Goal: Task Accomplishment & Management: Use online tool/utility

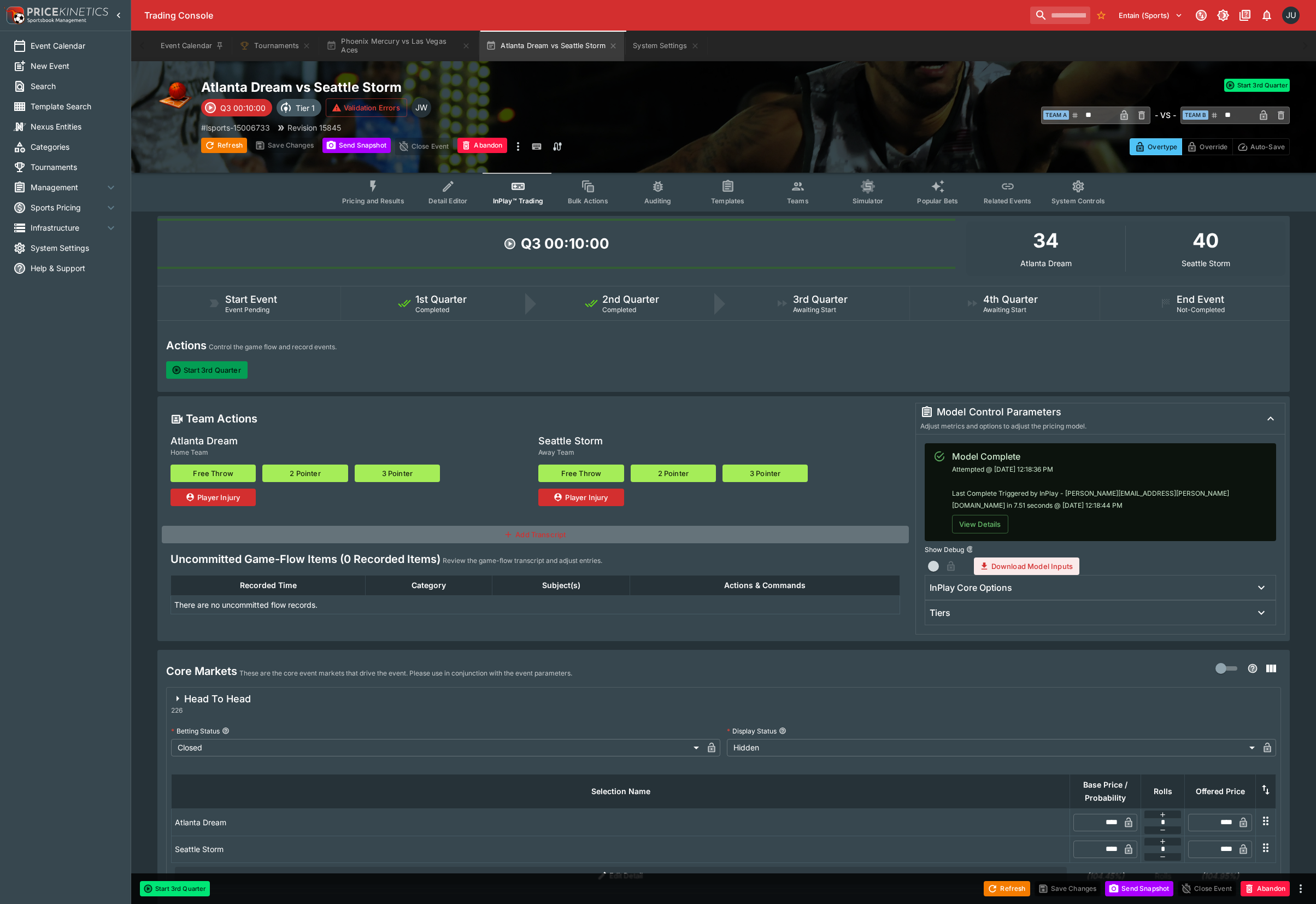
click at [227, 370] on button "Start 3rd Quarter" at bounding box center [207, 370] width 81 height 17
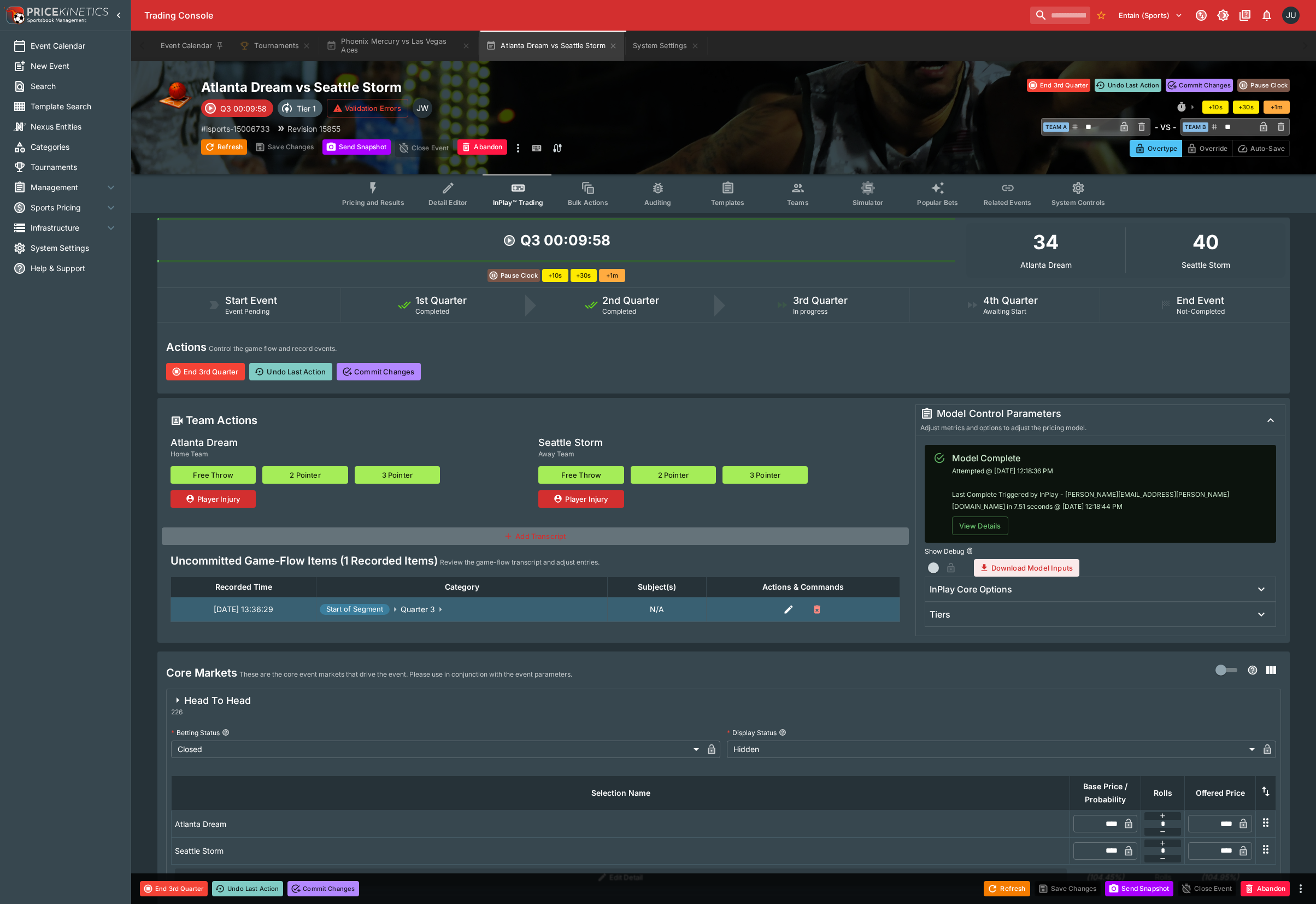
click at [306, 471] on button "2 Pointer" at bounding box center [305, 475] width 85 height 17
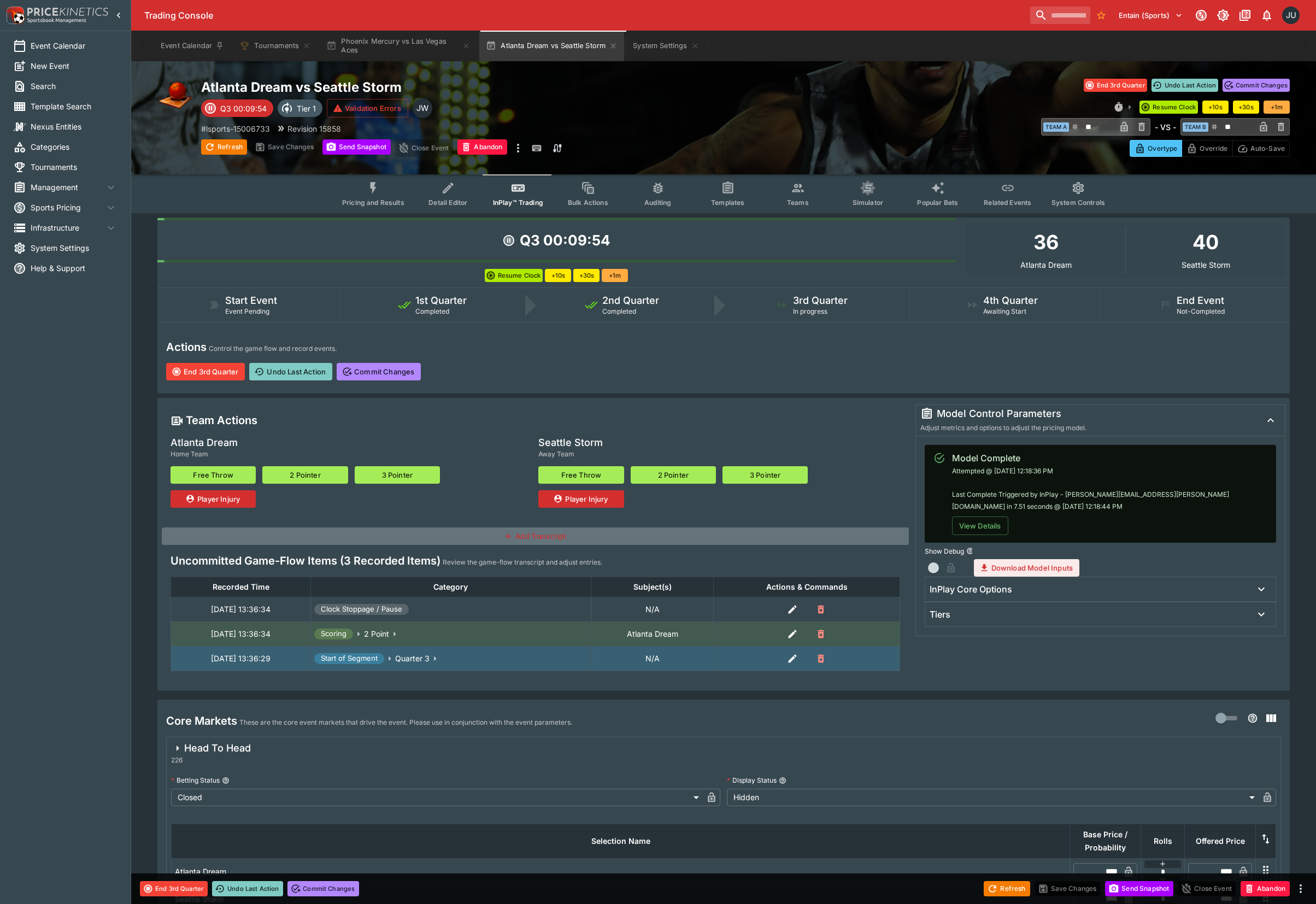
click at [306, 472] on button "2 Pointer" at bounding box center [305, 475] width 85 height 17
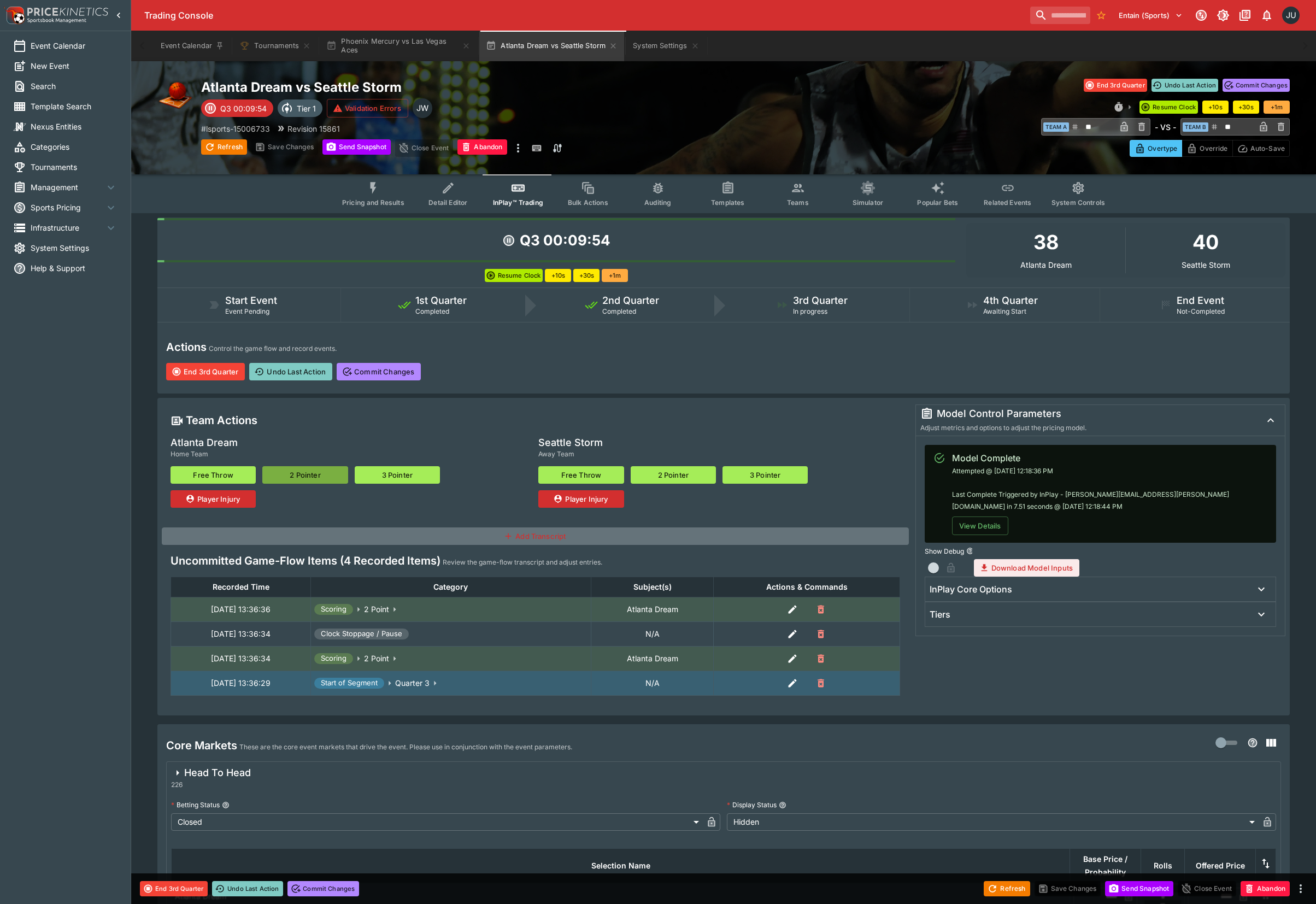
click at [306, 472] on button "2 Pointer" at bounding box center [305, 475] width 85 height 17
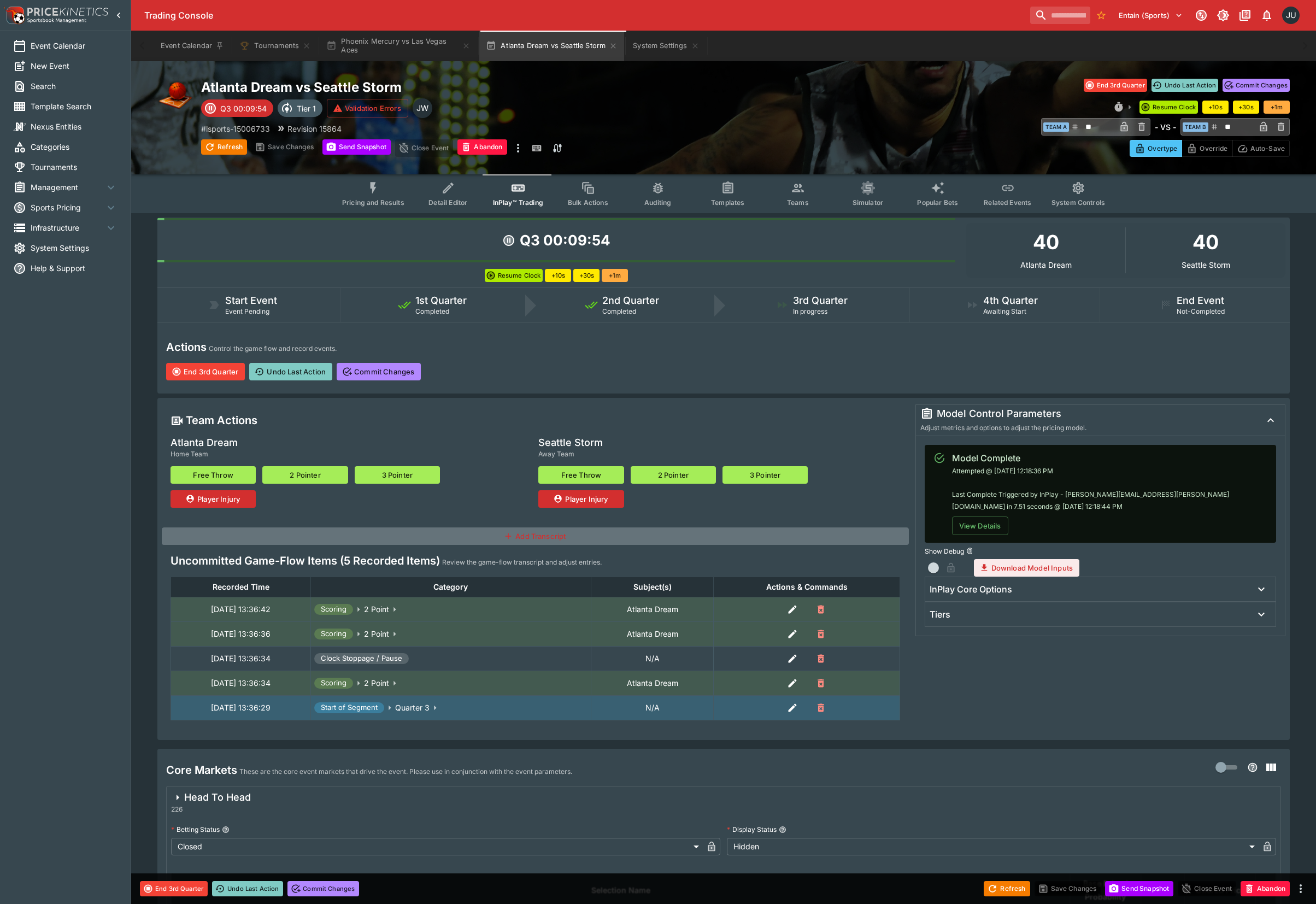
click at [326, 475] on button "2 Pointer" at bounding box center [305, 475] width 85 height 17
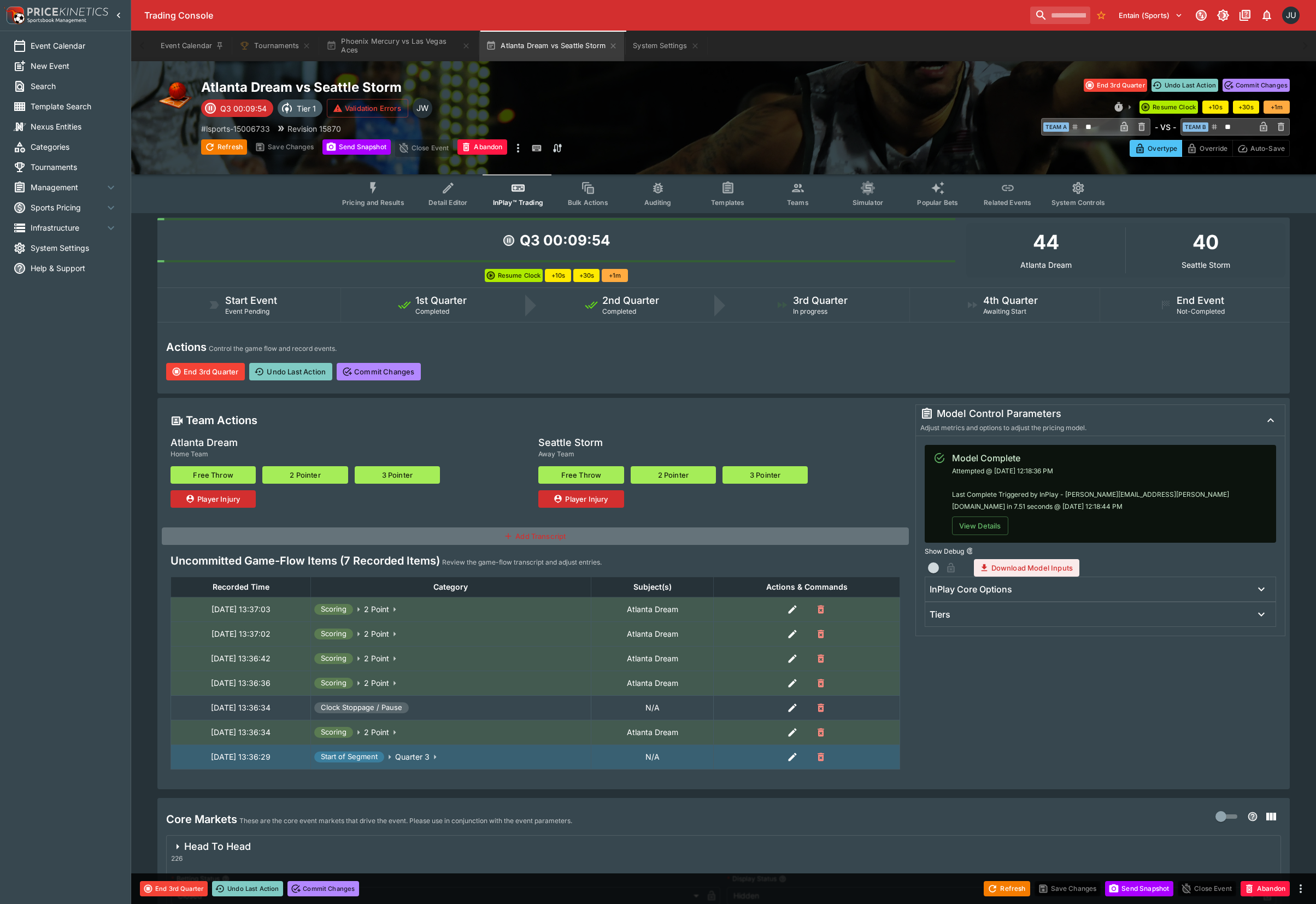
click at [326, 475] on button "2 Pointer" at bounding box center [305, 475] width 85 height 17
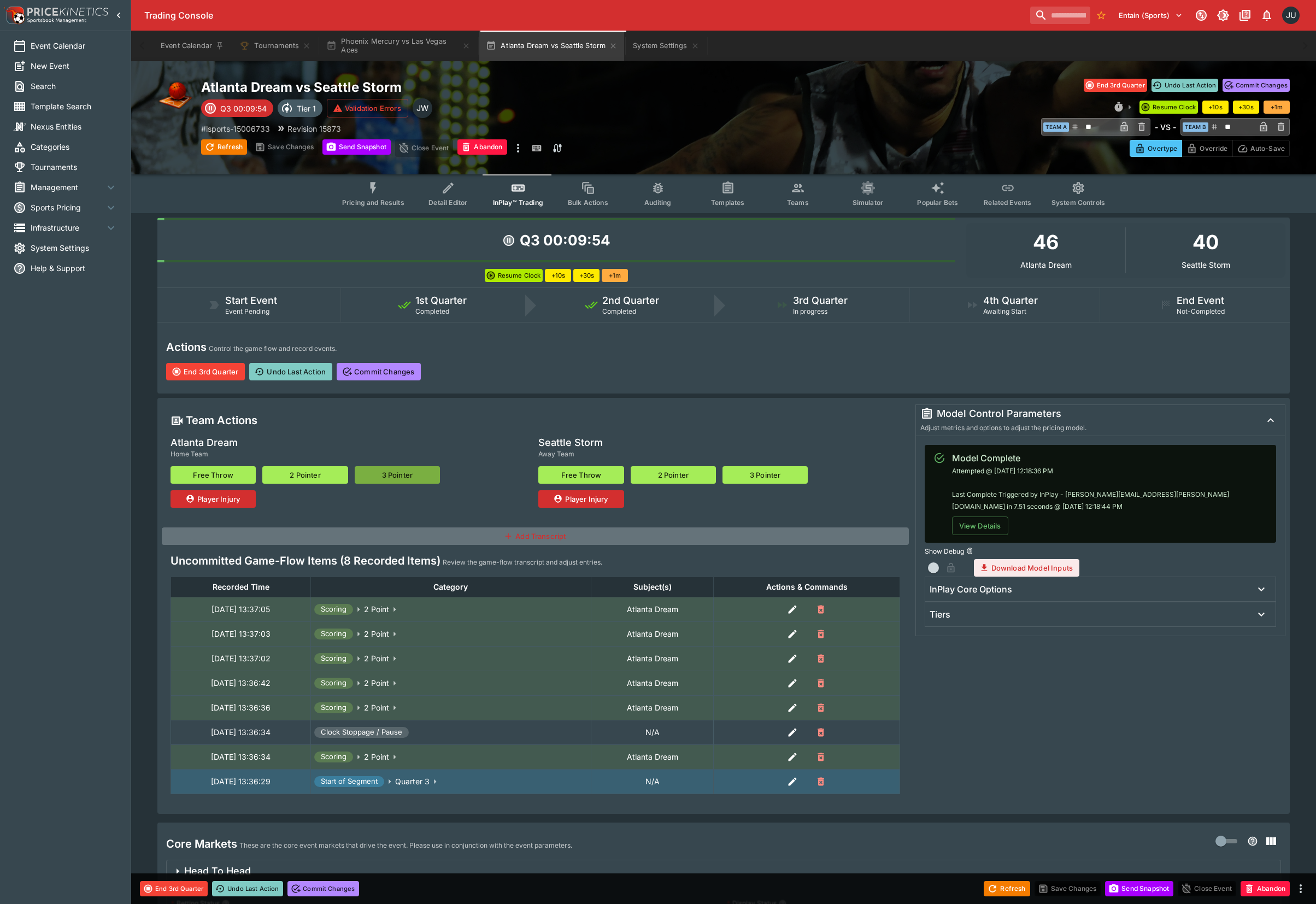
click at [377, 478] on button "3 Pointer" at bounding box center [397, 475] width 85 height 17
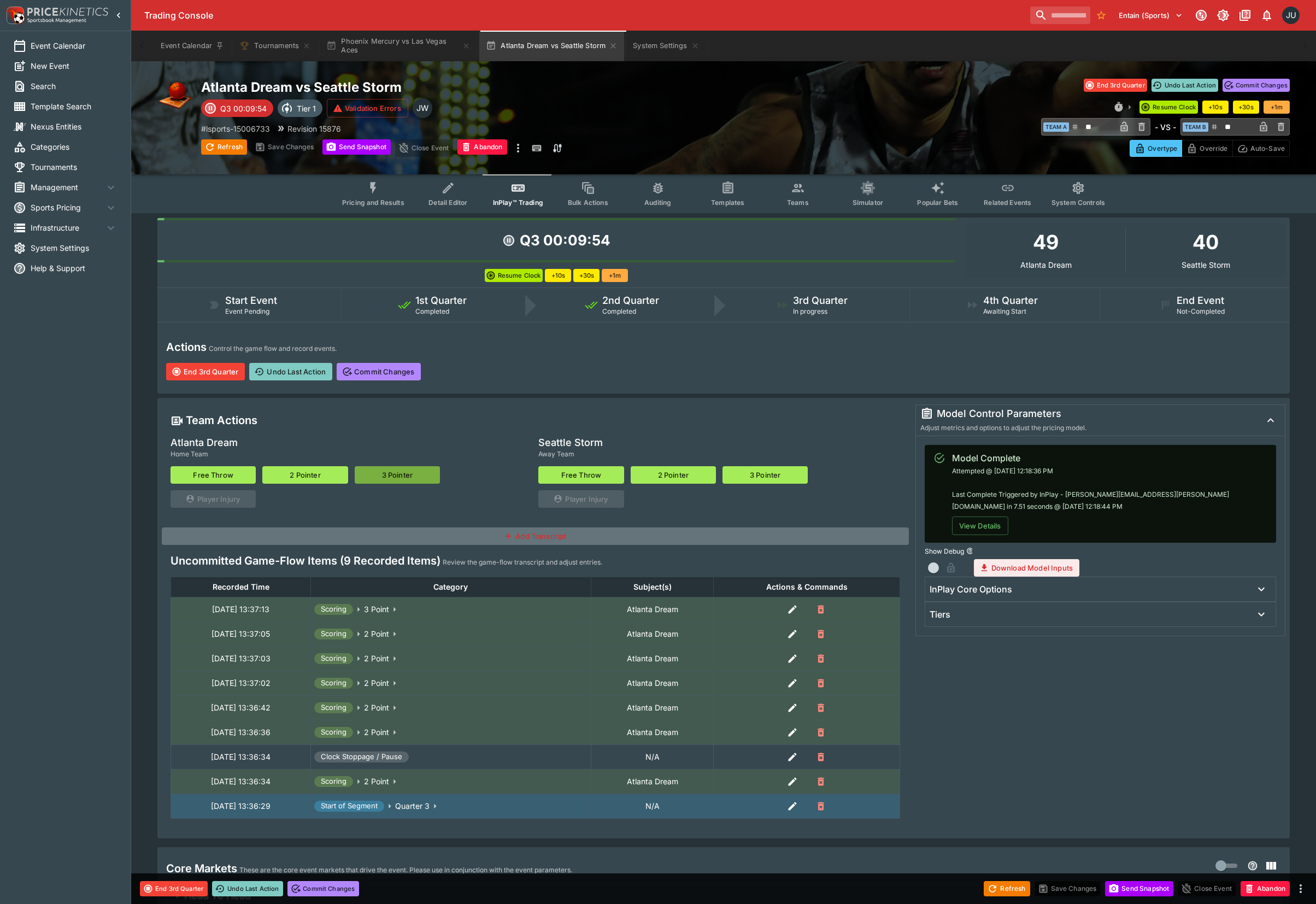
click at [377, 478] on button "3 Pointer" at bounding box center [397, 475] width 85 height 17
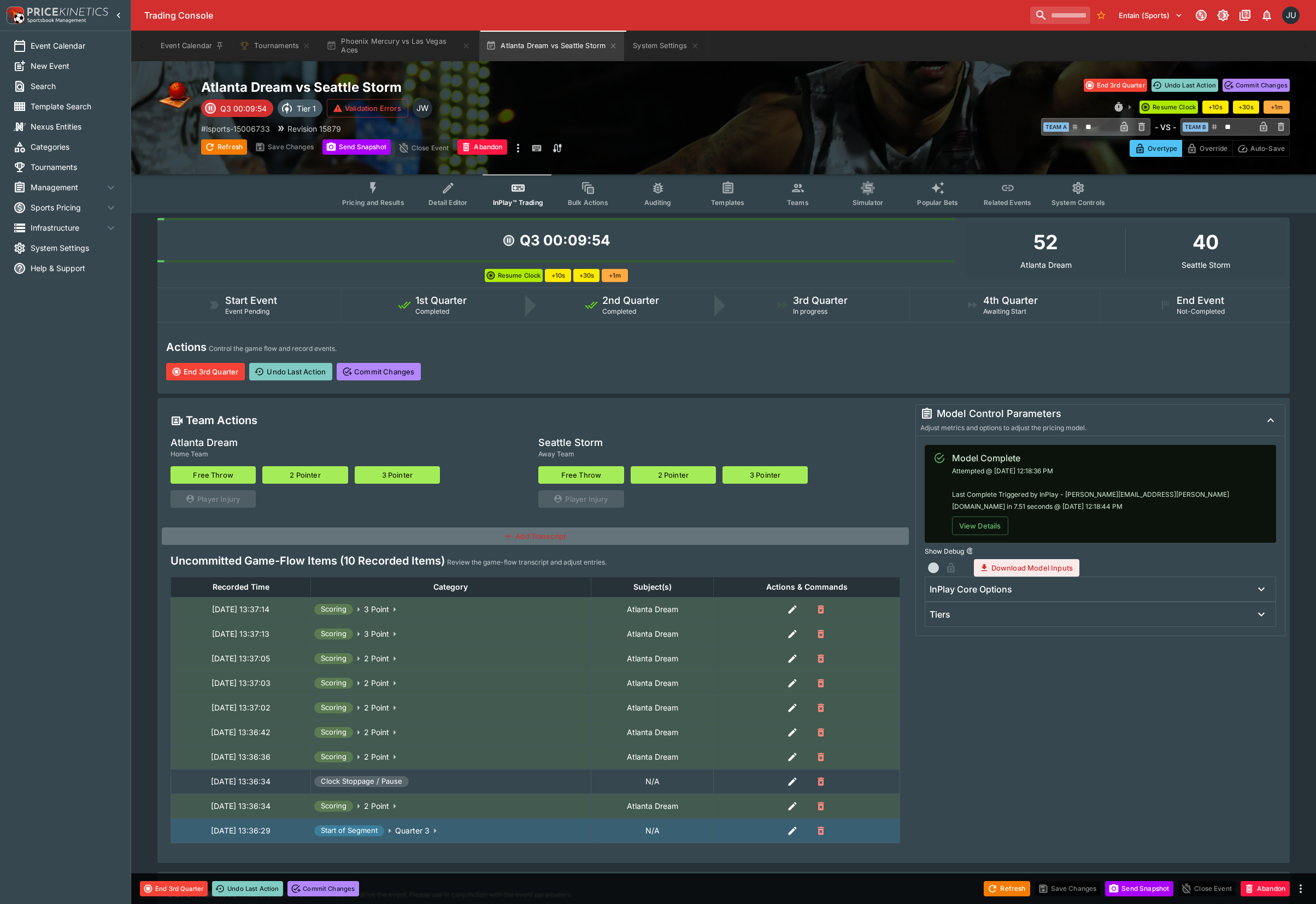
type input "**"
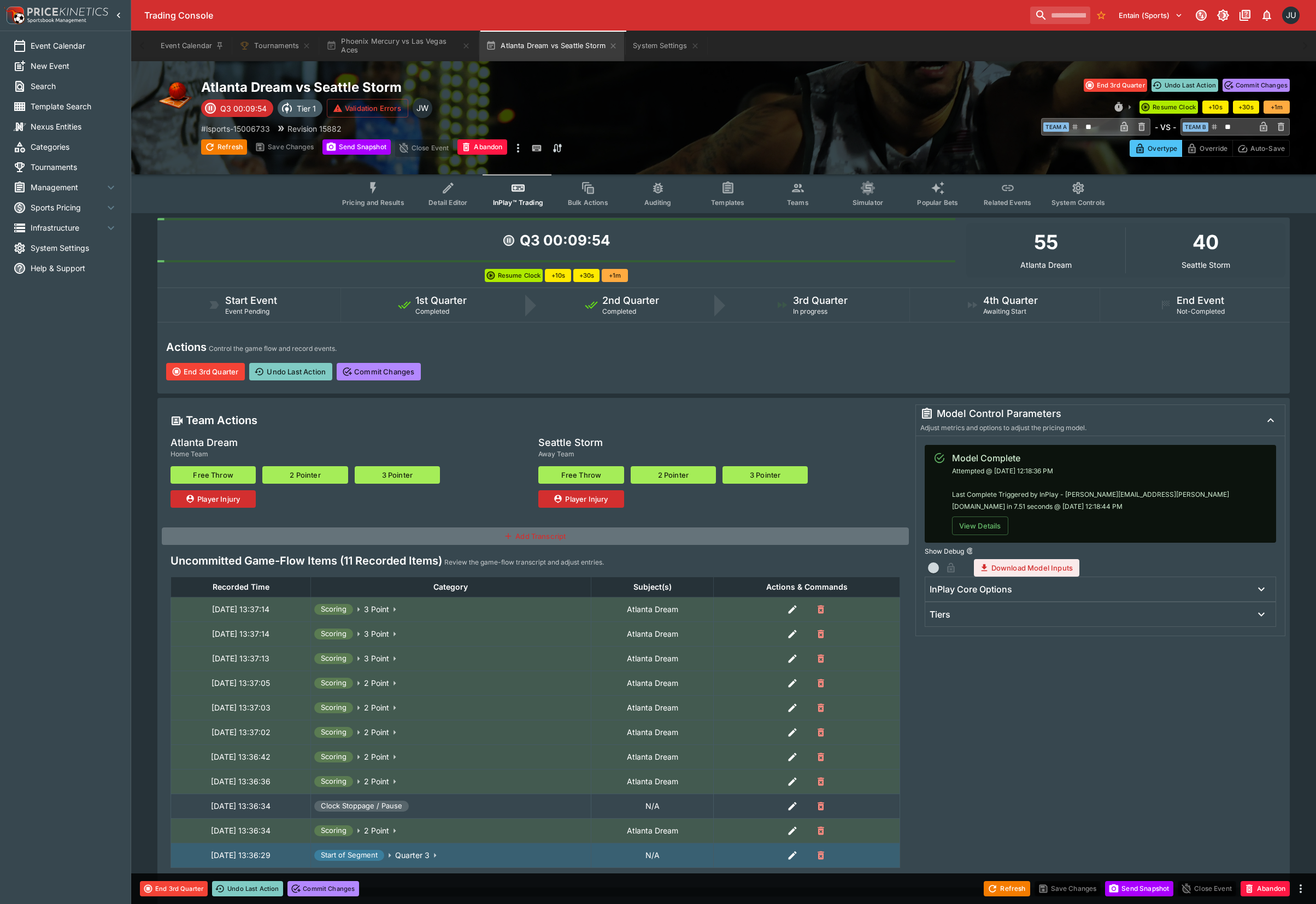
click at [774, 481] on button "3 Pointer" at bounding box center [765, 475] width 85 height 17
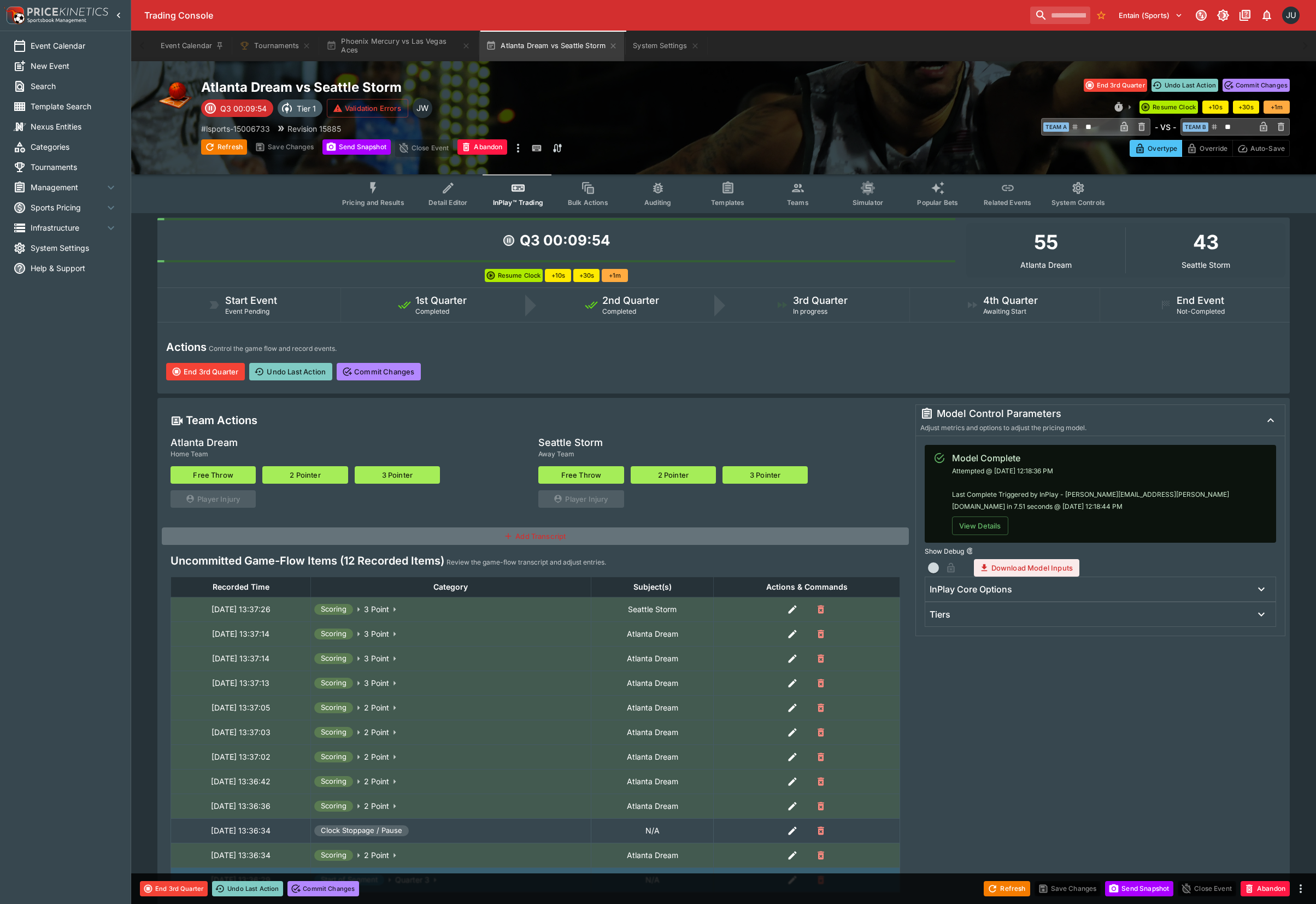
click at [774, 481] on button "3 Pointer" at bounding box center [765, 475] width 85 height 17
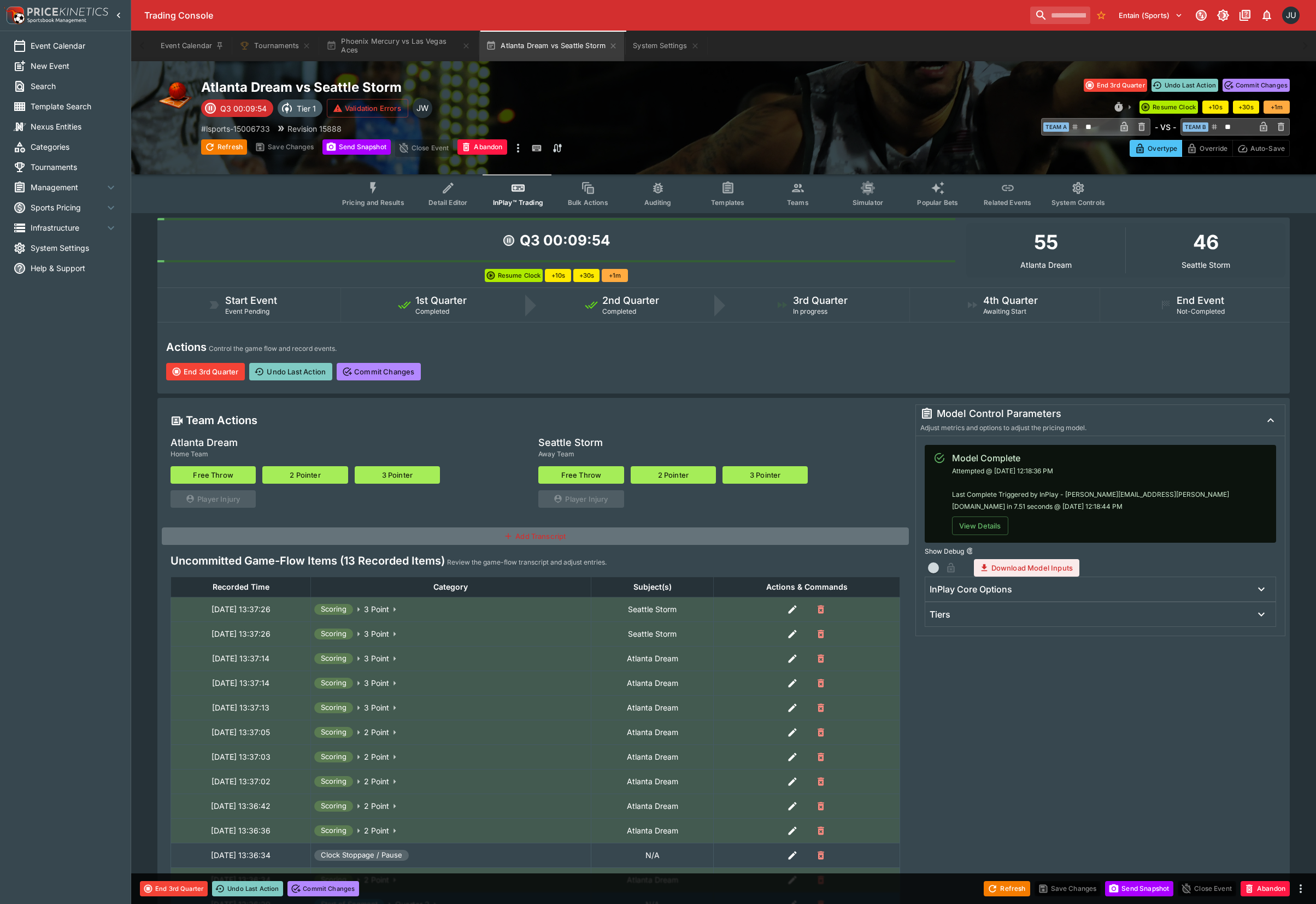
click at [774, 481] on button "3 Pointer" at bounding box center [765, 475] width 85 height 17
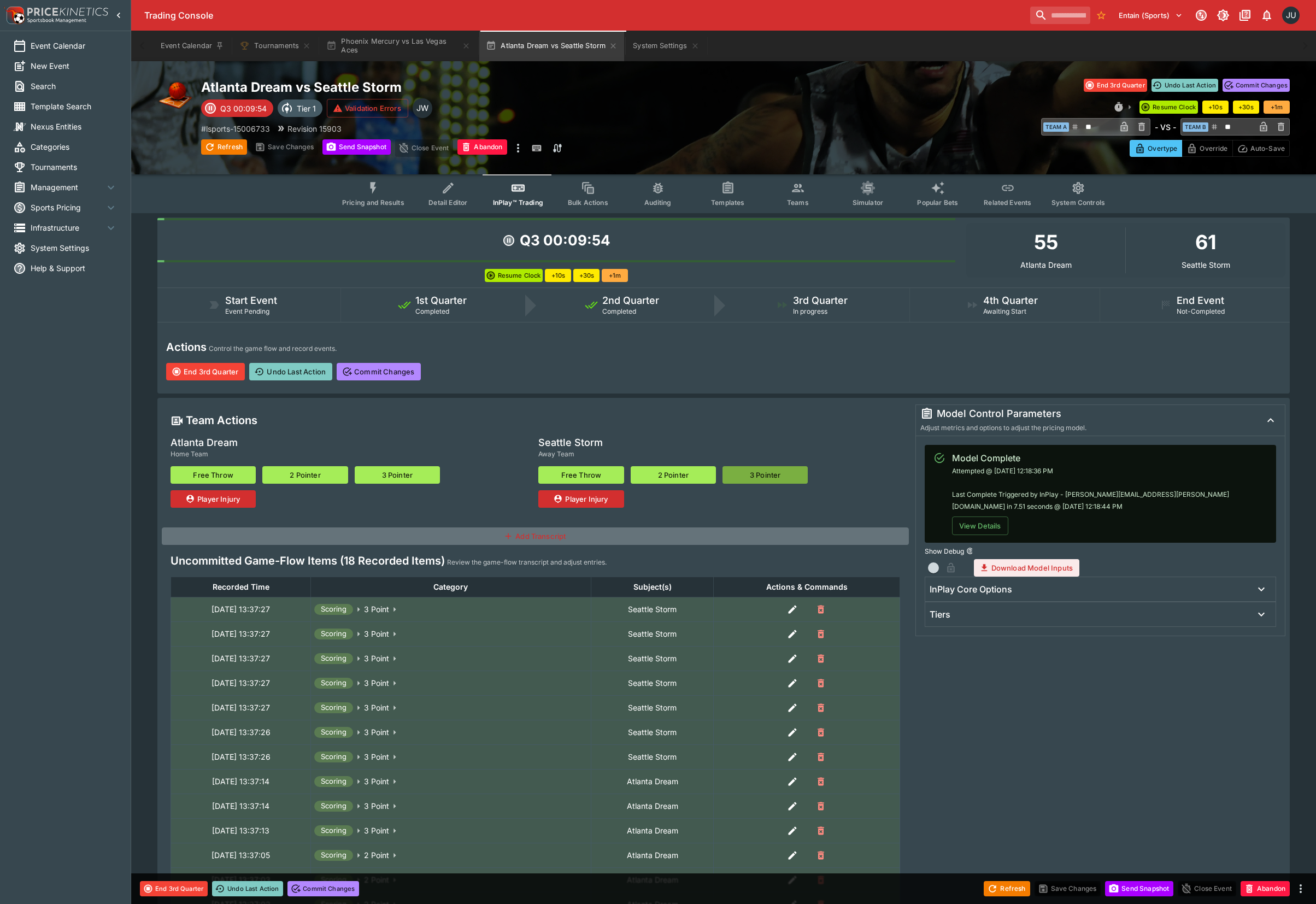
click at [774, 481] on button "3 Pointer" at bounding box center [765, 475] width 85 height 17
click at [767, 481] on button "3 Pointer" at bounding box center [765, 475] width 85 height 17
type input "**"
click at [202, 370] on button "End 3rd Quarter" at bounding box center [205, 371] width 79 height 17
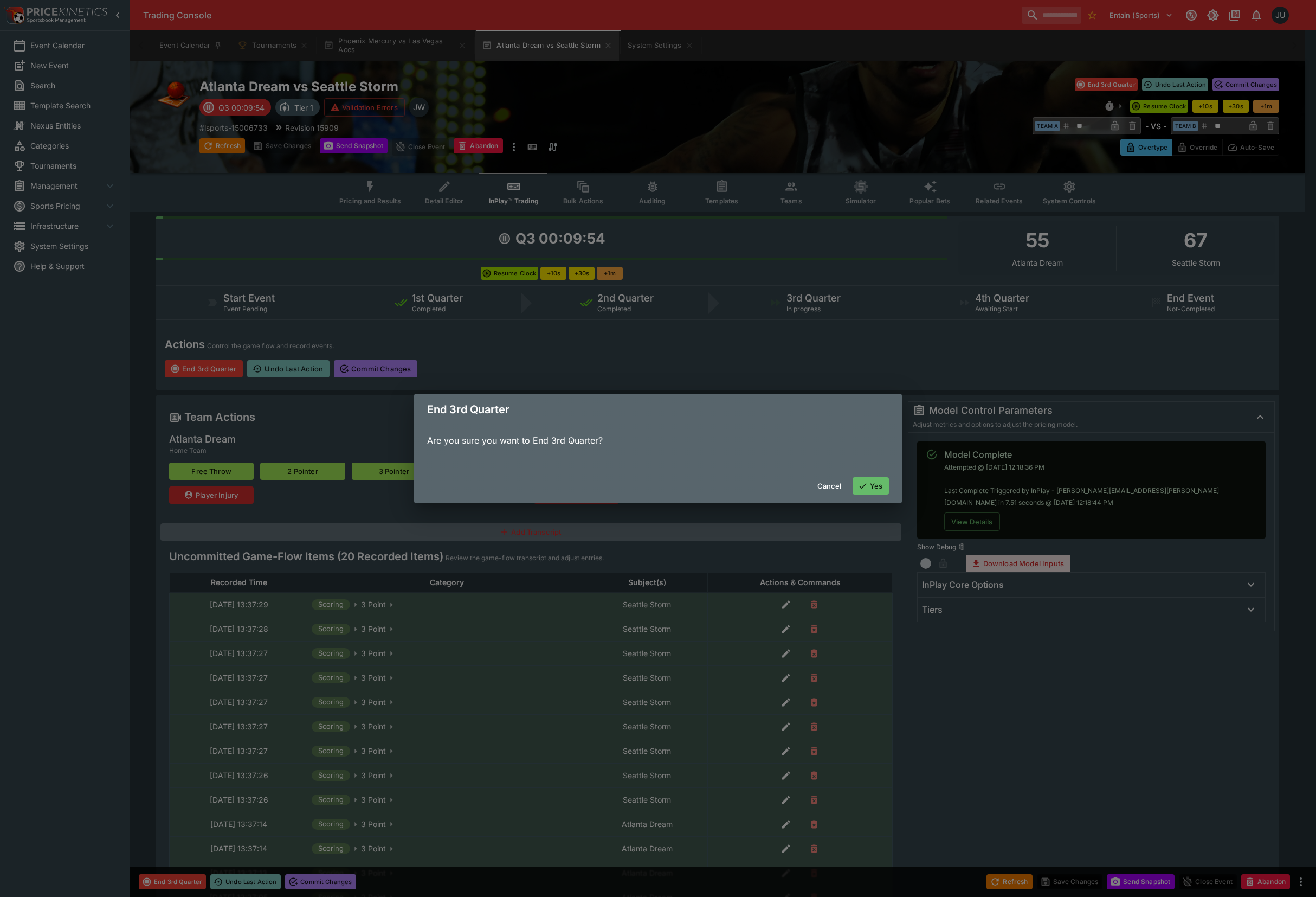
click at [874, 484] on button "Yes" at bounding box center [871, 486] width 37 height 17
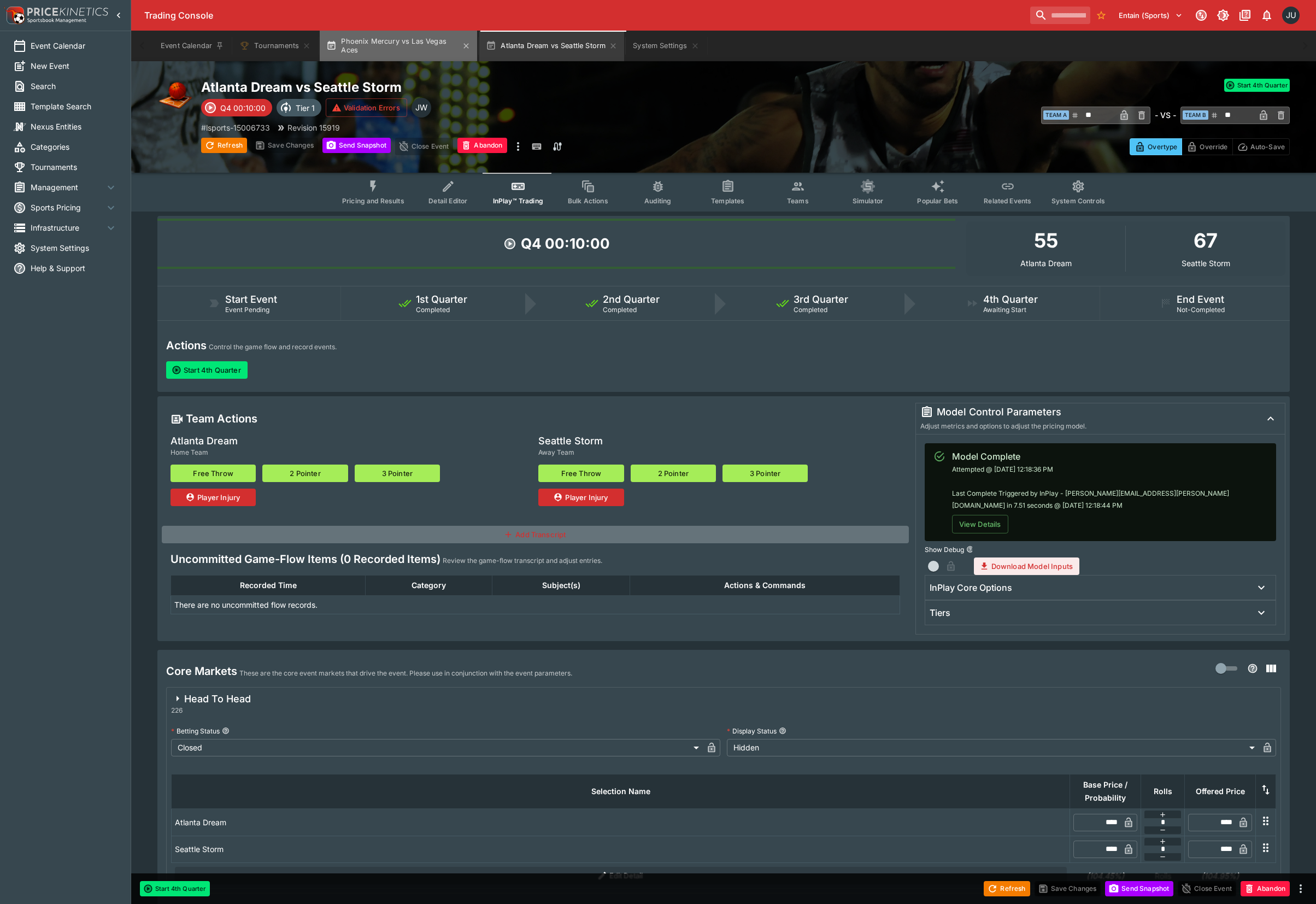
click at [377, 48] on button "Phoenix Mercury vs Las Vegas Aces" at bounding box center [398, 46] width 157 height 31
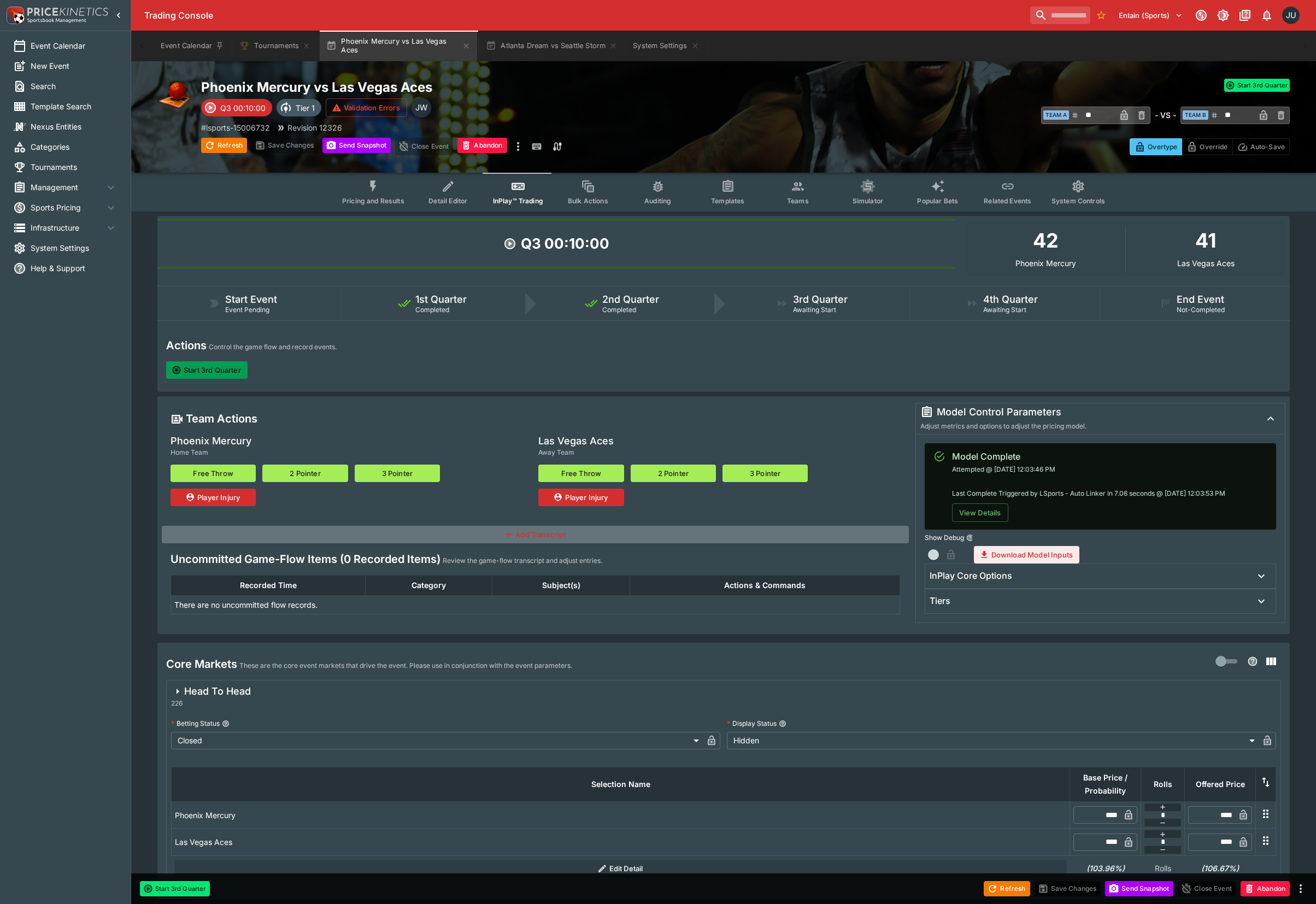
click at [210, 368] on button "Start 3rd Quarter" at bounding box center [207, 370] width 81 height 17
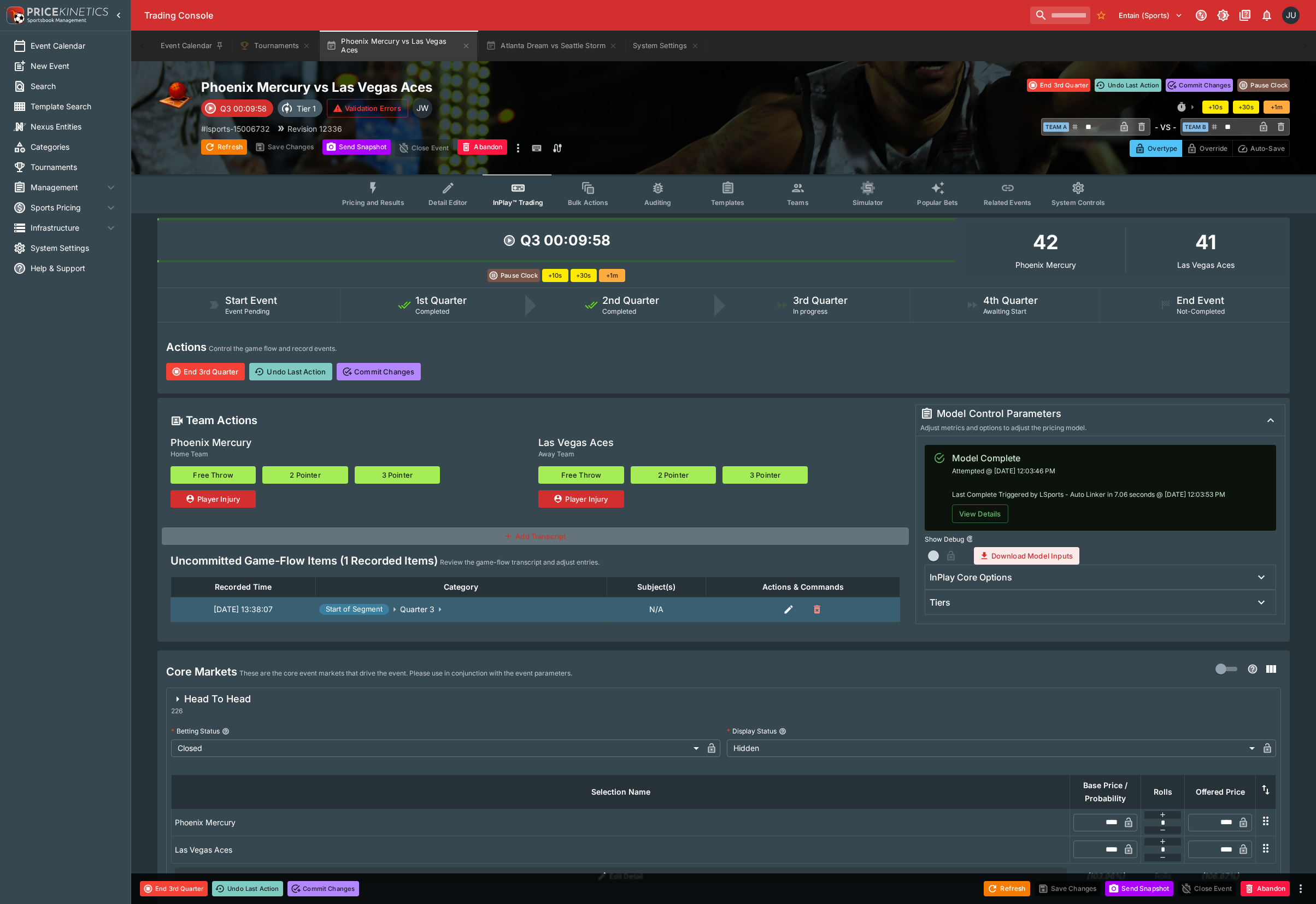
click at [298, 473] on button "2 Pointer" at bounding box center [305, 475] width 85 height 17
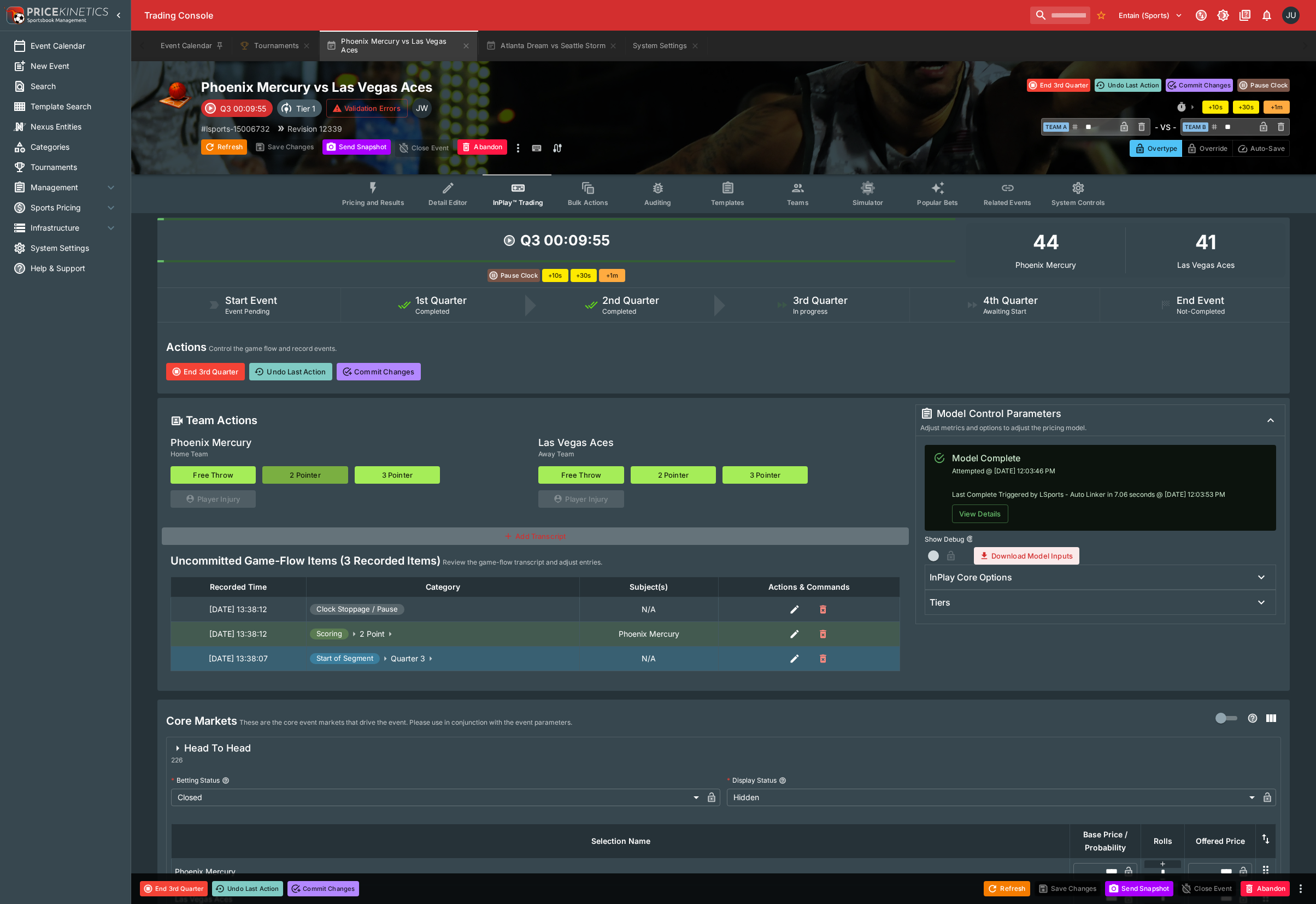
click at [298, 473] on button "2 Pointer" at bounding box center [305, 475] width 85 height 17
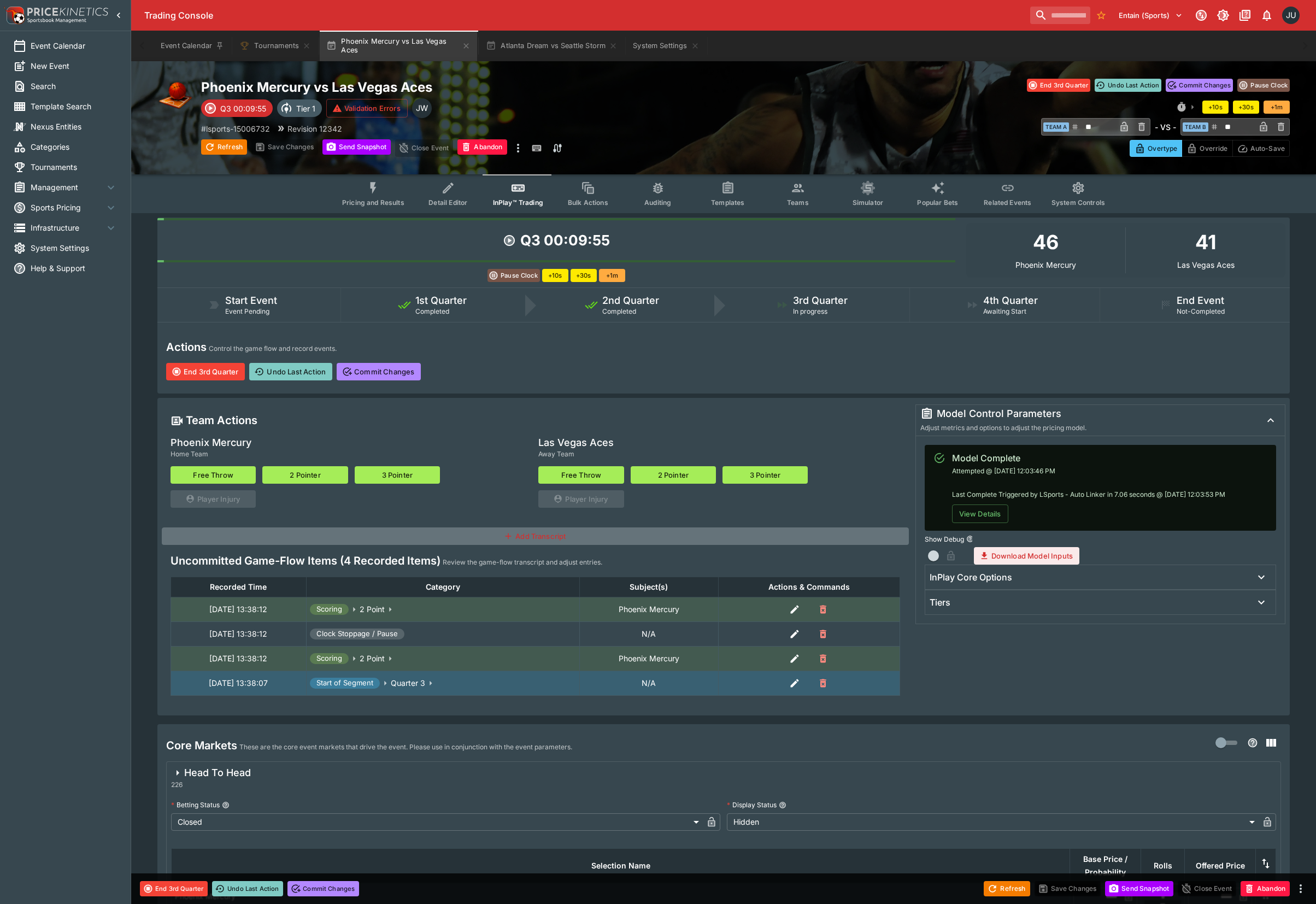
click at [298, 473] on button "2 Pointer" at bounding box center [305, 475] width 85 height 17
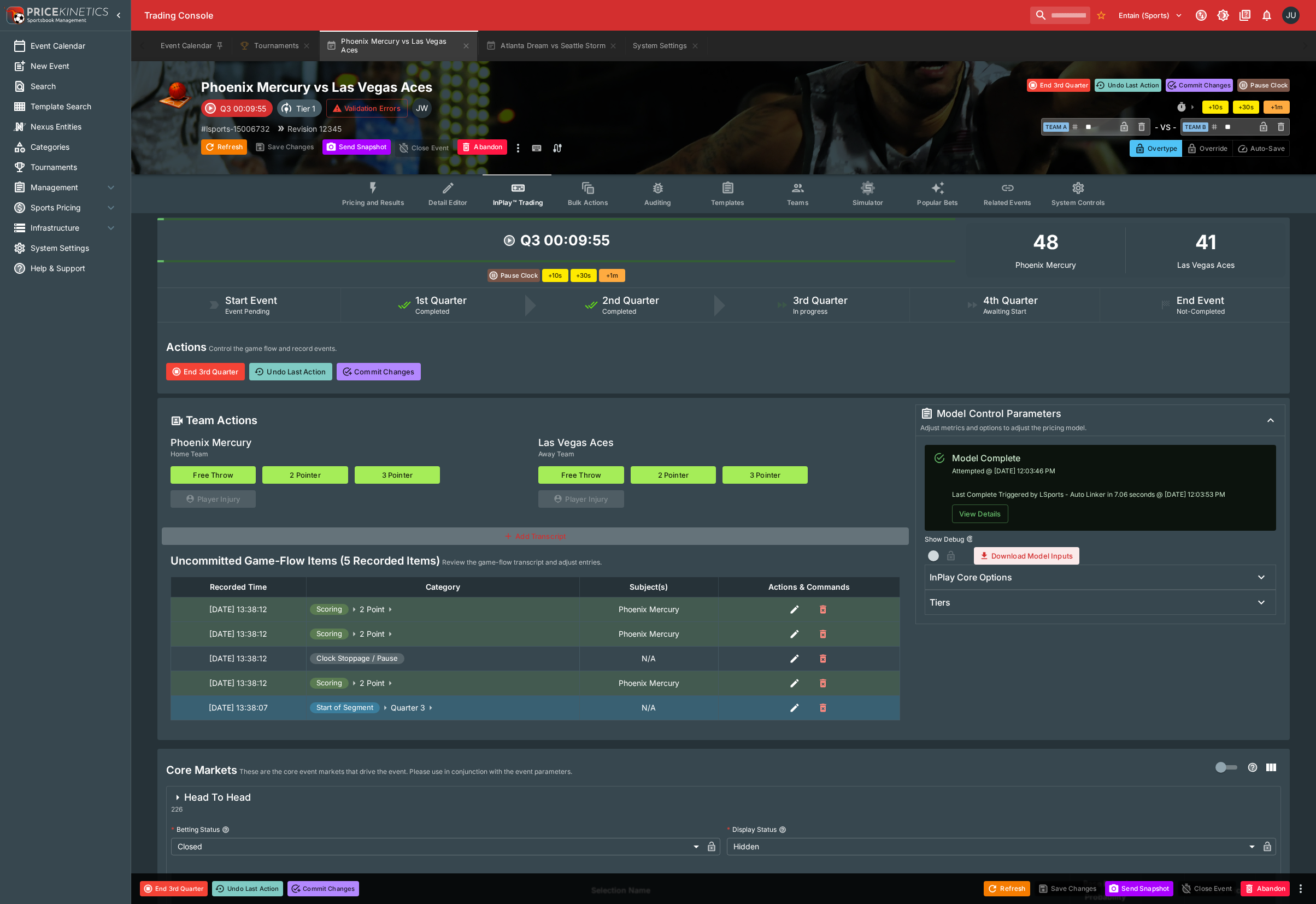
click at [298, 473] on button "2 Pointer" at bounding box center [305, 475] width 85 height 17
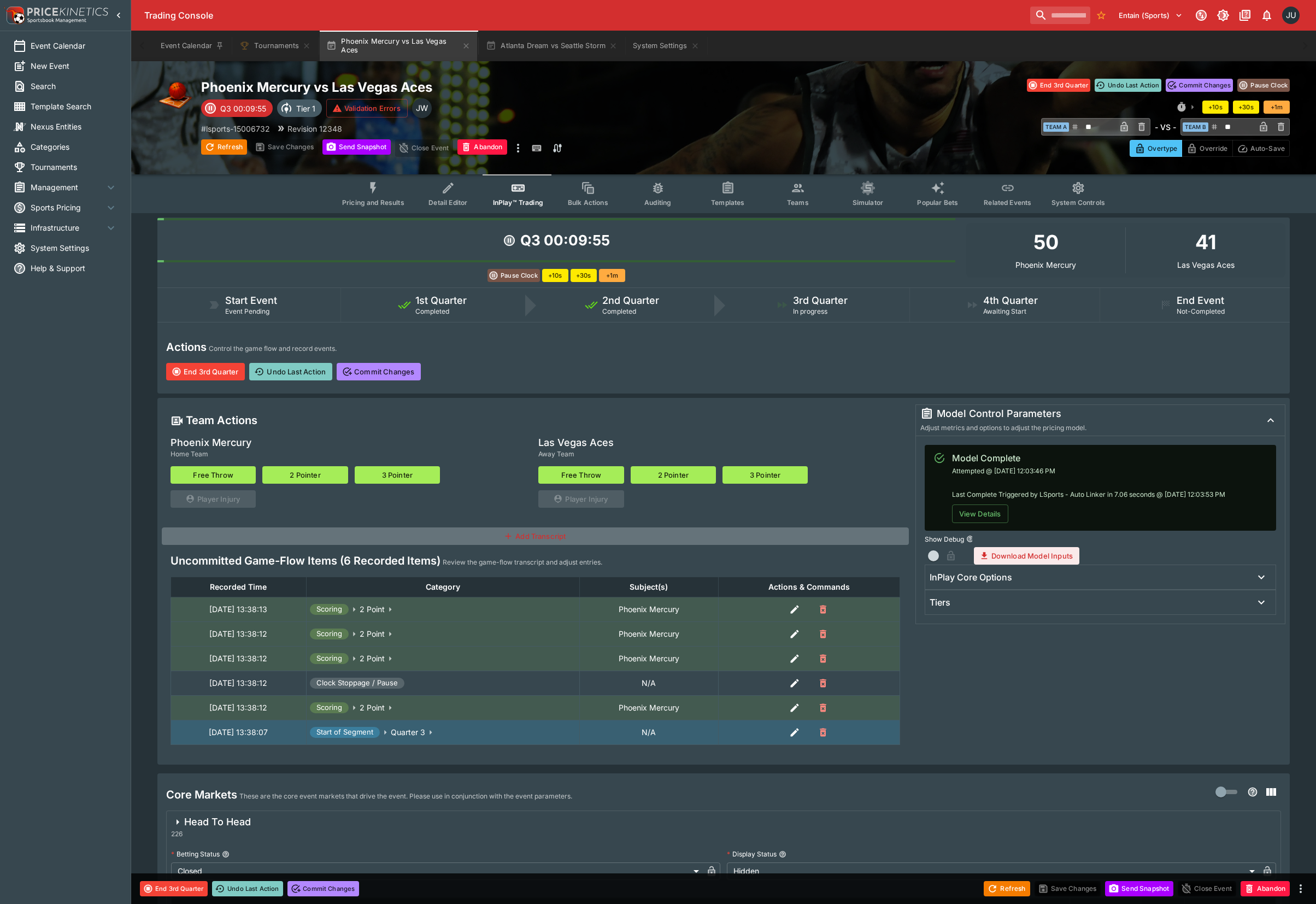
click at [298, 473] on button "2 Pointer" at bounding box center [305, 475] width 85 height 17
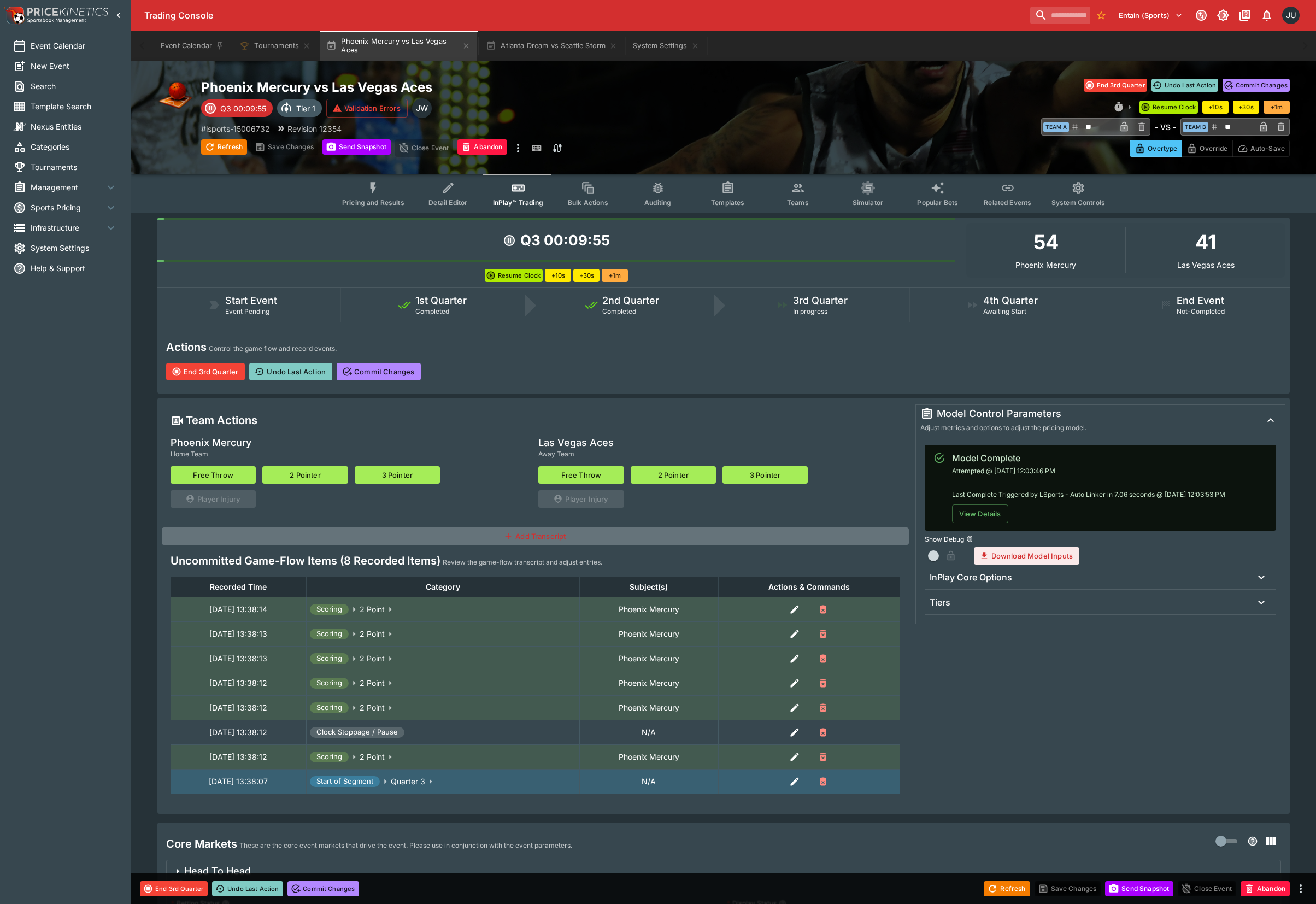
click at [298, 473] on button "2 Pointer" at bounding box center [305, 475] width 85 height 17
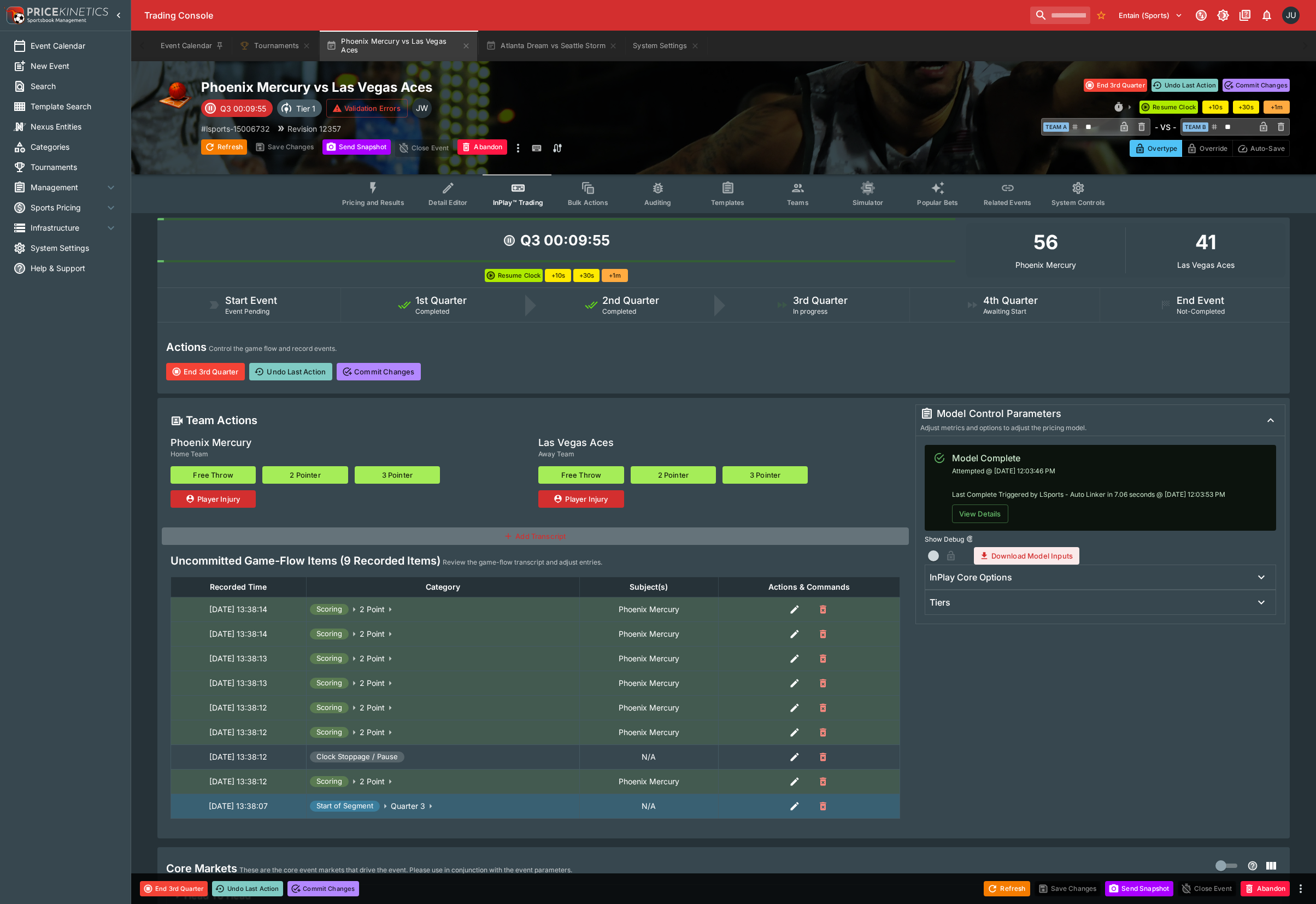
click at [294, 471] on button "2 Pointer" at bounding box center [305, 475] width 85 height 17
click at [232, 469] on button "Free Throw" at bounding box center [213, 475] width 85 height 17
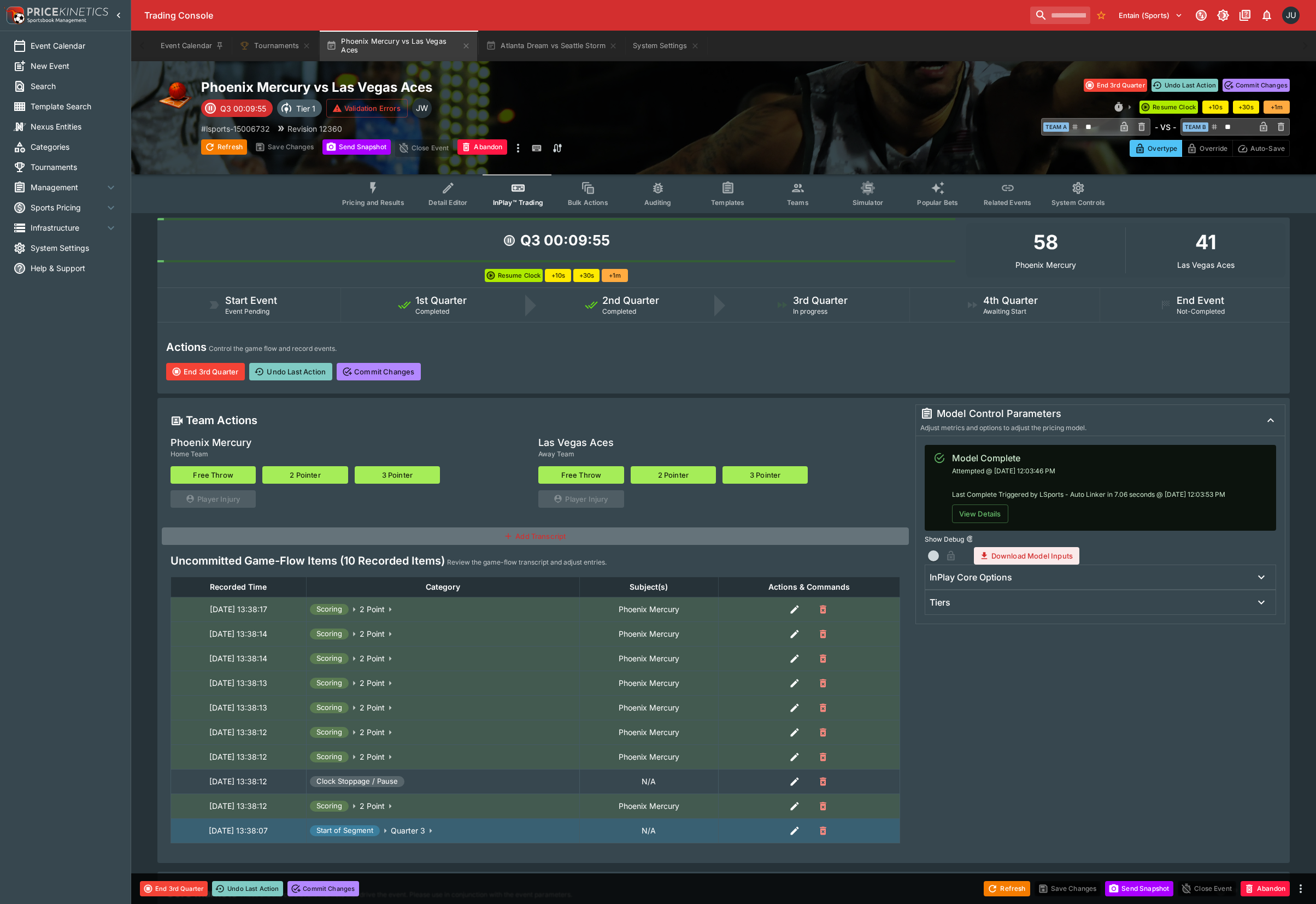
type input "**"
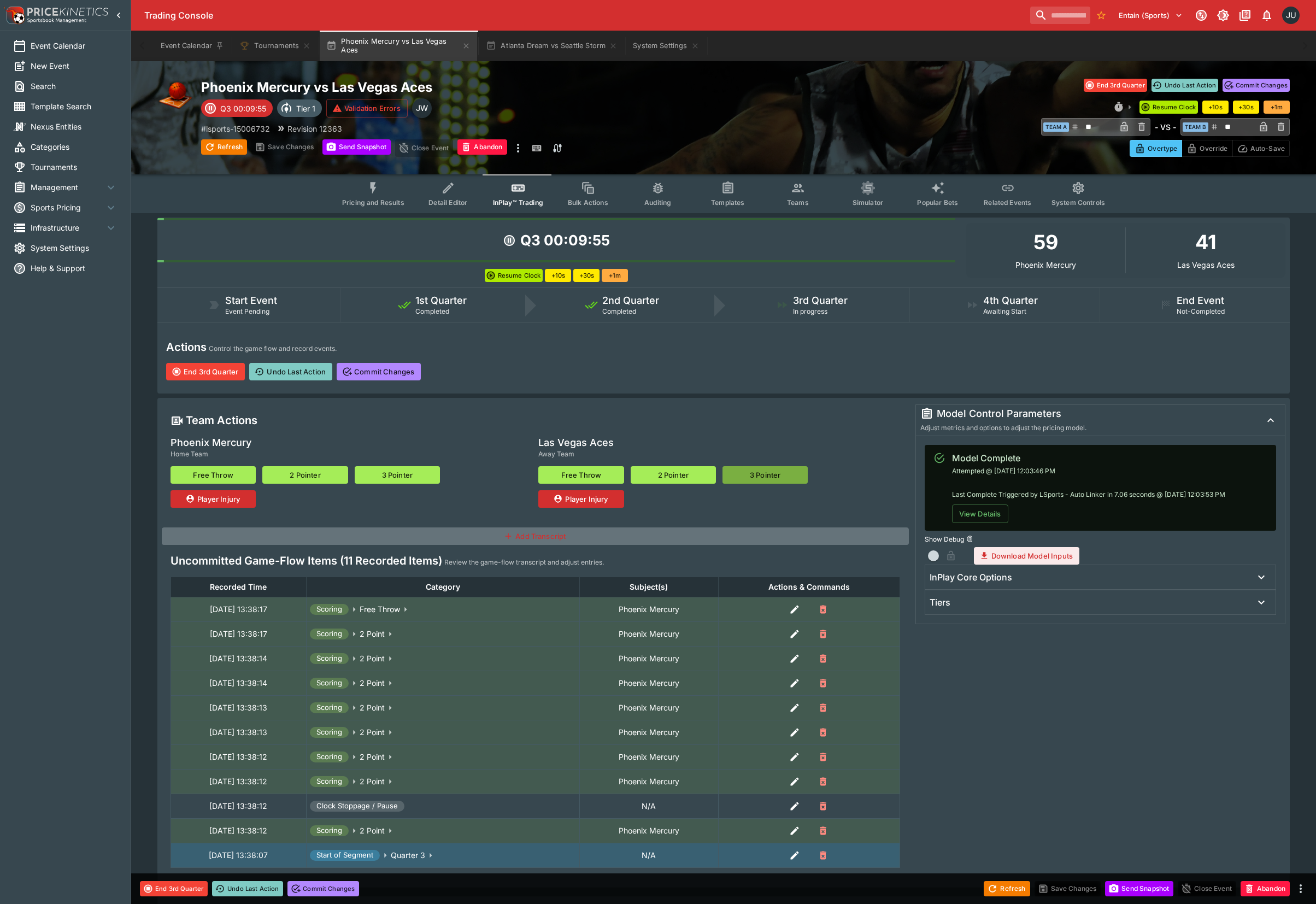
click at [765, 471] on button "3 Pointer" at bounding box center [765, 475] width 85 height 17
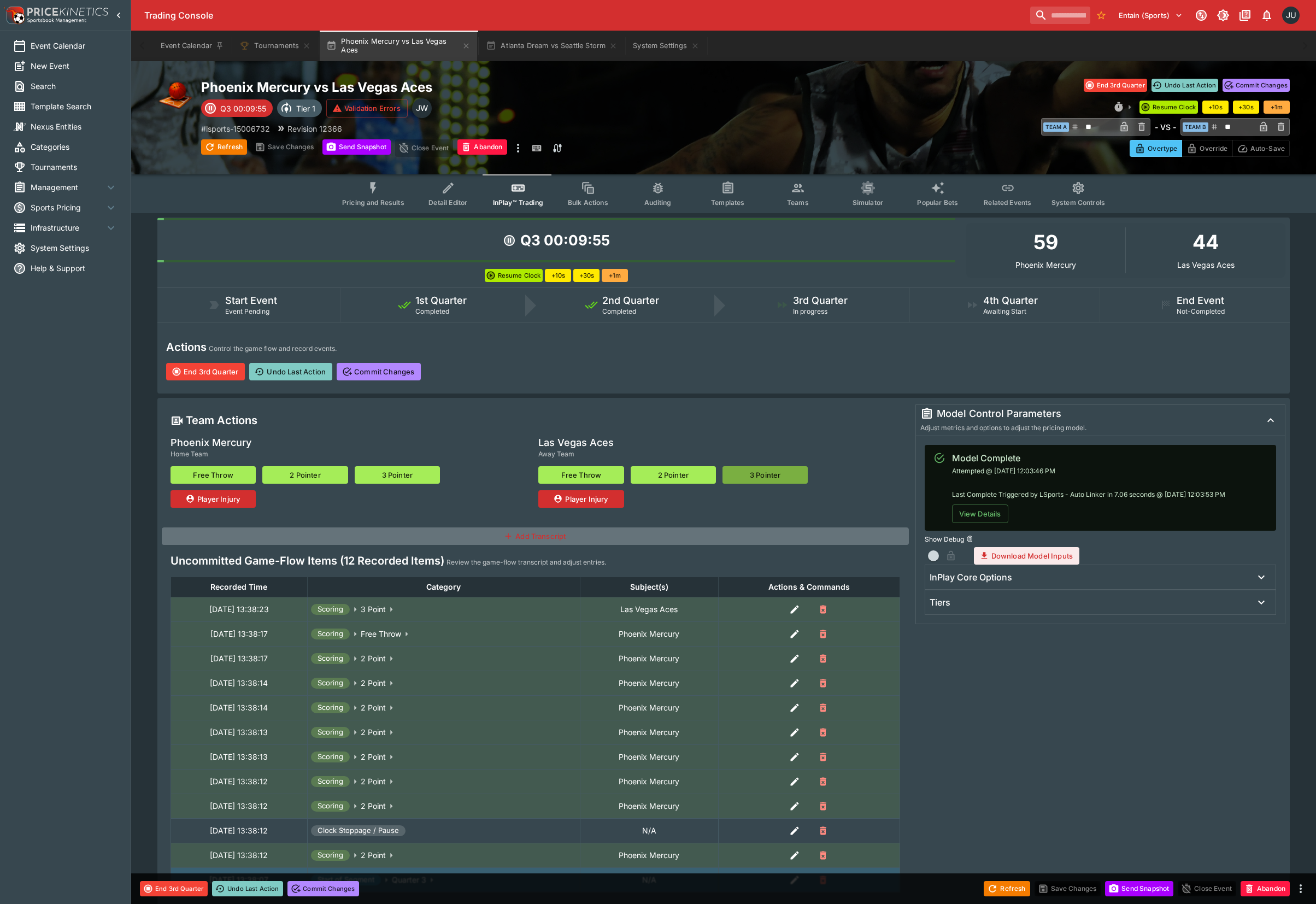
click at [767, 472] on button "3 Pointer" at bounding box center [765, 475] width 85 height 17
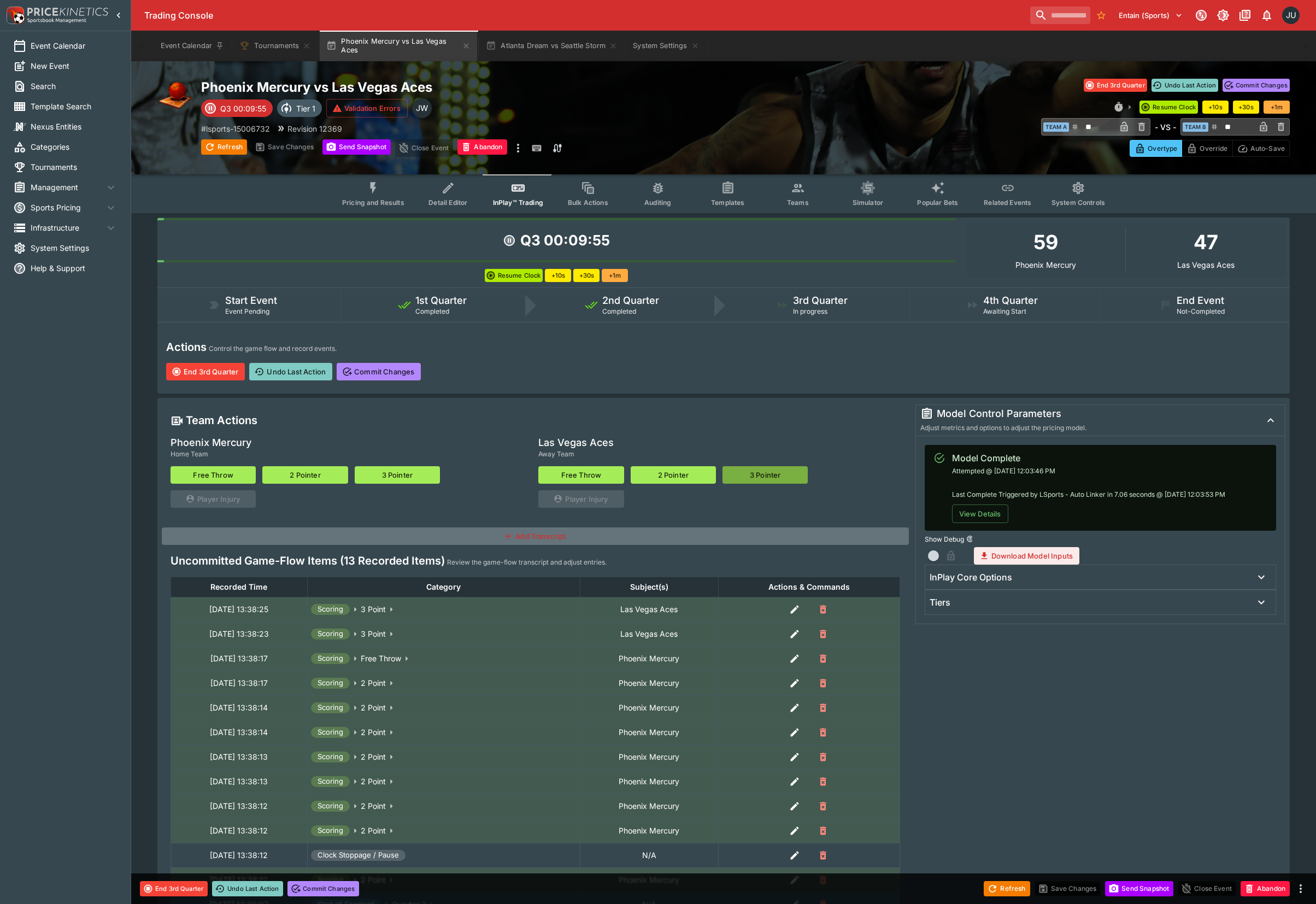
click at [767, 472] on button "3 Pointer" at bounding box center [765, 475] width 85 height 17
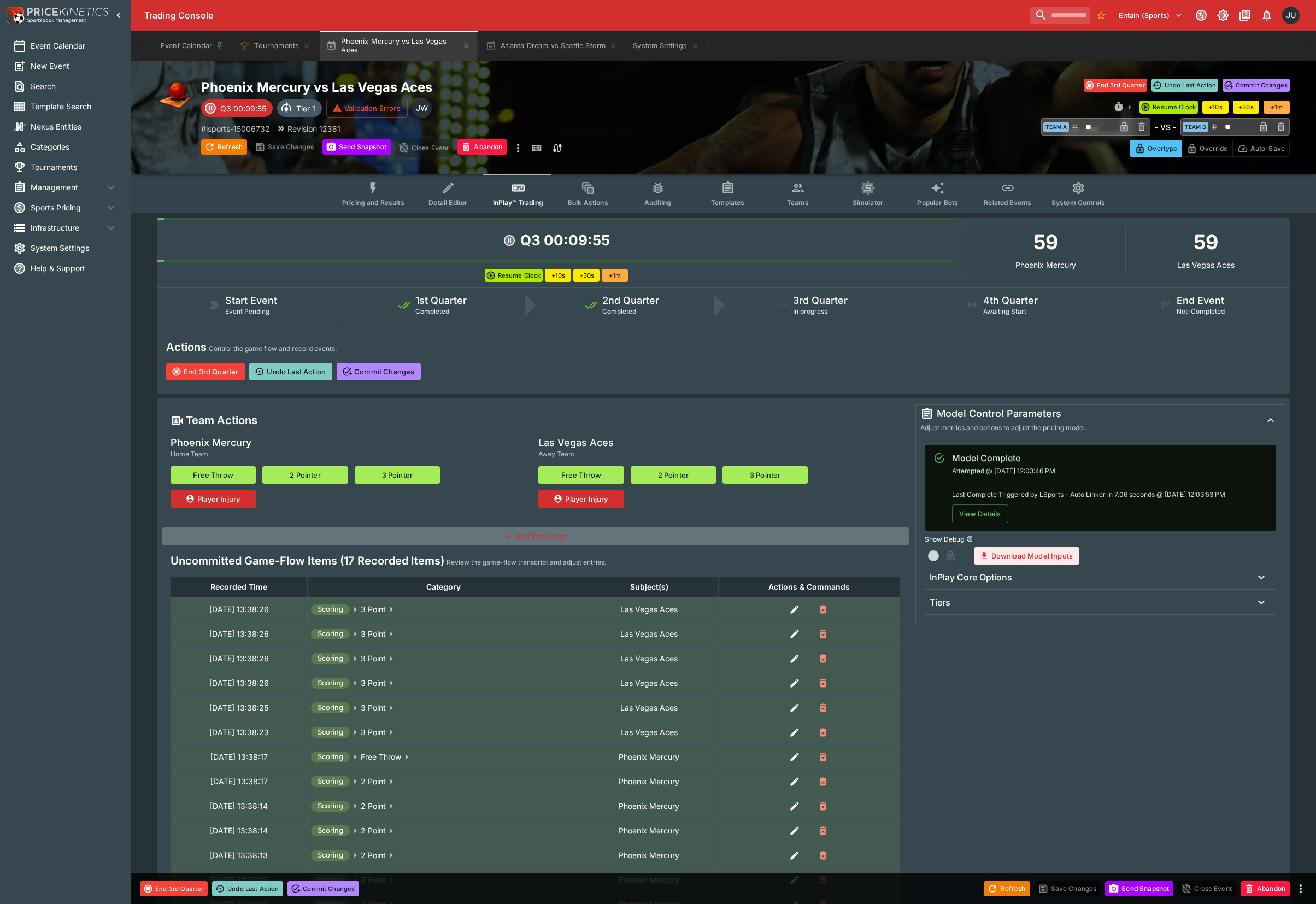
click at [588, 472] on button "Free Throw" at bounding box center [581, 475] width 85 height 17
type input "**"
click at [208, 372] on button "End 3rd Quarter" at bounding box center [205, 371] width 79 height 17
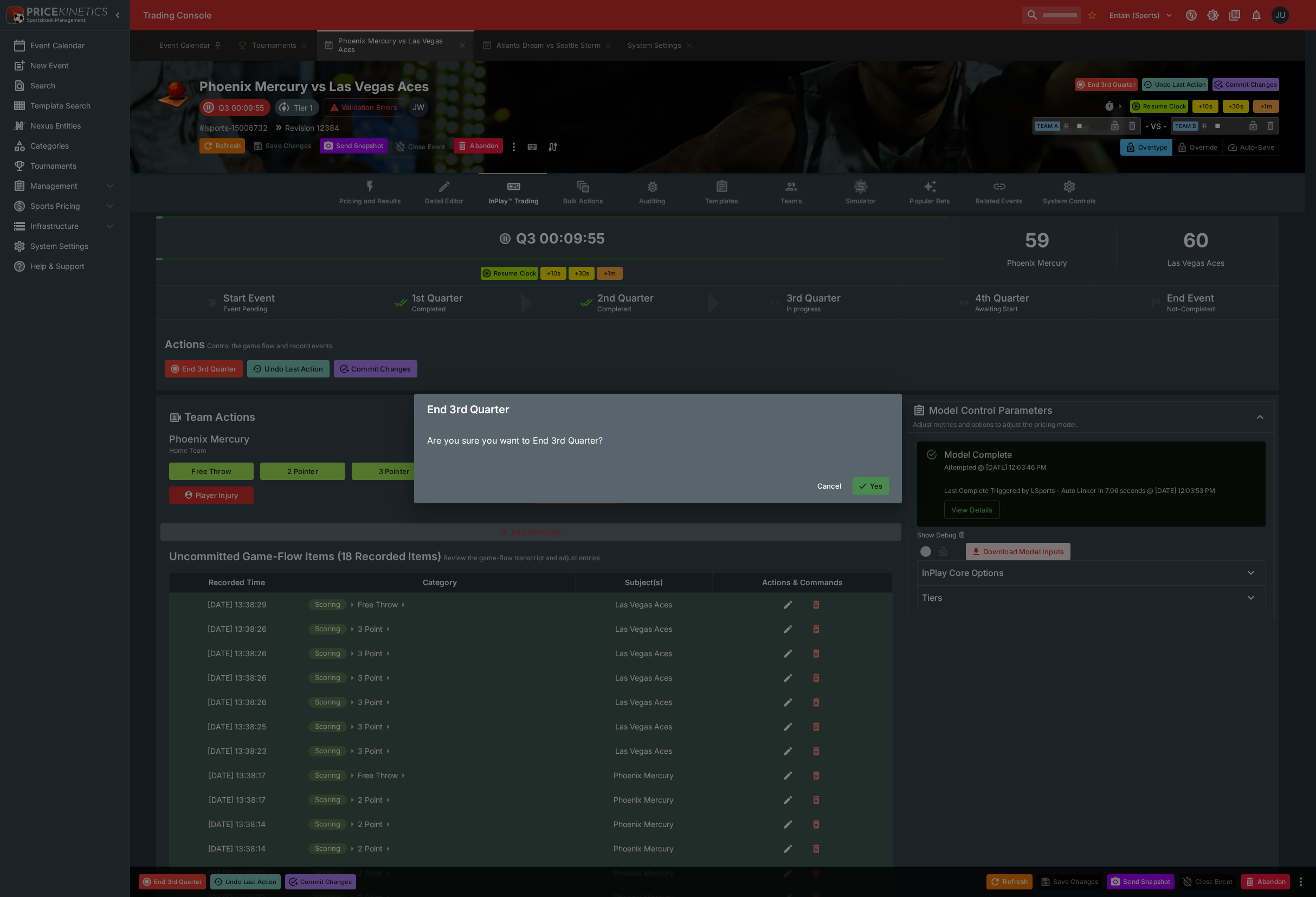
click at [874, 478] on button "Yes" at bounding box center [871, 486] width 37 height 17
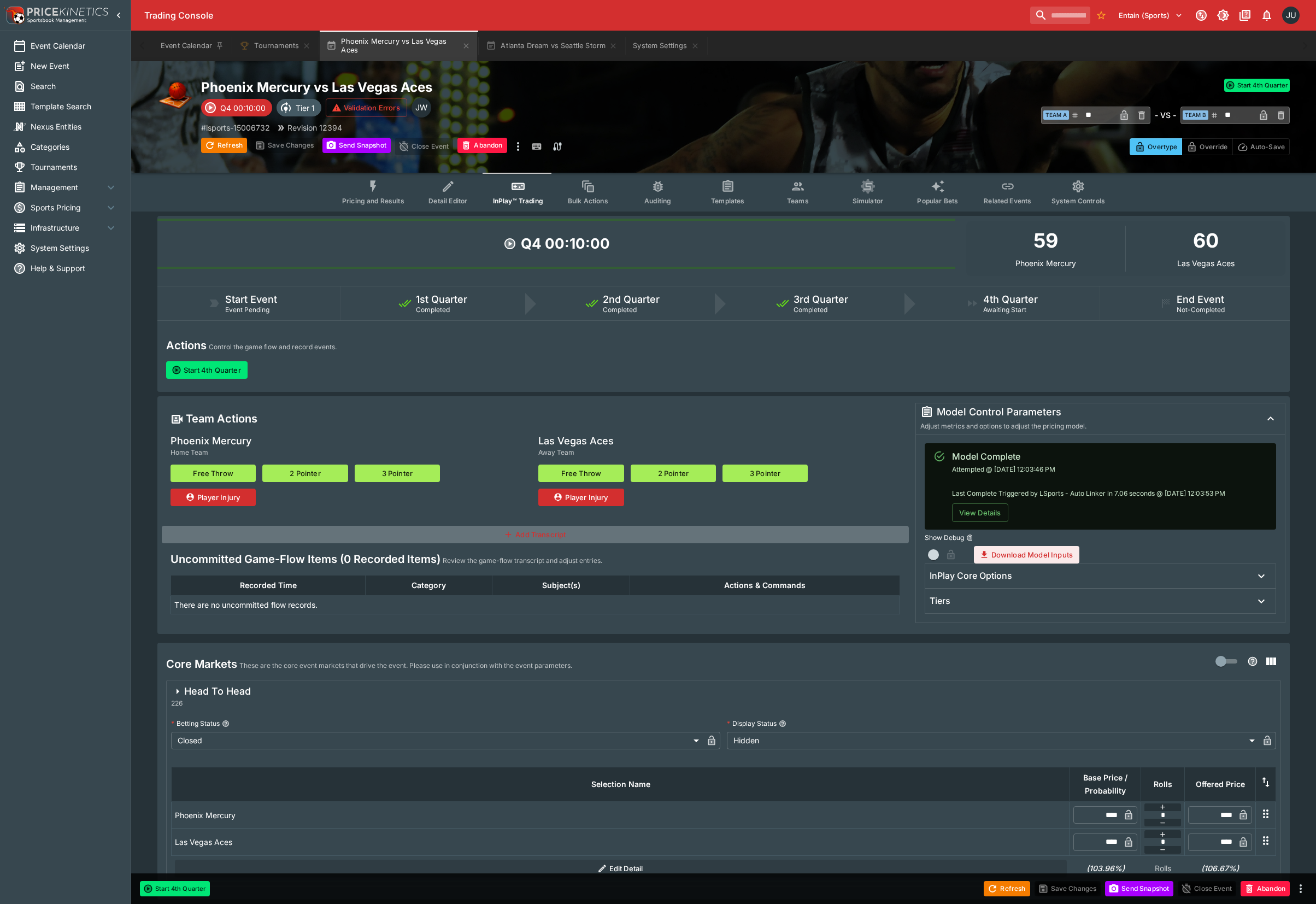
click at [884, 489] on div "Player Injury" at bounding box center [719, 497] width 361 height 17
click at [230, 366] on button "Start 4th Quarter" at bounding box center [207, 370] width 81 height 17
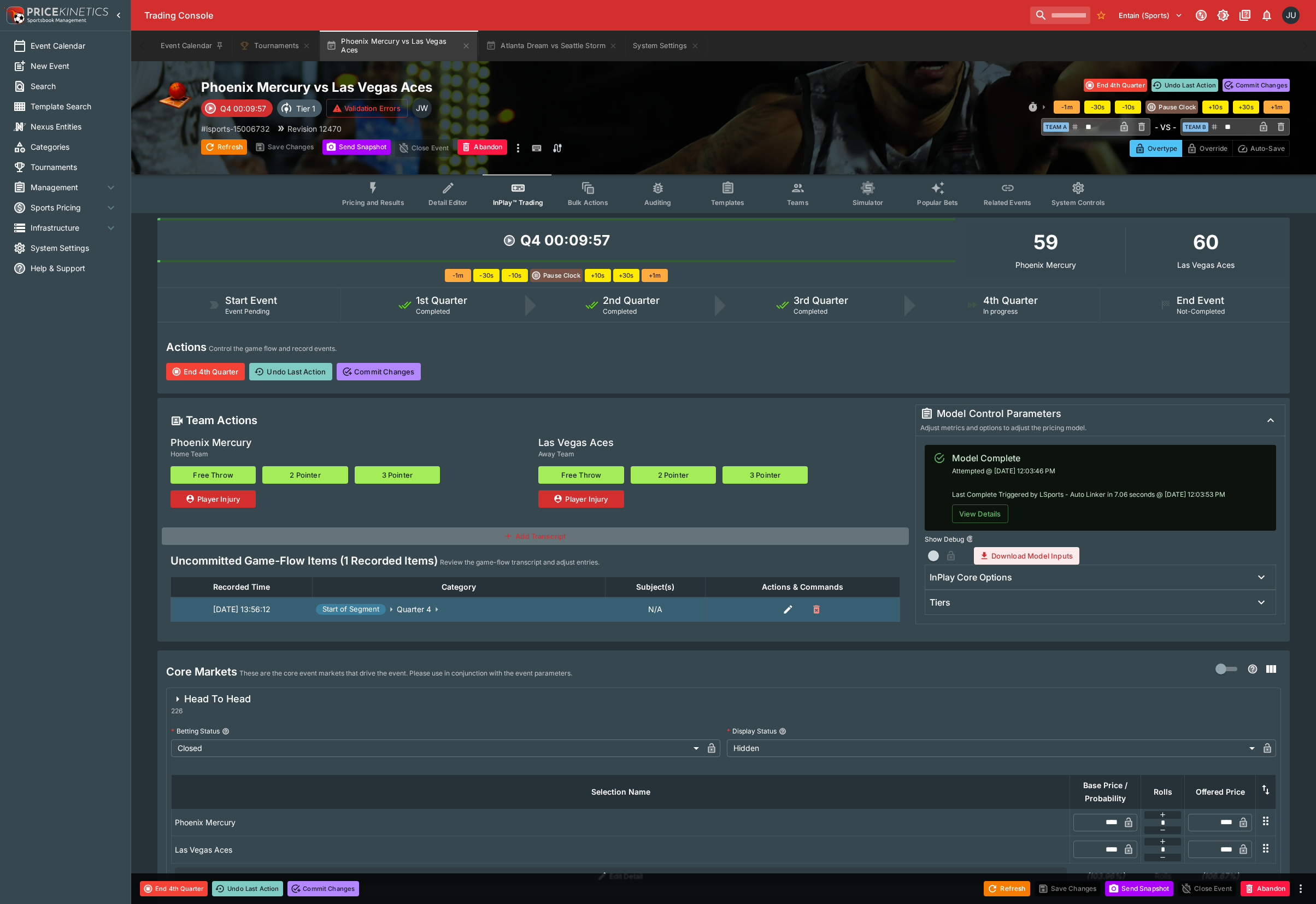
click at [726, 367] on div "End 4th Quarter Undo Last Action Commit Changes" at bounding box center [723, 371] width 1114 height 17
click at [317, 473] on button "2 Pointer" at bounding box center [305, 475] width 85 height 17
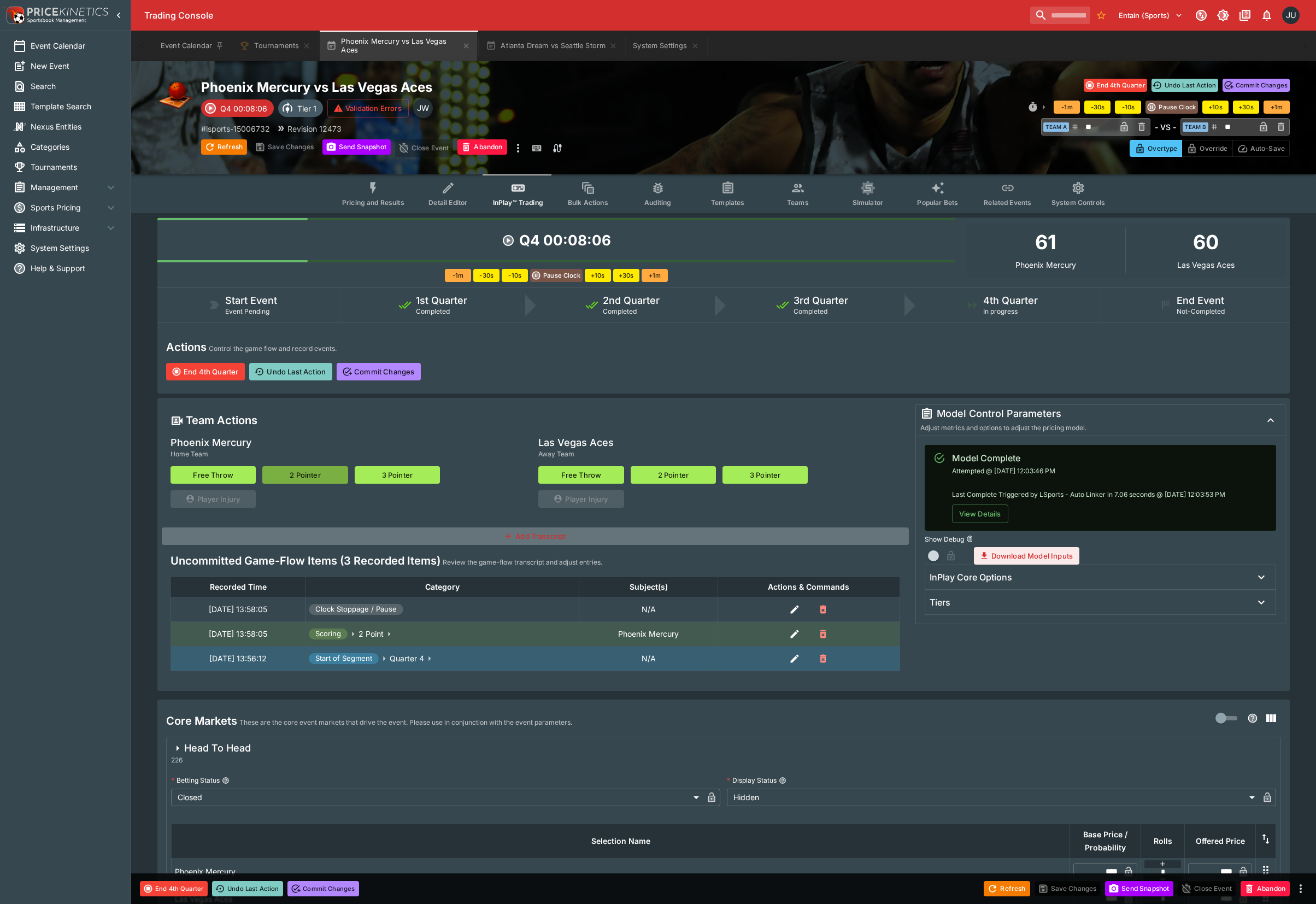
click at [317, 473] on button "2 Pointer" at bounding box center [305, 475] width 85 height 17
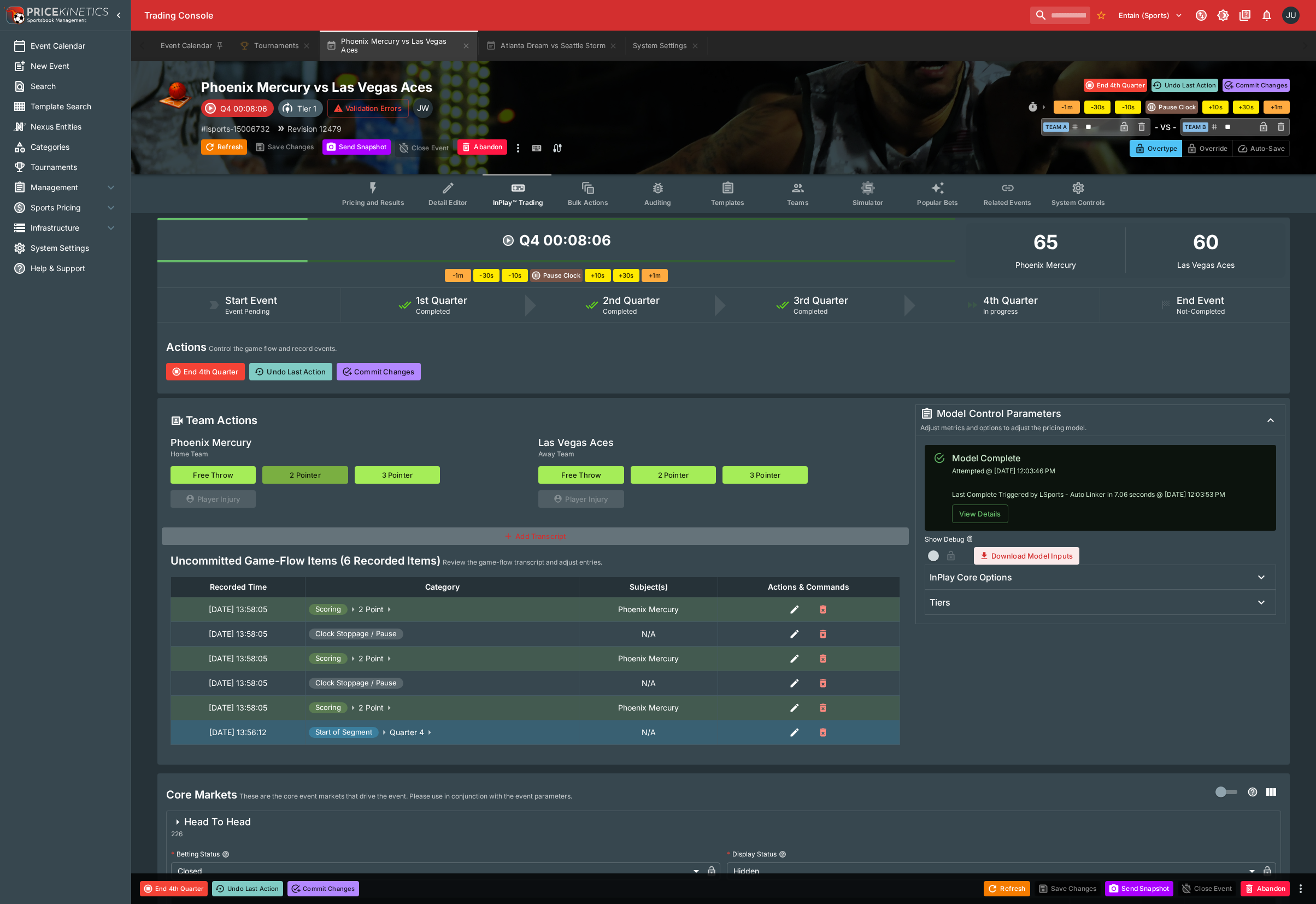
click at [317, 473] on button "2 Pointer" at bounding box center [305, 475] width 85 height 17
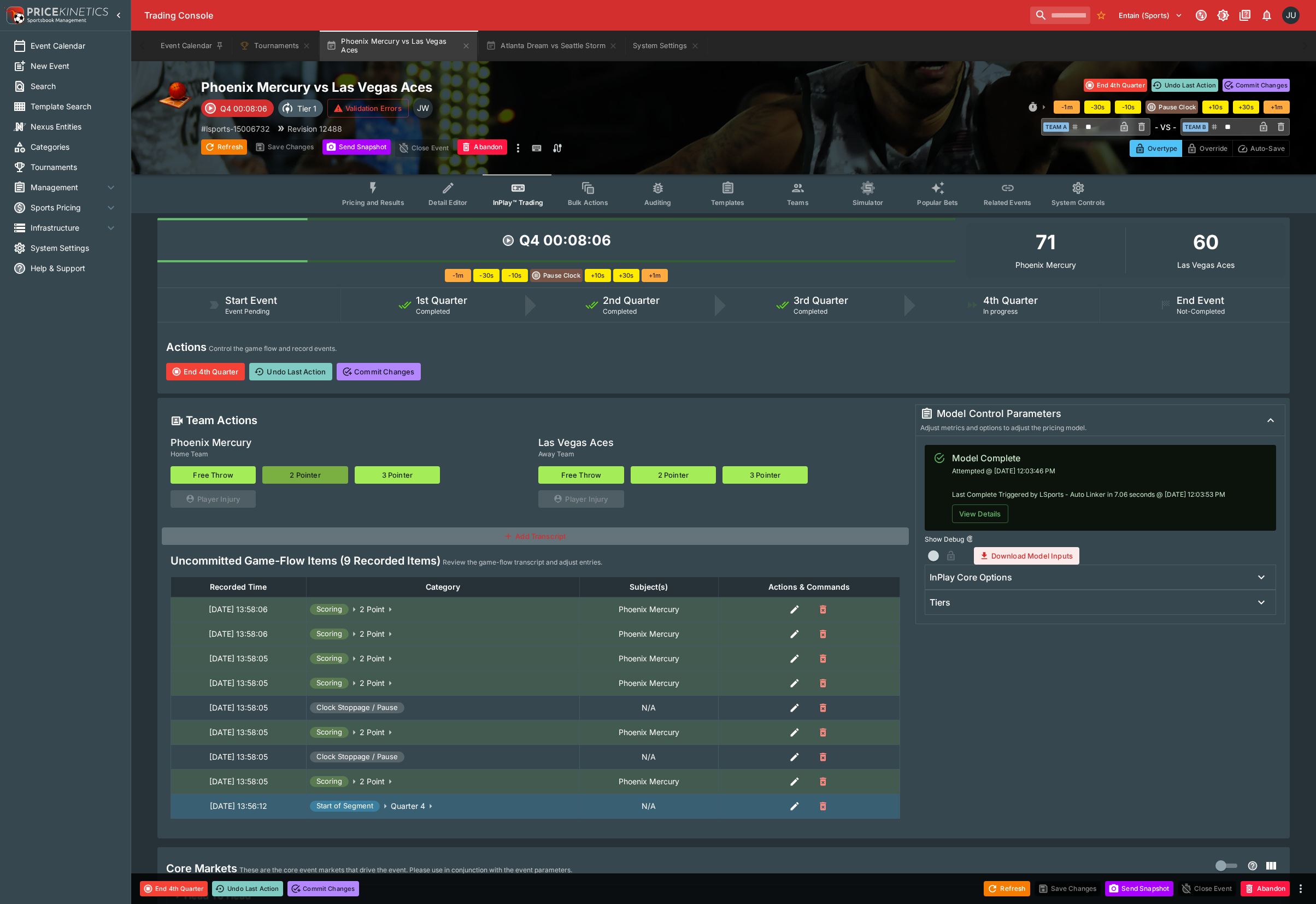
click at [317, 473] on button "2 Pointer" at bounding box center [305, 475] width 85 height 17
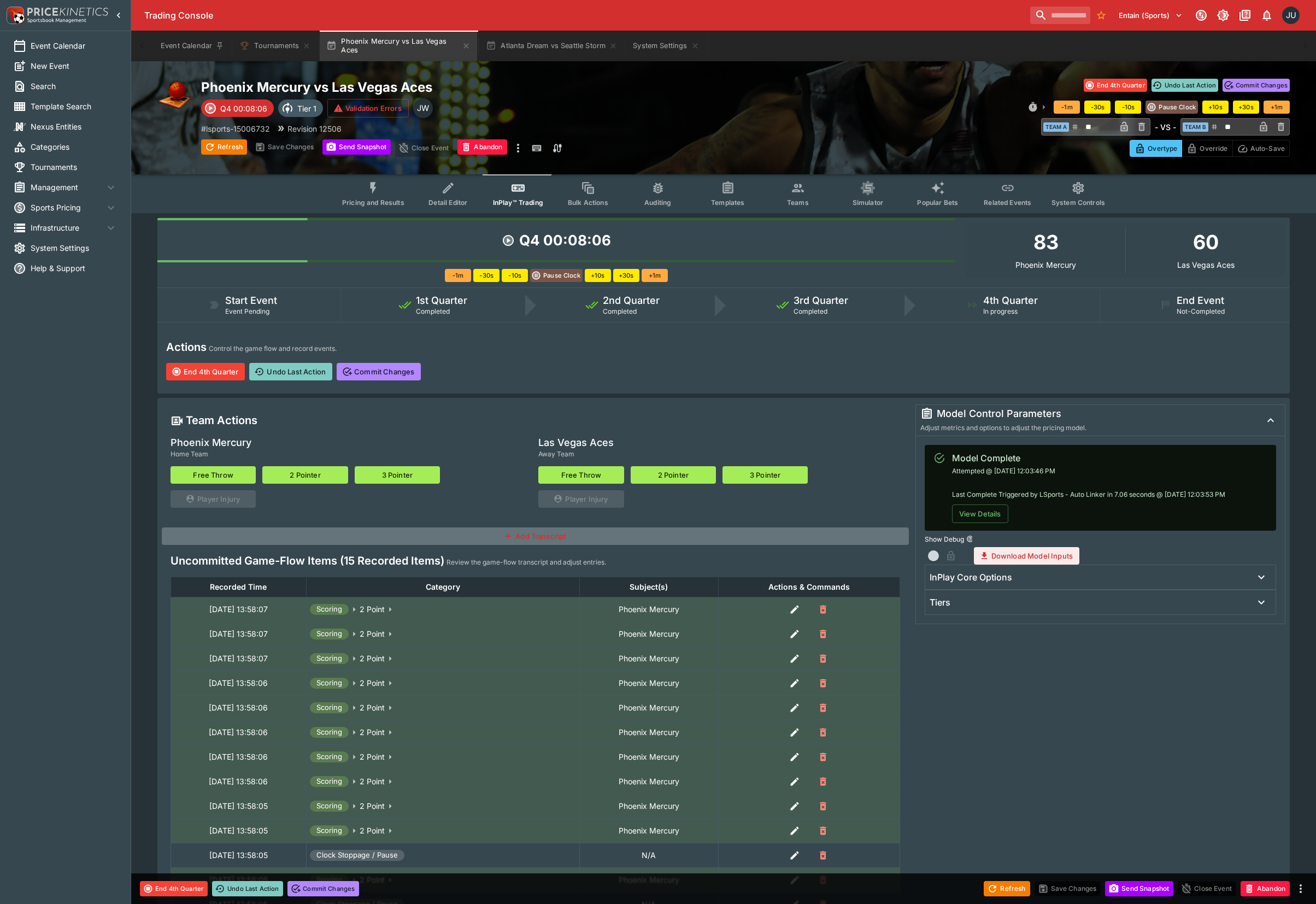
type input "**"
click at [752, 476] on button "3 Pointer" at bounding box center [765, 475] width 85 height 17
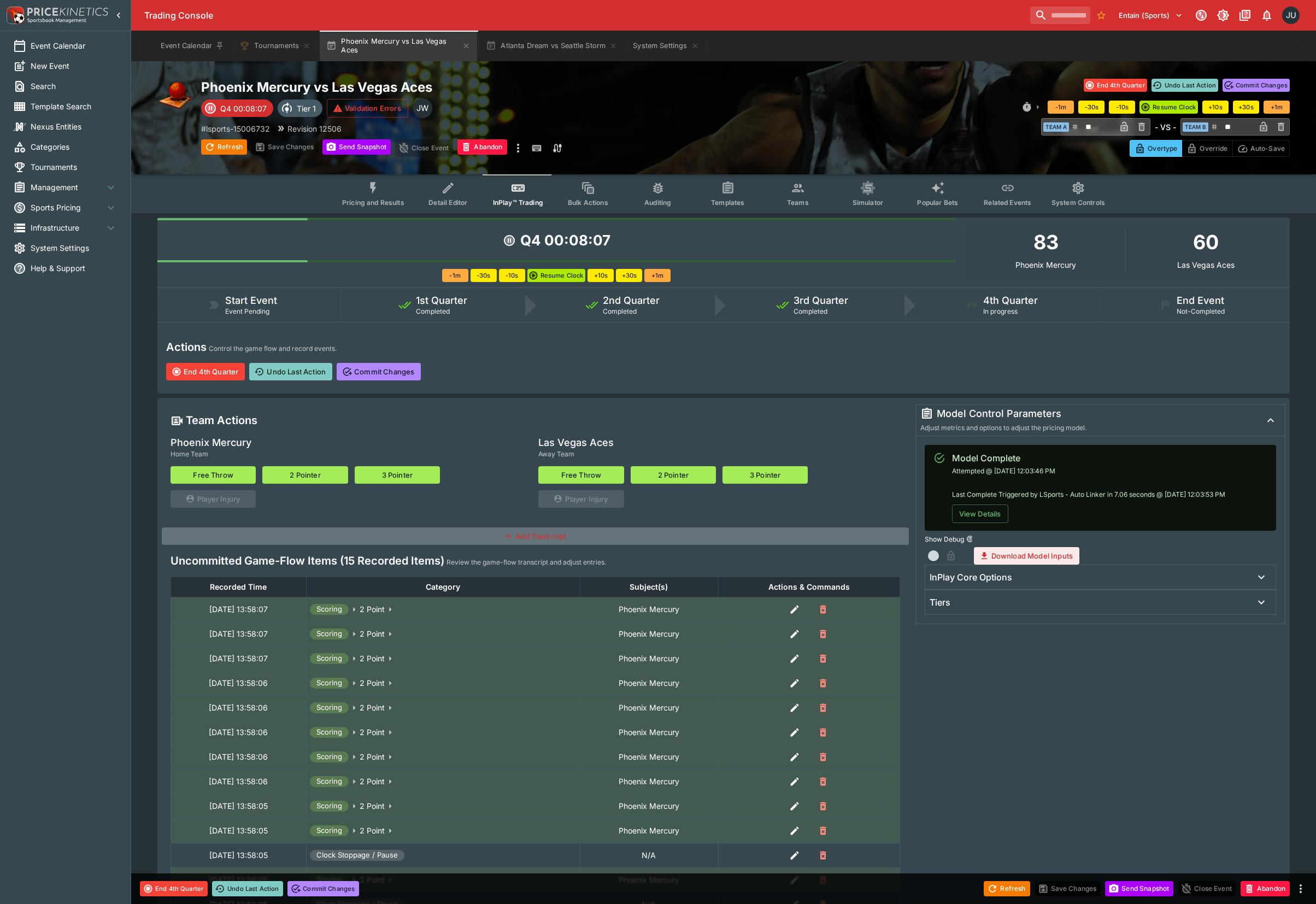
click at [752, 476] on button "3 Pointer" at bounding box center [765, 475] width 85 height 17
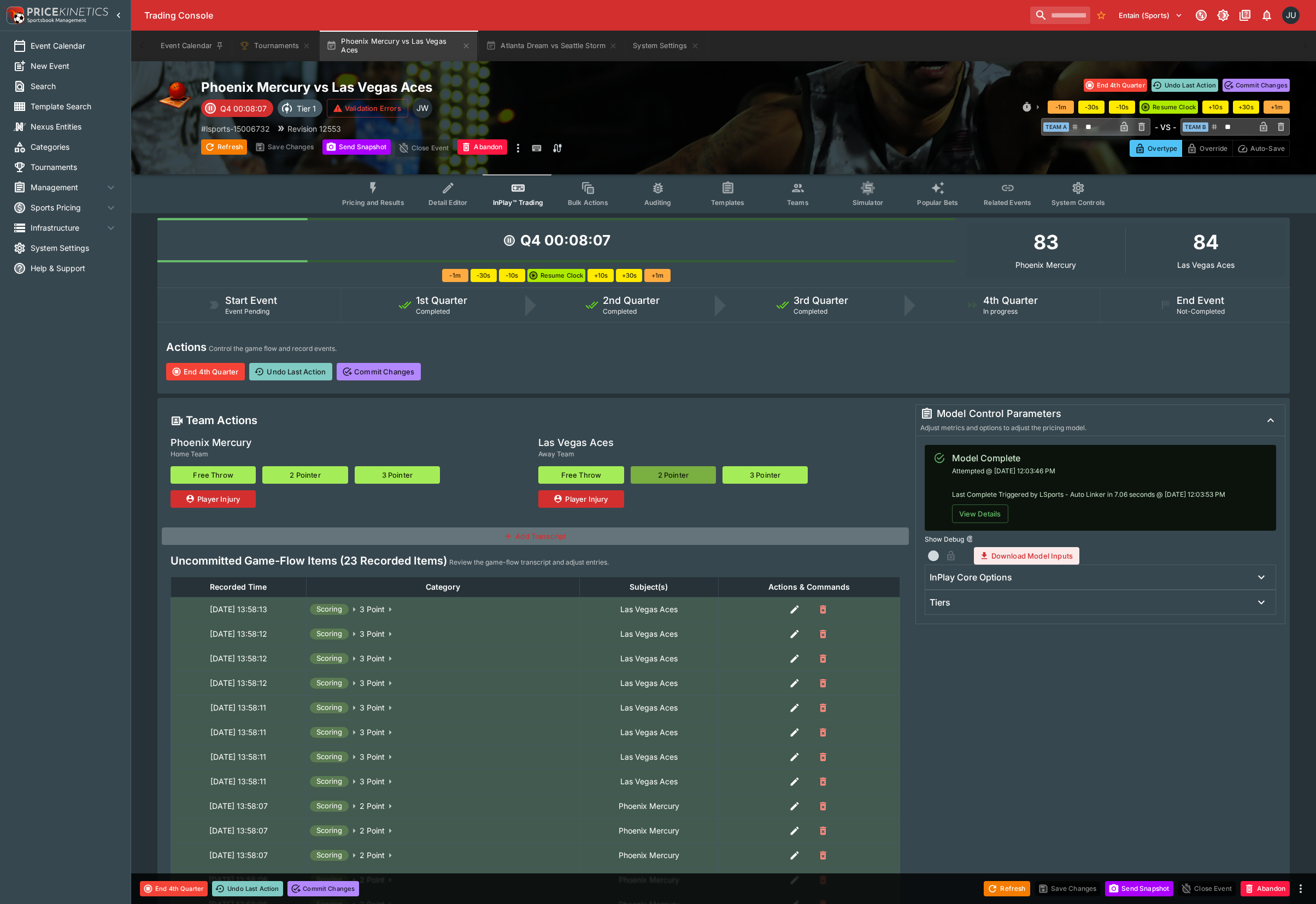
click at [684, 477] on button "2 Pointer" at bounding box center [673, 475] width 85 height 17
type input "**"
click at [381, 197] on button "Pricing and Results" at bounding box center [373, 194] width 80 height 39
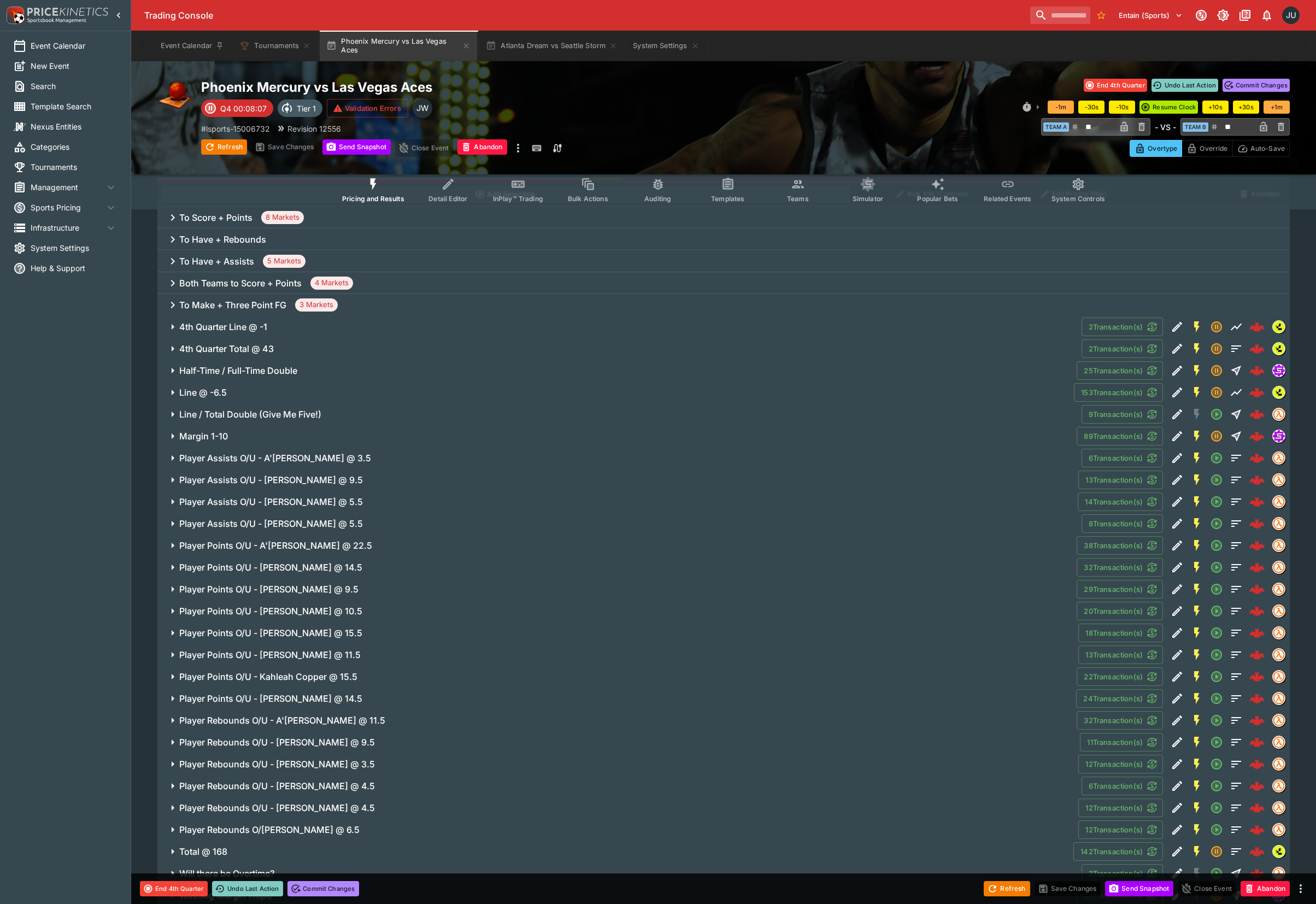
scroll to position [566, 0]
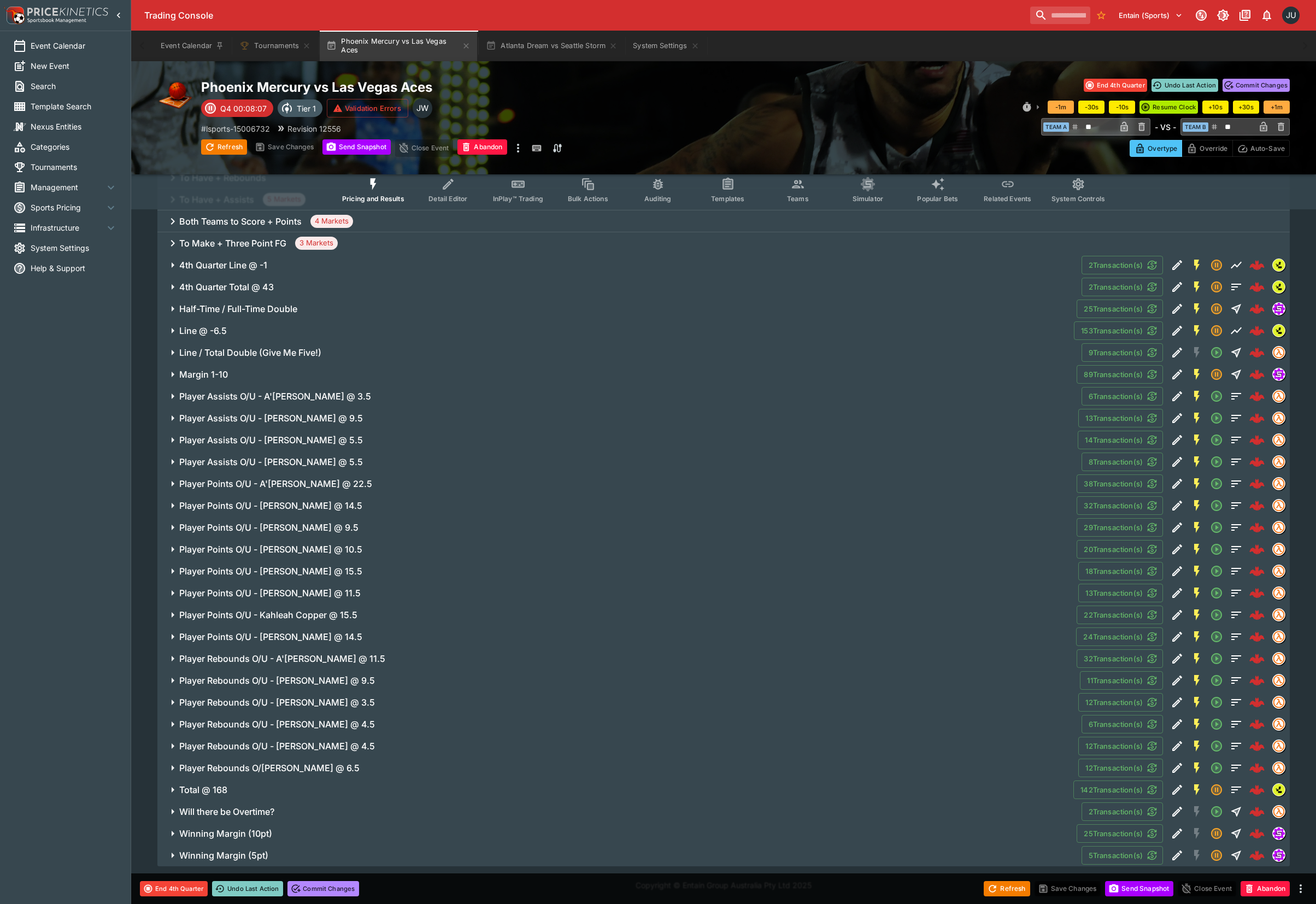
click at [341, 653] on h6 "Player Rebounds O/U - A'ja Wilson @ 11.5" at bounding box center [282, 659] width 206 height 12
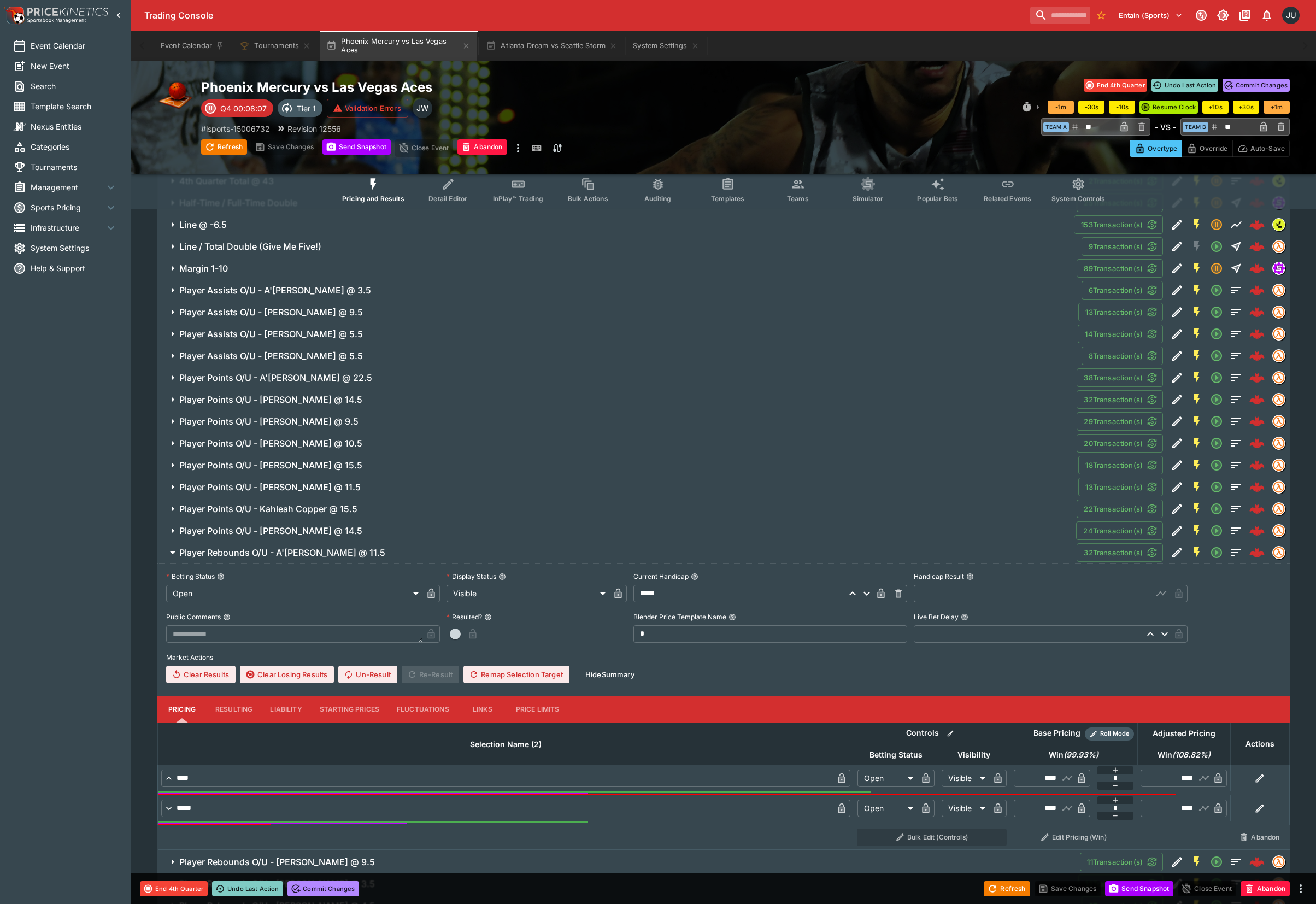
scroll to position [818, 0]
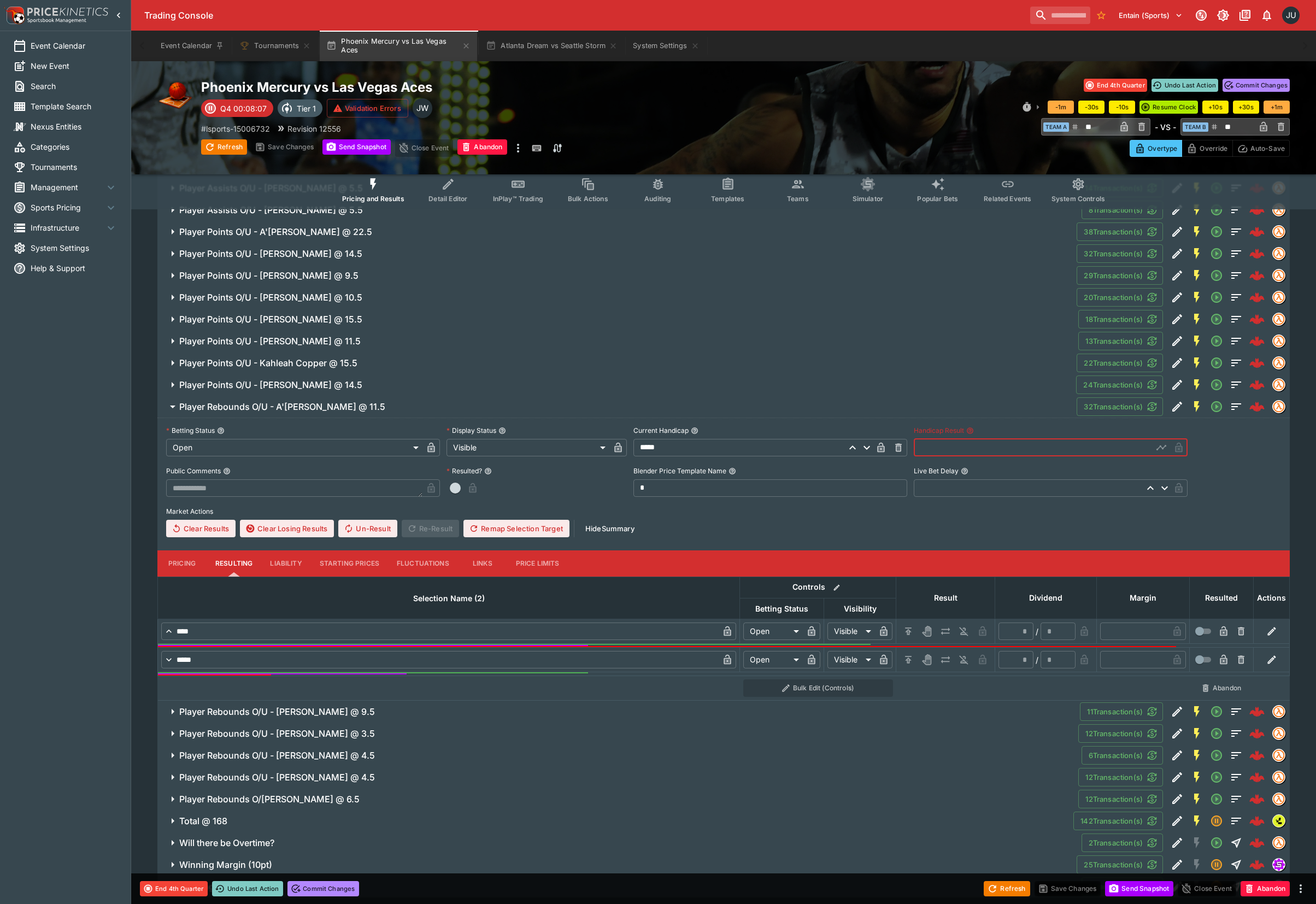
click at [925, 449] on input "text" at bounding box center [1033, 447] width 239 height 17
type input "*****"
click at [908, 634] on icon "H/C" at bounding box center [908, 632] width 2 height 4
type input "*********"
type input "******"
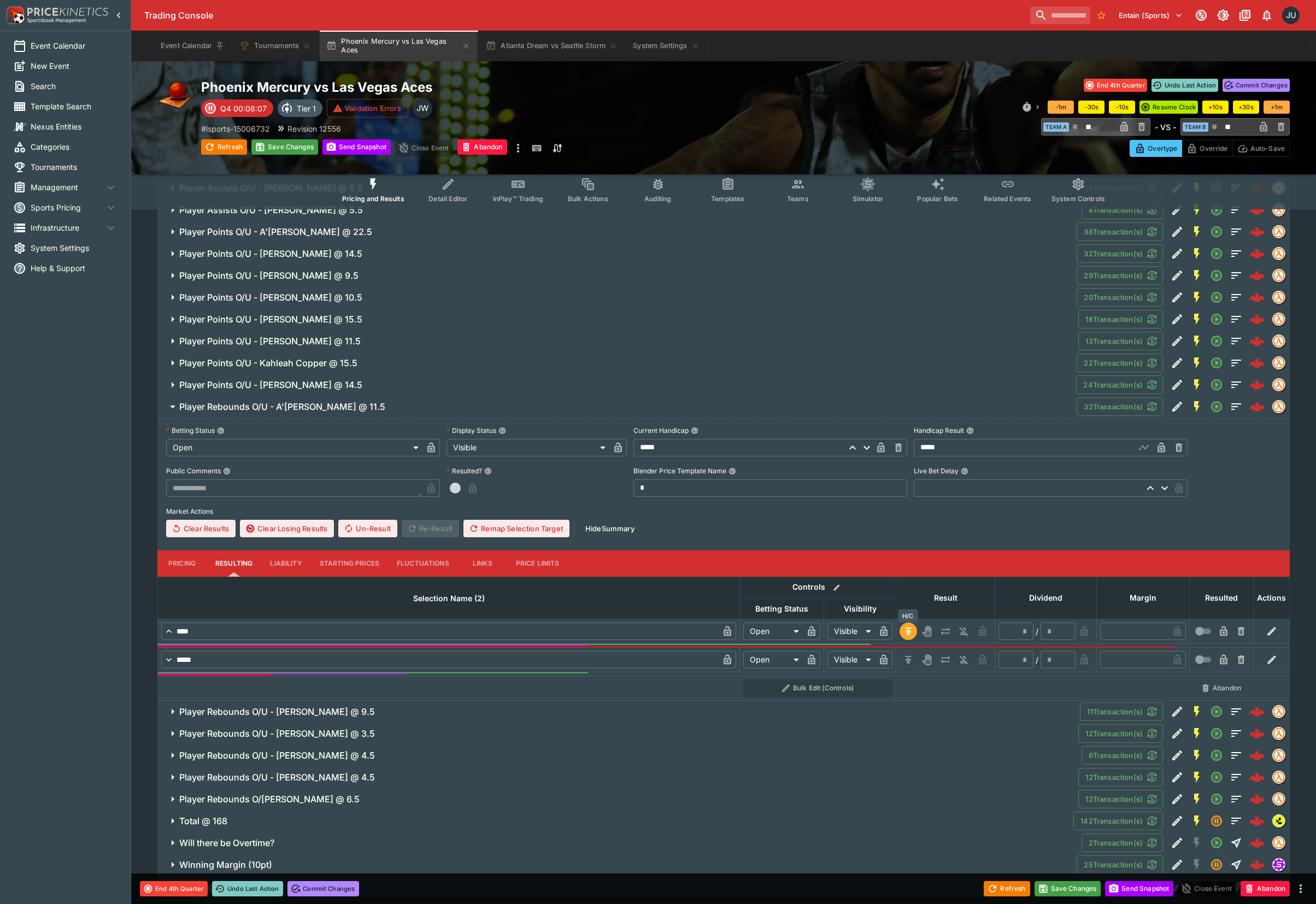
type input "*"
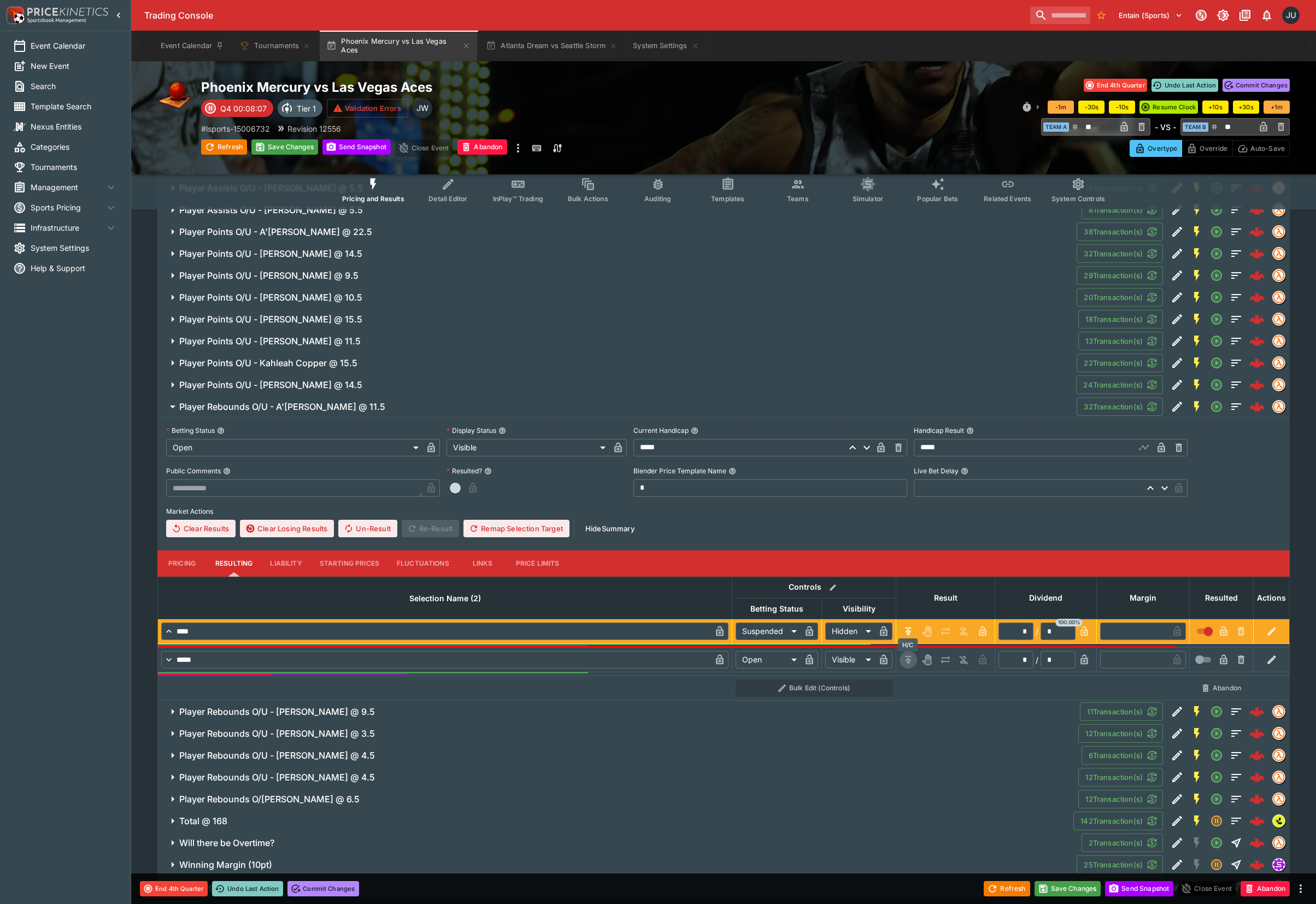
click at [908, 659] on icon "H/C" at bounding box center [908, 659] width 11 height 11
type input "*********"
type input "******"
type input "*"
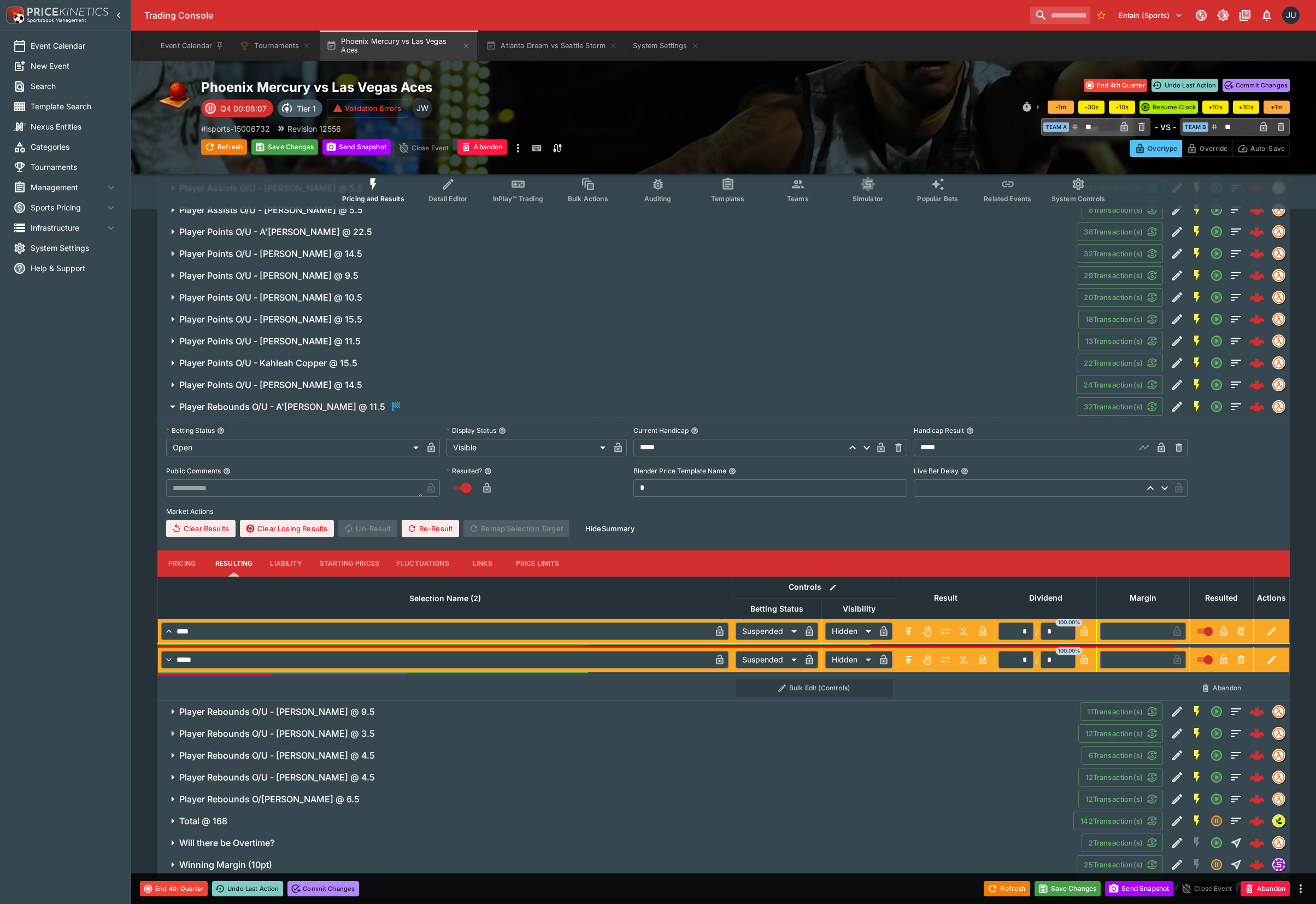
click at [456, 710] on span "Player Rebounds O/U - Alyssa Thomas @ 9.5" at bounding box center [625, 711] width 892 height 12
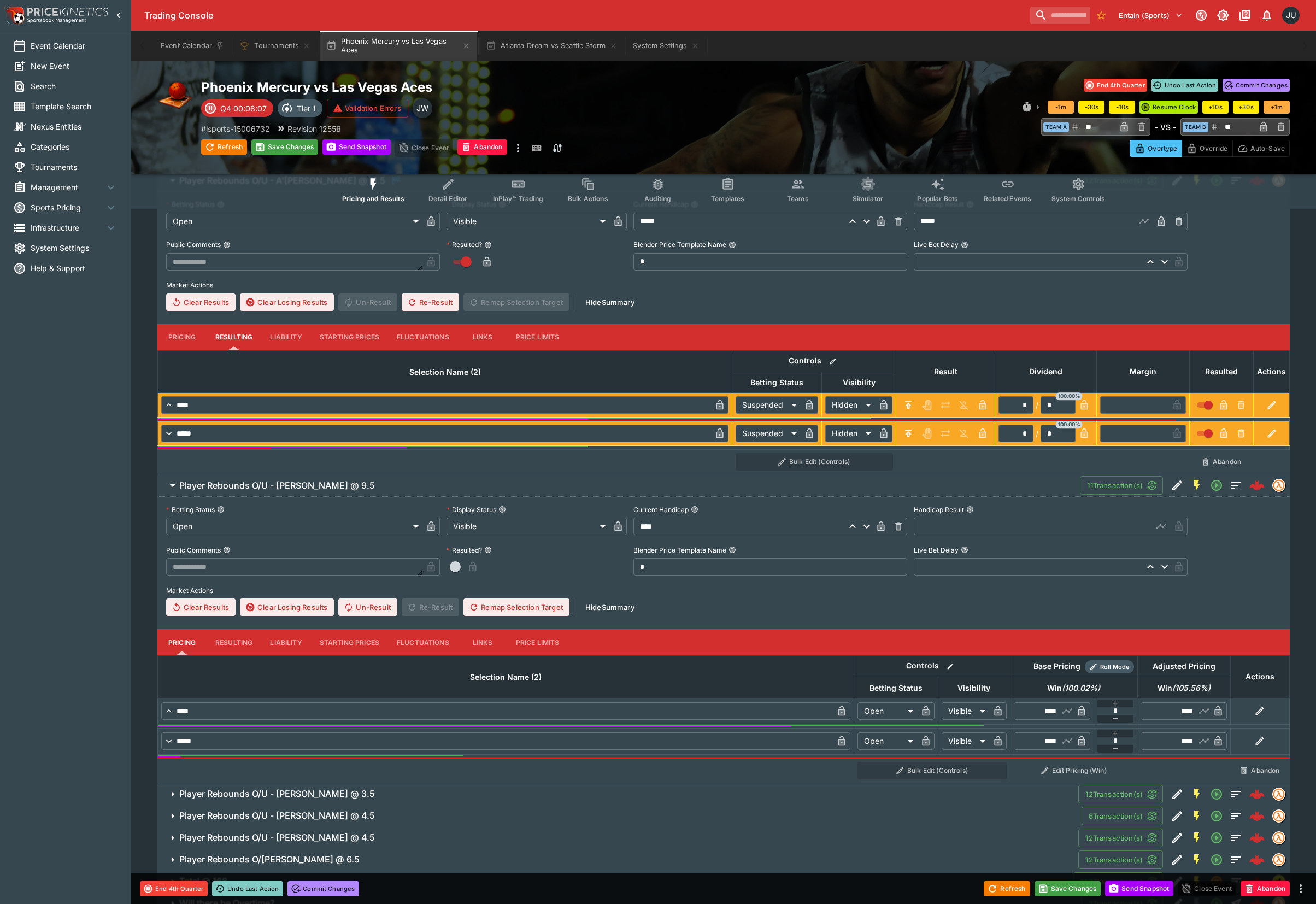
scroll to position [1102, 0]
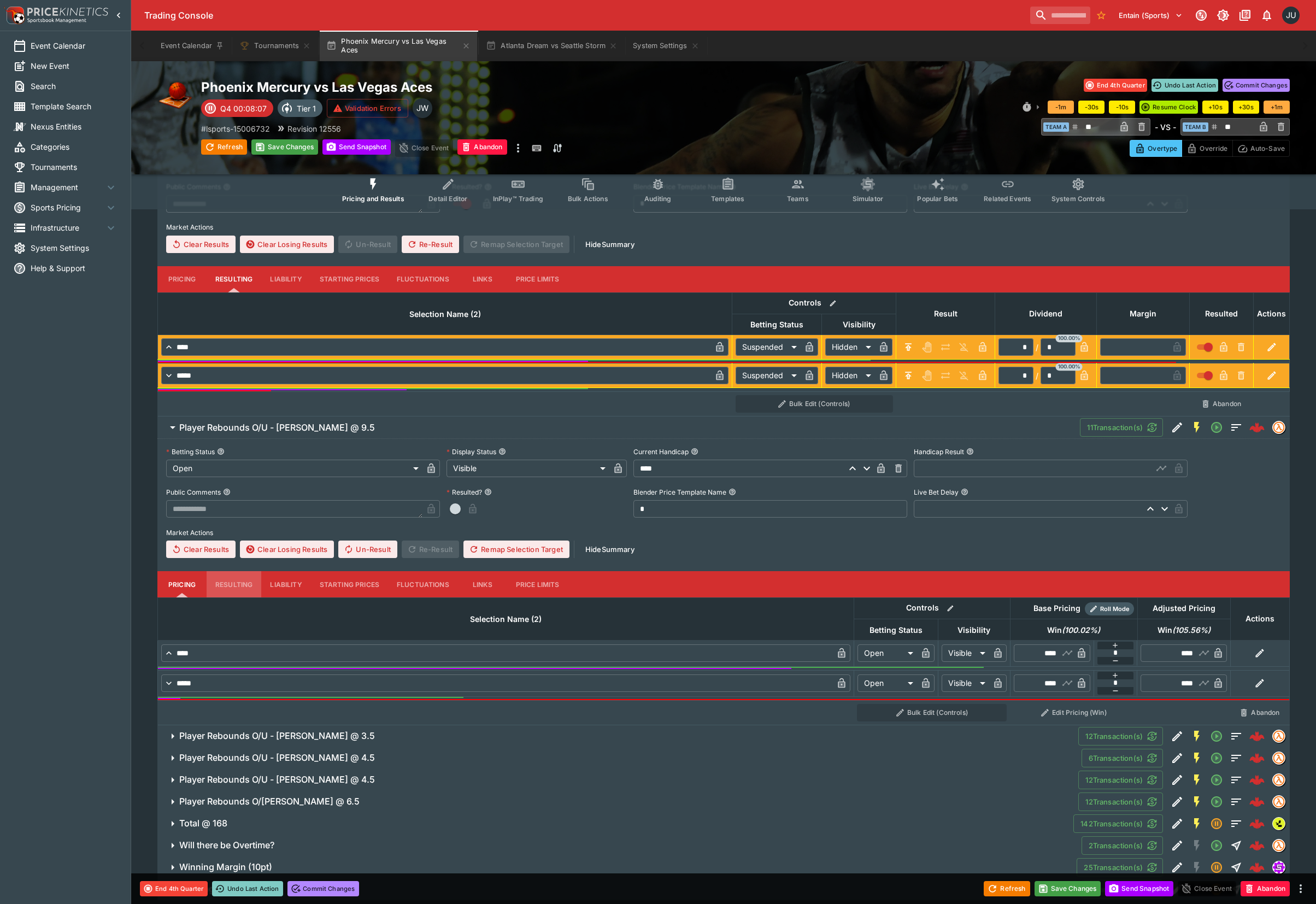
drag, startPoint x: 235, startPoint y: 587, endPoint x: 252, endPoint y: 586, distance: 17.0
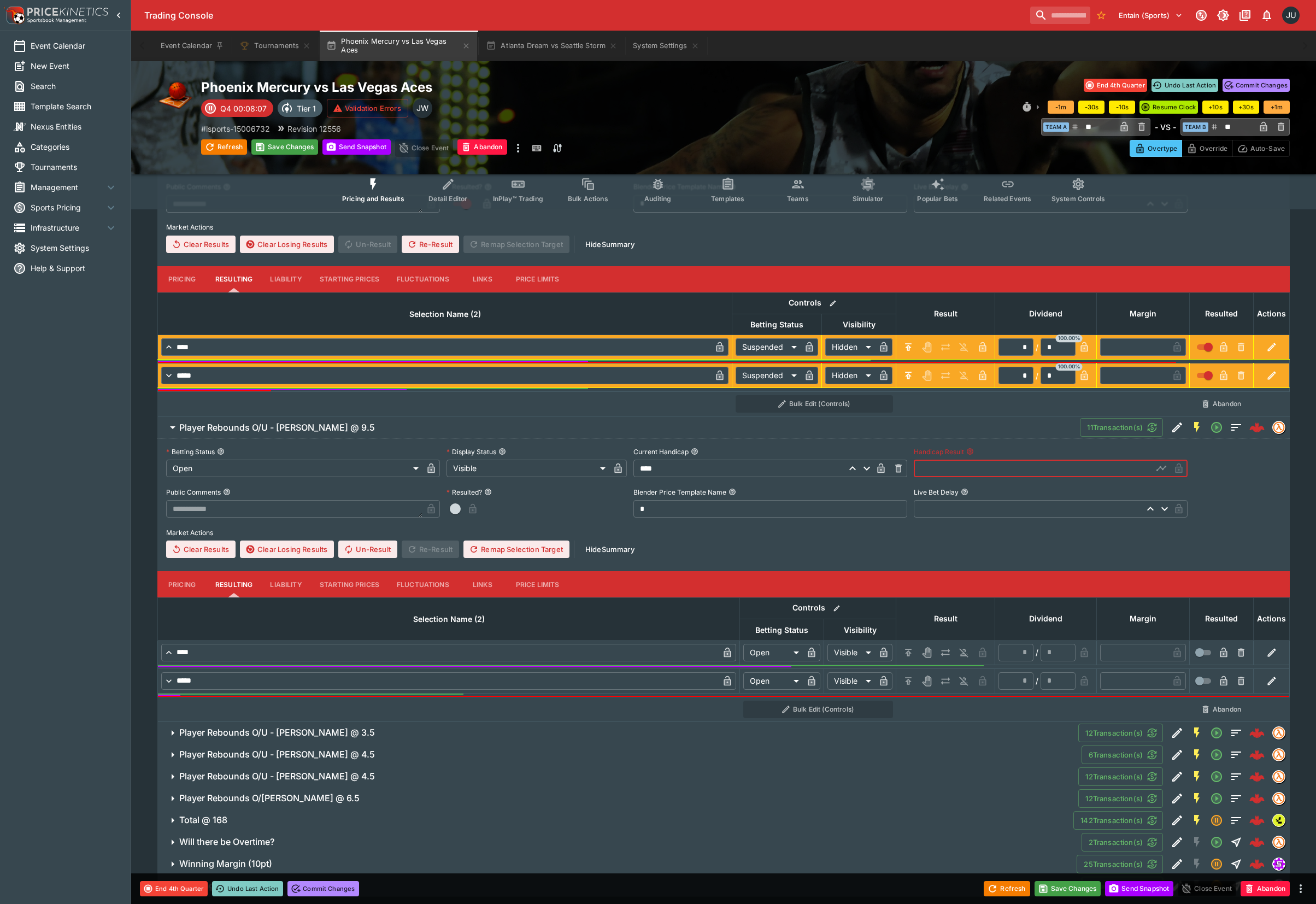
click at [955, 464] on input "text" at bounding box center [1033, 468] width 239 height 17
type input "****"
click at [905, 648] on button "H/C" at bounding box center [908, 652] width 17 height 17
click at [906, 681] on icon "H/C" at bounding box center [908, 681] width 11 height 11
type input "*********"
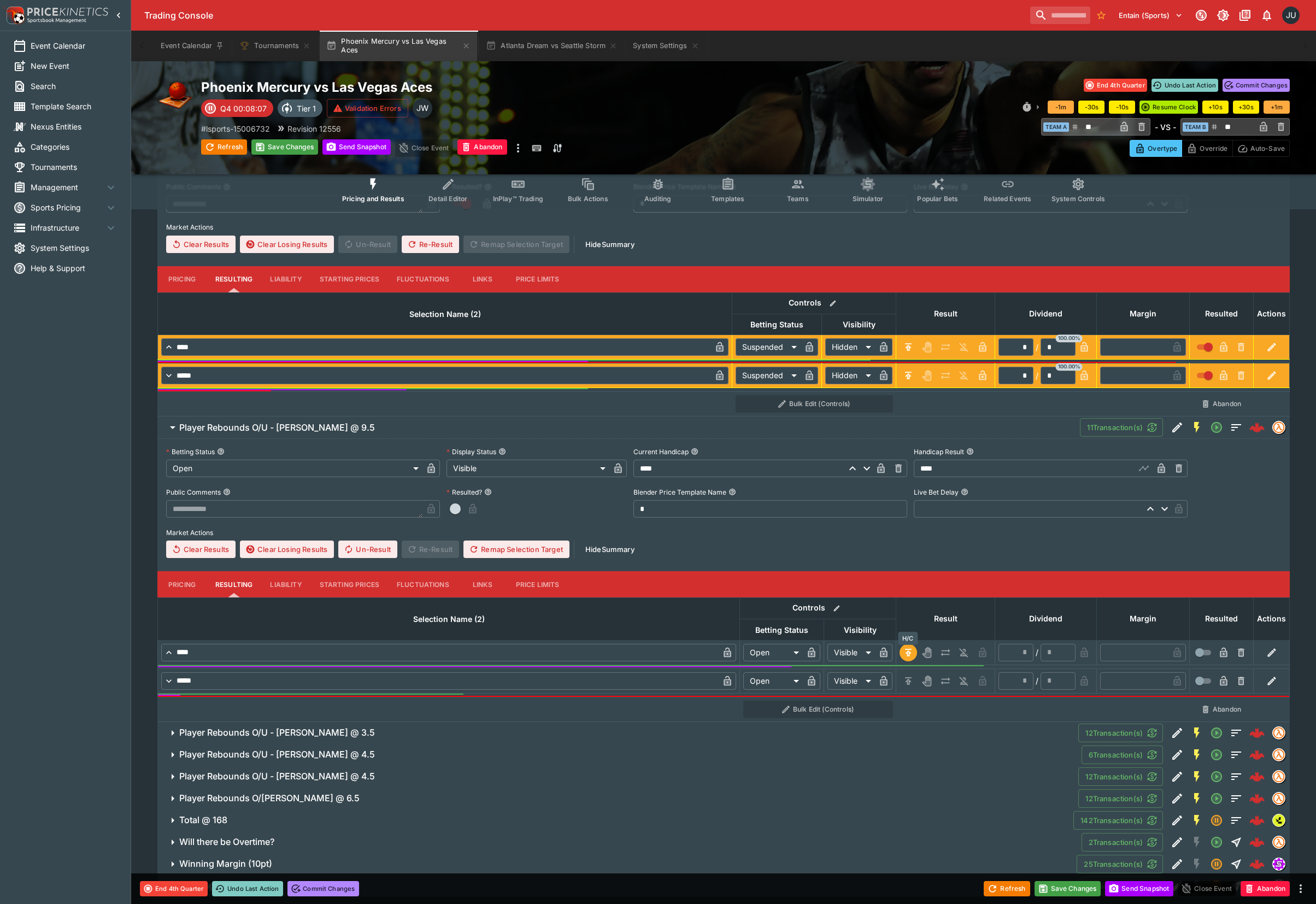
type input "******"
type input "*"
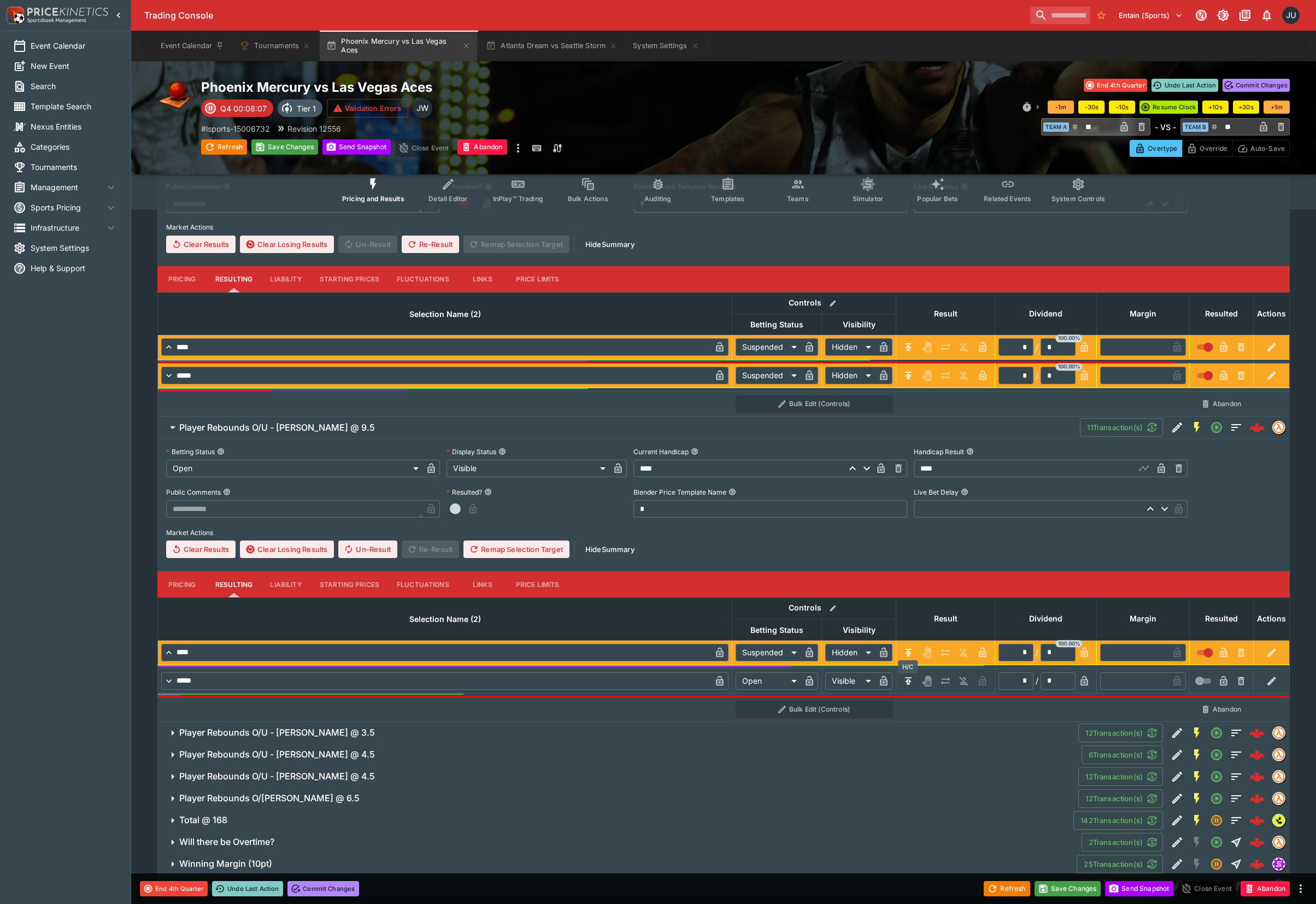
type input "*********"
type input "******"
type input "*"
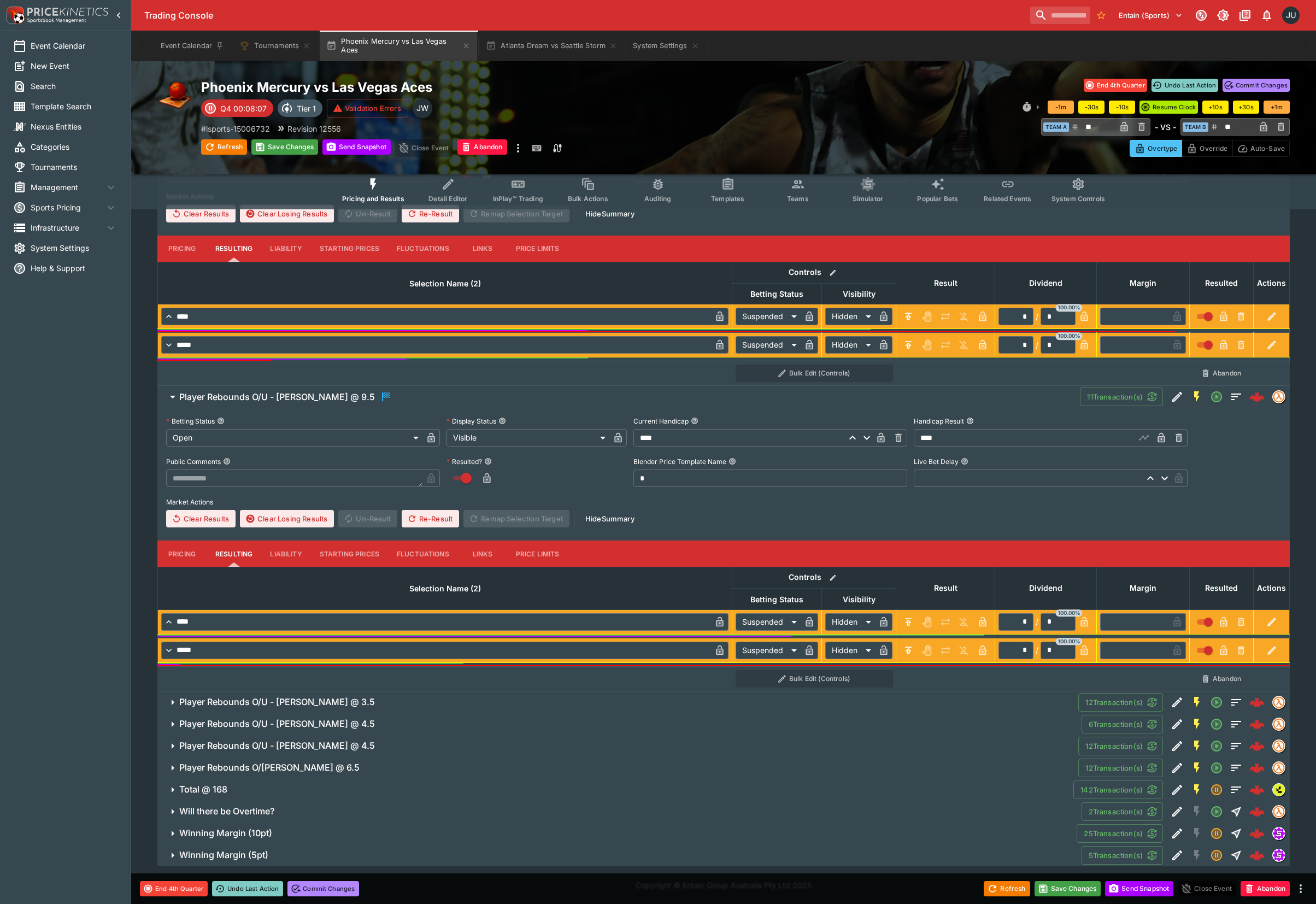
click at [393, 701] on span "Player Rebounds O/U - Chelsea Gray @ 3.5" at bounding box center [624, 702] width 890 height 12
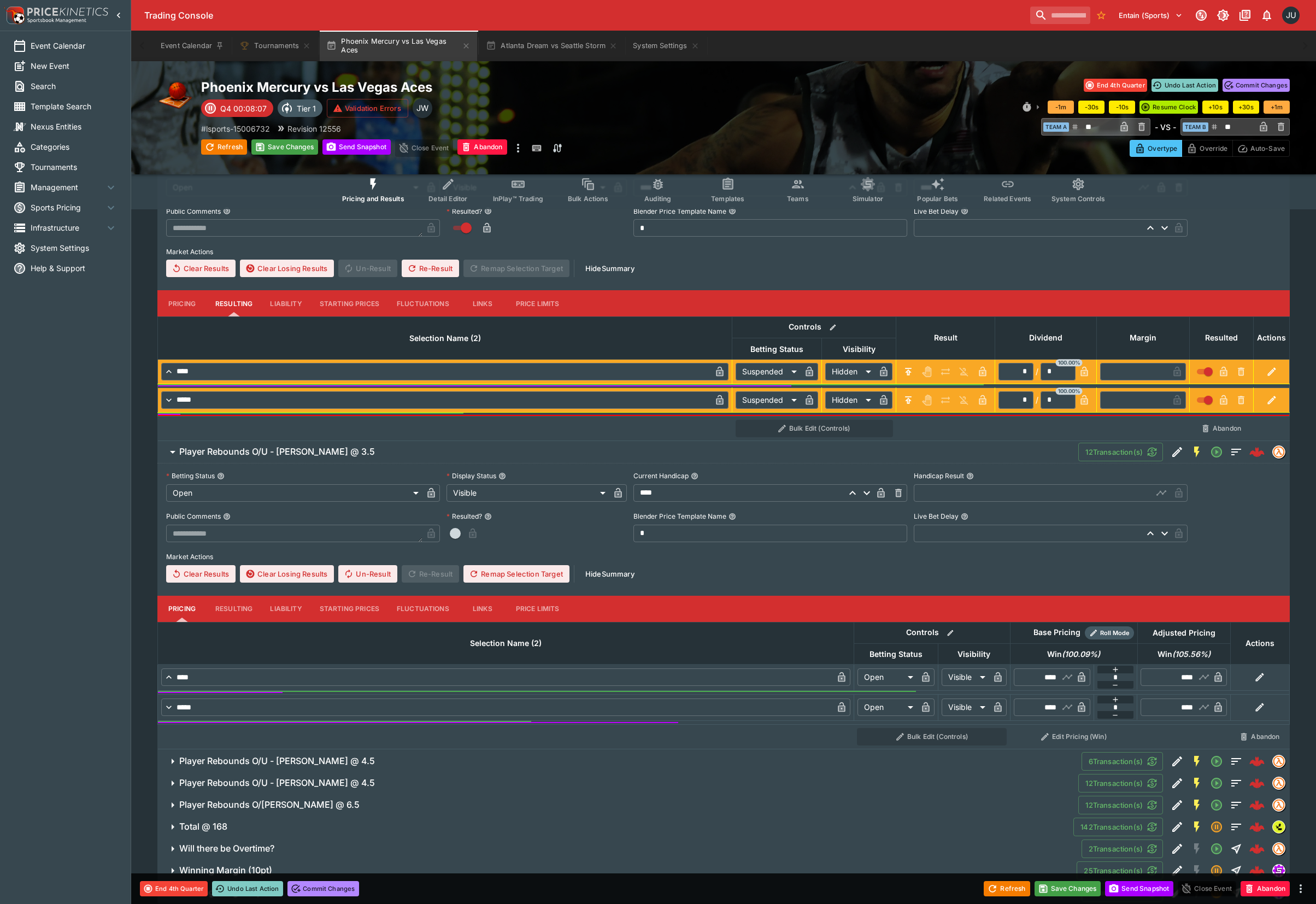
scroll to position [1386, 0]
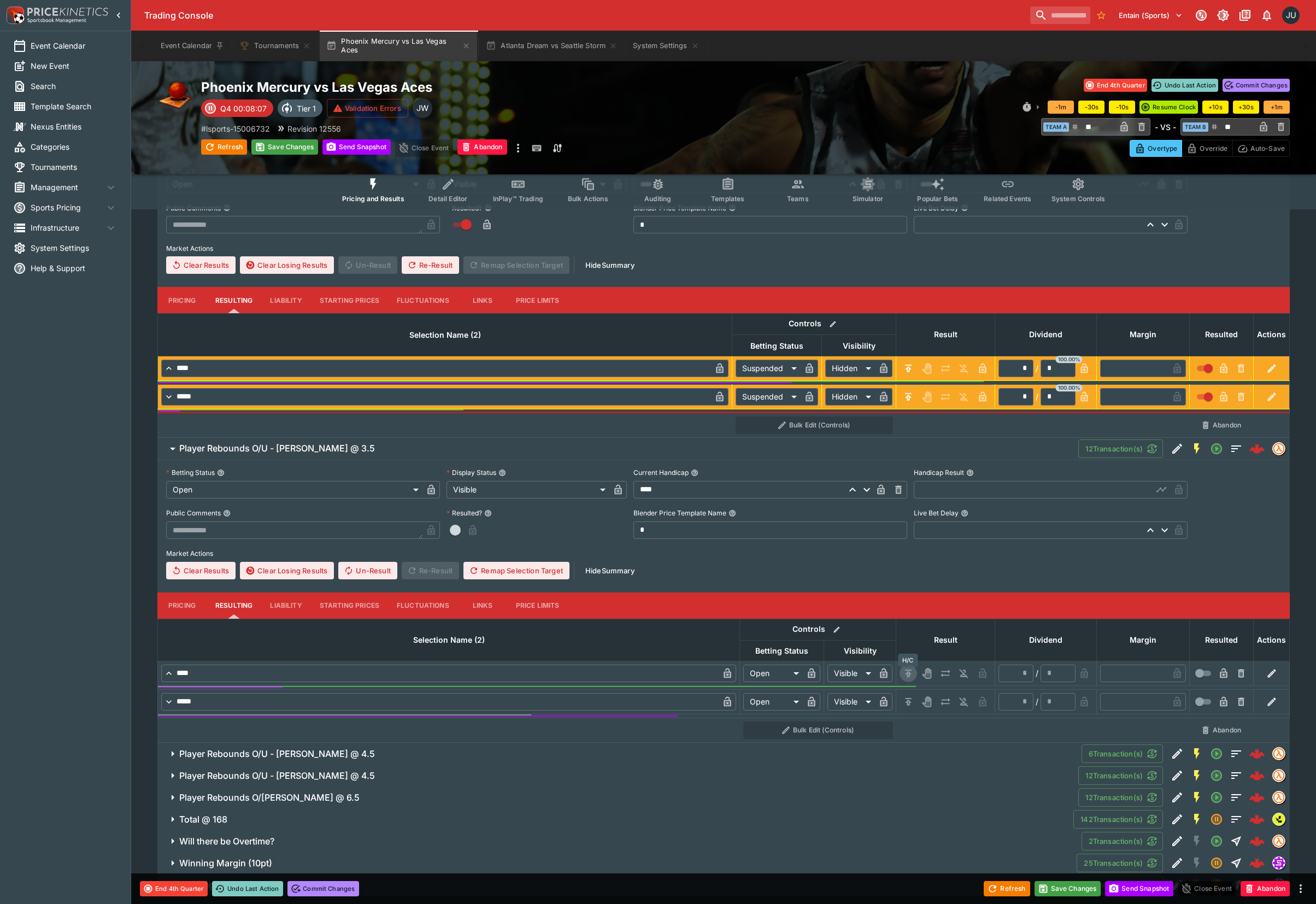
drag, startPoint x: 907, startPoint y: 676, endPoint x: 906, endPoint y: 702, distance: 26.0
click at [906, 677] on icon "H/C" at bounding box center [908, 673] width 6 height 7
type input "*********"
type input "******"
type input "*"
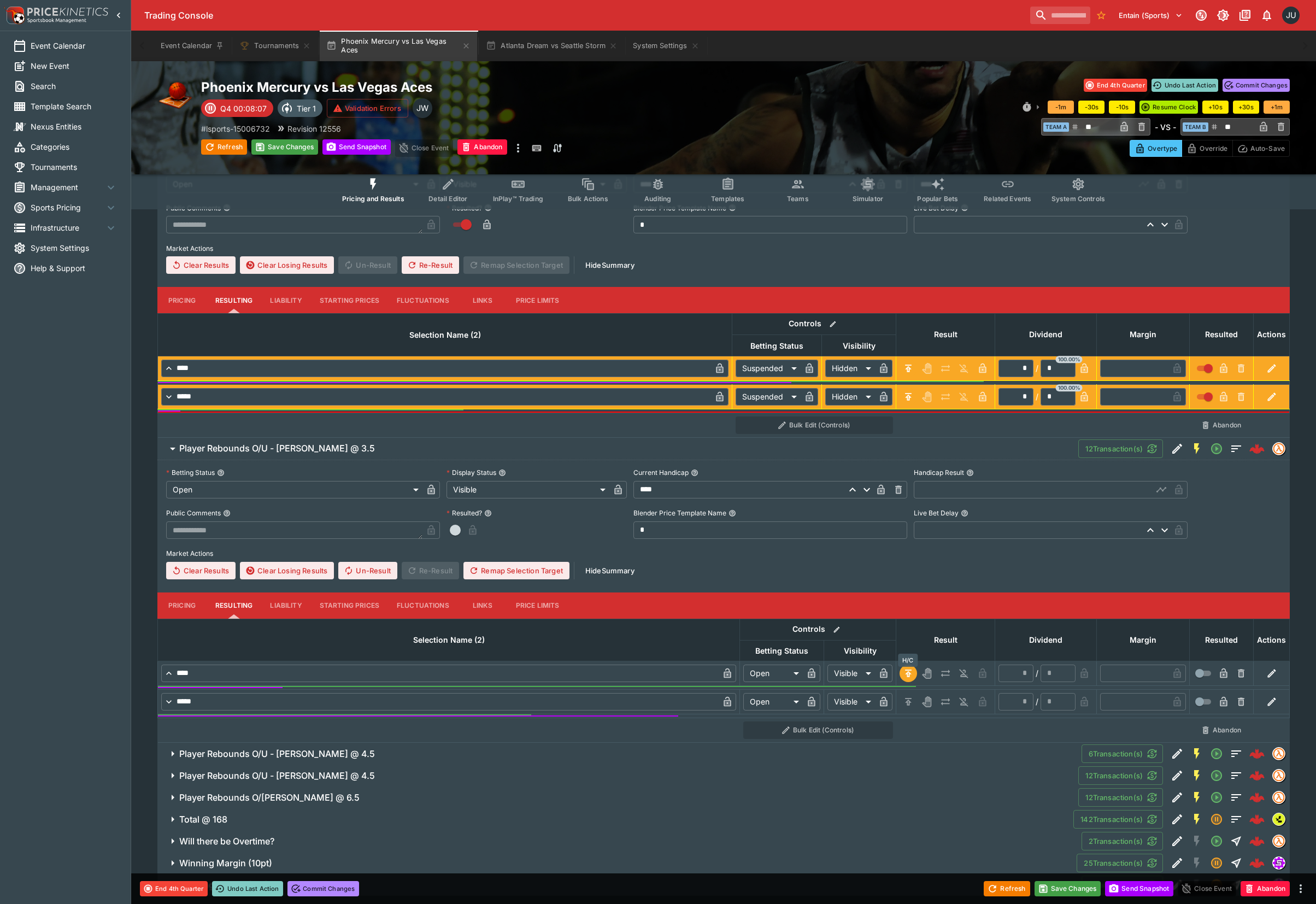
type input "*"
drag, startPoint x: 906, startPoint y: 704, endPoint x: 921, endPoint y: 623, distance: 82.4
click at [906, 698] on button "H/C" at bounding box center [908, 701] width 17 height 17
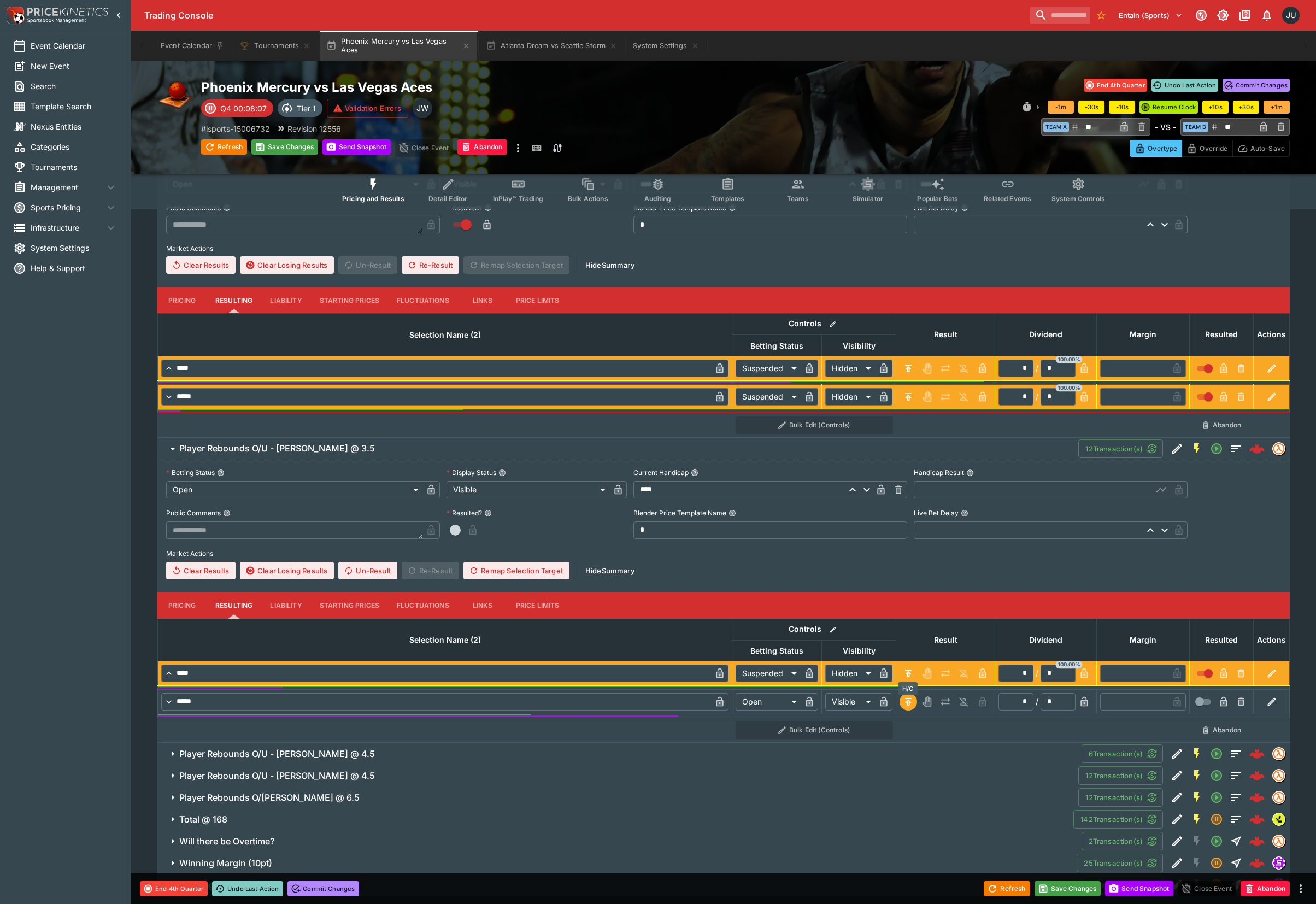
type input "*********"
type input "******"
type input "*"
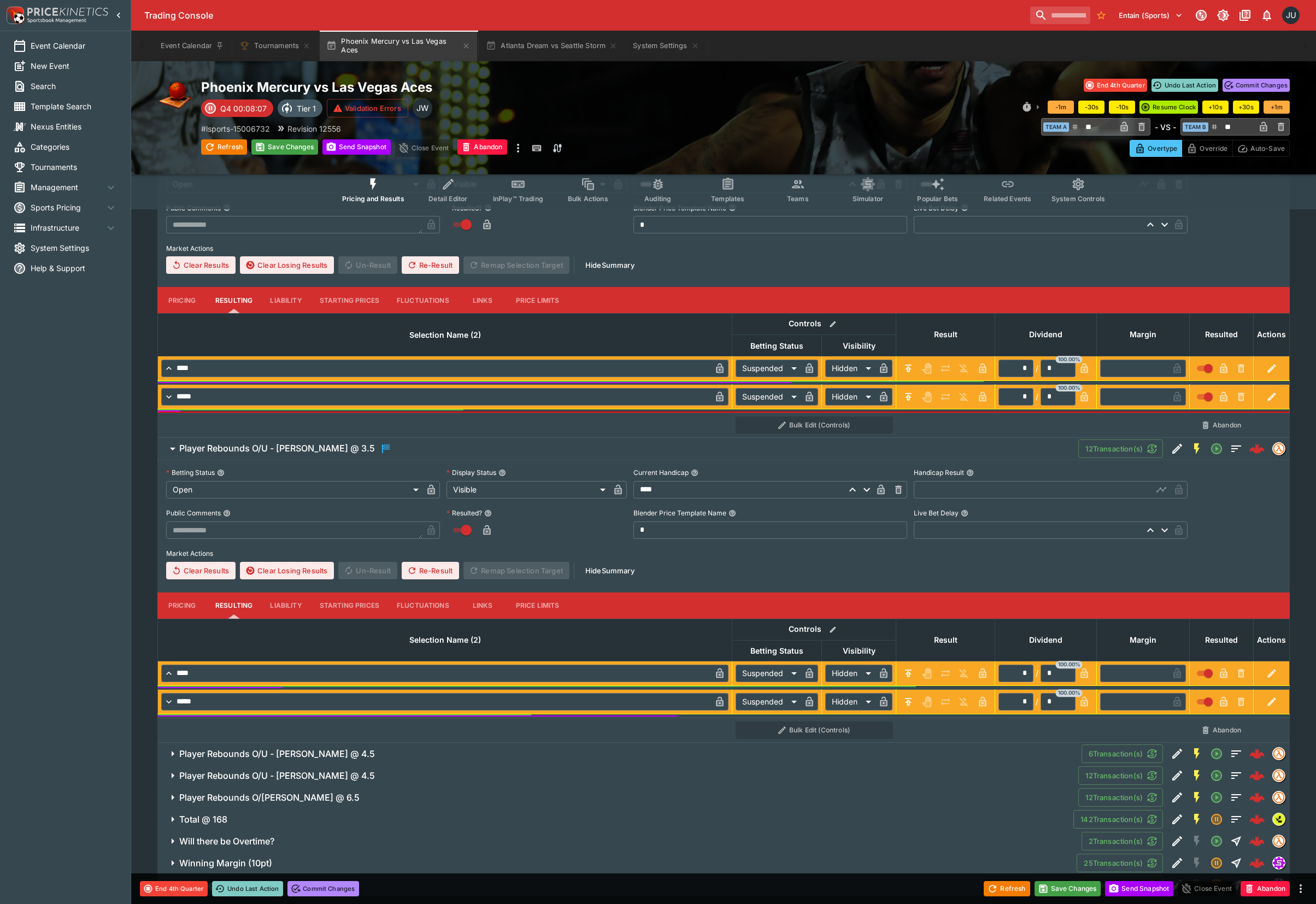
click at [933, 495] on input "text" at bounding box center [1033, 489] width 239 height 17
type input "****"
click at [339, 757] on h6 "Player Rebounds O/U - DeWanna Bonner @ 4.5" at bounding box center [277, 754] width 196 height 12
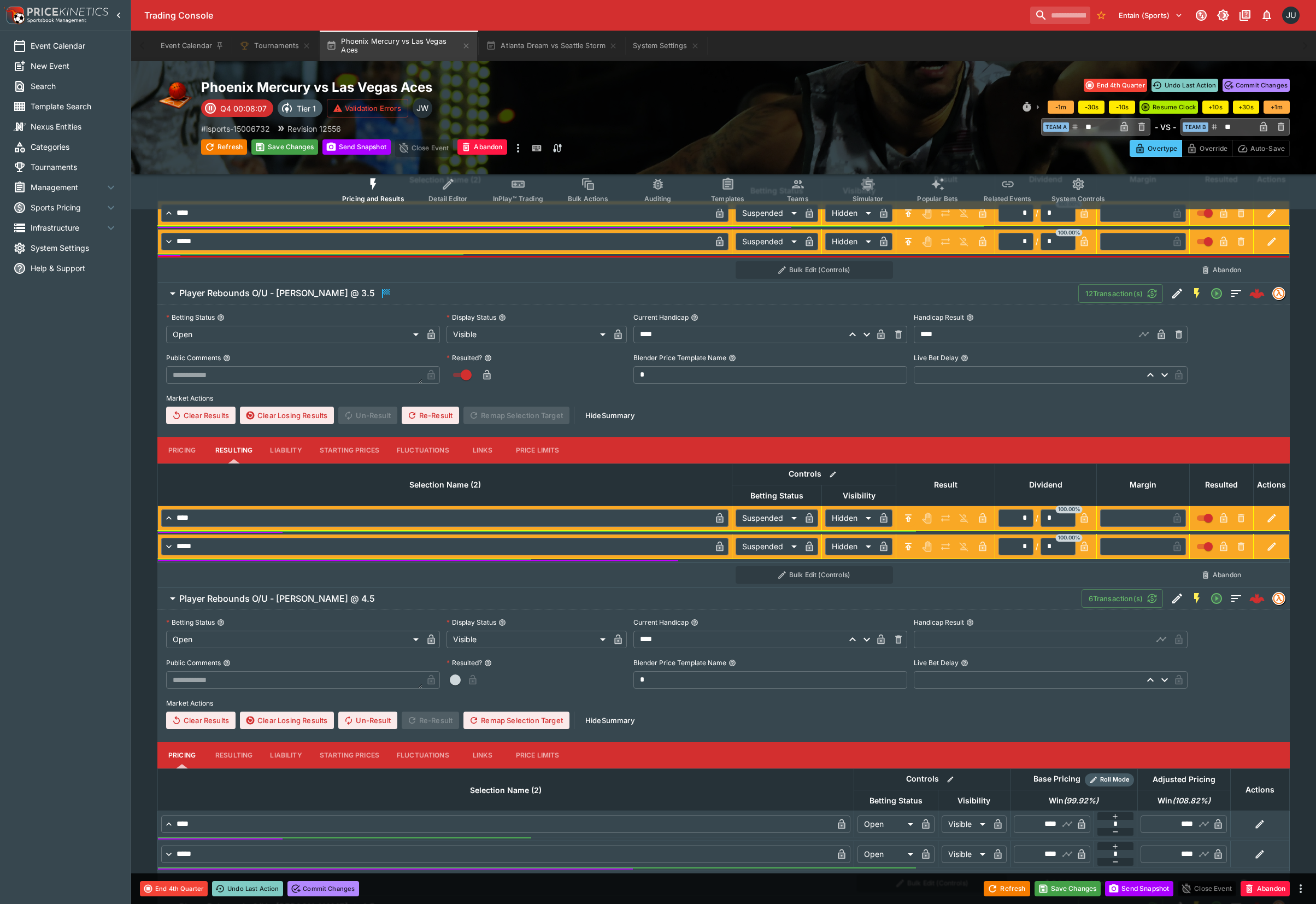
scroll to position [1659, 0]
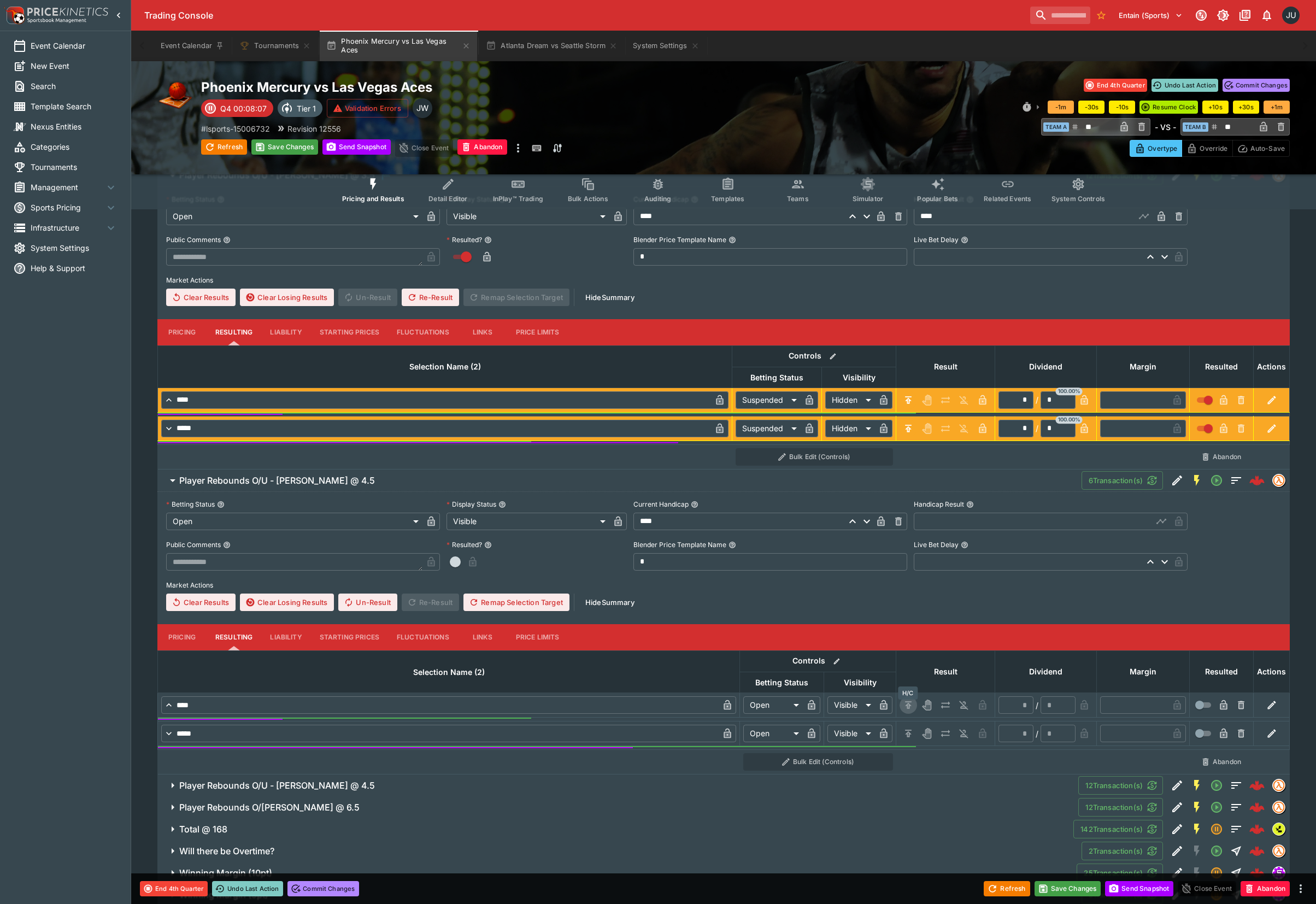
click at [908, 704] on icon "H/C" at bounding box center [908, 704] width 11 height 11
click at [906, 737] on icon "H/C" at bounding box center [908, 733] width 6 height 7
type input "*********"
type input "******"
type input "*"
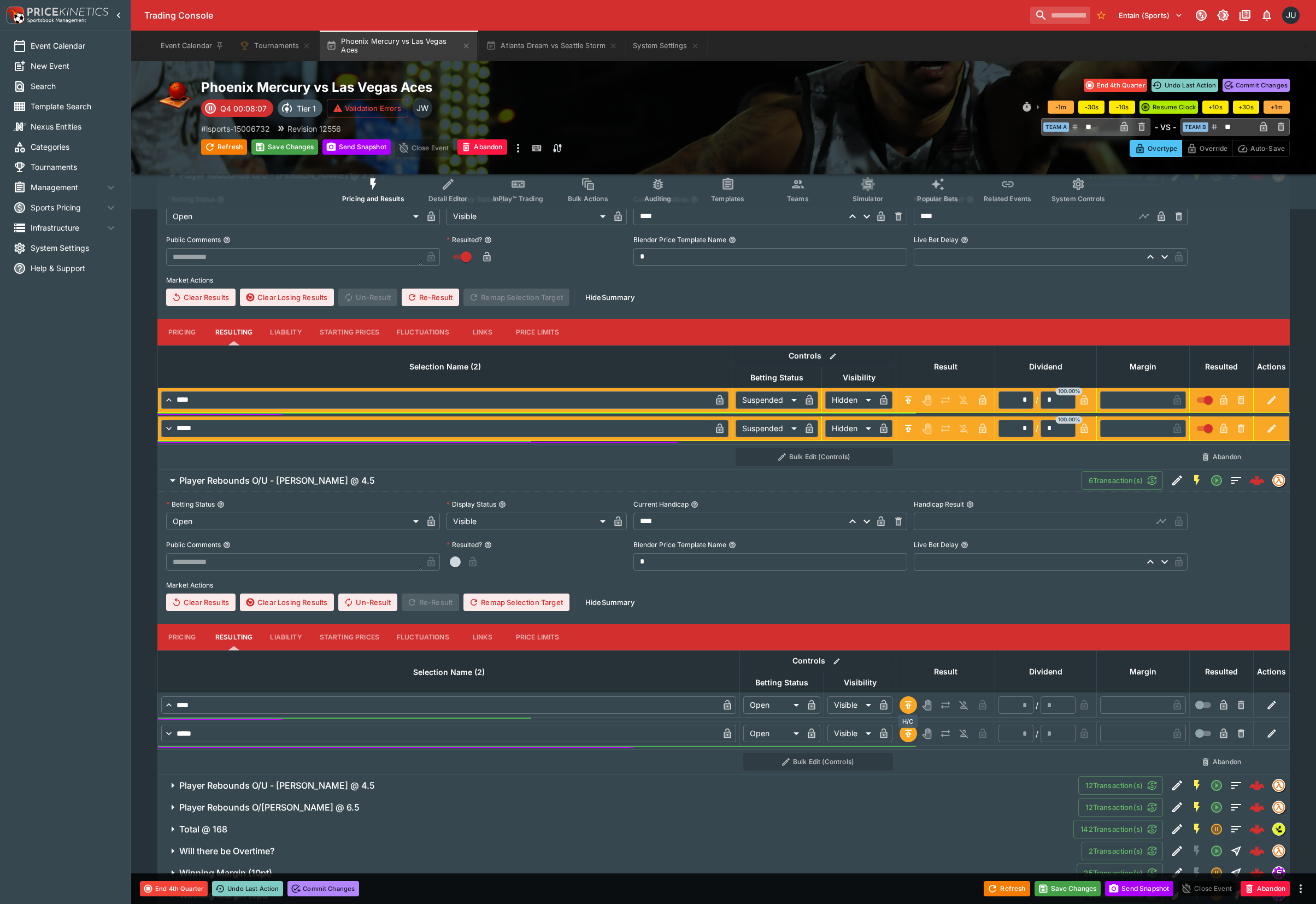
type input "*"
type input "*********"
type input "******"
type input "*"
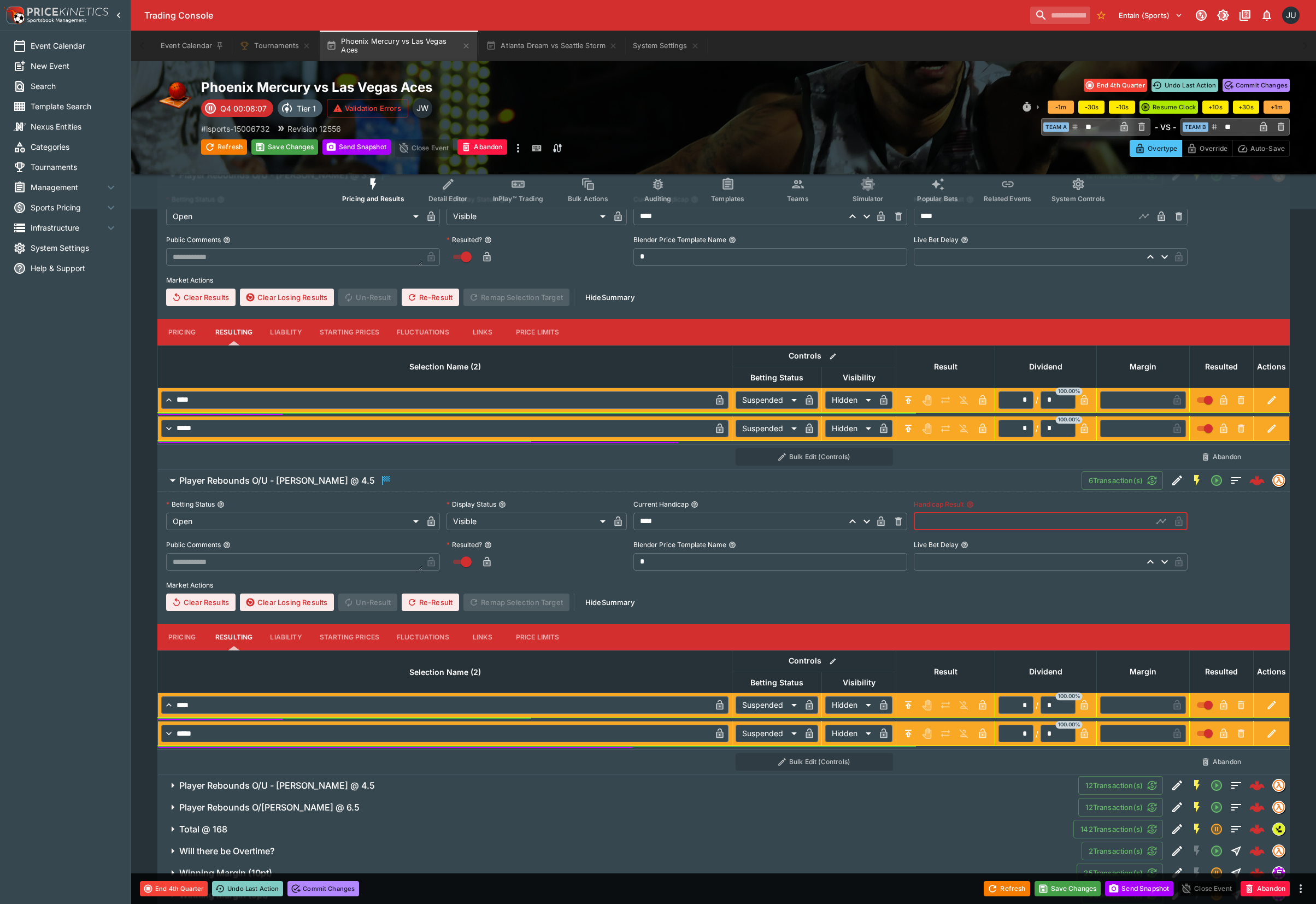
click at [943, 529] on input "text" at bounding box center [1033, 521] width 239 height 17
type input "*"
type input "****"
click at [276, 135] on div "Phoenix Mercury vs Las Vegas Aces Q4 00:08:07 Tier 1 Validation Errors JW # lsp…" at bounding box center [473, 117] width 544 height 78
click at [276, 144] on button "Save Changes" at bounding box center [285, 147] width 67 height 15
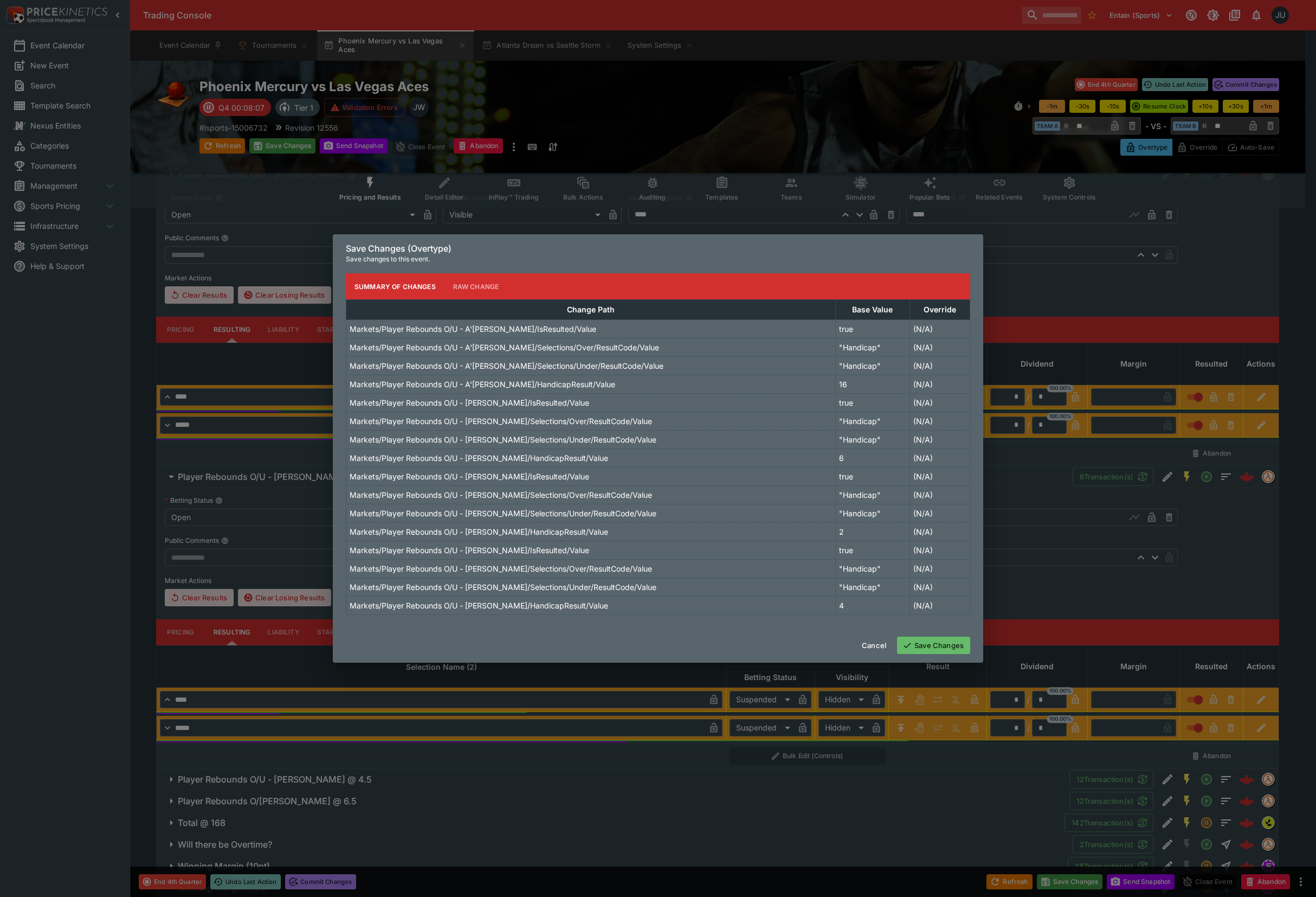
click at [931, 644] on button "Save Changes" at bounding box center [933, 645] width 73 height 17
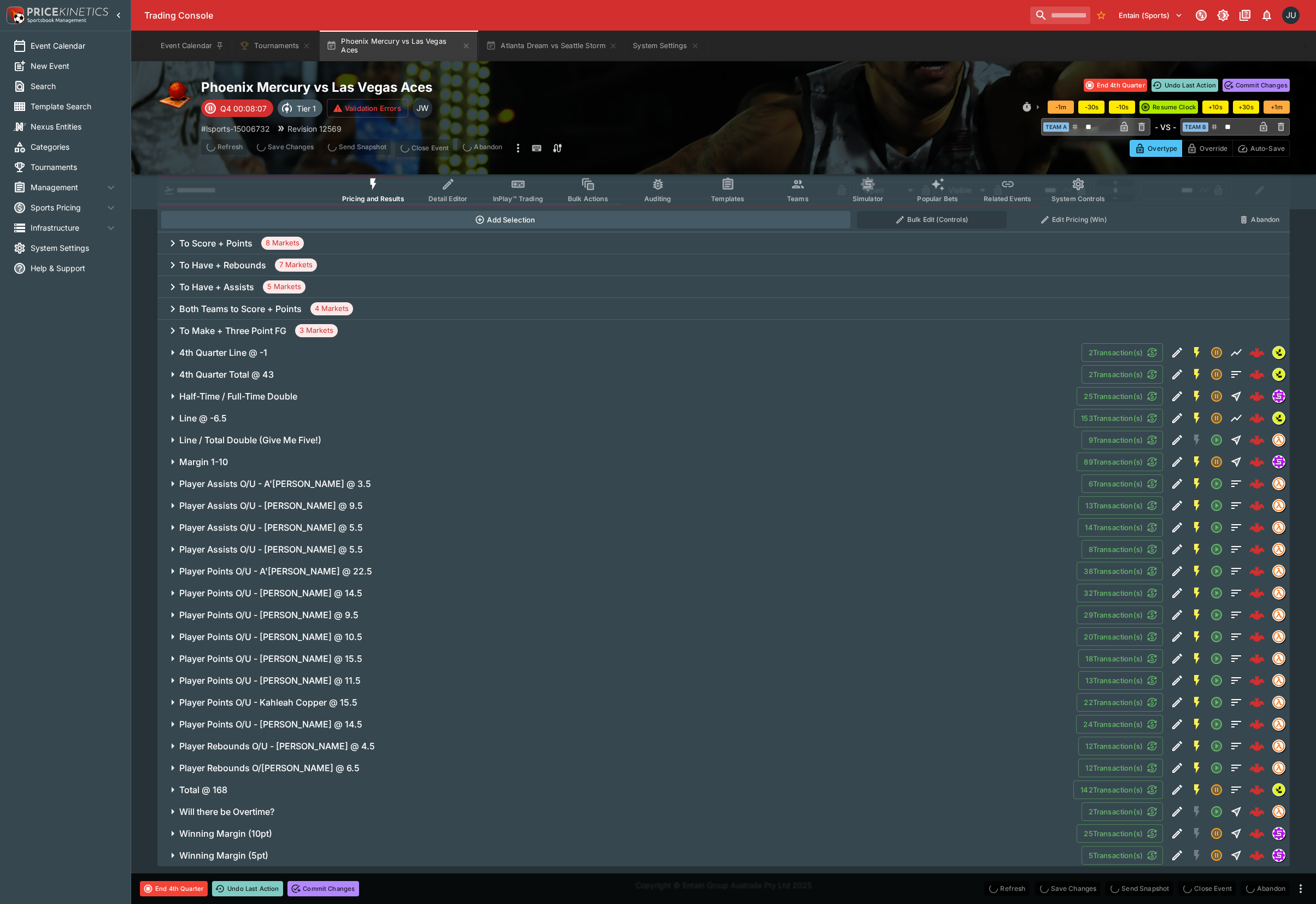
scroll to position [478, 0]
click at [373, 769] on span "Player Rebounds O/U - Satou Sabally @ 6.5" at bounding box center [624, 768] width 890 height 12
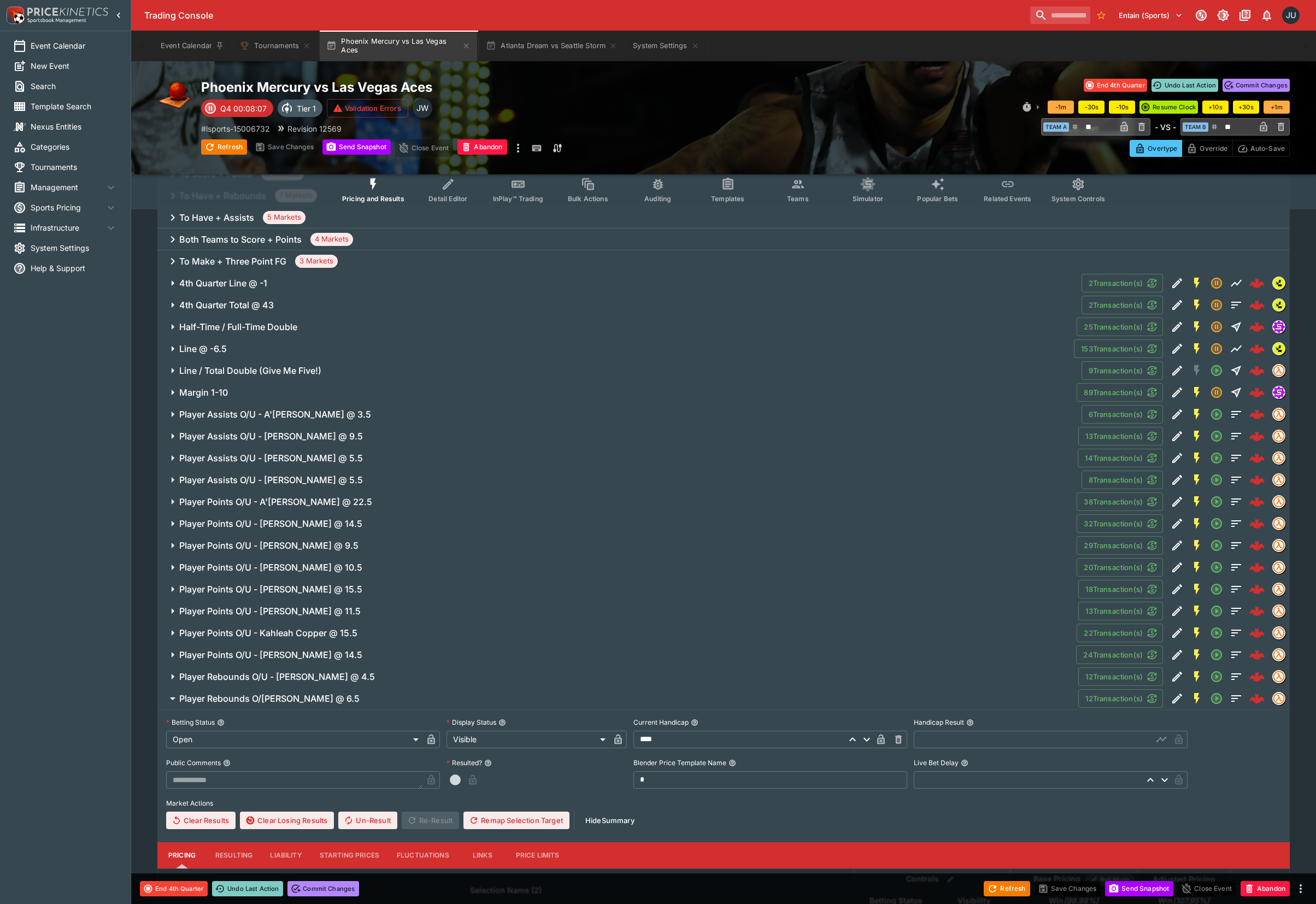
scroll to position [704, 0]
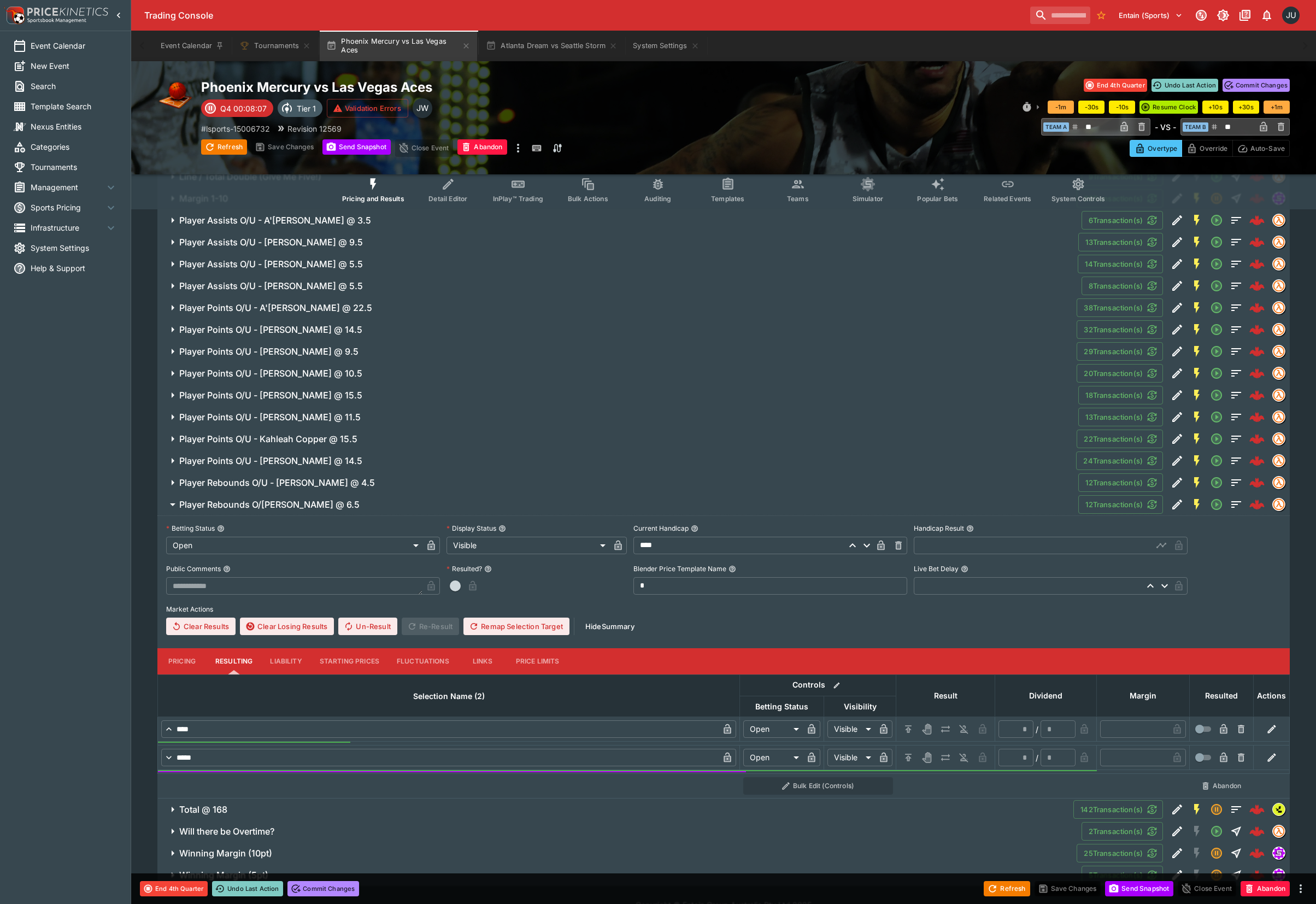
scroll to position [763, 0]
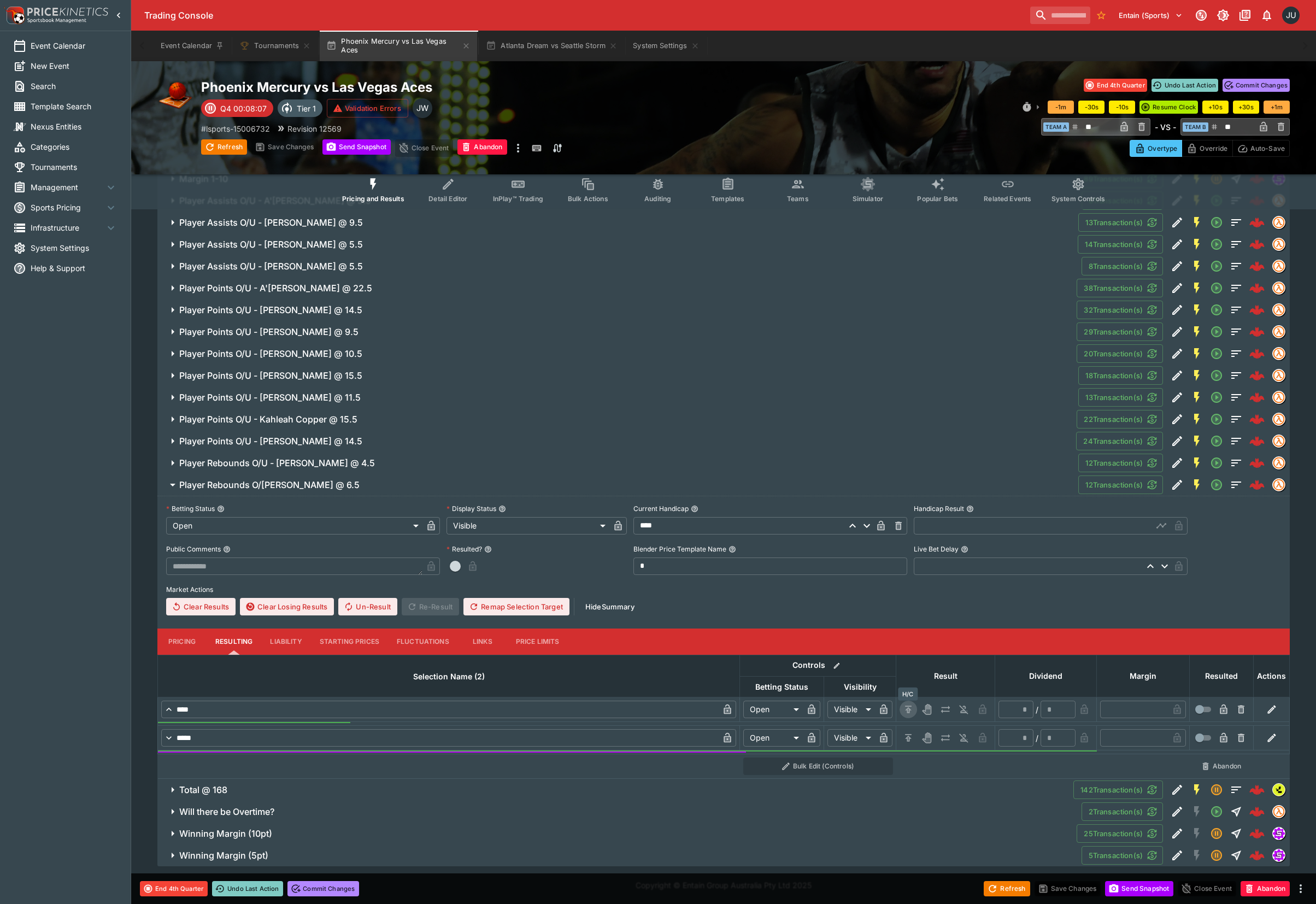
click at [908, 710] on icon "H/C" at bounding box center [908, 710] width 2 height 4
type input "*********"
type input "******"
type input "*"
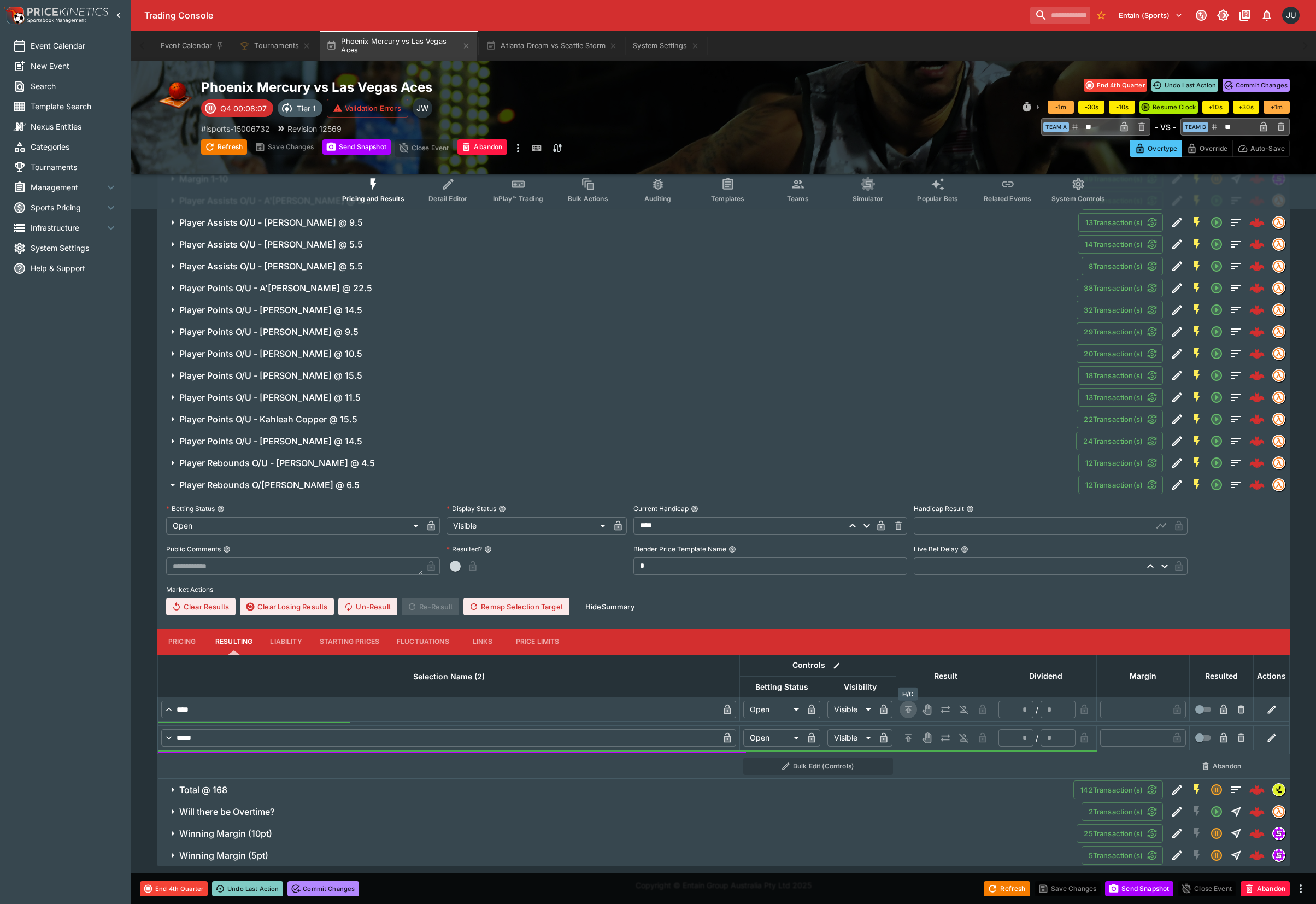
type input "*"
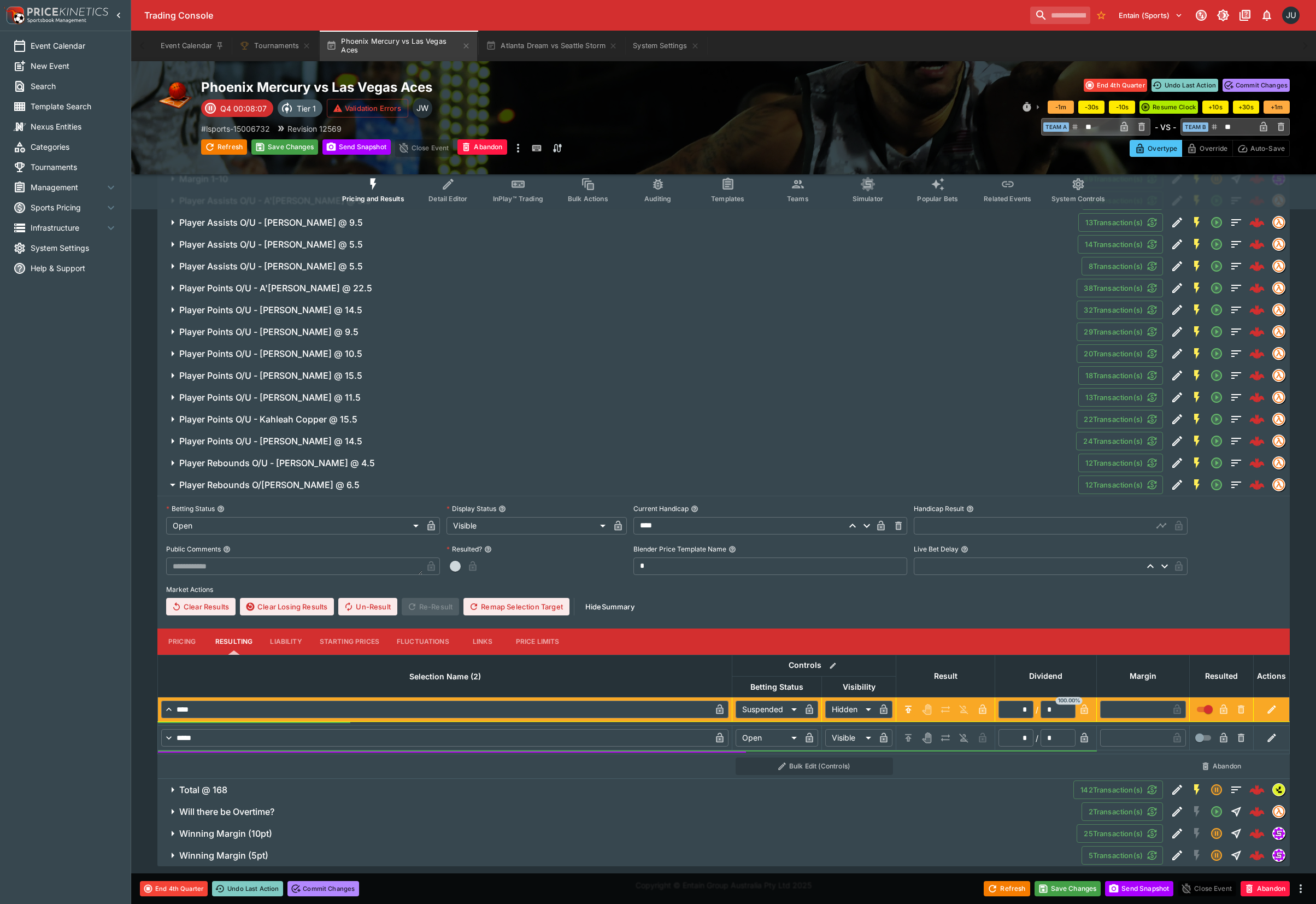
click at [910, 733] on icon "H/C" at bounding box center [908, 737] width 11 height 11
type input "*********"
type input "******"
type input "*"
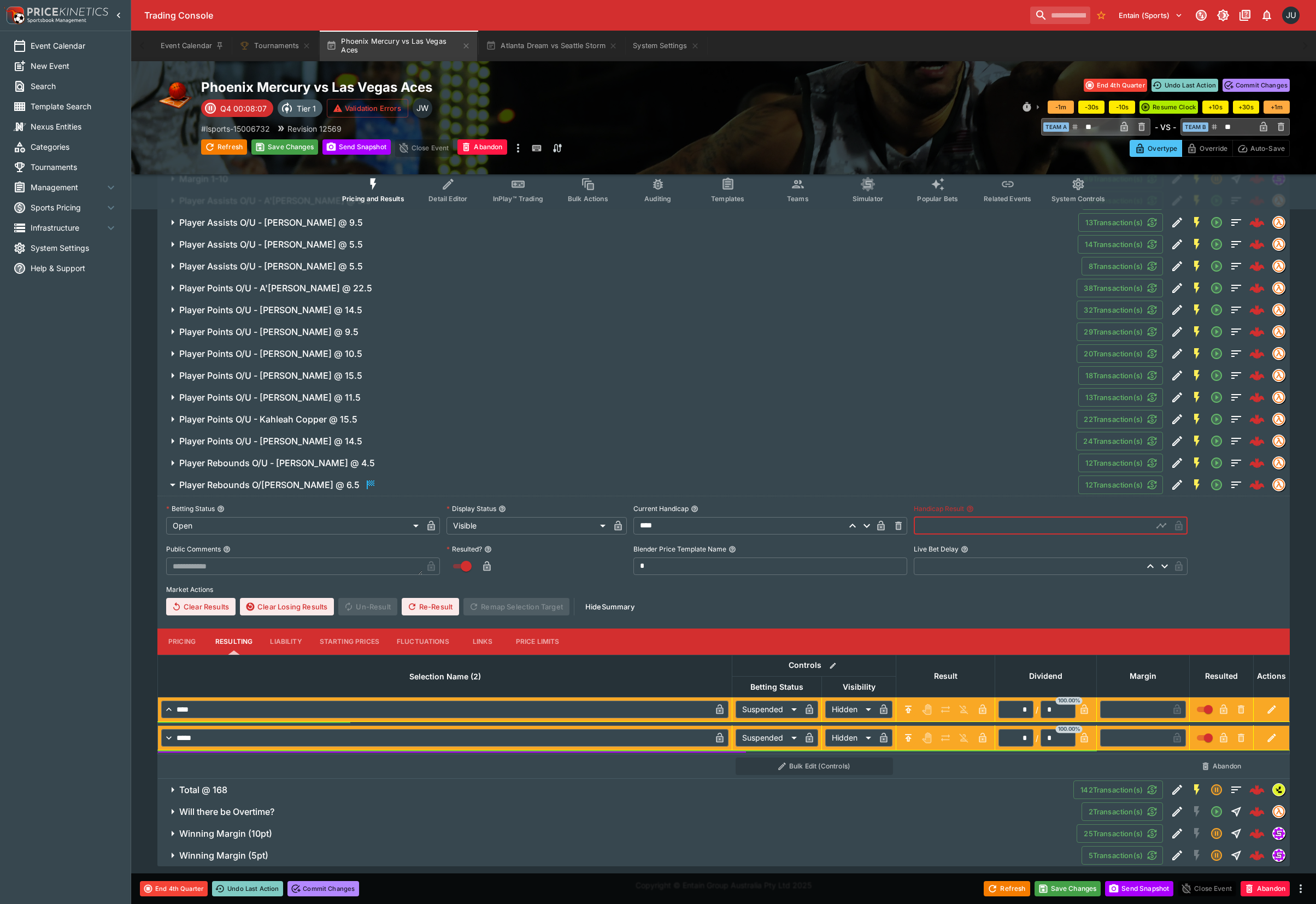
click at [941, 529] on input "text" at bounding box center [1033, 525] width 239 height 17
type input "****"
click at [366, 464] on span "Player Rebounds O/U - Jackie Young @ 4.5" at bounding box center [624, 463] width 890 height 12
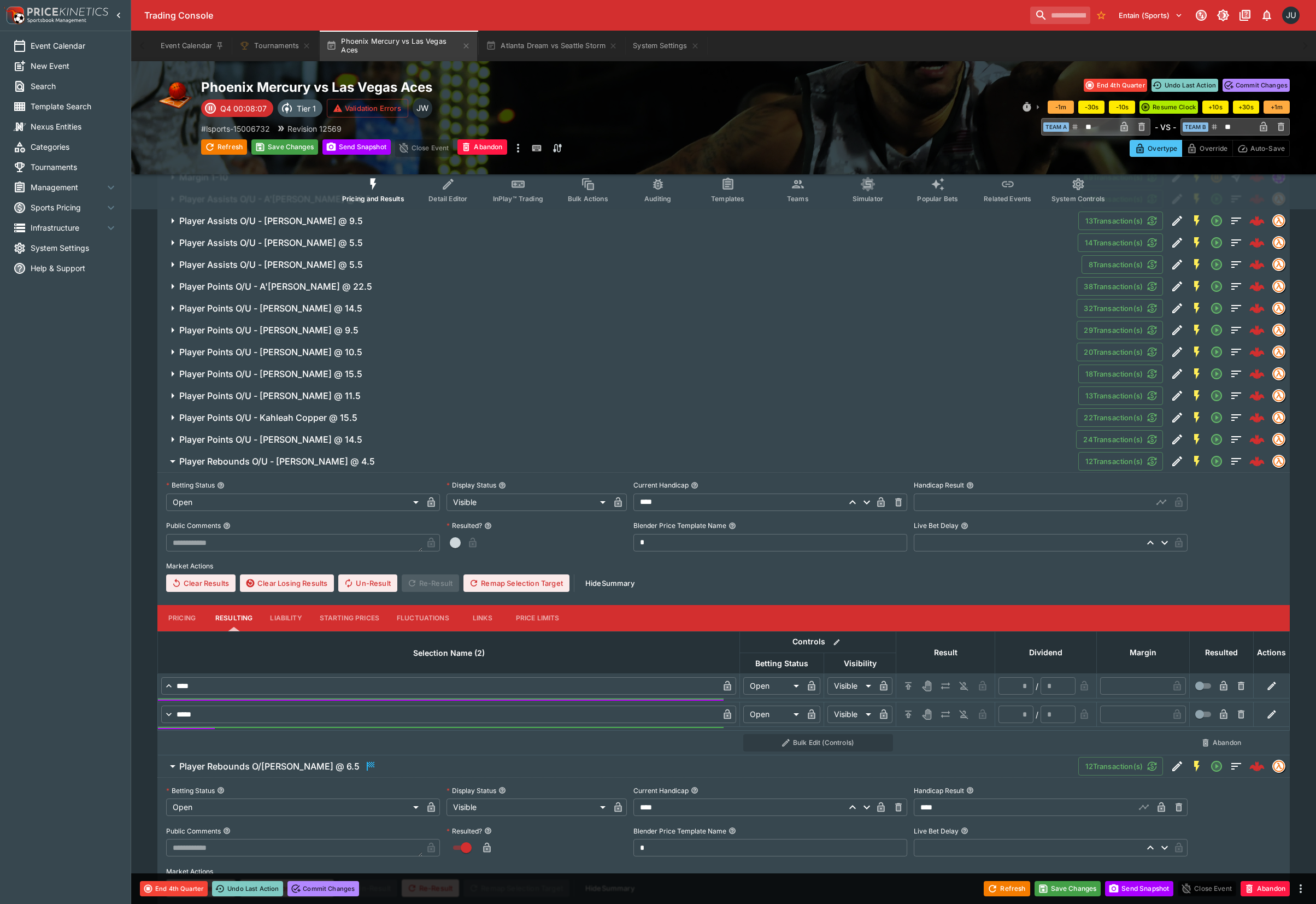
click at [904, 686] on icon "H/C" at bounding box center [908, 686] width 11 height 11
type input "*********"
type input "******"
type input "*"
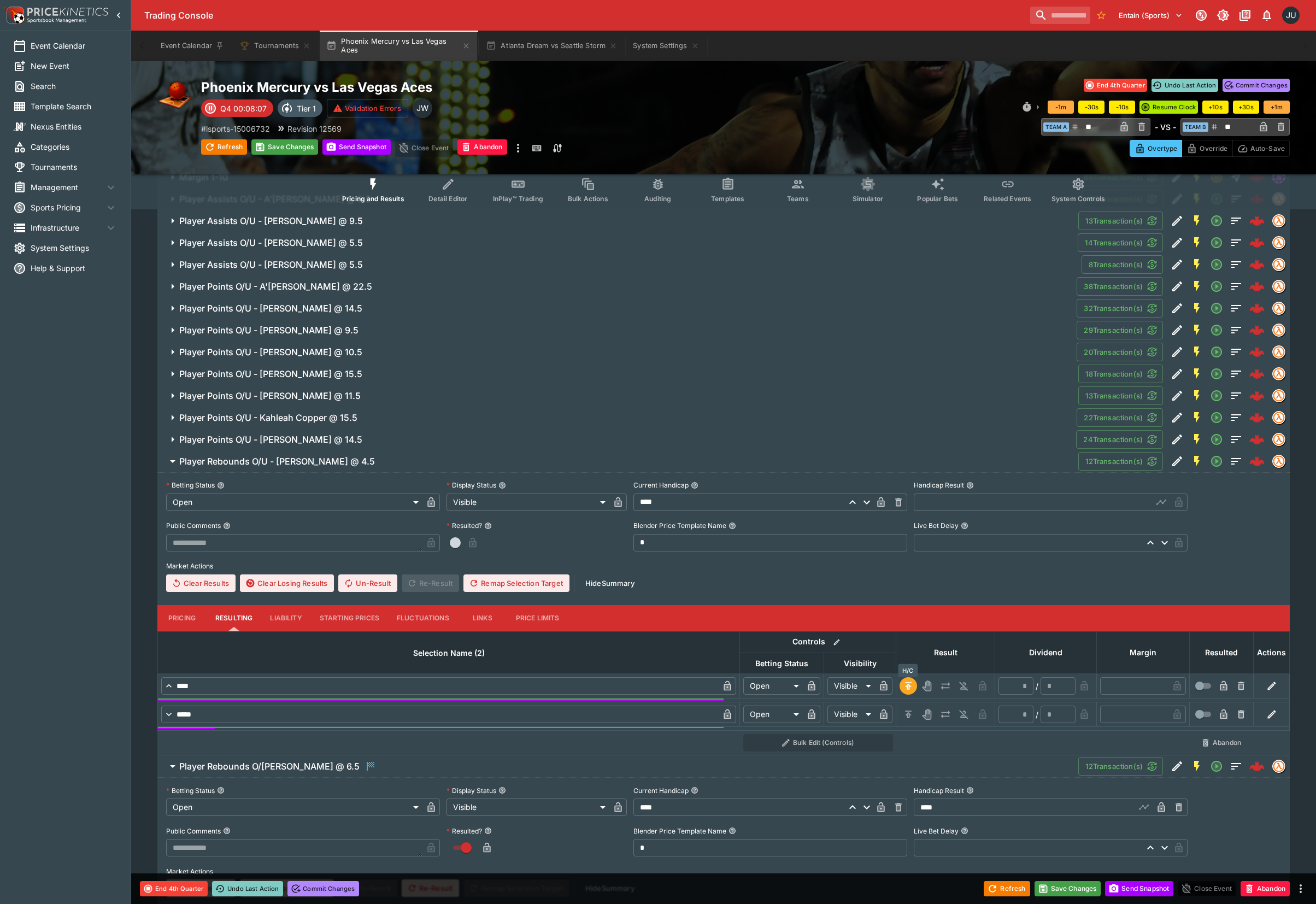
type input "*"
click at [907, 709] on button "H/C" at bounding box center [908, 714] width 17 height 17
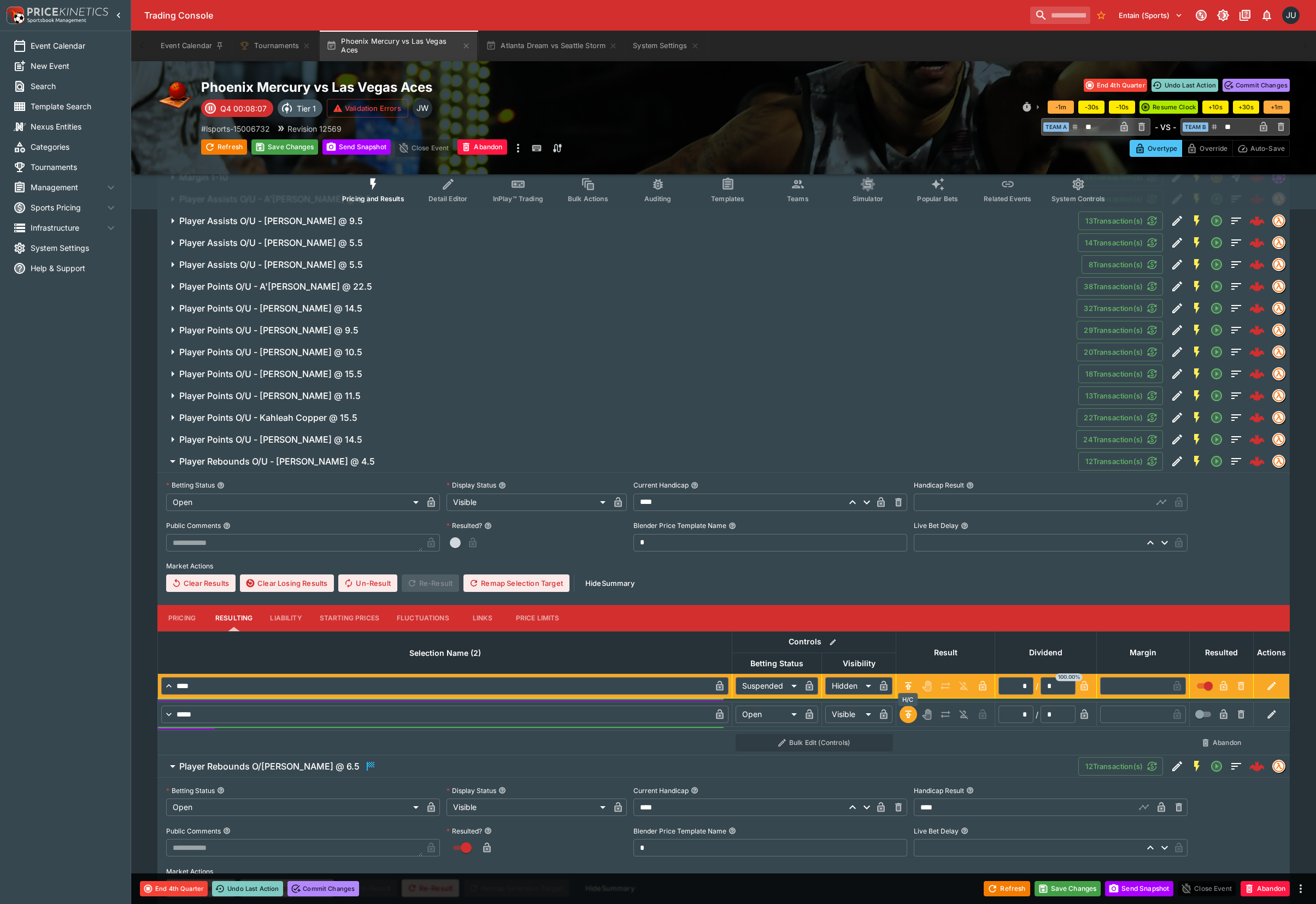
type input "*********"
type input "******"
type input "*"
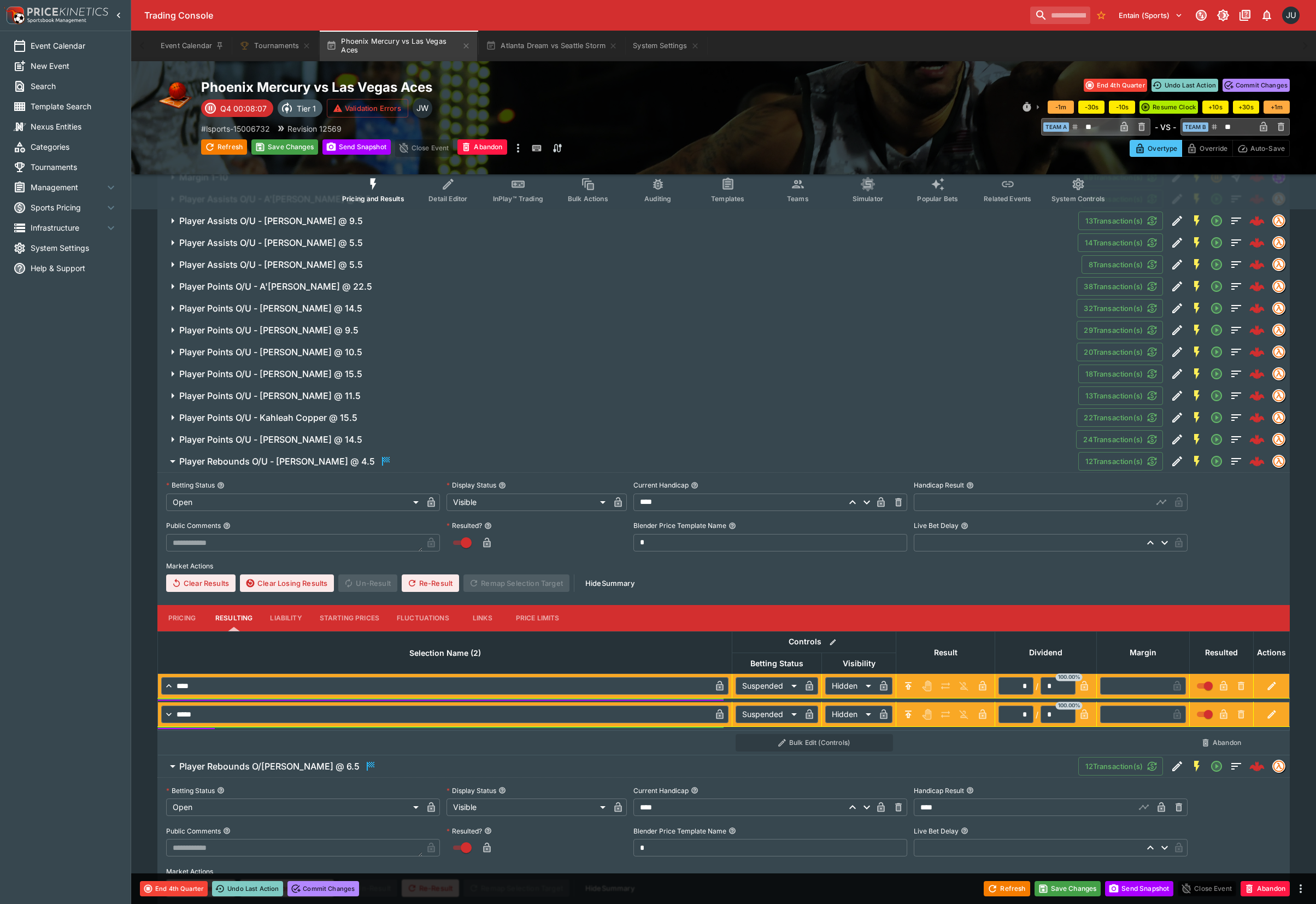
click at [926, 507] on input "text" at bounding box center [1033, 502] width 239 height 17
type input "****"
click at [402, 440] on span "Player Points O/U - Satou Sabally @ 14.5" at bounding box center [623, 440] width 888 height 12
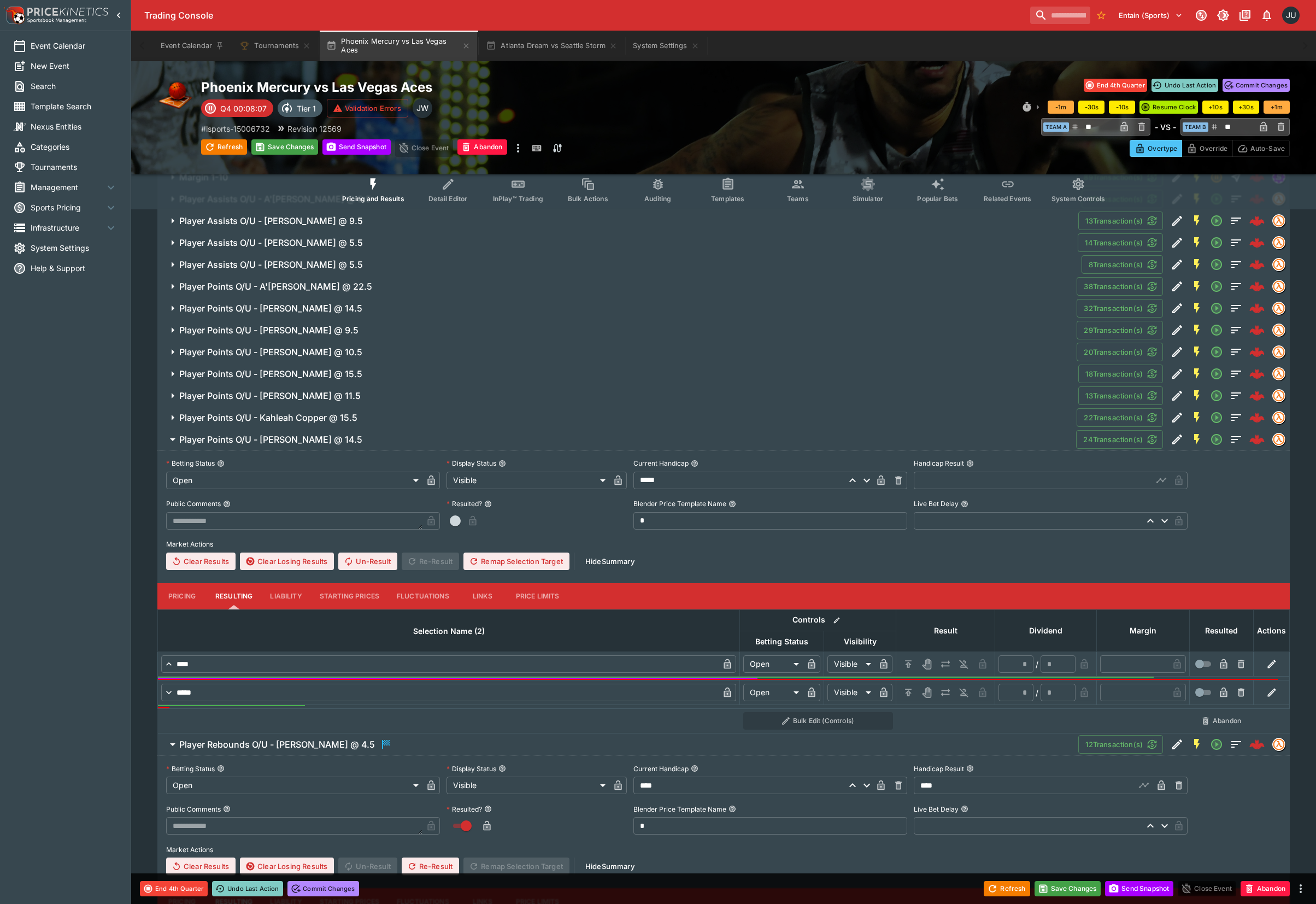
click at [910, 663] on icon "H/C" at bounding box center [908, 664] width 11 height 11
type input "*********"
type input "******"
type input "*"
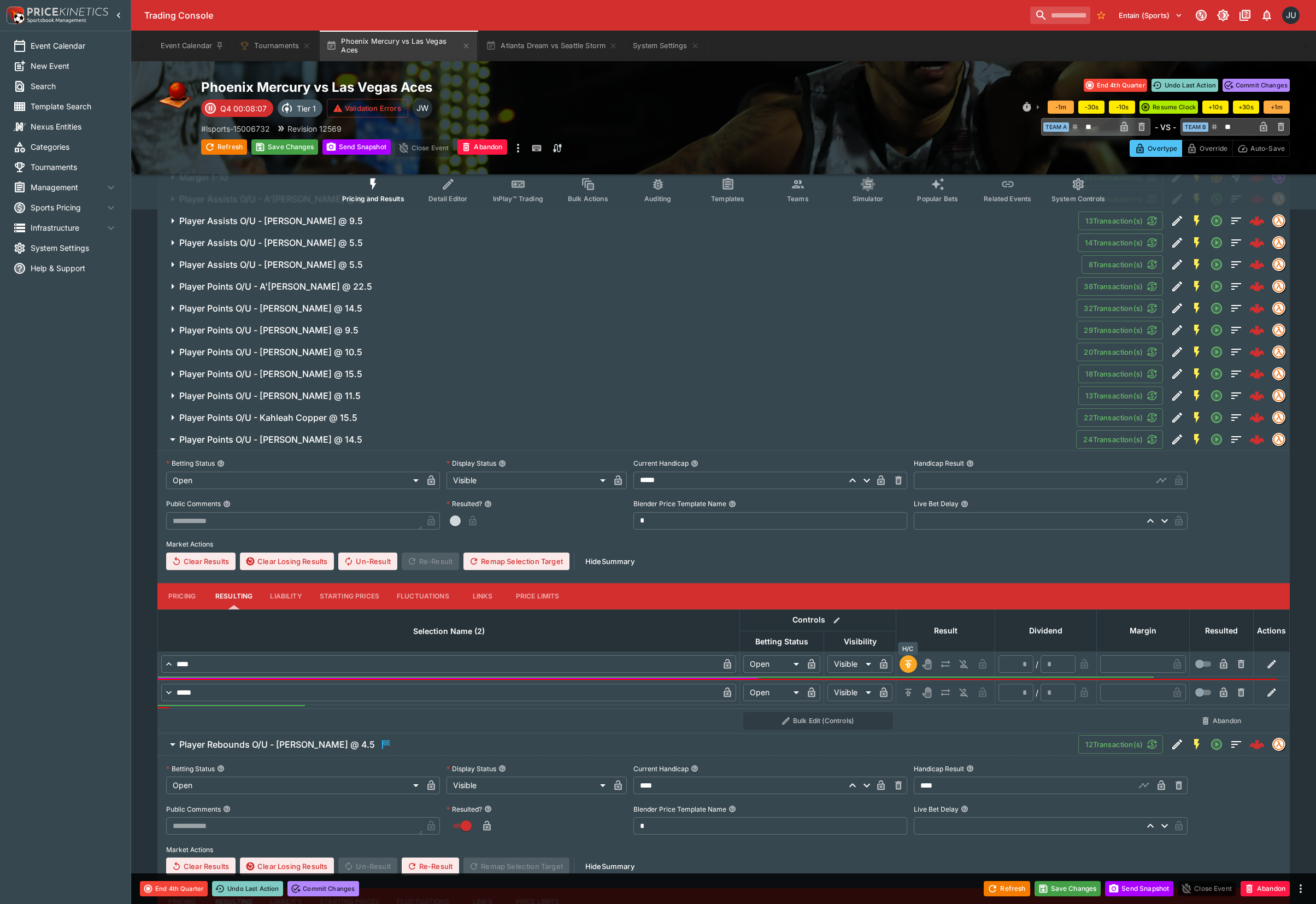
type input "*"
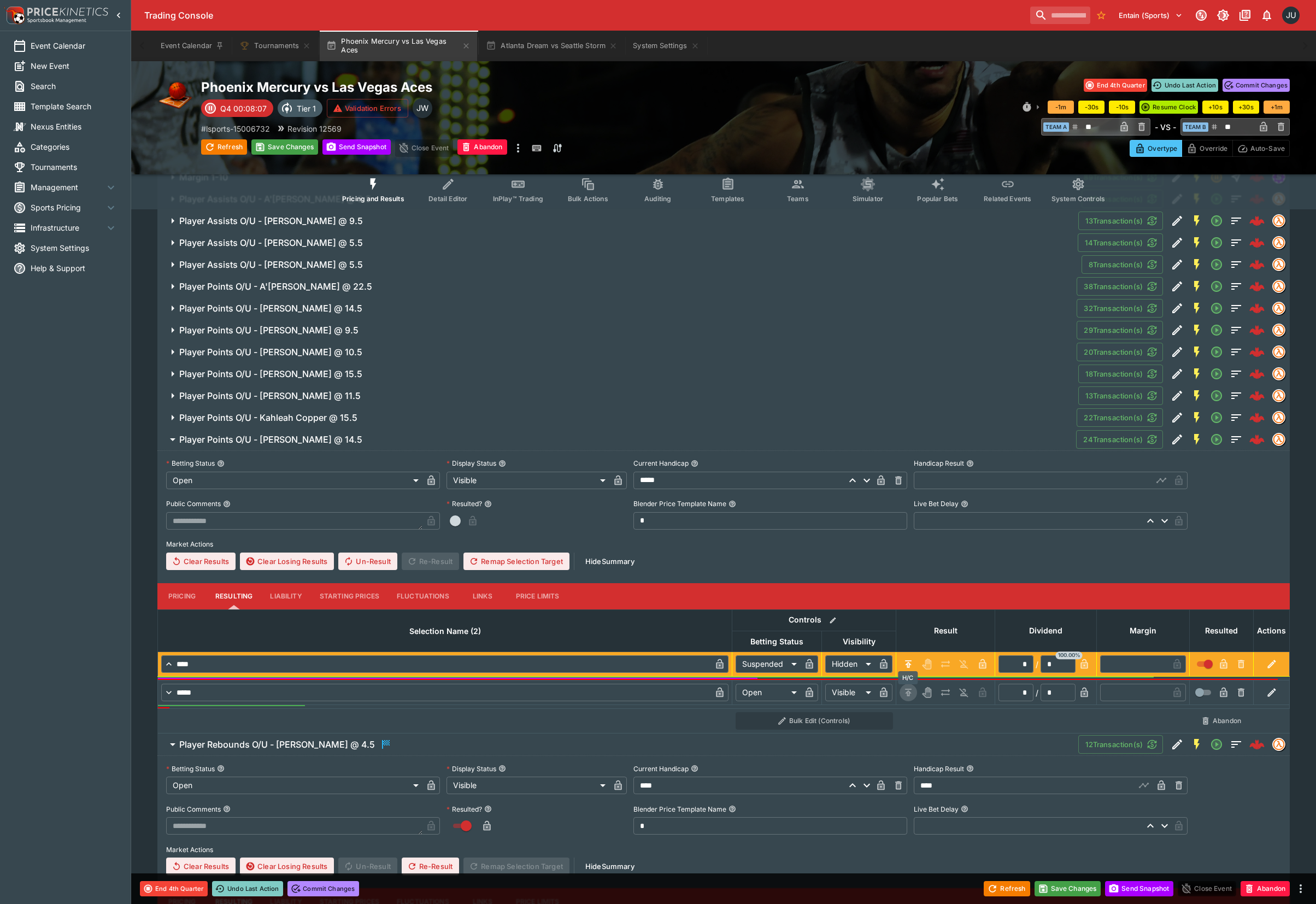
click at [907, 688] on icon "H/C" at bounding box center [908, 692] width 11 height 11
type input "*********"
type input "******"
type input "*"
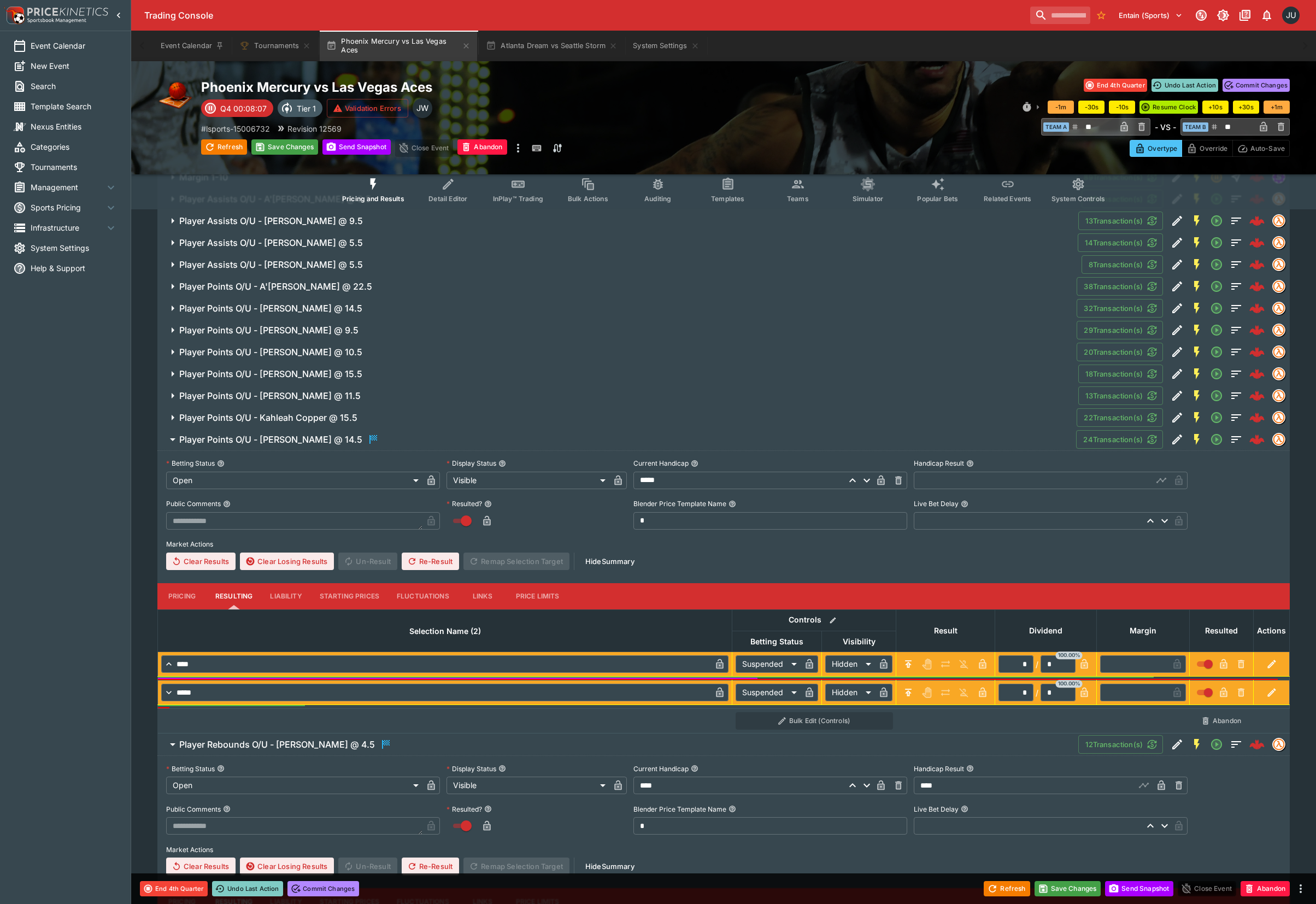
click at [936, 484] on input "text" at bounding box center [1033, 480] width 239 height 17
type input "****"
click at [283, 152] on button "Save Changes" at bounding box center [285, 147] width 67 height 15
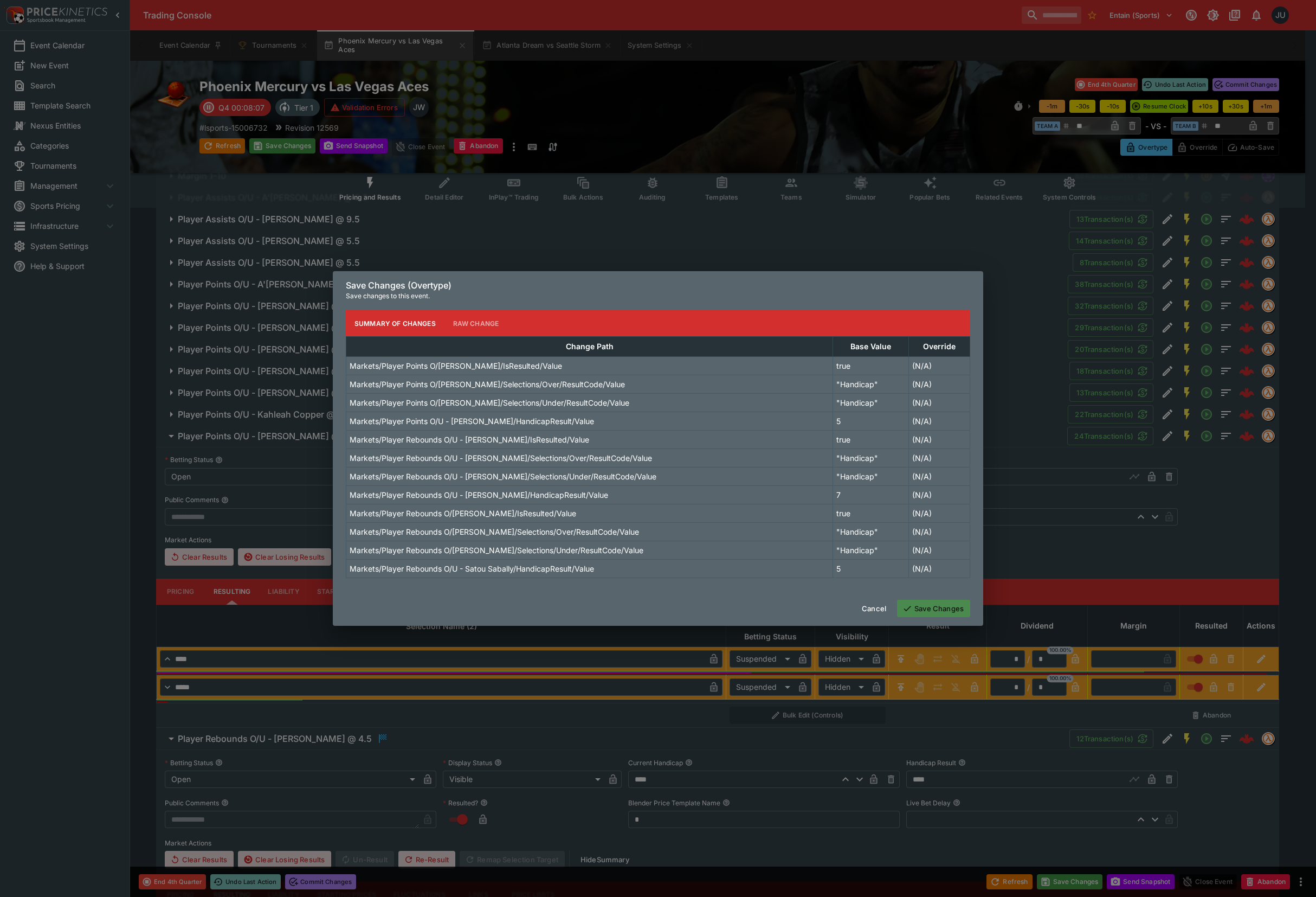
click at [946, 608] on button "Save Changes" at bounding box center [933, 608] width 73 height 17
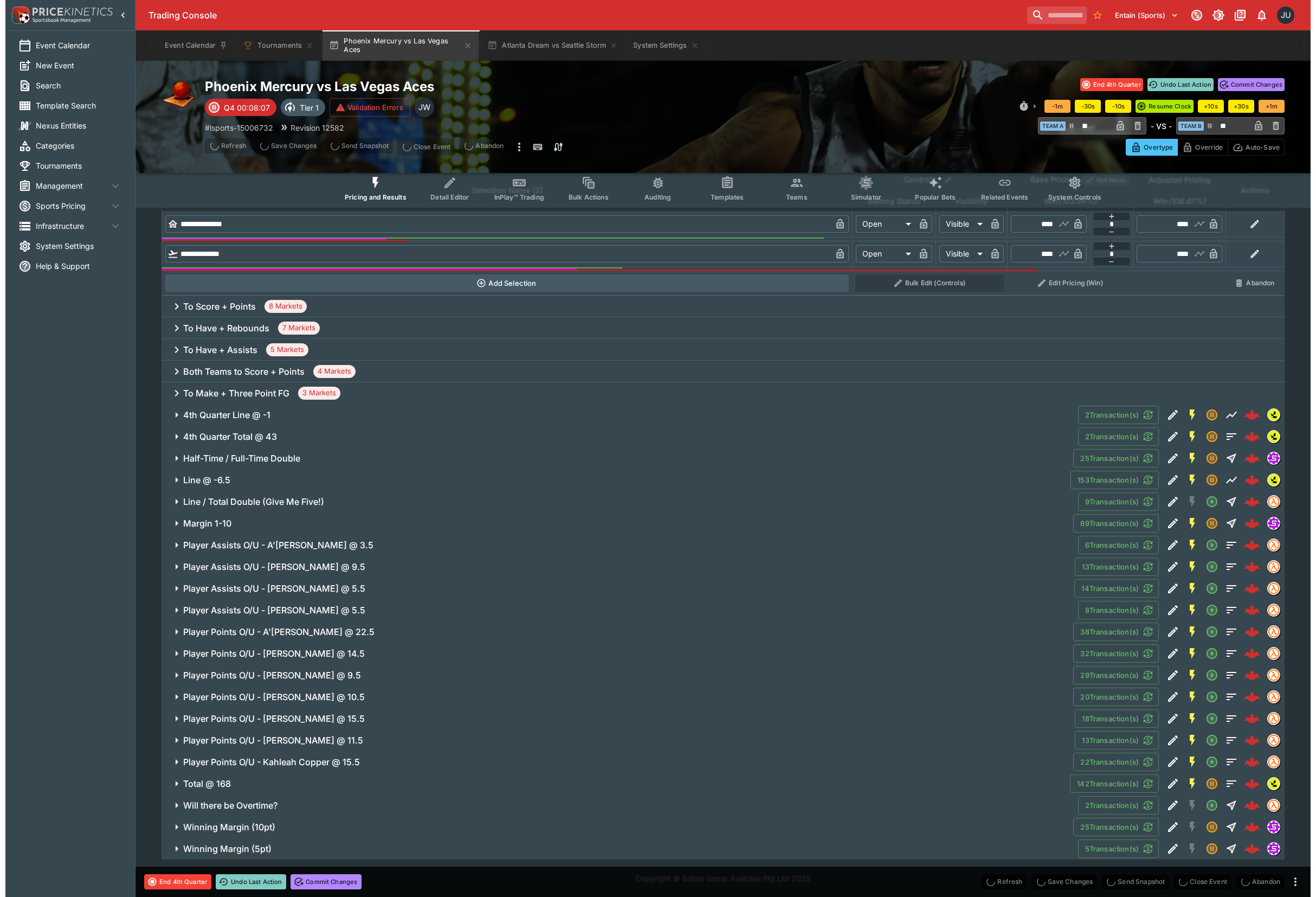
scroll to position [0, 0]
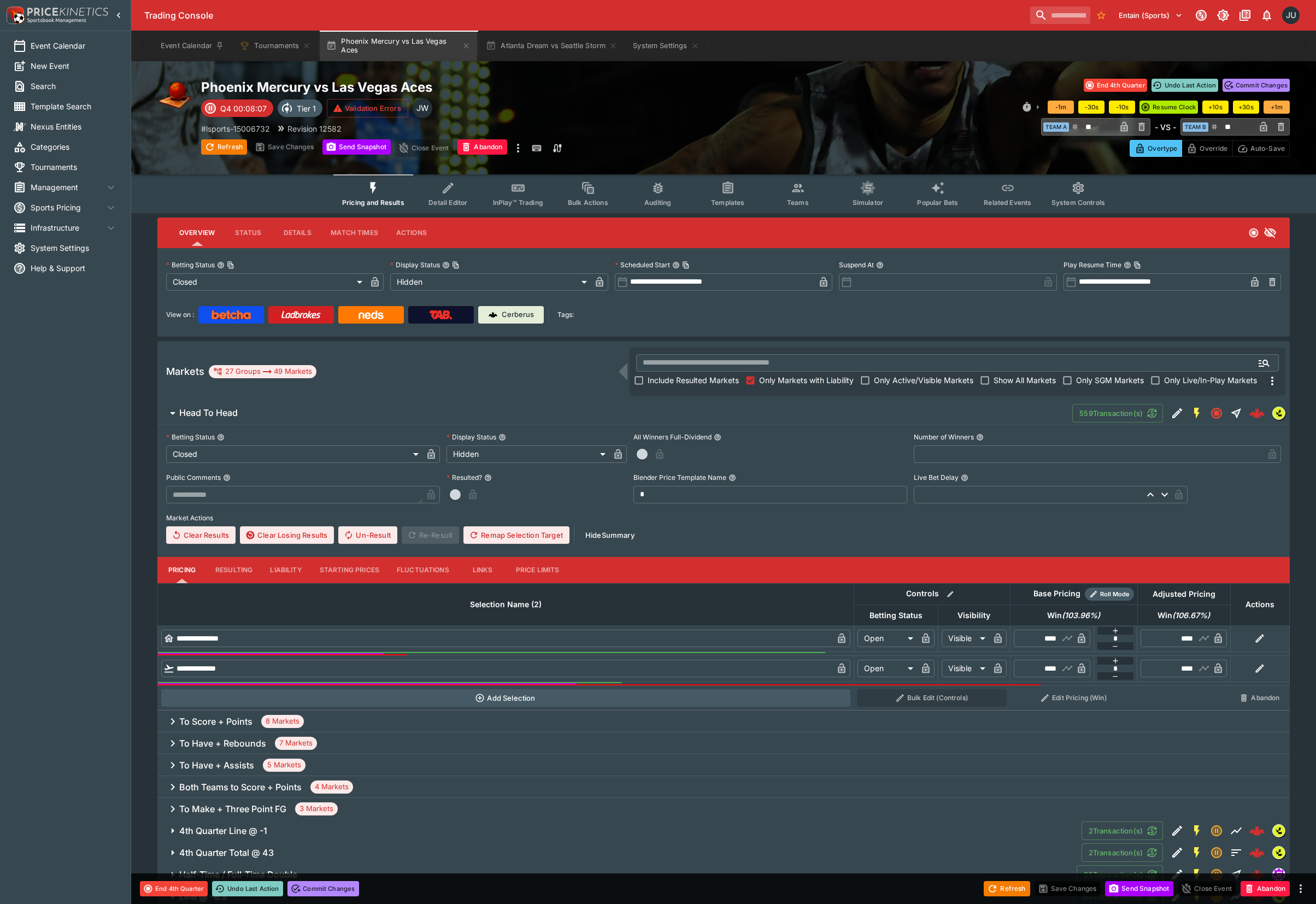
click at [453, 197] on button "Detail Editor" at bounding box center [448, 194] width 70 height 39
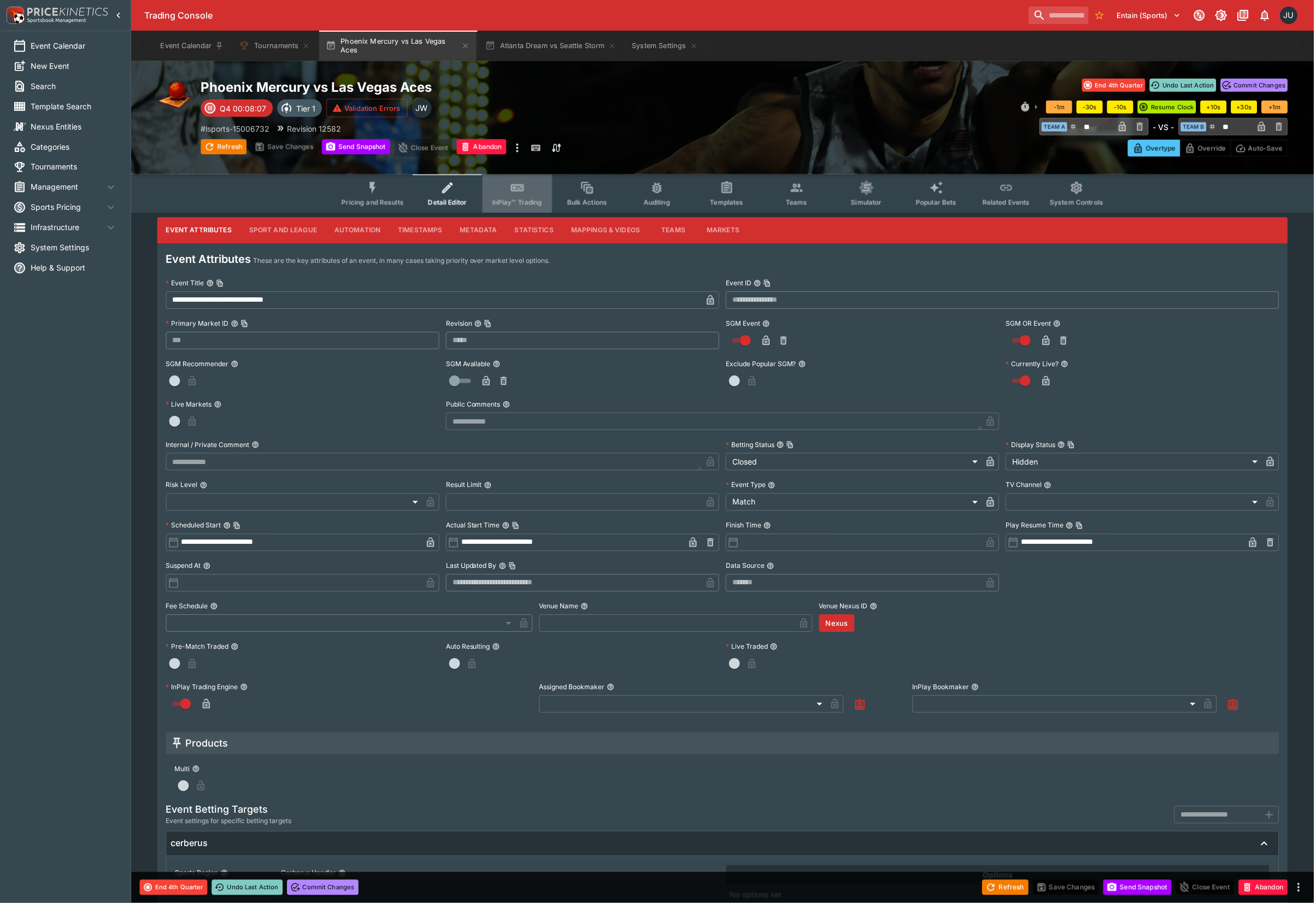
click at [527, 195] on button "InPlay™ Trading" at bounding box center [518, 194] width 70 height 39
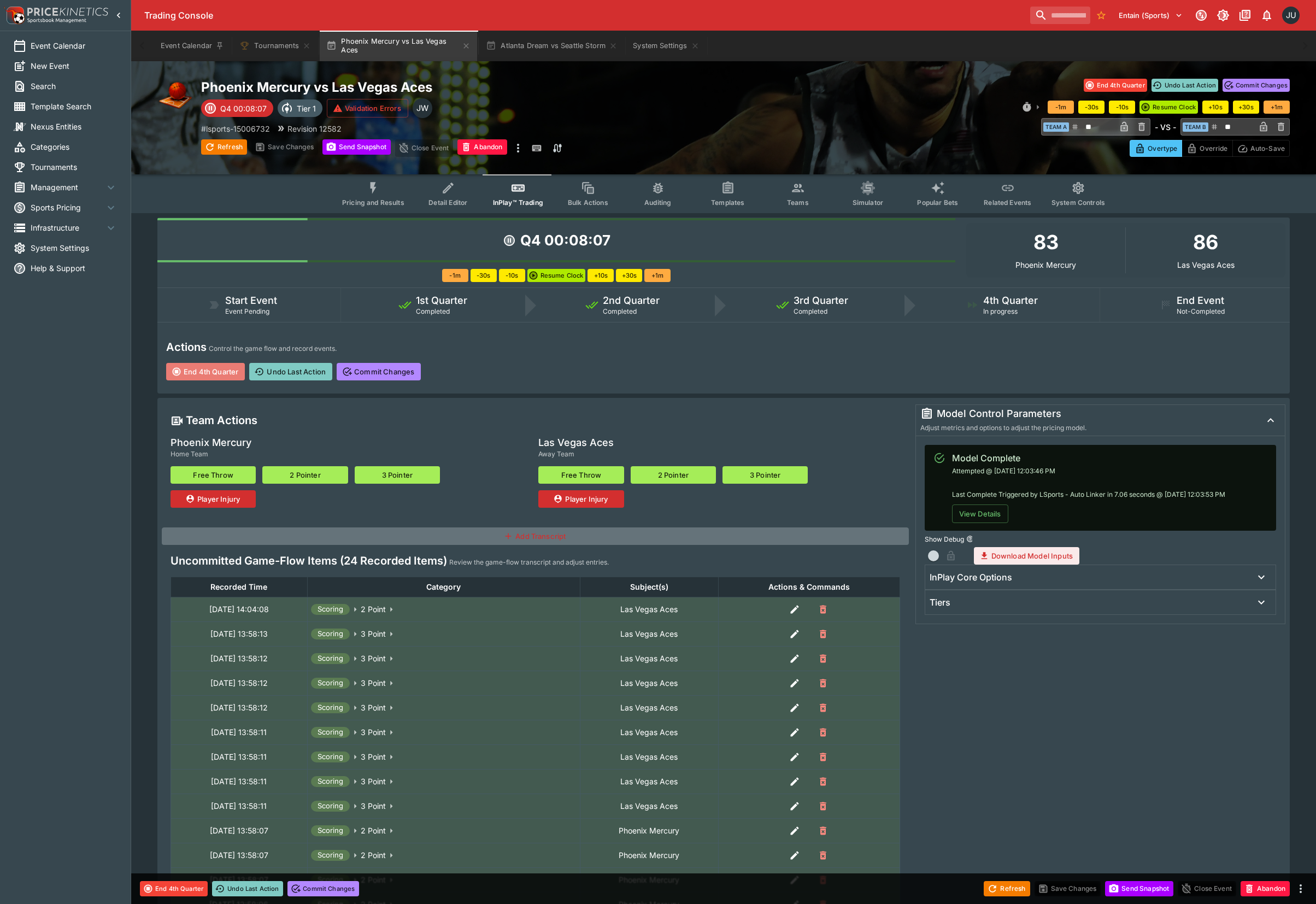
click at [218, 366] on button "End 4th Quarter" at bounding box center [205, 371] width 79 height 17
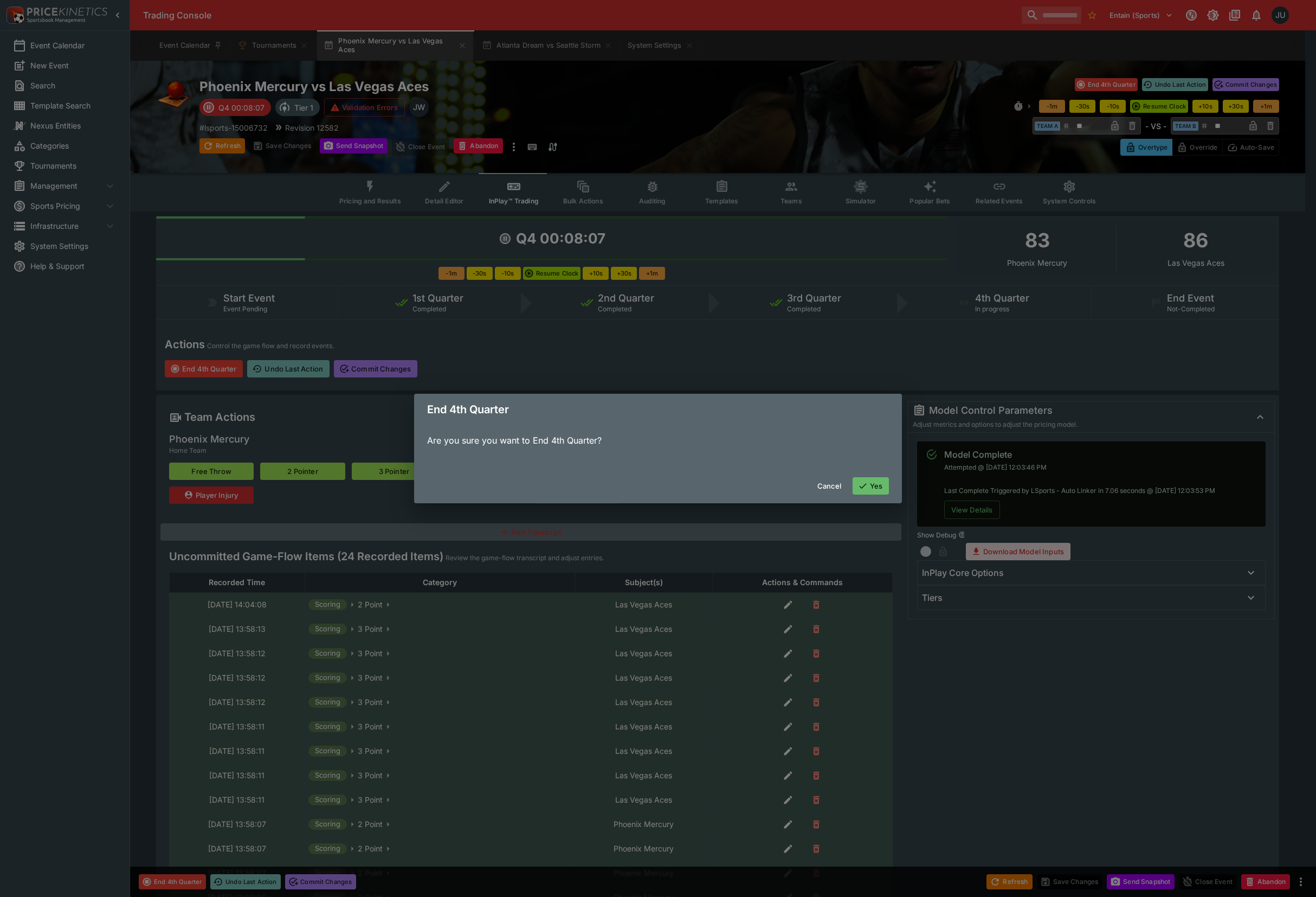
click at [859, 480] on button "Yes" at bounding box center [871, 486] width 37 height 17
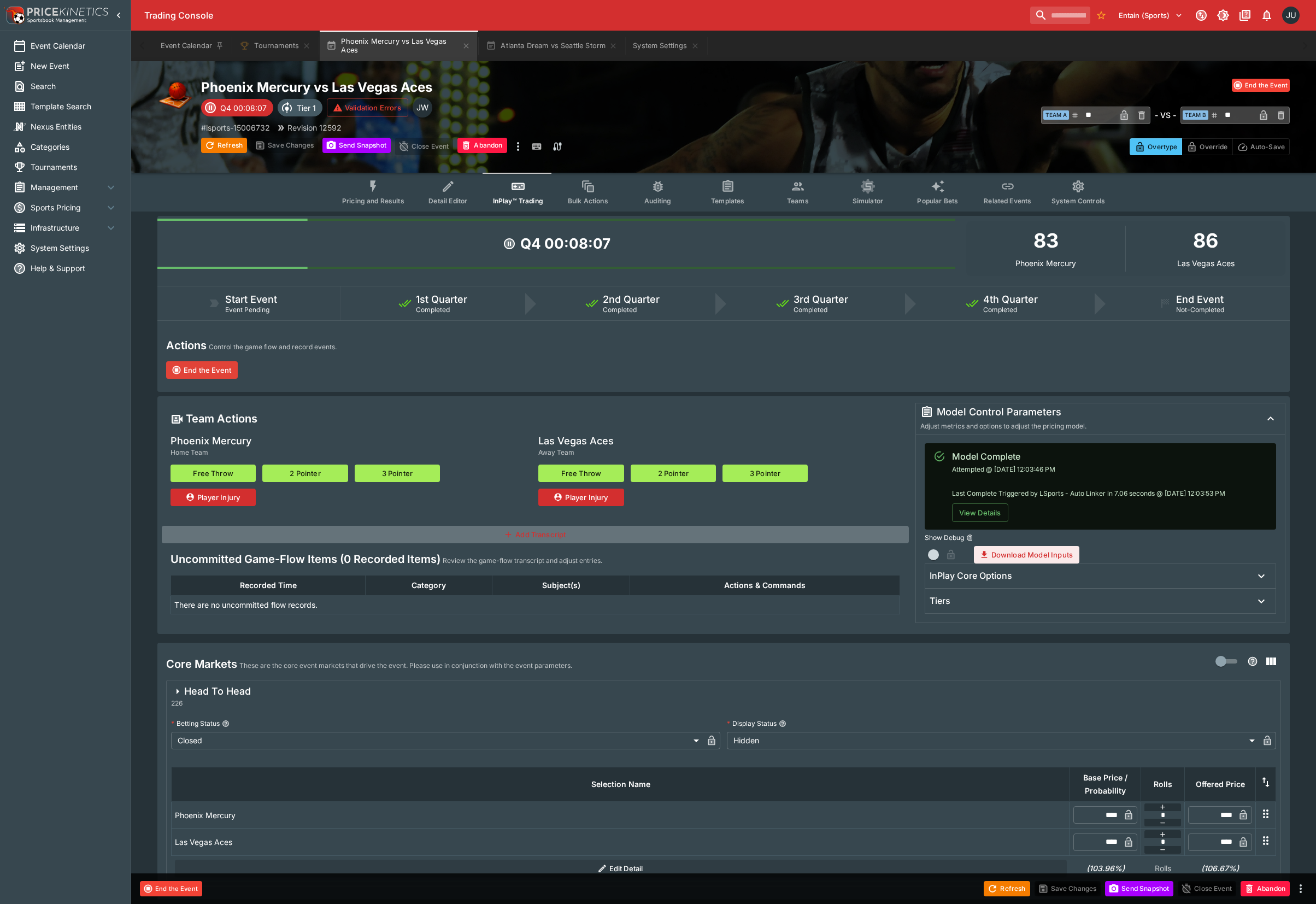
drag, startPoint x: 212, startPoint y: 372, endPoint x: 226, endPoint y: 372, distance: 14.0
click at [212, 372] on button "End the Event" at bounding box center [202, 370] width 71 height 17
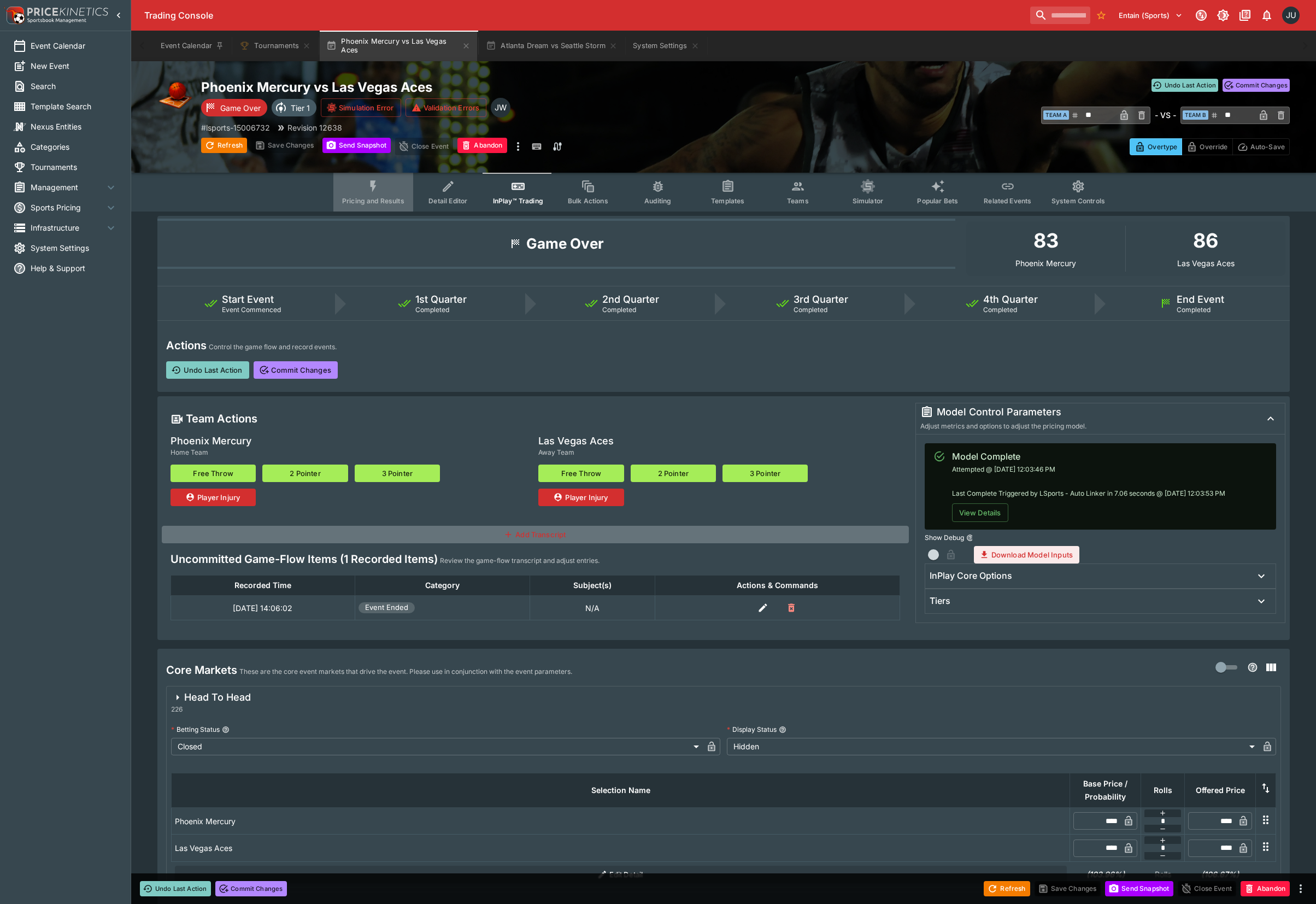
click at [388, 197] on span "Pricing and Results" at bounding box center [373, 201] width 62 height 8
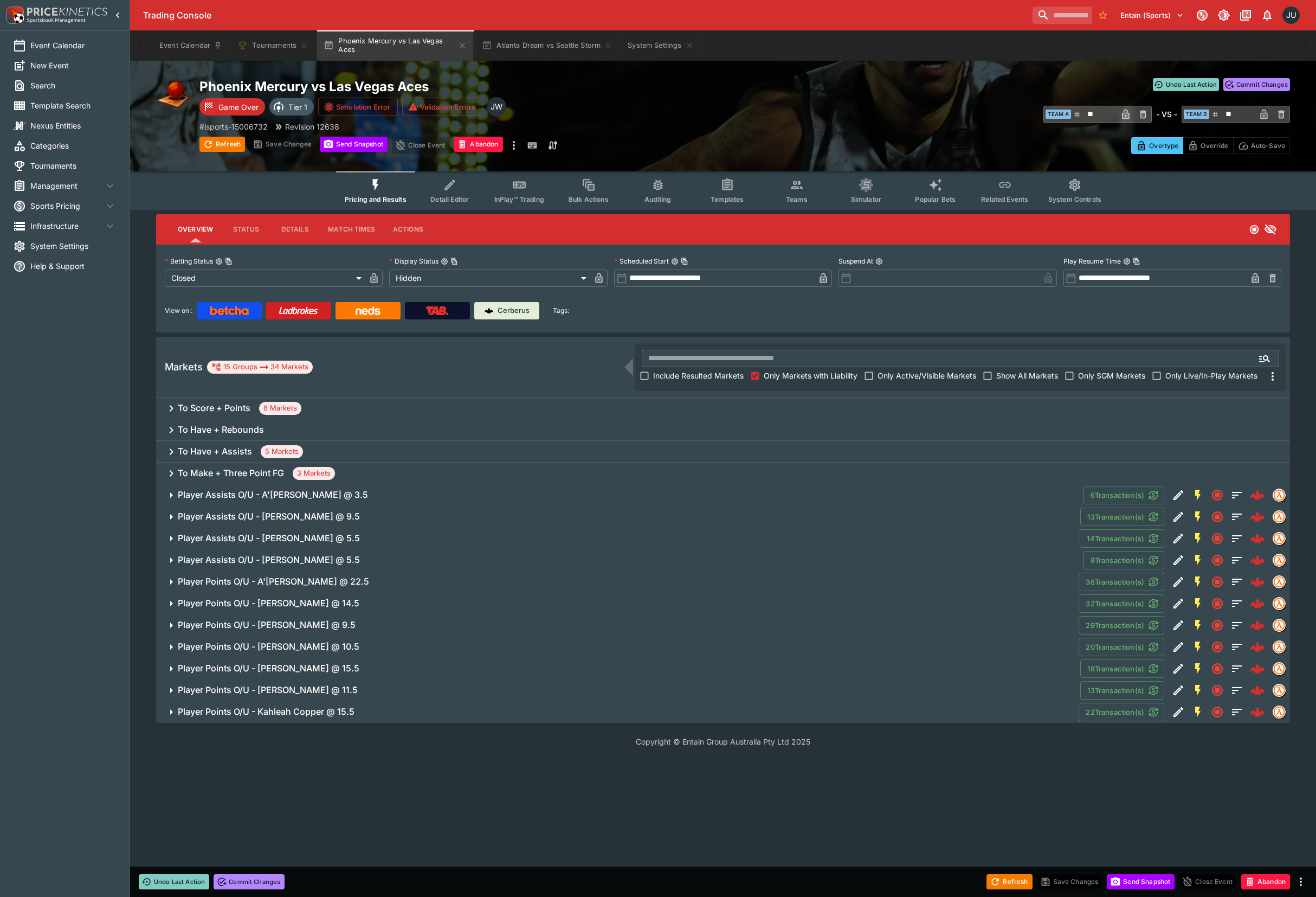
drag, startPoint x: 342, startPoint y: 709, endPoint x: 365, endPoint y: 709, distance: 23.0
click at [342, 710] on h6 "Player Points O/U - Kahleah Copper @ 15.5" at bounding box center [266, 712] width 177 height 12
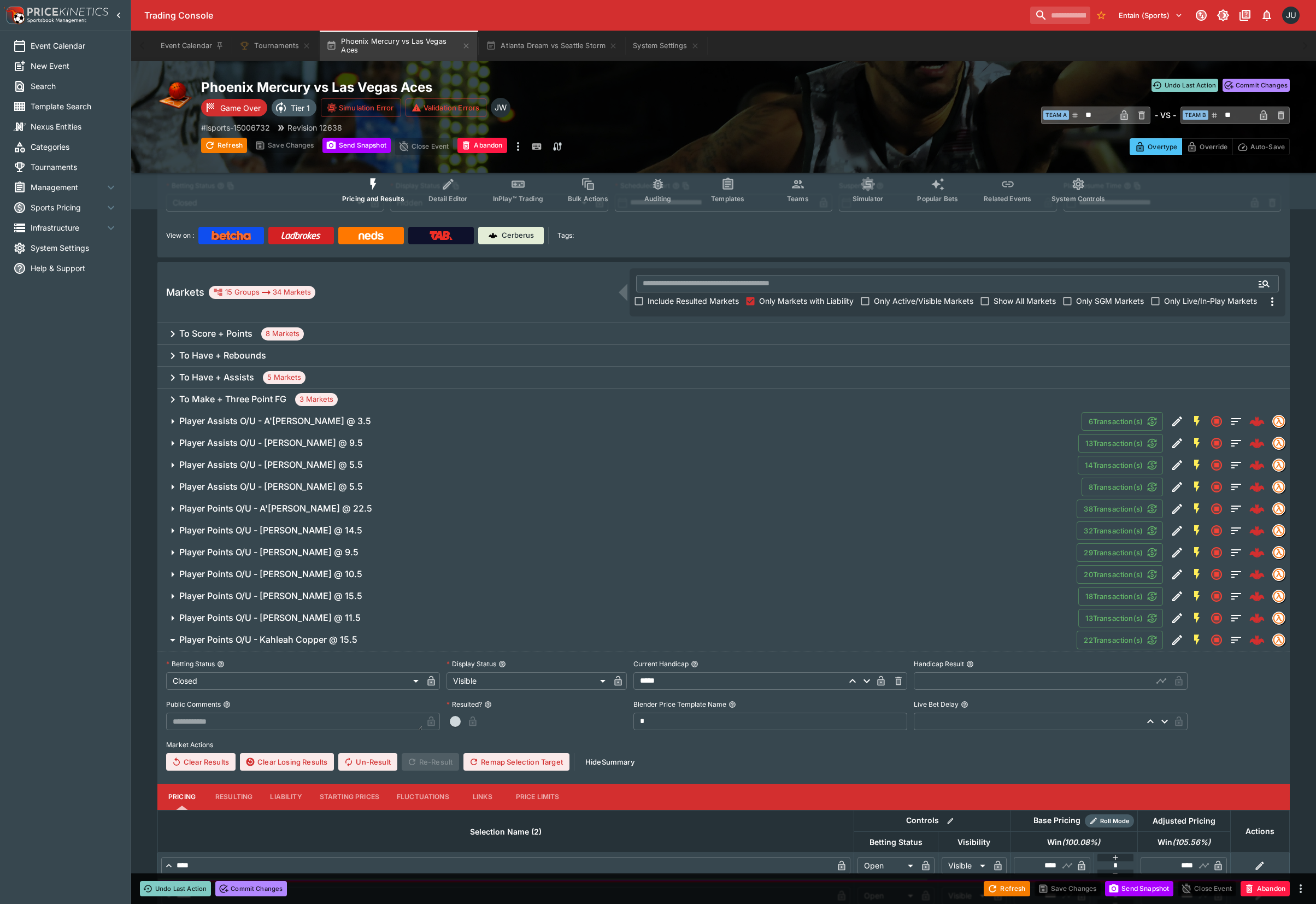
scroll to position [112, 0]
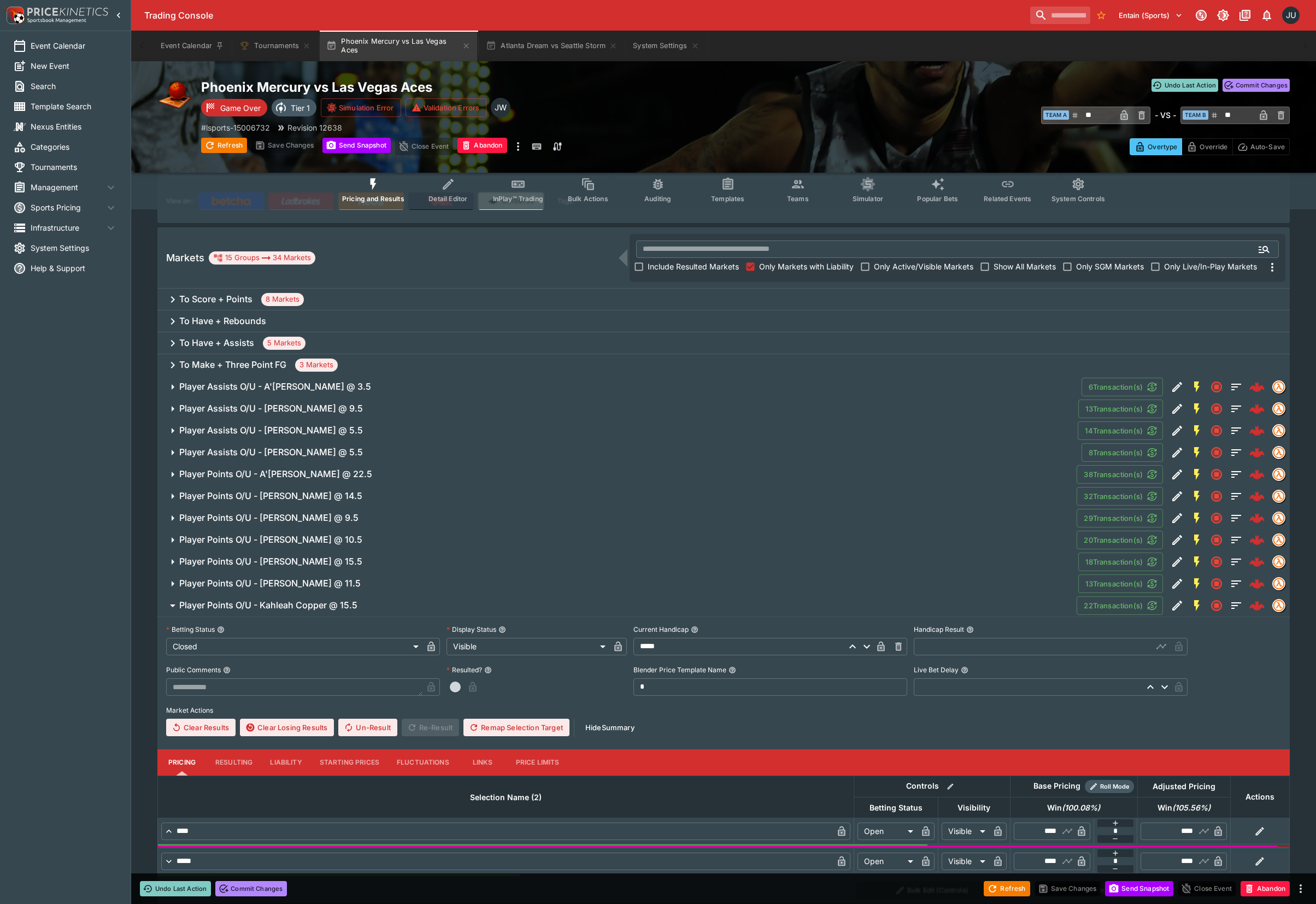
click at [233, 757] on button "Resulting" at bounding box center [234, 762] width 55 height 26
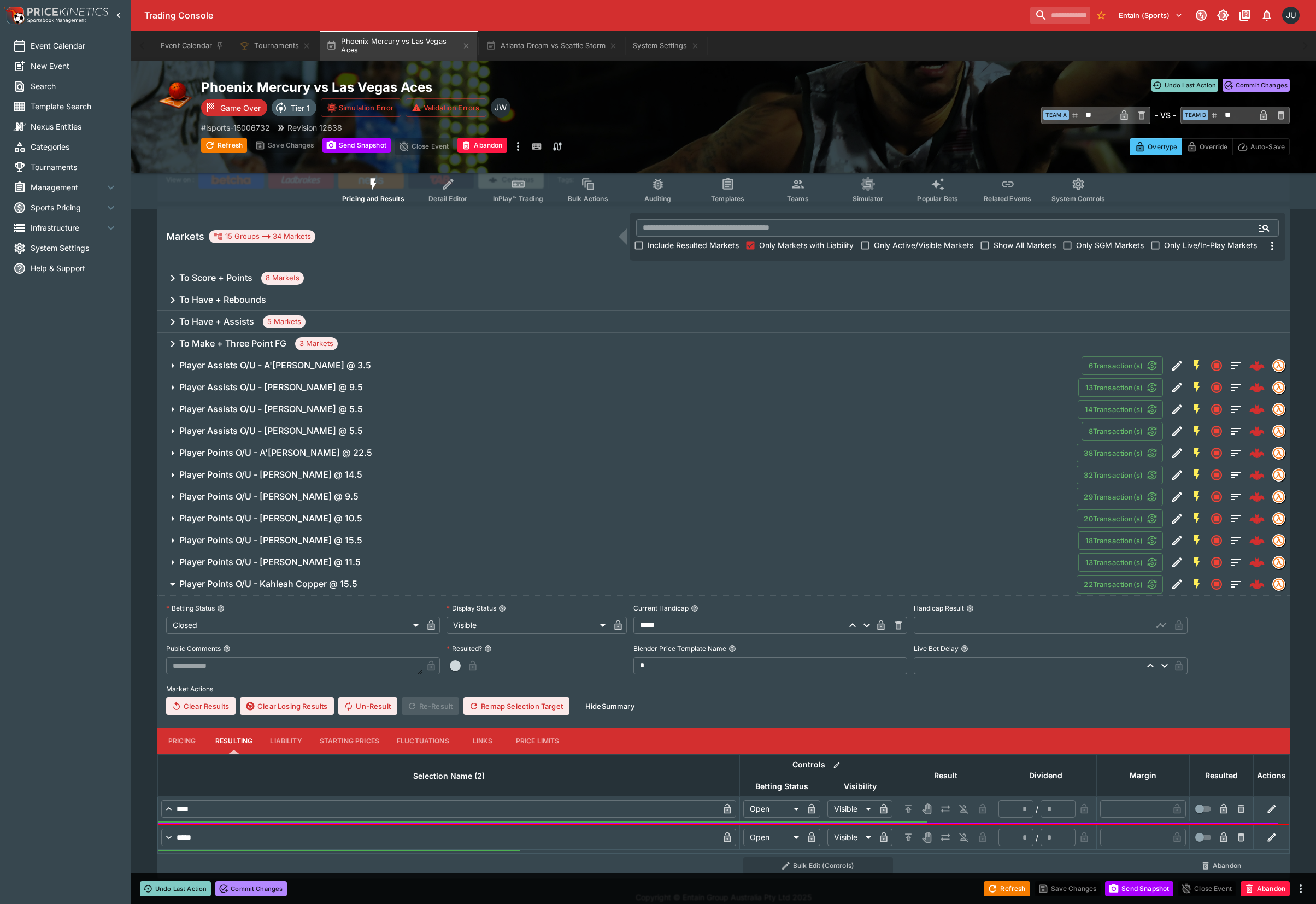
scroll to position [145, 0]
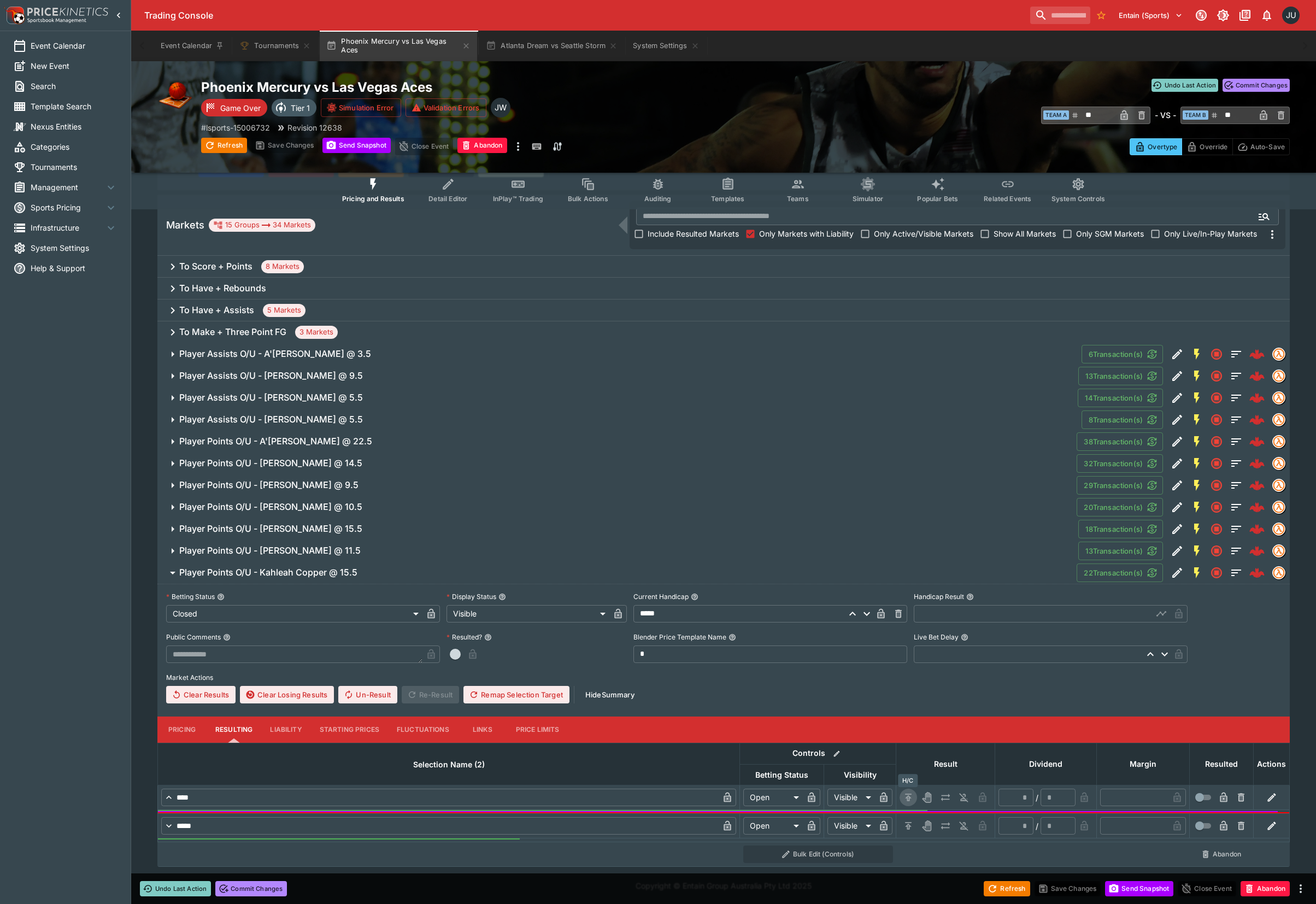
click at [912, 798] on icon "H/C" at bounding box center [908, 797] width 11 height 11
type input "*********"
type input "******"
type input "*"
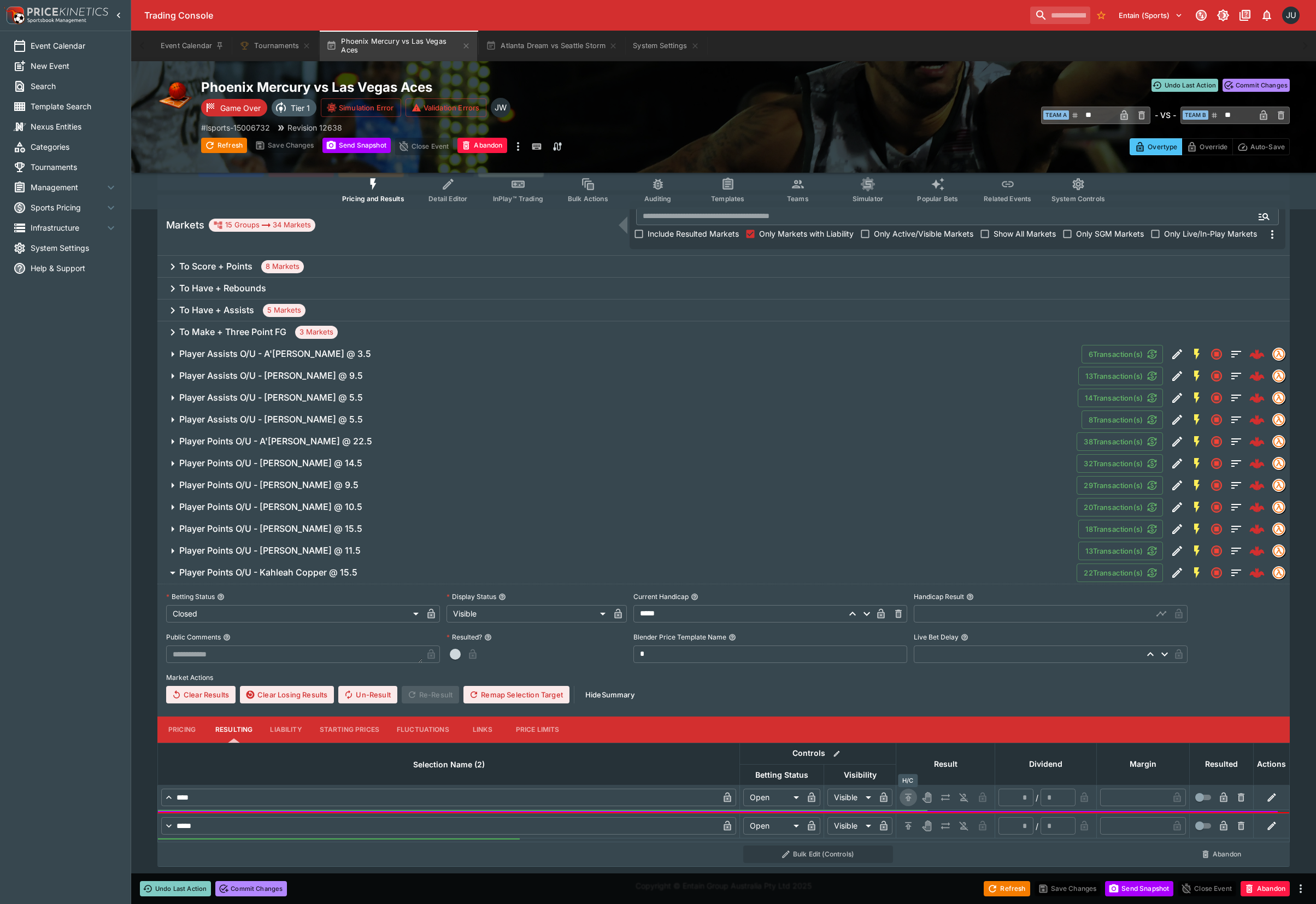
type input "*"
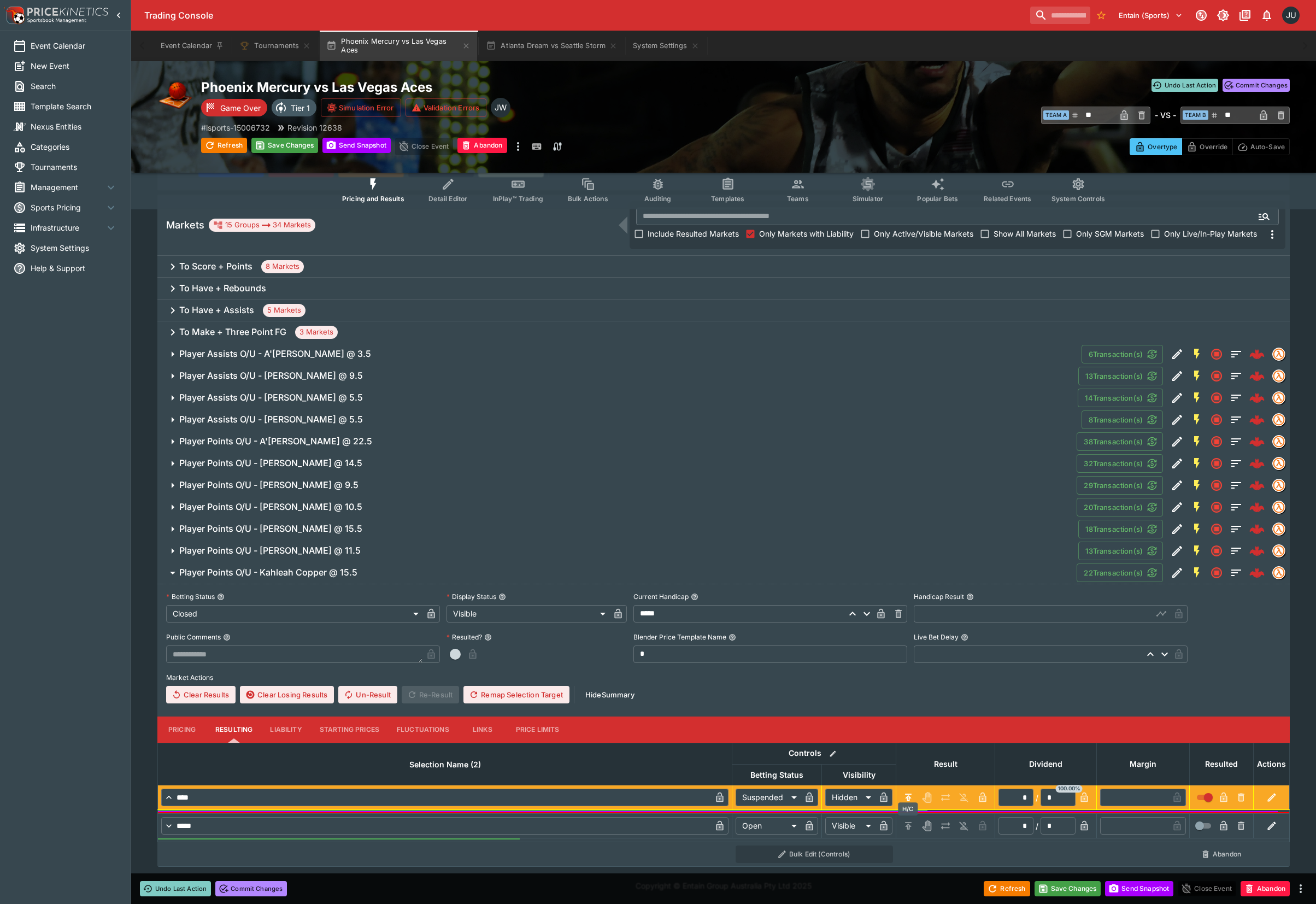
click at [908, 823] on icon "H/C" at bounding box center [908, 825] width 11 height 11
type input "*********"
type input "******"
type input "*"
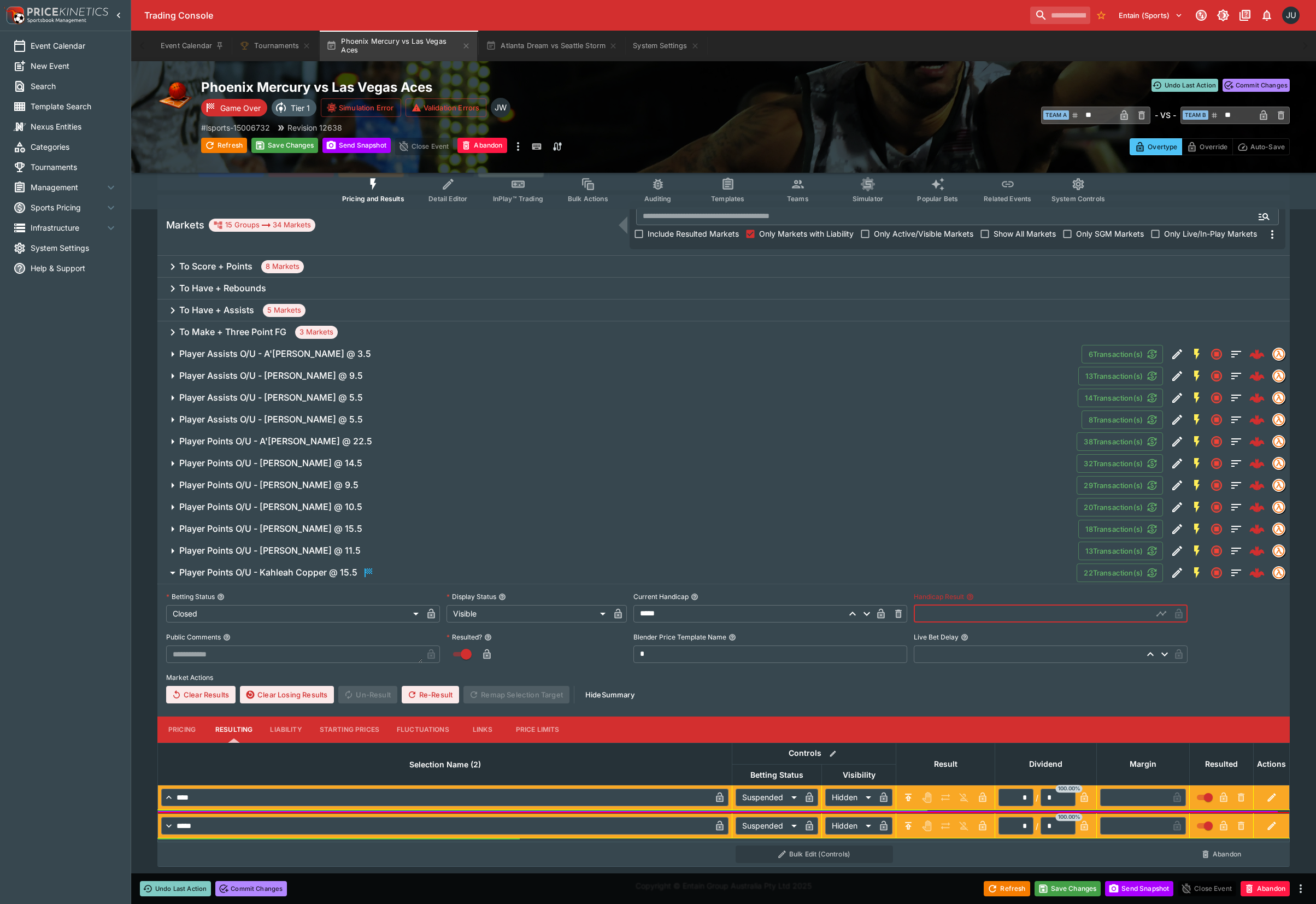
click at [932, 616] on input "text" at bounding box center [1033, 613] width 239 height 17
type input "*****"
click at [395, 545] on span "Player Points O/U - Jewell Loyd @ 11.5" at bounding box center [624, 551] width 890 height 12
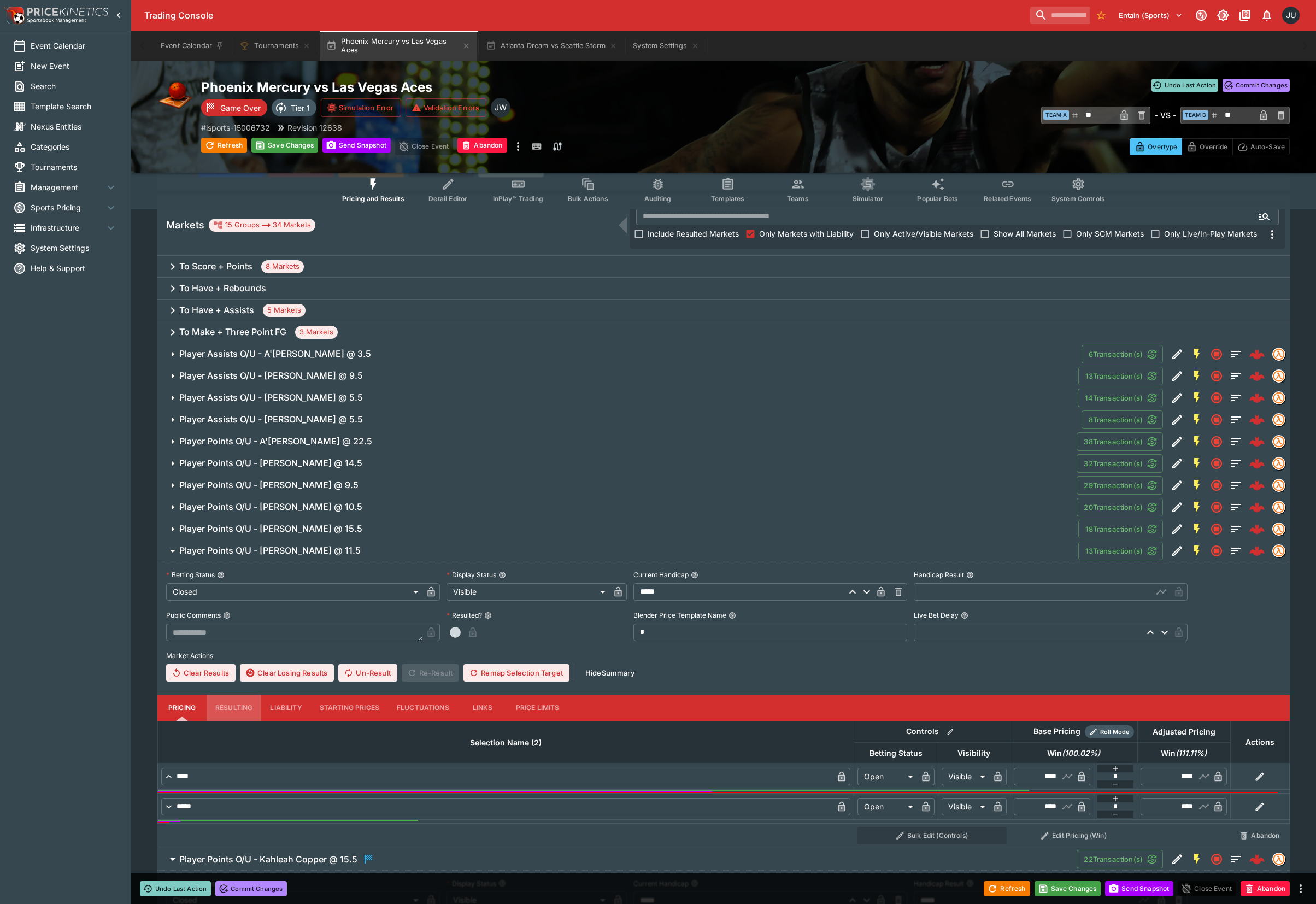
click at [232, 710] on button "Resulting" at bounding box center [234, 708] width 55 height 26
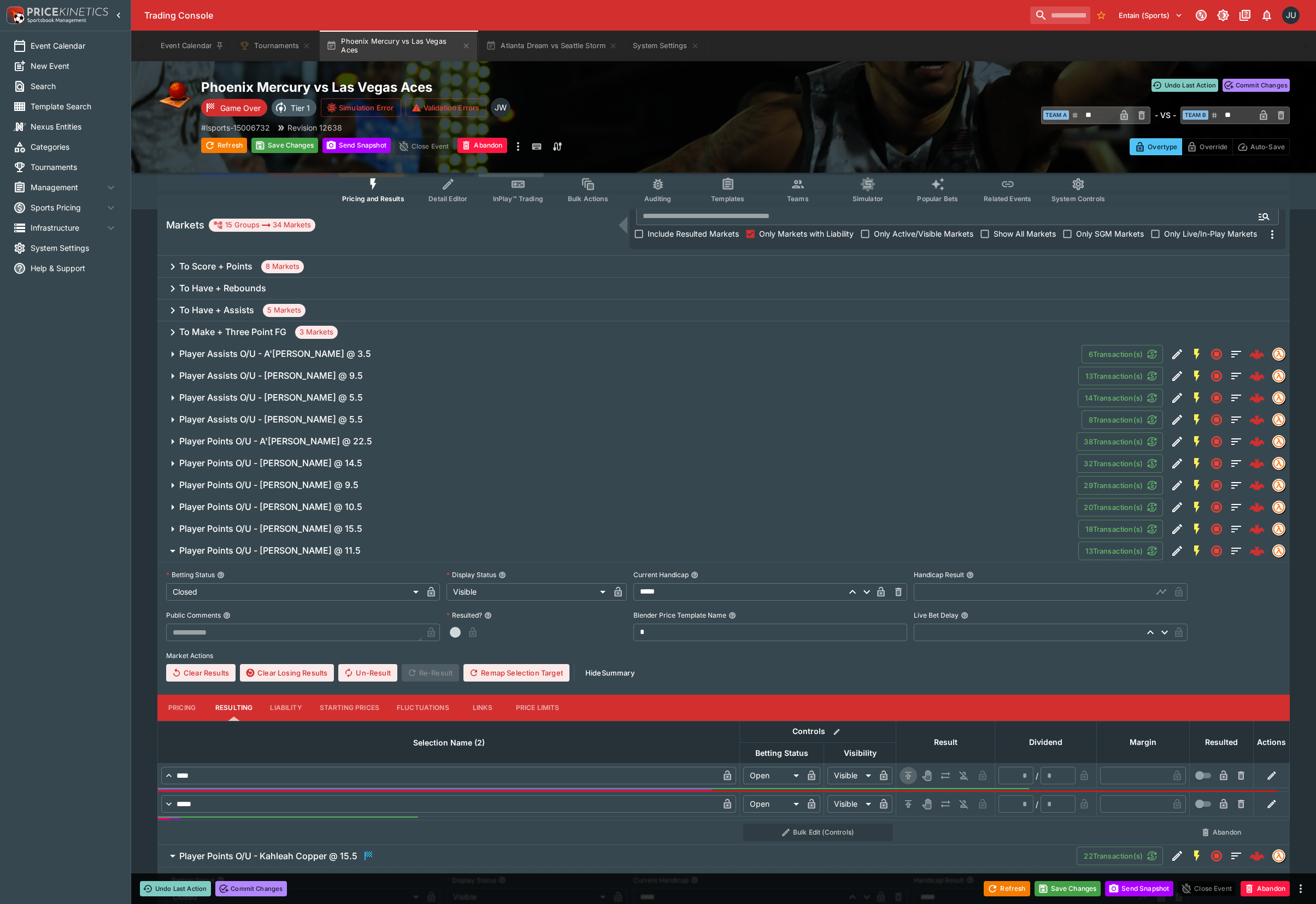
drag, startPoint x: 907, startPoint y: 772, endPoint x: 907, endPoint y: 796, distance: 24.0
click at [907, 773] on icon "H/C" at bounding box center [908, 775] width 11 height 11
type input "*********"
type input "******"
type input "*"
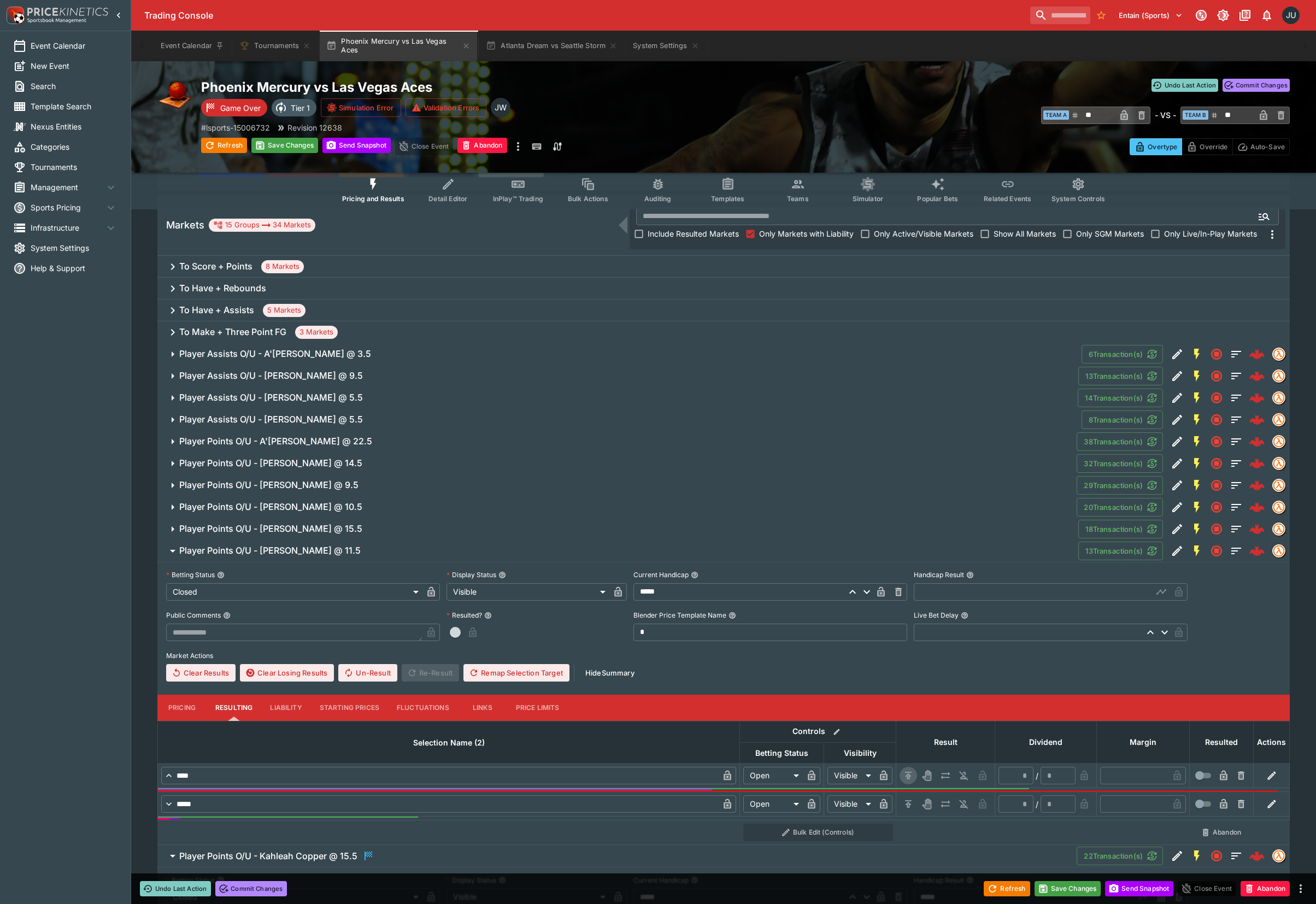
type input "*"
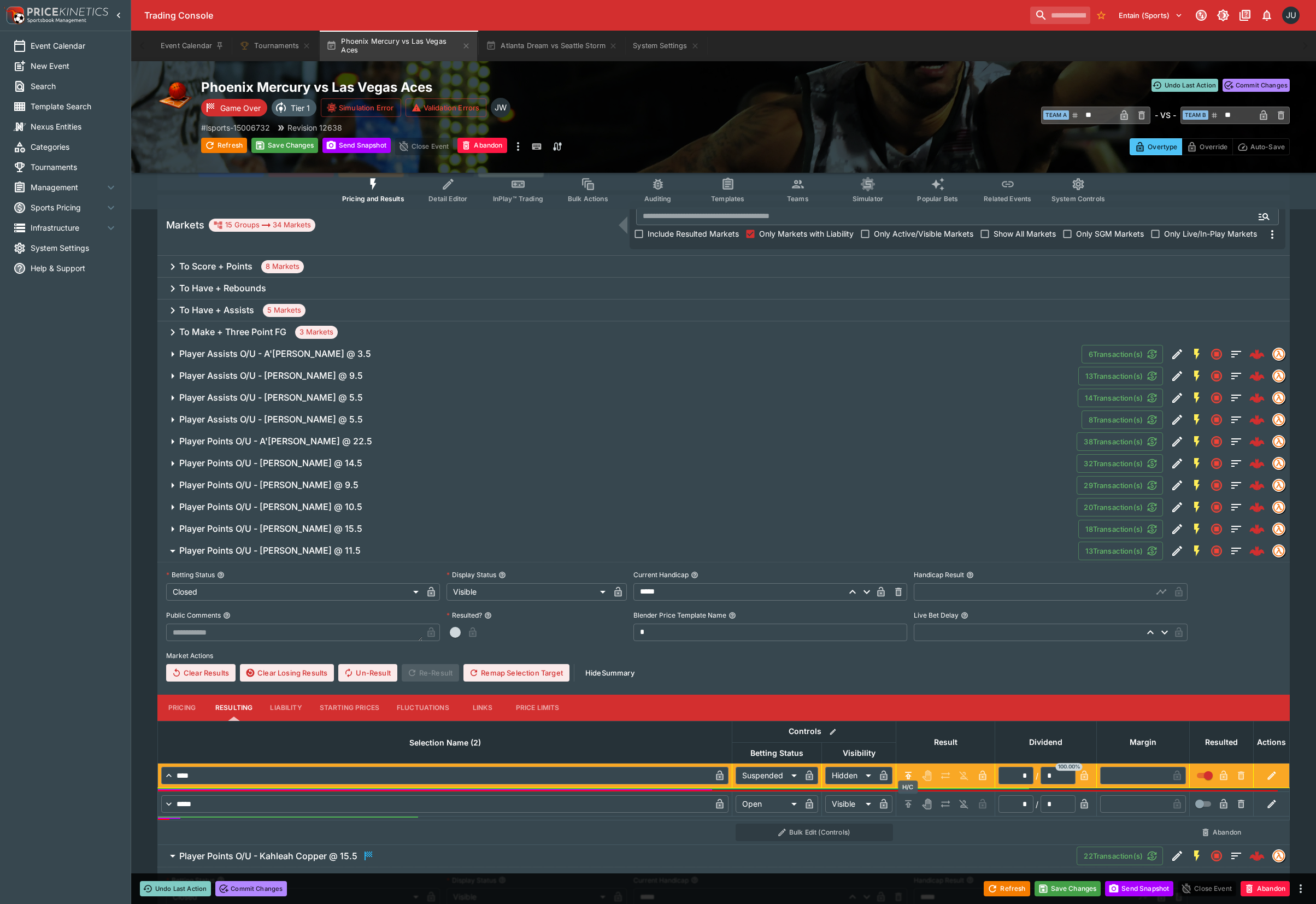
click at [907, 801] on icon "H/C" at bounding box center [908, 804] width 11 height 11
type input "*********"
type input "******"
type input "*"
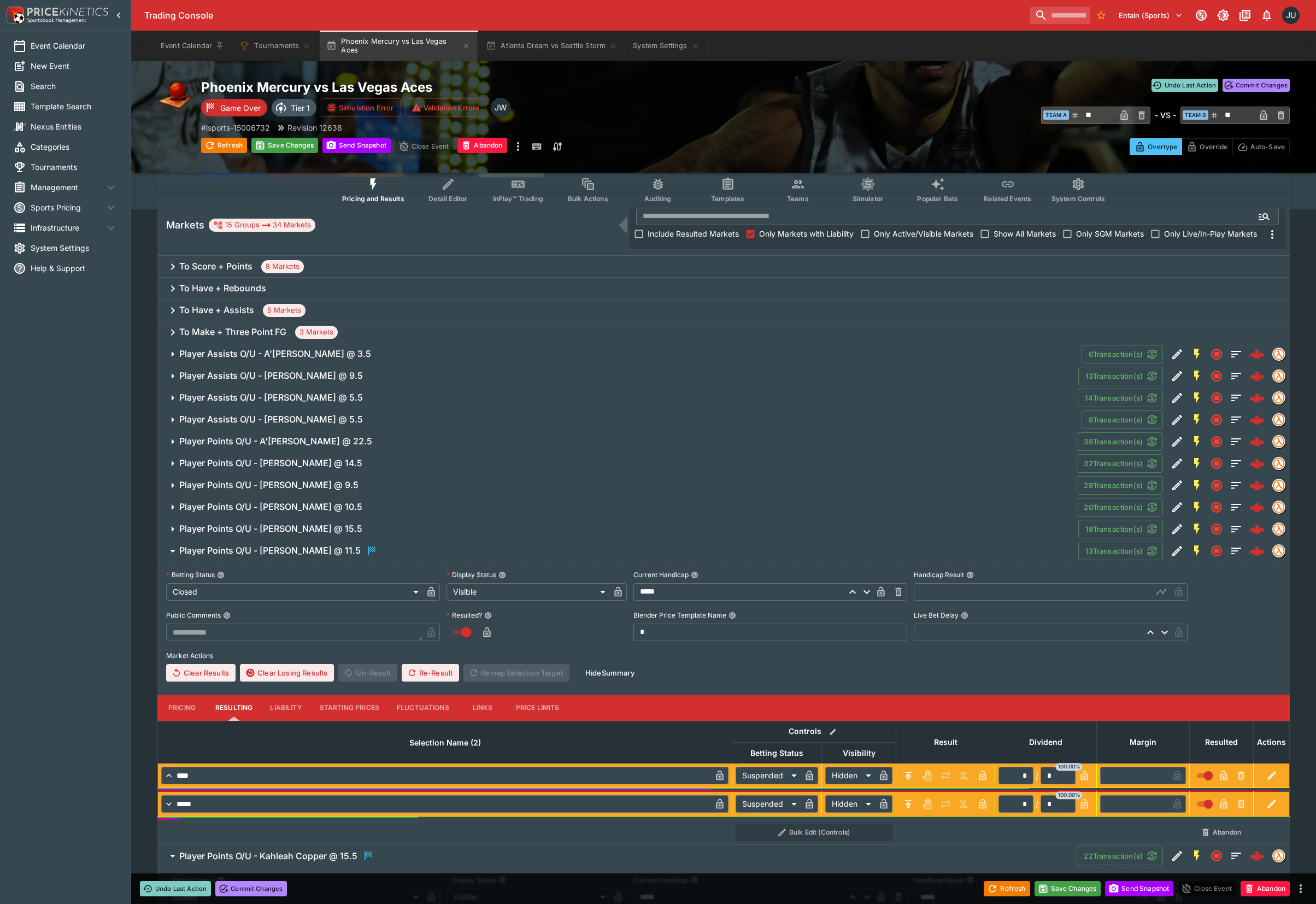
click at [945, 596] on input "text" at bounding box center [1033, 591] width 239 height 17
type input "*****"
click at [361, 525] on span "Player Points O/U - Jackie Young @ 15.5" at bounding box center [624, 529] width 890 height 12
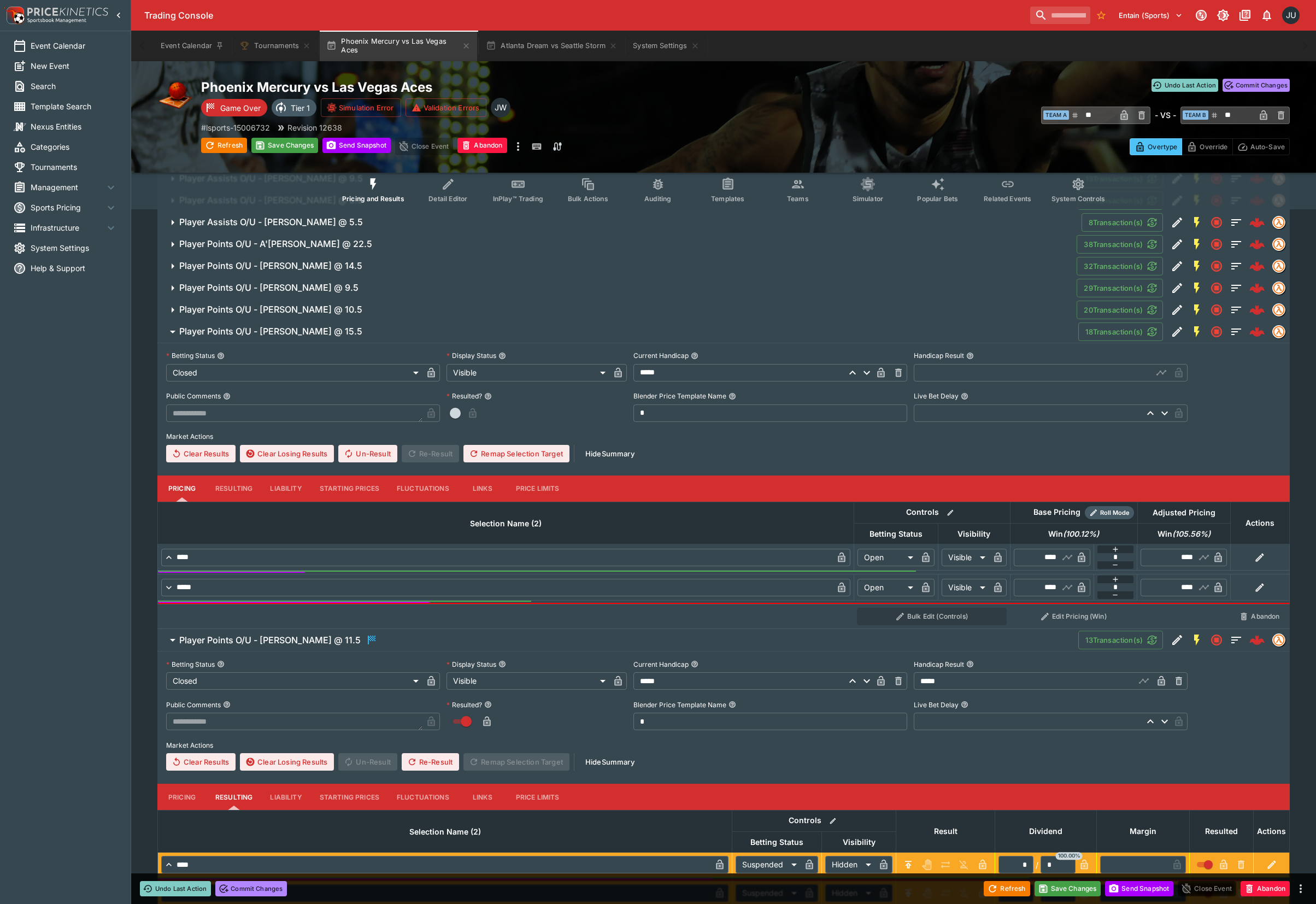
scroll to position [363, 0]
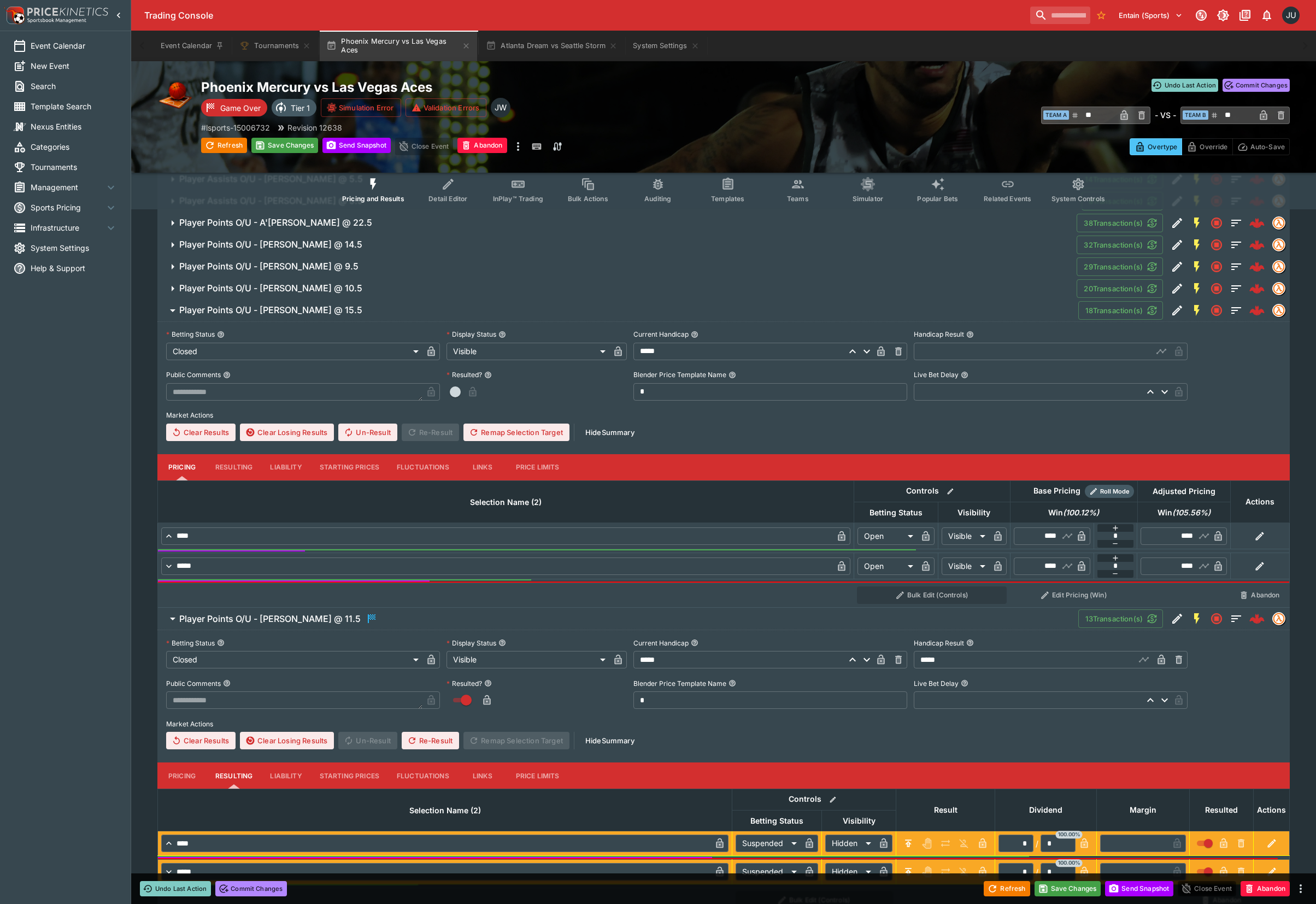
click at [237, 471] on button "Resulting" at bounding box center [234, 467] width 55 height 26
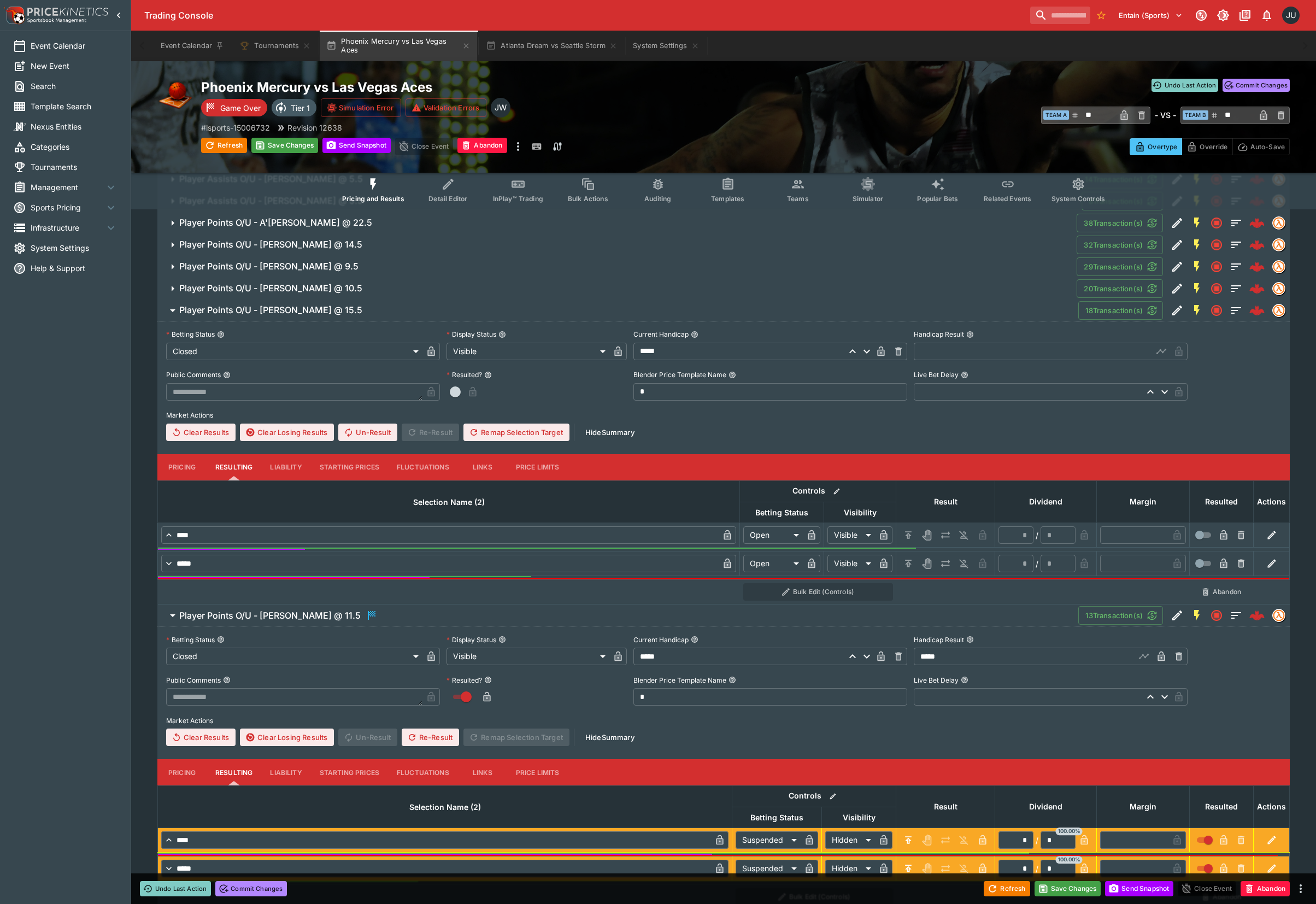
click at [905, 529] on icon "H/C" at bounding box center [908, 534] width 11 height 11
type input "*********"
type input "******"
type input "*"
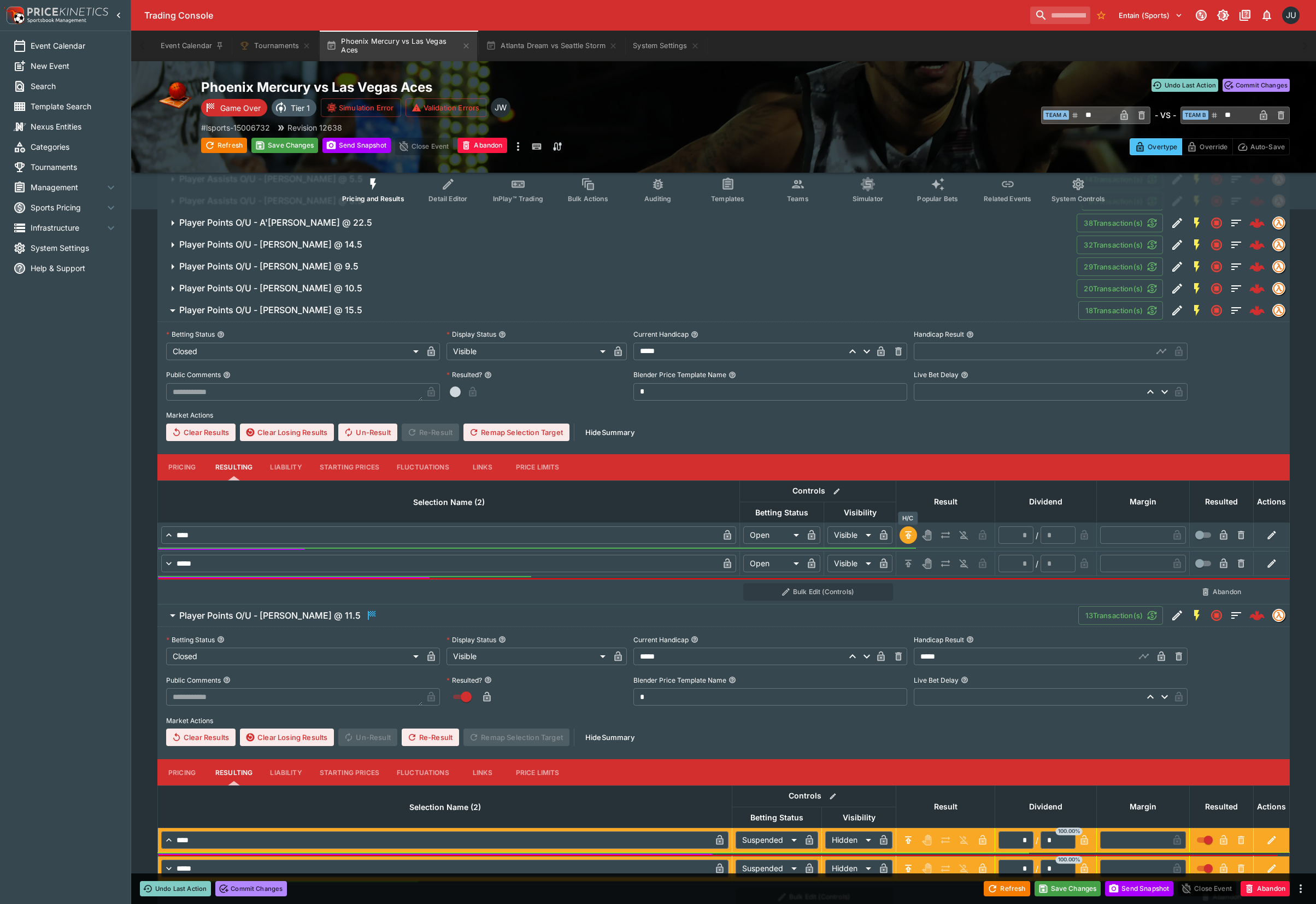
type input "*"
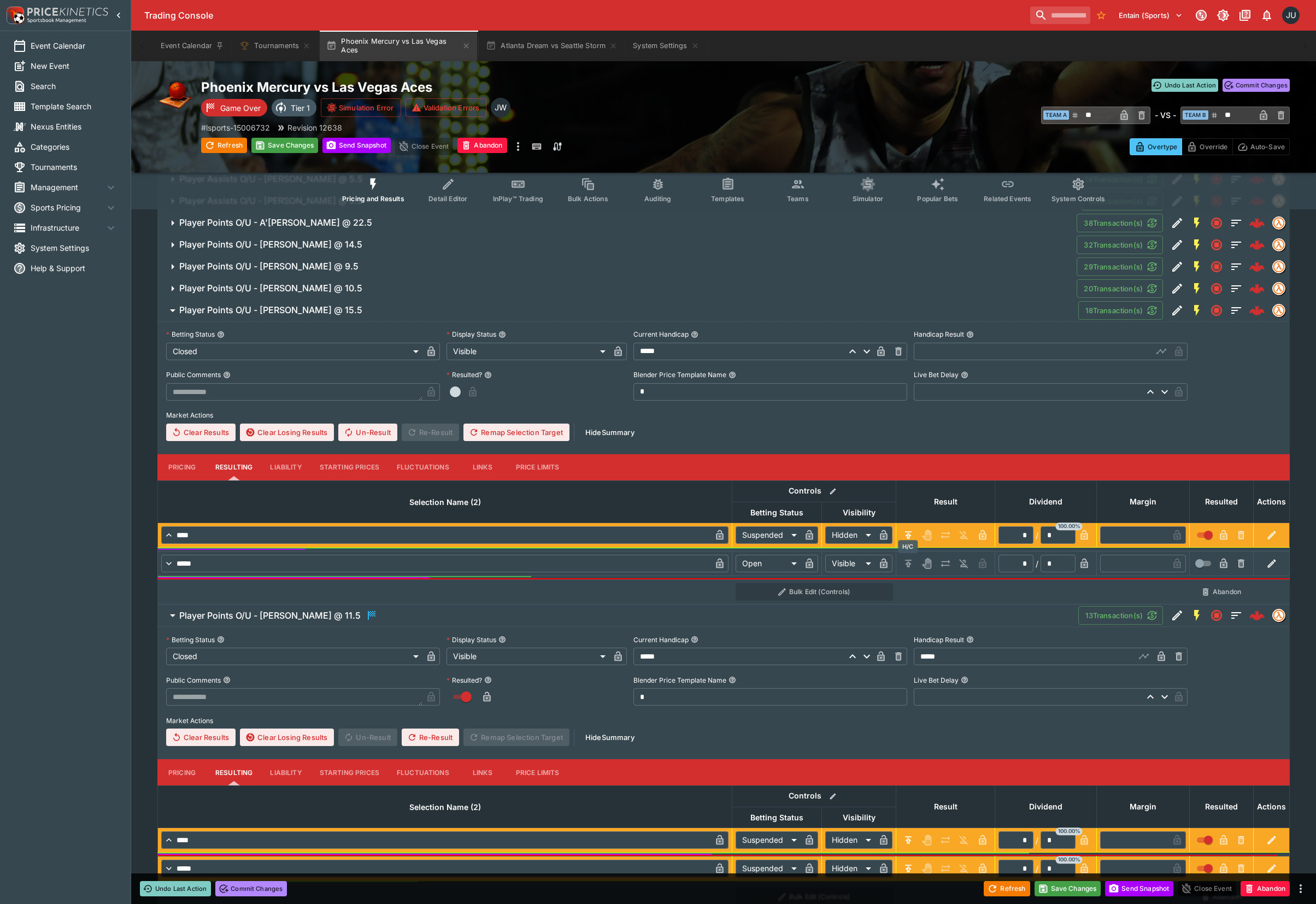
click at [906, 558] on icon "H/C" at bounding box center [908, 563] width 11 height 11
type input "*********"
type input "******"
type input "*"
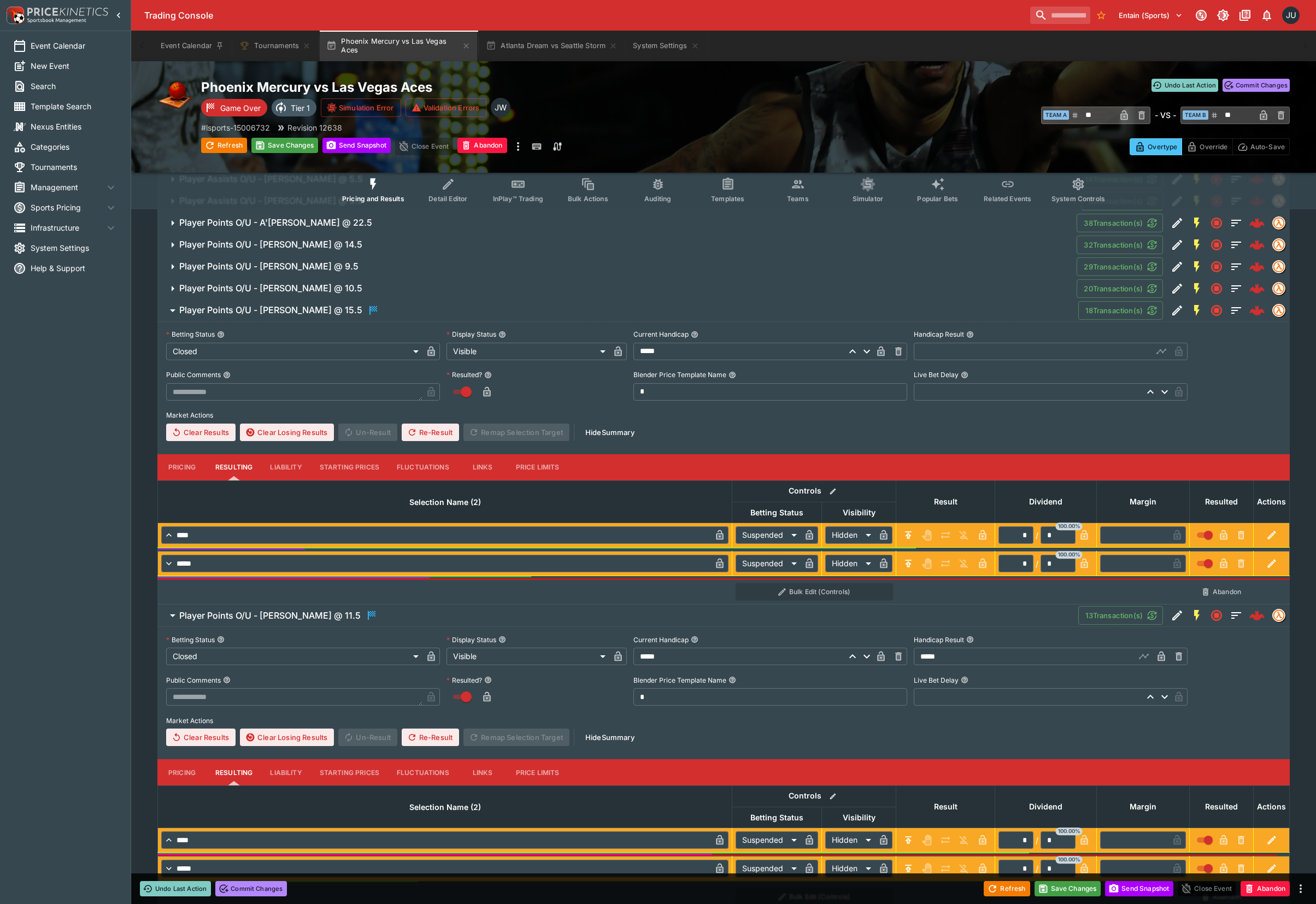
click at [938, 352] on input "text" at bounding box center [1033, 351] width 239 height 17
type input "*****"
click at [400, 288] on span "Player Points O/U - DeWanna Bonner @ 10.5" at bounding box center [623, 288] width 888 height 12
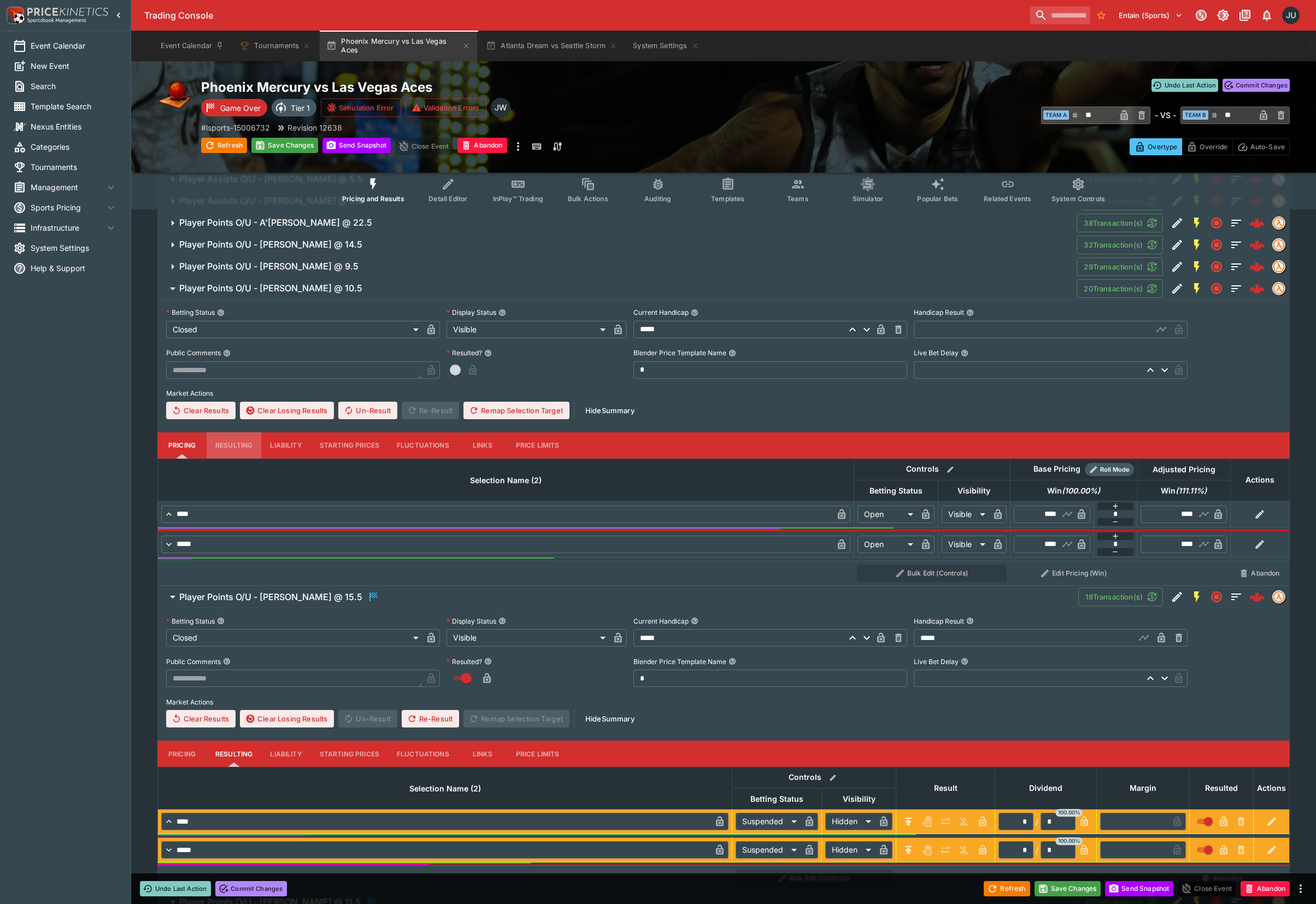
click at [223, 440] on button "Resulting" at bounding box center [234, 445] width 55 height 26
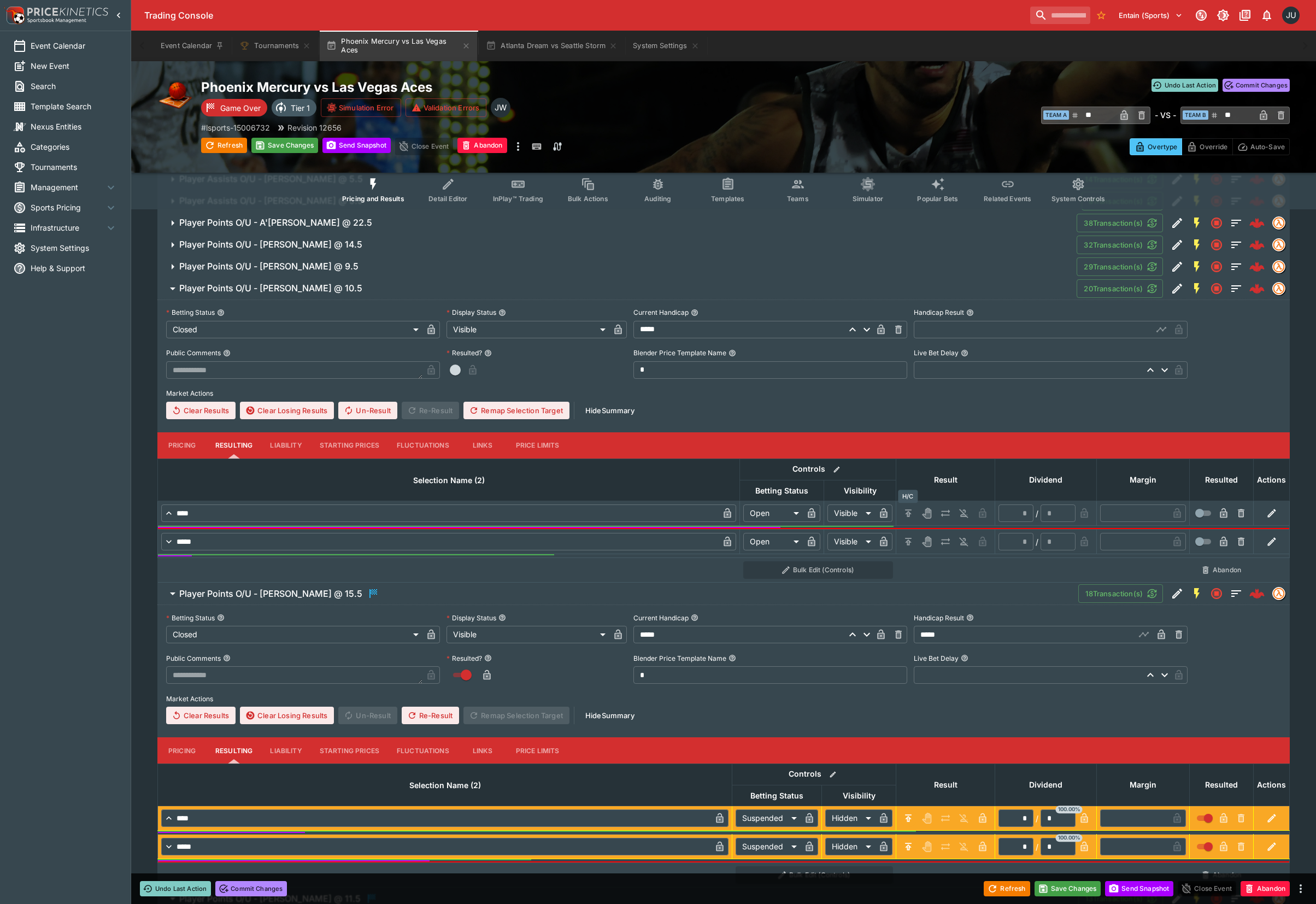
click at [912, 513] on icon "H/C" at bounding box center [908, 513] width 11 height 11
type input "*********"
type input "******"
type input "*"
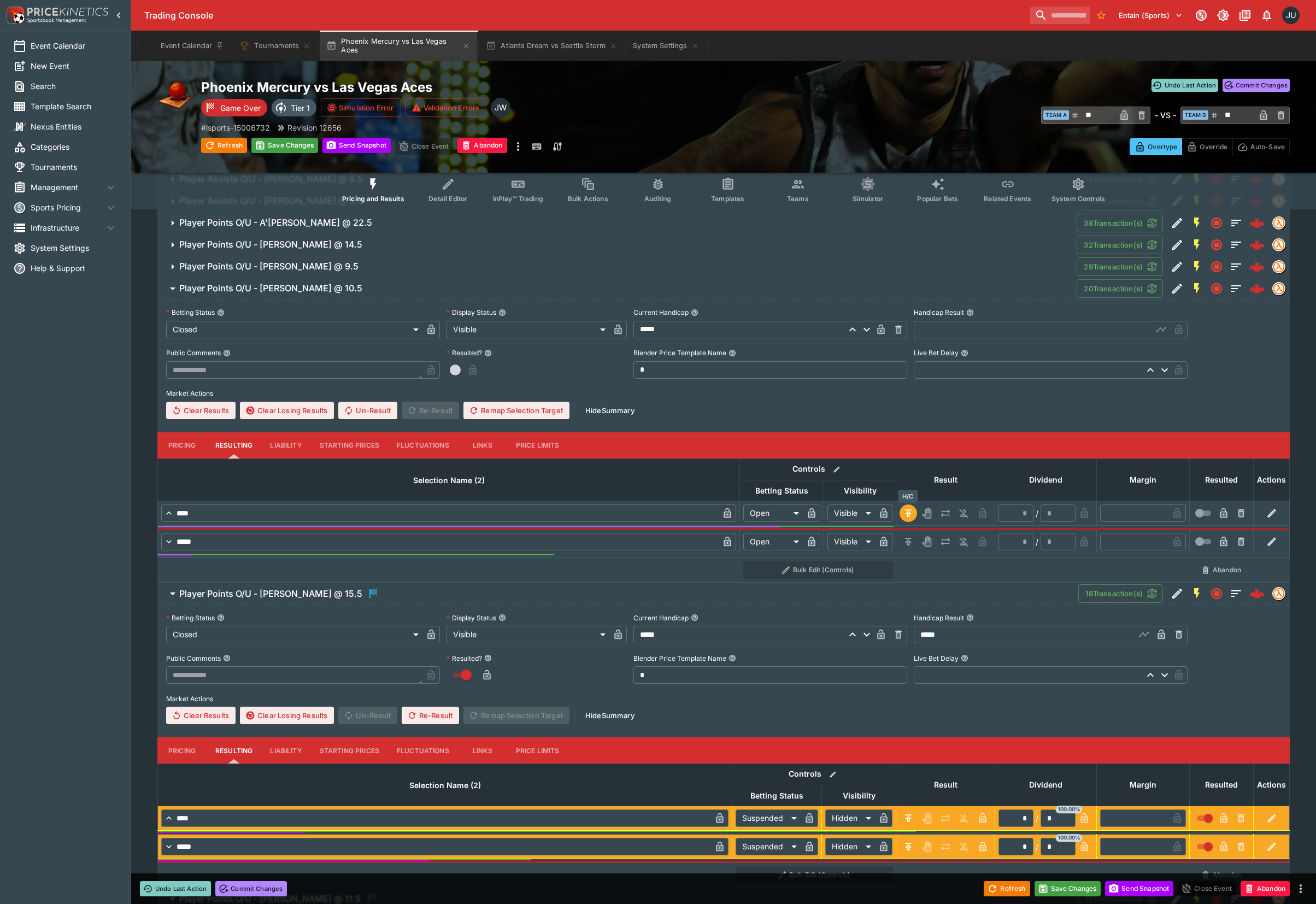
type input "*"
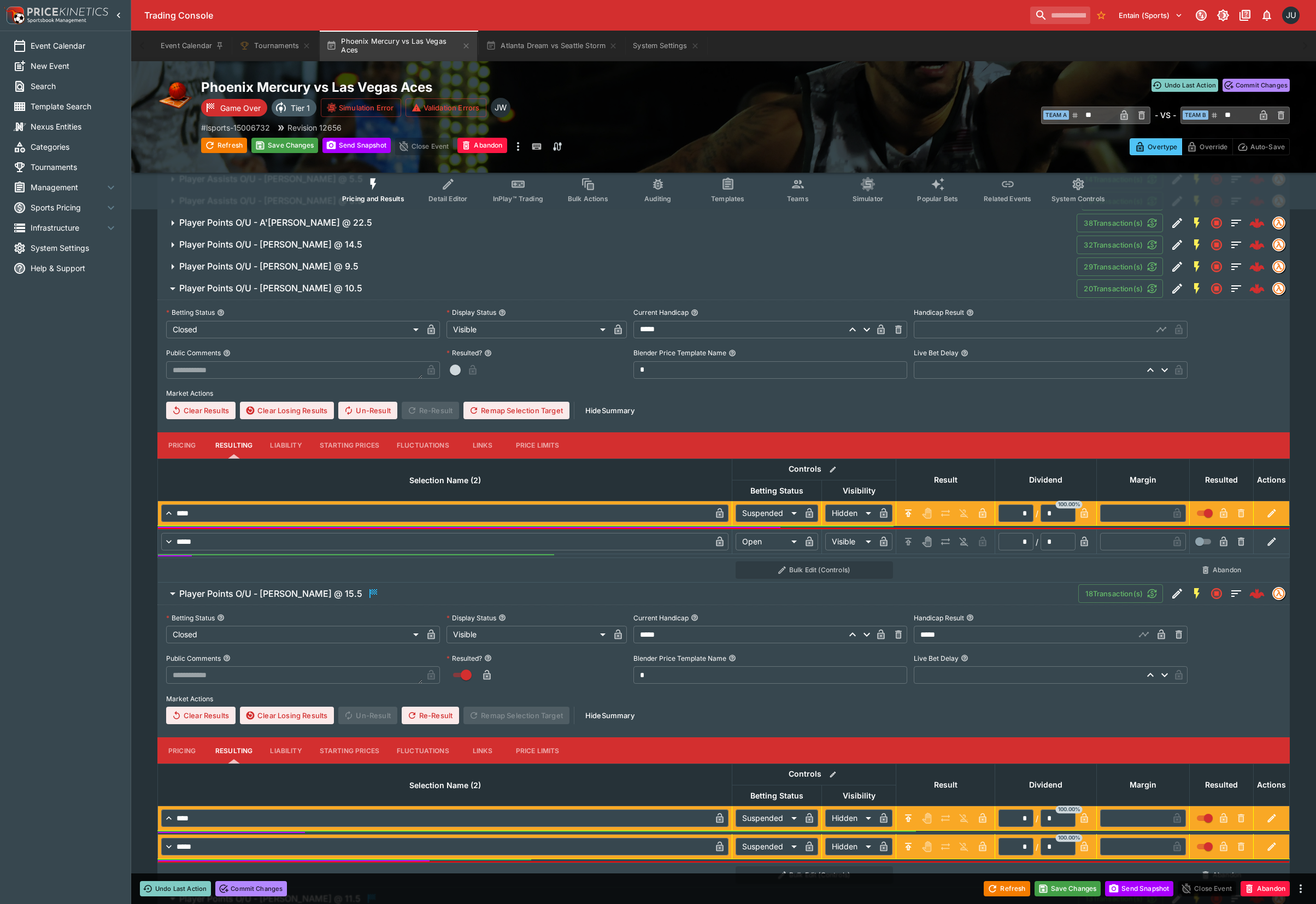
click at [909, 531] on td at bounding box center [946, 541] width 99 height 24
click at [908, 541] on icon "H/C" at bounding box center [908, 542] width 2 height 4
type input "*********"
type input "******"
type input "*"
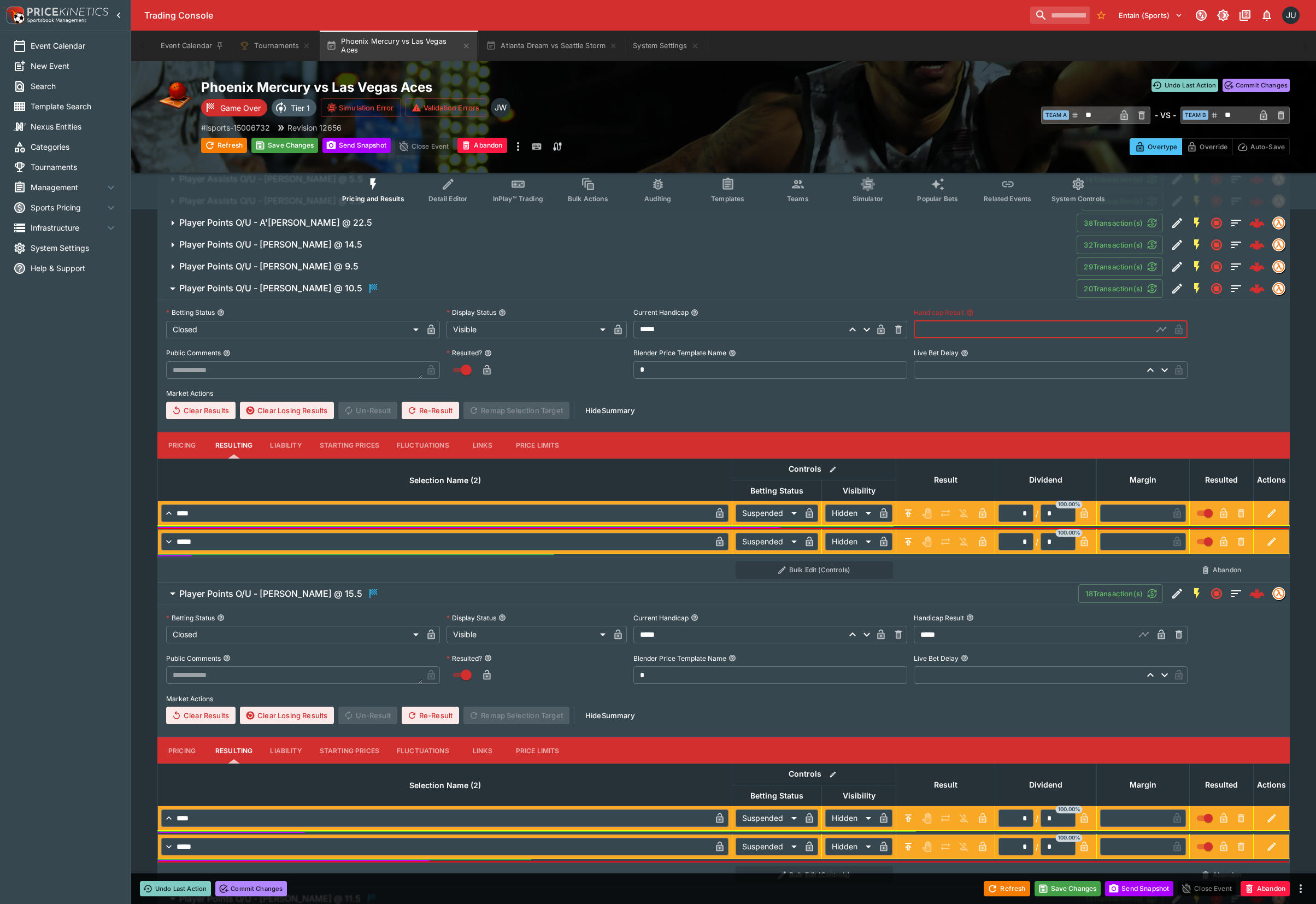
click at [946, 325] on input "text" at bounding box center [1033, 329] width 239 height 17
type input "*****"
click at [288, 261] on h6 "Player Points O/U - Chelsea Gray @ 9.5" at bounding box center [268, 267] width 179 height 12
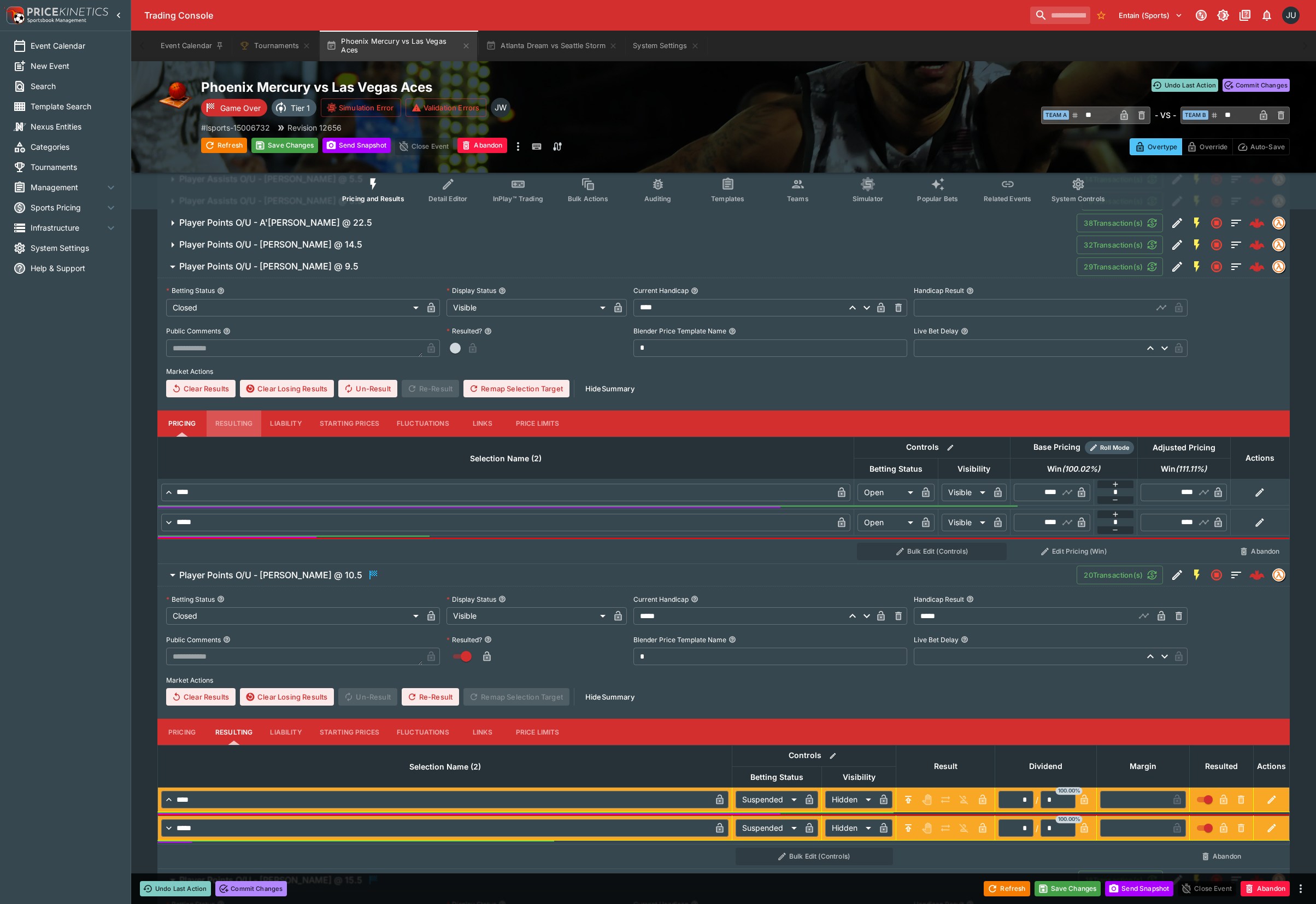
click at [234, 420] on button "Resulting" at bounding box center [234, 423] width 55 height 26
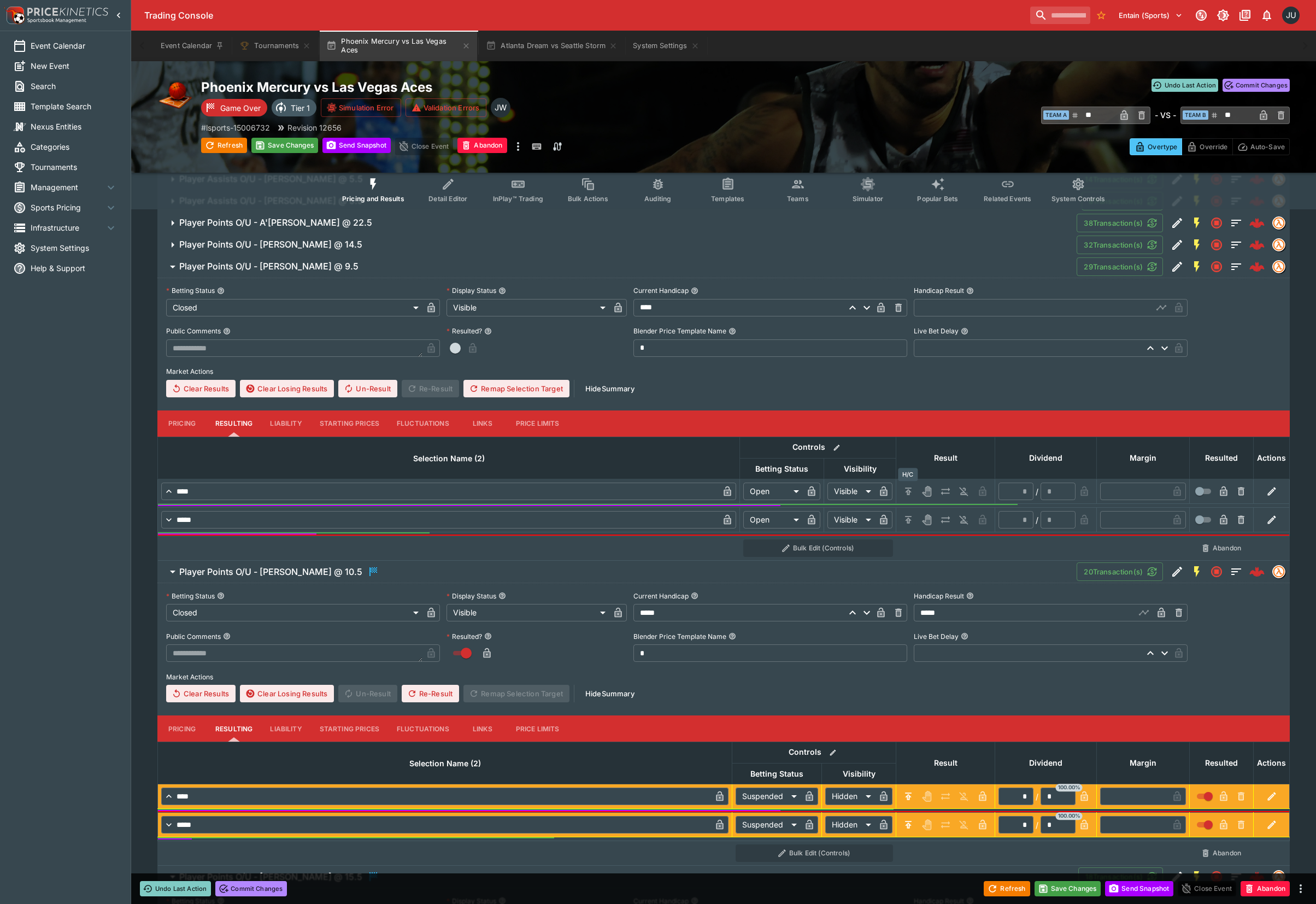
click at [905, 489] on icon "H/C" at bounding box center [908, 491] width 11 height 11
type input "*********"
type input "******"
type input "*"
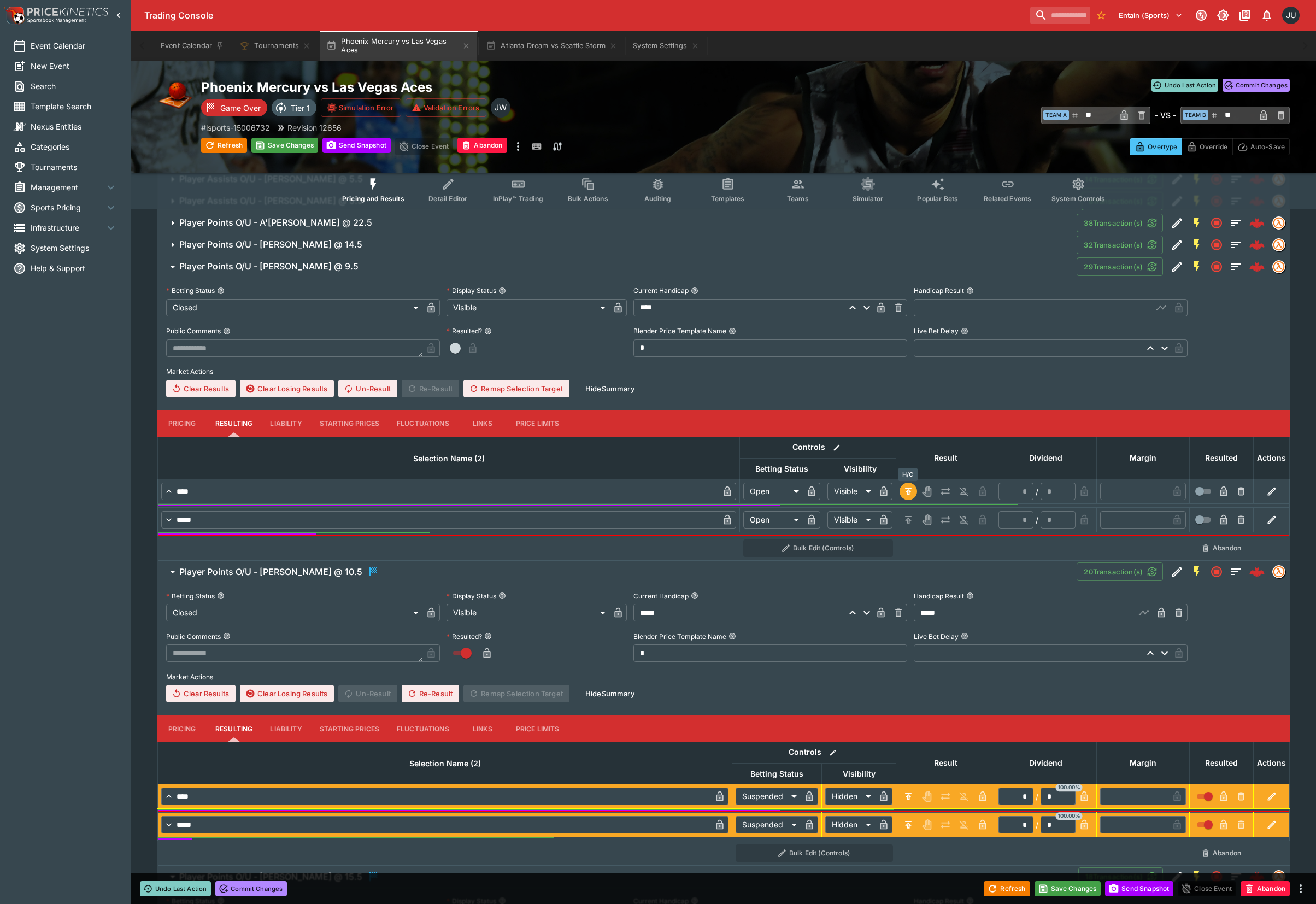
type input "*"
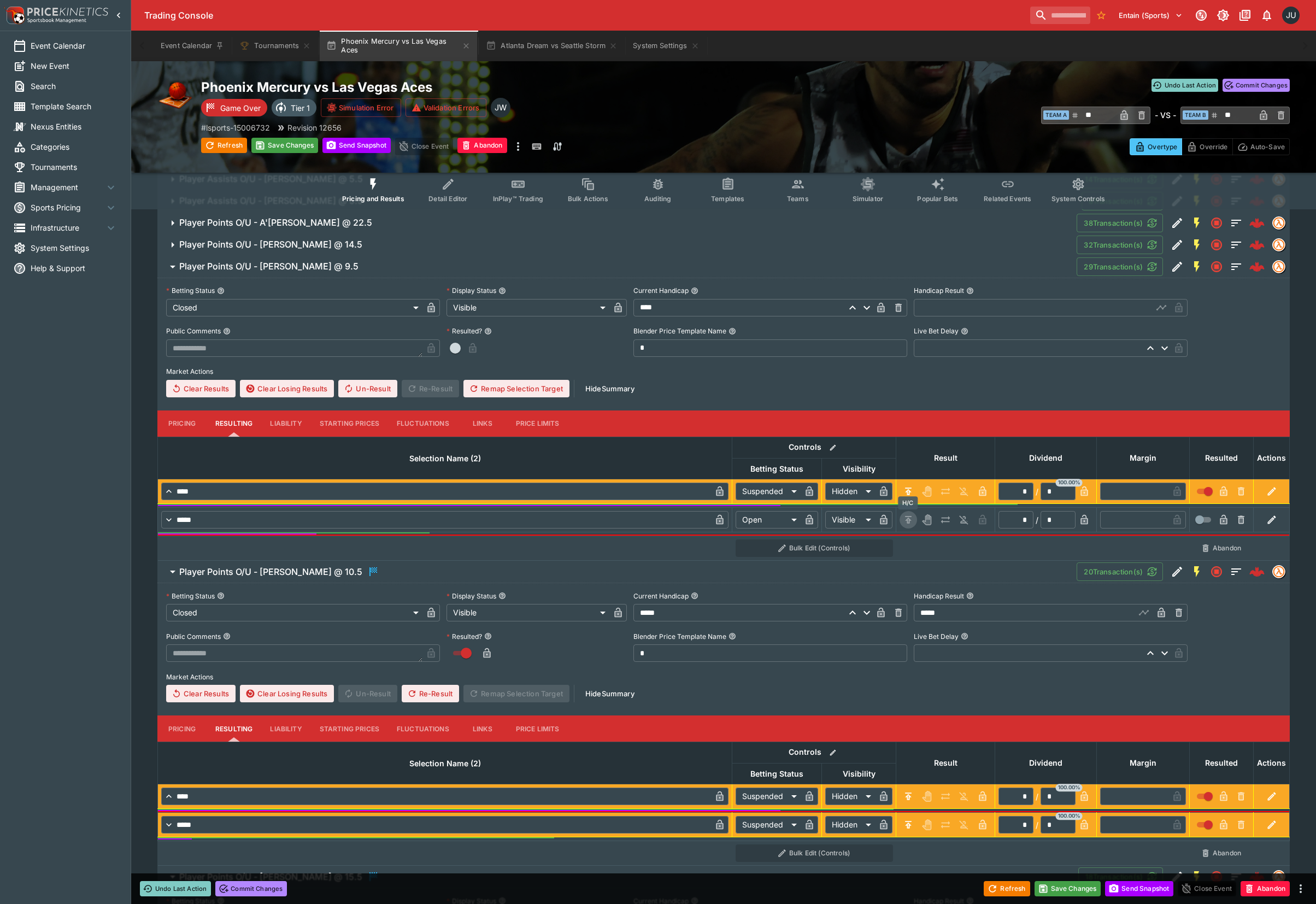
click at [907, 519] on icon "H/C" at bounding box center [908, 519] width 6 height 7
type input "*********"
type input "******"
type input "*"
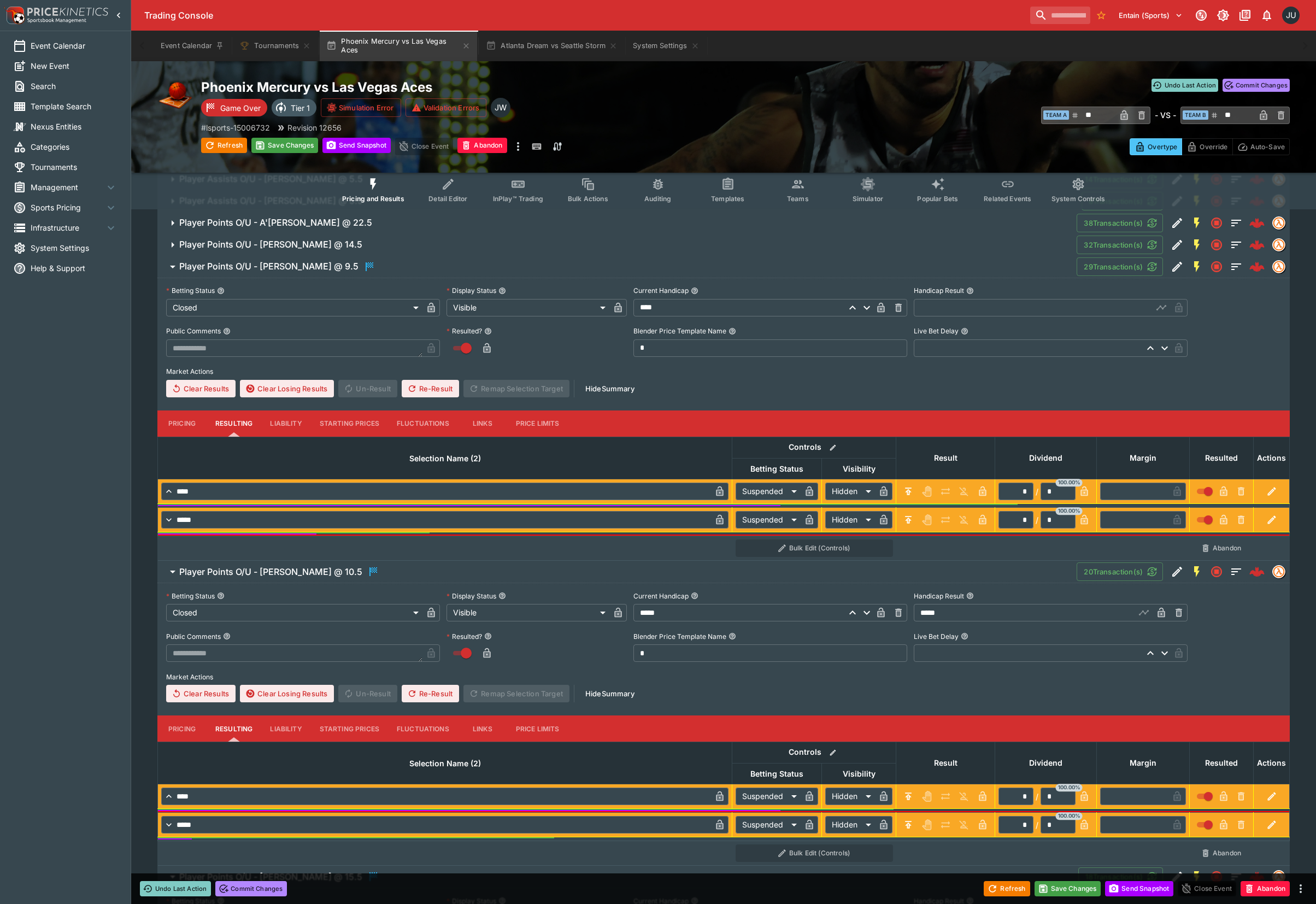
click at [948, 309] on input "text" at bounding box center [1033, 307] width 239 height 17
type input "*****"
click at [296, 143] on button "Save Changes" at bounding box center [285, 146] width 67 height 15
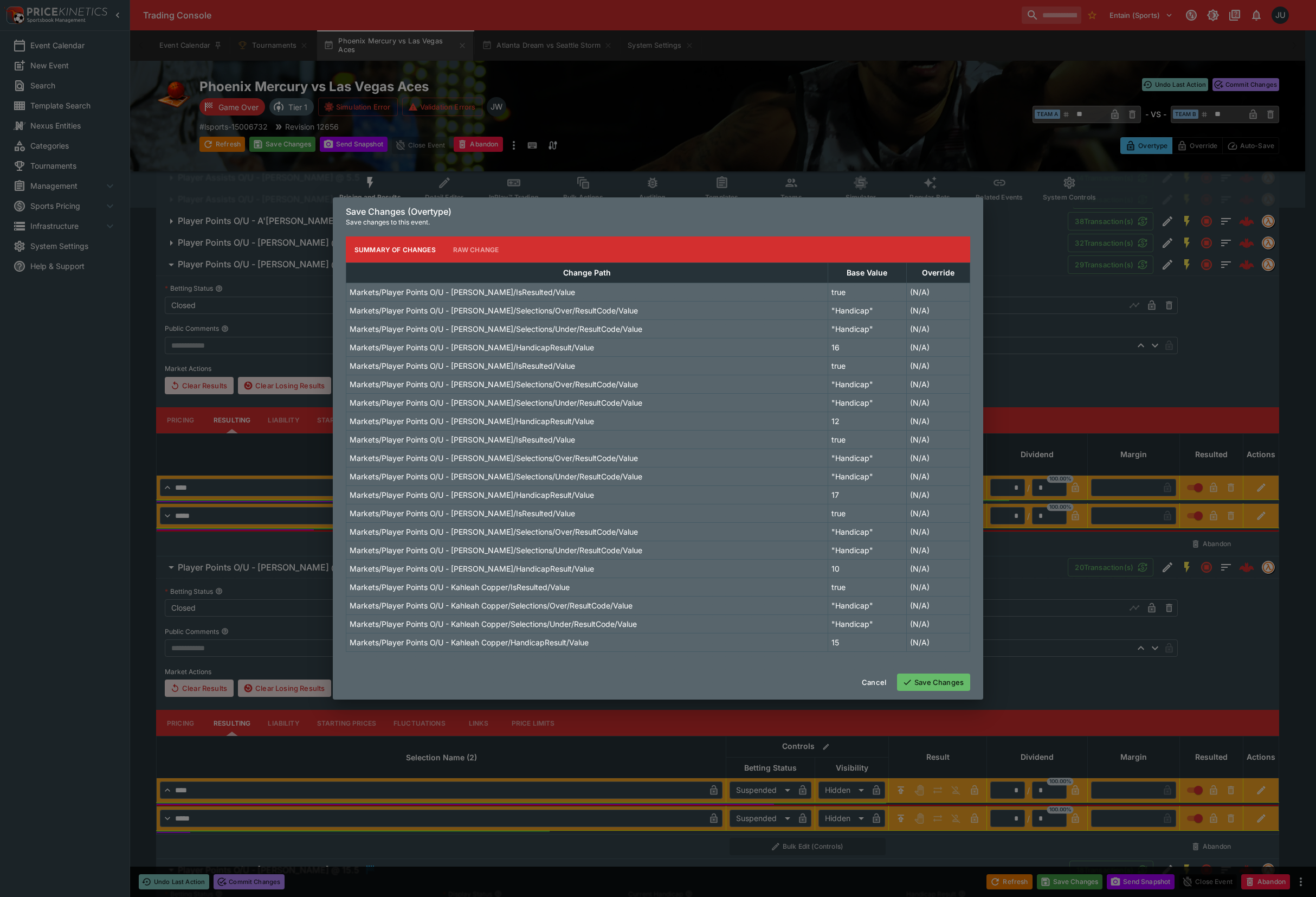
click at [933, 686] on button "Save Changes" at bounding box center [933, 682] width 73 height 17
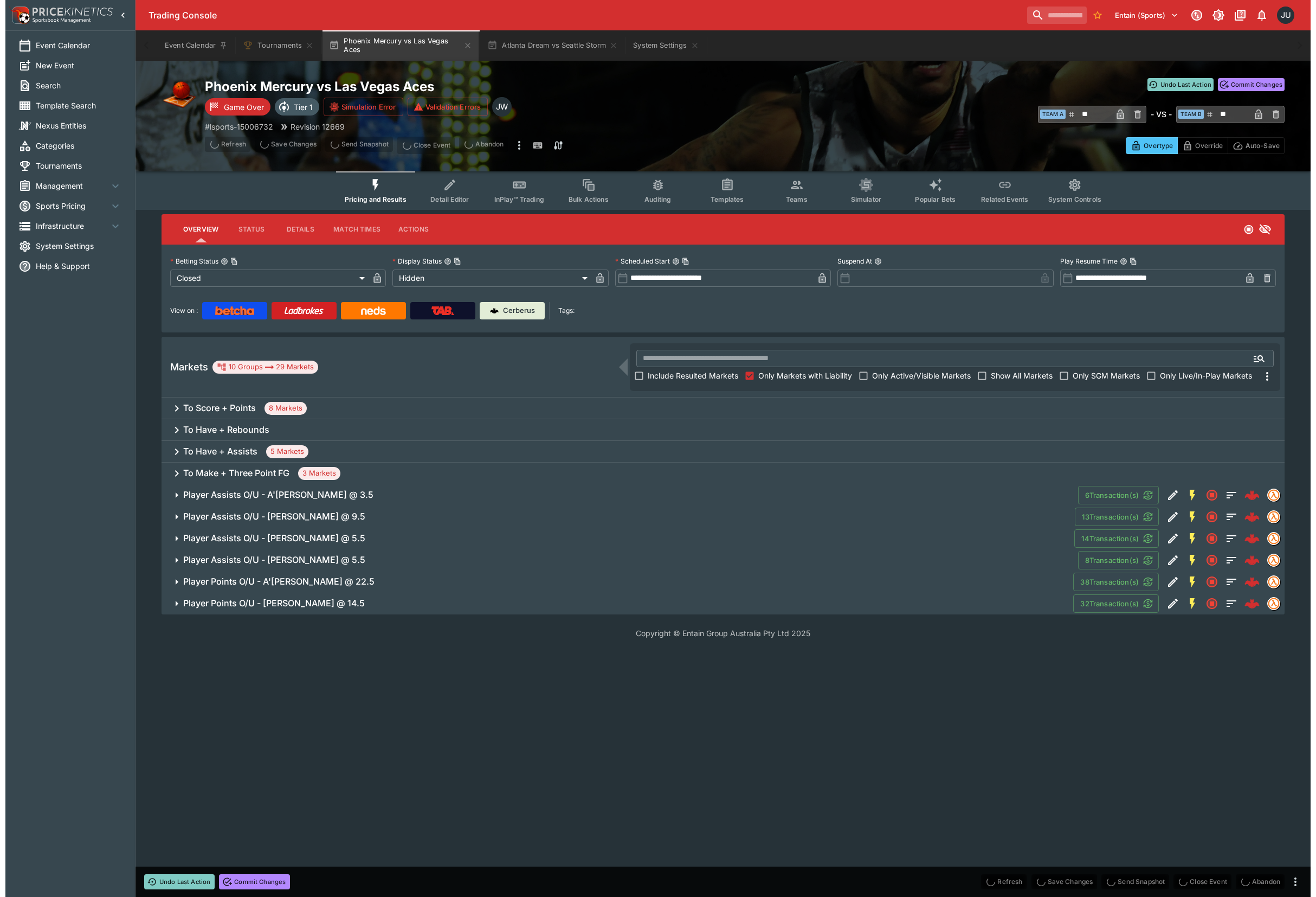
scroll to position [0, 0]
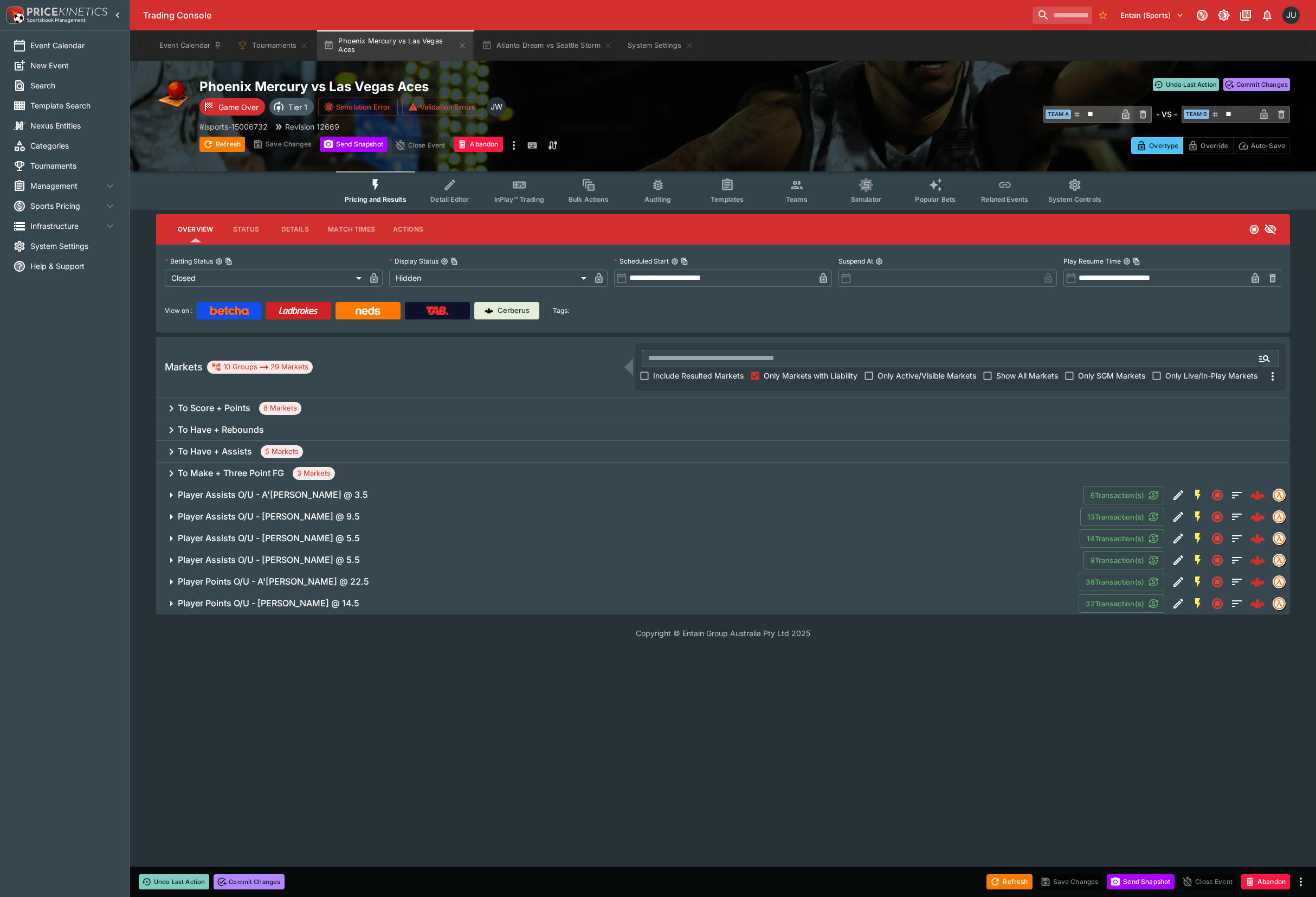
click at [273, 606] on h6 "Player Points O/U - Alyssa Thomas @ 14.5" at bounding box center [268, 603] width 181 height 12
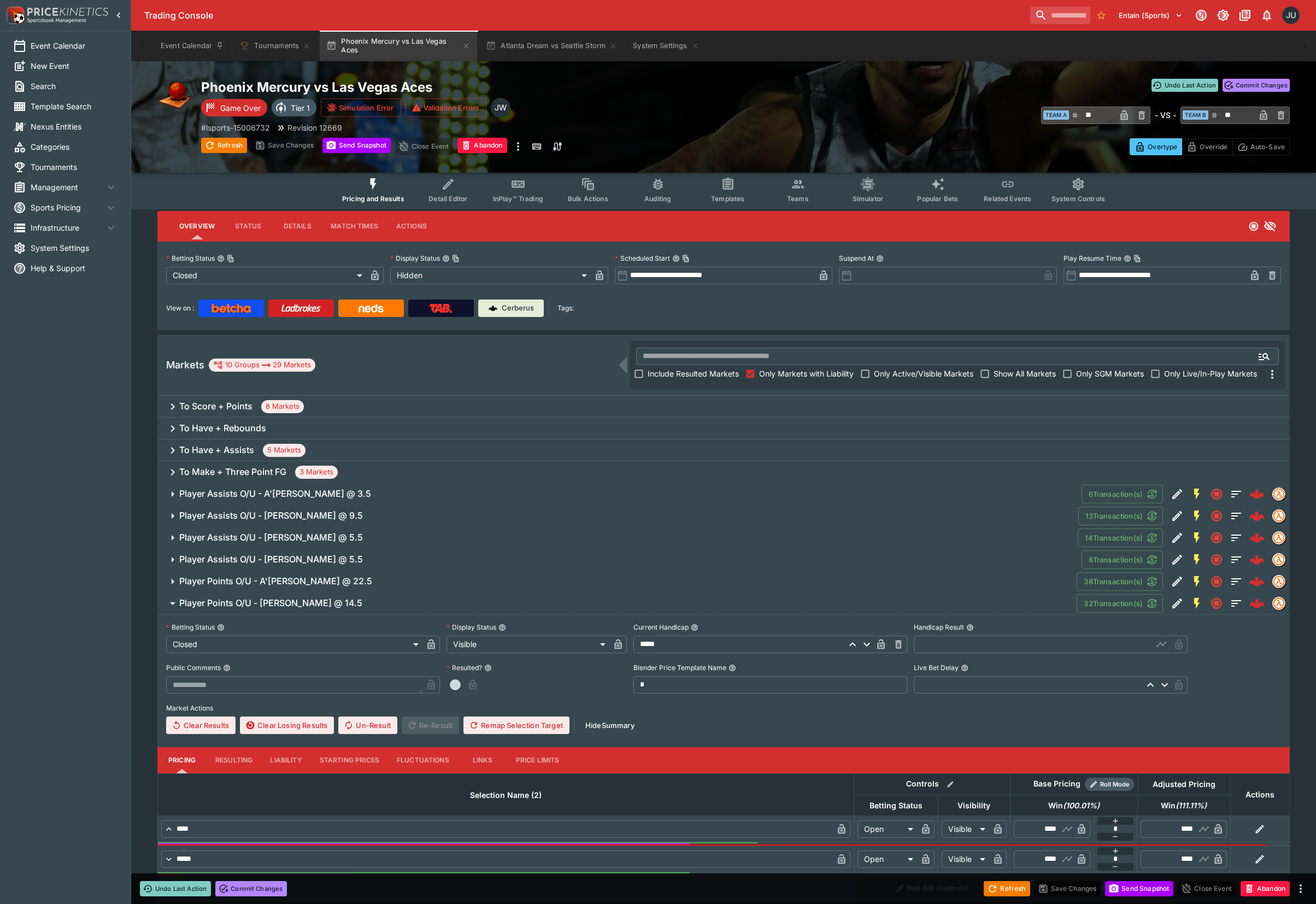
scroll to position [34, 0]
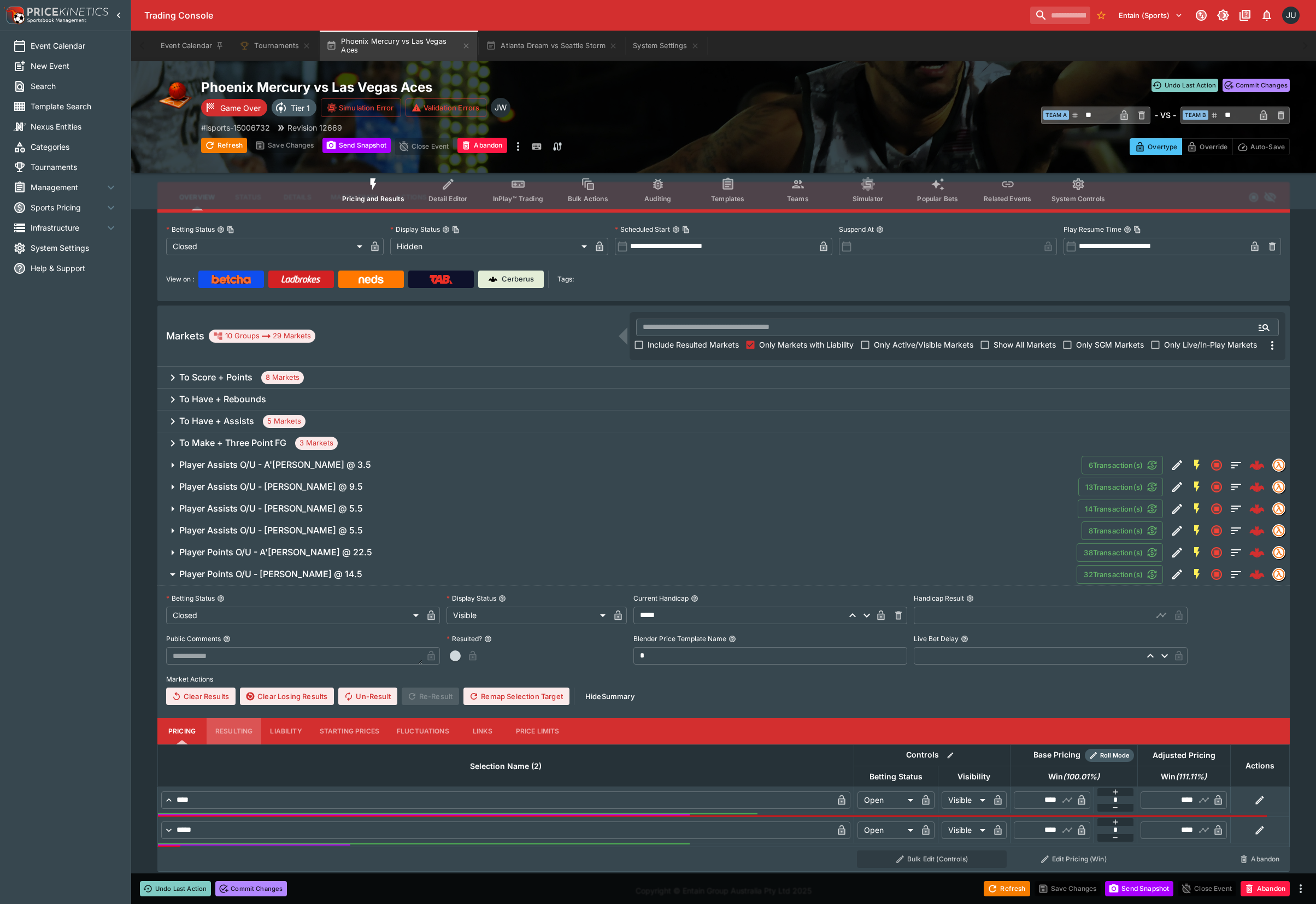
click at [234, 724] on button "Resulting" at bounding box center [234, 731] width 55 height 26
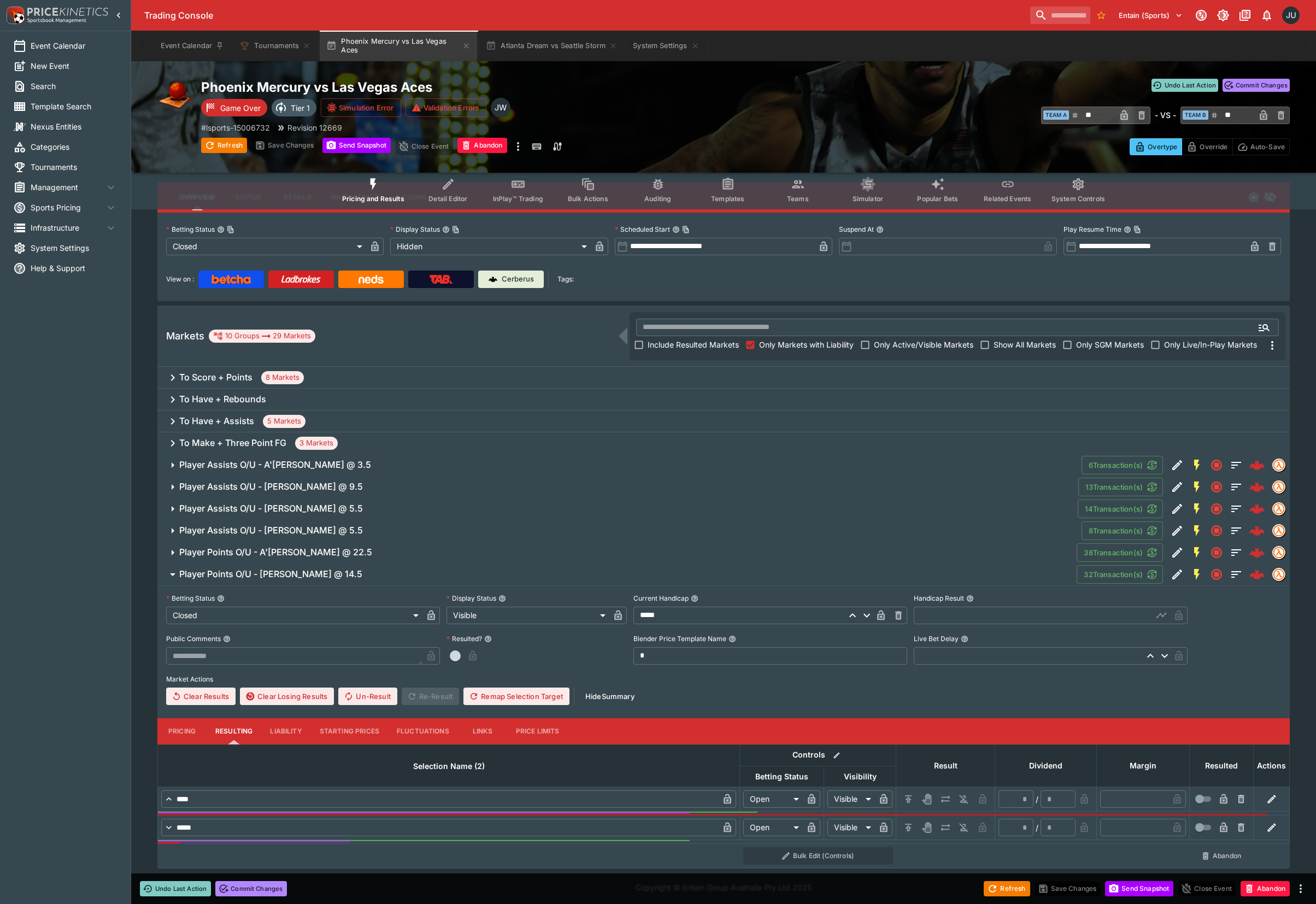
scroll to position [35, 0]
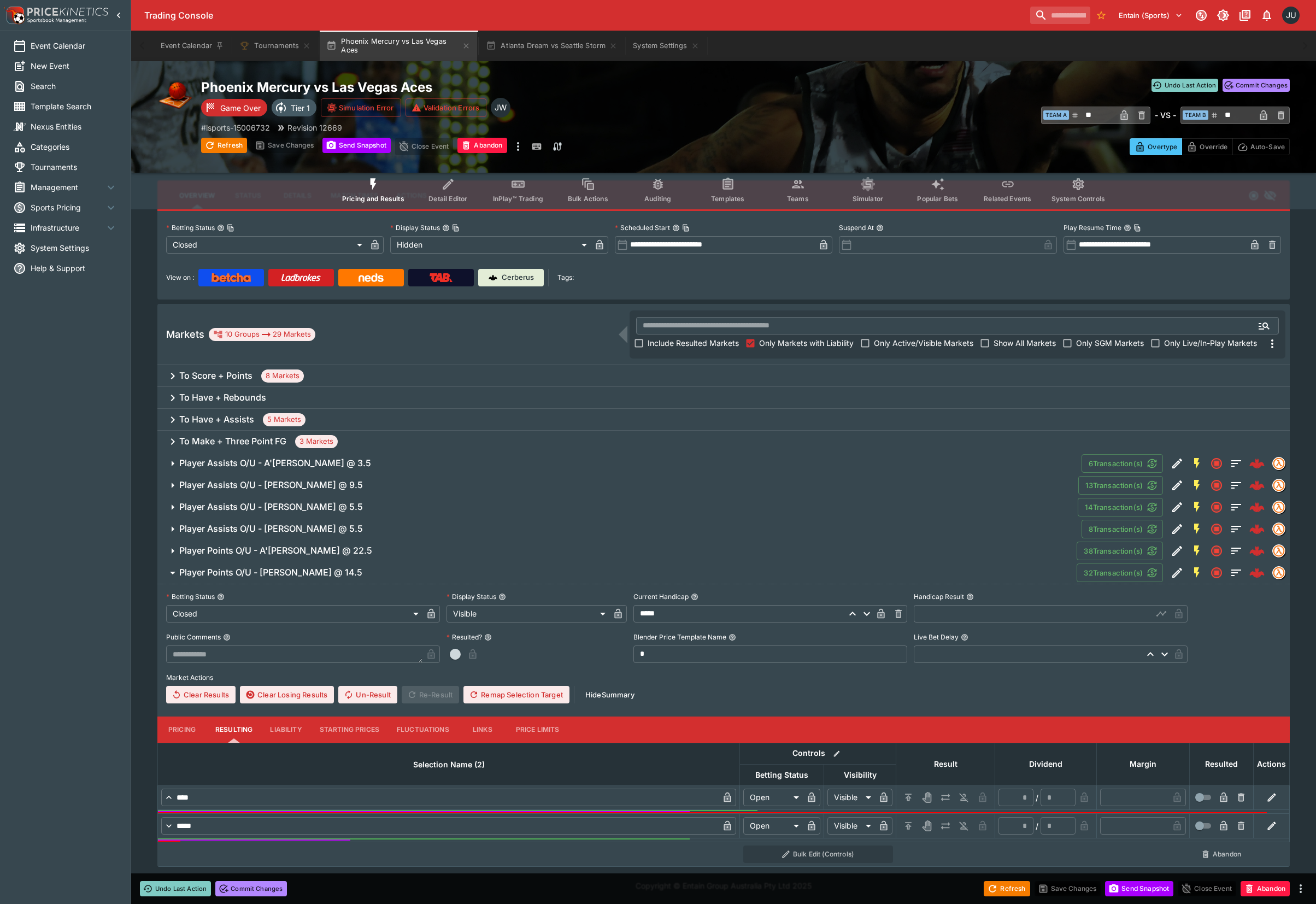
click at [908, 796] on icon "H/C" at bounding box center [908, 798] width 2 height 4
type input "*********"
type input "******"
type input "*"
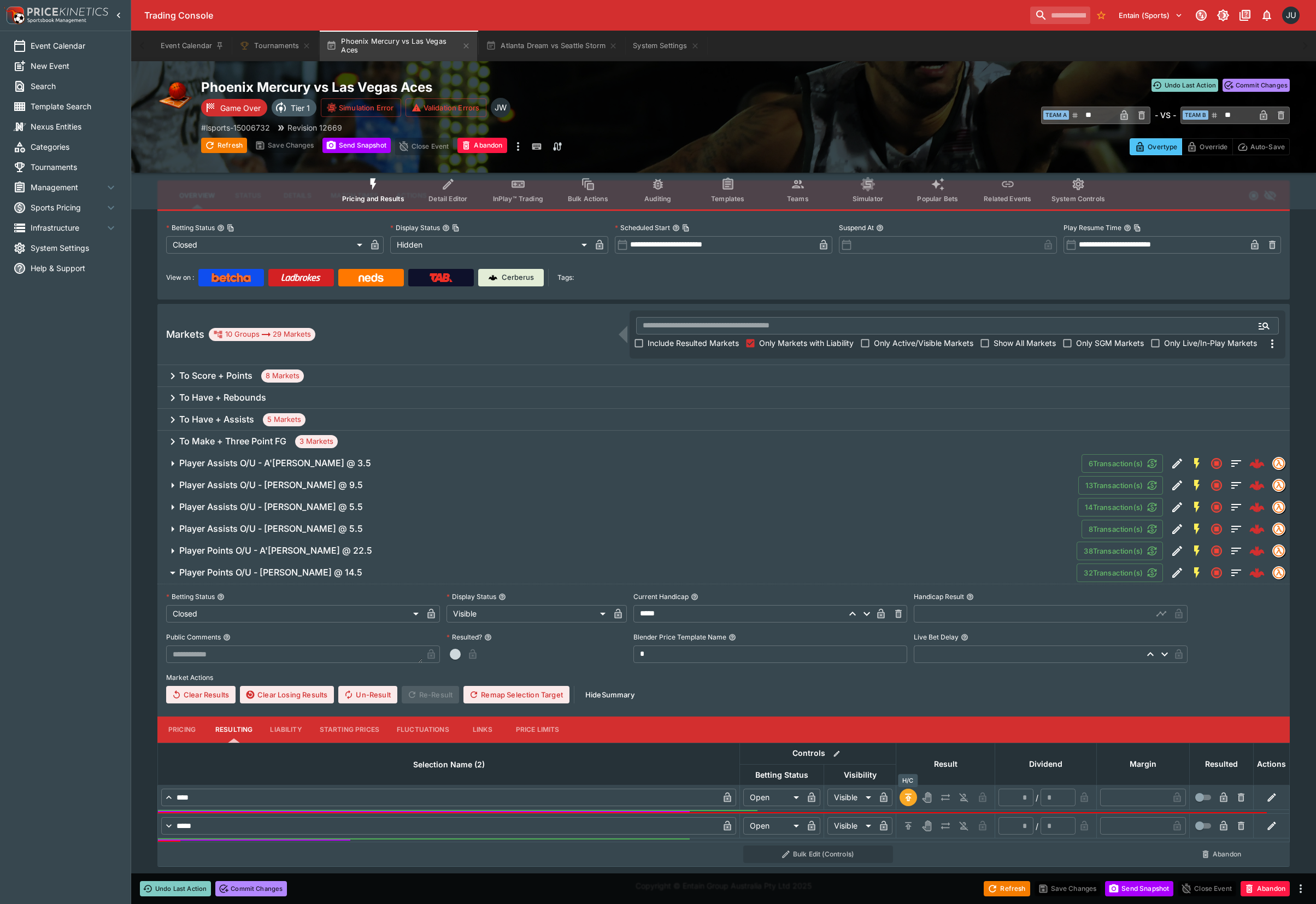
type input "*"
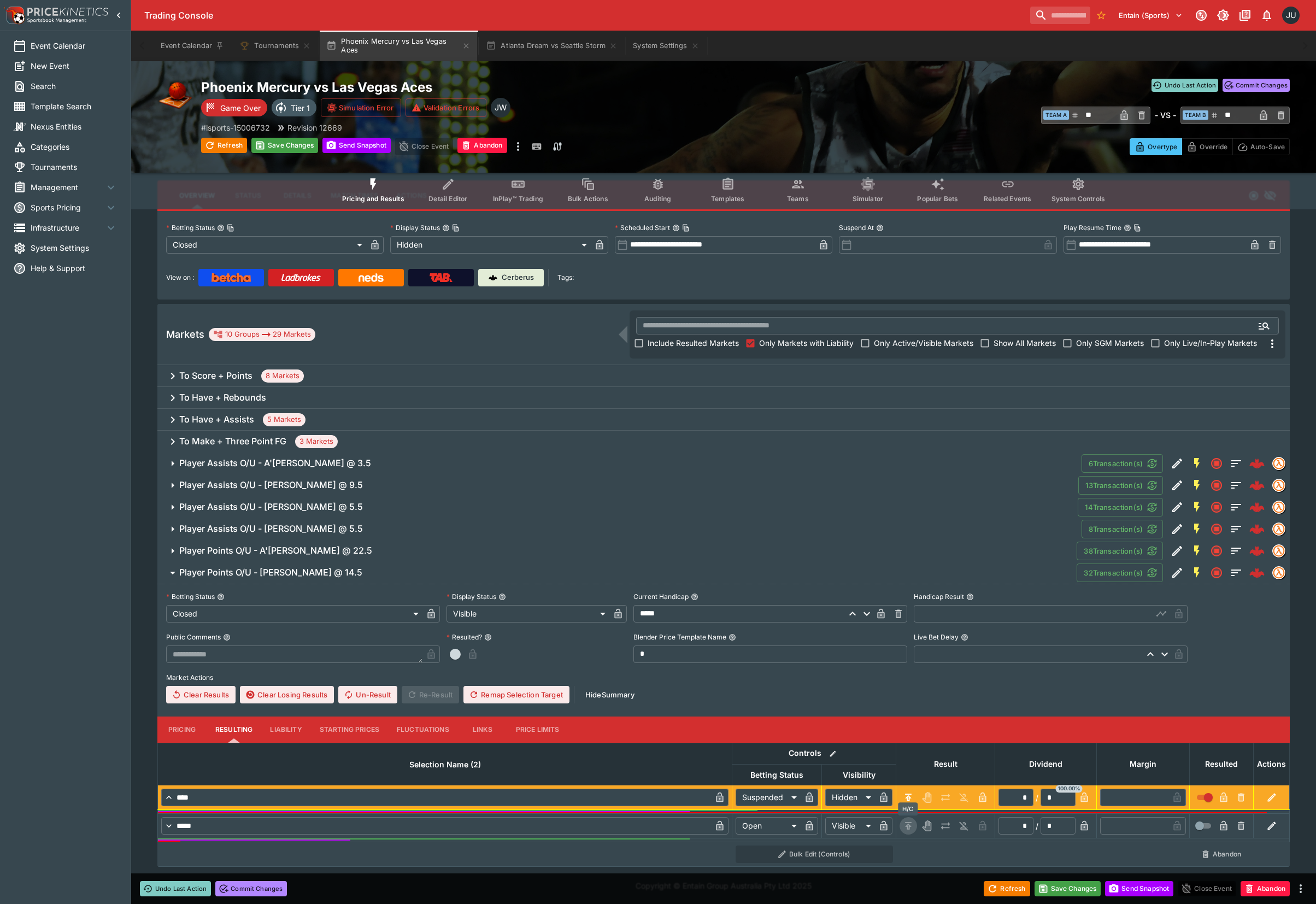
click at [904, 822] on icon "H/C" at bounding box center [908, 825] width 11 height 11
type input "*********"
type input "******"
type input "*"
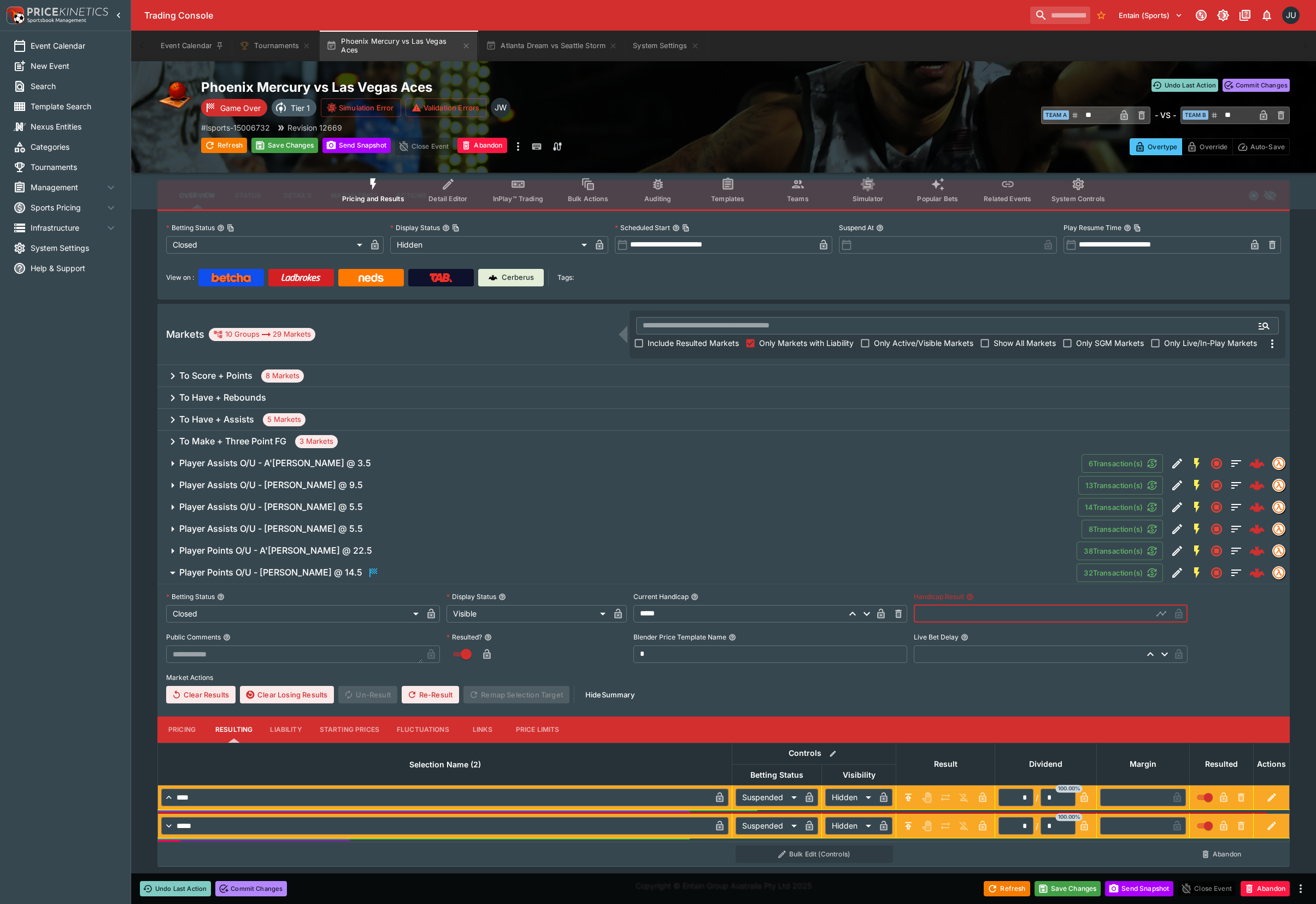
click at [932, 615] on input "text" at bounding box center [1033, 613] width 239 height 17
type input "*****"
click at [371, 550] on span "Player Points O/U - A'ja Wilson @ 22.5" at bounding box center [623, 551] width 888 height 12
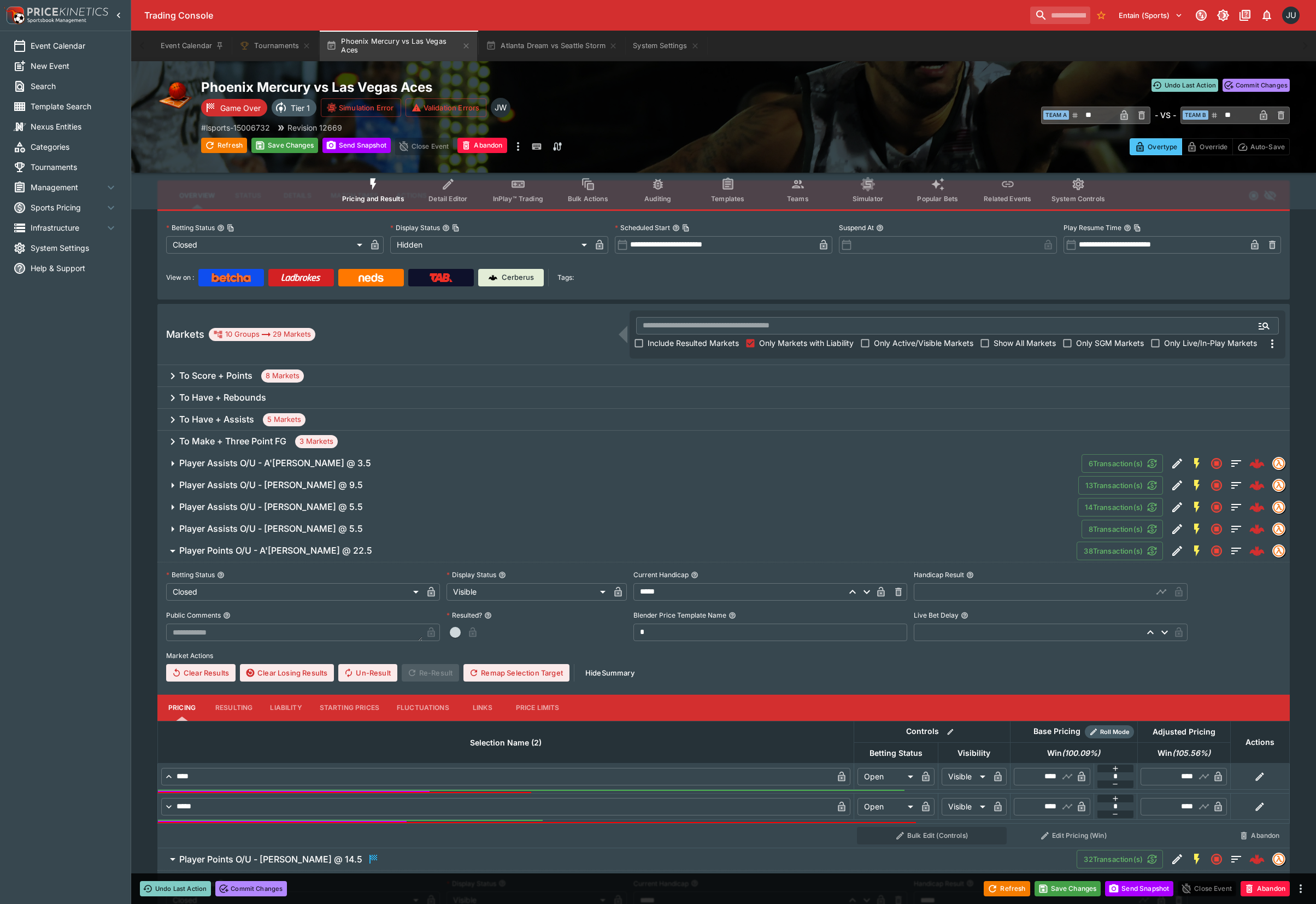
drag, startPoint x: 234, startPoint y: 702, endPoint x: 334, endPoint y: 708, distance: 100.2
click at [234, 704] on button "Resulting" at bounding box center [234, 708] width 55 height 26
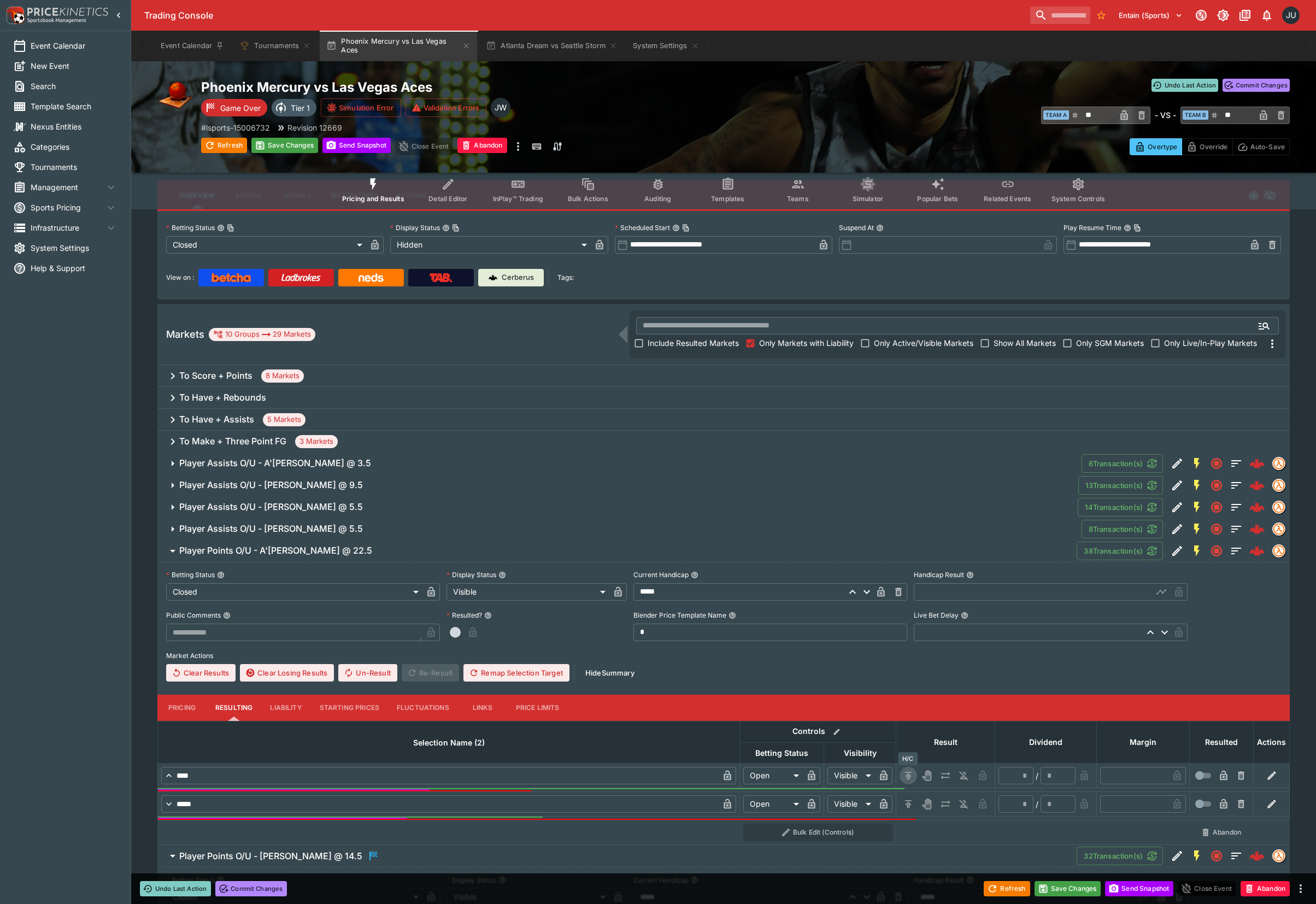
drag, startPoint x: 905, startPoint y: 774, endPoint x: 905, endPoint y: 798, distance: 24.0
click at [906, 774] on icon "H/C" at bounding box center [908, 775] width 11 height 11
type input "*********"
type input "******"
type input "*"
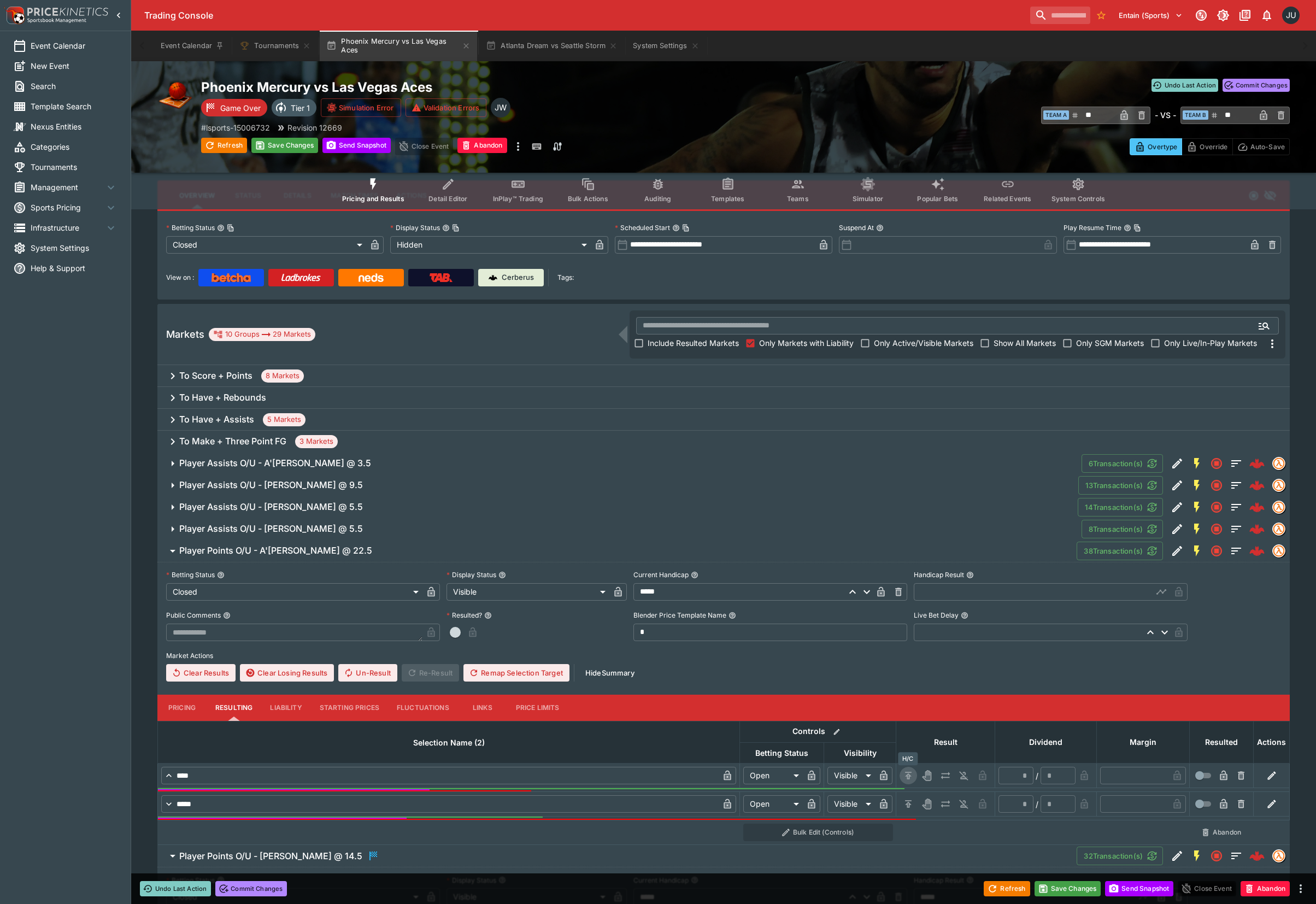
type input "*"
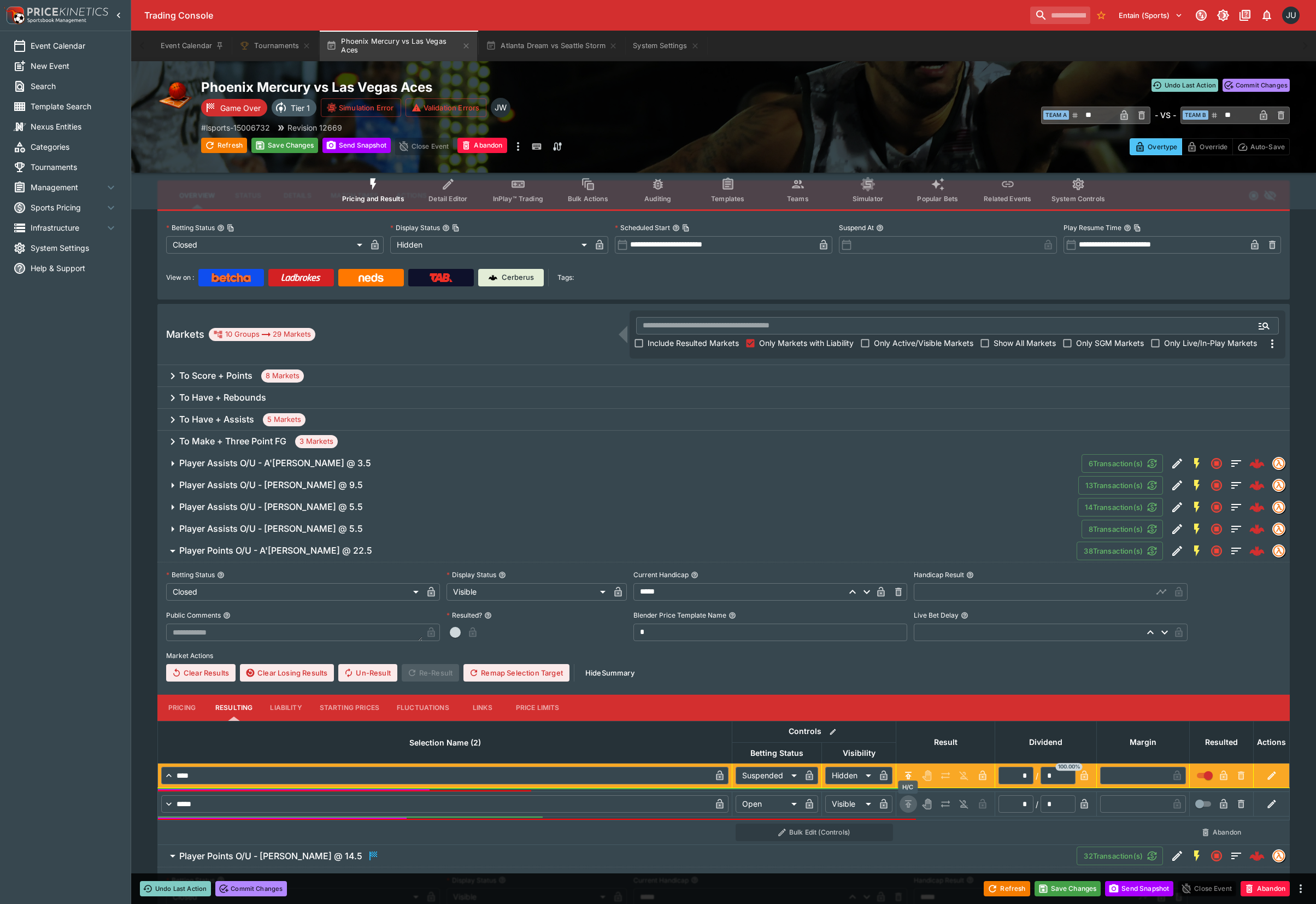
click at [905, 799] on icon "H/C" at bounding box center [908, 804] width 11 height 11
type input "*********"
type input "******"
type input "*"
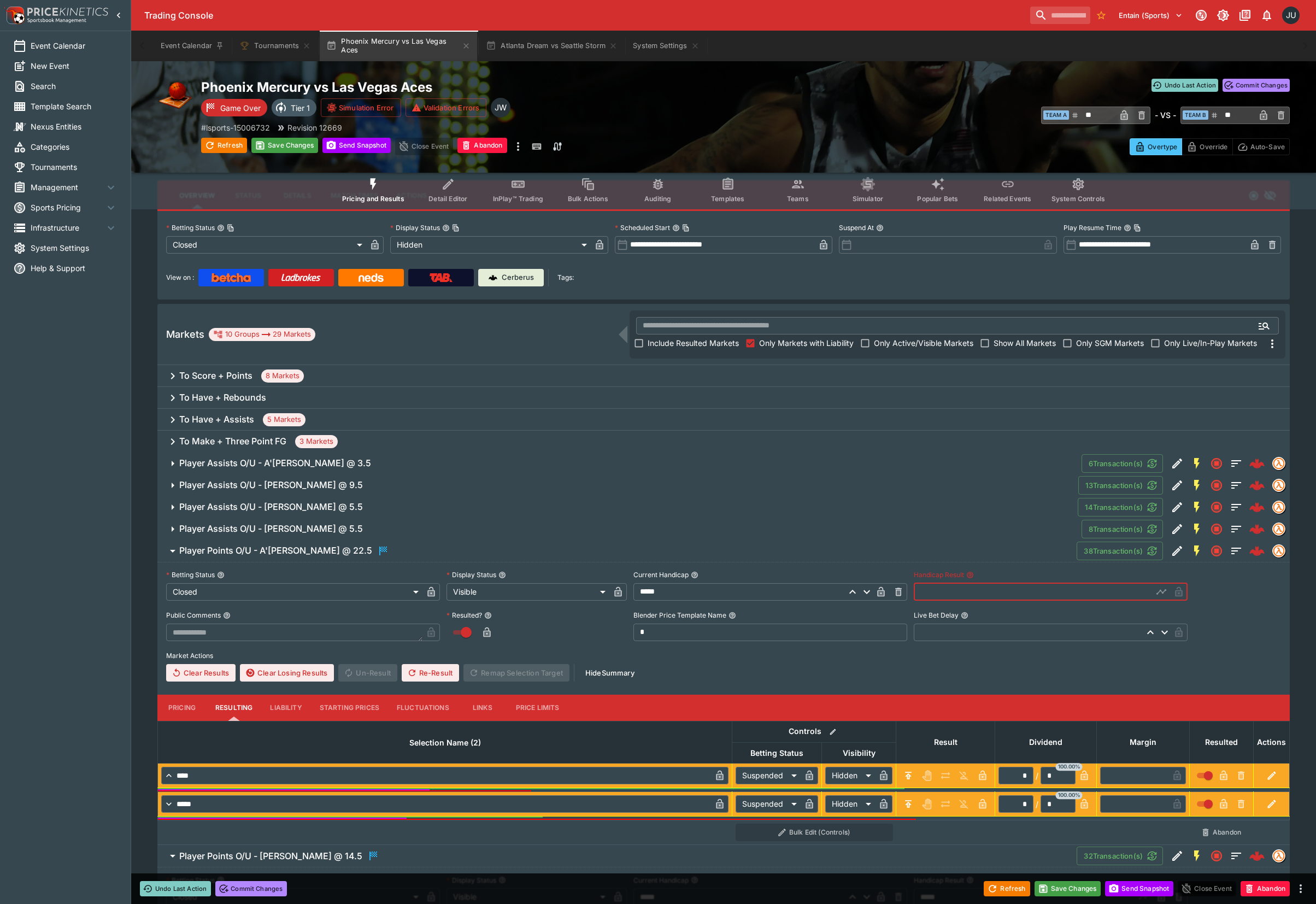
click at [937, 594] on input "text" at bounding box center [1033, 591] width 239 height 17
type input "*****"
click at [355, 531] on span "Player Assists O/U - Jackie Young @ 5.5" at bounding box center [626, 529] width 894 height 12
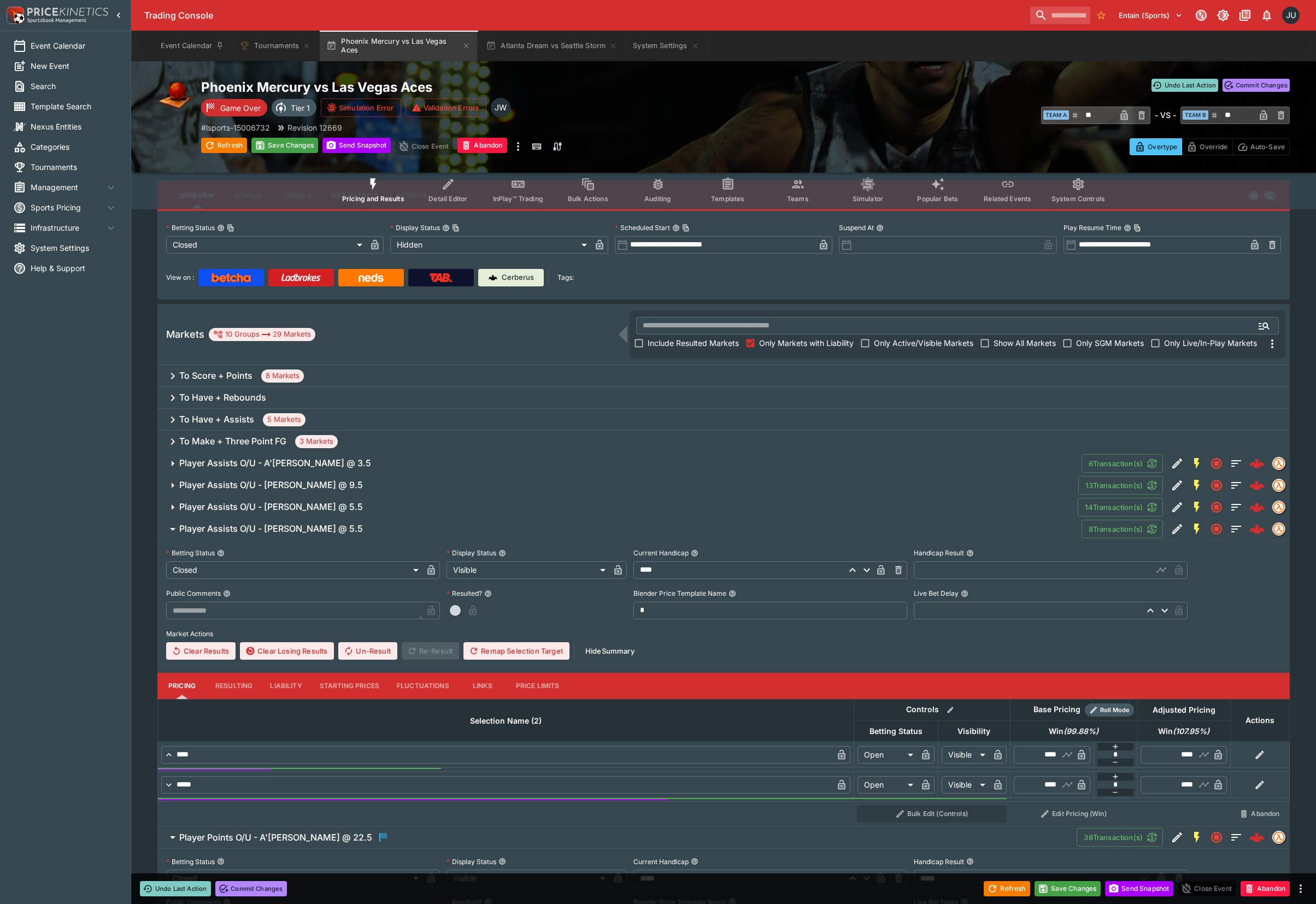
click at [229, 692] on button "Resulting" at bounding box center [234, 686] width 55 height 26
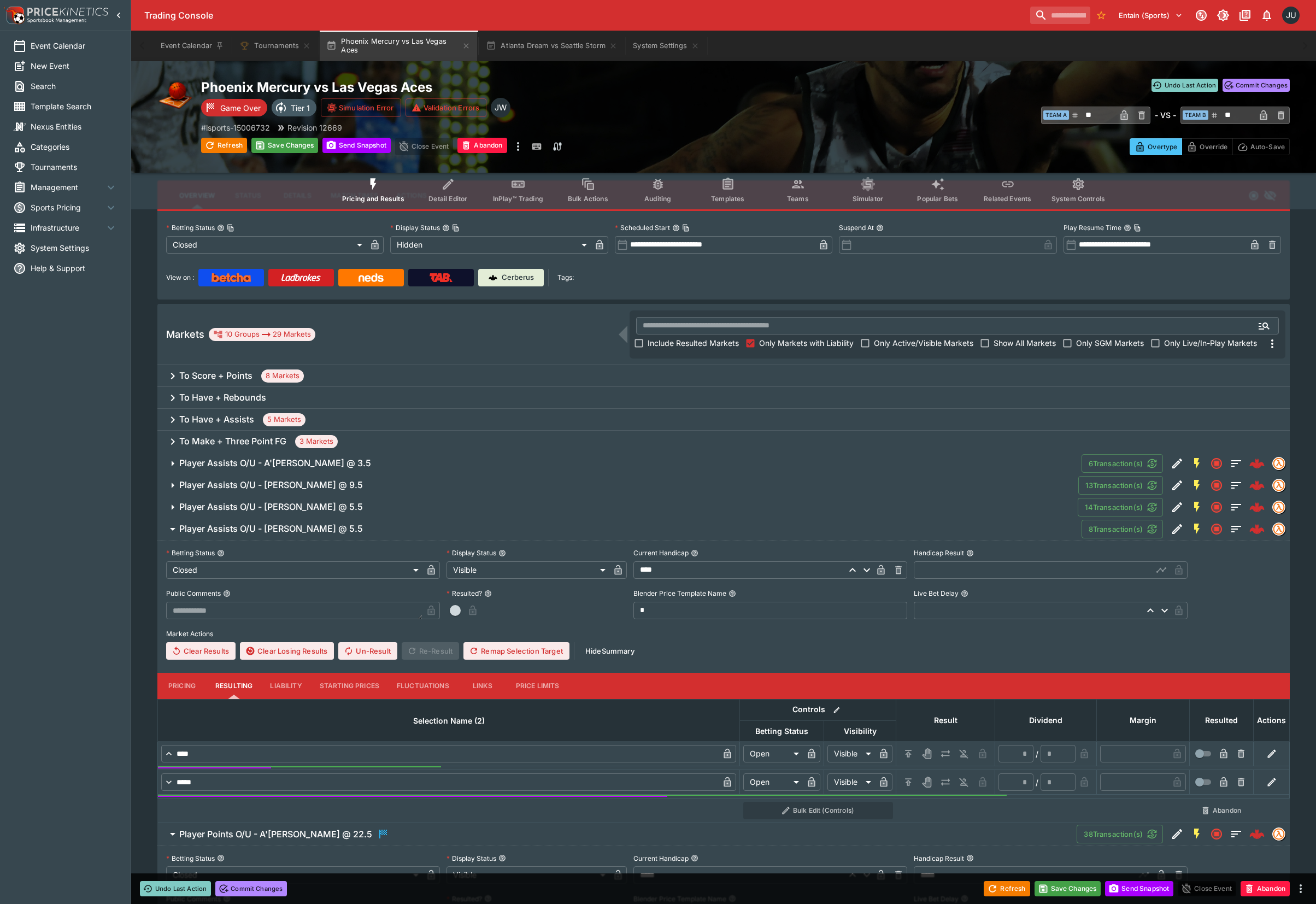
click at [908, 749] on icon "H/C" at bounding box center [908, 753] width 11 height 11
type input "*********"
type input "******"
type input "*"
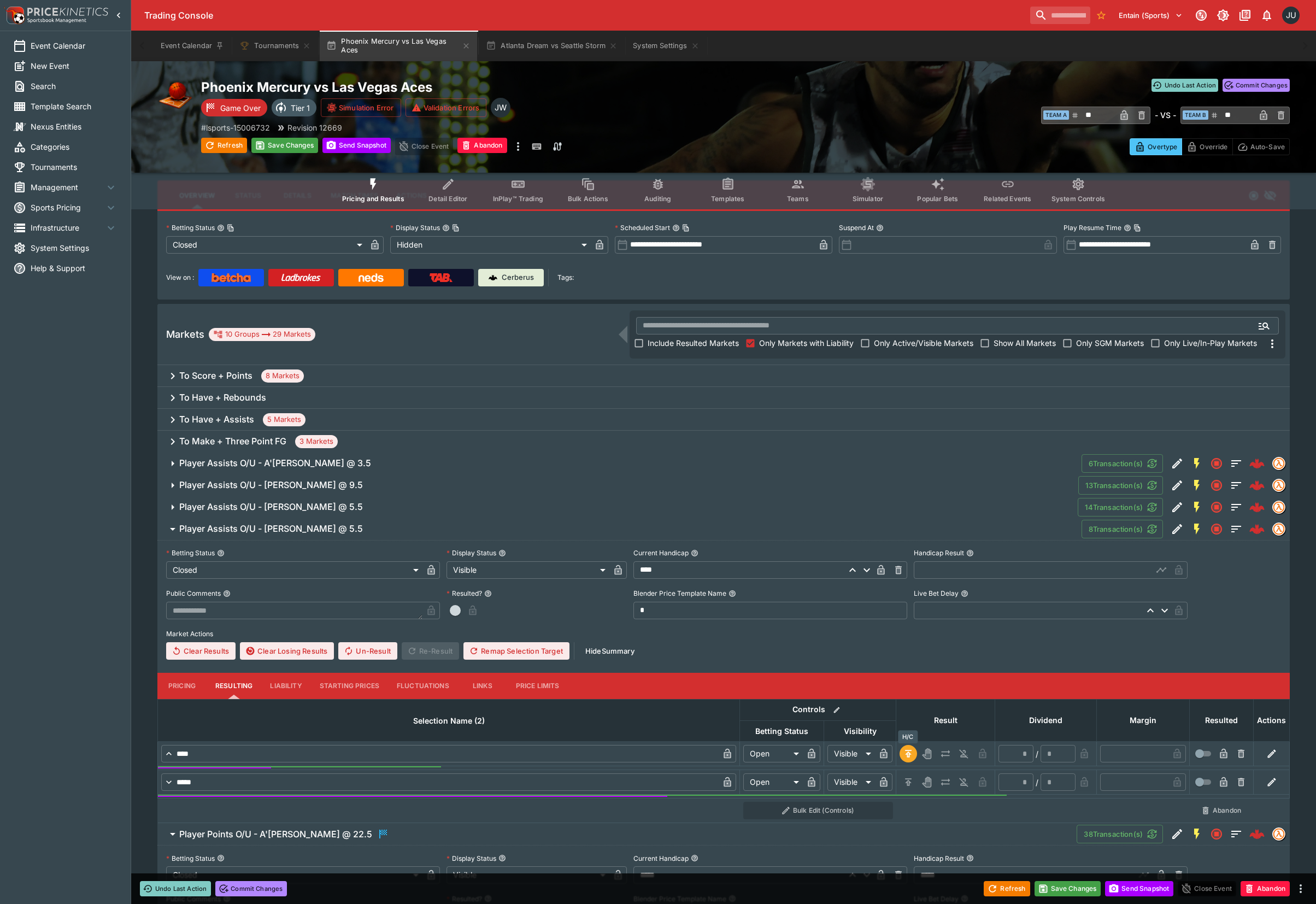
type input "*"
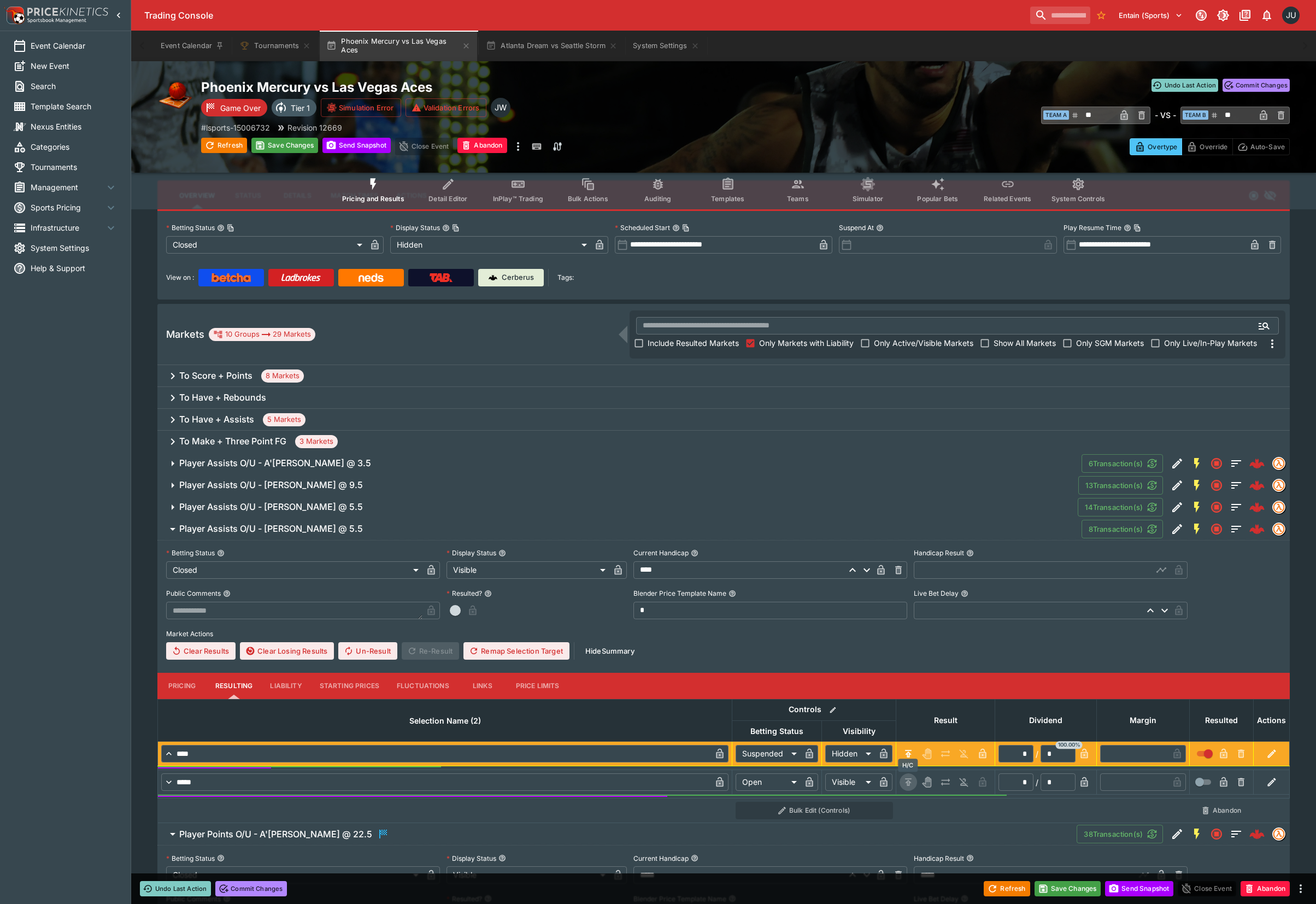
click at [904, 780] on icon "H/C" at bounding box center [908, 782] width 11 height 11
type input "*********"
type input "******"
type input "*"
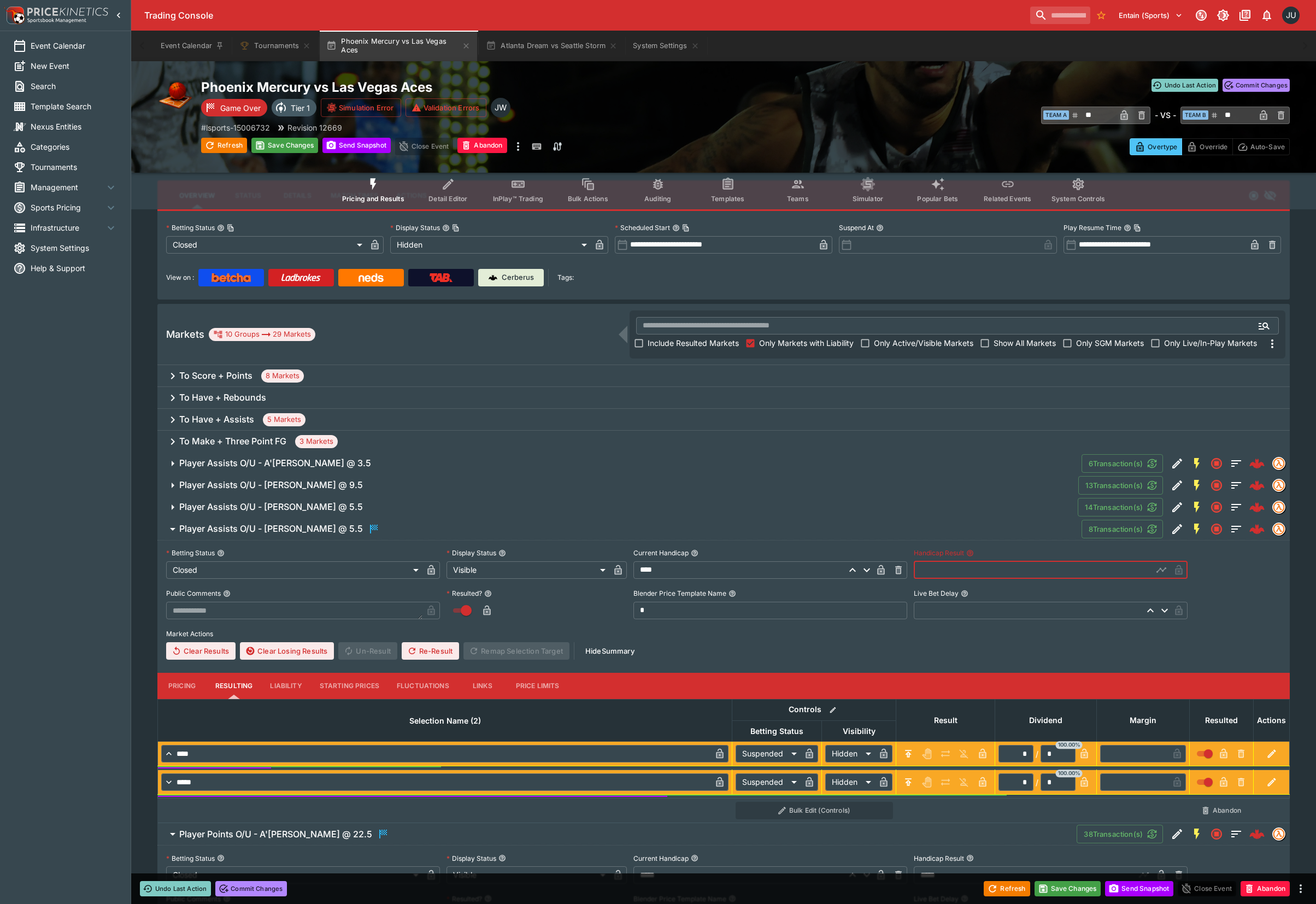
click at [934, 569] on input "text" at bounding box center [1033, 570] width 239 height 17
type input "****"
click at [390, 502] on span "Player Assists O/U - Chelsea Gray @ 5.5" at bounding box center [624, 507] width 890 height 12
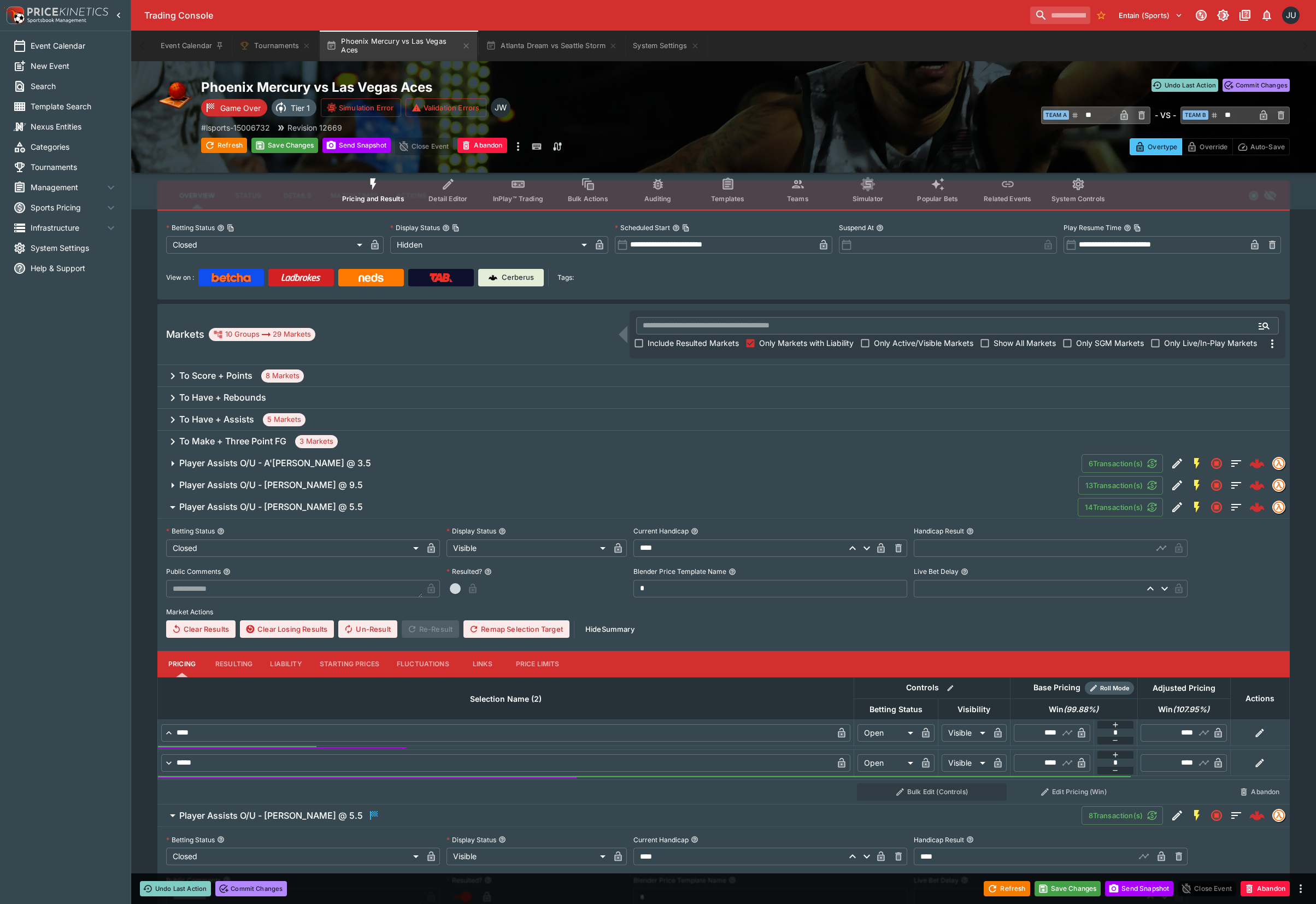
drag, startPoint x: 228, startPoint y: 661, endPoint x: 272, endPoint y: 663, distance: 44.0
click at [229, 661] on button "Resulting" at bounding box center [234, 664] width 55 height 26
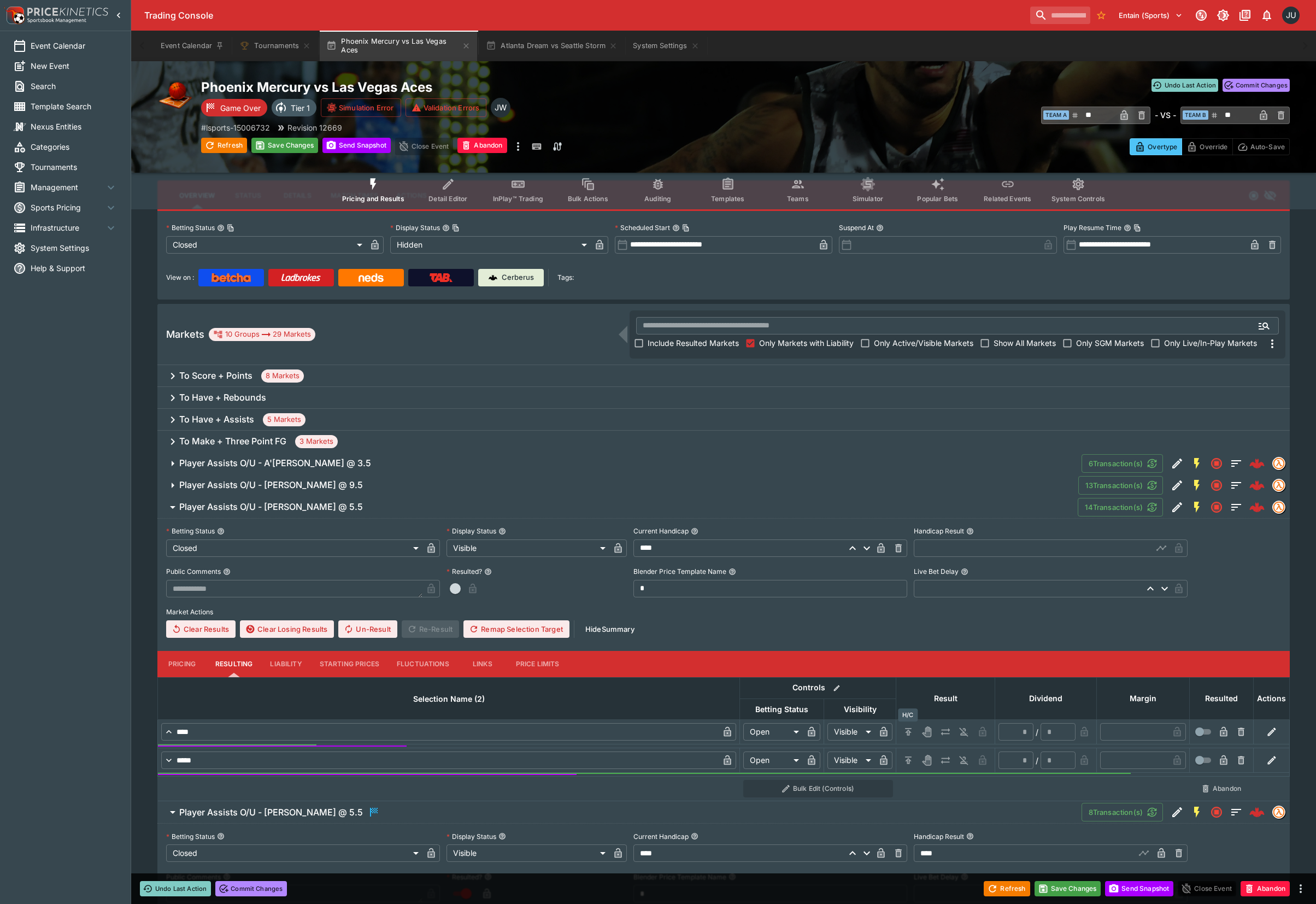
click at [916, 731] on button "H/C" at bounding box center [908, 731] width 17 height 17
type input "*********"
type input "******"
type input "*"
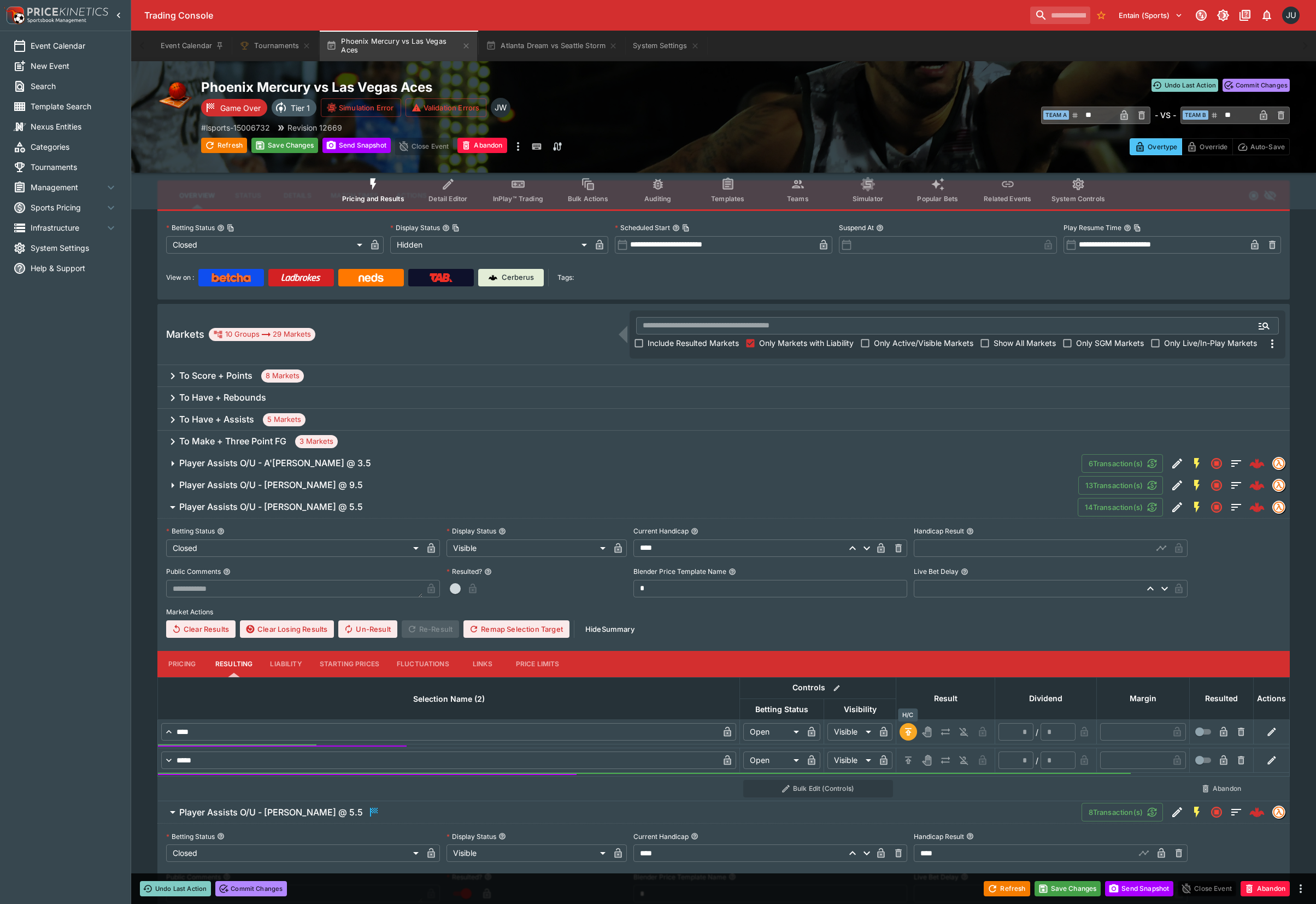
type input "*"
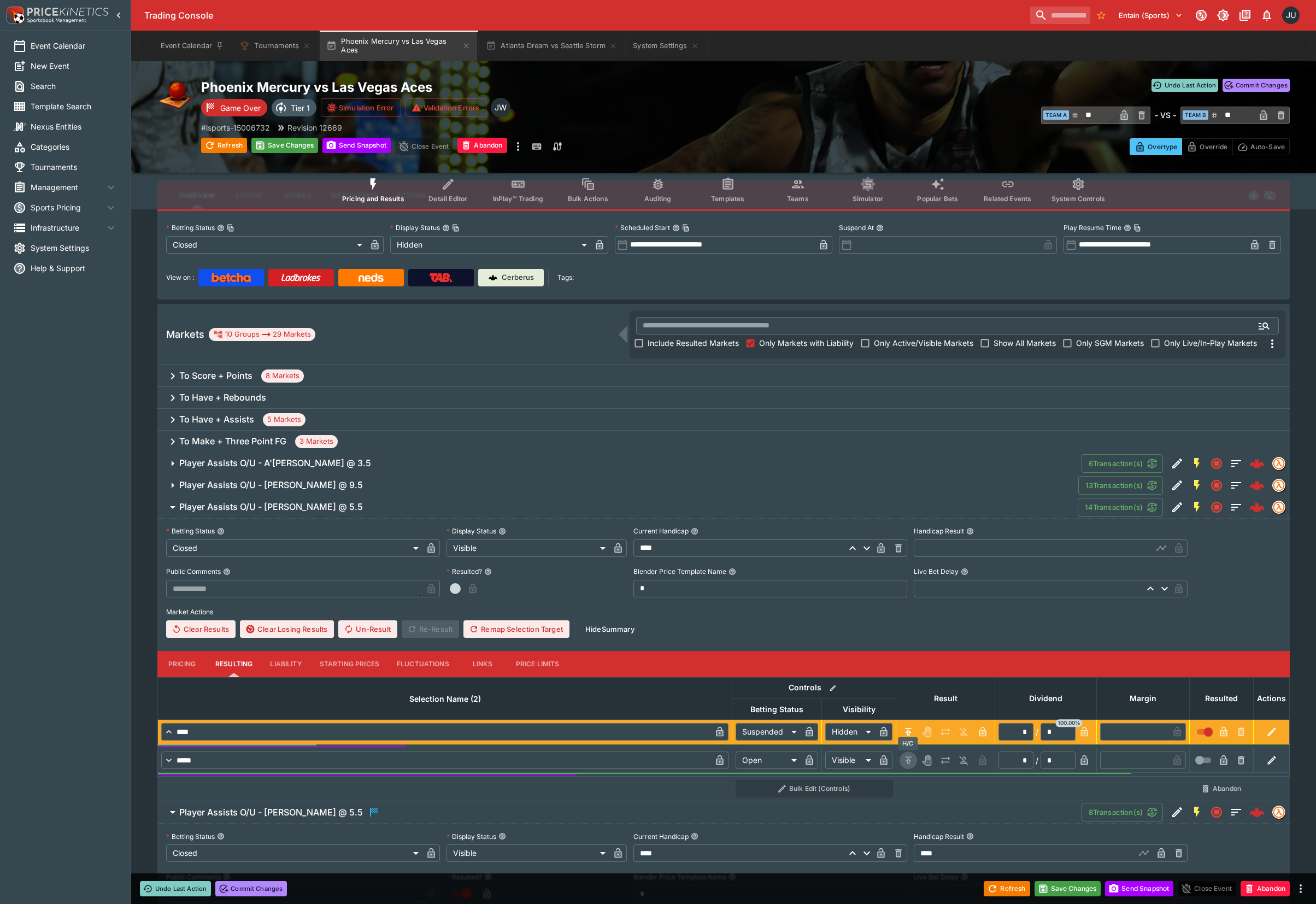
click at [912, 758] on icon "H/C" at bounding box center [908, 760] width 11 height 11
type input "*********"
type input "******"
type input "*"
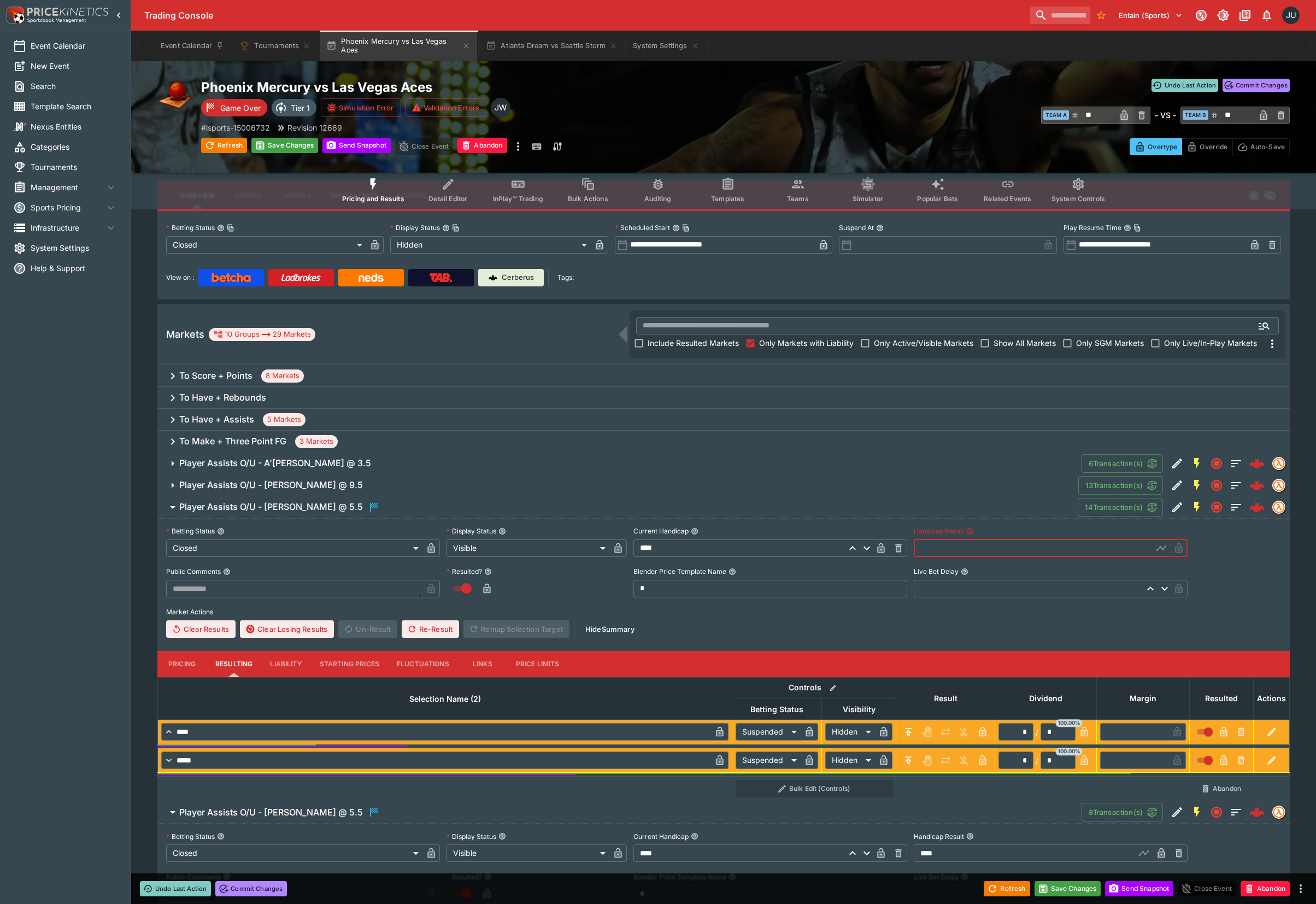
click at [952, 549] on input "text" at bounding box center [1033, 548] width 239 height 17
type input "****"
click at [368, 485] on span "Player Assists O/U - Alyssa Thomas @ 9.5" at bounding box center [624, 485] width 890 height 12
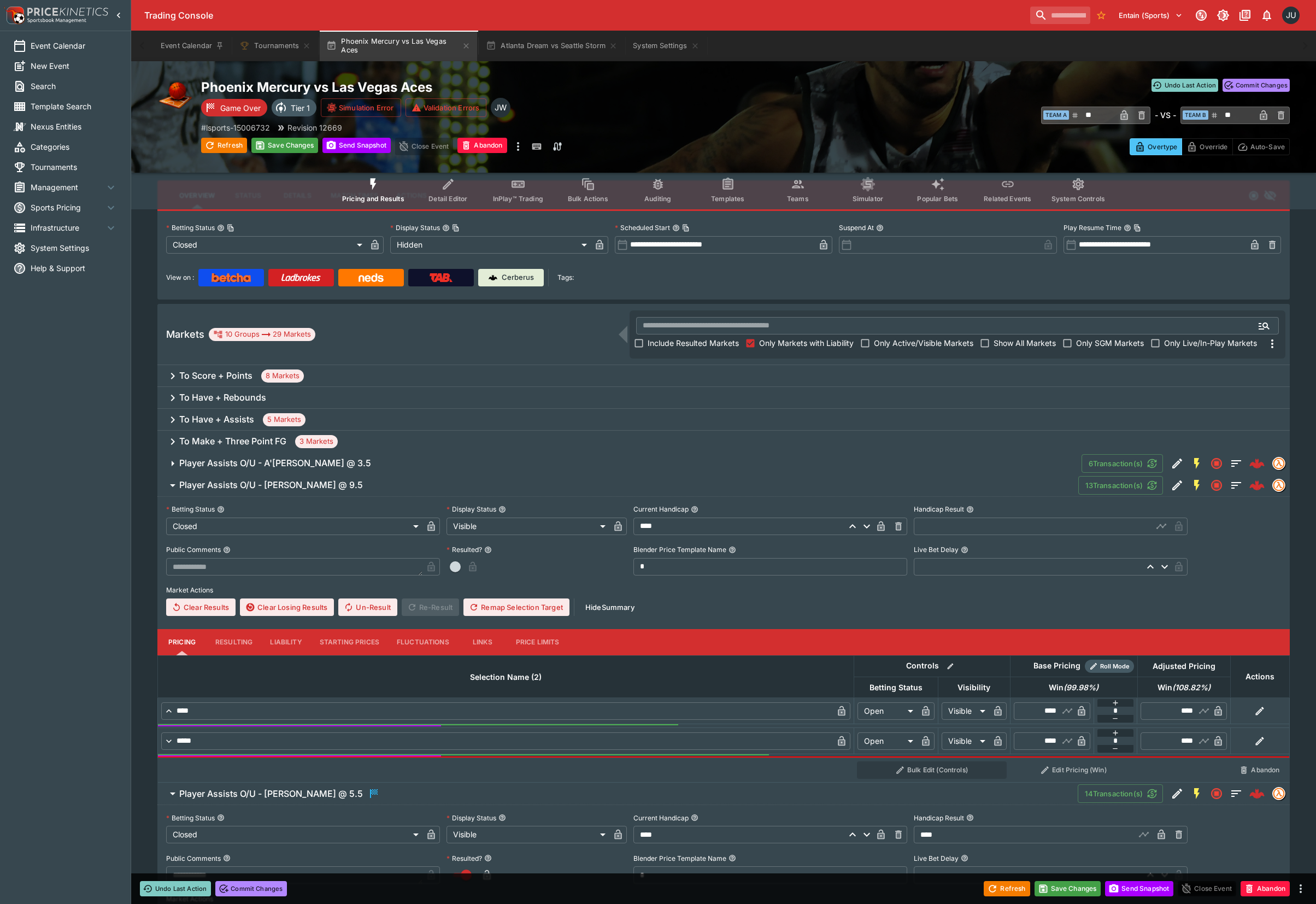
click at [241, 641] on button "Resulting" at bounding box center [234, 642] width 55 height 26
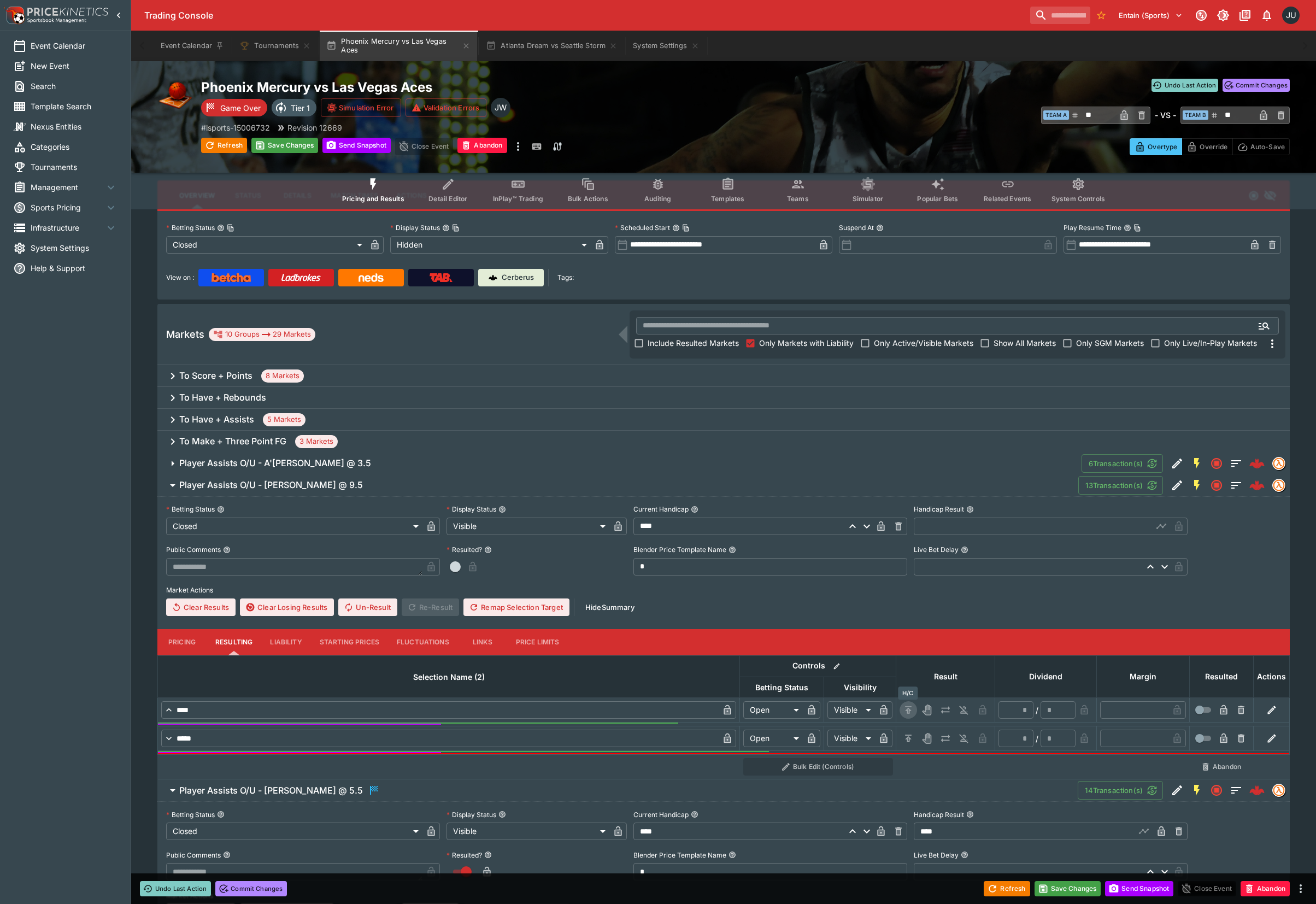
click at [912, 710] on icon "H/C" at bounding box center [908, 710] width 11 height 11
type input "*********"
type input "******"
type input "*"
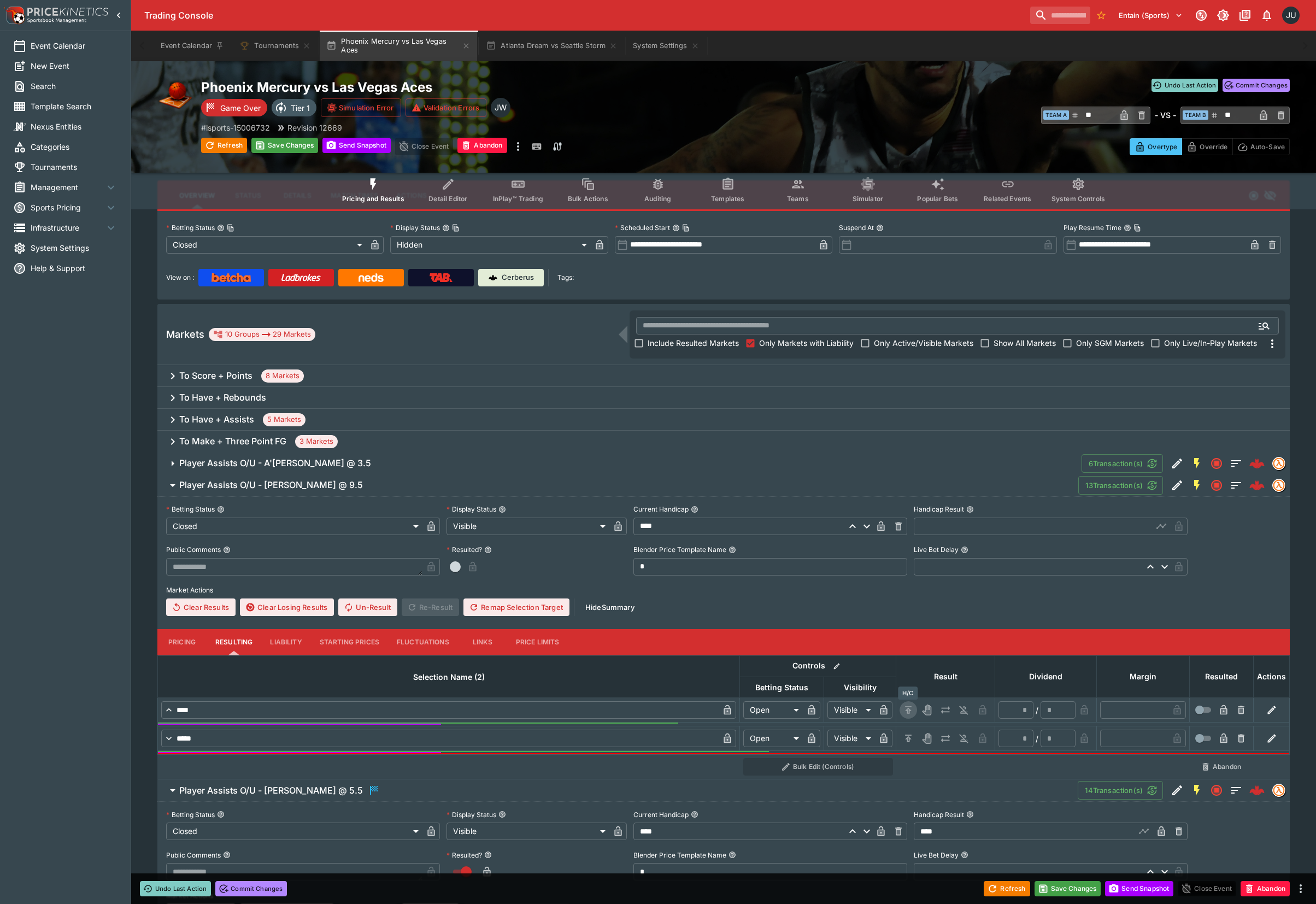
type input "*"
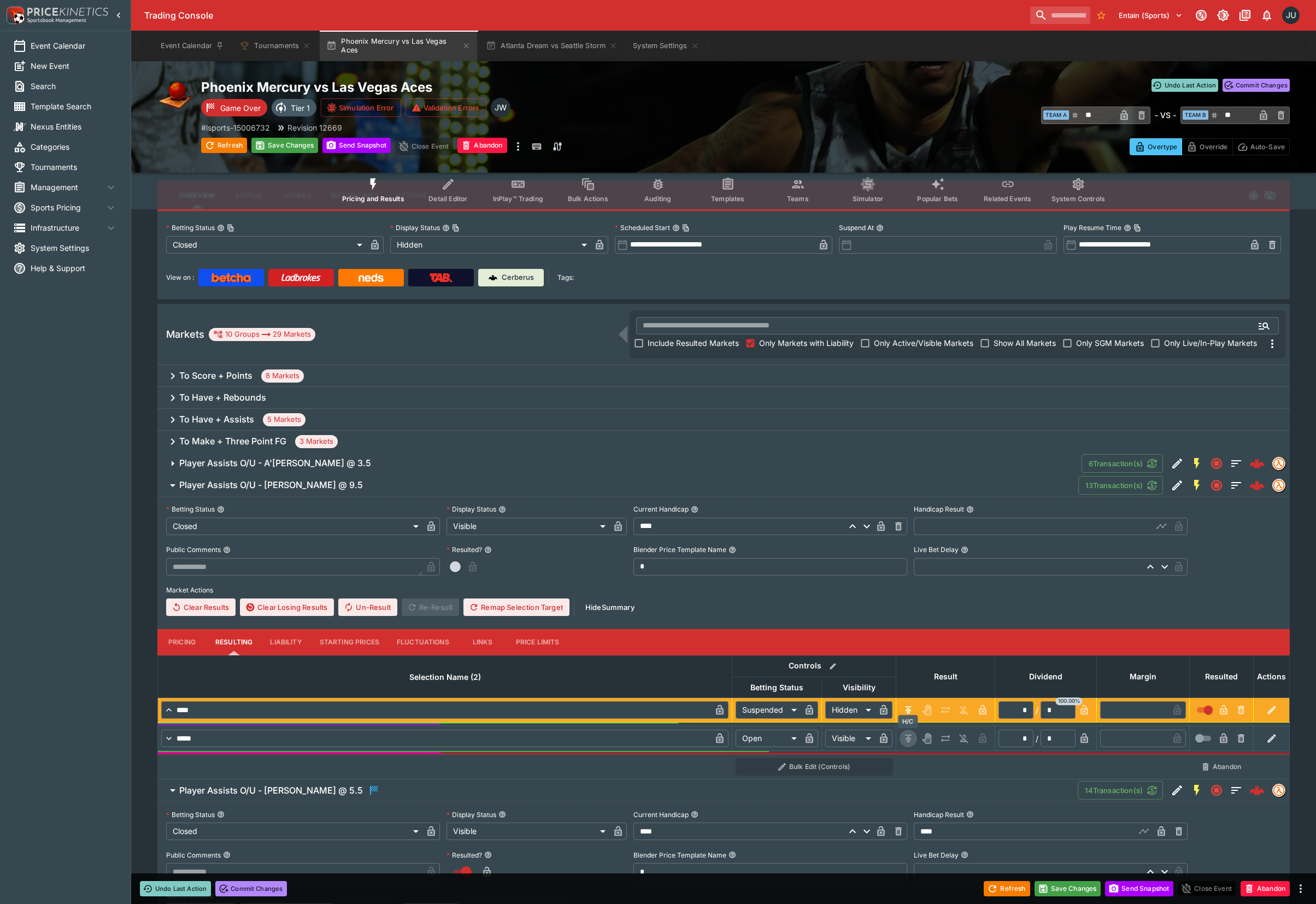
click at [905, 737] on icon "H/C" at bounding box center [908, 738] width 11 height 11
type input "*********"
type input "******"
type input "*"
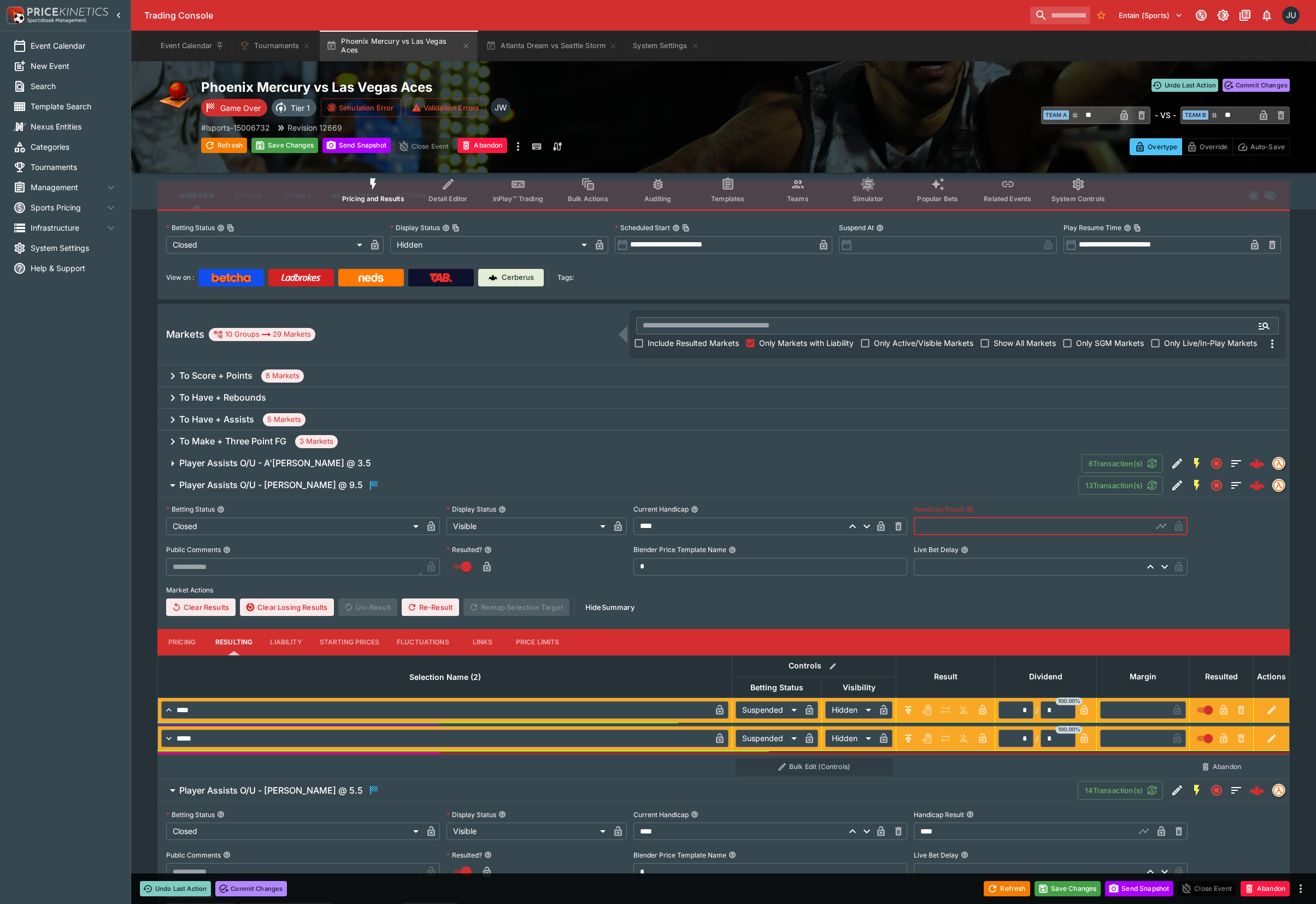
click at [930, 527] on input "text" at bounding box center [1033, 526] width 239 height 17
type input "****"
click at [339, 462] on span "Player Assists O/U - A'ja Wilson @ 3.5" at bounding box center [626, 463] width 894 height 12
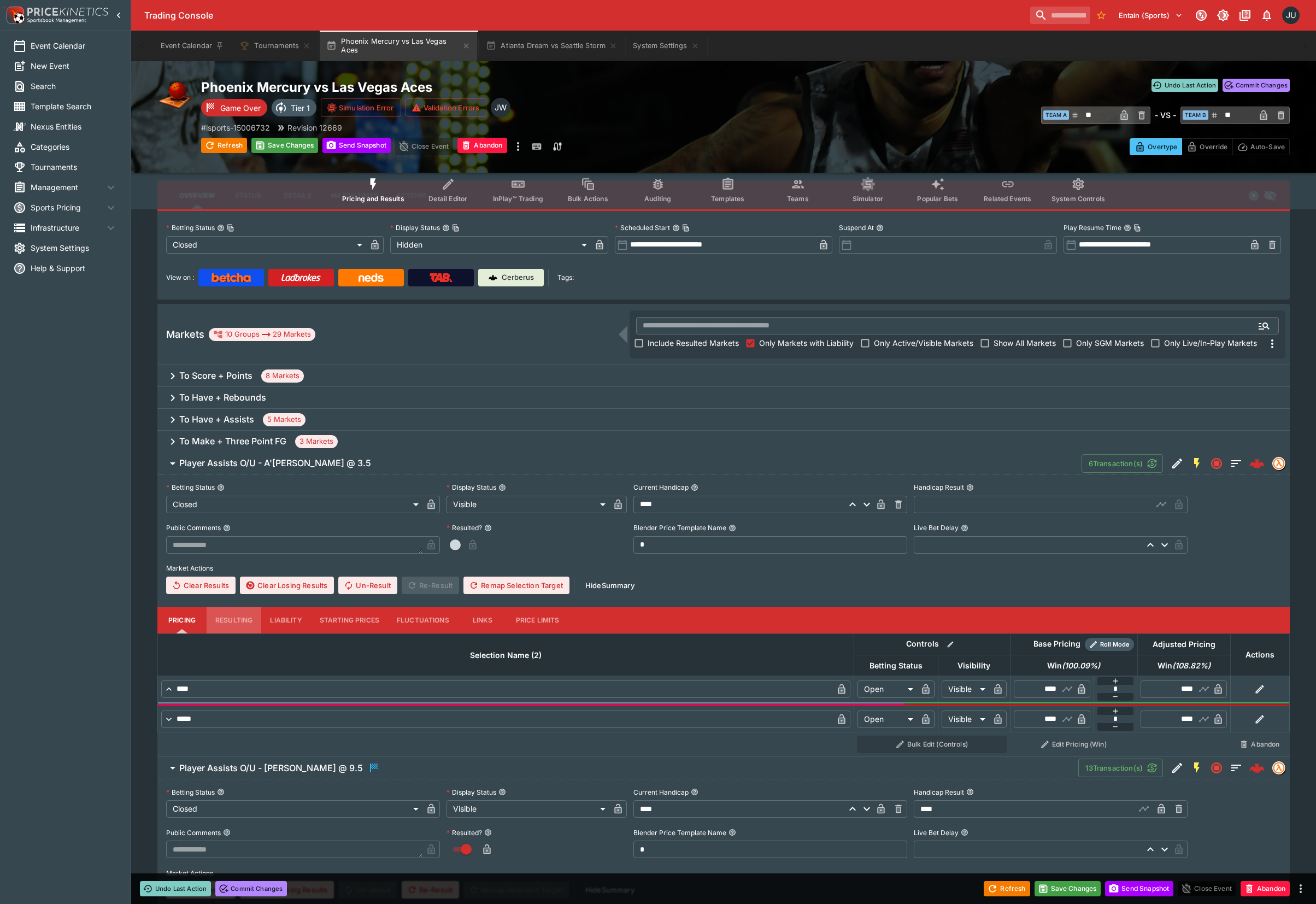
click at [228, 612] on button "Resulting" at bounding box center [234, 620] width 55 height 26
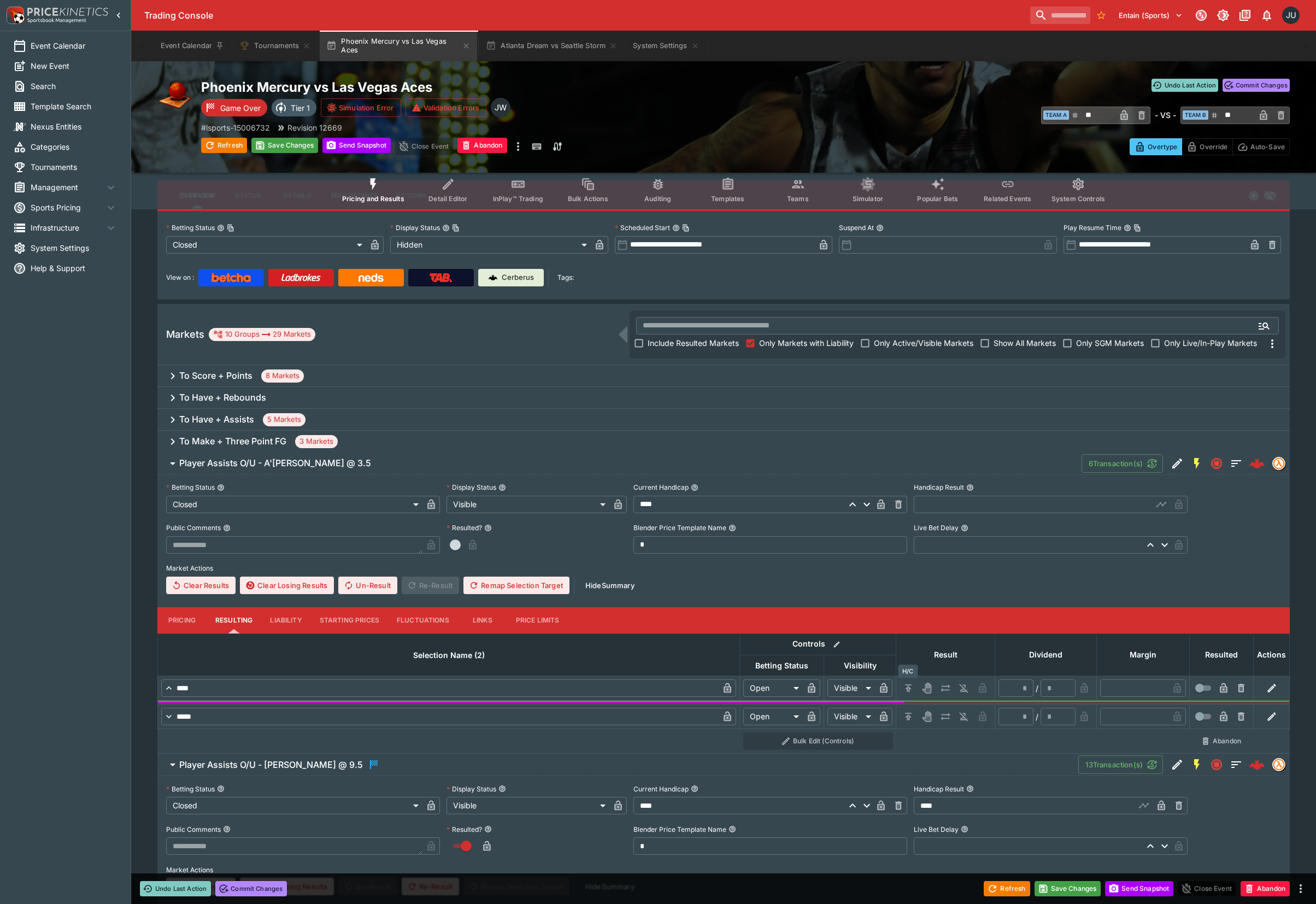
drag, startPoint x: 905, startPoint y: 683, endPoint x: 905, endPoint y: 706, distance: 23.0
click at [905, 683] on icon "H/C" at bounding box center [908, 688] width 11 height 11
type input "*********"
type input "******"
type input "*"
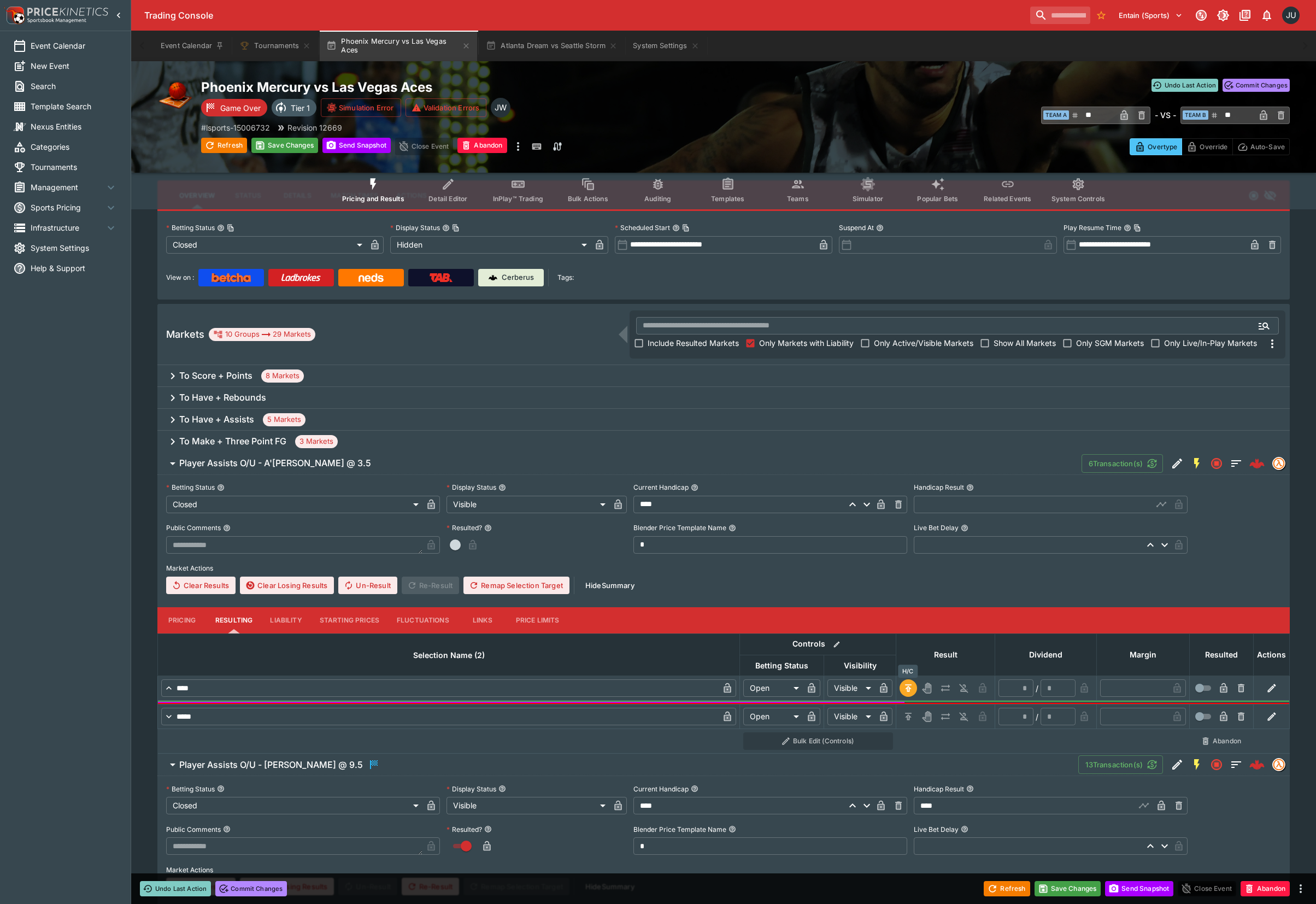
type input "*"
click at [906, 715] on icon "H/C" at bounding box center [908, 716] width 11 height 11
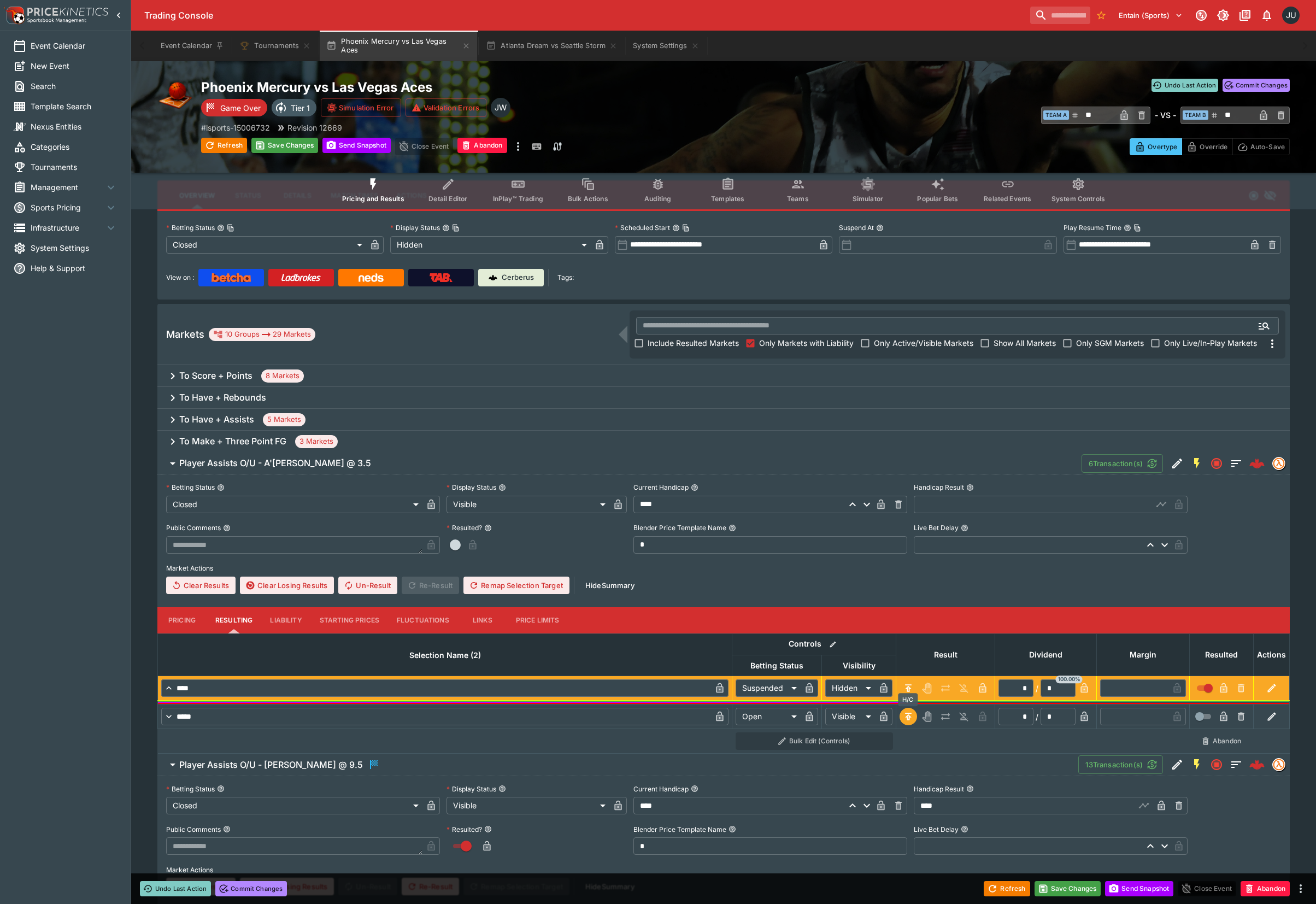
type input "*********"
type input "******"
type input "*"
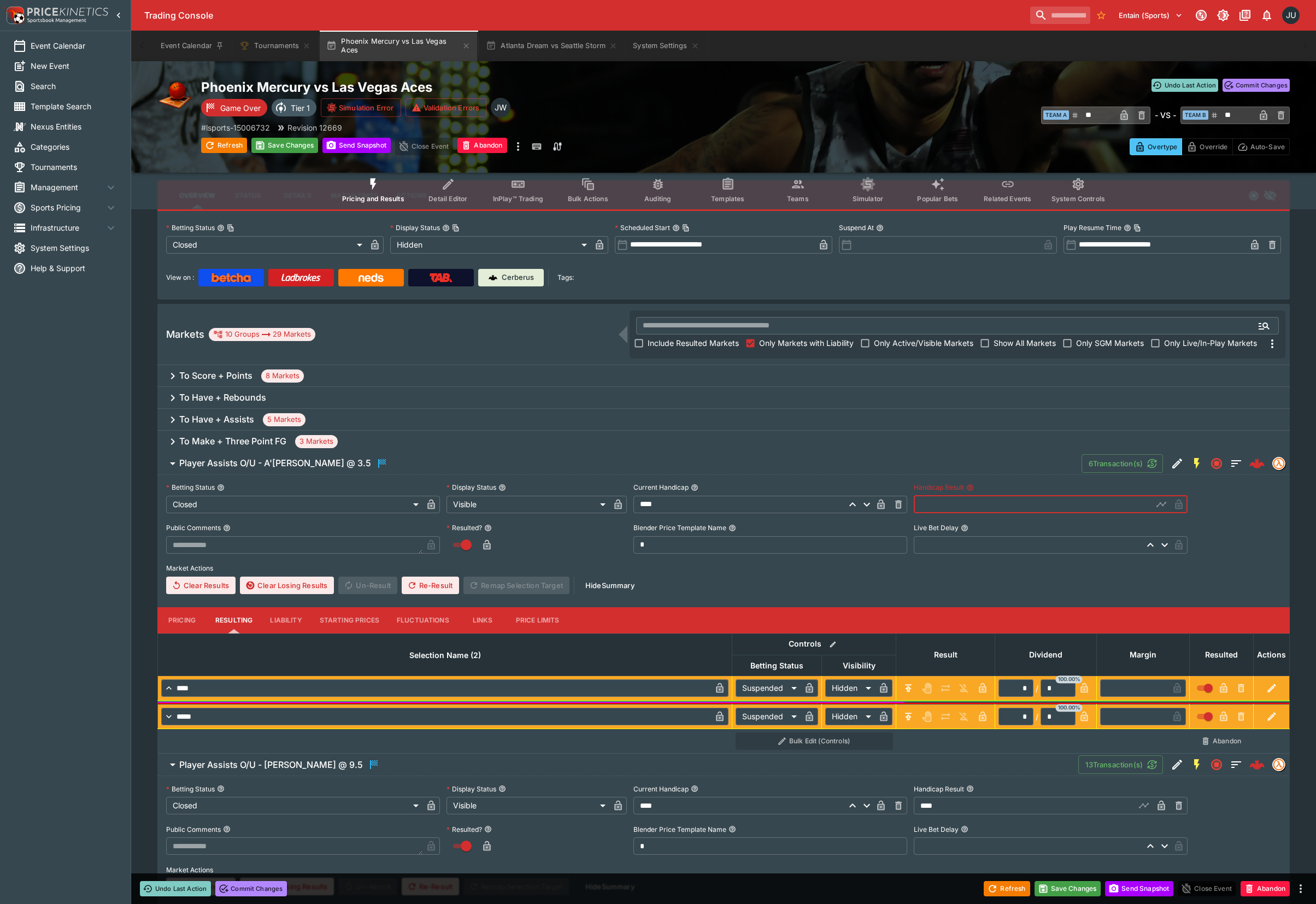
click at [940, 507] on input "text" at bounding box center [1033, 504] width 239 height 17
type input "****"
click at [296, 144] on button "Save Changes" at bounding box center [285, 146] width 67 height 15
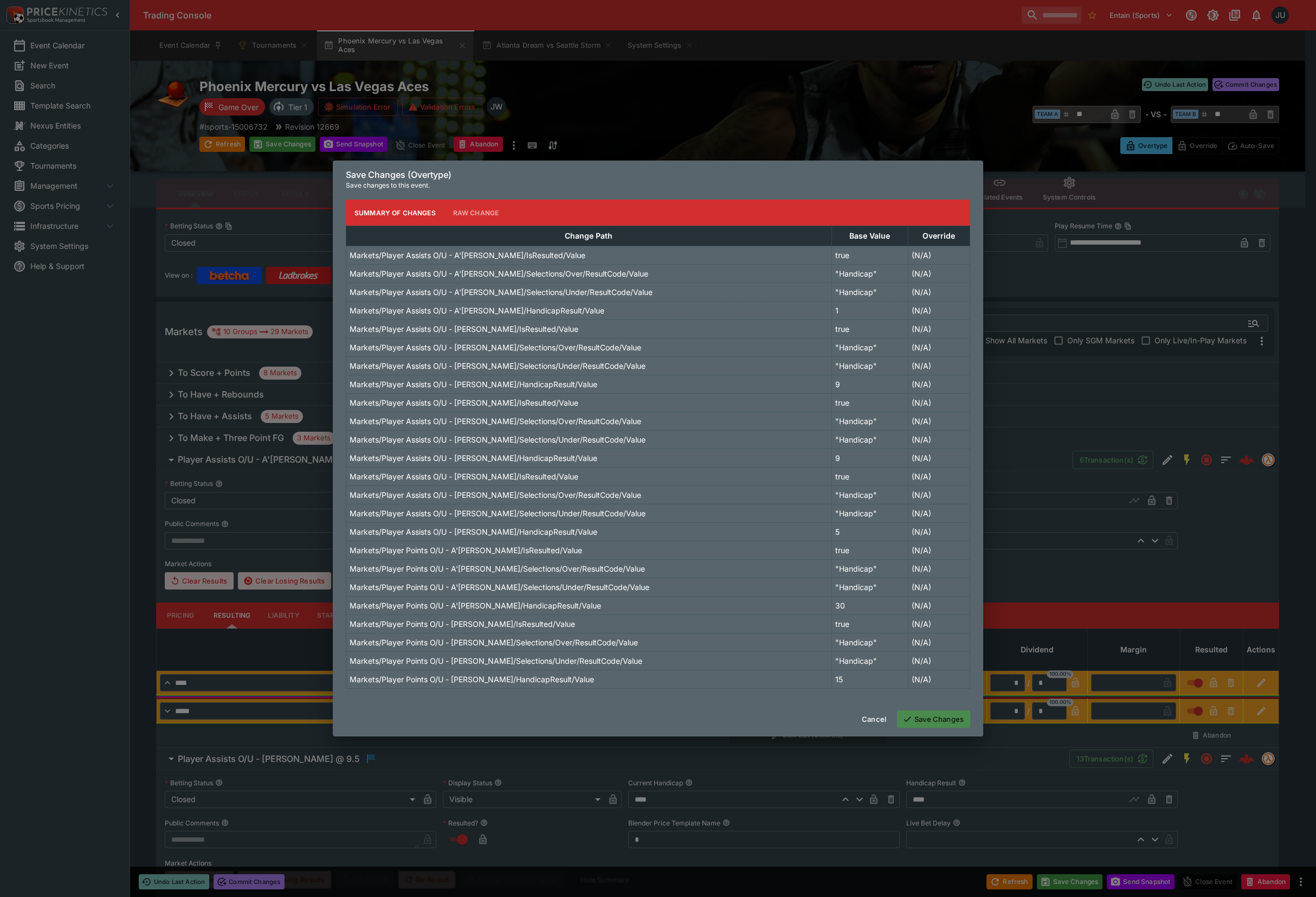
click at [937, 725] on button "Save Changes" at bounding box center [933, 719] width 73 height 17
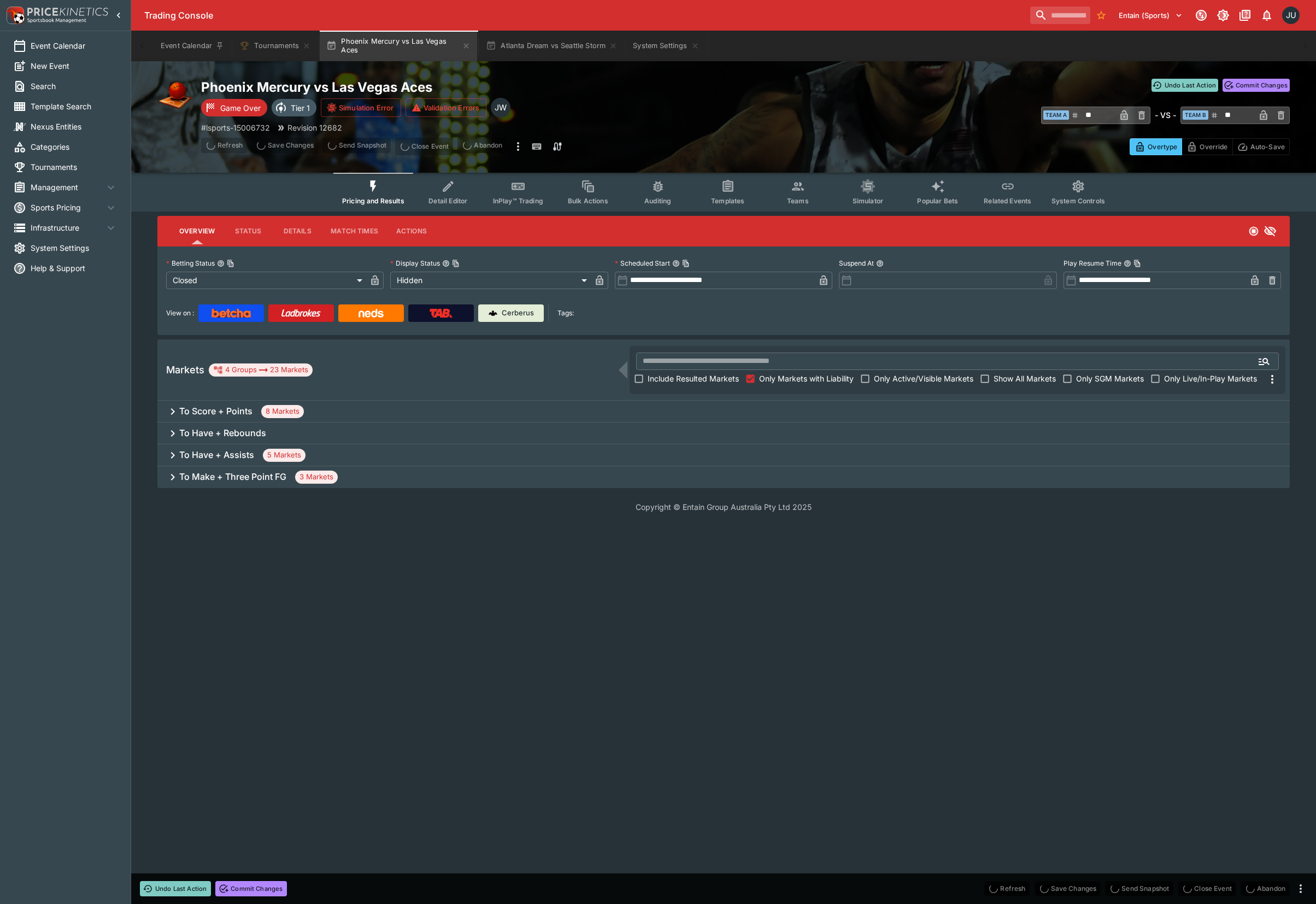
scroll to position [0, 0]
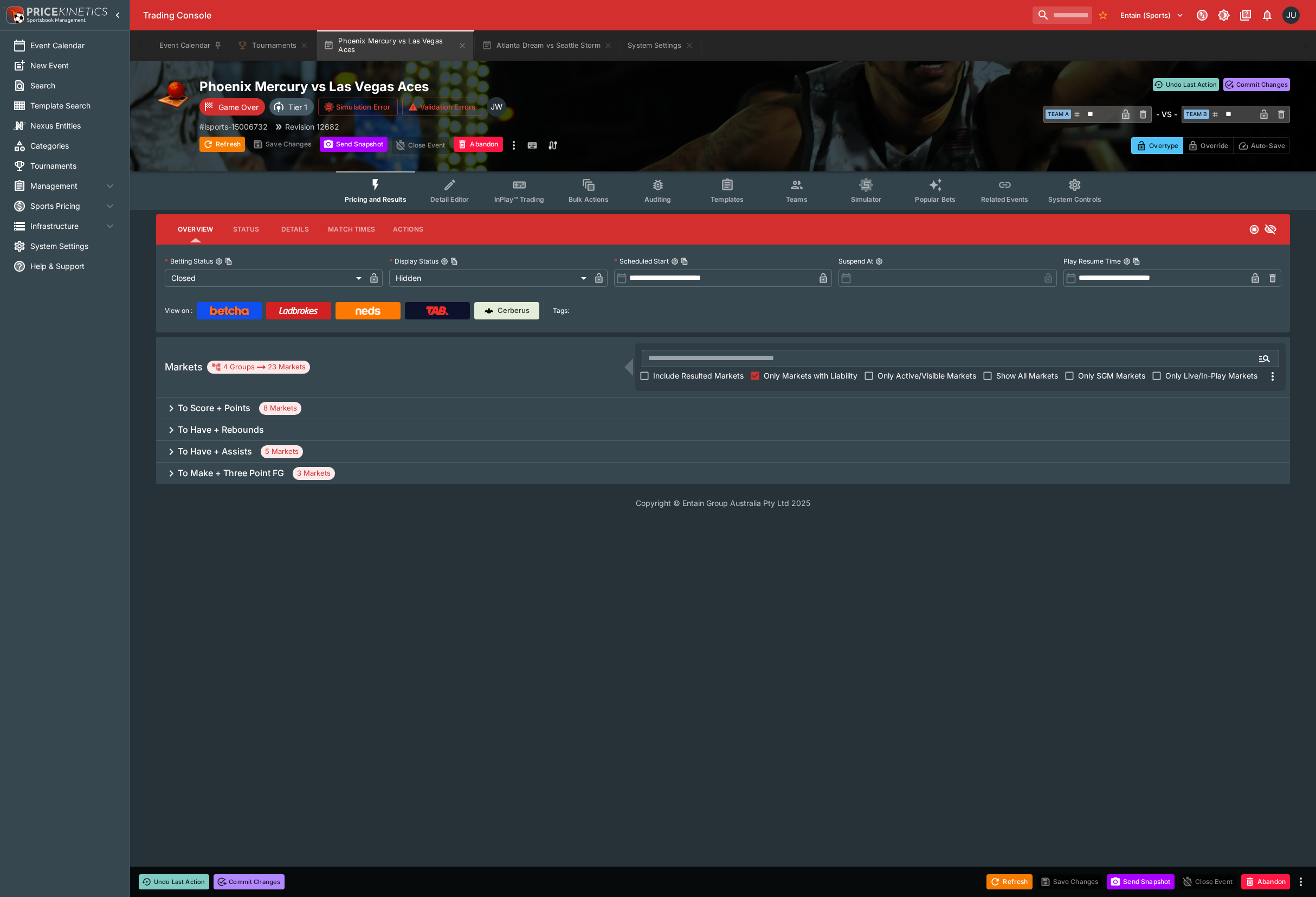
click at [215, 473] on h6 "To Make + Three Point FG" at bounding box center [231, 473] width 106 height 12
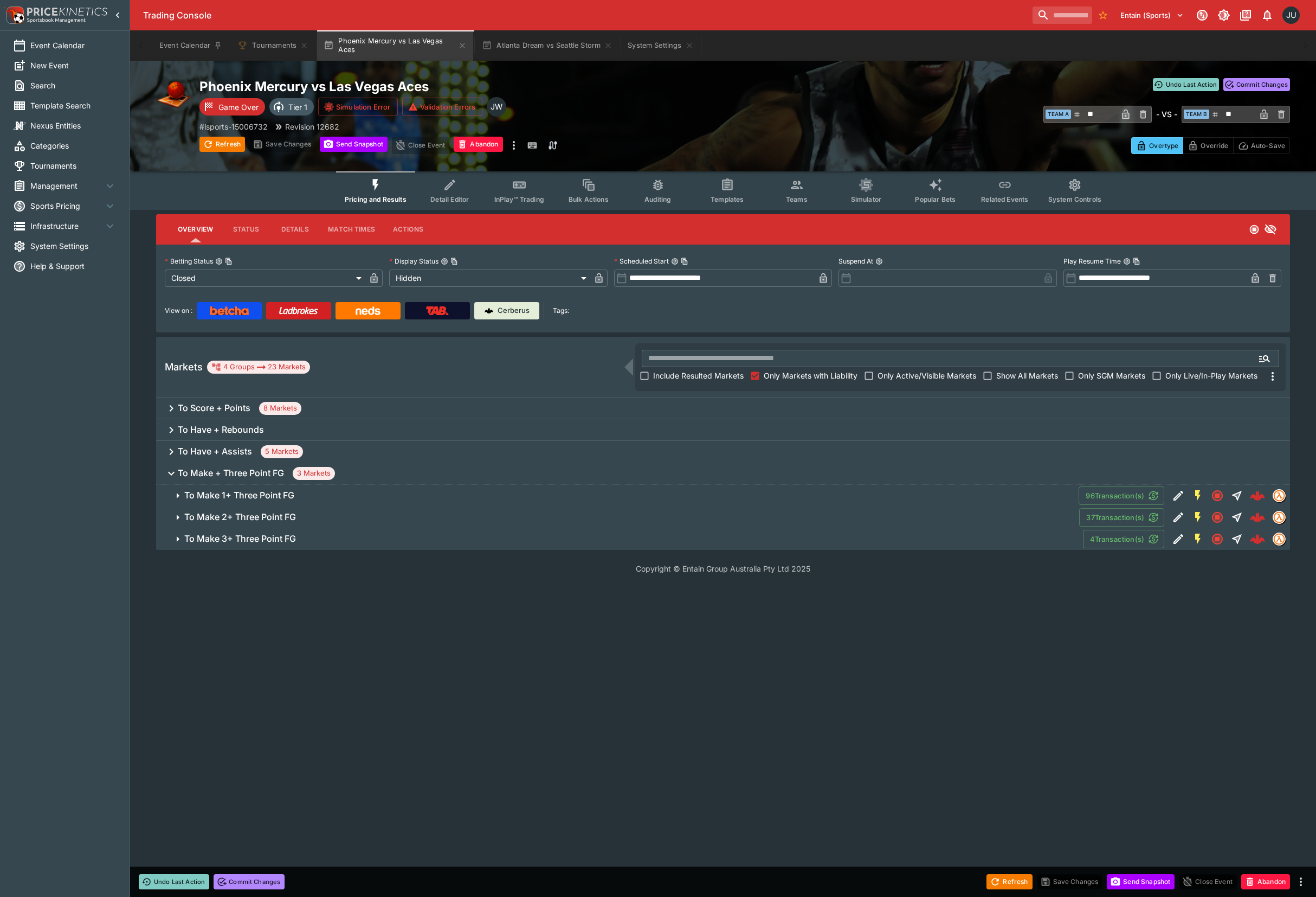
click at [230, 541] on h6 "To Make 3+ Three Point FG" at bounding box center [240, 539] width 112 height 12
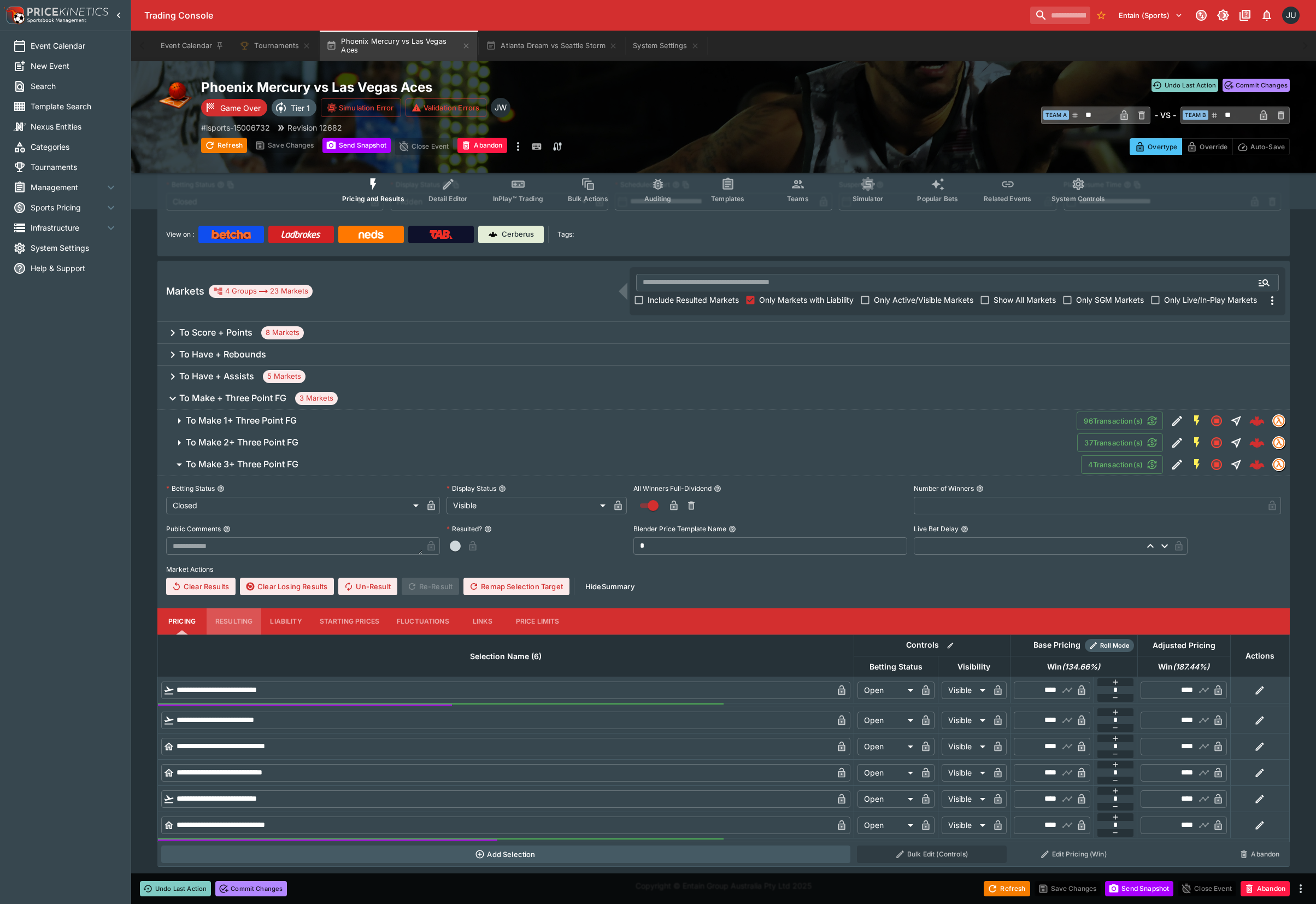
click at [240, 624] on button "Resulting" at bounding box center [234, 621] width 55 height 26
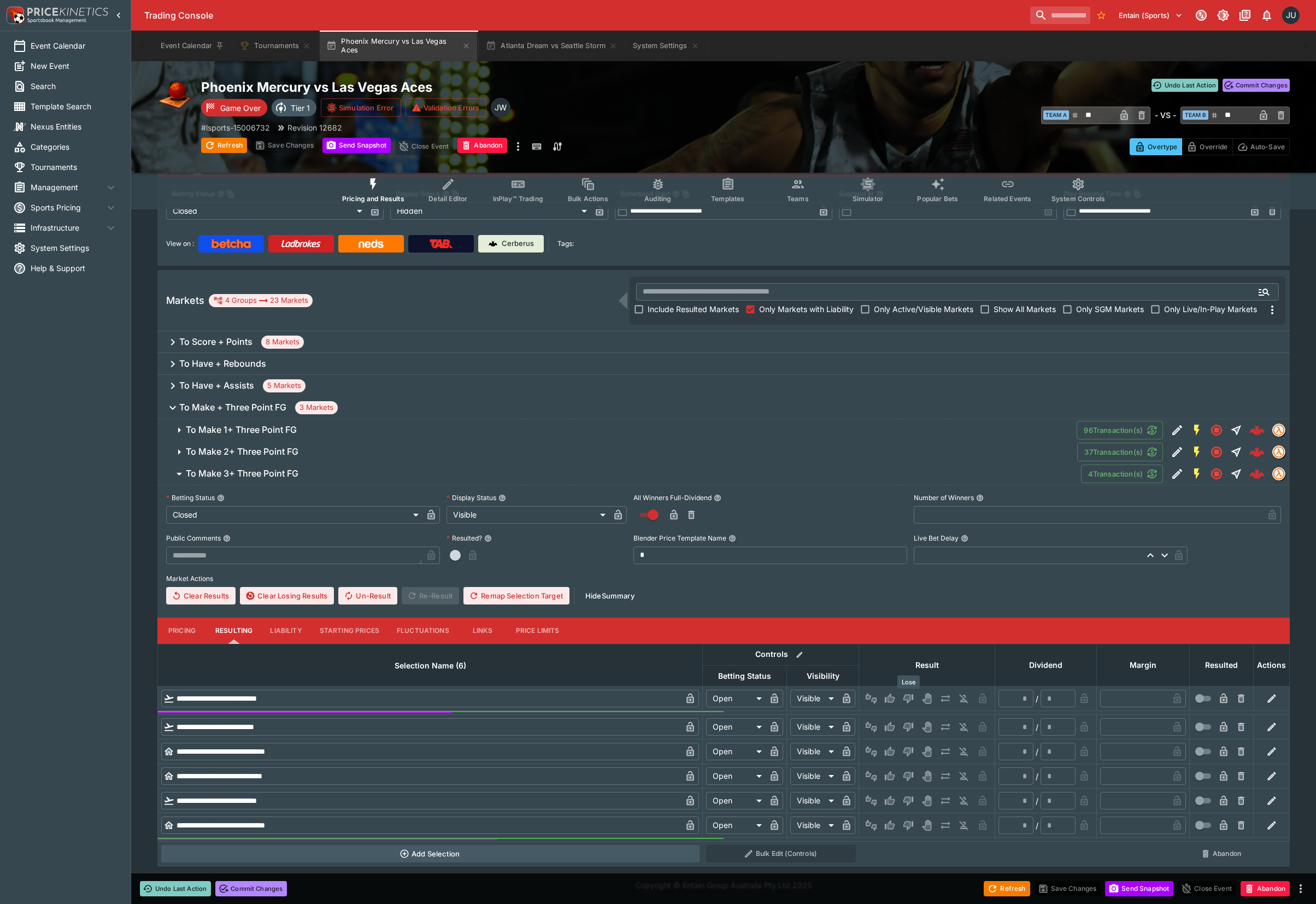
click at [907, 699] on icon "Lose" at bounding box center [908, 699] width 10 height 9
type input "*********"
type input "******"
type input "*"
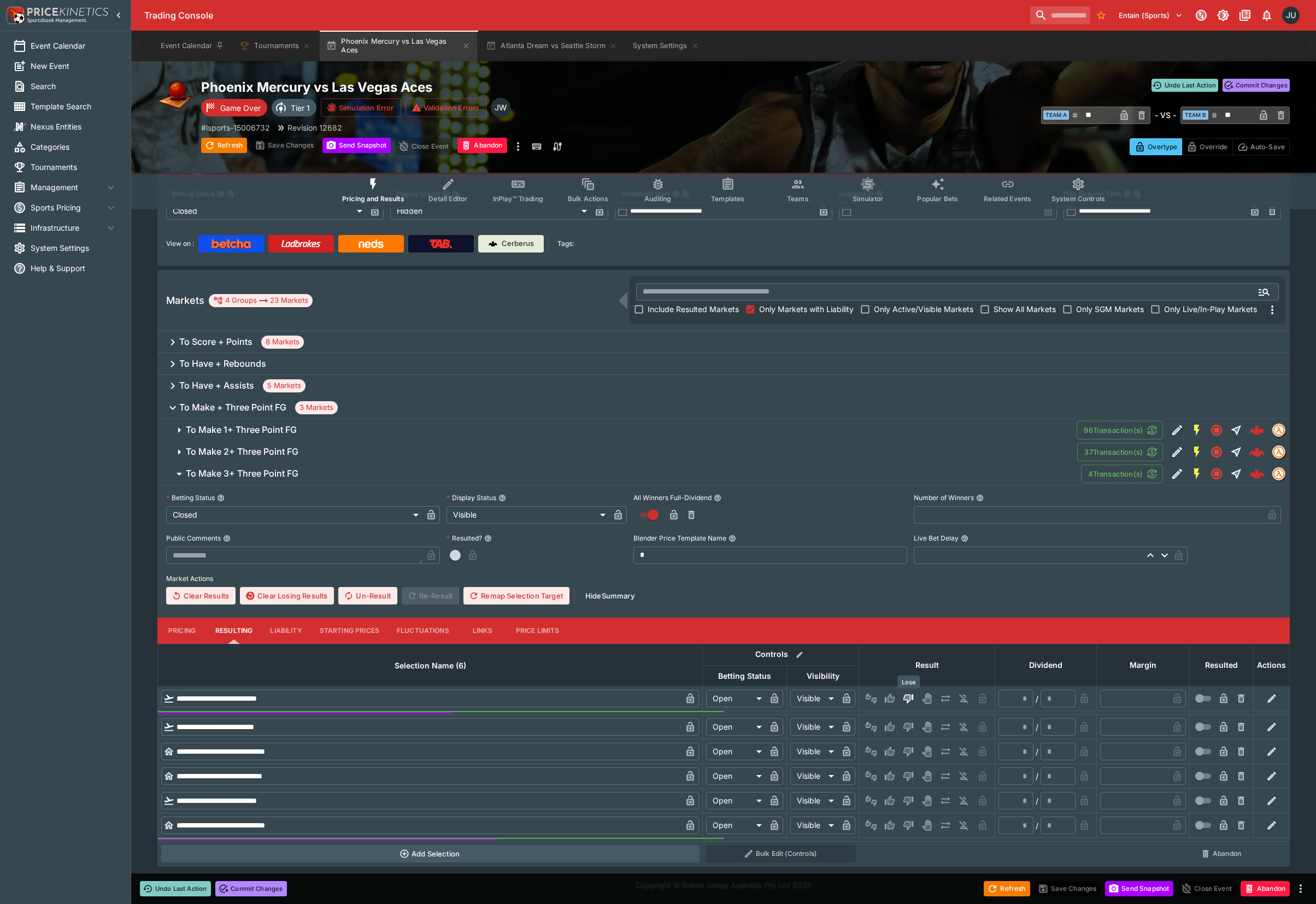
type input "*"
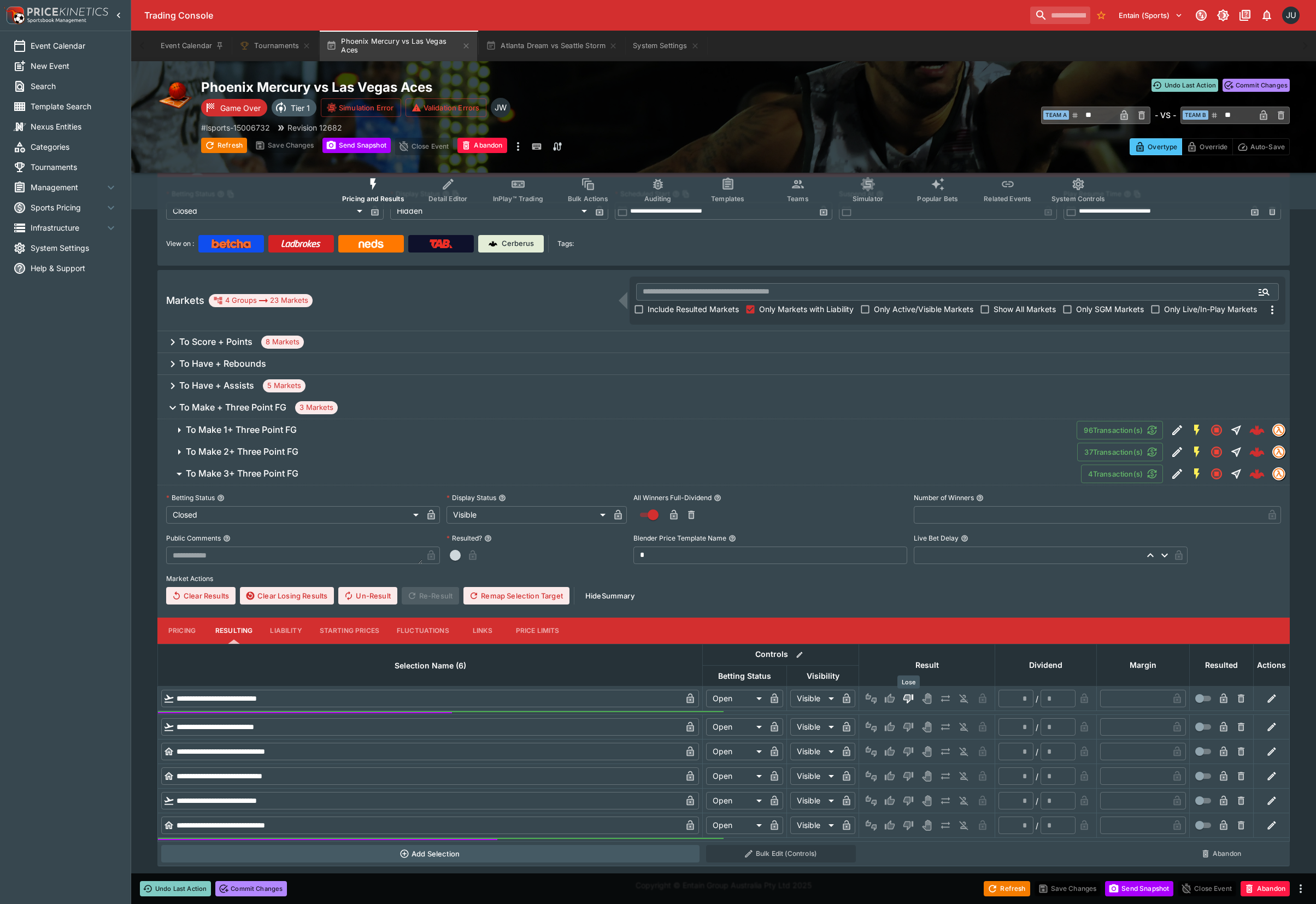
type input "*"
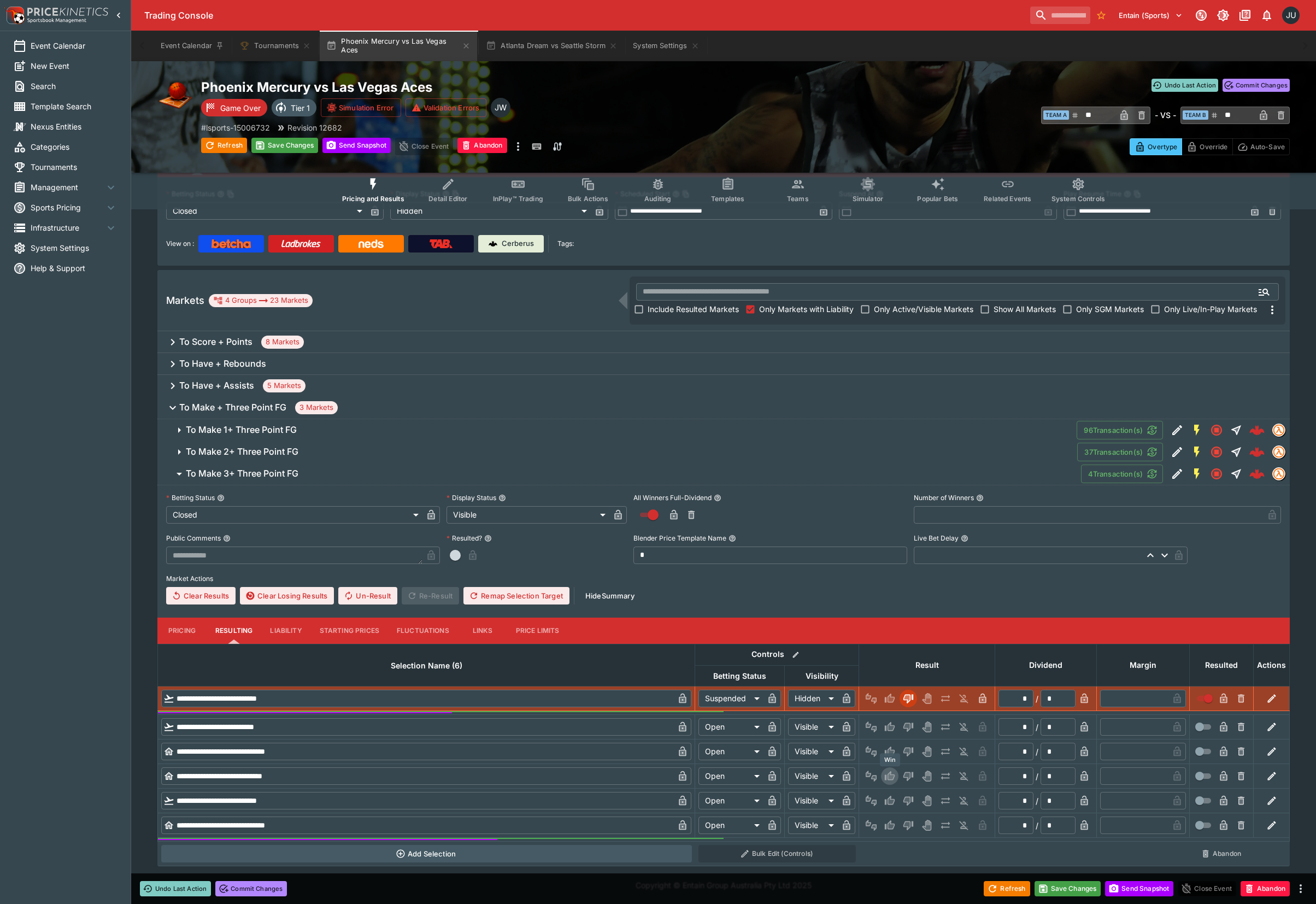
click at [890, 775] on icon "Win" at bounding box center [891, 776] width 5 height 6
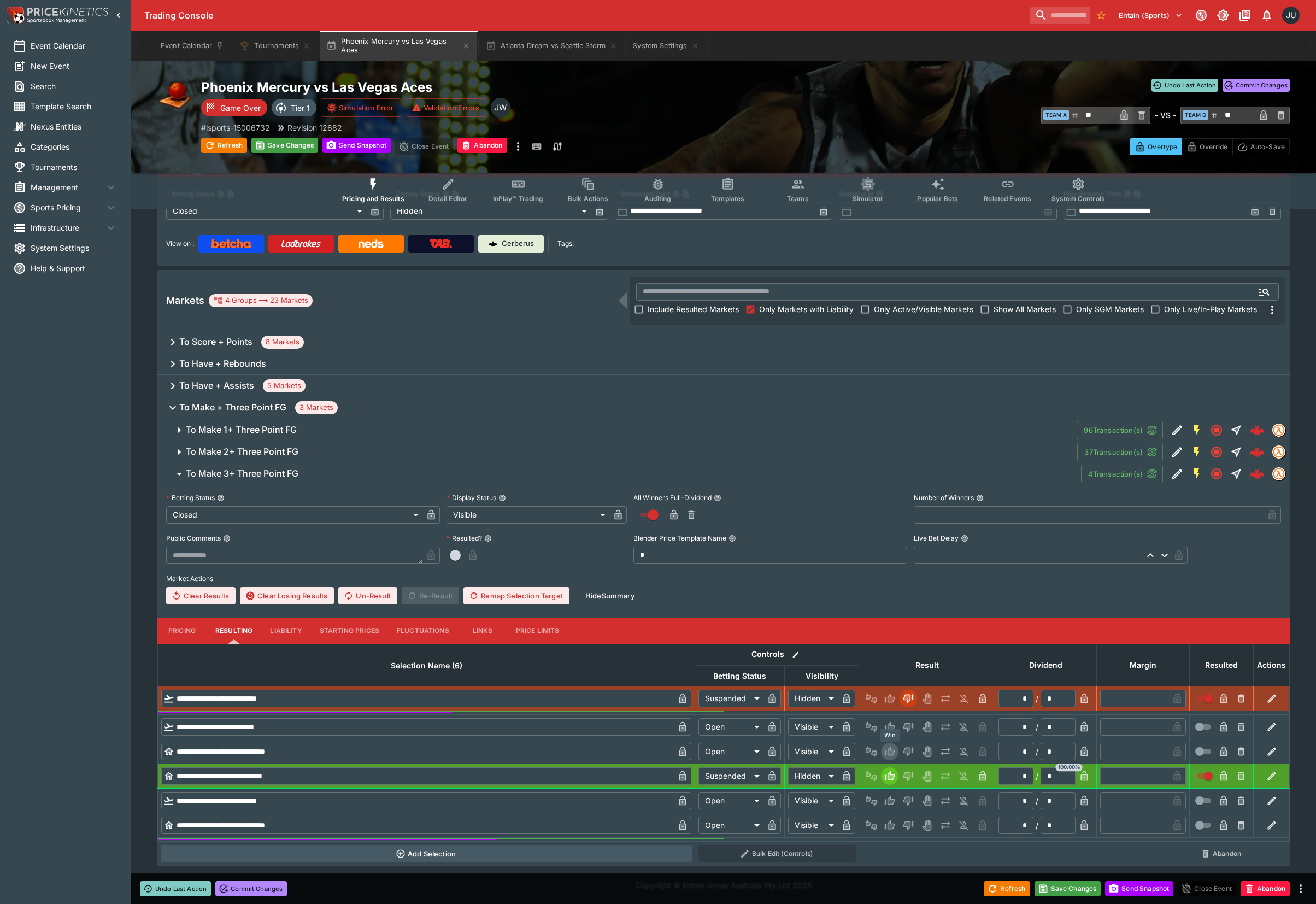
click at [893, 750] on icon "Win" at bounding box center [891, 751] width 5 height 6
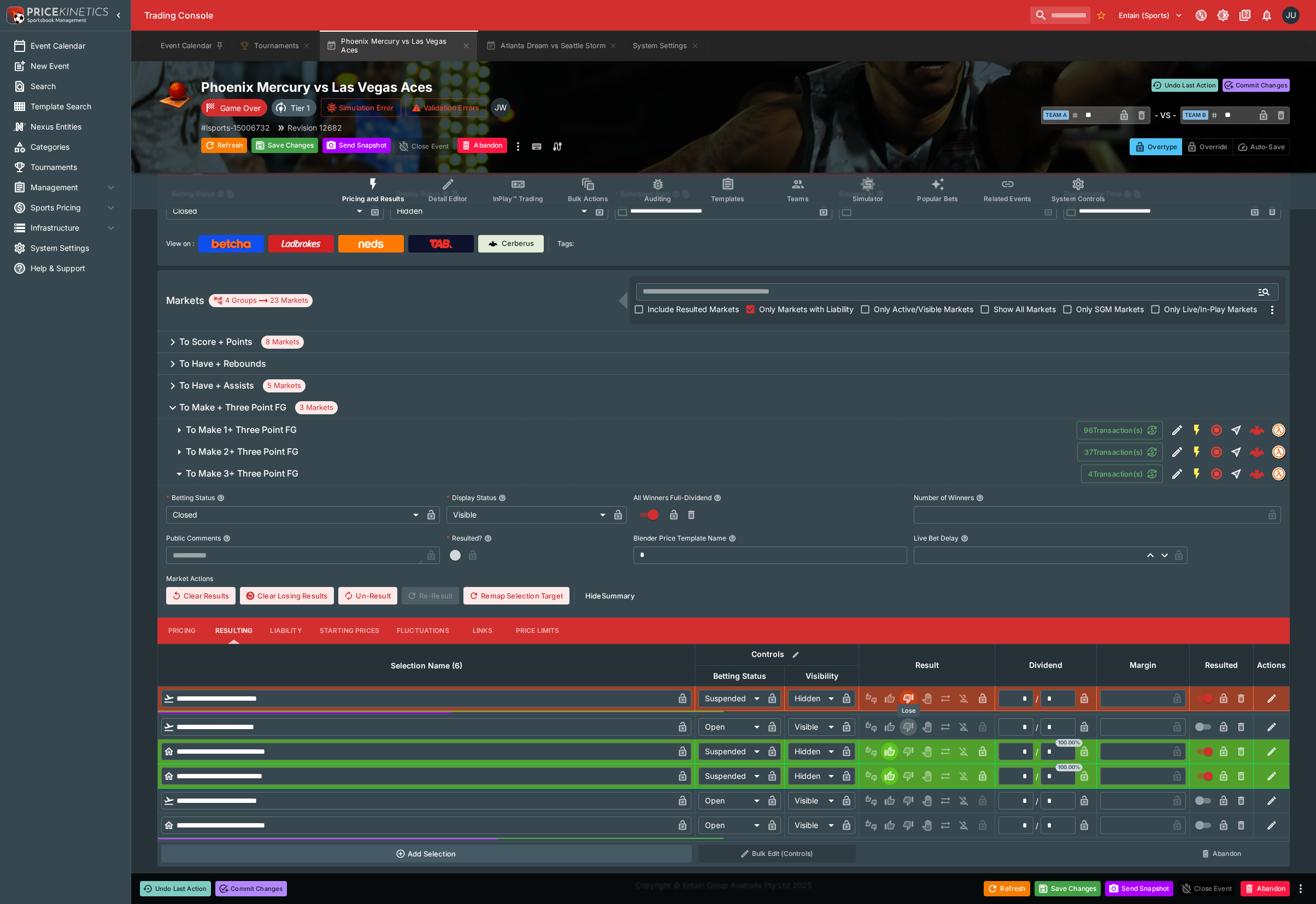
click at [910, 724] on icon "Lose" at bounding box center [908, 728] width 10 height 9
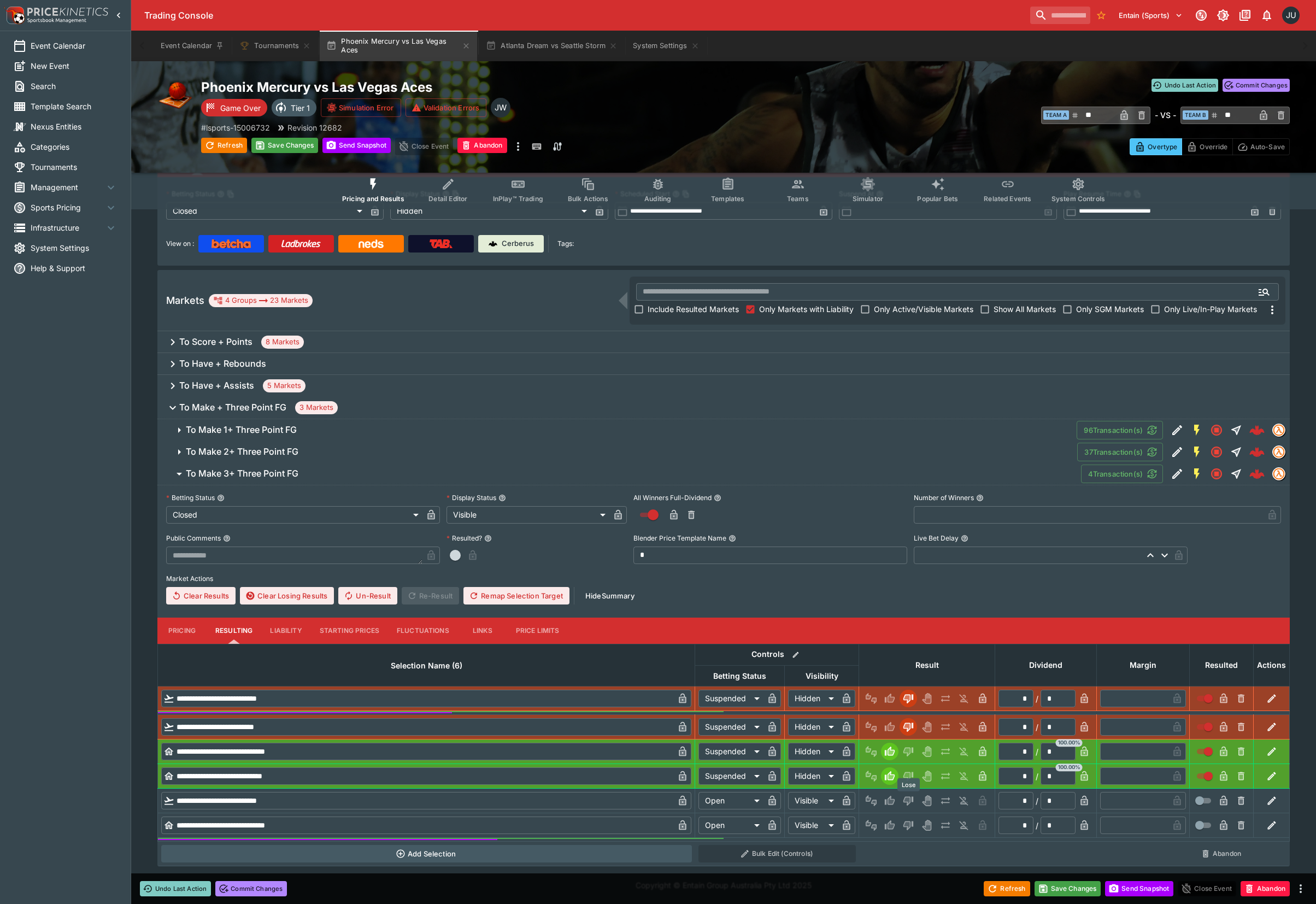
click at [910, 796] on icon "Lose" at bounding box center [908, 800] width 11 height 11
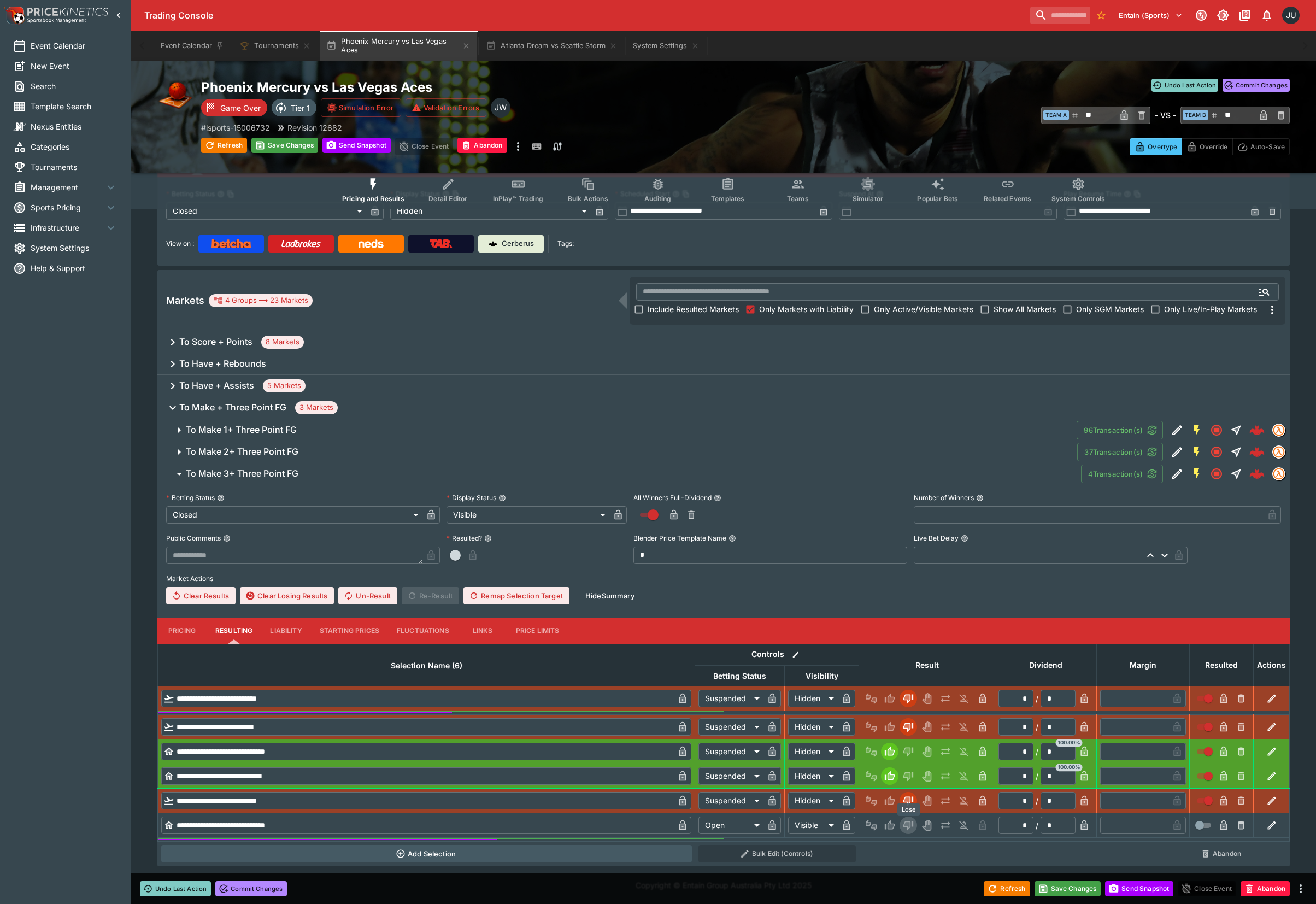
click at [908, 829] on icon "Lose" at bounding box center [908, 825] width 11 height 11
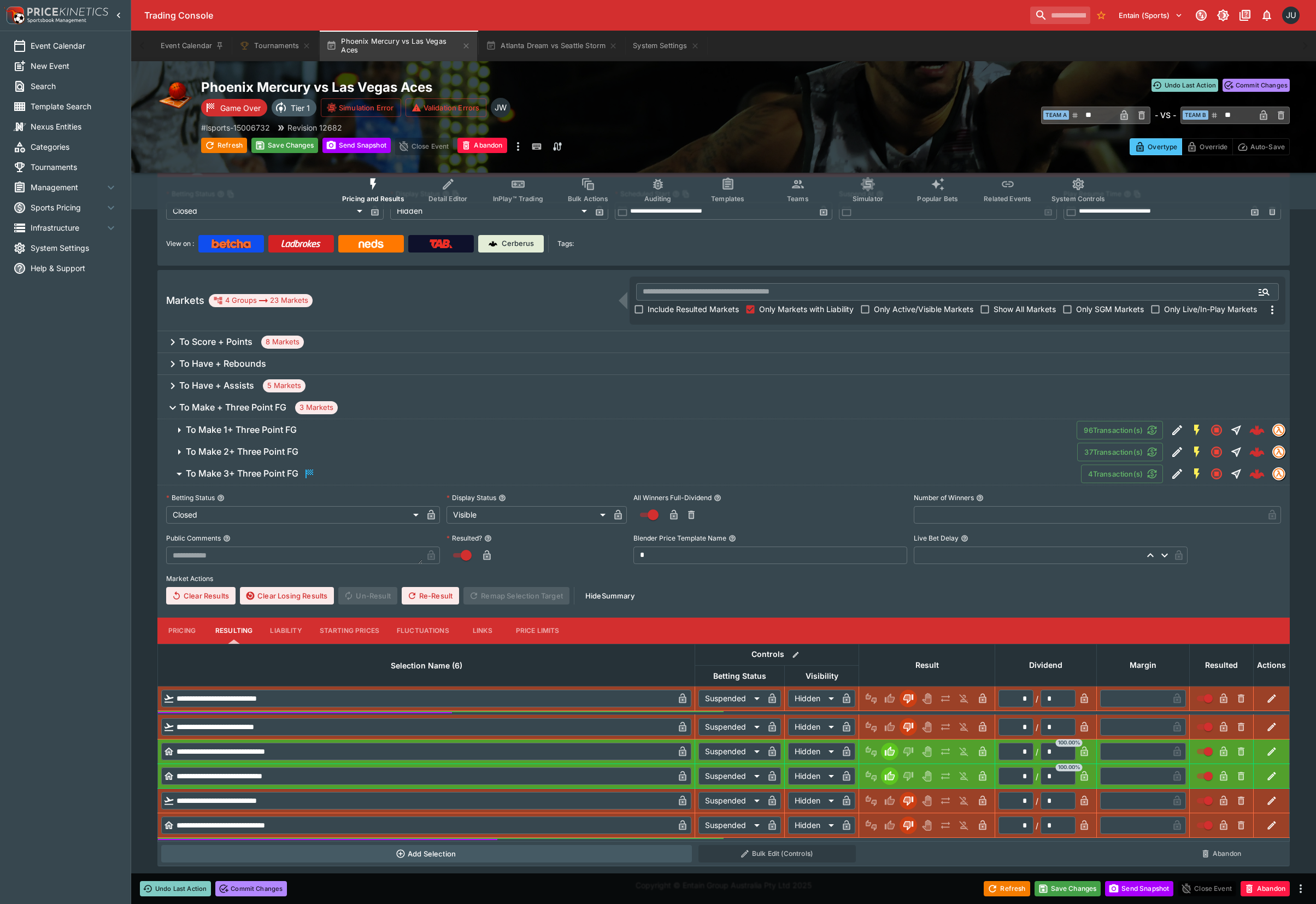
click at [312, 446] on span "To Make 2+ Three Point FG" at bounding box center [627, 451] width 883 height 12
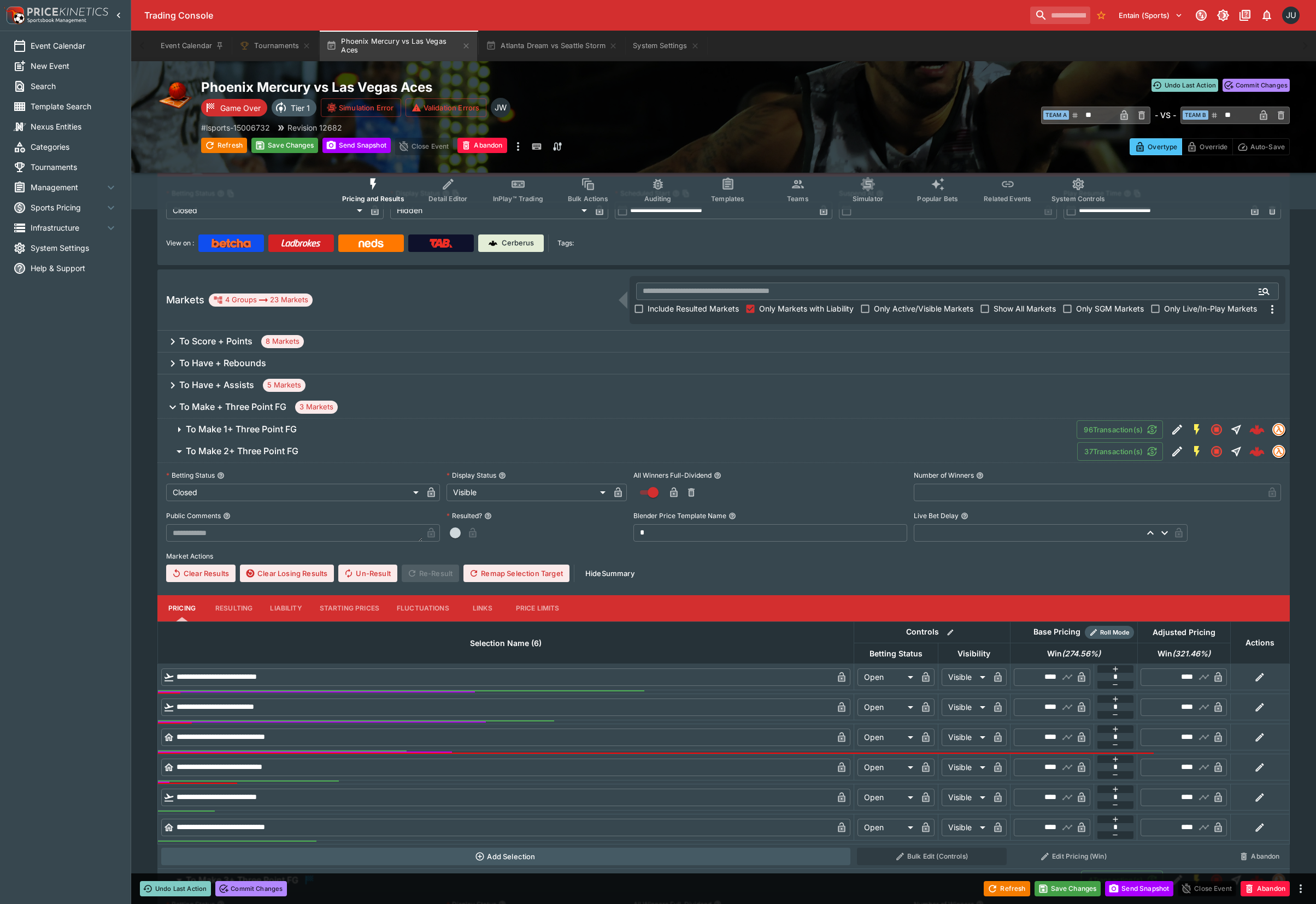
click at [234, 606] on button "Resulting" at bounding box center [234, 608] width 55 height 26
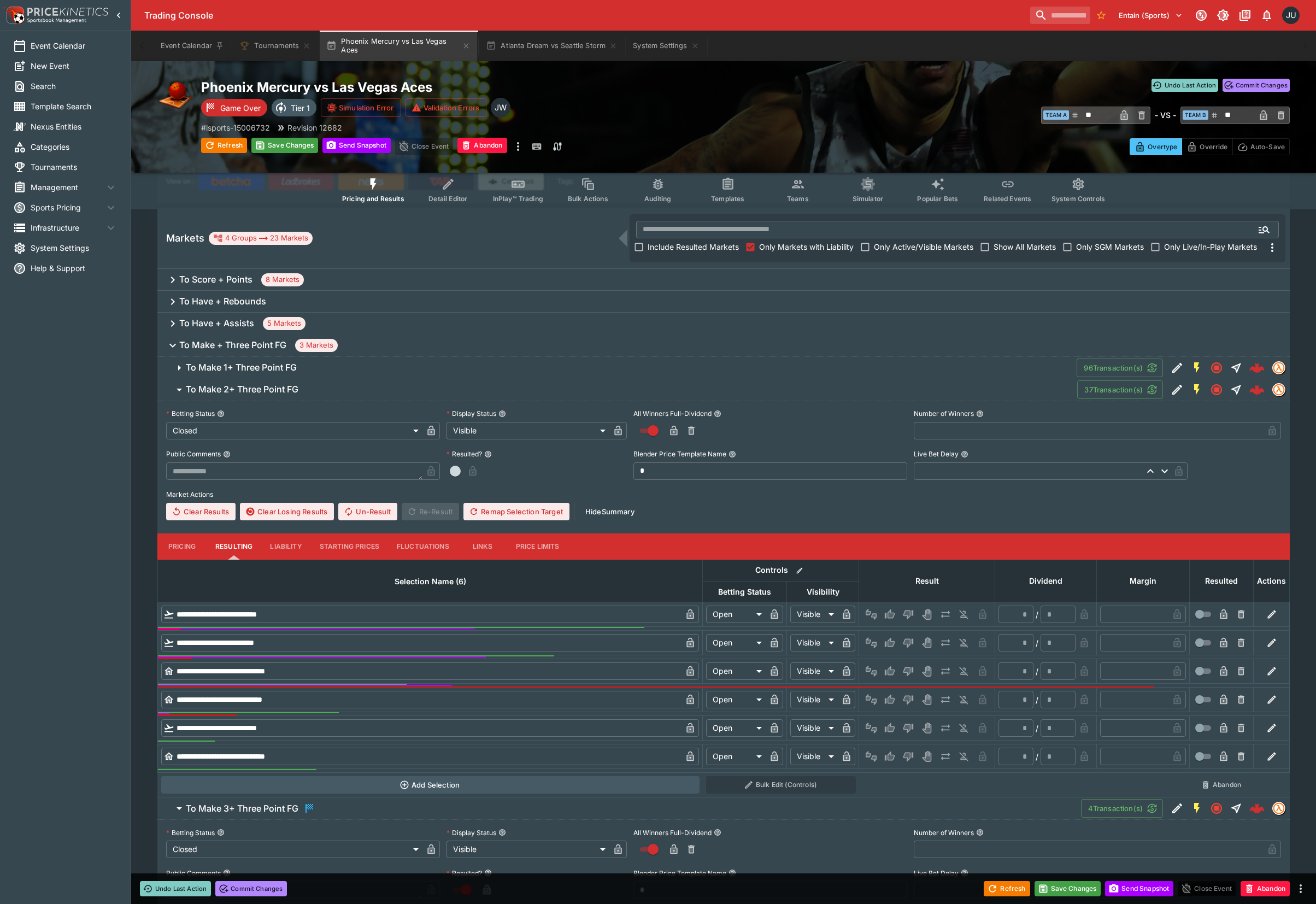
scroll to position [215, 0]
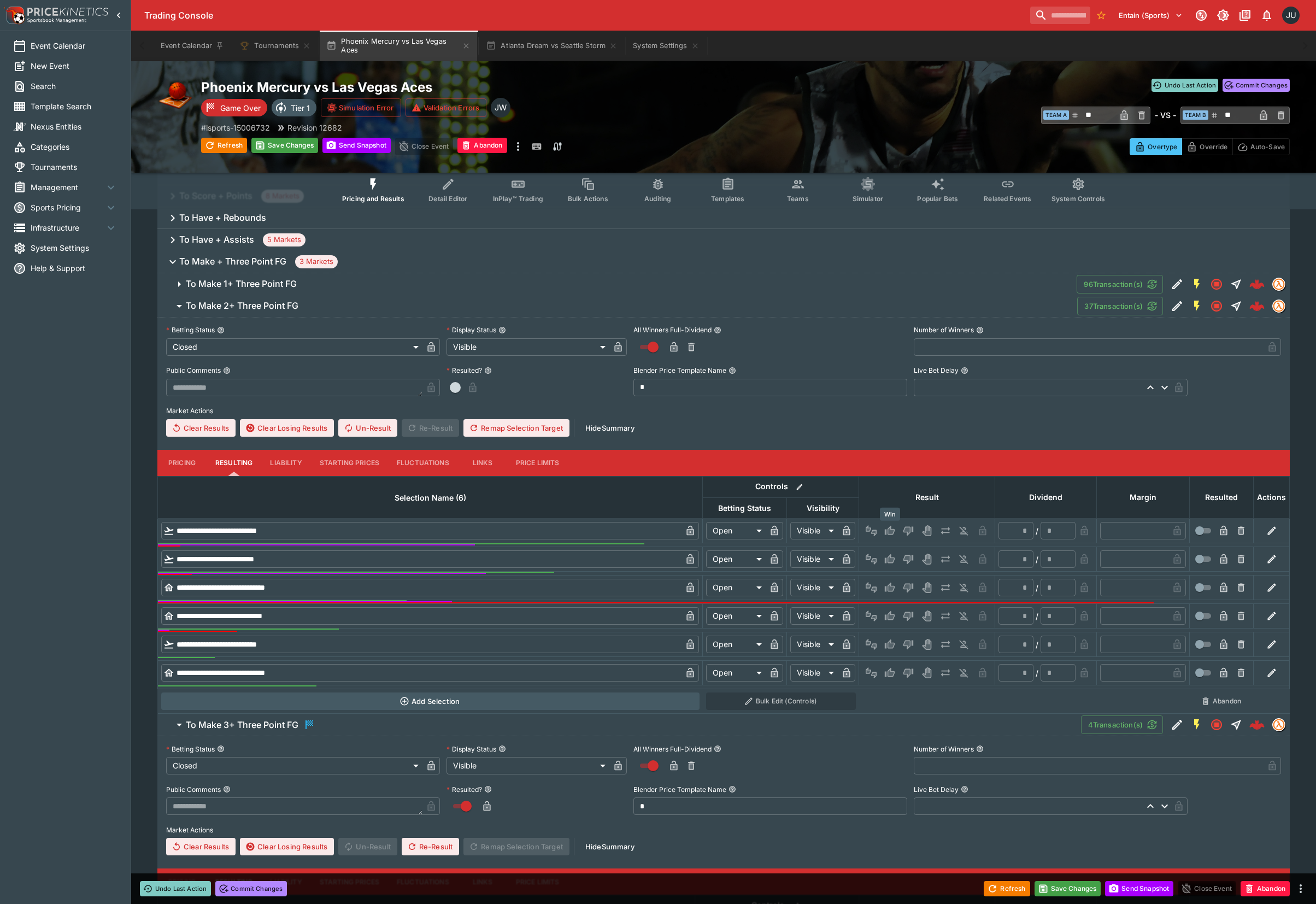
click at [890, 533] on icon "Win" at bounding box center [889, 530] width 10 height 9
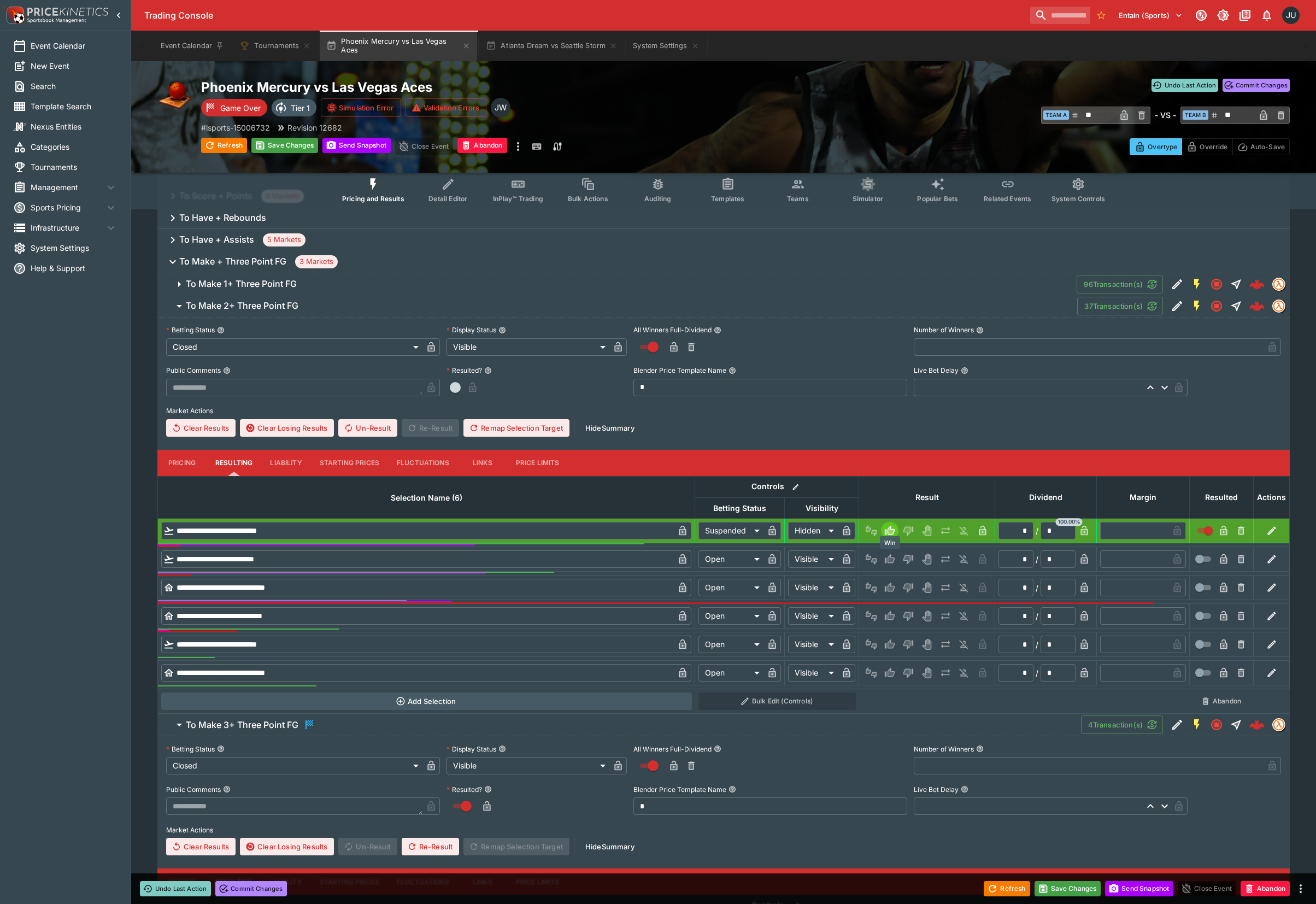
click at [884, 556] on icon "Win" at bounding box center [889, 559] width 11 height 11
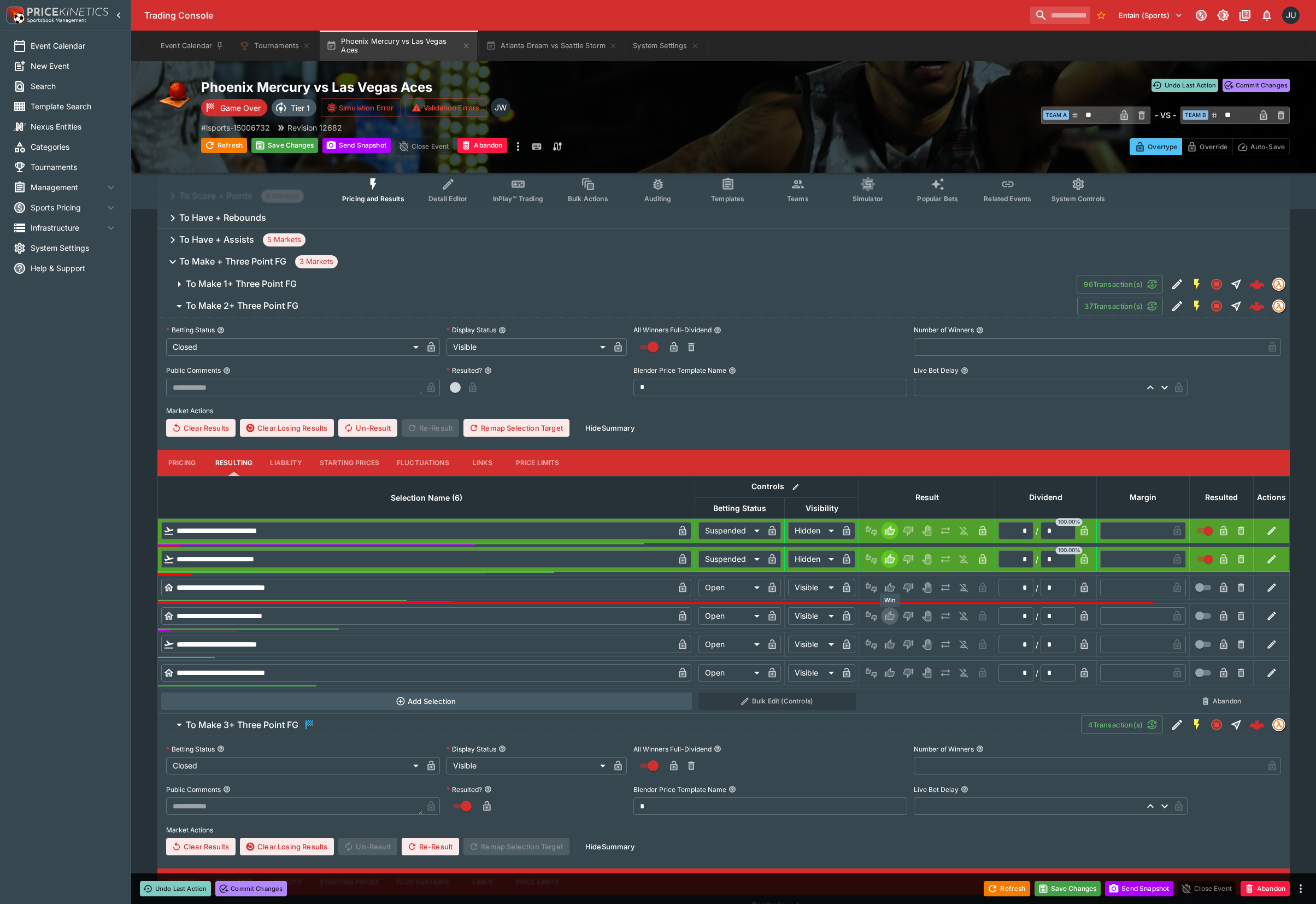
click at [890, 615] on icon "Win" at bounding box center [889, 616] width 10 height 9
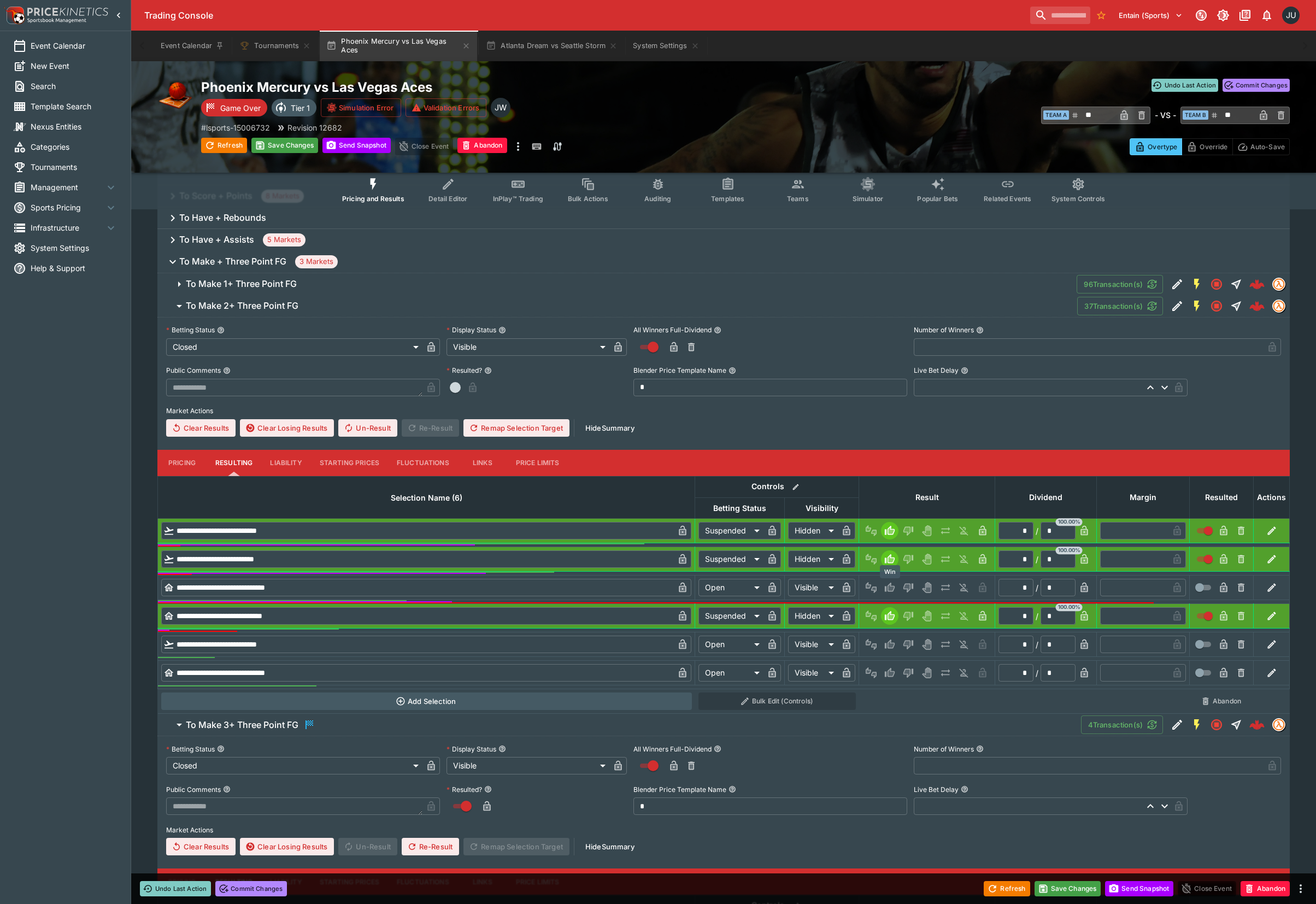
click at [890, 587] on icon "Win" at bounding box center [891, 587] width 5 height 6
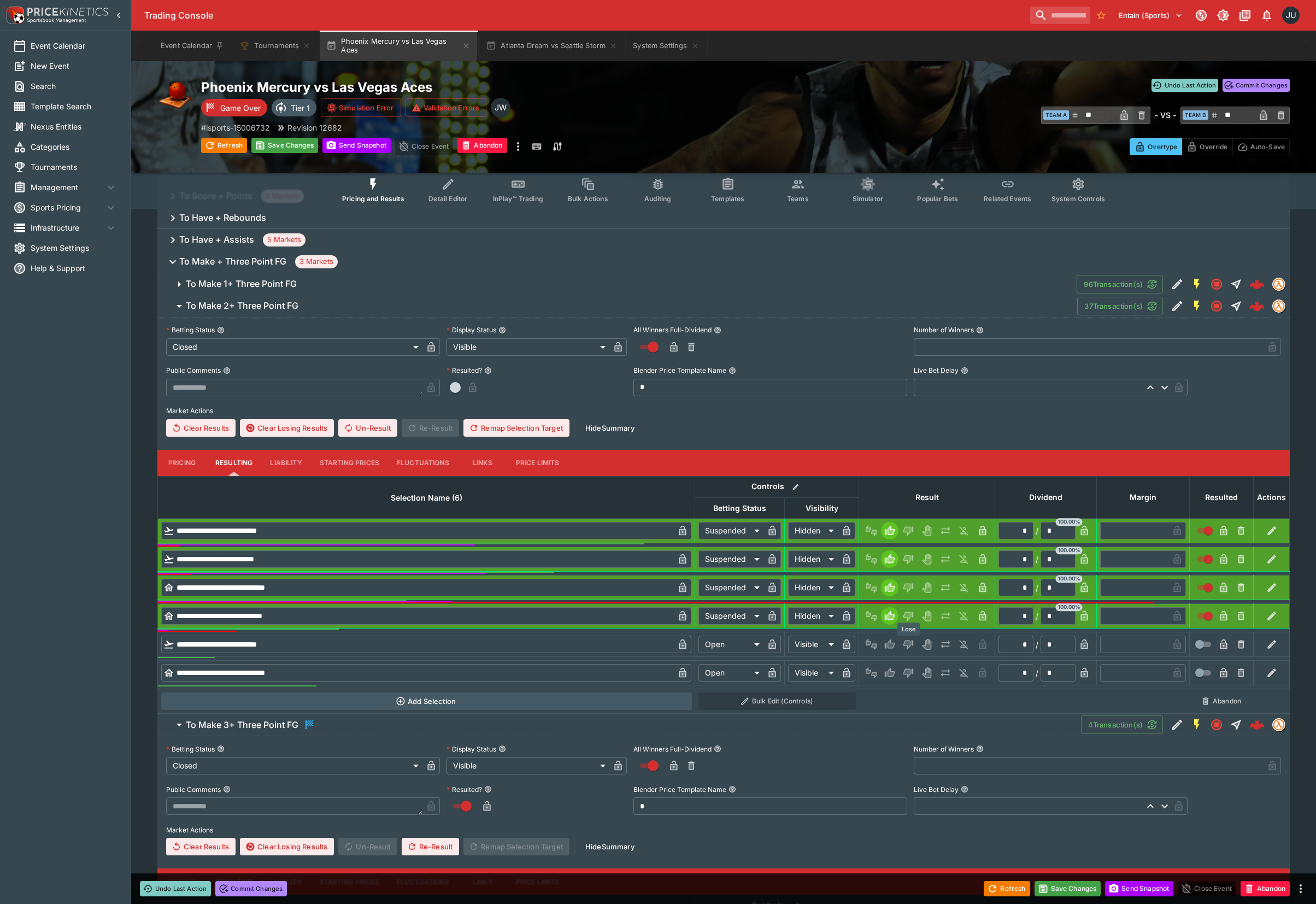
click at [907, 644] on icon "Lose" at bounding box center [907, 644] width 5 height 6
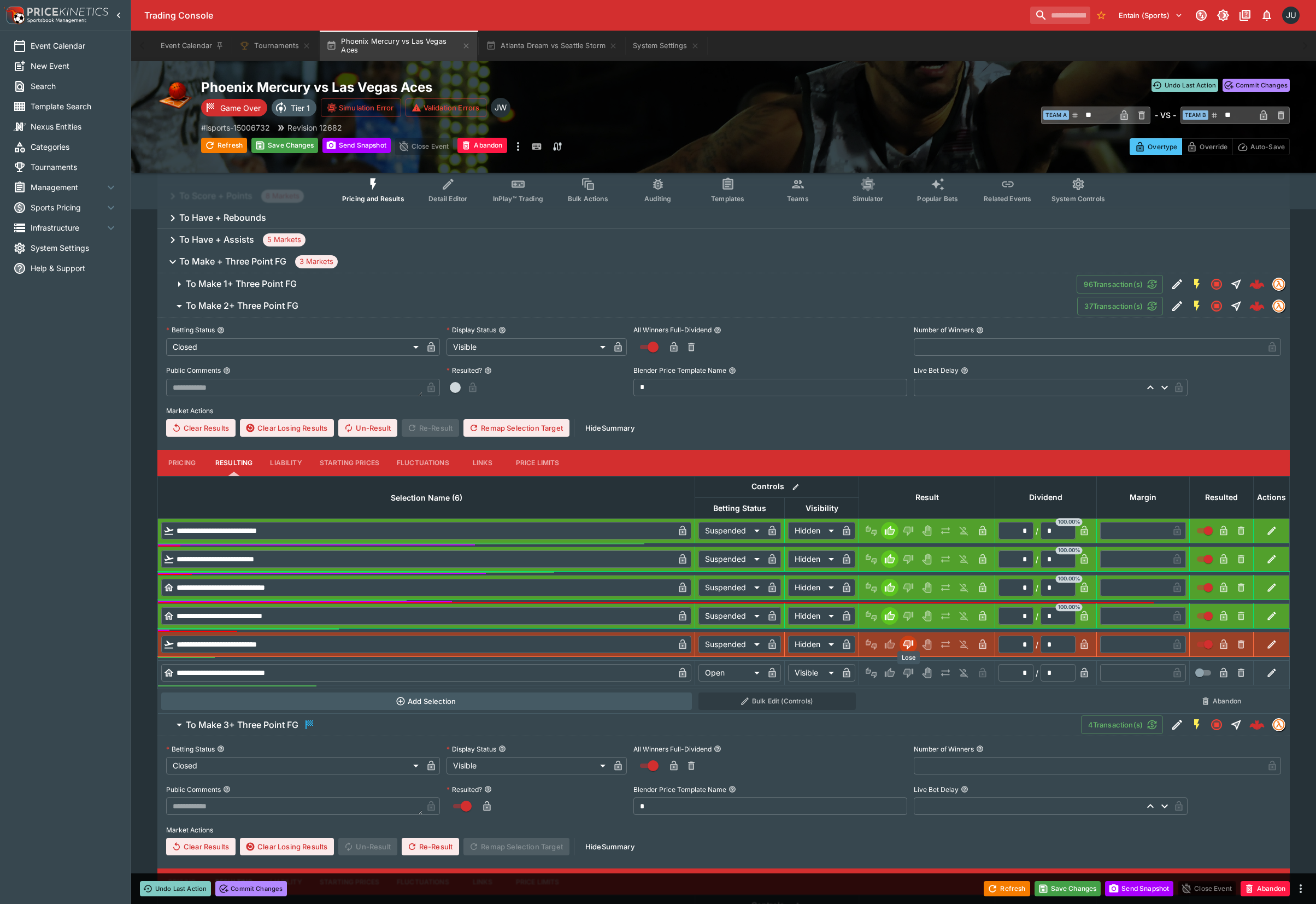
click at [912, 672] on icon "Lose" at bounding box center [908, 673] width 10 height 9
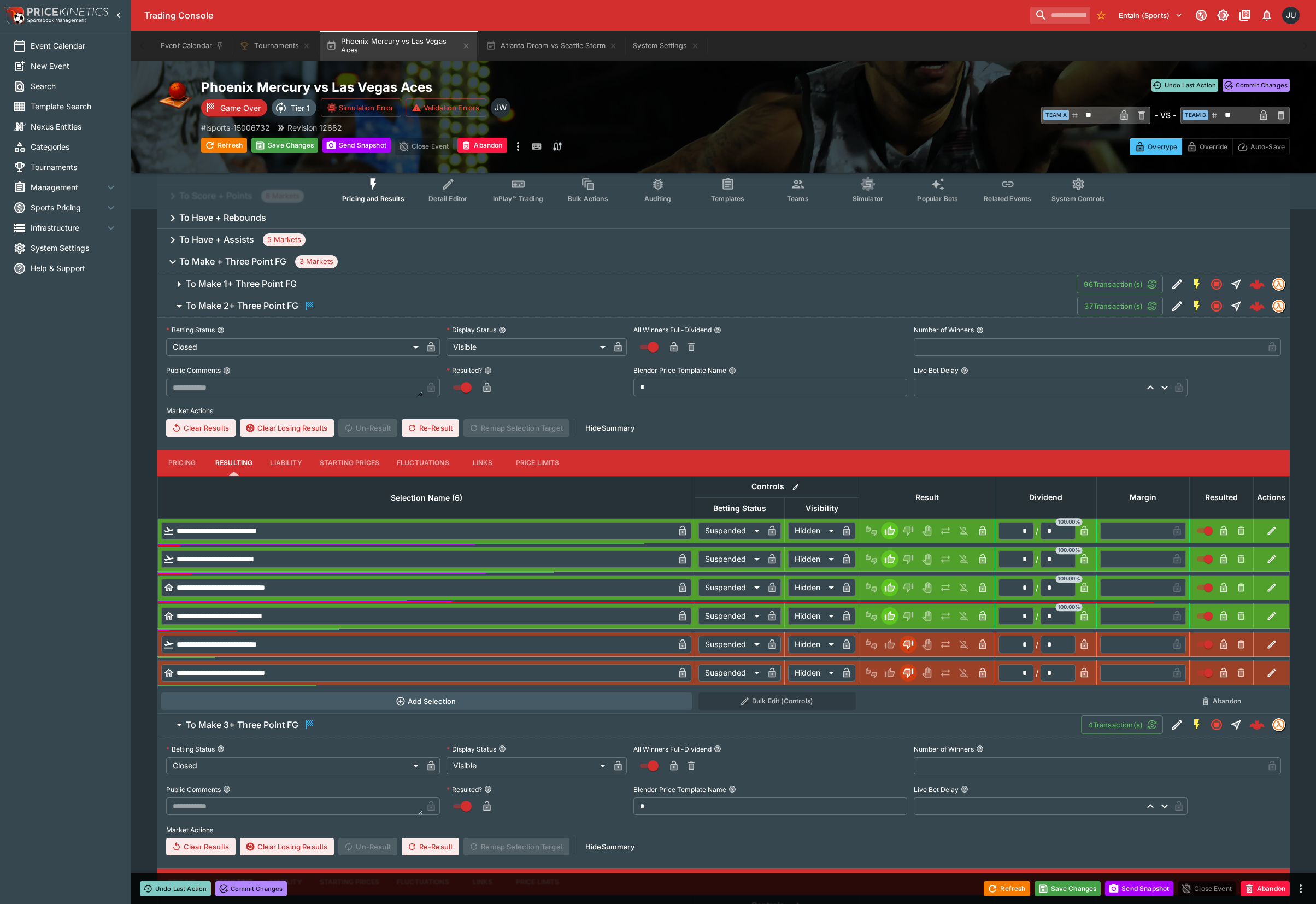
click at [298, 279] on span "To Make 1+ Three Point FG" at bounding box center [627, 284] width 882 height 12
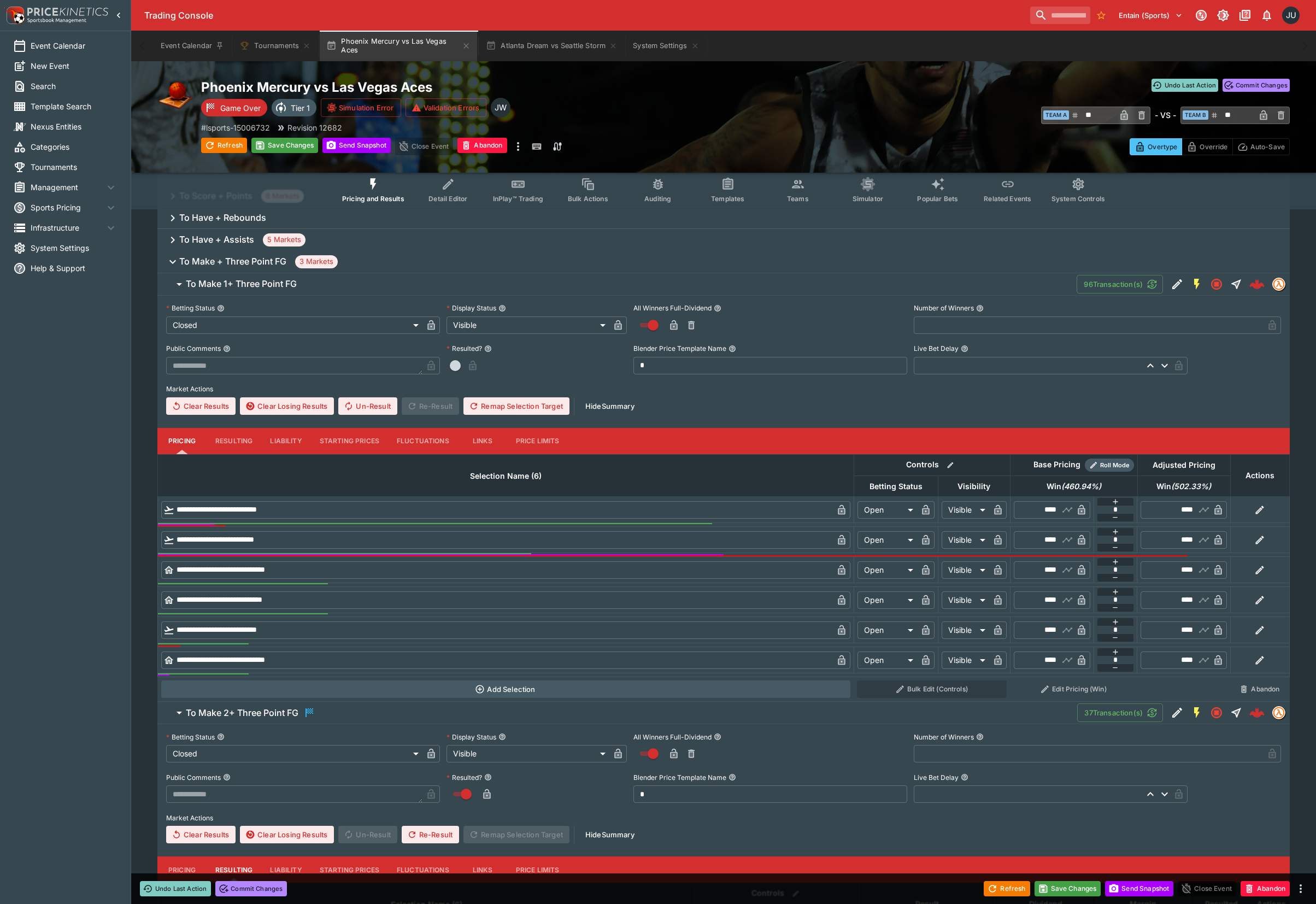
click at [239, 429] on button "Resulting" at bounding box center [234, 440] width 55 height 26
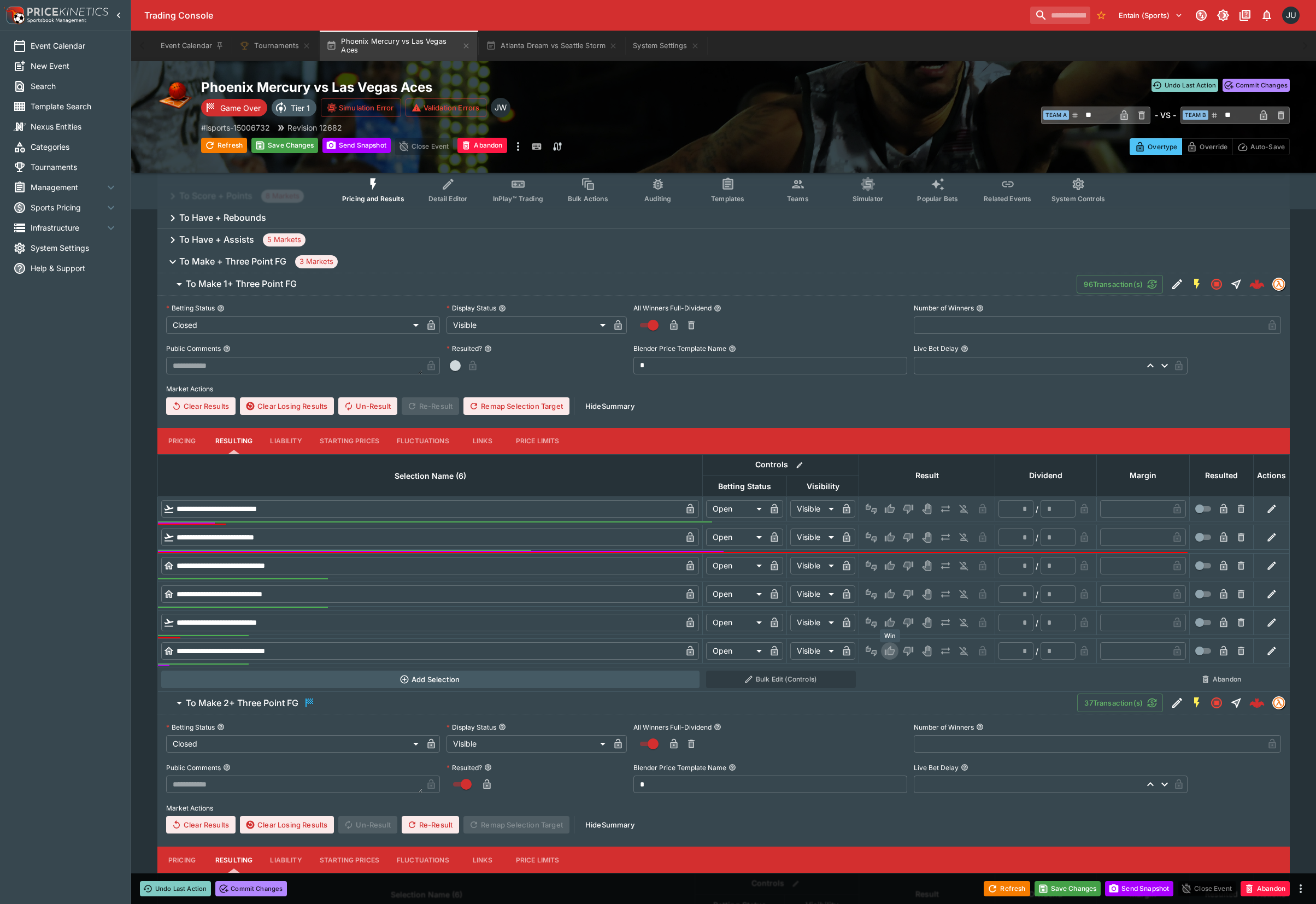
click at [890, 650] on icon "Win" at bounding box center [889, 650] width 10 height 9
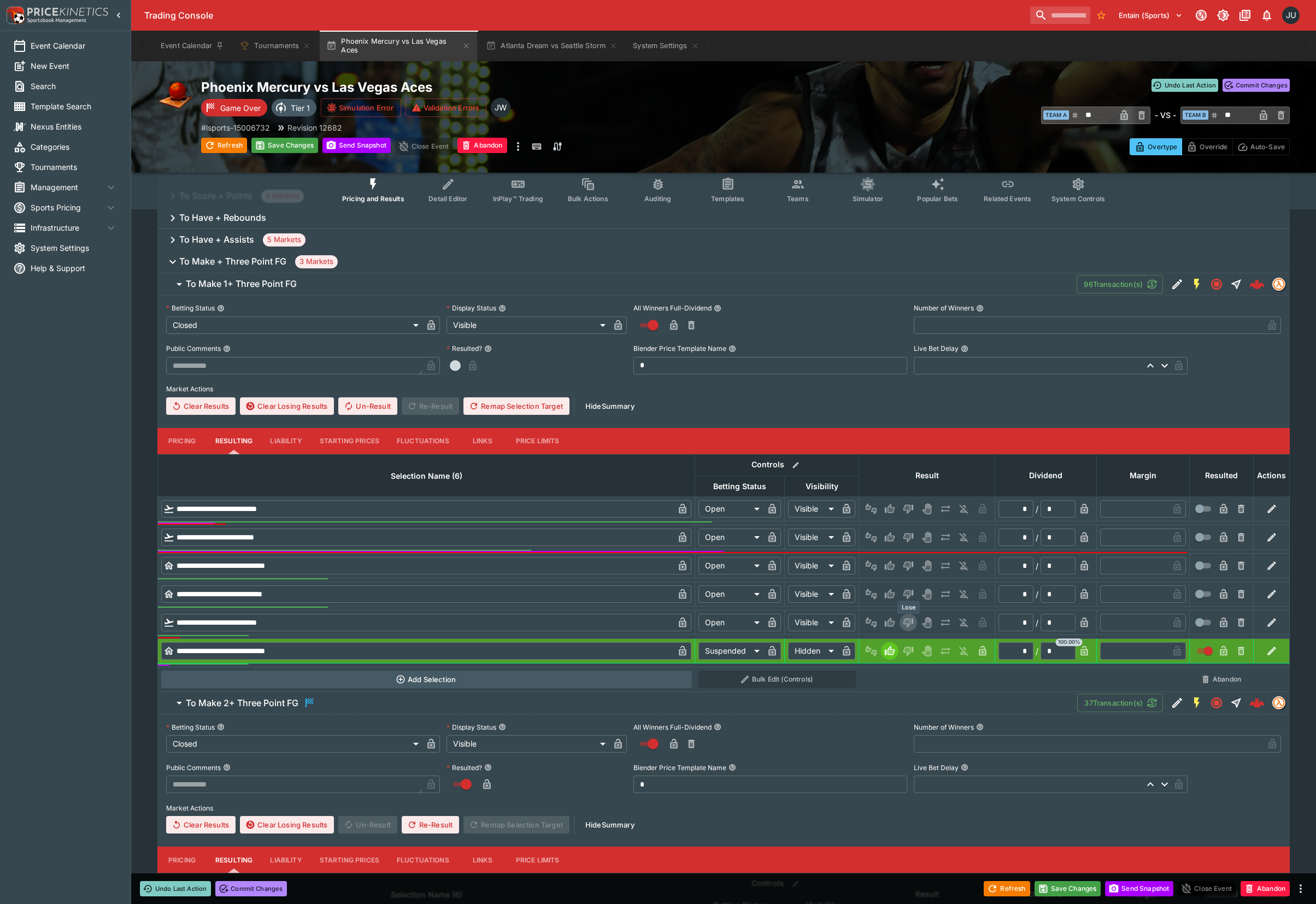
click at [903, 623] on icon "Lose" at bounding box center [908, 623] width 10 height 9
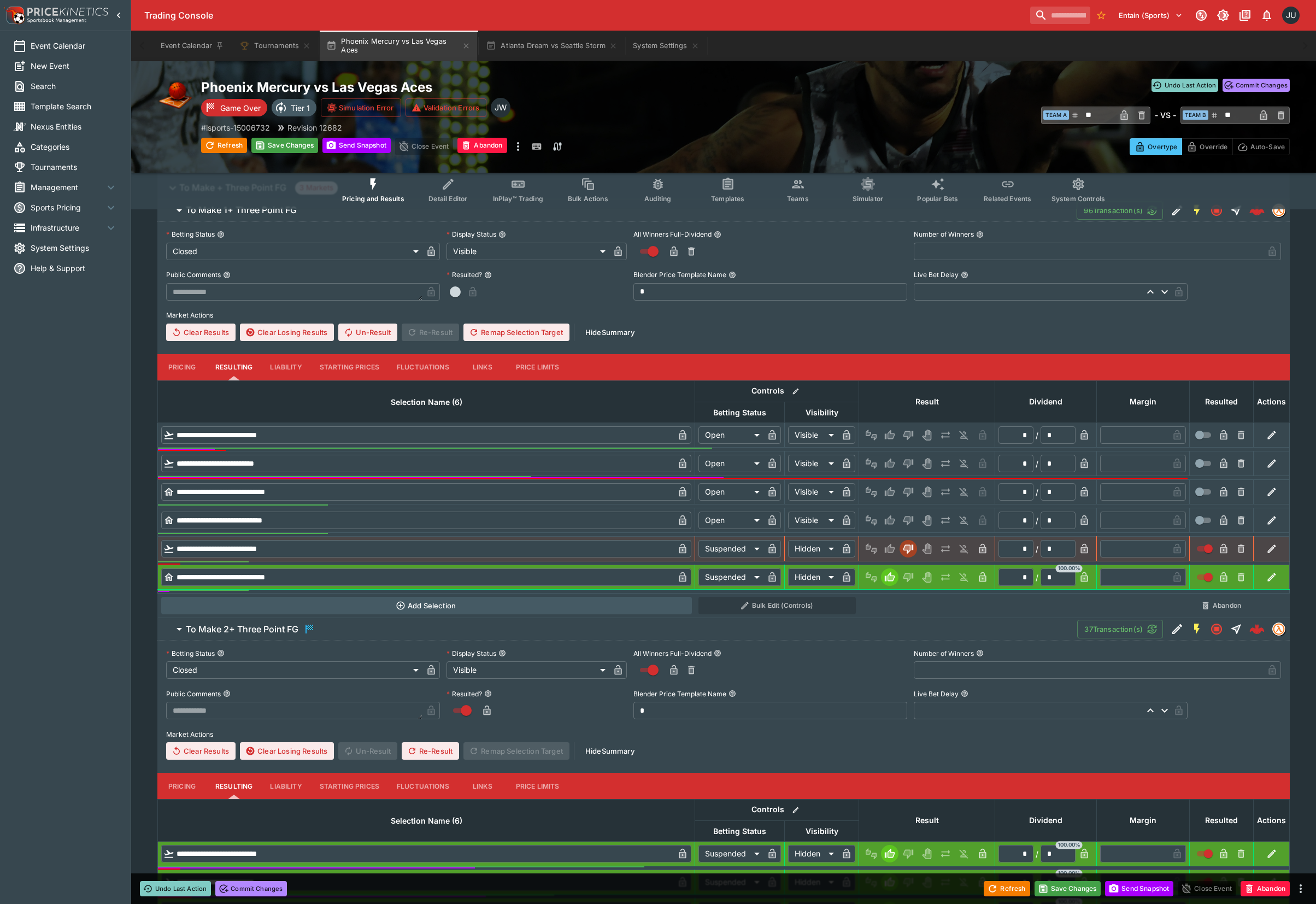
scroll to position [288, 0]
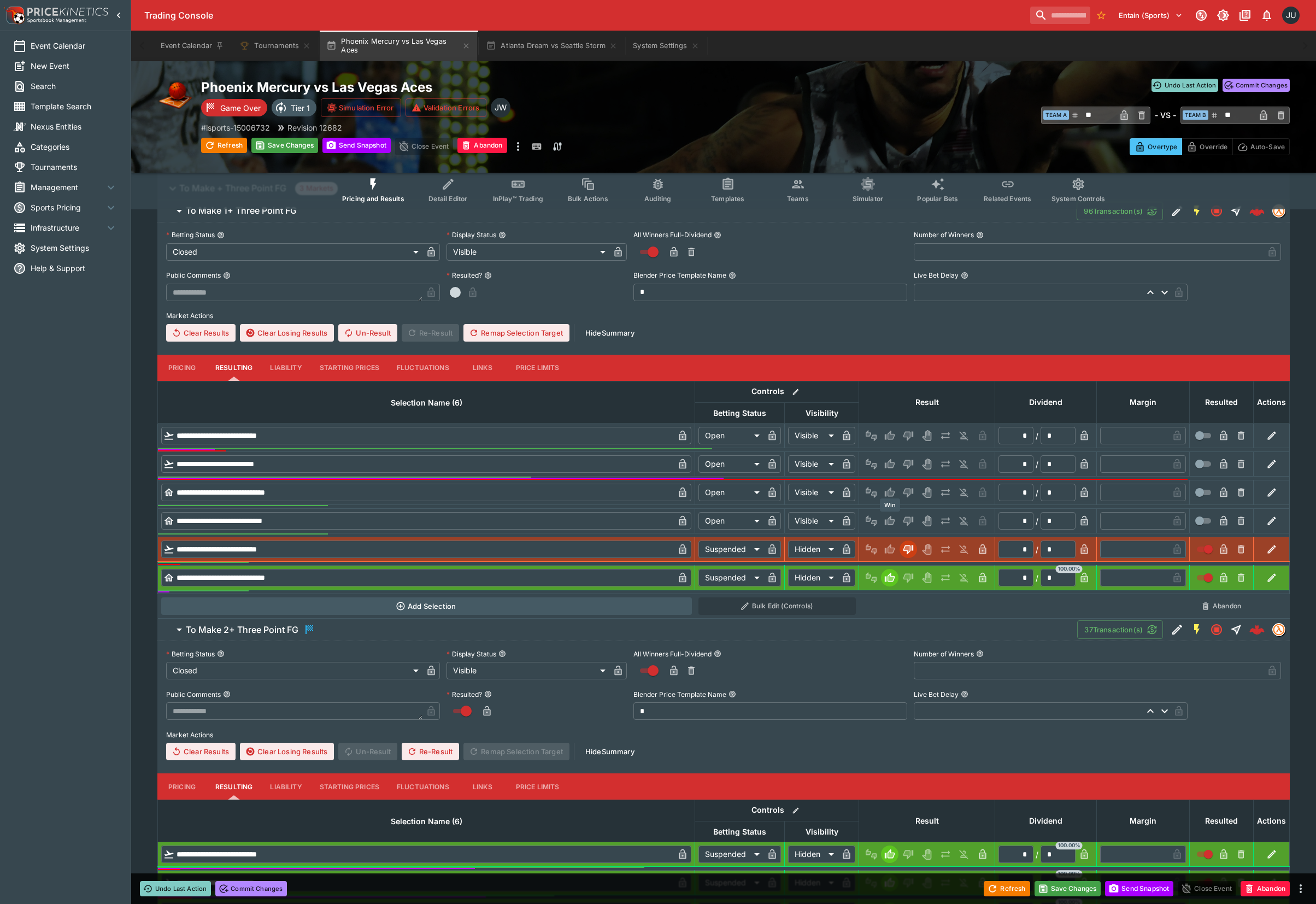
click at [884, 521] on icon "Win" at bounding box center [889, 520] width 11 height 11
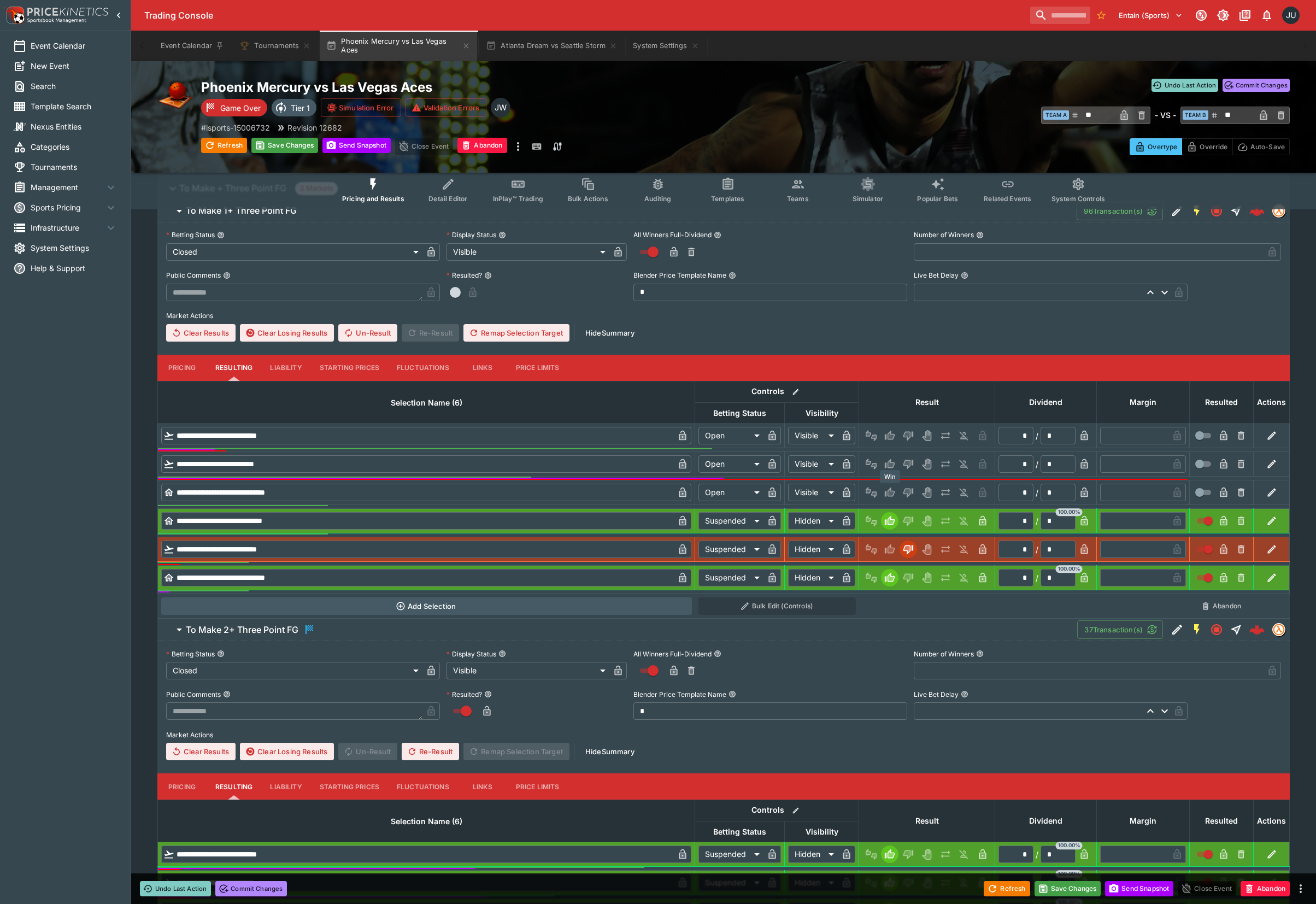
click at [888, 493] on icon "Win" at bounding box center [889, 492] width 10 height 9
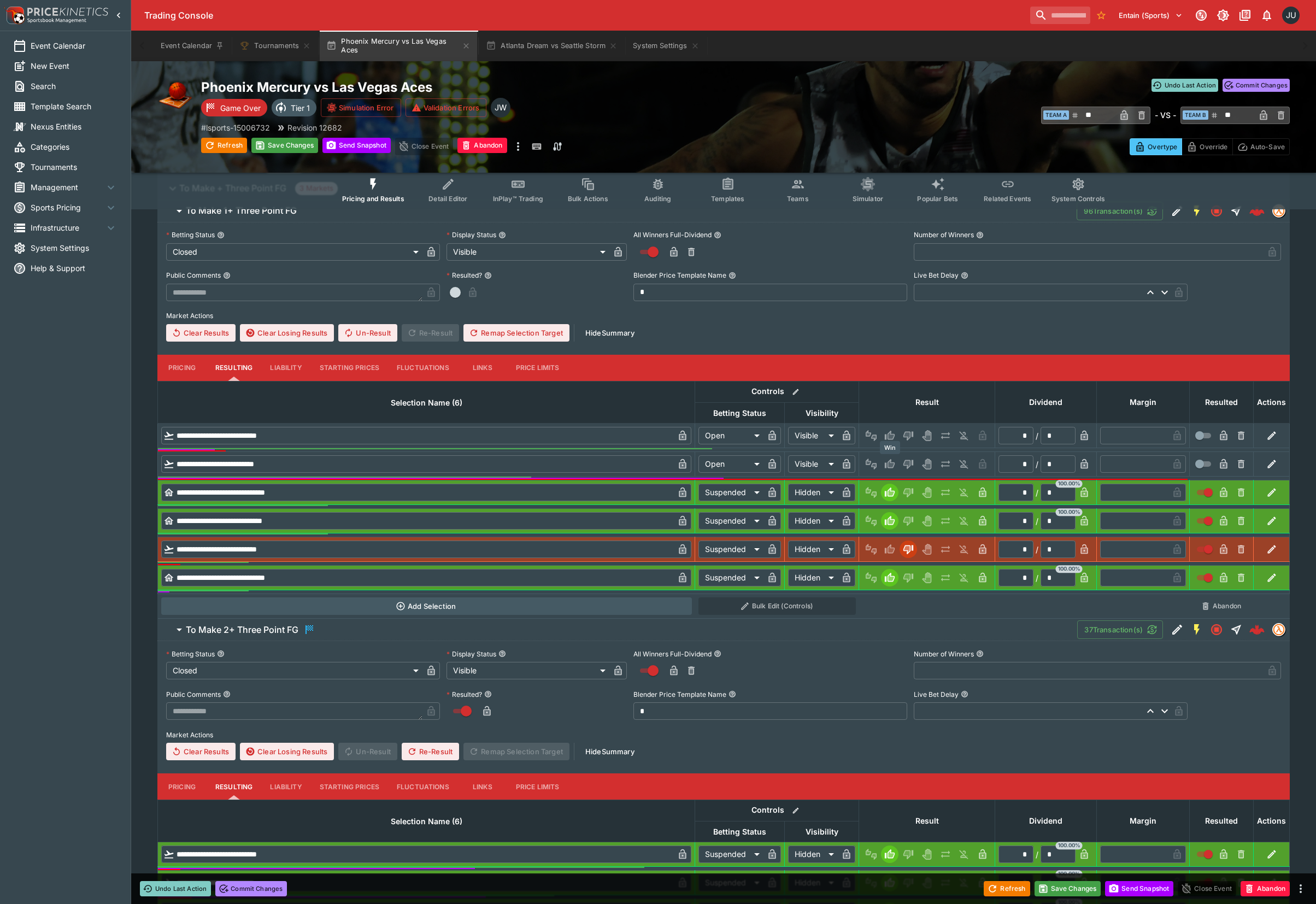
click at [888, 464] on icon "Win" at bounding box center [889, 464] width 10 height 9
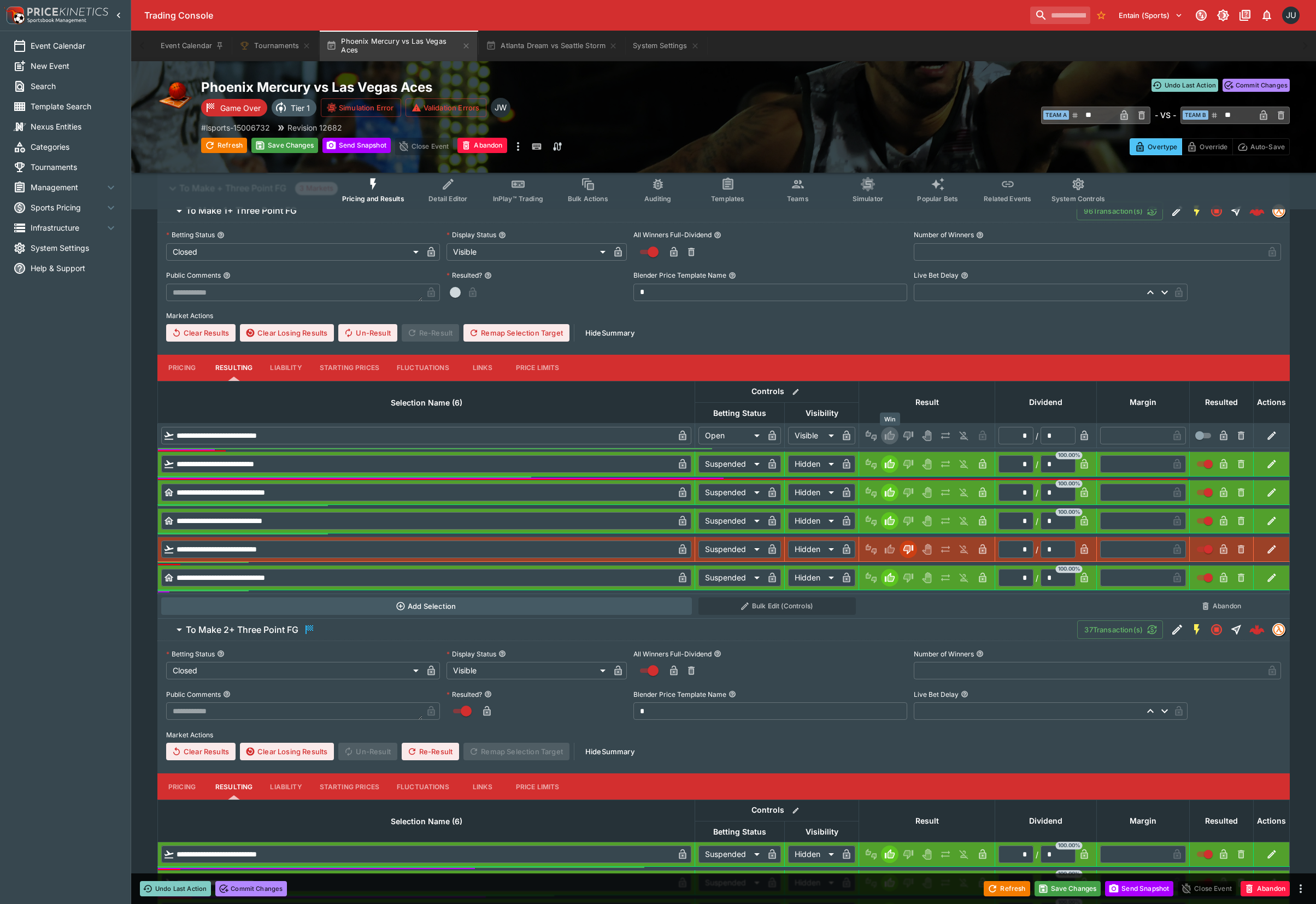
click at [887, 435] on icon "Win" at bounding box center [889, 435] width 10 height 9
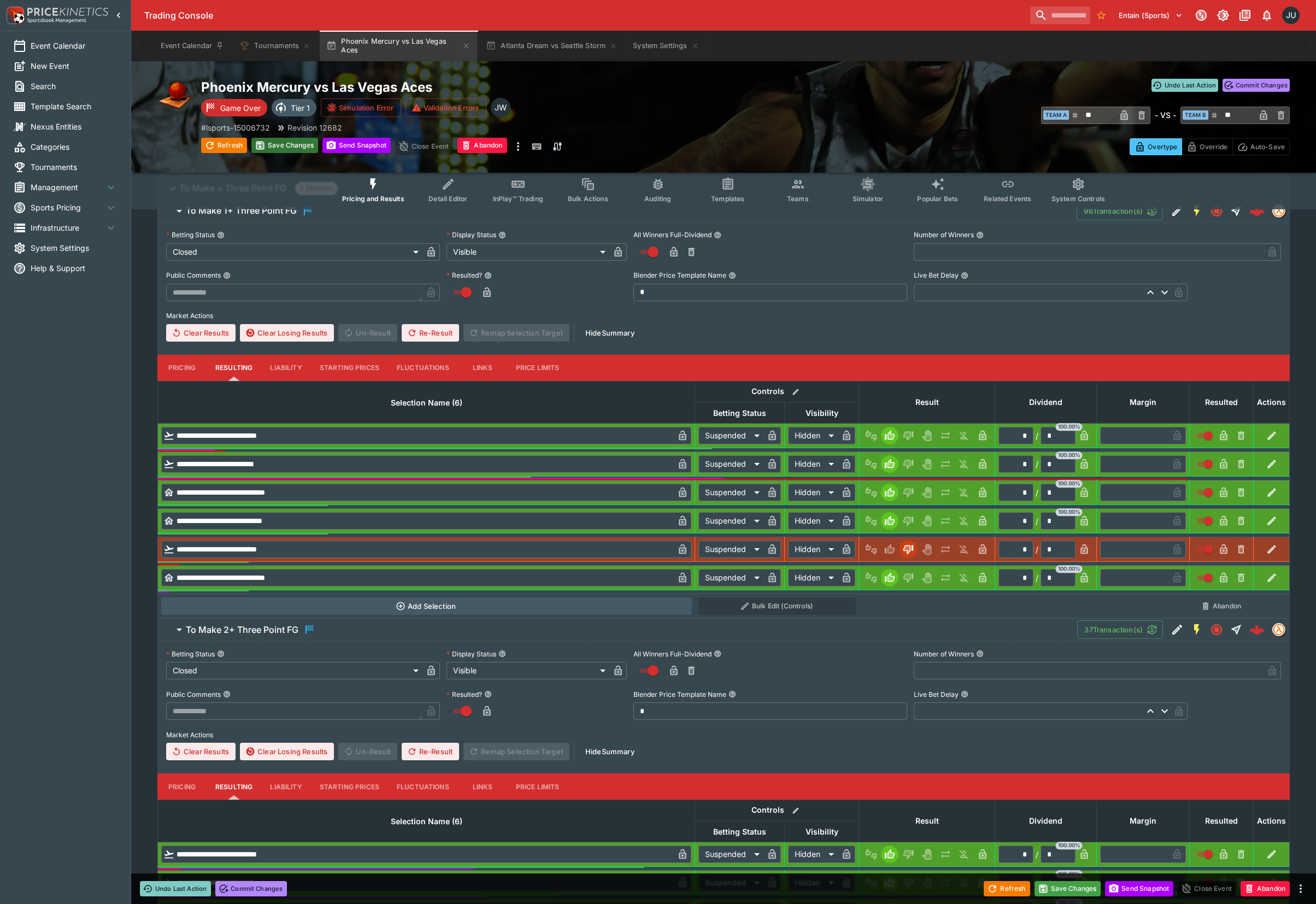
click at [305, 141] on button "Save Changes" at bounding box center [285, 146] width 67 height 15
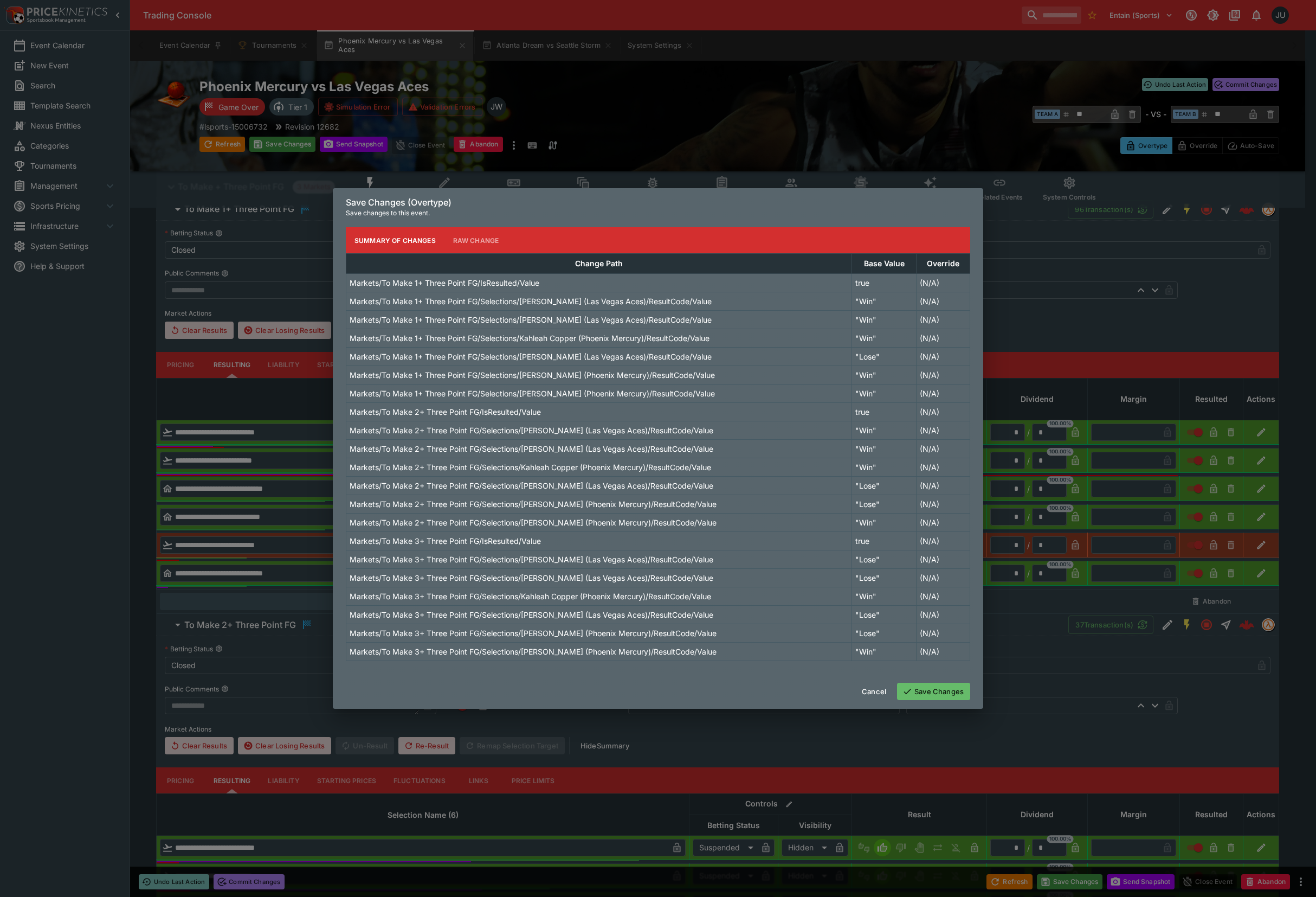
click at [940, 691] on button "Save Changes" at bounding box center [933, 691] width 73 height 17
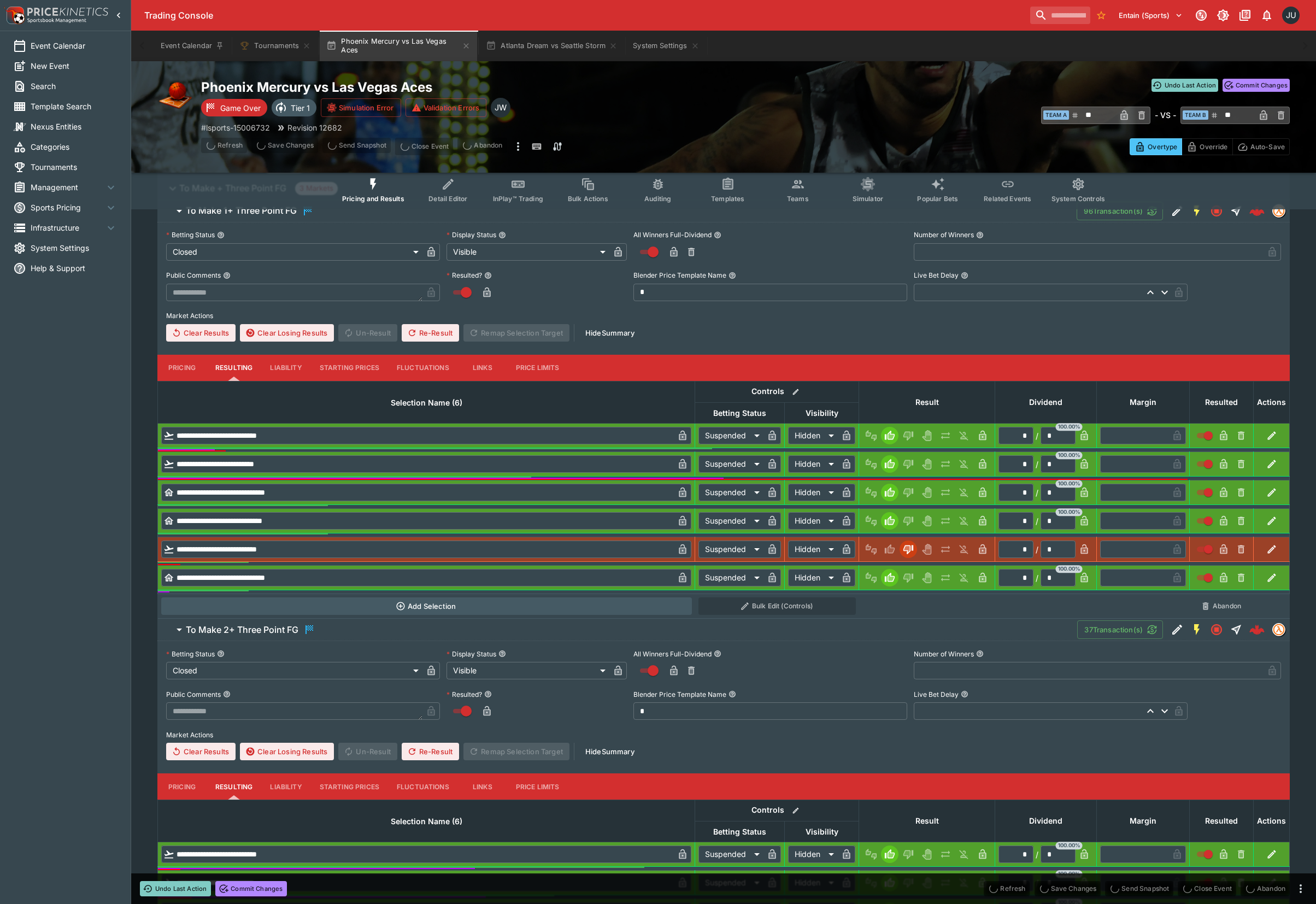
scroll to position [0, 0]
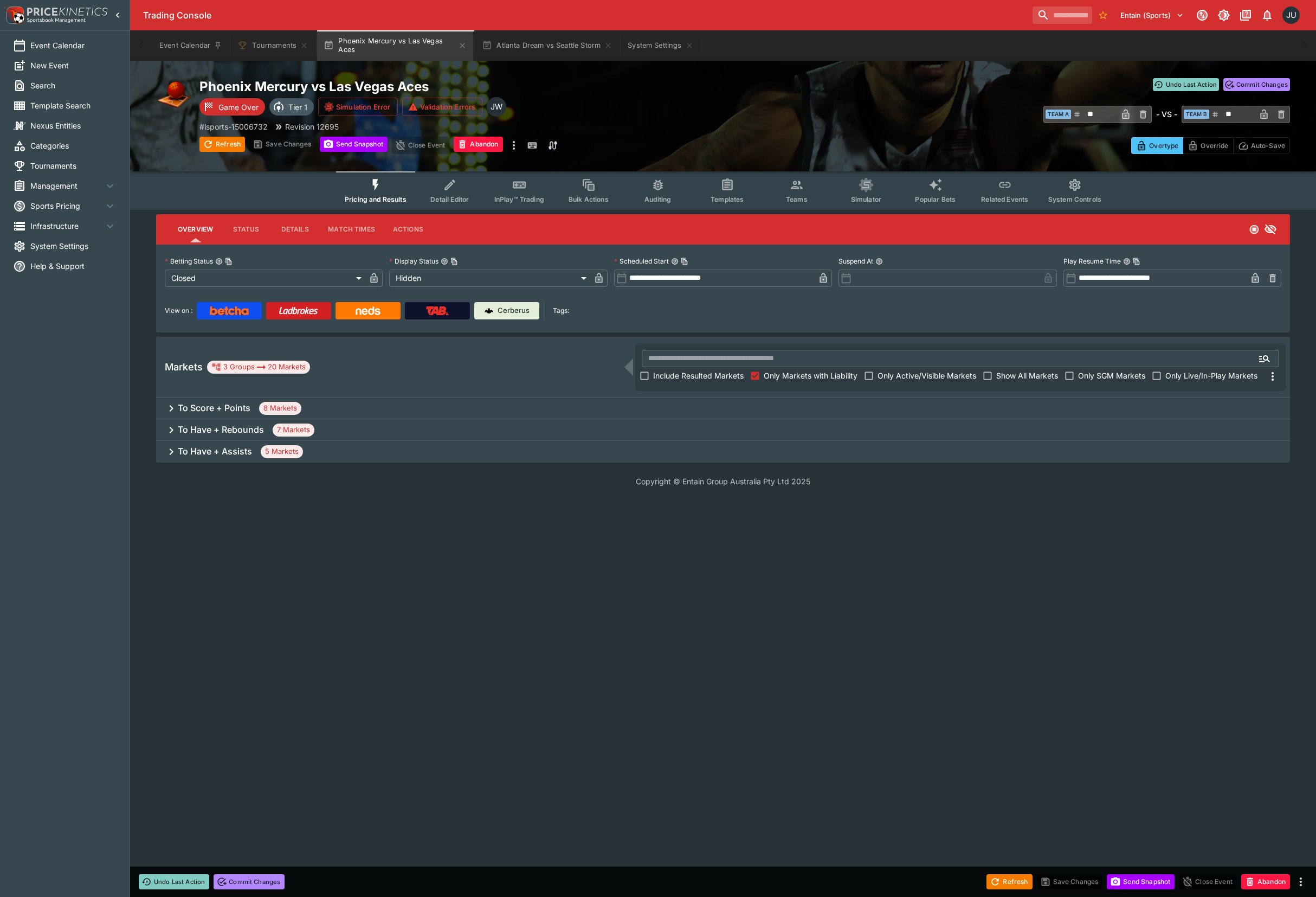
click at [300, 457] on div "To Have + Assists 5 Markets" at bounding box center [723, 452] width 1134 height 22
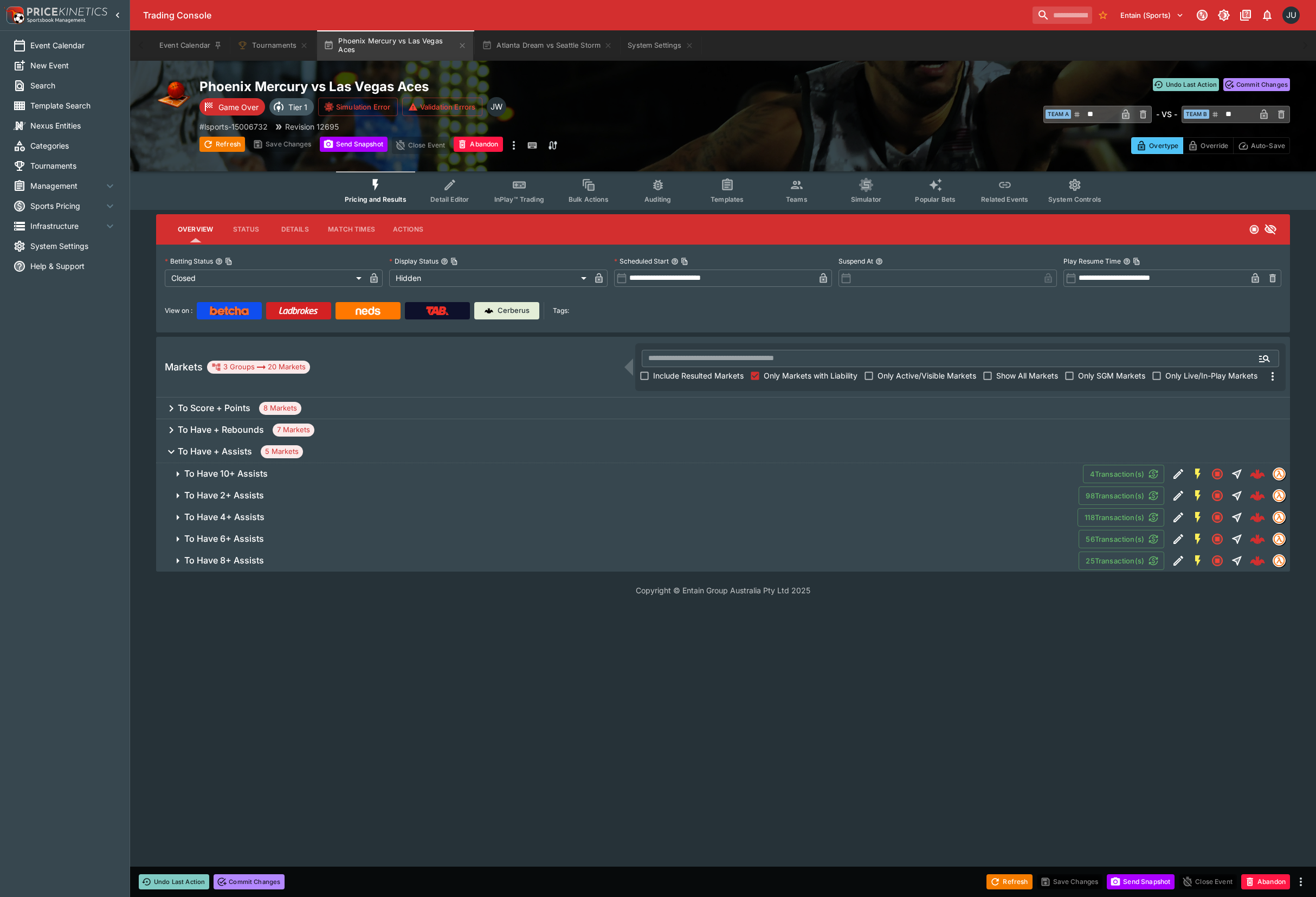
click at [231, 473] on h6 "To Have 10+ Assists" at bounding box center [226, 473] width 84 height 12
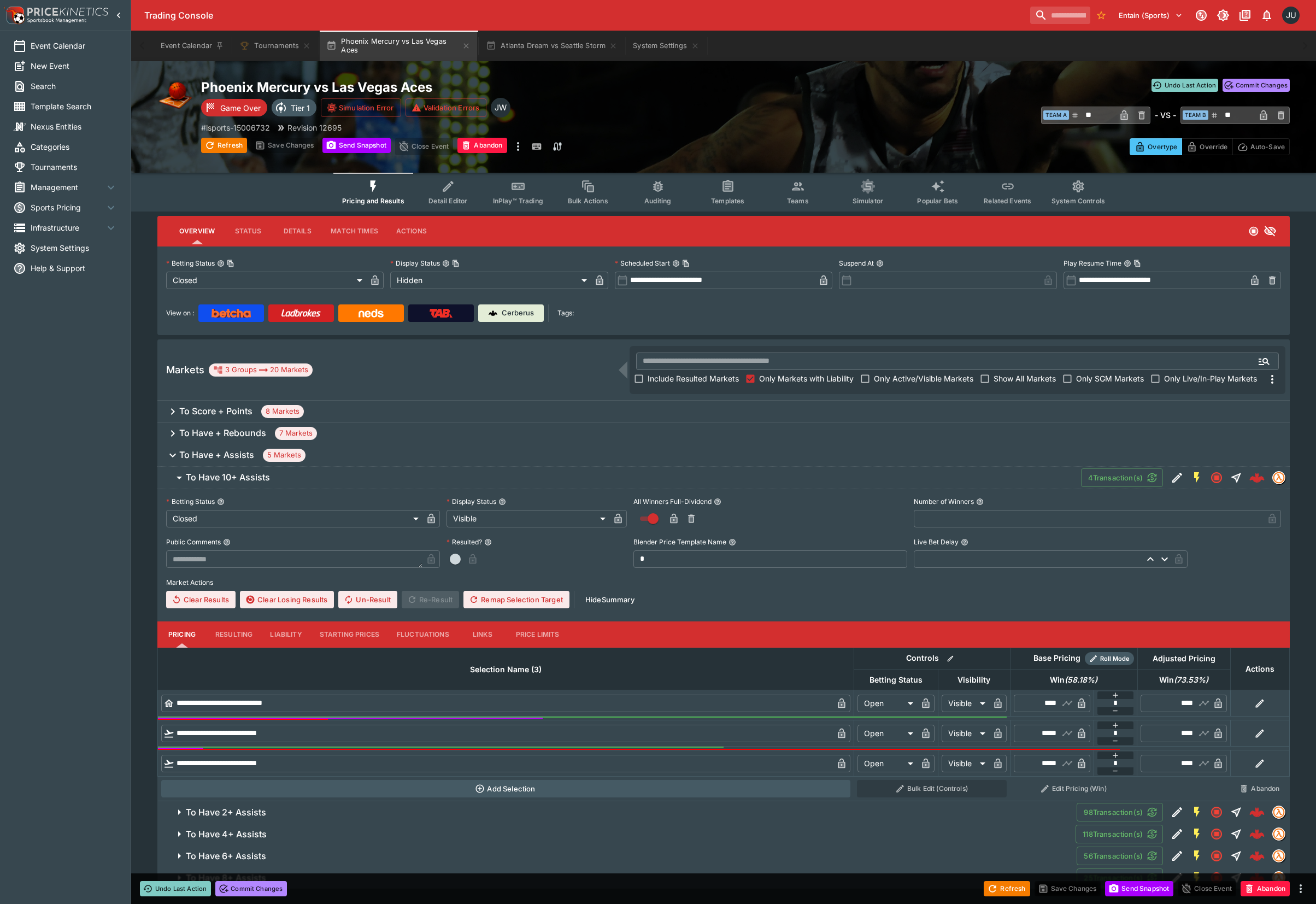
drag, startPoint x: 229, startPoint y: 633, endPoint x: 238, endPoint y: 634, distance: 9.1
click at [229, 634] on button "Resulting" at bounding box center [234, 634] width 55 height 26
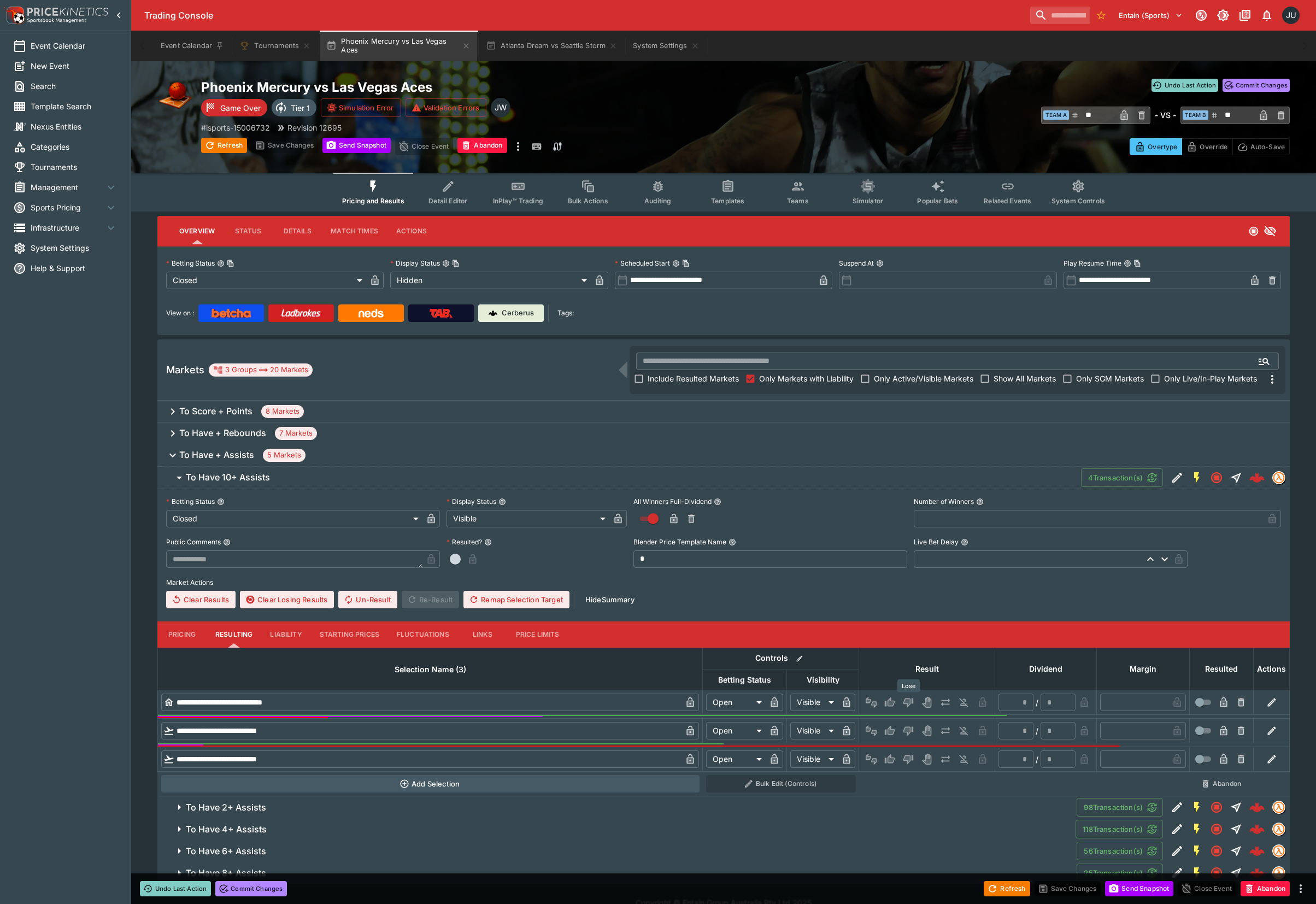
click at [906, 704] on icon "Lose" at bounding box center [908, 702] width 11 height 11
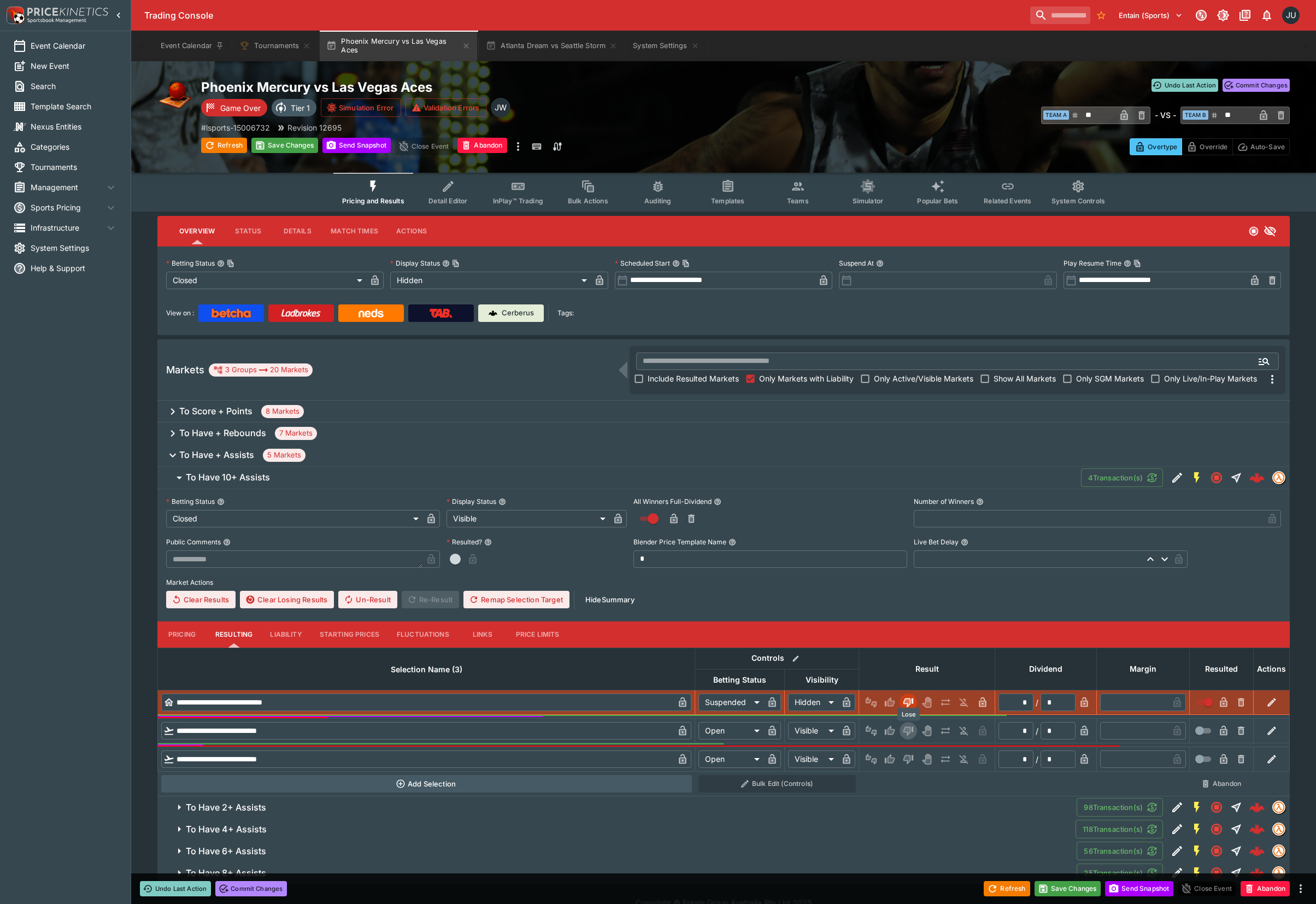
drag, startPoint x: 906, startPoint y: 730, endPoint x: 909, endPoint y: 759, distance: 29.2
click at [907, 733] on icon "Lose" at bounding box center [908, 730] width 11 height 11
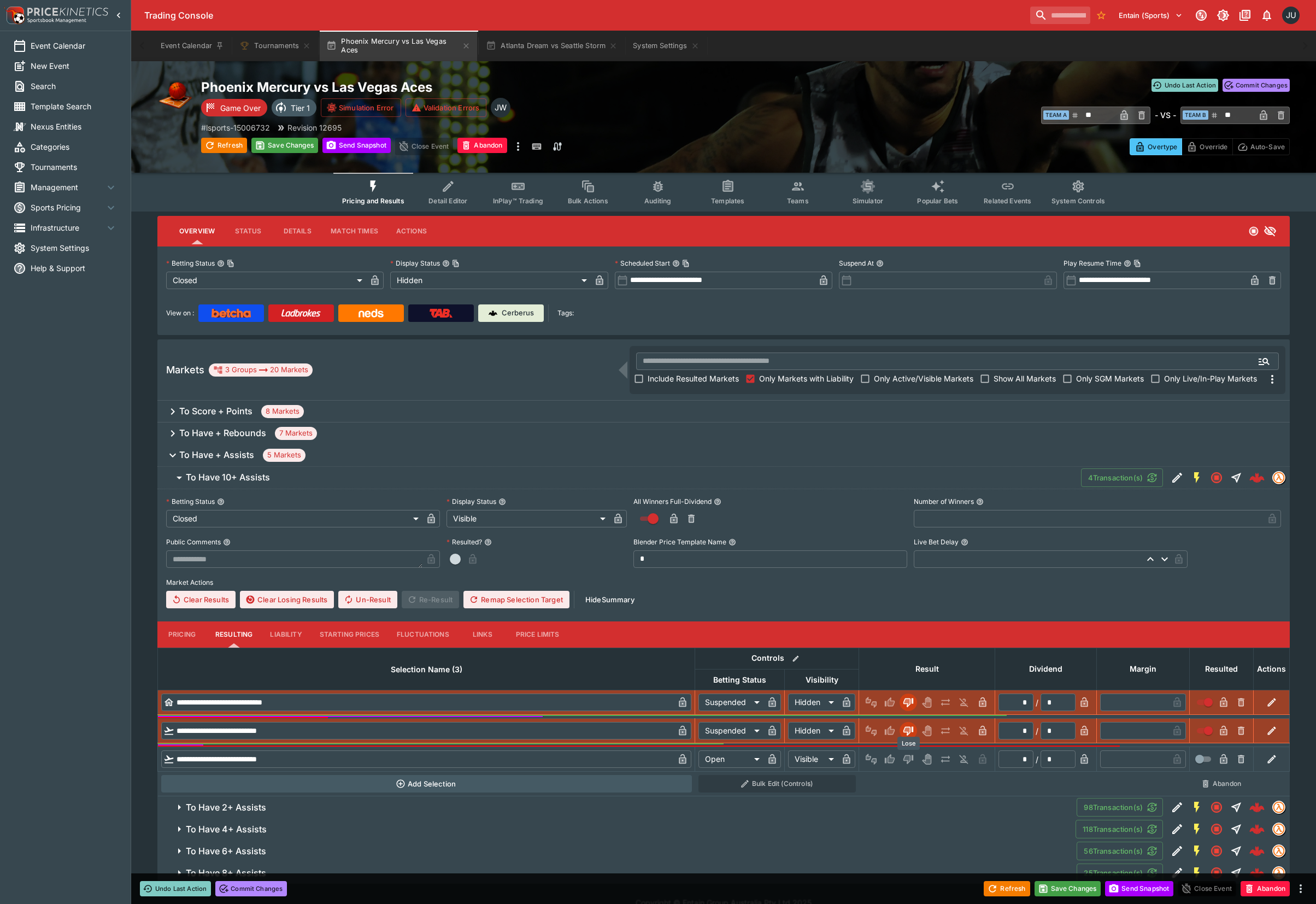
drag, startPoint x: 909, startPoint y: 759, endPoint x: 868, endPoint y: 757, distance: 41.0
click at [910, 760] on icon "Lose" at bounding box center [908, 758] width 11 height 11
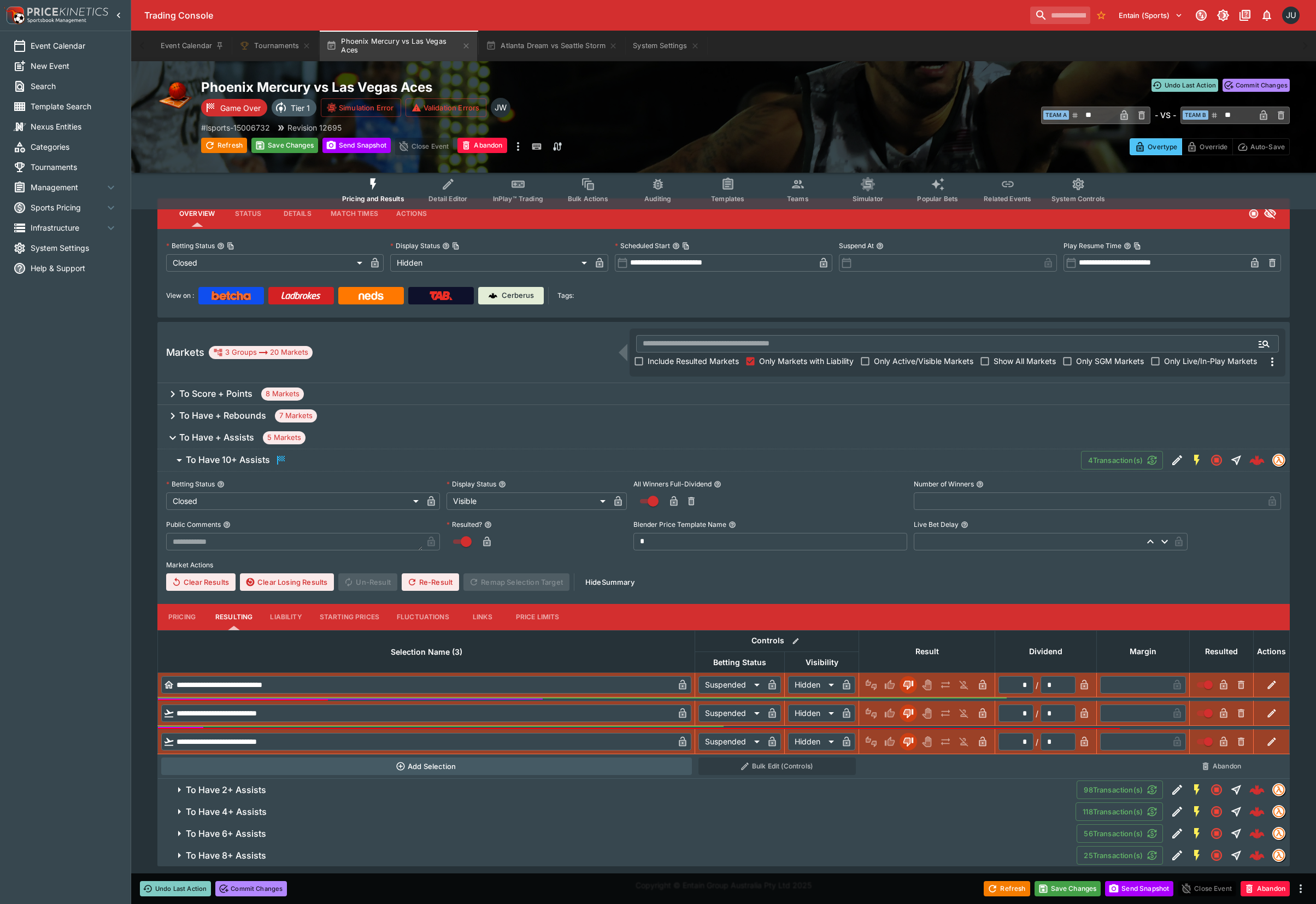
click at [283, 852] on span "To Have 8+ Assists" at bounding box center [627, 856] width 882 height 12
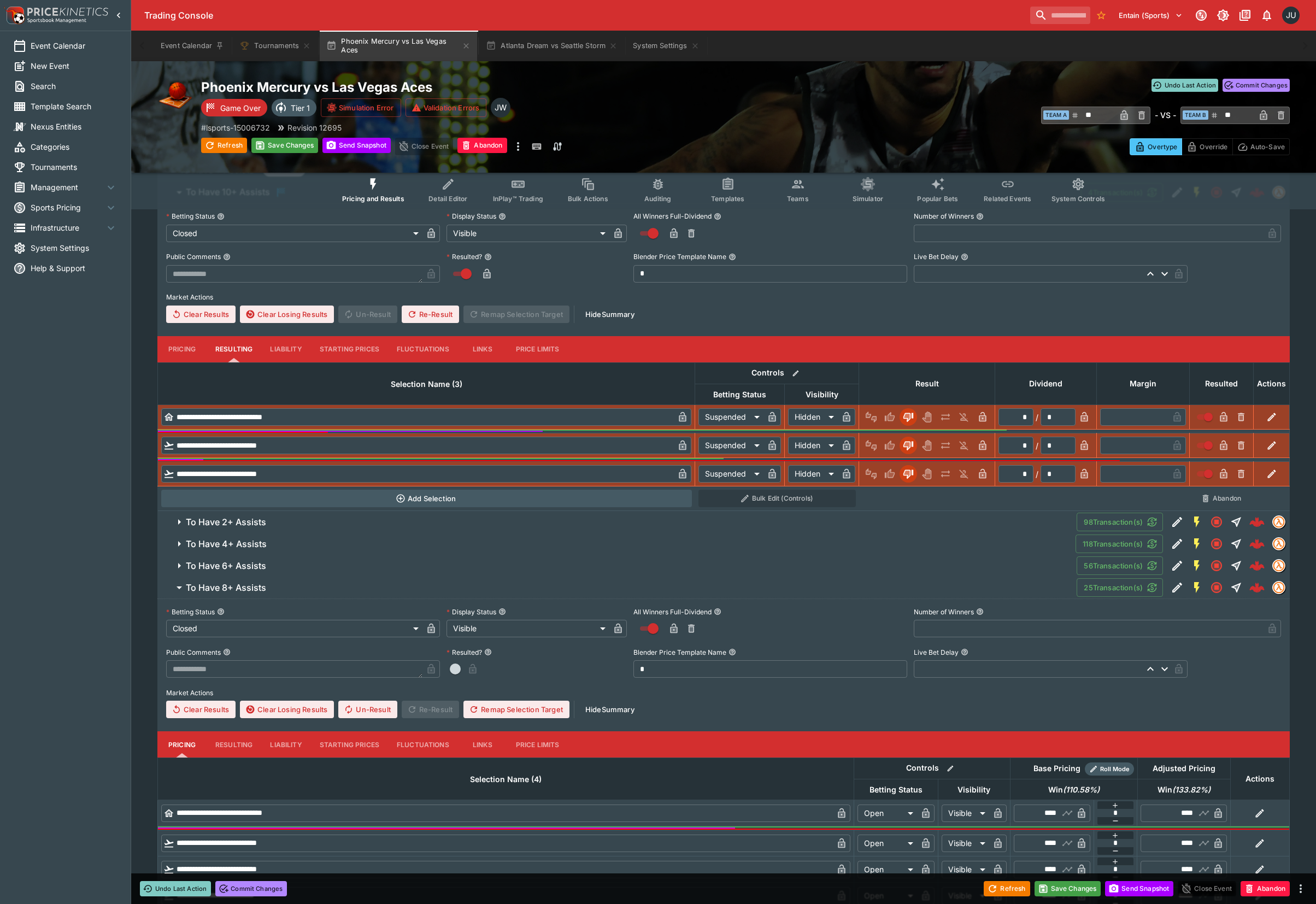
scroll to position [289, 0]
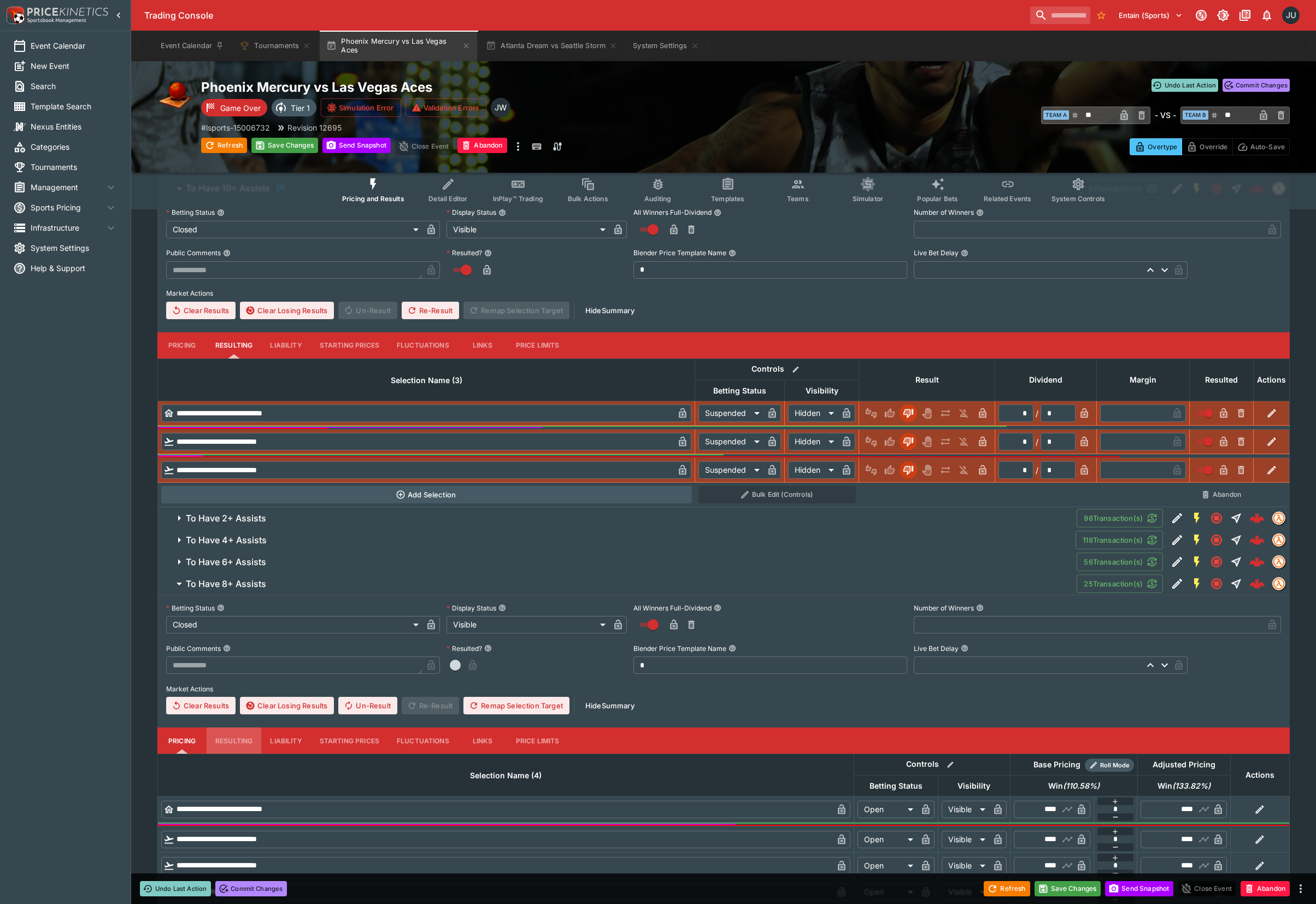
drag, startPoint x: 230, startPoint y: 746, endPoint x: 241, endPoint y: 744, distance: 11.2
click at [230, 359] on button "Resulting" at bounding box center [234, 345] width 55 height 26
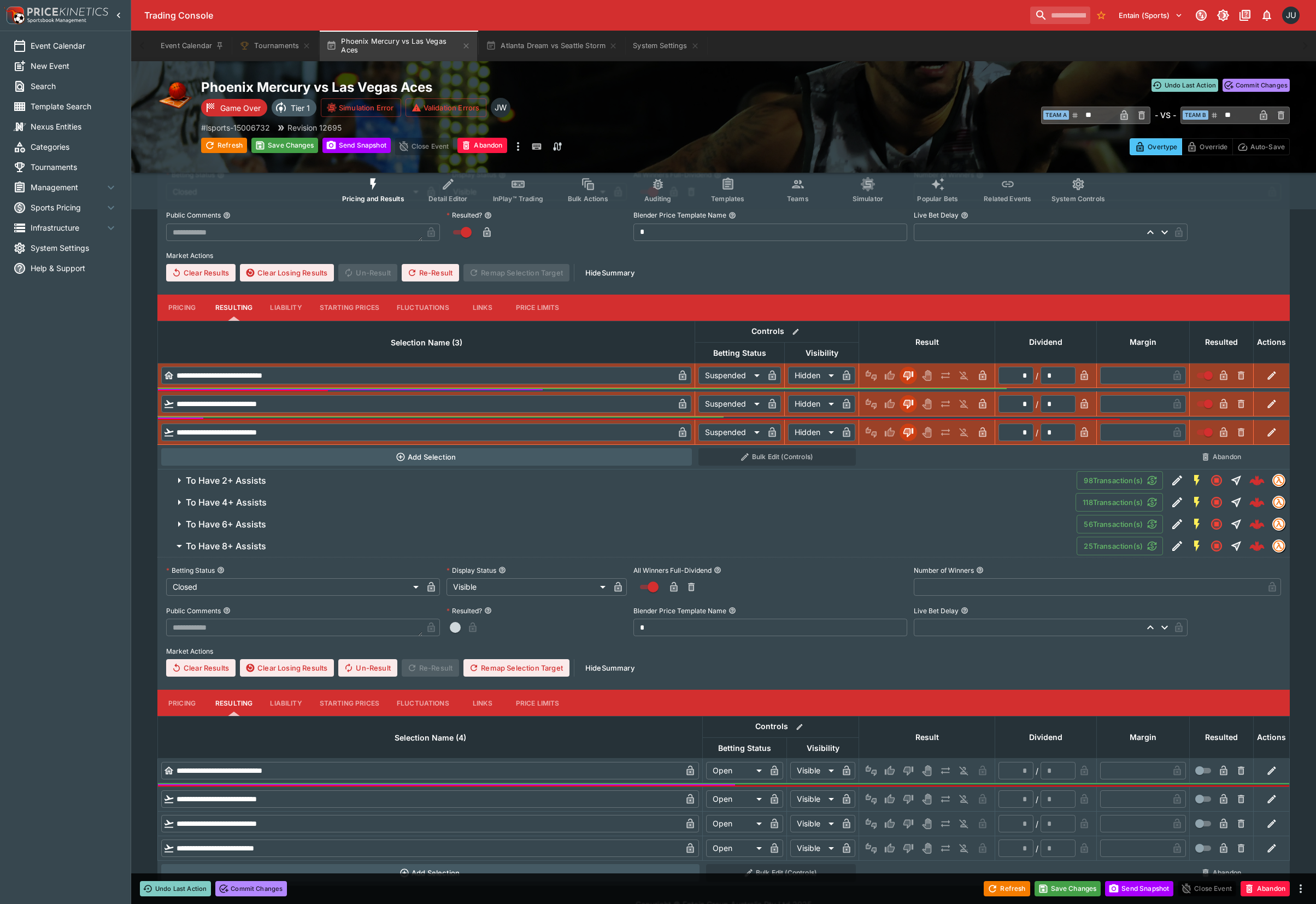
scroll to position [348, 0]
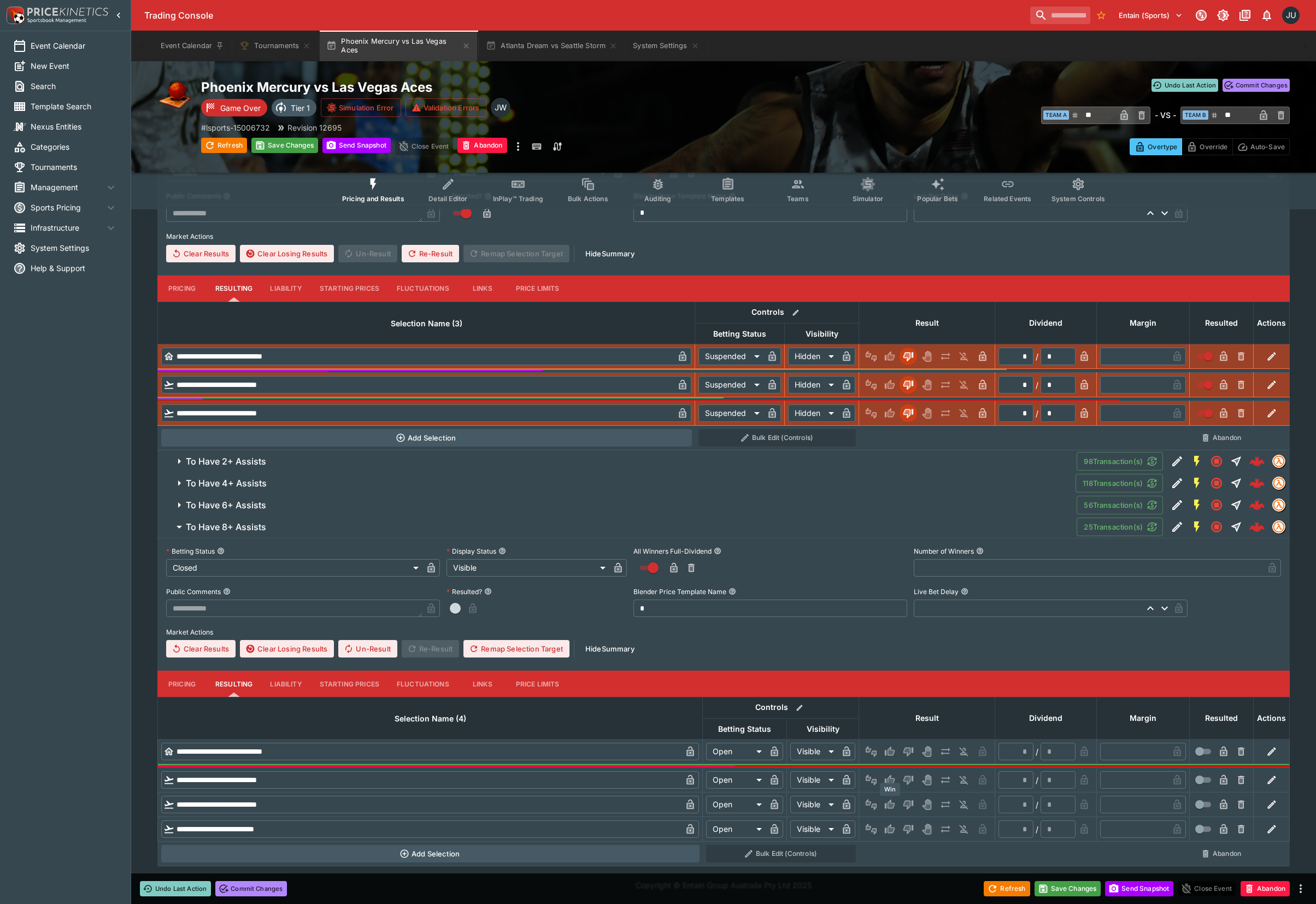
click at [893, 802] on icon "Win" at bounding box center [889, 804] width 11 height 11
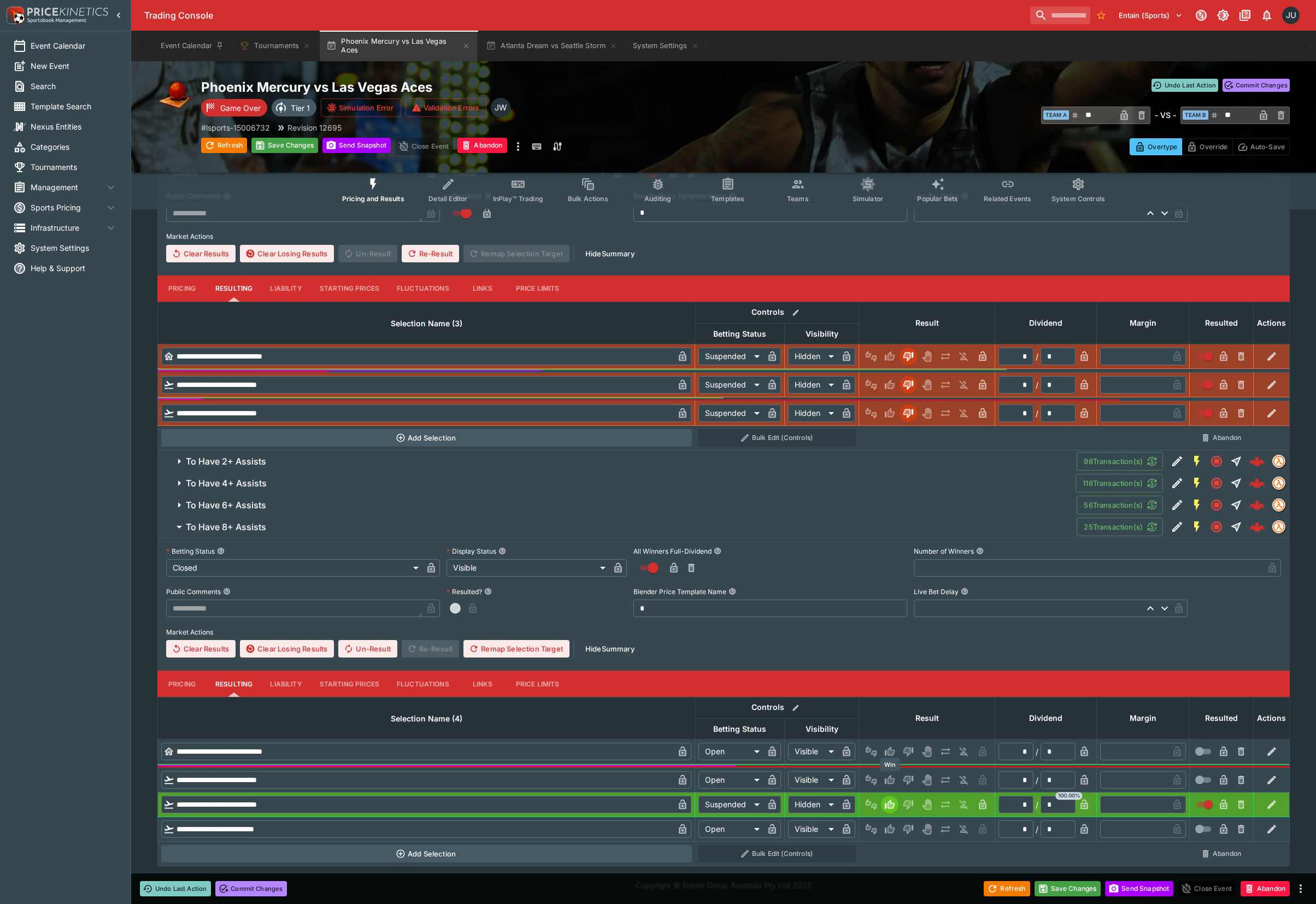
click at [888, 754] on icon "Win" at bounding box center [889, 751] width 10 height 9
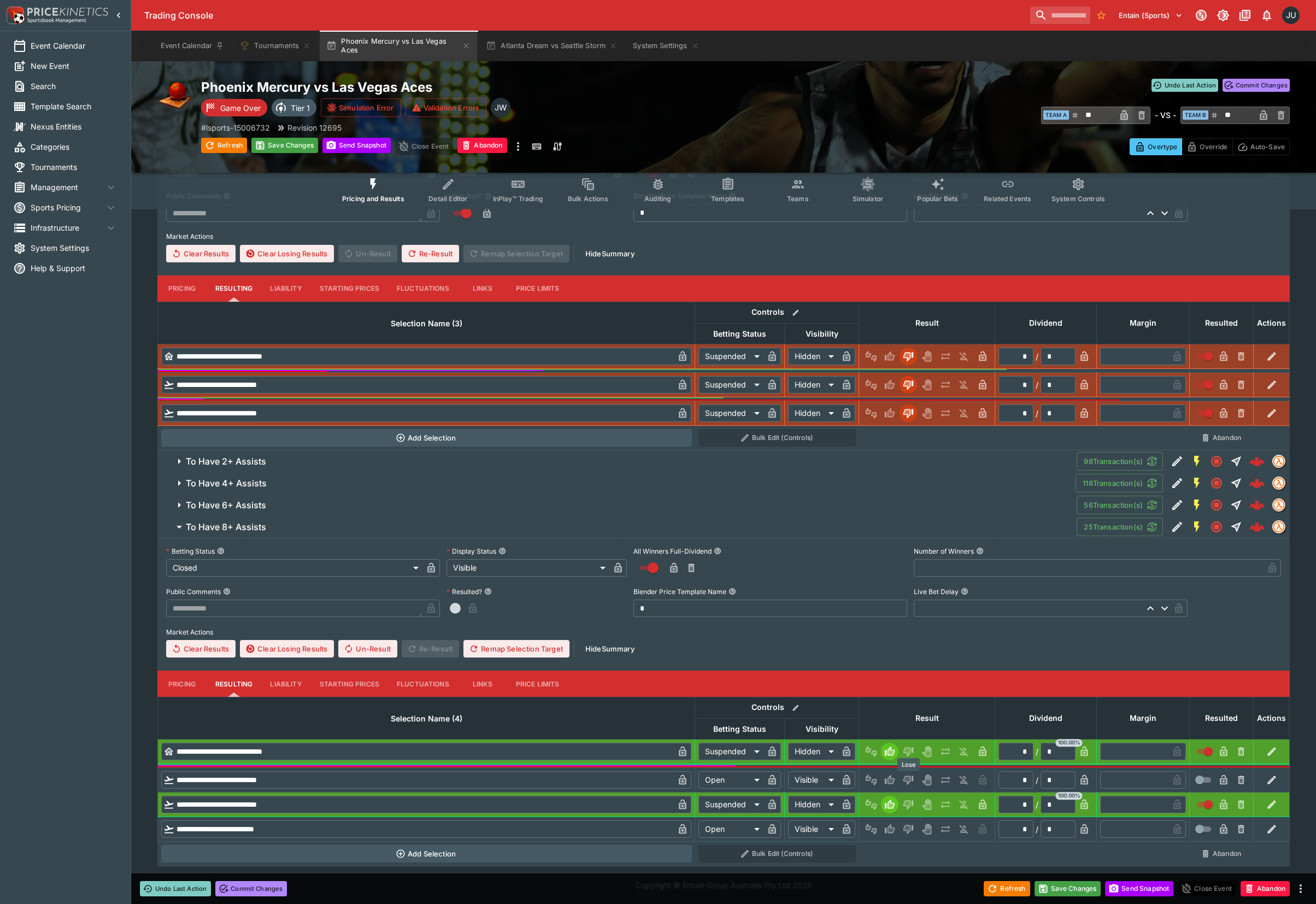
click at [907, 776] on icon "Lose" at bounding box center [908, 780] width 10 height 9
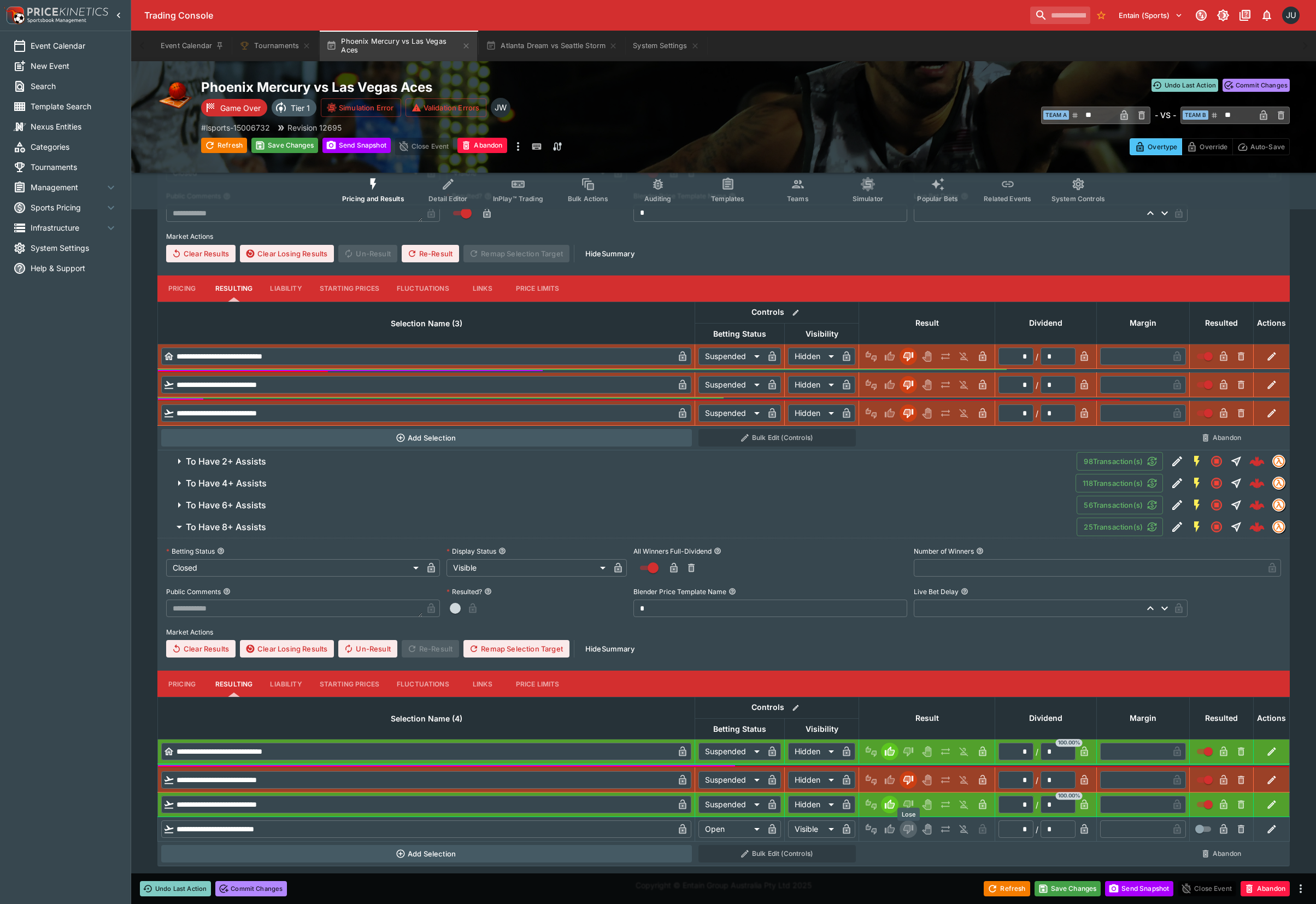
click at [914, 831] on icon "Lose" at bounding box center [908, 829] width 11 height 11
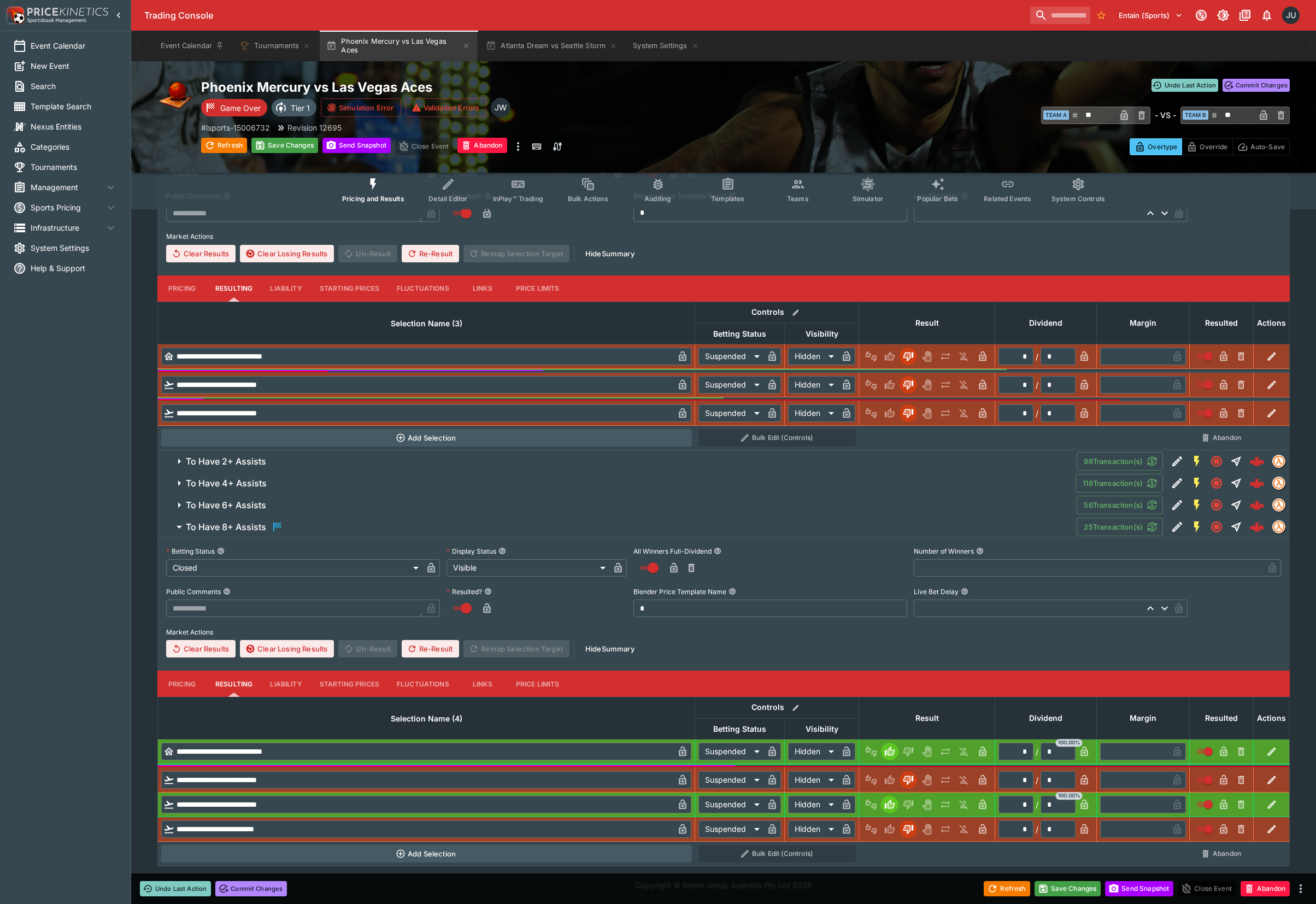
click at [280, 507] on span "To Have 6+ Assists" at bounding box center [627, 505] width 882 height 12
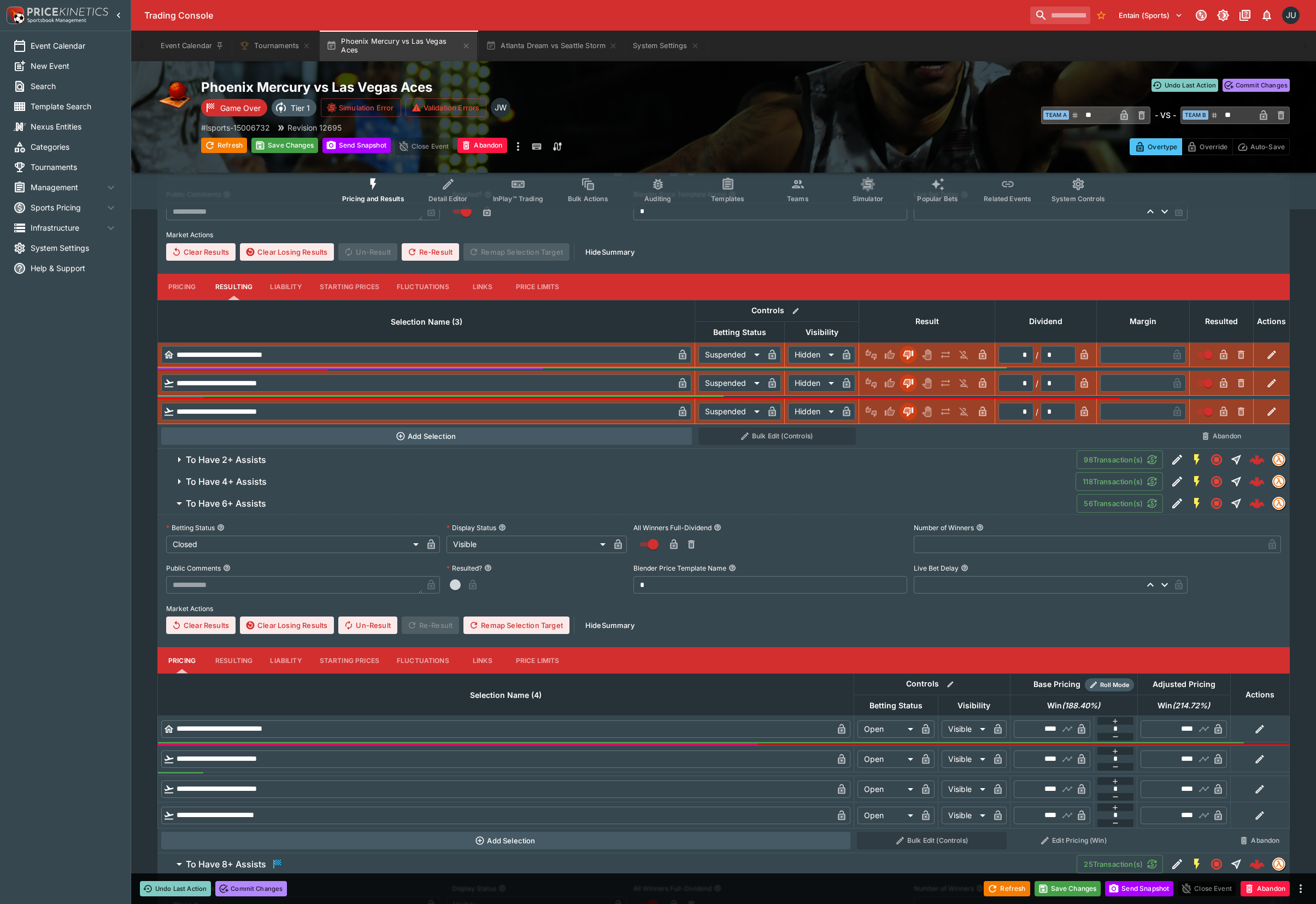
click at [228, 300] on button "Resulting" at bounding box center [234, 287] width 55 height 26
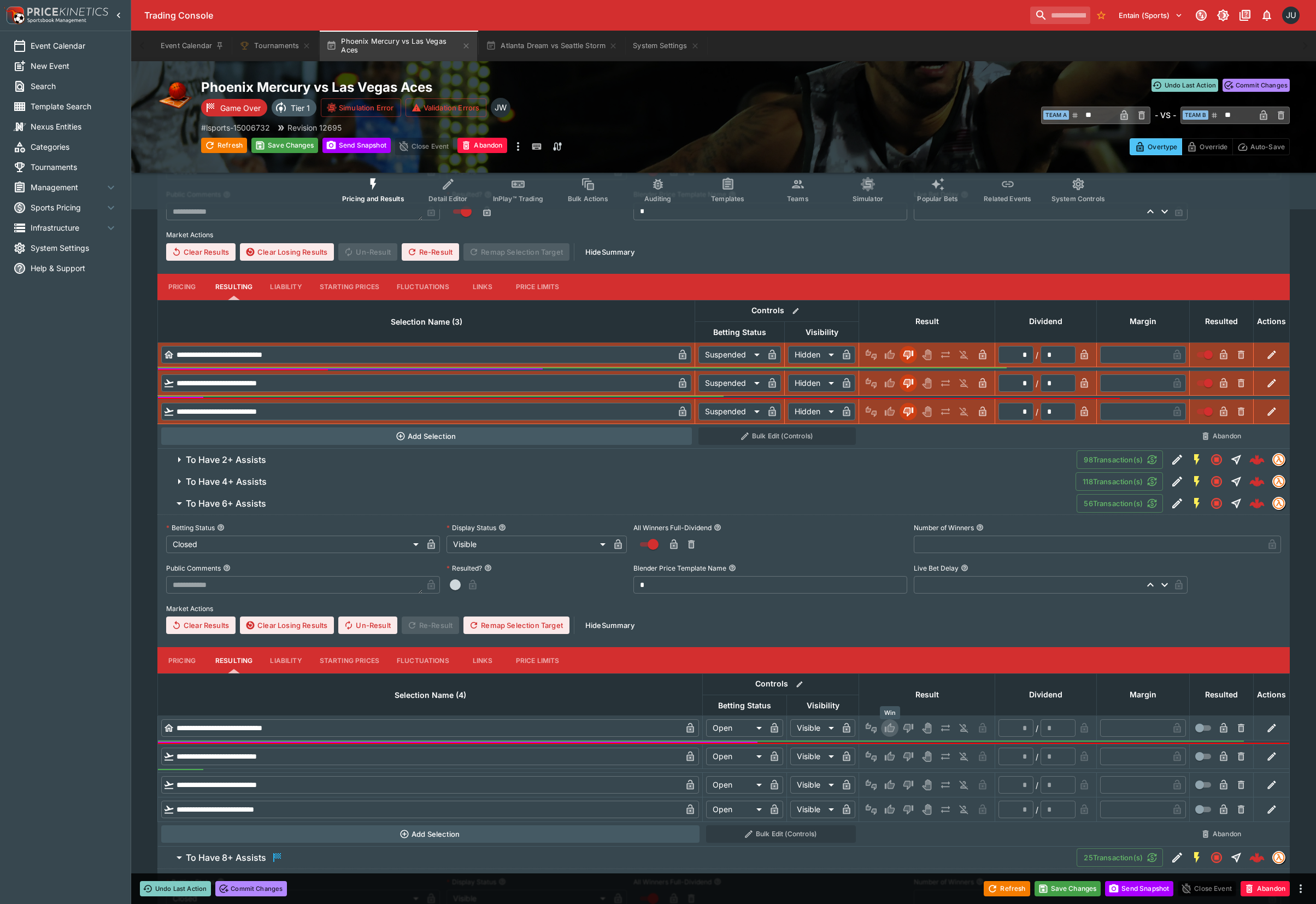
click at [894, 732] on icon "Win" at bounding box center [889, 728] width 11 height 11
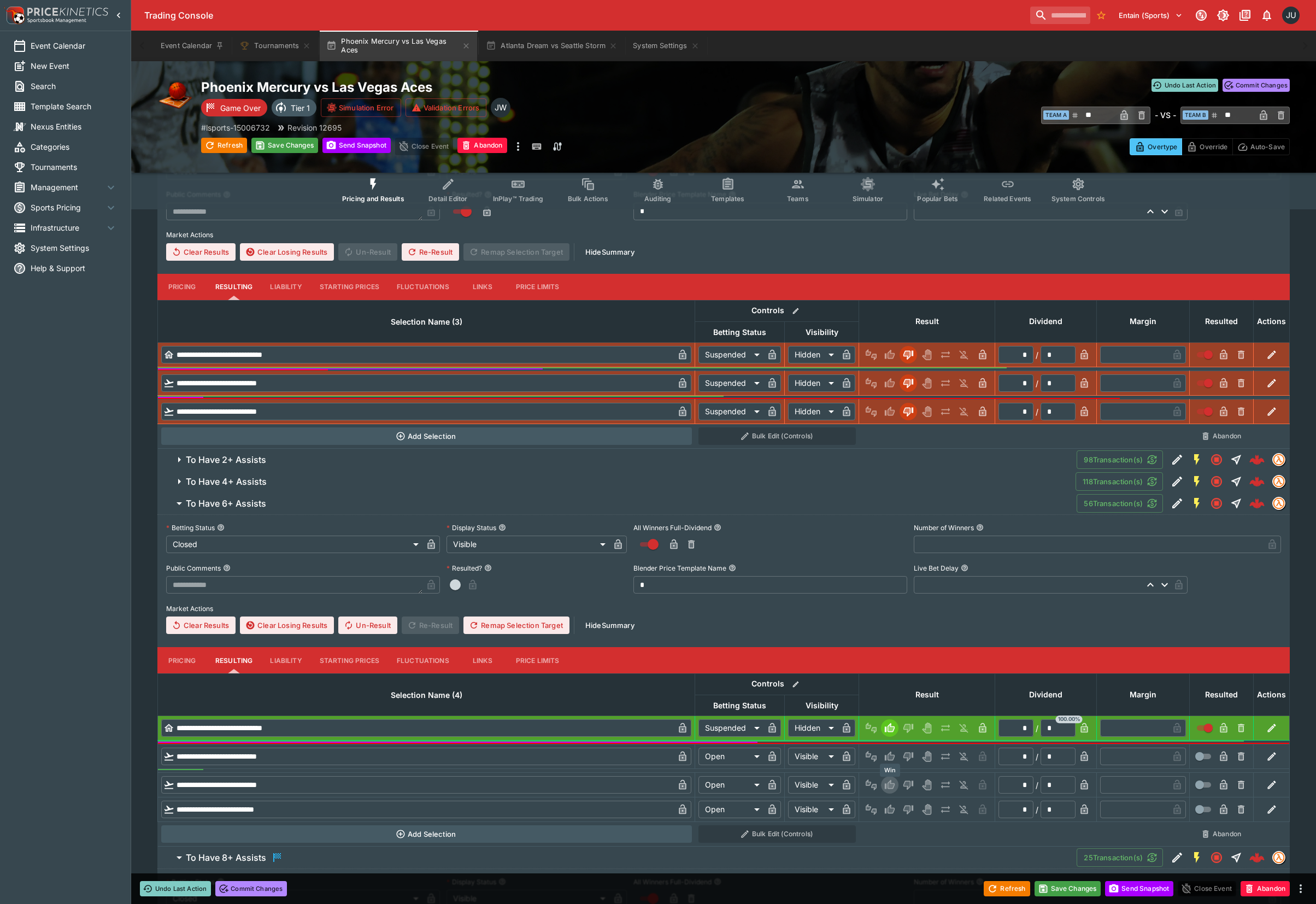
click at [888, 784] on icon "Win" at bounding box center [889, 784] width 10 height 9
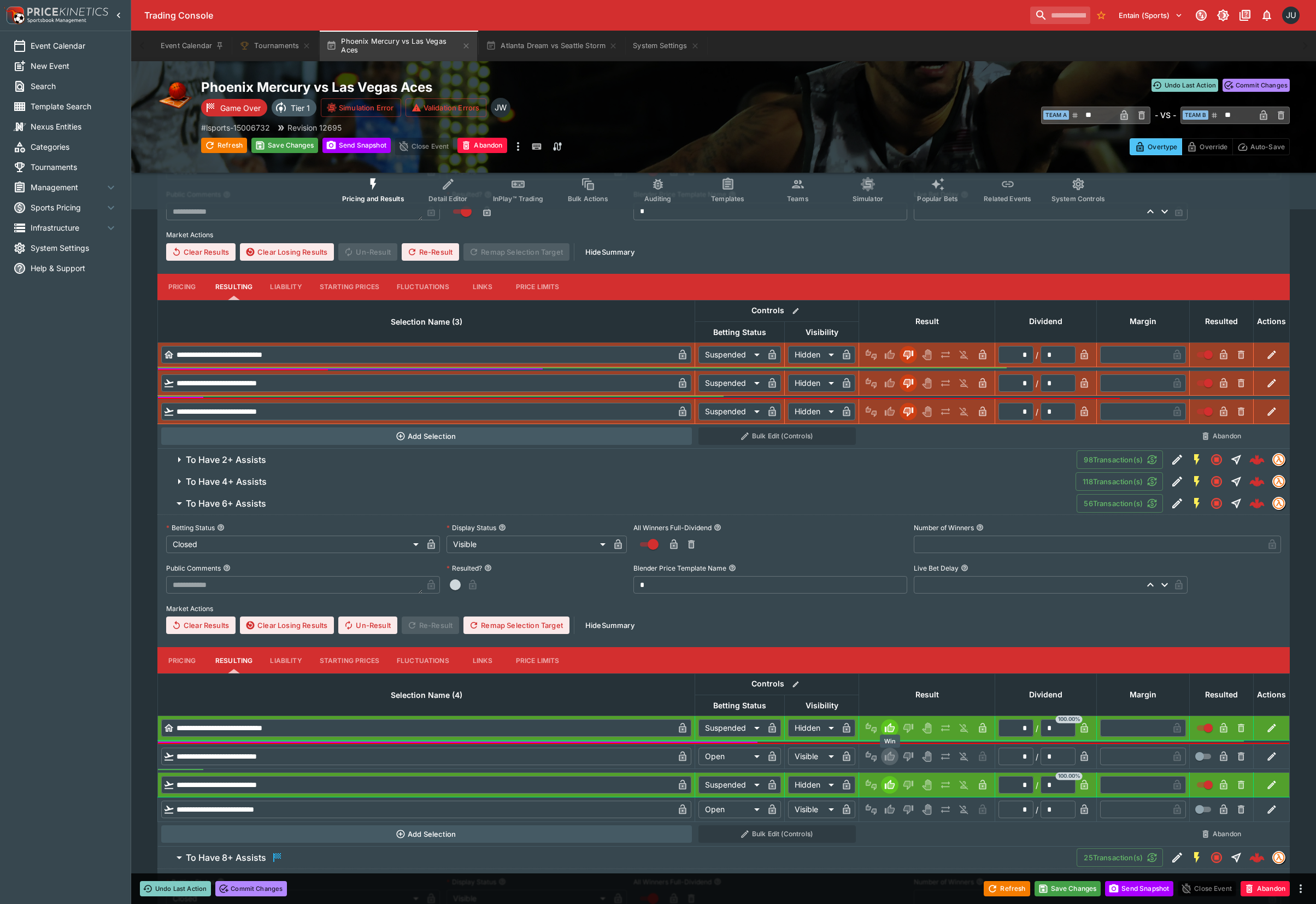
click at [890, 757] on icon "Win" at bounding box center [889, 756] width 10 height 9
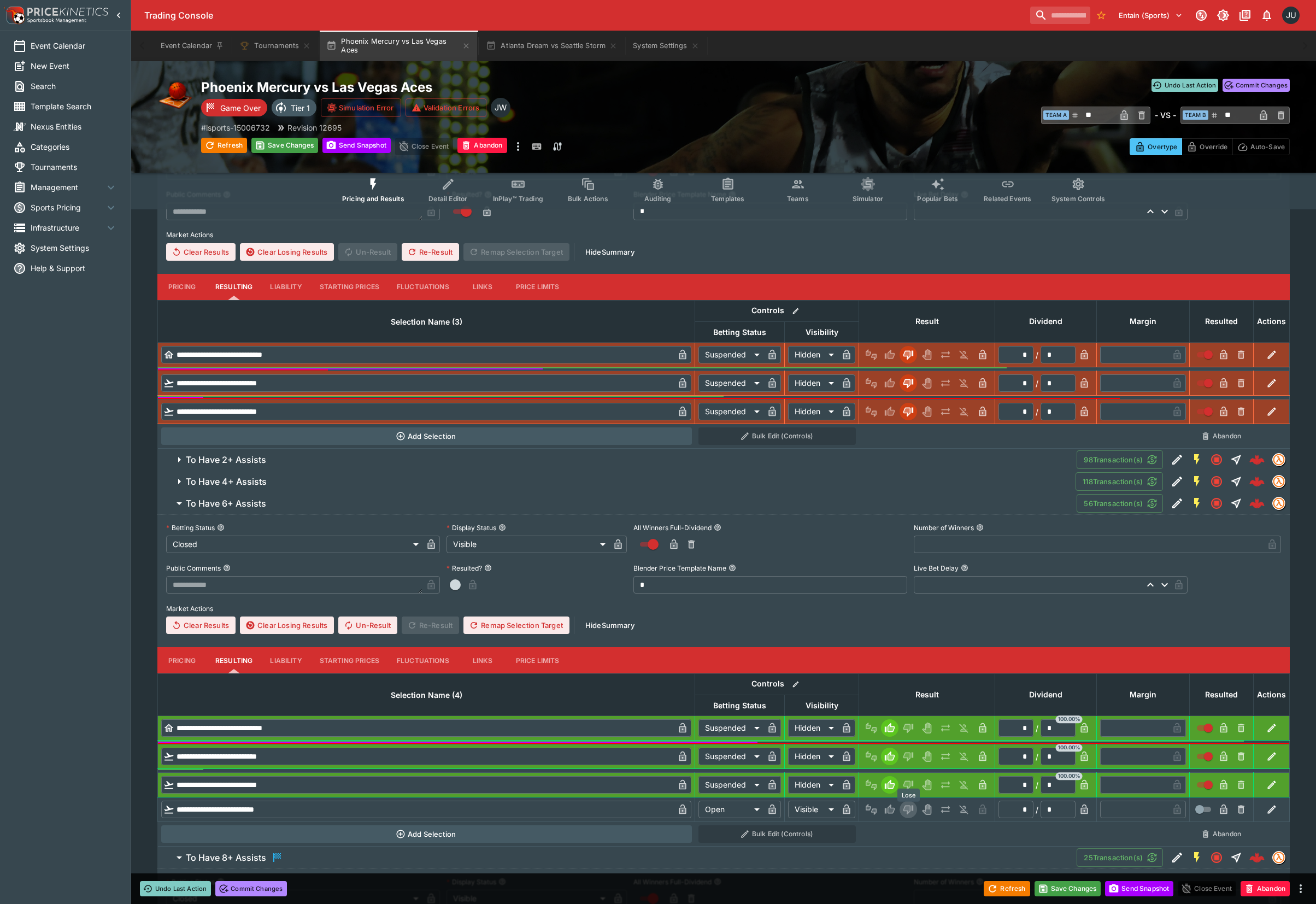
click at [908, 809] on icon "Lose" at bounding box center [907, 810] width 5 height 6
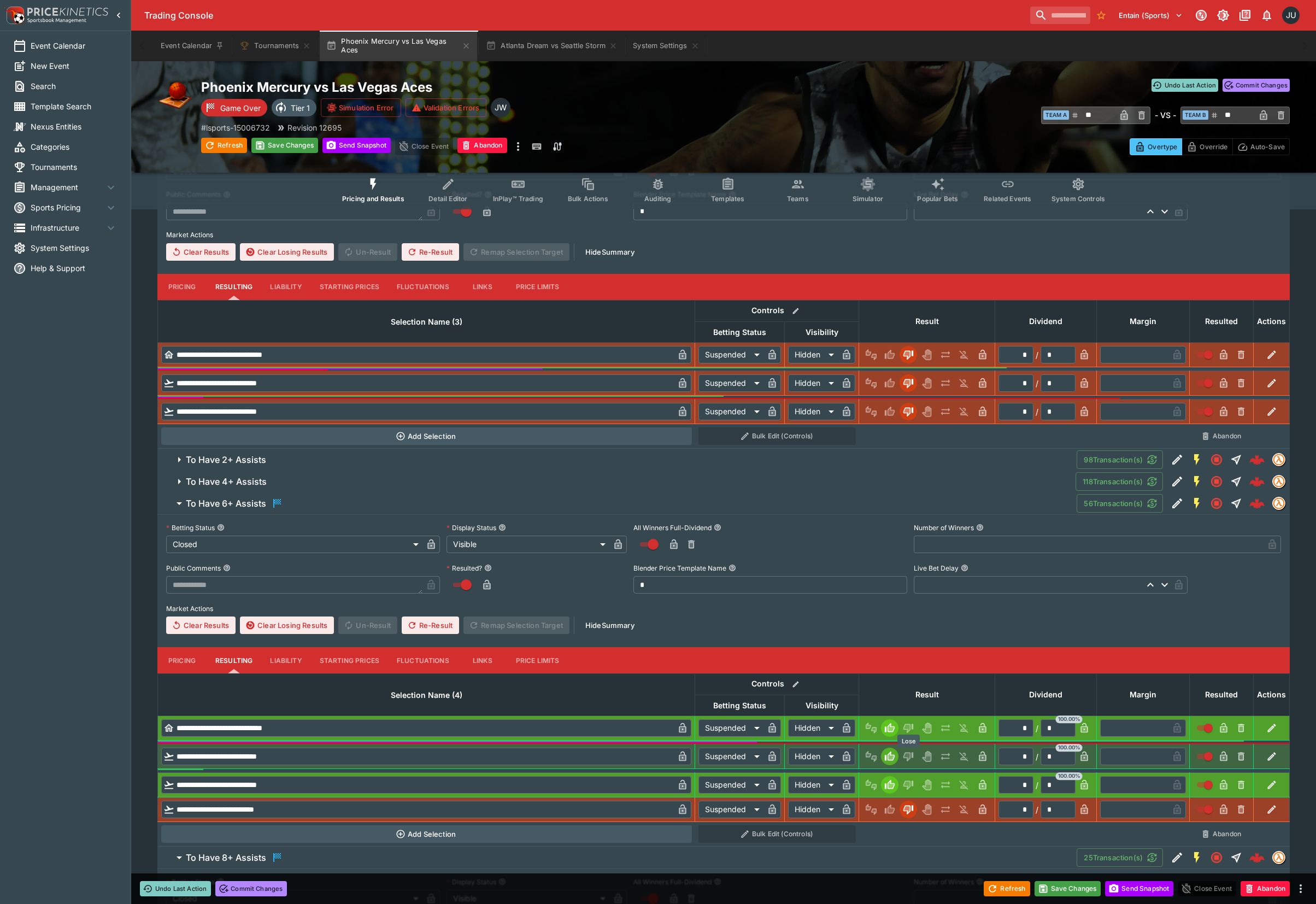
click at [912, 760] on icon "Lose" at bounding box center [908, 756] width 11 height 11
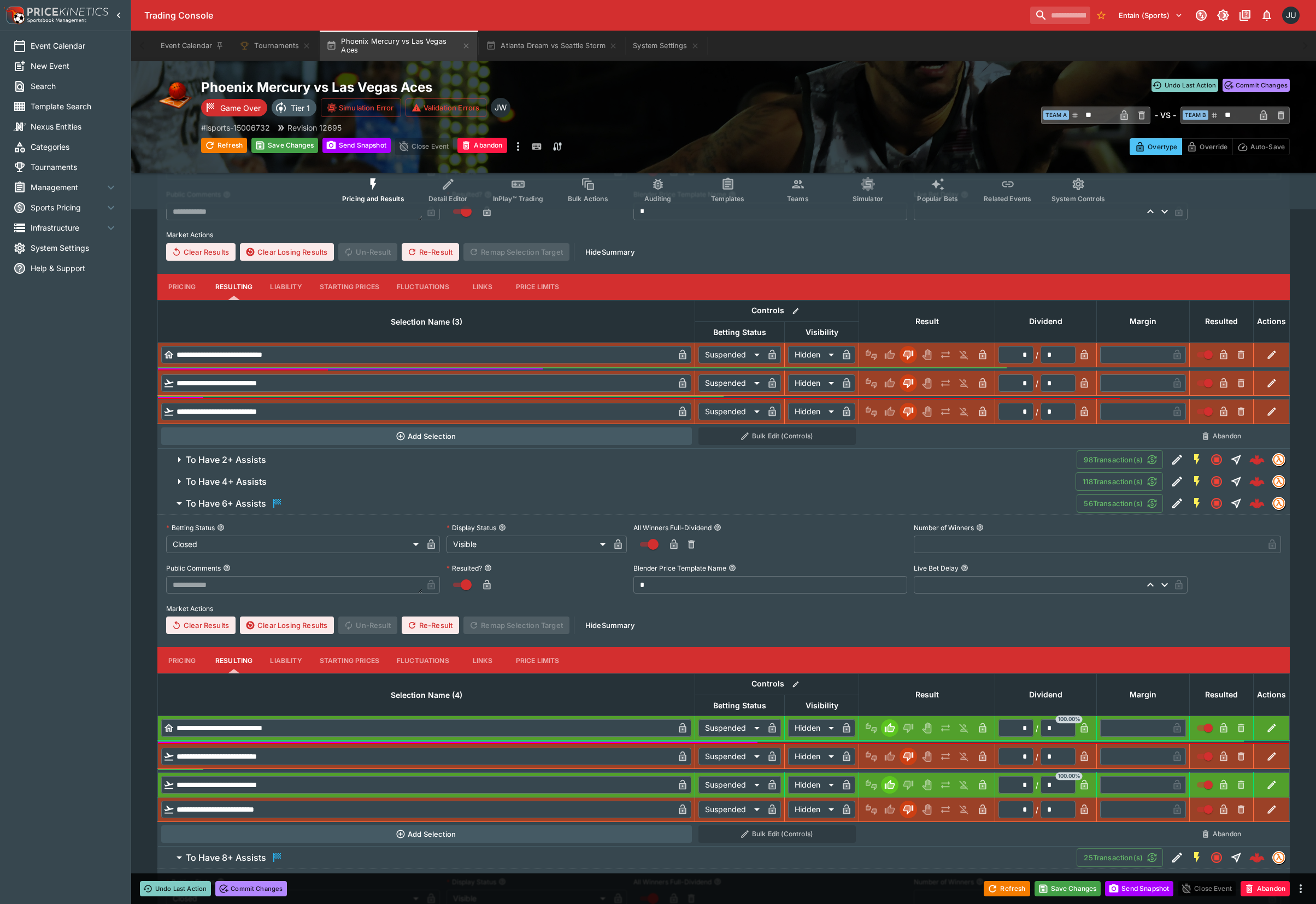
click at [320, 485] on span "To Have 4+ Assists" at bounding box center [626, 482] width 881 height 12
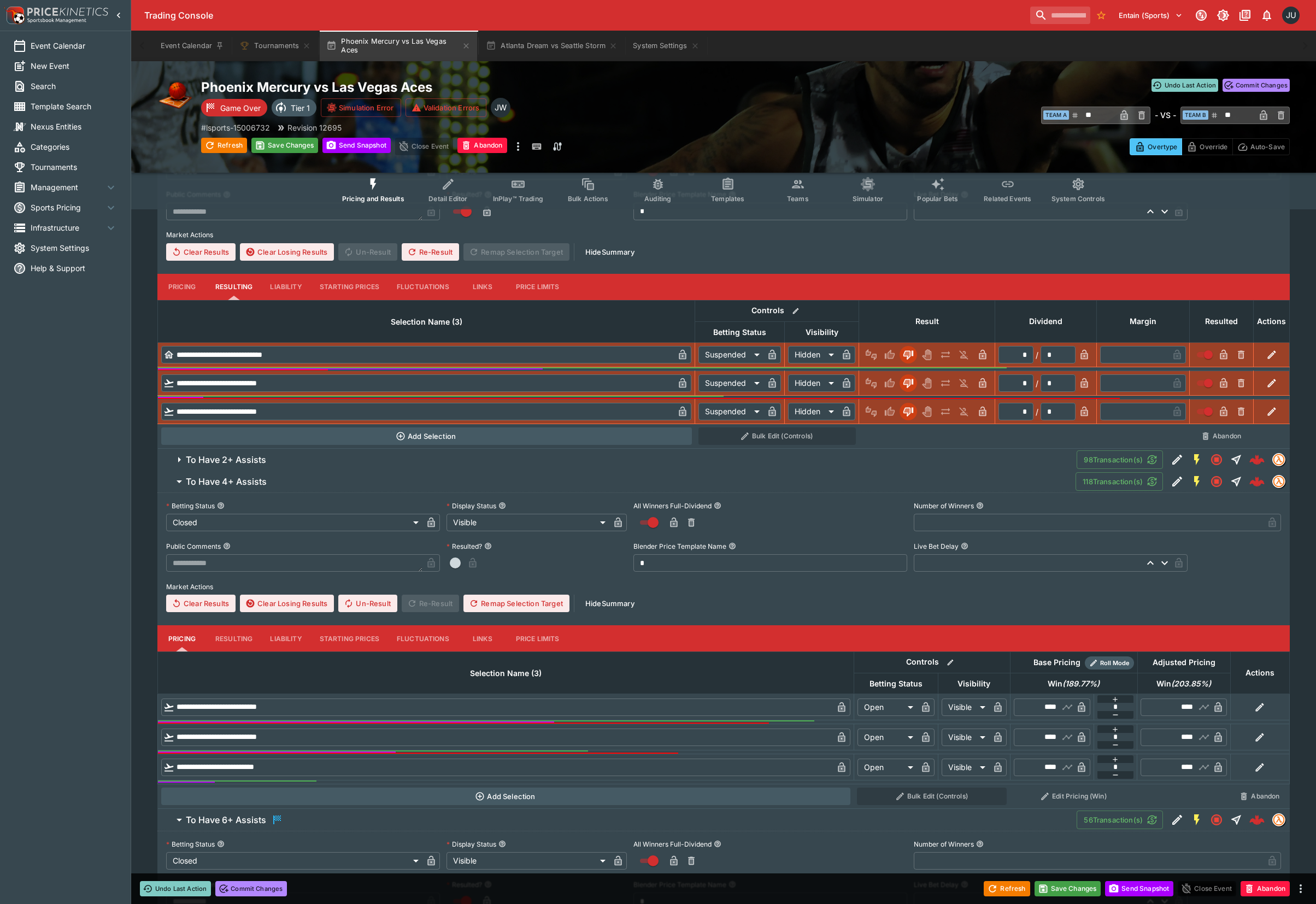
click at [235, 300] on button "Resulting" at bounding box center [234, 287] width 55 height 26
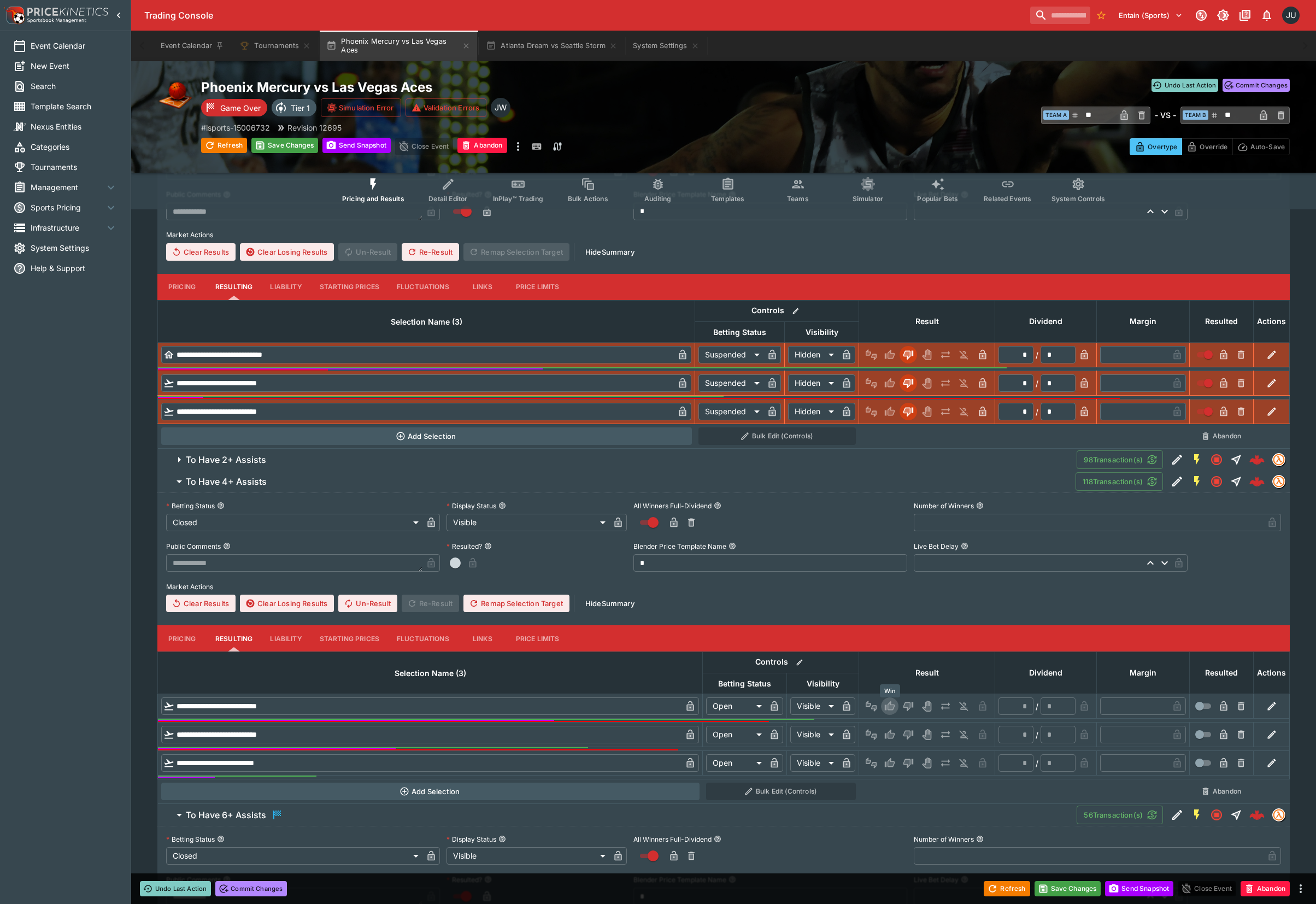
click at [886, 704] on icon "Win" at bounding box center [889, 706] width 11 height 11
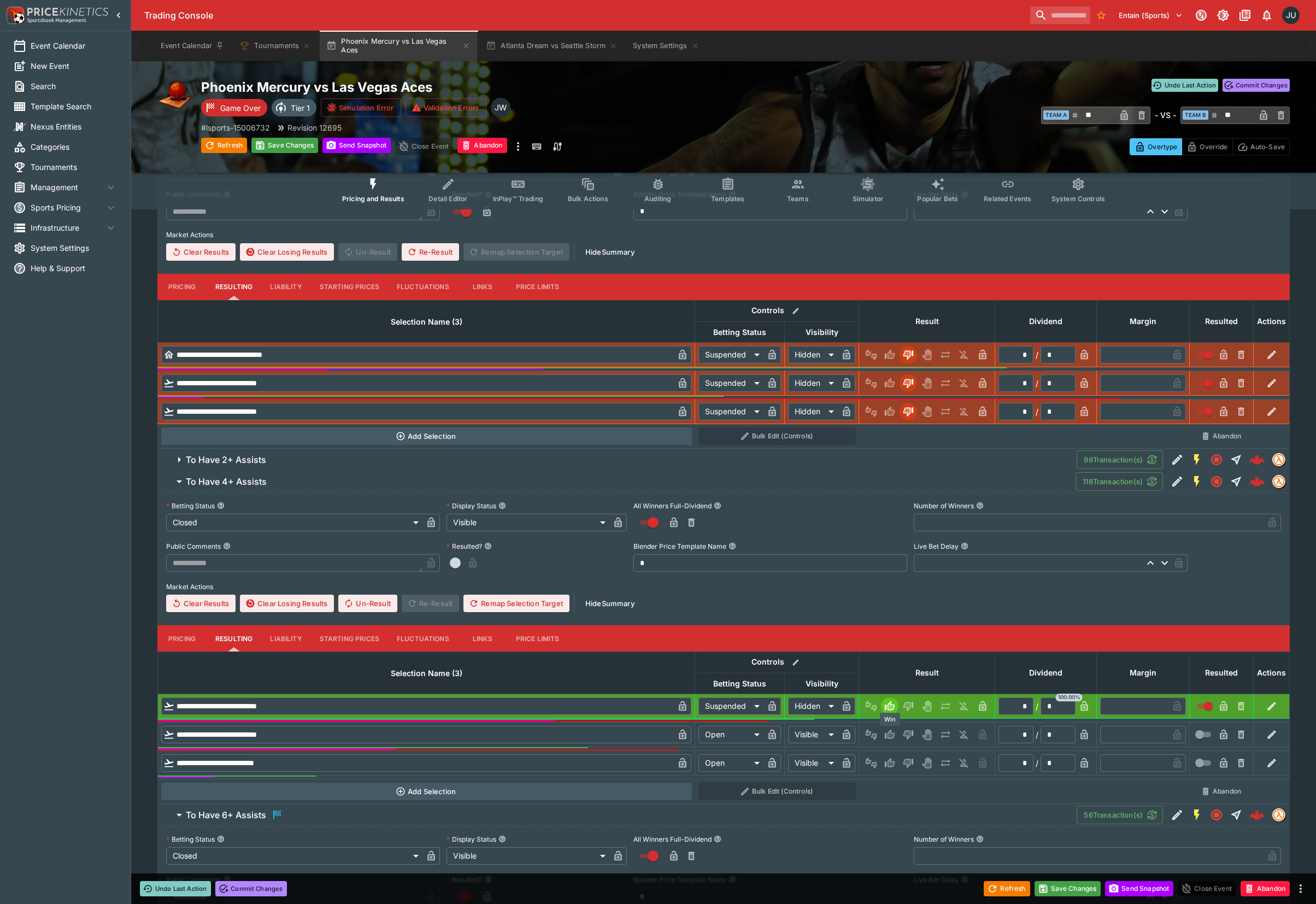
click at [890, 735] on icon "Win" at bounding box center [889, 734] width 10 height 9
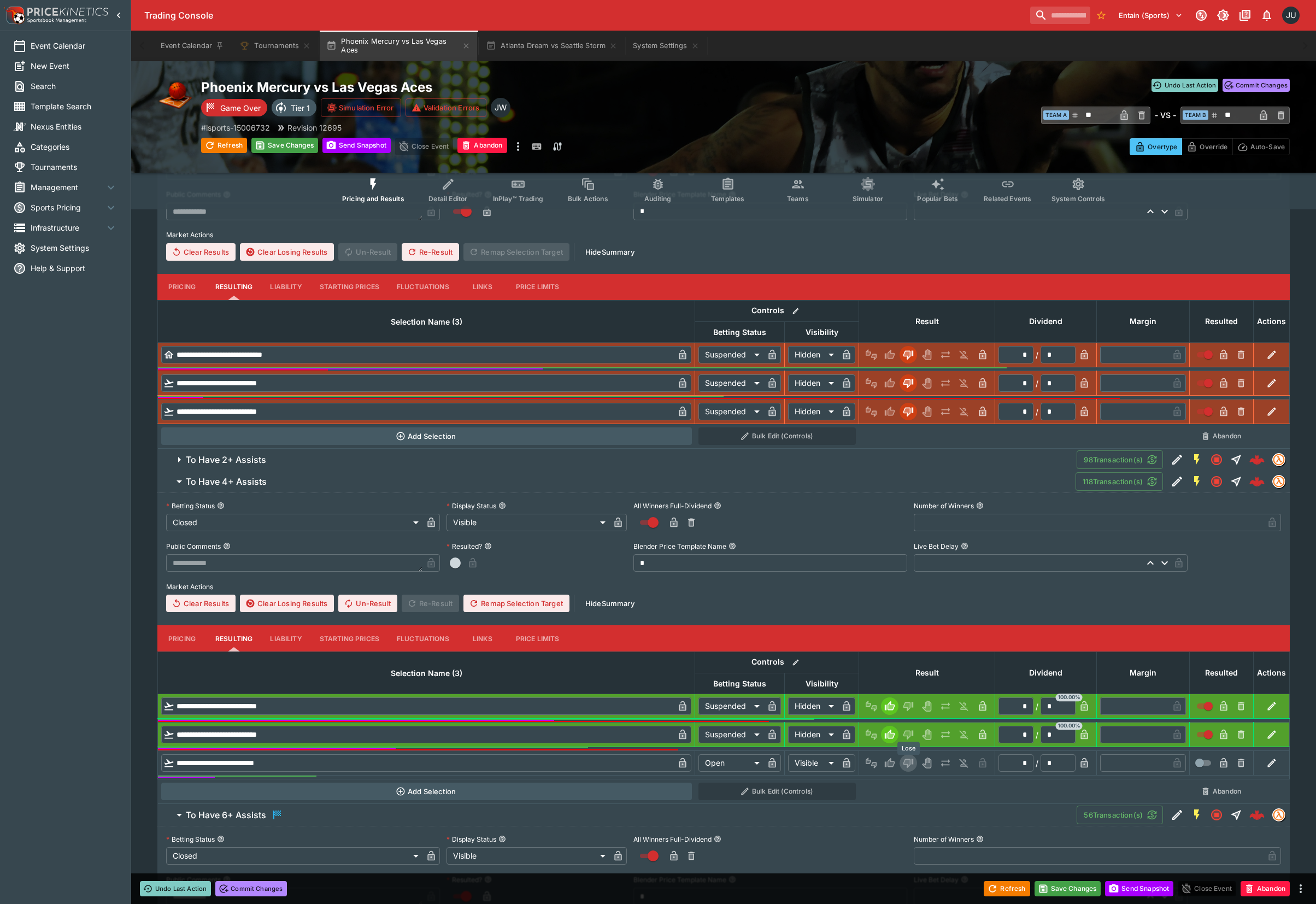
click at [905, 767] on icon "Lose" at bounding box center [908, 762] width 11 height 11
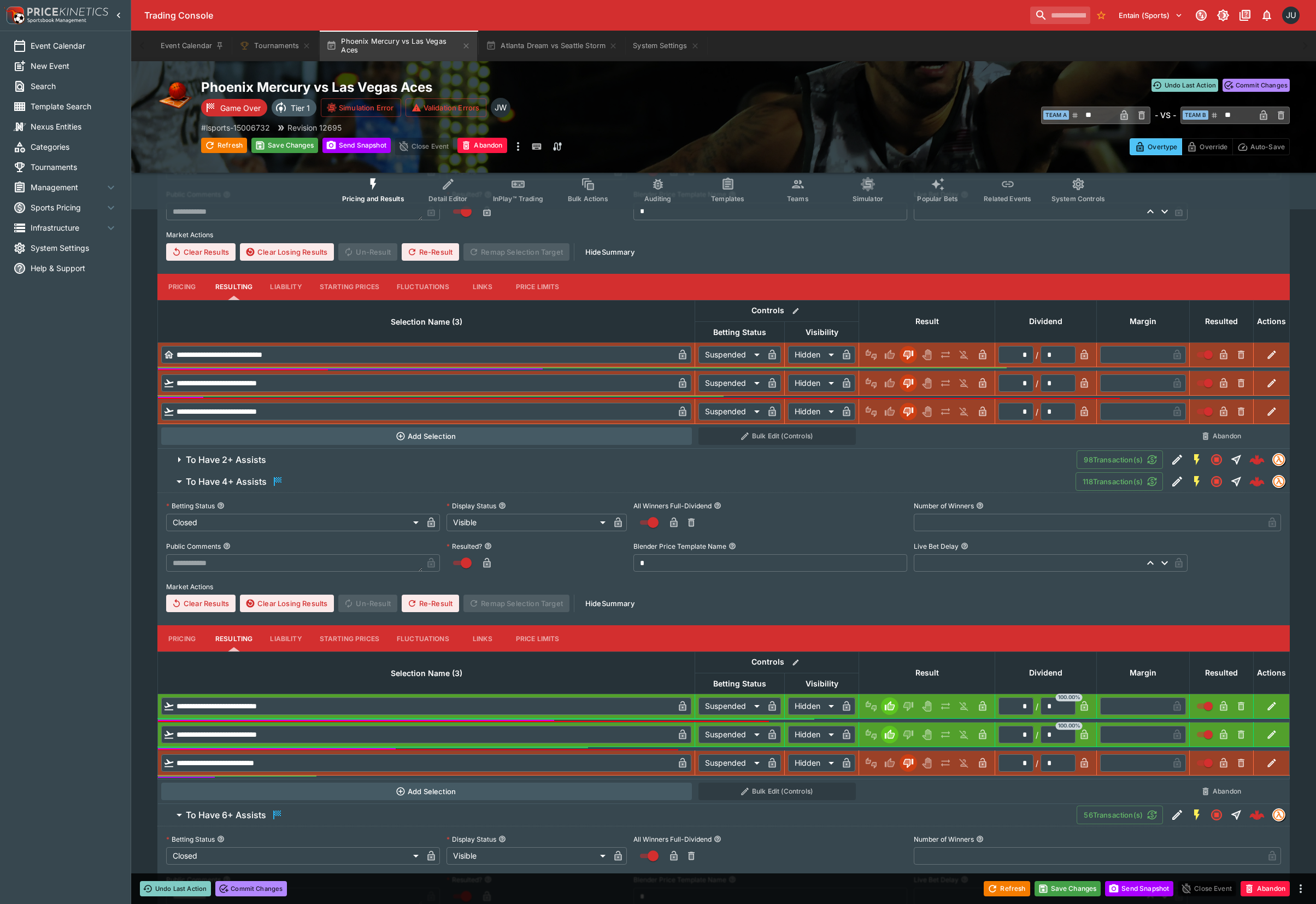
drag, startPoint x: 276, startPoint y: 458, endPoint x: 283, endPoint y: 466, distance: 10.6
click at [276, 457] on span "To Have 2+ Assists" at bounding box center [627, 460] width 882 height 12
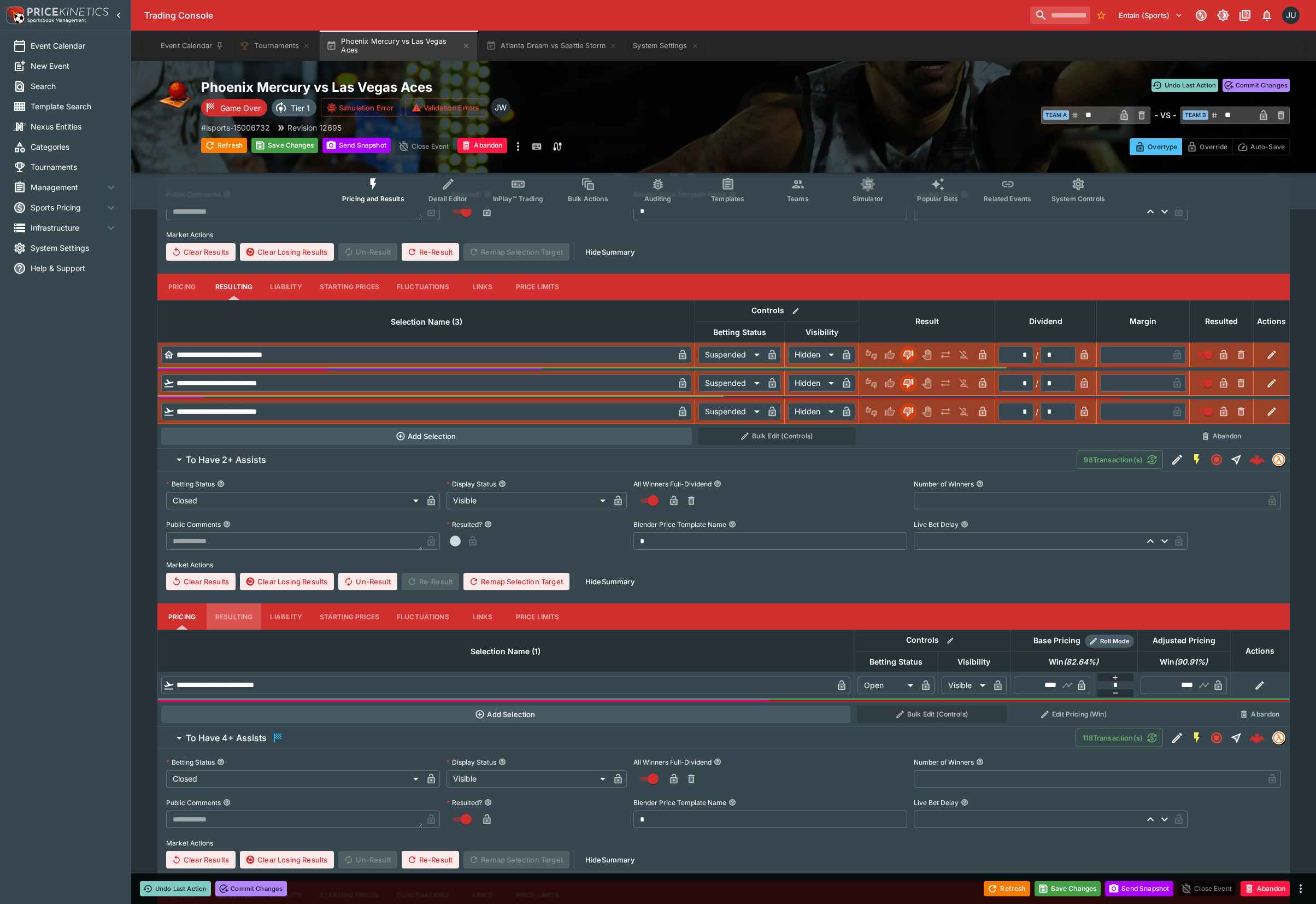
click at [243, 300] on button "Resulting" at bounding box center [234, 287] width 55 height 26
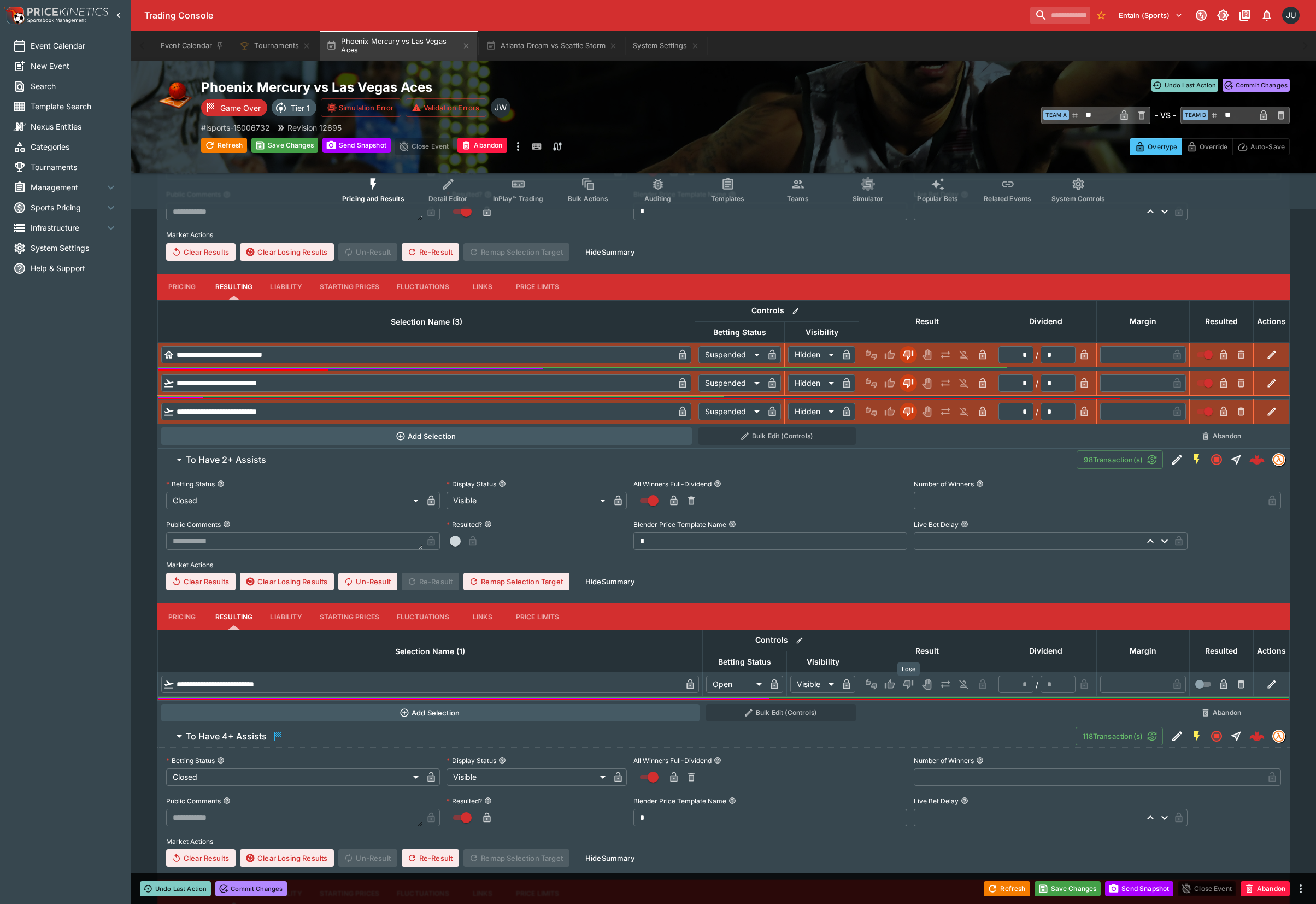
click at [906, 683] on icon "Lose" at bounding box center [907, 684] width 5 height 6
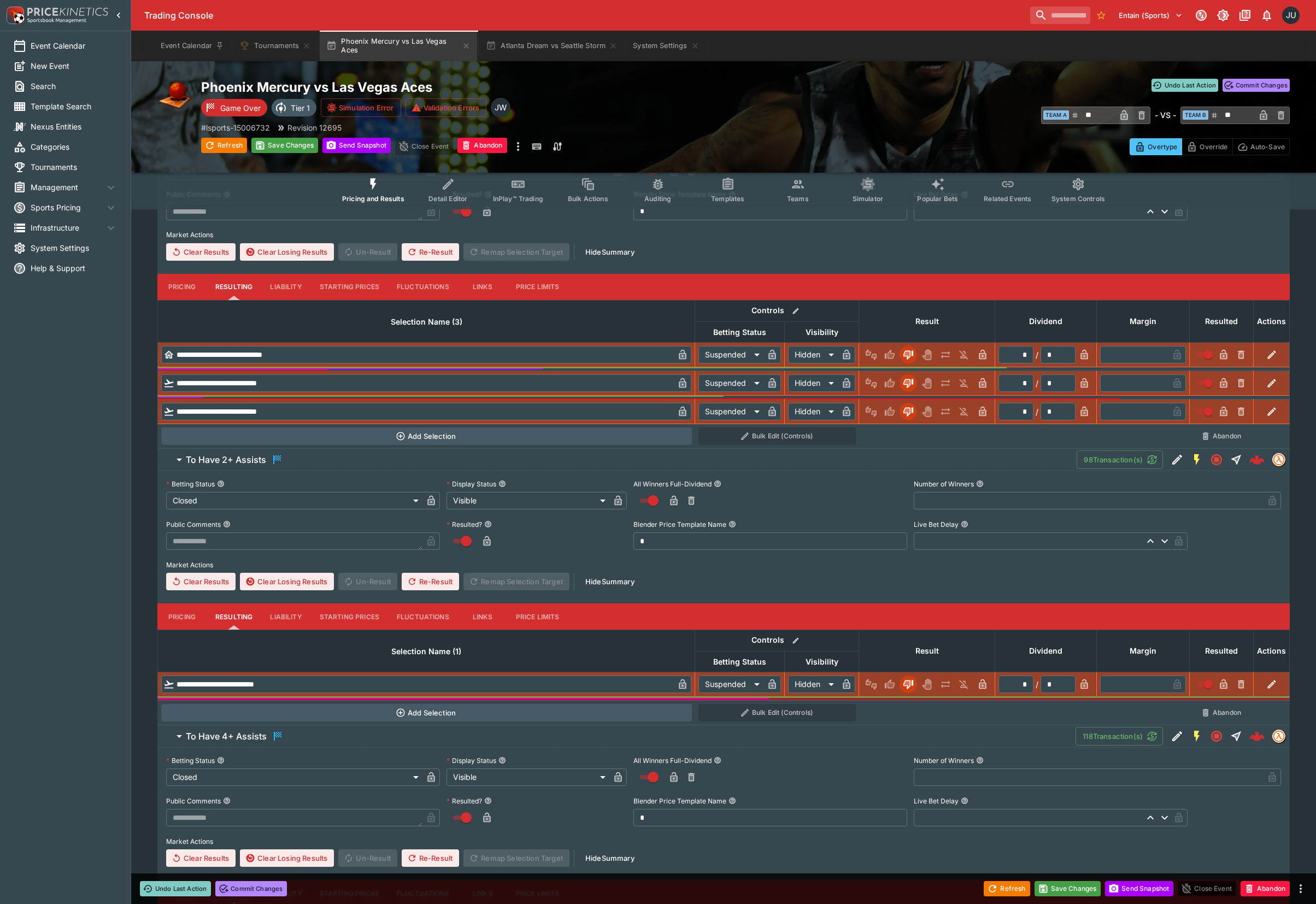
click at [282, 155] on div "Phoenix Mercury vs Las Vegas Aces Game Over Tier 1 Simulation Error Validation …" at bounding box center [724, 117] width 1185 height 111
click at [289, 147] on button "Save Changes" at bounding box center [285, 146] width 67 height 15
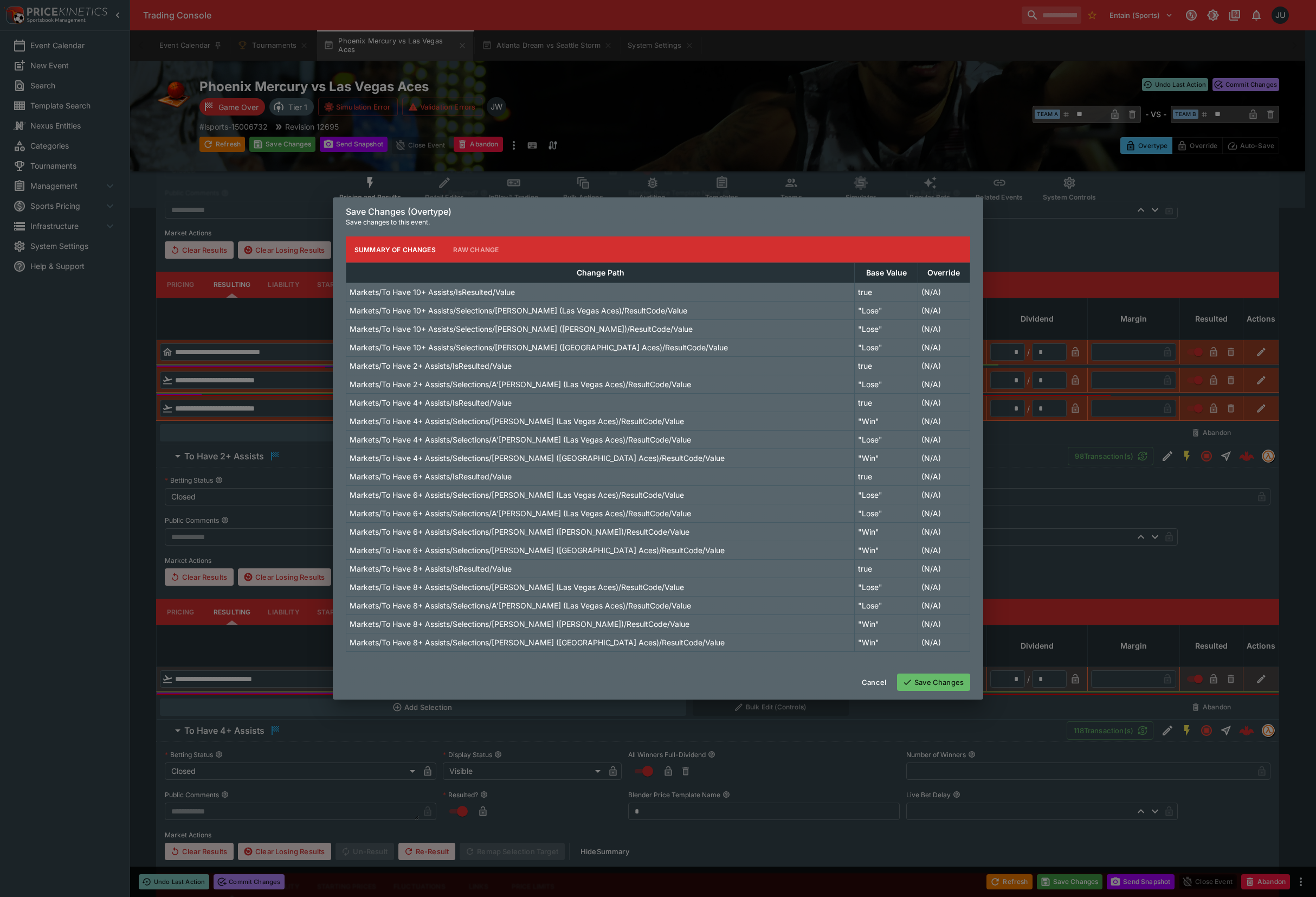
click at [944, 684] on button "Save Changes" at bounding box center [933, 682] width 73 height 17
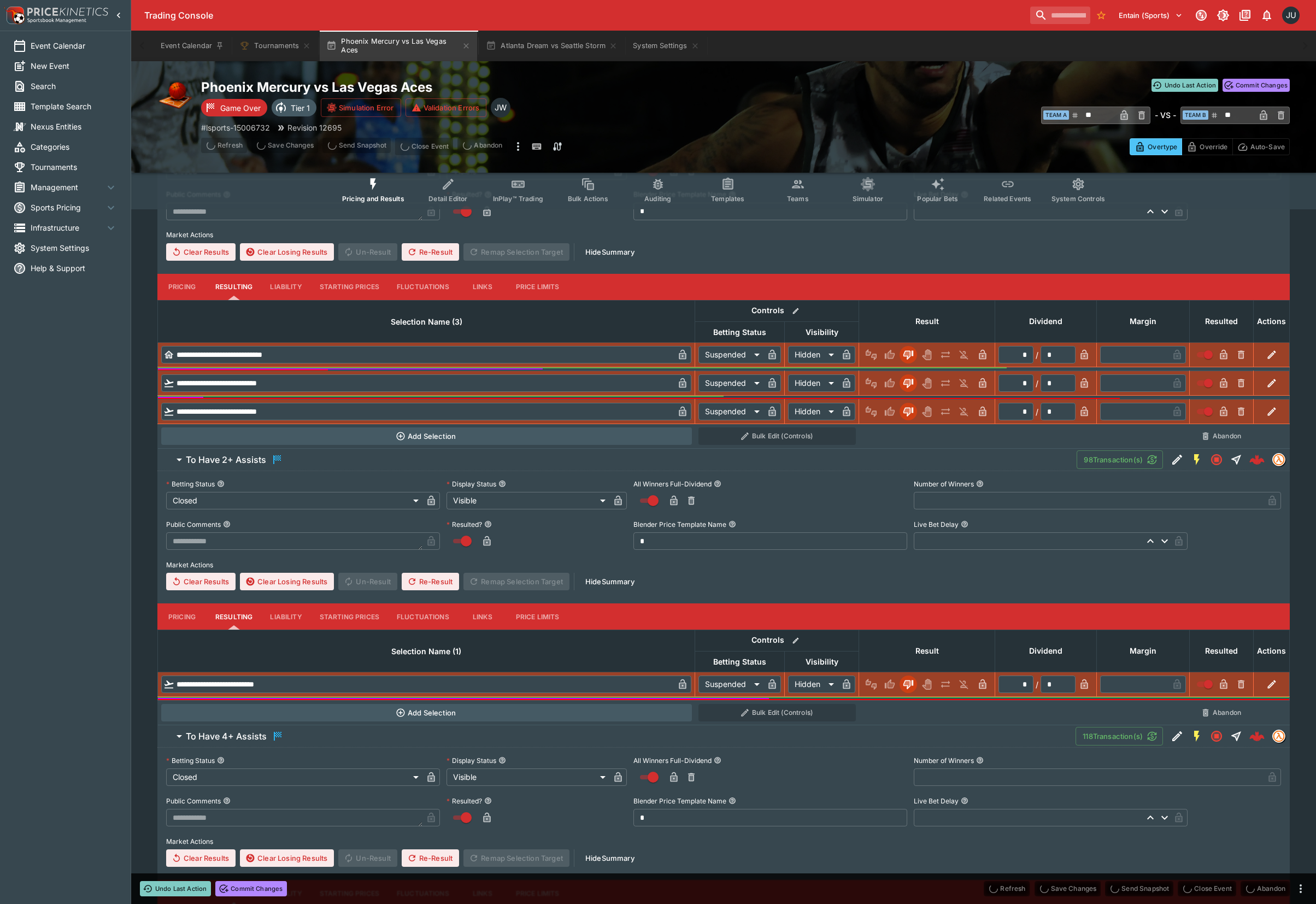
scroll to position [0, 0]
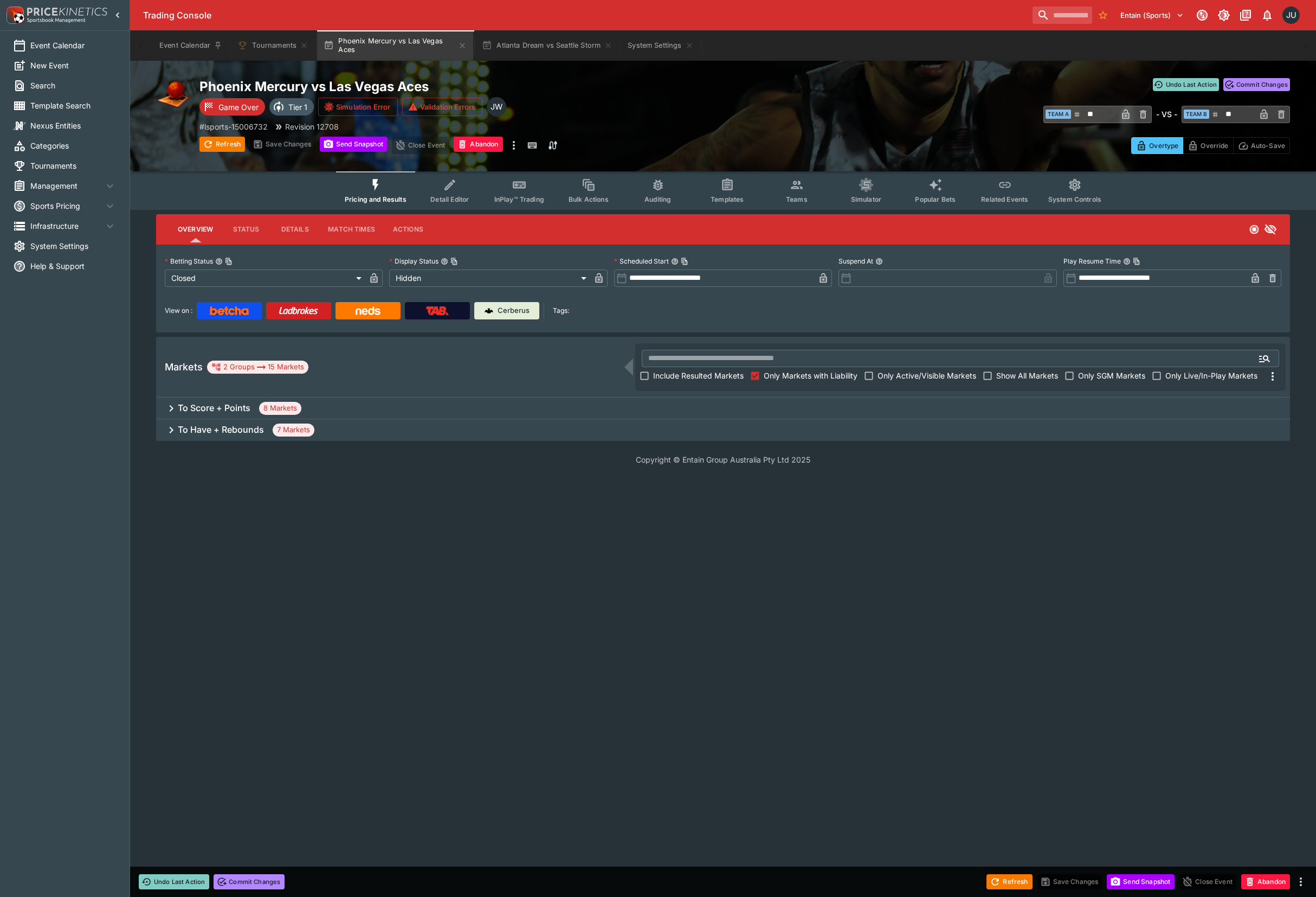
click at [365, 436] on div "To Have + Rebounds 7 Markets" at bounding box center [723, 430] width 1134 height 22
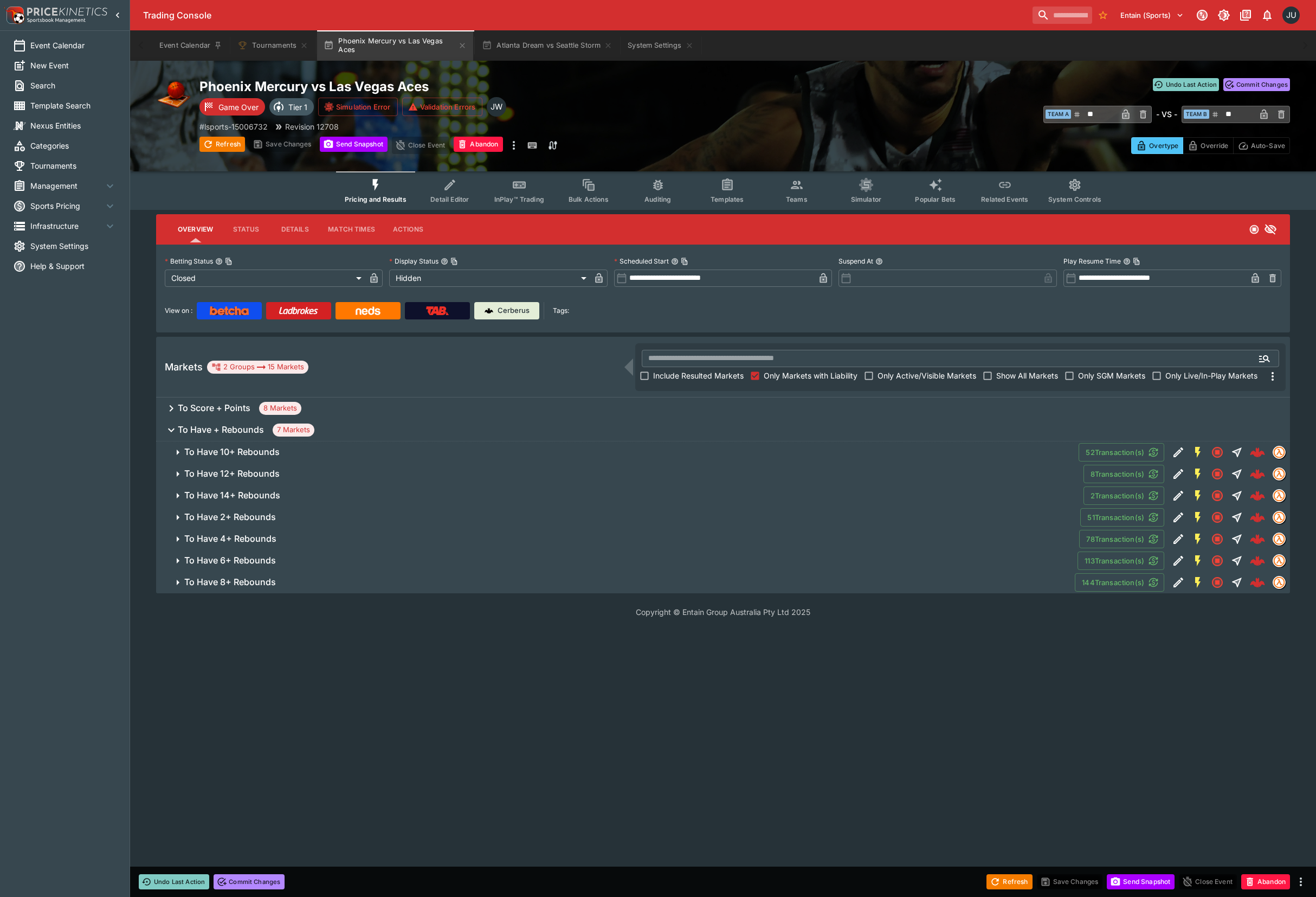
click at [304, 490] on span "To Have 14+ Rebounds" at bounding box center [630, 495] width 891 height 12
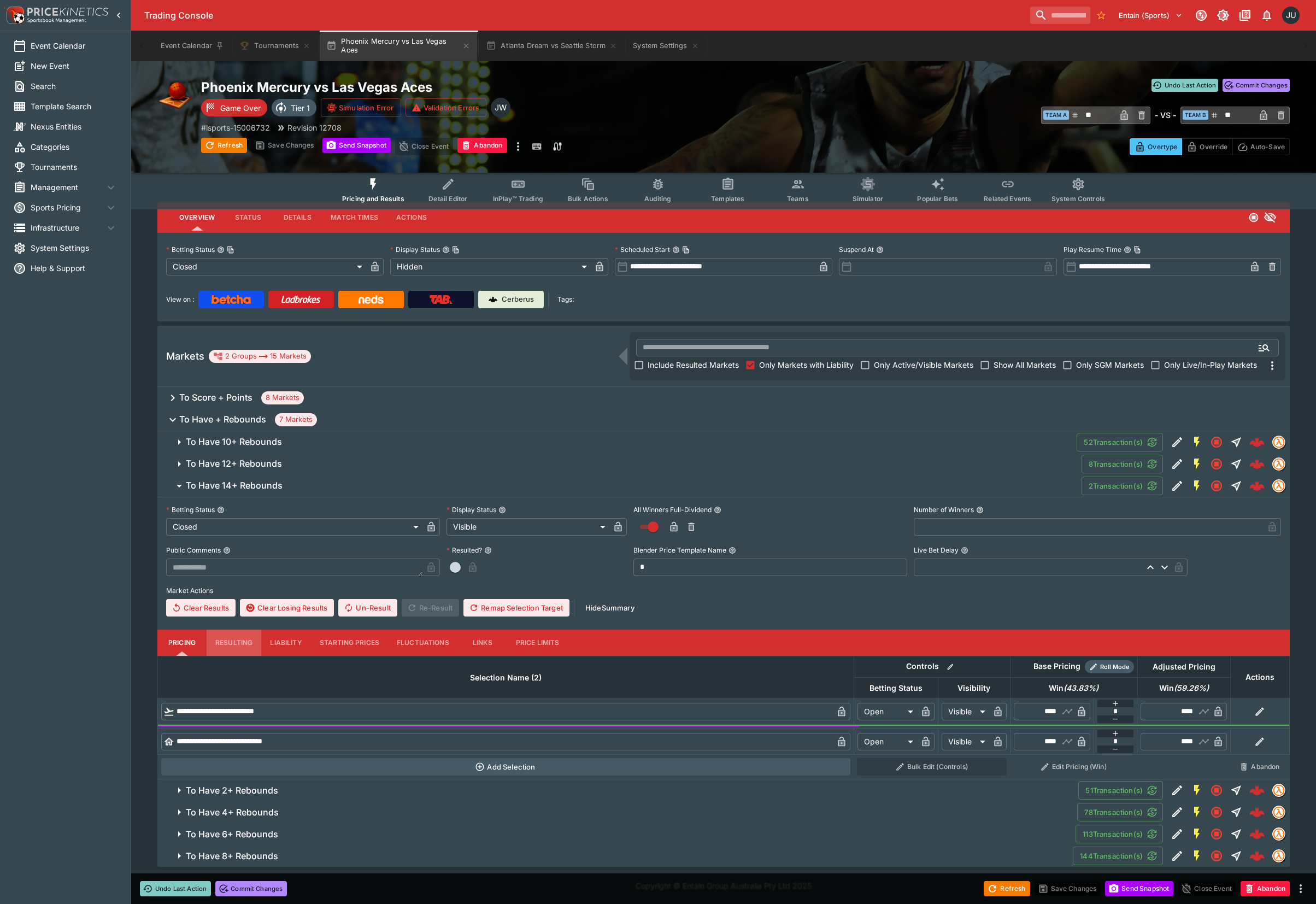
click at [234, 637] on button "Resulting" at bounding box center [234, 643] width 55 height 26
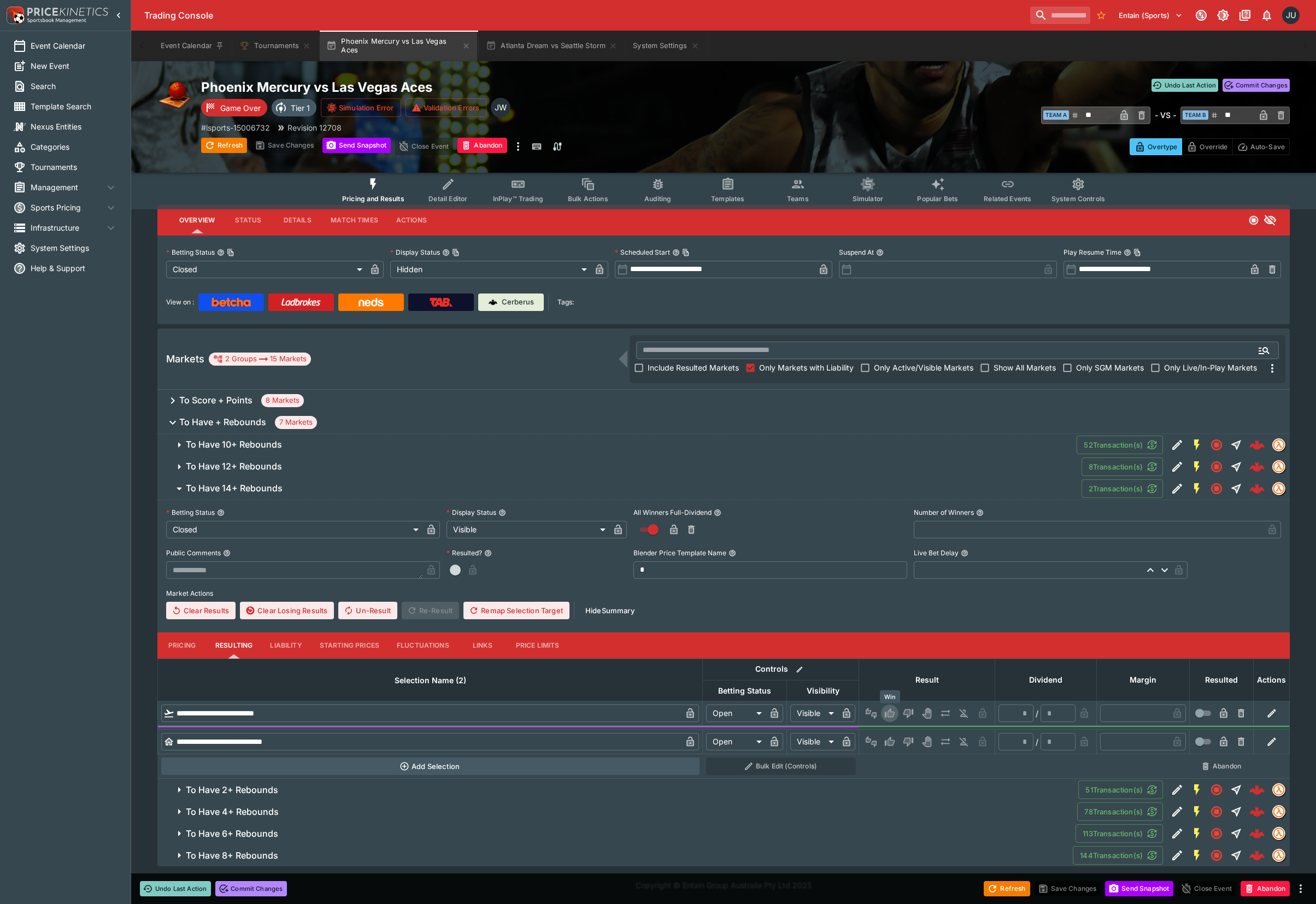
click at [888, 713] on icon "Win" at bounding box center [889, 713] width 10 height 9
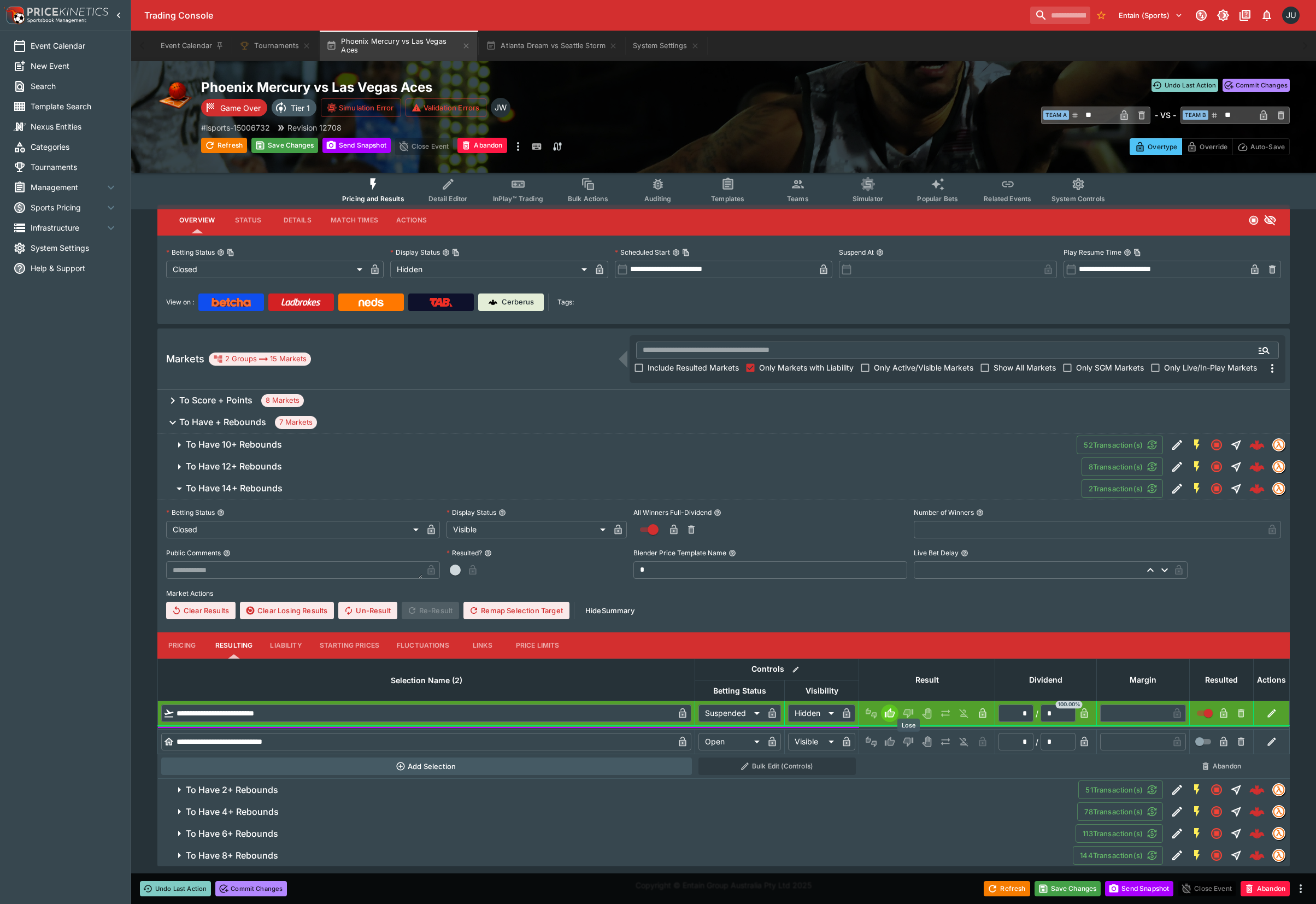
click at [912, 739] on icon "Lose" at bounding box center [908, 742] width 10 height 9
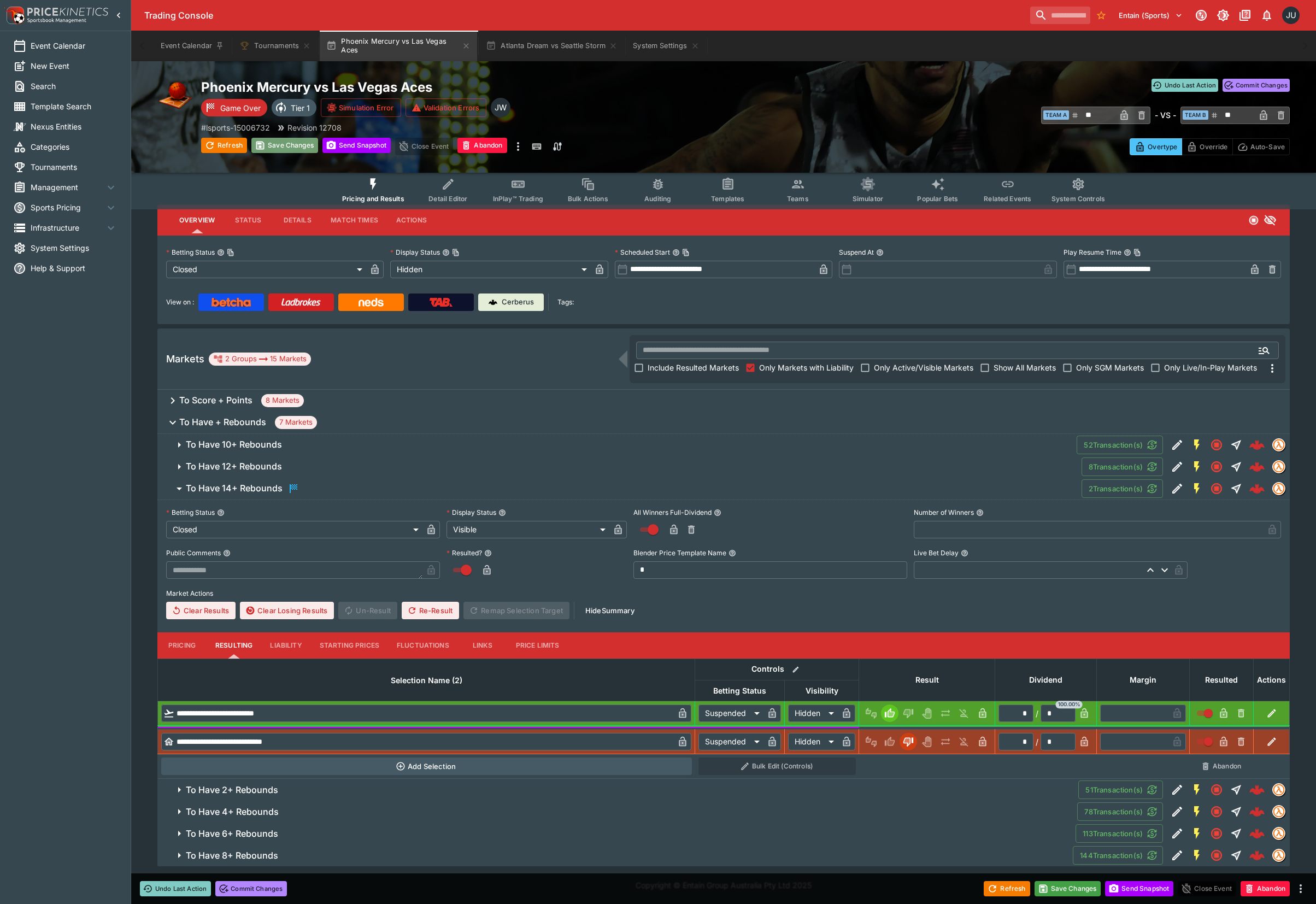
click at [287, 142] on button "Save Changes" at bounding box center [285, 146] width 67 height 15
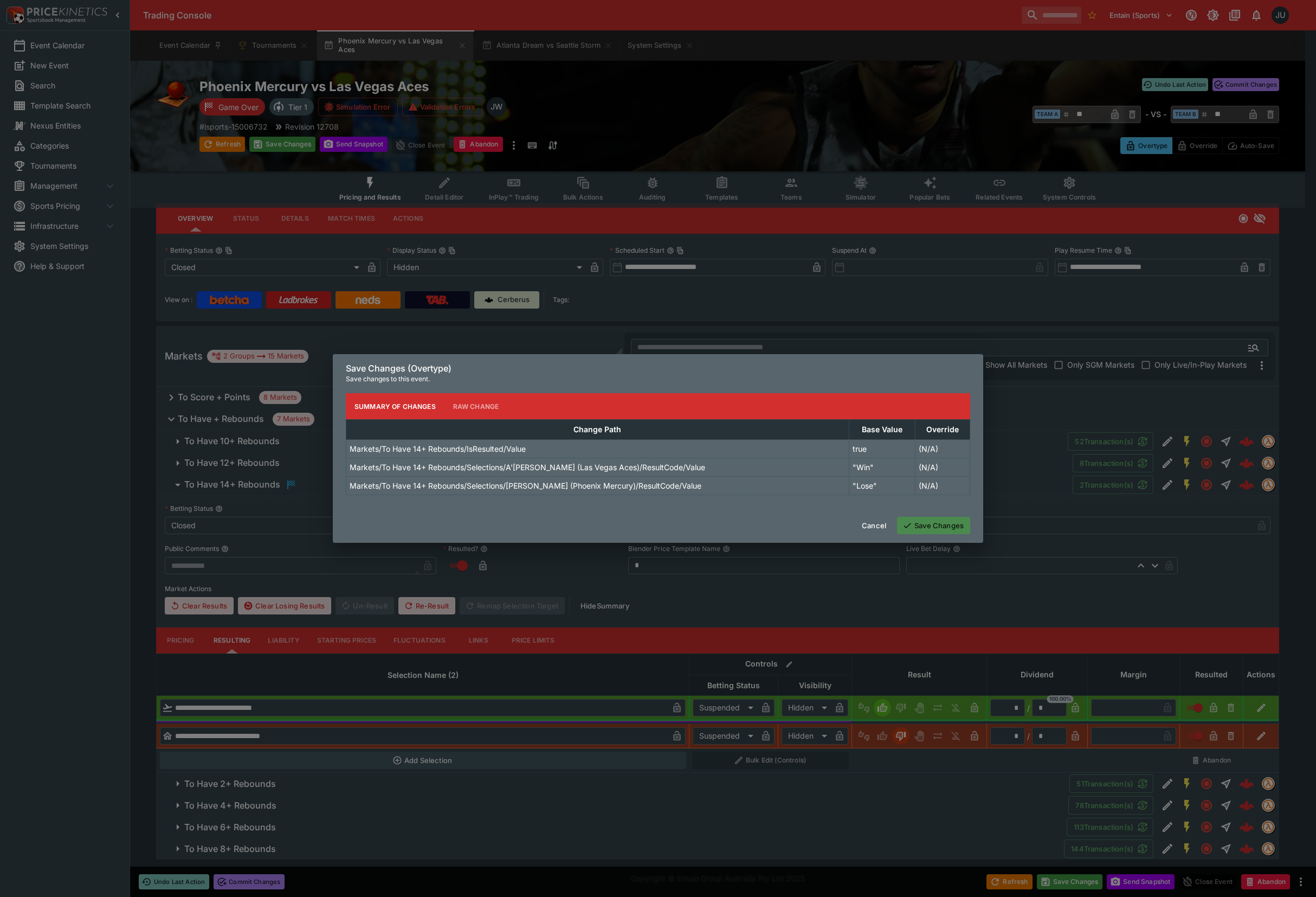
click at [940, 519] on button "Save Changes" at bounding box center [933, 525] width 73 height 17
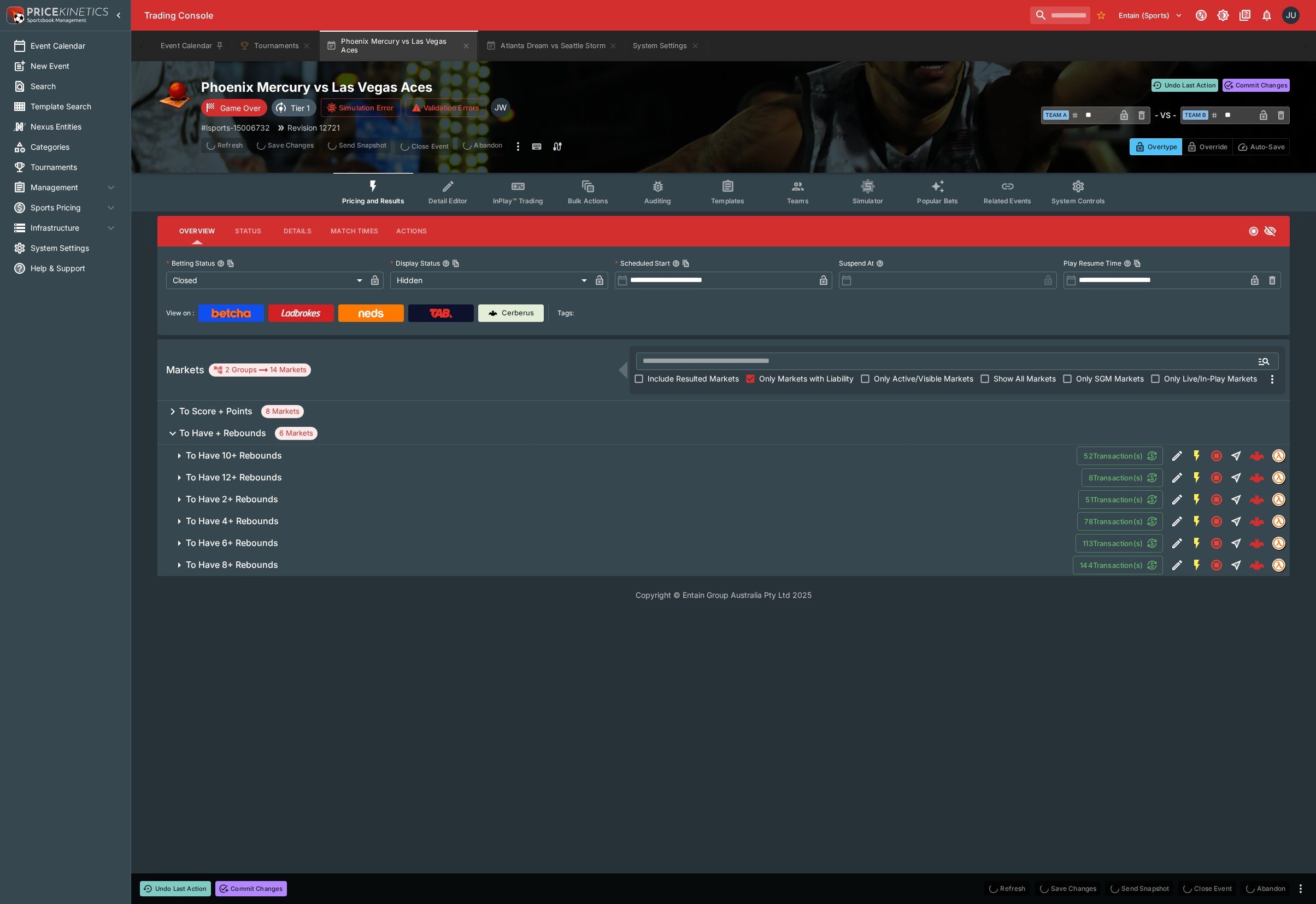
scroll to position [0, 0]
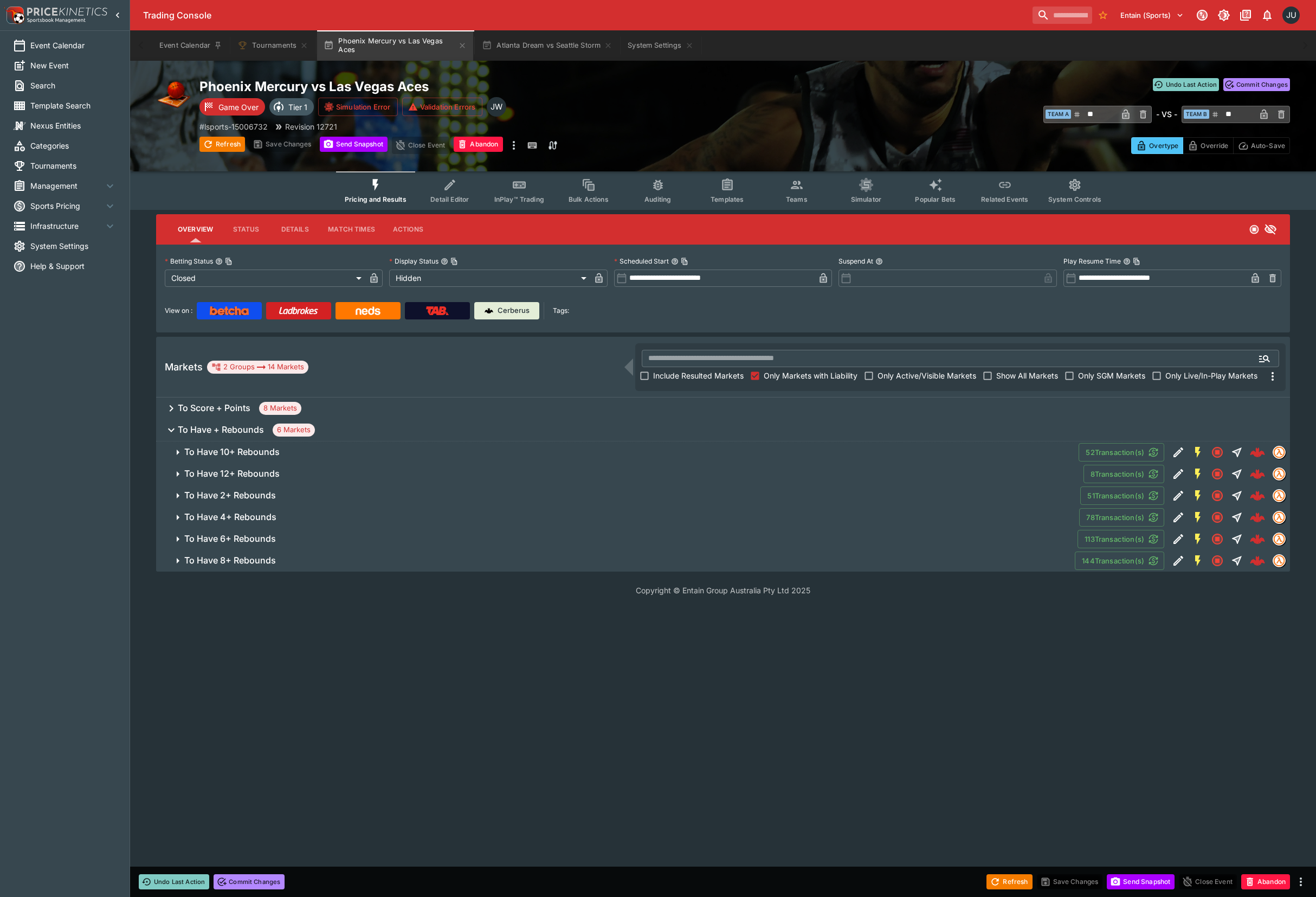
click at [266, 471] on h6 "To Have 12+ Rebounds" at bounding box center [232, 473] width 95 height 12
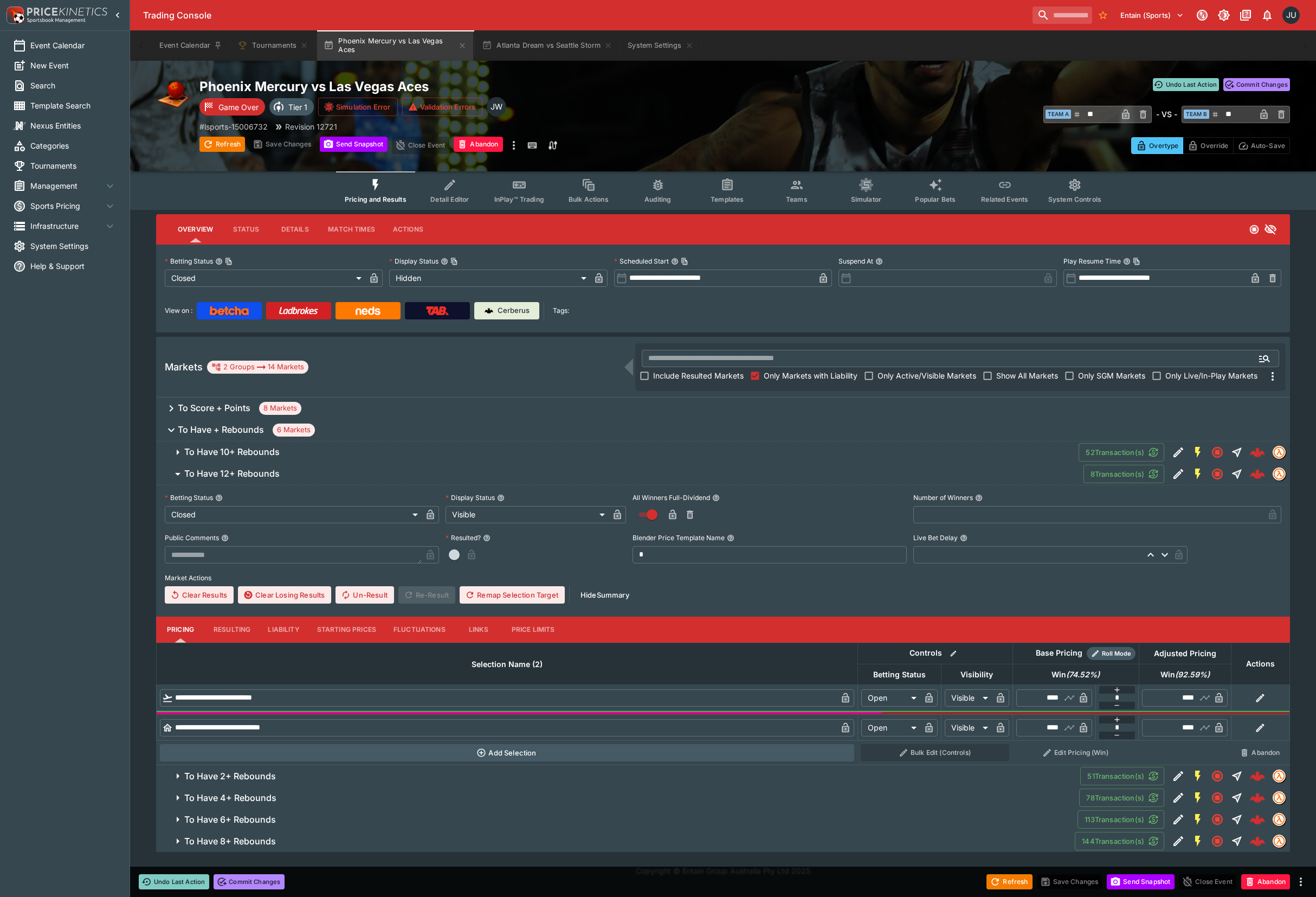
click at [238, 638] on button "Resulting" at bounding box center [232, 629] width 54 height 26
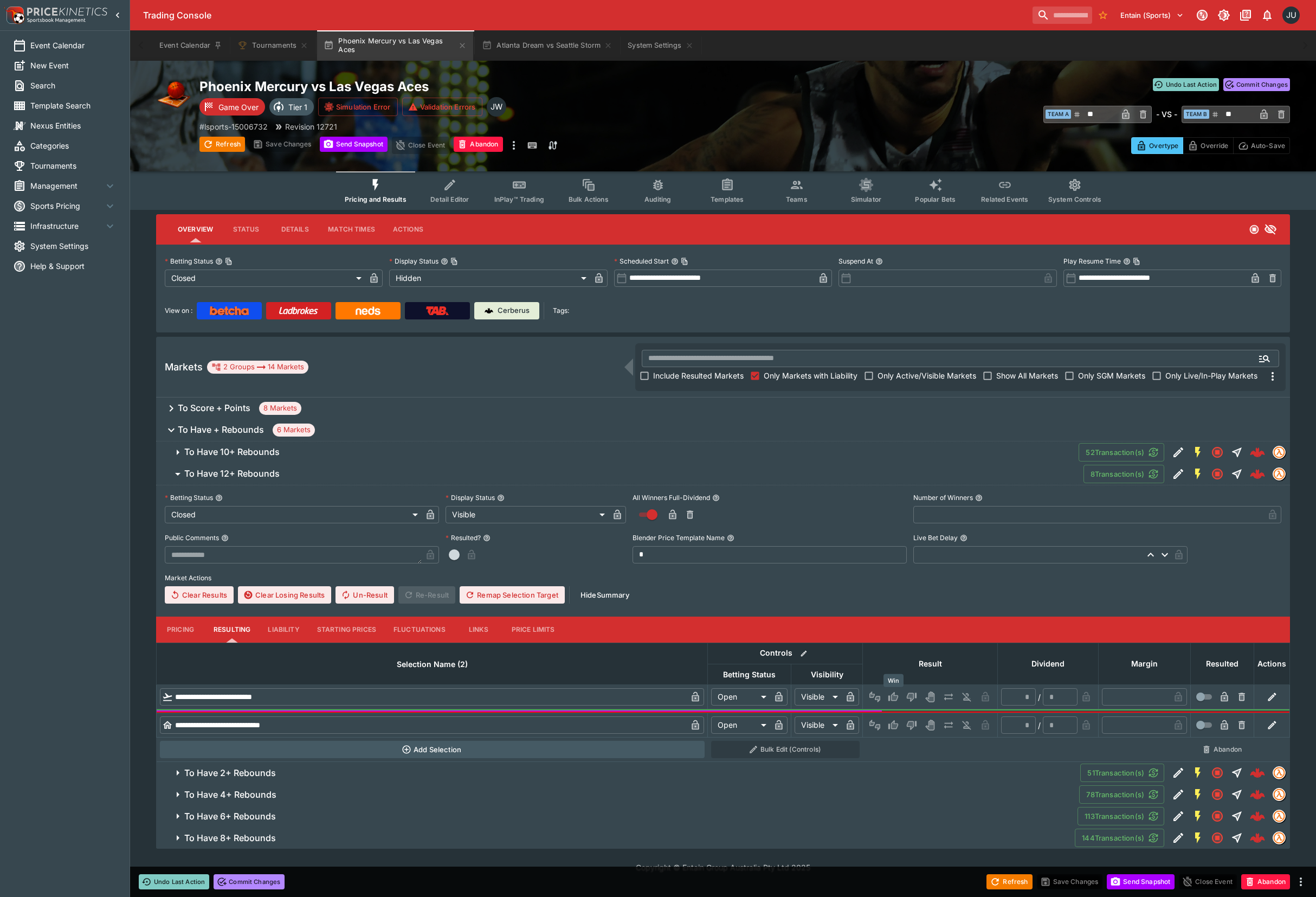
click at [885, 698] on button "Win" at bounding box center [893, 696] width 17 height 17
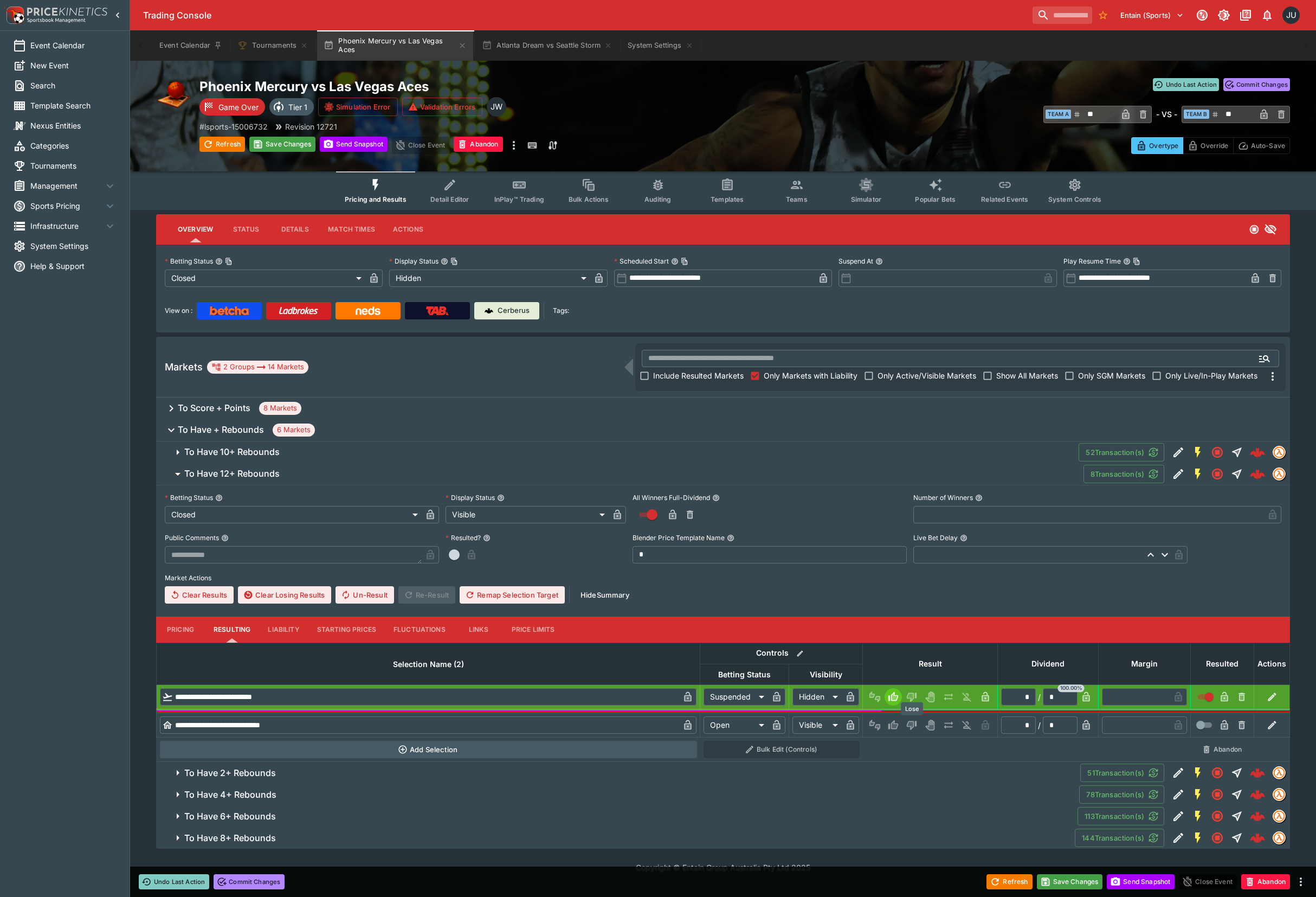
click at [912, 726] on icon "Lose" at bounding box center [910, 725] width 5 height 6
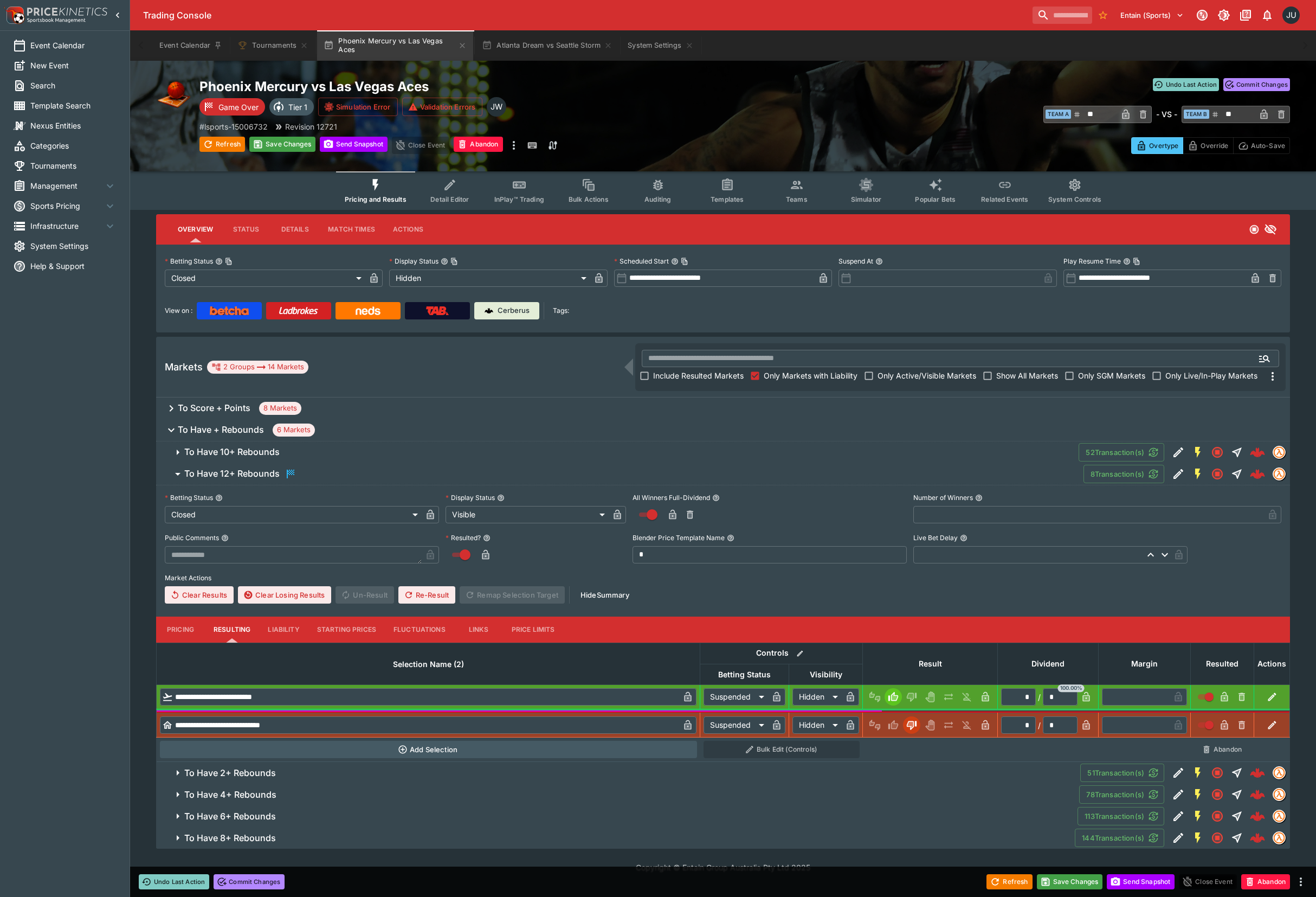
click at [234, 450] on h6 "To Have 10+ Rebounds" at bounding box center [232, 452] width 95 height 12
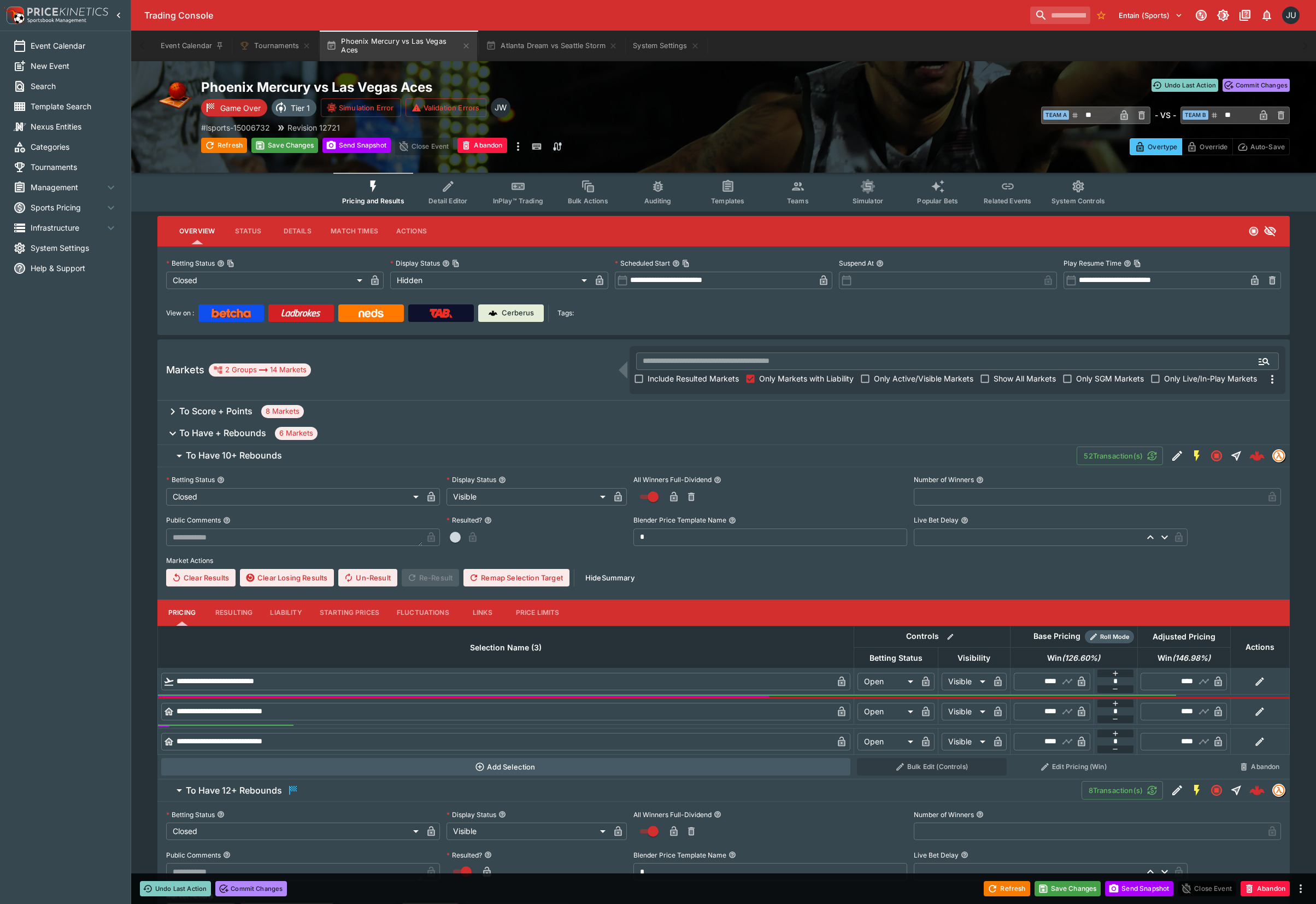
drag, startPoint x: 224, startPoint y: 612, endPoint x: 279, endPoint y: 625, distance: 56.5
click at [226, 613] on button "Resulting" at bounding box center [234, 612] width 55 height 26
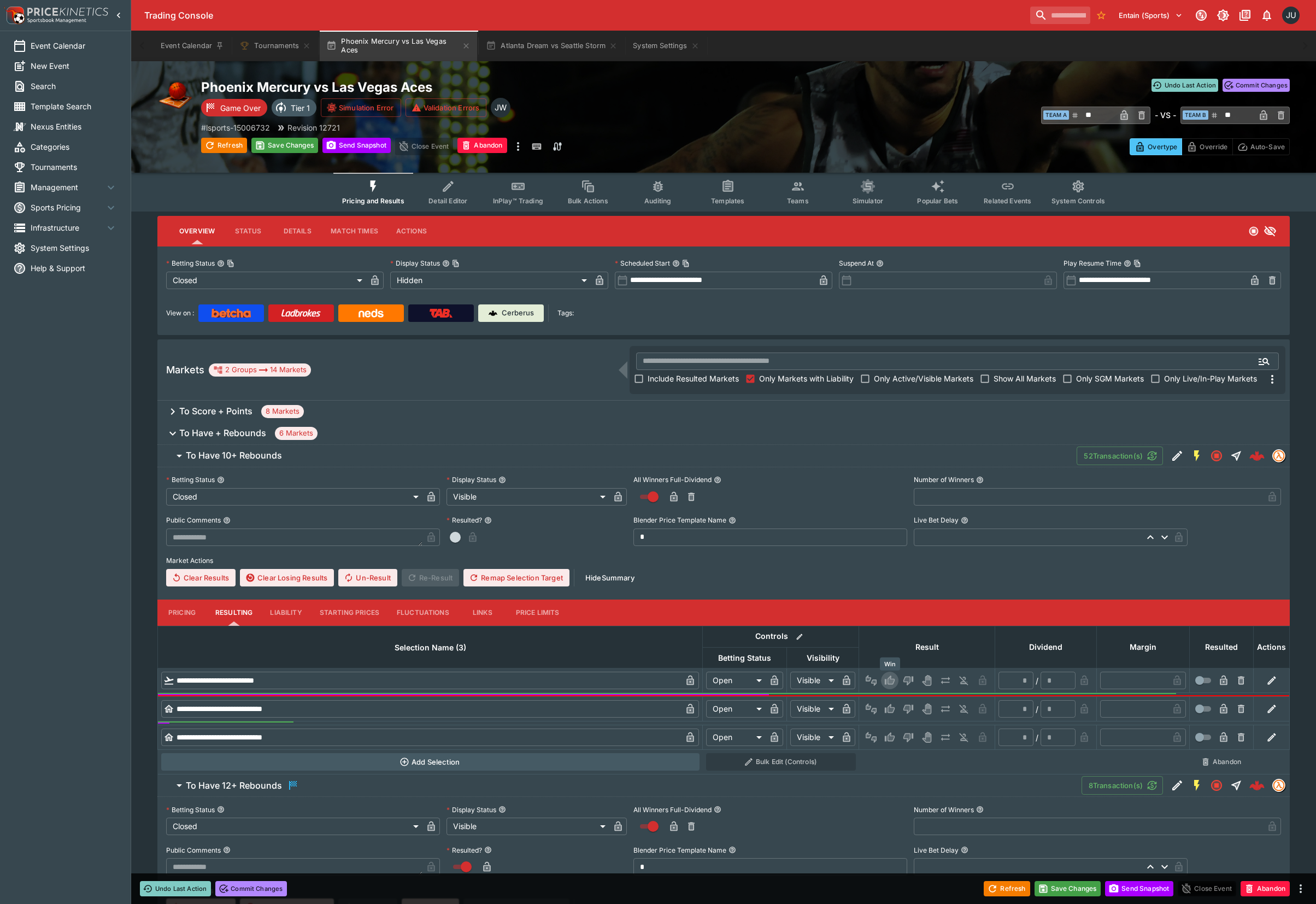
click at [892, 681] on icon "Win" at bounding box center [891, 680] width 5 height 6
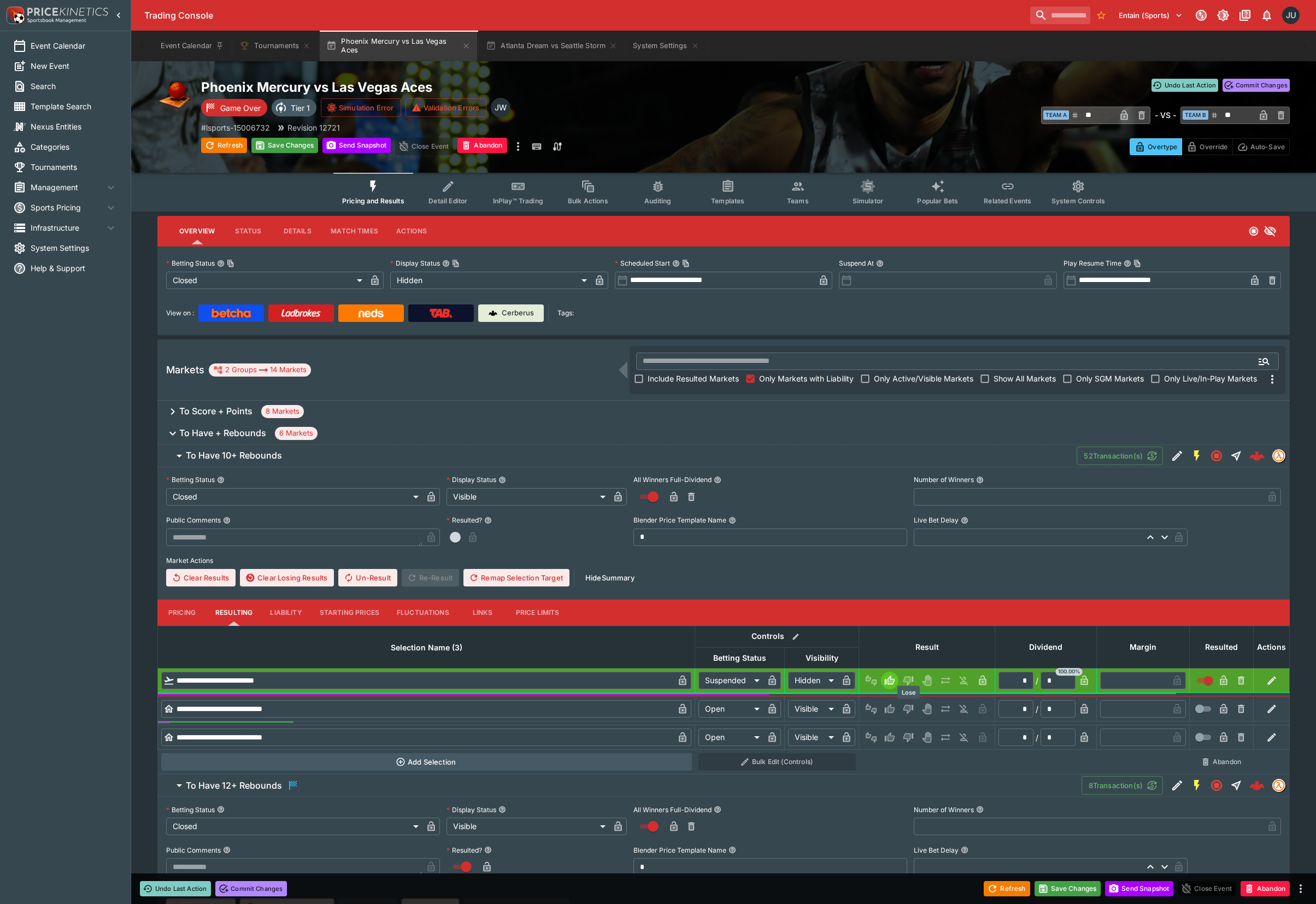
click at [915, 705] on button "Lose" at bounding box center [908, 708] width 17 height 17
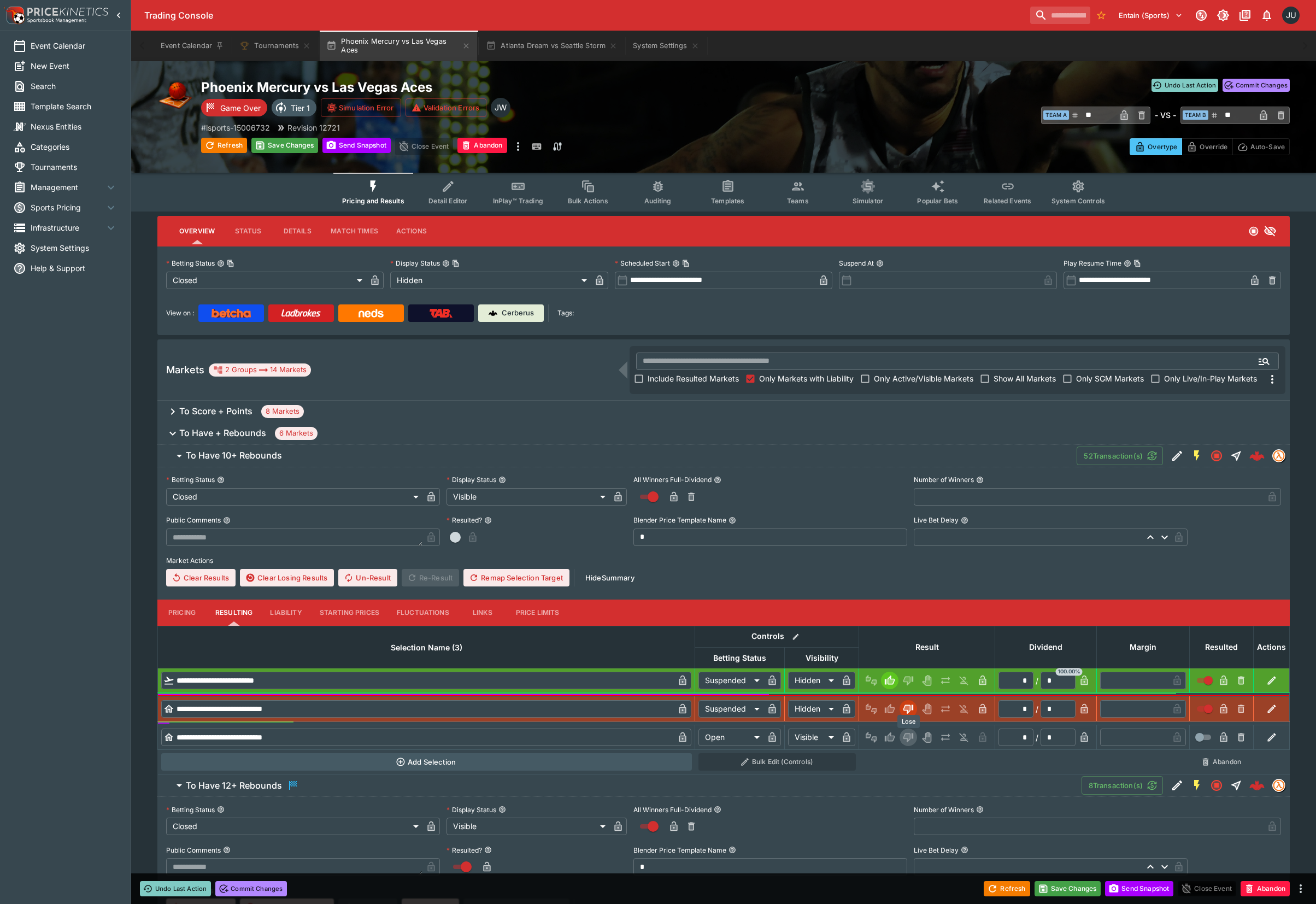
click at [912, 735] on icon "Lose" at bounding box center [908, 737] width 11 height 11
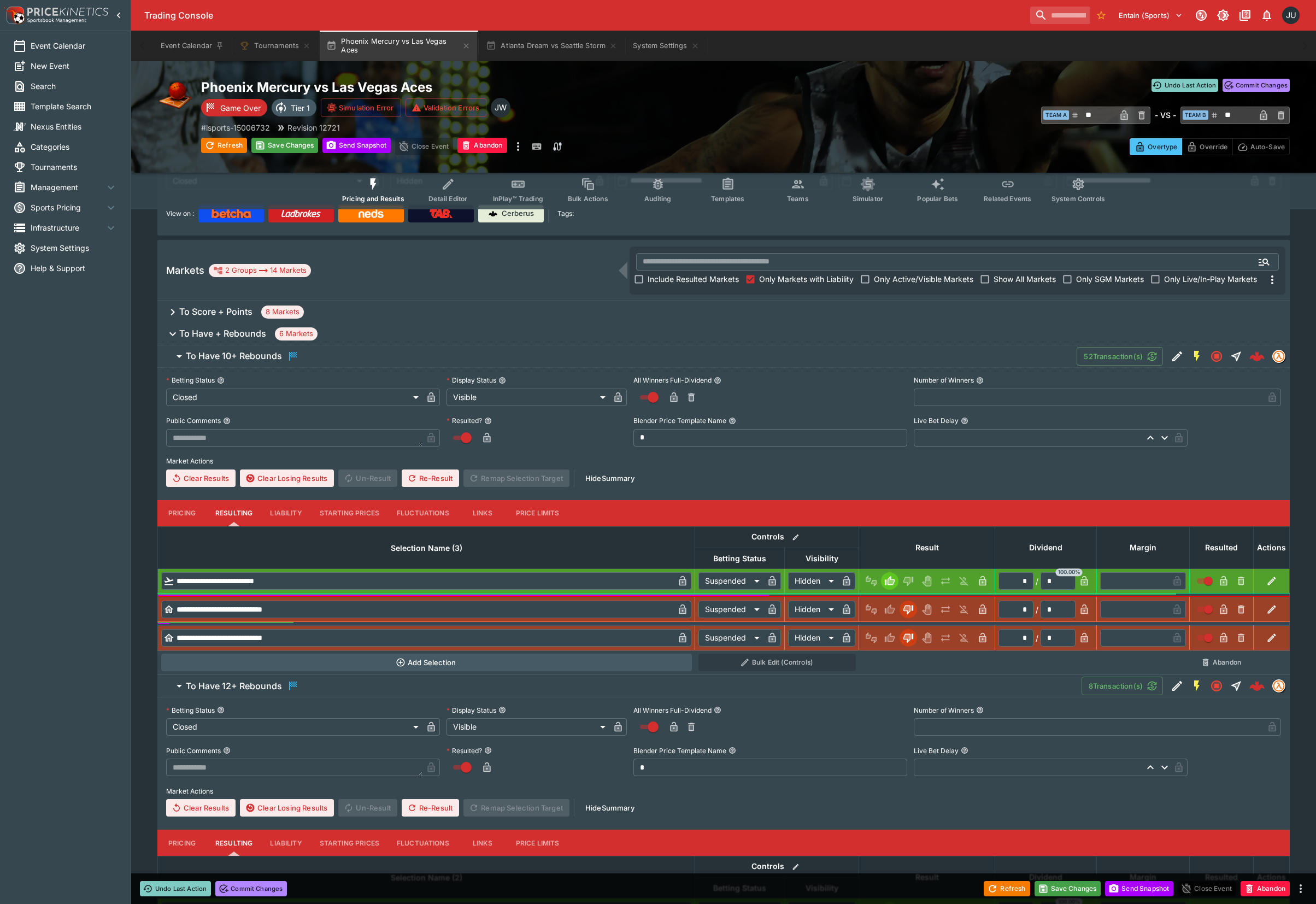
scroll to position [146, 0]
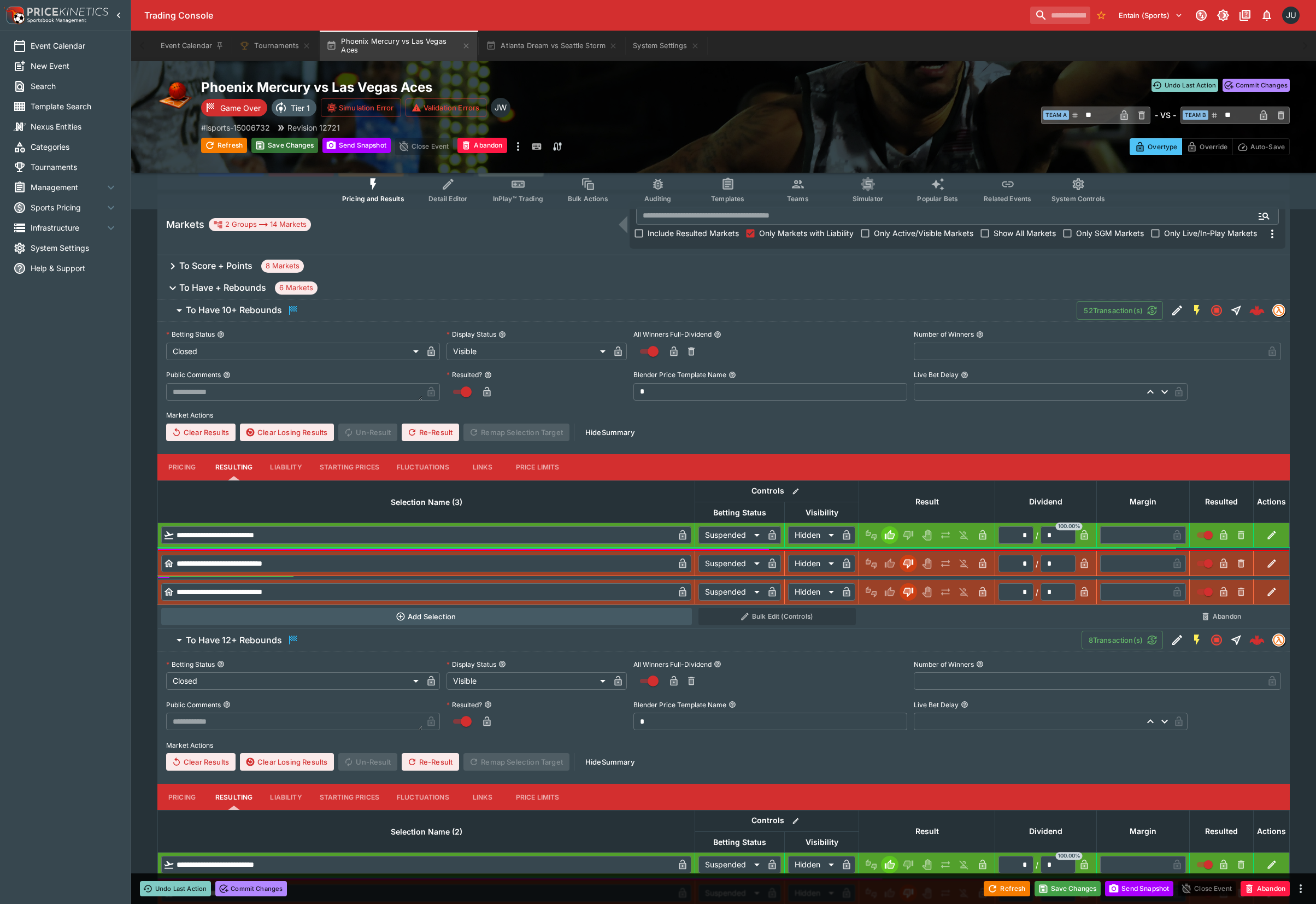
click at [290, 146] on button "Save Changes" at bounding box center [285, 146] width 67 height 15
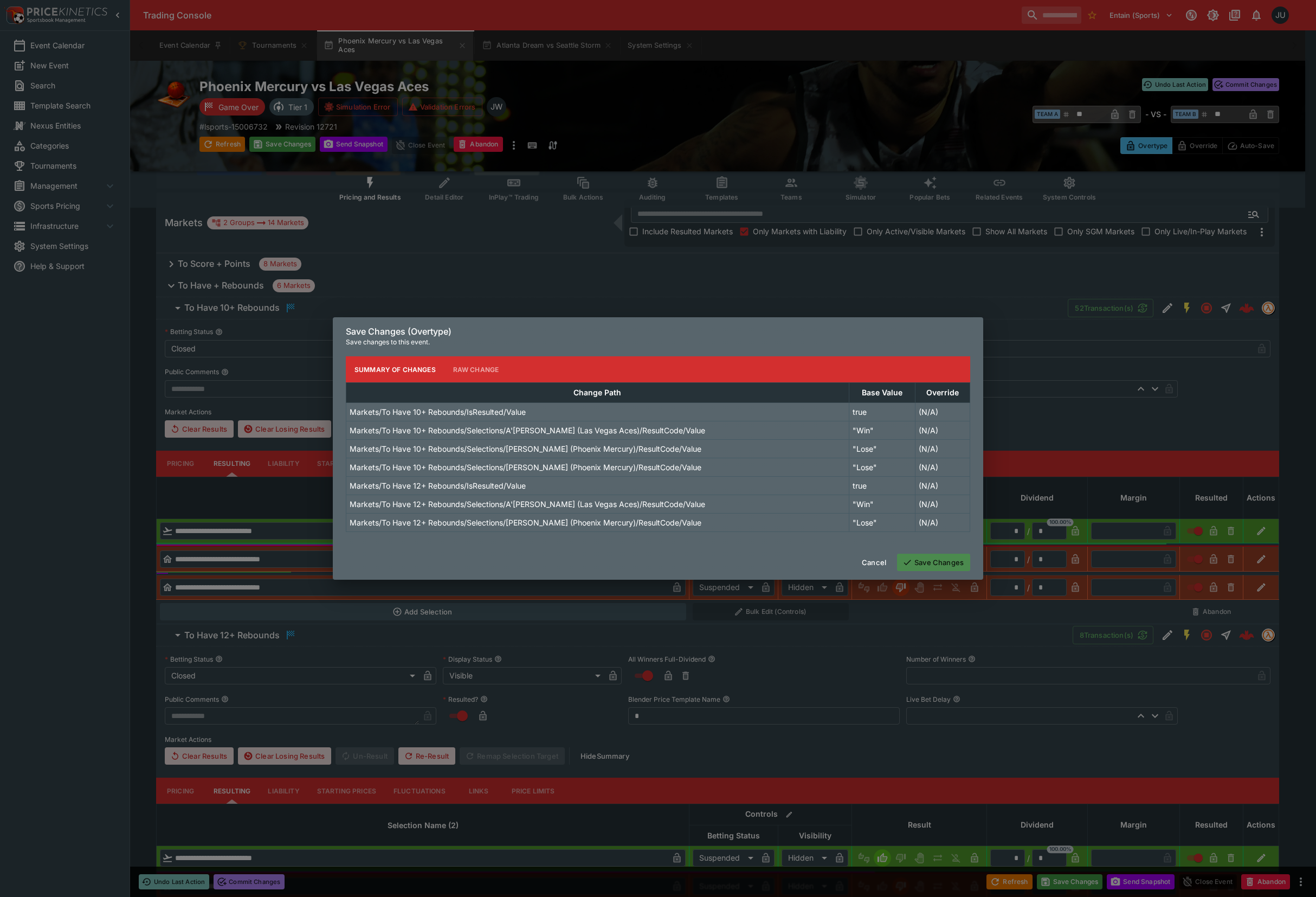
click at [948, 560] on button "Save Changes" at bounding box center [933, 562] width 73 height 17
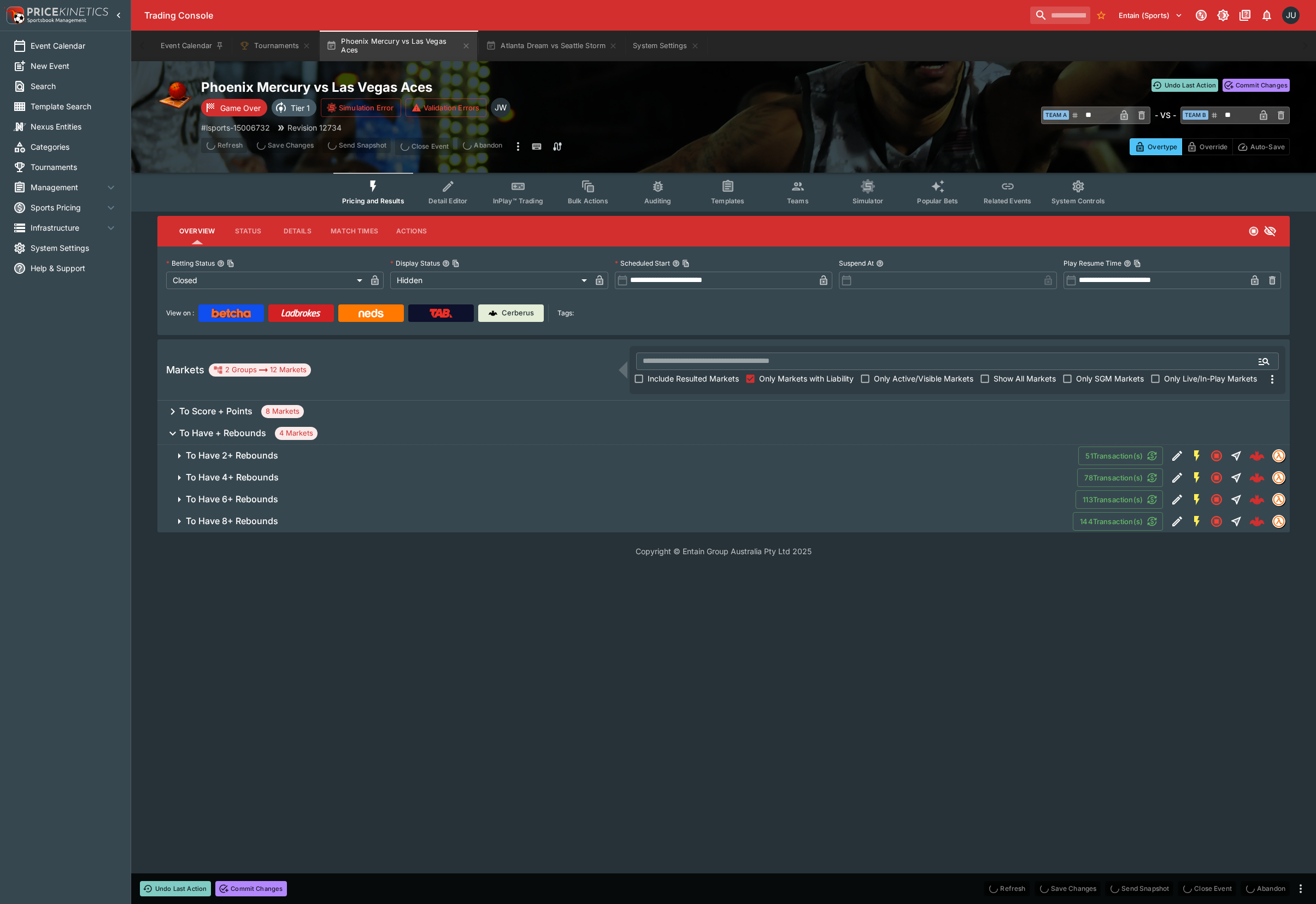
scroll to position [0, 0]
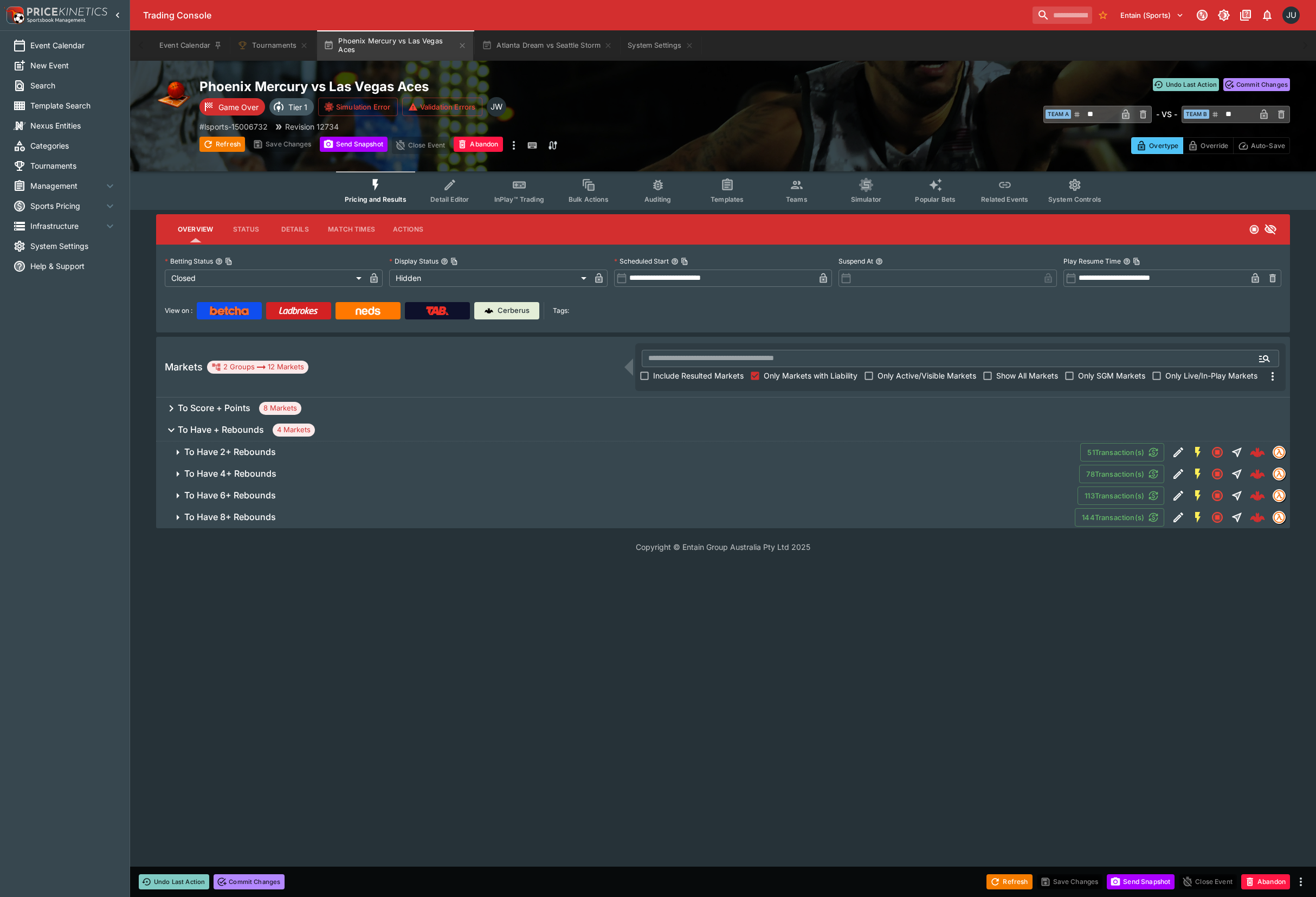
click at [267, 514] on h6 "To Have 8+ Rebounds" at bounding box center [230, 517] width 91 height 12
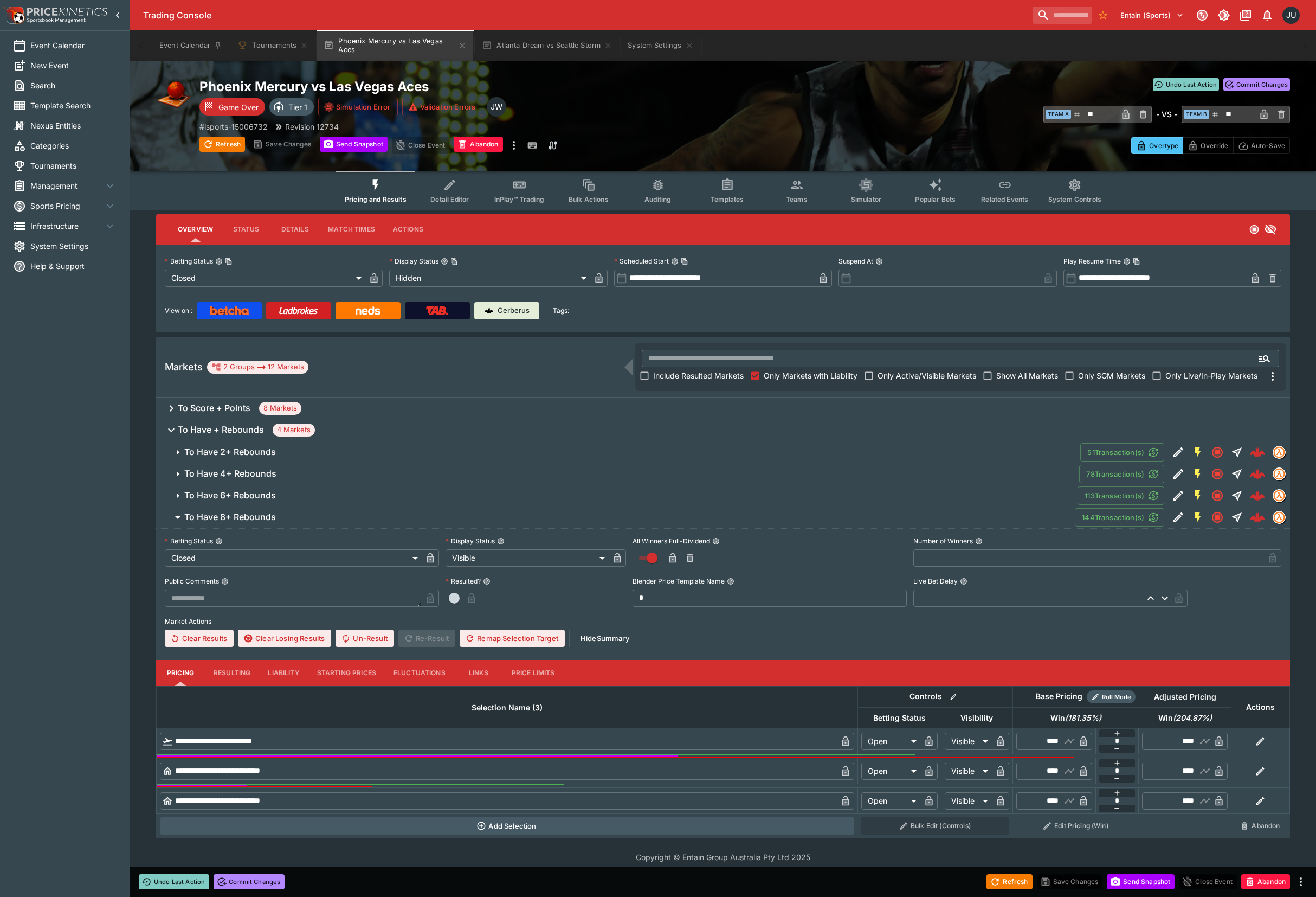
click at [231, 671] on button "Resulting" at bounding box center [232, 673] width 54 height 26
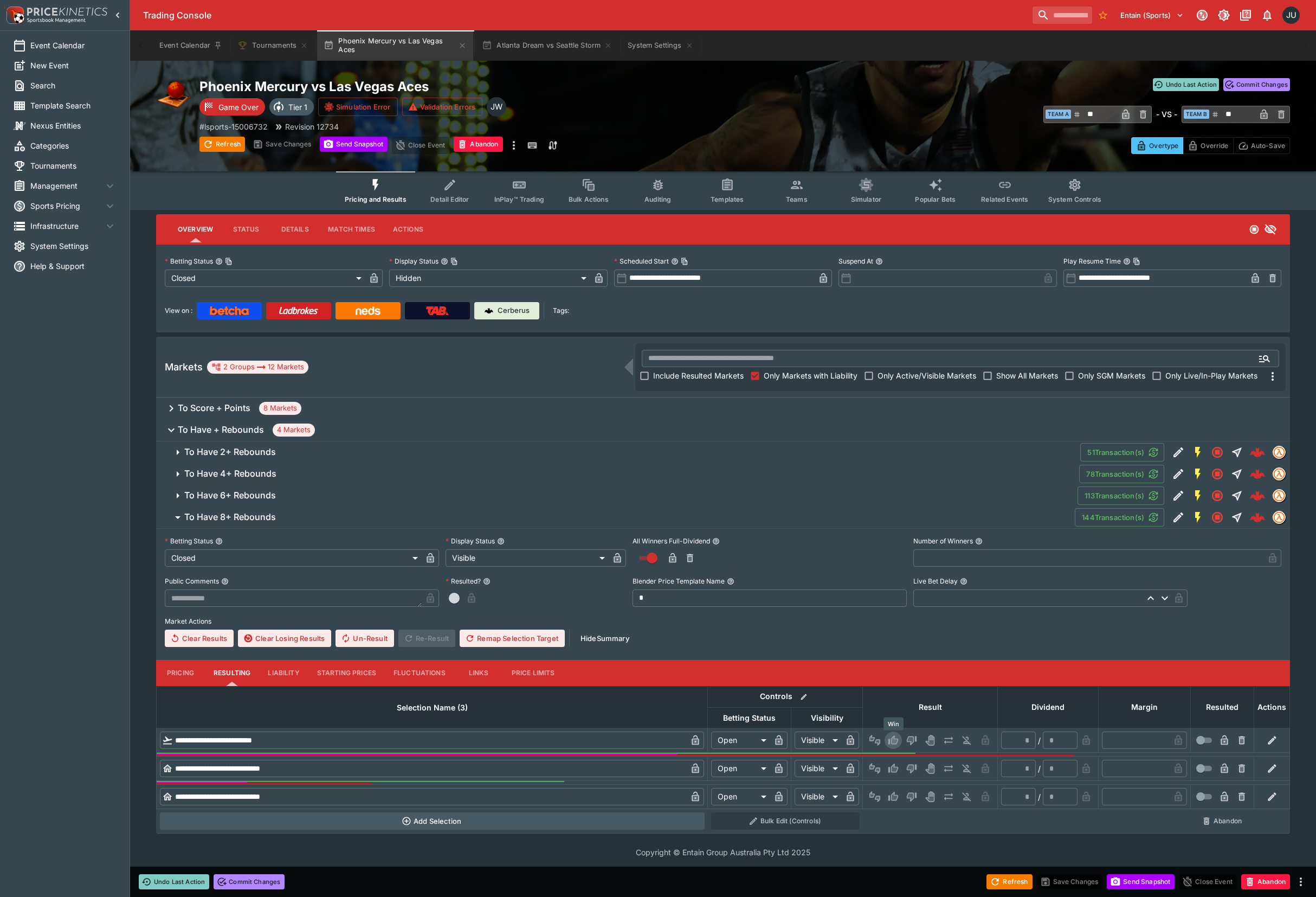
click at [897, 736] on icon "Win" at bounding box center [893, 740] width 11 height 11
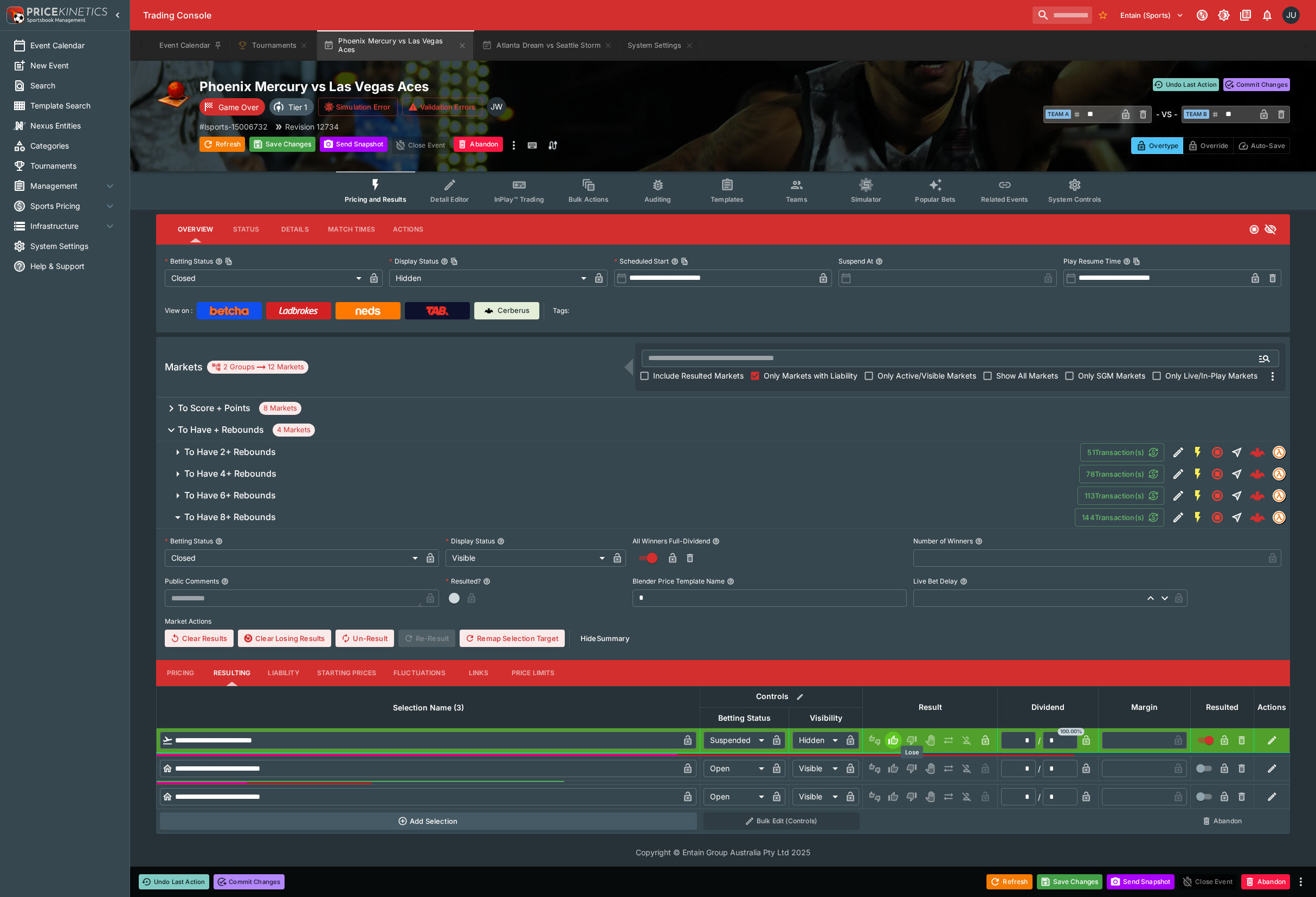
click at [910, 770] on icon "Lose" at bounding box center [912, 768] width 11 height 11
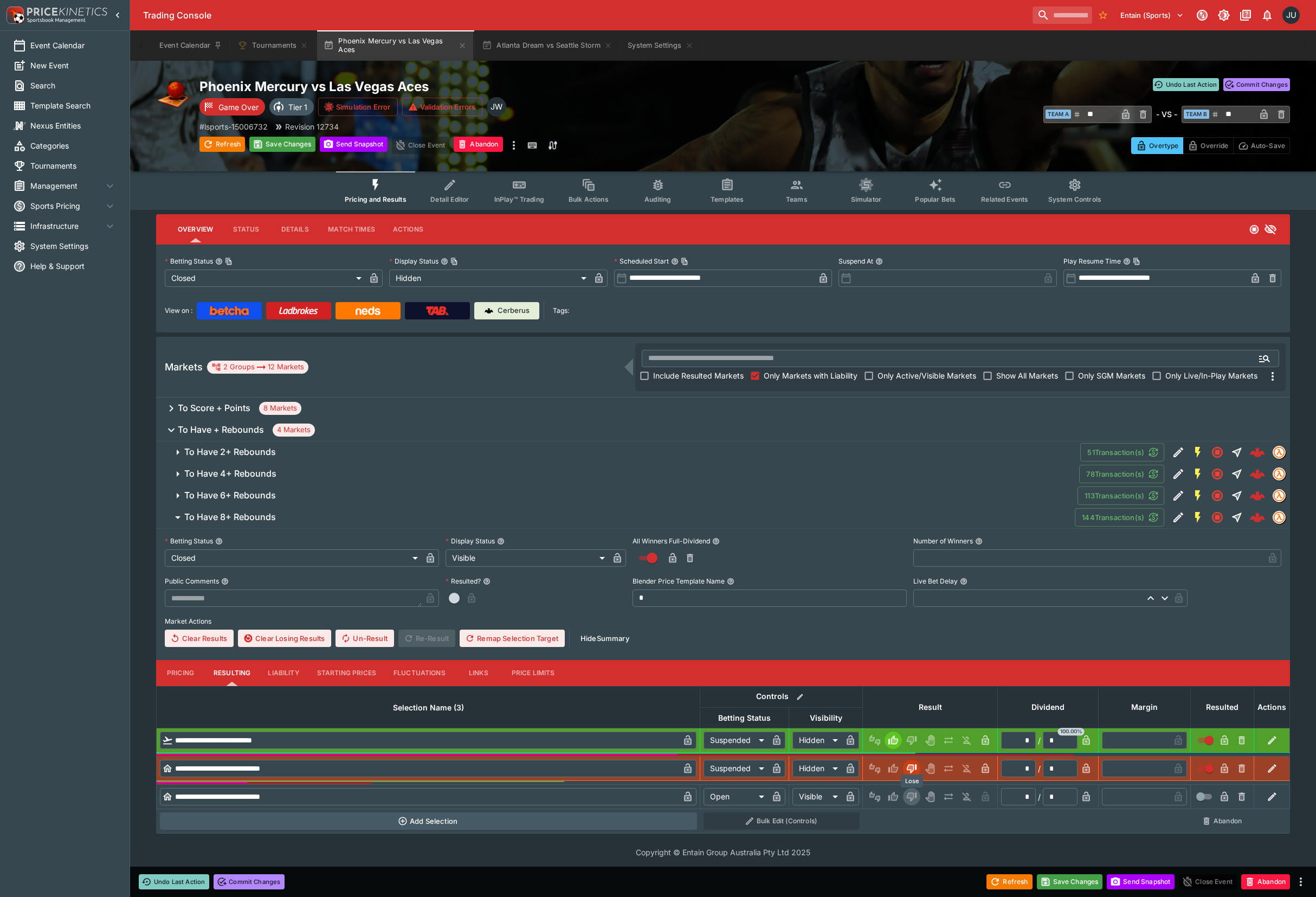
click at [913, 794] on icon "Lose" at bounding box center [910, 797] width 5 height 6
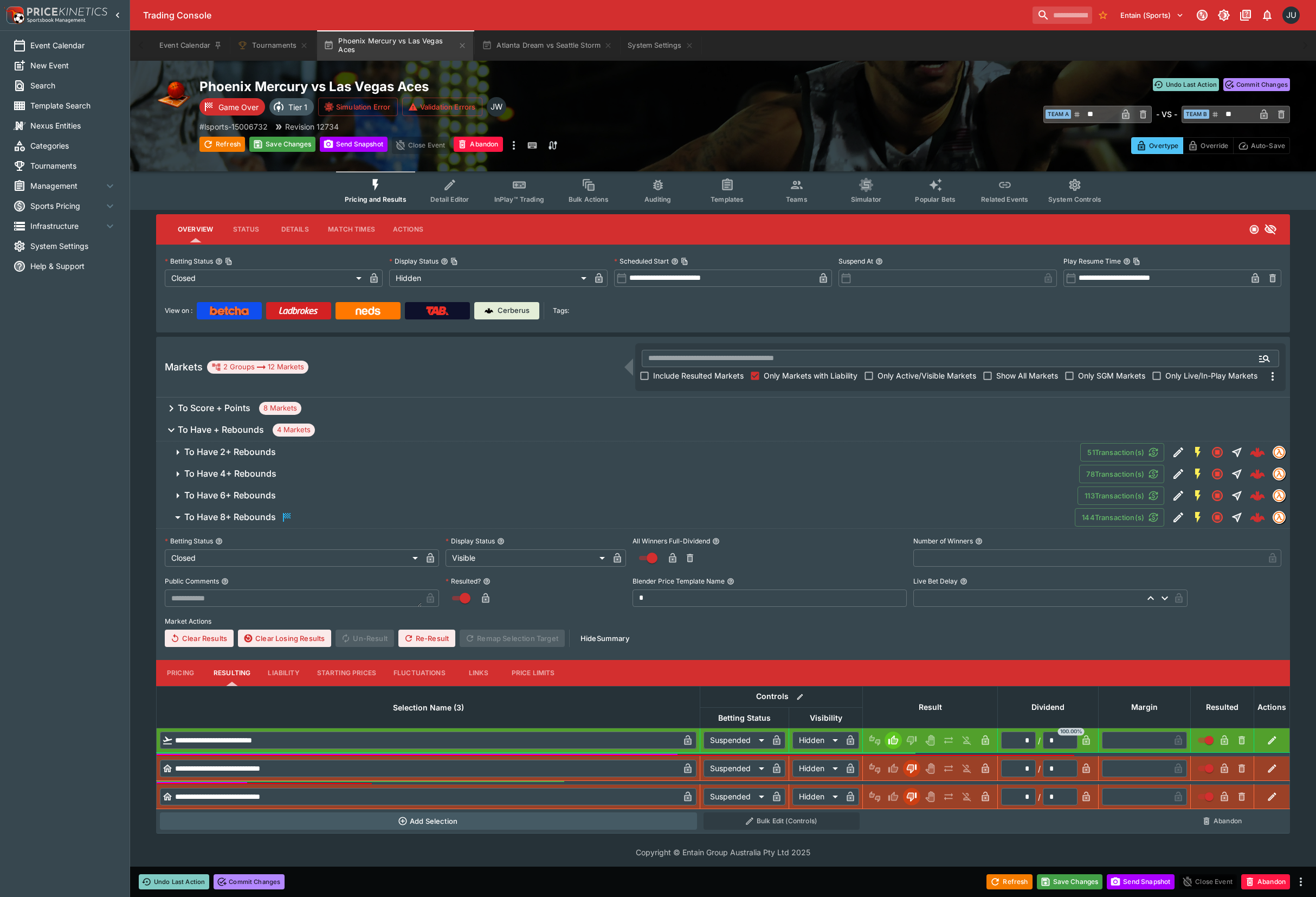
click at [238, 494] on h6 "To Have 6+ Rebounds" at bounding box center [230, 495] width 91 height 12
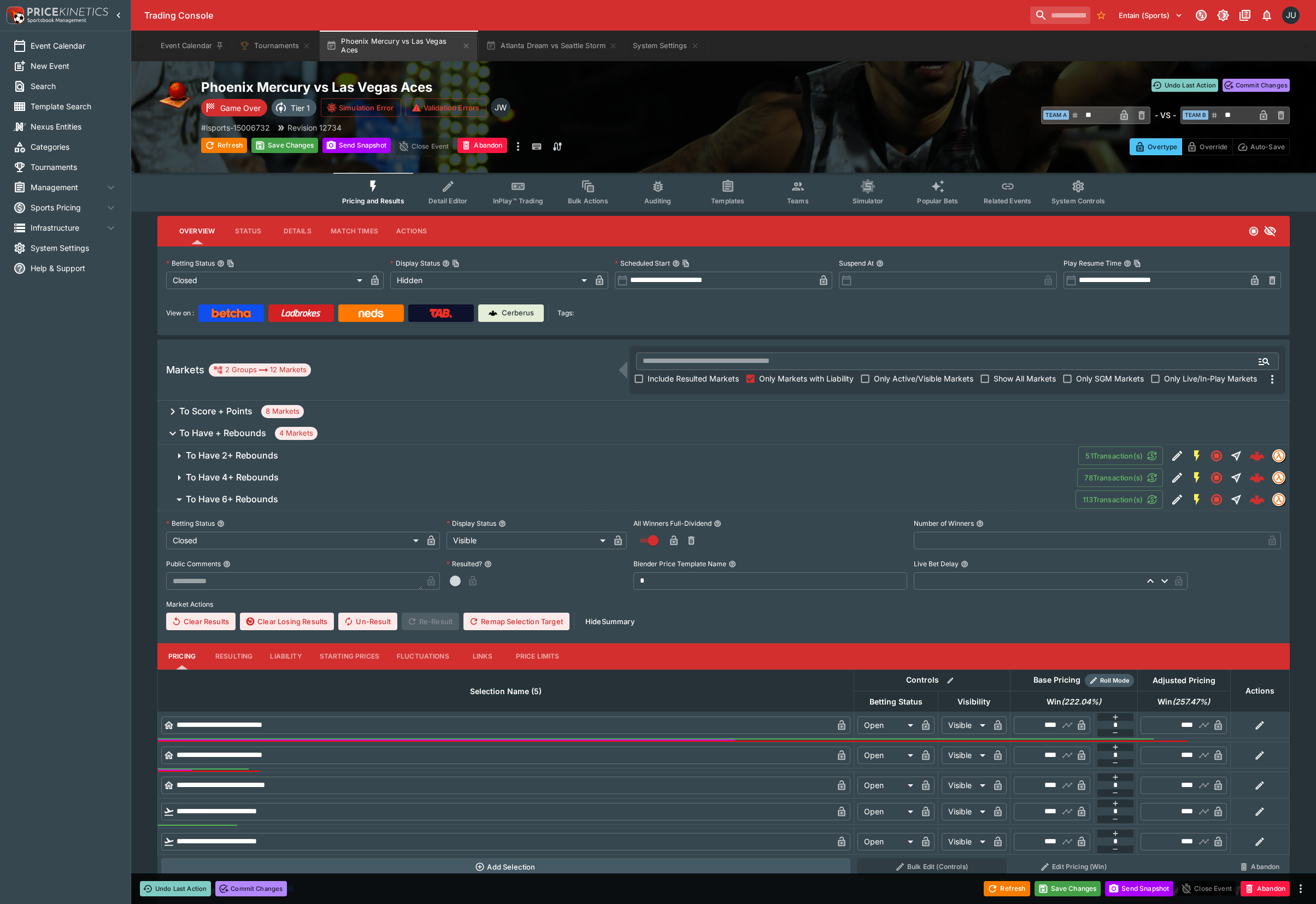
click at [236, 652] on button "Resulting" at bounding box center [234, 656] width 55 height 26
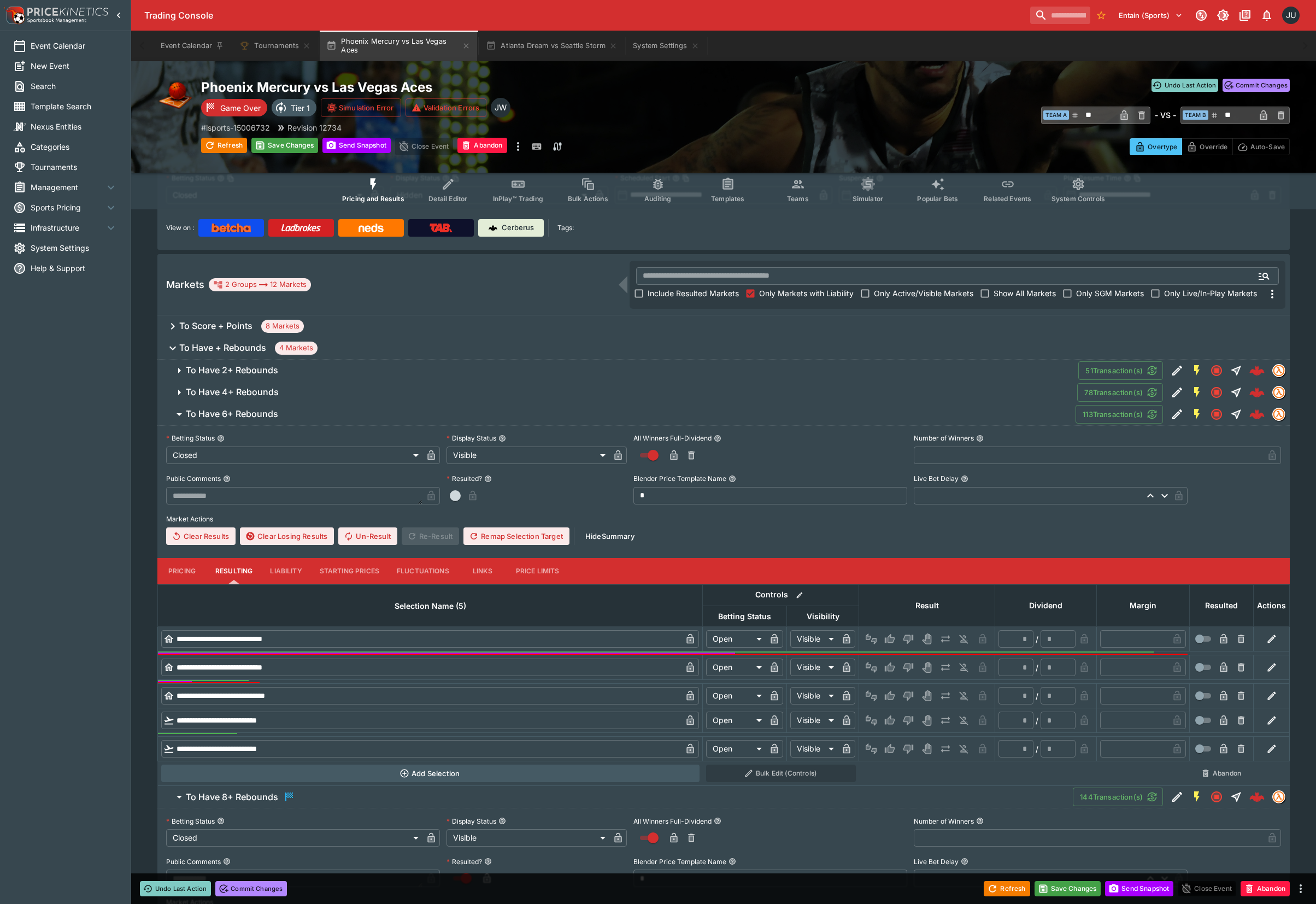
scroll to position [218, 0]
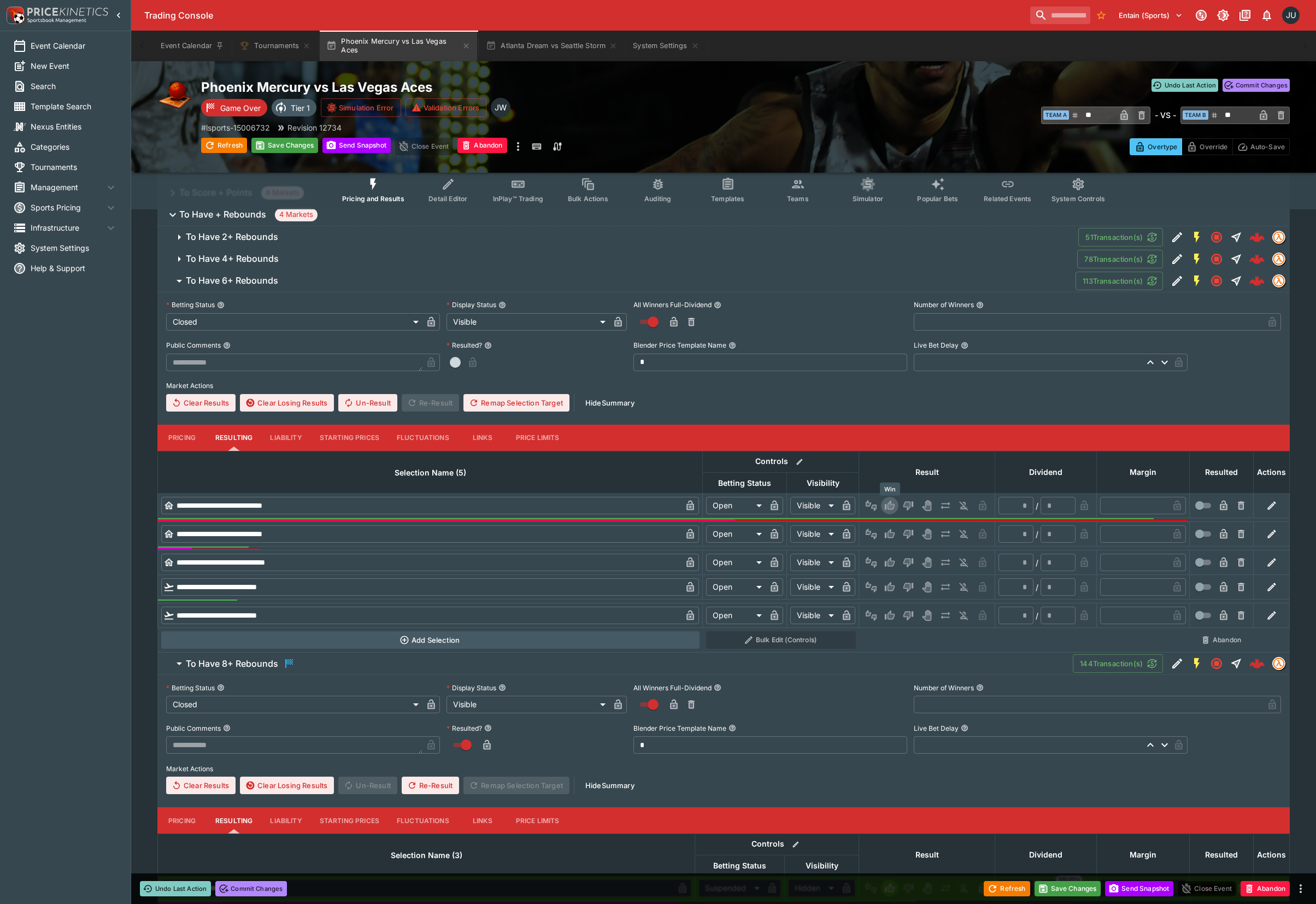
click at [892, 504] on icon "Win" at bounding box center [889, 505] width 10 height 9
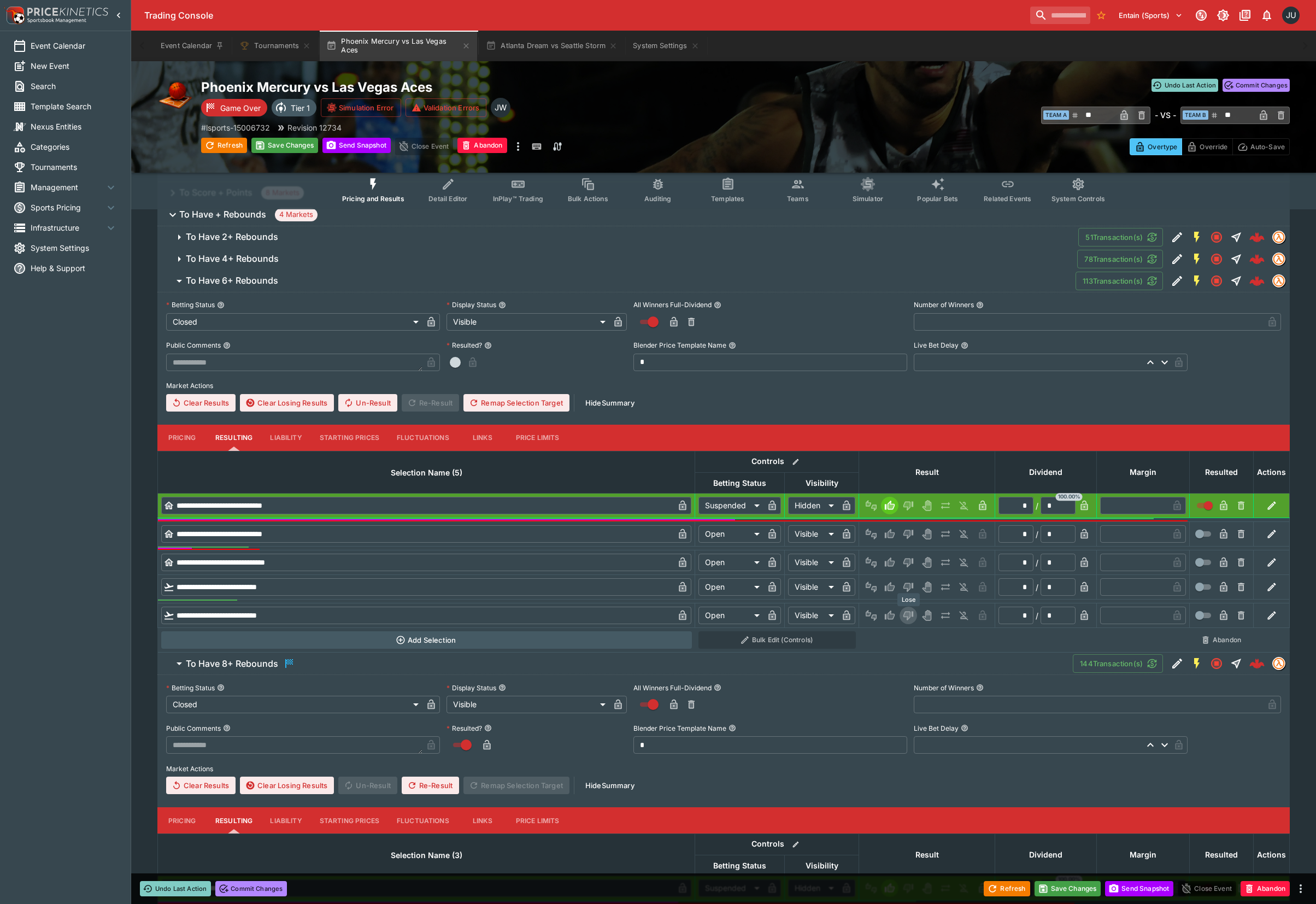
click at [905, 612] on icon "Lose" at bounding box center [908, 616] width 10 height 9
click at [910, 584] on icon "Lose" at bounding box center [908, 587] width 11 height 11
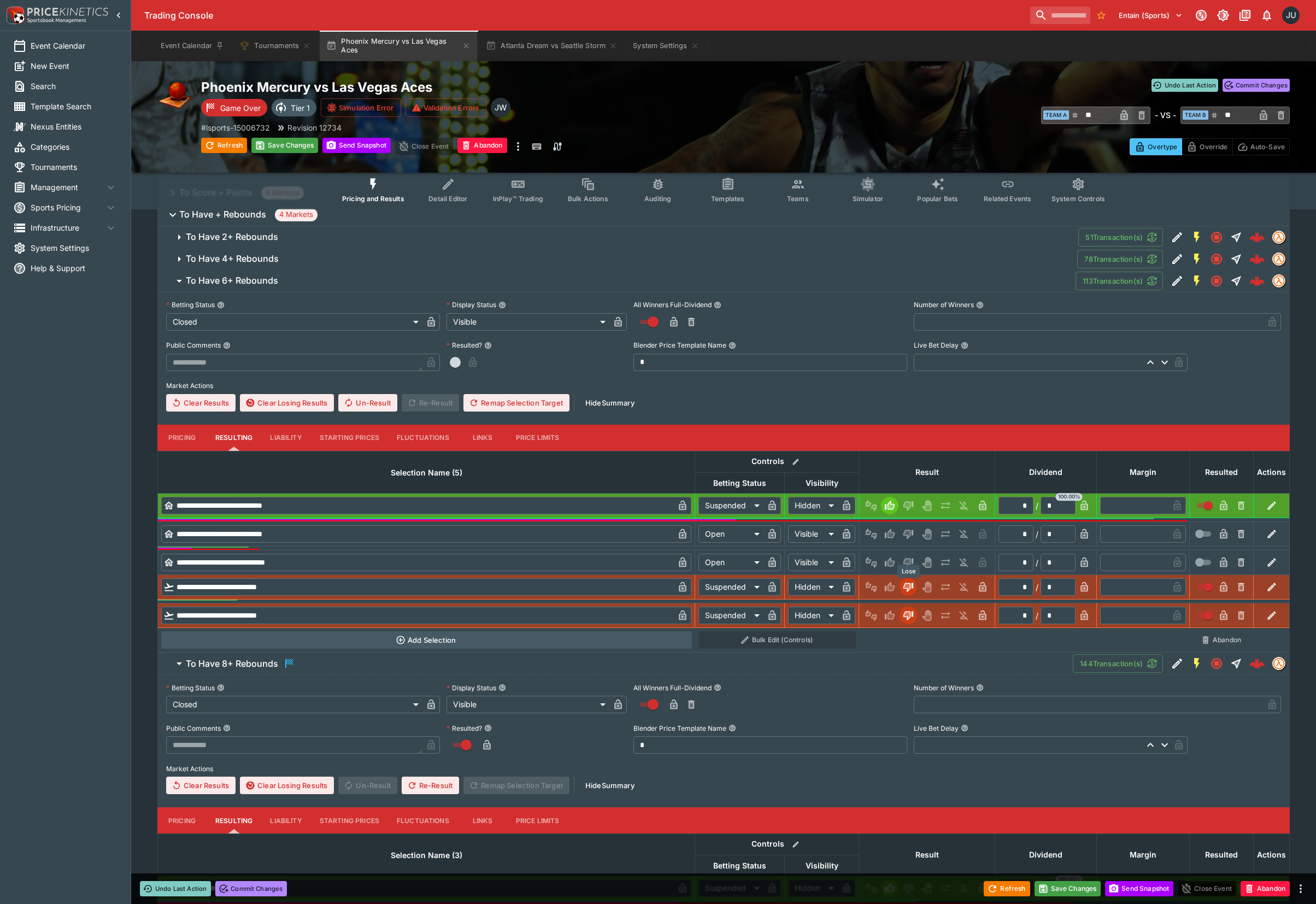
click at [905, 562] on icon "Lose" at bounding box center [907, 562] width 5 height 6
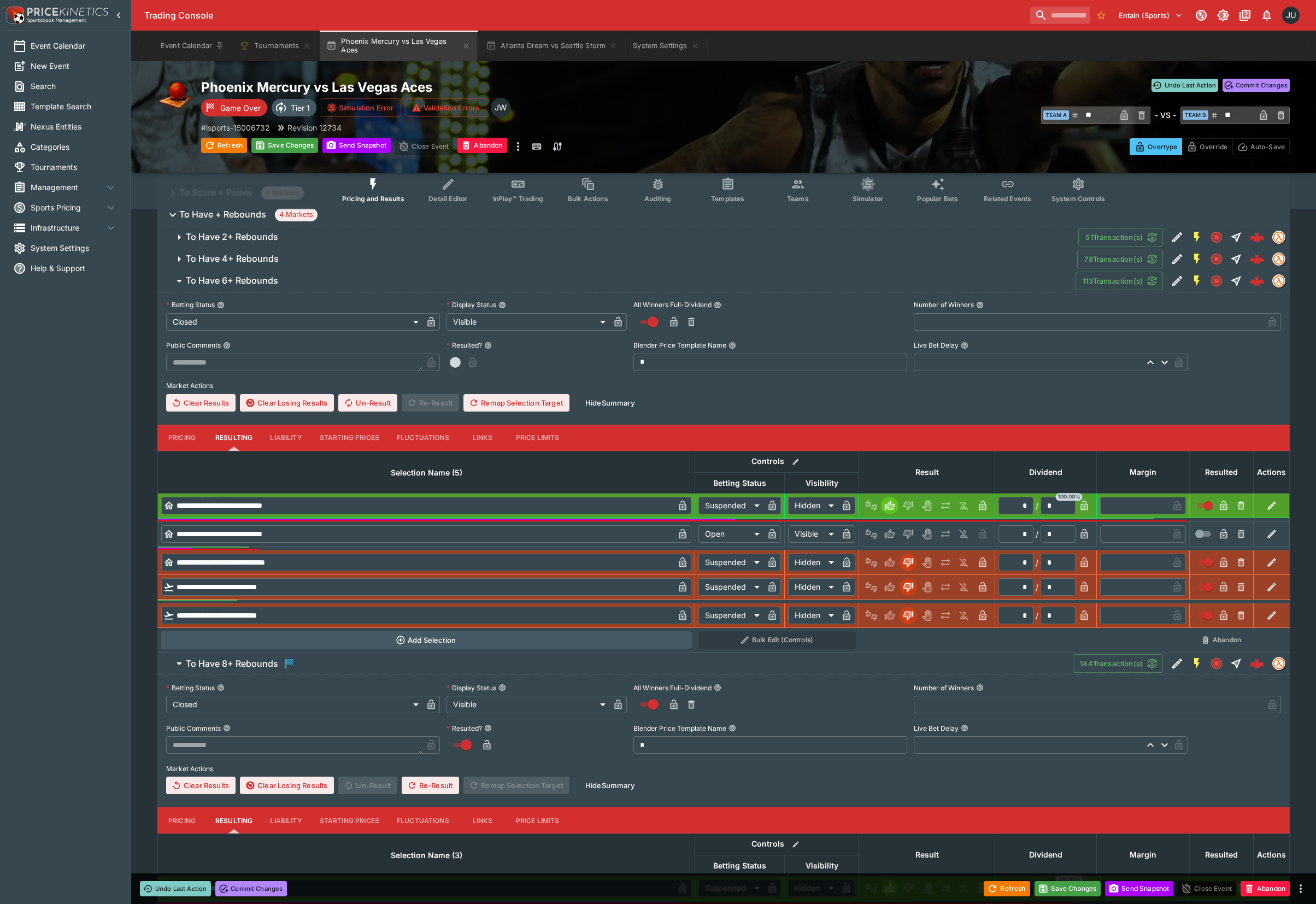
click at [908, 540] on body "**********" at bounding box center [658, 400] width 1316 height 1238
click at [908, 534] on icon "Lose" at bounding box center [907, 534] width 5 height 6
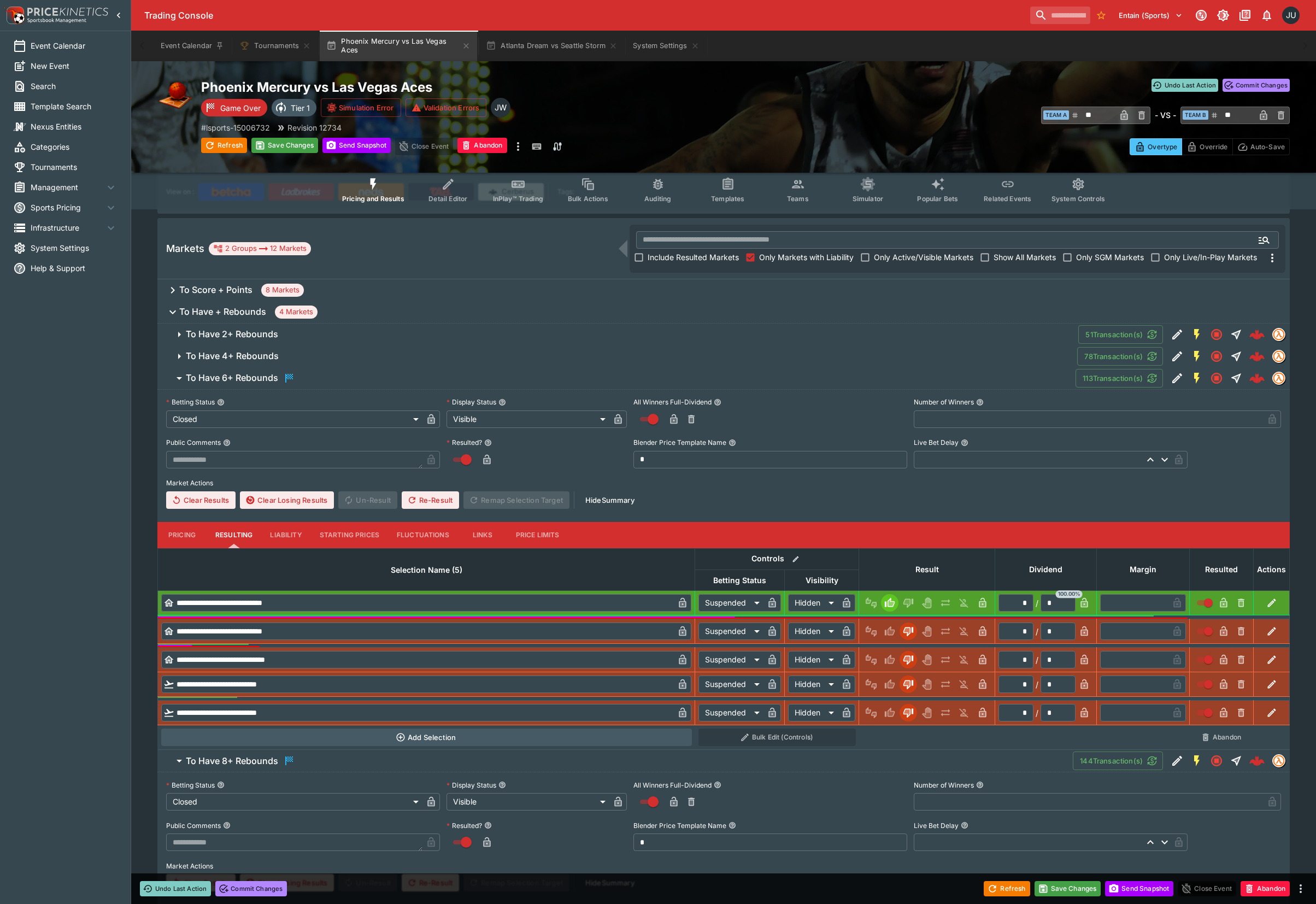
scroll to position [73, 0]
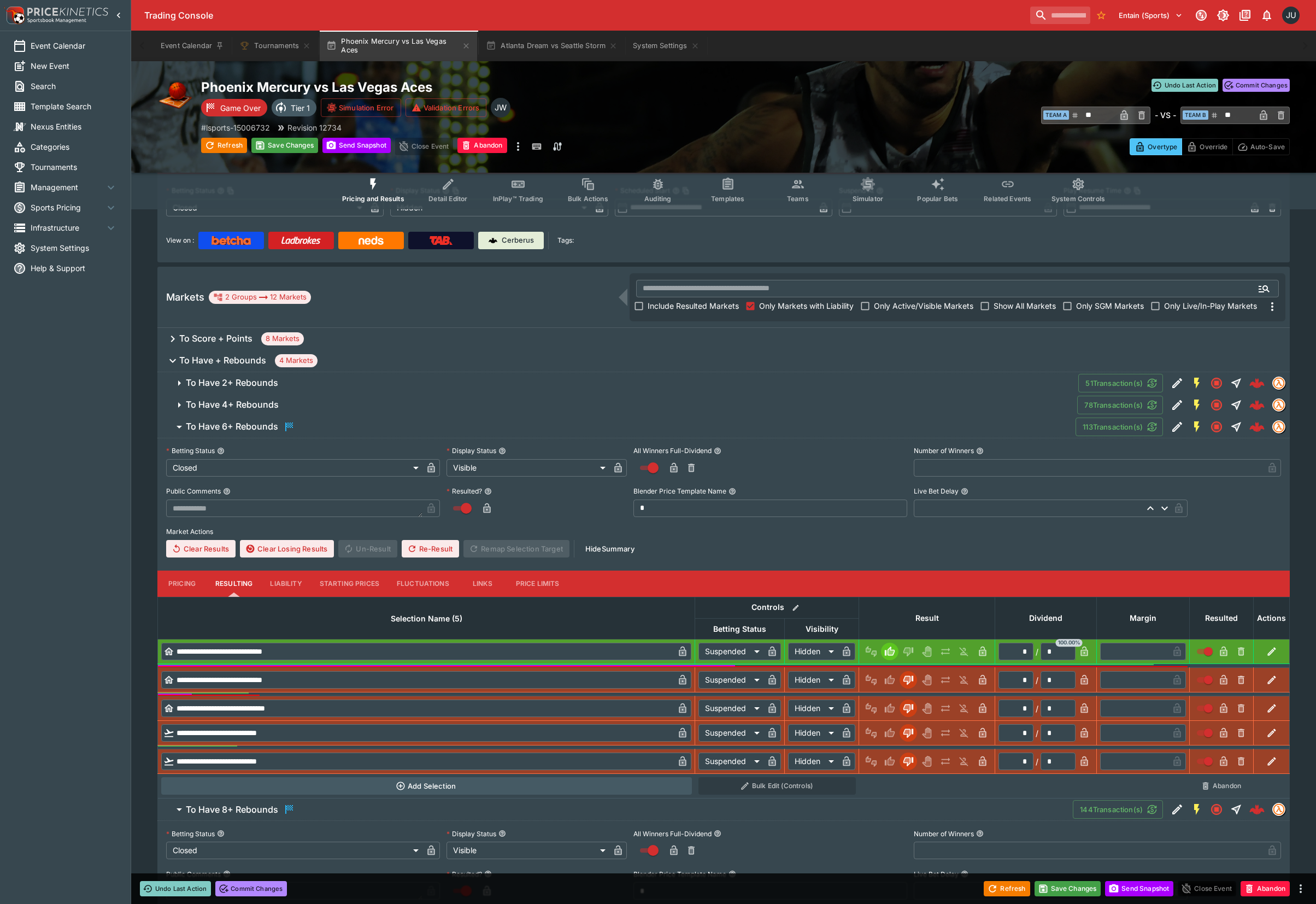
click at [248, 406] on h6 "To Have 4+ Rebounds" at bounding box center [232, 405] width 93 height 12
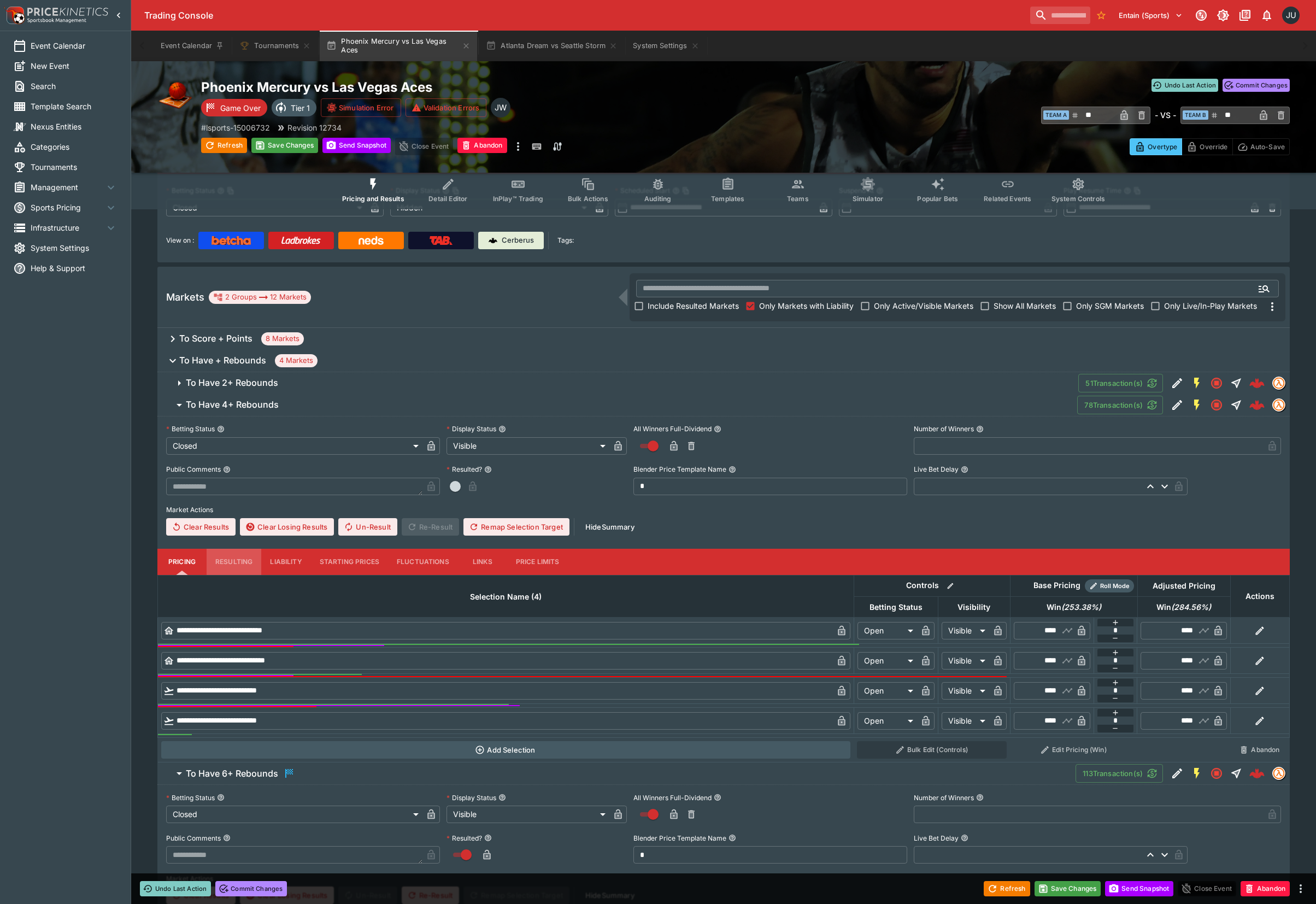
click at [235, 561] on button "Resulting" at bounding box center [234, 561] width 55 height 26
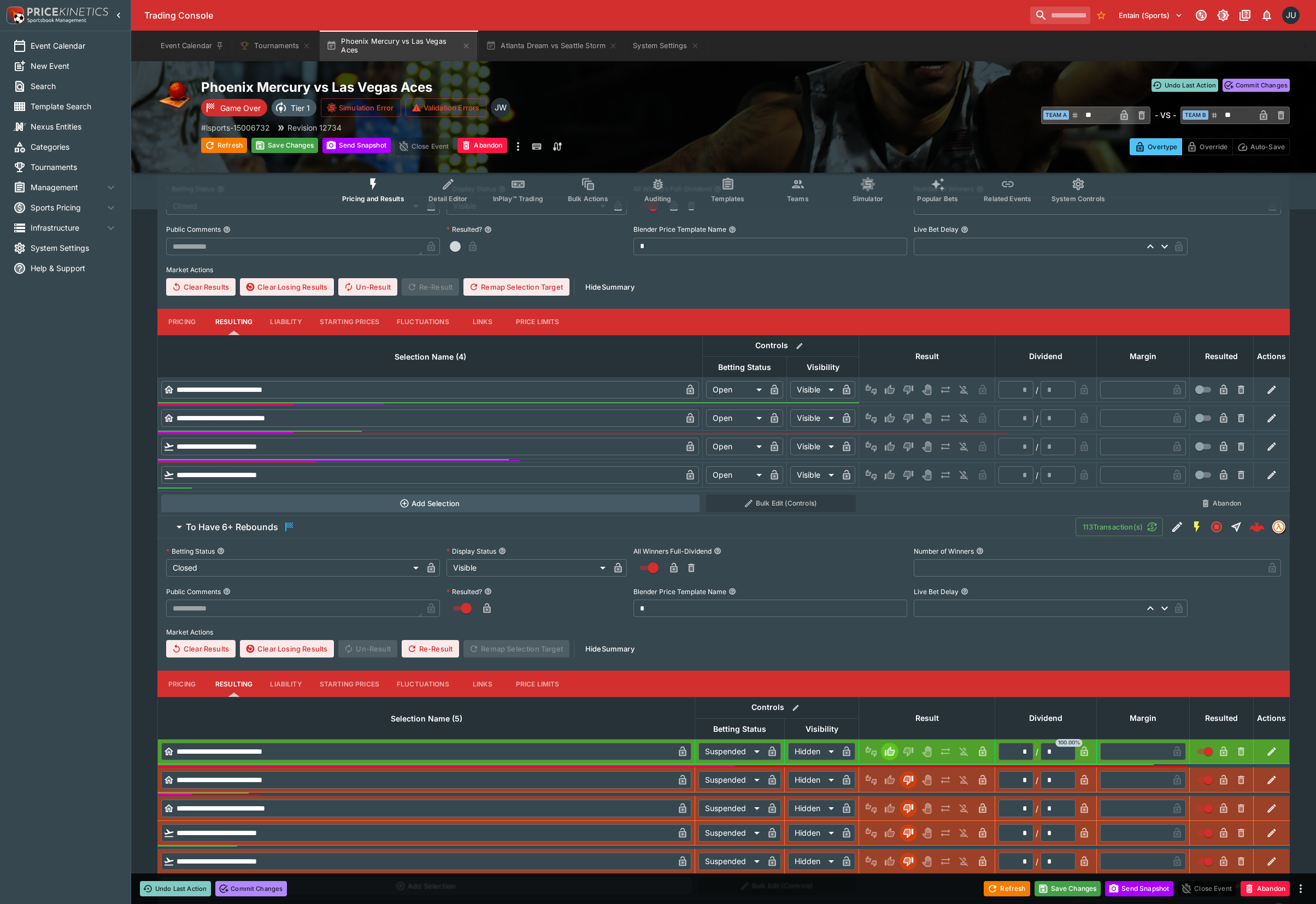
scroll to position [291, 0]
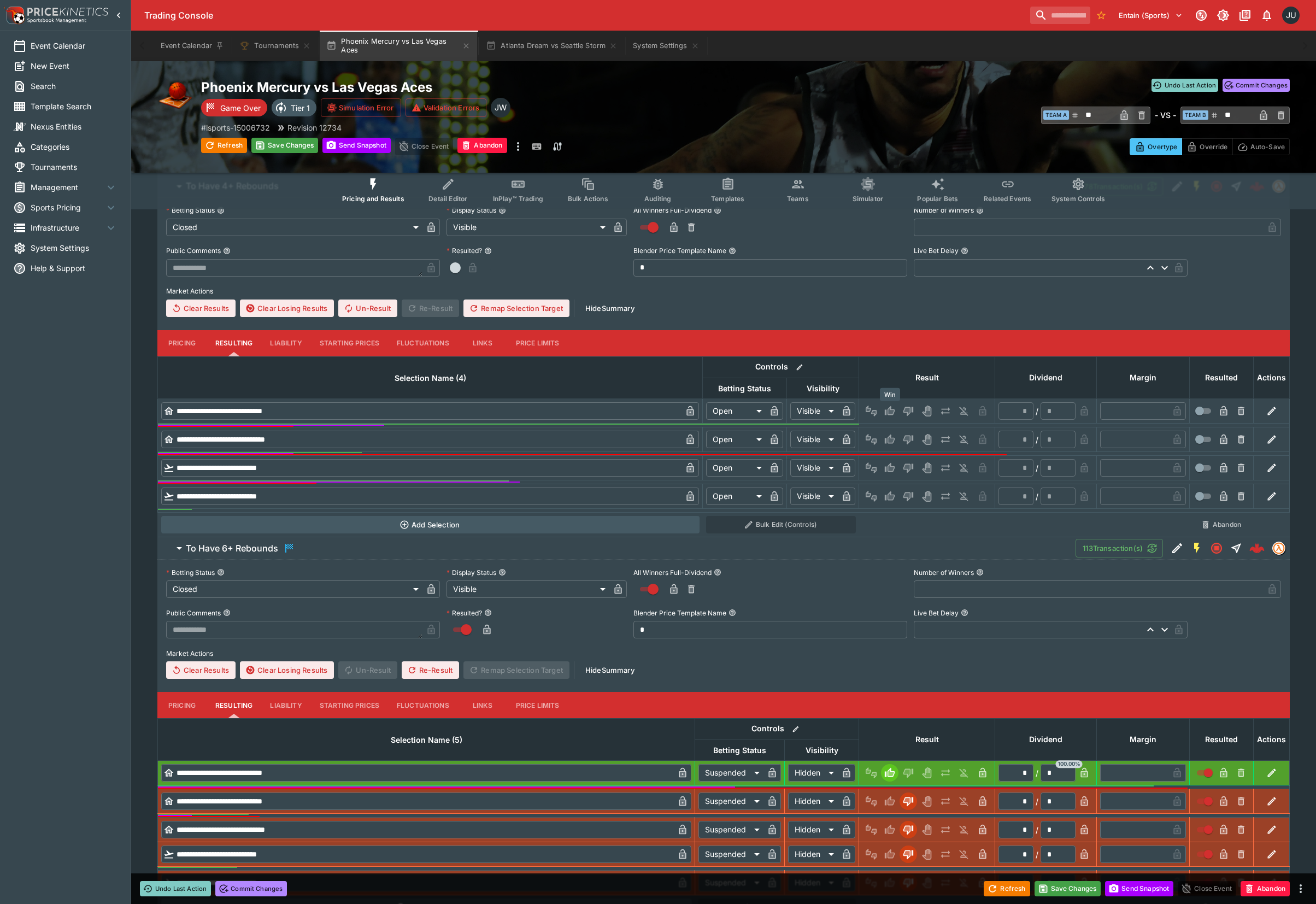
click at [890, 411] on icon "Win" at bounding box center [891, 411] width 5 height 6
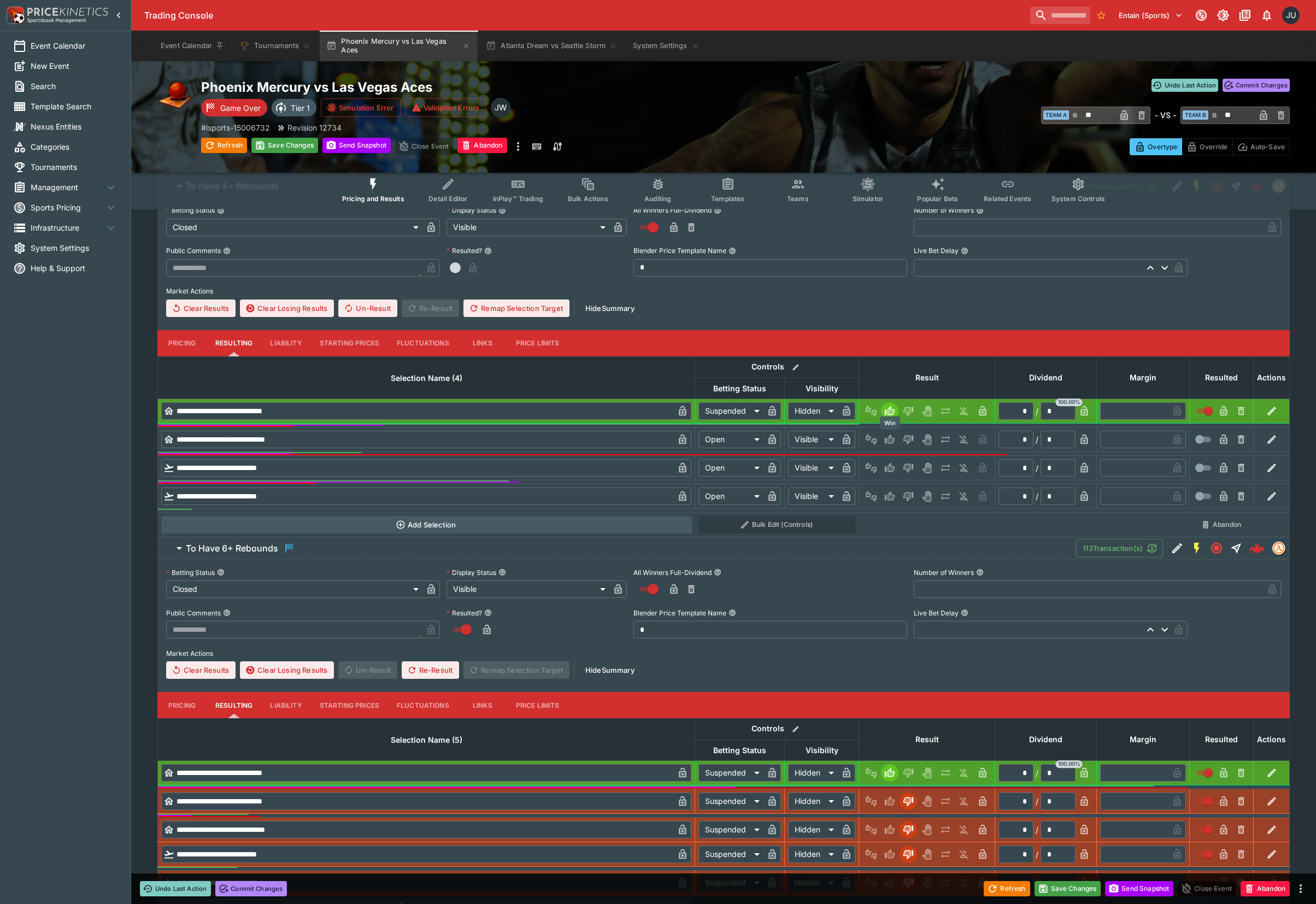
scroll to position [218, 0]
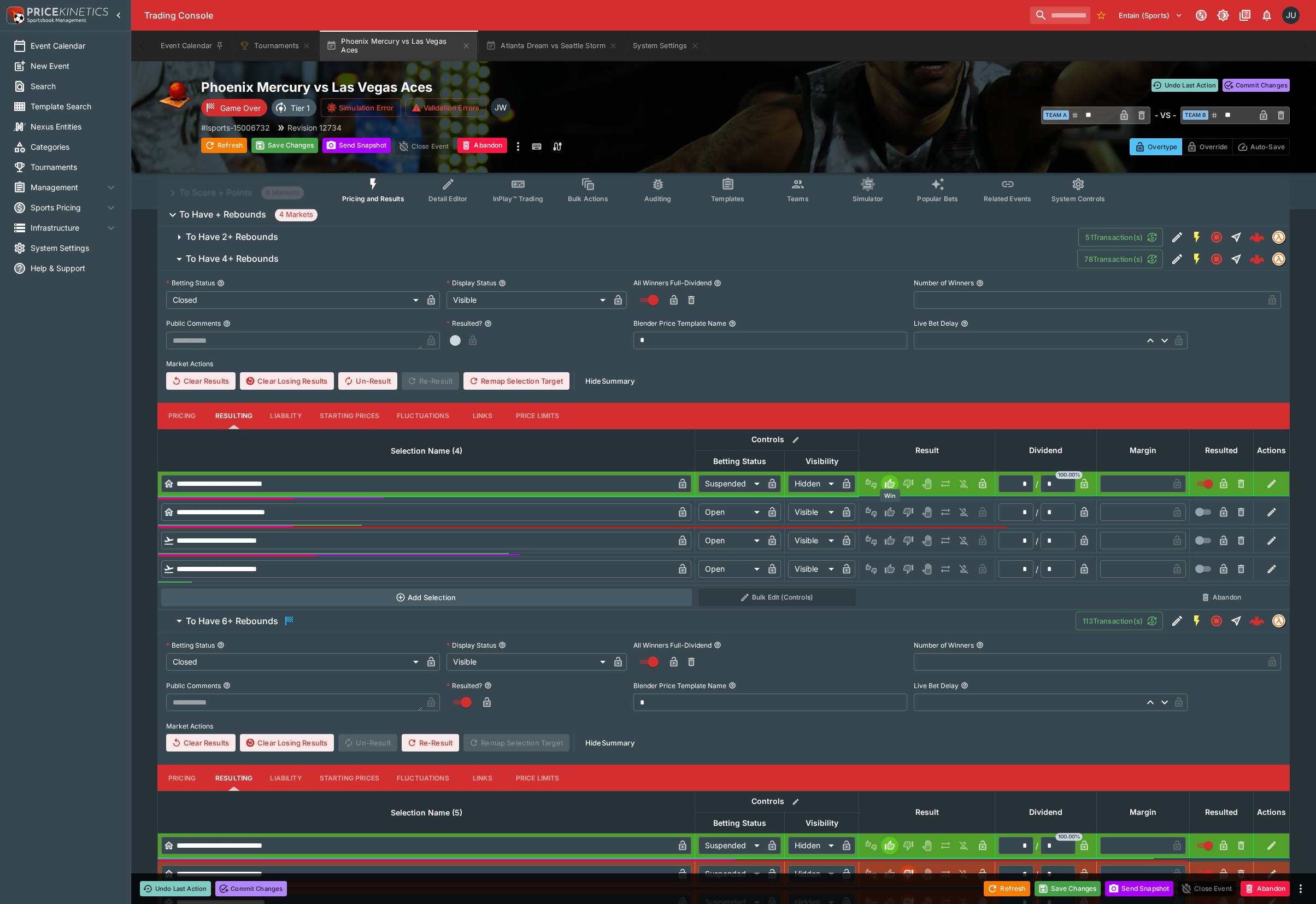
click at [886, 513] on icon "Win" at bounding box center [889, 512] width 11 height 11
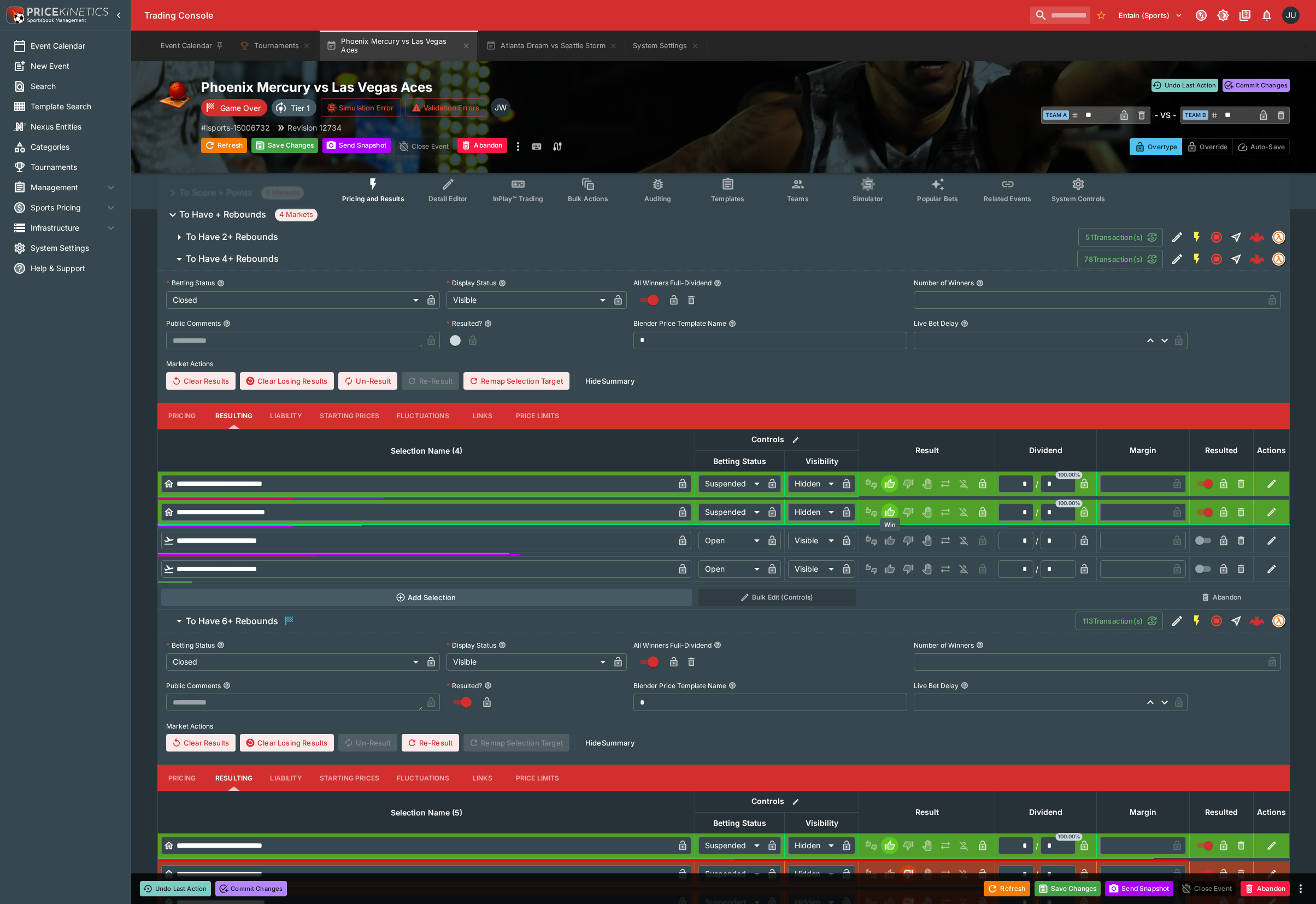
click at [888, 545] on icon "Win" at bounding box center [889, 540] width 11 height 11
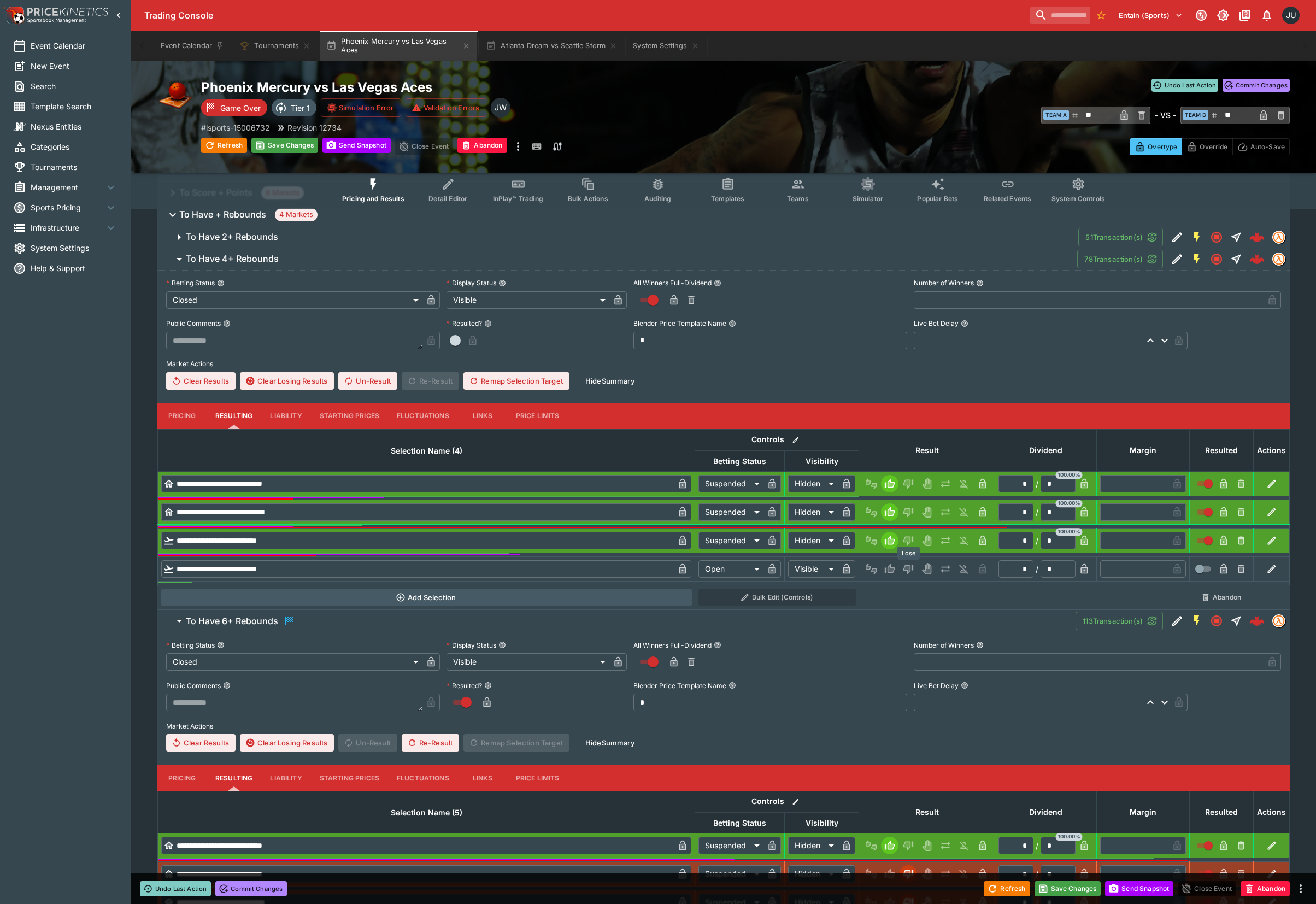
click at [910, 569] on icon "Lose" at bounding box center [908, 569] width 11 height 11
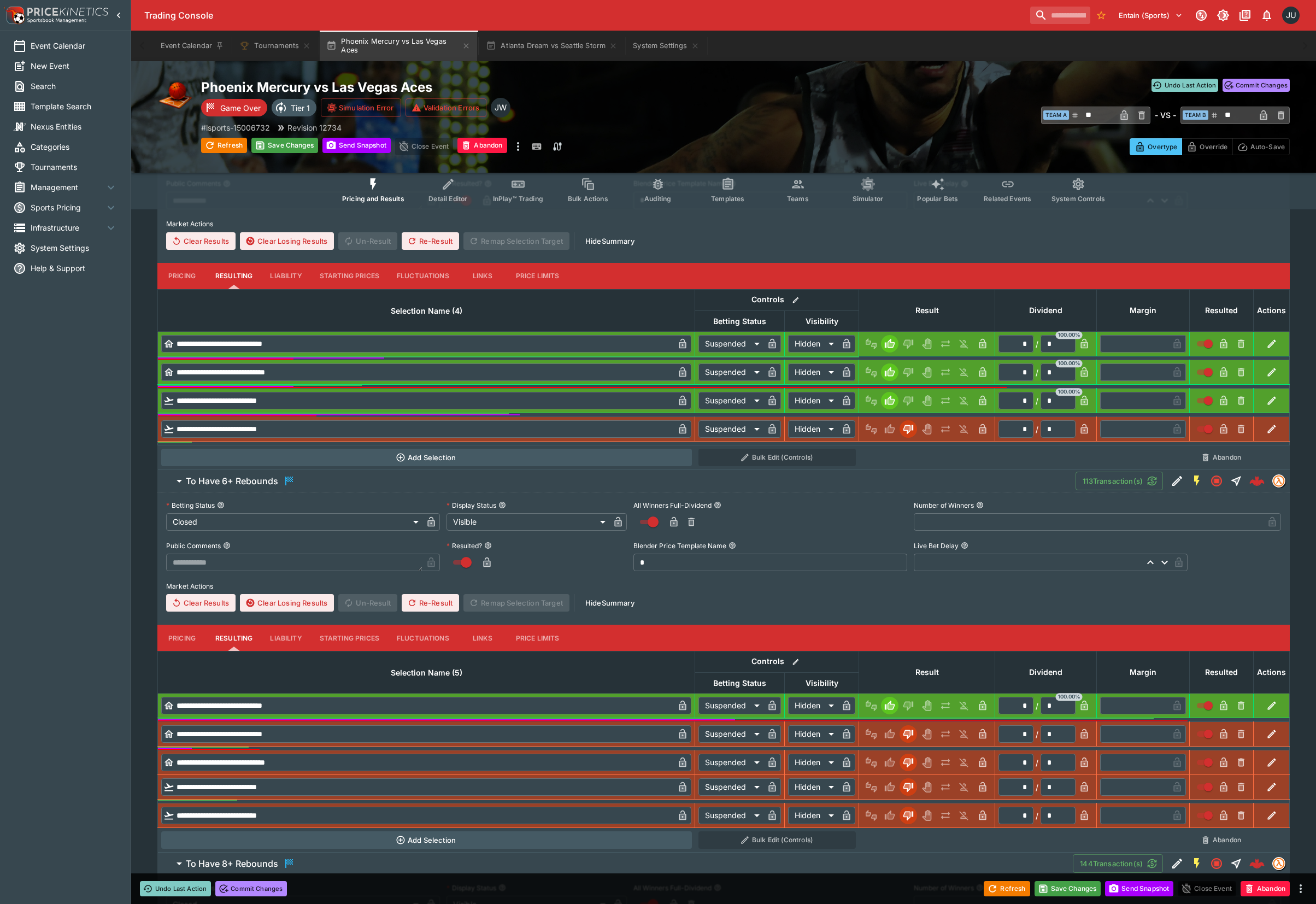
scroll to position [364, 0]
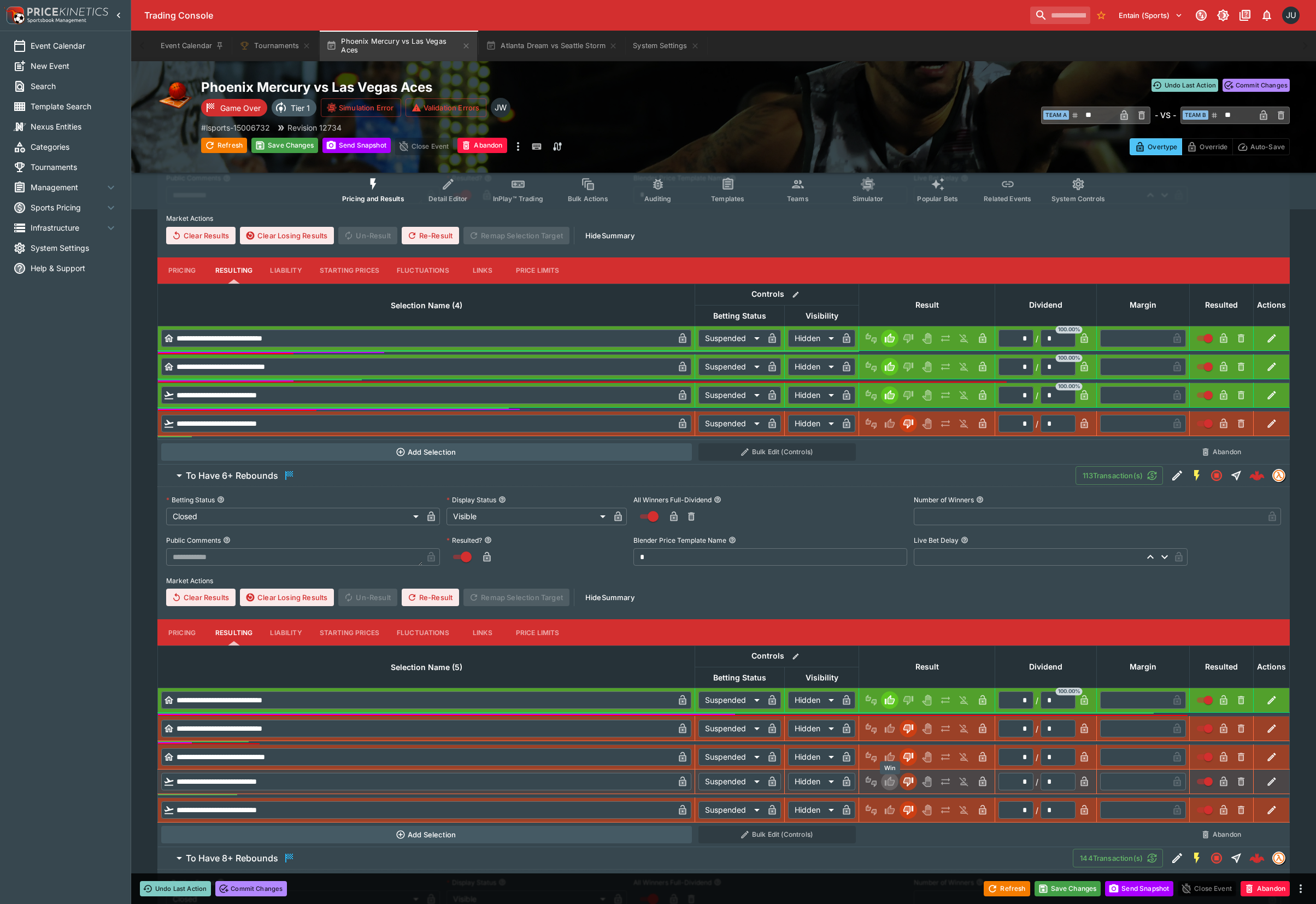
click at [885, 779] on icon "Win" at bounding box center [889, 781] width 11 height 11
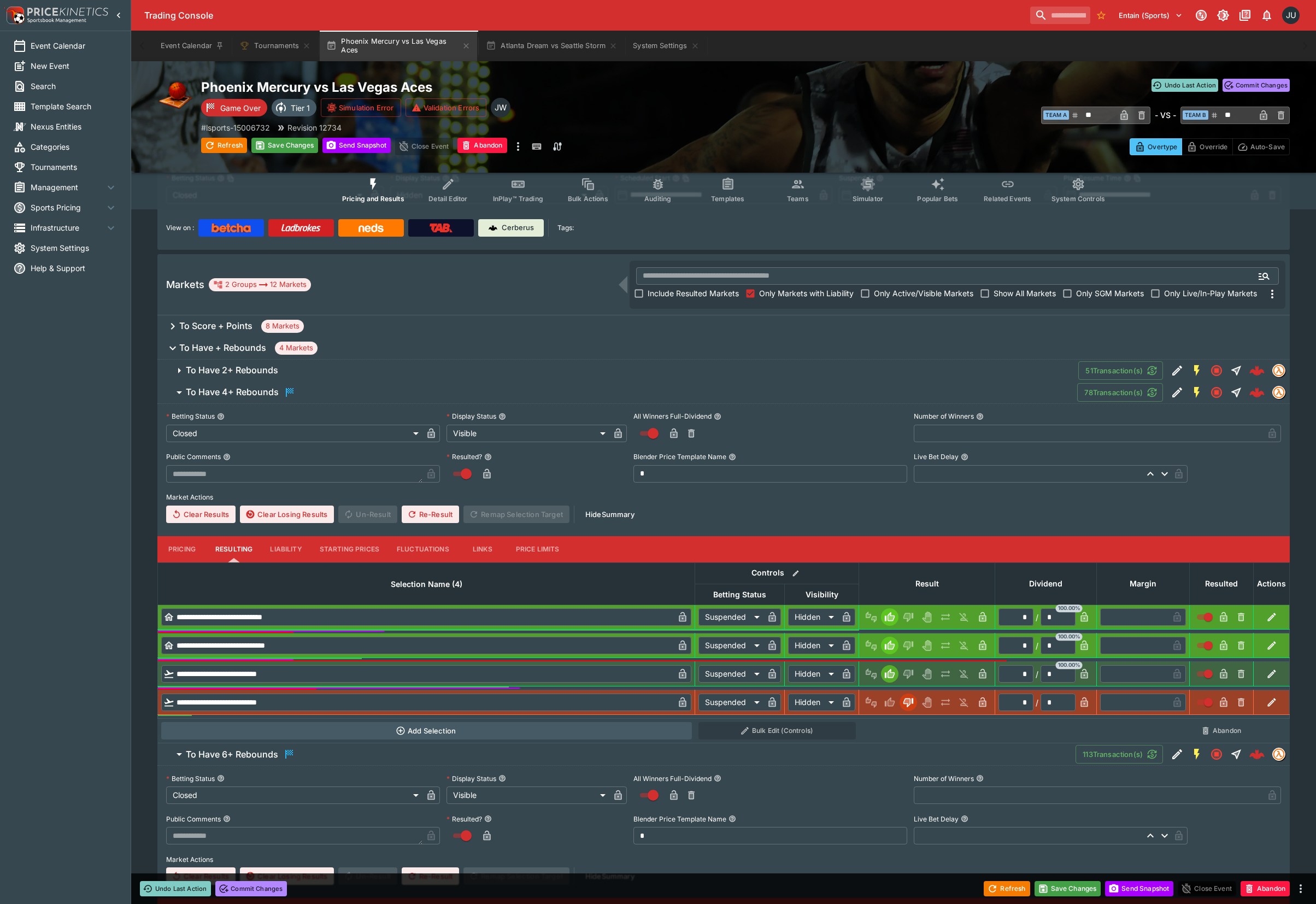
scroll to position [73, 0]
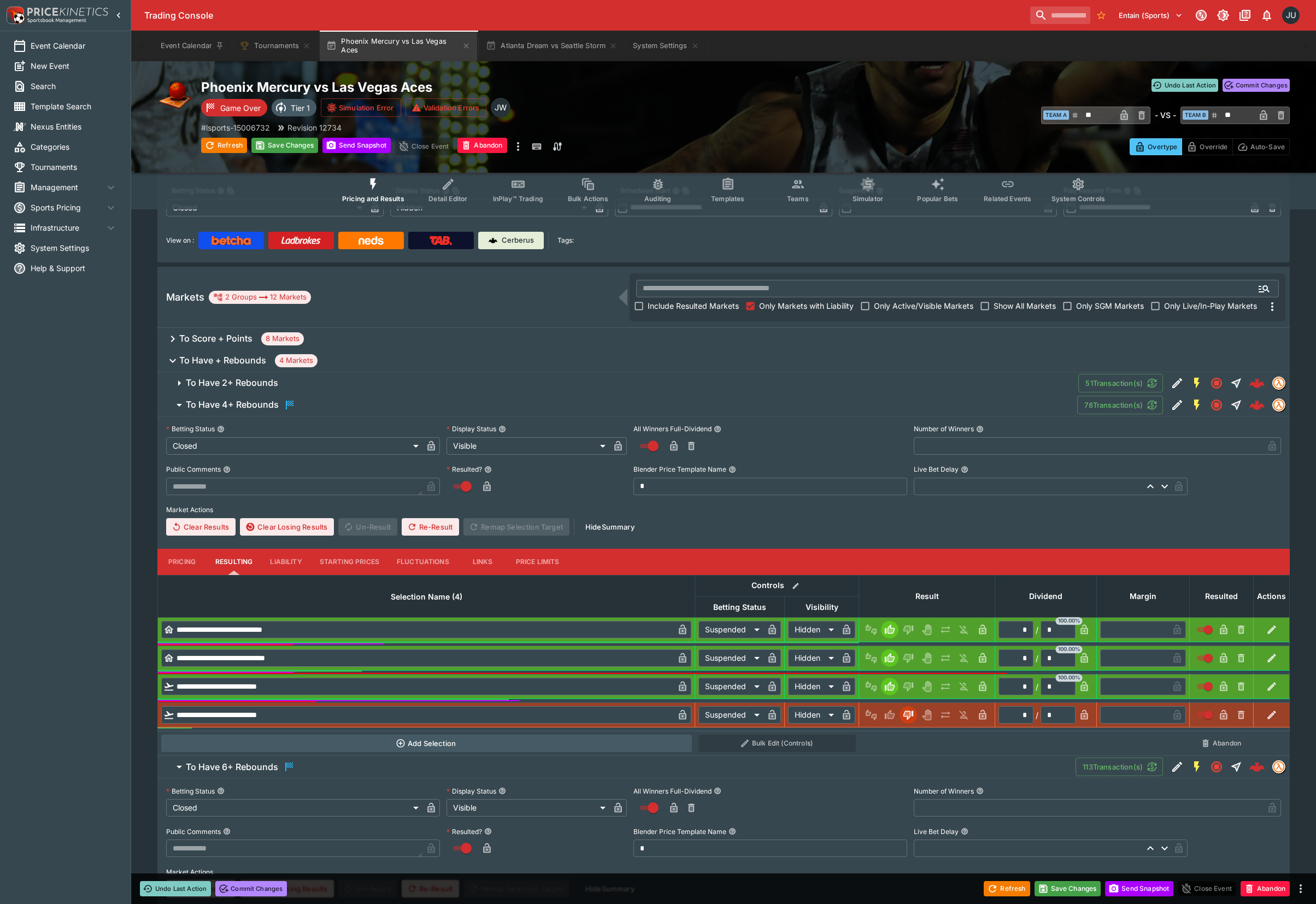
click at [462, 384] on span "To Have 2+ Rebounds" at bounding box center [628, 383] width 883 height 12
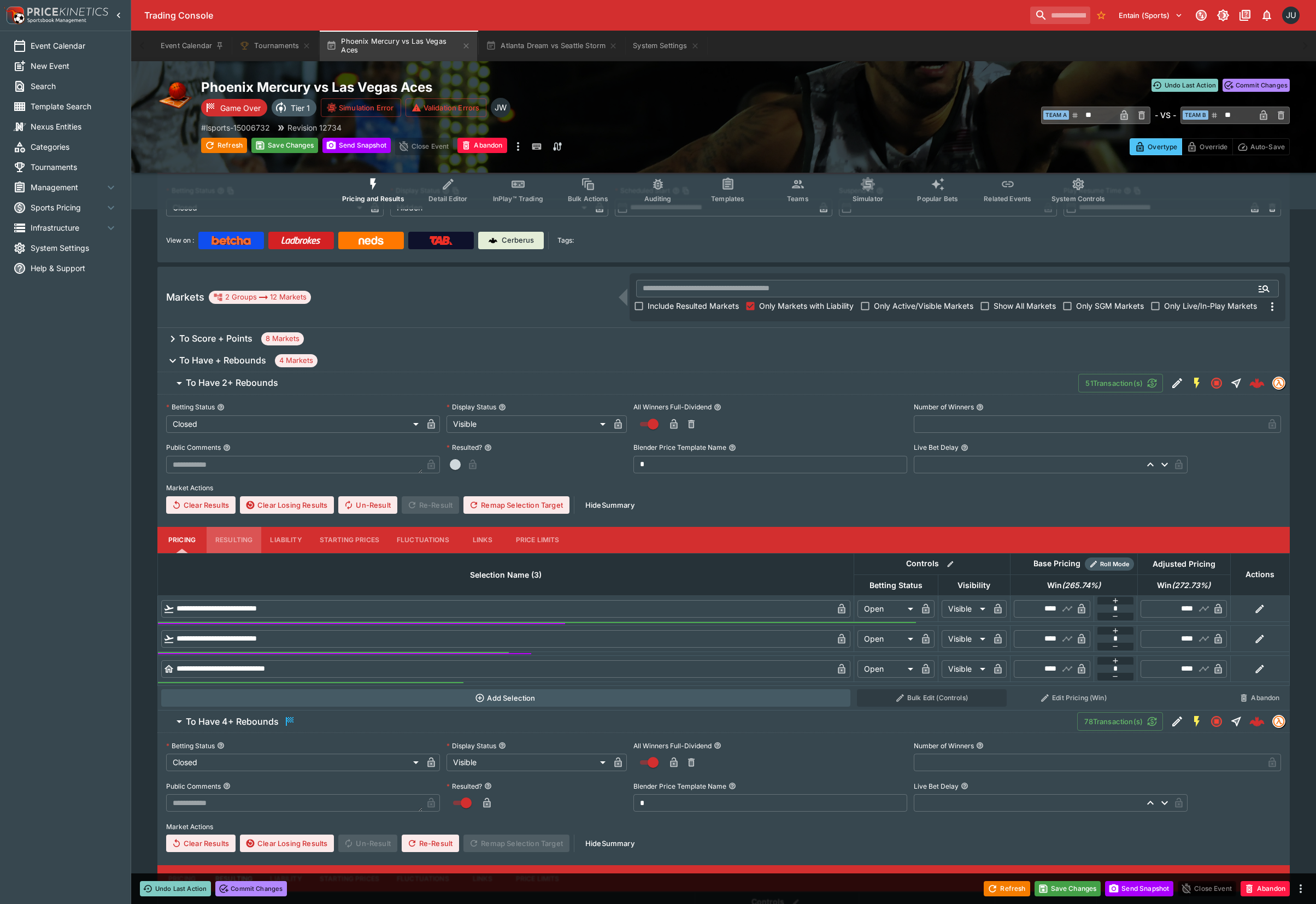
drag, startPoint x: 245, startPoint y: 538, endPoint x: 257, endPoint y: 542, distance: 12.6
click at [245, 539] on button "Resulting" at bounding box center [234, 540] width 55 height 26
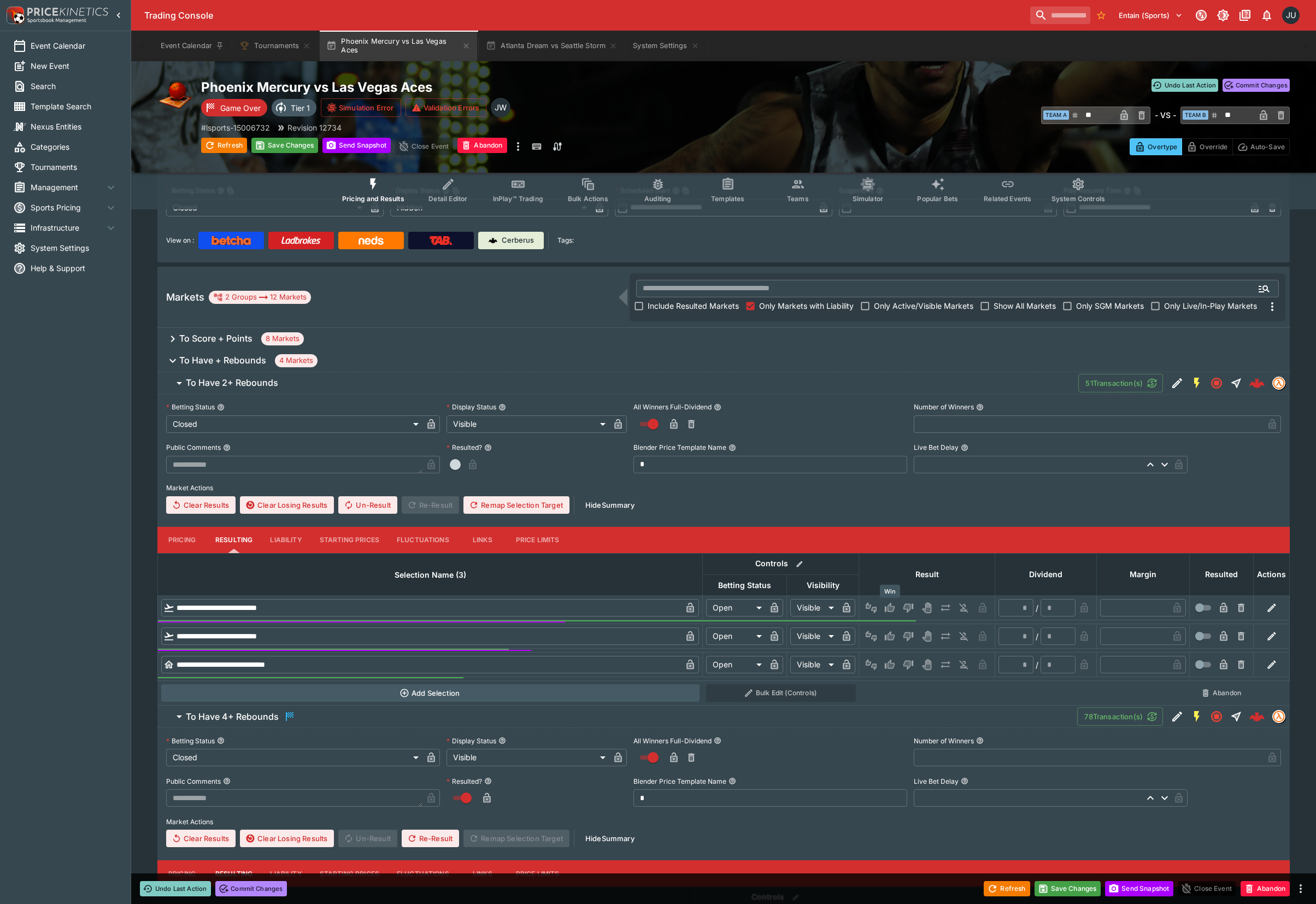
click at [892, 608] on icon "Win" at bounding box center [891, 608] width 5 height 6
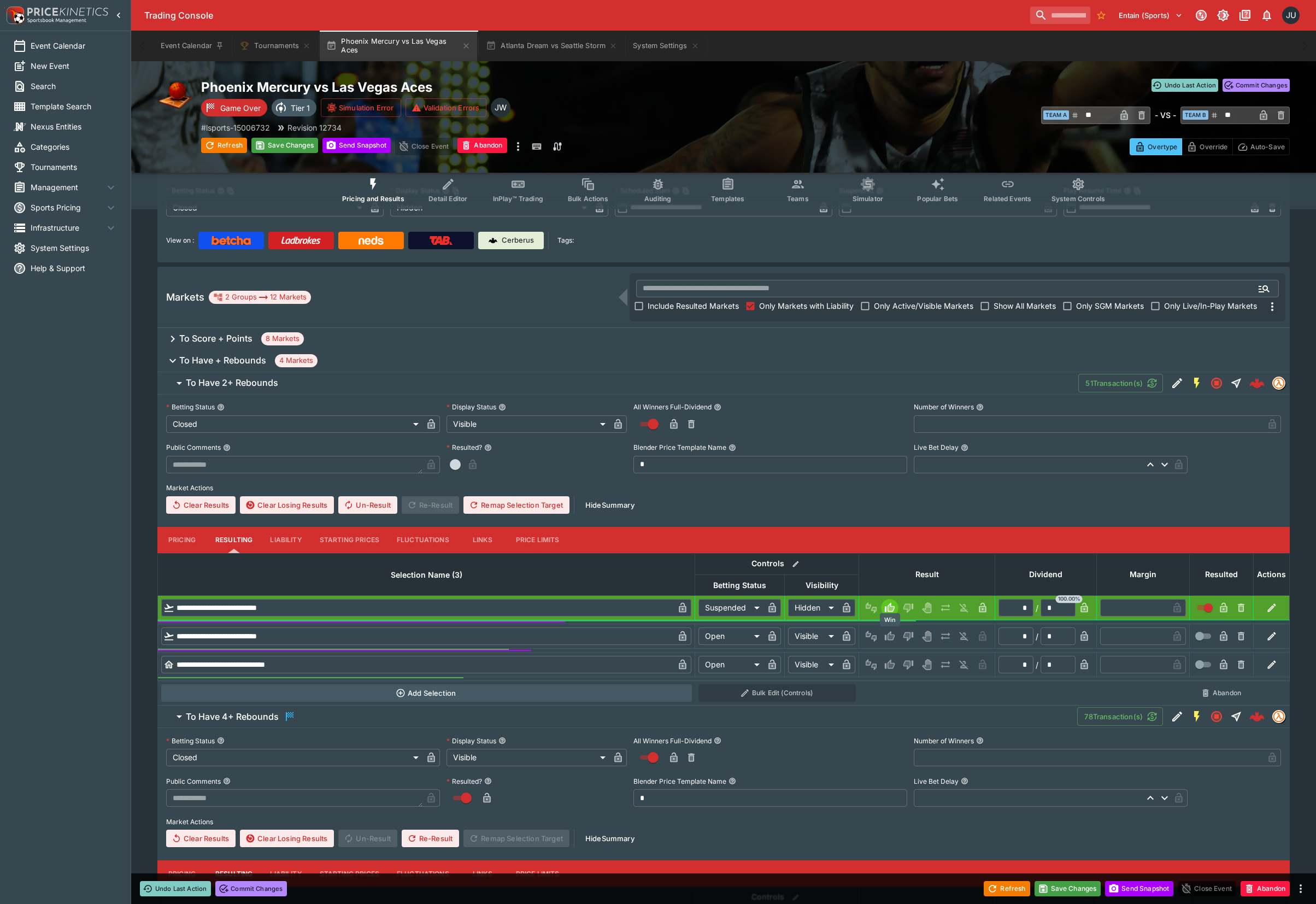
click at [888, 635] on icon "Win" at bounding box center [891, 636] width 5 height 6
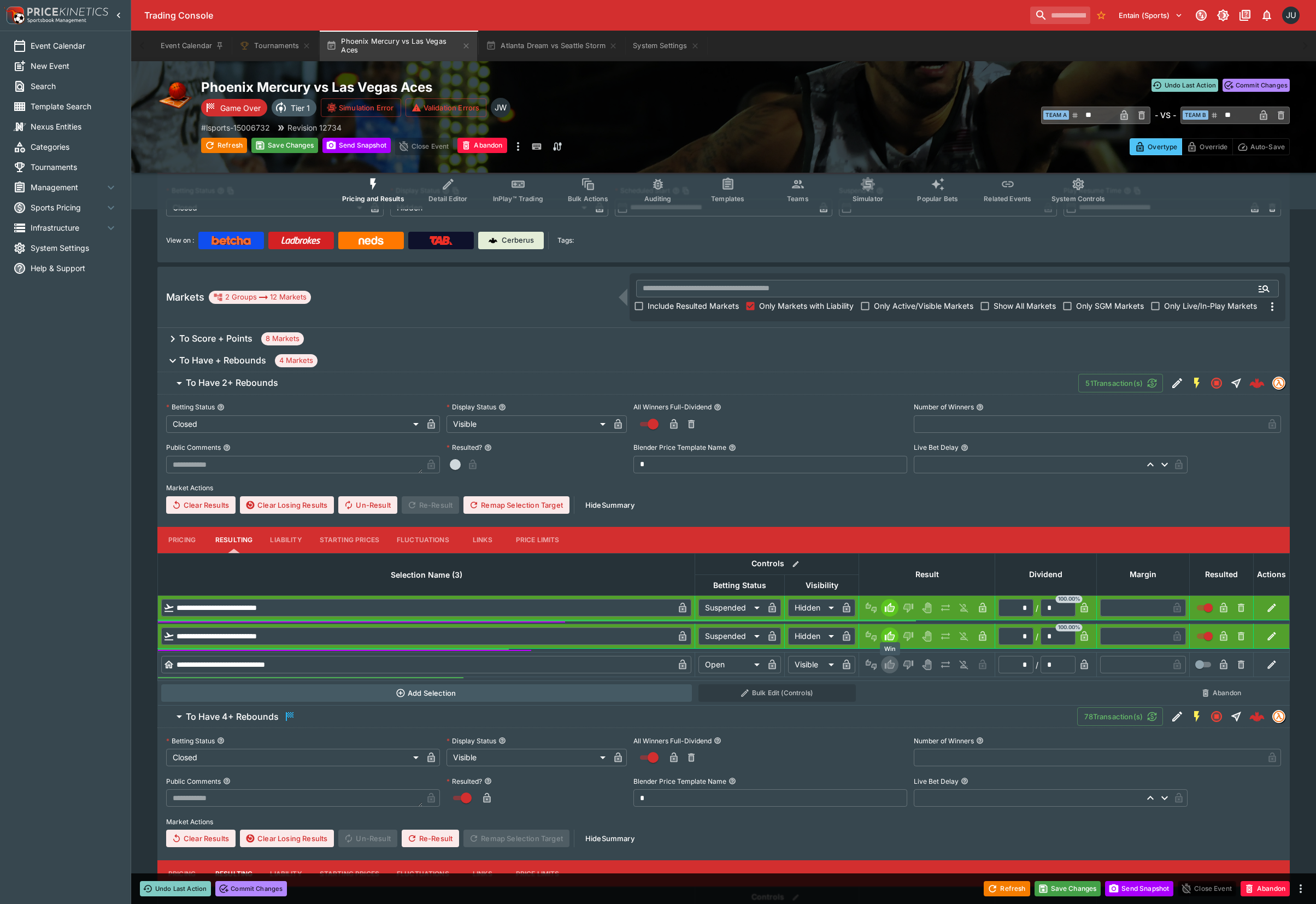
click at [892, 664] on icon "Win" at bounding box center [891, 664] width 5 height 6
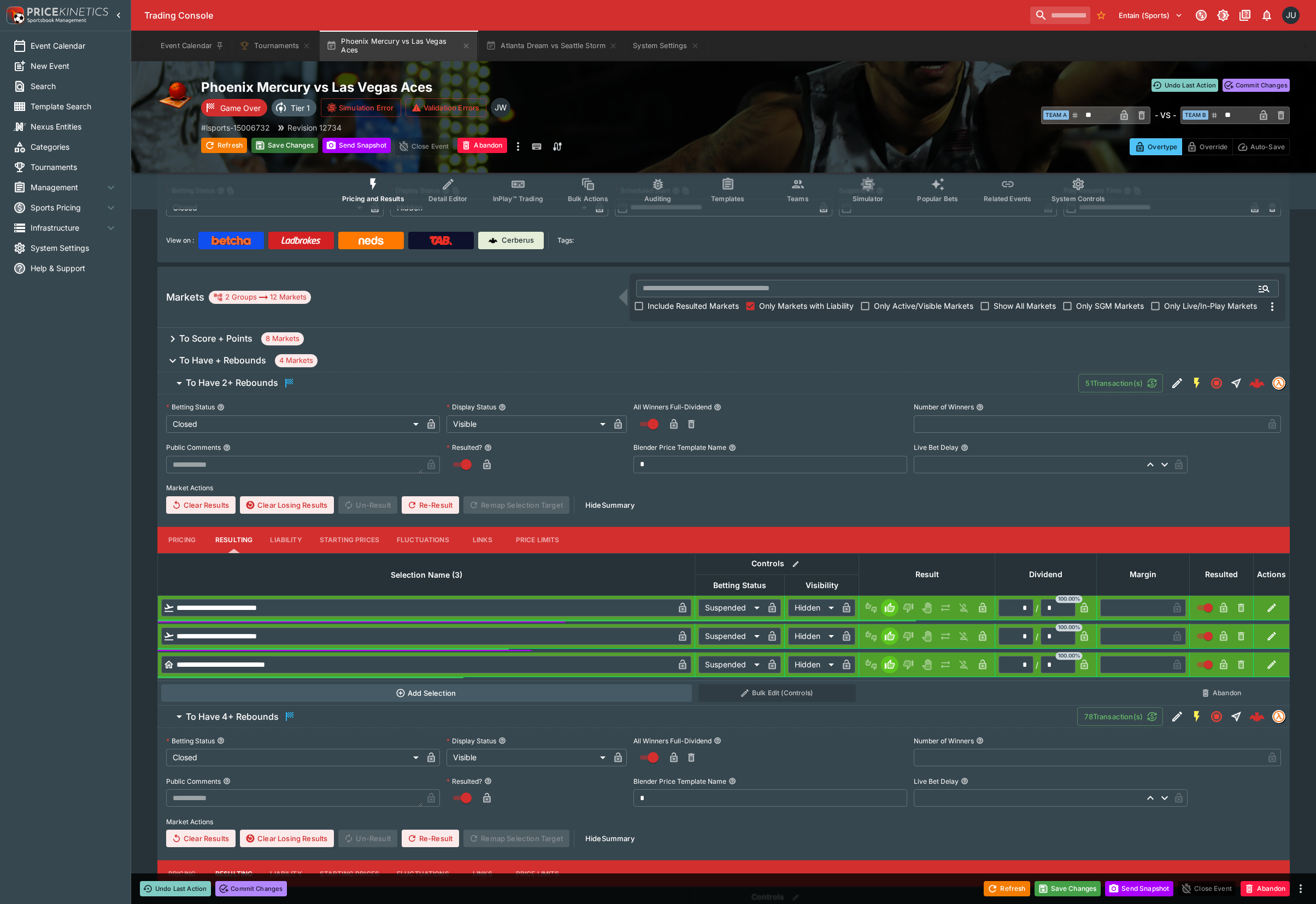
click at [304, 147] on button "Save Changes" at bounding box center [285, 146] width 67 height 15
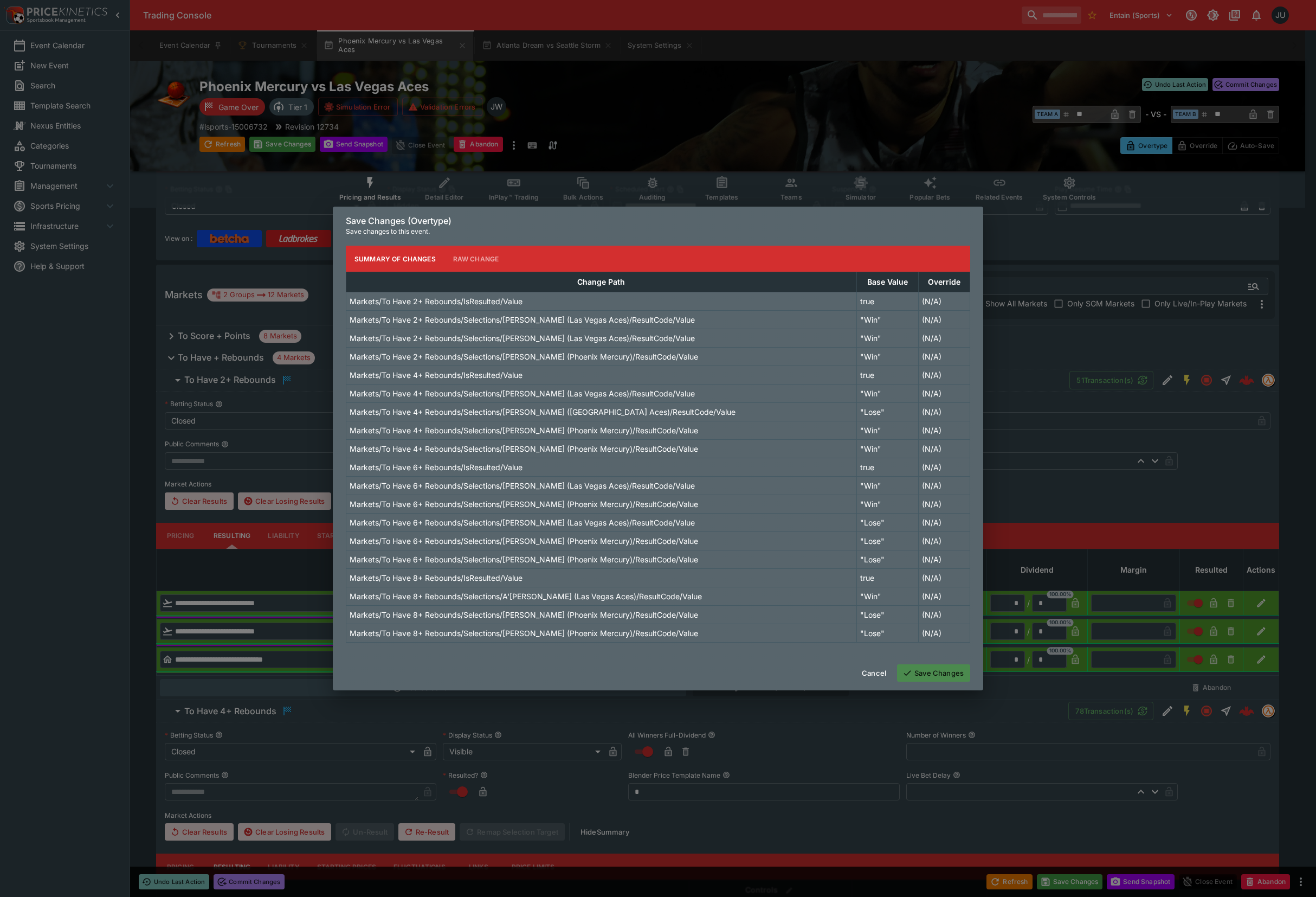
click at [951, 671] on button "Save Changes" at bounding box center [933, 673] width 73 height 17
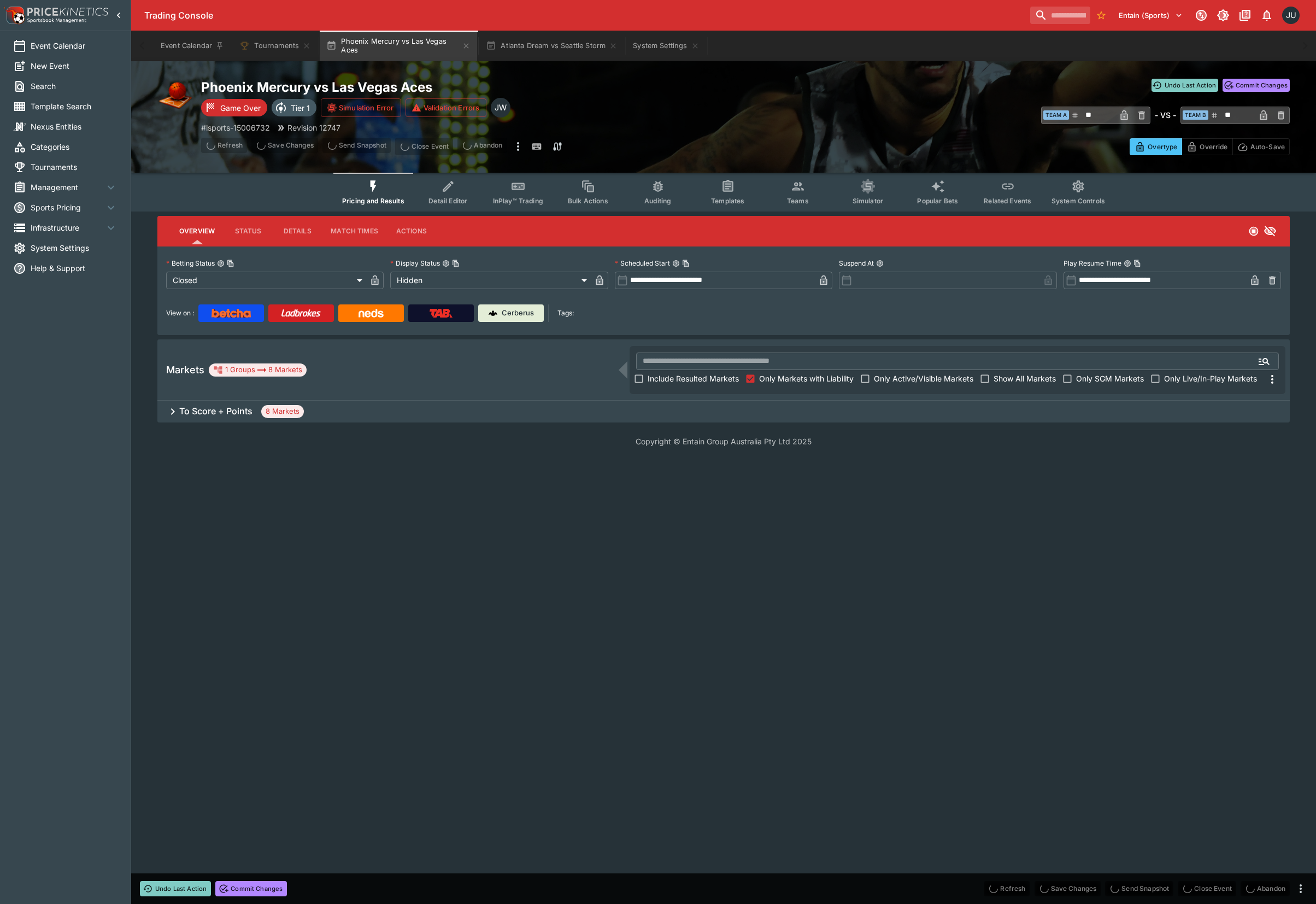
scroll to position [0, 0]
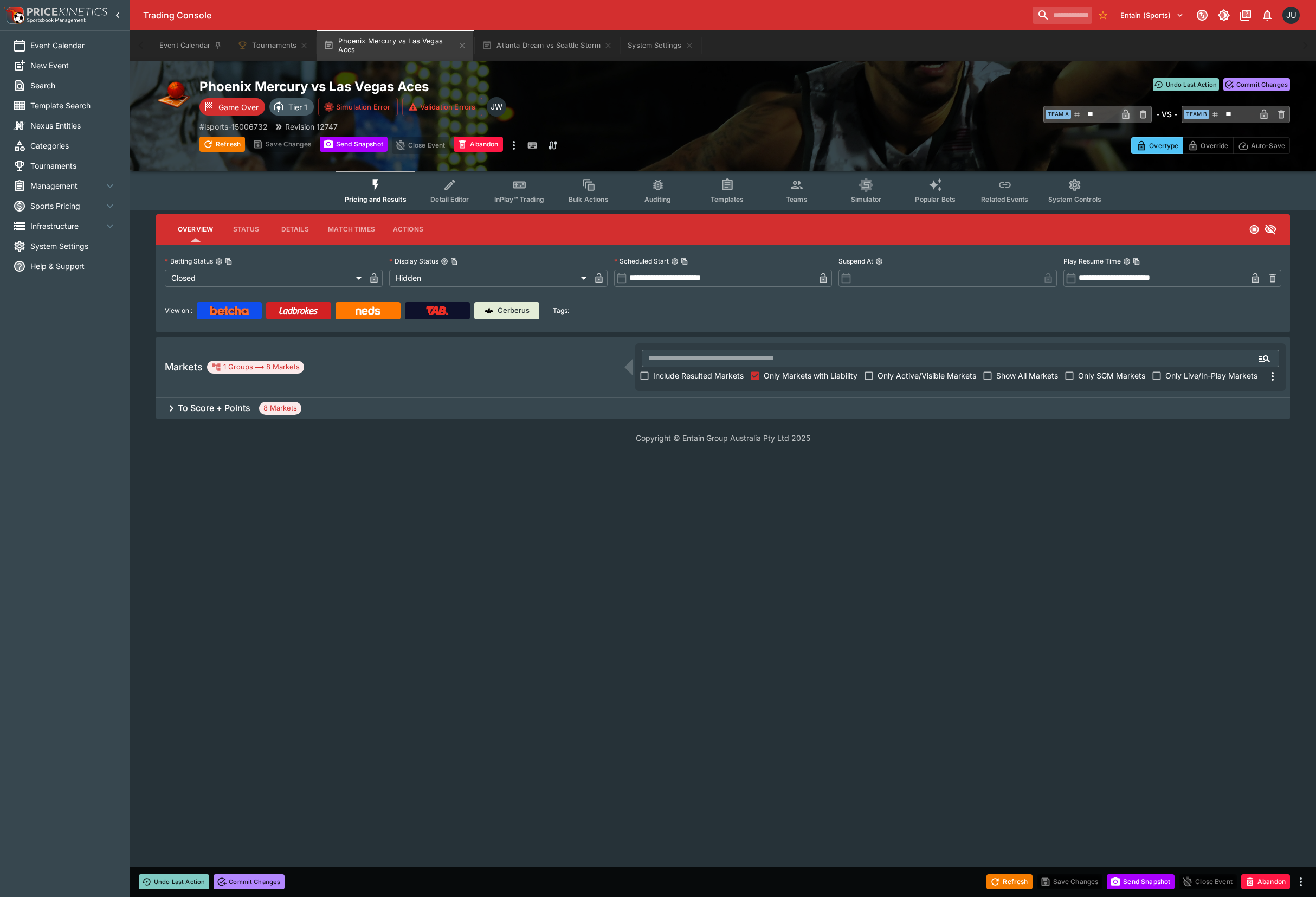
click at [218, 408] on h6 "To Score + Points" at bounding box center [214, 408] width 73 height 12
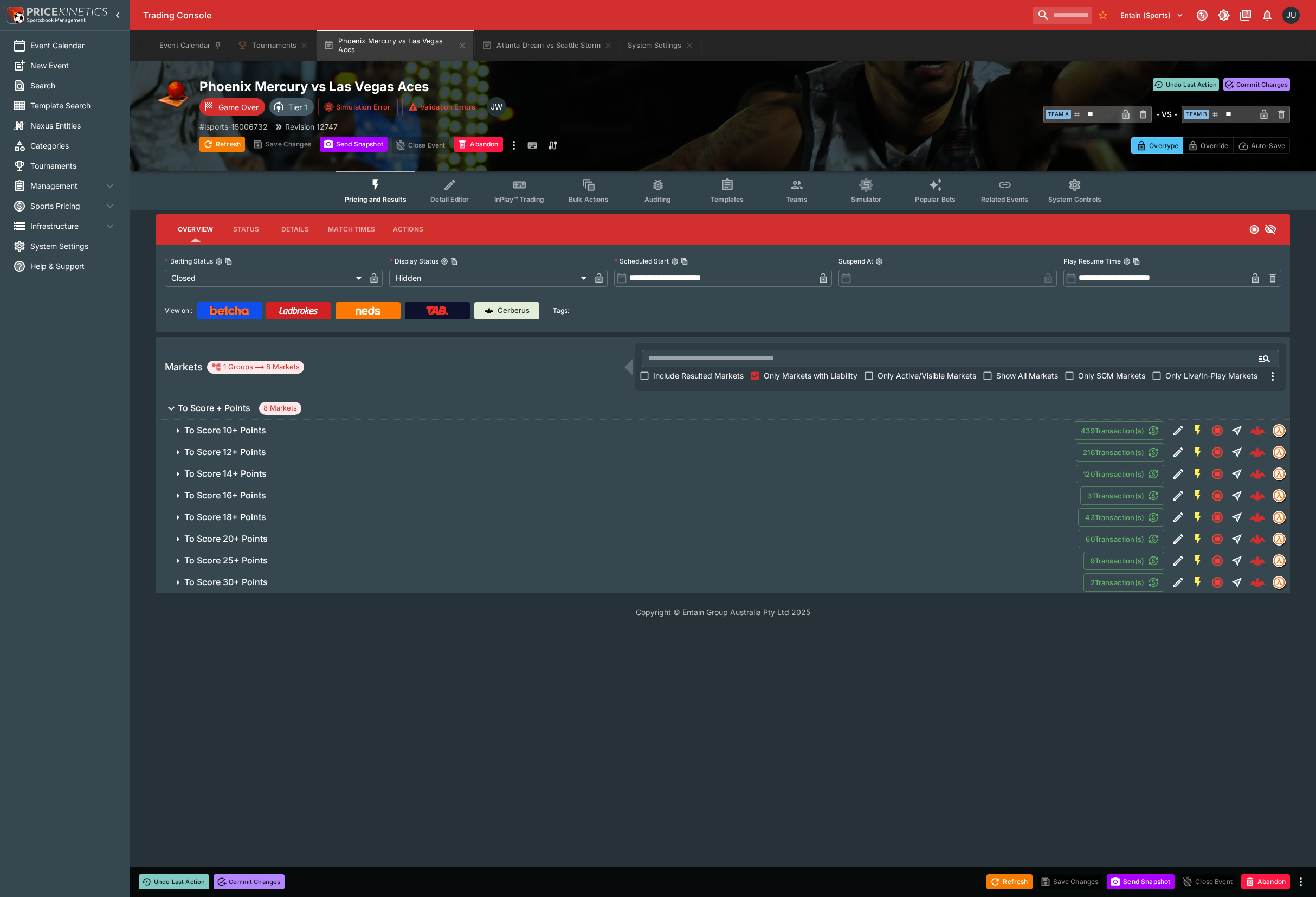
drag, startPoint x: 220, startPoint y: 581, endPoint x: 241, endPoint y: 586, distance: 21.6
click at [220, 582] on h6 "To Score 30+ Points" at bounding box center [226, 582] width 84 height 12
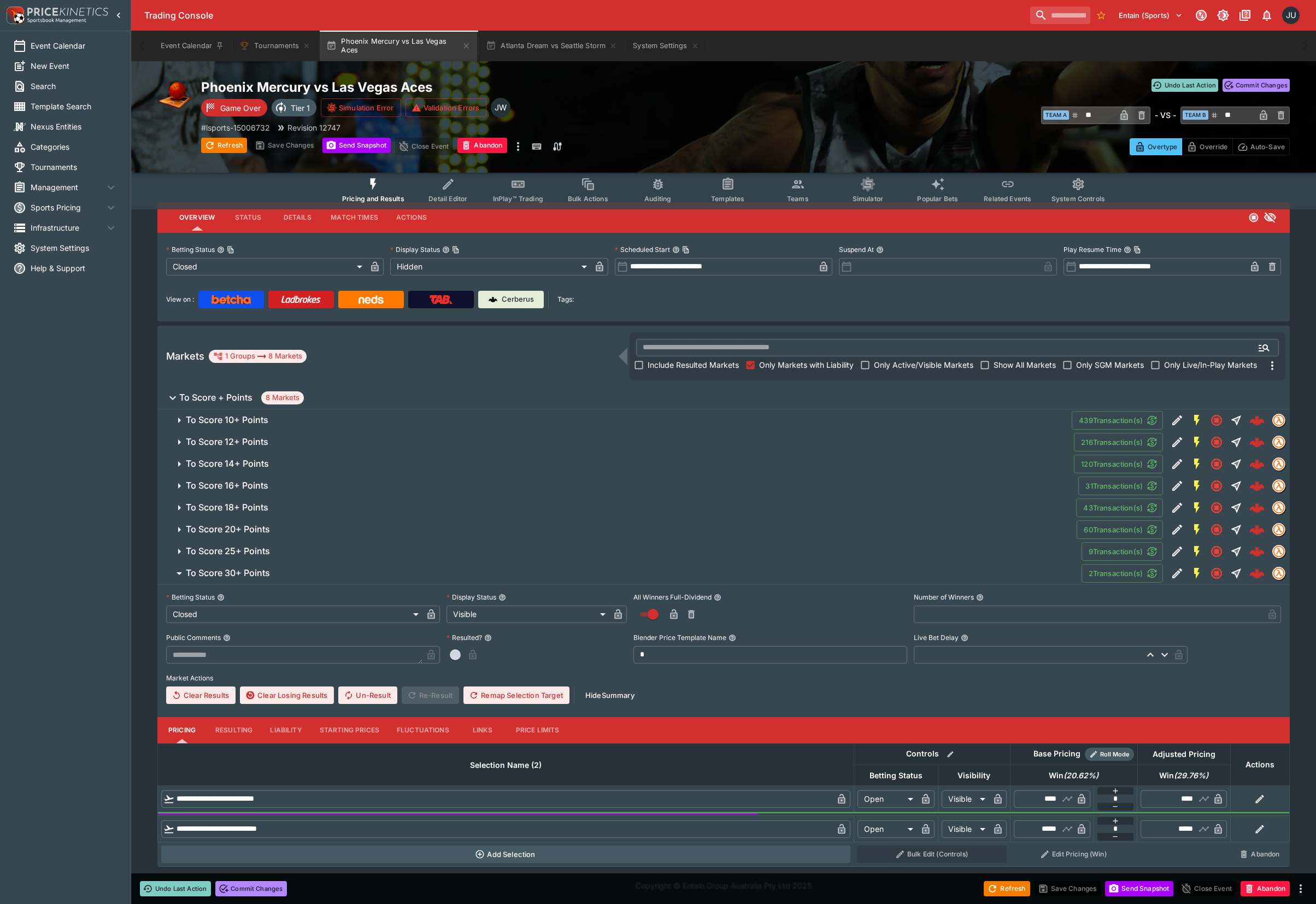
click at [225, 733] on button "Resulting" at bounding box center [234, 730] width 55 height 26
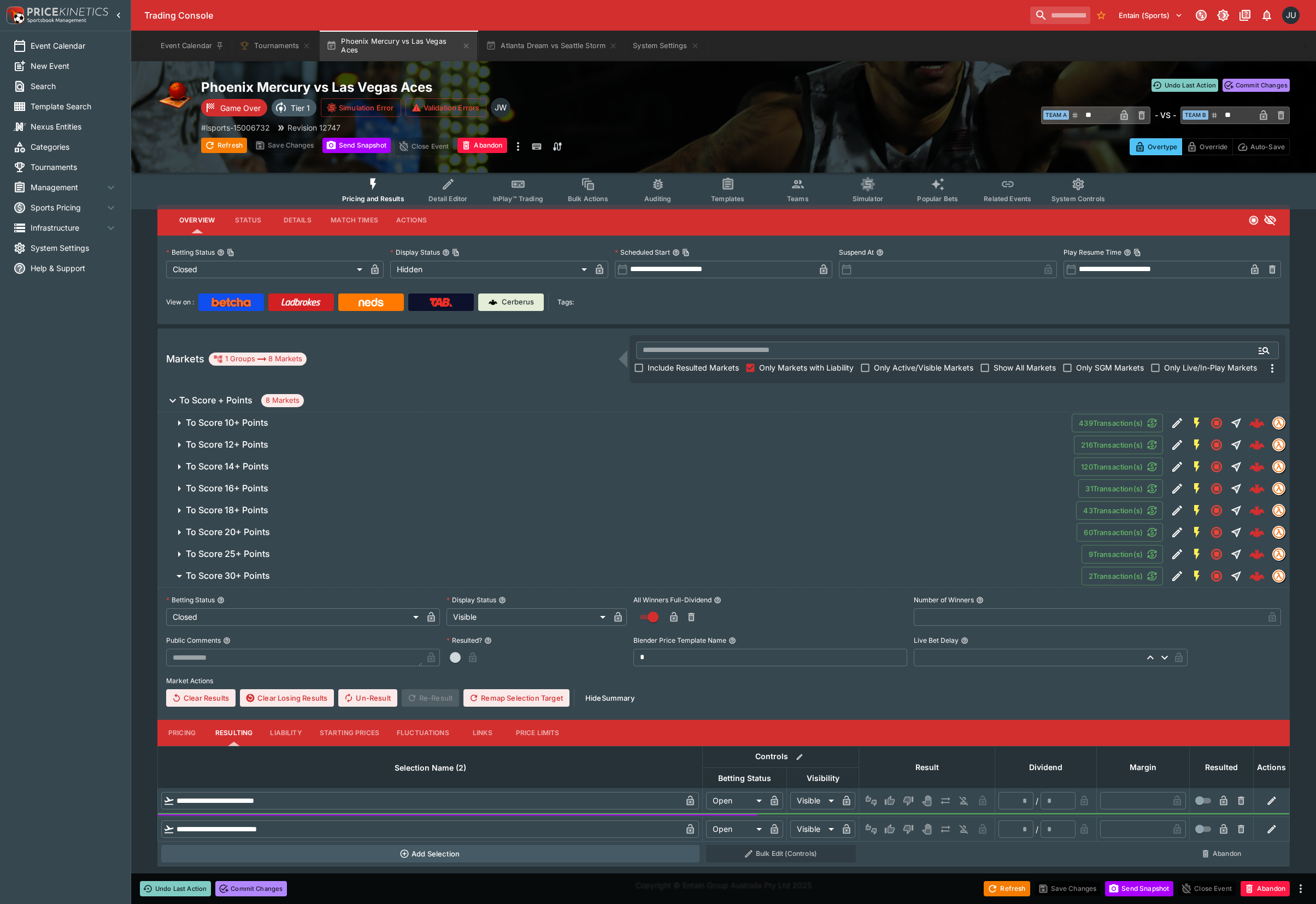
scroll to position [11, 0]
drag, startPoint x: 888, startPoint y: 798, endPoint x: 893, endPoint y: 805, distance: 8.6
click at [888, 799] on icon "Win" at bounding box center [889, 800] width 10 height 9
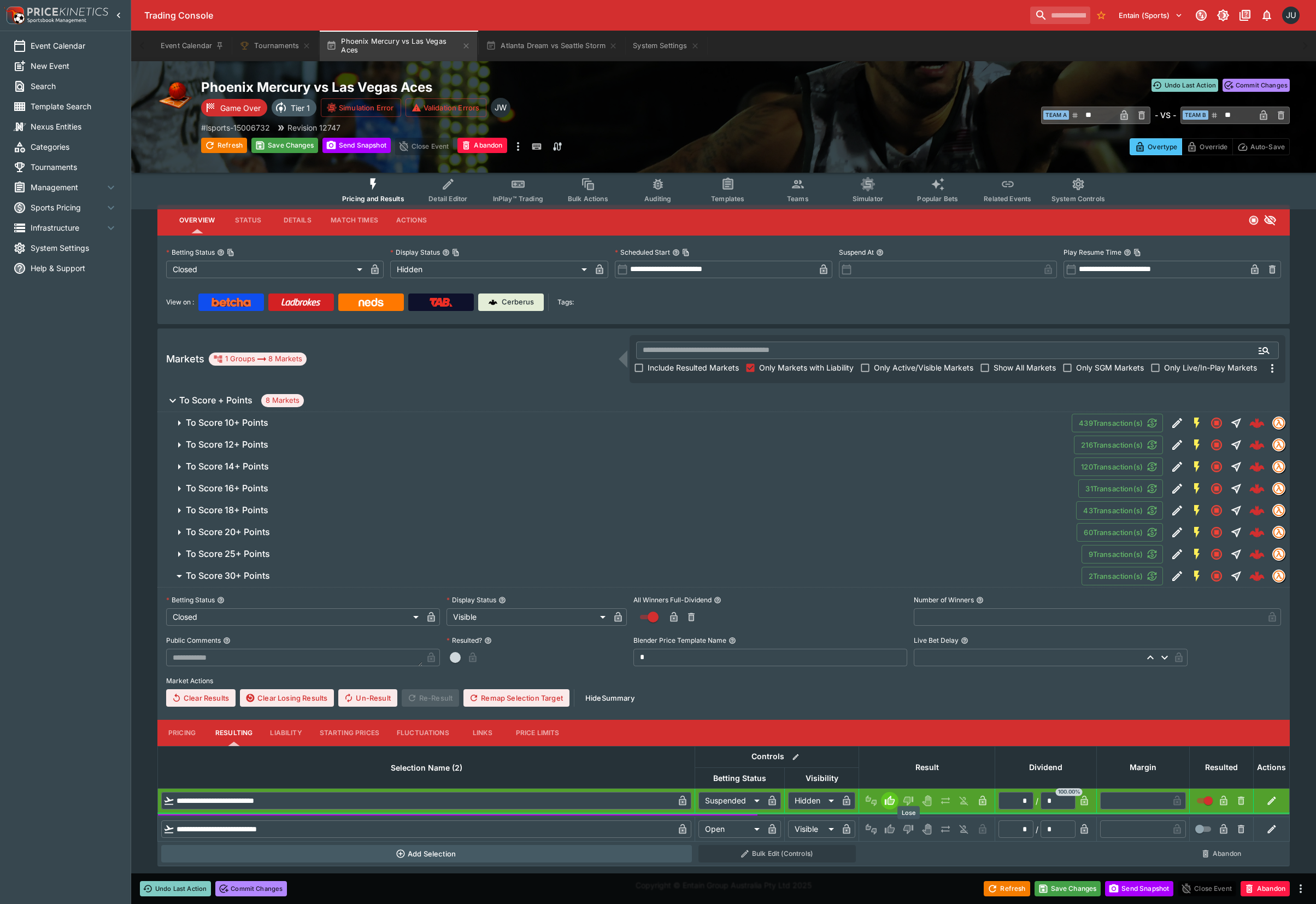
click at [908, 831] on icon "Lose" at bounding box center [908, 829] width 10 height 9
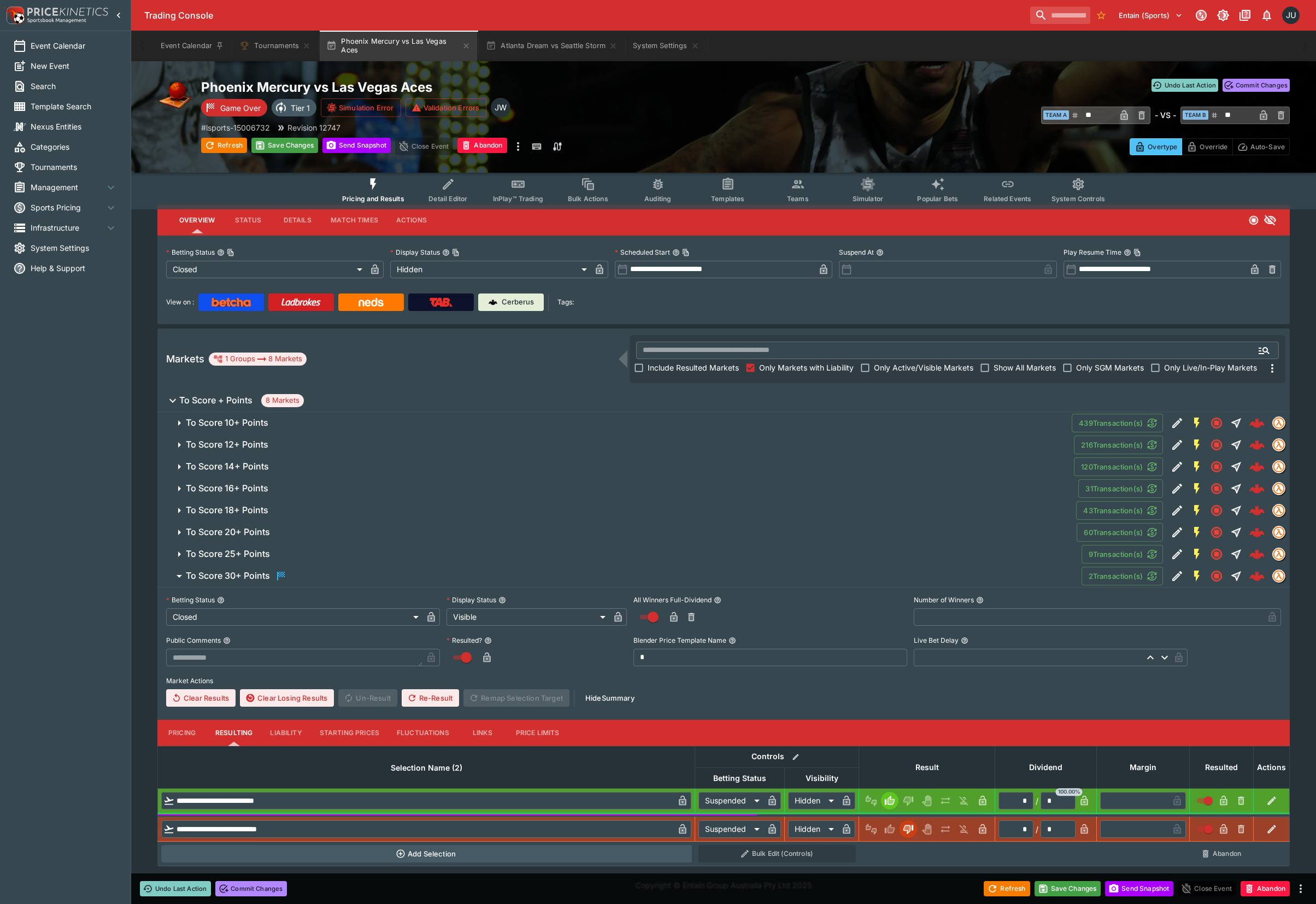
click at [263, 553] on h6 "To Score 25+ Points" at bounding box center [228, 554] width 84 height 12
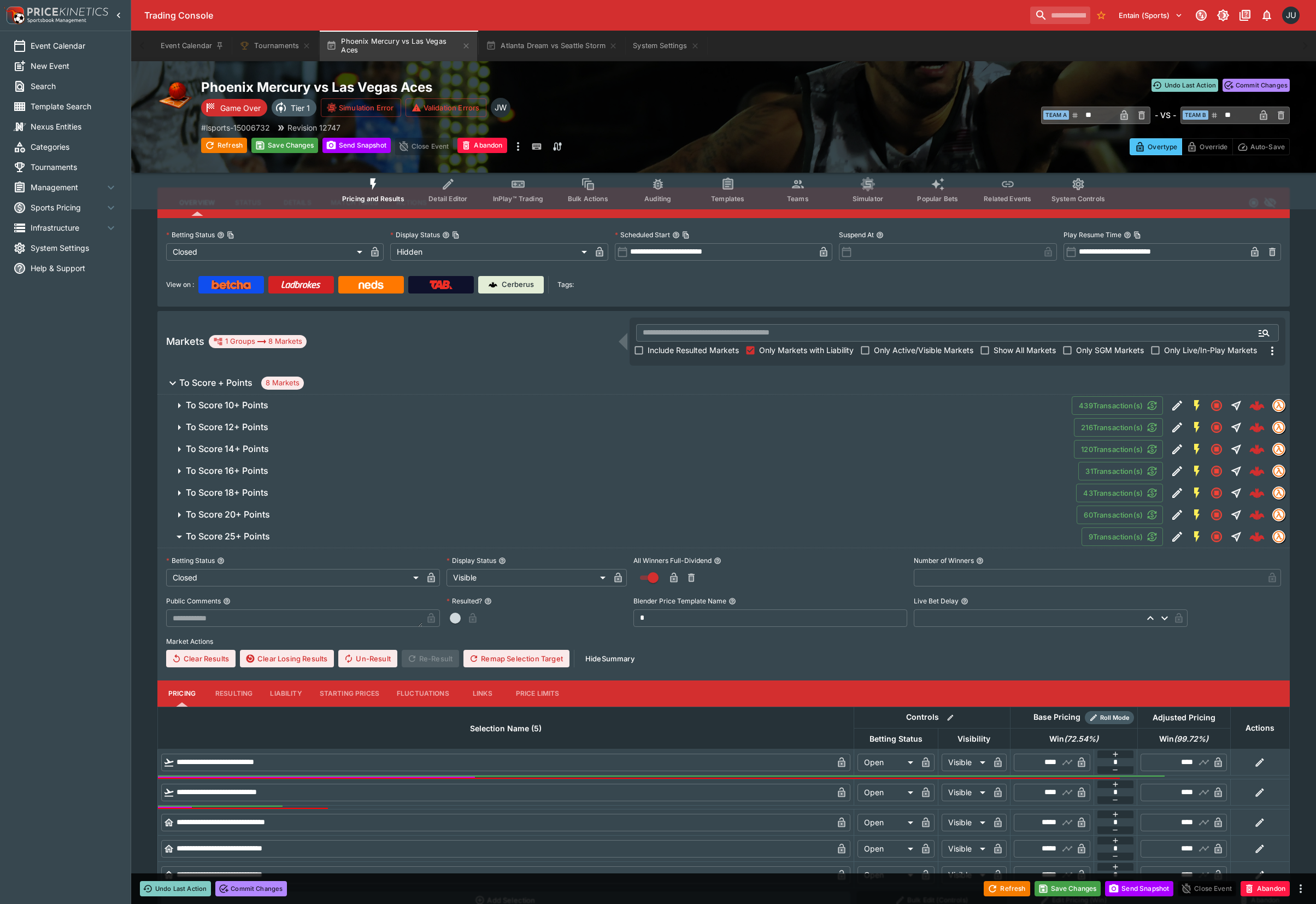
scroll to position [156, 0]
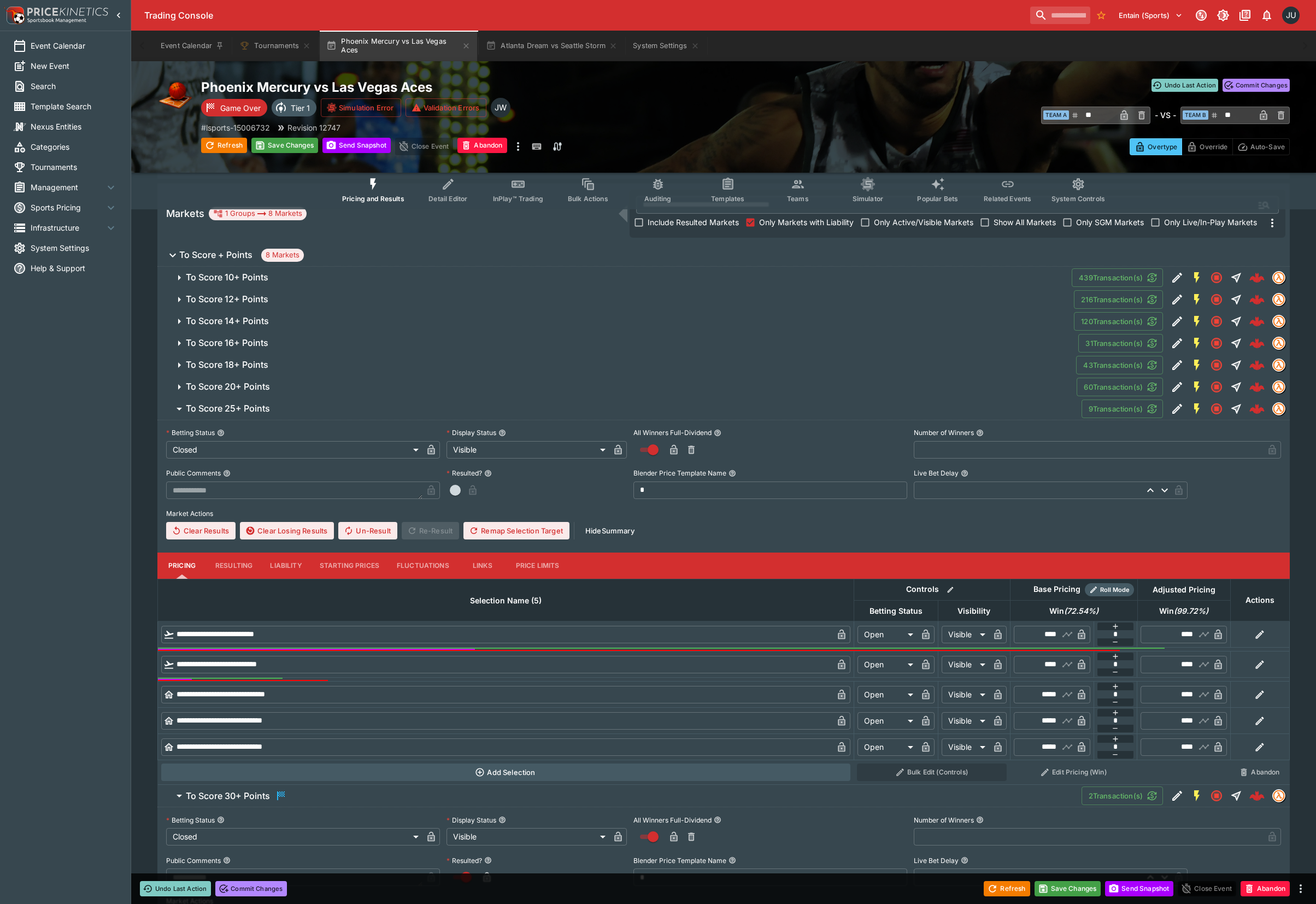
click at [240, 565] on button "Resulting" at bounding box center [234, 565] width 55 height 26
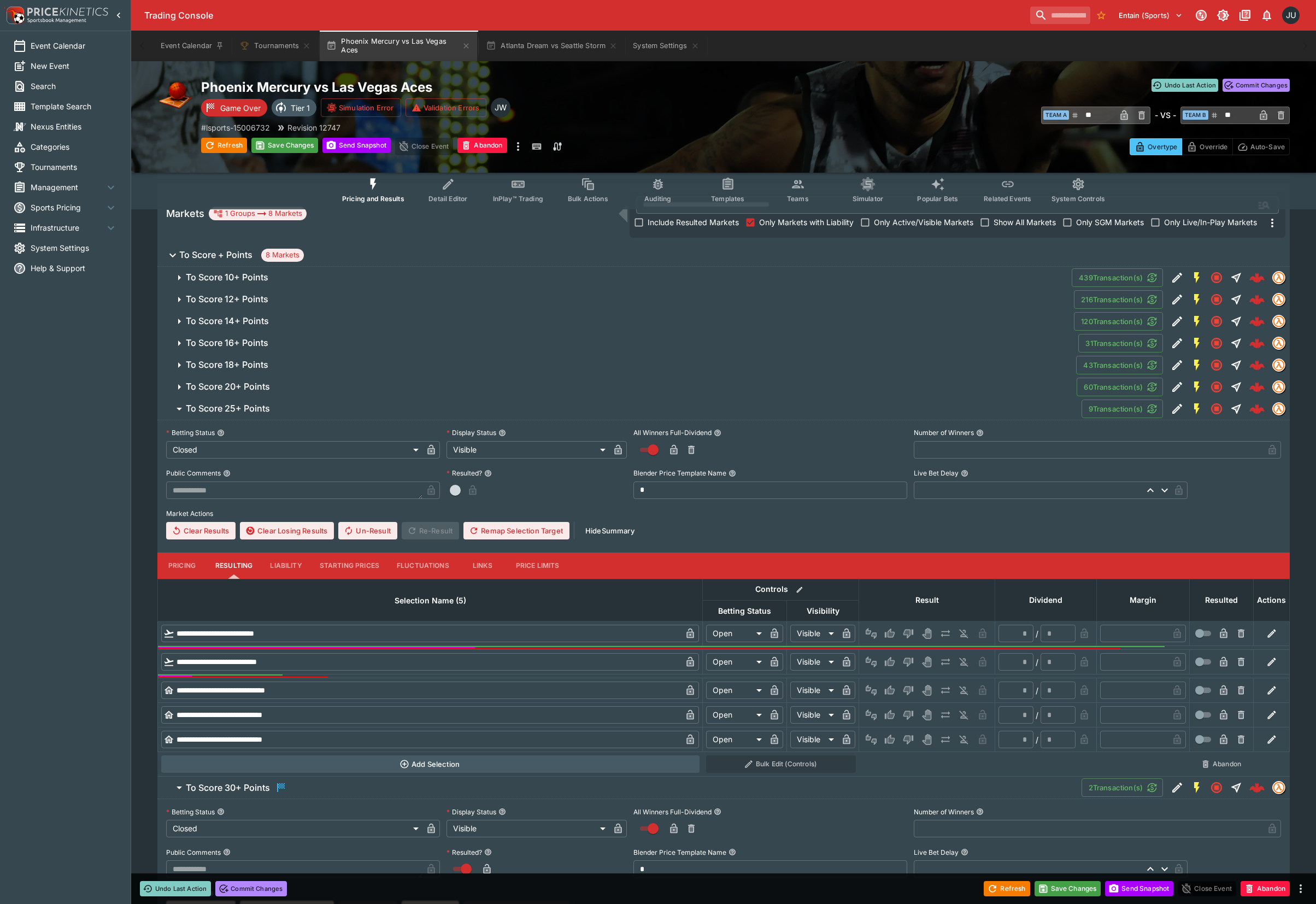
click at [887, 632] on icon "Win" at bounding box center [889, 633] width 10 height 9
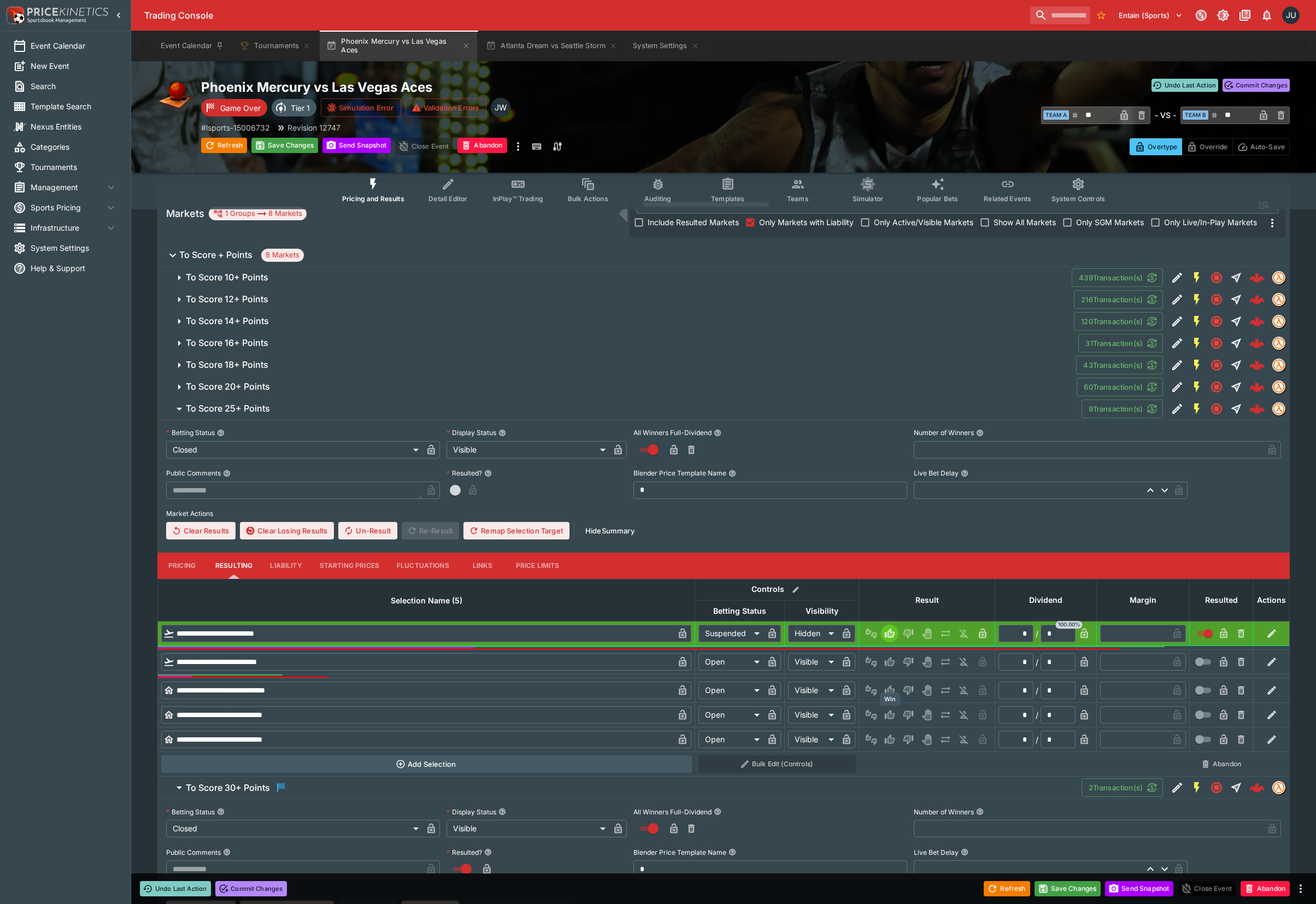
drag, startPoint x: 887, startPoint y: 716, endPoint x: 901, endPoint y: 726, distance: 17.2
click at [888, 716] on icon "Win" at bounding box center [889, 714] width 10 height 9
click at [908, 732] on button "Lose" at bounding box center [908, 739] width 17 height 17
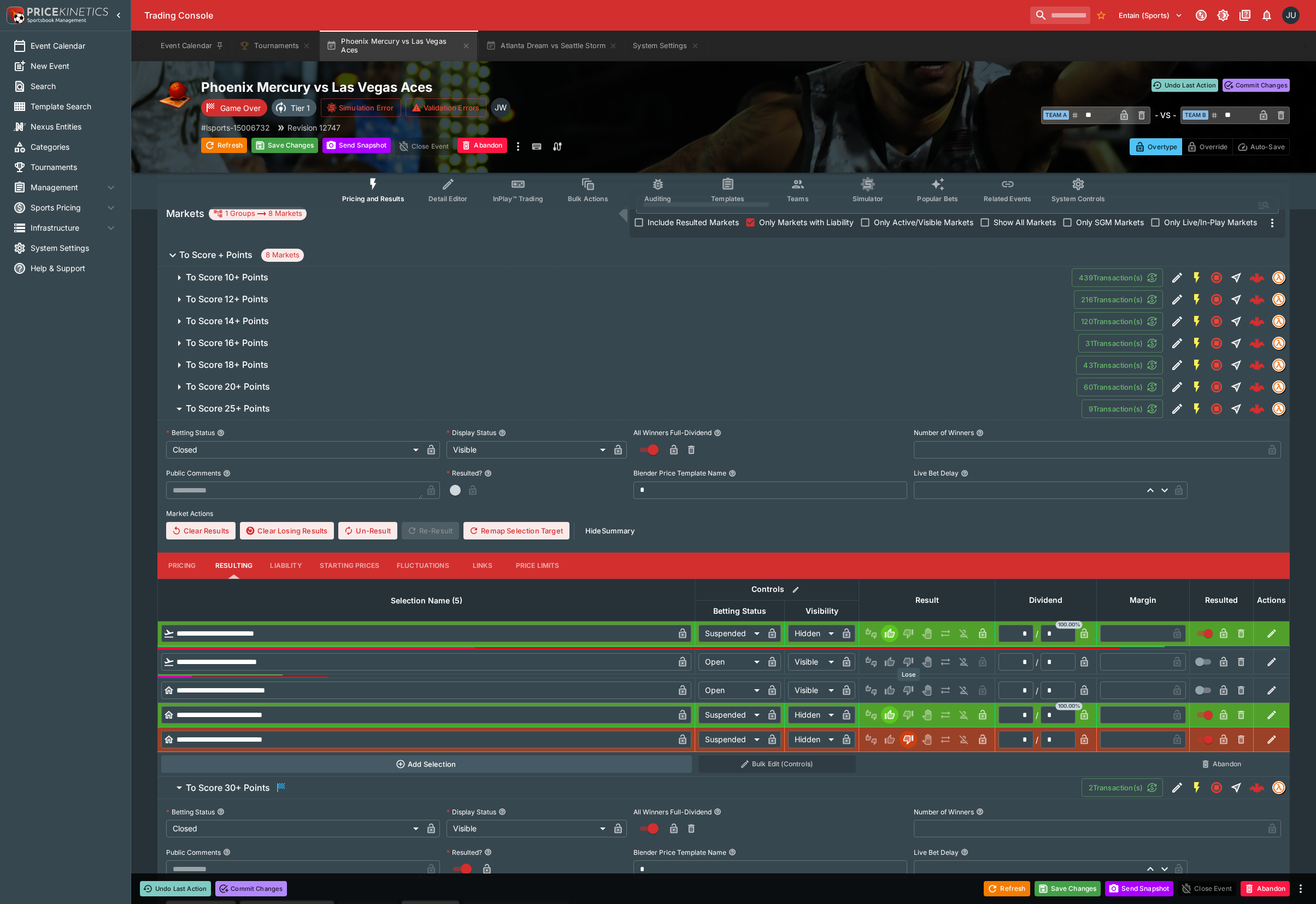
drag, startPoint x: 904, startPoint y: 688, endPoint x: 909, endPoint y: 673, distance: 15.8
click at [905, 688] on icon "Lose" at bounding box center [908, 691] width 10 height 9
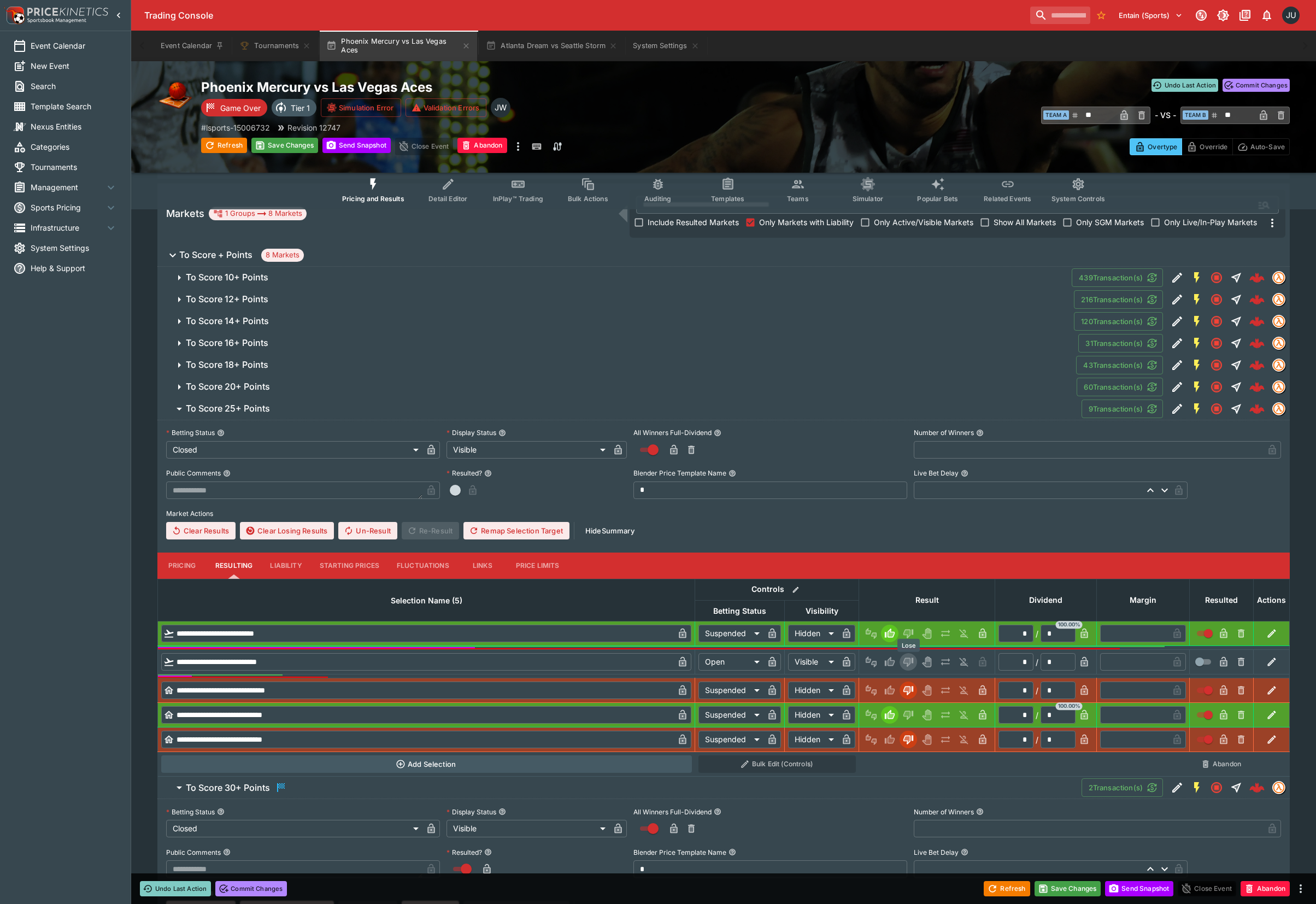
click at [910, 658] on icon "Lose" at bounding box center [908, 661] width 11 height 11
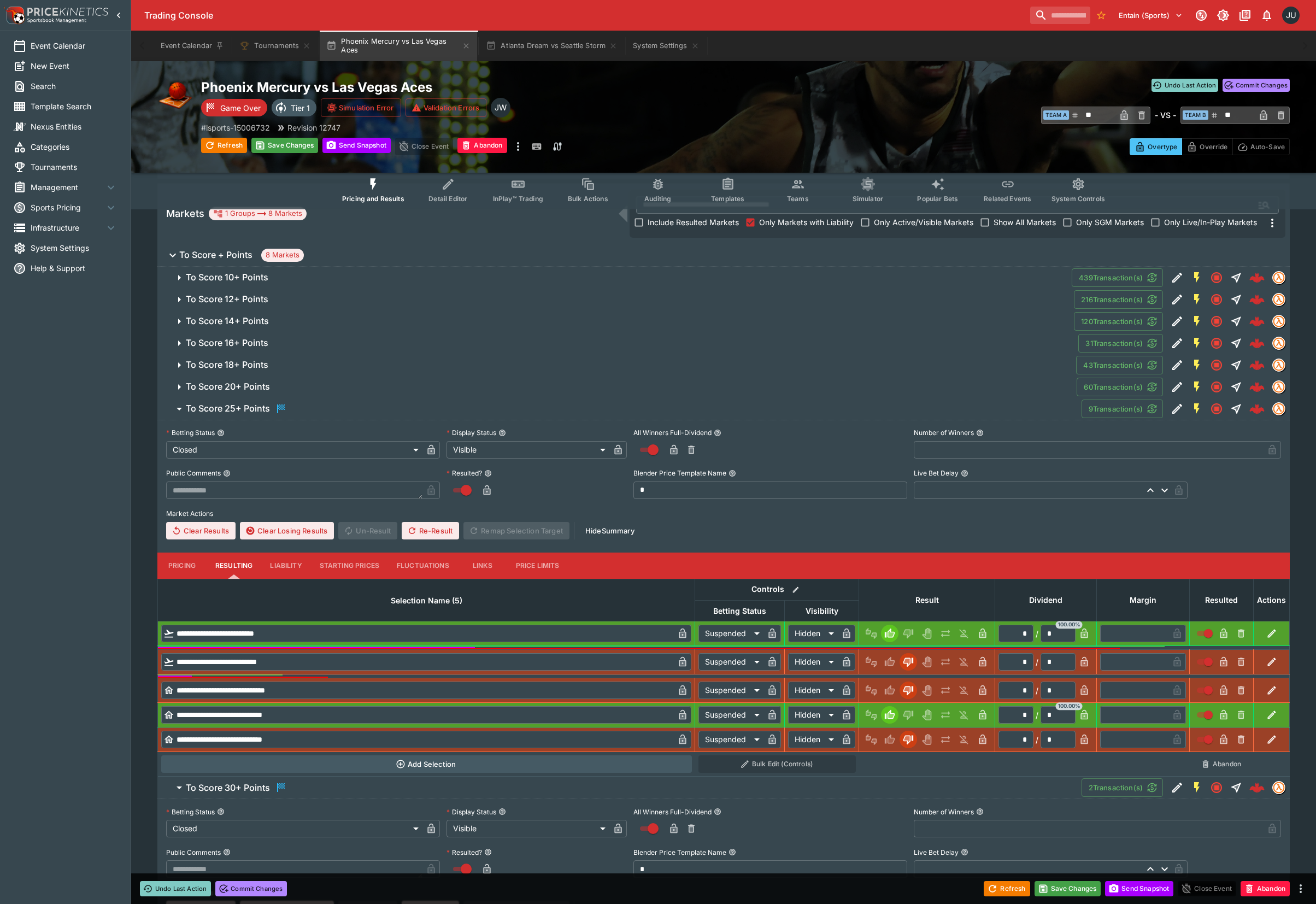
click at [269, 391] on button "To Score 20+ Points" at bounding box center [616, 387] width 919 height 22
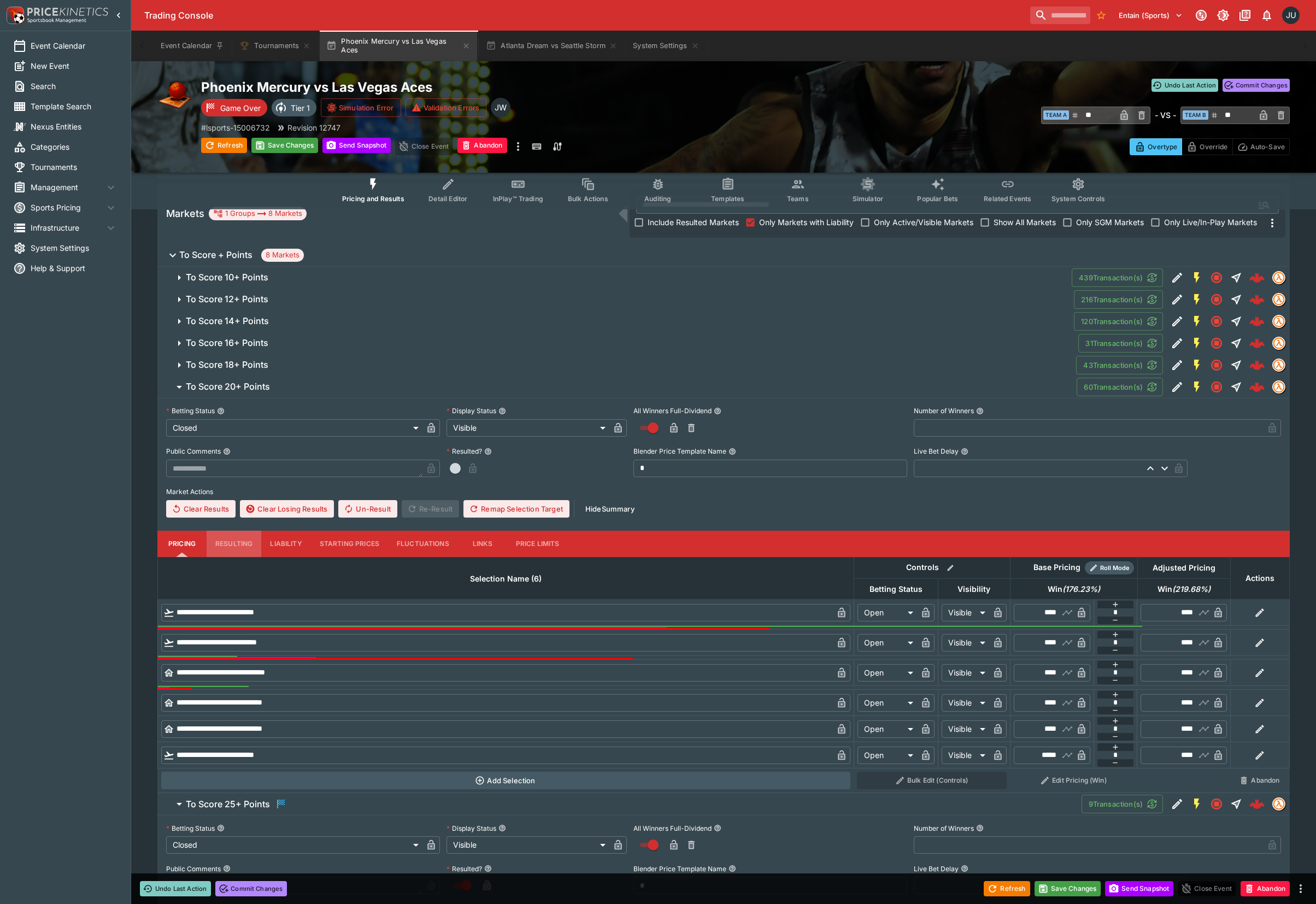
click at [235, 545] on button "Resulting" at bounding box center [234, 543] width 55 height 26
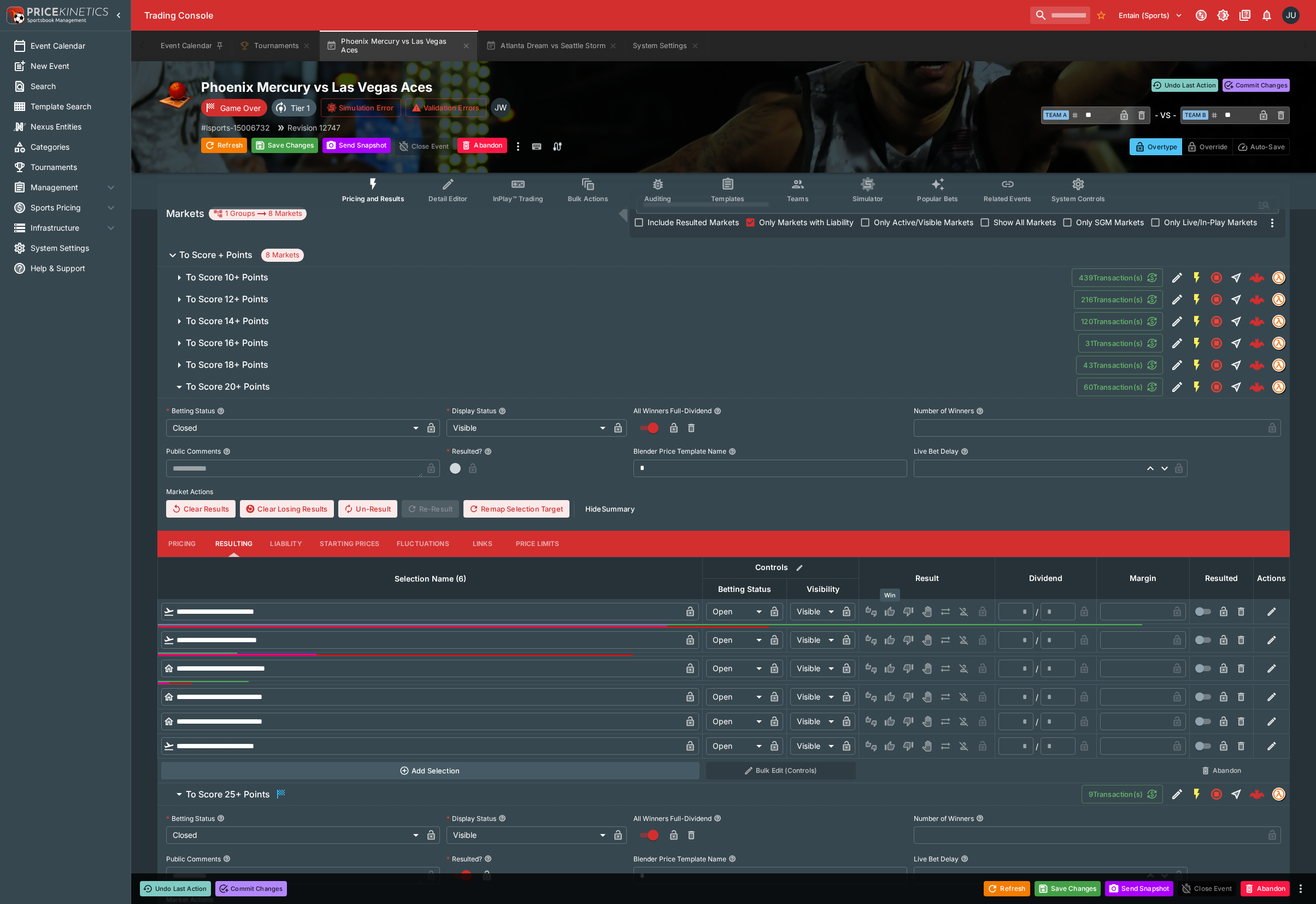
click at [894, 606] on icon "Win" at bounding box center [889, 611] width 11 height 11
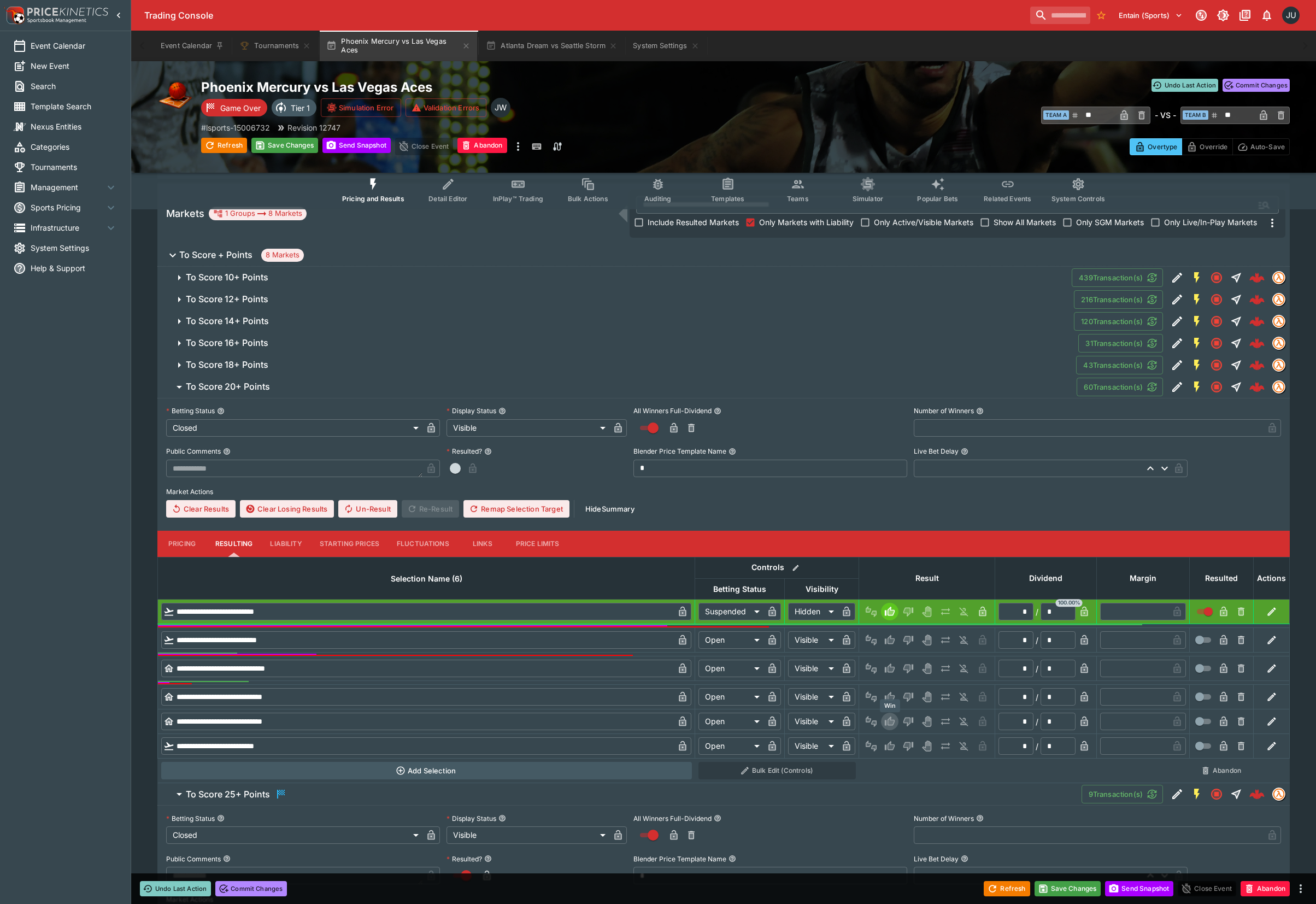
click at [883, 719] on button "Win" at bounding box center [889, 721] width 17 height 17
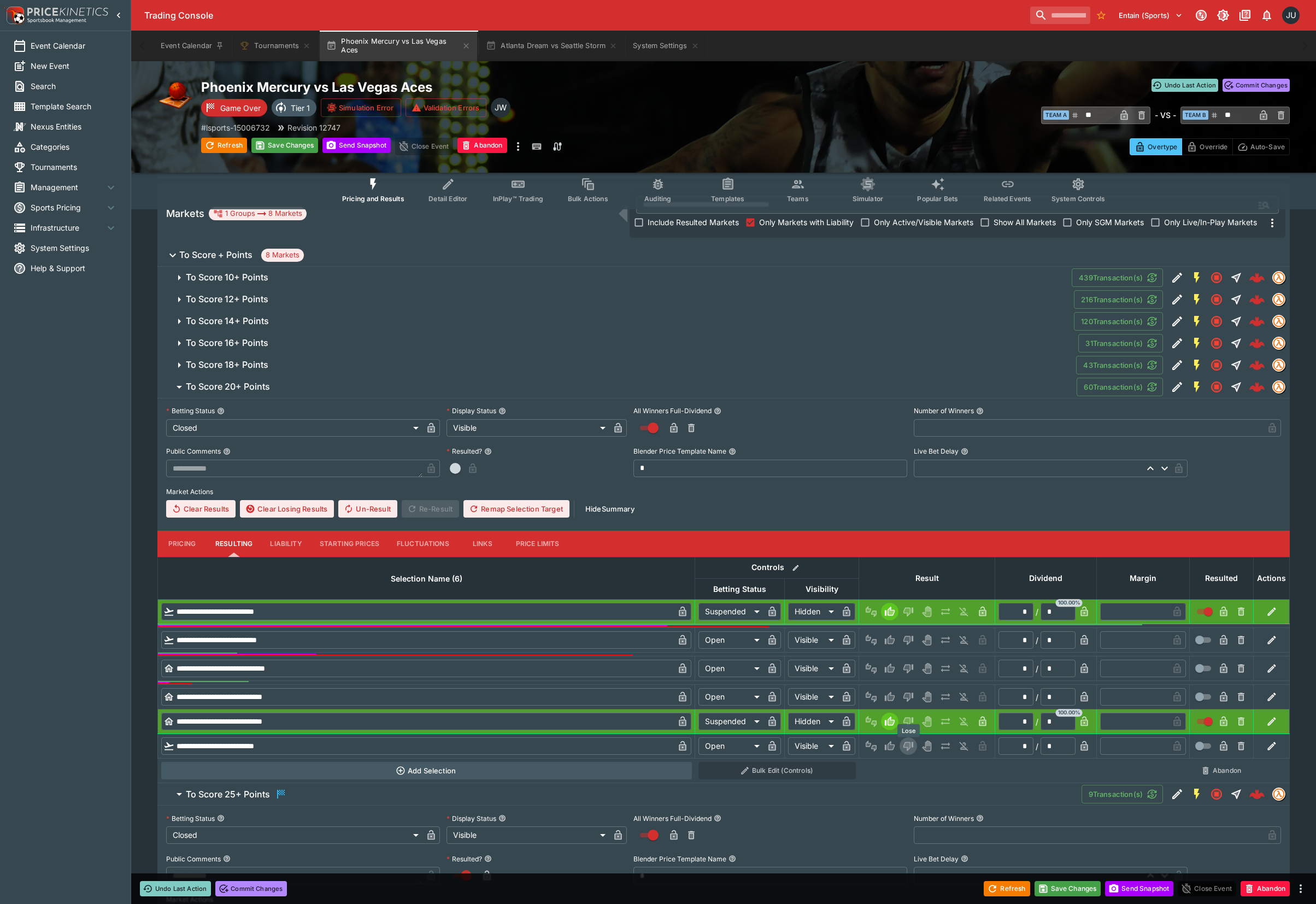
click at [907, 739] on button "Lose" at bounding box center [908, 746] width 17 height 17
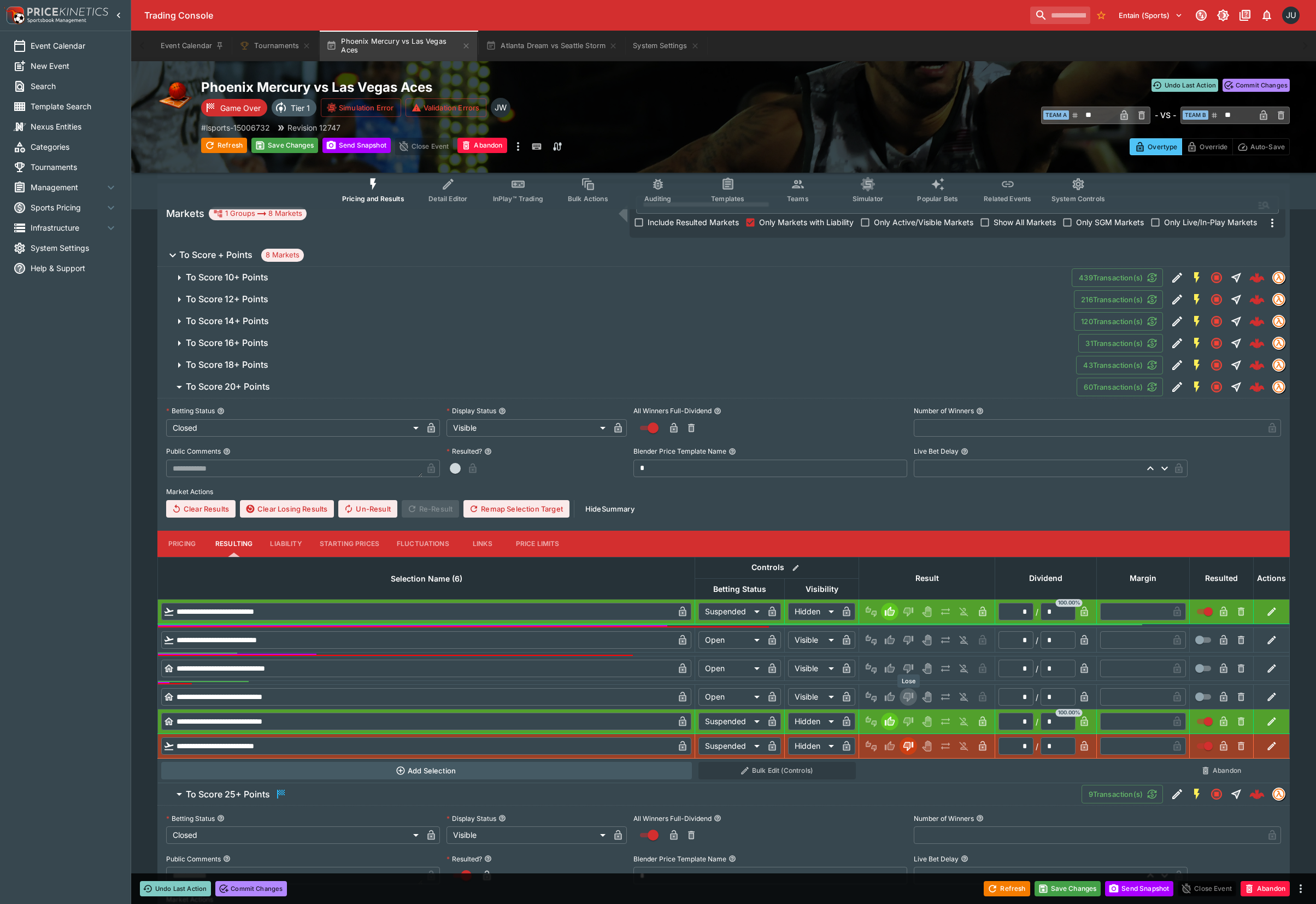
click at [905, 695] on icon "Lose" at bounding box center [907, 697] width 5 height 6
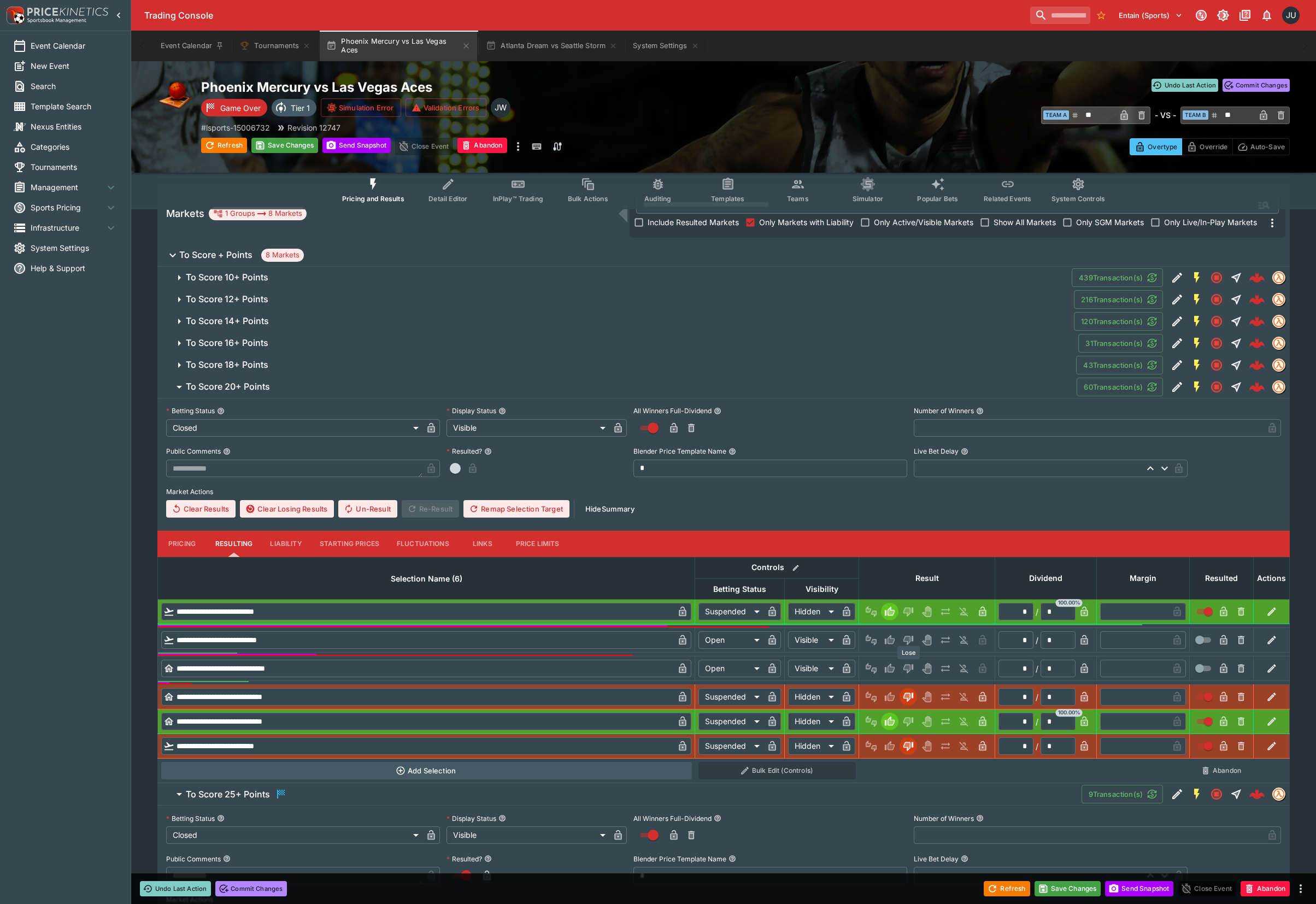
click at [908, 663] on icon "Lose" at bounding box center [908, 668] width 11 height 11
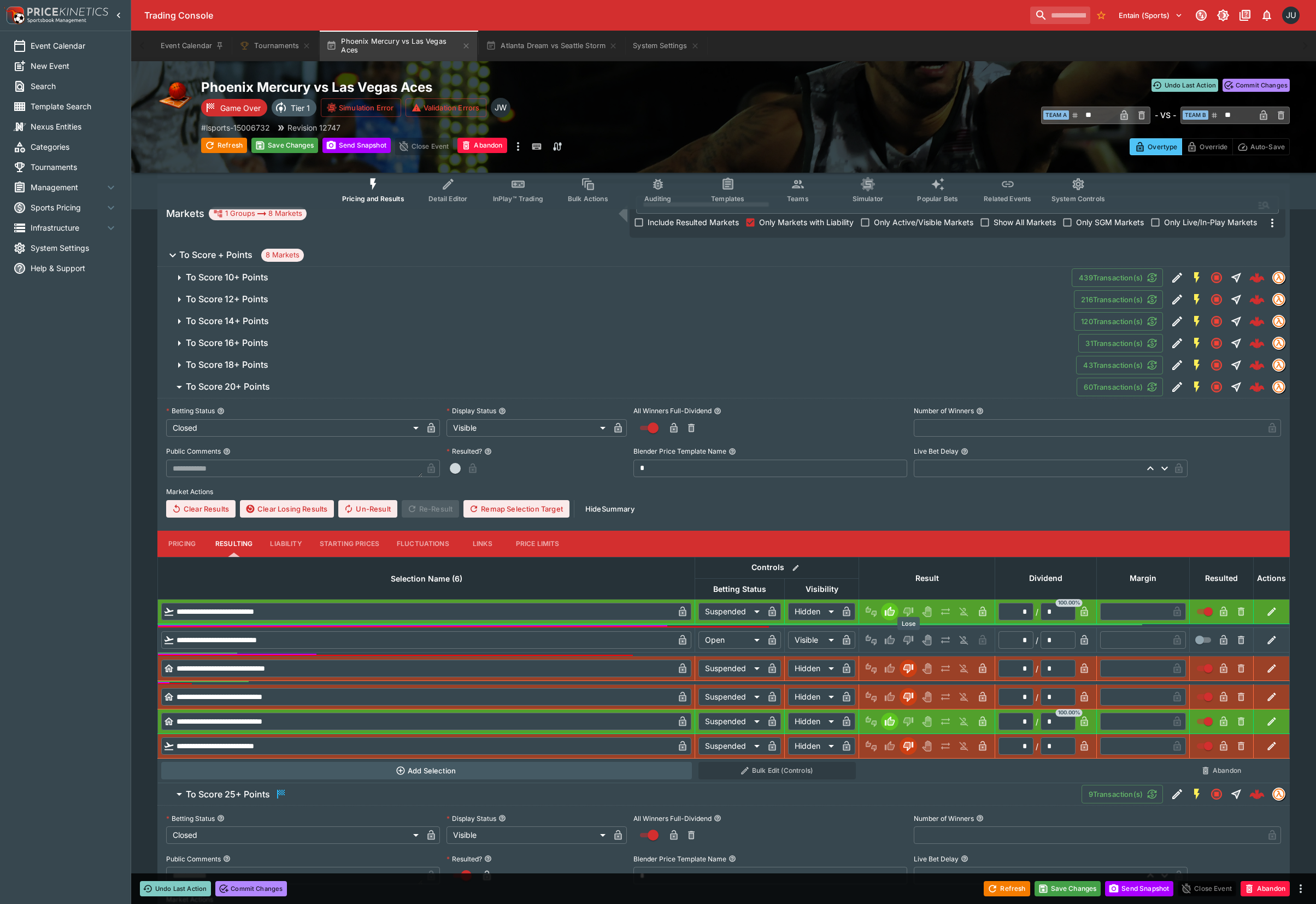
click at [908, 641] on icon "Lose" at bounding box center [908, 641] width 10 height 9
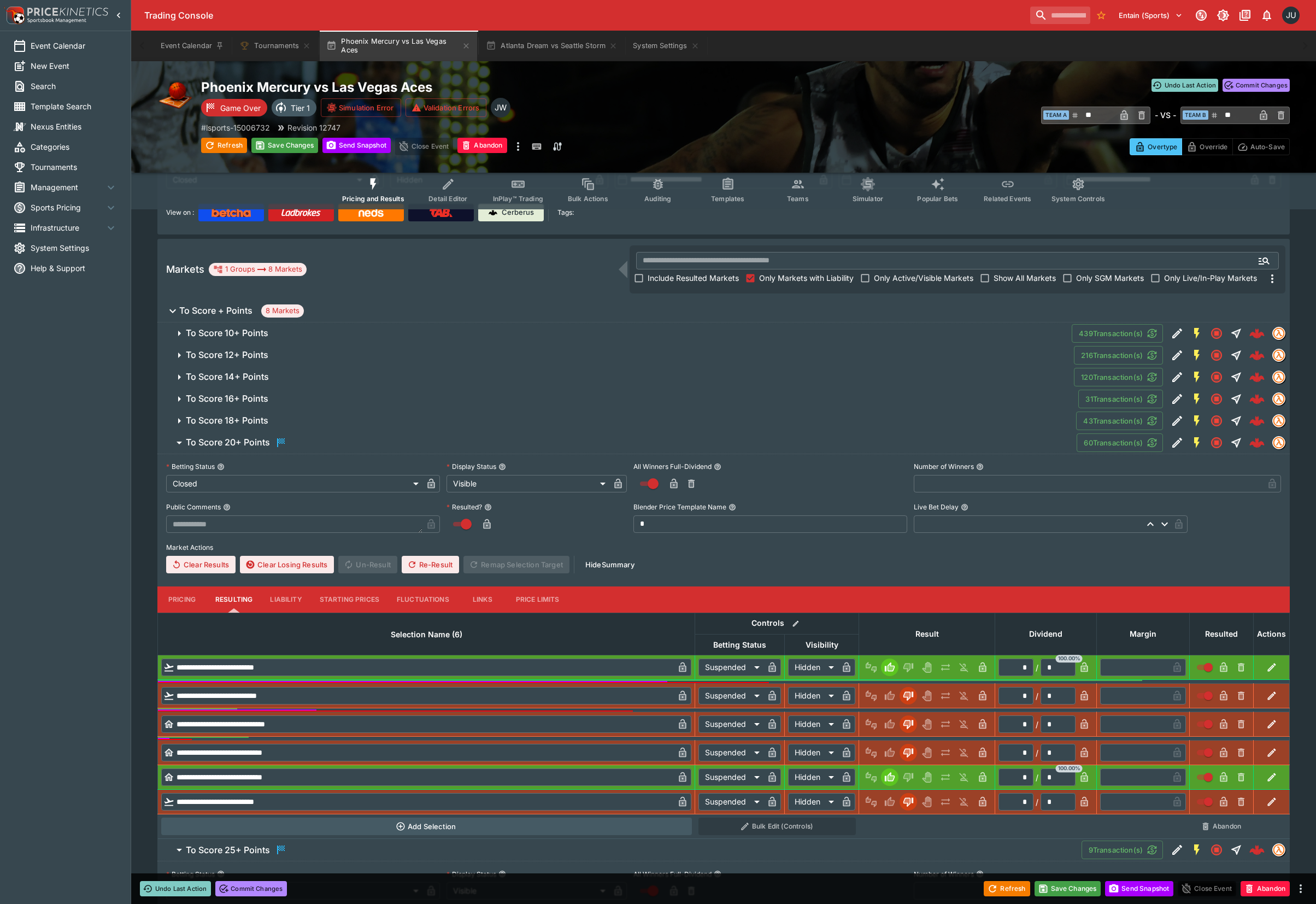
scroll to position [84, 0]
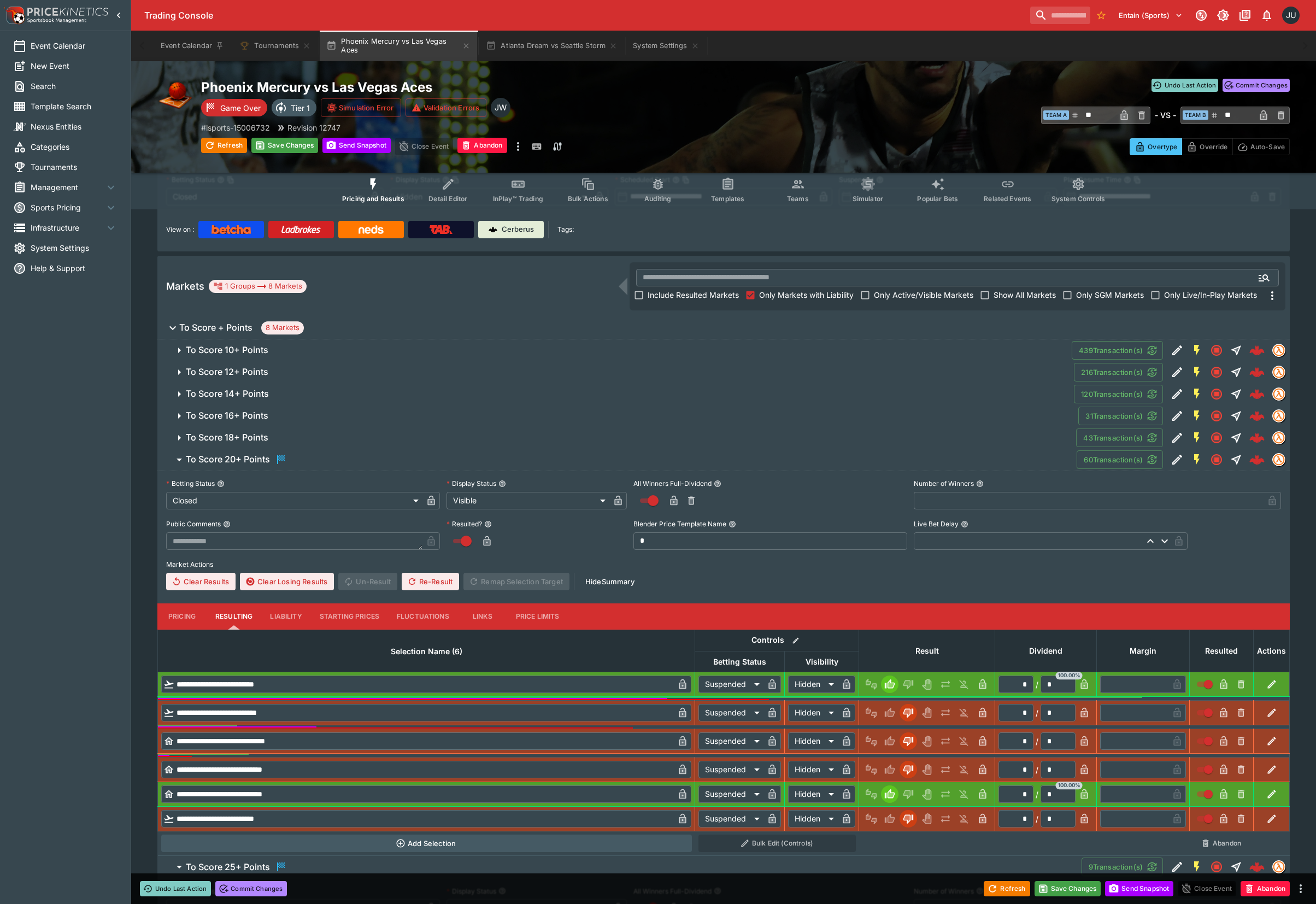
click at [287, 438] on span "To Score 18+ Points" at bounding box center [626, 437] width 881 height 12
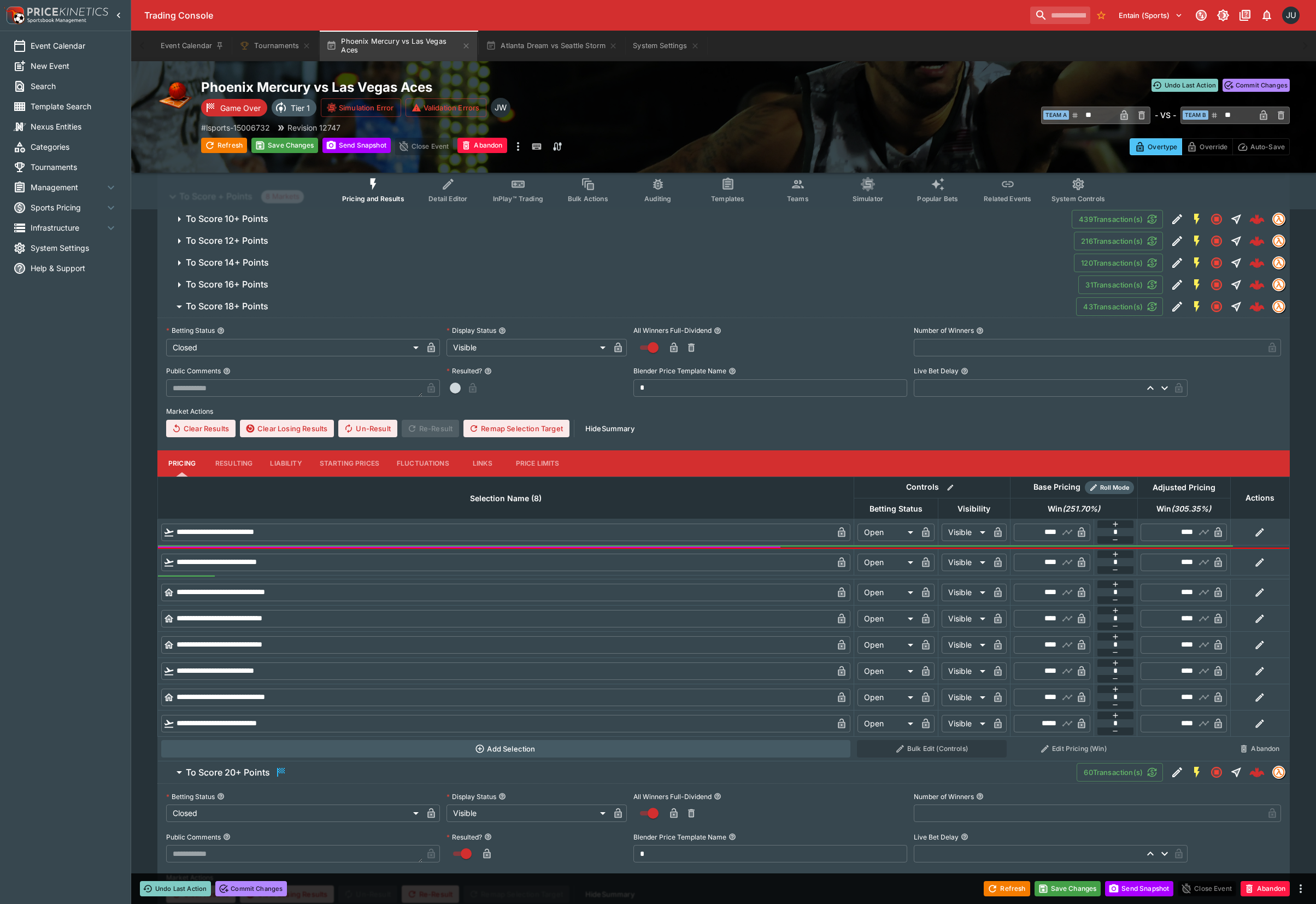
scroll to position [229, 0]
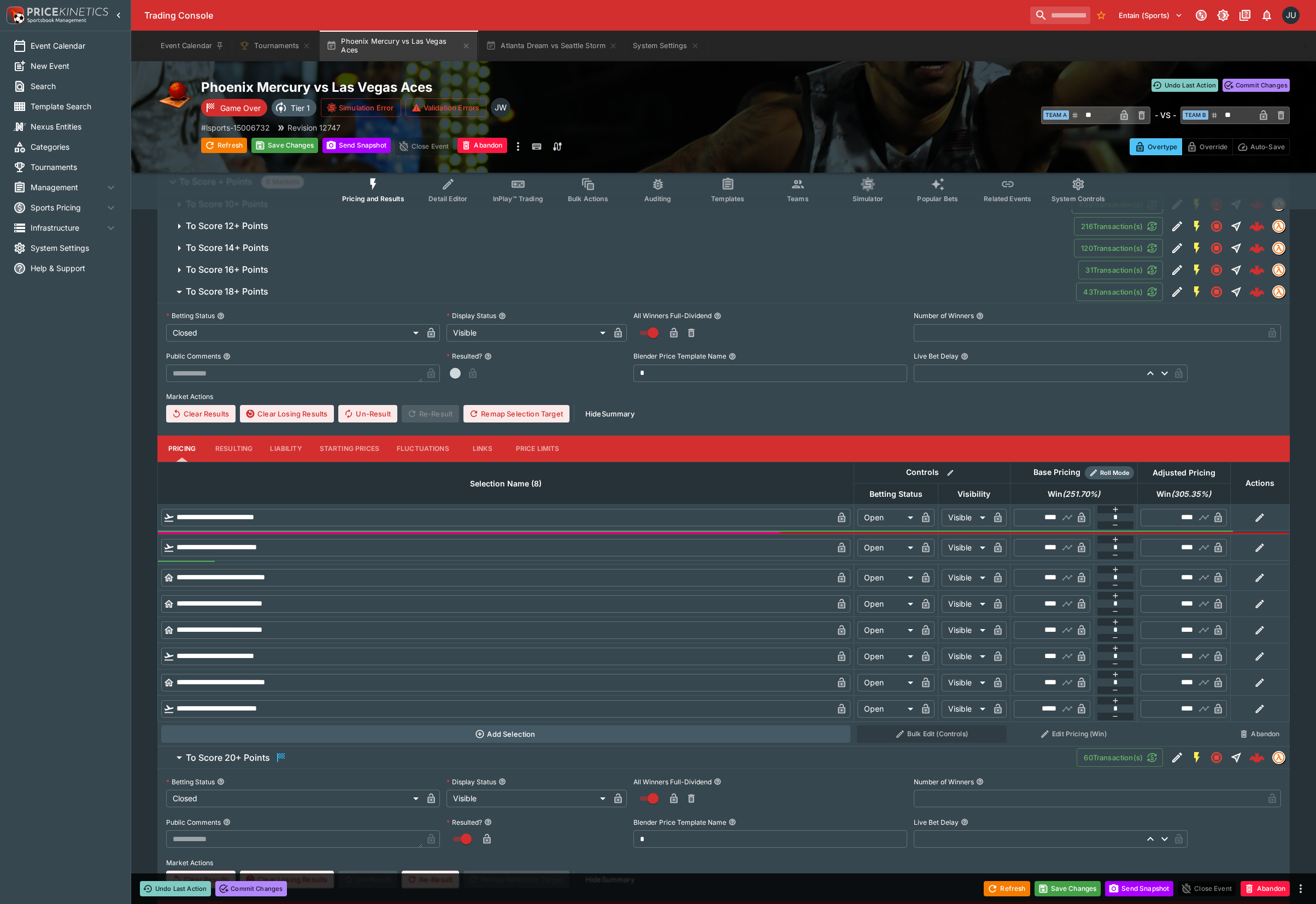
click at [240, 449] on button "Resulting" at bounding box center [234, 448] width 55 height 26
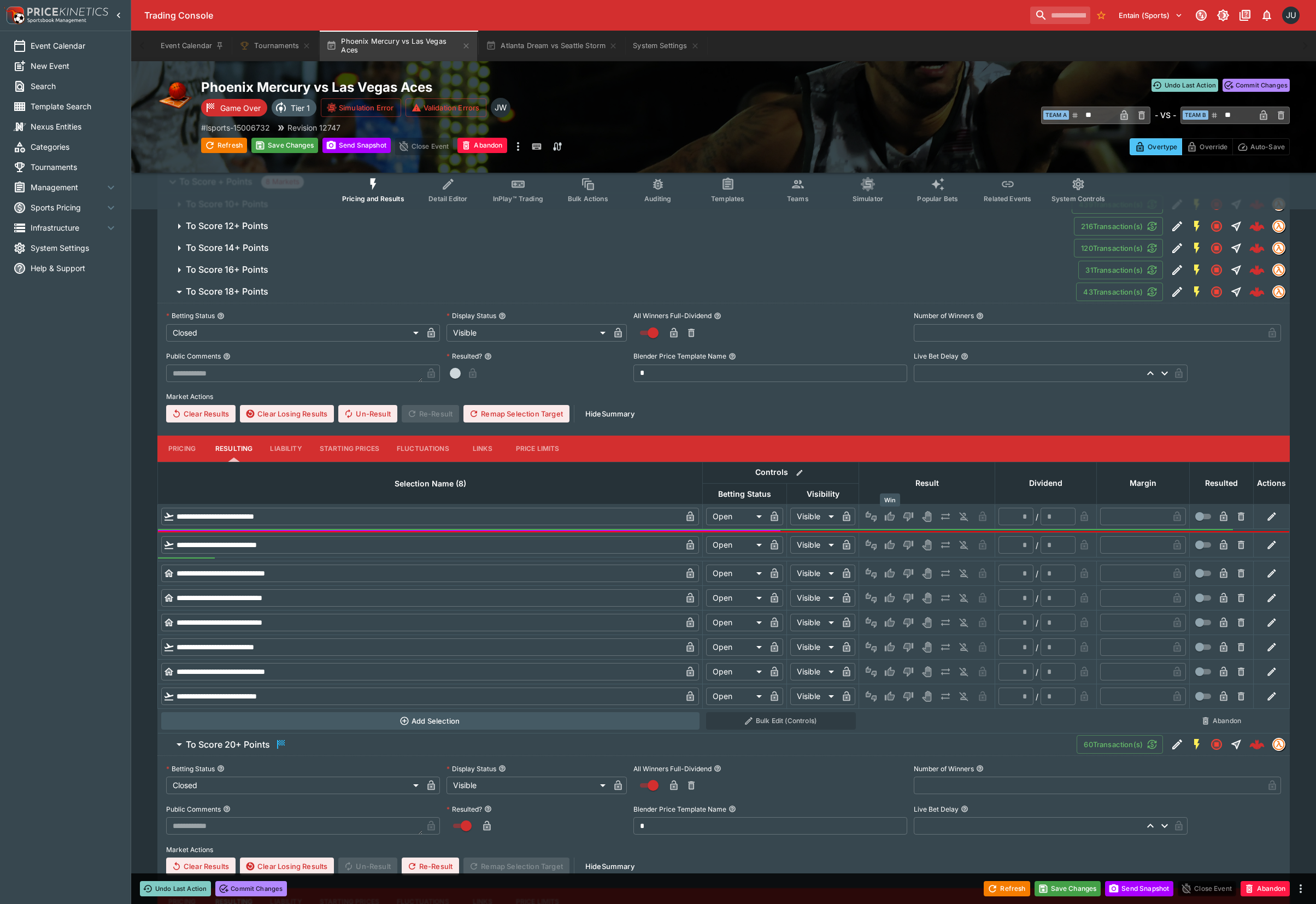
click at [886, 521] on icon "Win" at bounding box center [889, 516] width 11 height 11
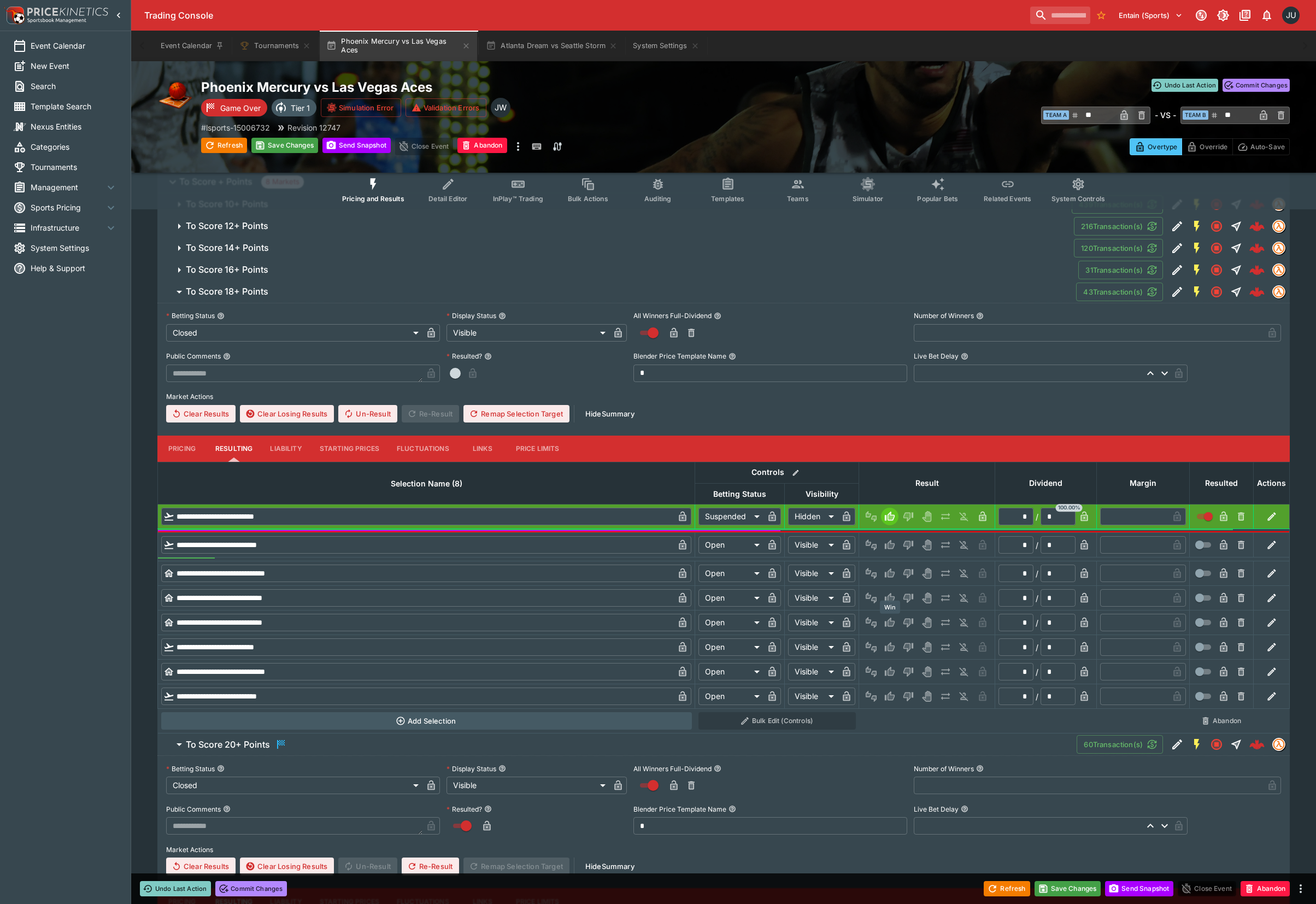
click at [888, 626] on icon "Win" at bounding box center [889, 622] width 10 height 9
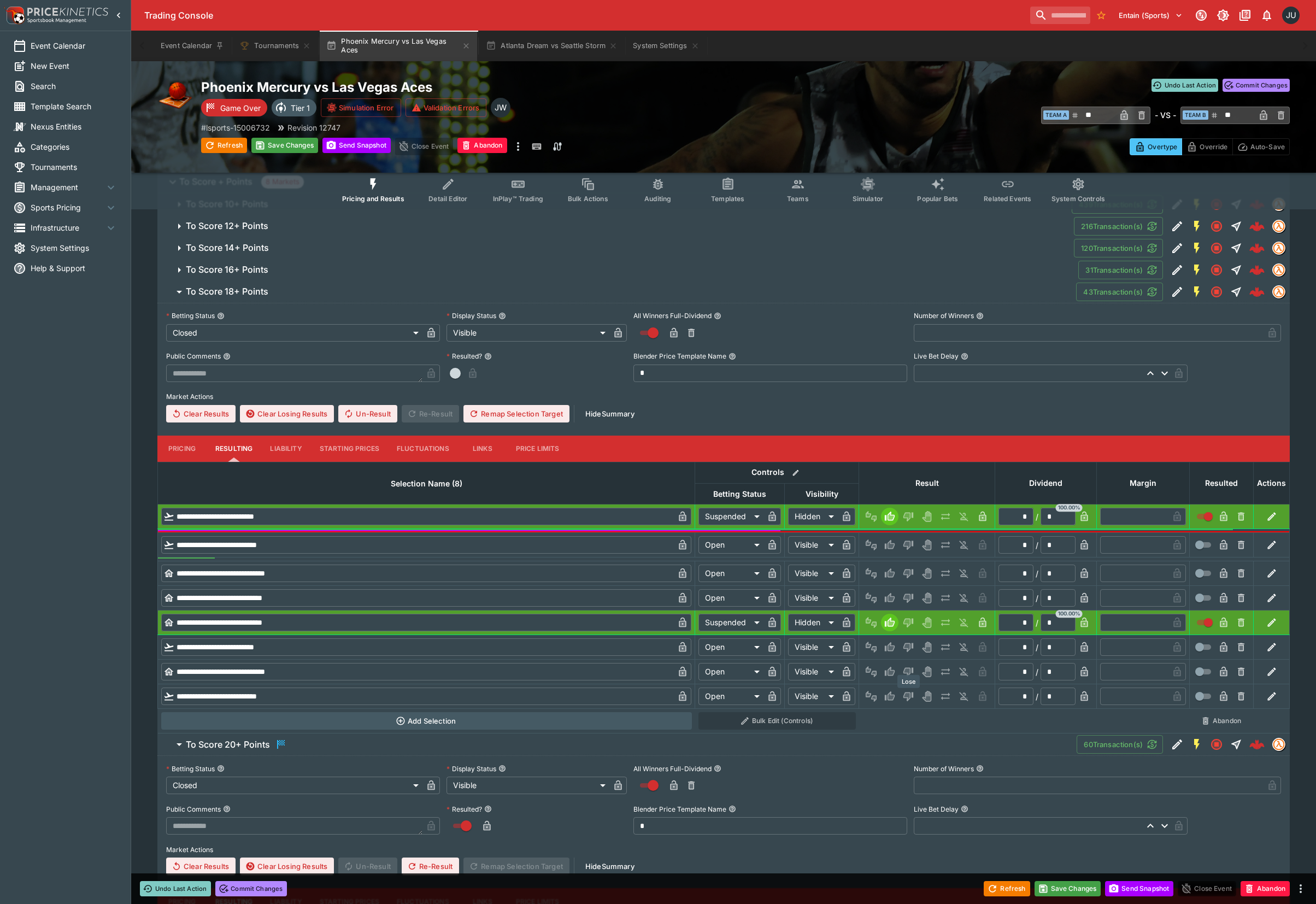
drag, startPoint x: 910, startPoint y: 698, endPoint x: 910, endPoint y: 677, distance: 21.0
click at [910, 693] on icon "Lose" at bounding box center [908, 697] width 10 height 9
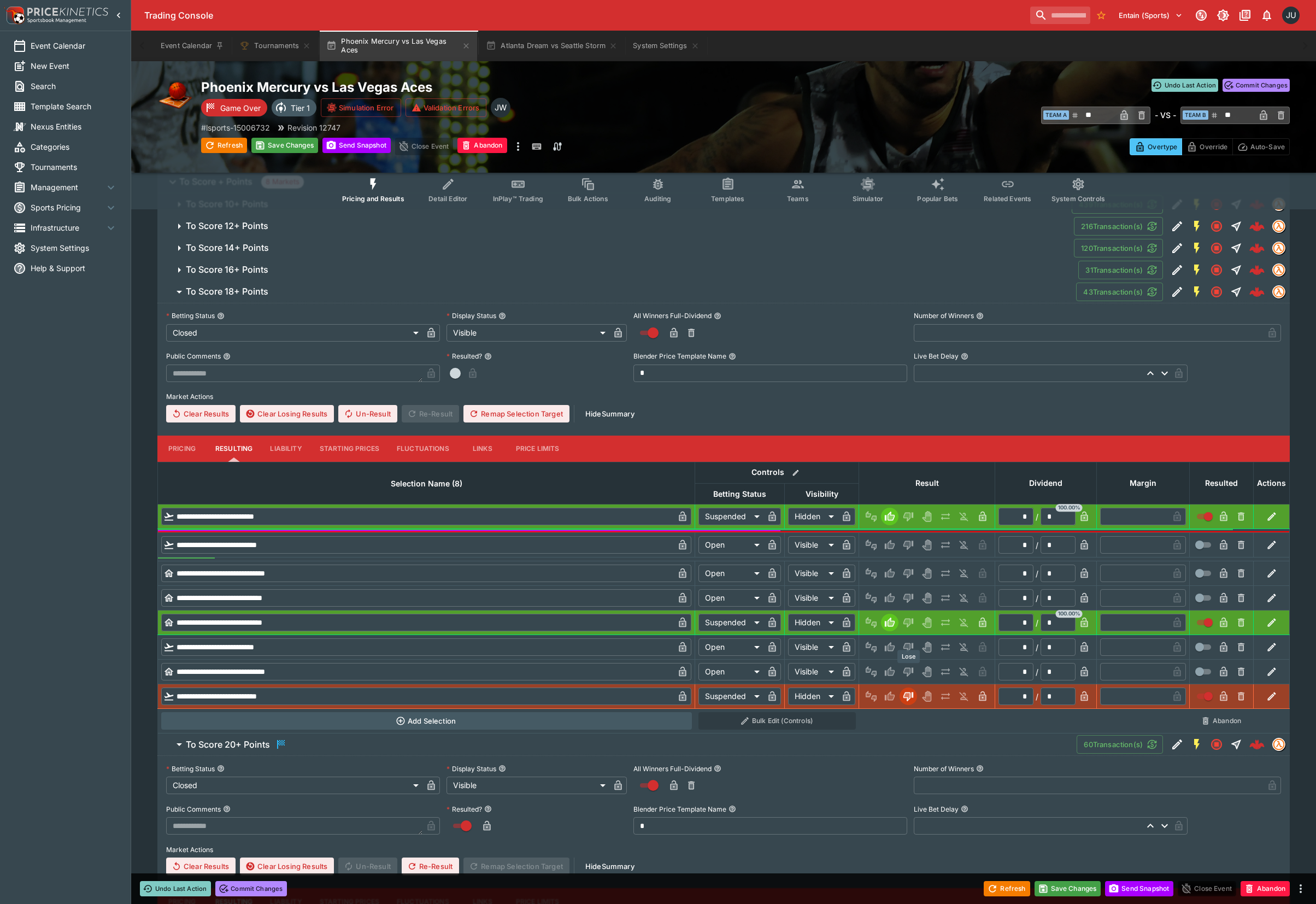
click at [906, 664] on button "Lose" at bounding box center [908, 671] width 17 height 17
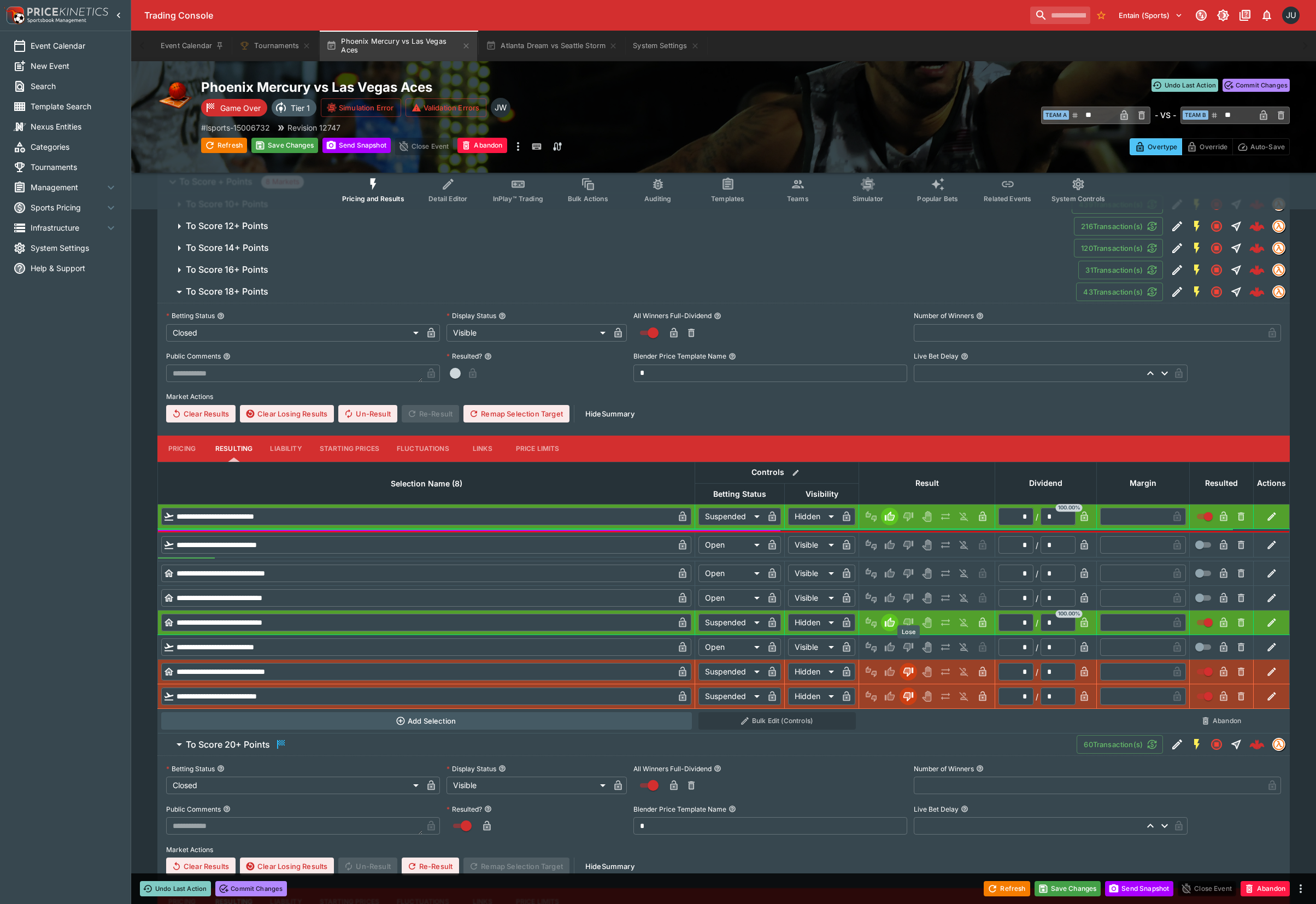
click at [906, 645] on icon "Lose" at bounding box center [907, 647] width 5 height 6
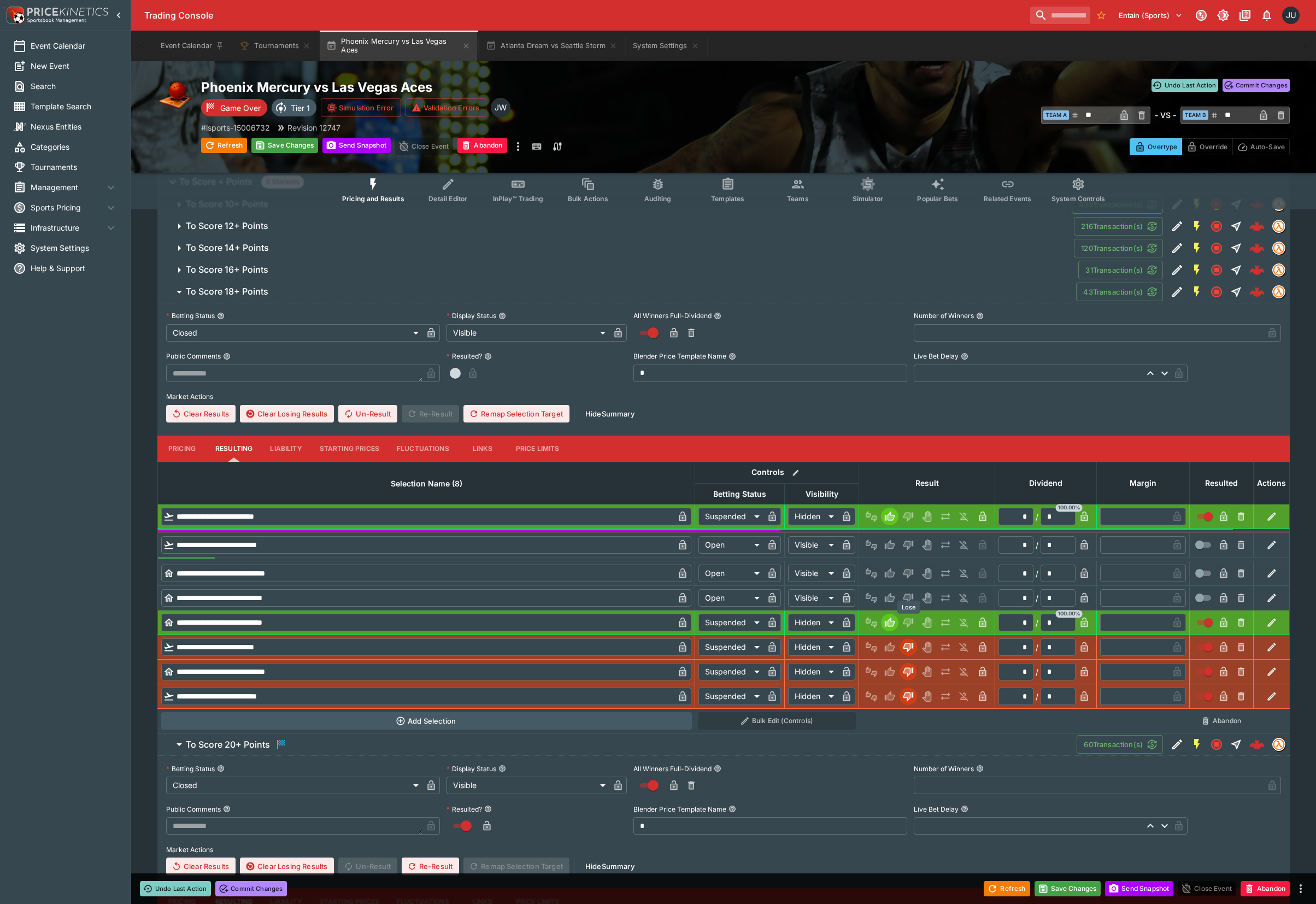
drag, startPoint x: 908, startPoint y: 599, endPoint x: 908, endPoint y: 580, distance: 19.0
click at [908, 598] on body "**********" at bounding box center [658, 815] width 1316 height 2088
drag, startPoint x: 908, startPoint y: 570, endPoint x: 908, endPoint y: 545, distance: 25.0
click at [908, 569] on icon "Lose" at bounding box center [908, 573] width 11 height 11
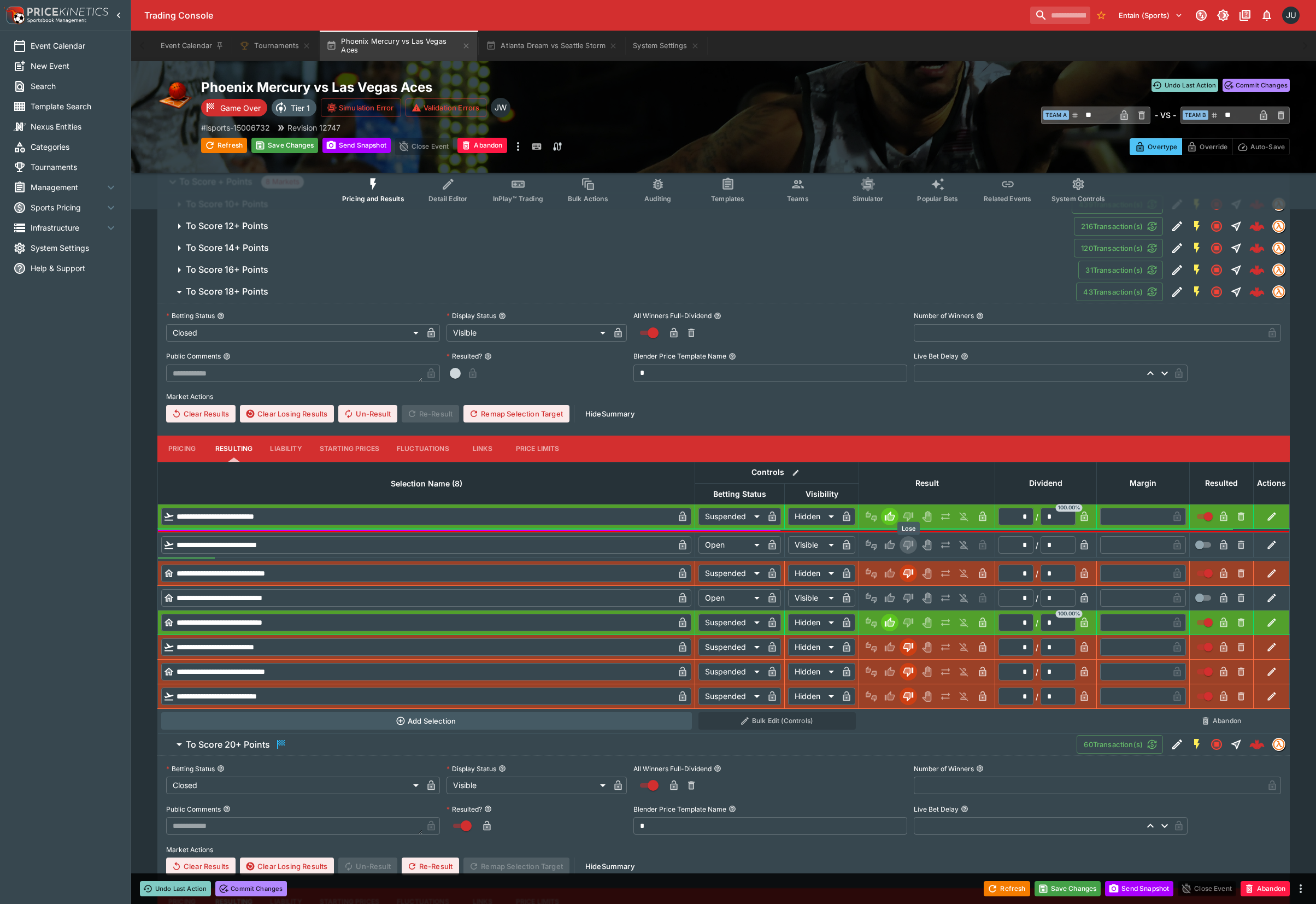
click at [908, 543] on icon "Lose" at bounding box center [907, 545] width 5 height 6
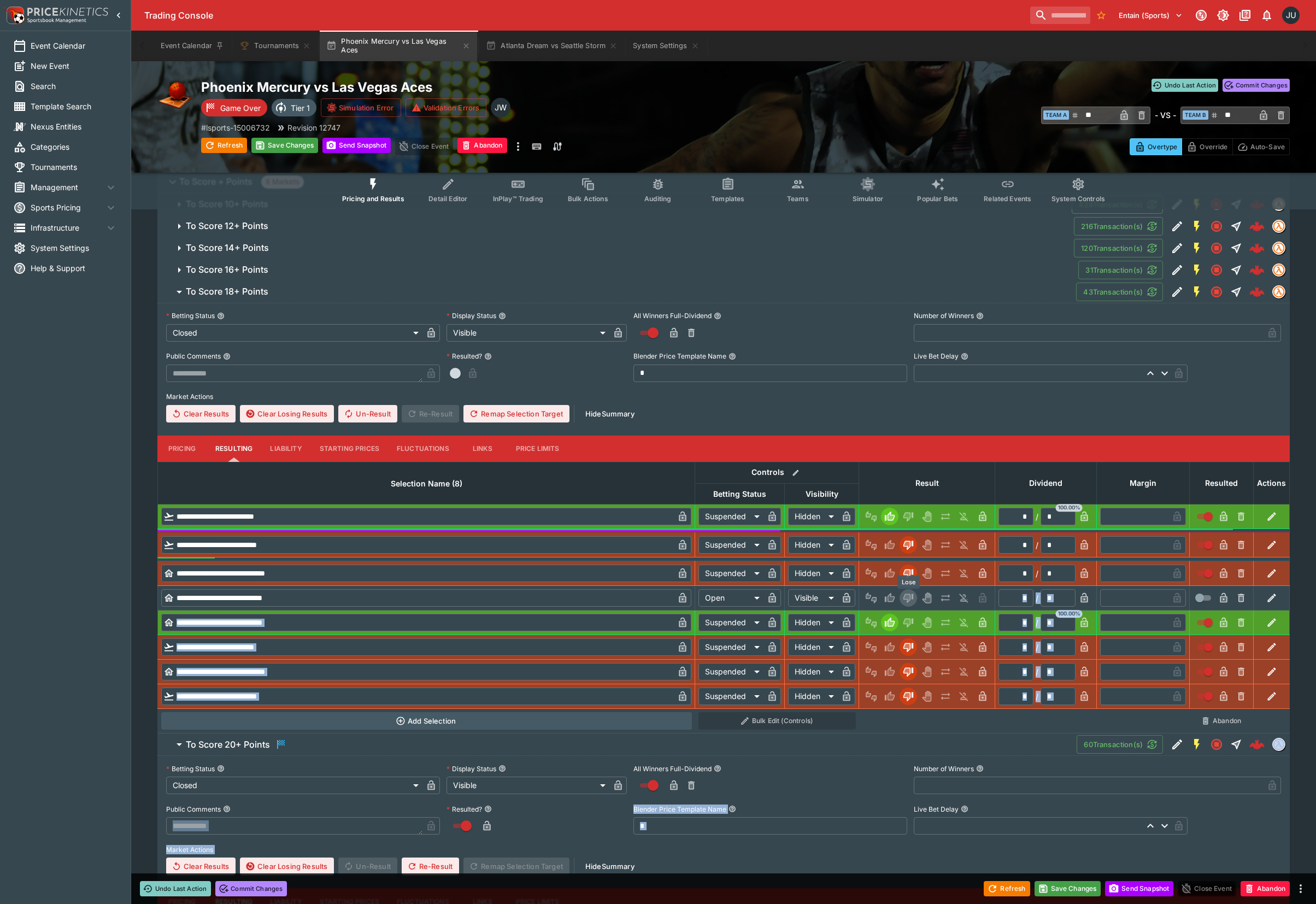
click at [905, 599] on icon "Lose" at bounding box center [907, 598] width 5 height 6
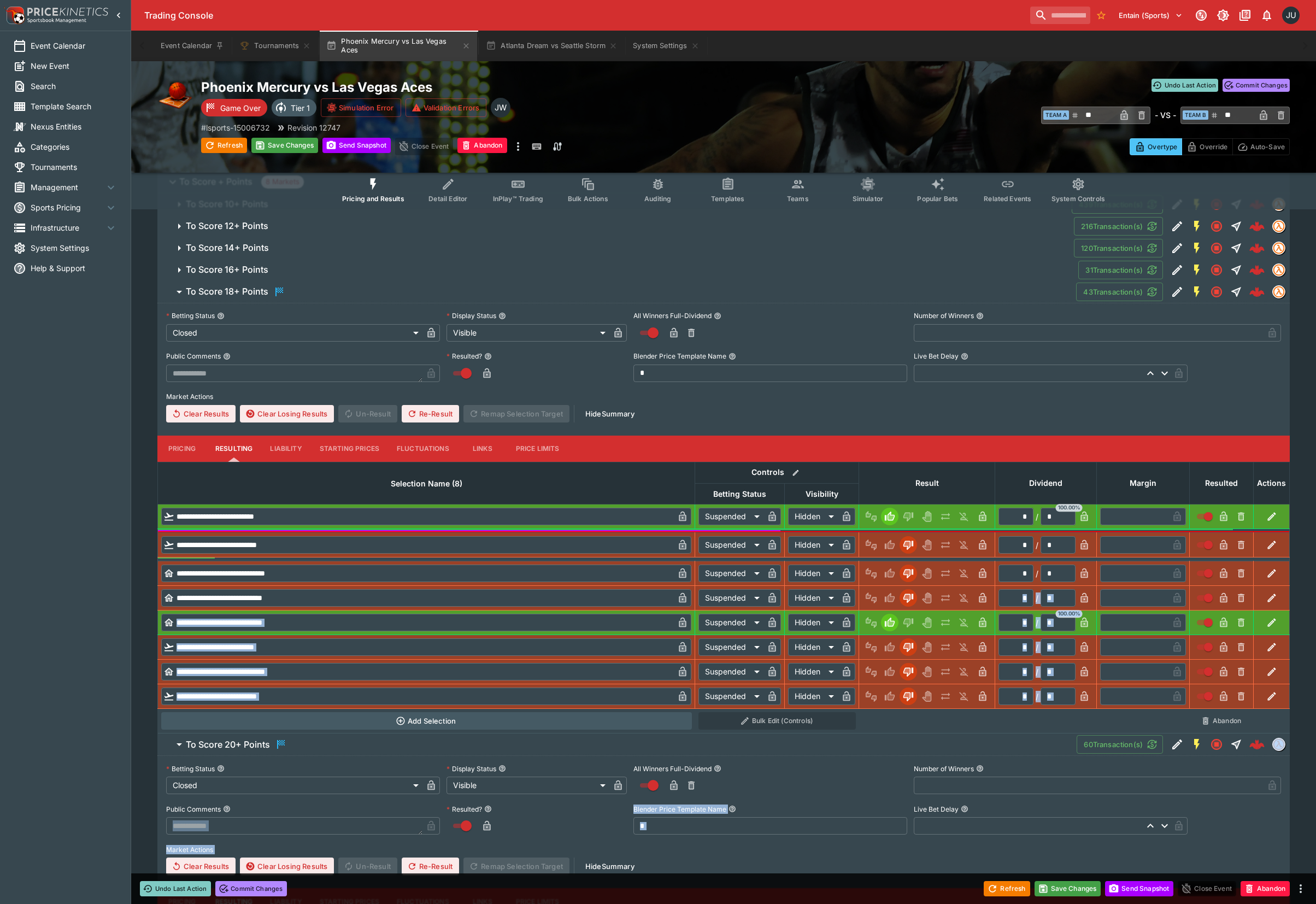
click at [269, 269] on span "To Score 16+ Points" at bounding box center [628, 270] width 883 height 12
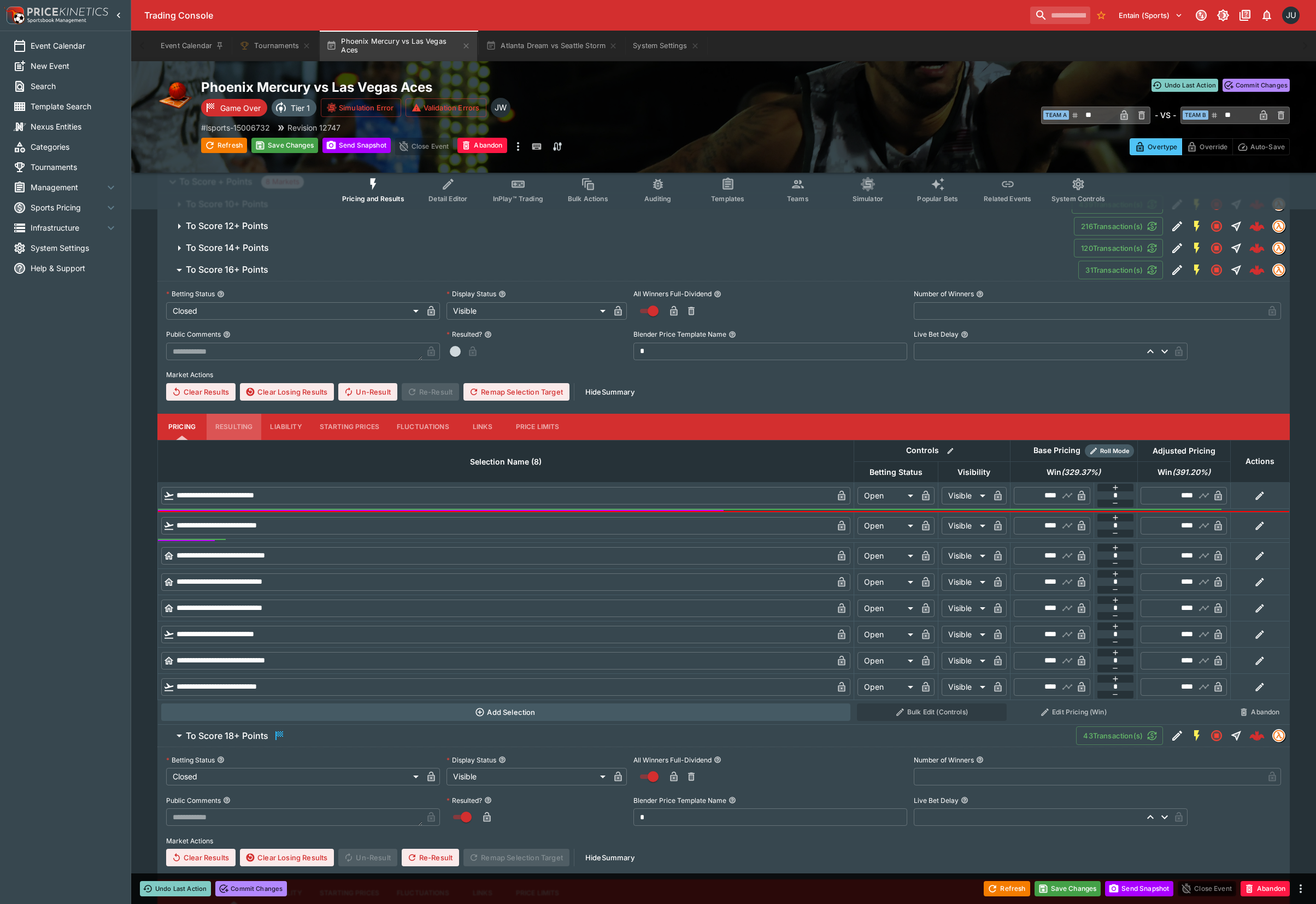
click at [232, 424] on button "Resulting" at bounding box center [234, 426] width 55 height 26
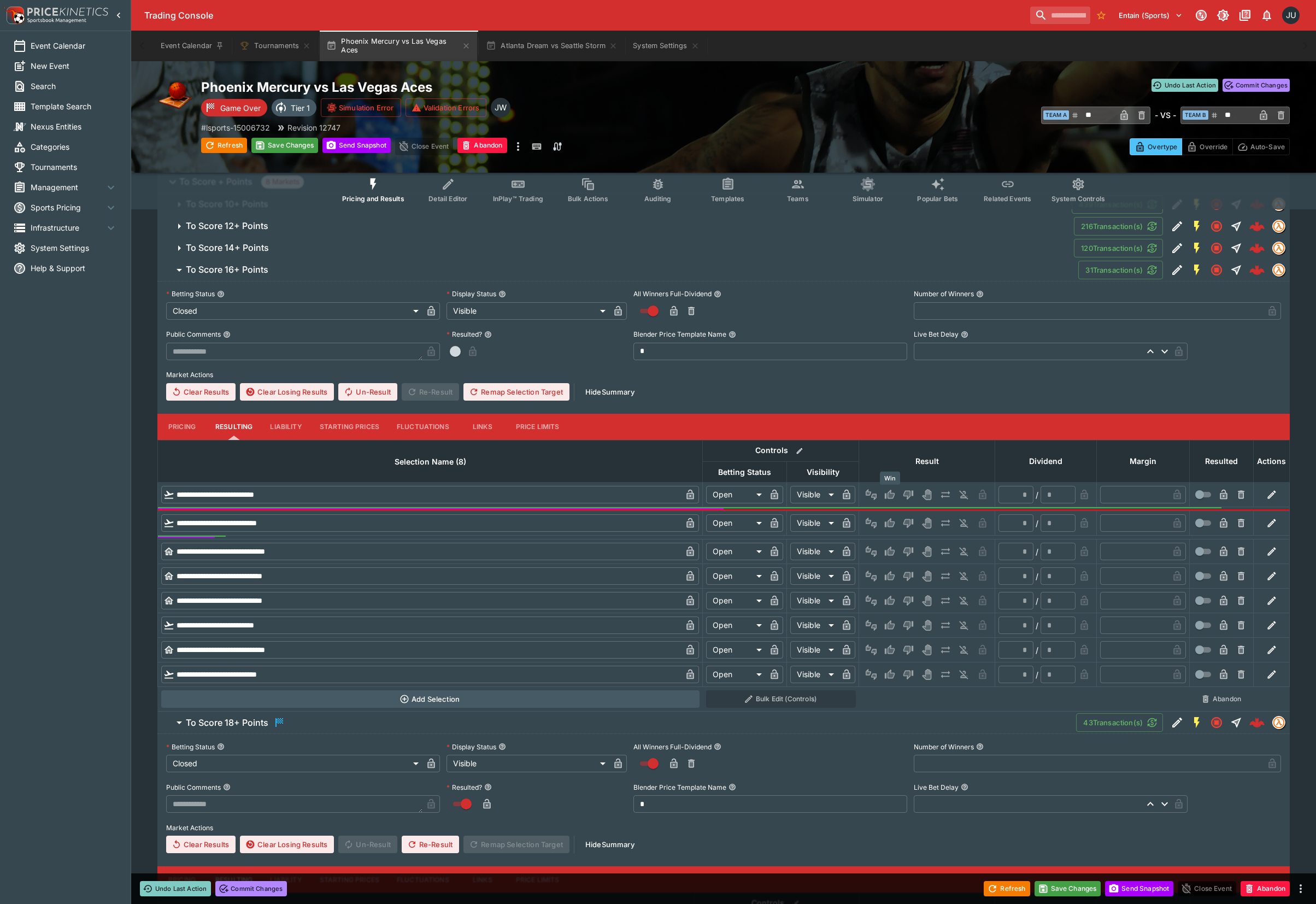
click at [887, 493] on icon "Win" at bounding box center [889, 494] width 10 height 9
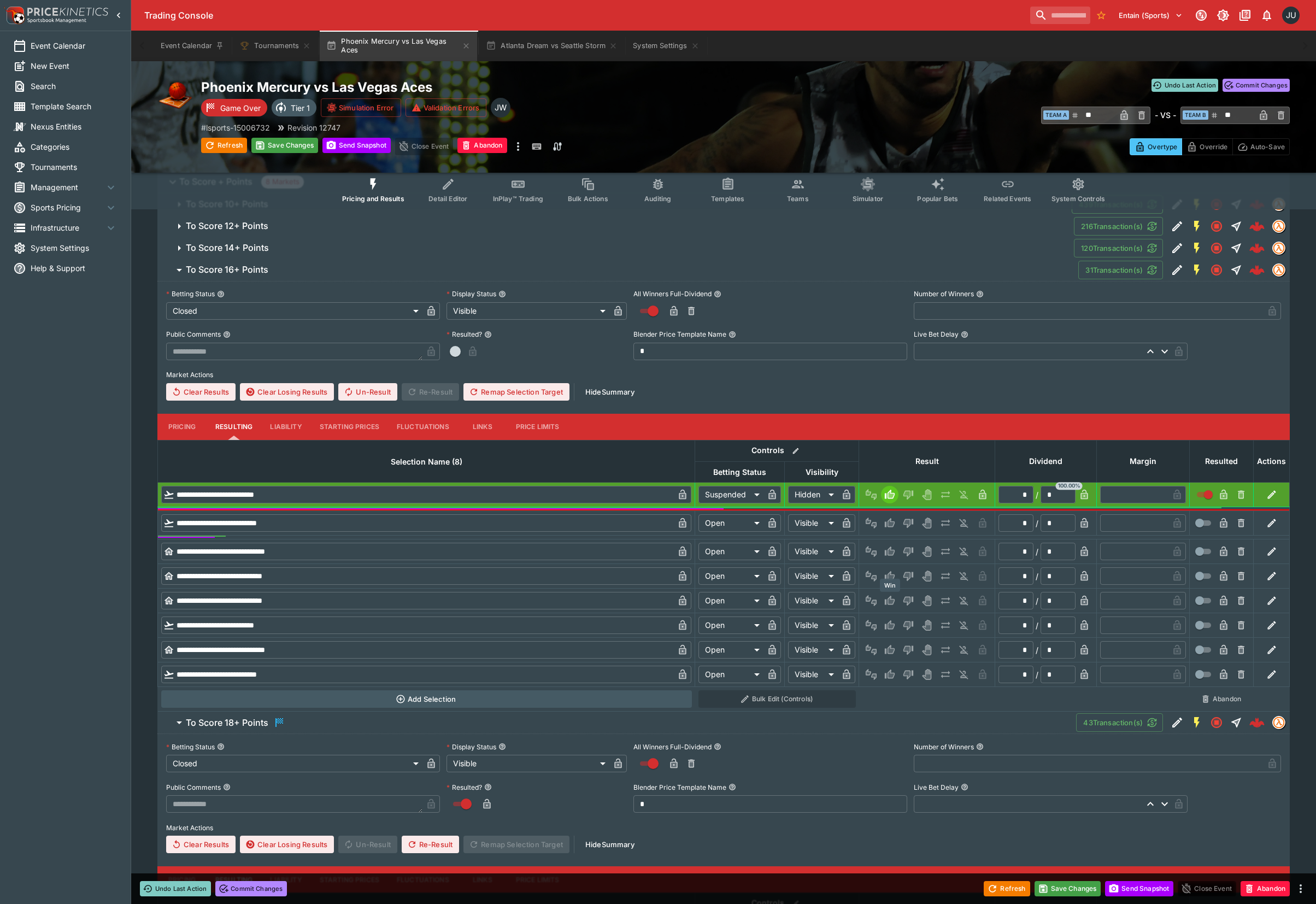
drag, startPoint x: 886, startPoint y: 574, endPoint x: 890, endPoint y: 569, distance: 6.4
click at [887, 573] on icon "Win" at bounding box center [889, 576] width 11 height 11
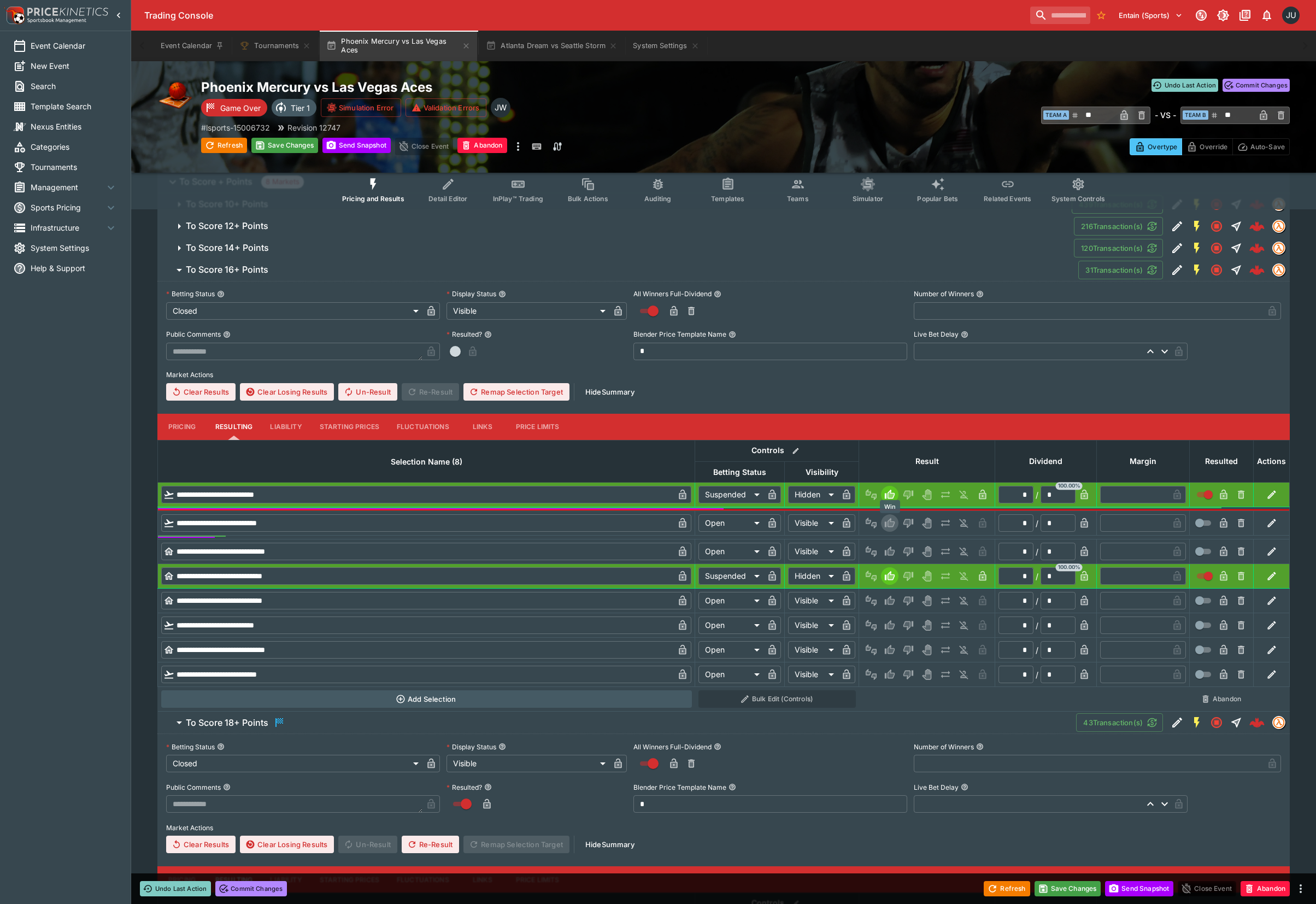
click at [892, 523] on icon "Win" at bounding box center [891, 523] width 5 height 6
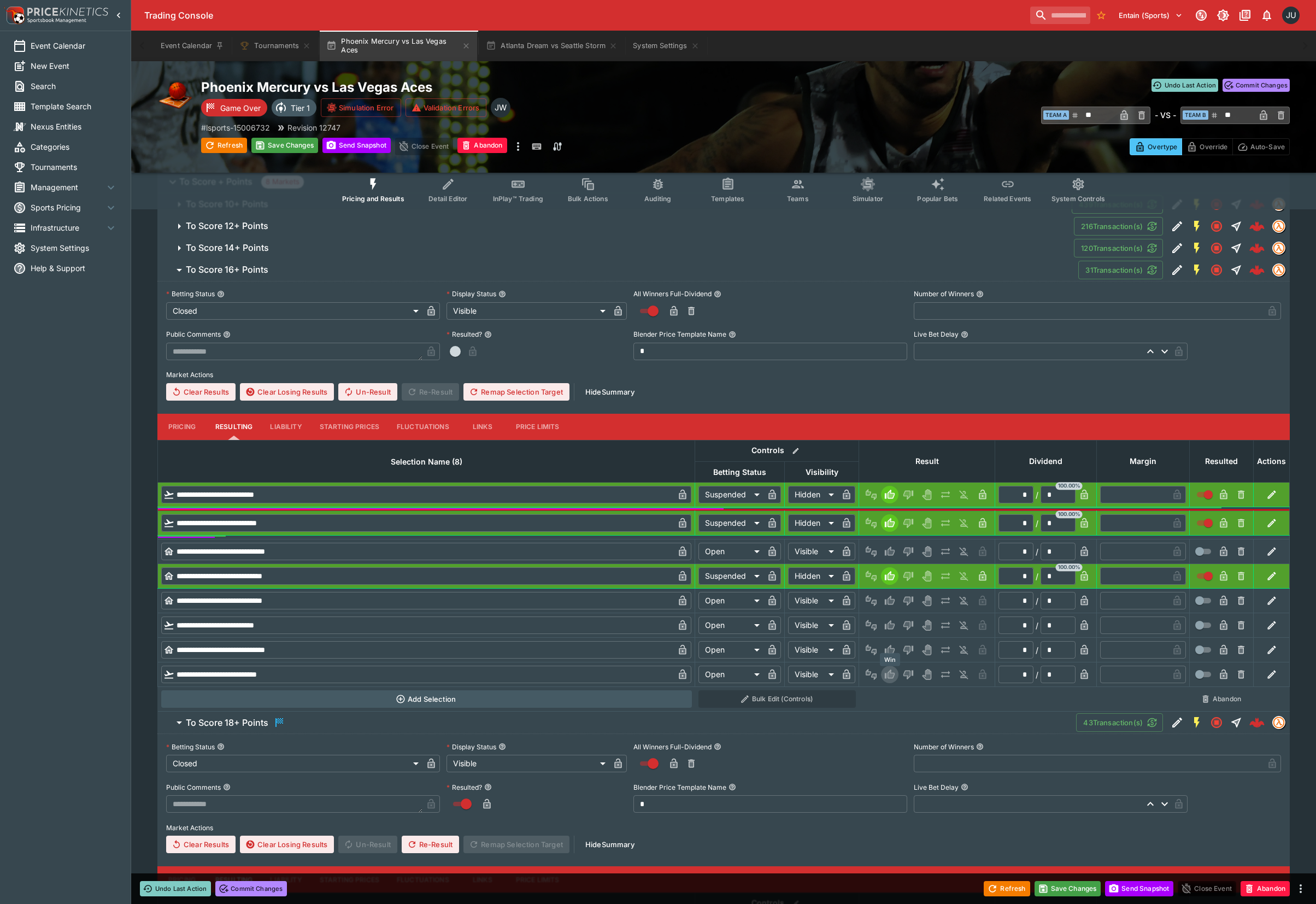
click at [890, 677] on icon "Win" at bounding box center [891, 674] width 5 height 6
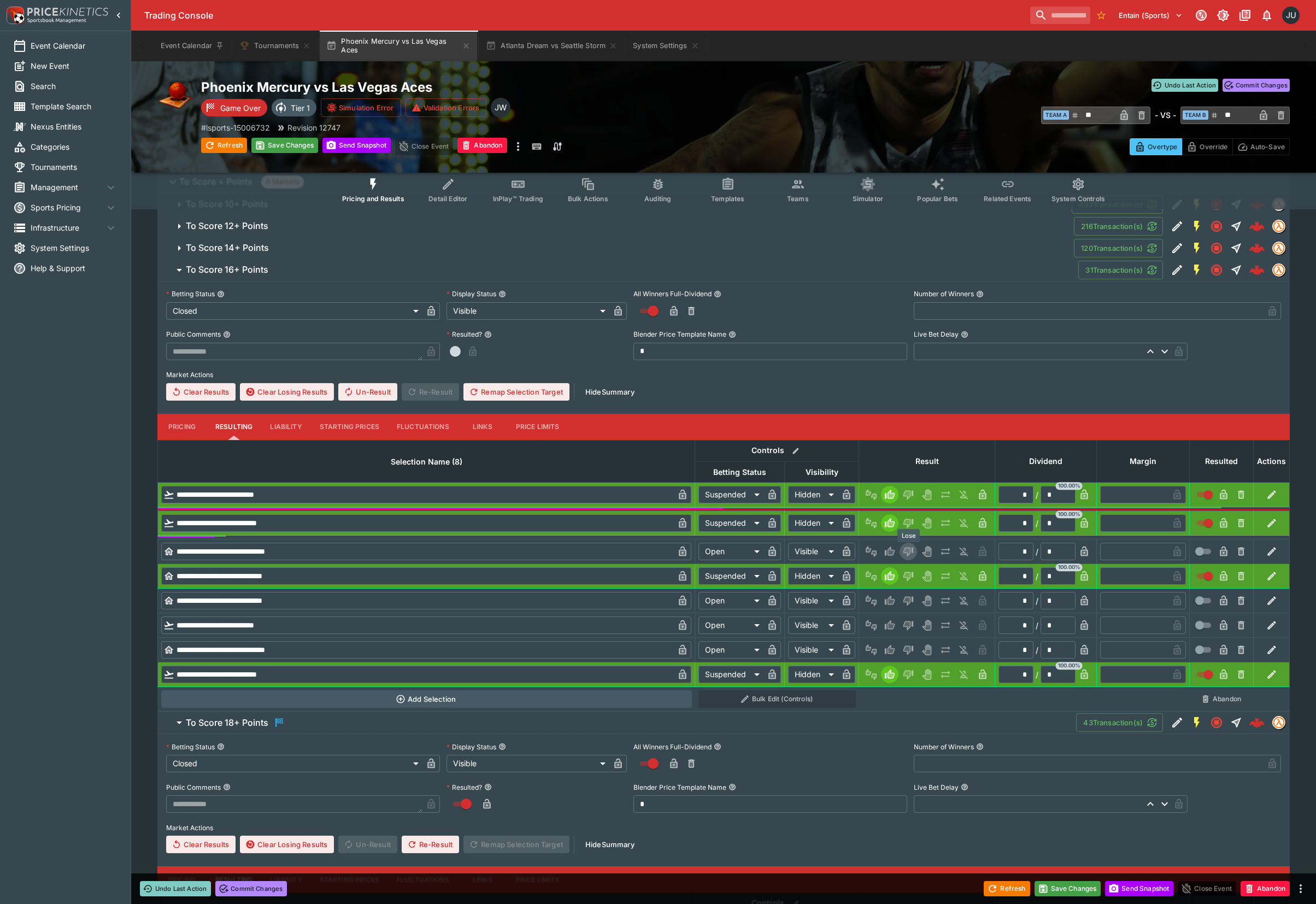
drag, startPoint x: 907, startPoint y: 552, endPoint x: 915, endPoint y: 594, distance: 42.8
click at [907, 553] on icon "Lose" at bounding box center [908, 551] width 11 height 11
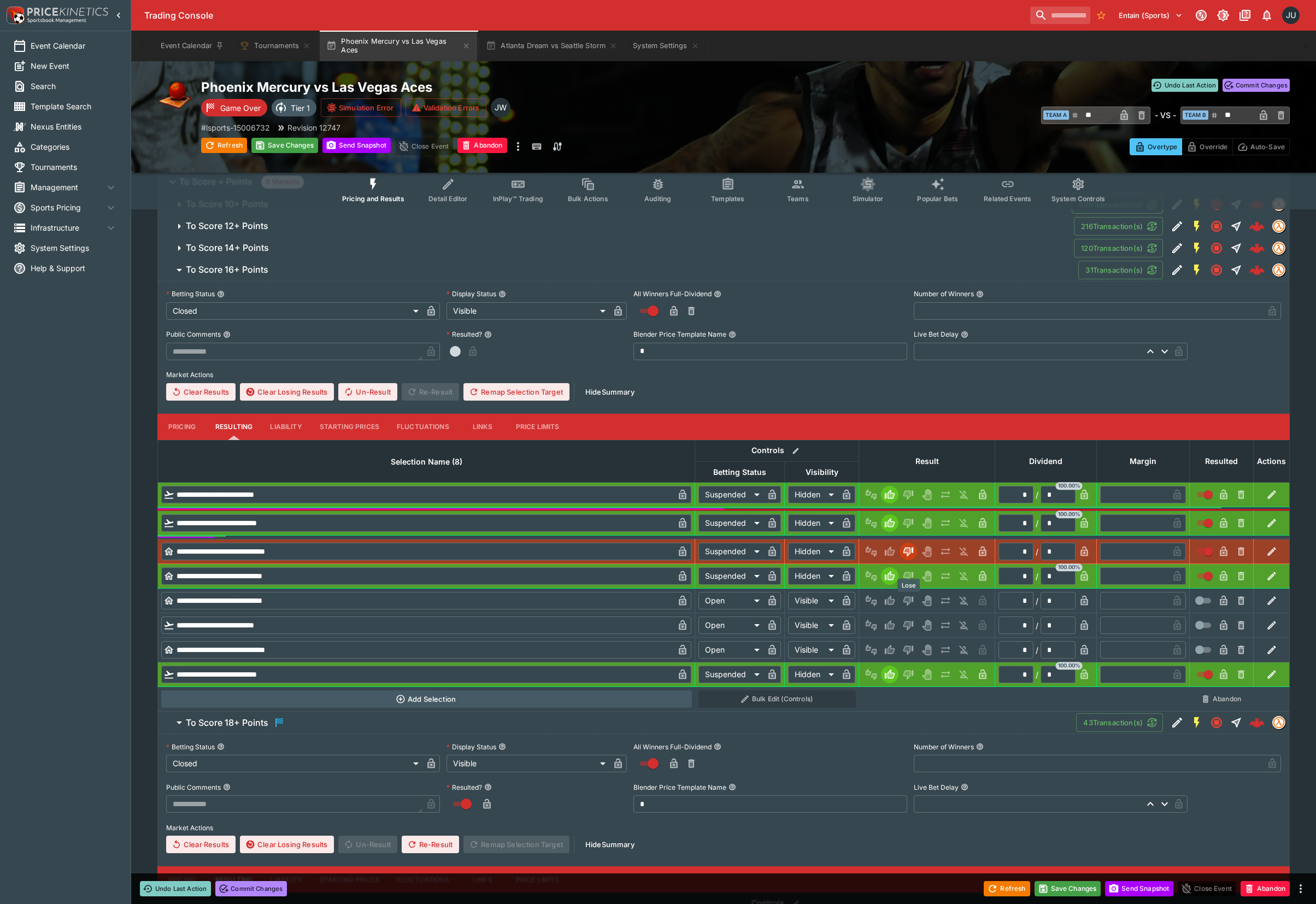
drag, startPoint x: 909, startPoint y: 600, endPoint x: 909, endPoint y: 616, distance: 16.0
click at [909, 602] on icon "Lose" at bounding box center [907, 601] width 5 height 6
drag, startPoint x: 908, startPoint y: 623, endPoint x: 906, endPoint y: 638, distance: 15.1
click at [908, 623] on icon "Lose" at bounding box center [907, 625] width 5 height 6
click at [906, 647] on icon "Lose" at bounding box center [908, 650] width 10 height 9
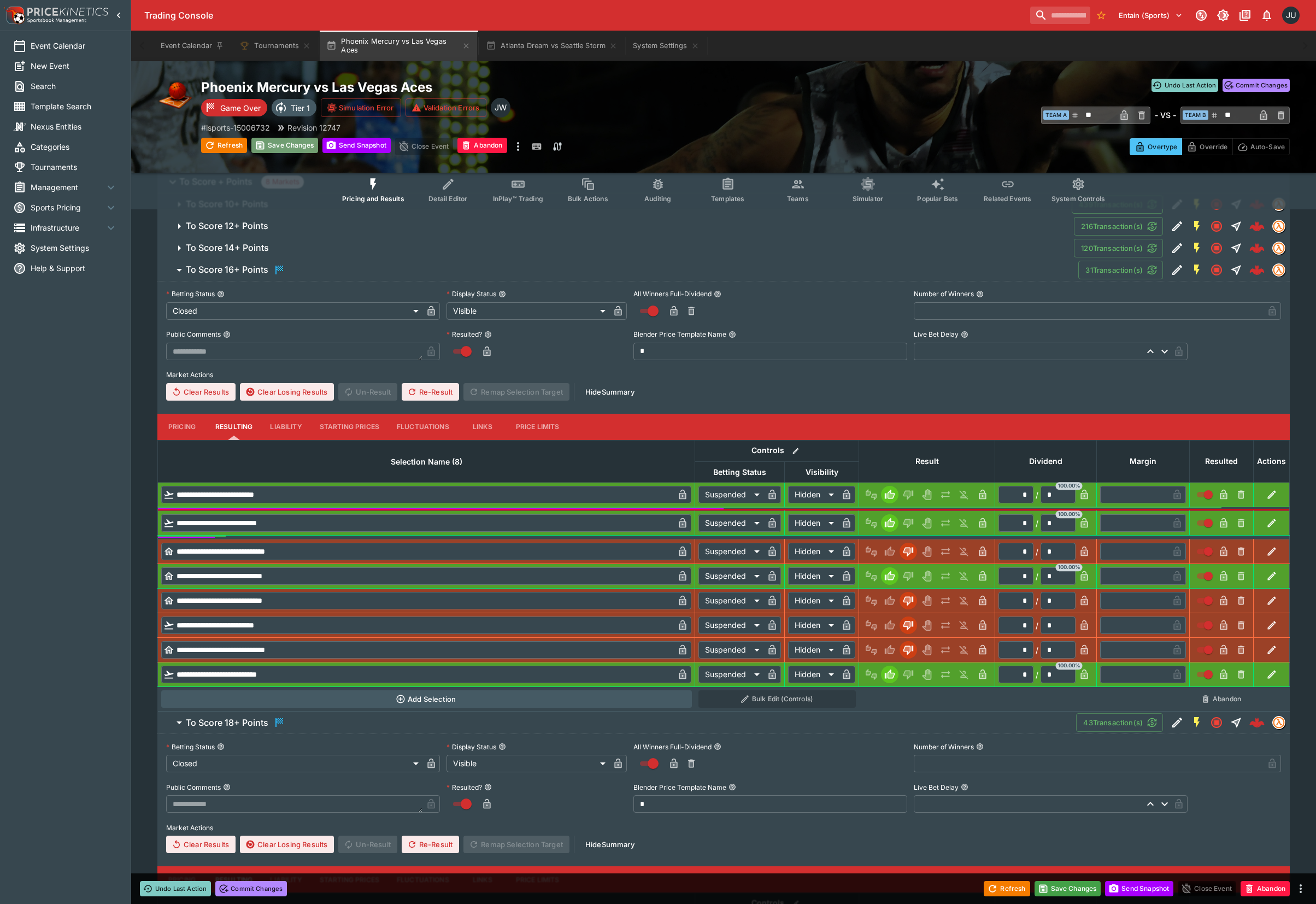
click at [277, 141] on button "Save Changes" at bounding box center [285, 146] width 67 height 15
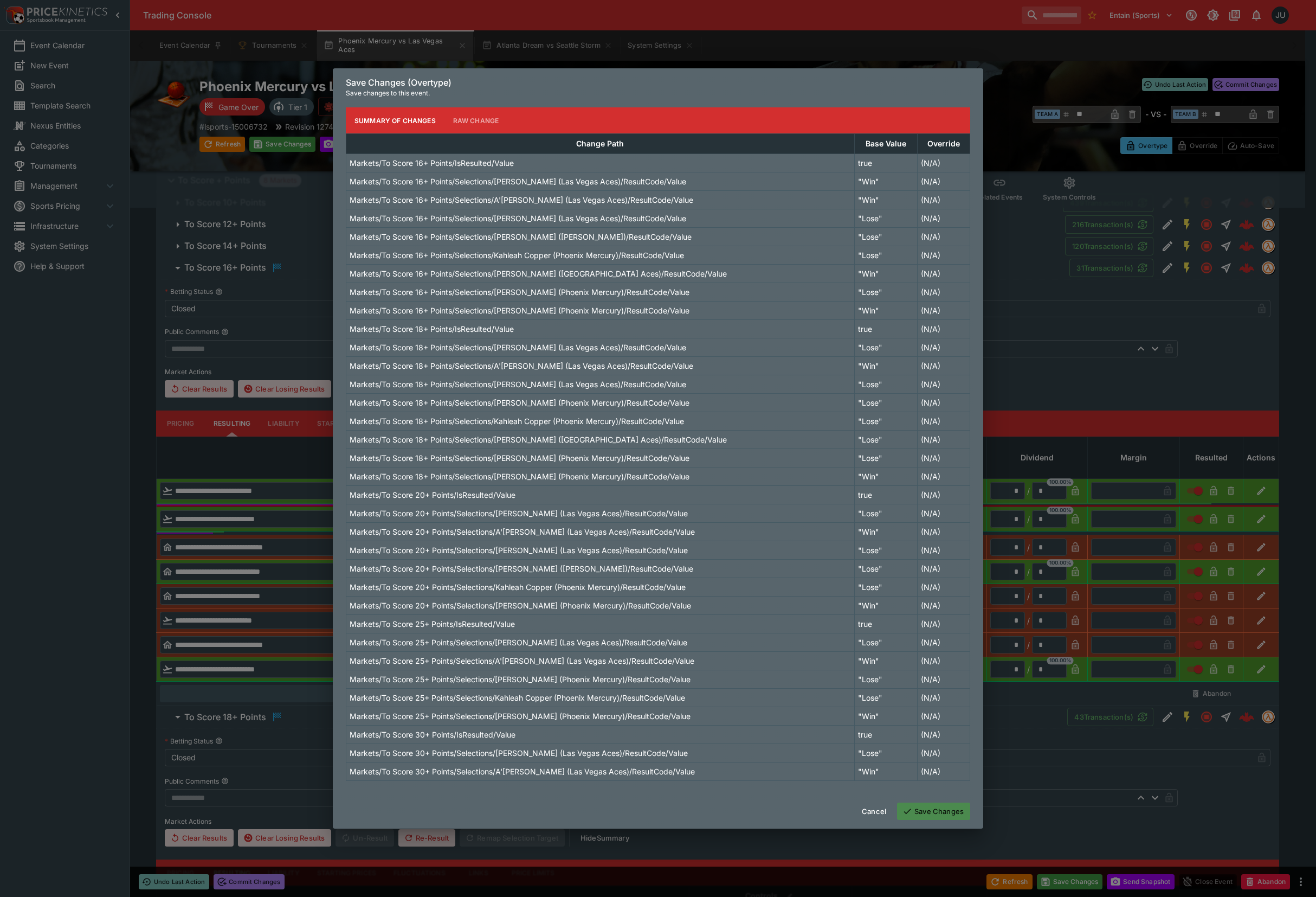
click at [942, 809] on button "Save Changes" at bounding box center [933, 811] width 73 height 17
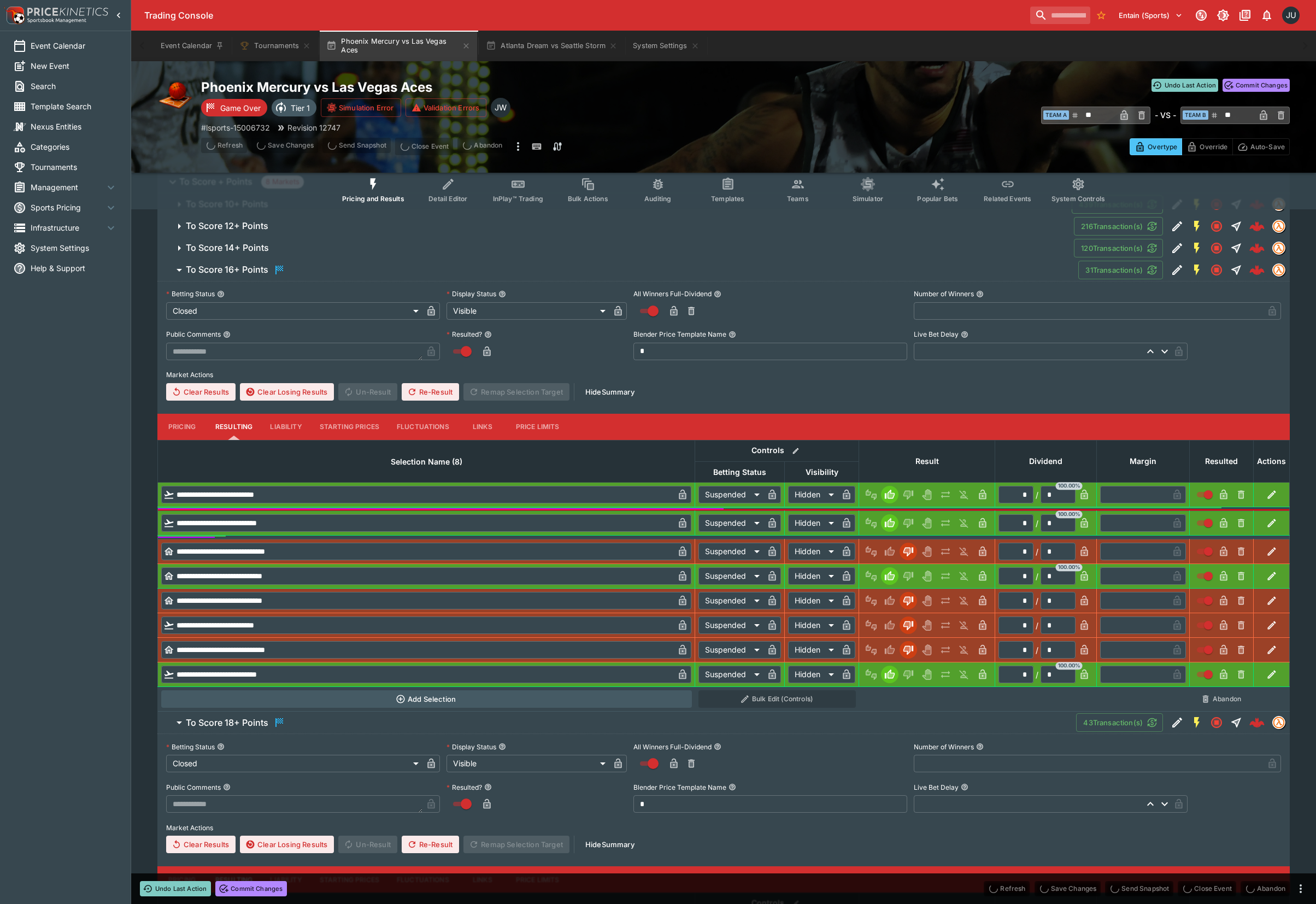
scroll to position [0, 0]
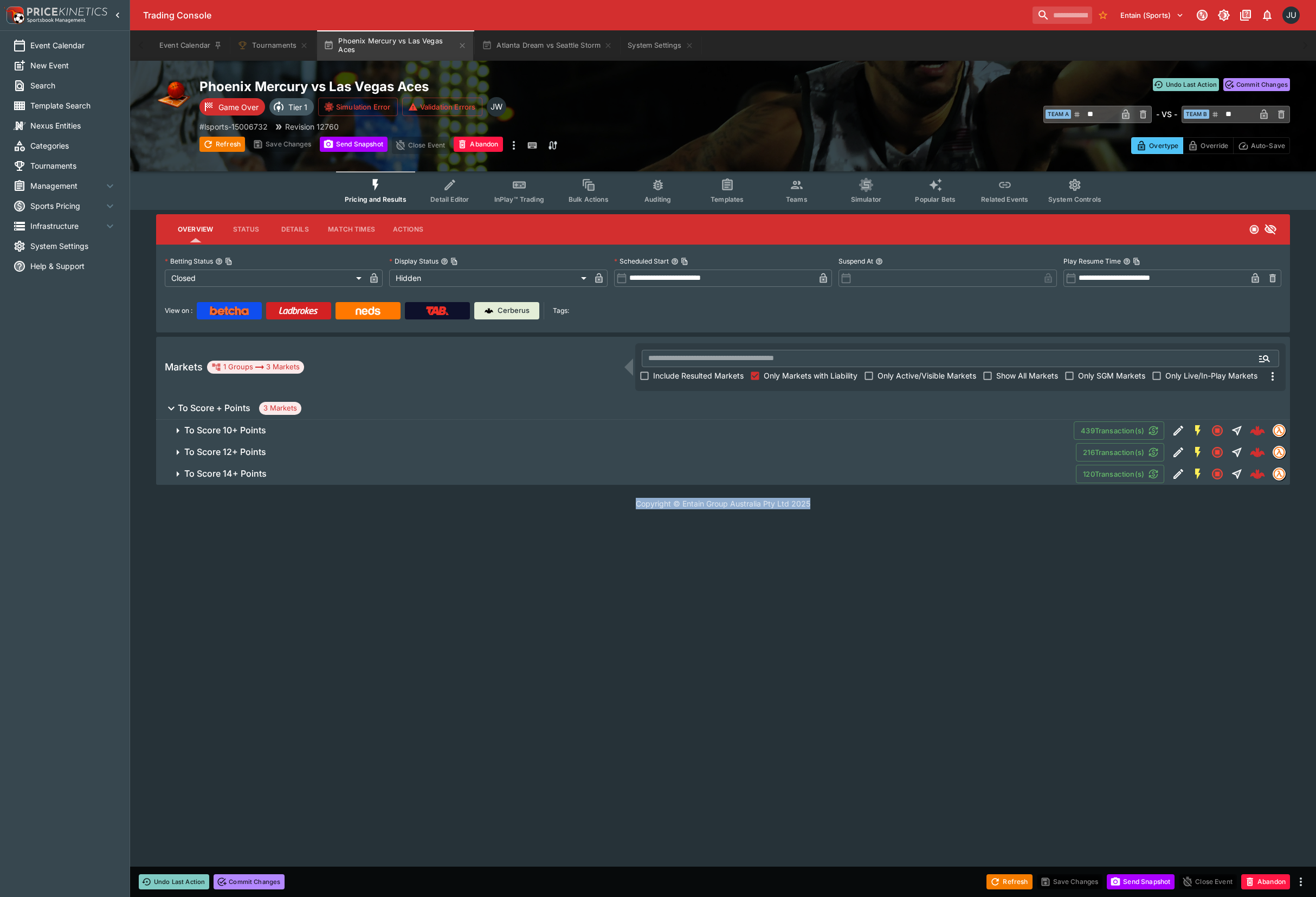
click at [230, 473] on h6 "To Score 14+ Points" at bounding box center [226, 473] width 82 height 12
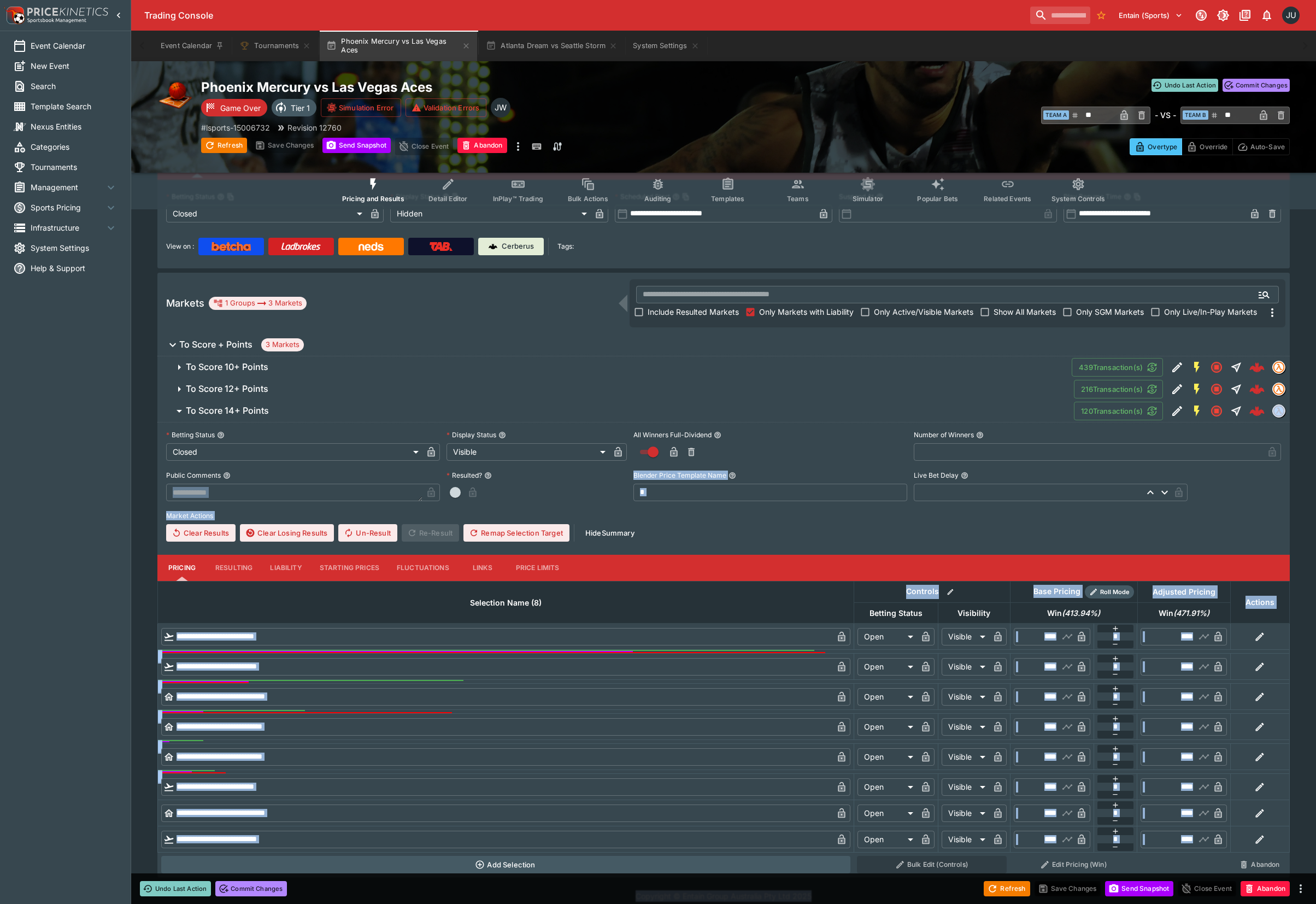
click at [243, 565] on button "Resulting" at bounding box center [234, 567] width 55 height 26
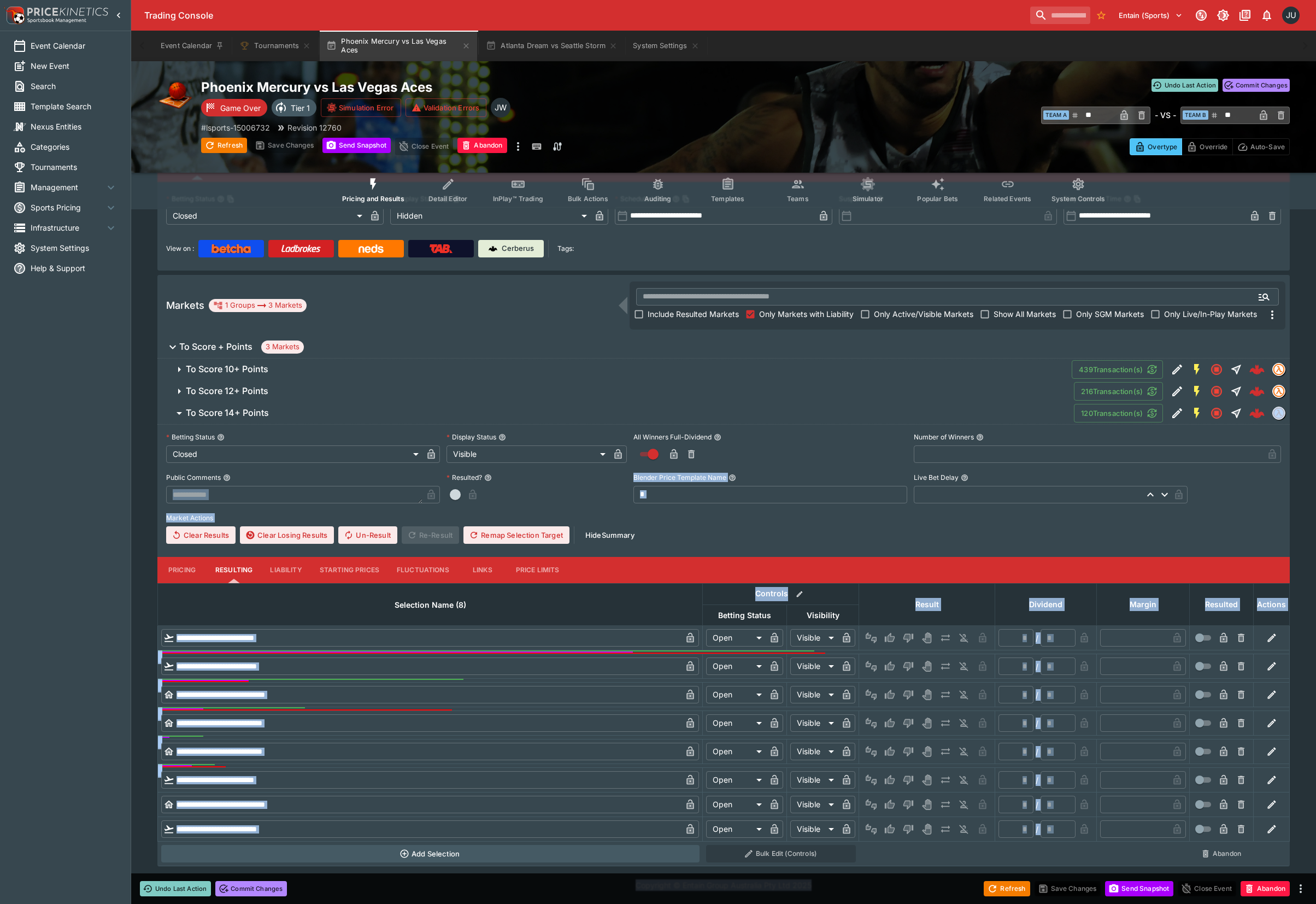
scroll to position [66, 0]
click at [883, 636] on button "Win" at bounding box center [889, 637] width 17 height 17
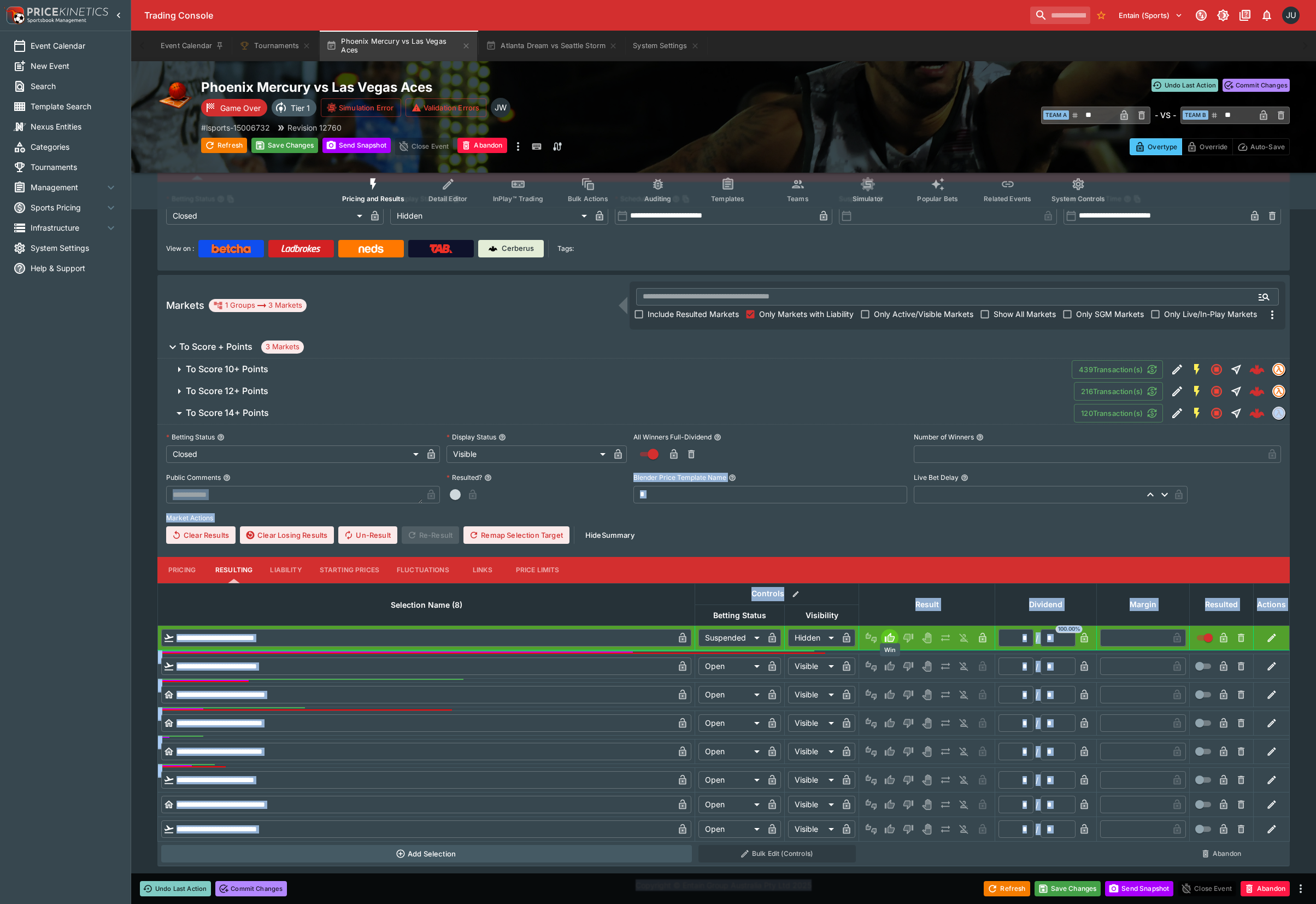
click at [893, 670] on icon "Win" at bounding box center [889, 666] width 11 height 11
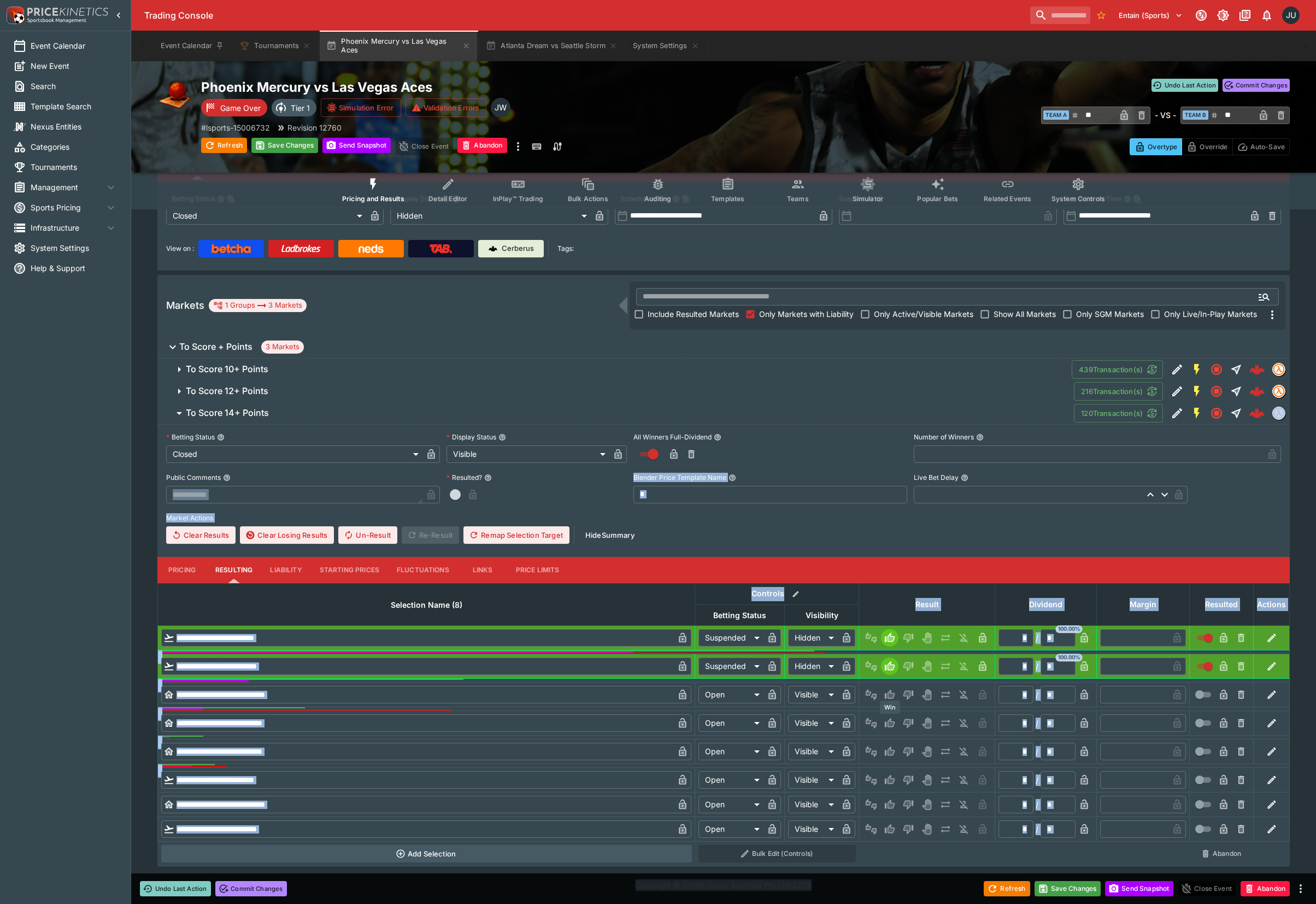
click at [895, 724] on button "Win" at bounding box center [889, 722] width 17 height 17
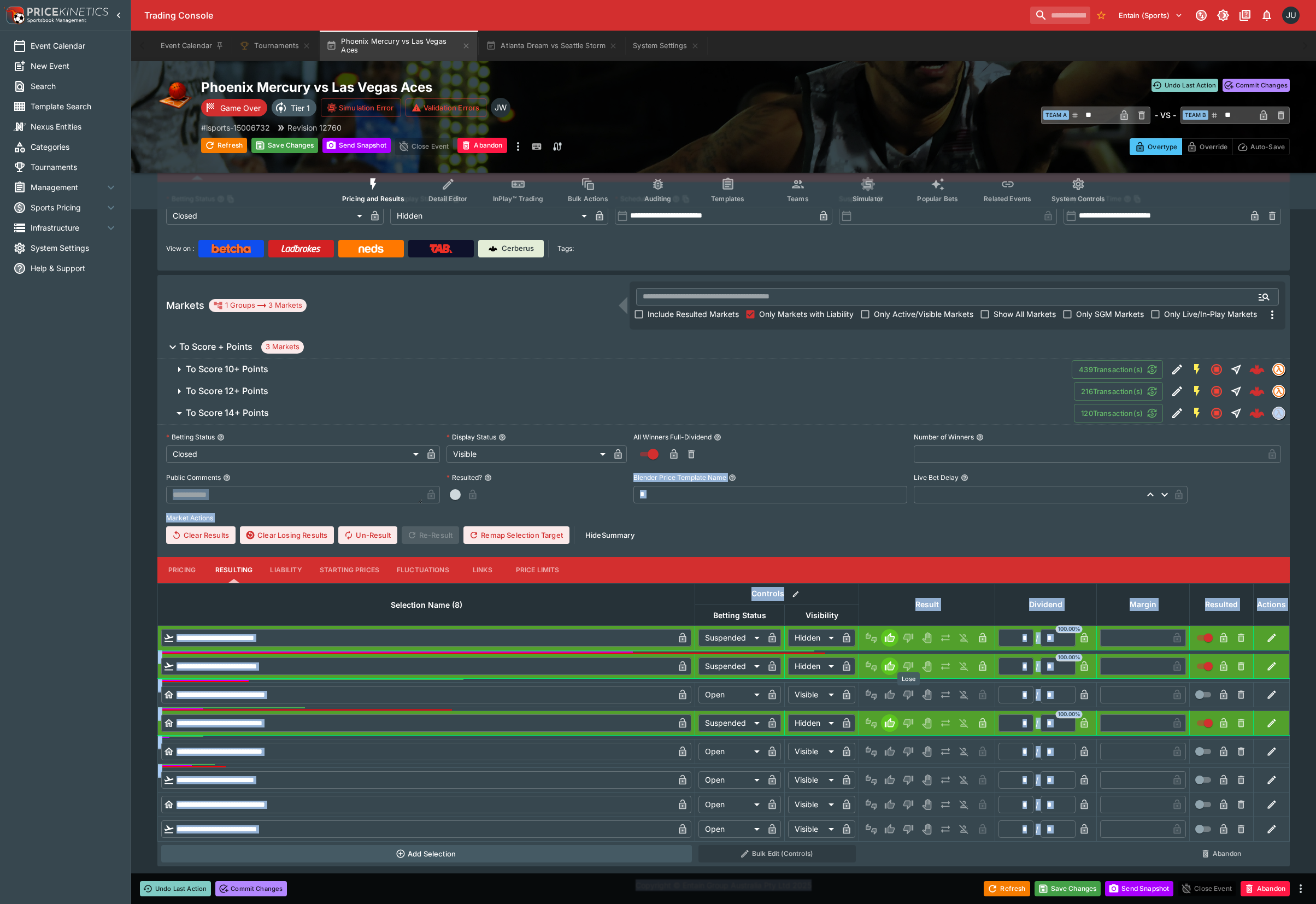
click at [906, 694] on icon "Lose" at bounding box center [908, 695] width 10 height 9
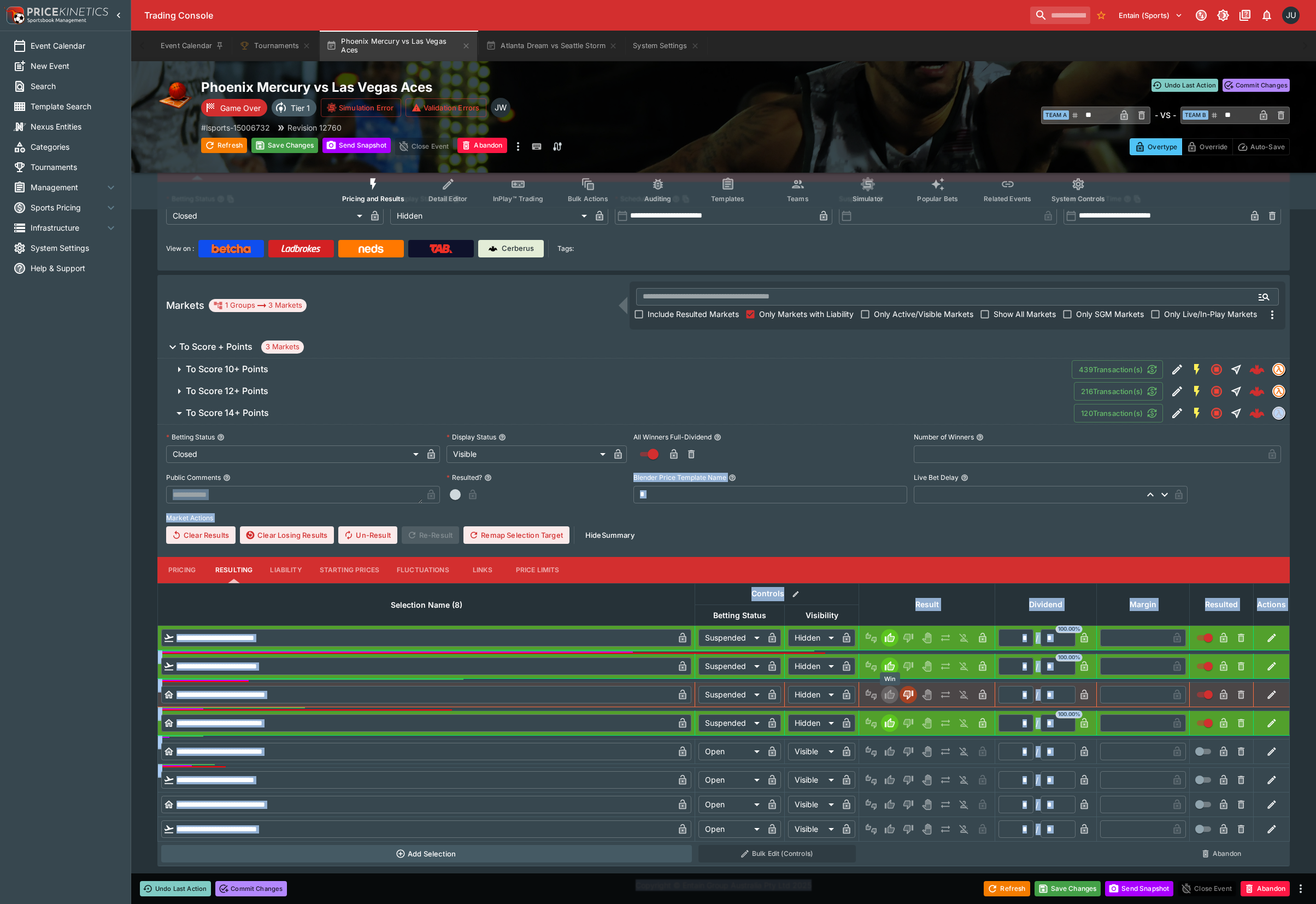
click at [884, 690] on icon "Win" at bounding box center [889, 694] width 11 height 11
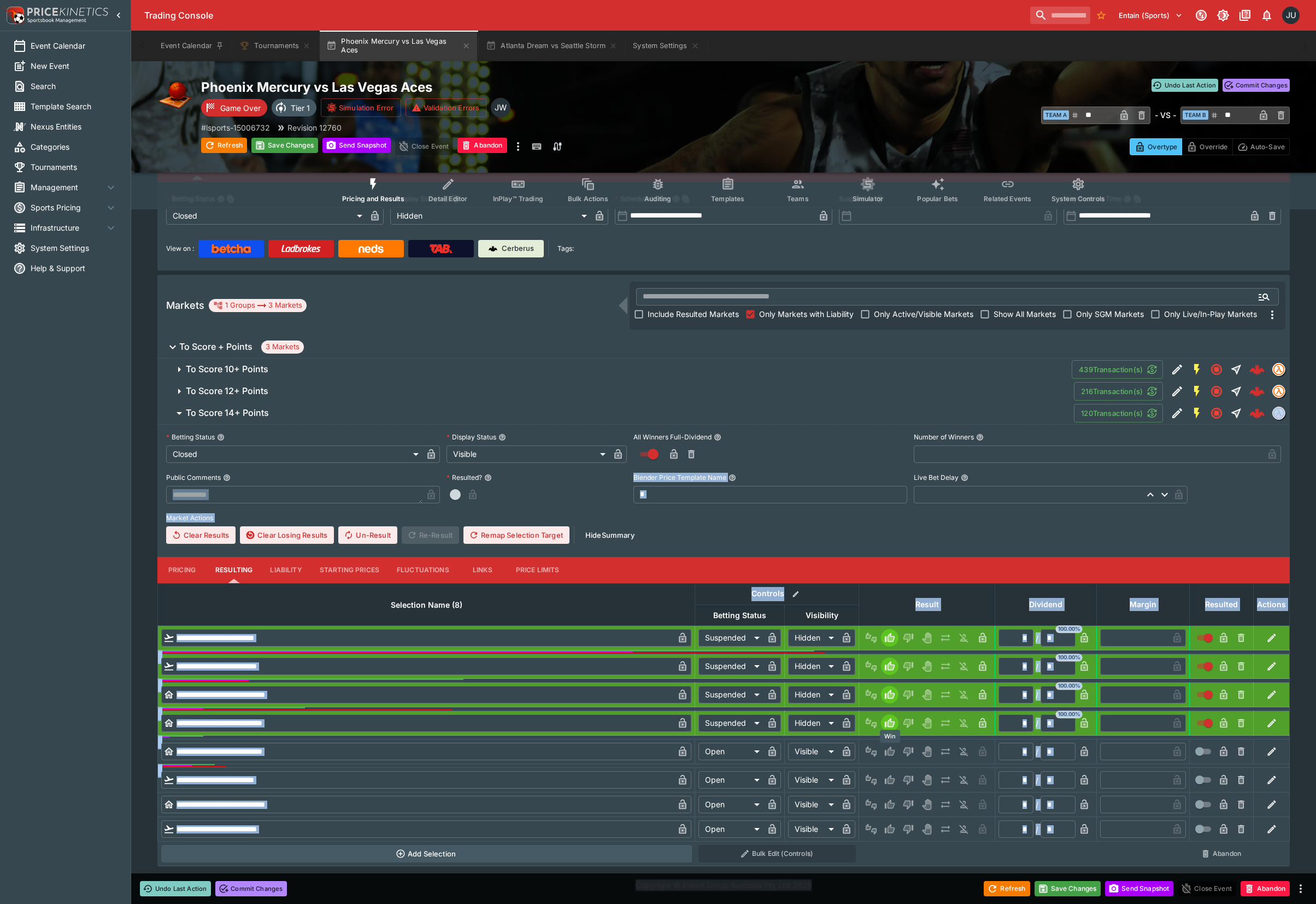
click at [890, 746] on icon "Win" at bounding box center [889, 751] width 11 height 11
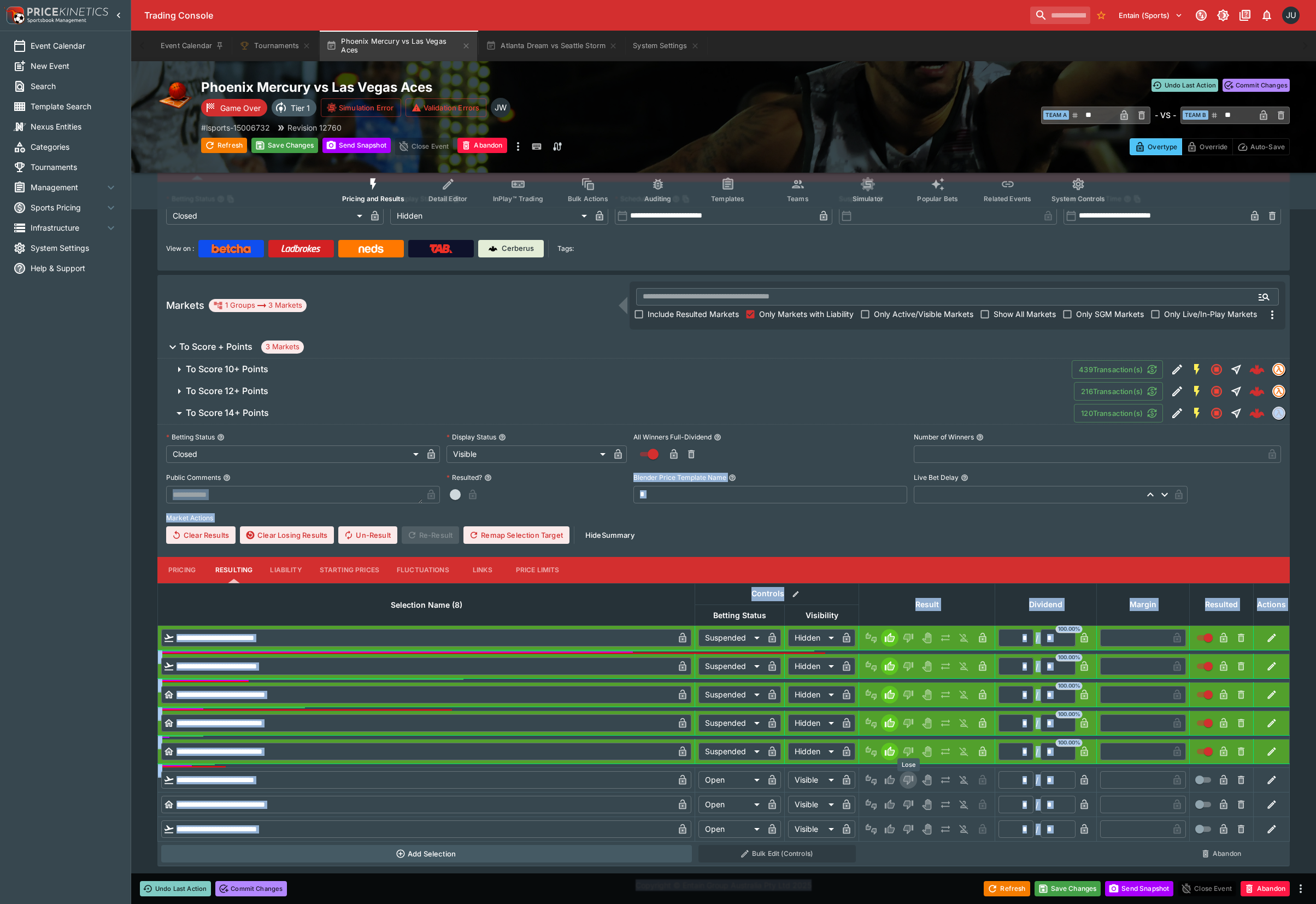
click at [912, 782] on icon "Lose" at bounding box center [908, 780] width 11 height 11
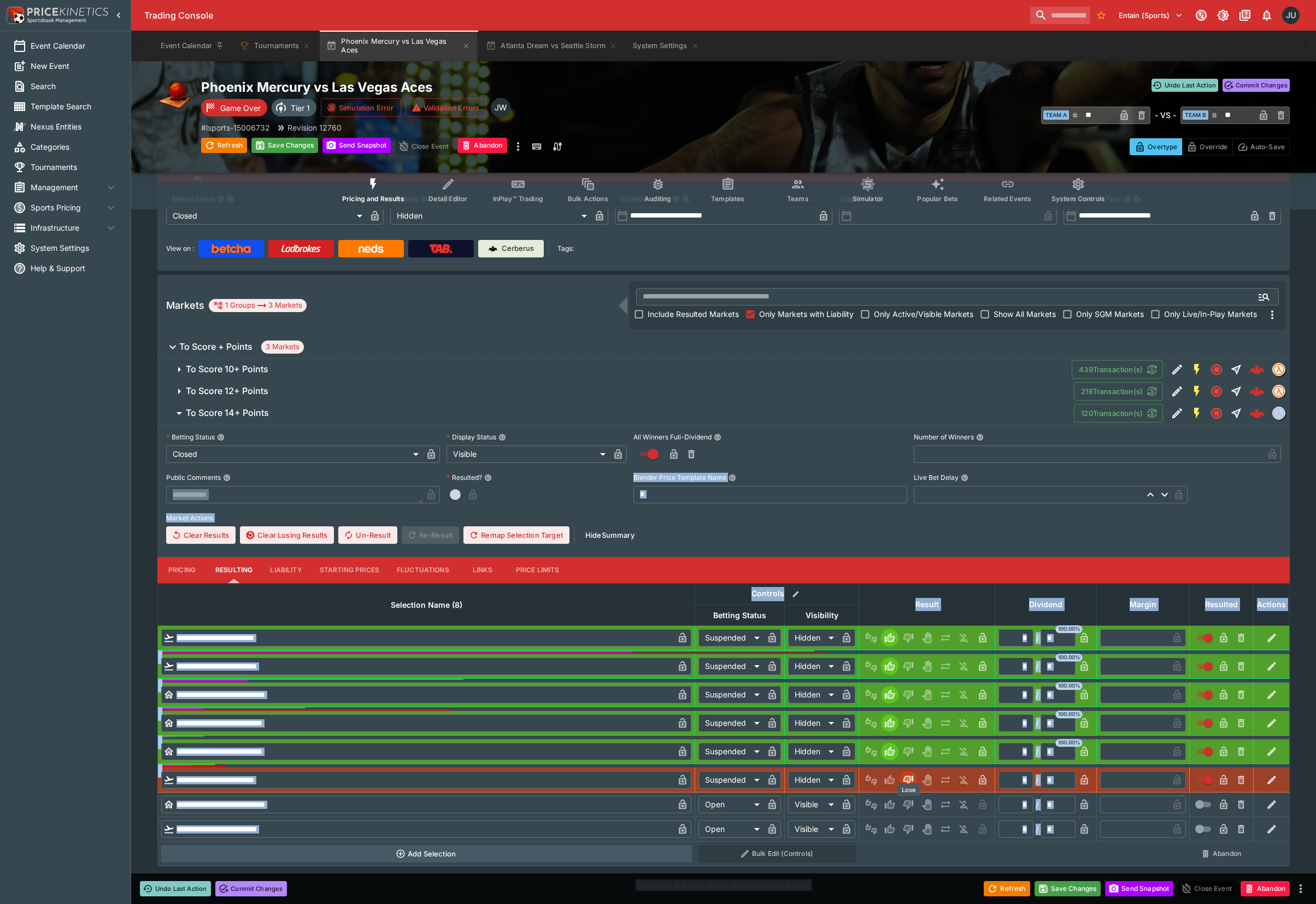
click at [910, 803] on icon "Lose" at bounding box center [908, 804] width 11 height 11
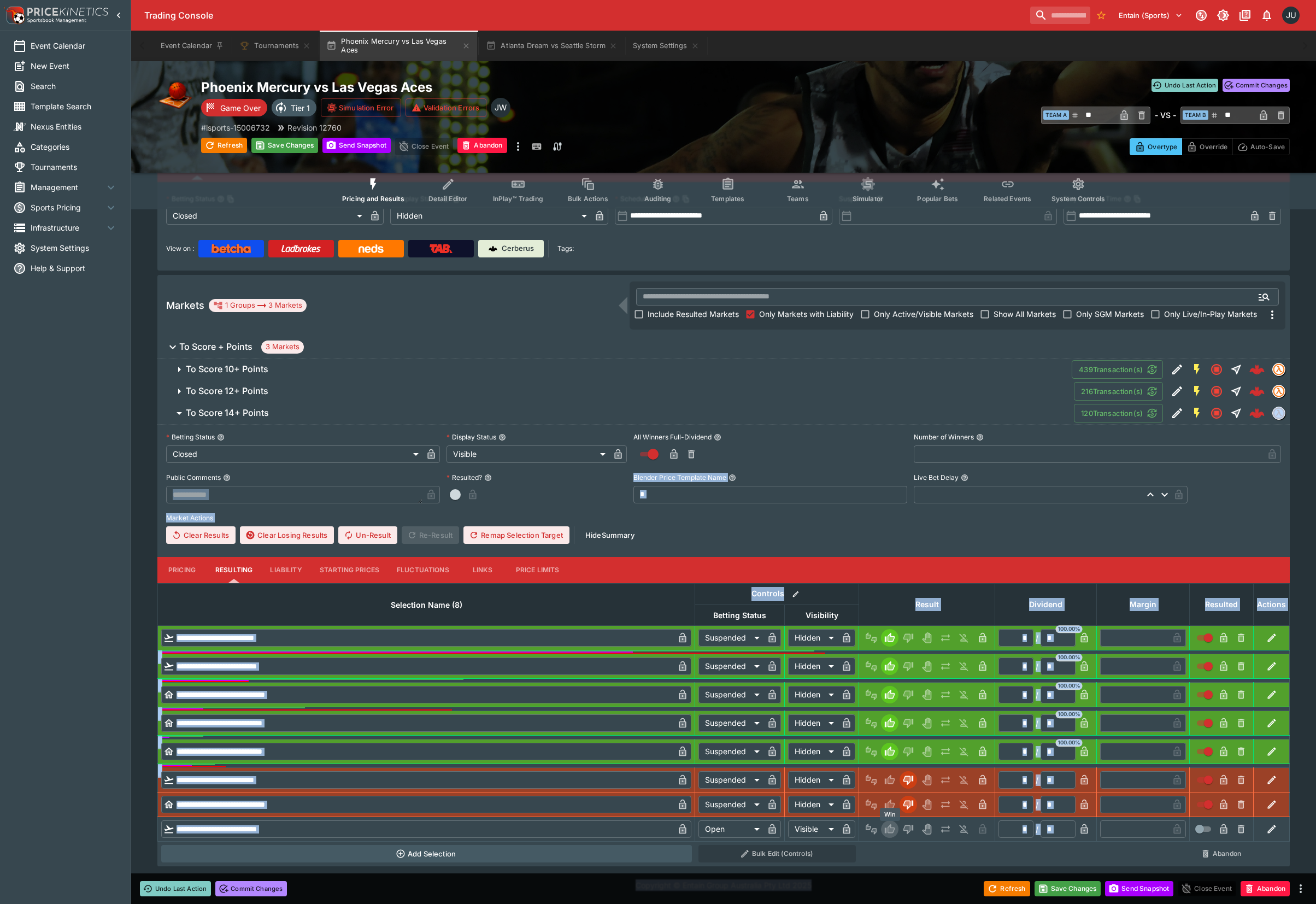
click at [892, 829] on icon "Win" at bounding box center [891, 829] width 5 height 6
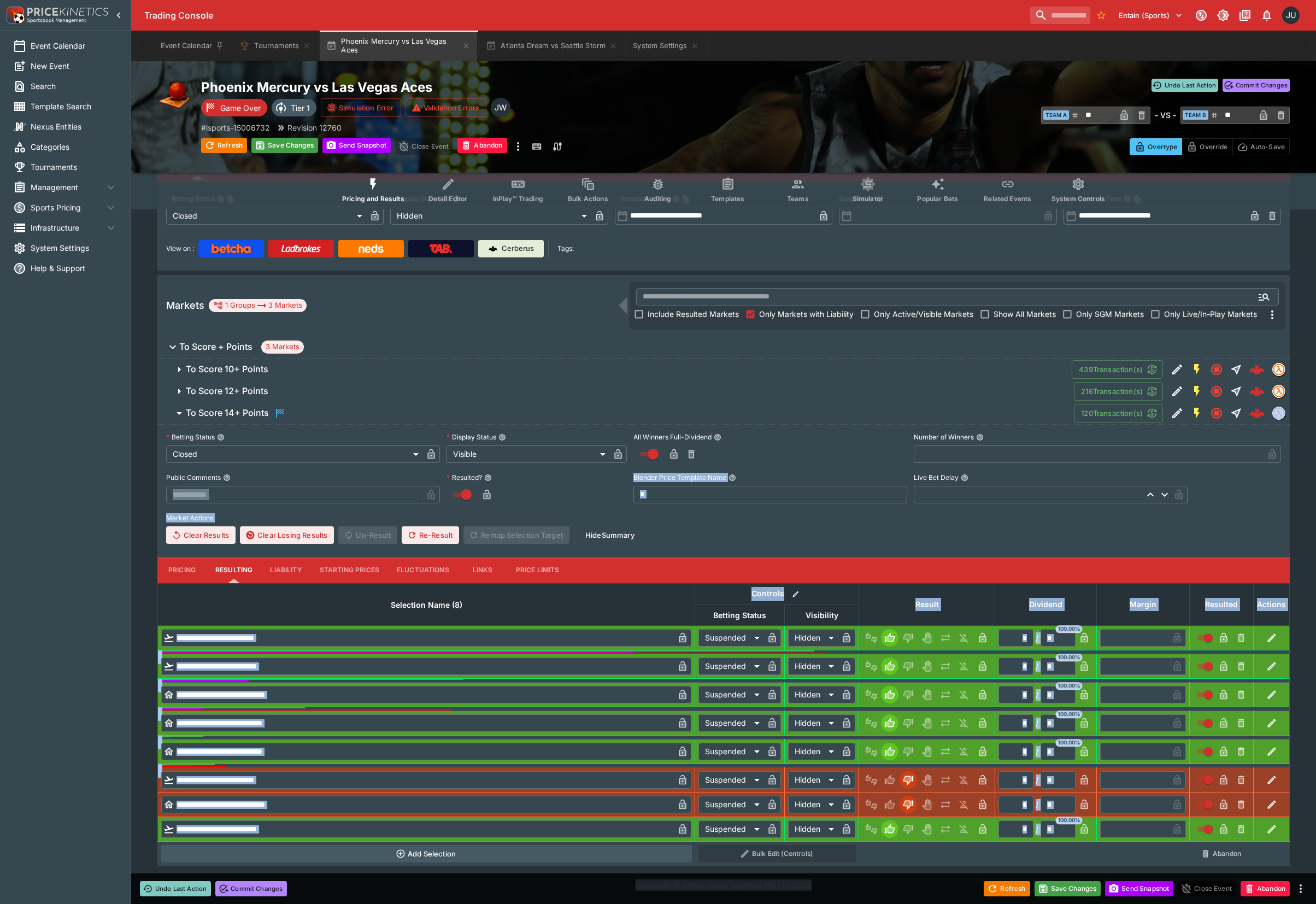
click at [276, 385] on span "To Score 12+ Points" at bounding box center [625, 391] width 879 height 12
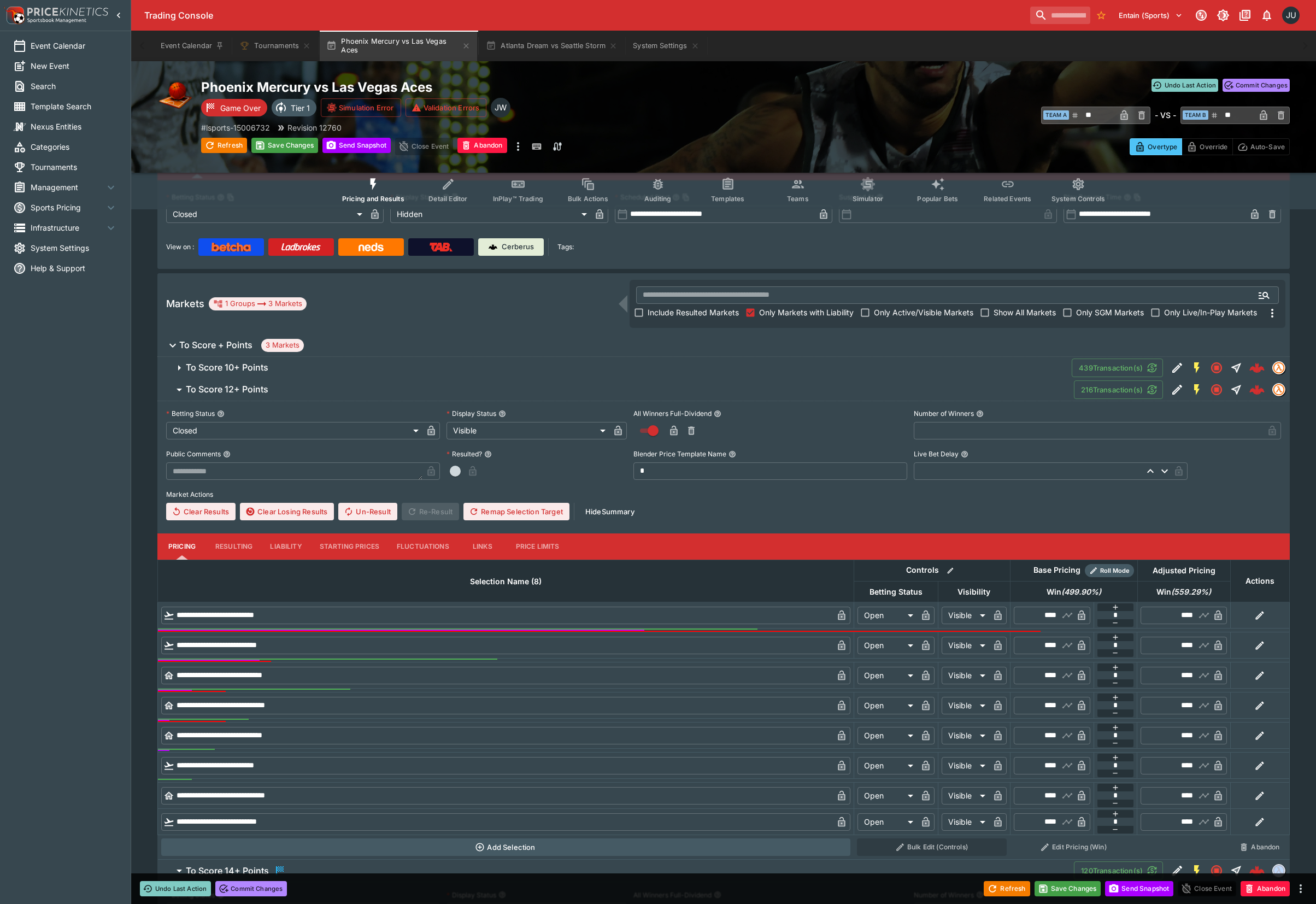
click at [227, 543] on button "Resulting" at bounding box center [234, 546] width 55 height 26
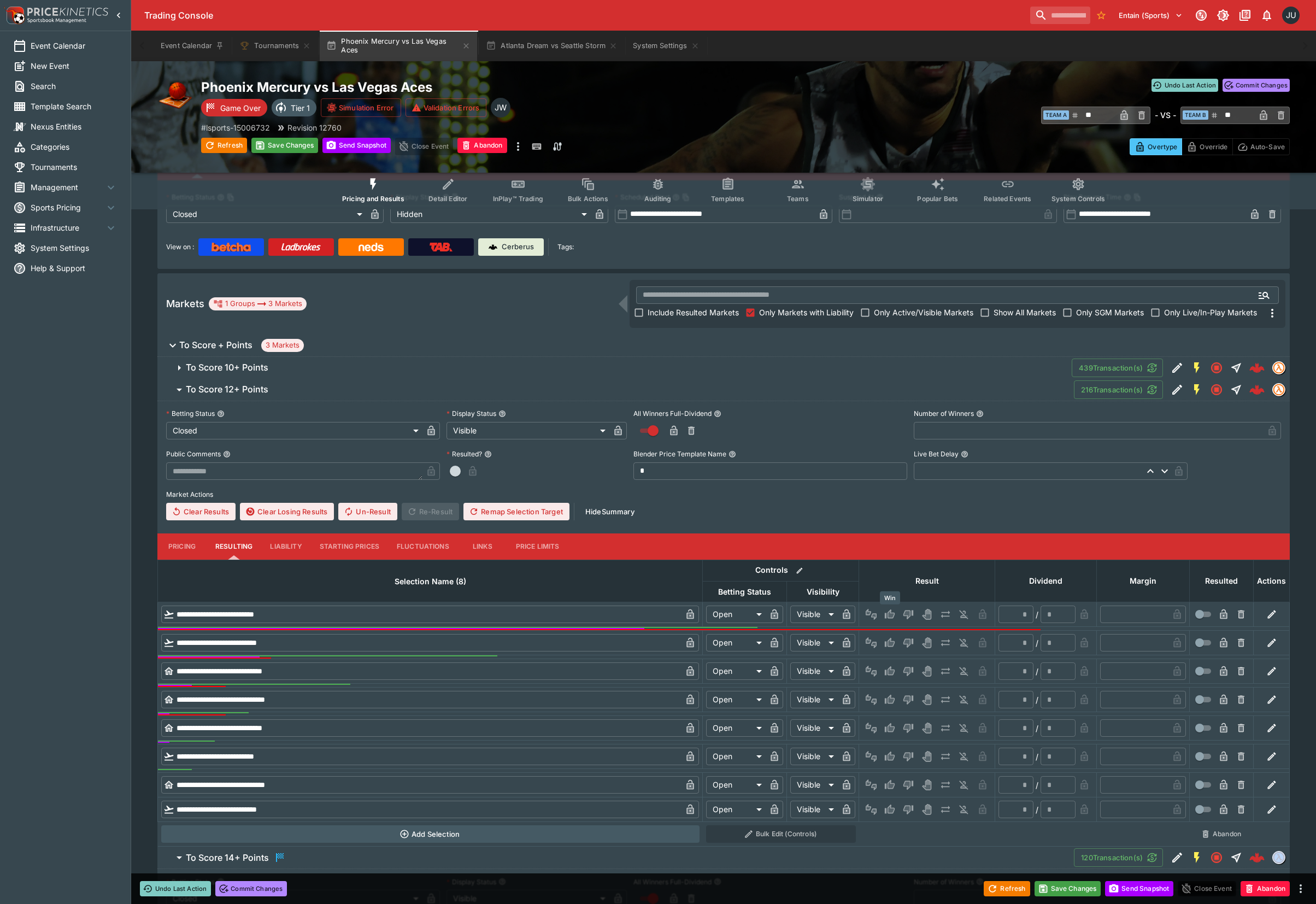
click at [888, 608] on icon "Win" at bounding box center [889, 614] width 11 height 11
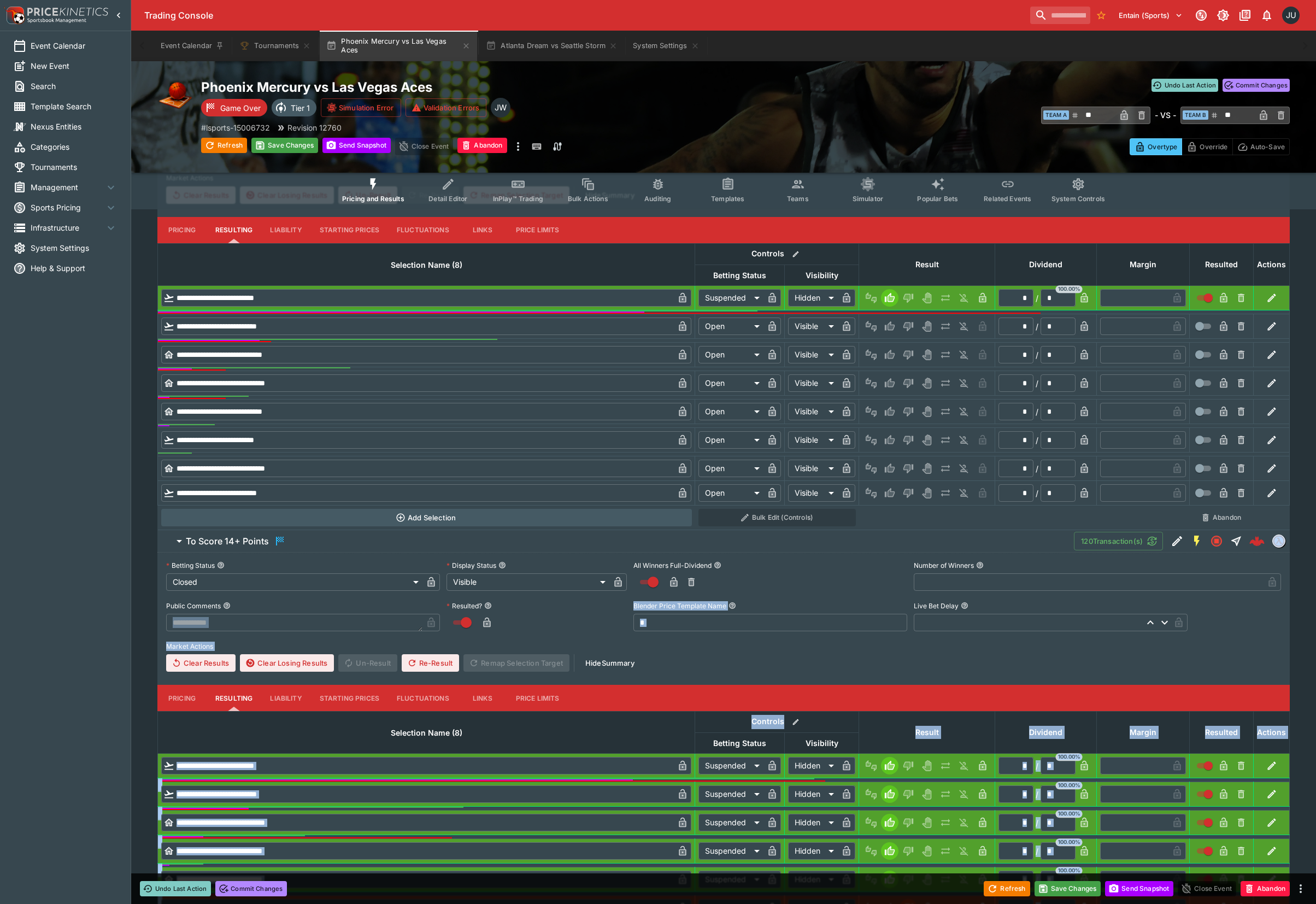
scroll to position [357, 0]
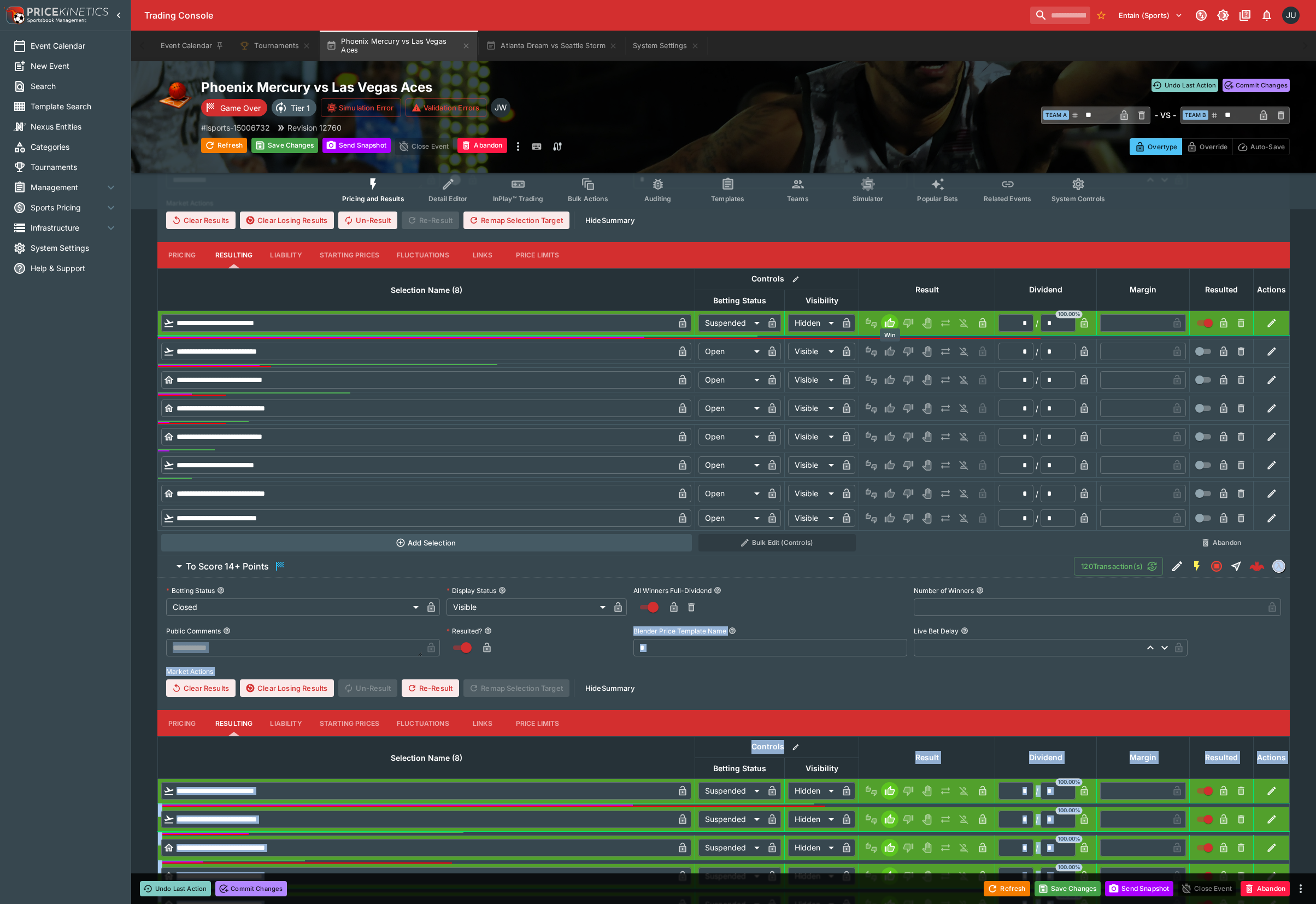
click at [888, 348] on icon "Win" at bounding box center [889, 351] width 11 height 11
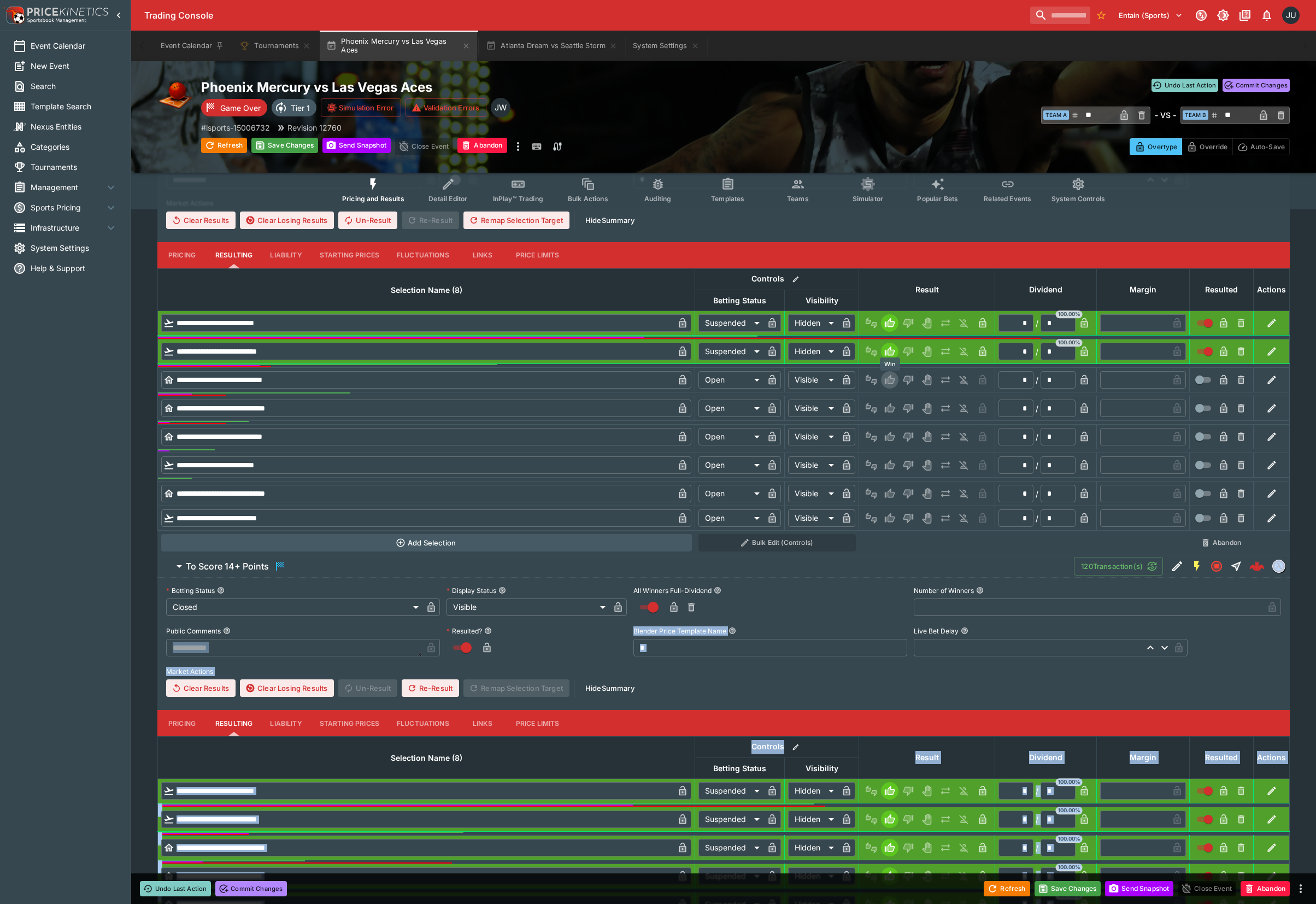
click at [888, 377] on icon "Win" at bounding box center [889, 379] width 10 height 9
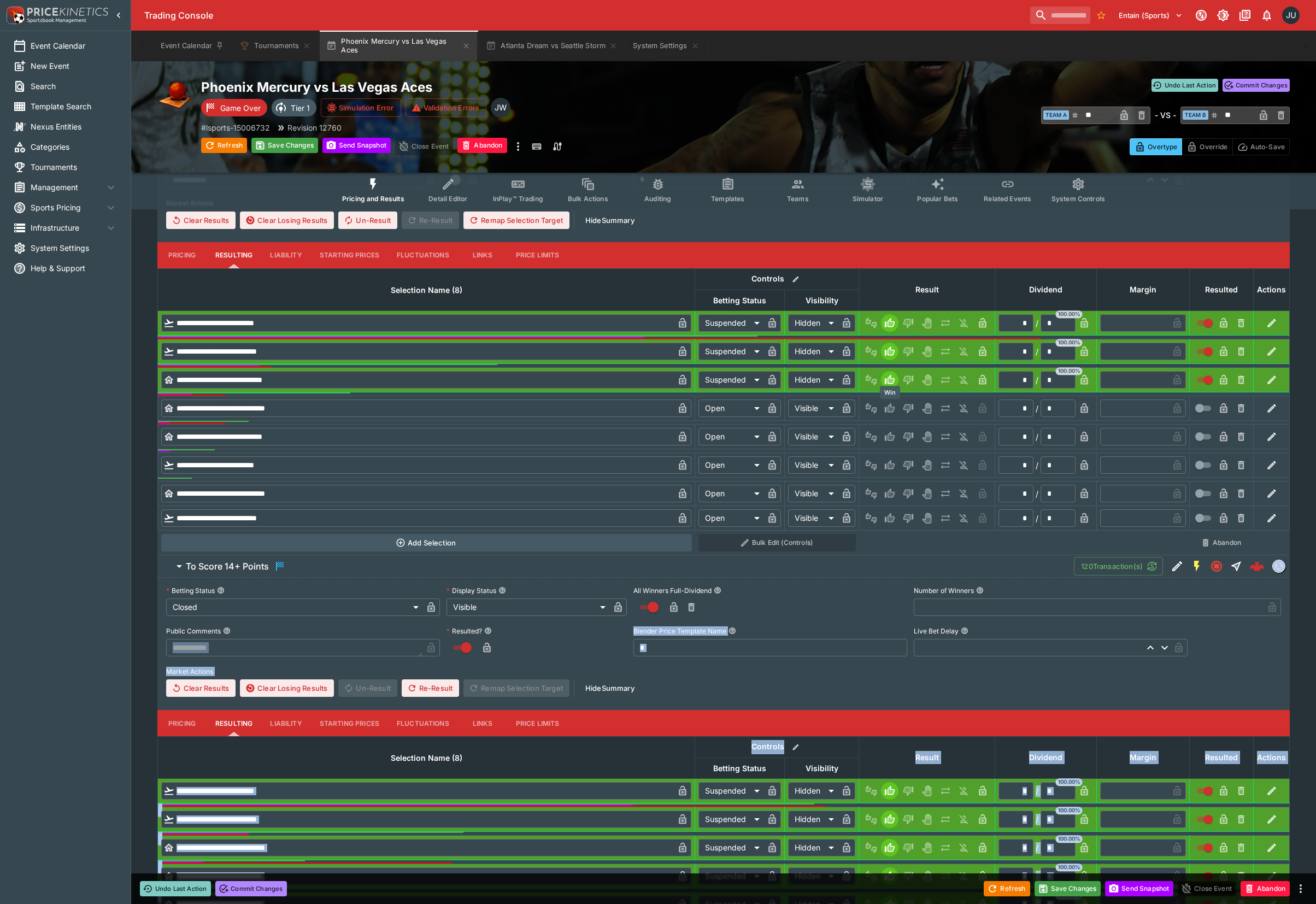
click at [888, 411] on icon "Win" at bounding box center [889, 408] width 10 height 9
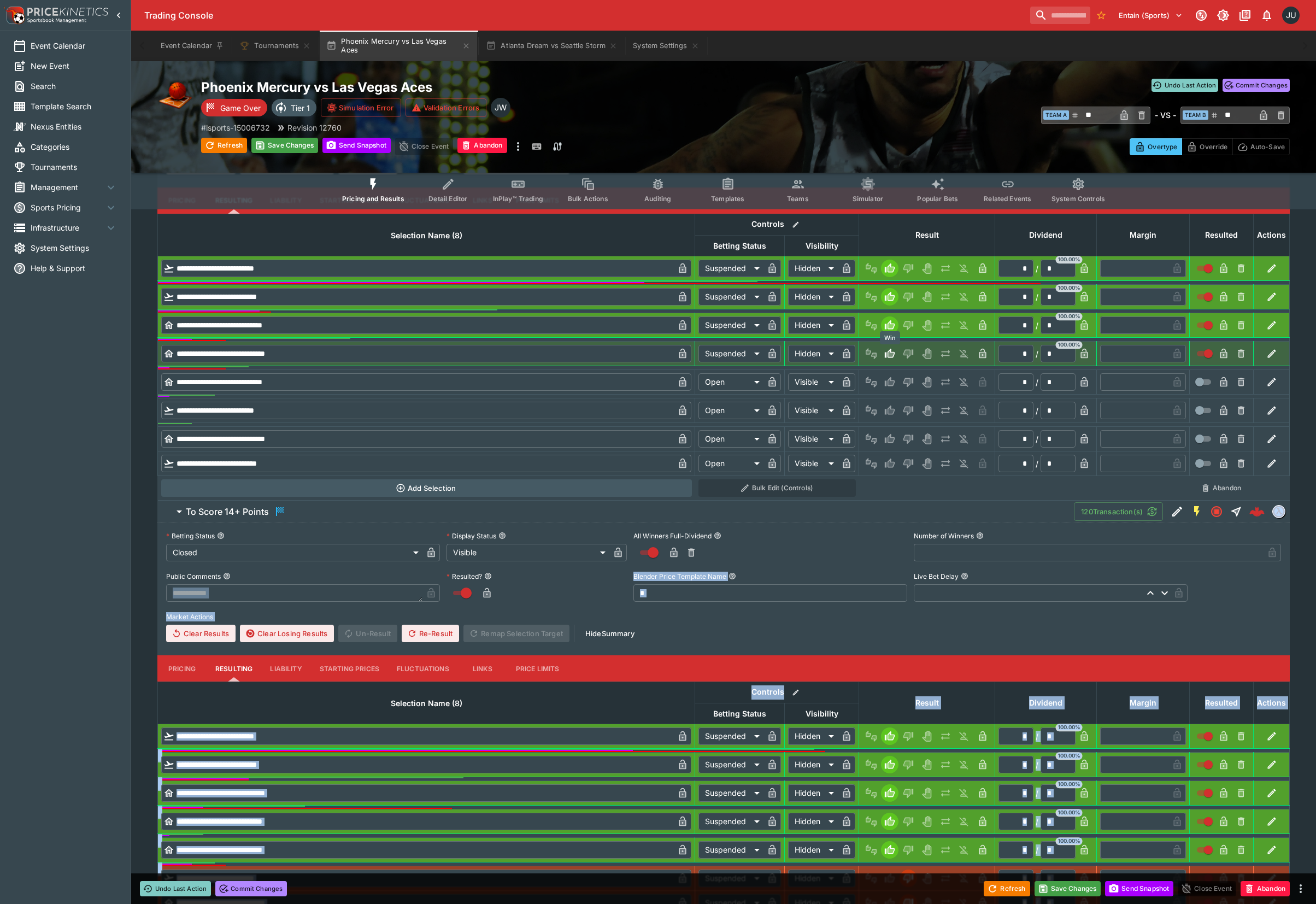
scroll to position [504, 0]
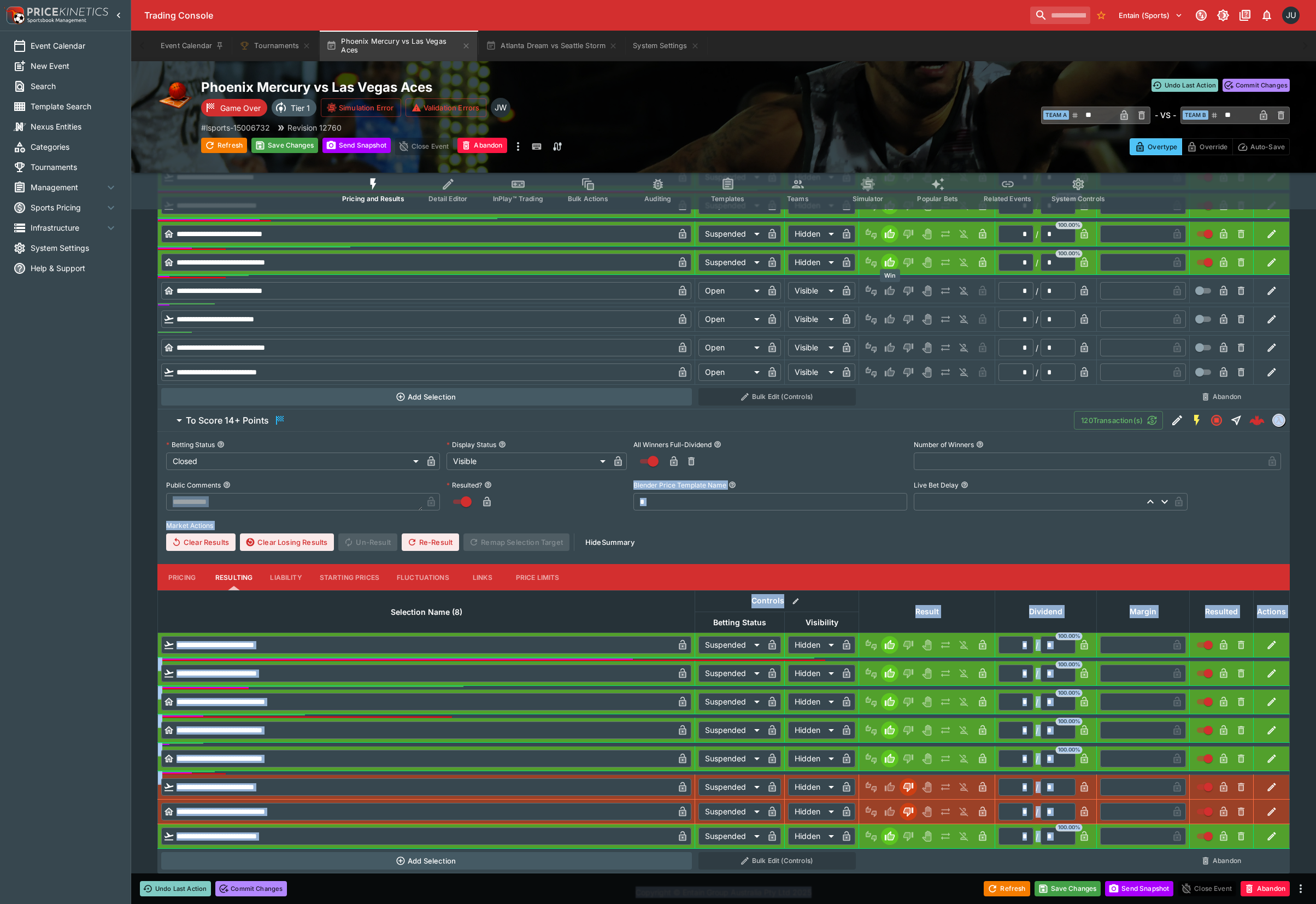
click at [892, 289] on icon "Win" at bounding box center [889, 290] width 11 height 11
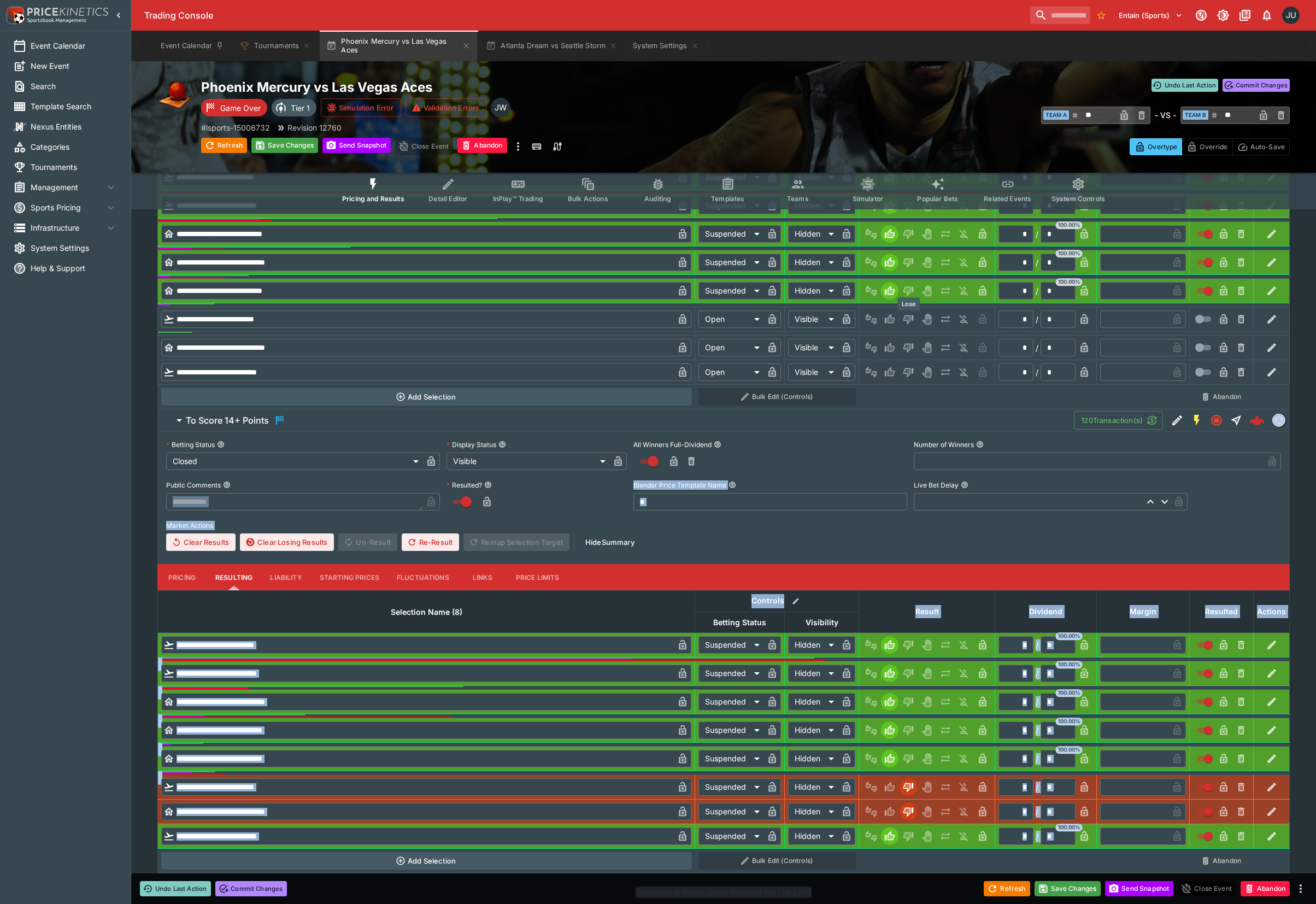
click at [908, 317] on icon "Lose" at bounding box center [907, 319] width 5 height 6
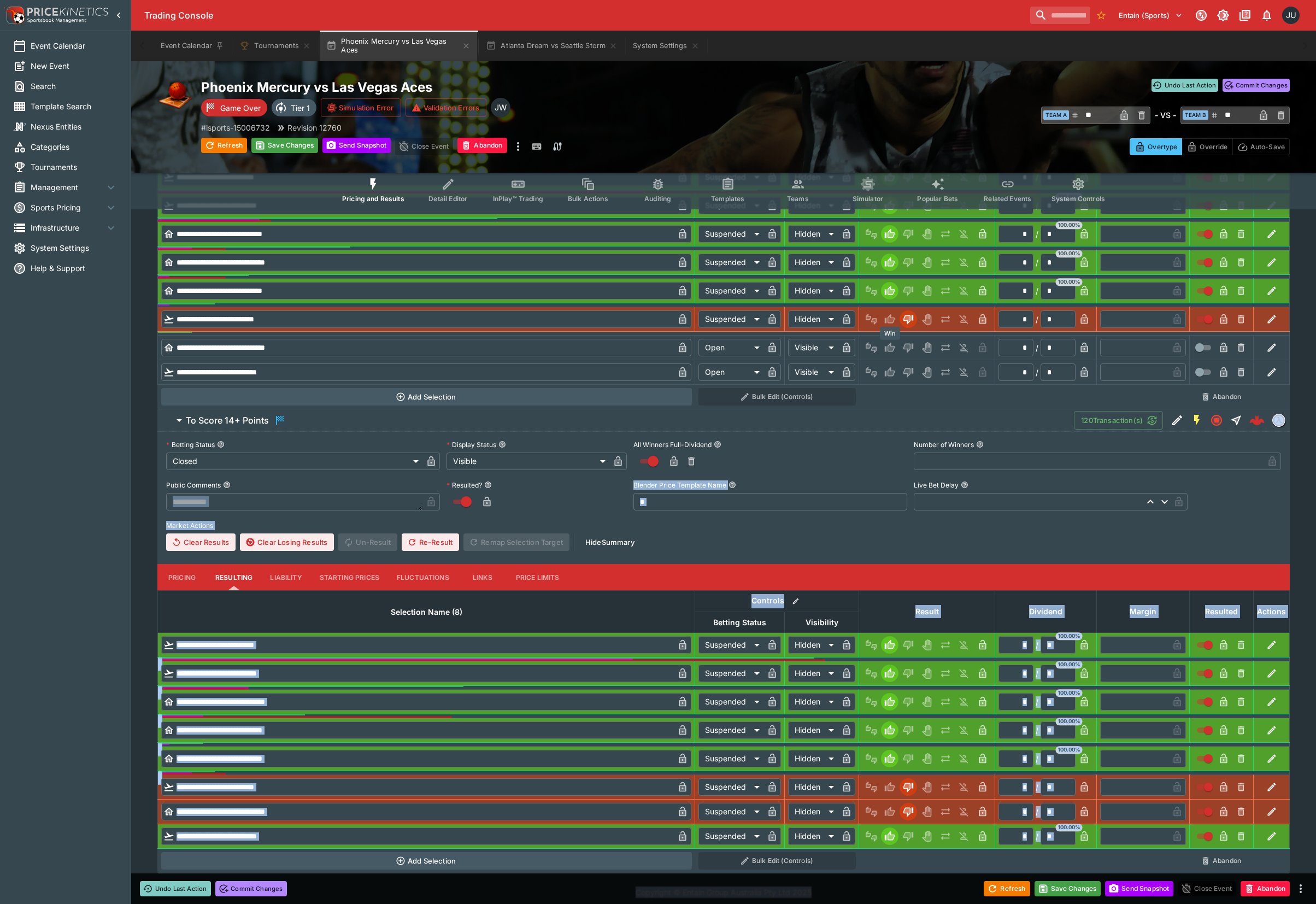
click at [890, 350] on icon "Win" at bounding box center [891, 348] width 5 height 6
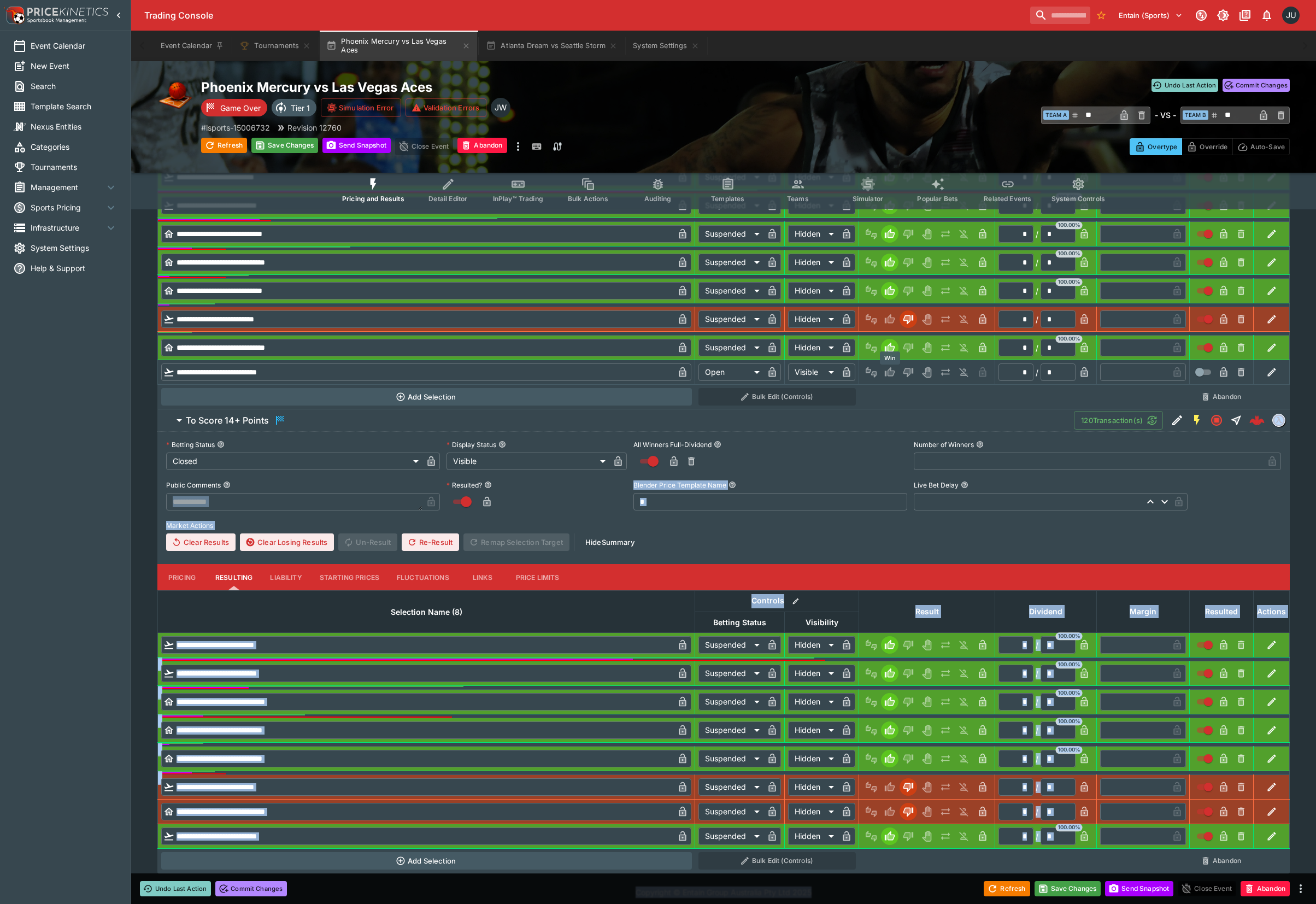
click at [890, 373] on icon "Win" at bounding box center [891, 372] width 5 height 6
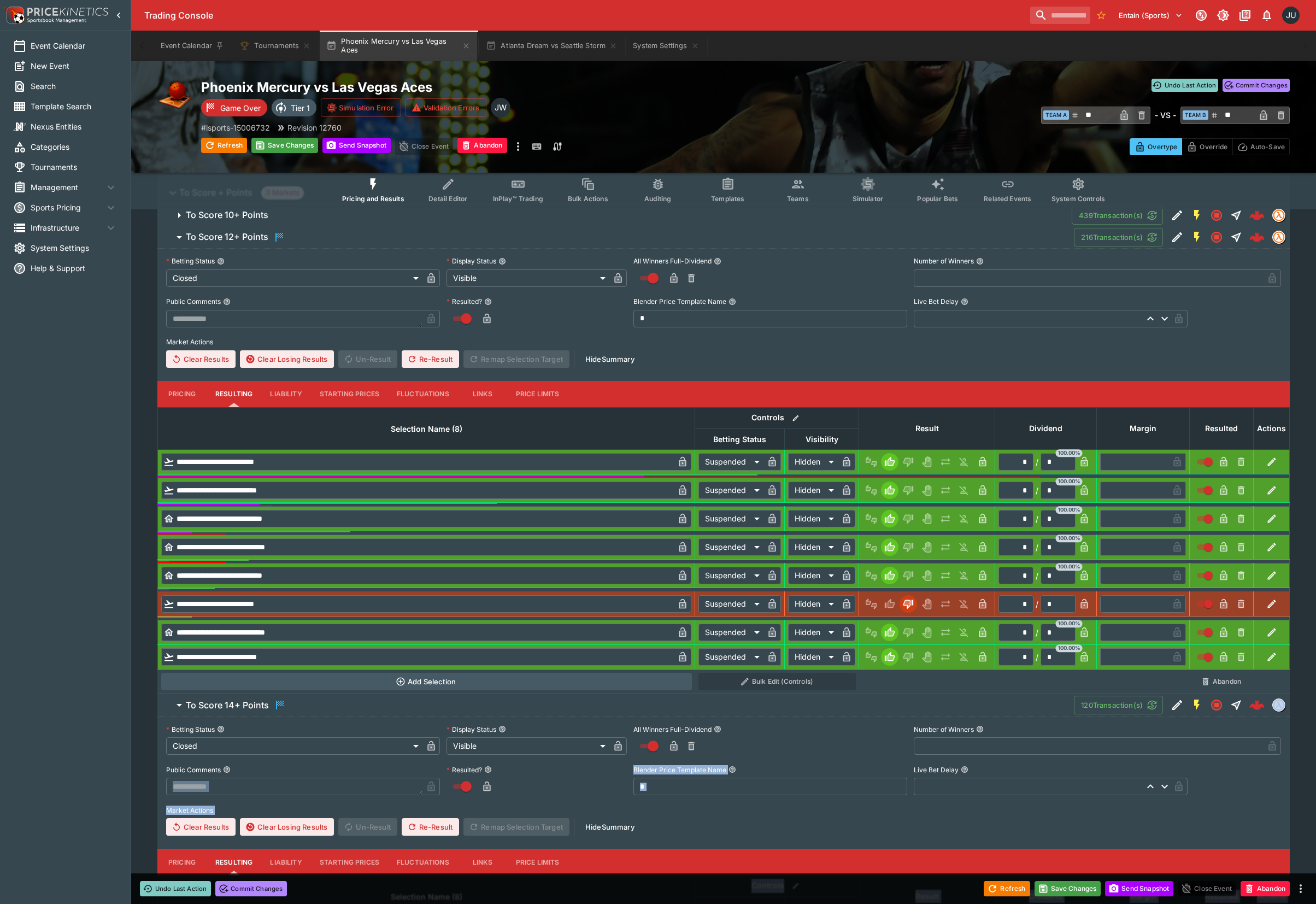
scroll to position [139, 0]
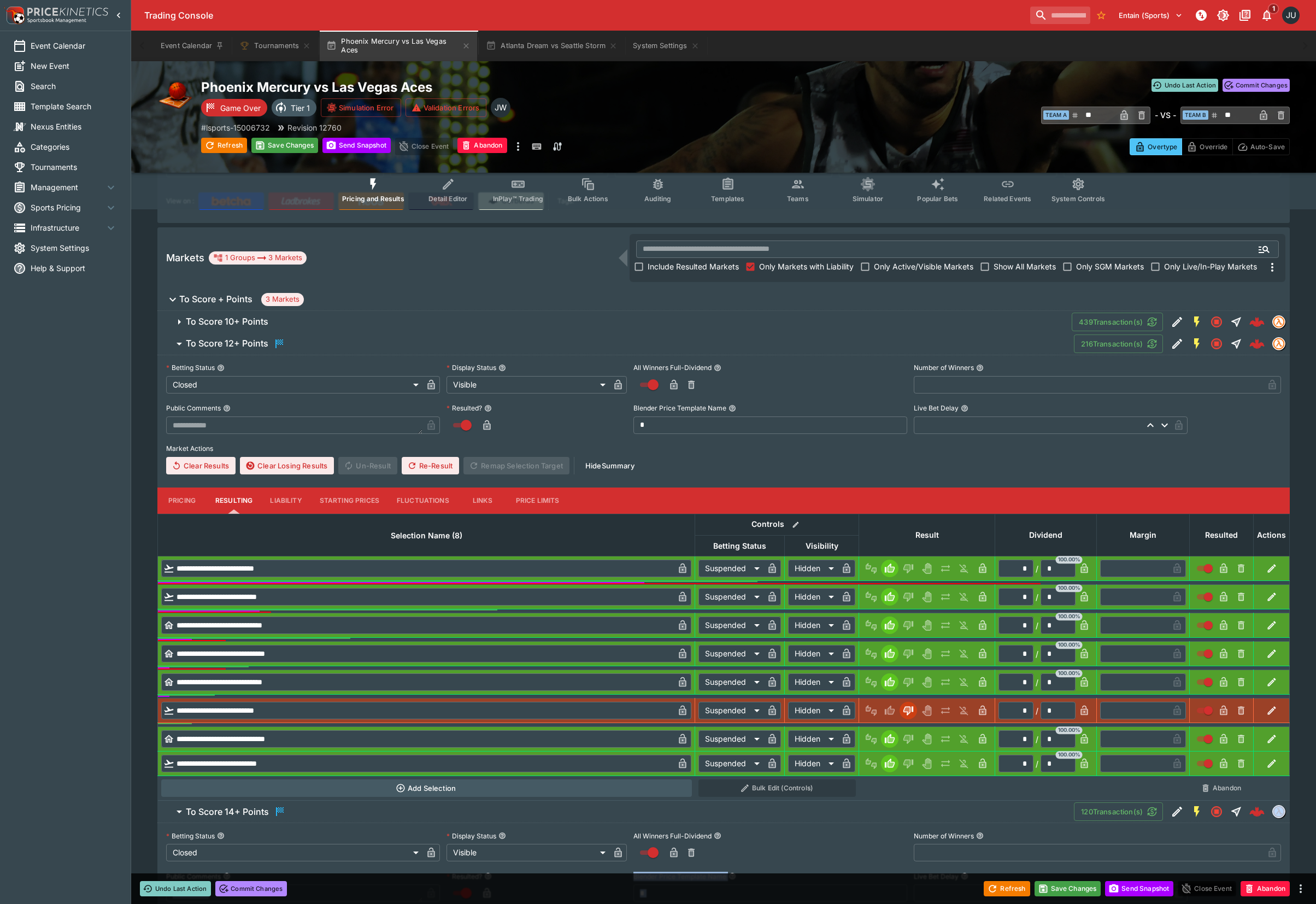
click at [294, 295] on span "3 Markets" at bounding box center [283, 299] width 42 height 11
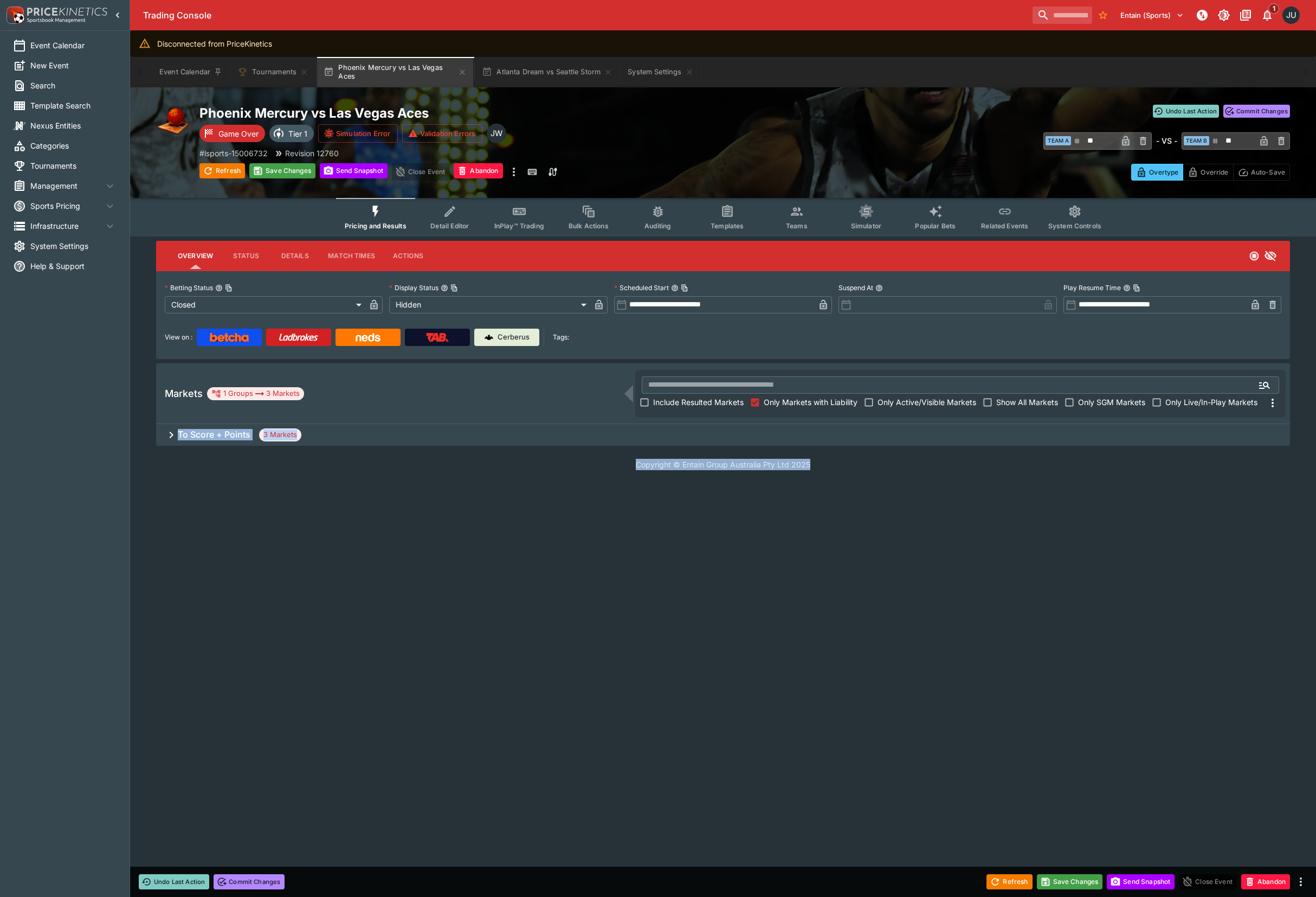
click at [304, 435] on div "To Score + Points 3 Markets" at bounding box center [723, 435] width 1134 height 22
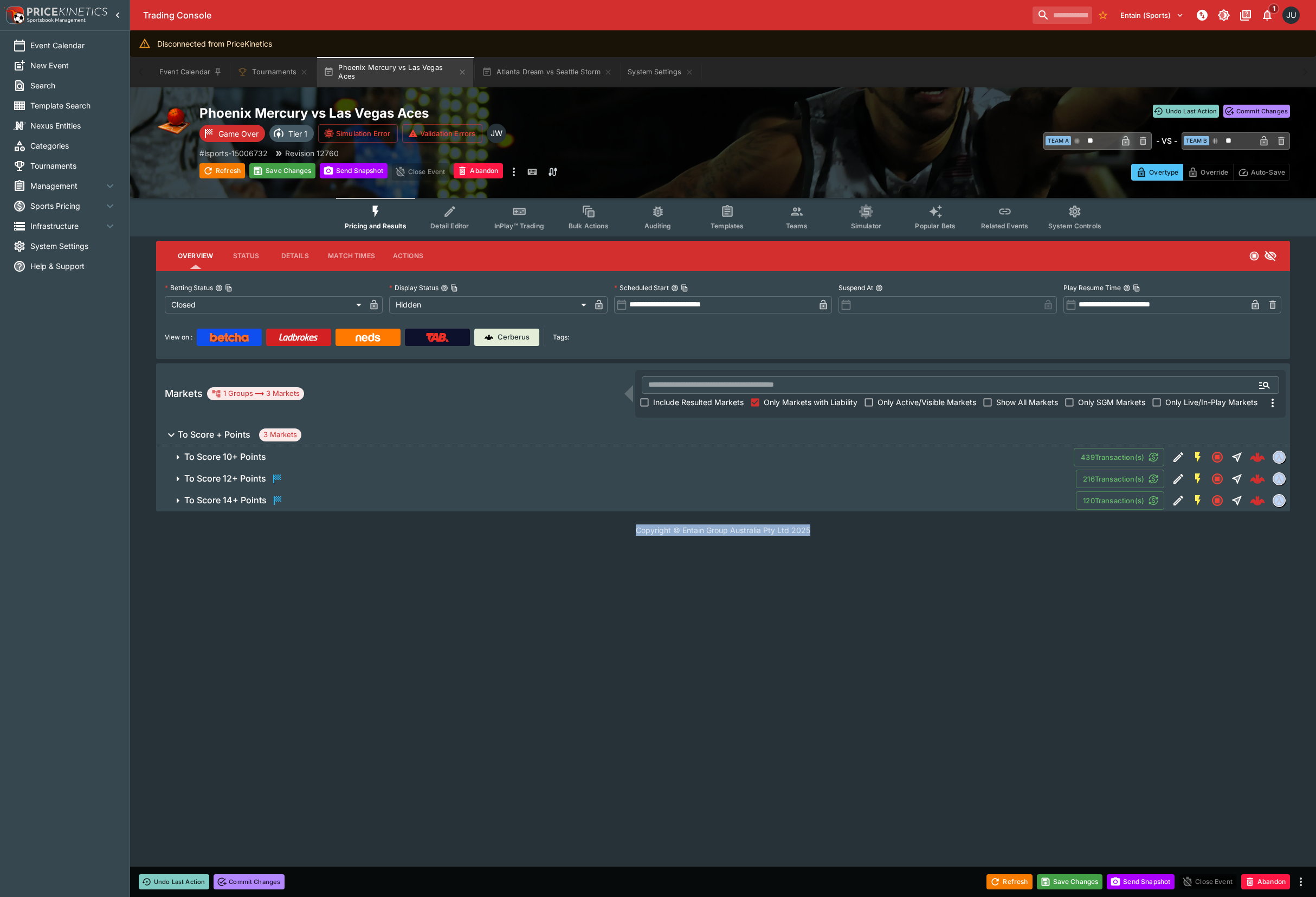
click at [315, 452] on span "To Score 10+ Points" at bounding box center [625, 457] width 881 height 12
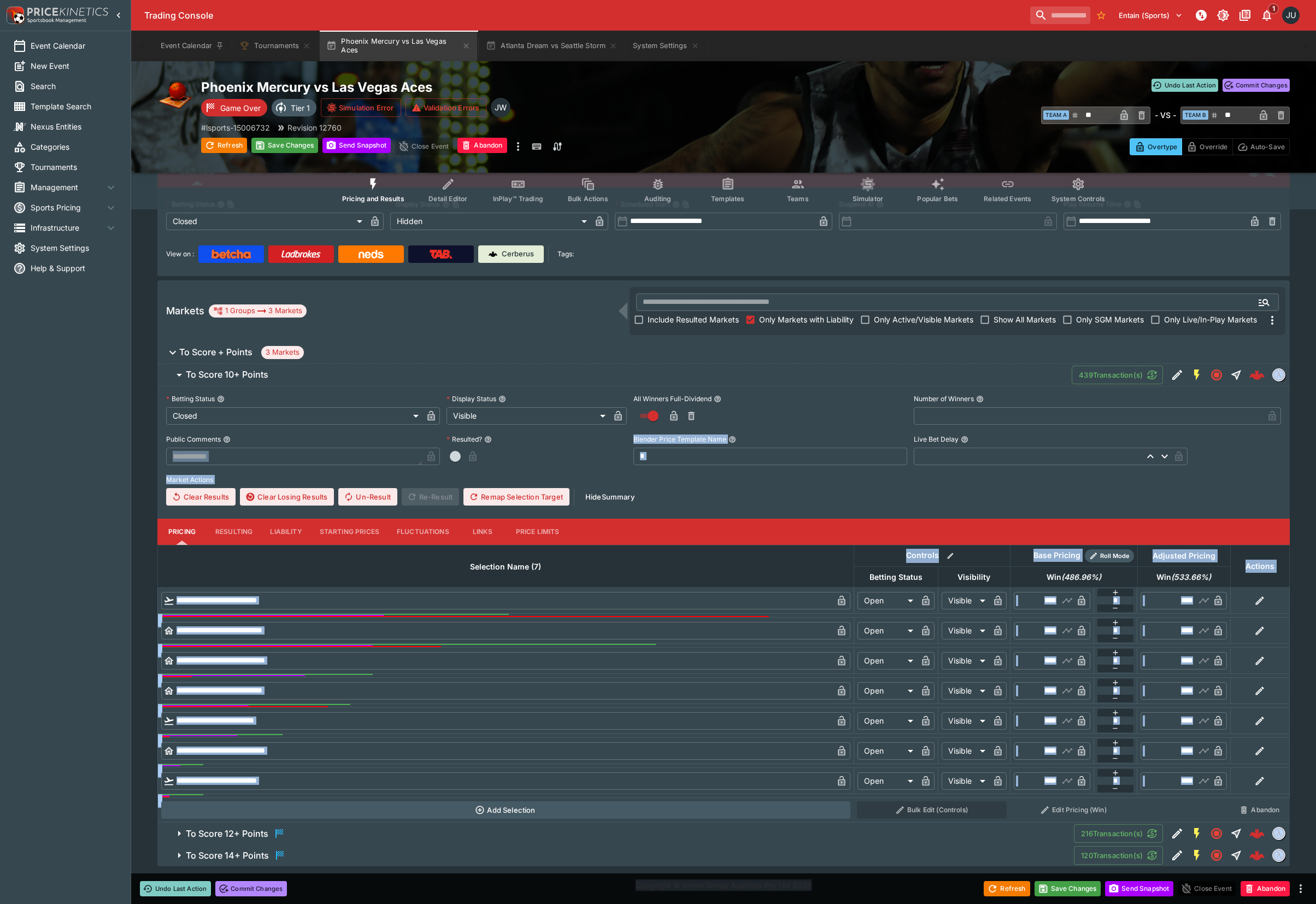
click at [247, 531] on button "Resulting" at bounding box center [234, 531] width 55 height 26
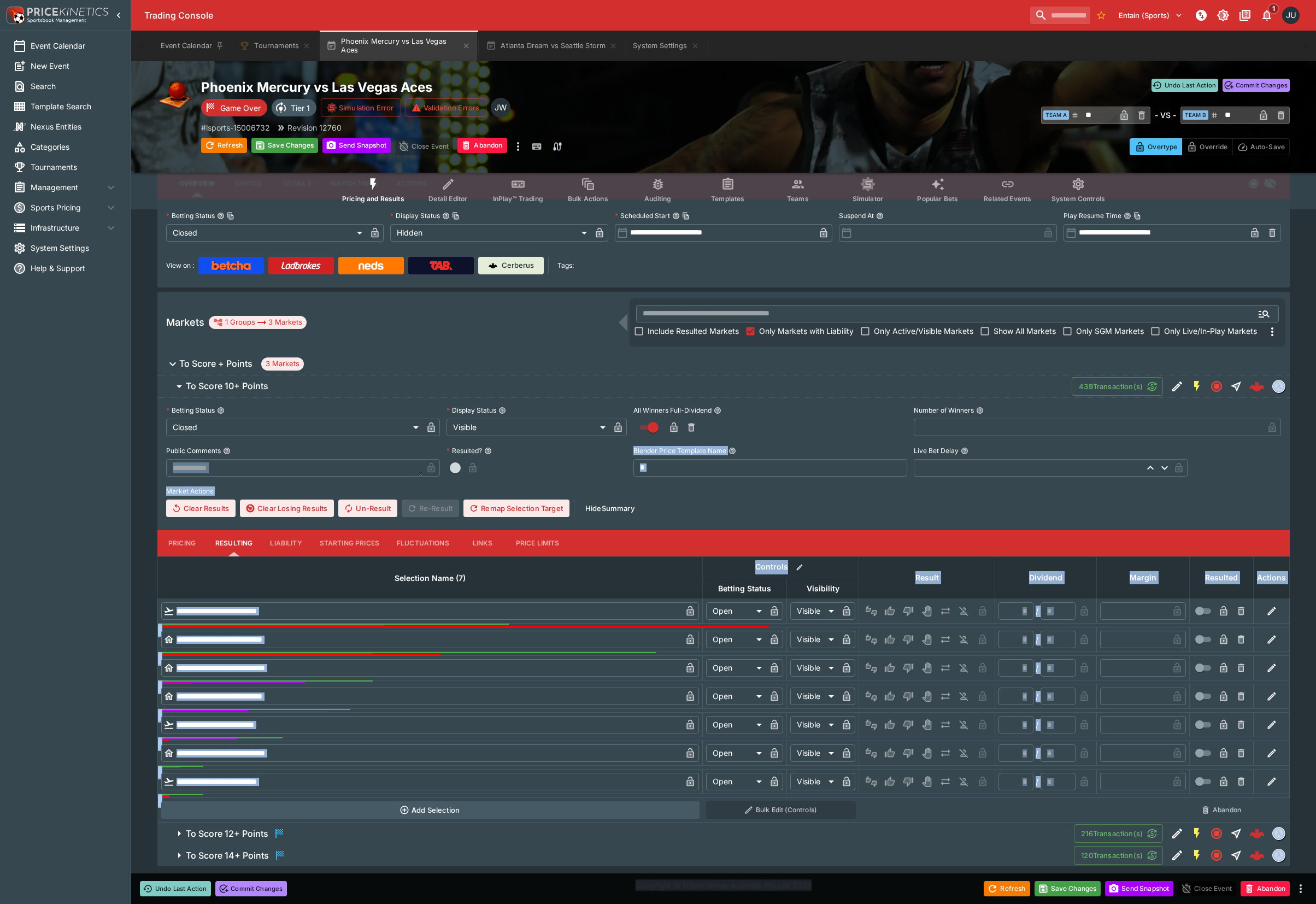
scroll to position [77, 0]
click at [719, 502] on div "Clear Results Clear Losing Results Un-Result Re-Result Remap Selection Target H…" at bounding box center [723, 508] width 1114 height 17
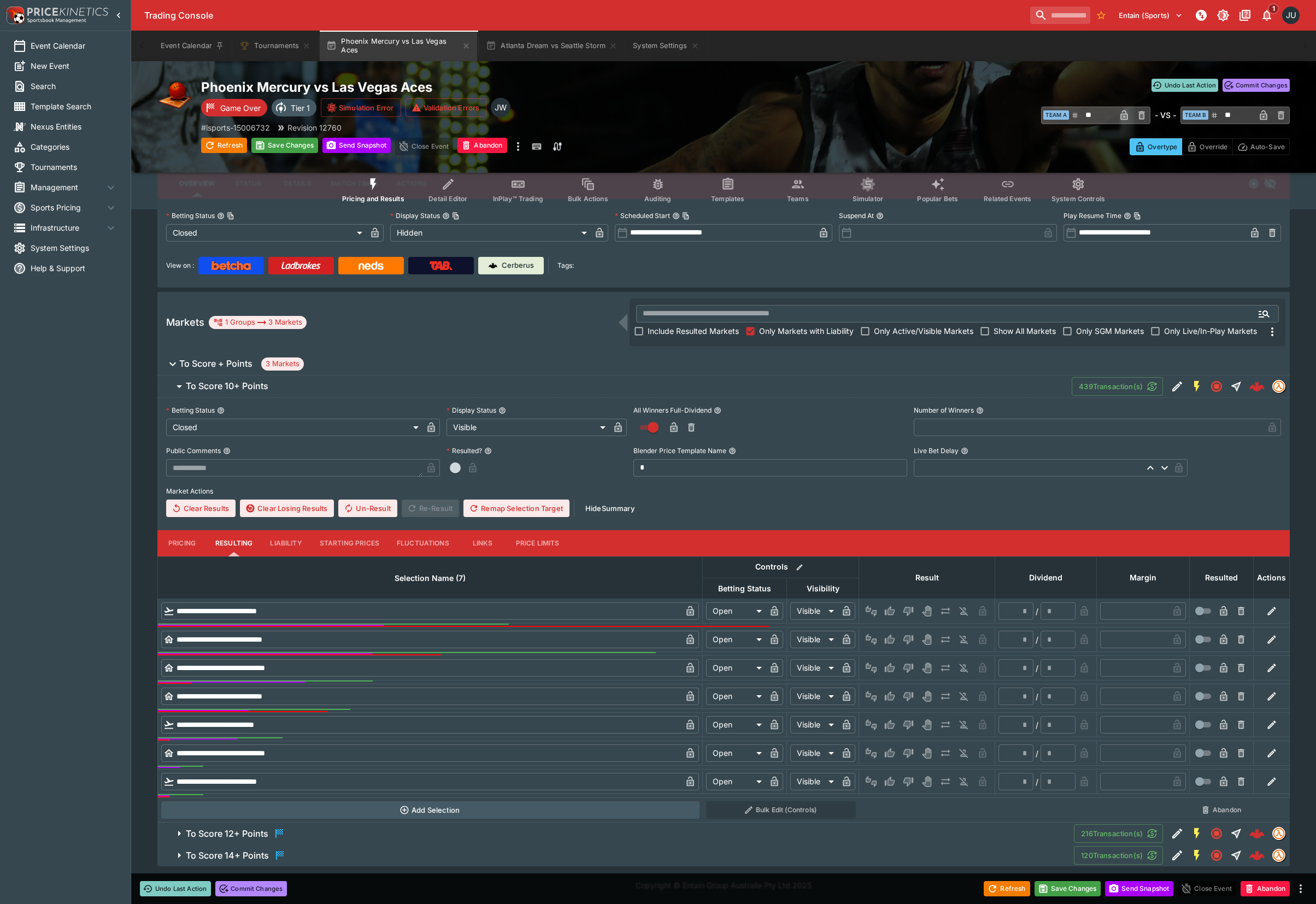
click at [522, 835] on span "To Score 12+ Points" at bounding box center [625, 833] width 879 height 13
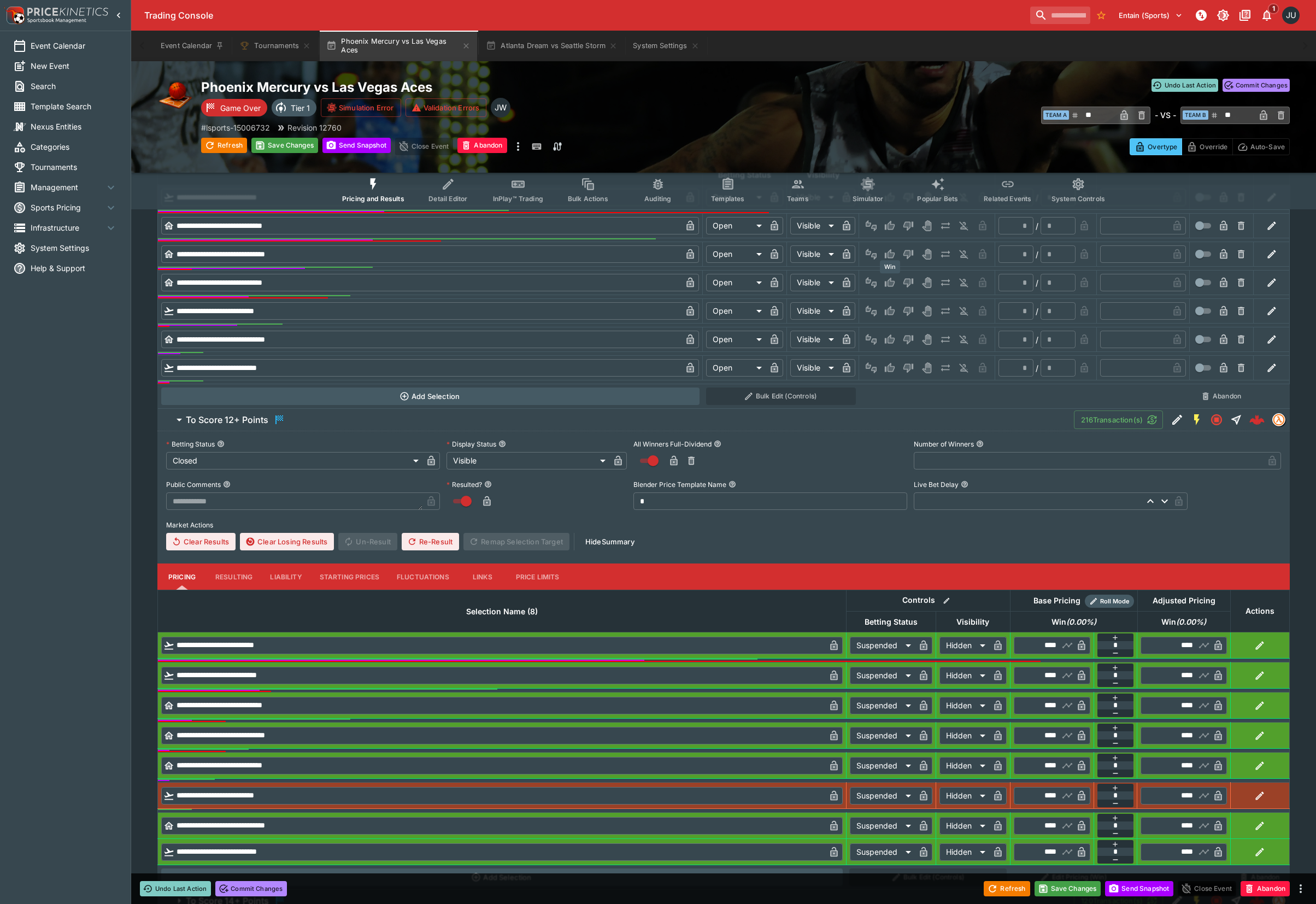
scroll to position [415, 0]
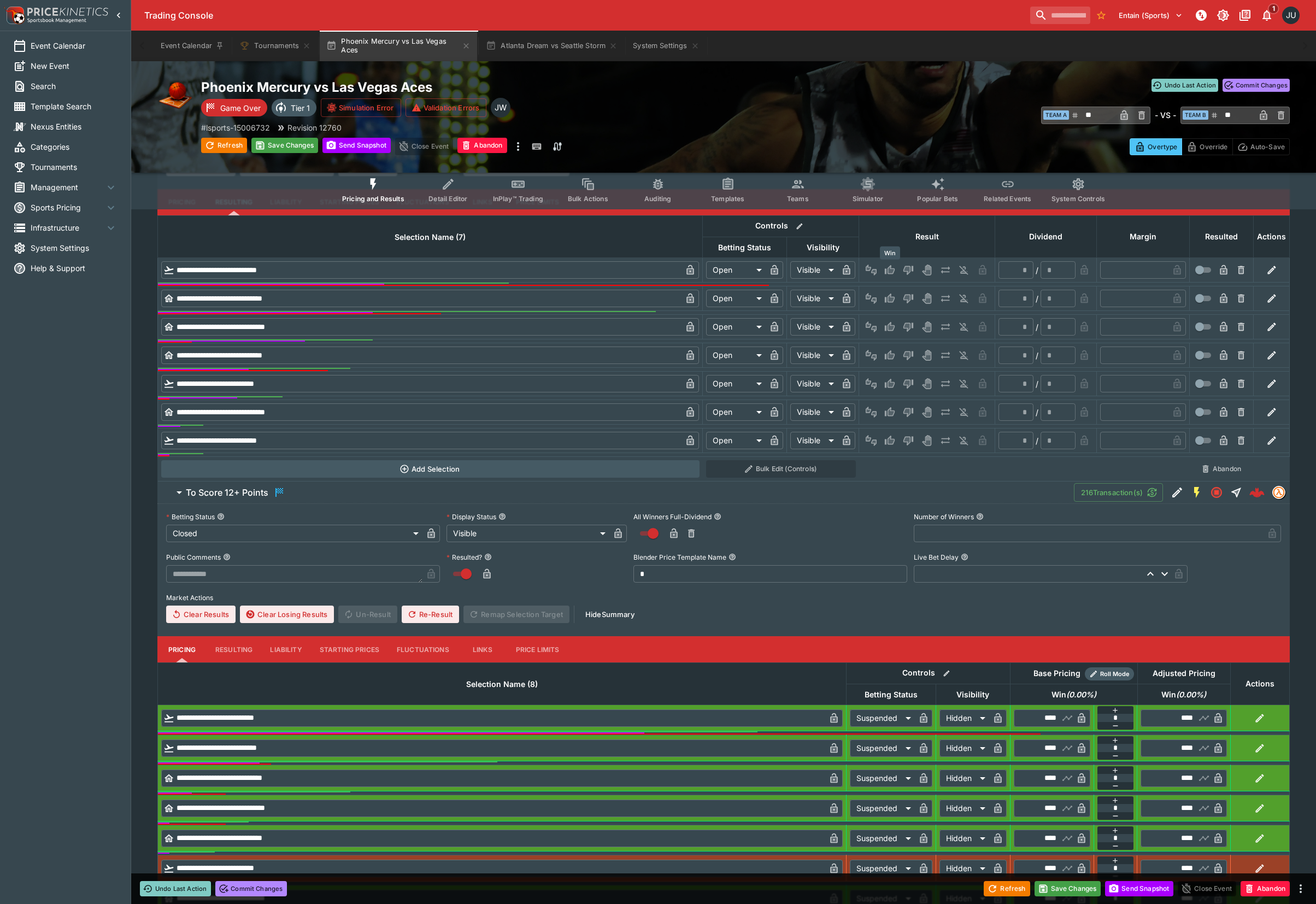
click at [892, 267] on icon "Win" at bounding box center [889, 270] width 11 height 11
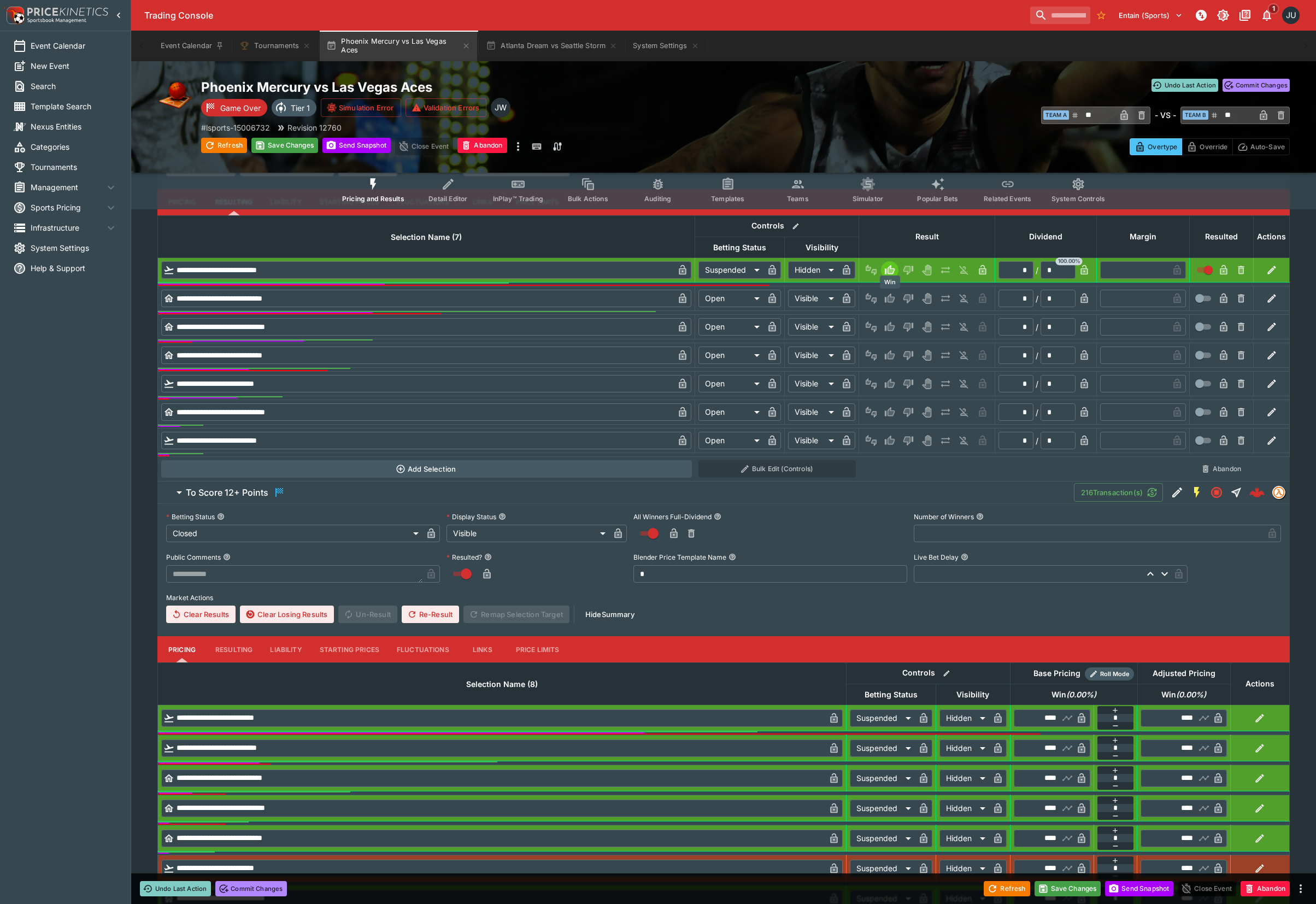
click at [890, 300] on icon "Win" at bounding box center [891, 298] width 5 height 6
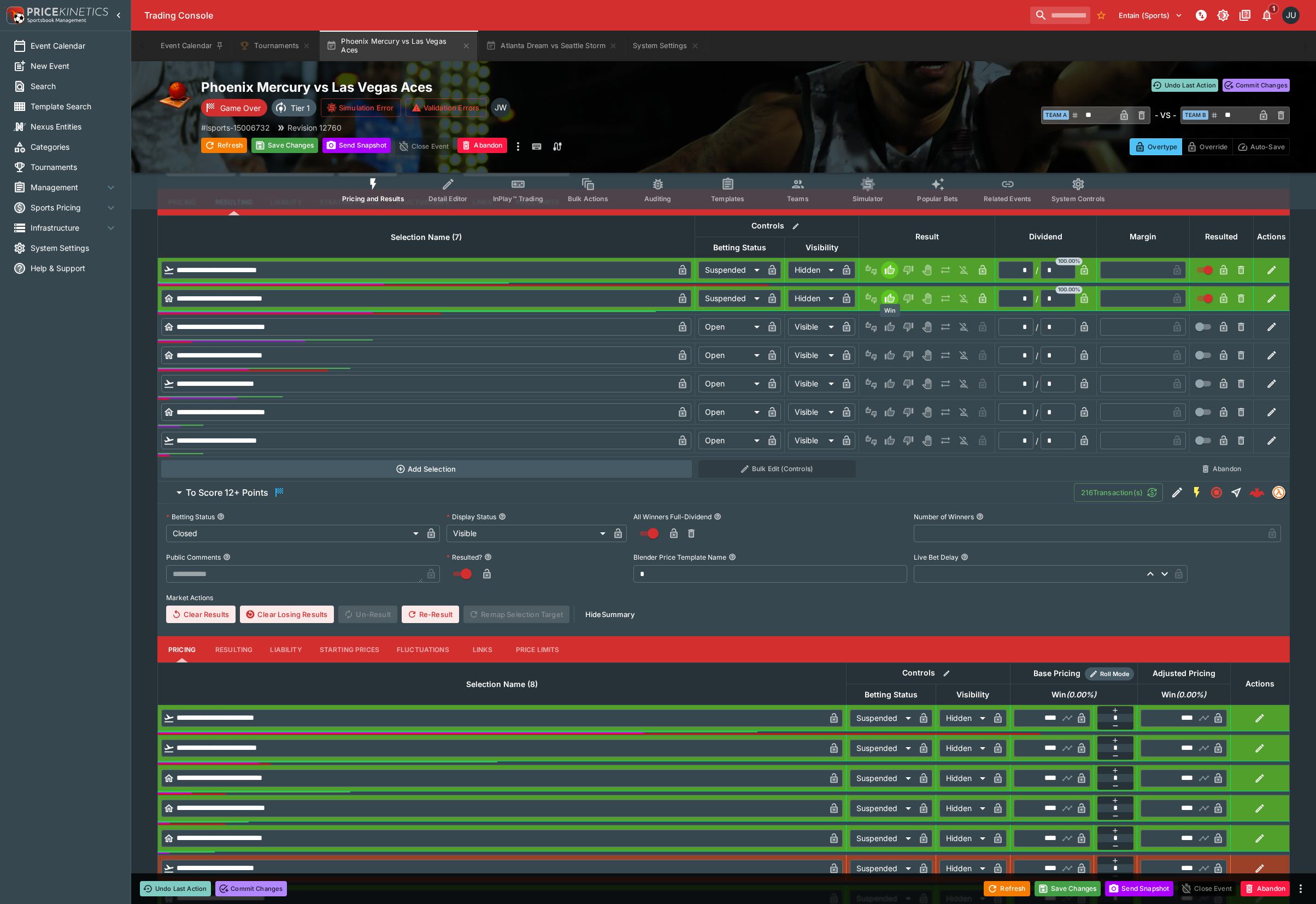
click at [887, 326] on icon "Win" at bounding box center [889, 326] width 10 height 9
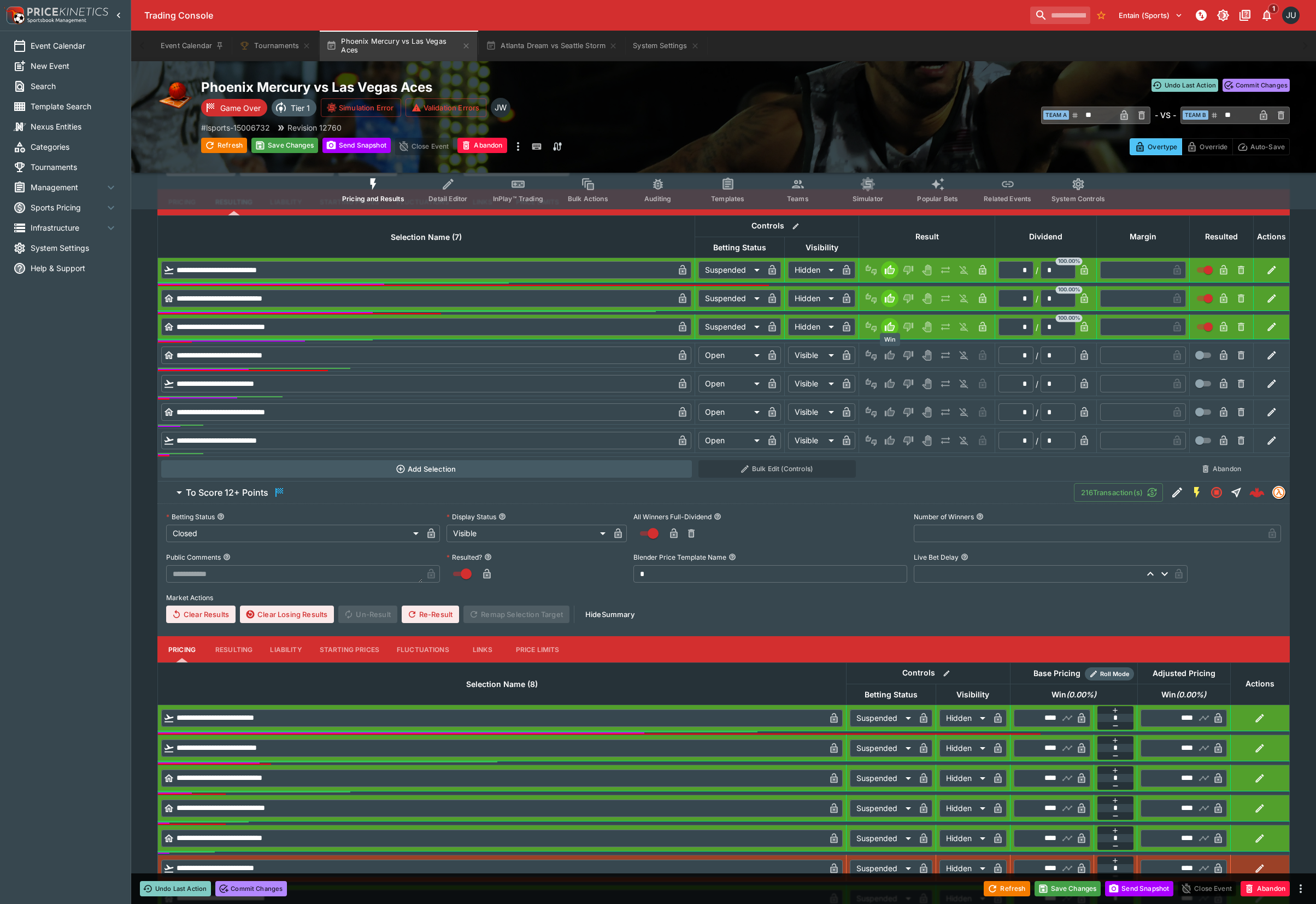
click at [888, 359] on icon "Win" at bounding box center [889, 355] width 10 height 9
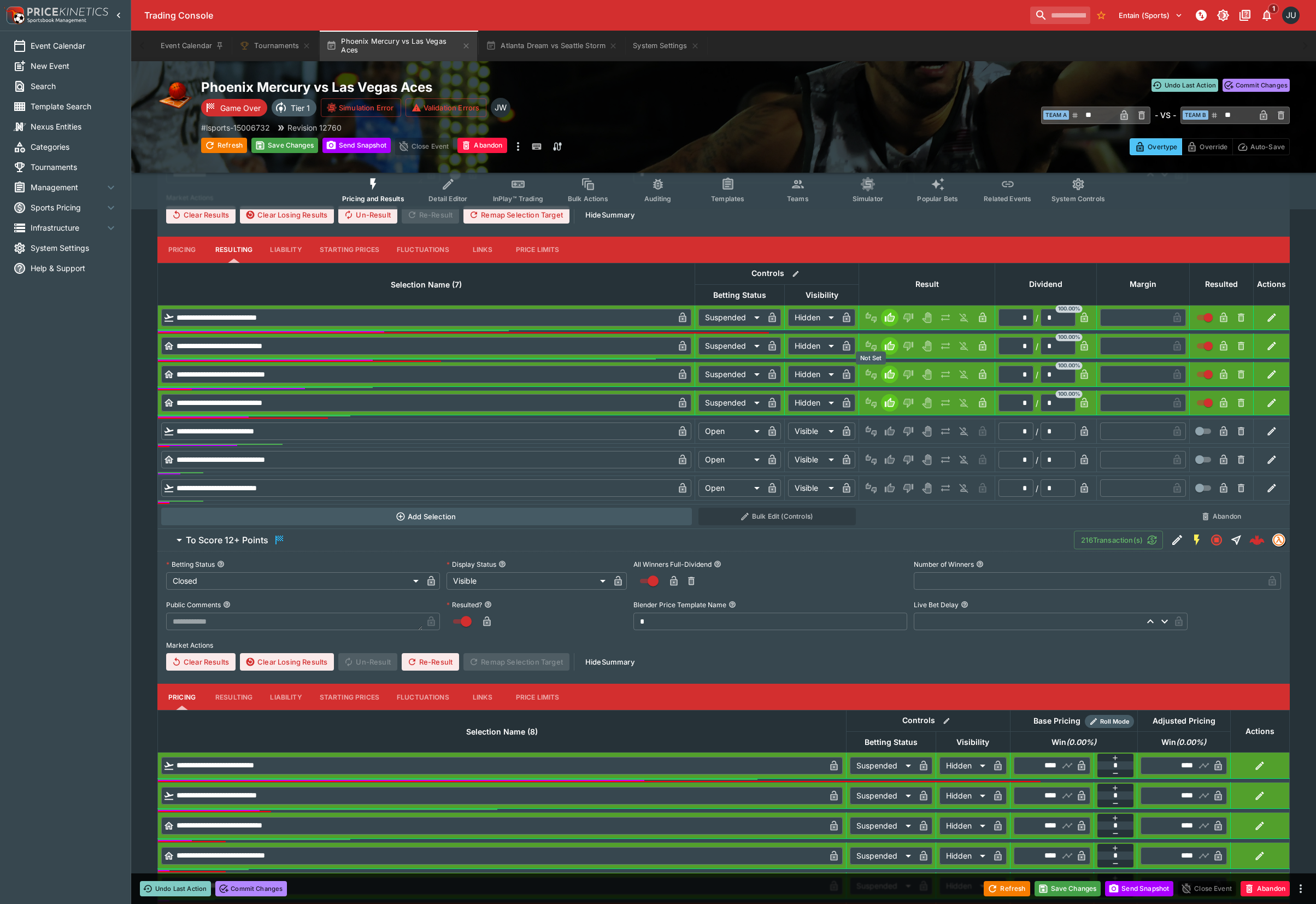
scroll to position [269, 0]
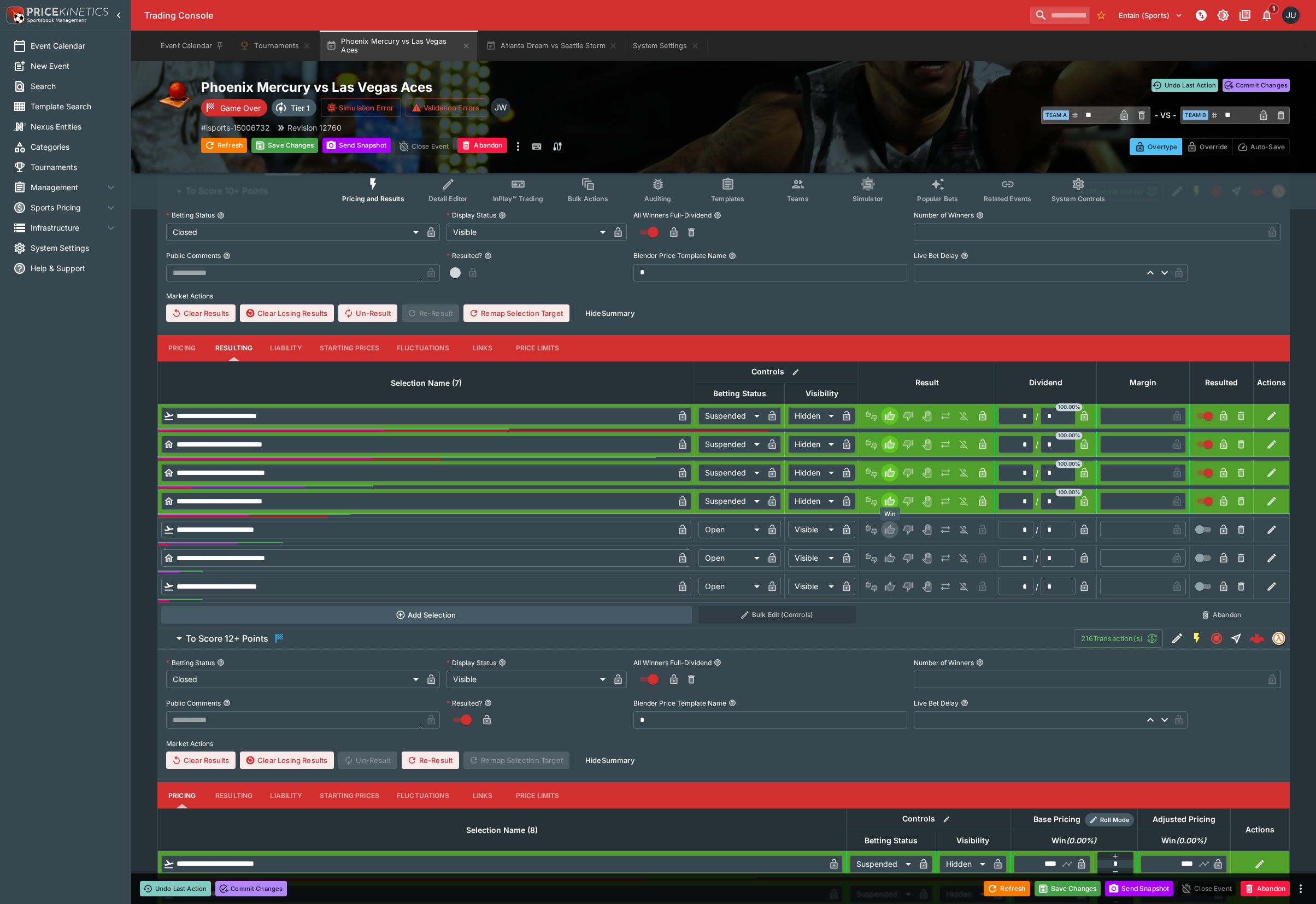
click at [894, 530] on icon "Win" at bounding box center [889, 529] width 10 height 9
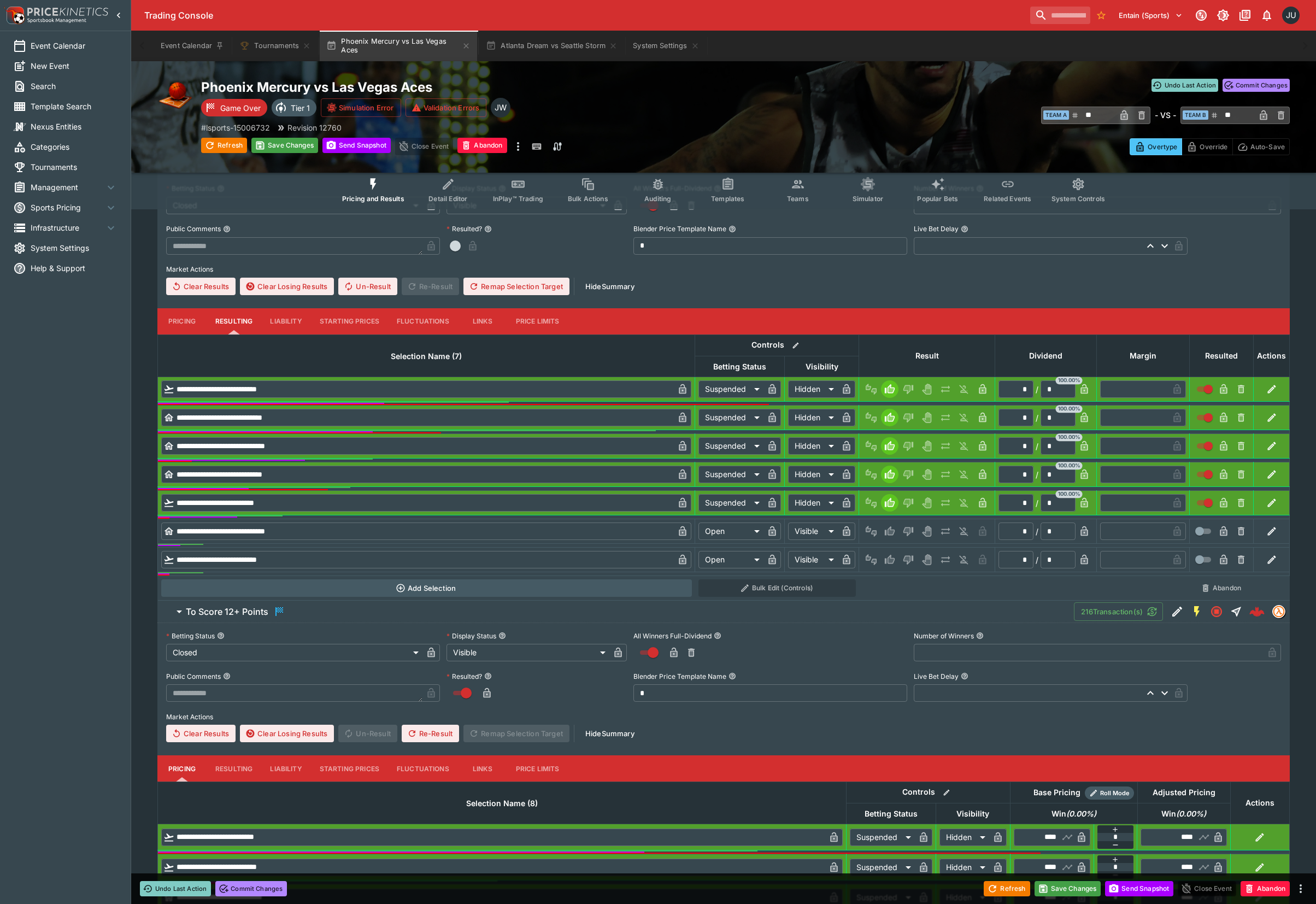
scroll to position [197, 0]
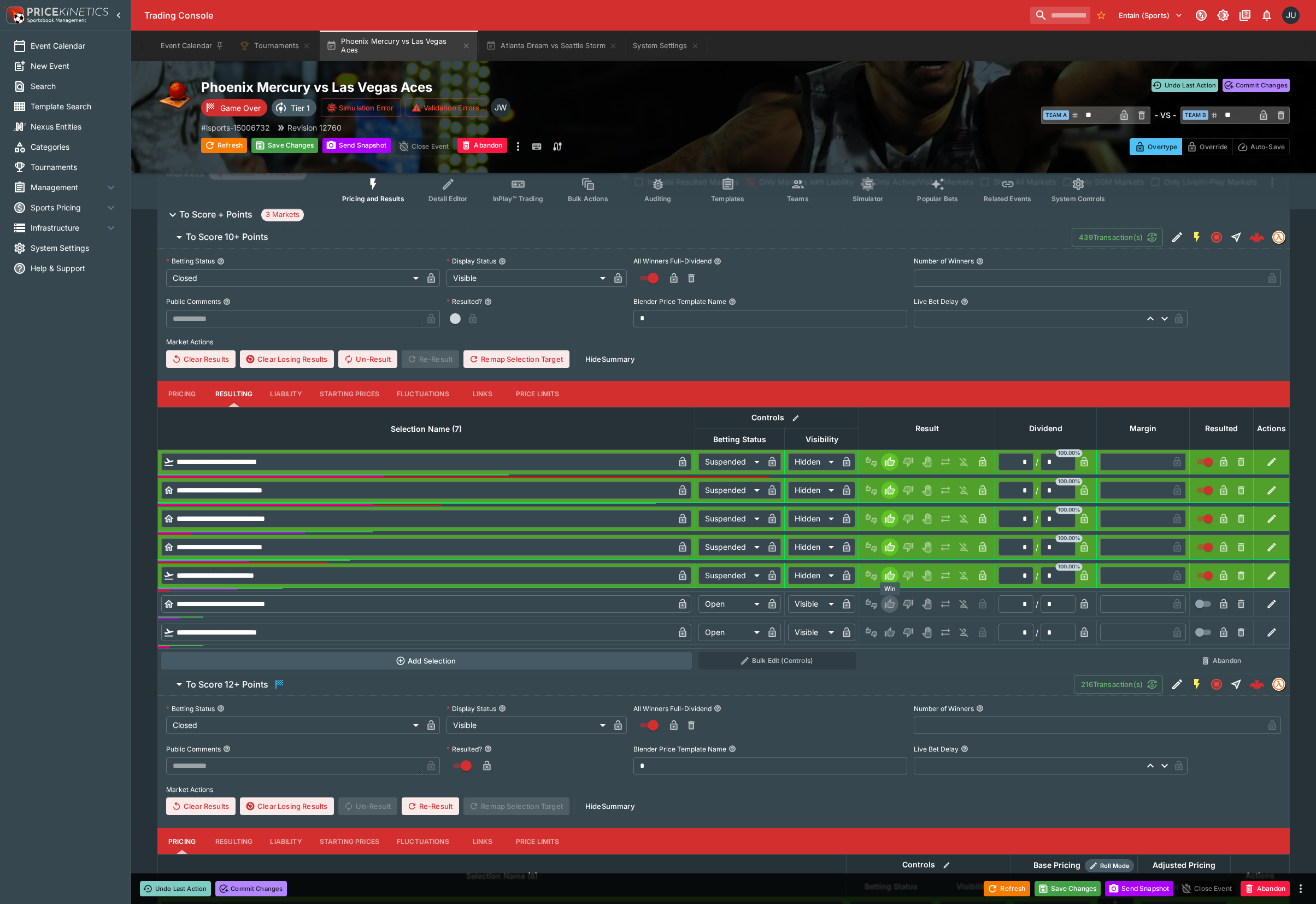
click at [888, 601] on icon "Win" at bounding box center [889, 603] width 11 height 11
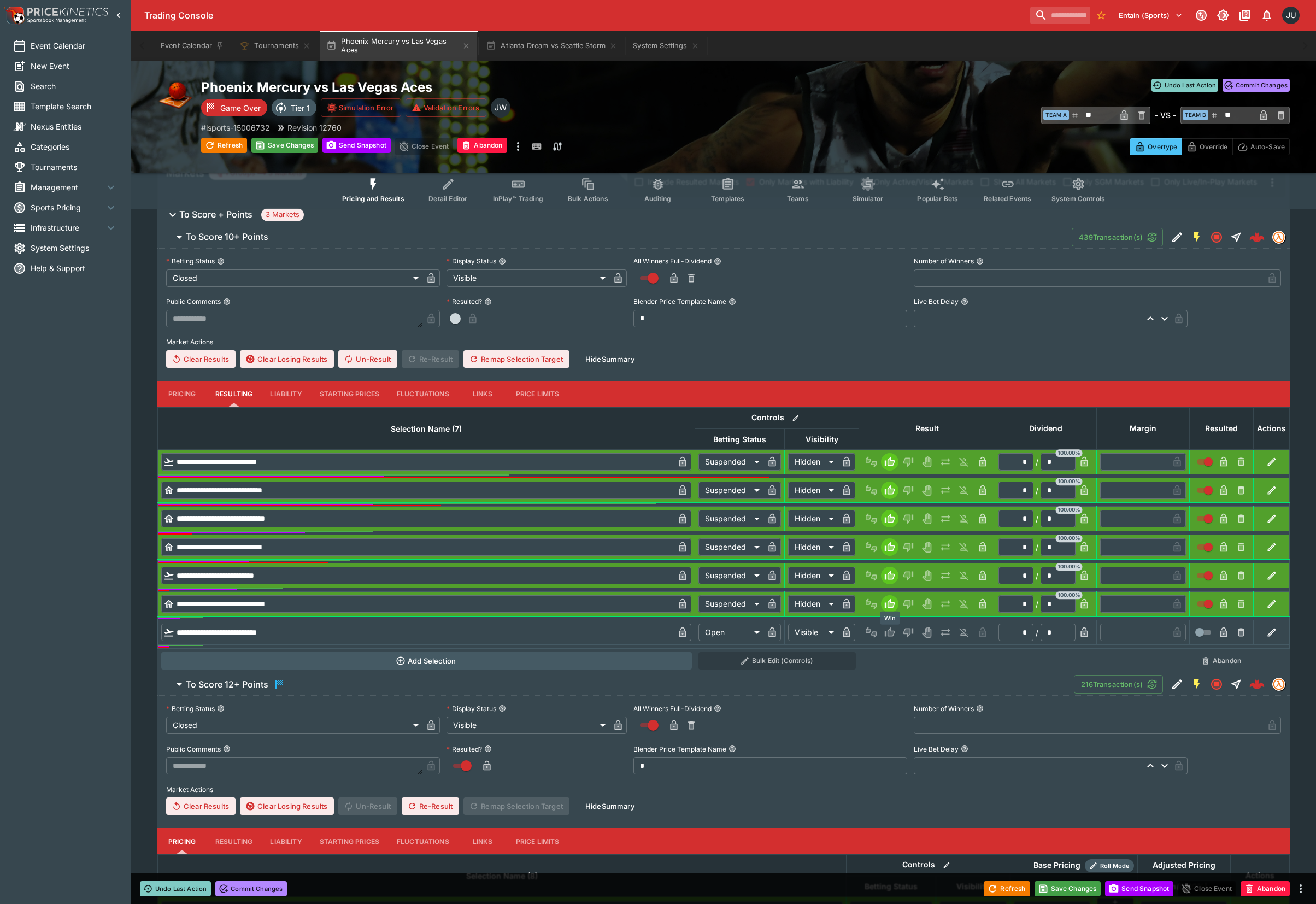
click at [888, 630] on icon "Win" at bounding box center [889, 632] width 11 height 11
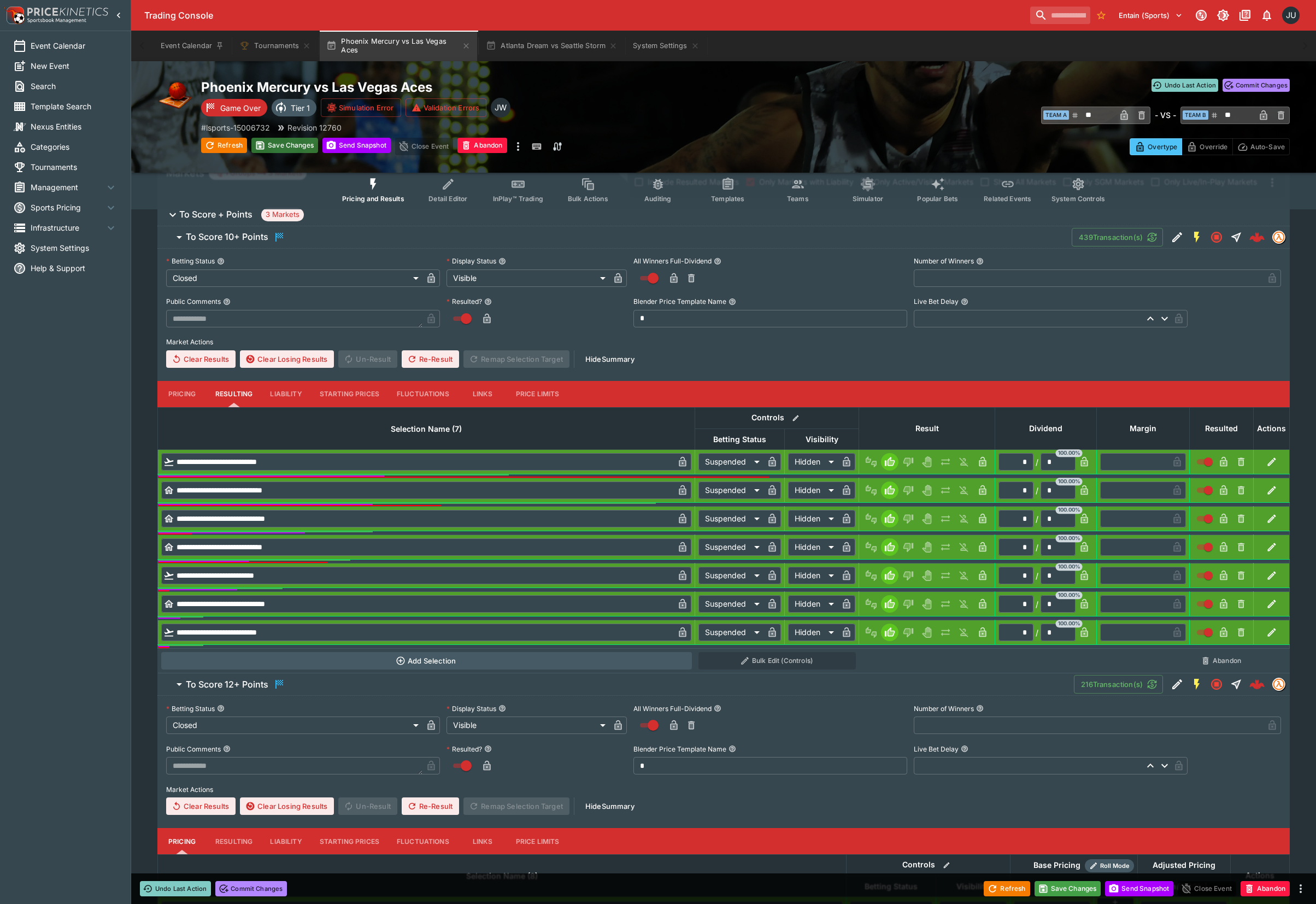
click at [279, 138] on button "Save Changes" at bounding box center [285, 146] width 67 height 15
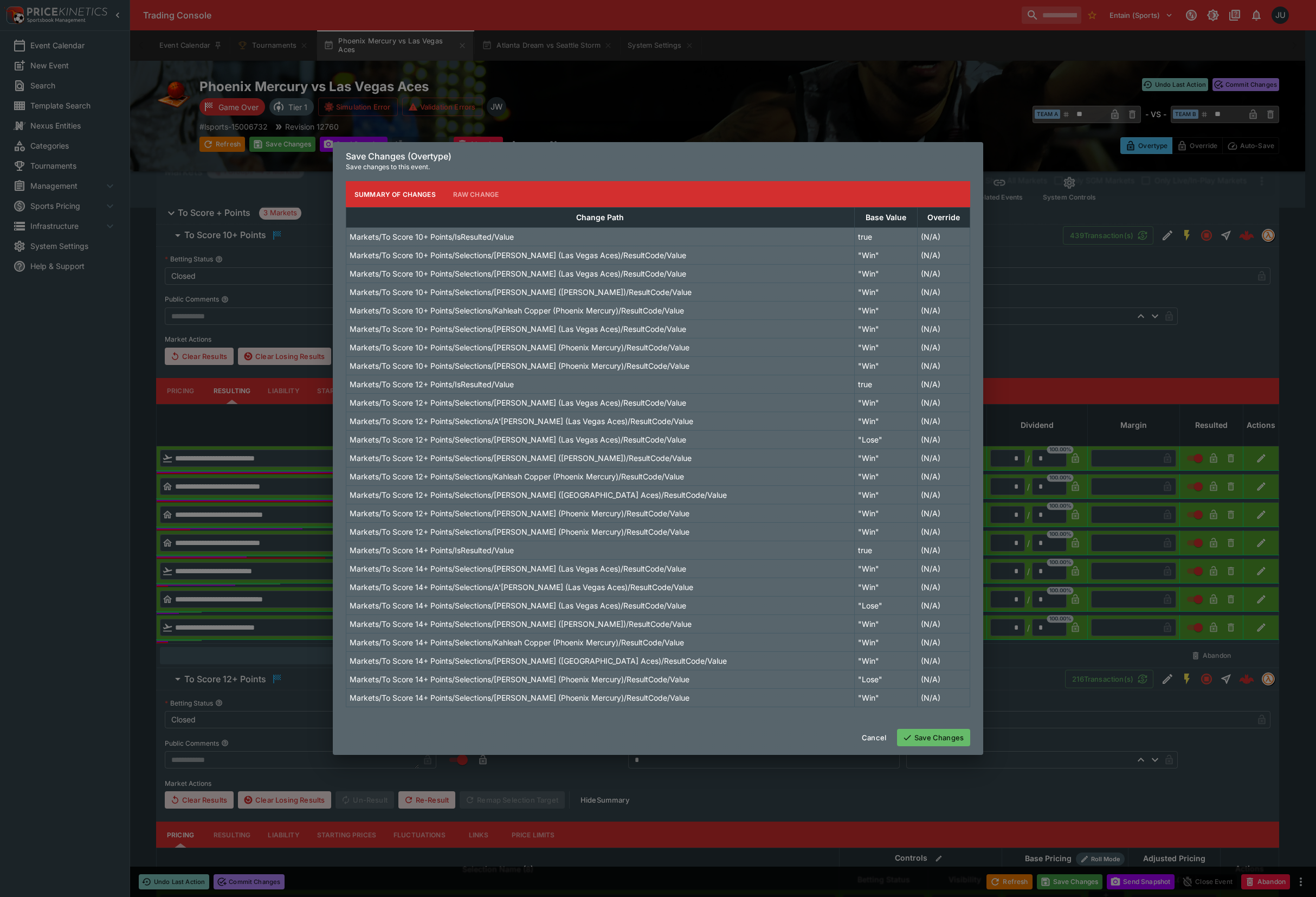
click at [944, 737] on button "Save Changes" at bounding box center [933, 737] width 73 height 17
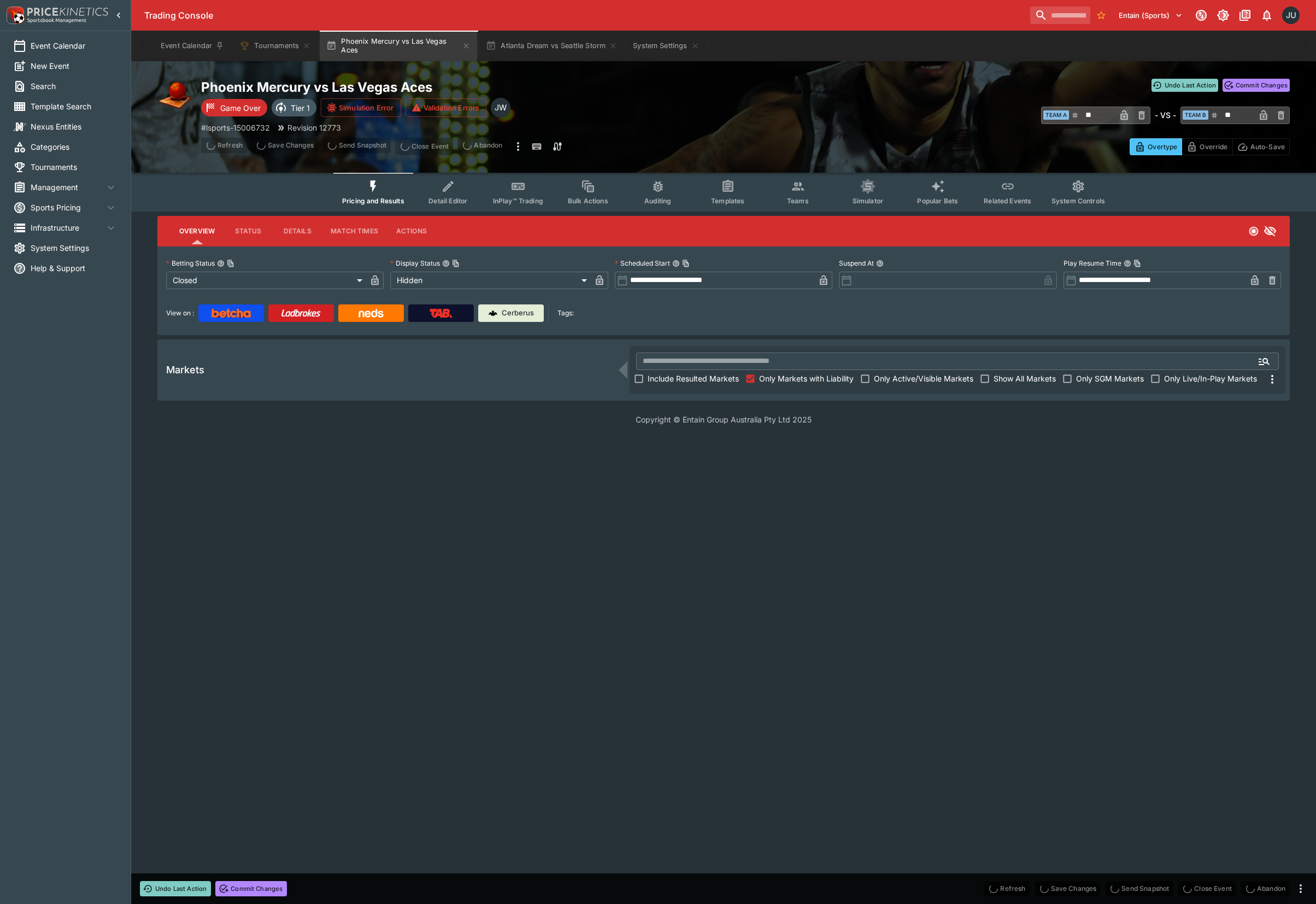
scroll to position [0, 0]
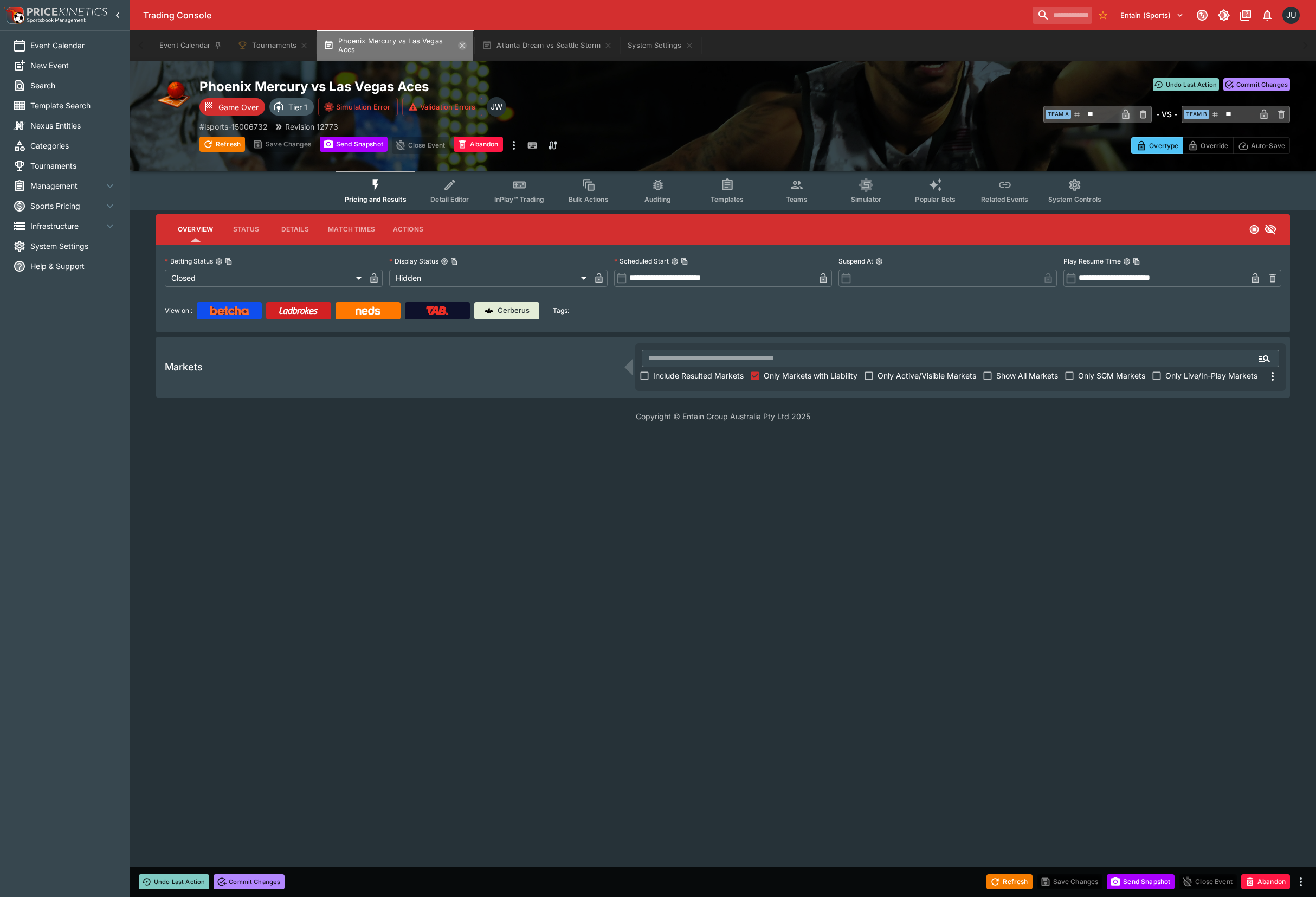
click at [461, 44] on icon "button" at bounding box center [463, 45] width 9 height 9
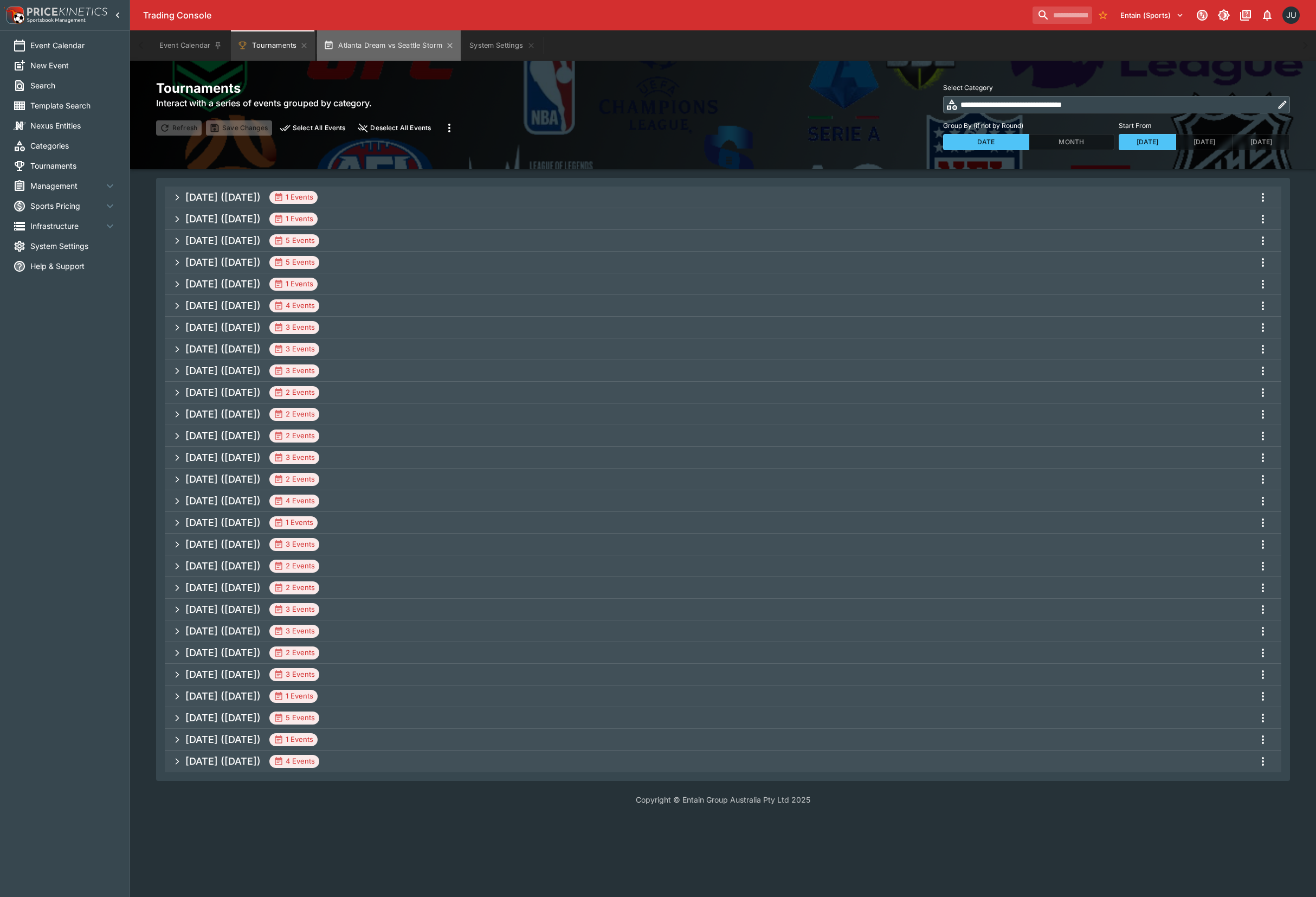
click at [412, 47] on button "Atlanta Dream vs Seattle Storm" at bounding box center [388, 46] width 144 height 31
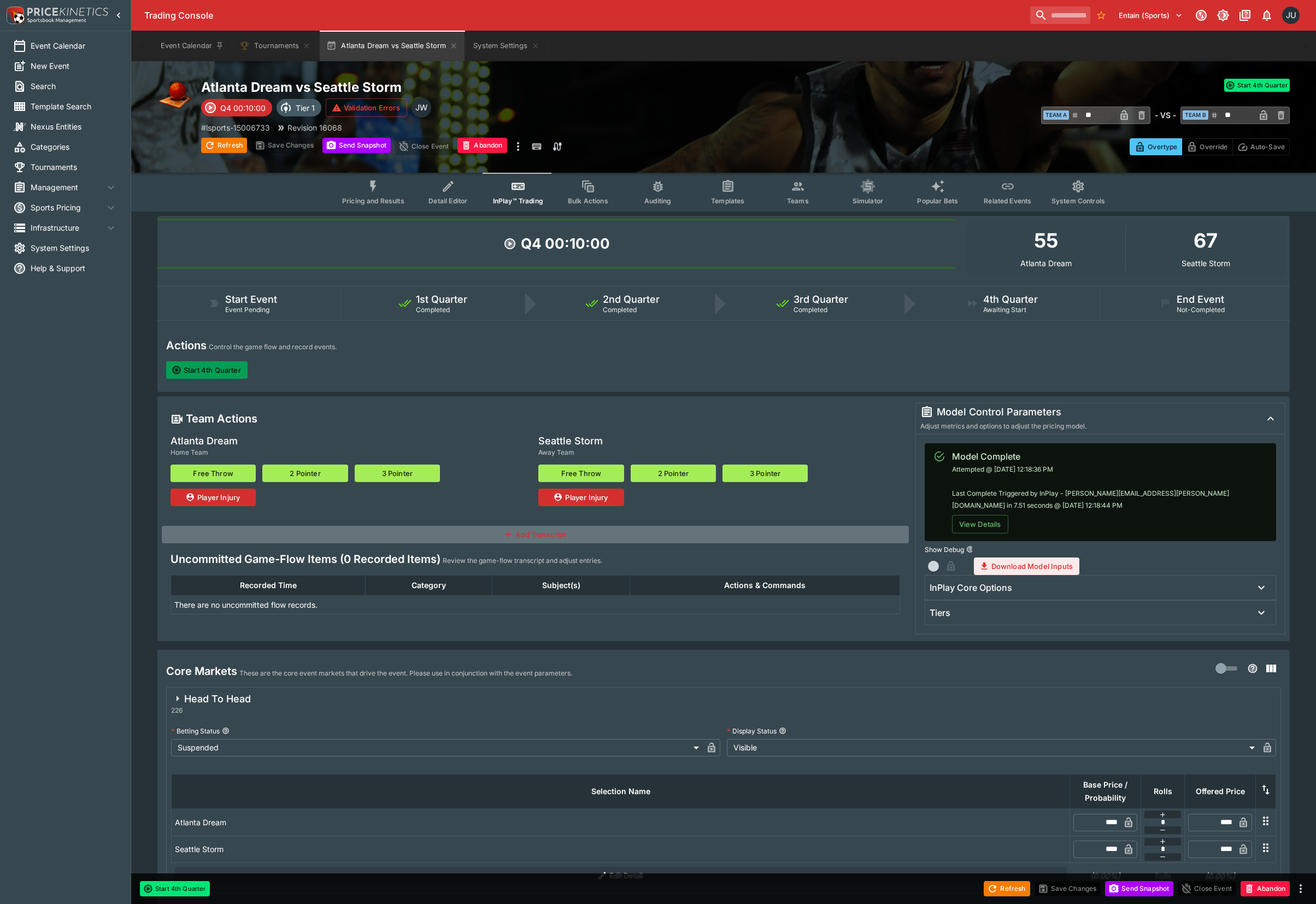
click at [223, 370] on button "Start 4th Quarter" at bounding box center [207, 370] width 81 height 17
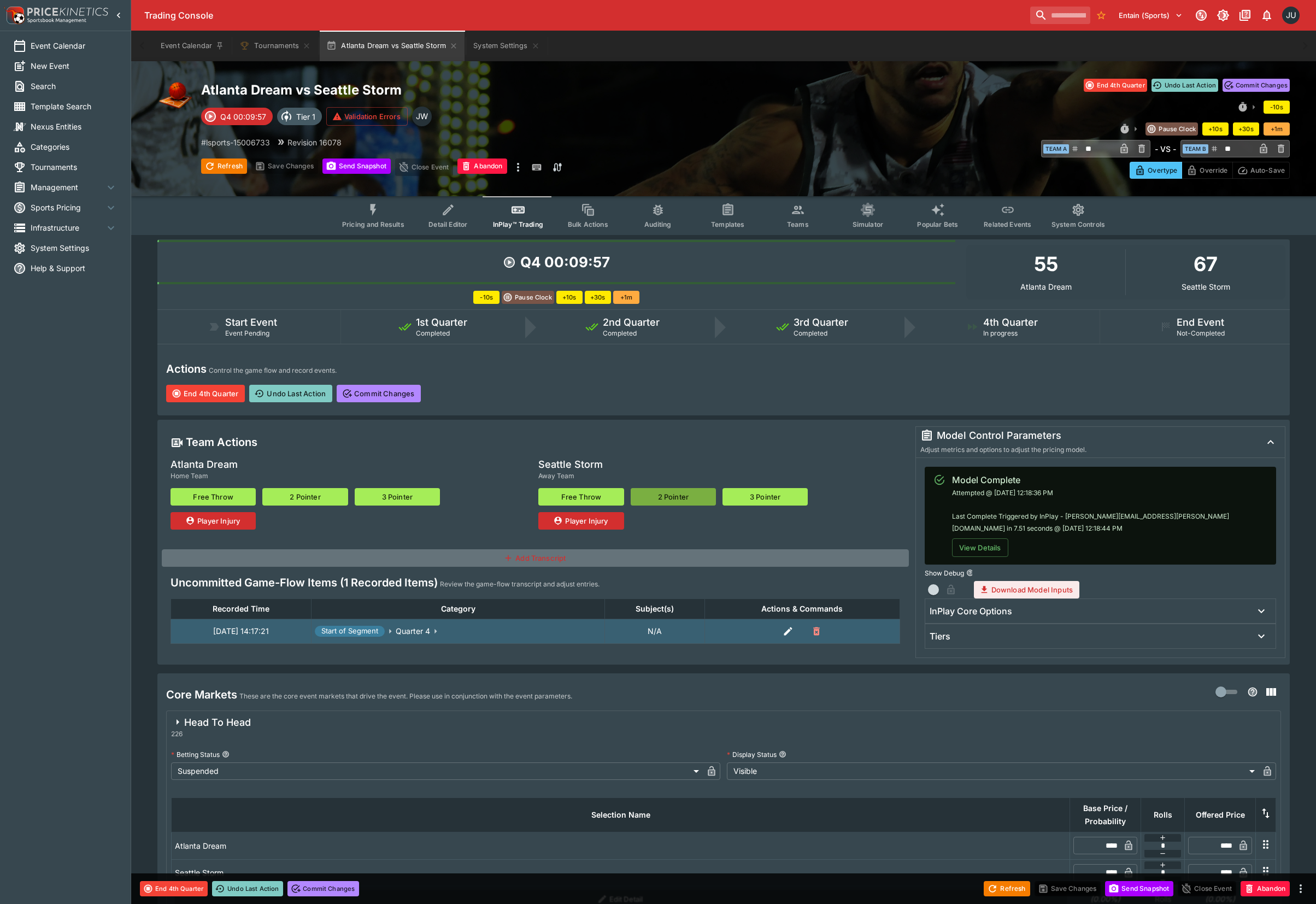
click at [674, 493] on button "2 Pointer" at bounding box center [673, 496] width 85 height 17
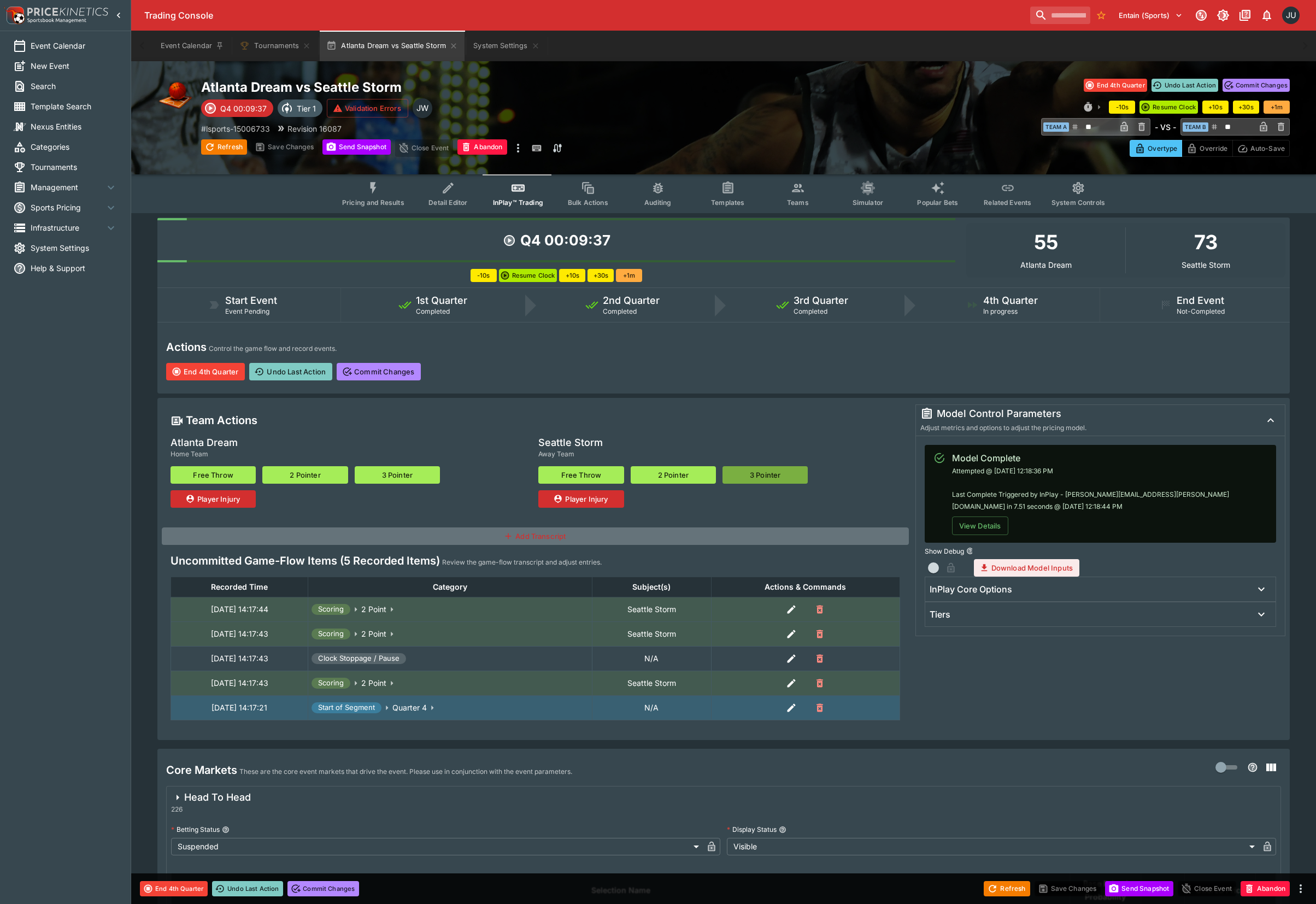
click at [760, 475] on button "3 Pointer" at bounding box center [765, 475] width 85 height 17
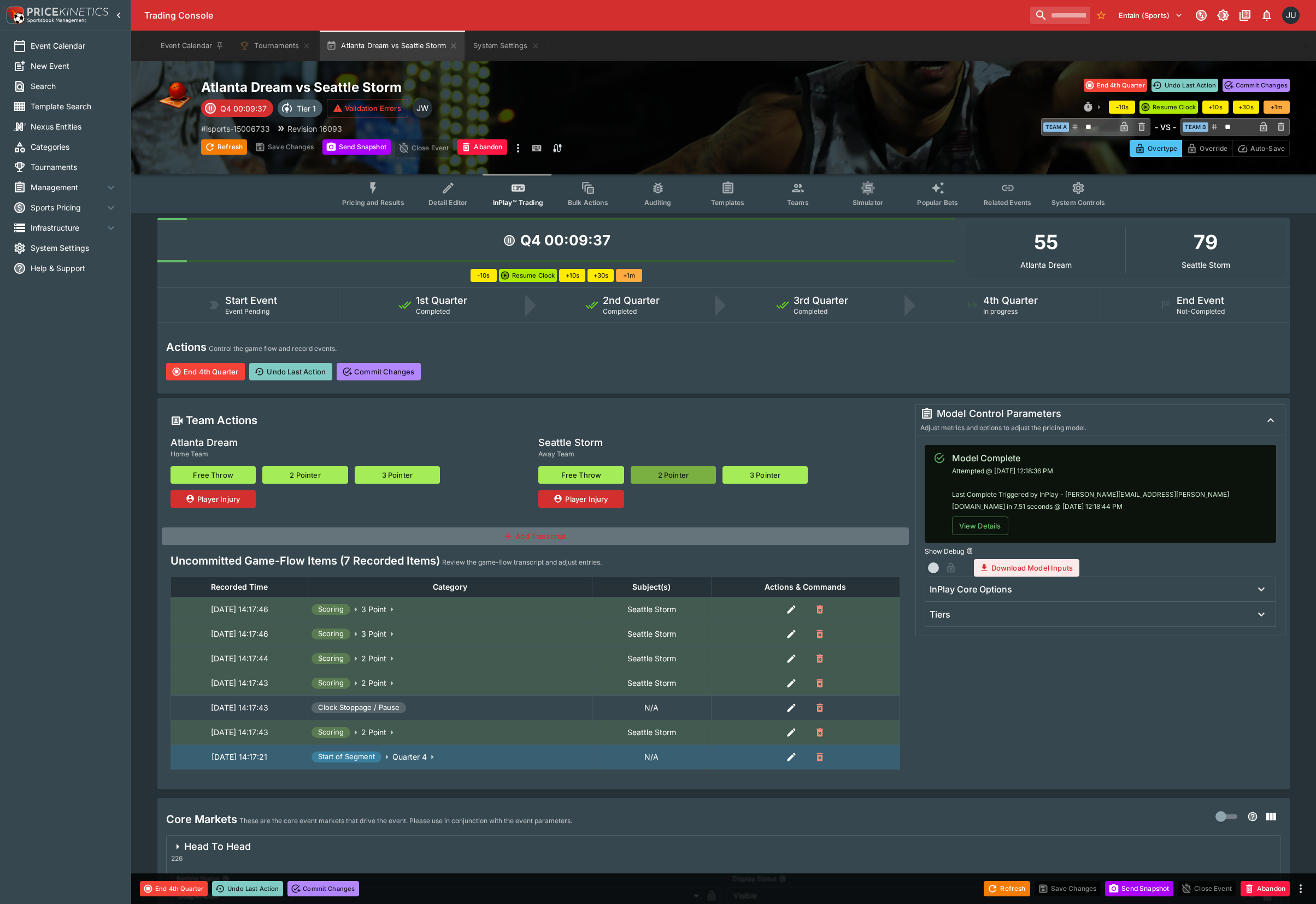
click at [675, 472] on button "2 Pointer" at bounding box center [673, 475] width 85 height 17
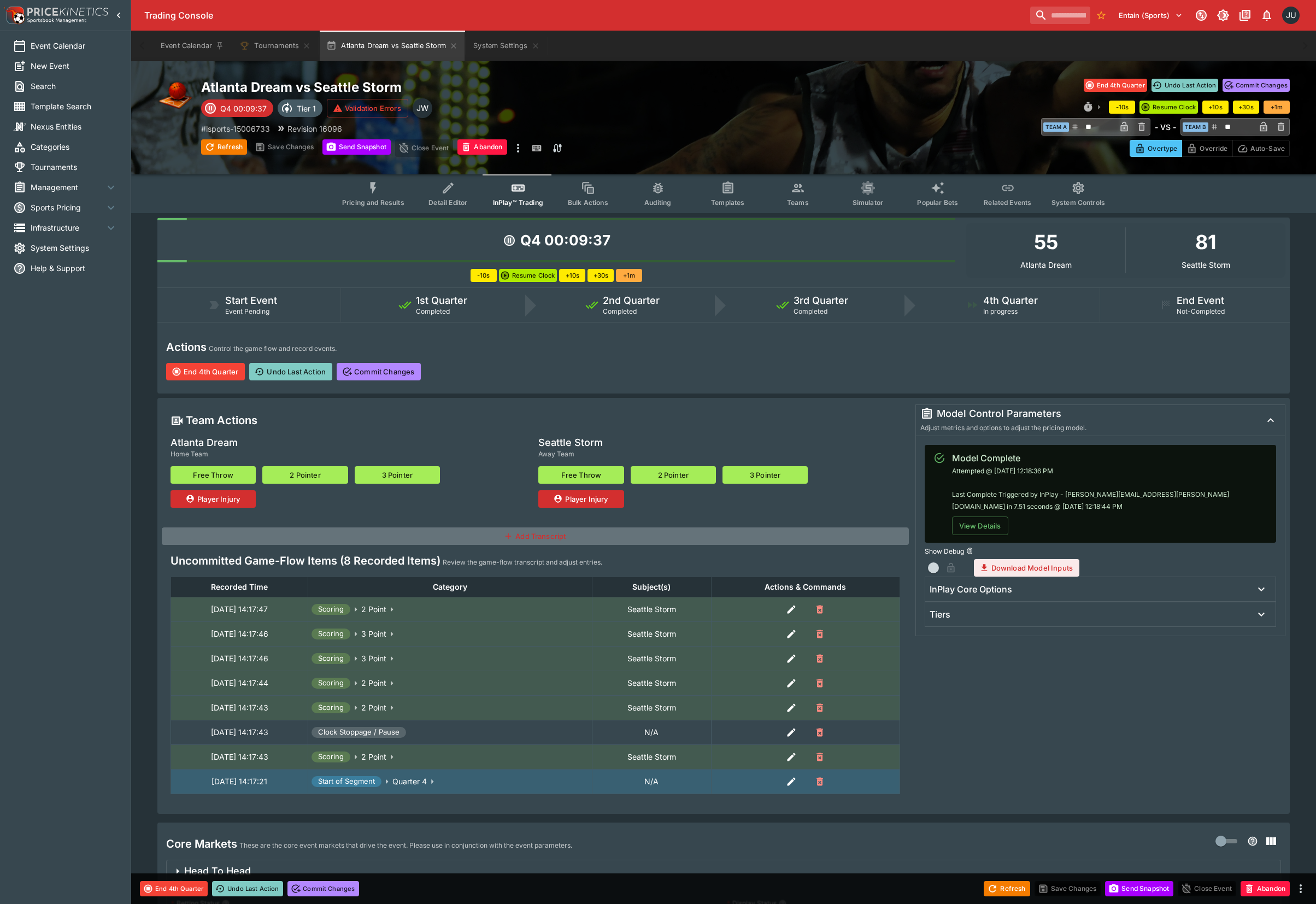
click at [305, 368] on button "Undo Last Action" at bounding box center [290, 371] width 83 height 17
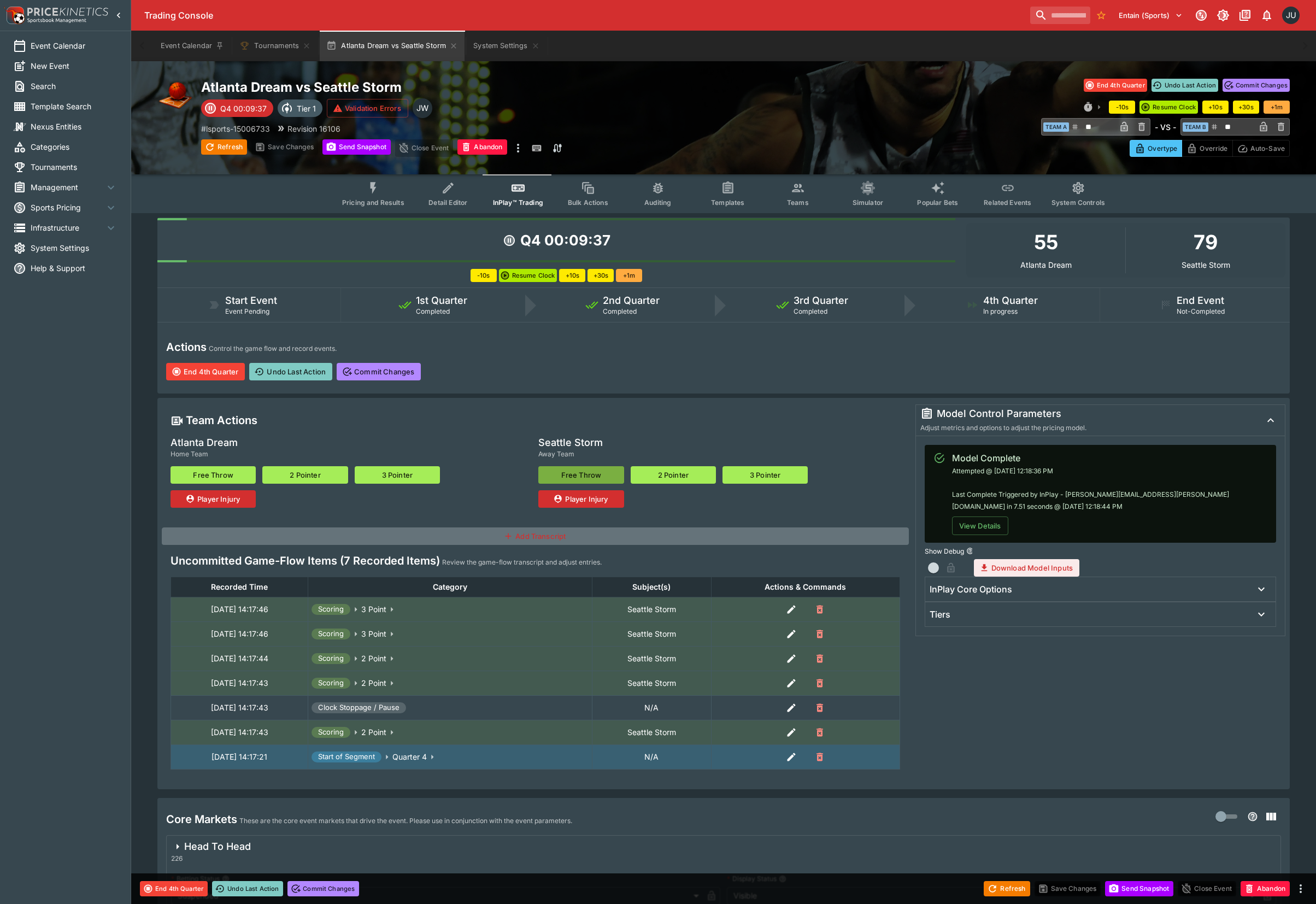
click at [600, 473] on button "Free Throw" at bounding box center [581, 475] width 85 height 17
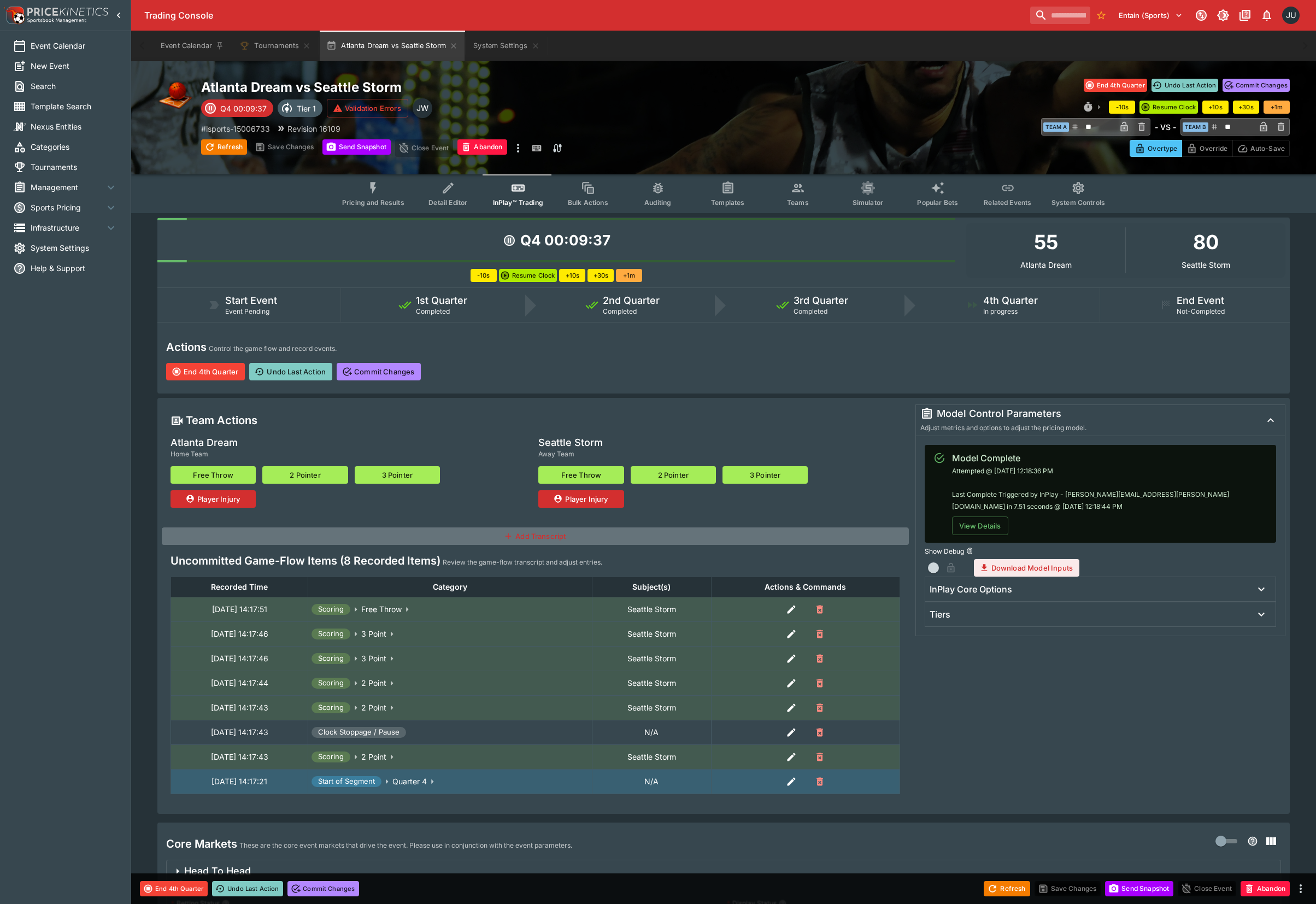
click at [305, 475] on button "2 Pointer" at bounding box center [305, 475] width 85 height 17
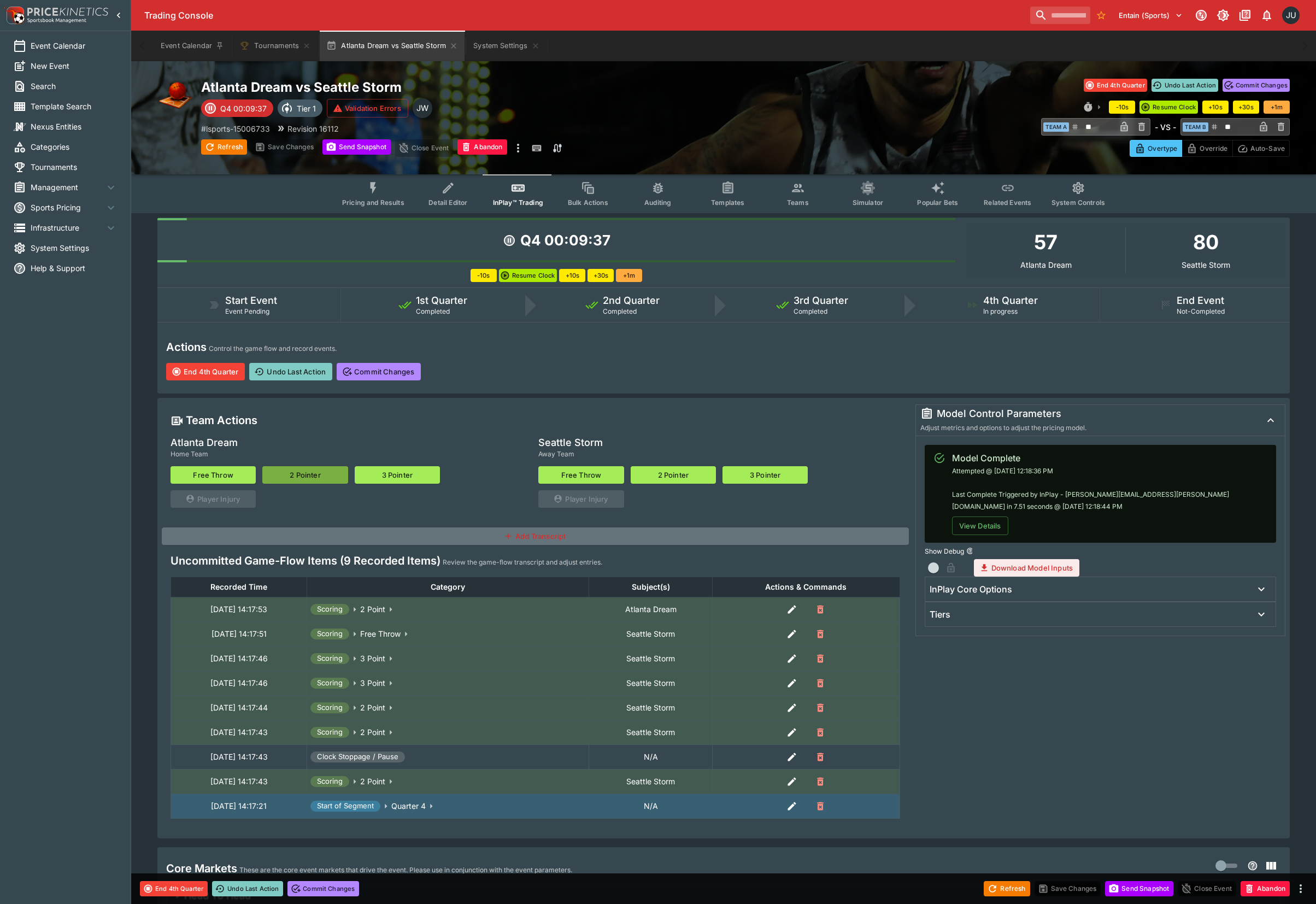
click at [305, 475] on button "2 Pointer" at bounding box center [305, 475] width 85 height 17
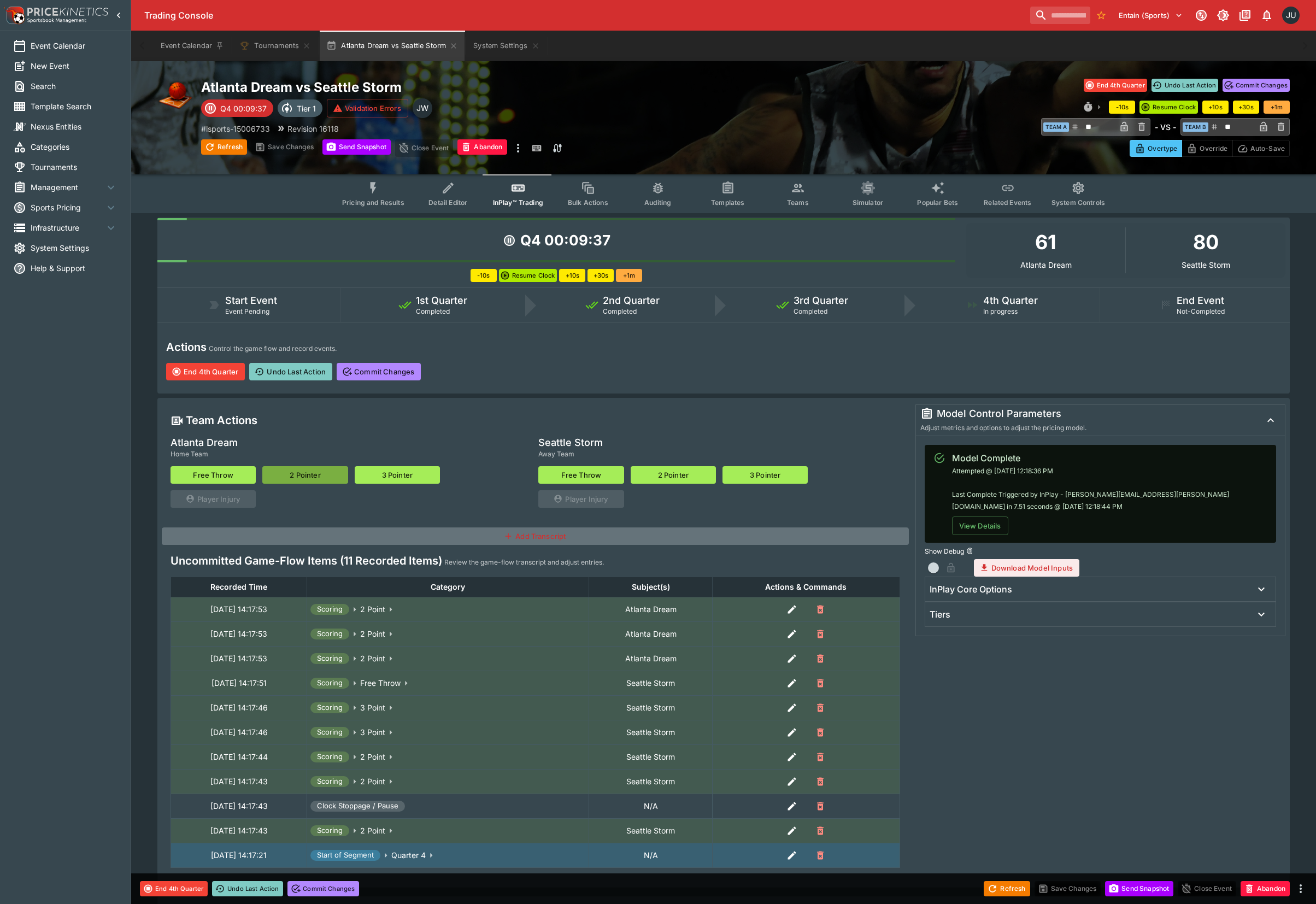
click at [305, 475] on button "2 Pointer" at bounding box center [305, 475] width 85 height 17
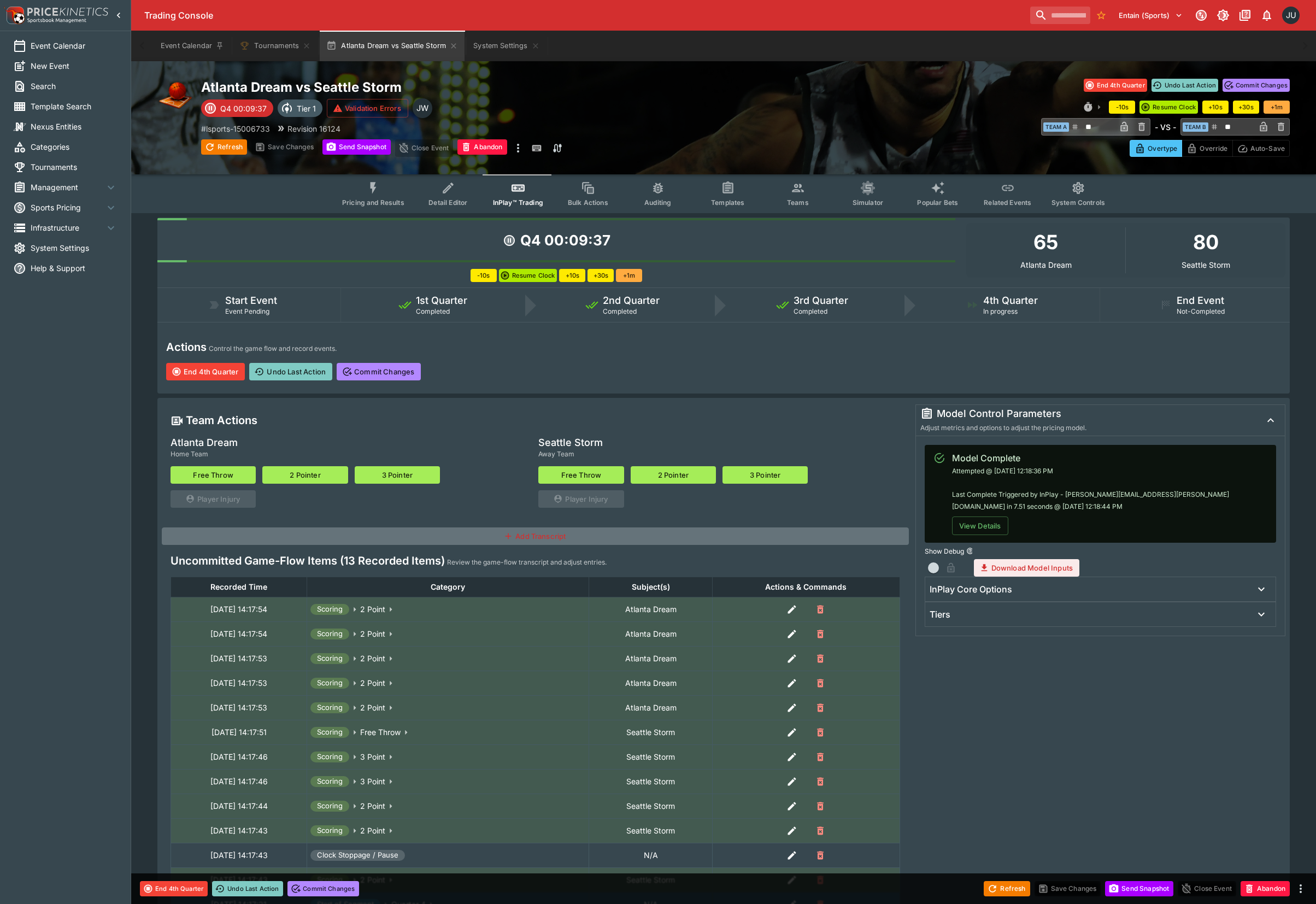
click at [305, 475] on button "2 Pointer" at bounding box center [305, 475] width 85 height 17
click at [376, 475] on button "3 Pointer" at bounding box center [397, 475] width 85 height 17
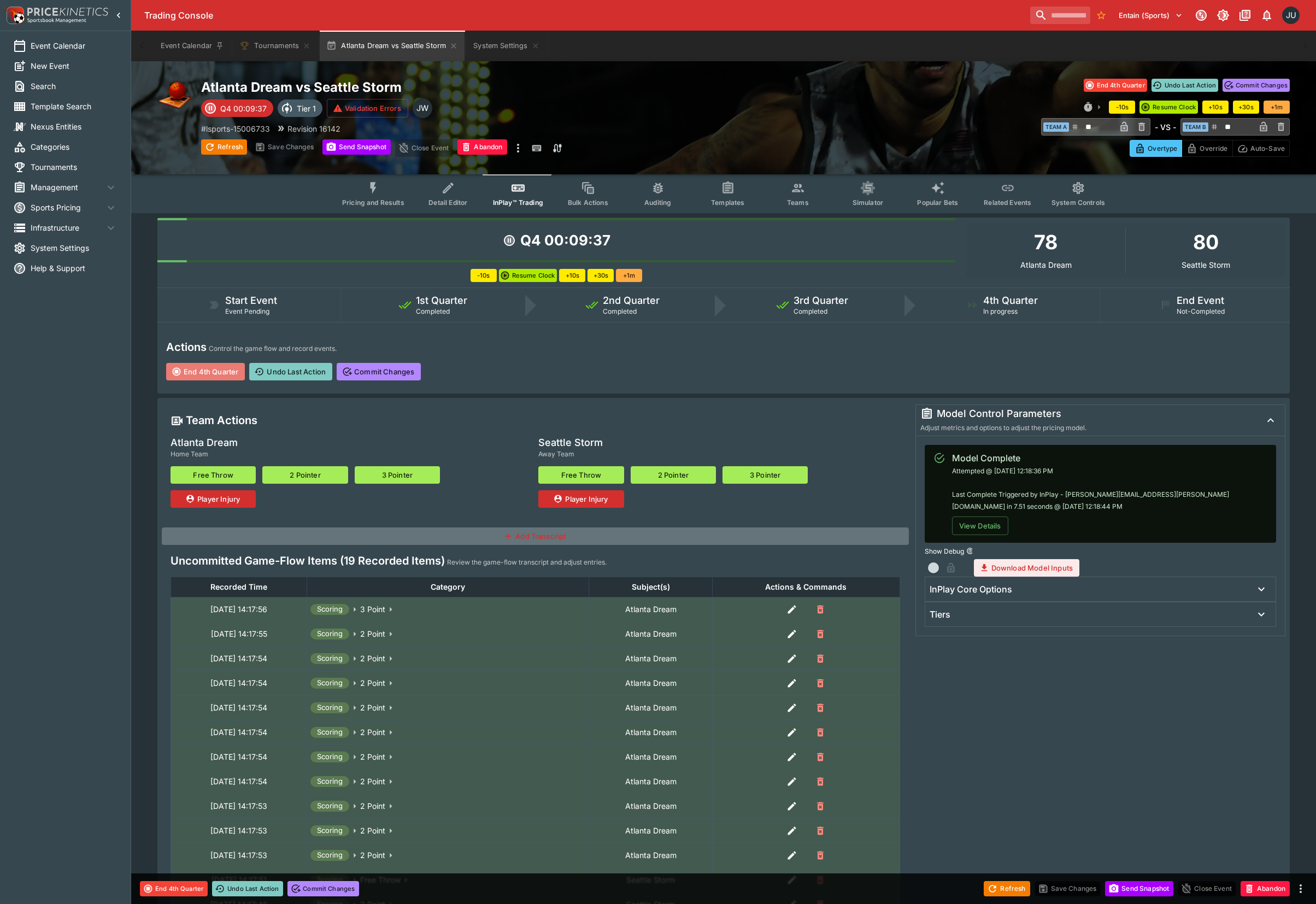
click at [223, 370] on button "End 4th Quarter" at bounding box center [205, 371] width 79 height 17
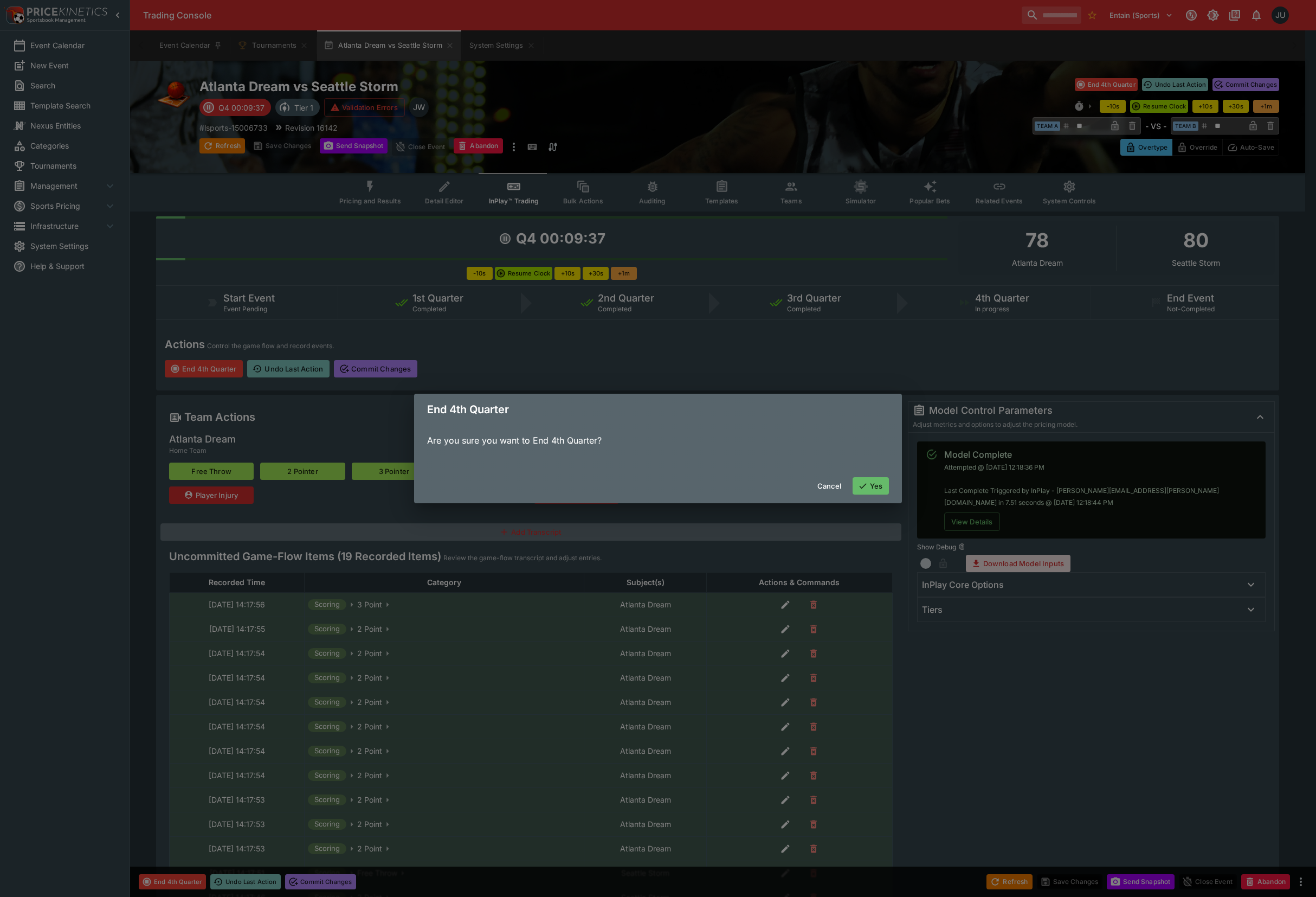
click at [875, 484] on button "Yes" at bounding box center [871, 486] width 37 height 17
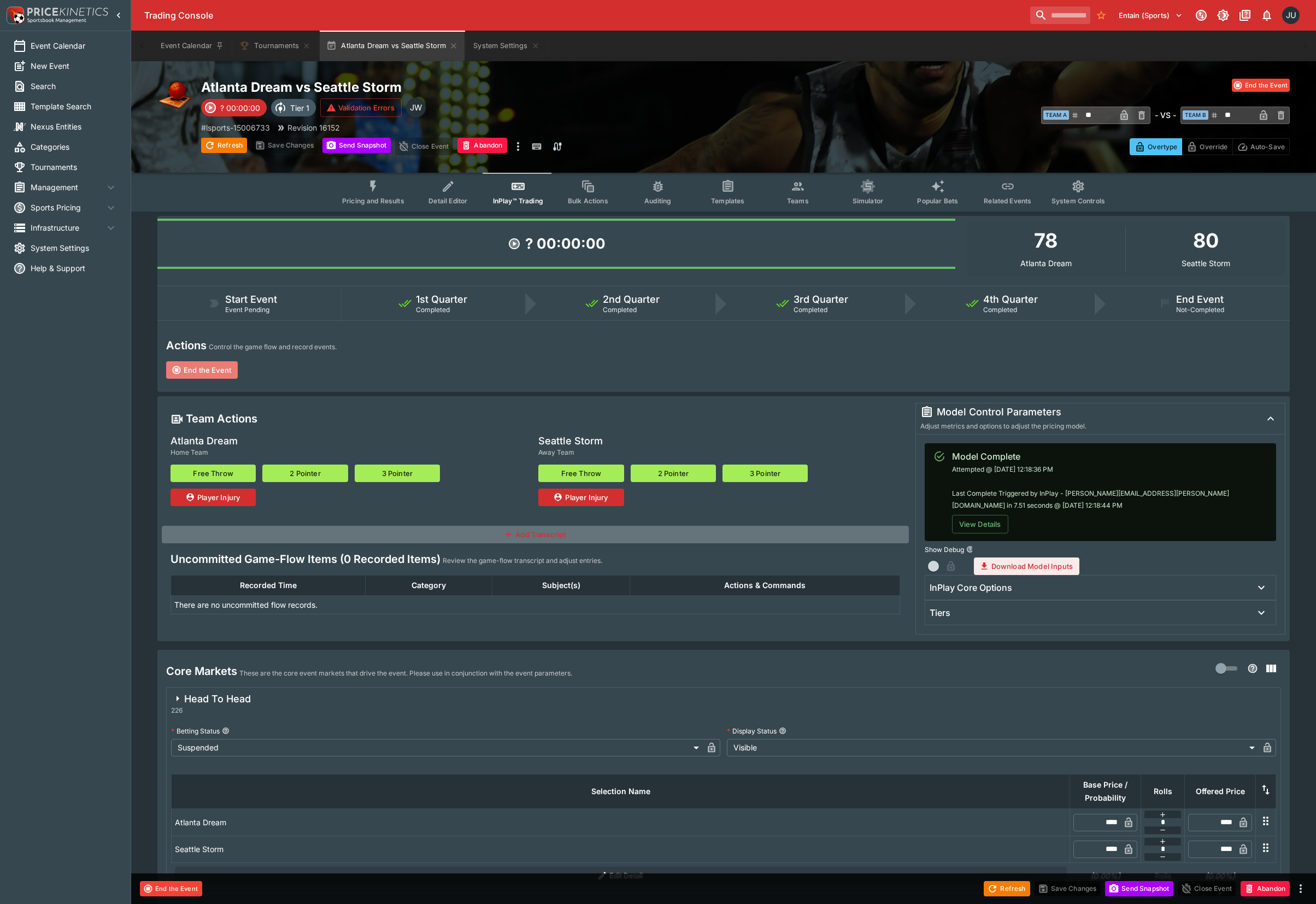
click at [194, 366] on button "End the Event" at bounding box center [202, 370] width 71 height 17
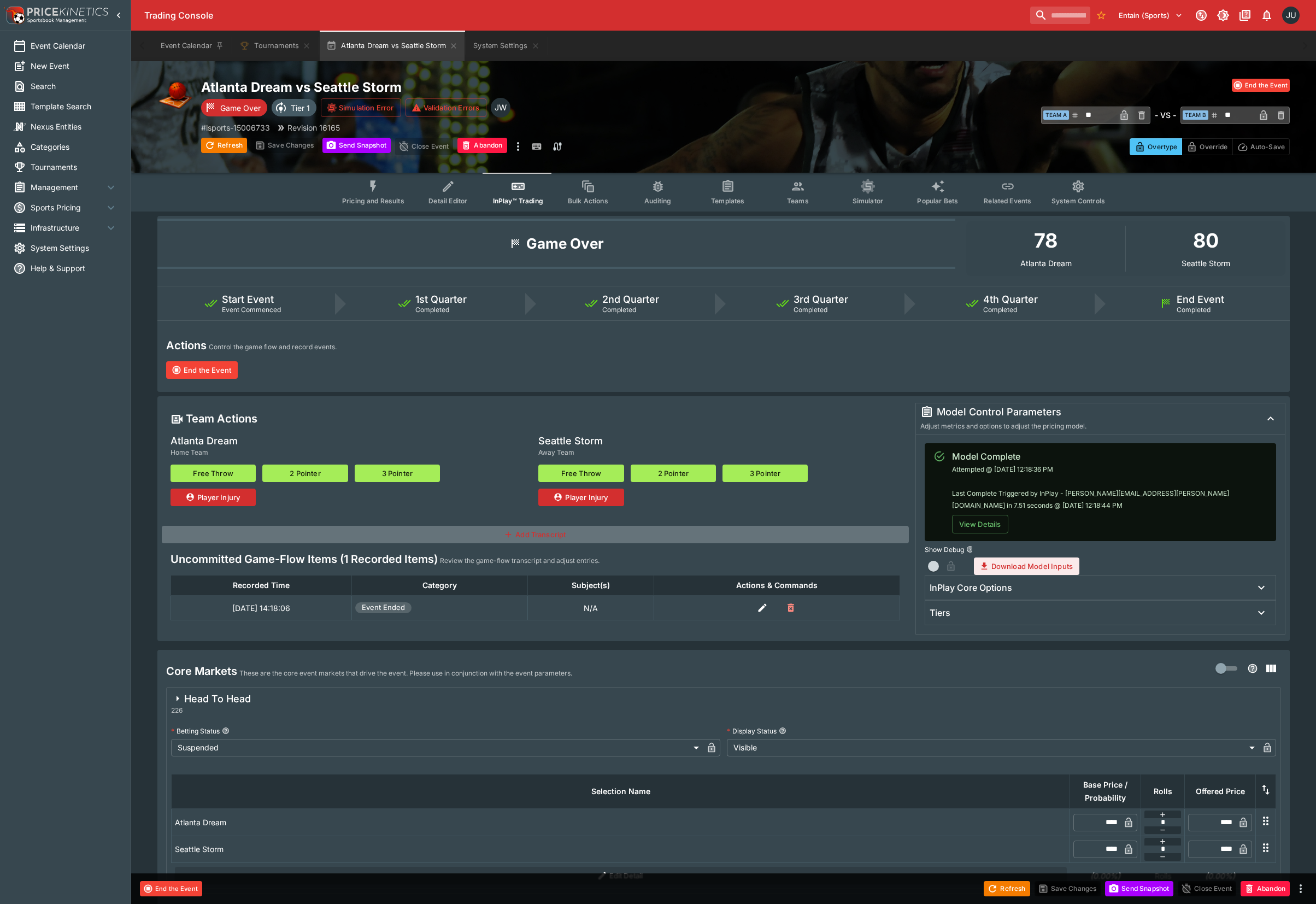
click at [381, 193] on button "Pricing and Results" at bounding box center [373, 192] width 80 height 39
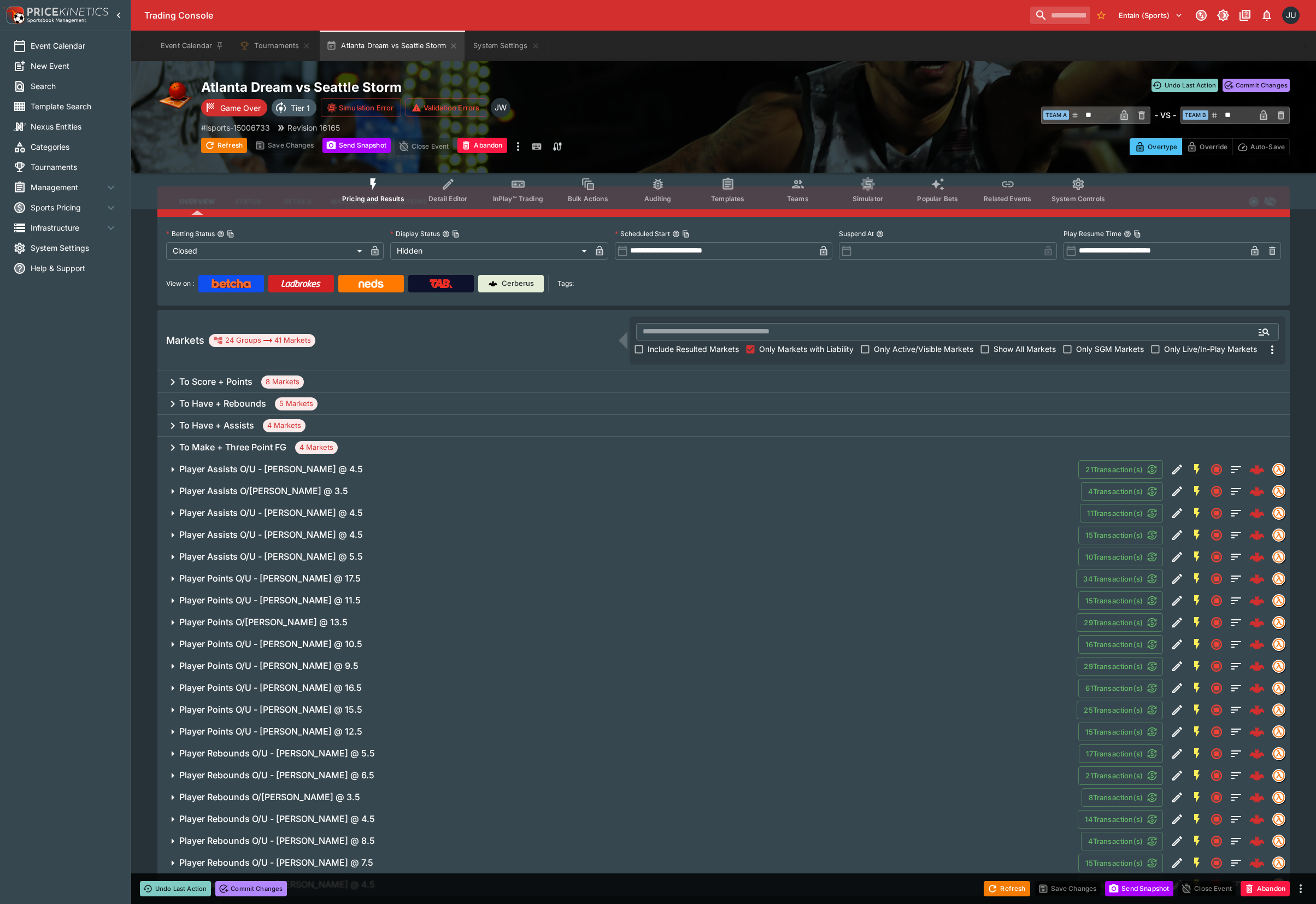
scroll to position [57, 0]
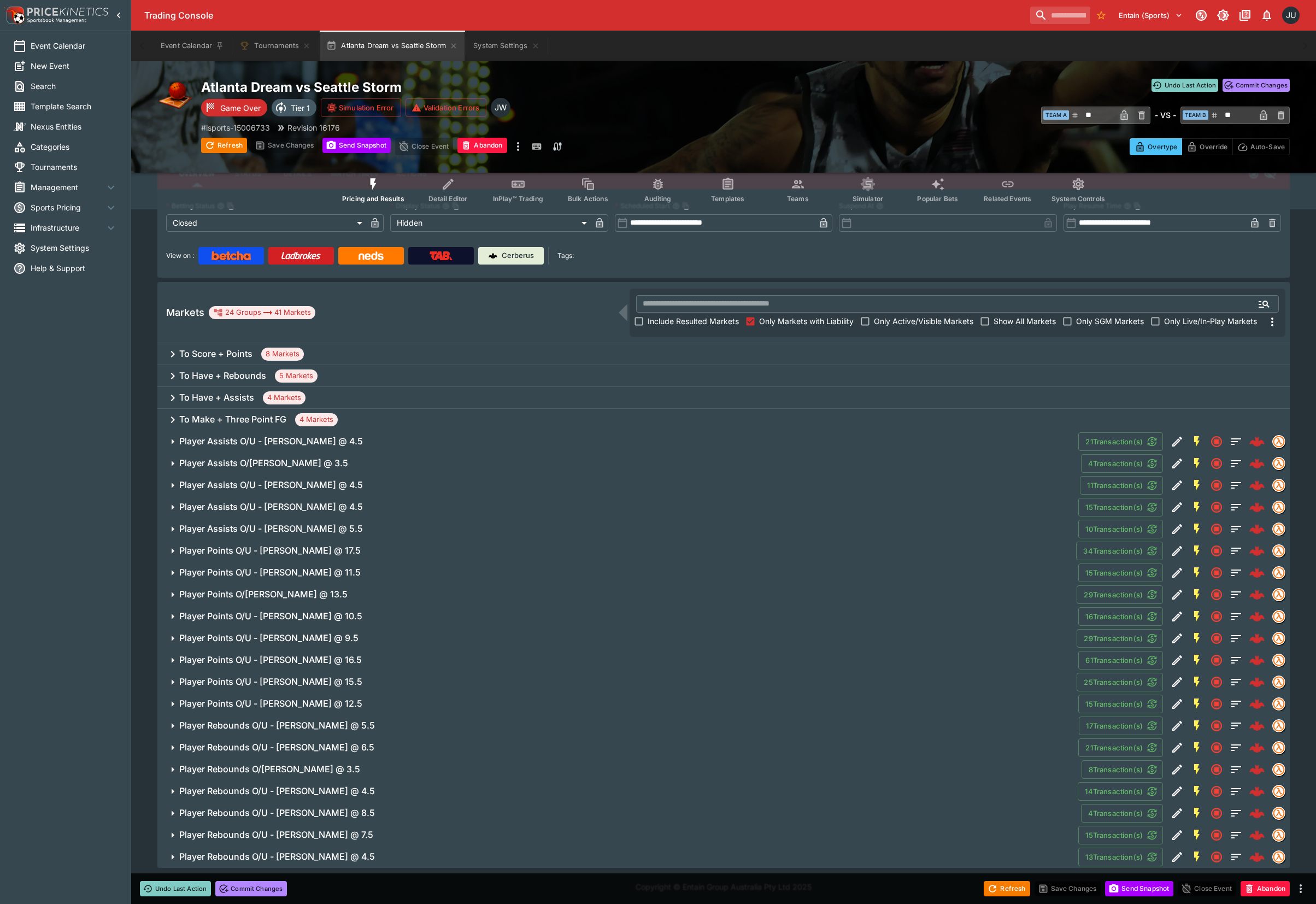
click at [303, 438] on h6 "Player Assists O/U - Allisha Gray @ 4.5" at bounding box center [270, 441] width 183 height 12
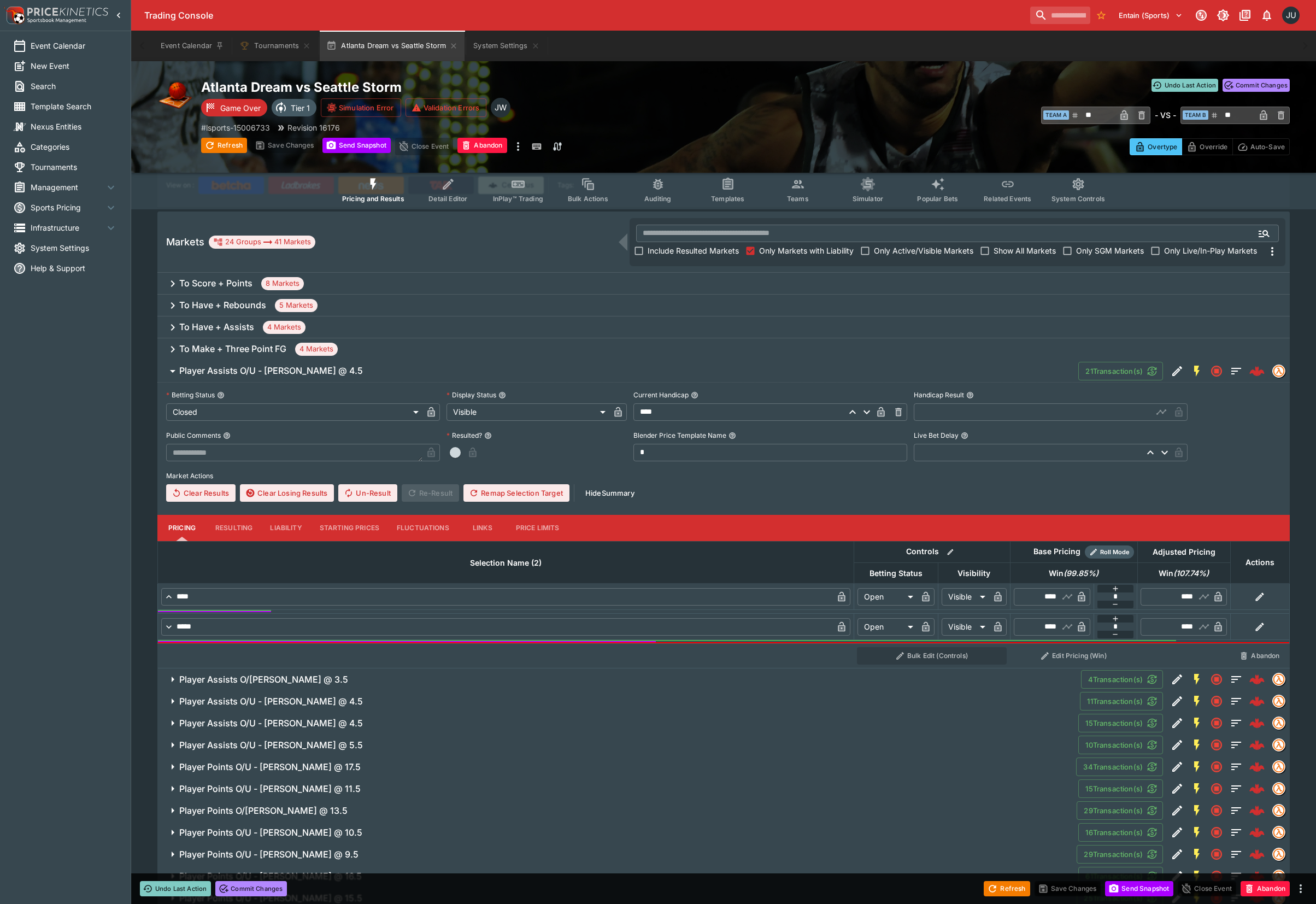
scroll to position [203, 0]
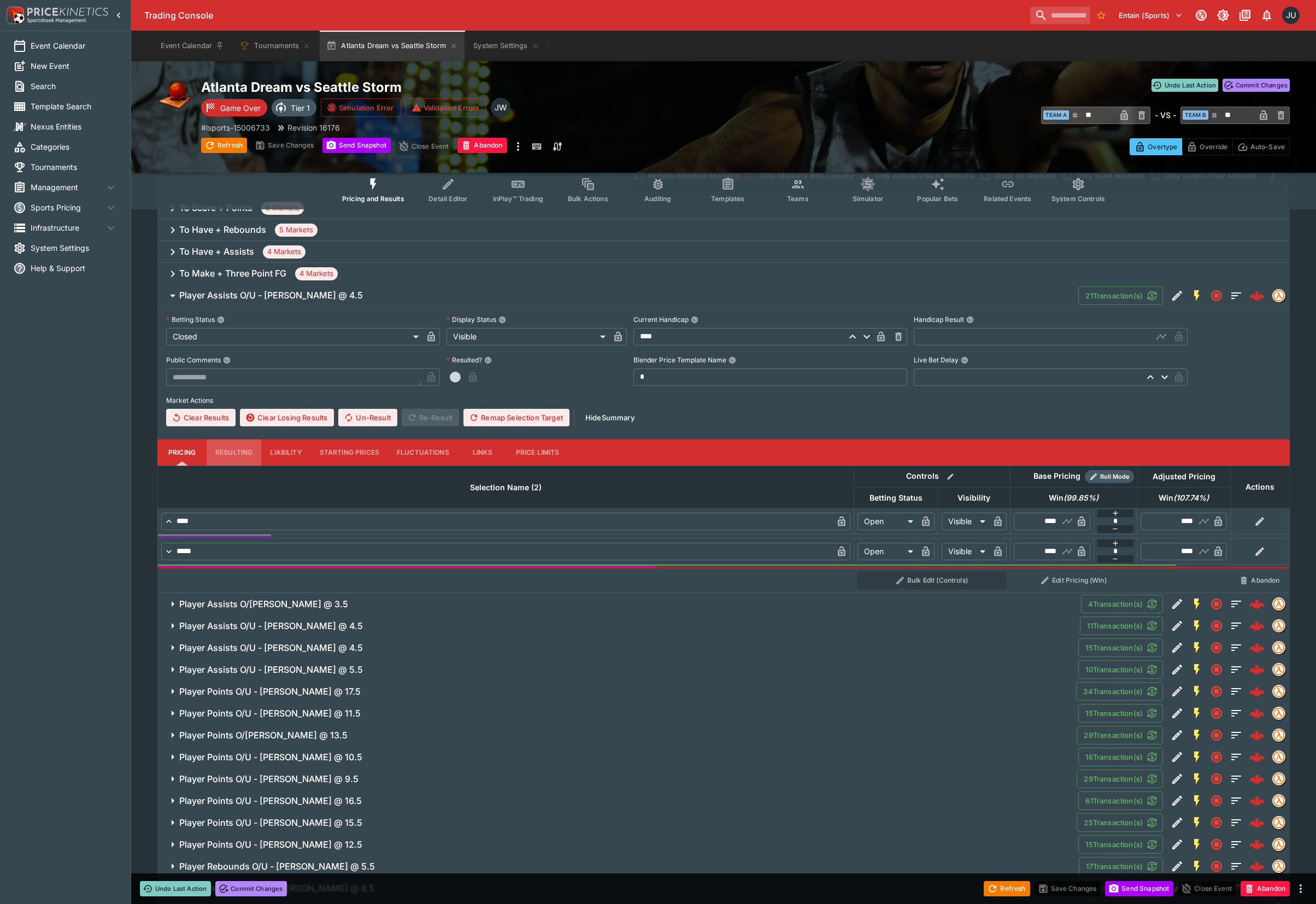
click at [241, 449] on button "Resulting" at bounding box center [234, 452] width 55 height 26
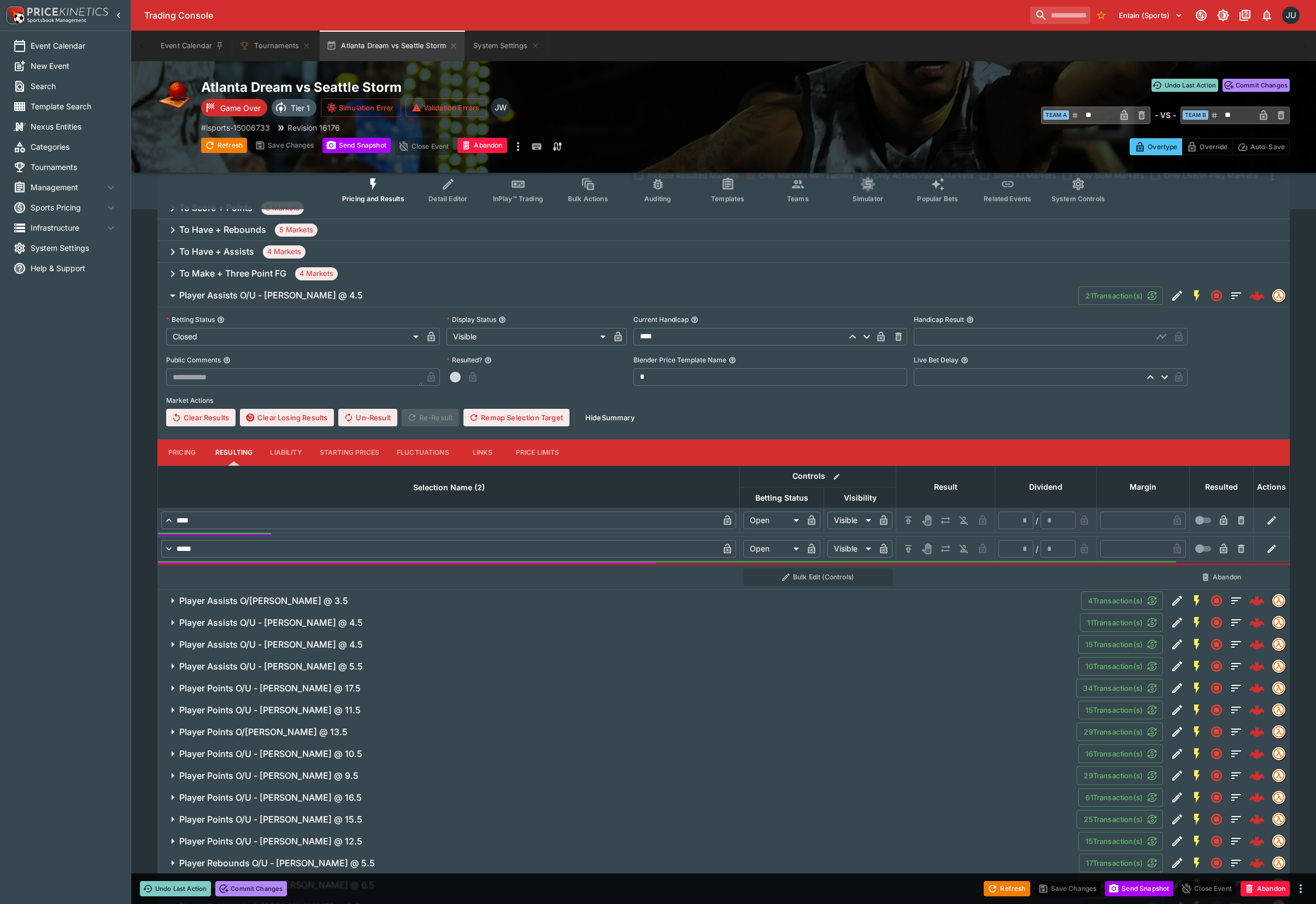
click at [980, 330] on input "text" at bounding box center [1033, 336] width 239 height 17
drag, startPoint x: 903, startPoint y: 520, endPoint x: 905, endPoint y: 527, distance: 7.3
click at [904, 522] on icon "H/C" at bounding box center [908, 520] width 11 height 11
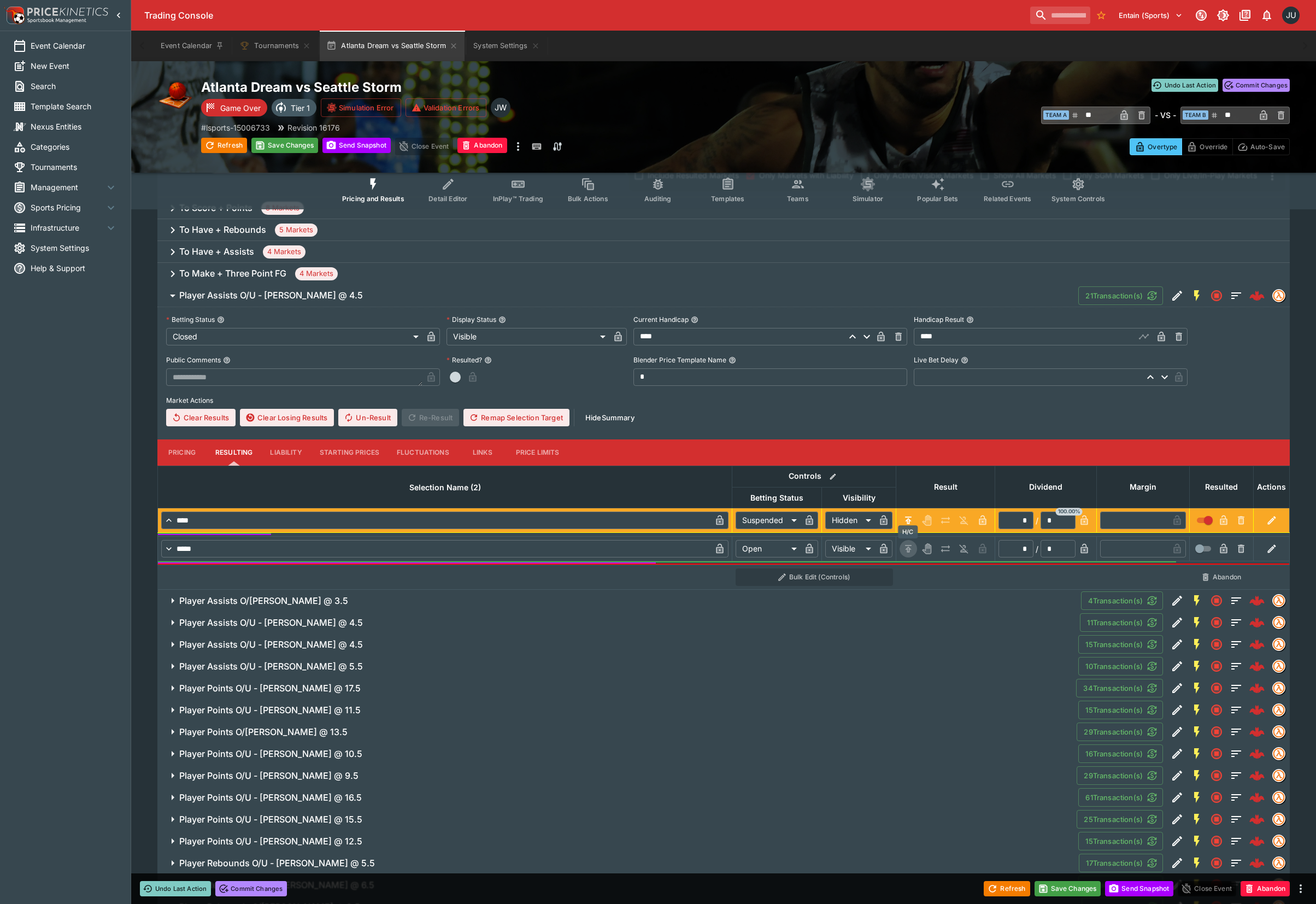
click at [910, 547] on icon "H/C" at bounding box center [908, 549] width 11 height 11
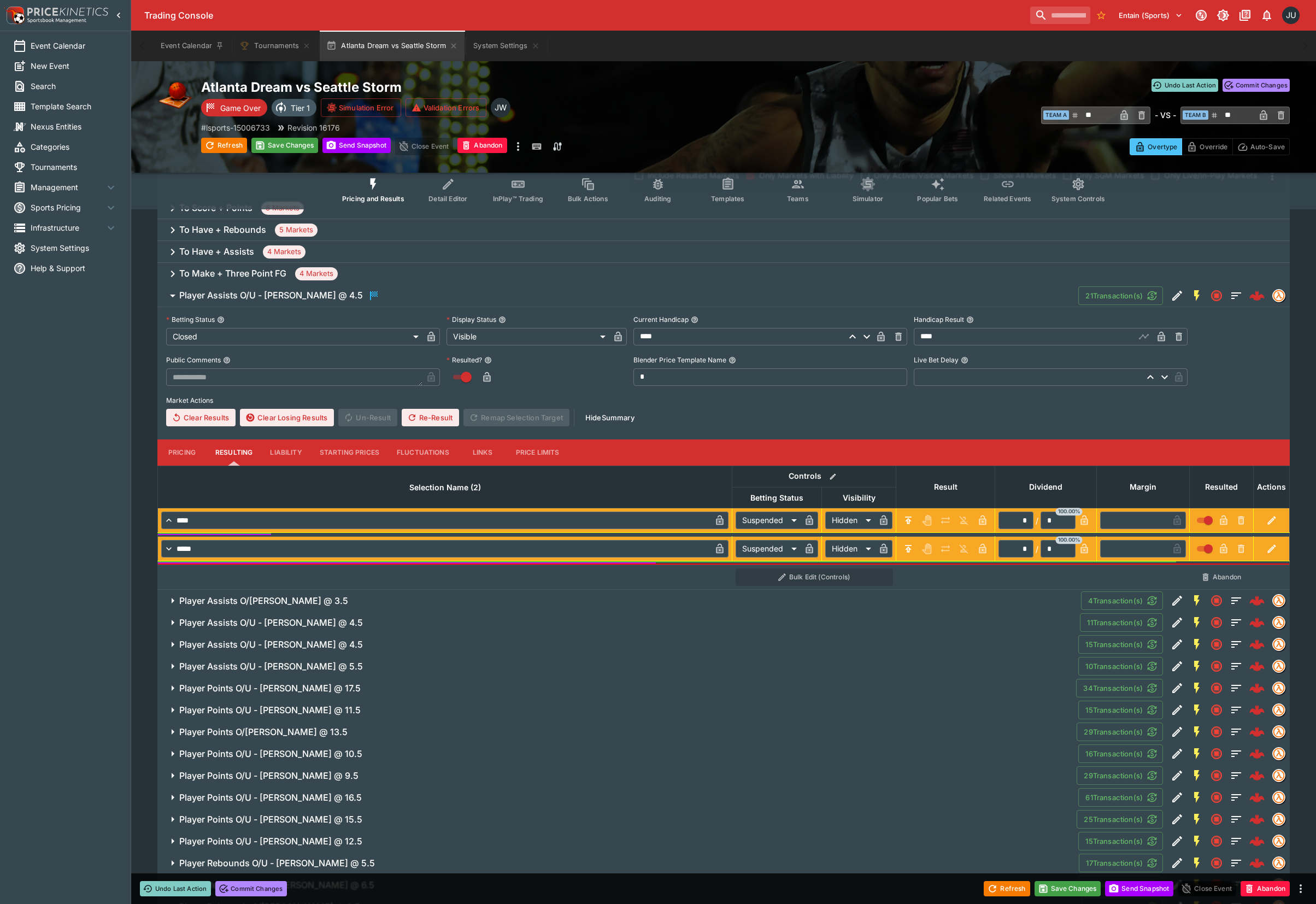
click at [307, 601] on h6 "Player Assists O/U - Brittney Sykes @ 3.5" at bounding box center [263, 601] width 169 height 12
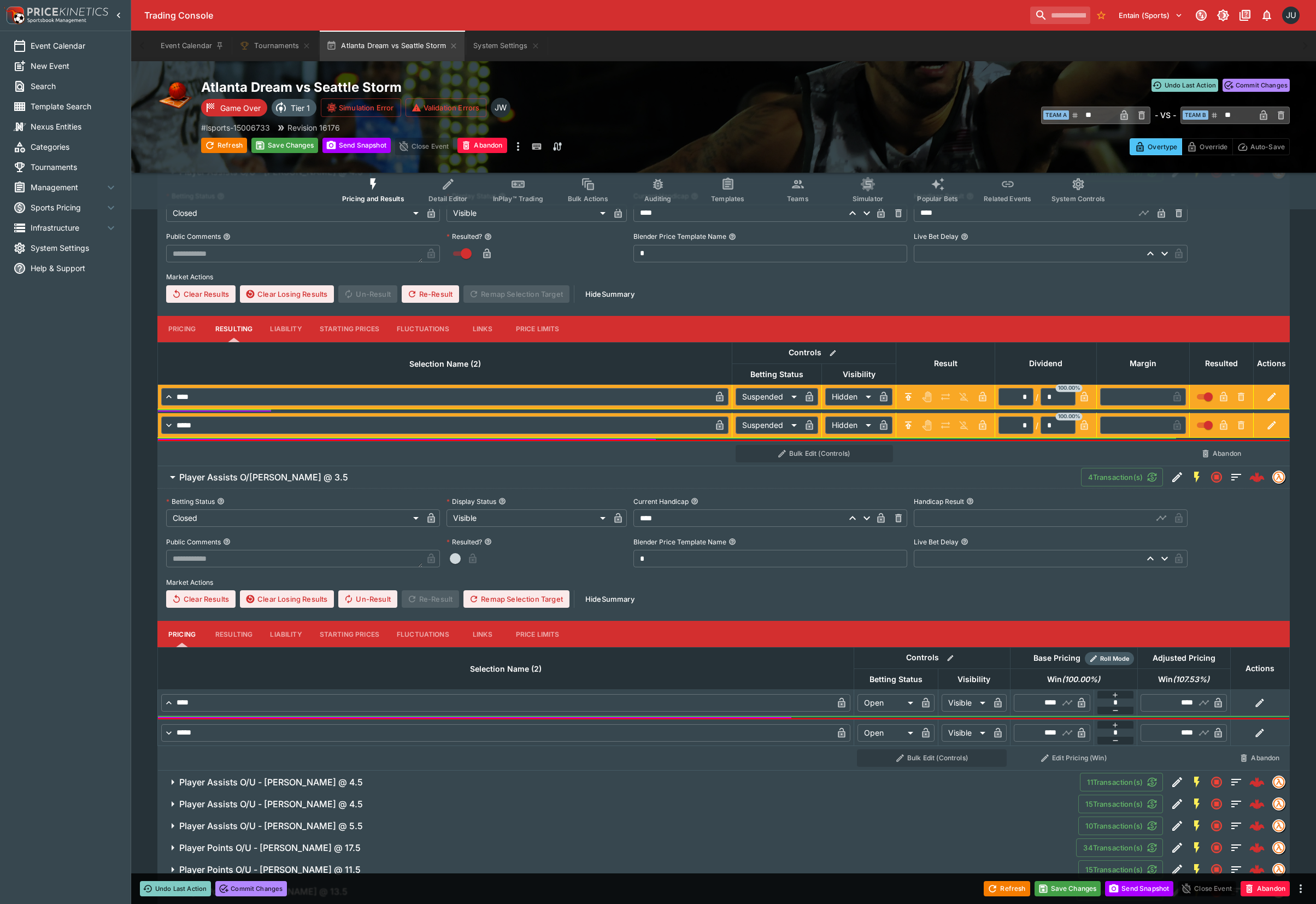
scroll to position [567, 0]
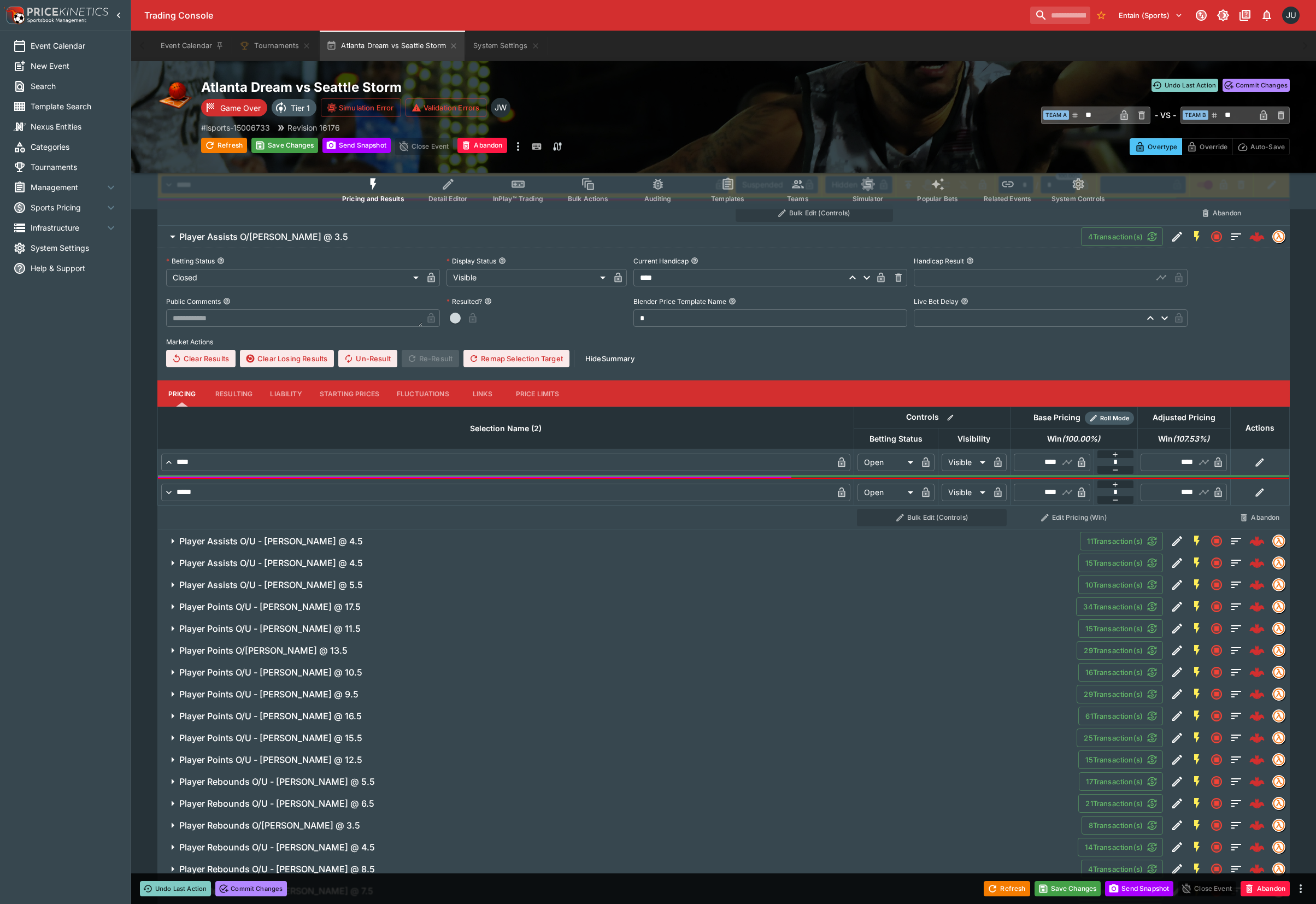
click at [237, 102] on button "Resulting" at bounding box center [234, 88] width 55 height 26
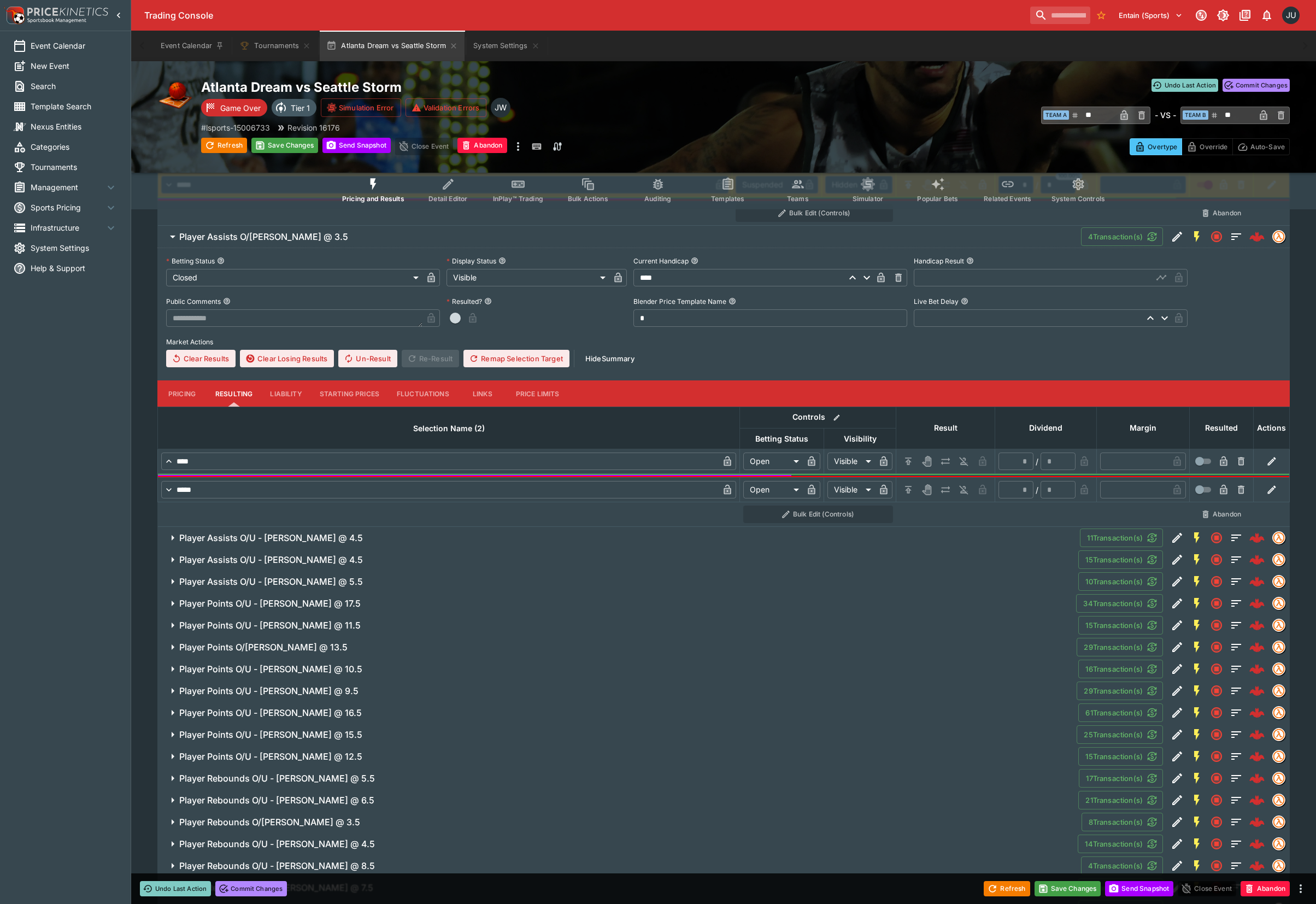
click at [912, 460] on icon "H/C" at bounding box center [908, 461] width 11 height 11
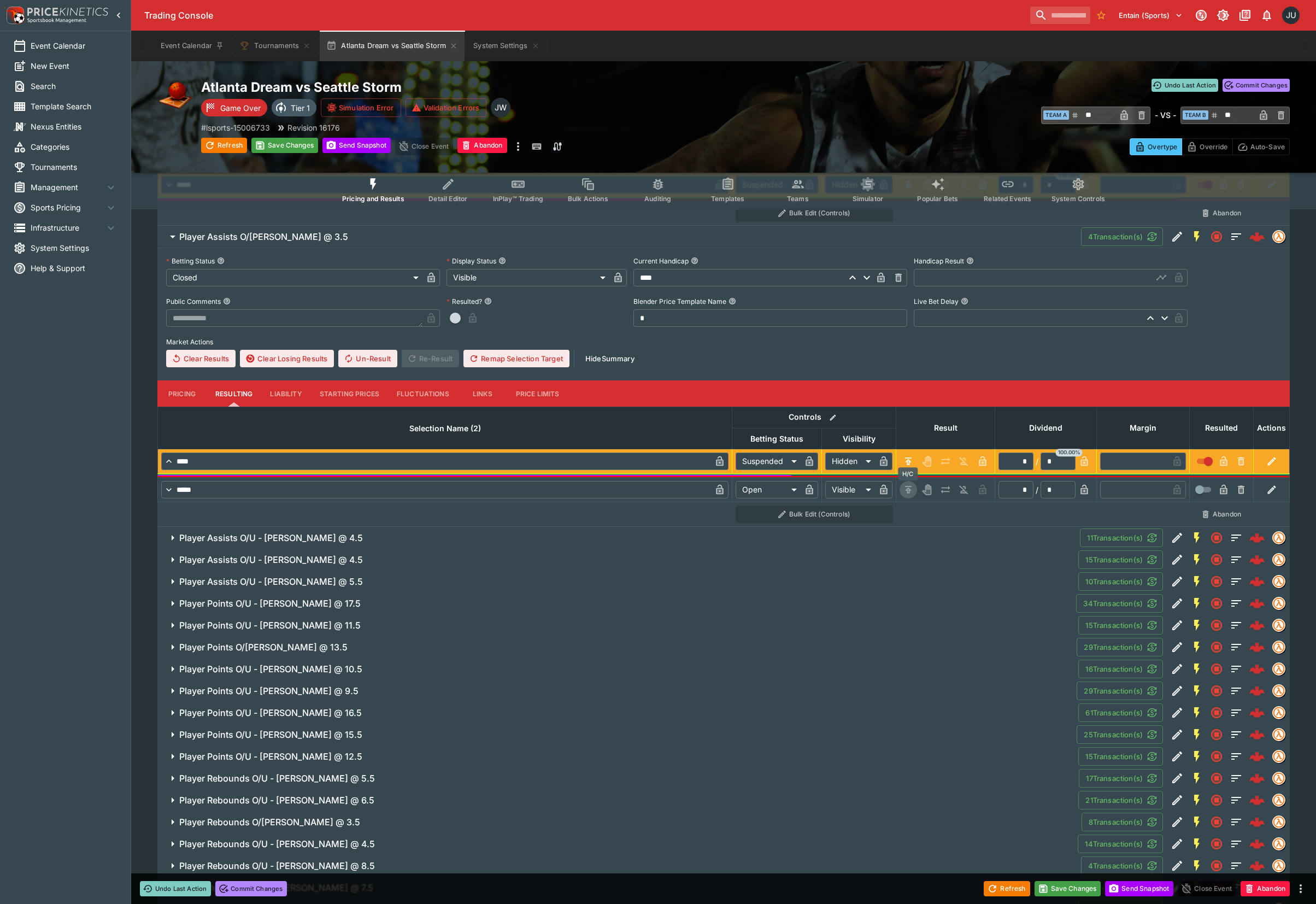
click at [909, 488] on icon "H/C" at bounding box center [908, 489] width 11 height 11
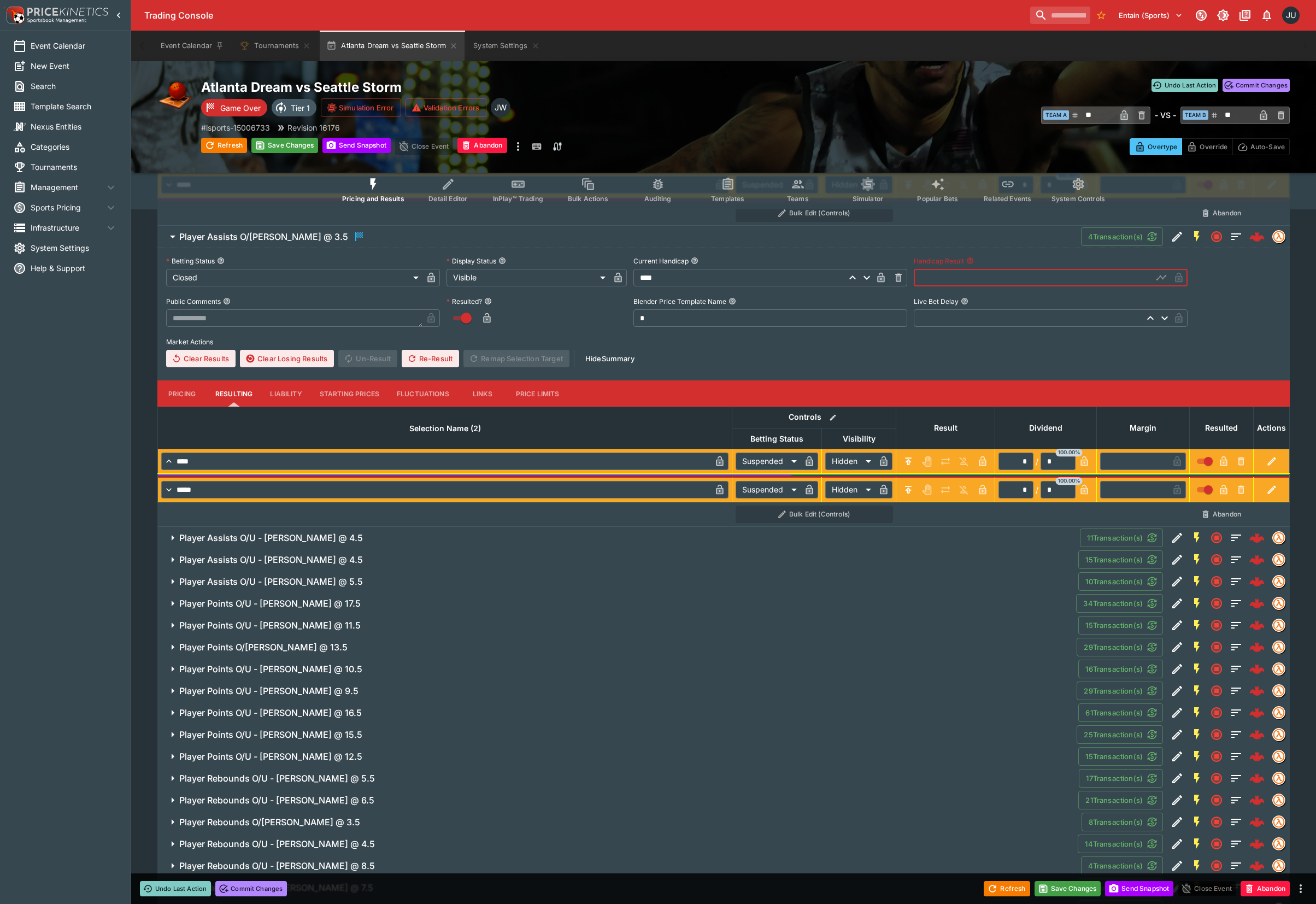
click at [957, 278] on input "text" at bounding box center [1033, 278] width 239 height 17
drag, startPoint x: 945, startPoint y: 278, endPoint x: 879, endPoint y: 272, distance: 66.3
click at [879, 272] on div "**********" at bounding box center [723, 310] width 1114 height 115
click at [408, 540] on span "Player Assists O/U - Gabby Williams @ 4.5" at bounding box center [625, 538] width 892 height 12
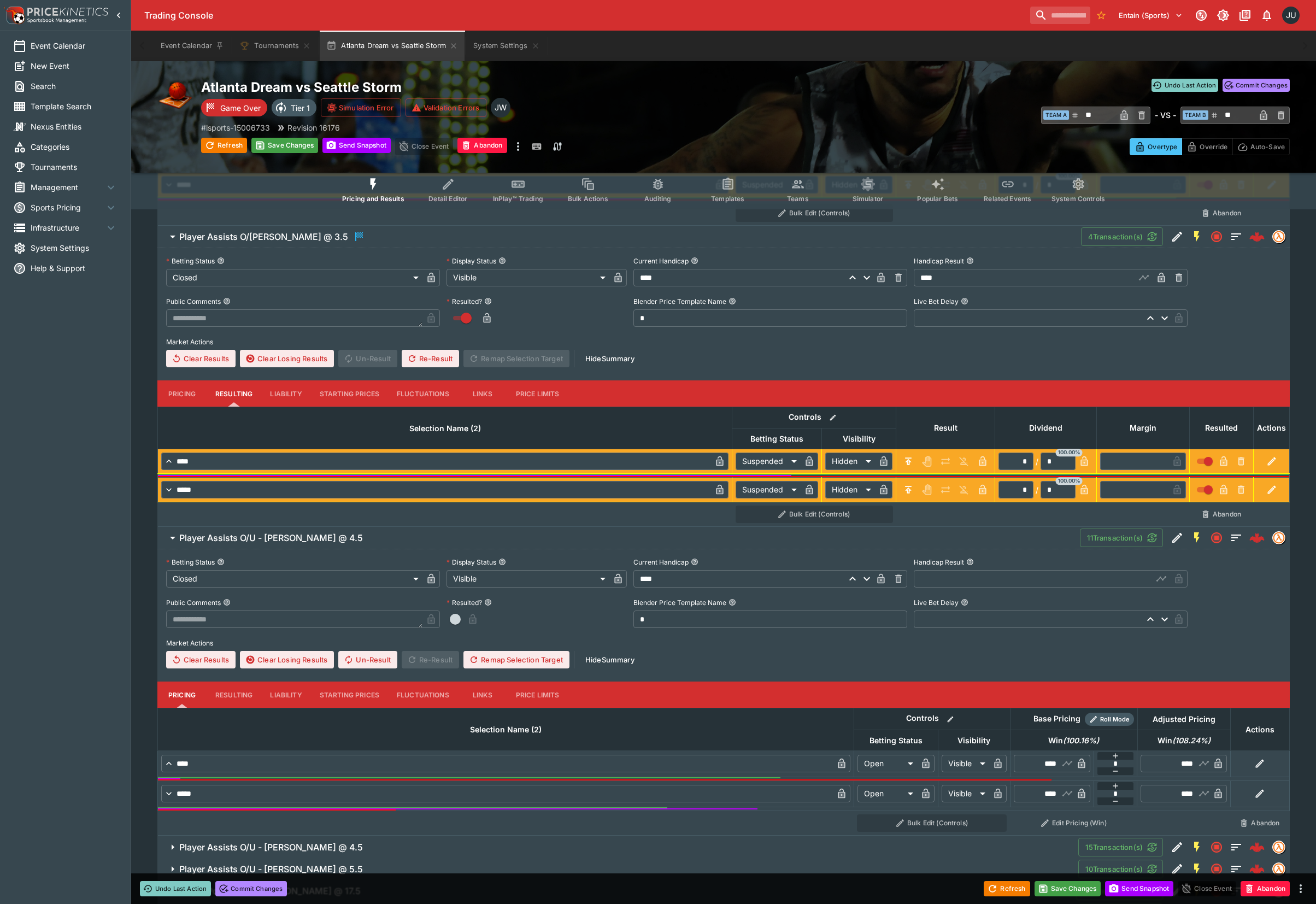
scroll to position [905, 0]
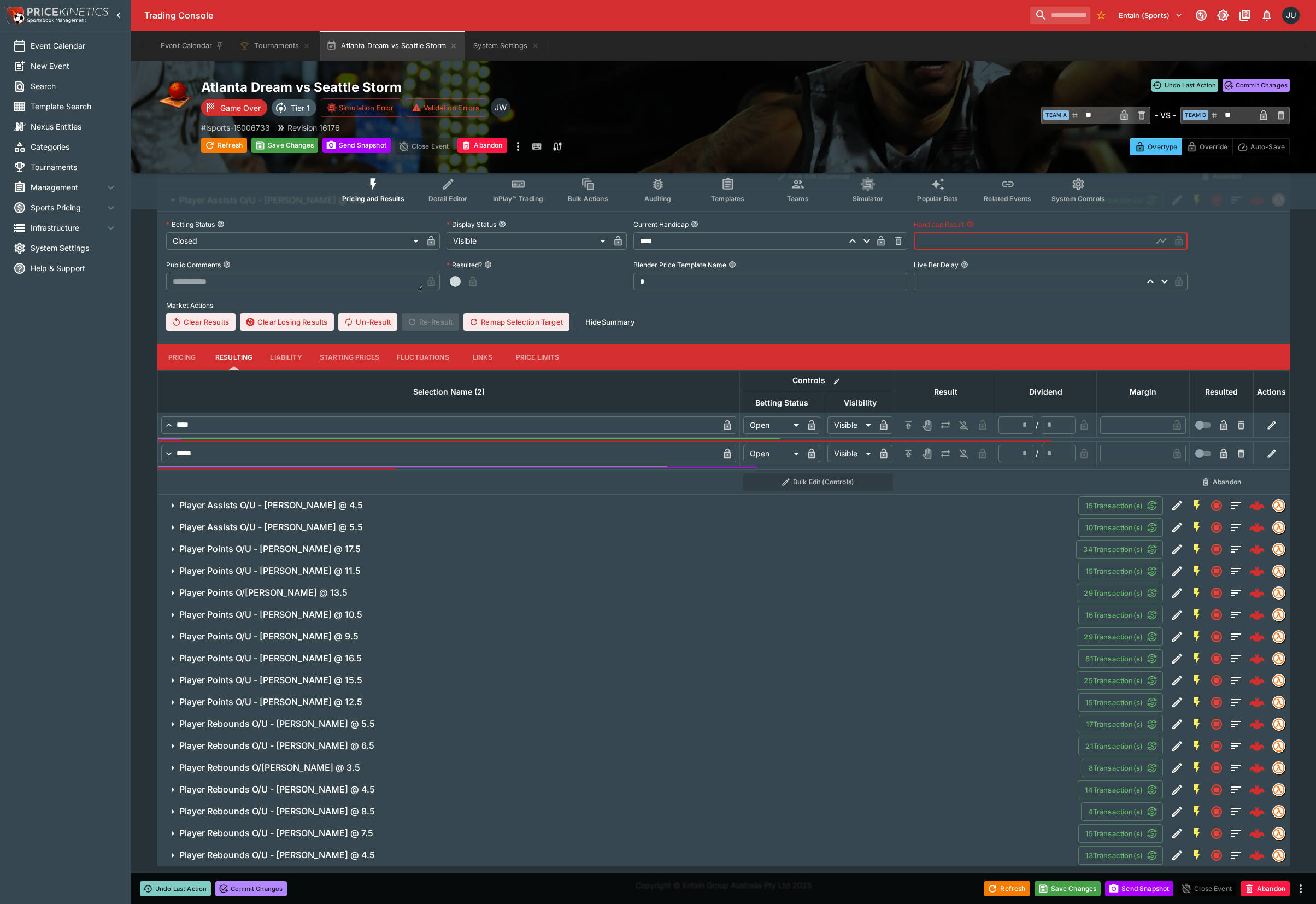
click at [945, 243] on input "text" at bounding box center [1033, 241] width 239 height 17
drag, startPoint x: 909, startPoint y: 422, endPoint x: 909, endPoint y: 449, distance: 27.0
click at [909, 423] on icon "H/C" at bounding box center [908, 425] width 11 height 11
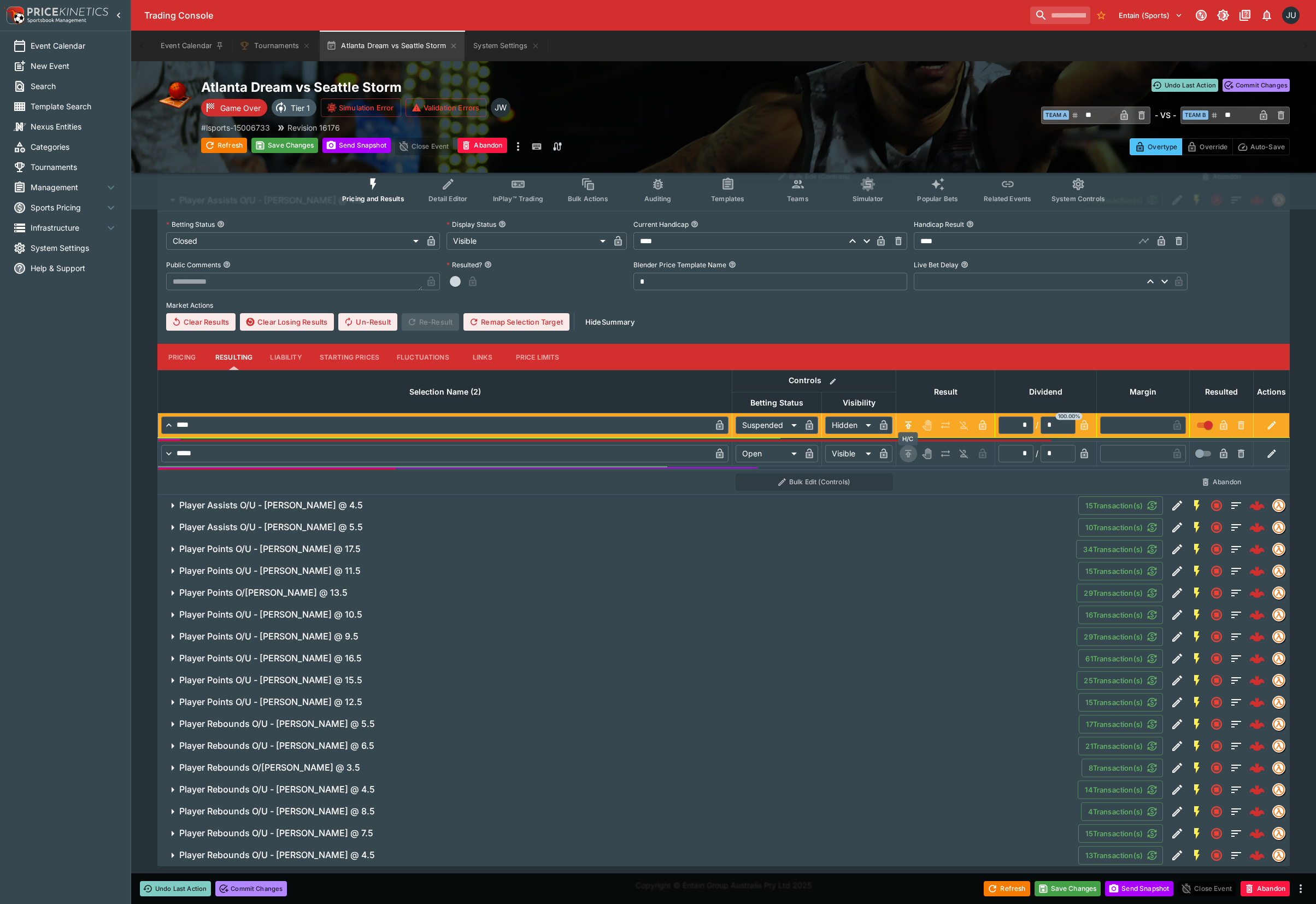
click at [909, 450] on icon "H/C" at bounding box center [908, 453] width 11 height 11
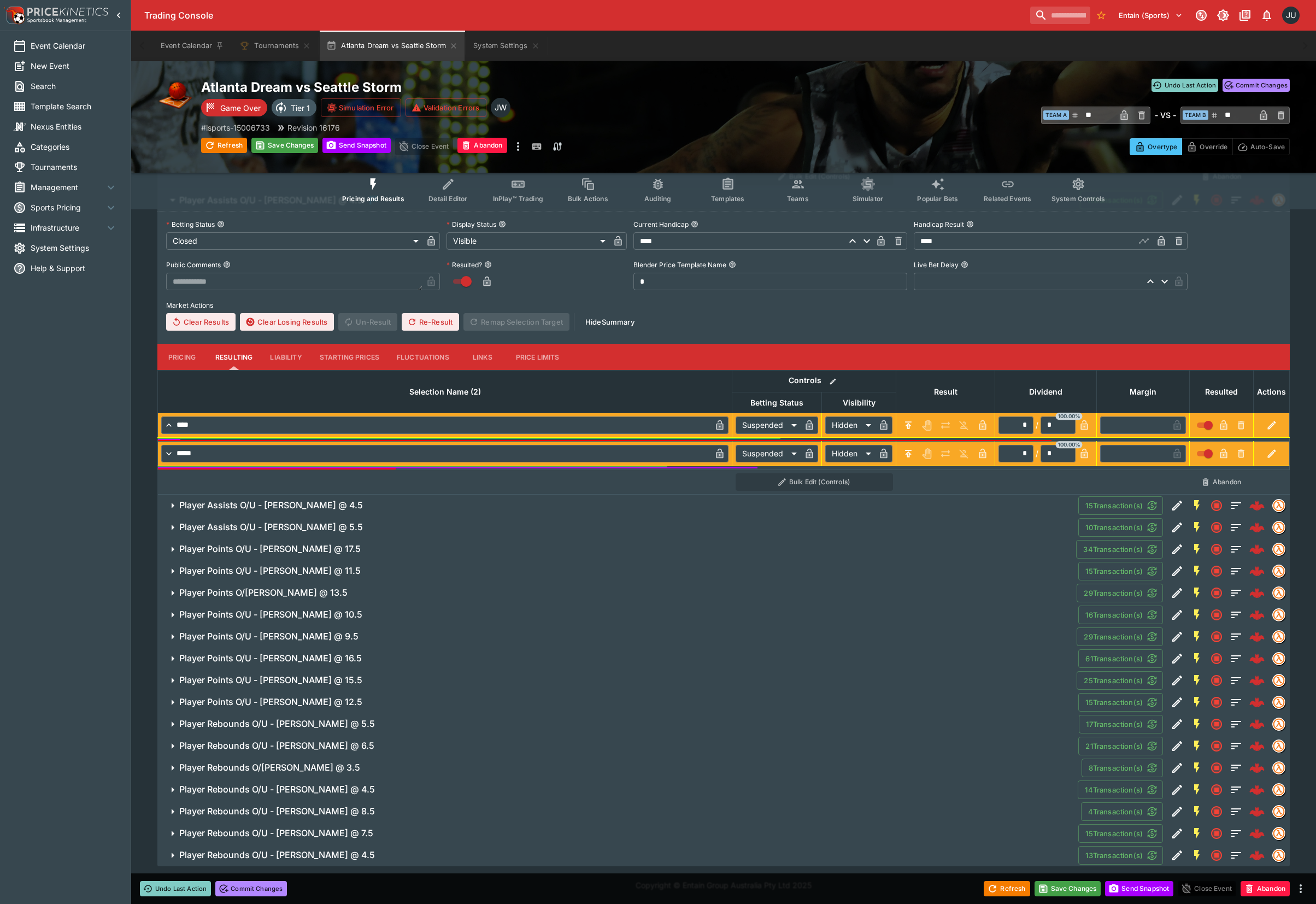
click at [484, 505] on span "Player Assists O/U - Rhyne Howard @ 4.5" at bounding box center [624, 505] width 890 height 12
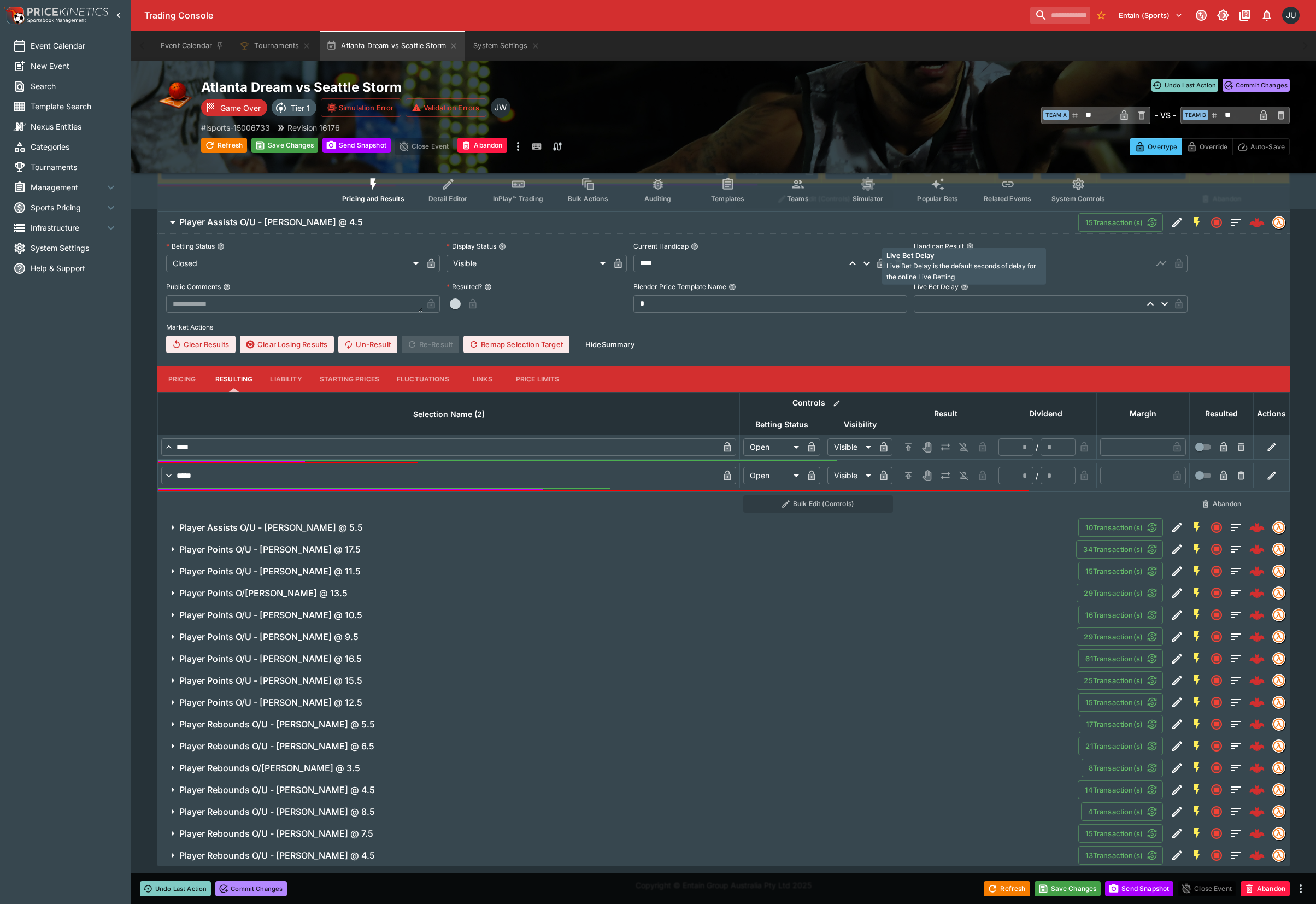
click at [939, 265] on span "Live Bet Delay is the default seconds of delay for the online Live Betting" at bounding box center [961, 271] width 150 height 19
click at [1062, 265] on input "text" at bounding box center [1033, 263] width 239 height 17
click at [910, 447] on icon "H/C" at bounding box center [908, 446] width 6 height 7
click at [905, 475] on icon "H/C" at bounding box center [908, 475] width 11 height 11
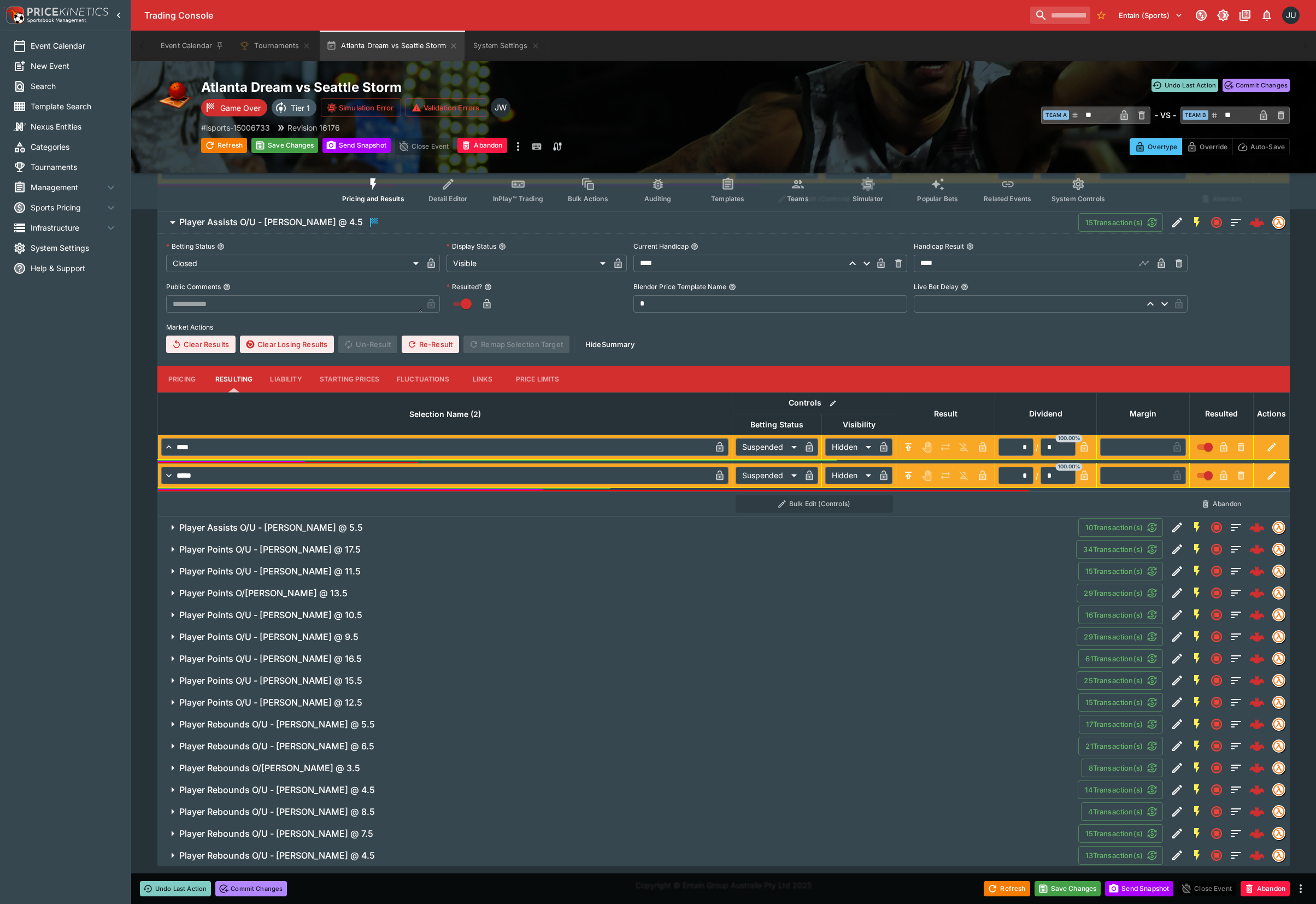
click at [434, 532] on span "Player Assists O/U - Skylar Diggins @ 5.5" at bounding box center [624, 527] width 890 height 12
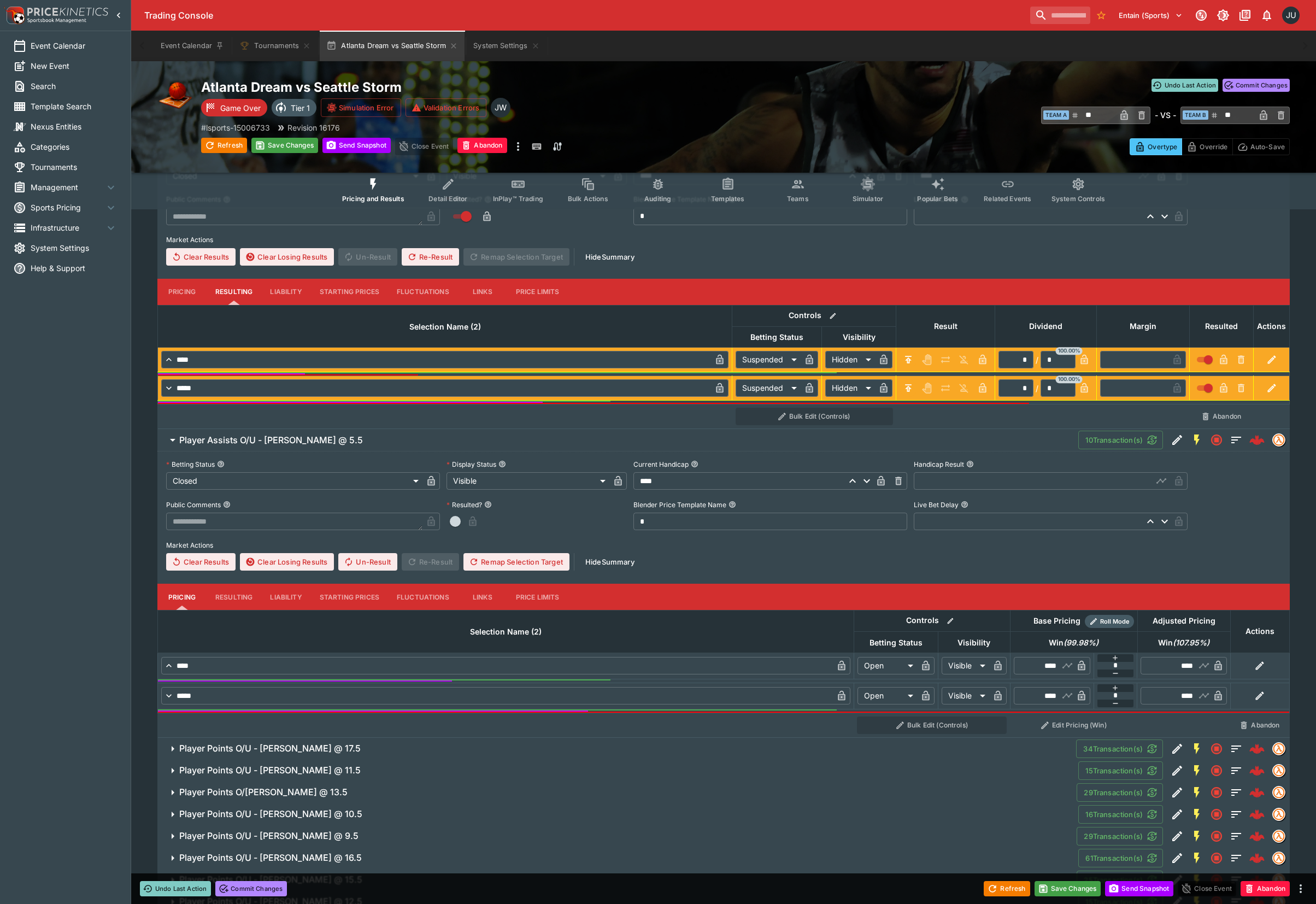
scroll to position [1409, 0]
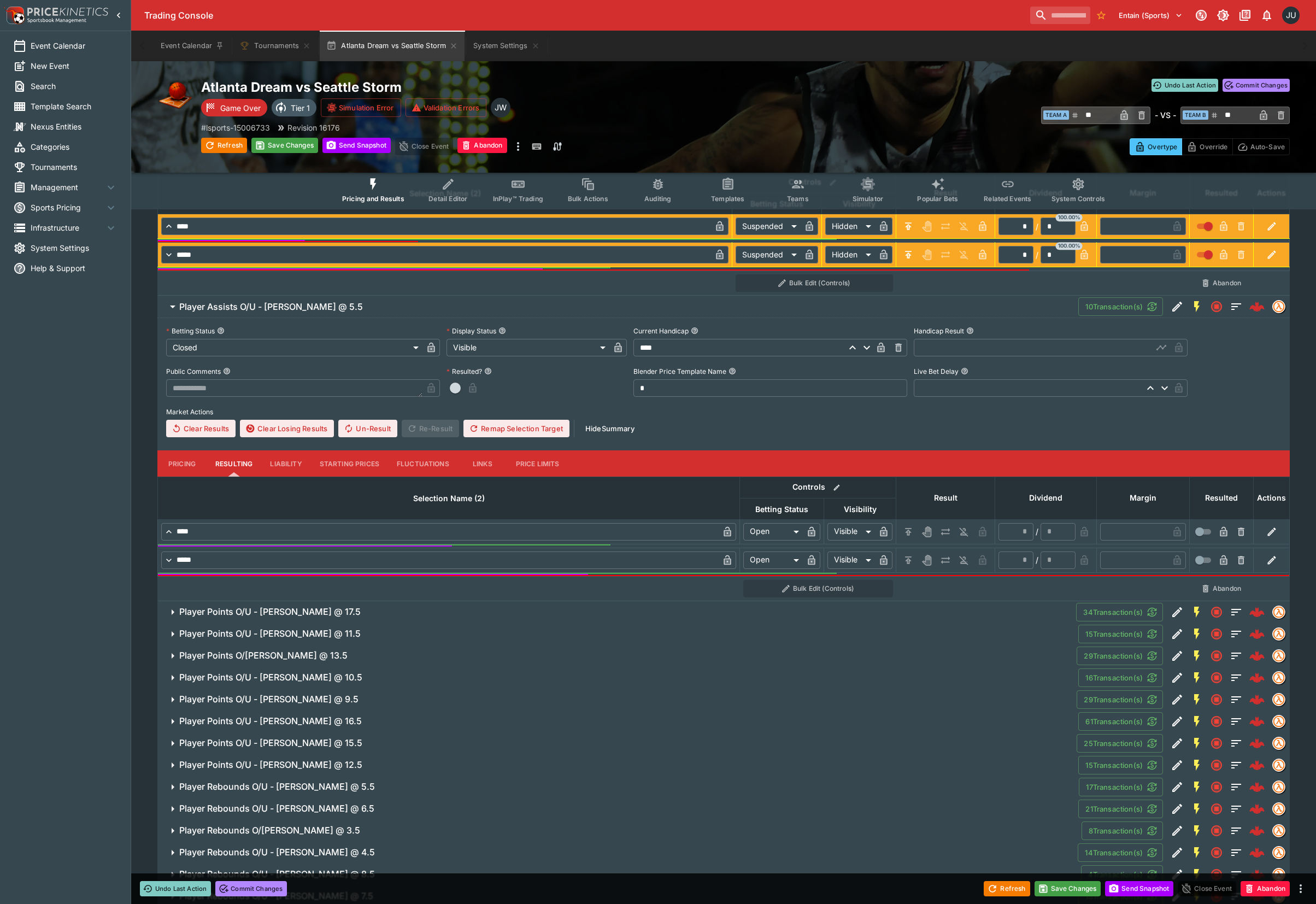
drag, startPoint x: 917, startPoint y: 532, endPoint x: 910, endPoint y: 549, distance: 18.4
click at [917, 533] on div at bounding box center [945, 531] width 92 height 17
drag, startPoint x: 910, startPoint y: 556, endPoint x: 910, endPoint y: 538, distance: 18.0
click at [908, 532] on icon "H/C" at bounding box center [908, 531] width 11 height 11
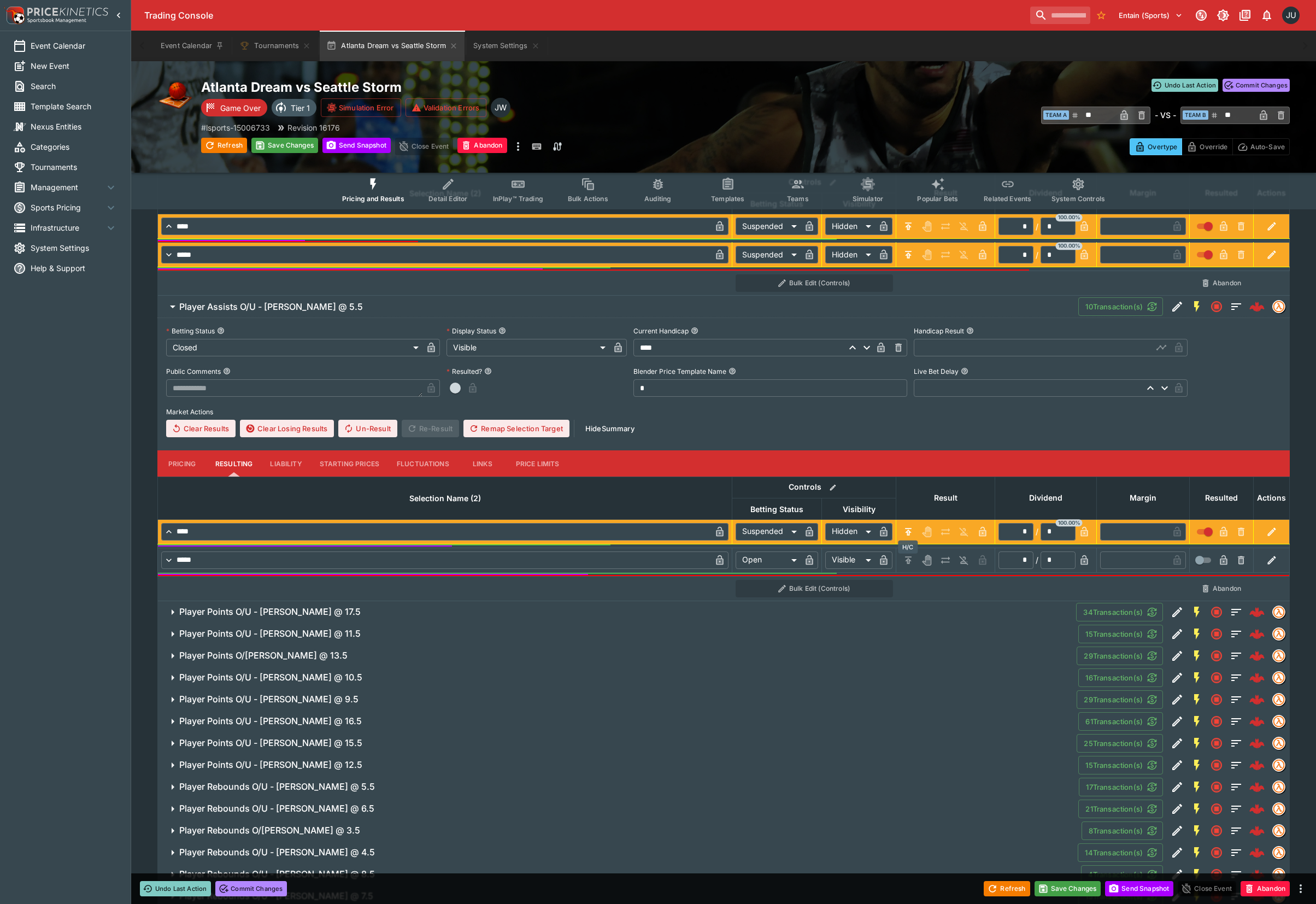
click at [907, 560] on icon "H/C" at bounding box center [908, 560] width 6 height 7
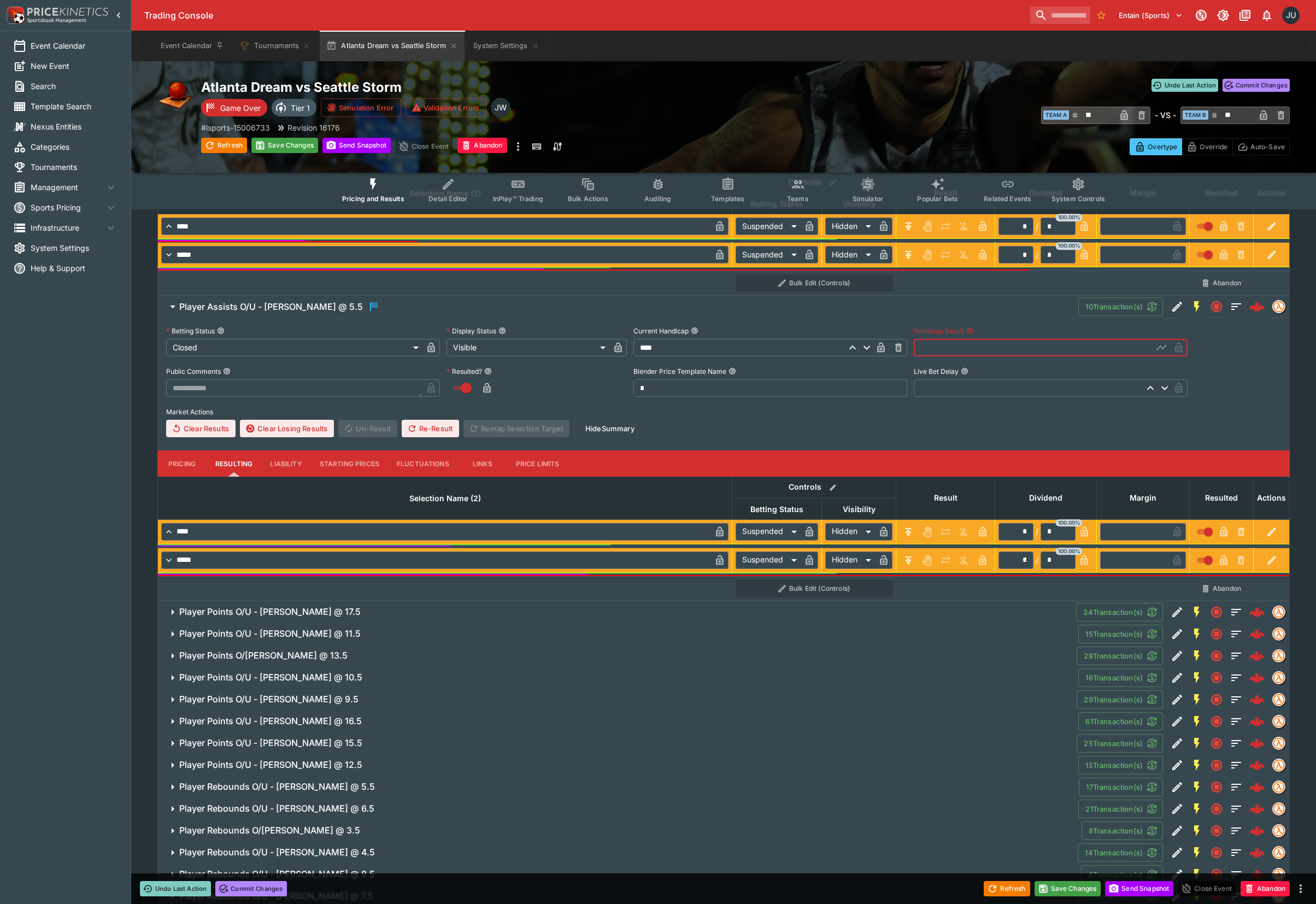
click at [933, 348] on input "text" at bounding box center [1033, 347] width 239 height 17
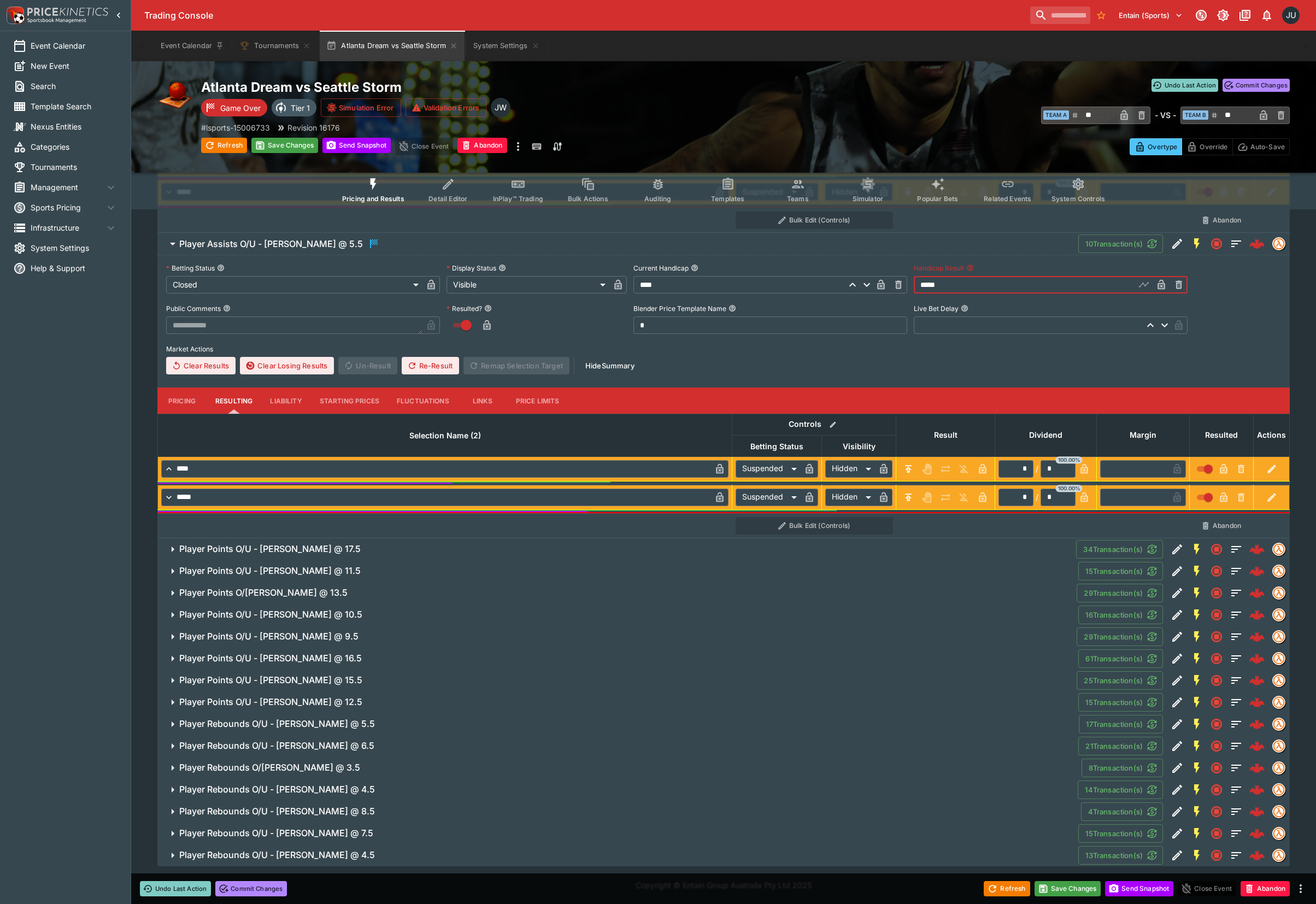
click at [381, 556] on button "Player Points O/U - Allisha Gray @ 17.5" at bounding box center [616, 549] width 919 height 22
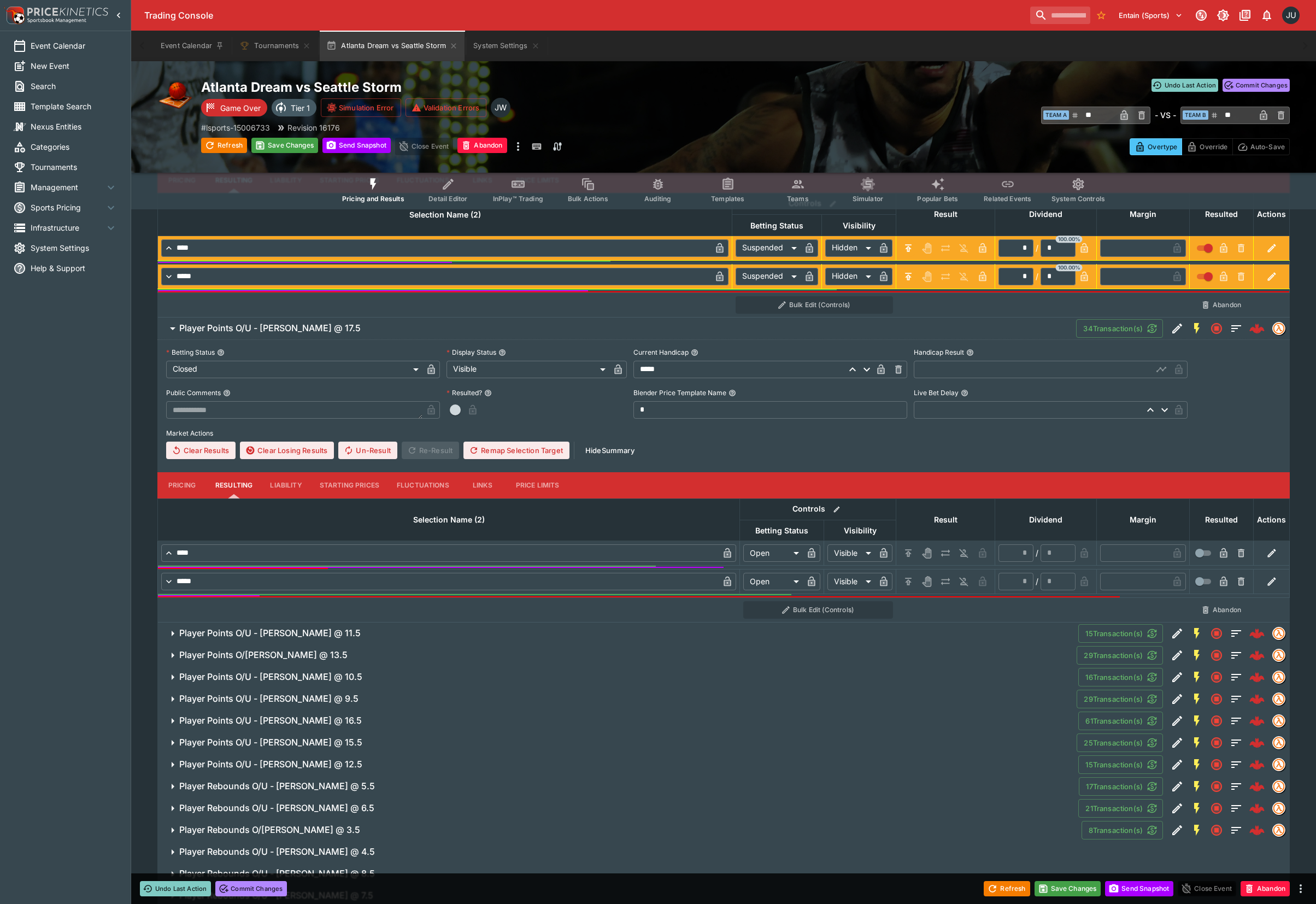
scroll to position [1694, 0]
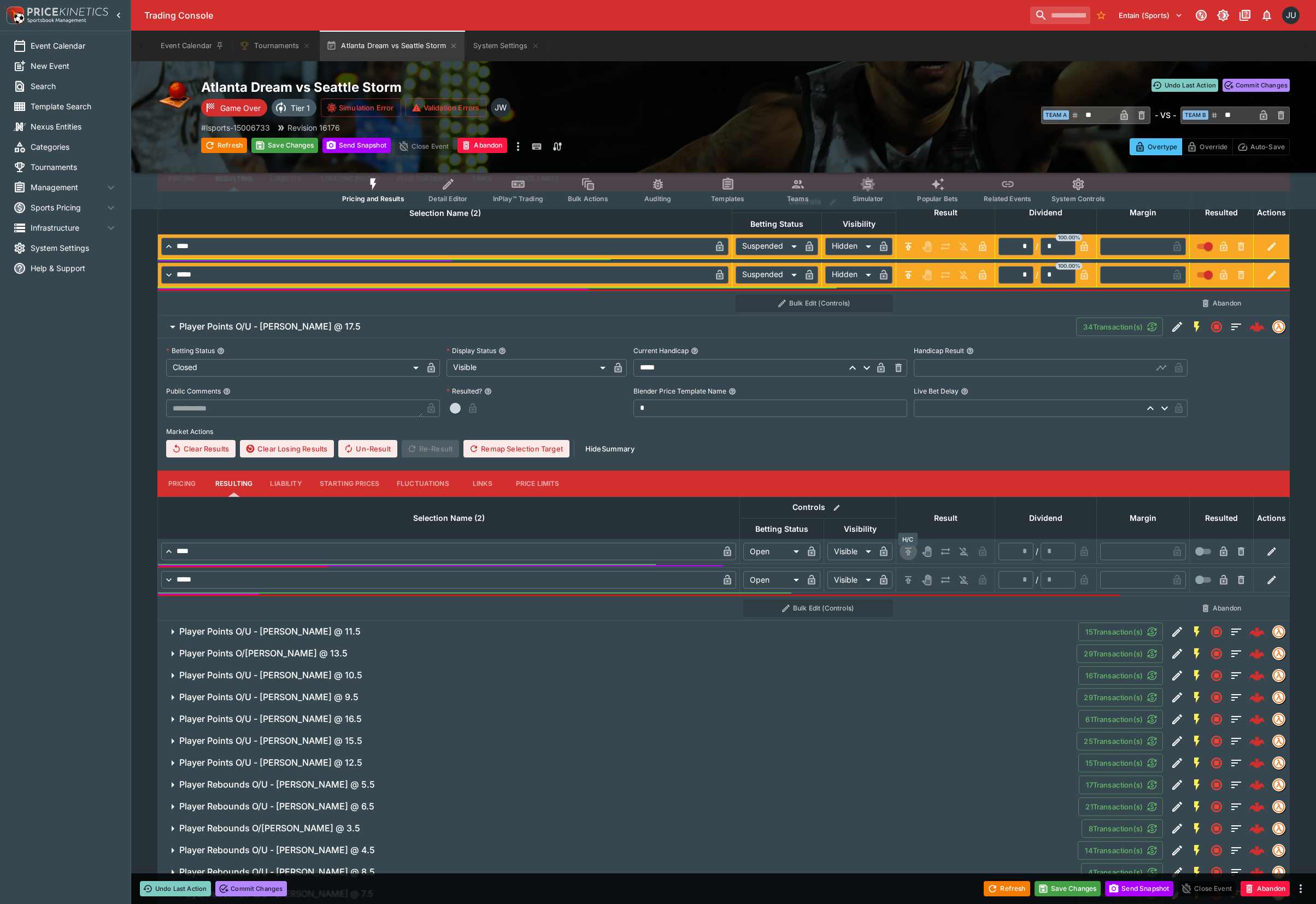
click at [912, 556] on icon "H/C" at bounding box center [908, 551] width 11 height 11
click at [907, 583] on icon "H/C" at bounding box center [908, 579] width 6 height 7
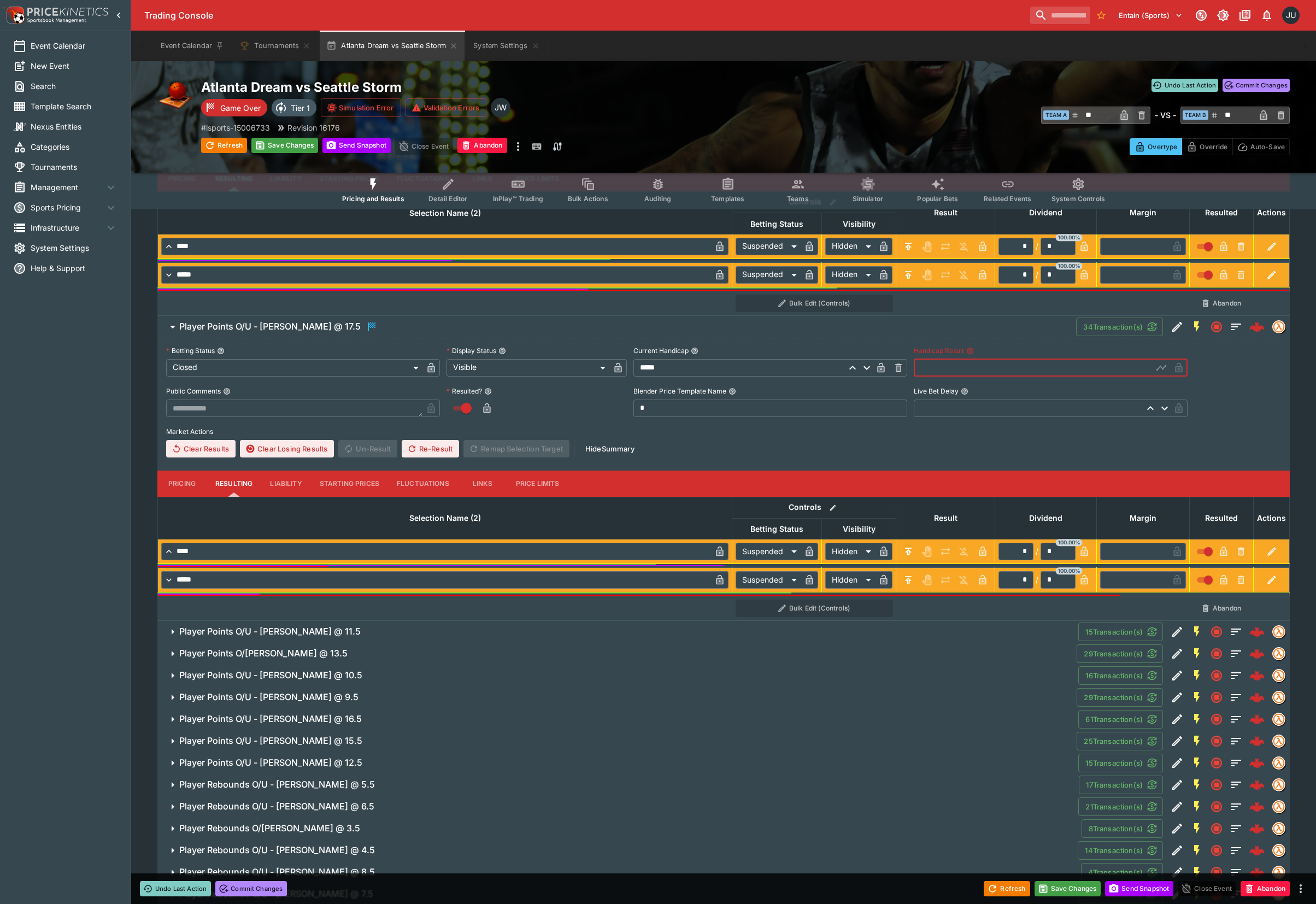
click at [940, 372] on input "text" at bounding box center [1033, 367] width 239 height 17
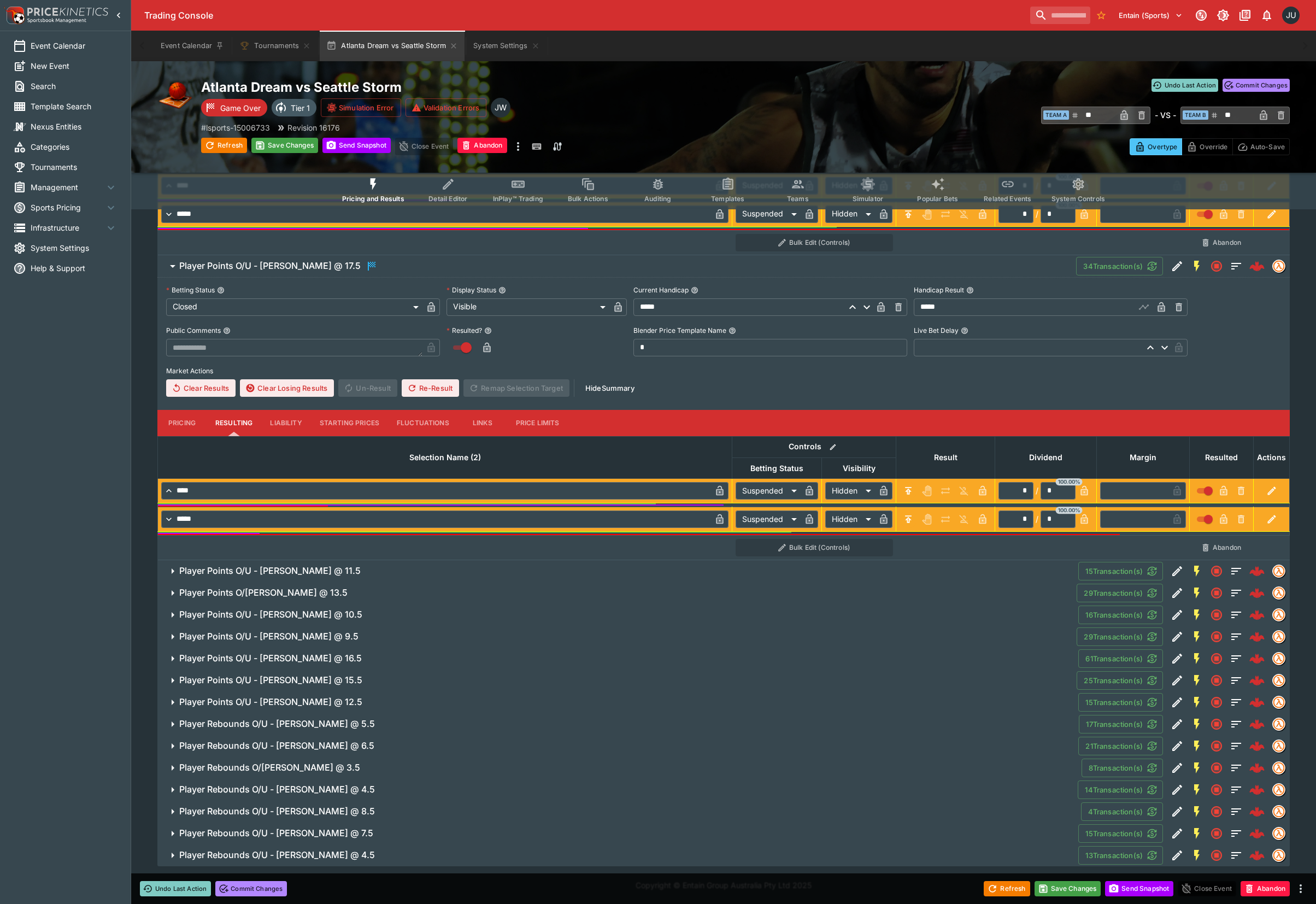
click at [367, 567] on span "Player Points O/U - Brionna Jones @ 11.5" at bounding box center [624, 570] width 890 height 12
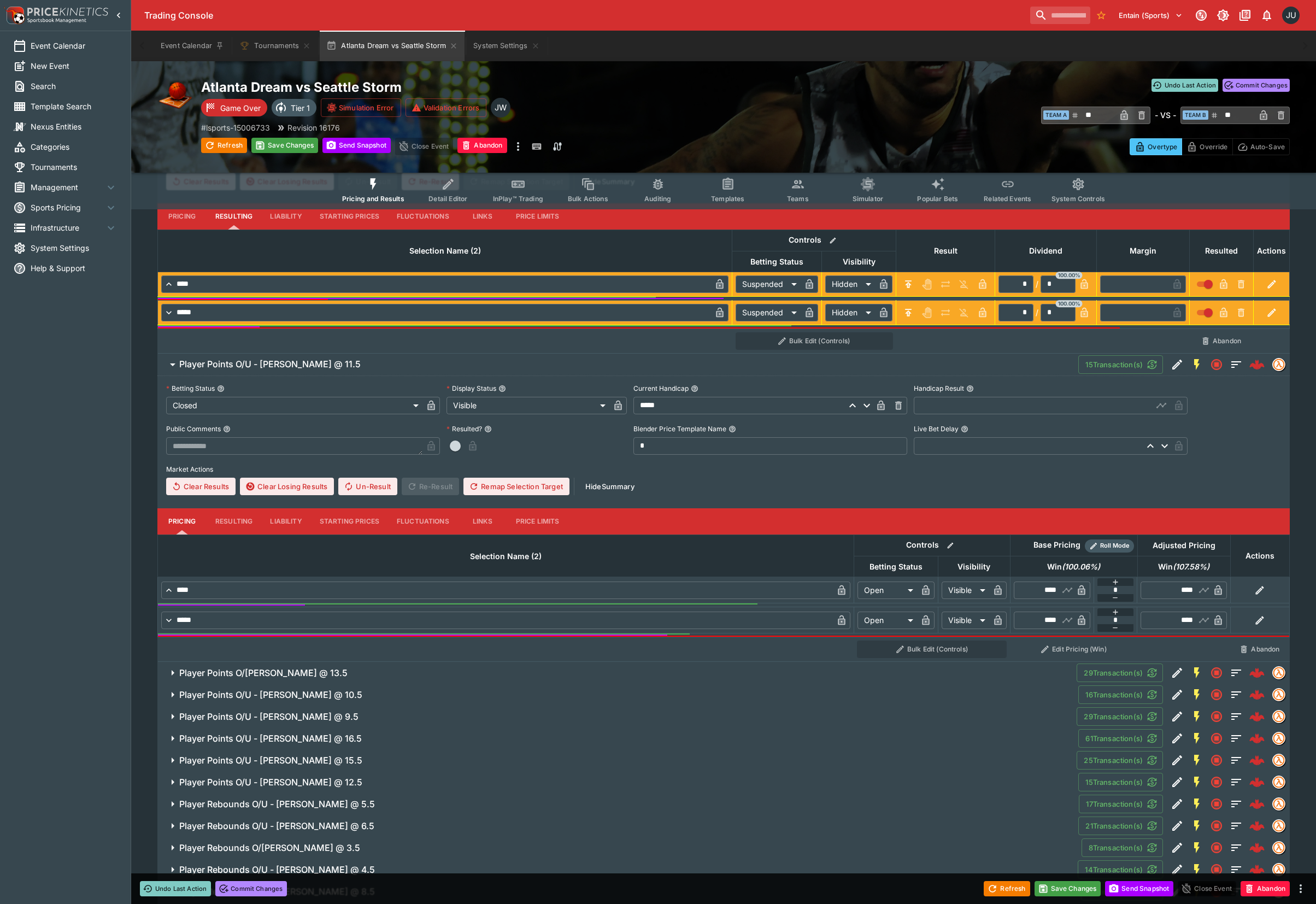
scroll to position [2033, 0]
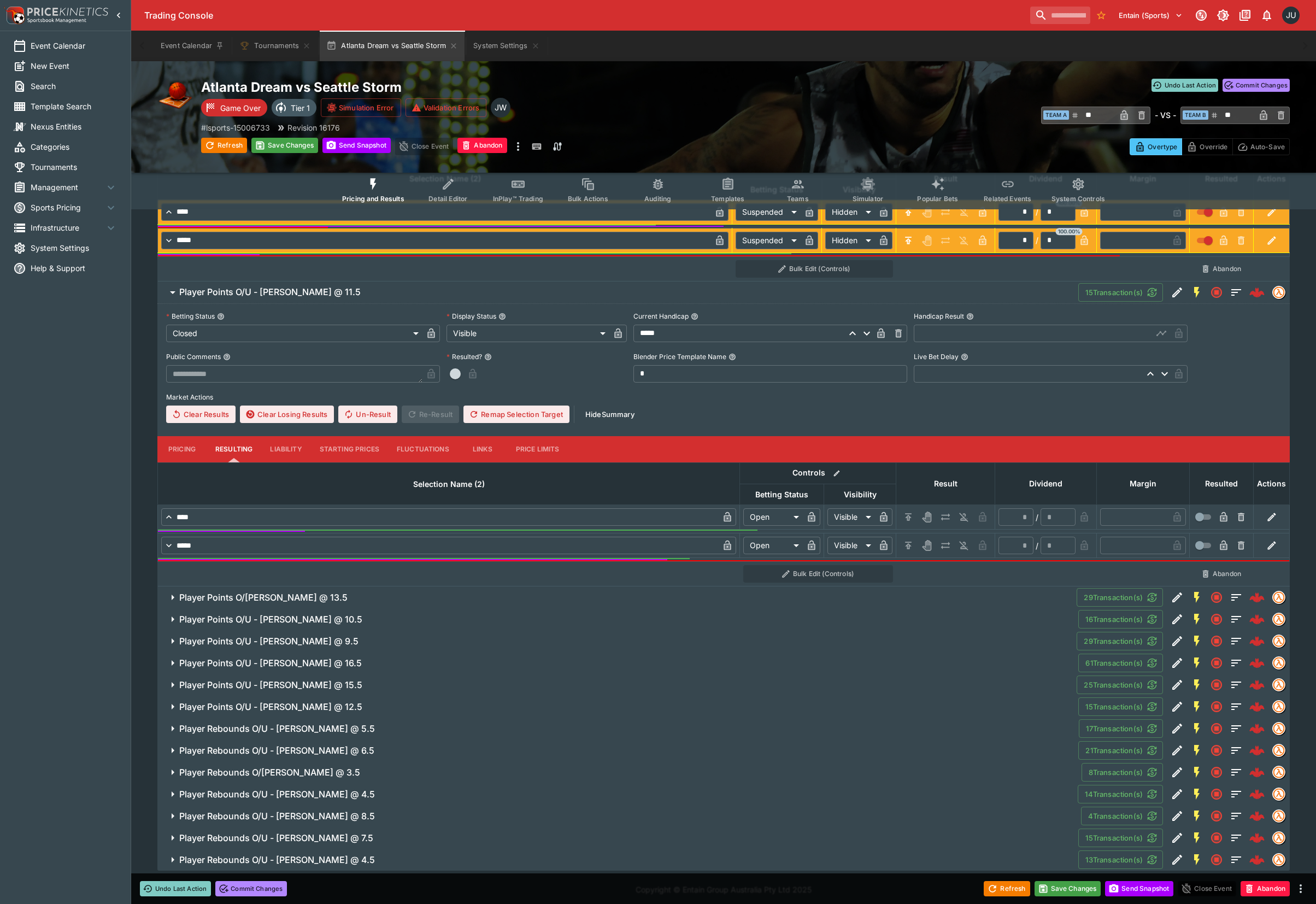
click at [903, 519] on icon "H/C" at bounding box center [908, 516] width 11 height 11
click at [908, 547] on icon "H/C" at bounding box center [908, 545] width 11 height 11
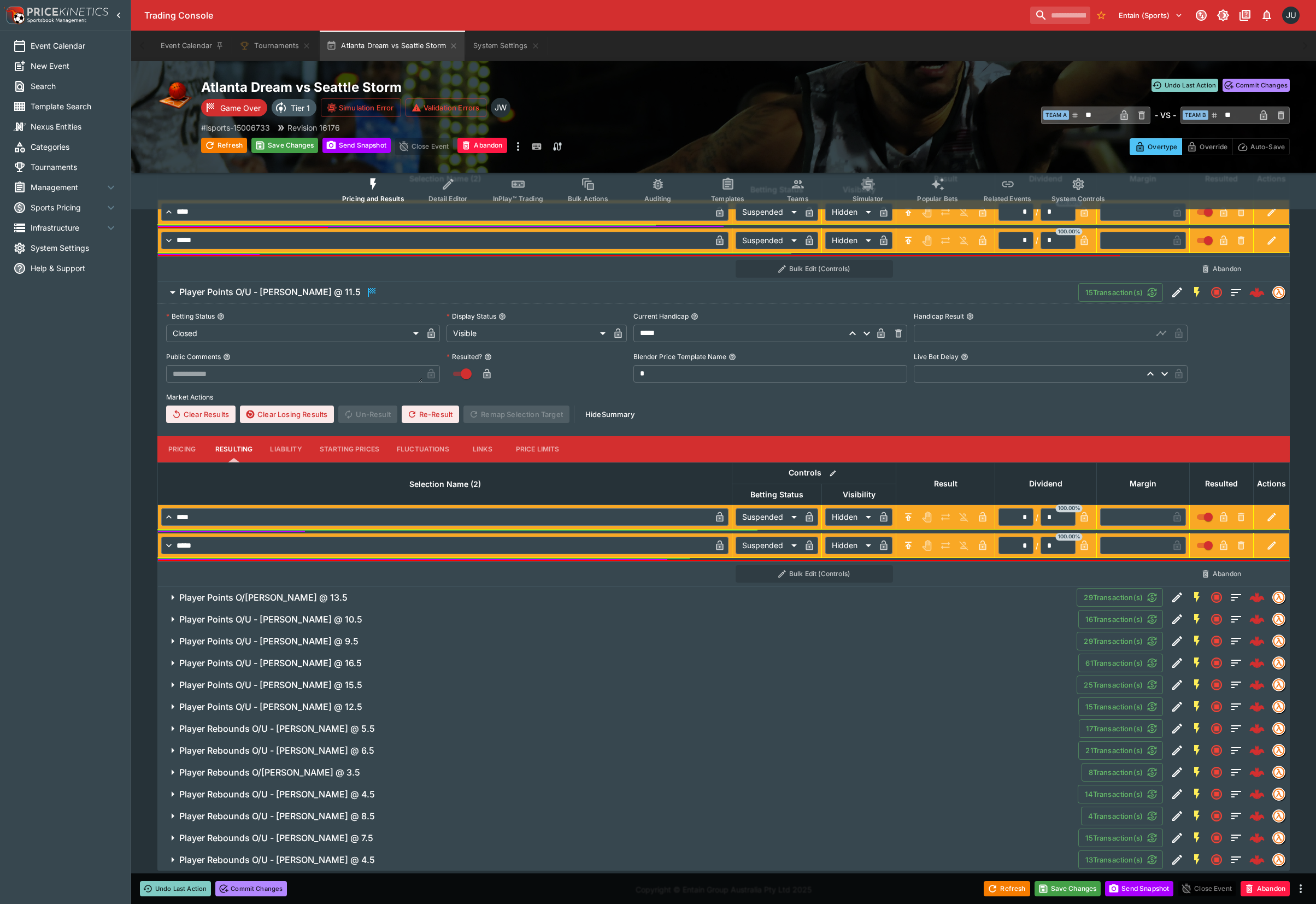
click at [941, 342] on input "text" at bounding box center [1033, 333] width 239 height 17
click at [296, 143] on button "Save Changes" at bounding box center [285, 146] width 67 height 15
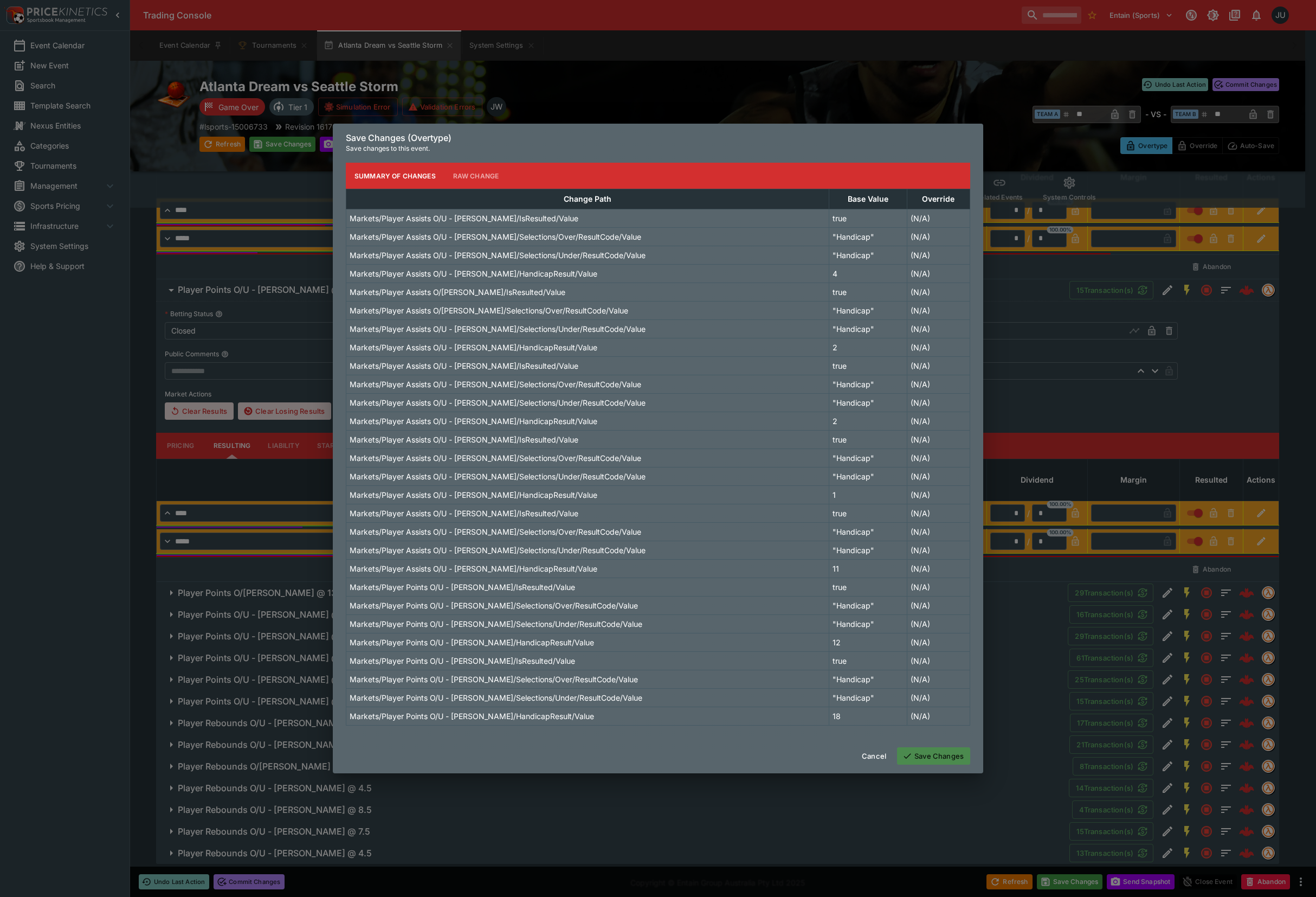
click at [931, 757] on button "Save Changes" at bounding box center [933, 755] width 73 height 17
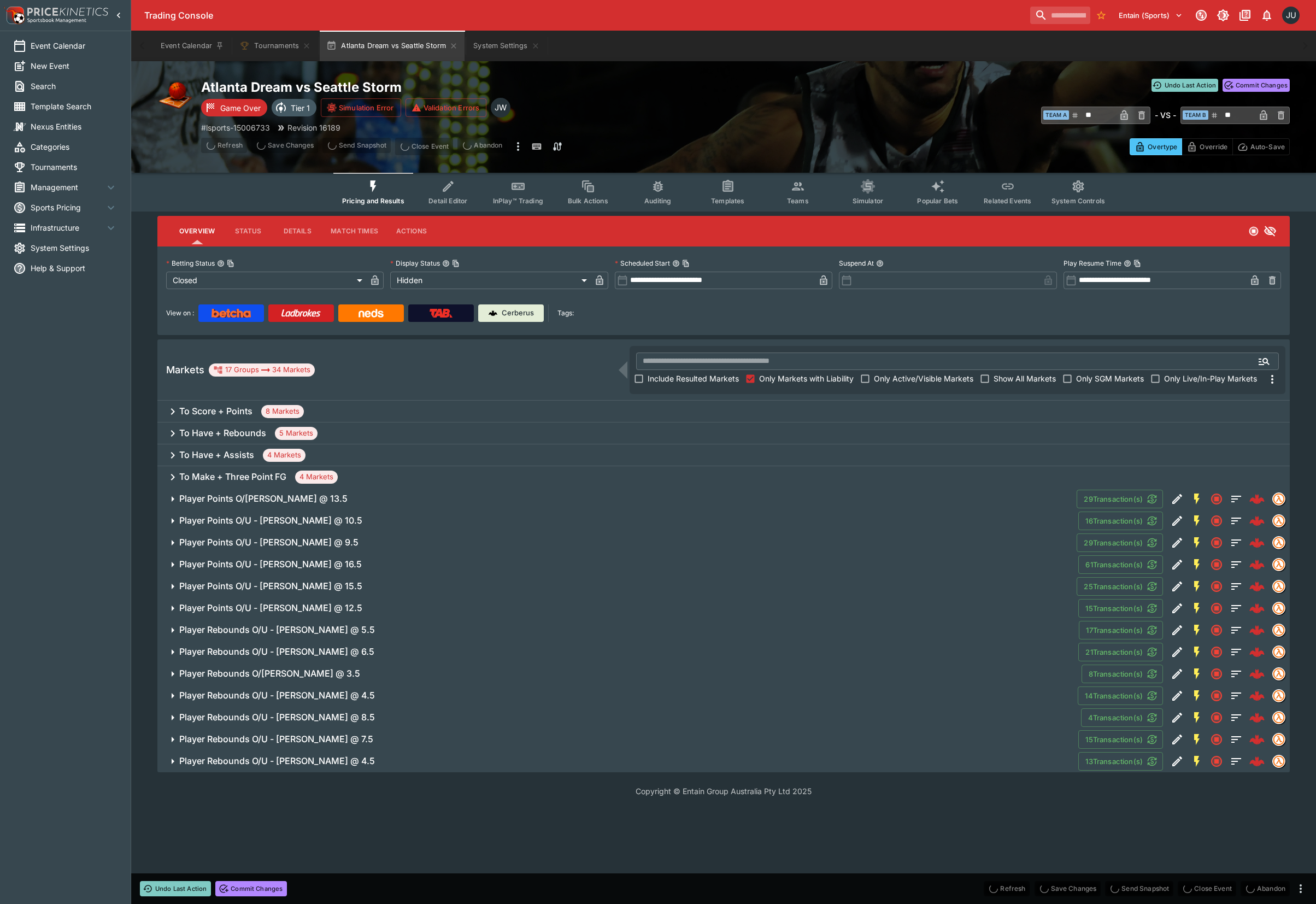
scroll to position [0, 0]
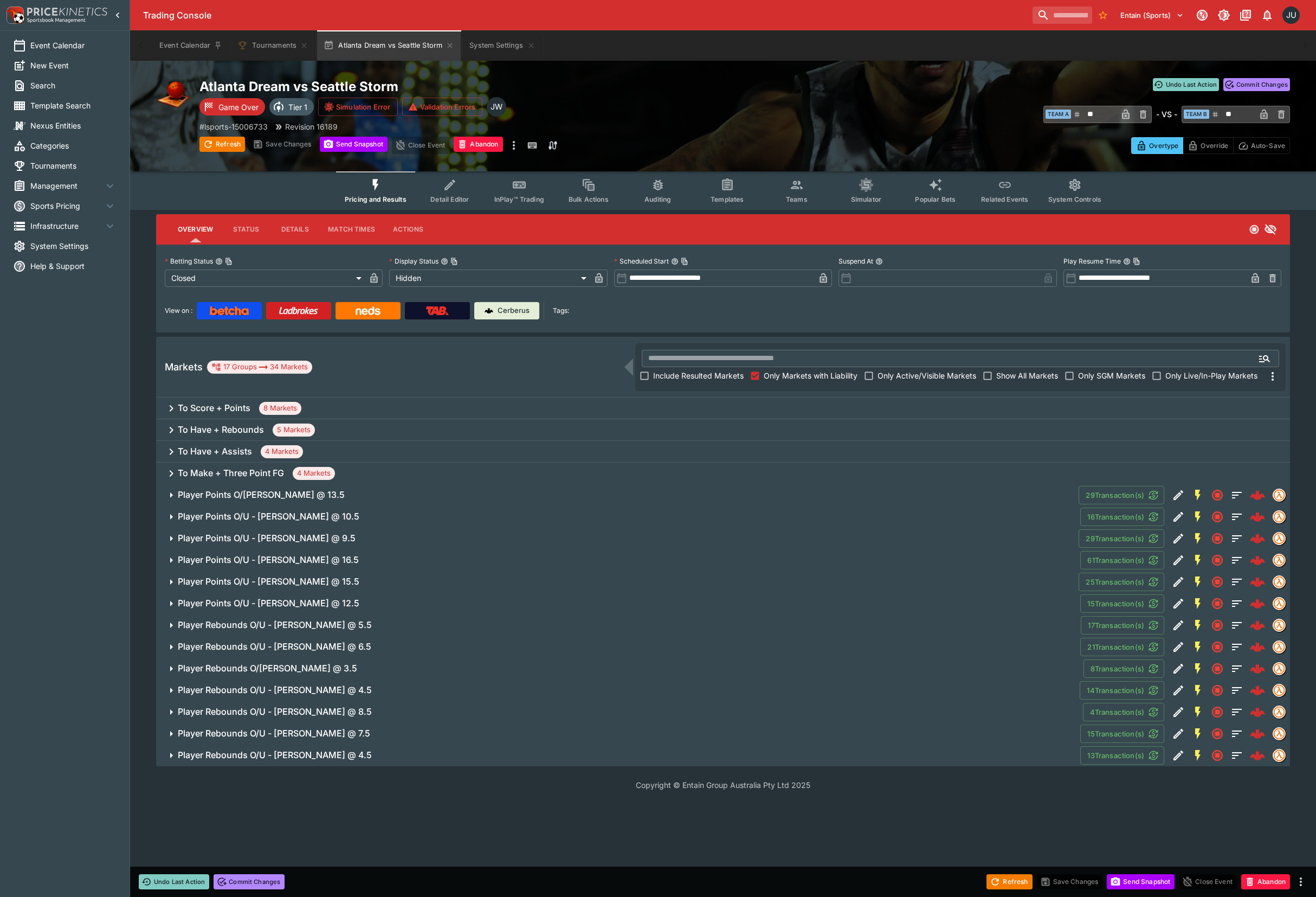
click at [378, 496] on span "Player Points O/U - Brittney Sykes @ 13.5" at bounding box center [624, 494] width 892 height 12
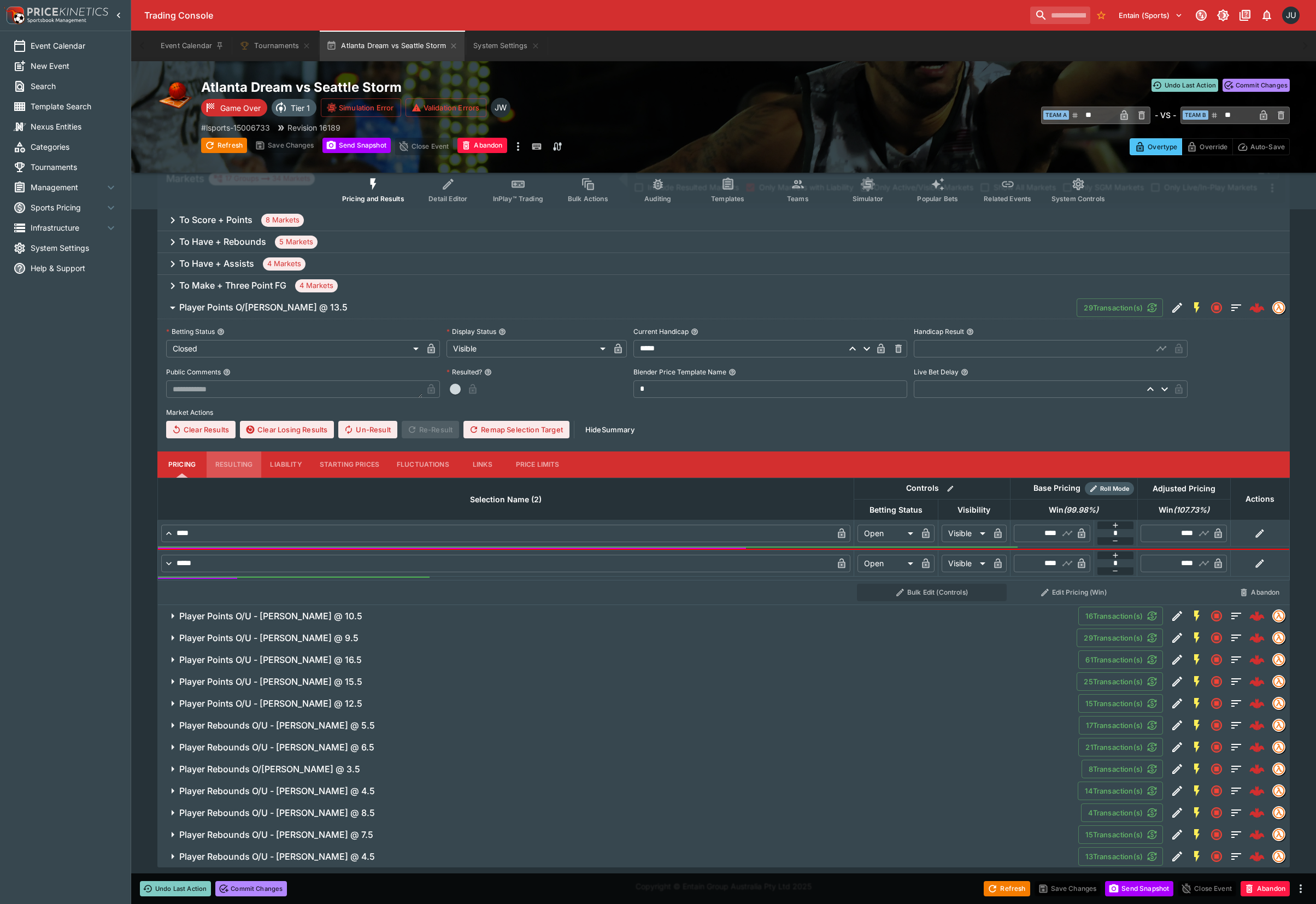
click at [234, 464] on button "Resulting" at bounding box center [234, 464] width 55 height 26
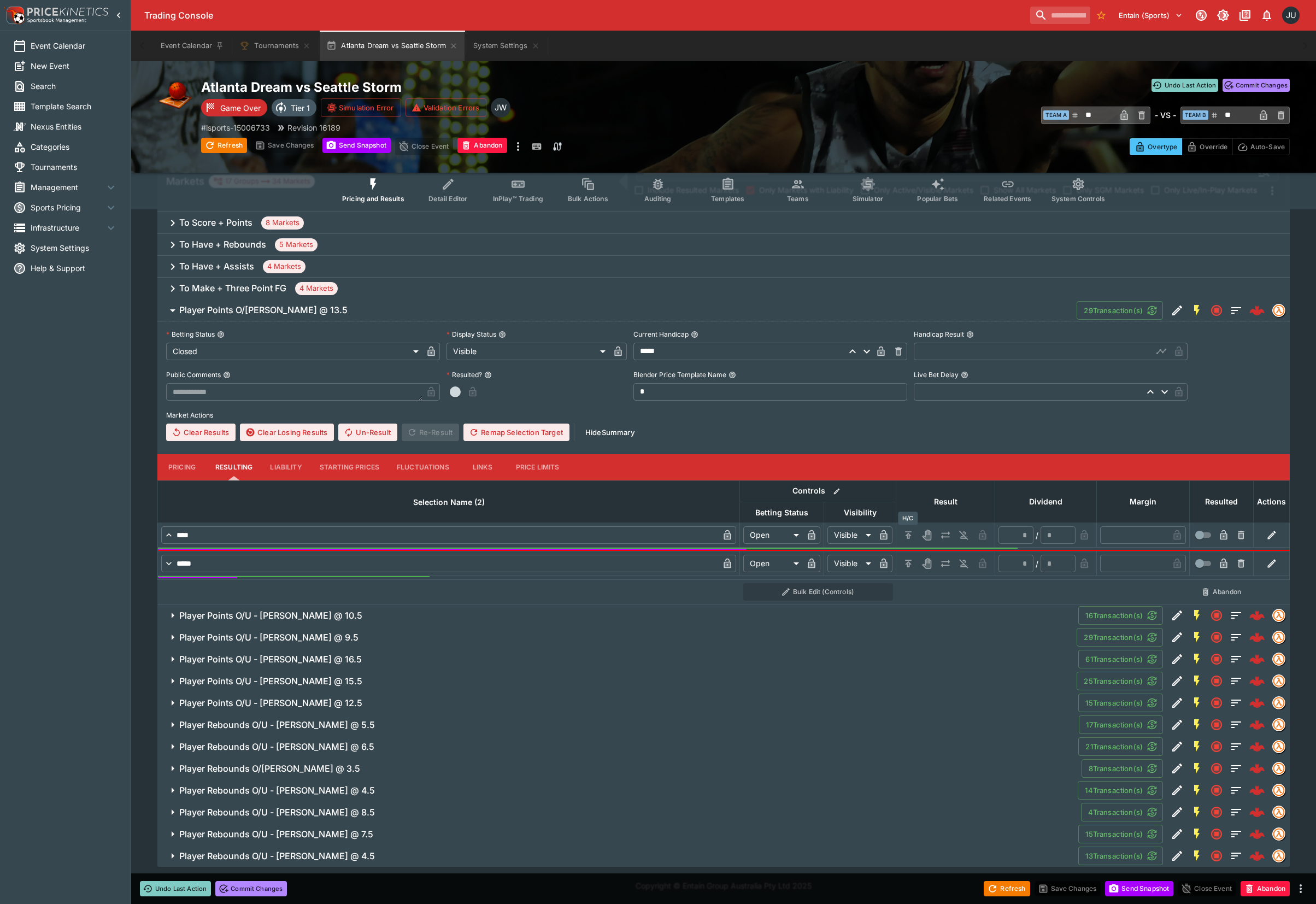
click at [912, 534] on icon "H/C" at bounding box center [908, 534] width 11 height 11
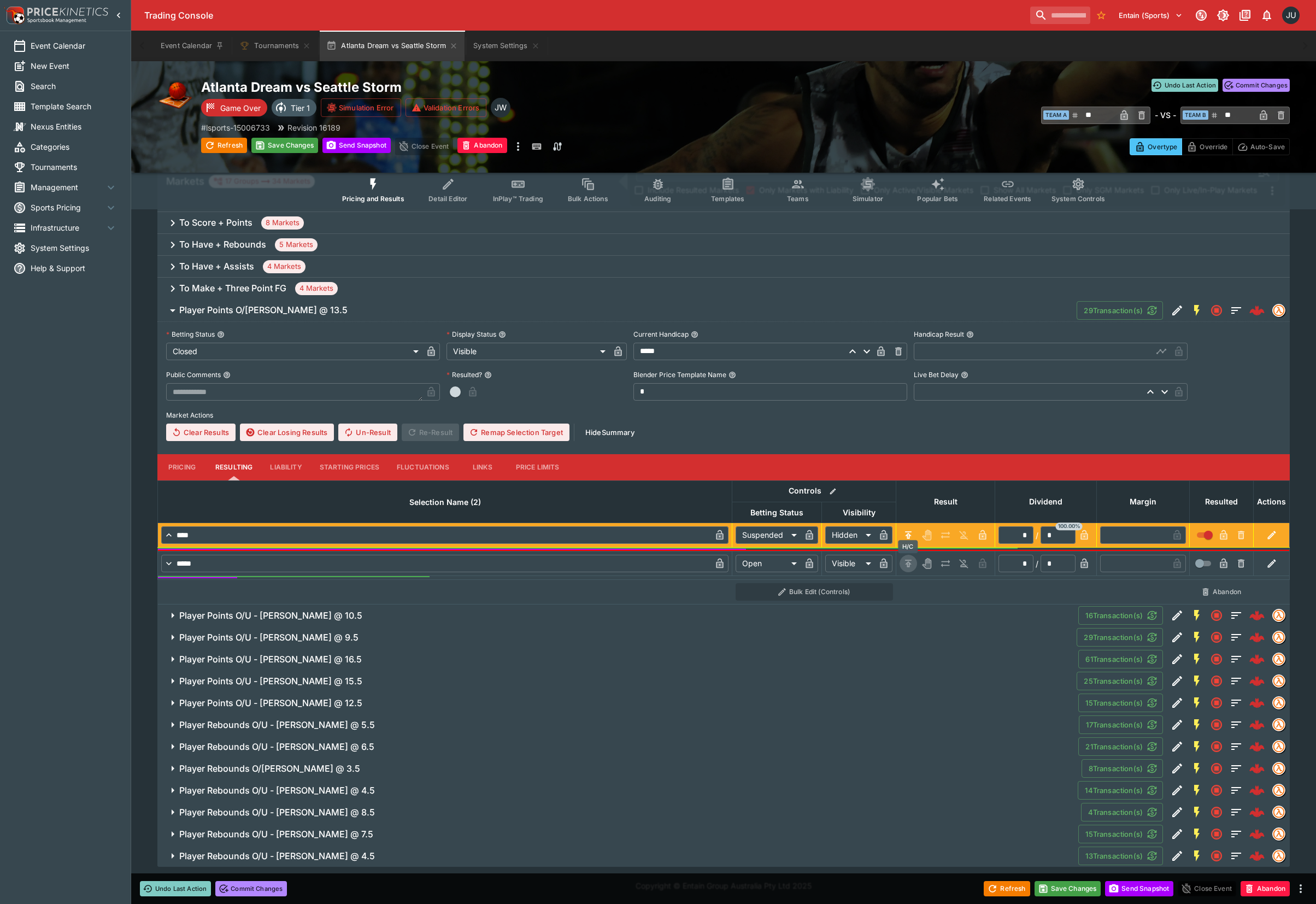
click at [910, 562] on icon "H/C" at bounding box center [908, 563] width 11 height 11
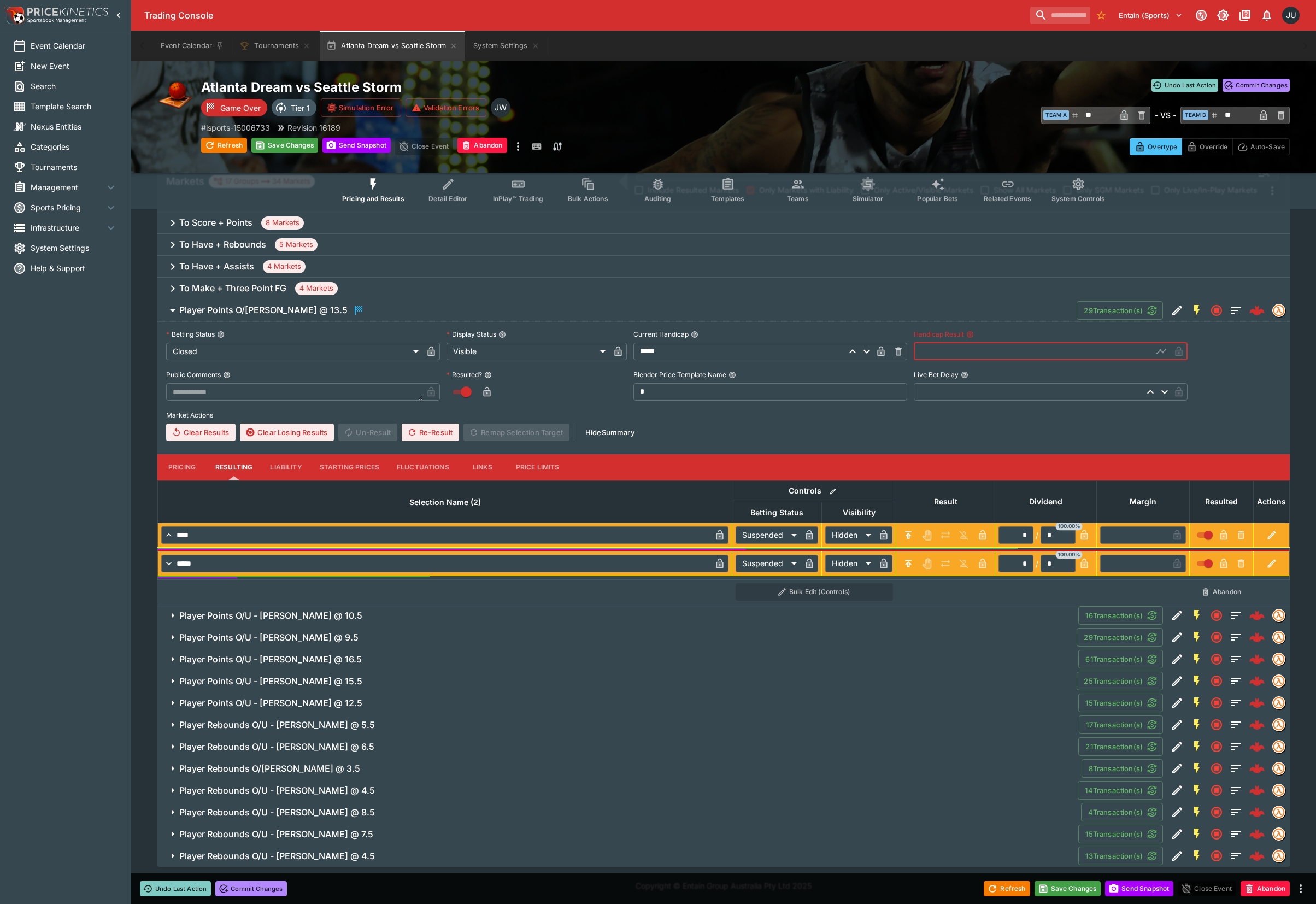
click at [937, 352] on input "text" at bounding box center [1033, 351] width 239 height 17
drag, startPoint x: 921, startPoint y: 342, endPoint x: 926, endPoint y: 352, distance: 11.2
click at [921, 341] on div "Handicap Result ​" at bounding box center [1050, 343] width 274 height 34
click at [926, 352] on input "text" at bounding box center [1033, 351] width 239 height 17
click at [411, 614] on span "Player Points O/U - Gabby Williams @ 10.5" at bounding box center [624, 616] width 890 height 12
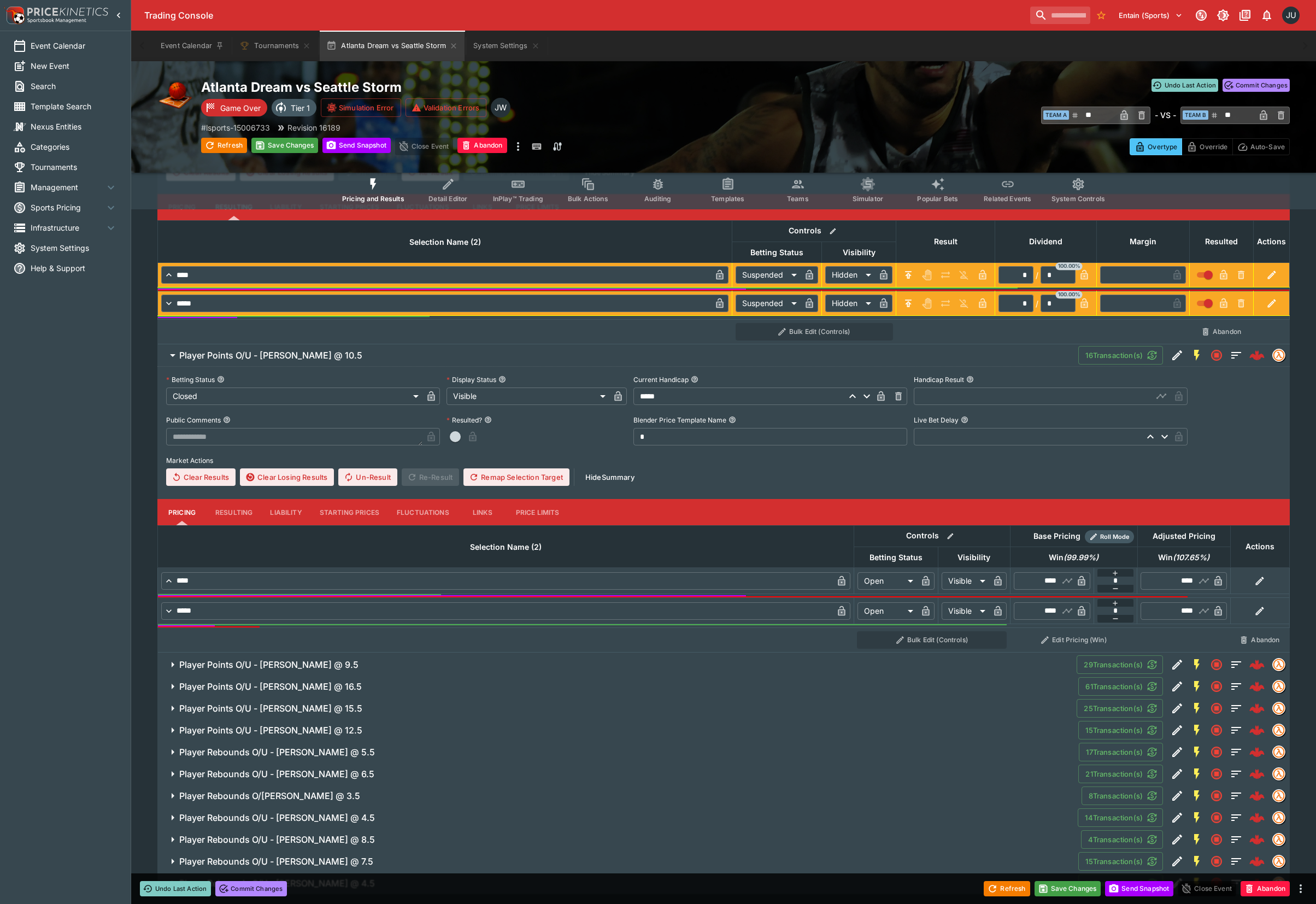
scroll to position [449, 0]
click at [233, 220] on button "Resulting" at bounding box center [234, 206] width 55 height 26
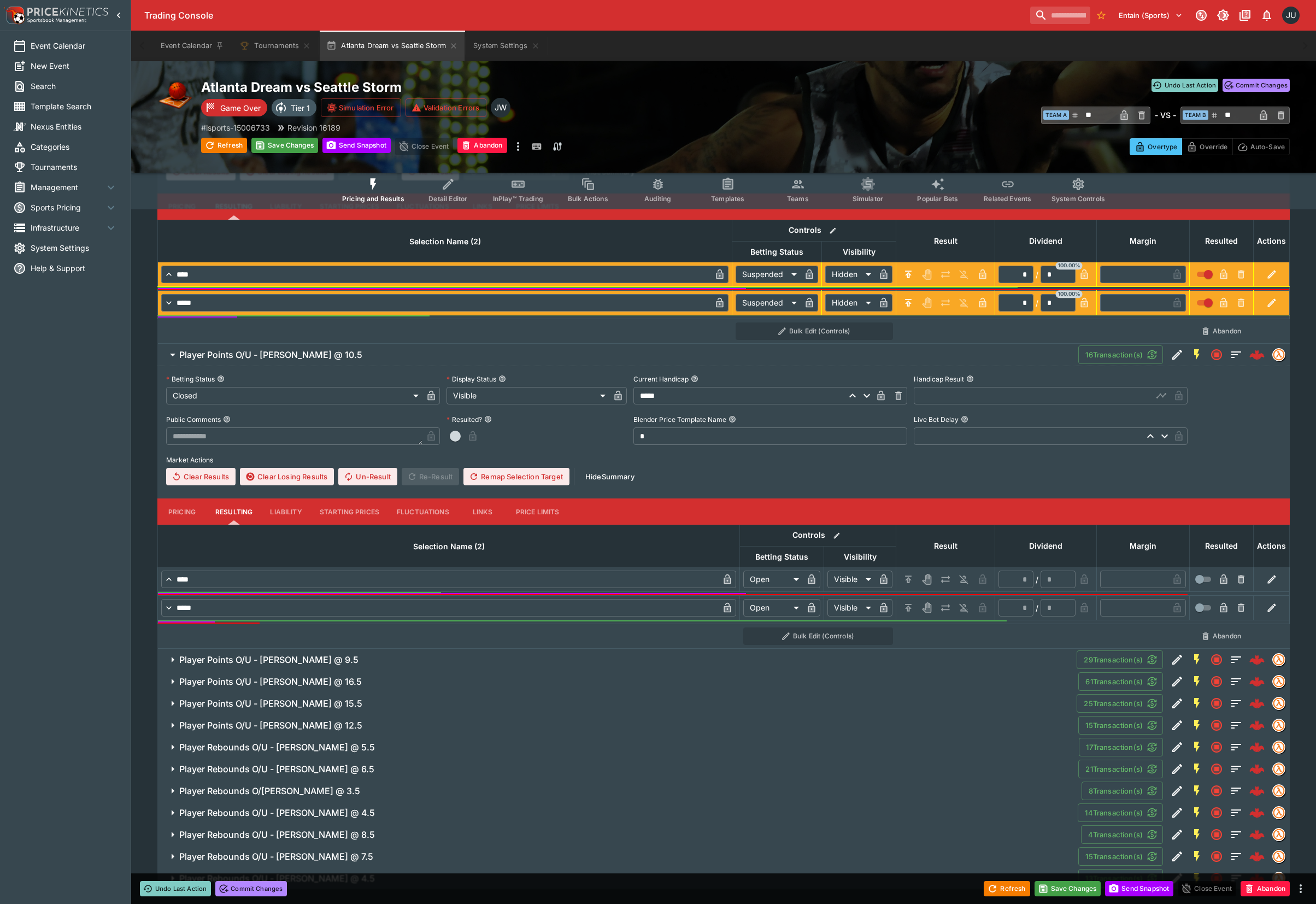
click at [937, 399] on input "text" at bounding box center [1033, 395] width 239 height 17
click at [905, 579] on icon "H/C" at bounding box center [908, 579] width 11 height 11
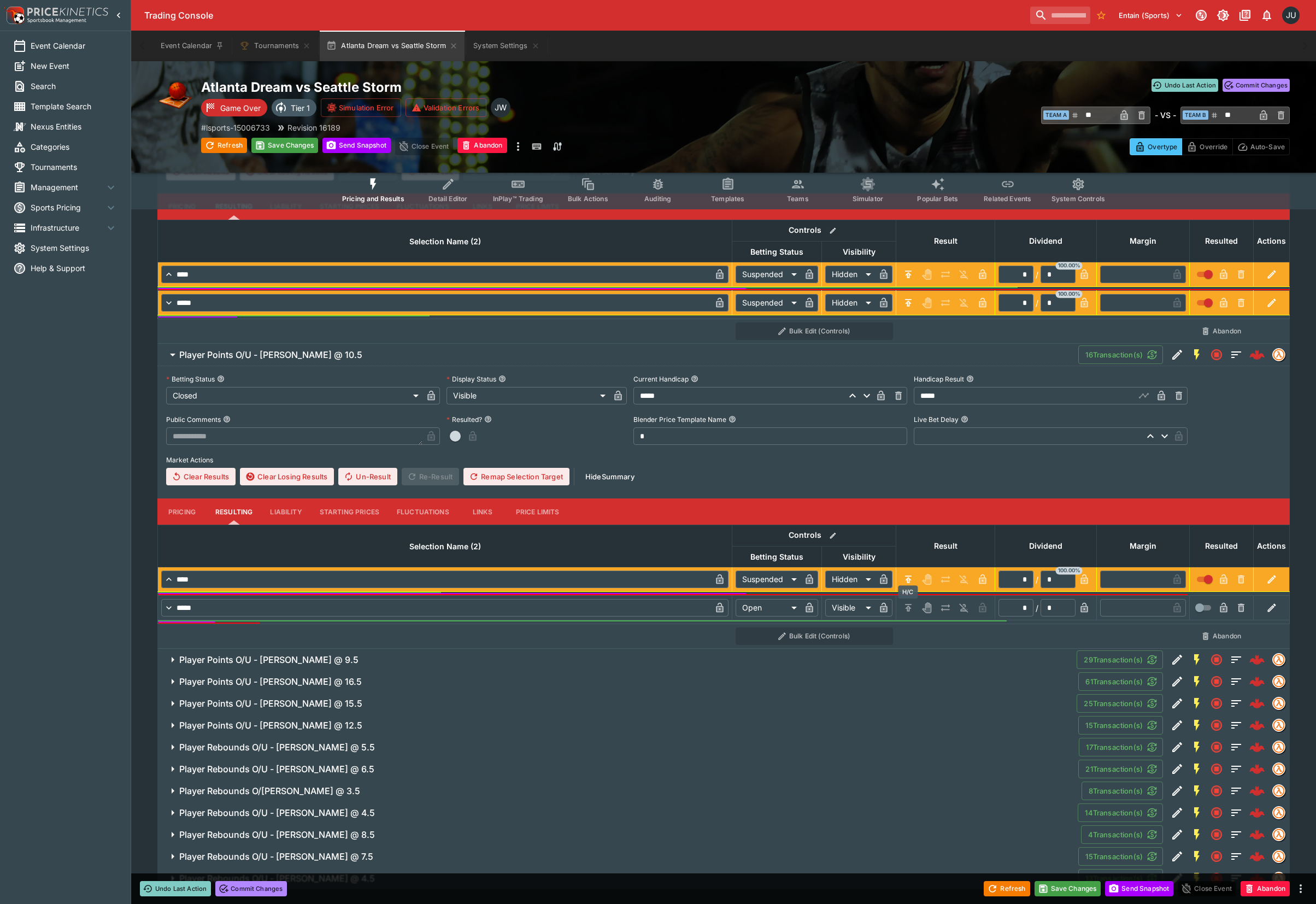
click at [910, 610] on icon "H/C" at bounding box center [908, 607] width 11 height 11
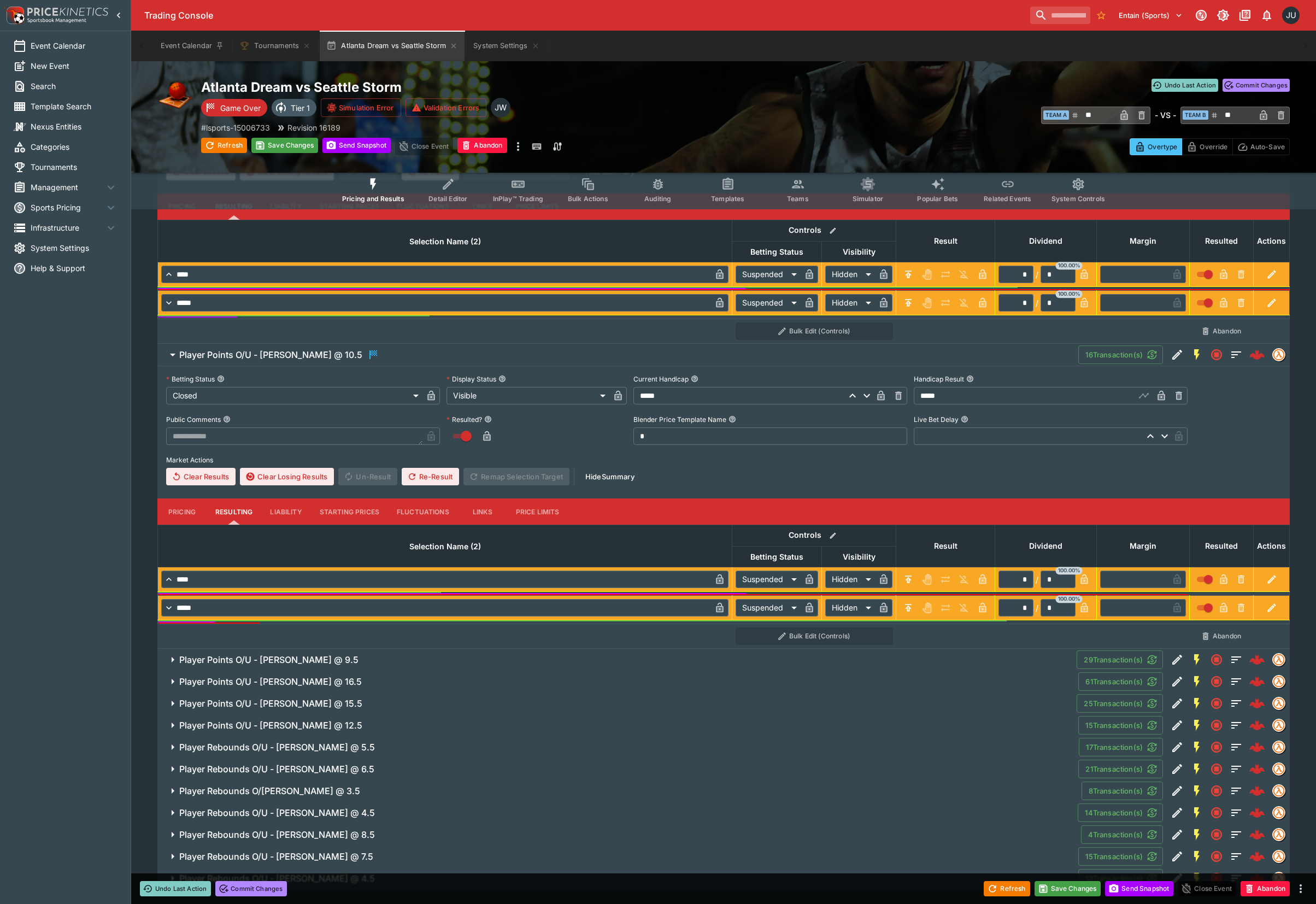
click at [556, 656] on span "Player Points O/U - Naz Hillmon @ 9.5" at bounding box center [623, 660] width 888 height 12
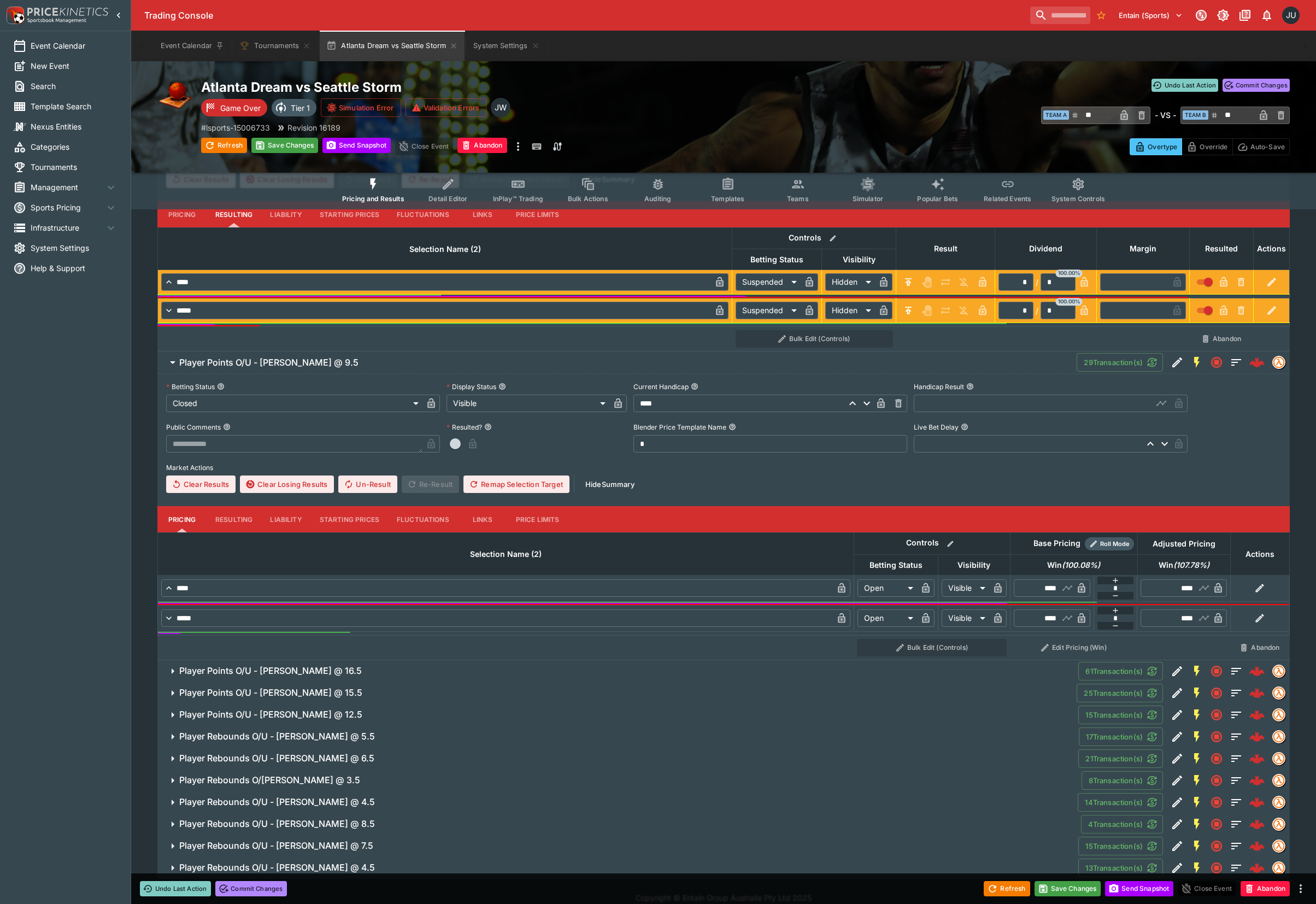
scroll to position [748, 0]
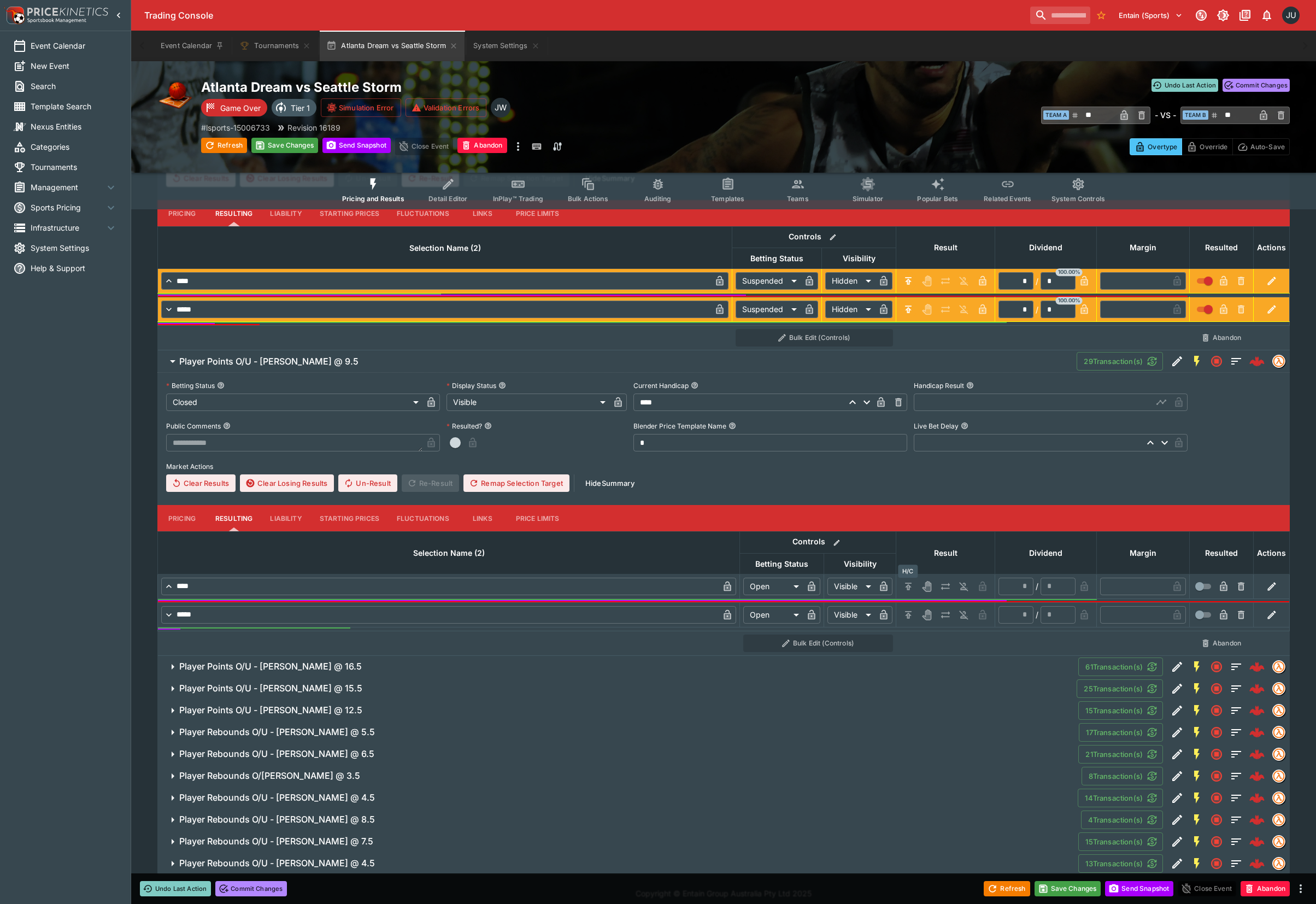
click at [910, 589] on icon "H/C" at bounding box center [908, 586] width 11 height 11
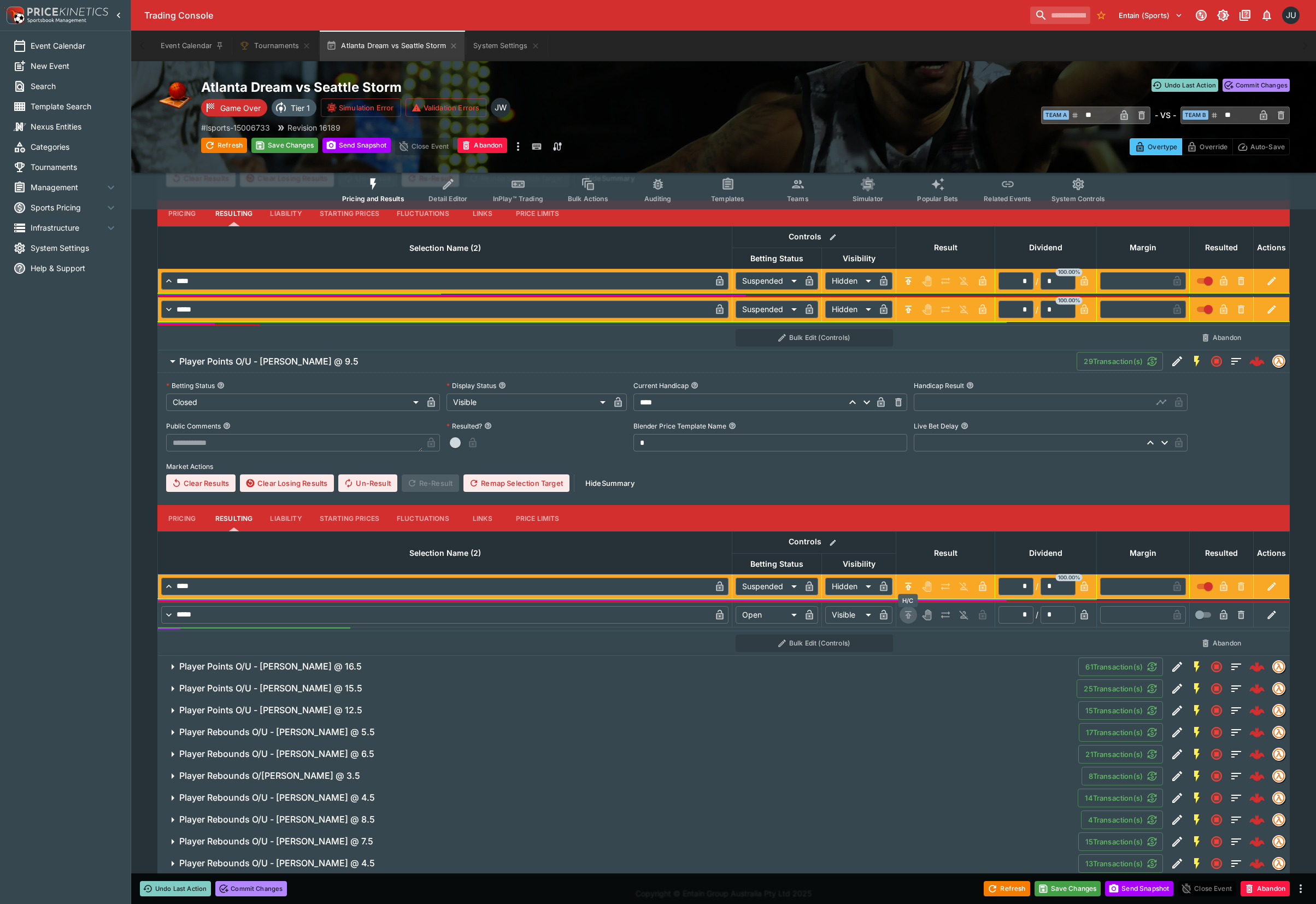
click at [910, 612] on icon "H/C" at bounding box center [908, 614] width 11 height 11
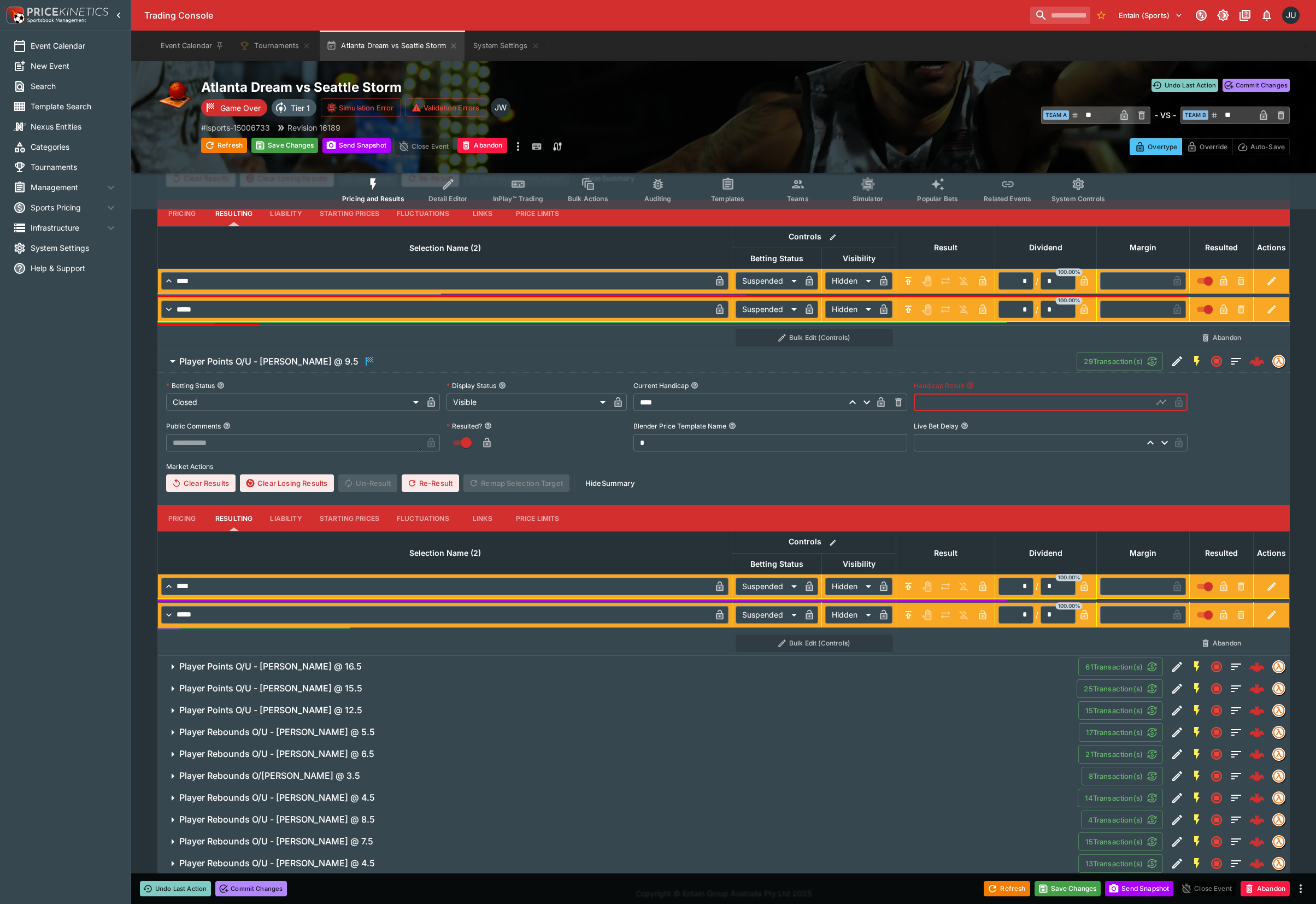
click at [940, 400] on input "text" at bounding box center [1033, 402] width 239 height 17
click at [424, 663] on button "Player Points O/U - Nneka Ogwumike @ 16.5" at bounding box center [617, 666] width 921 height 22
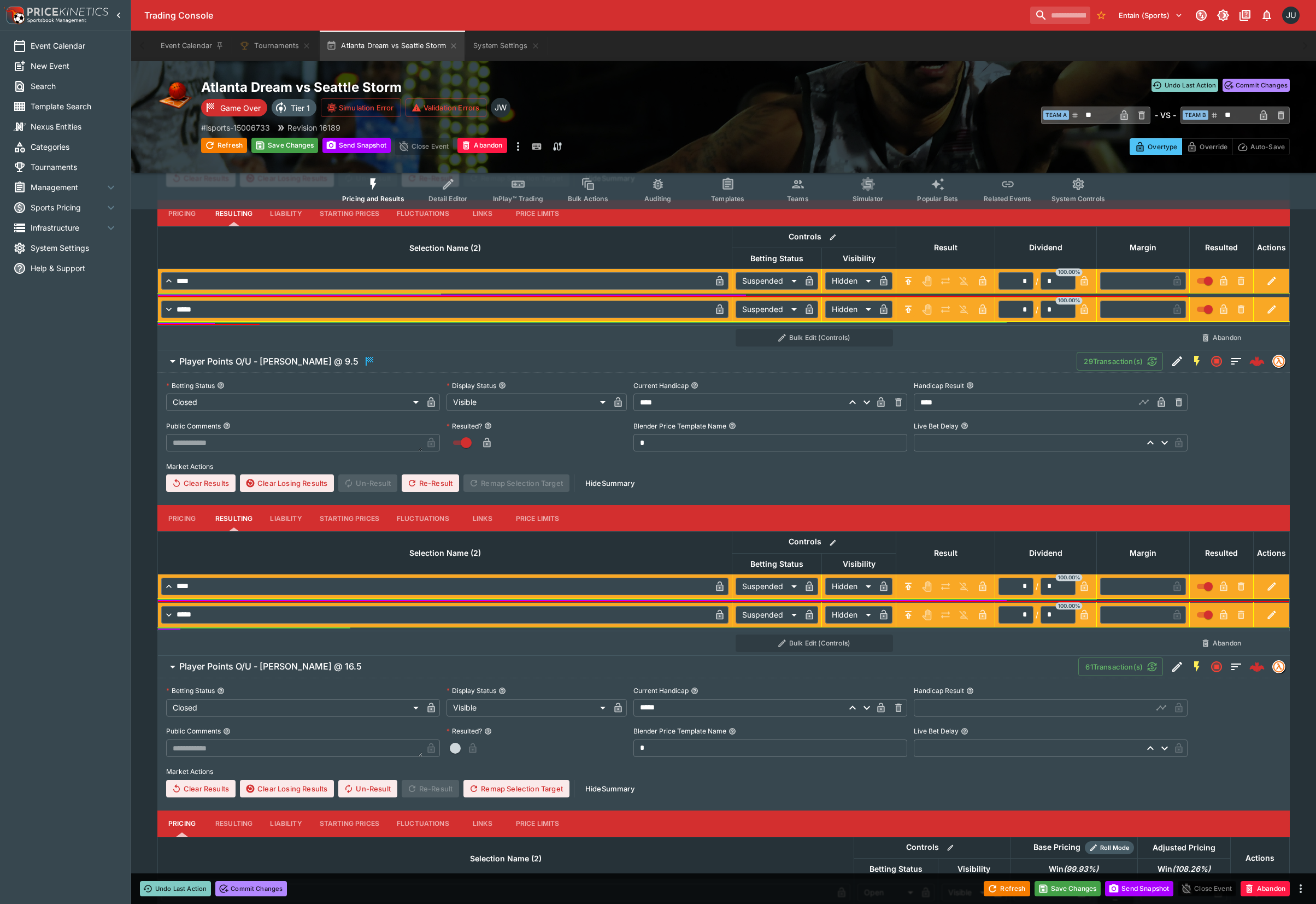
scroll to position [1039, 0]
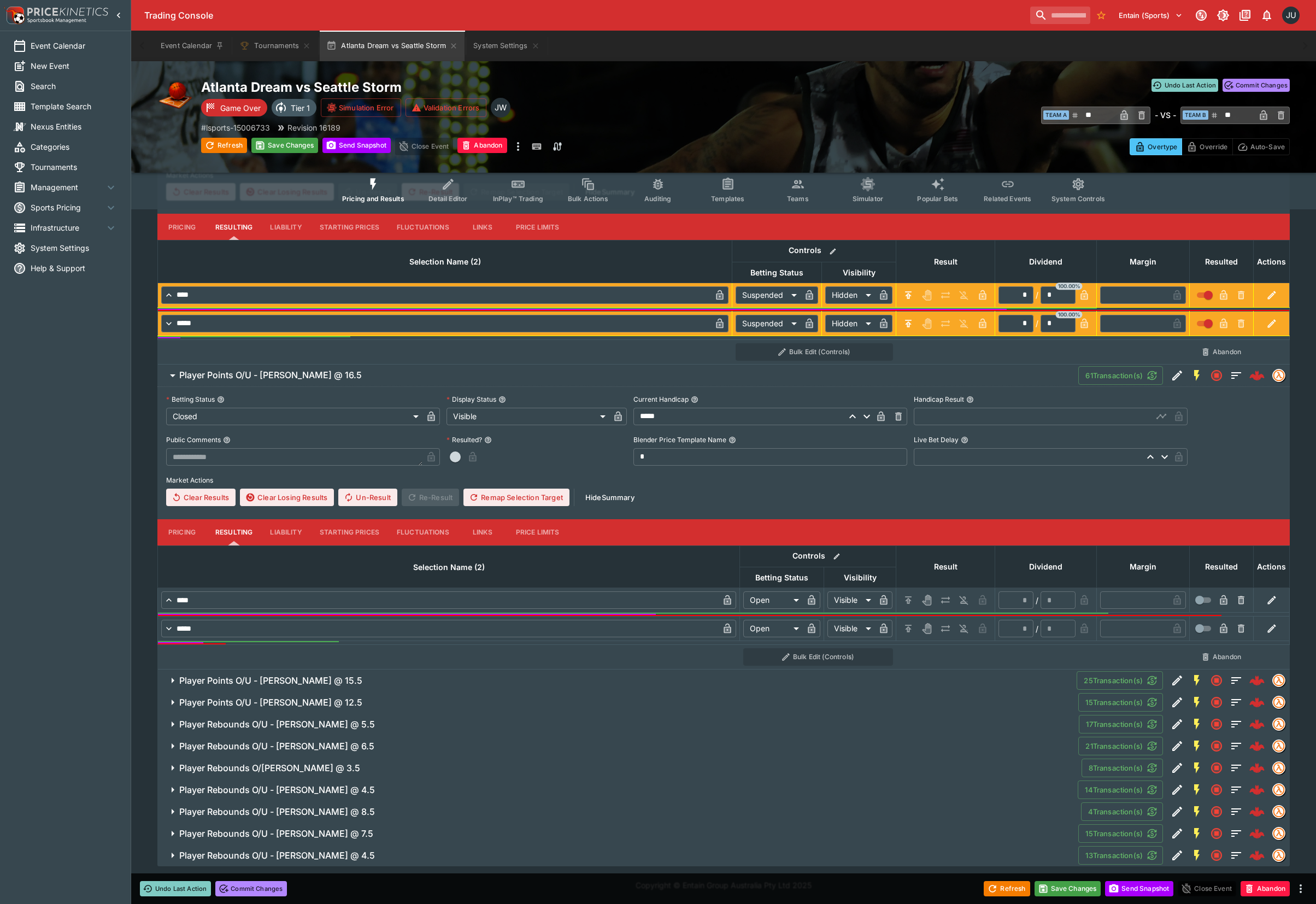
click at [905, 602] on icon "H/C" at bounding box center [908, 599] width 11 height 11
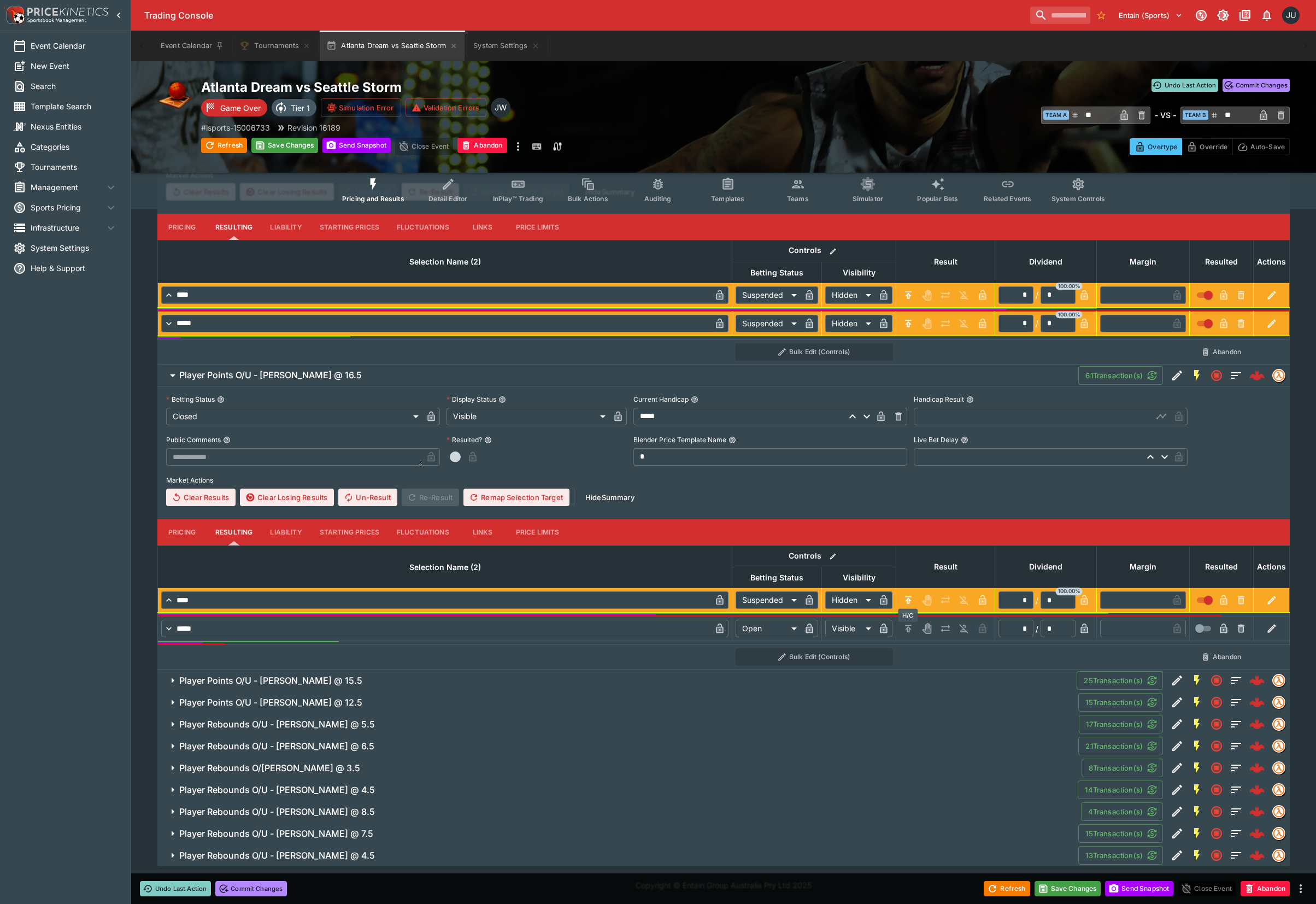
click at [910, 630] on icon "H/C" at bounding box center [908, 628] width 11 height 11
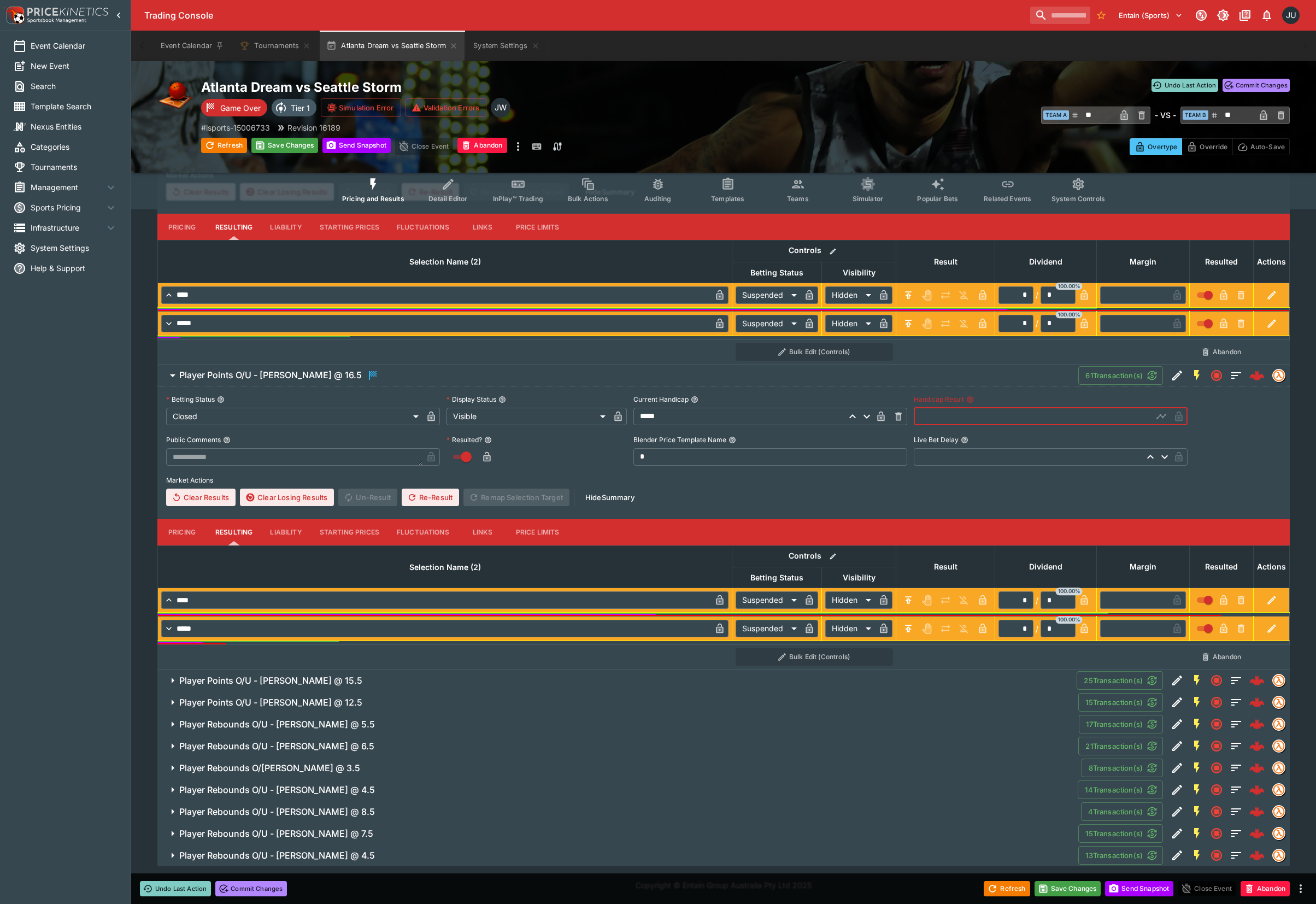
click at [941, 416] on input "text" at bounding box center [1033, 416] width 239 height 17
click at [392, 675] on button "Player Points O/U - Rhyne Howard @ 15.5" at bounding box center [616, 681] width 919 height 22
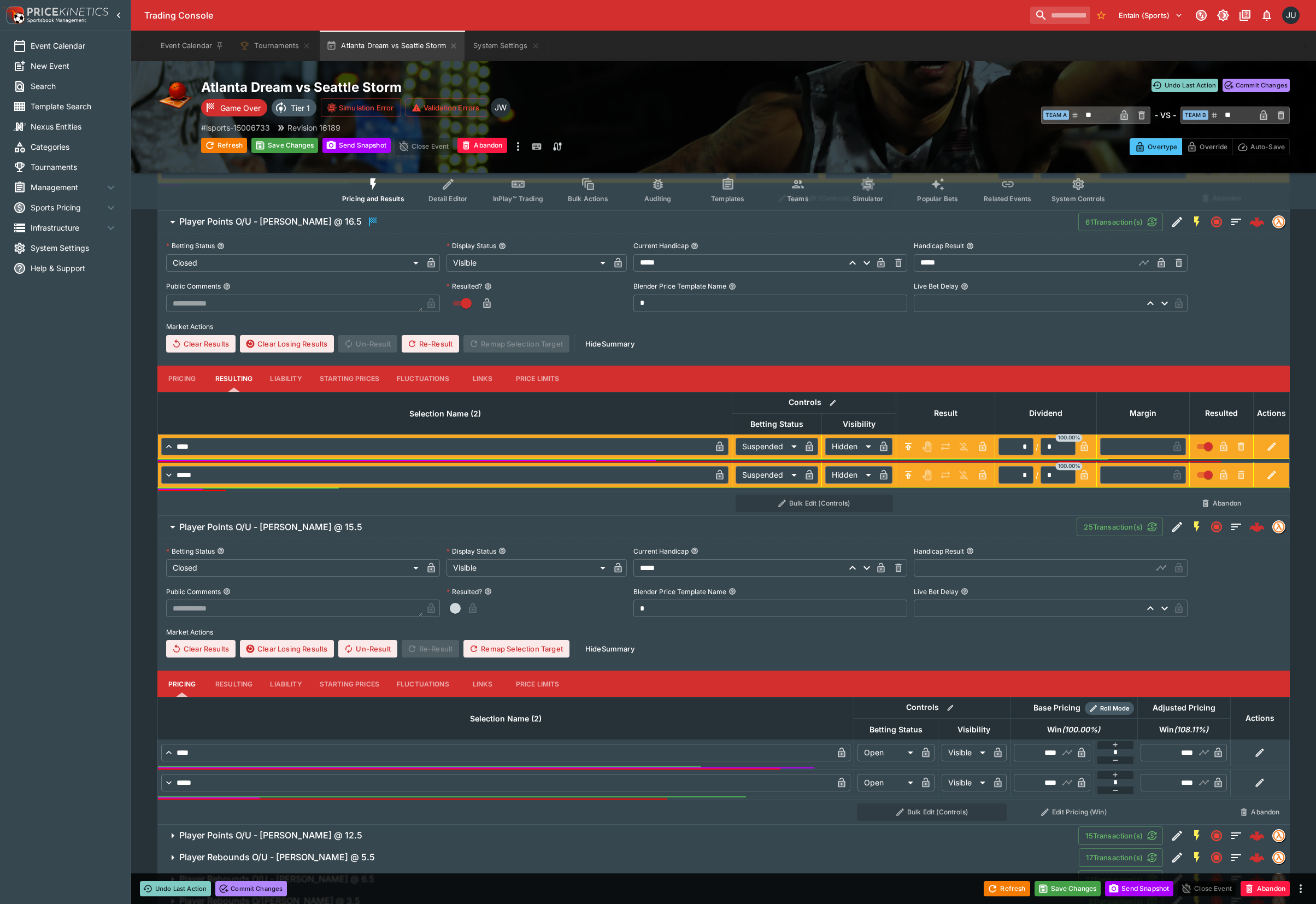
scroll to position [1321, 0]
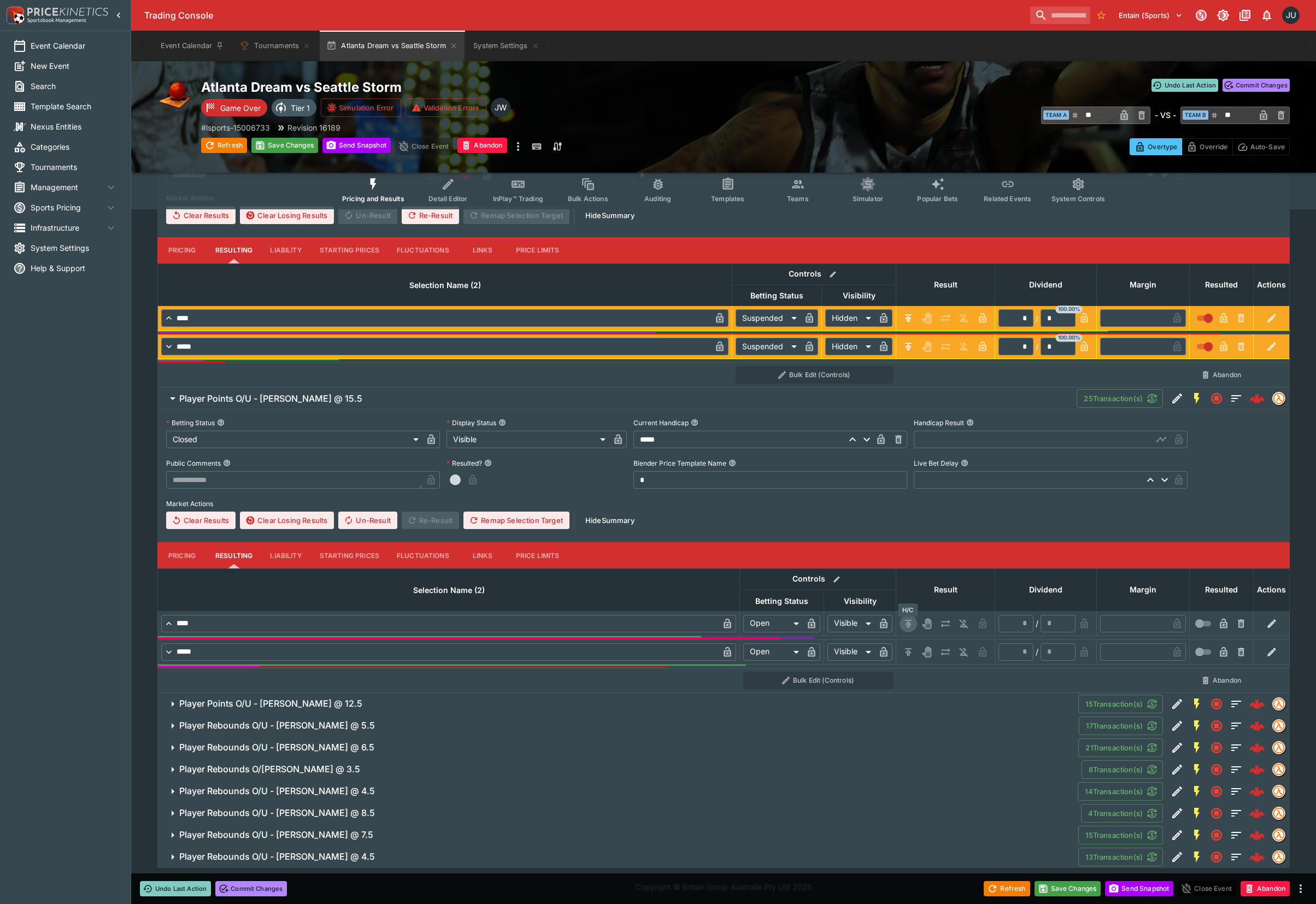
click at [906, 626] on icon "H/C" at bounding box center [908, 623] width 6 height 7
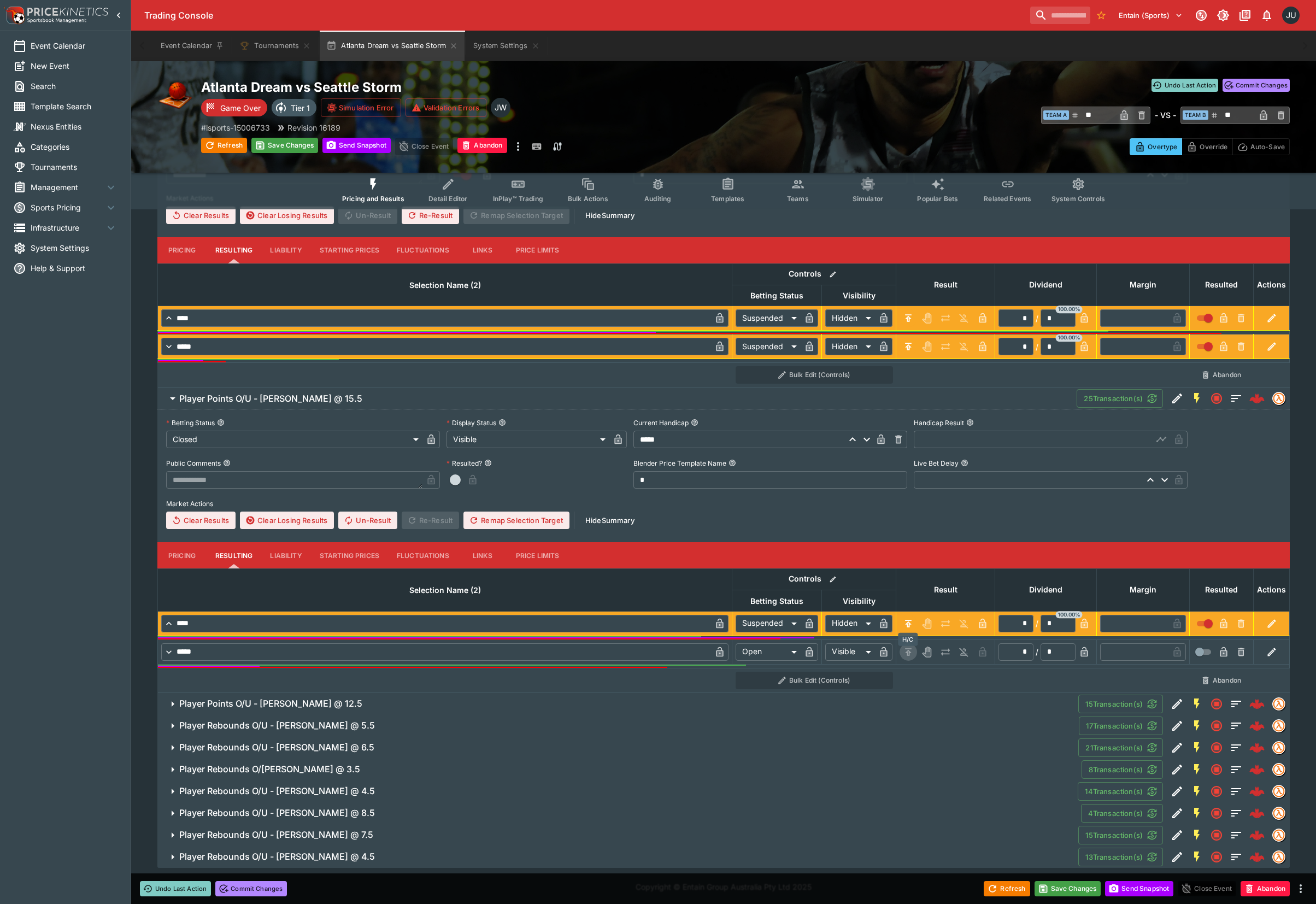
click at [906, 648] on button "H/C" at bounding box center [908, 652] width 17 height 17
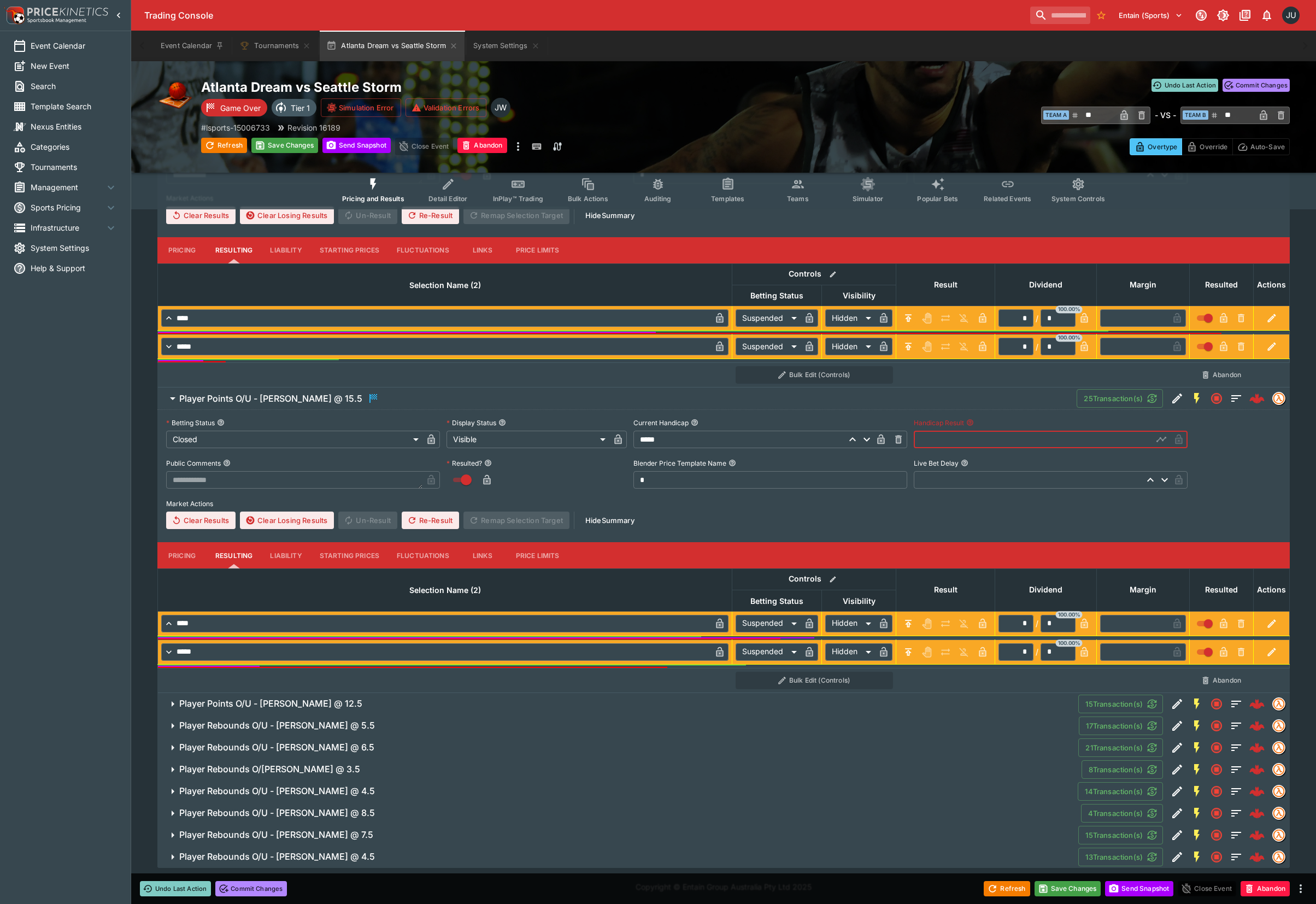
click at [941, 440] on input "text" at bounding box center [1033, 439] width 239 height 17
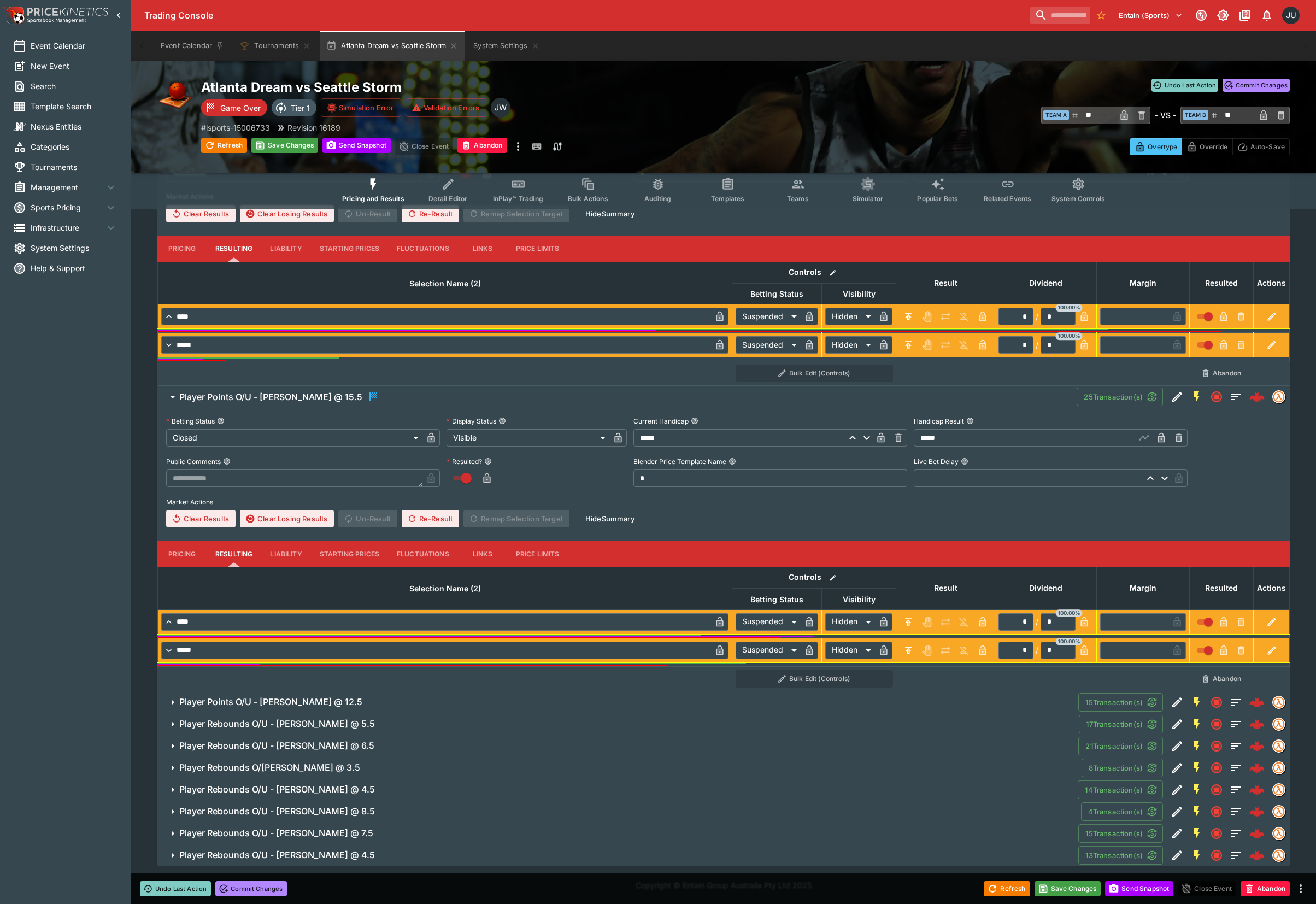
click at [359, 701] on span "Player Points O/U - Skylar Diggins @ 12.5" at bounding box center [624, 702] width 890 height 12
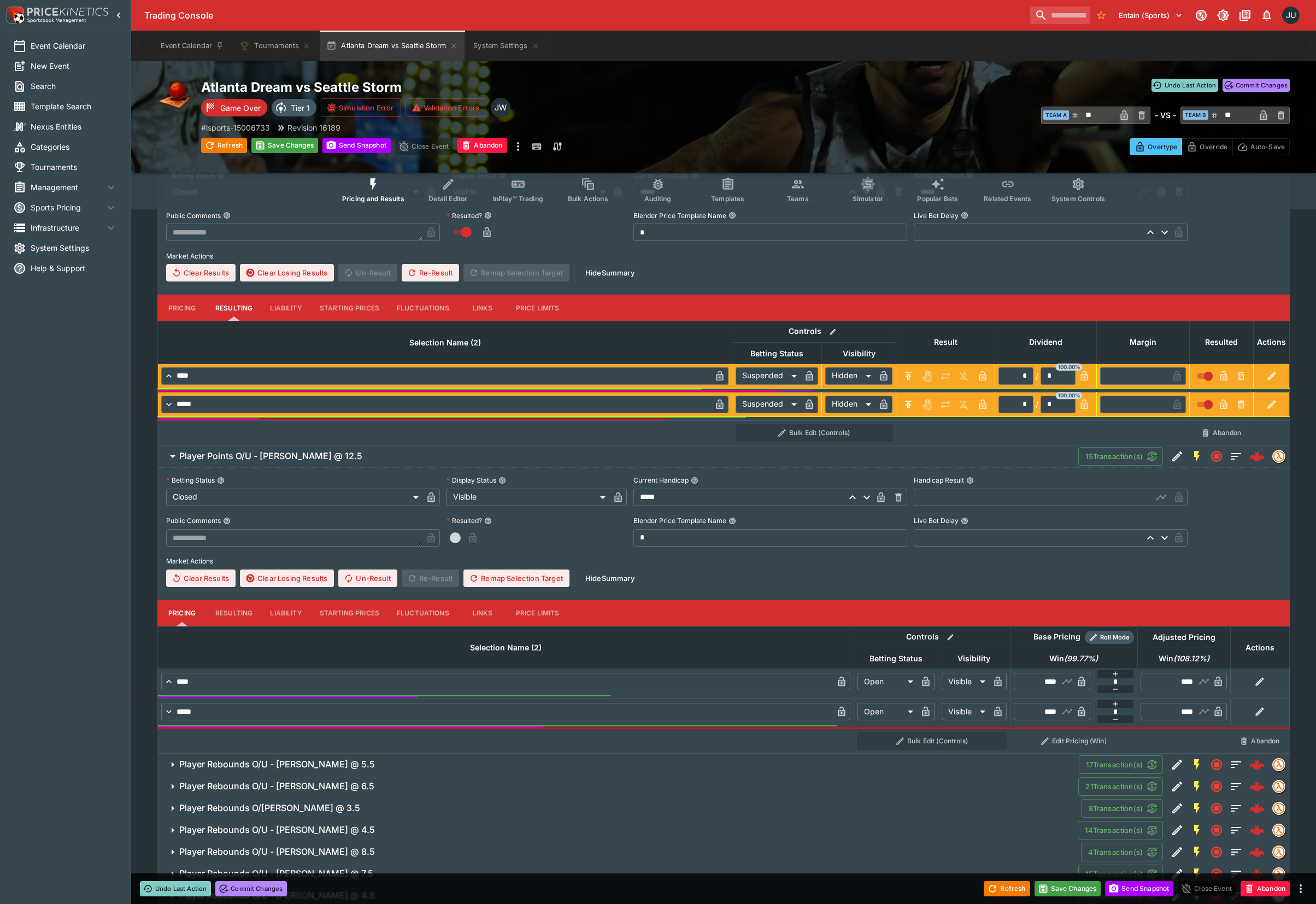
scroll to position [1577, 0]
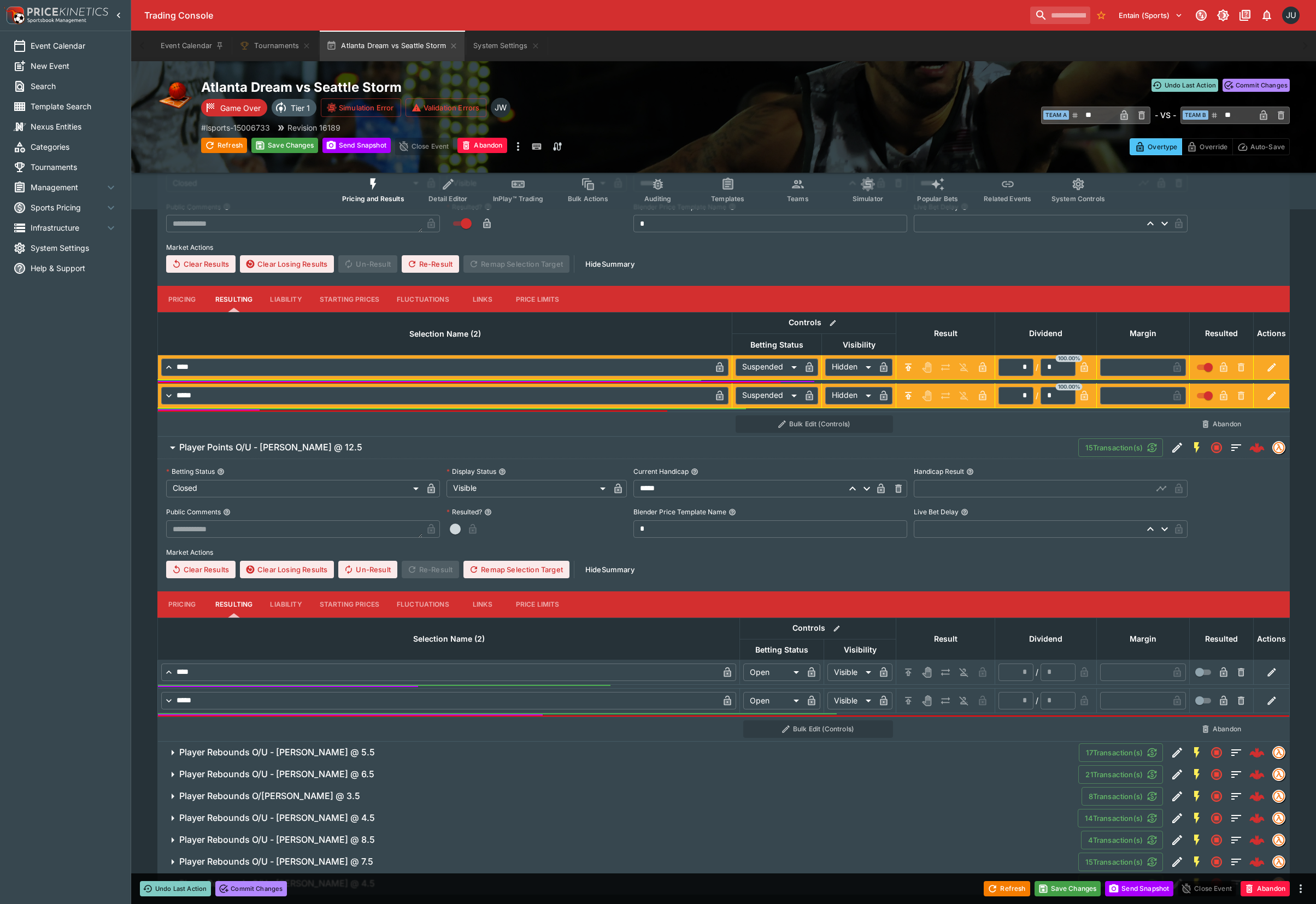
scroll to position [1610, 0]
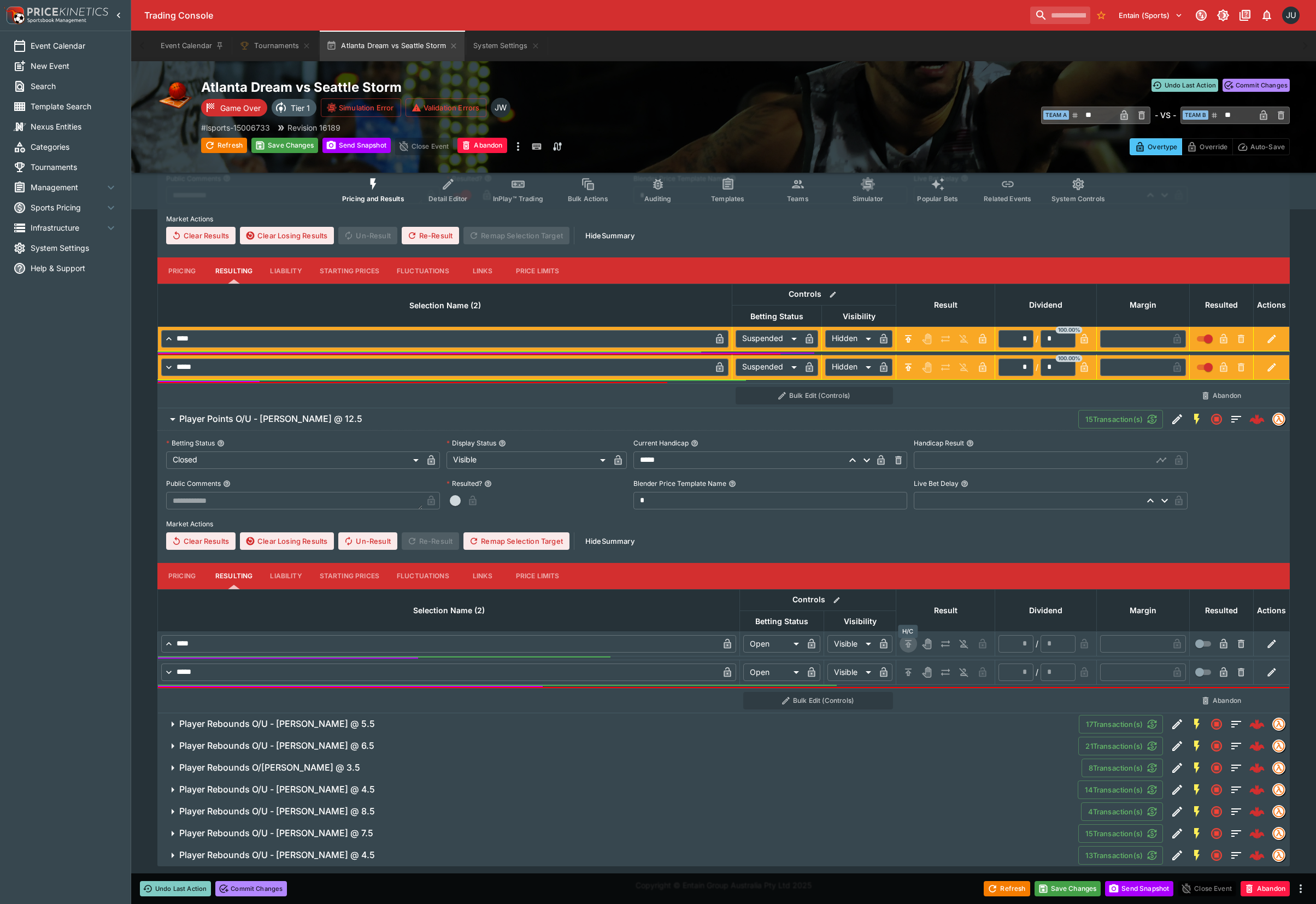
click at [910, 645] on icon "H/C" at bounding box center [908, 643] width 11 height 11
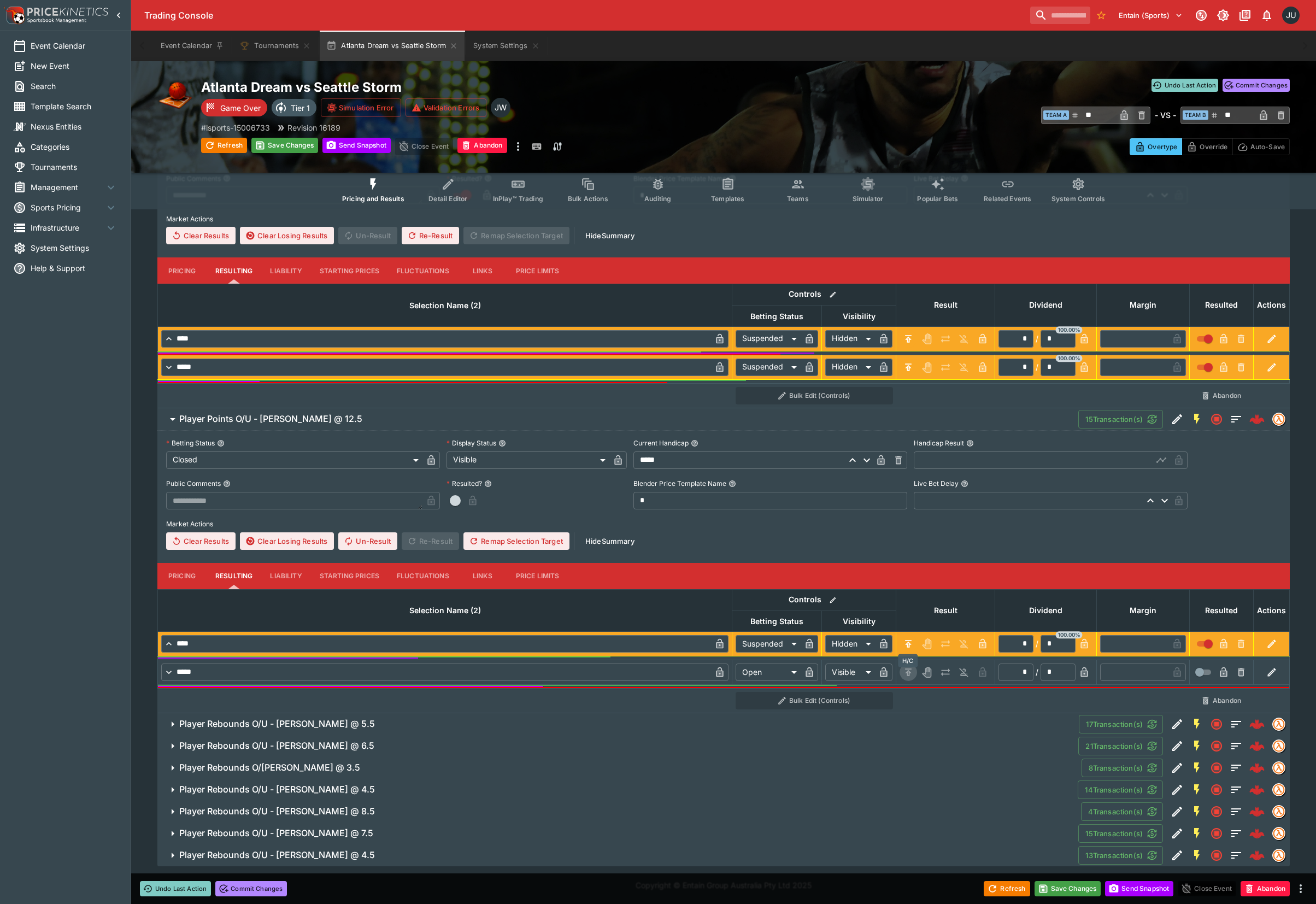
click at [906, 672] on icon "H/C" at bounding box center [908, 672] width 6 height 7
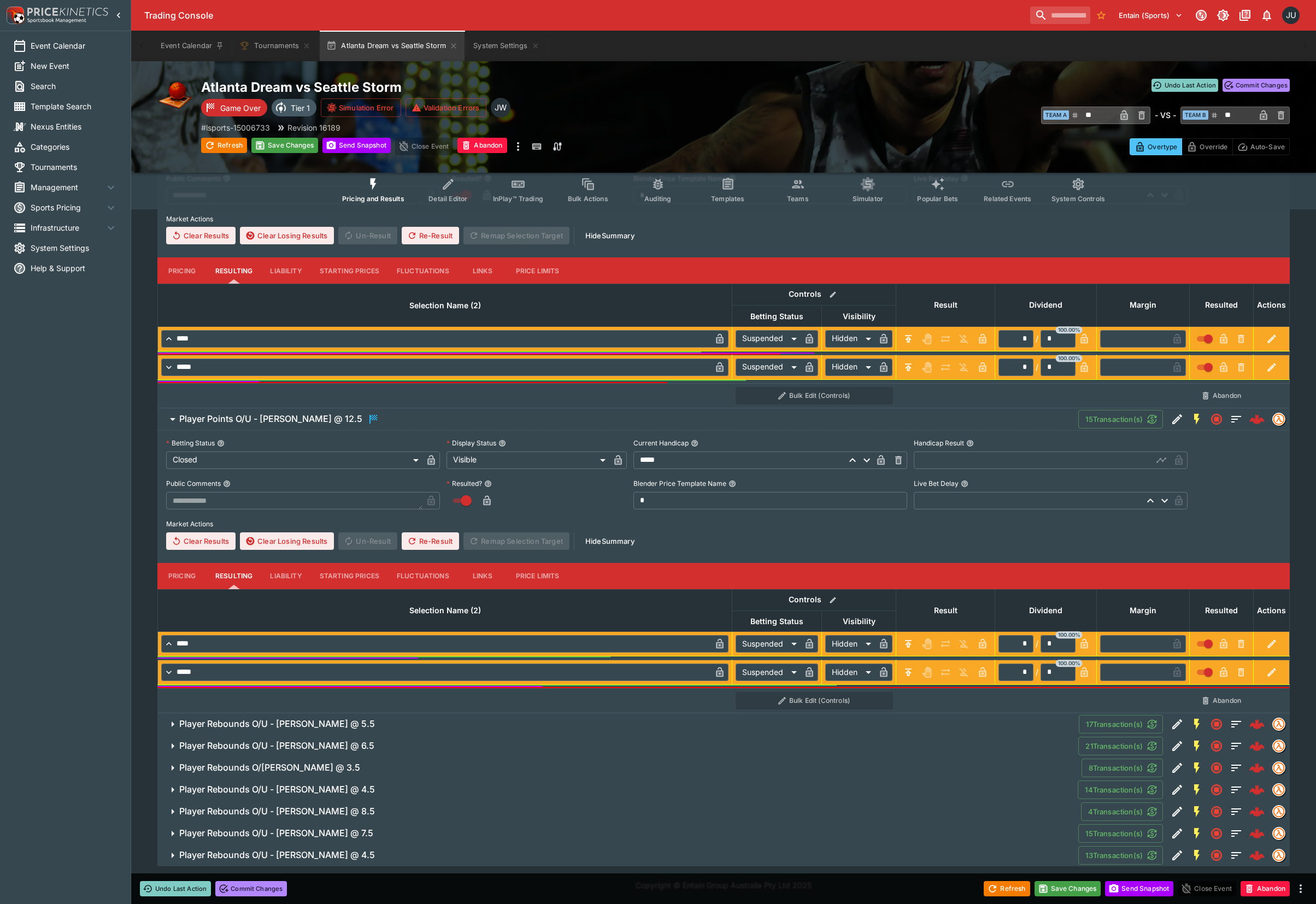
click at [930, 458] on input "text" at bounding box center [1033, 459] width 239 height 17
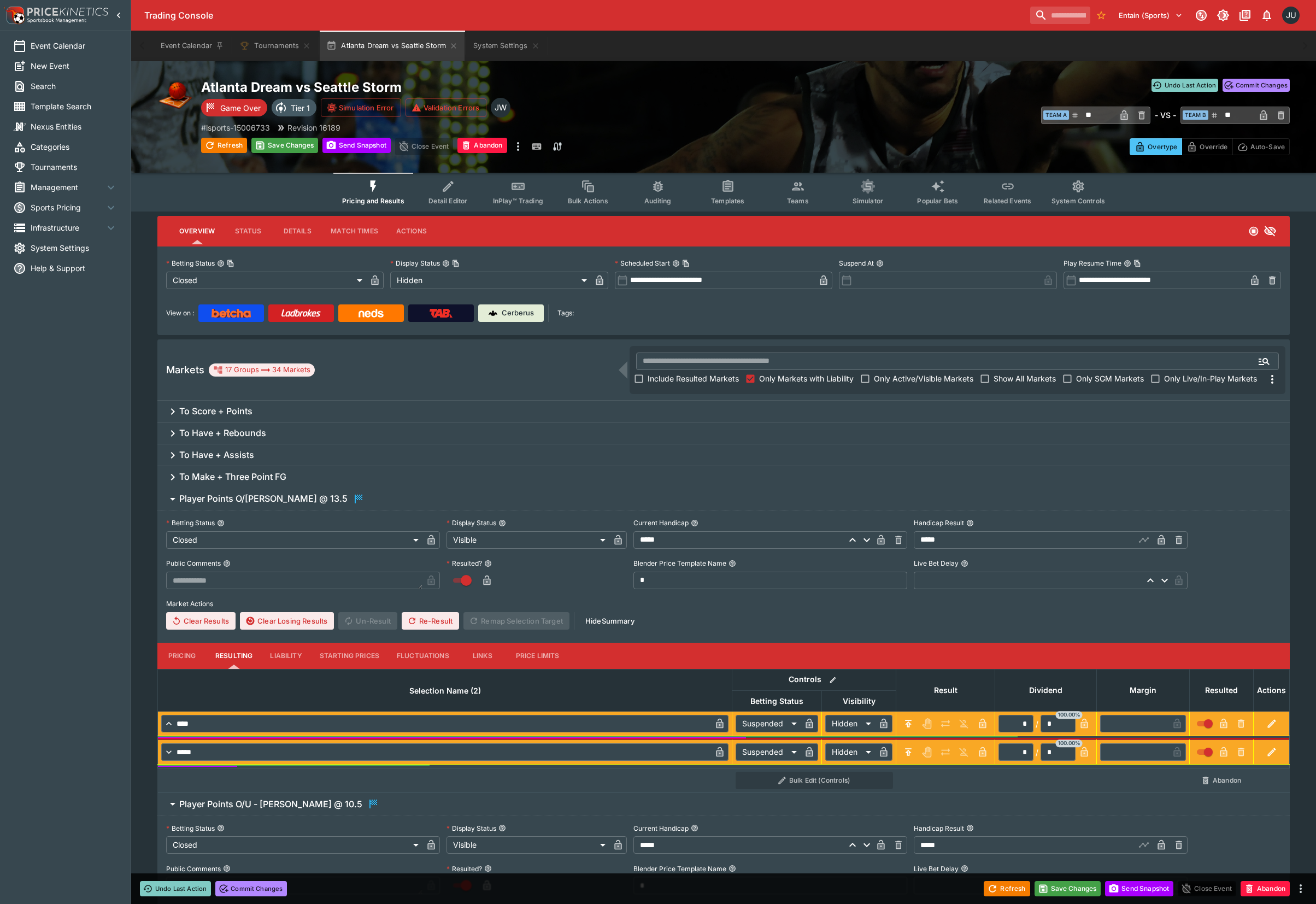
scroll to position [1610, 0]
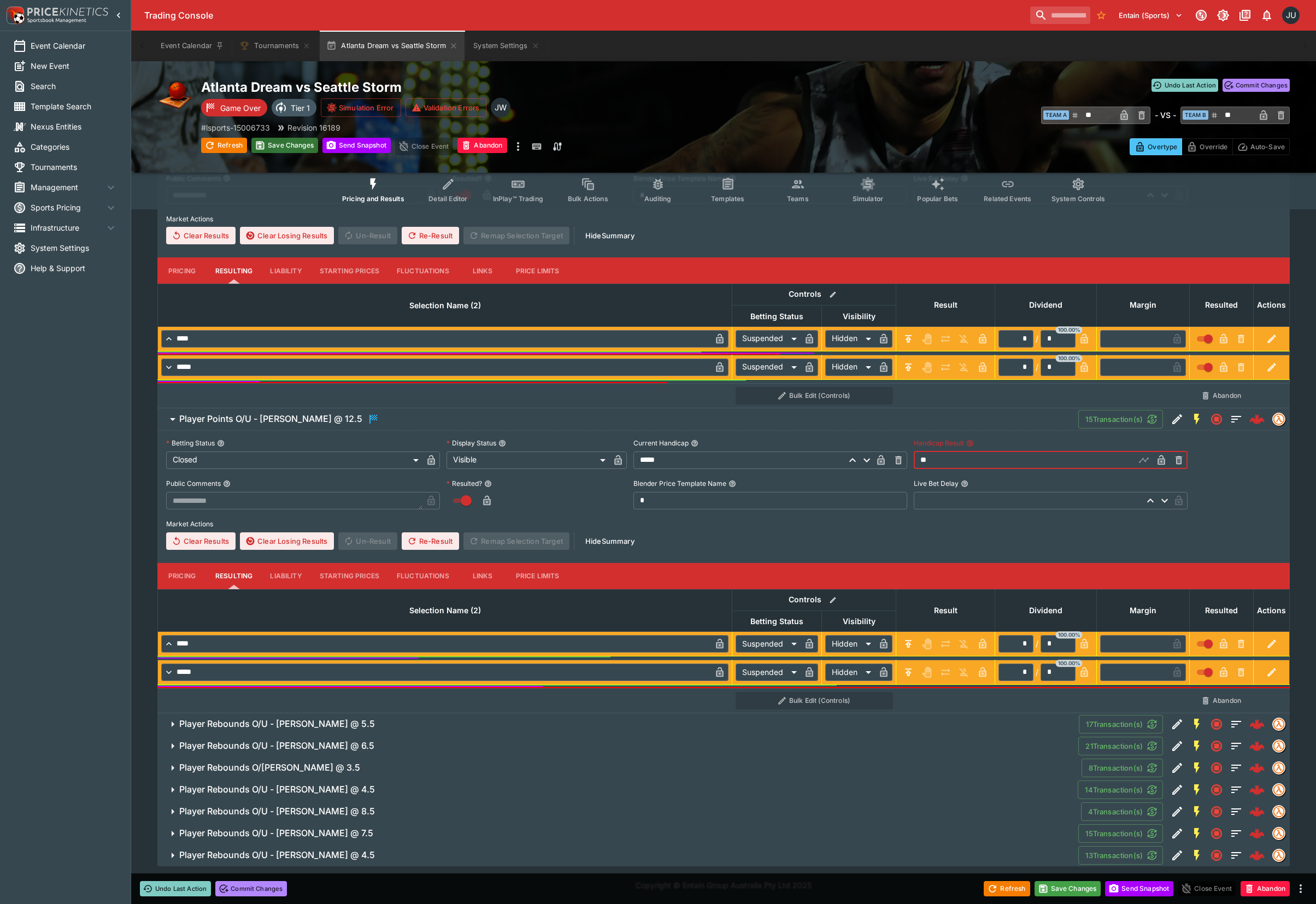
type input "*****"
click at [285, 146] on button "Save Changes" at bounding box center [285, 146] width 67 height 15
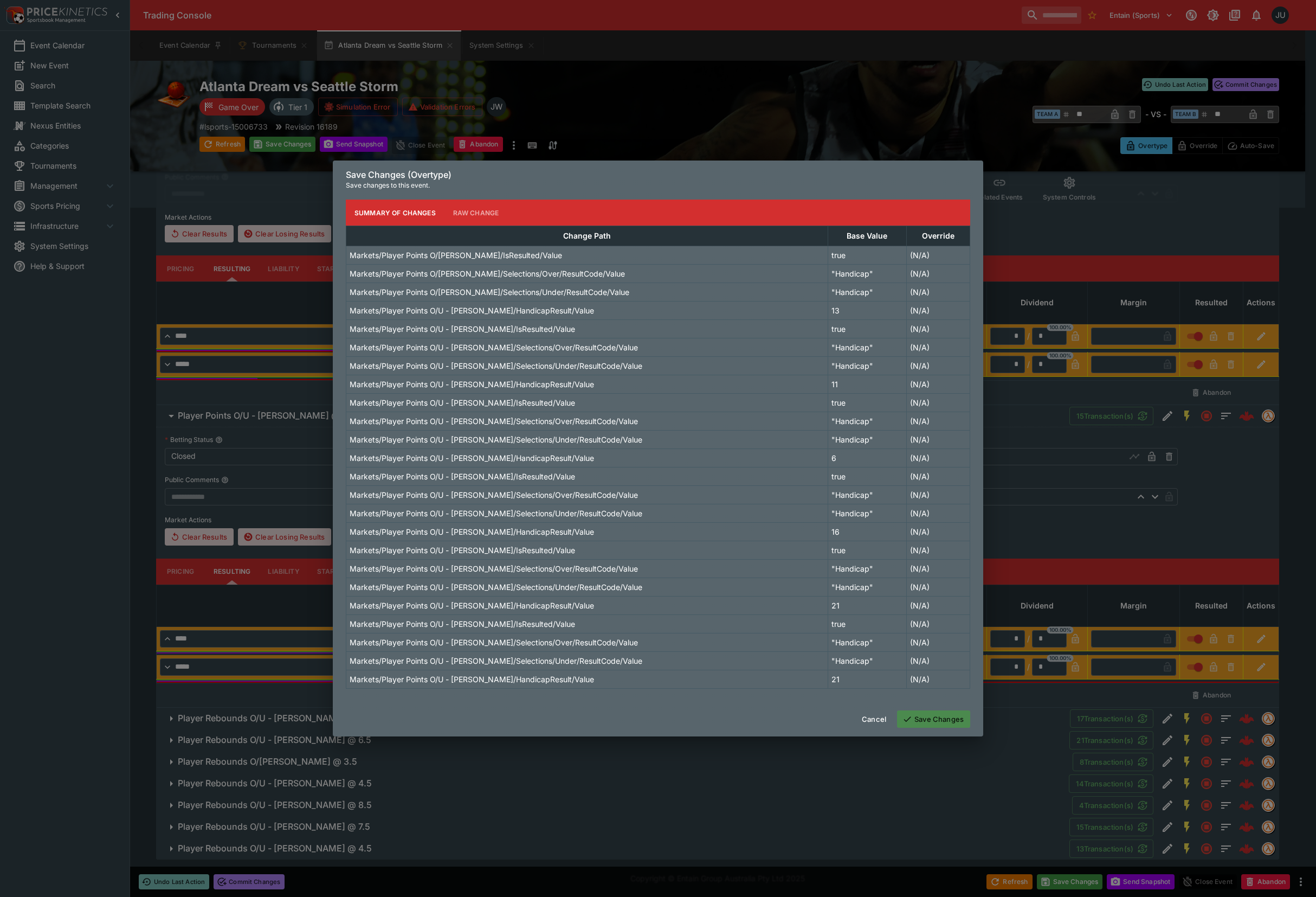
click at [942, 716] on button "Save Changes" at bounding box center [933, 719] width 73 height 17
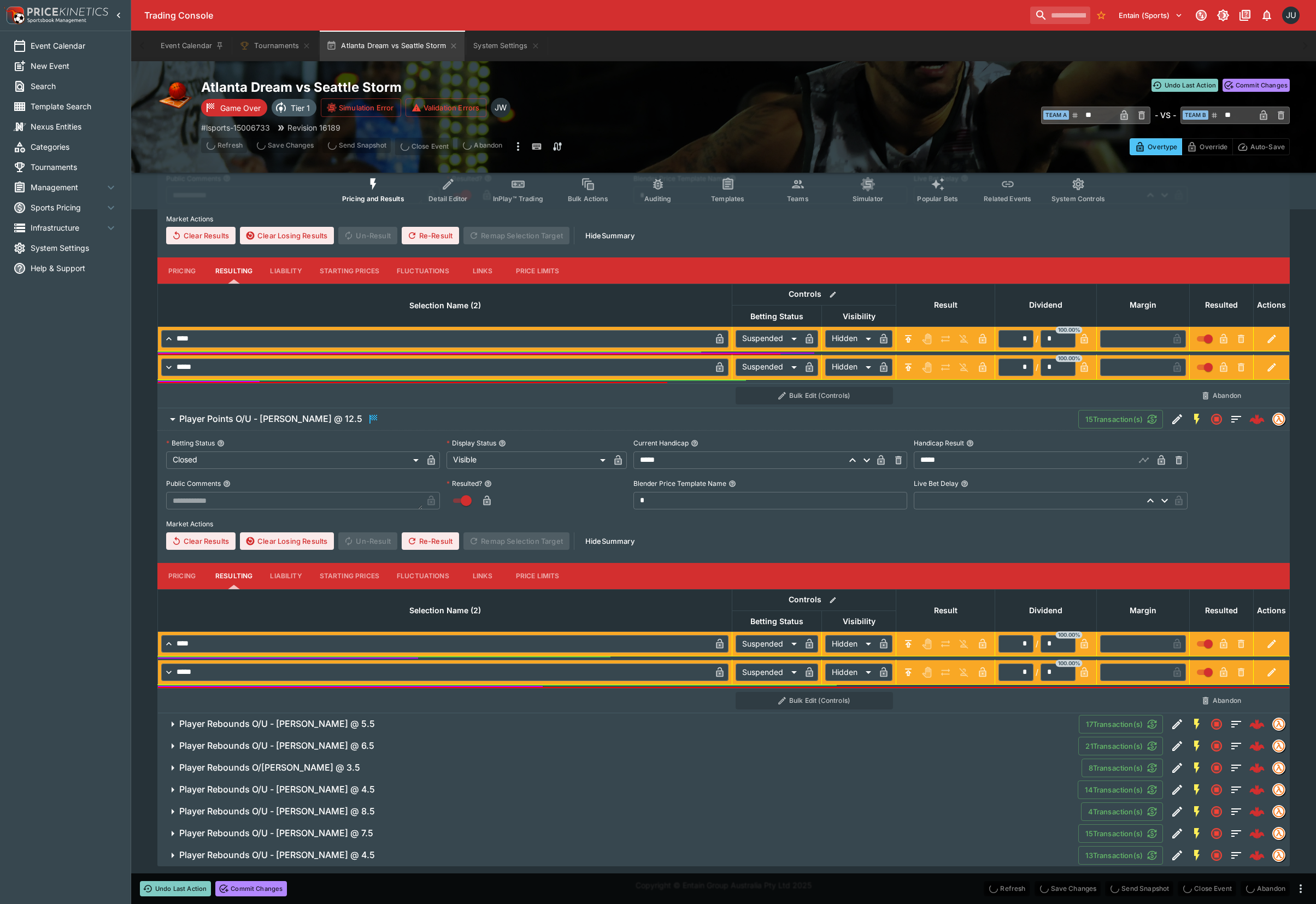
scroll to position [0, 0]
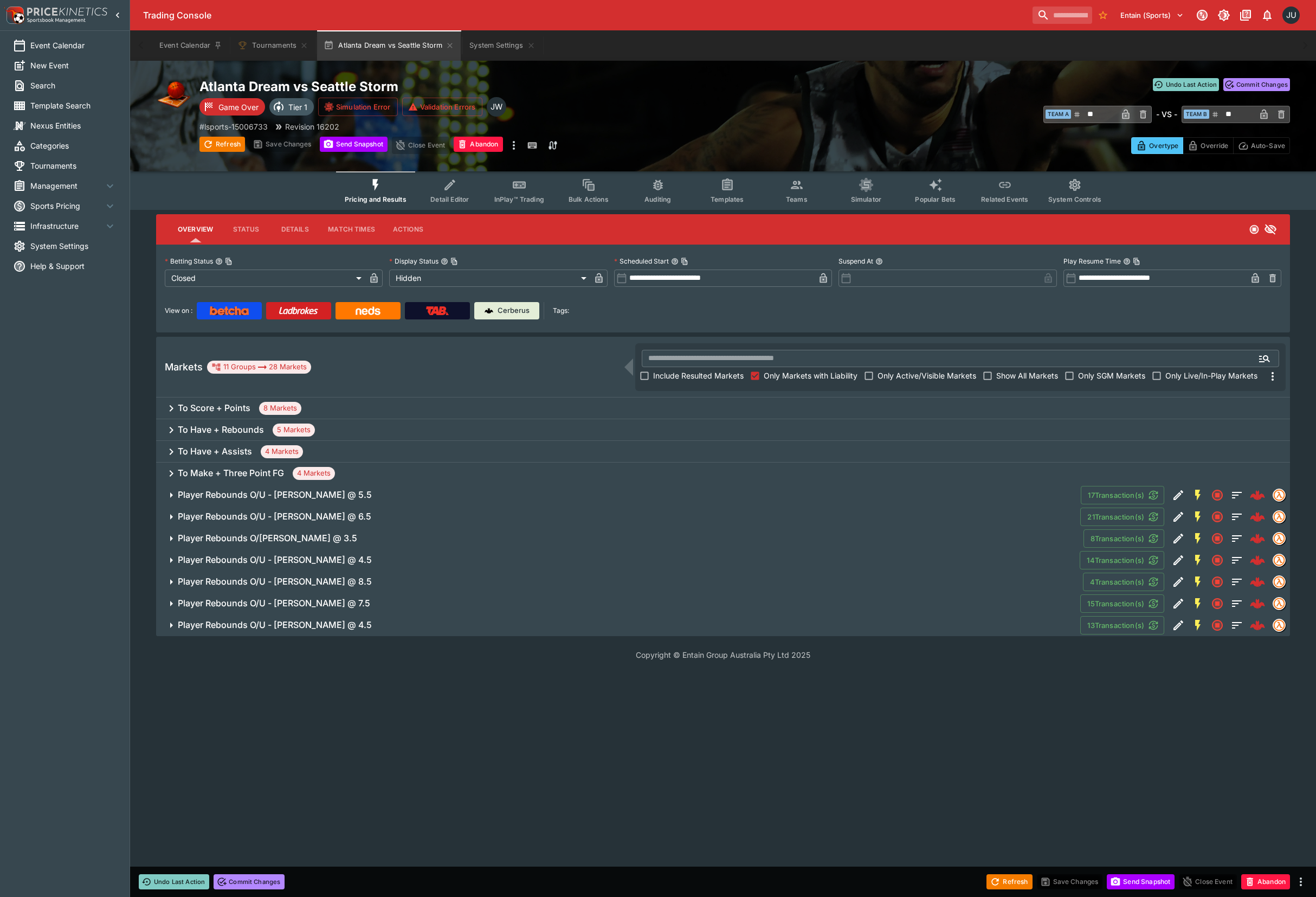
click at [248, 491] on h6 "Player Rebounds O/U - Allisha Gray @ 5.5" at bounding box center [275, 494] width 194 height 12
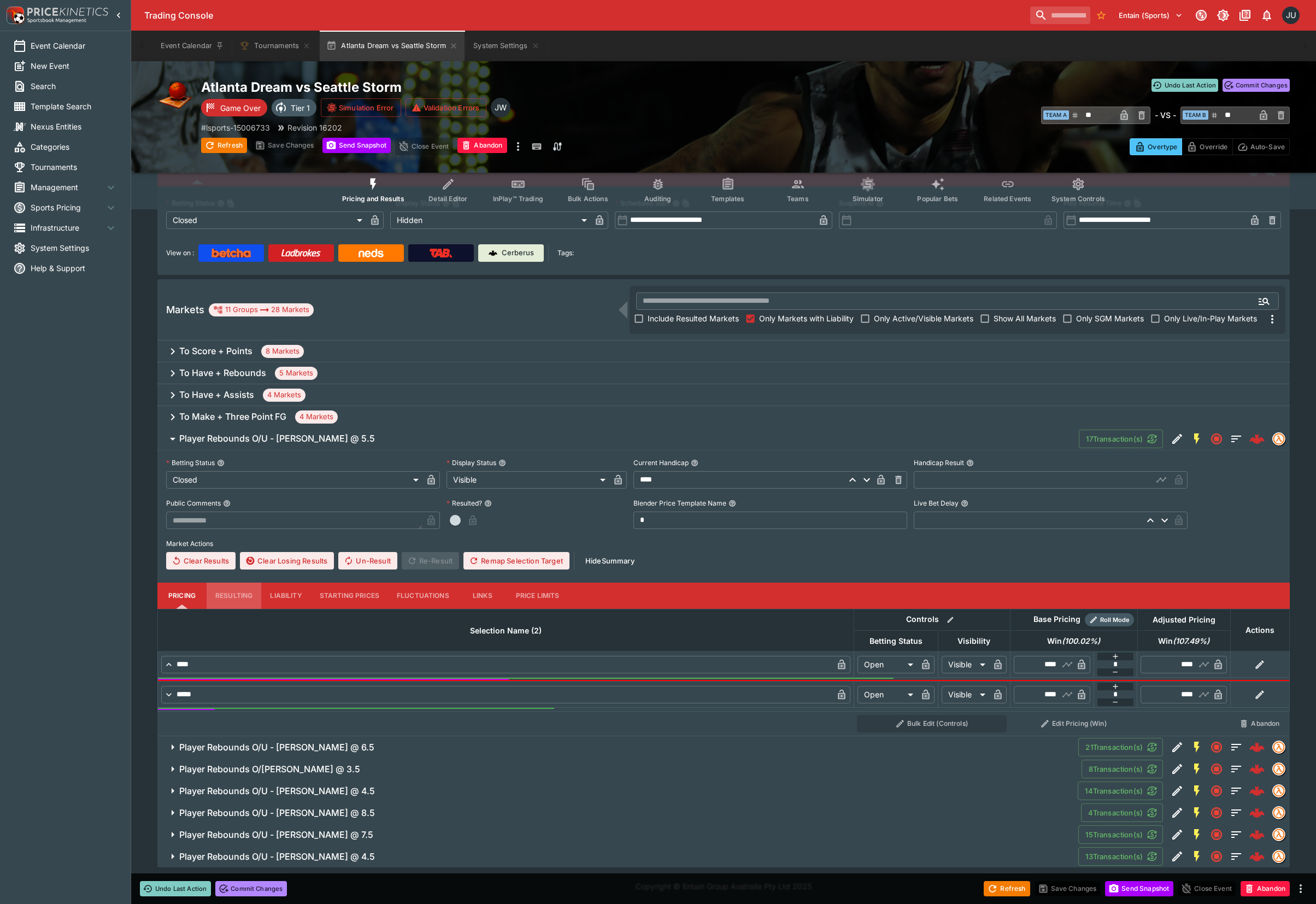
click at [243, 590] on button "Resulting" at bounding box center [234, 596] width 55 height 26
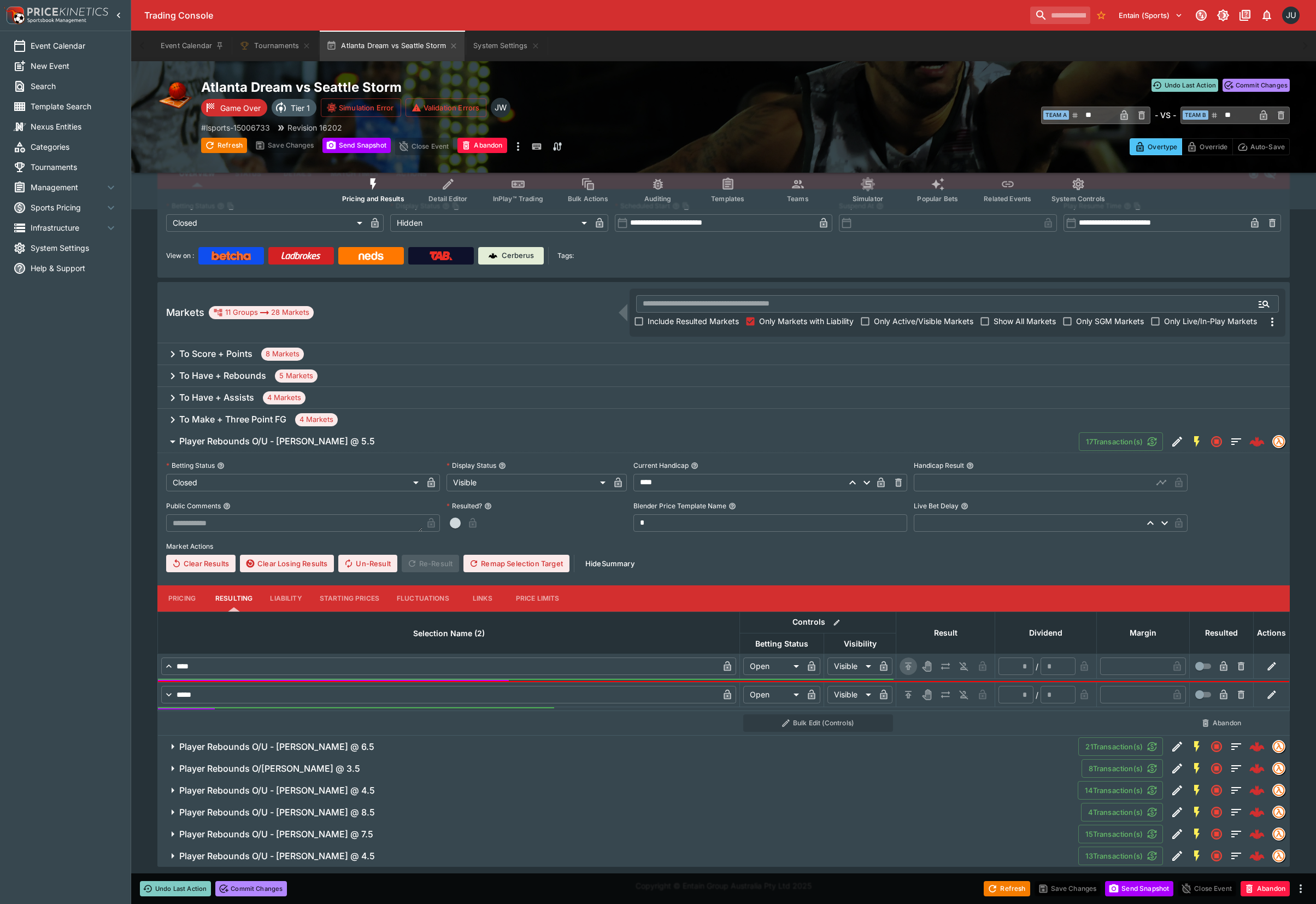
click at [909, 663] on icon "H/C" at bounding box center [908, 666] width 11 height 11
type input "*********"
type input "******"
type input "*"
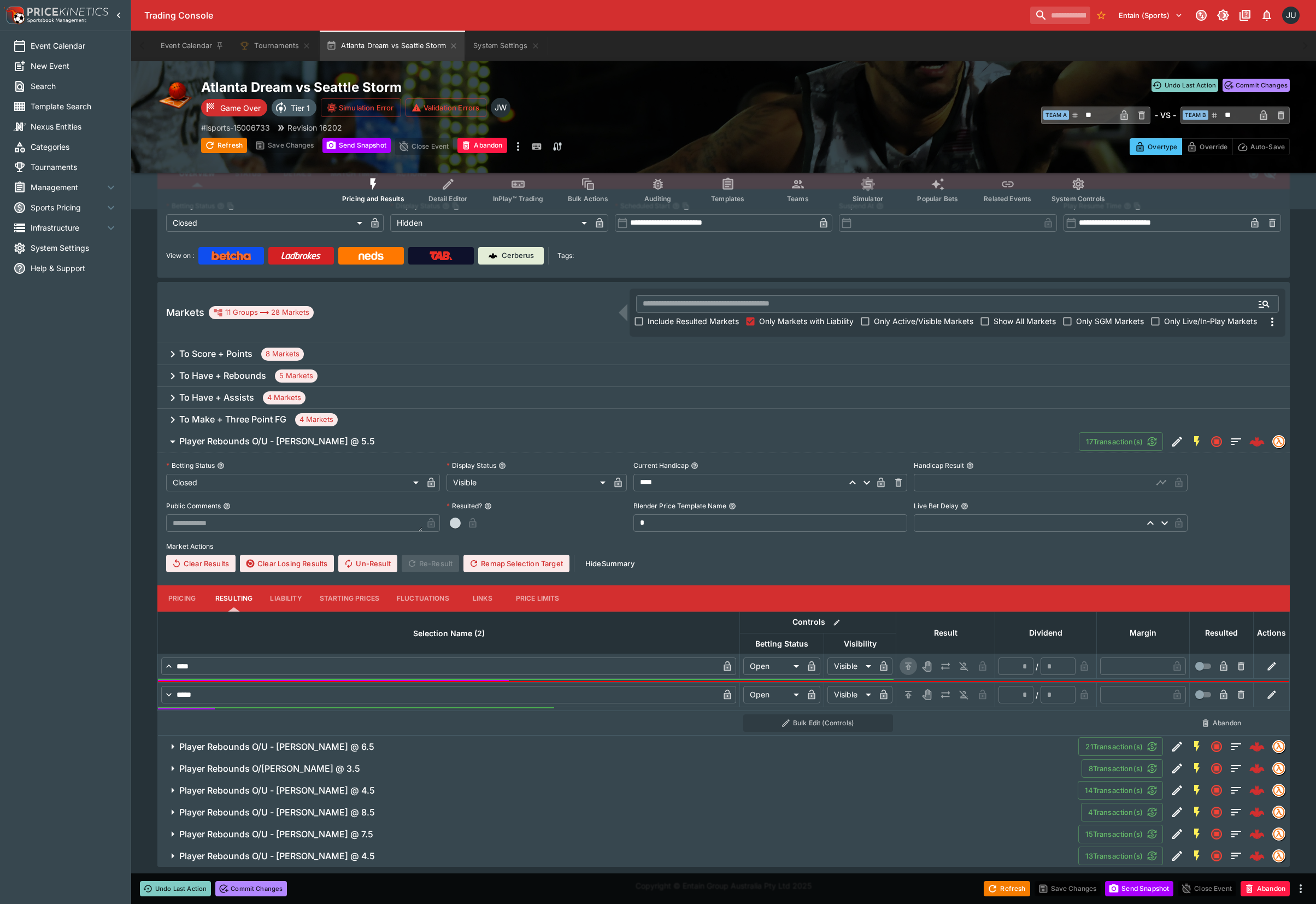
type input "*"
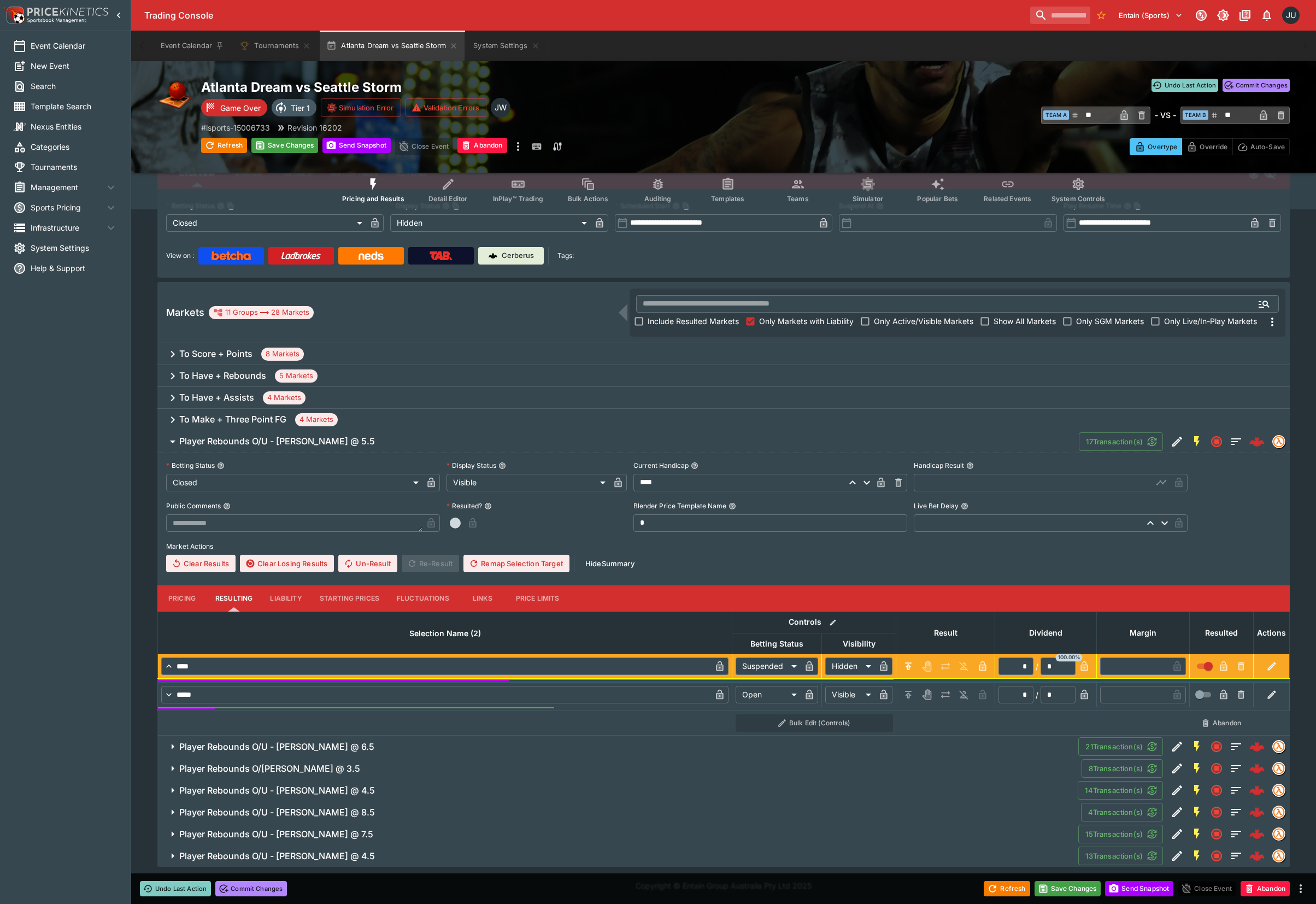
click at [907, 692] on icon "H/C" at bounding box center [908, 694] width 11 height 11
type input "*********"
type input "******"
type input "*"
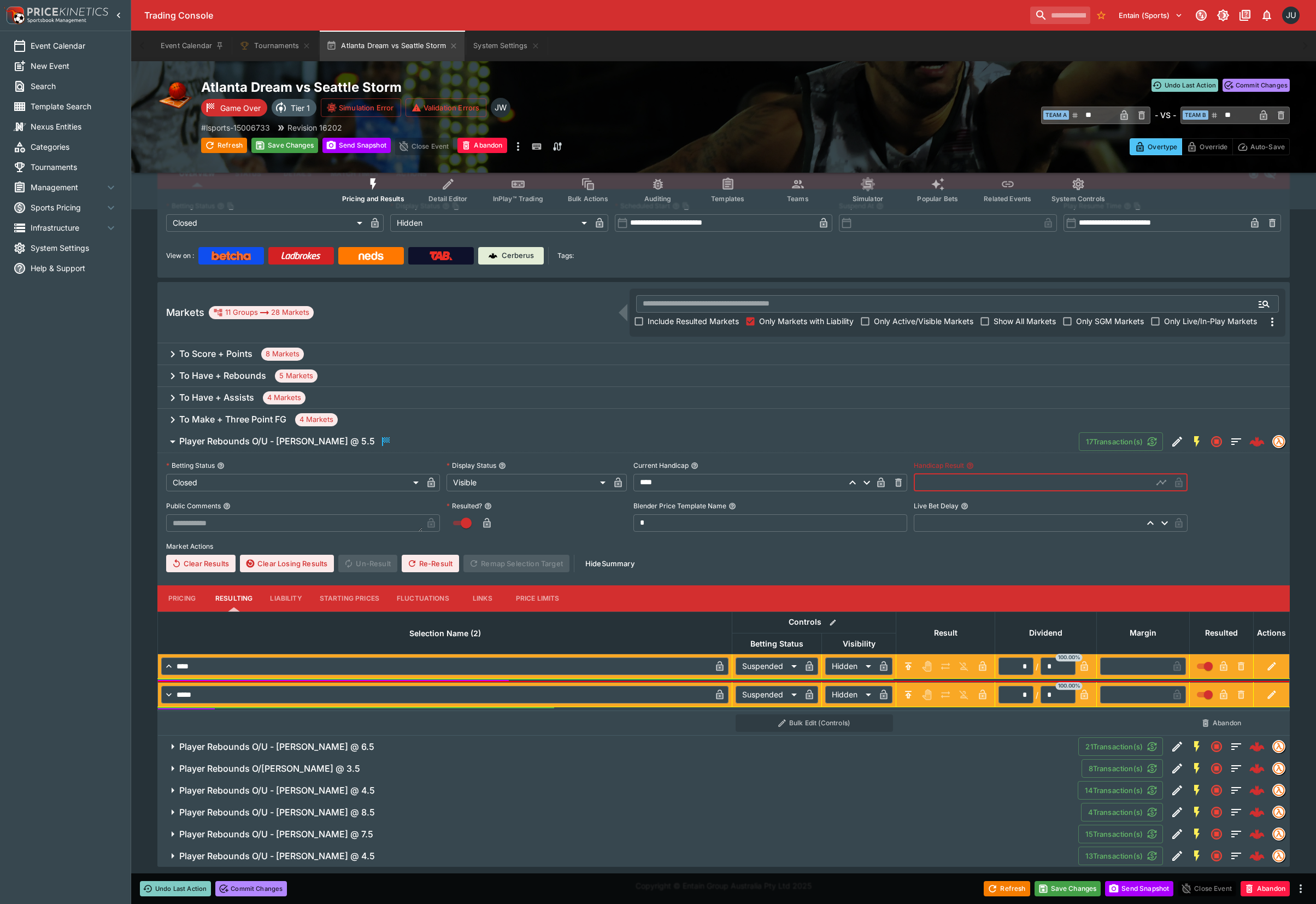
click at [940, 485] on input "text" at bounding box center [1033, 482] width 239 height 17
drag, startPoint x: 910, startPoint y: 478, endPoint x: 921, endPoint y: 480, distance: 11.2
click at [921, 480] on div "**********" at bounding box center [723, 514] width 1114 height 115
click at [921, 480] on input "text" at bounding box center [1033, 482] width 239 height 17
drag, startPoint x: 930, startPoint y: 479, endPoint x: 910, endPoint y: 484, distance: 20.6
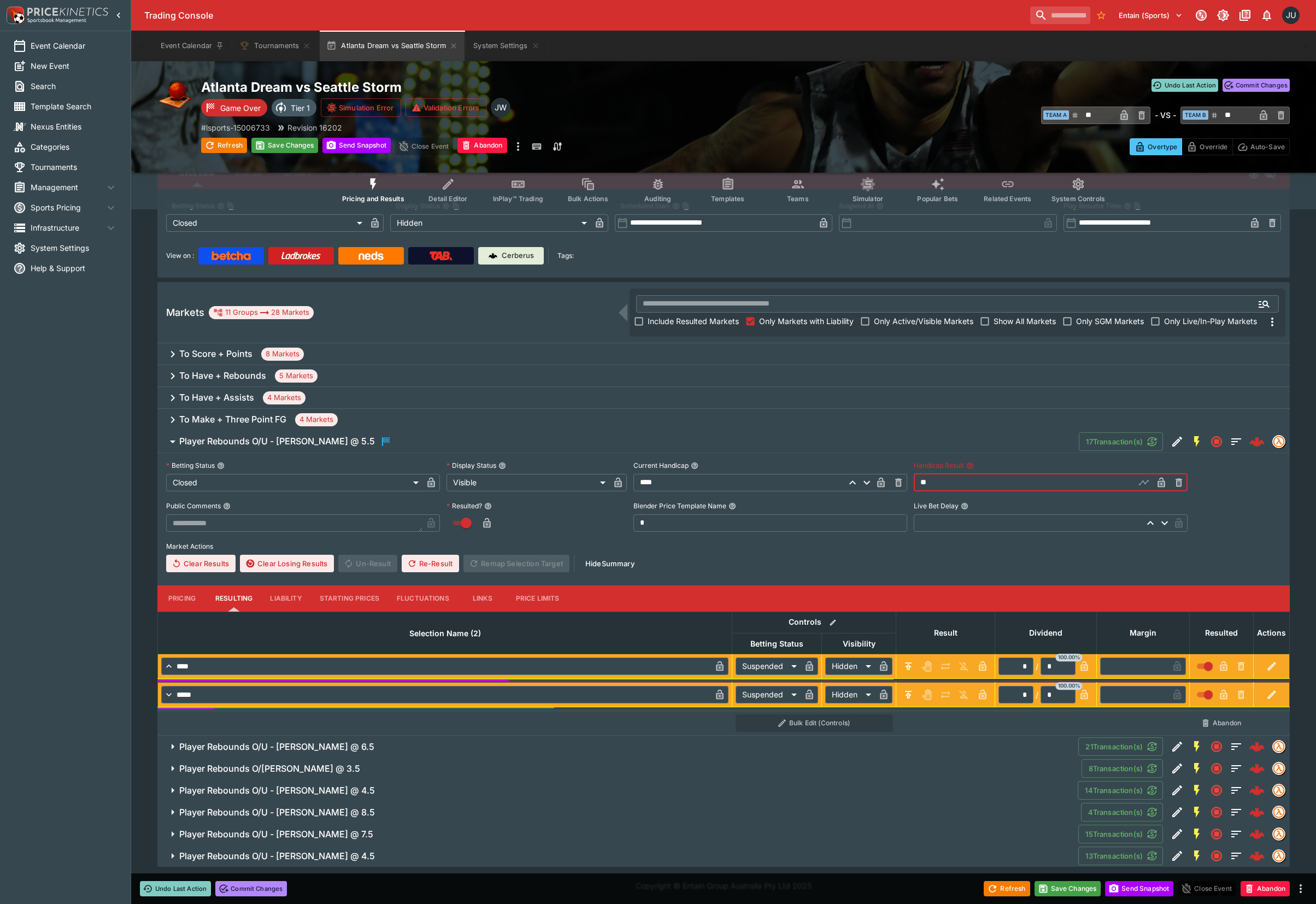
click at [910, 484] on div "**********" at bounding box center [723, 514] width 1114 height 115
type input "****"
click at [423, 746] on span "Player Rebounds O/U - Brionna Jones @ 6.5" at bounding box center [624, 747] width 890 height 12
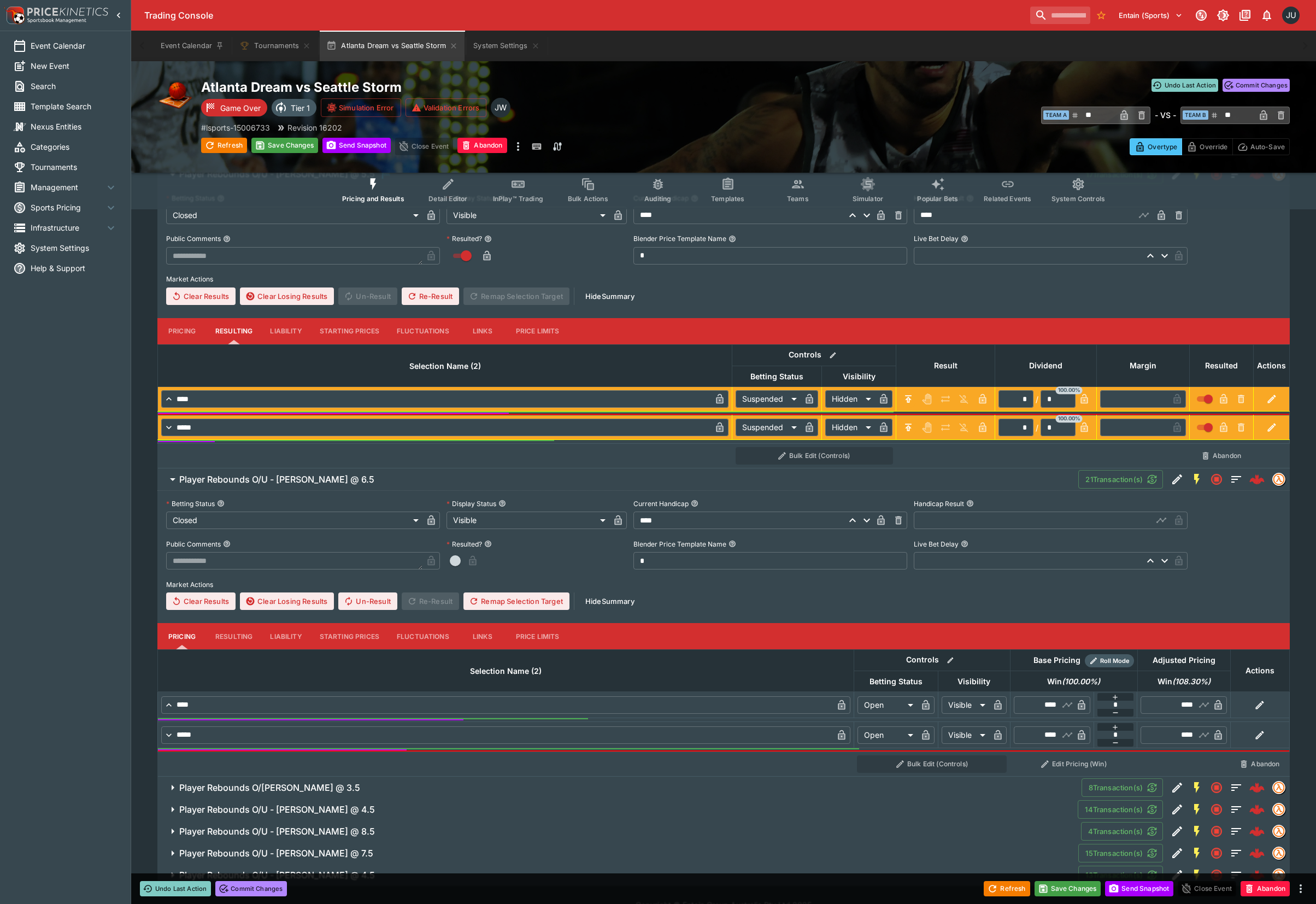
scroll to position [337, 0]
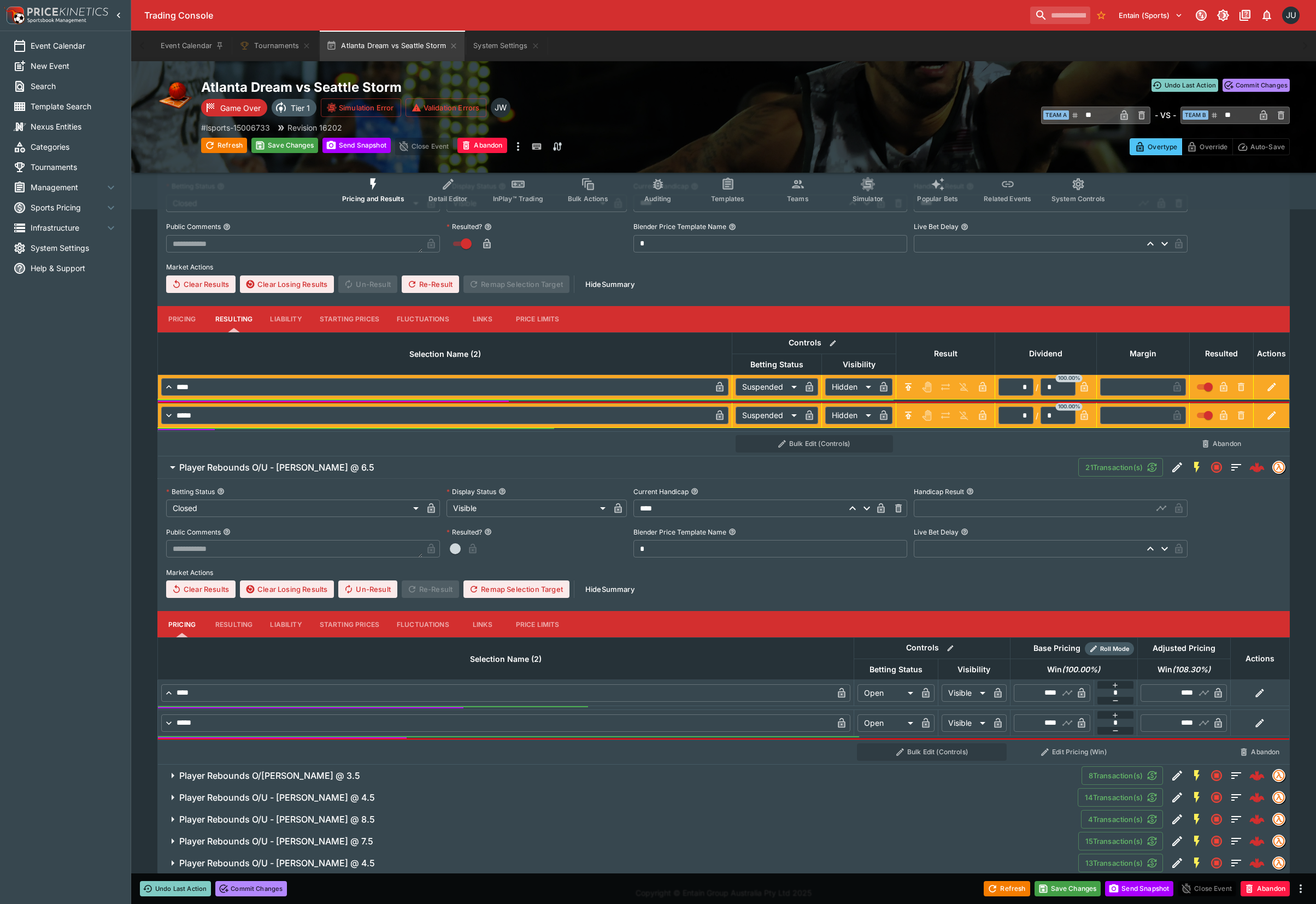
click at [236, 332] on button "Resulting" at bounding box center [234, 319] width 55 height 26
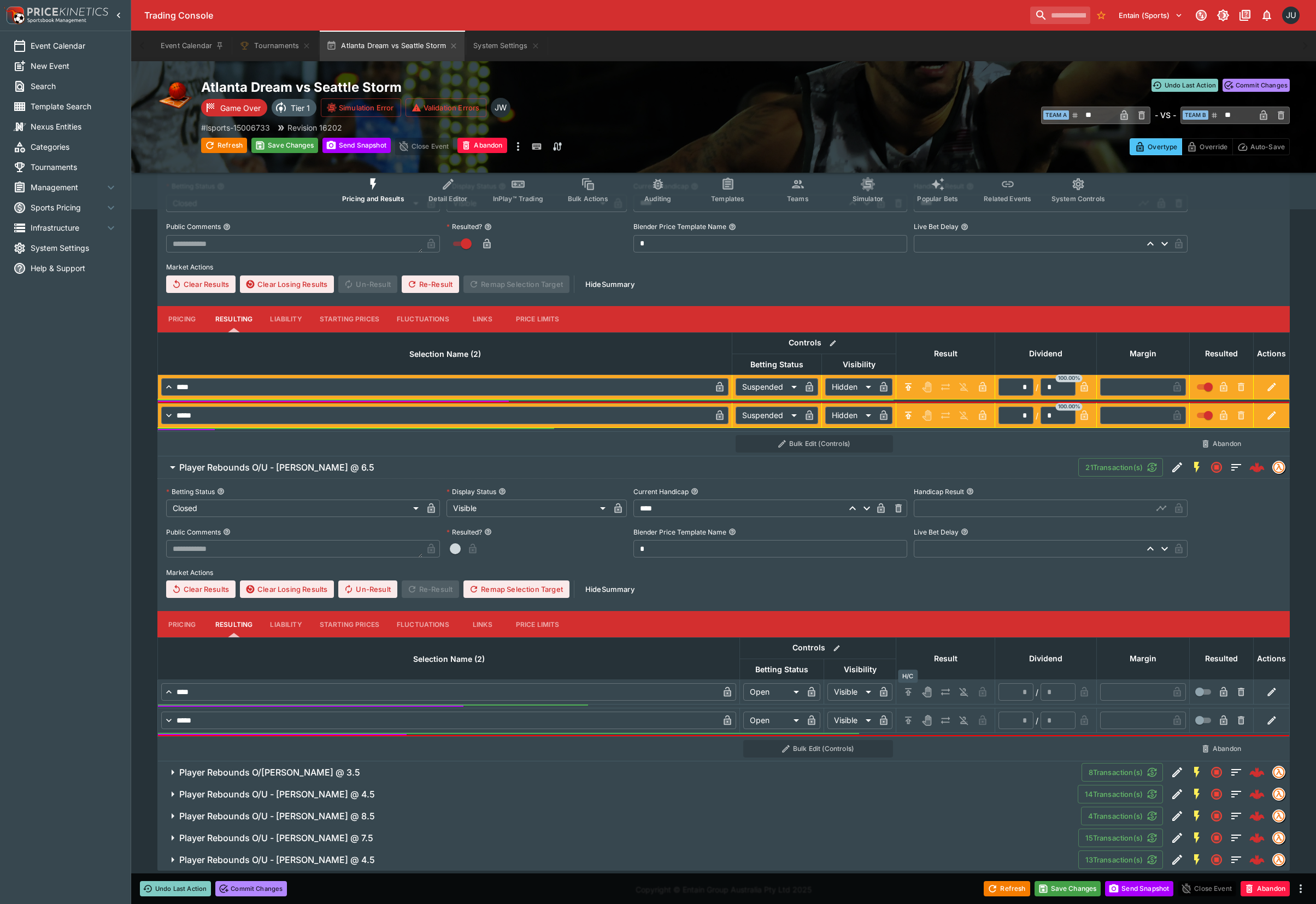
click at [905, 684] on button "H/C" at bounding box center [908, 692] width 17 height 17
type input "*********"
type input "******"
type input "*"
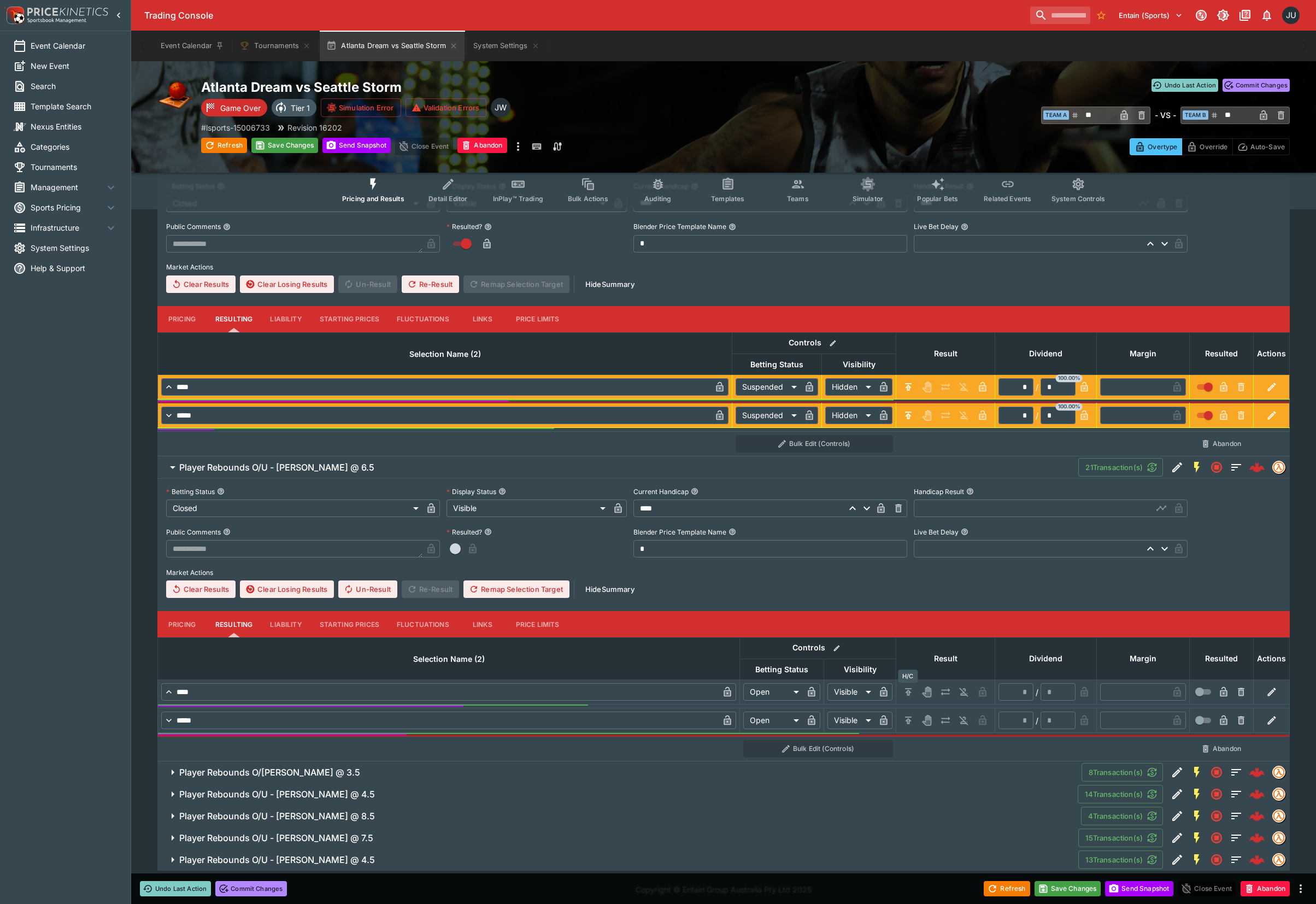
type input "*"
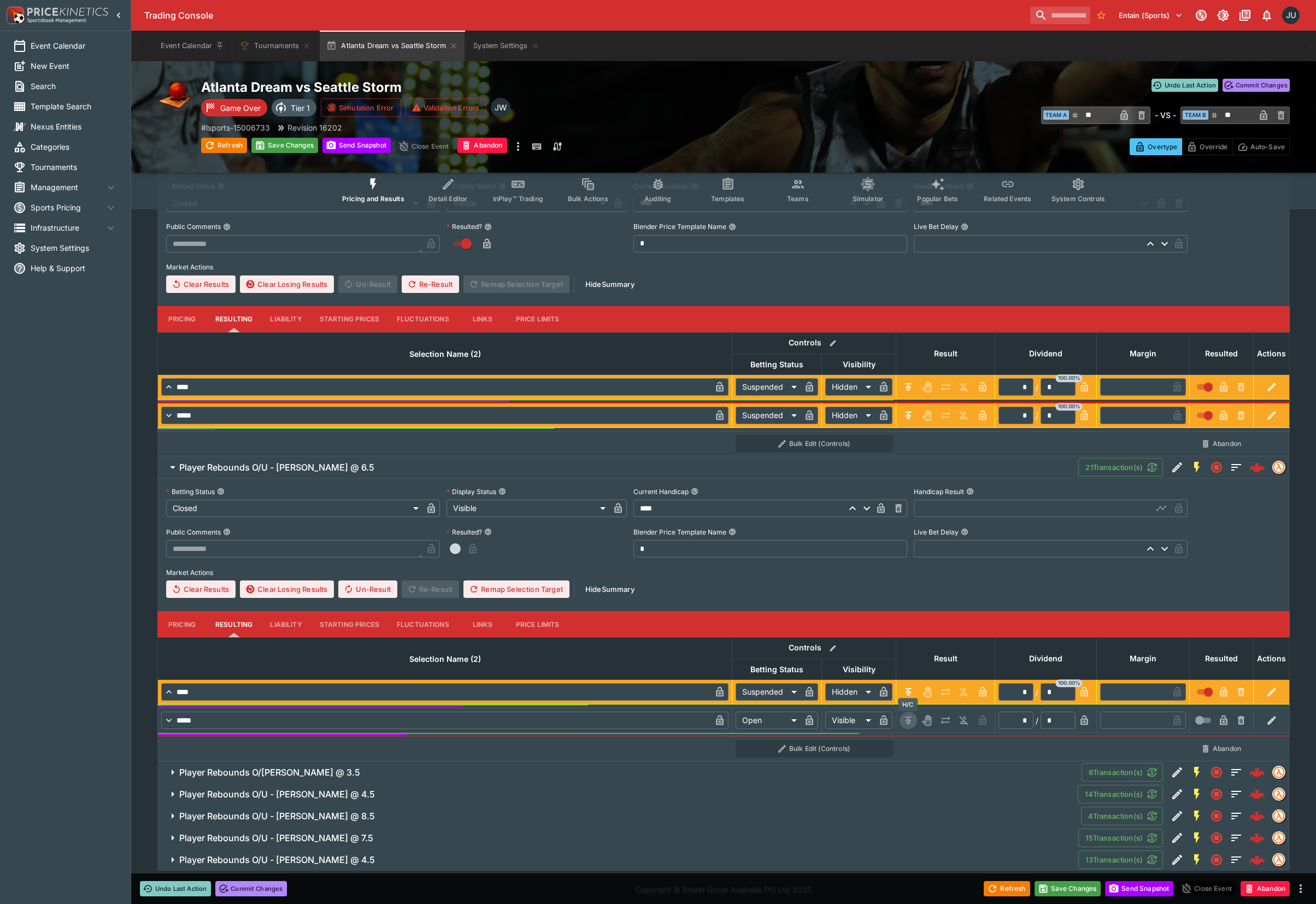
click at [905, 722] on icon "H/C" at bounding box center [908, 720] width 6 height 7
type input "*********"
type input "******"
type input "*"
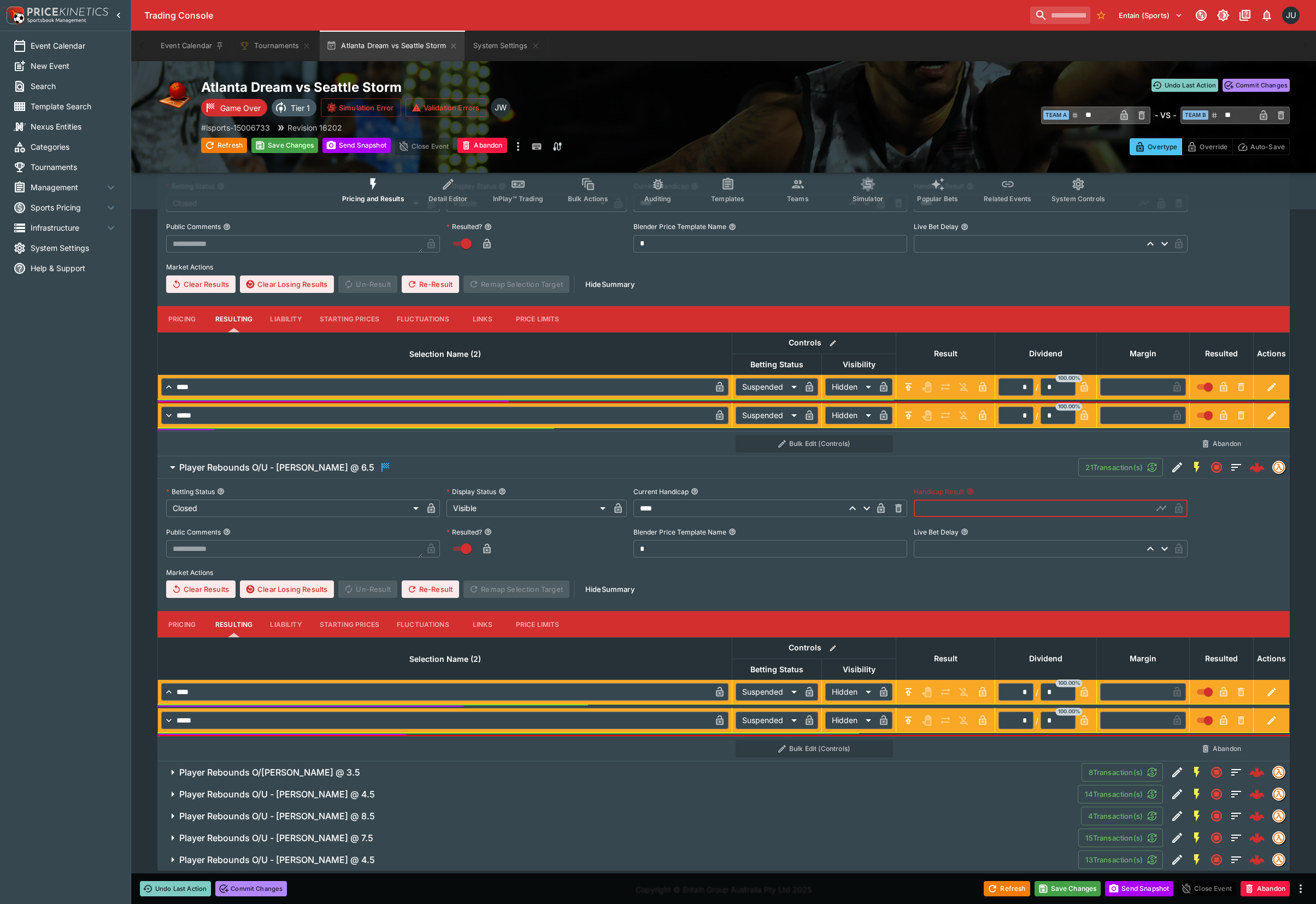
click at [938, 511] on input "text" at bounding box center [1033, 508] width 239 height 17
click at [925, 505] on input "text" at bounding box center [1033, 508] width 239 height 17
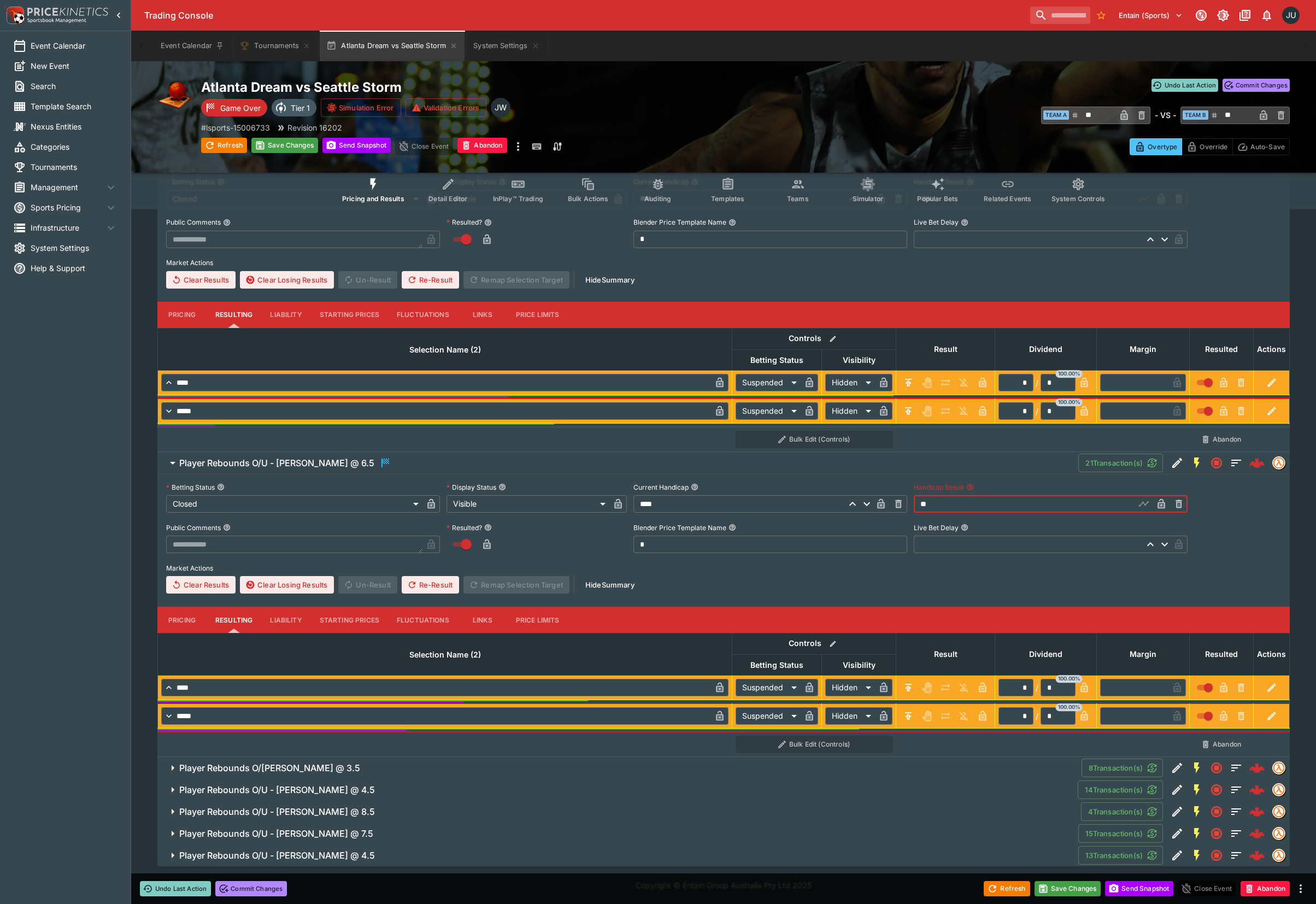
type input "*****"
click at [399, 770] on span "Player Rebounds O/U - Brittney Sykes @ 3.5" at bounding box center [626, 768] width 894 height 12
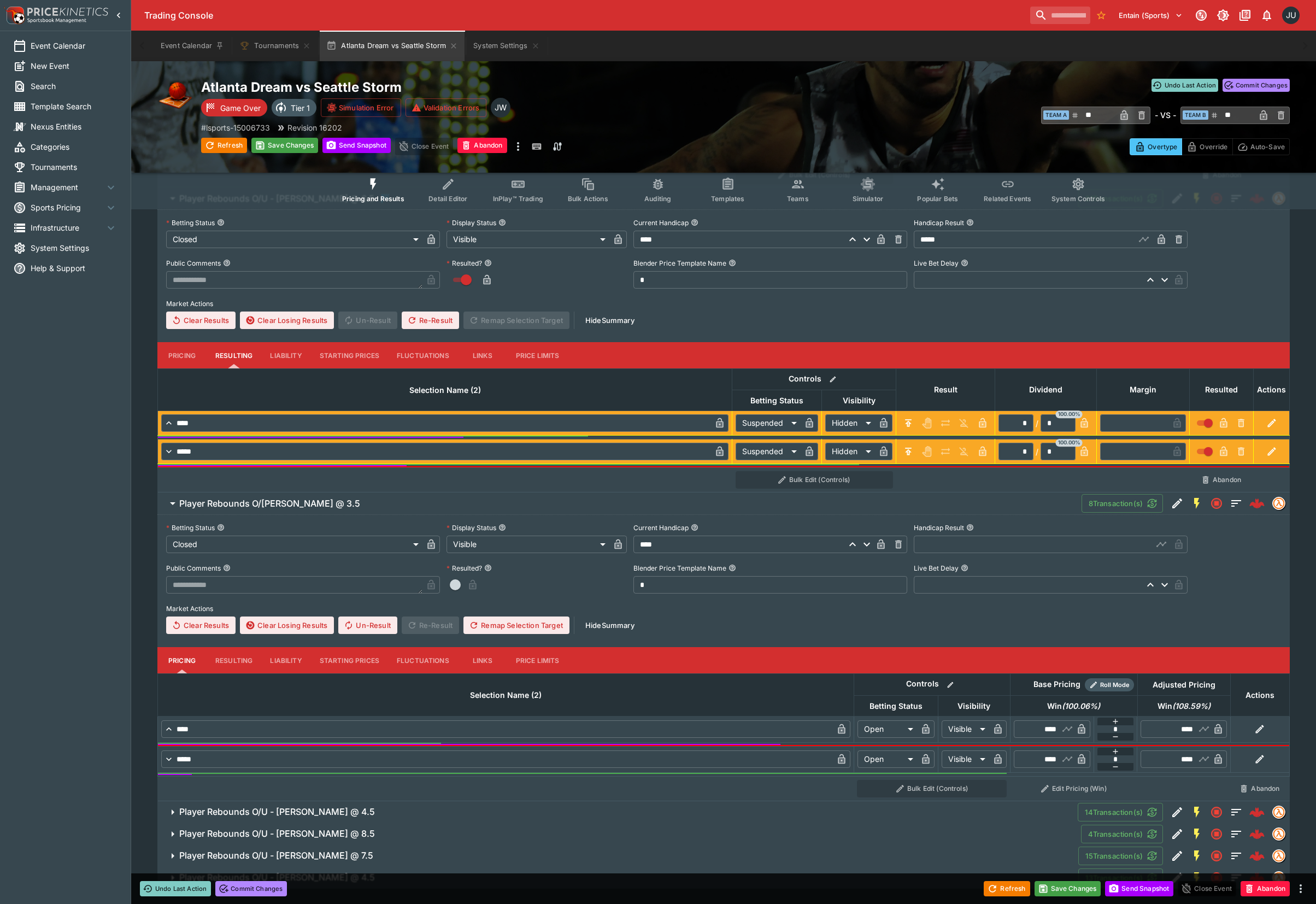
scroll to position [621, 0]
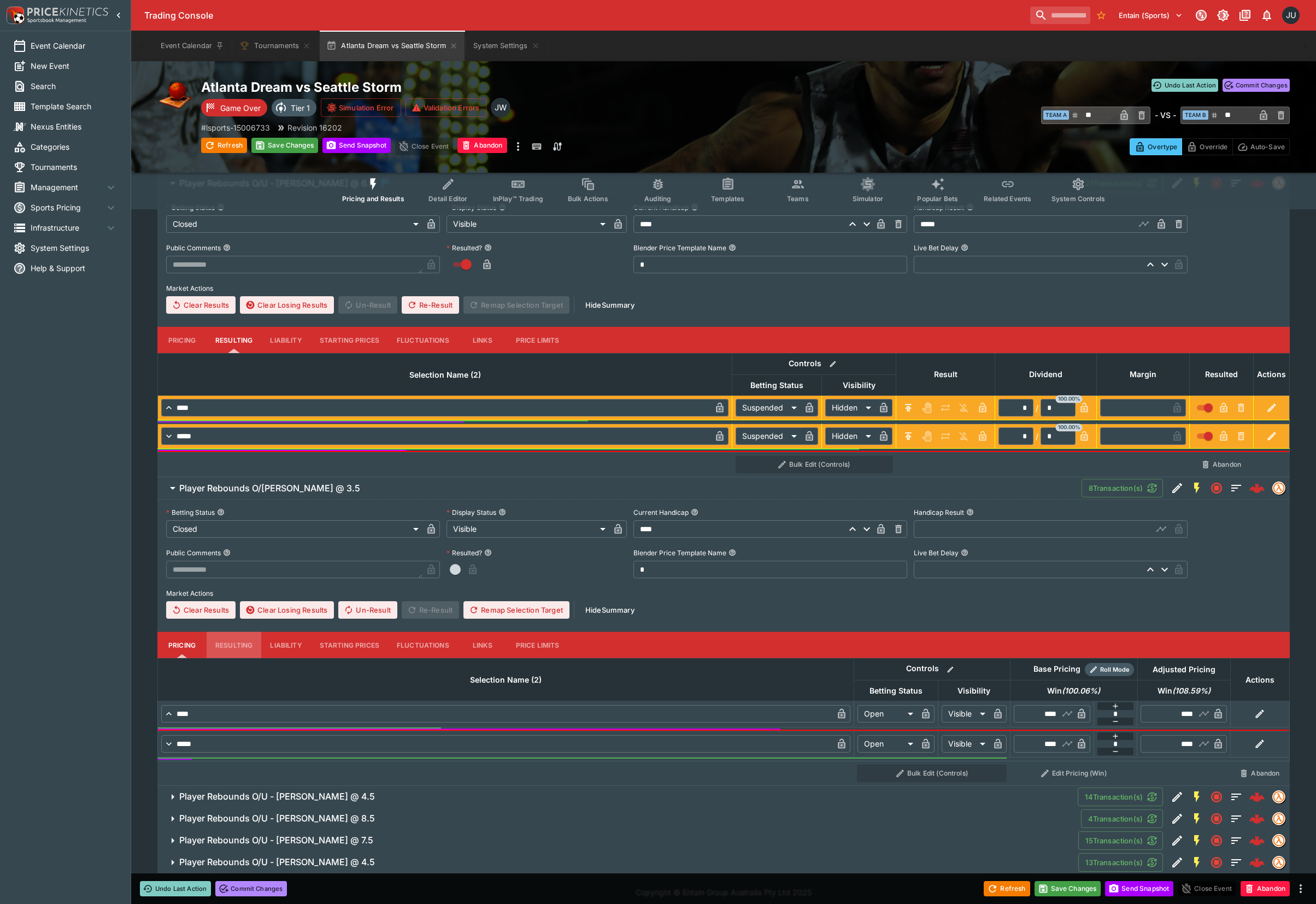
click at [230, 48] on button "Resulting" at bounding box center [234, 35] width 55 height 26
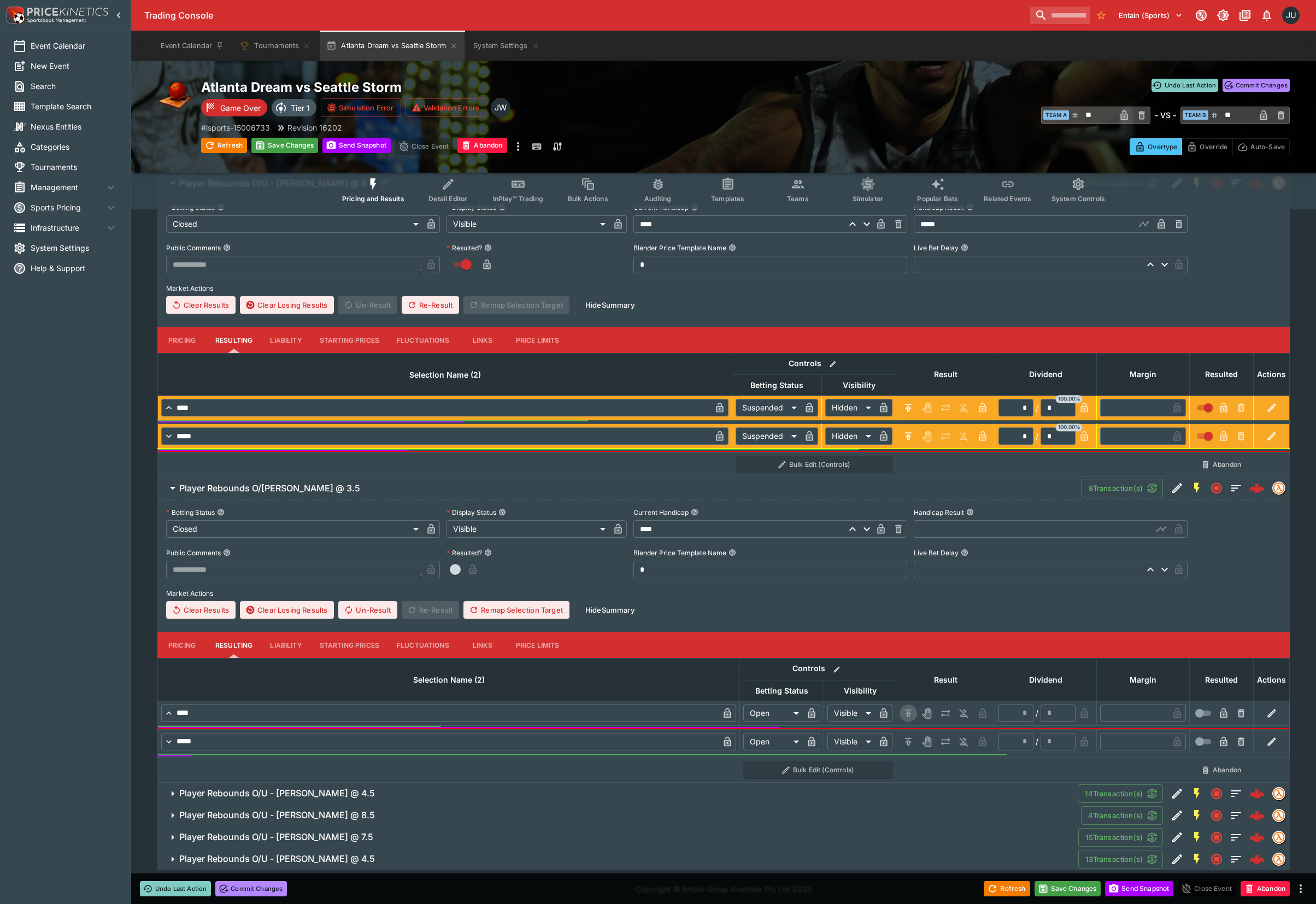
click at [908, 710] on icon "H/C" at bounding box center [908, 713] width 11 height 11
type input "*********"
type input "******"
type input "*"
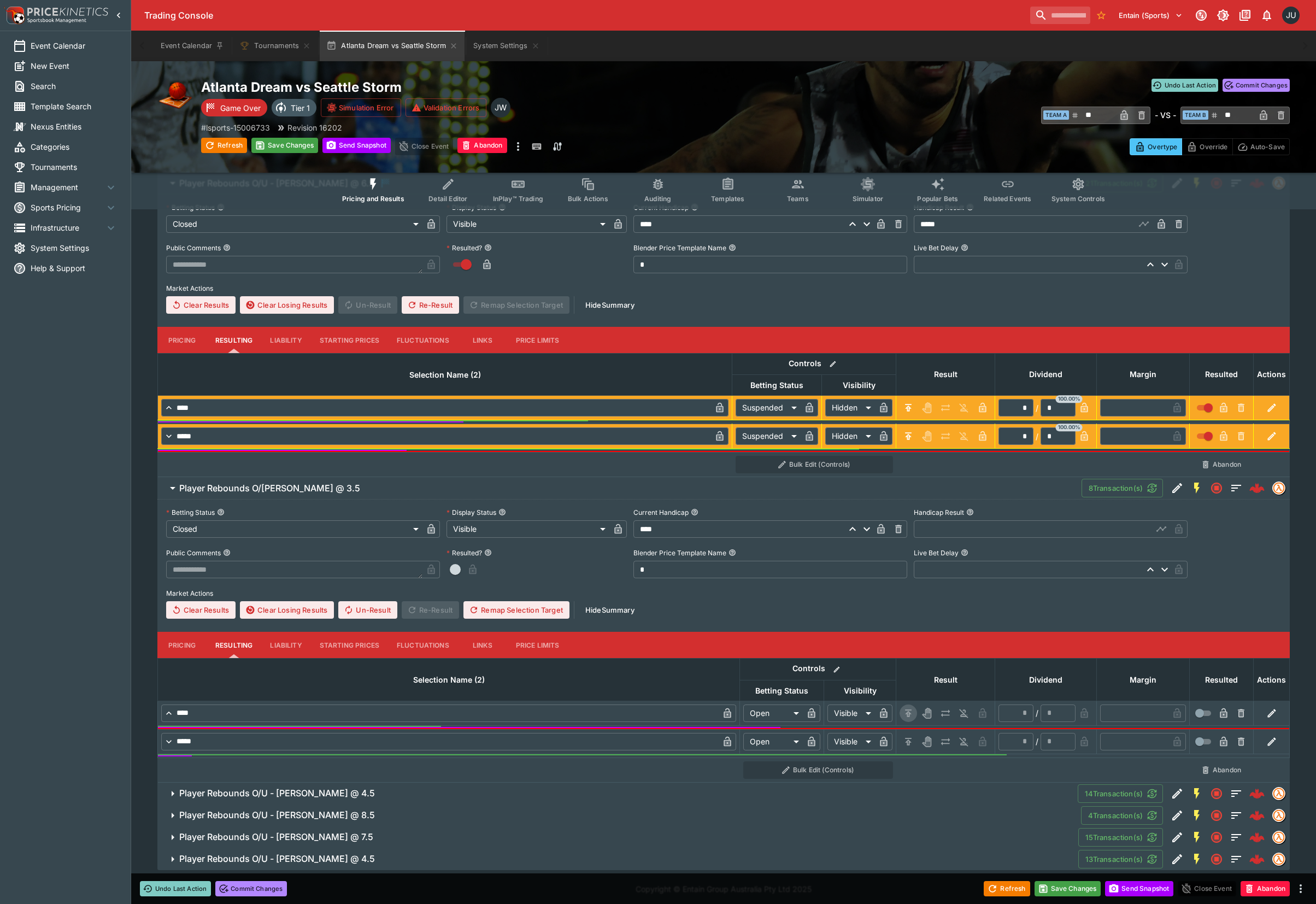
type input "*"
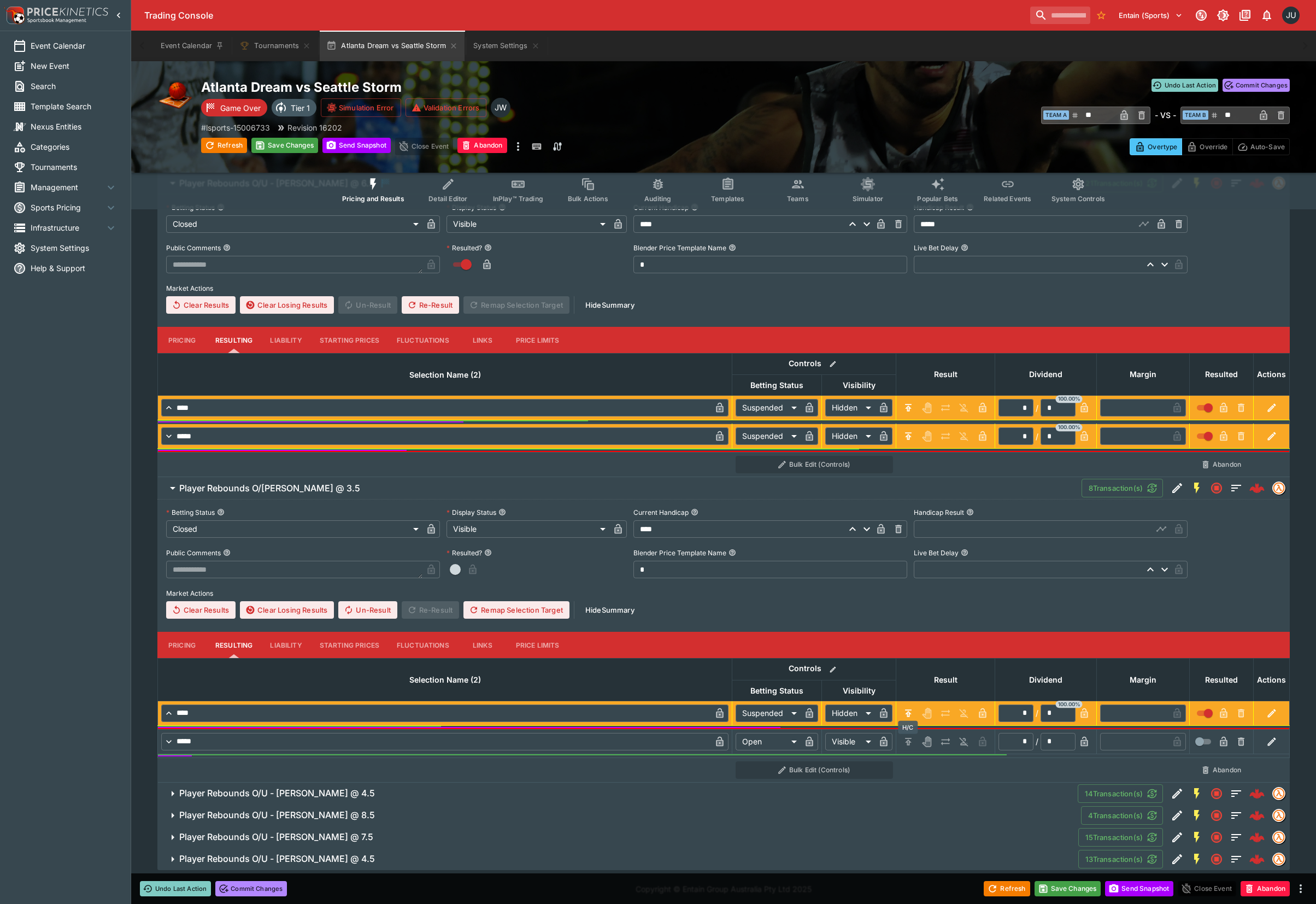
click at [908, 737] on icon "H/C" at bounding box center [908, 741] width 11 height 11
type input "*********"
type input "******"
type input "*"
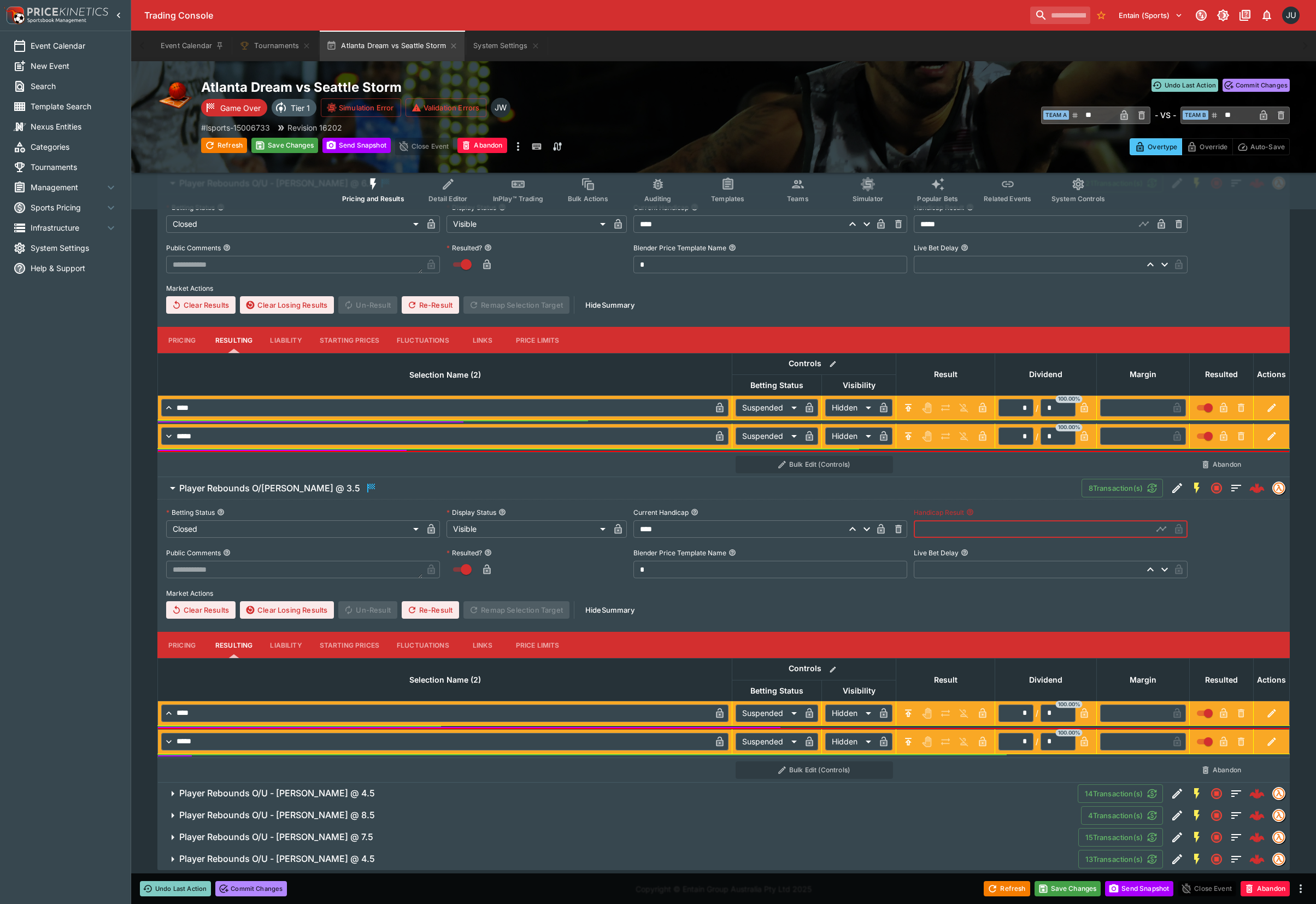
click at [936, 532] on input "text" at bounding box center [1033, 529] width 239 height 17
type input "*****"
click at [293, 146] on button "Save Changes" at bounding box center [285, 146] width 67 height 15
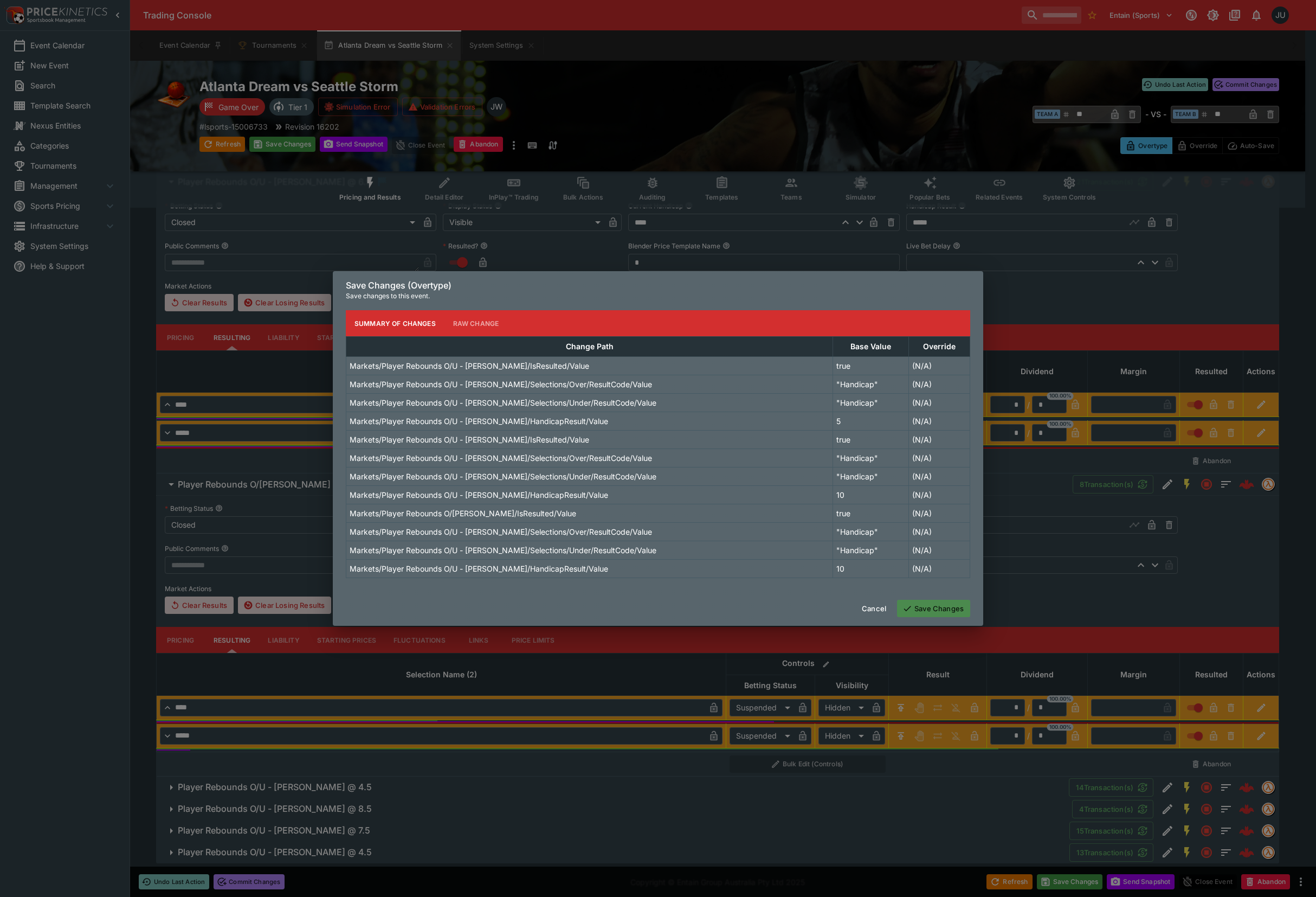
click at [946, 606] on button "Save Changes" at bounding box center [933, 608] width 73 height 17
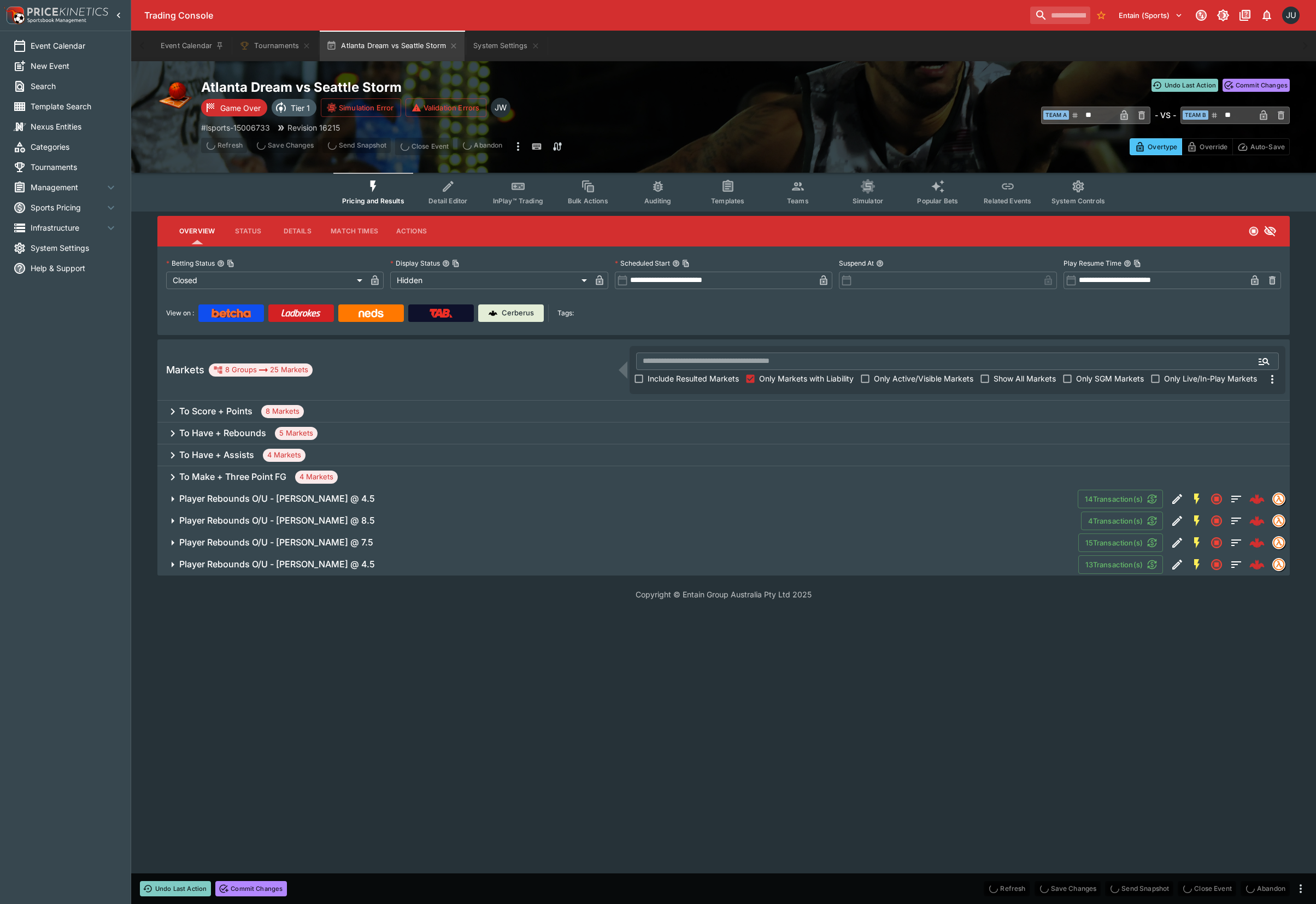
scroll to position [0, 0]
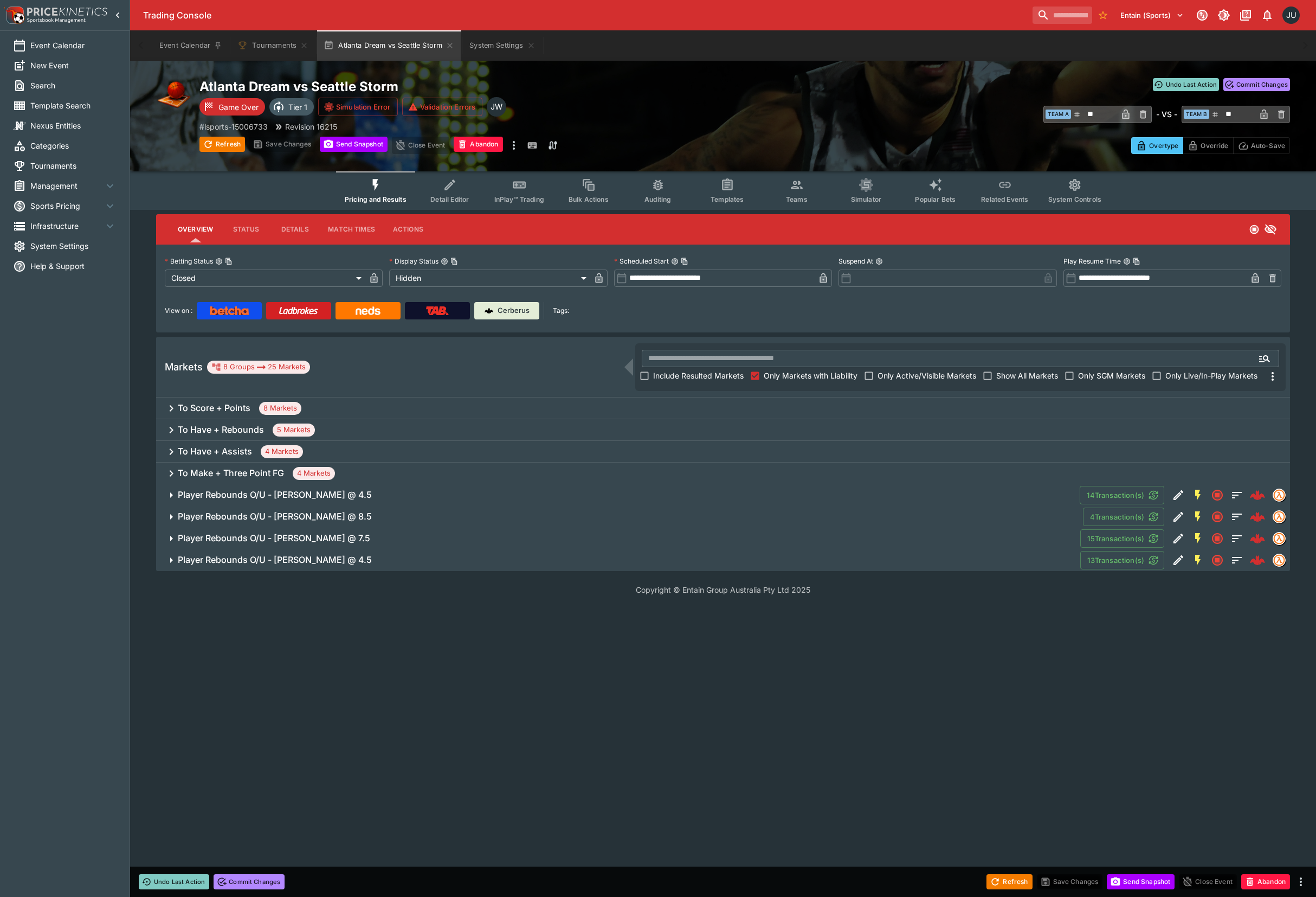
click at [367, 493] on span "Player Rebounds O/U - Gabby Williams @ 4.5" at bounding box center [624, 494] width 894 height 12
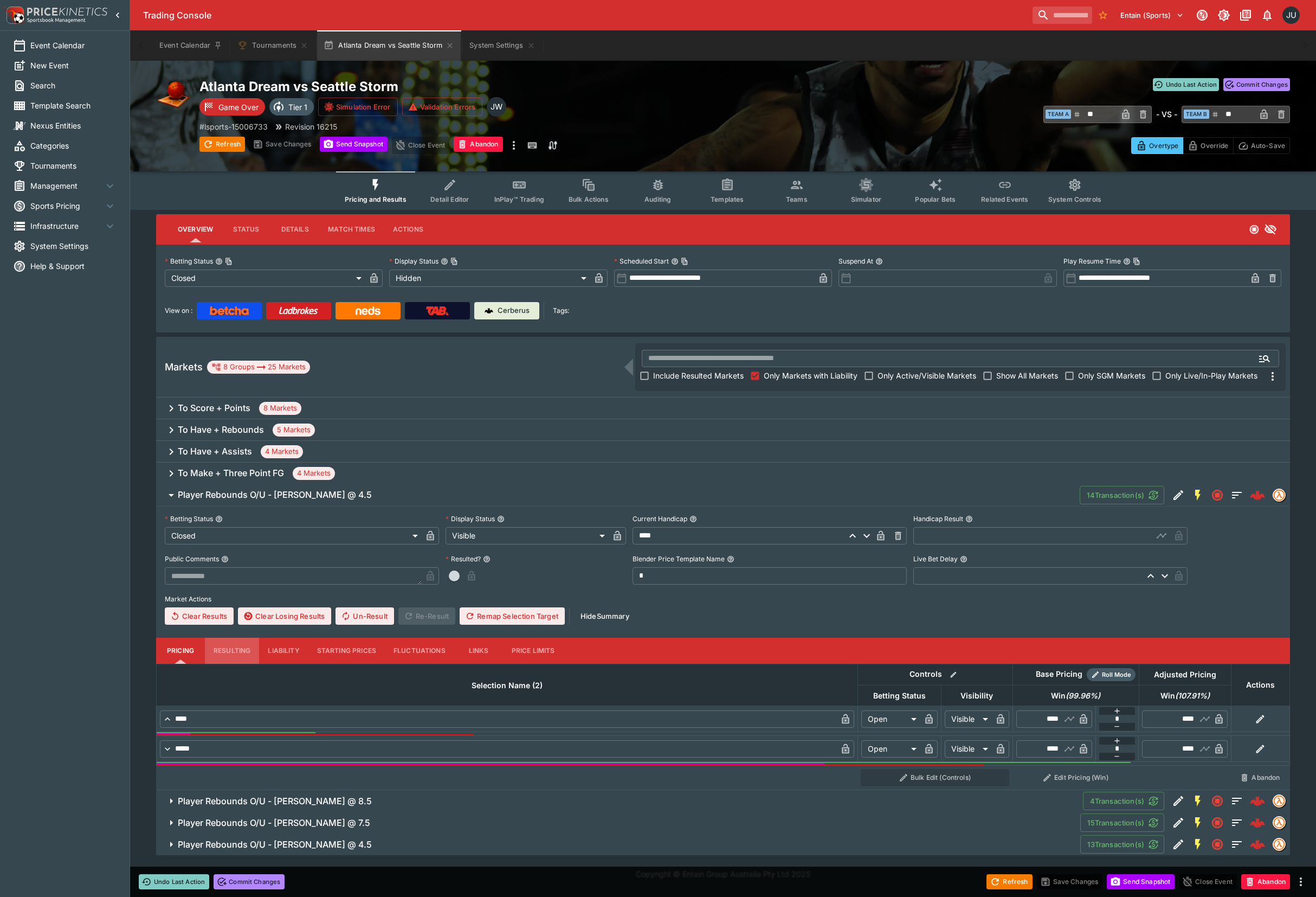
click at [239, 649] on button "Resulting" at bounding box center [232, 650] width 54 height 26
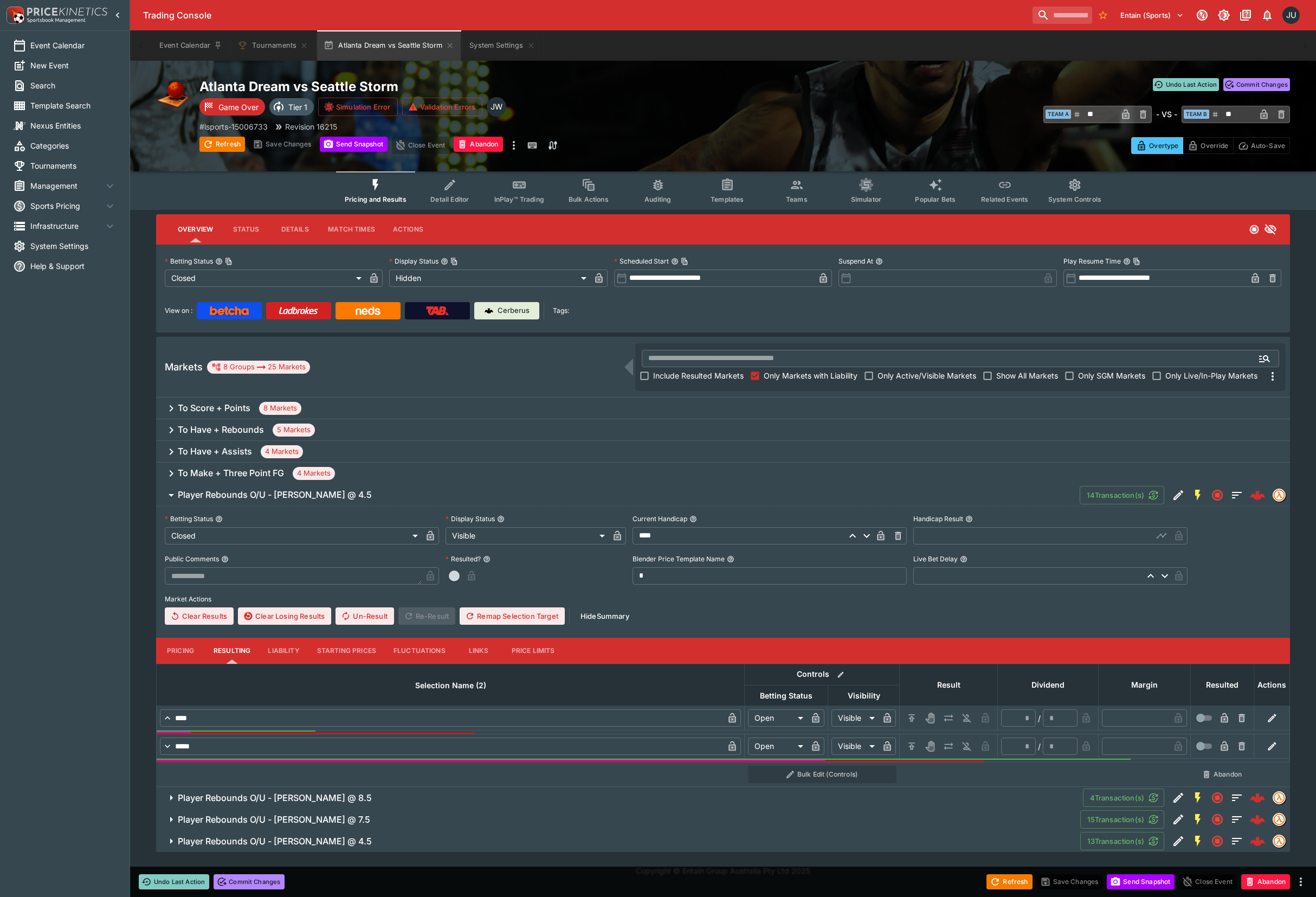
click at [951, 539] on div "**********" at bounding box center [723, 567] width 1117 height 114
click at [951, 539] on input "text" at bounding box center [1033, 535] width 240 height 17
type input "****"
drag, startPoint x: 916, startPoint y: 717, endPoint x: 912, endPoint y: 737, distance: 20.4
click at [915, 717] on icon "H/C" at bounding box center [912, 717] width 11 height 11
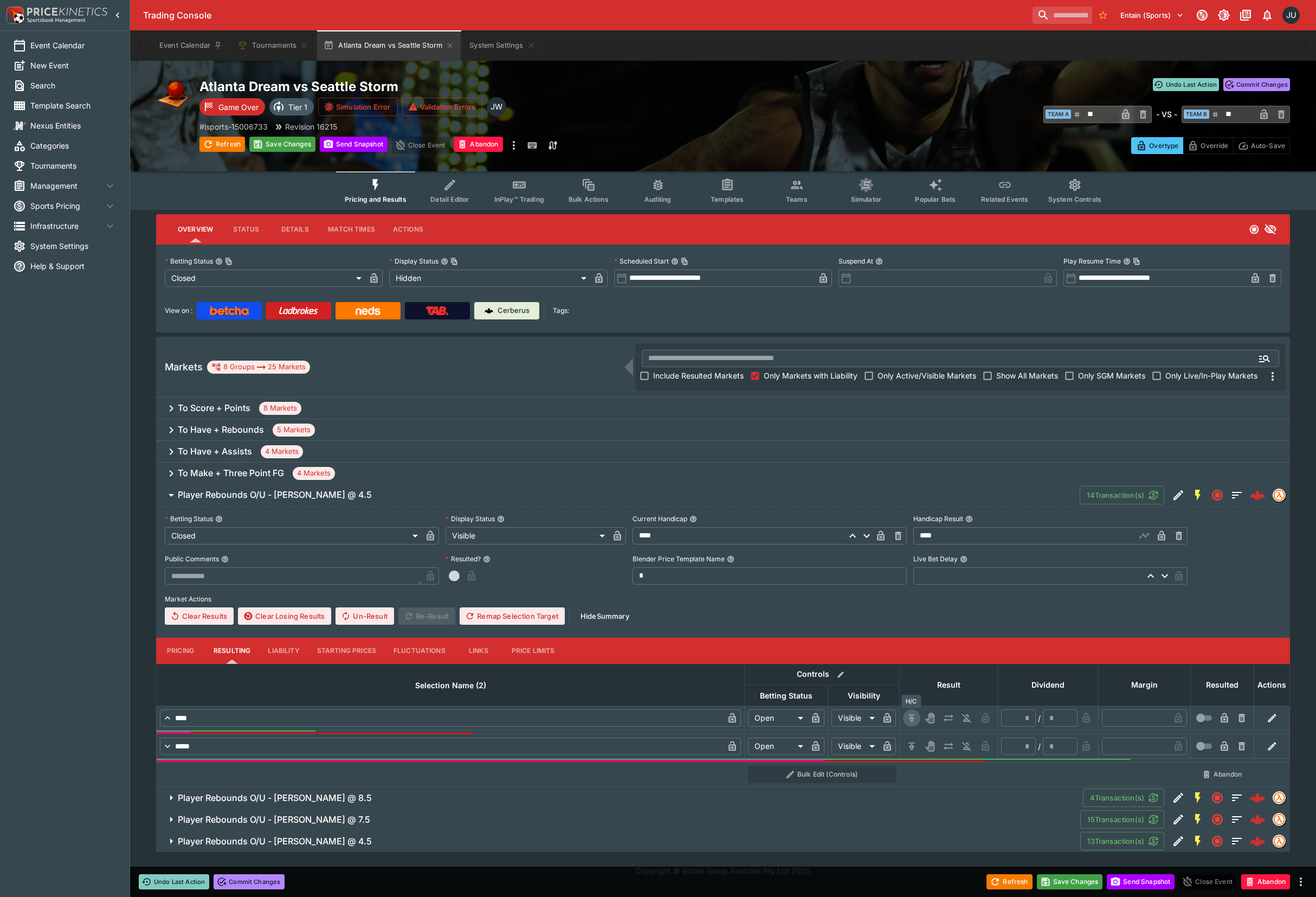
type input "*********"
type input "******"
type input "*"
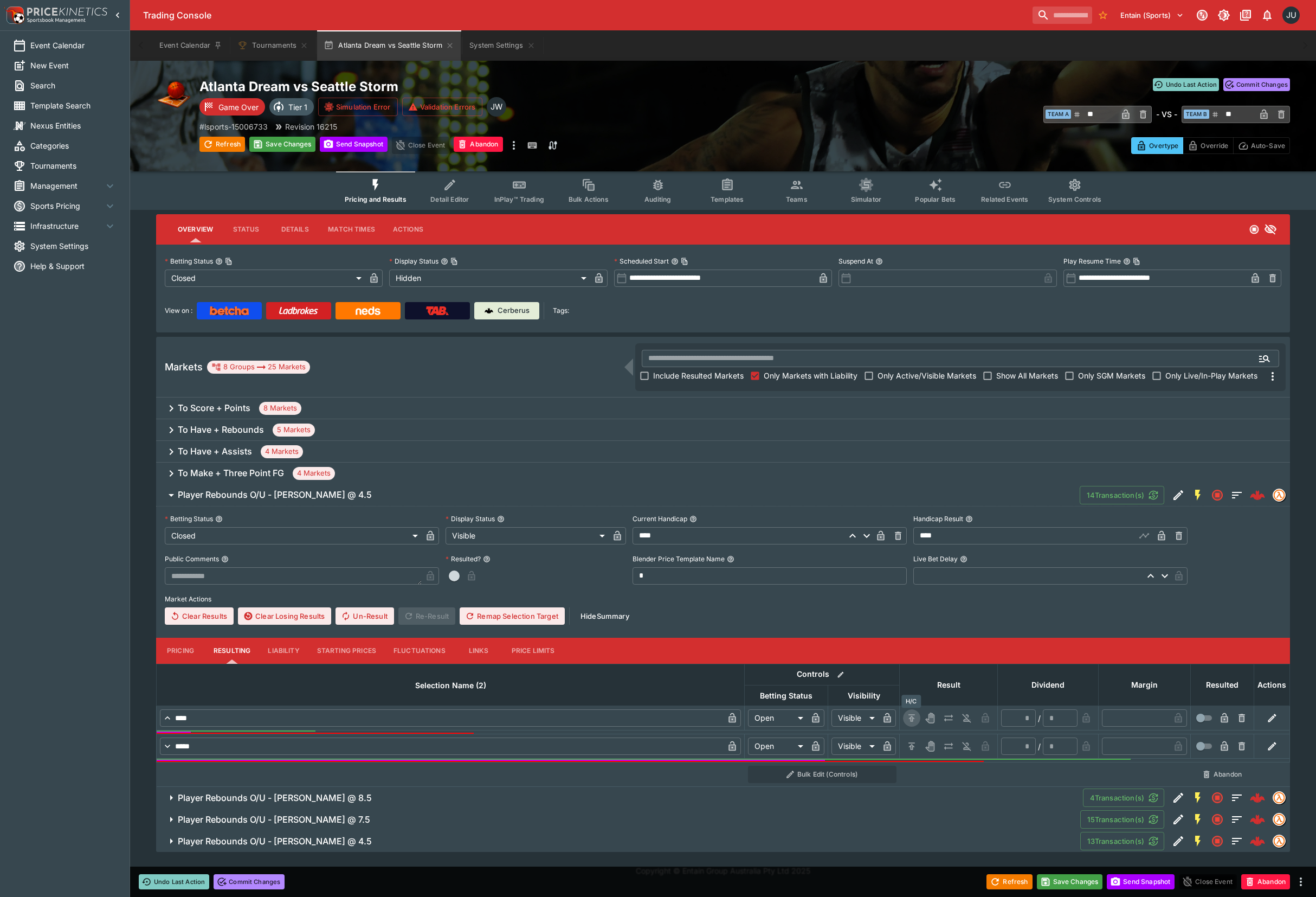
type input "*"
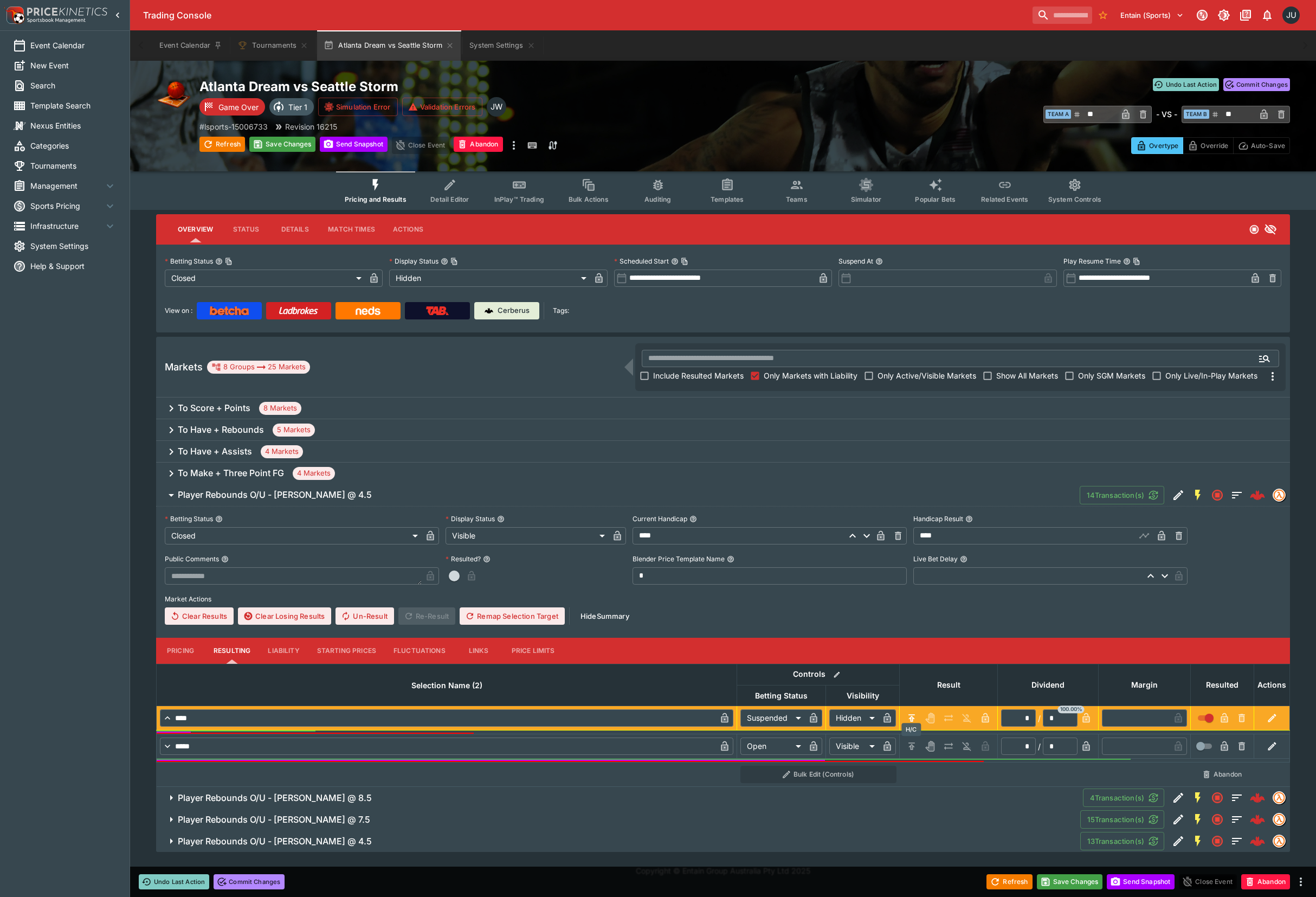
click at [911, 747] on icon "H/C" at bounding box center [912, 746] width 6 height 7
type input "*********"
type input "******"
type input "*"
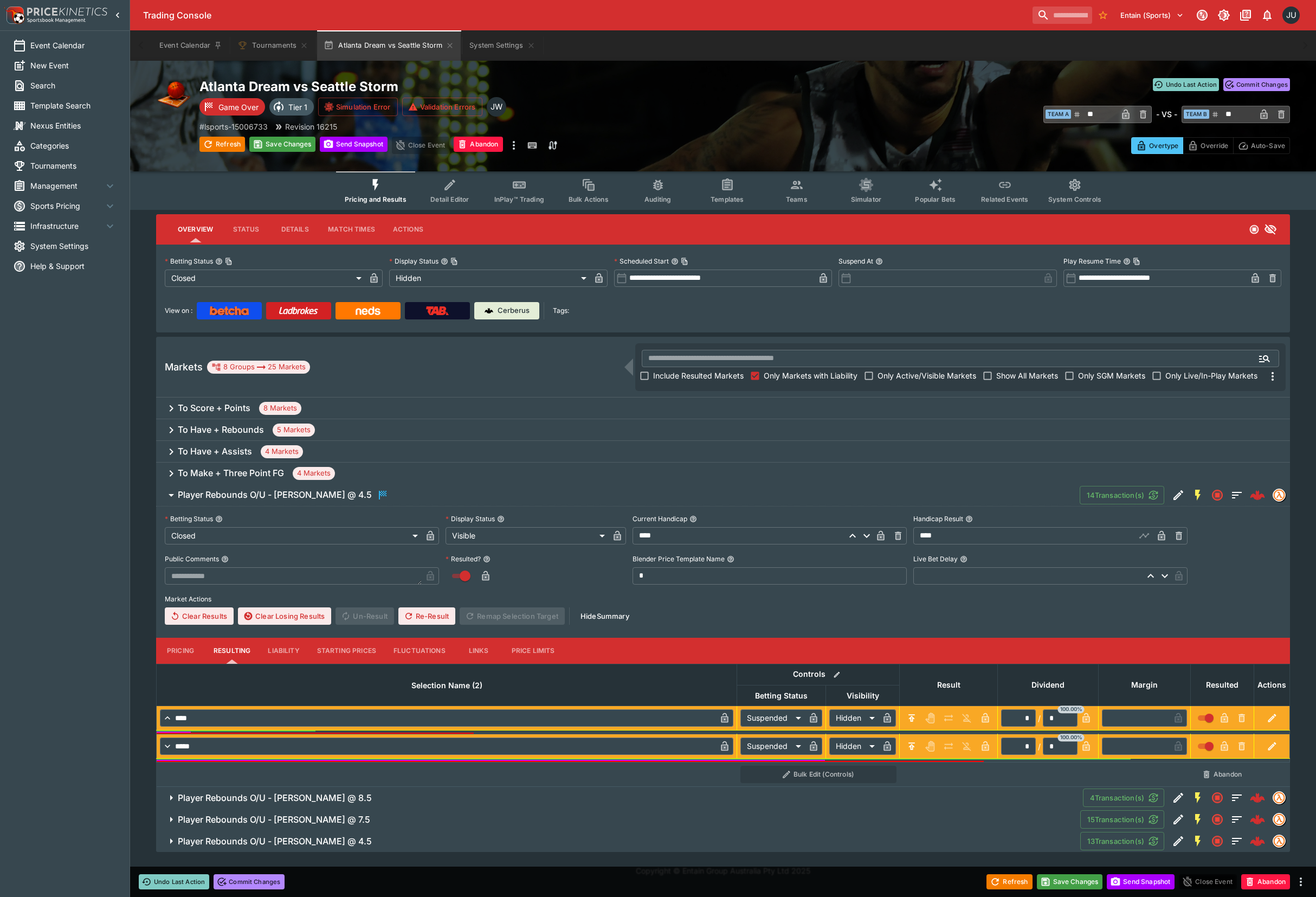
click at [417, 796] on span "Player Rebounds O/U - Naz Hillmon @ 8.5" at bounding box center [626, 798] width 897 height 12
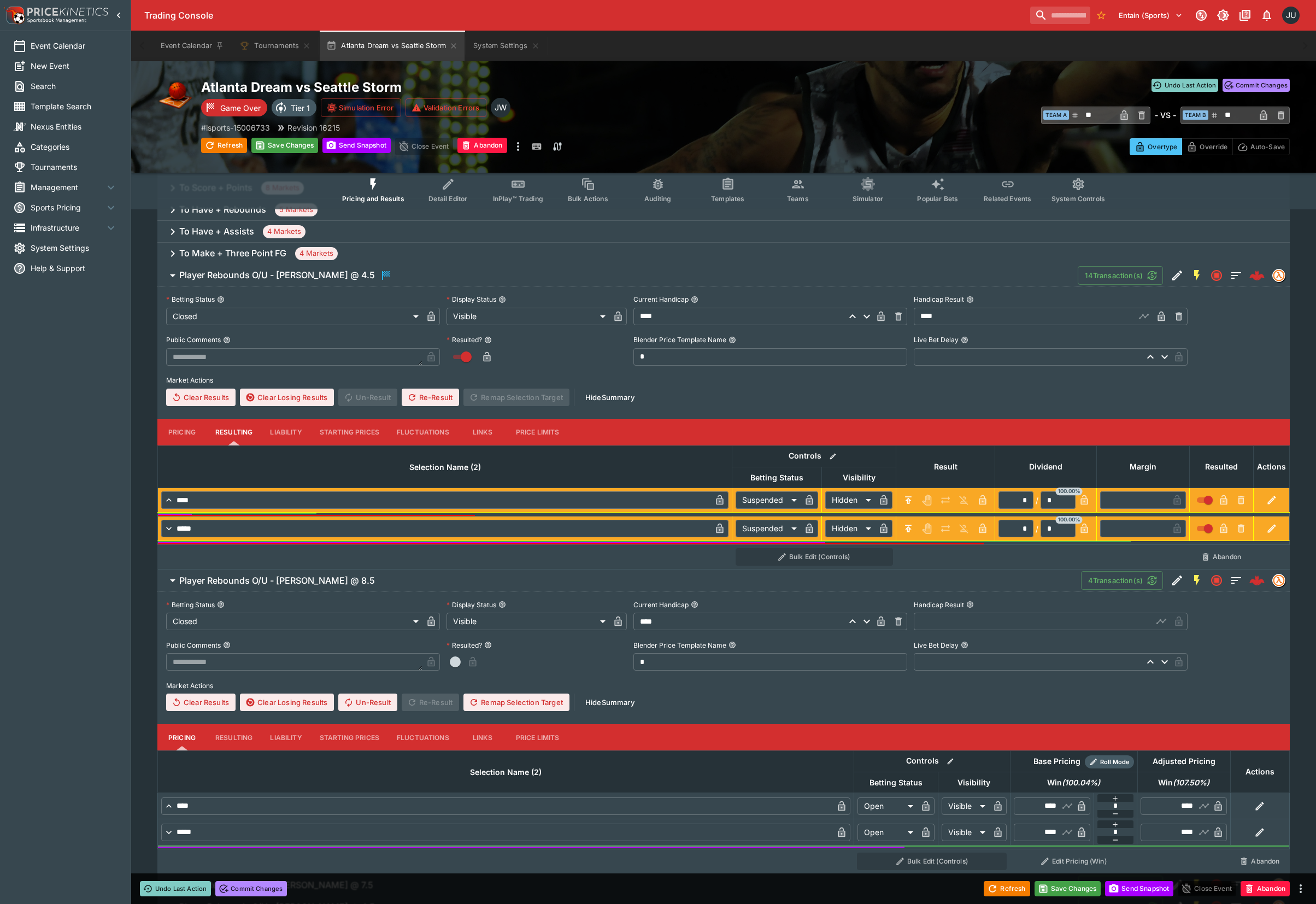
scroll to position [257, 0]
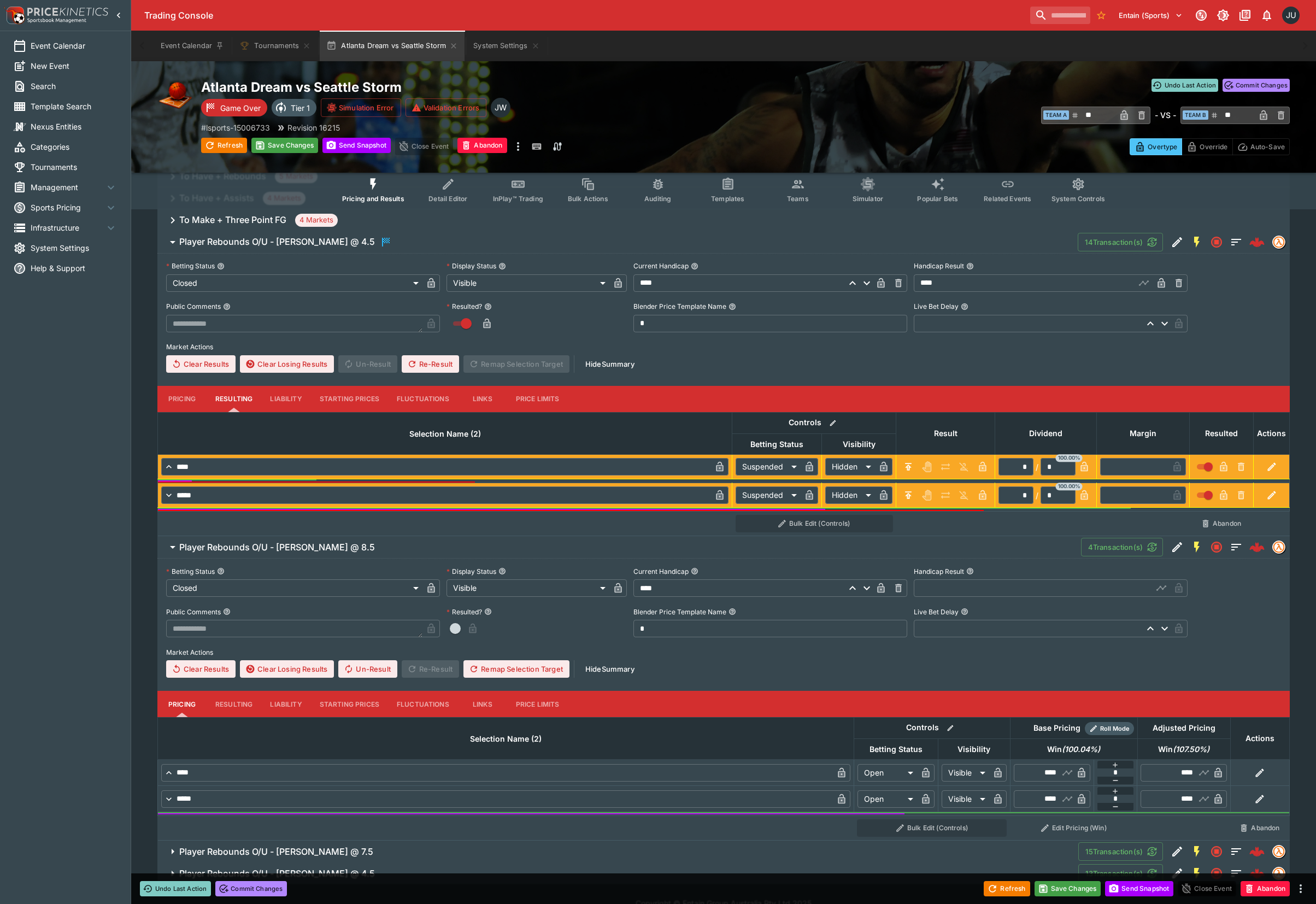
click at [232, 412] on button "Resulting" at bounding box center [234, 399] width 55 height 26
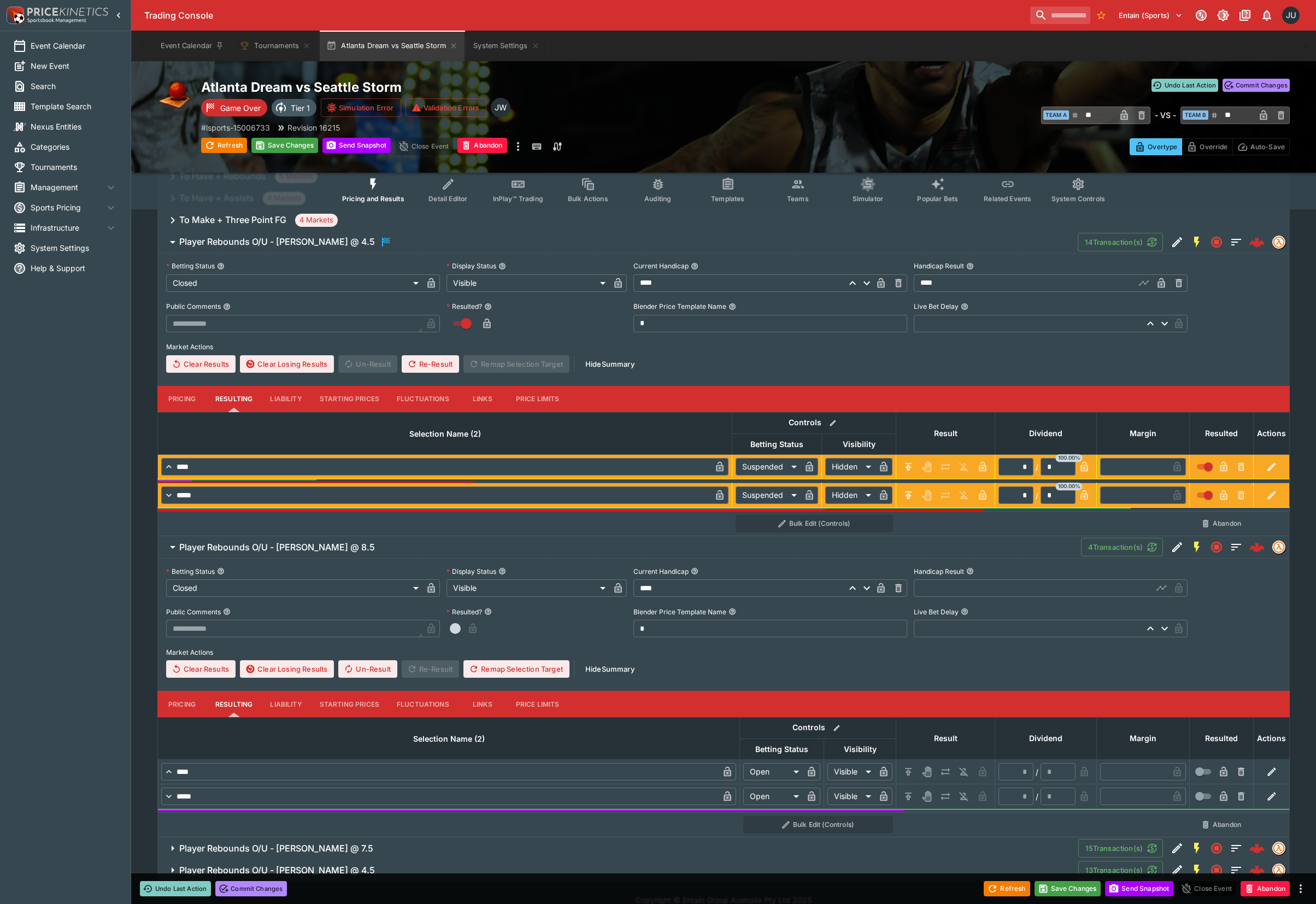
click at [954, 591] on input "text" at bounding box center [1033, 588] width 239 height 17
type input "****"
click at [904, 774] on icon "H/C" at bounding box center [908, 771] width 11 height 11
type input "*********"
type input "******"
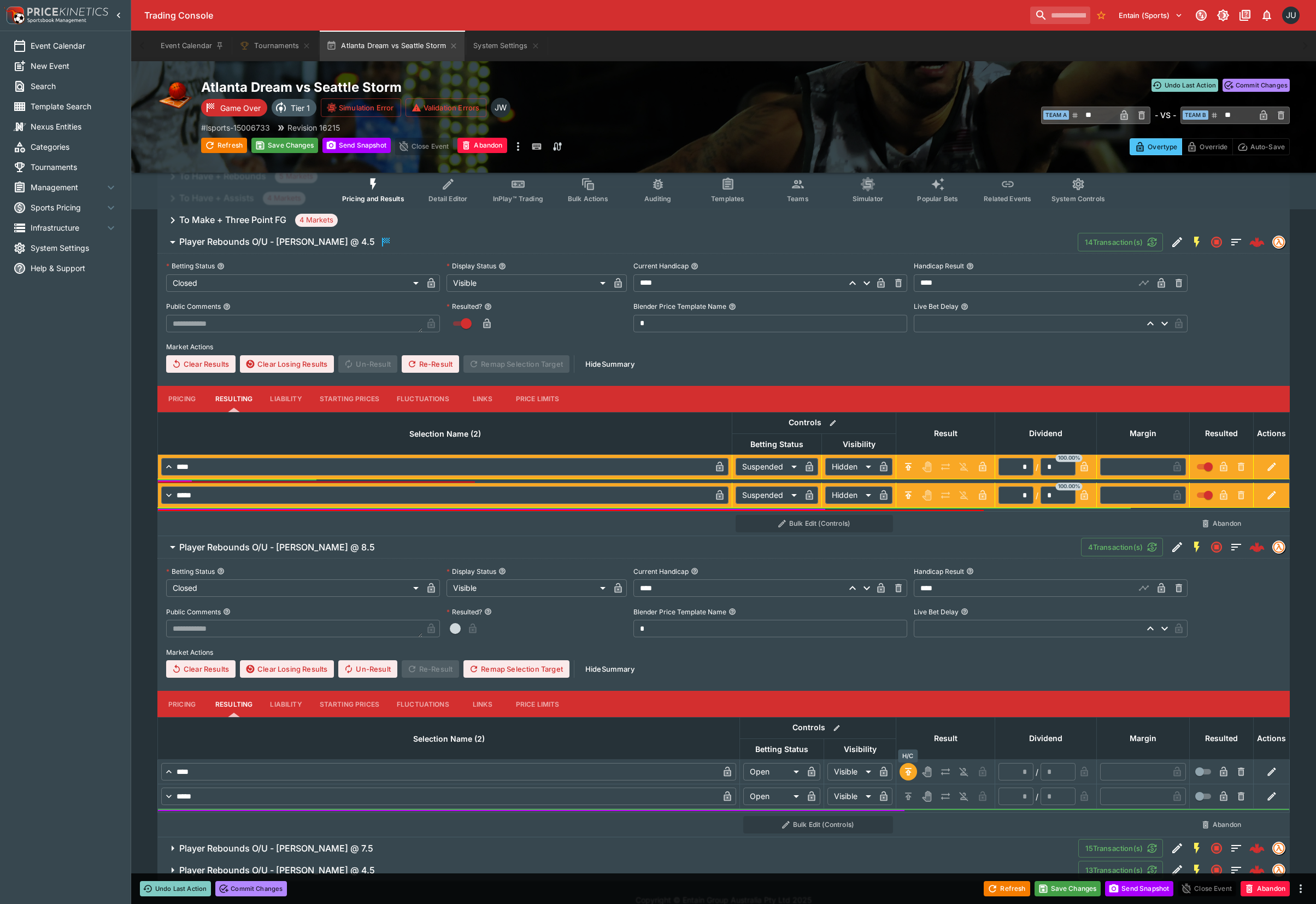
type input "*"
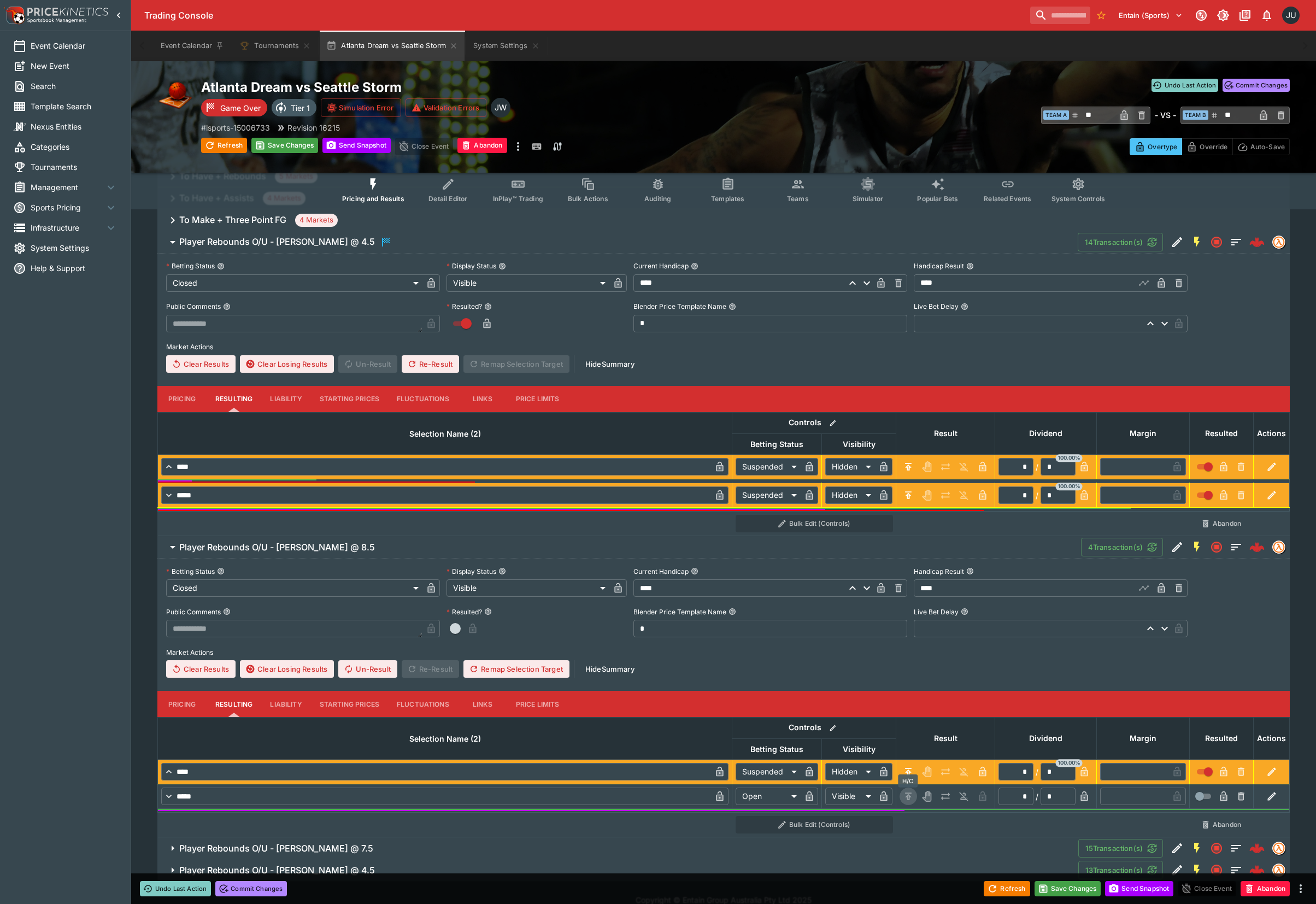
click at [908, 795] on icon "H/C" at bounding box center [908, 796] width 6 height 7
type input "*********"
type input "******"
type input "*"
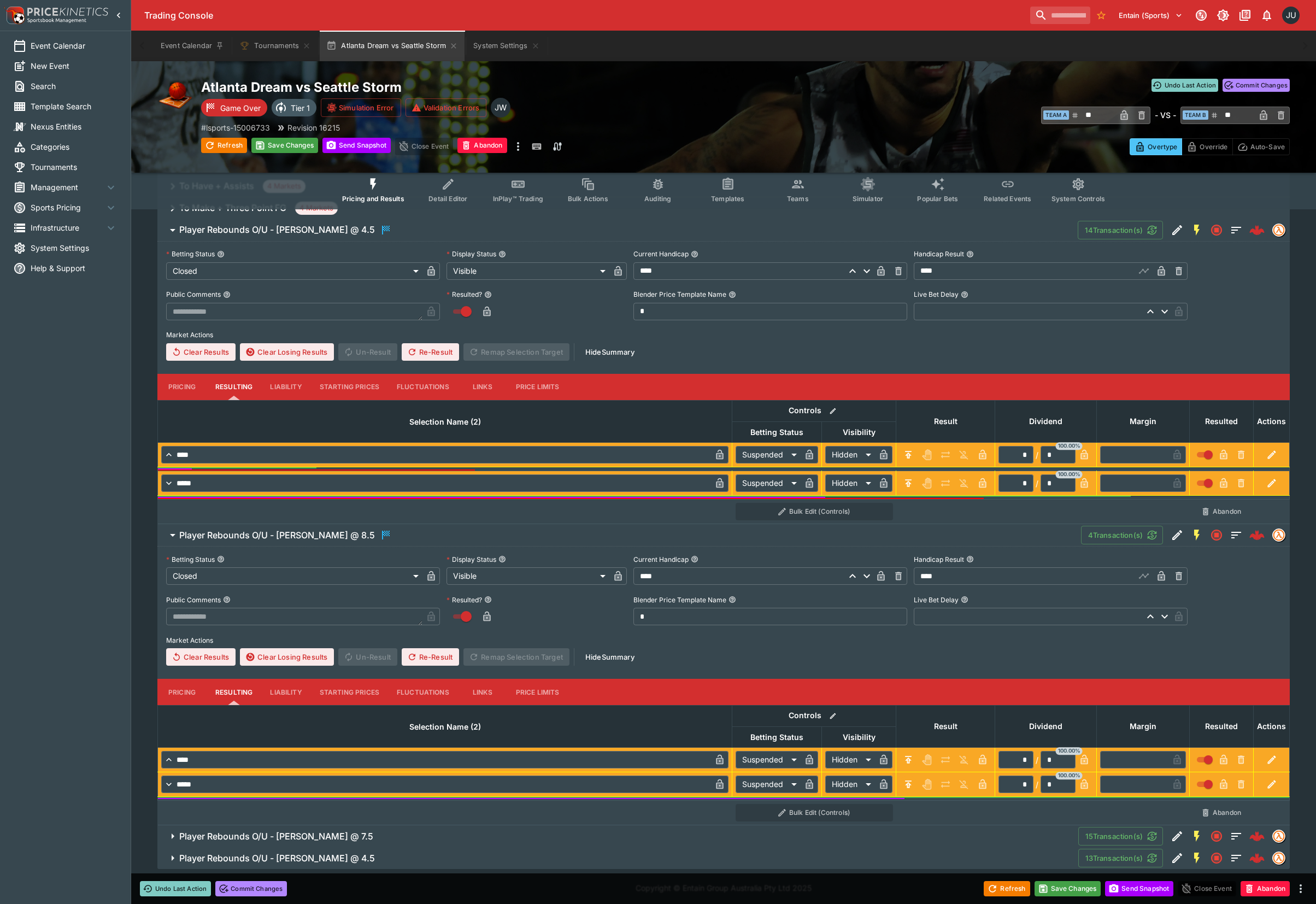
scroll to position [272, 0]
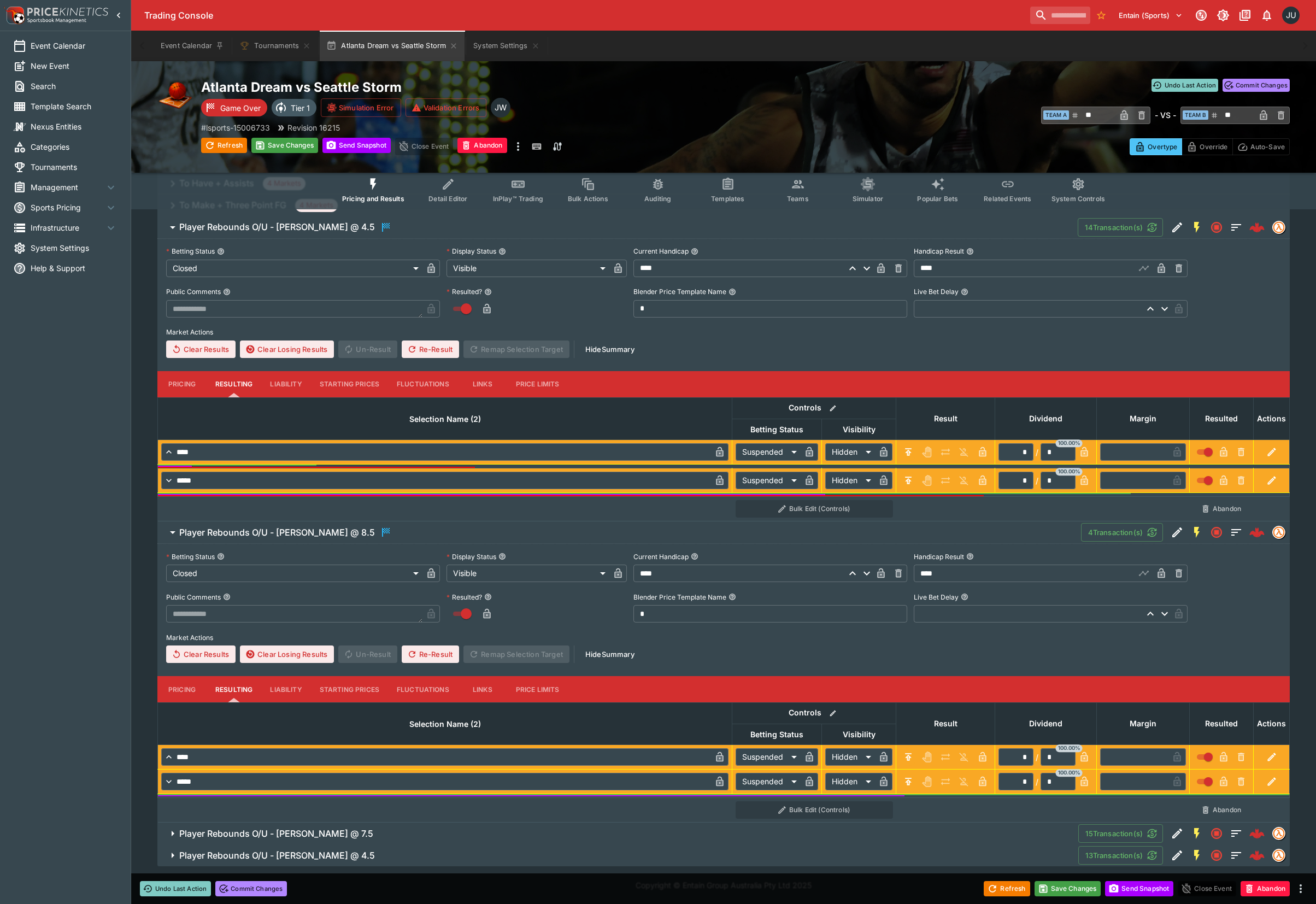
click at [363, 832] on h6 "Player Rebounds O/U - Nneka Ogwumike @ 7.5" at bounding box center [276, 834] width 194 height 12
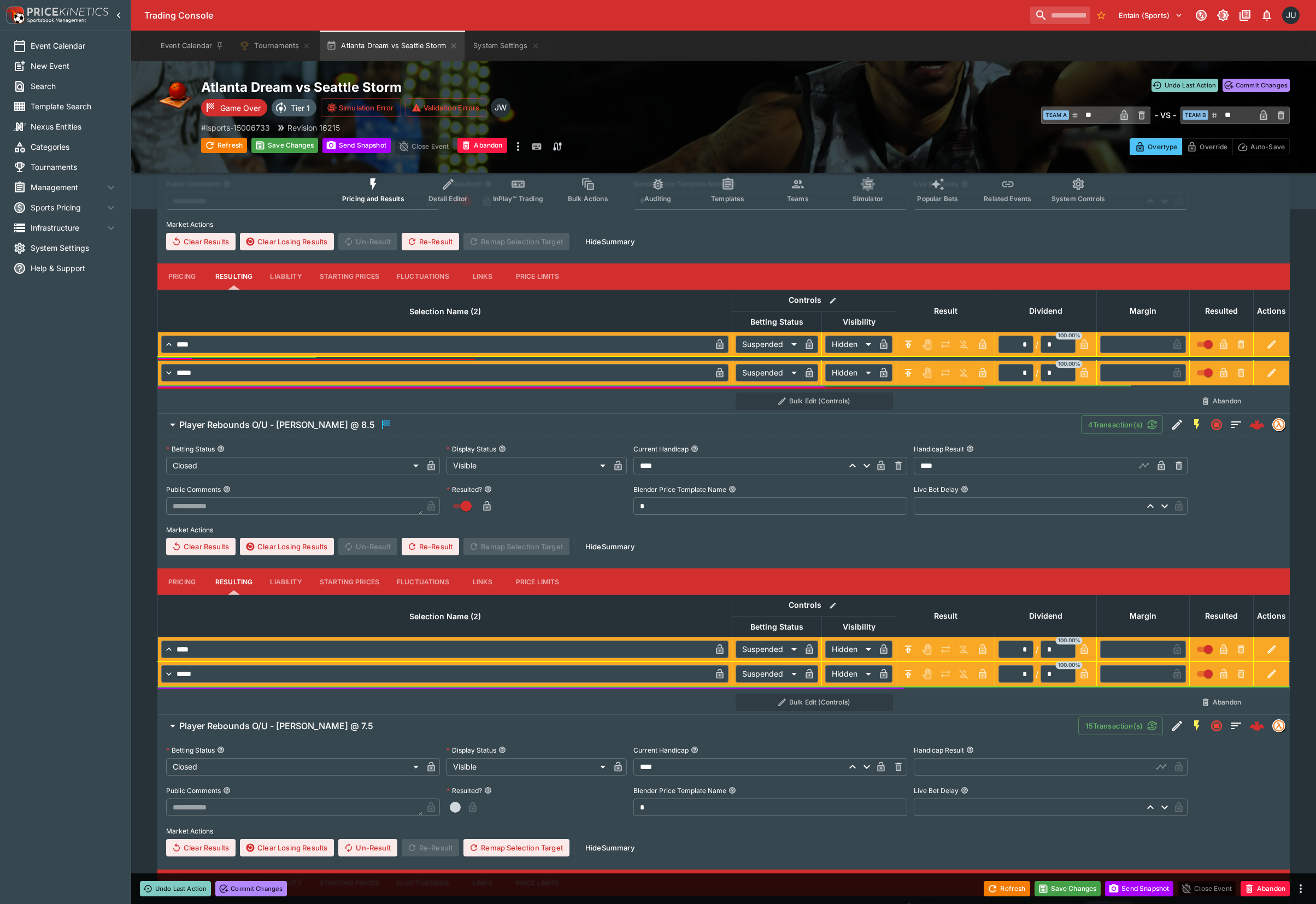
scroll to position [533, 0]
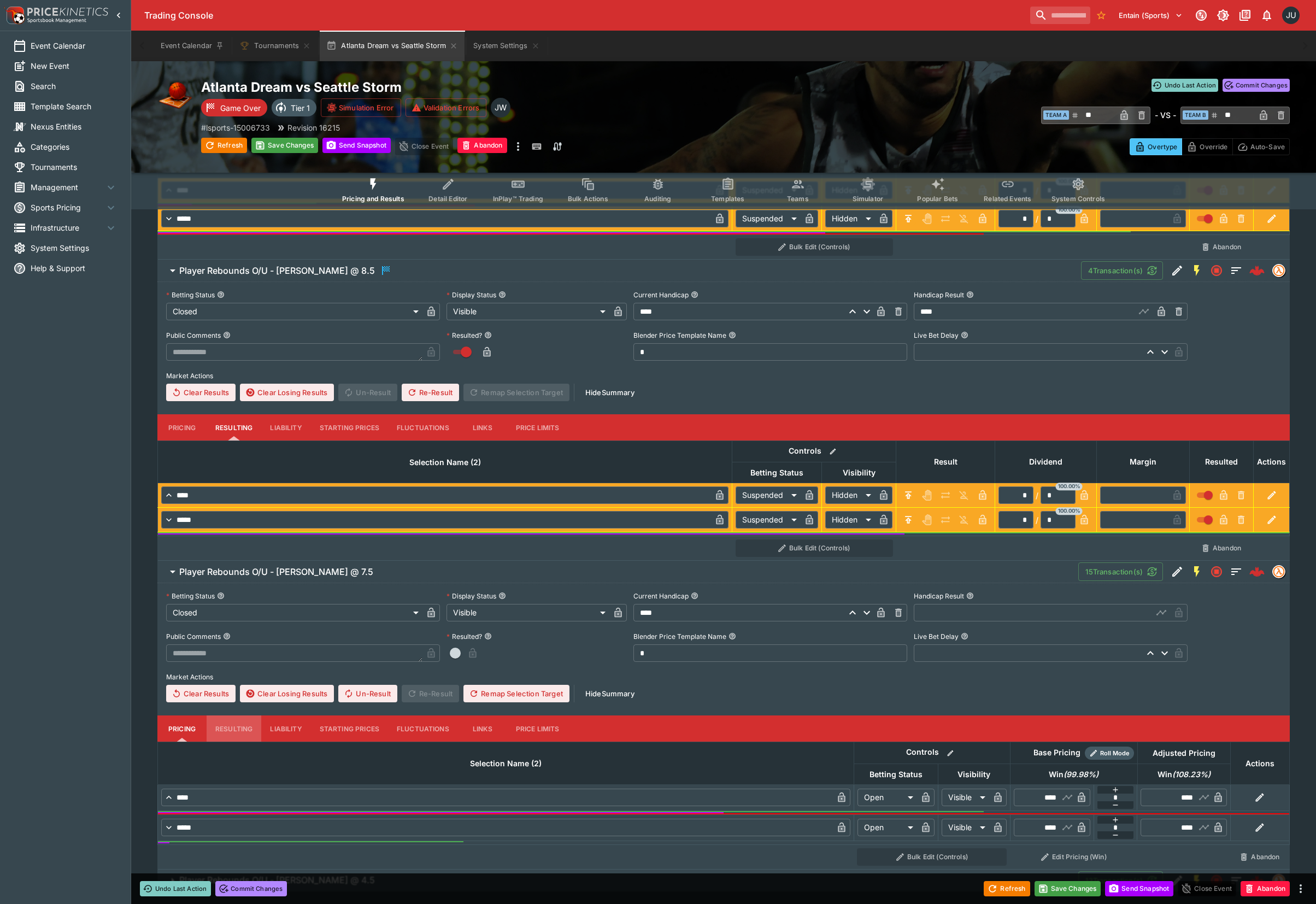
click at [240, 135] on button "Resulting" at bounding box center [234, 122] width 55 height 26
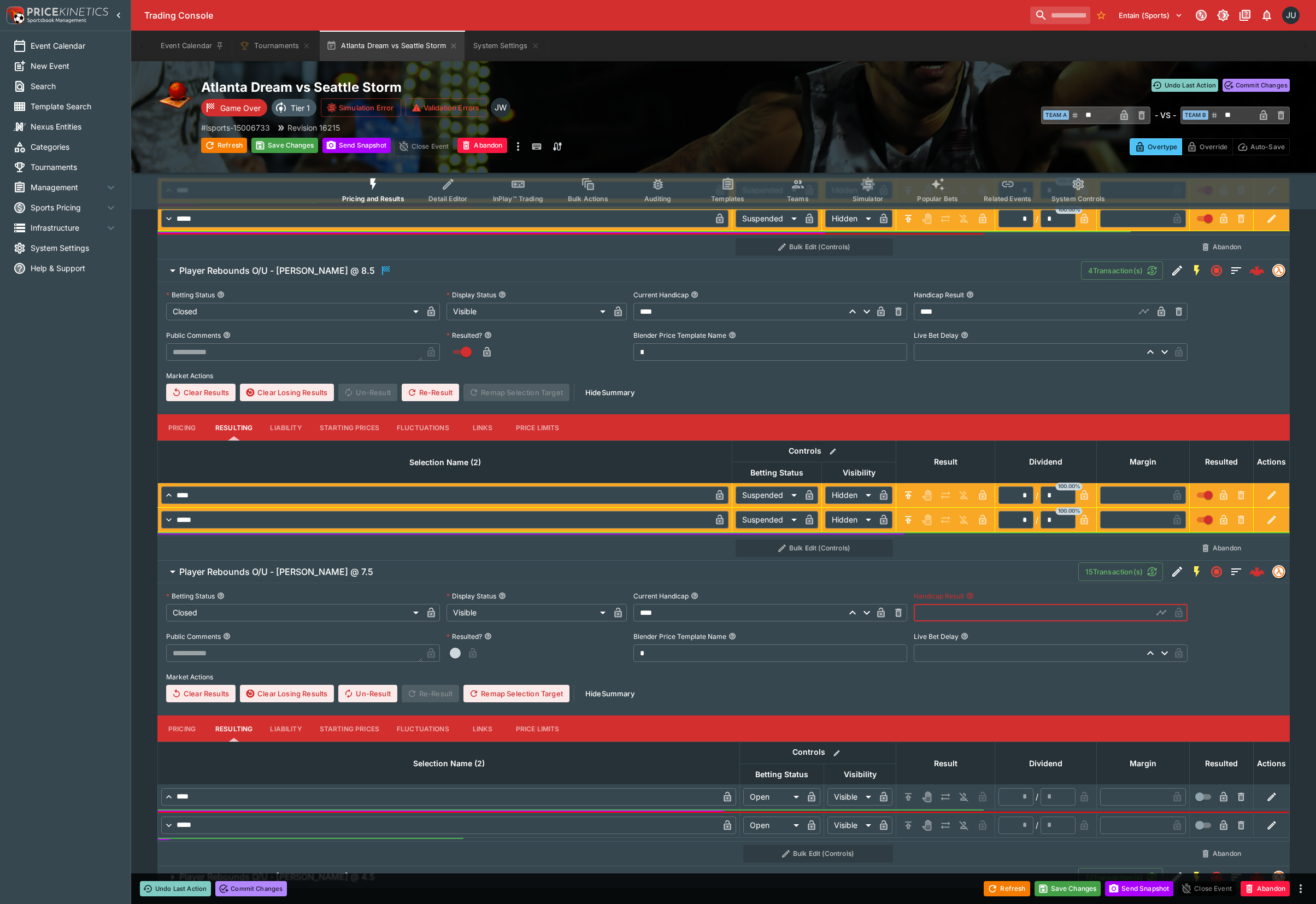
click at [967, 617] on input "text" at bounding box center [1033, 612] width 239 height 17
type input "****"
click at [910, 798] on icon "H/C" at bounding box center [908, 796] width 6 height 7
type input "*********"
type input "******"
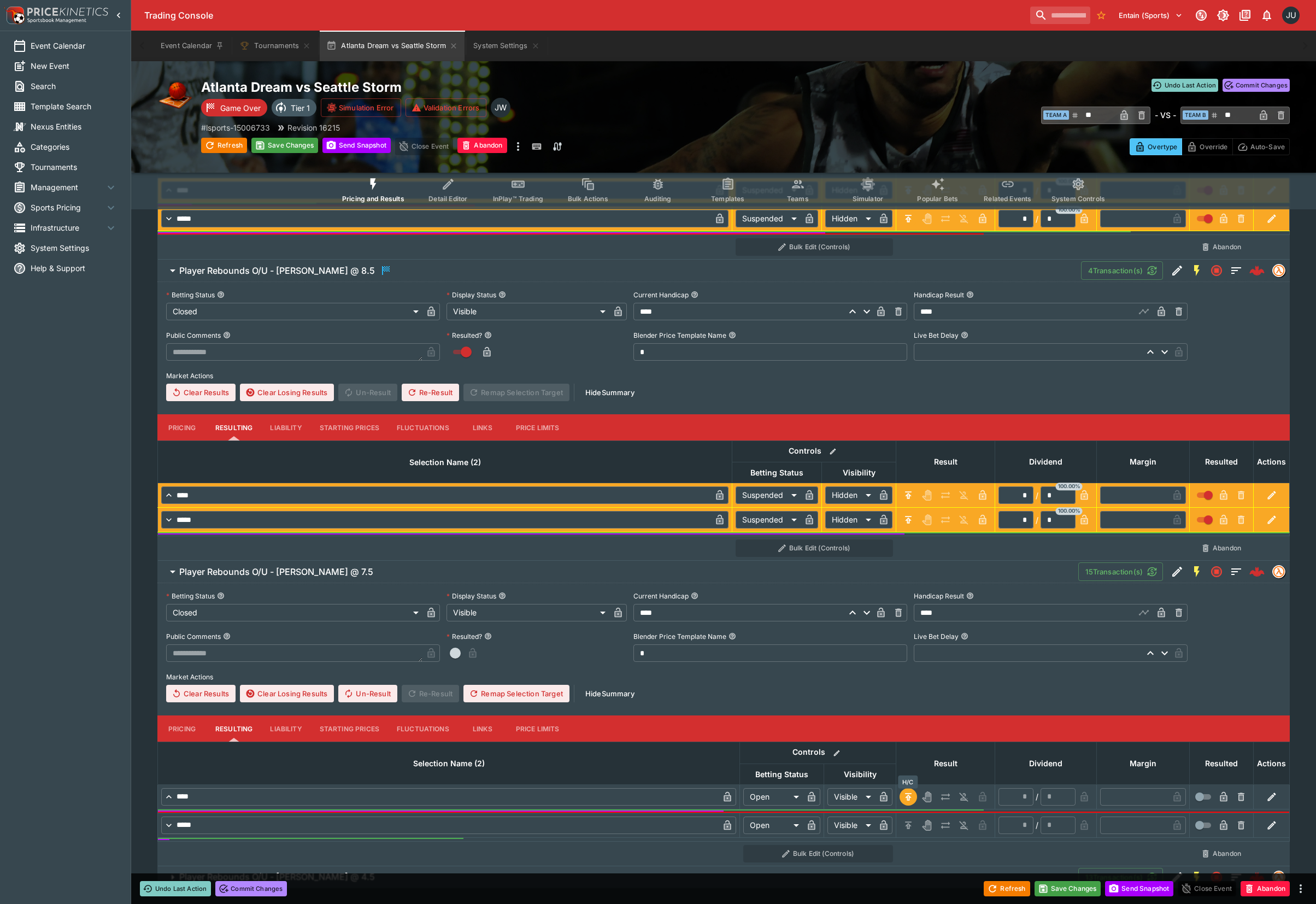
type input "*"
click at [912, 822] on icon "H/C" at bounding box center [908, 825] width 11 height 11
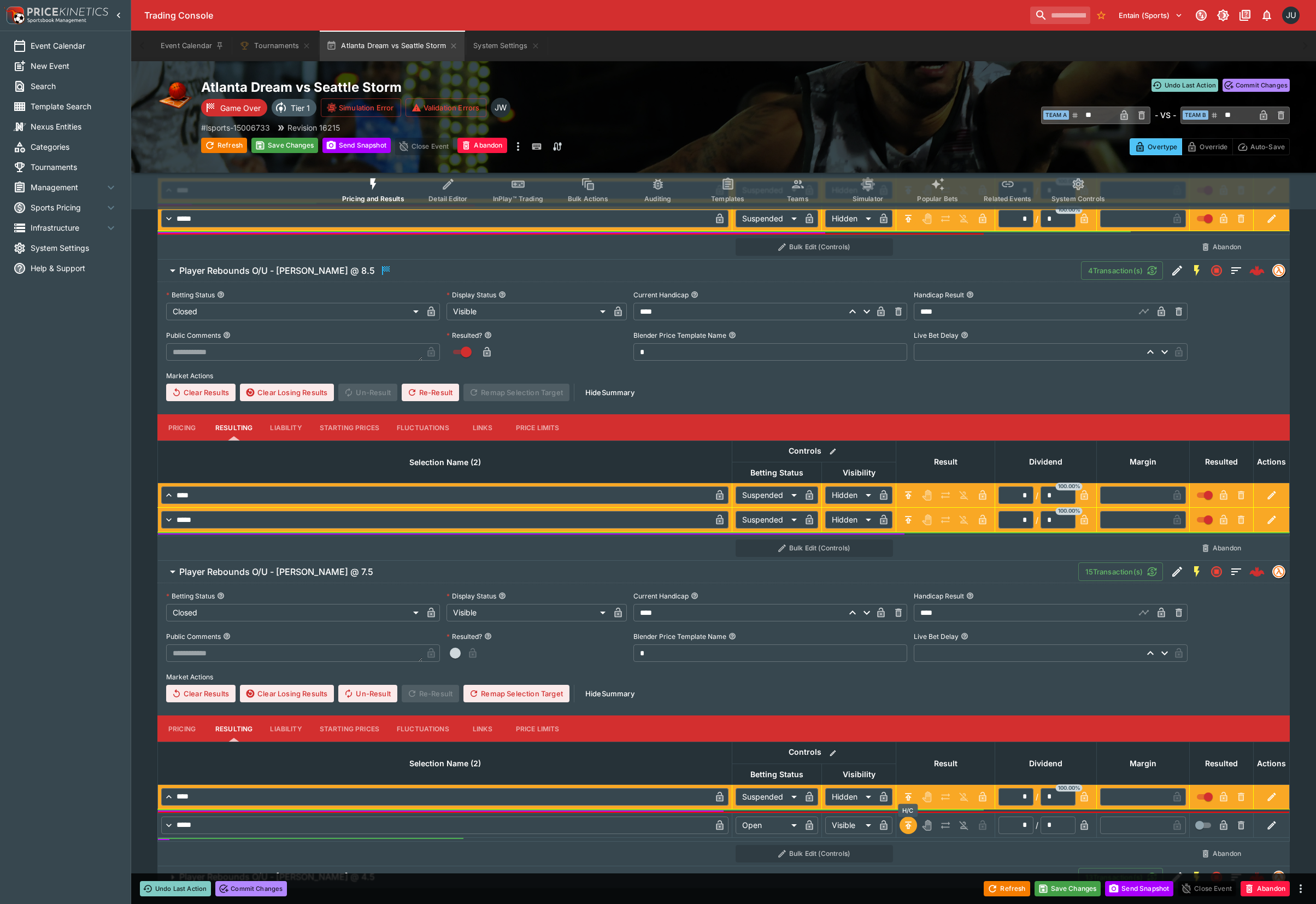
type input "*********"
type input "******"
type input "*"
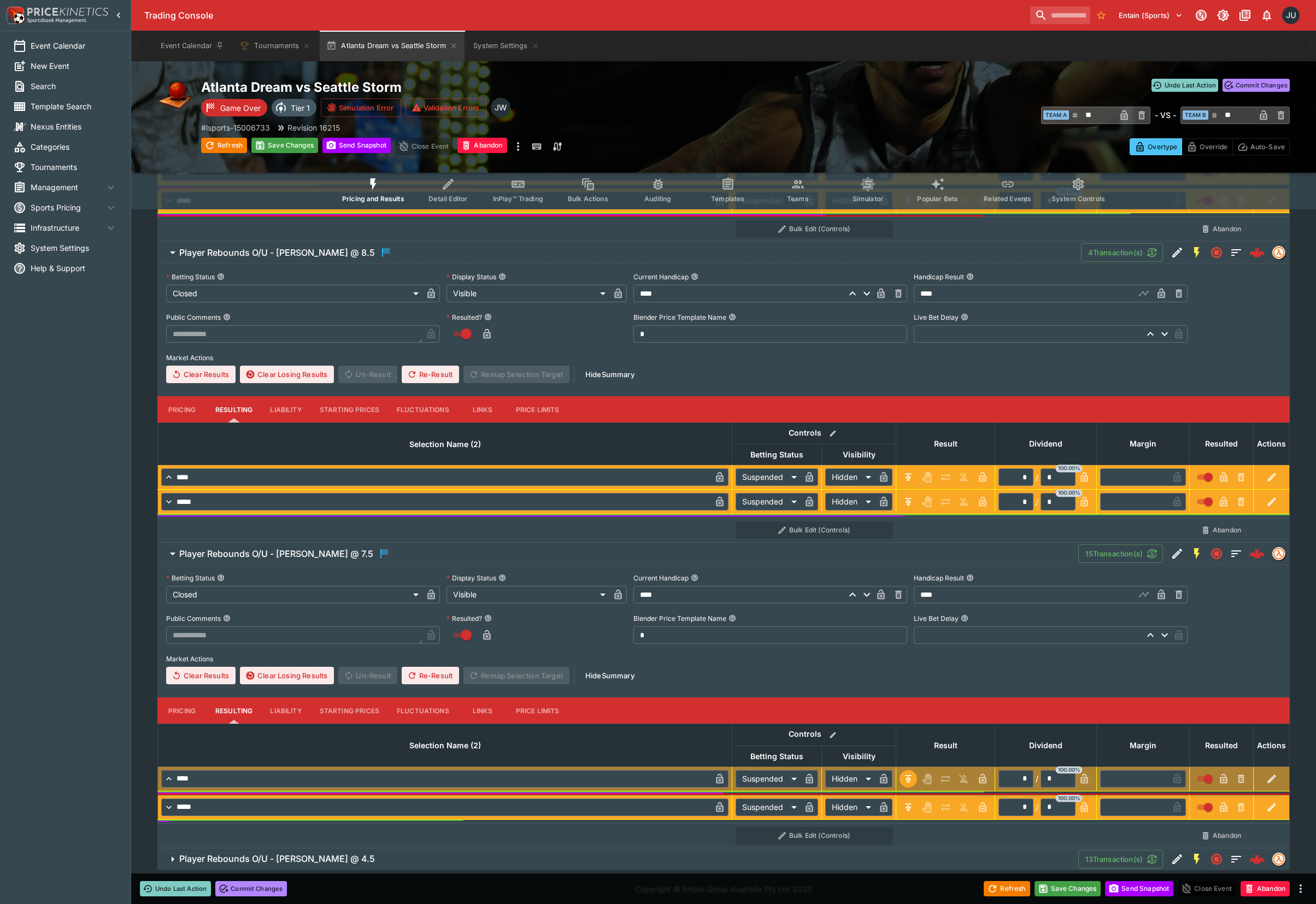
scroll to position [556, 0]
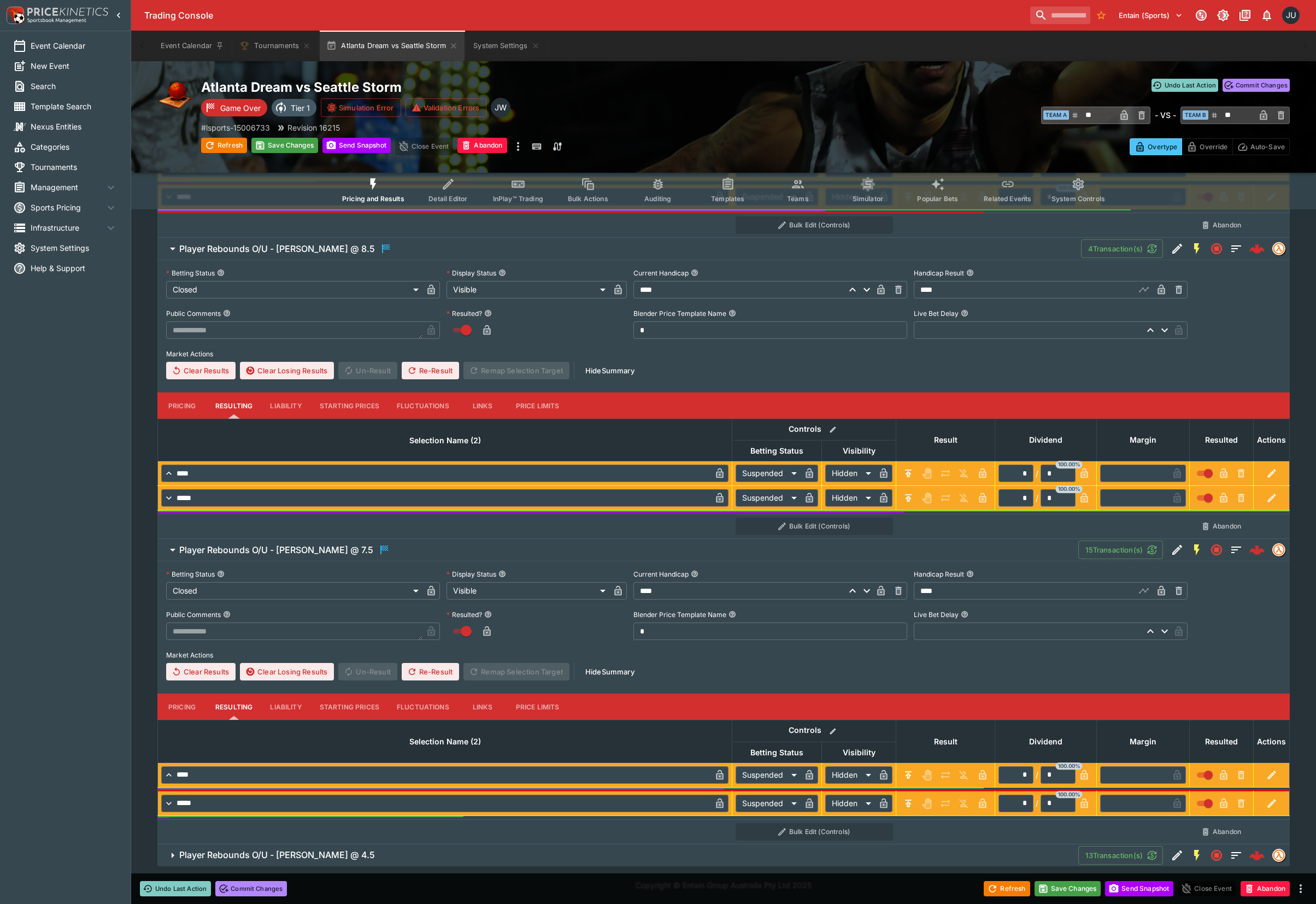
click at [519, 851] on span "Player Rebounds O/U - Rhyne Howard @ 4.5" at bounding box center [624, 855] width 890 height 12
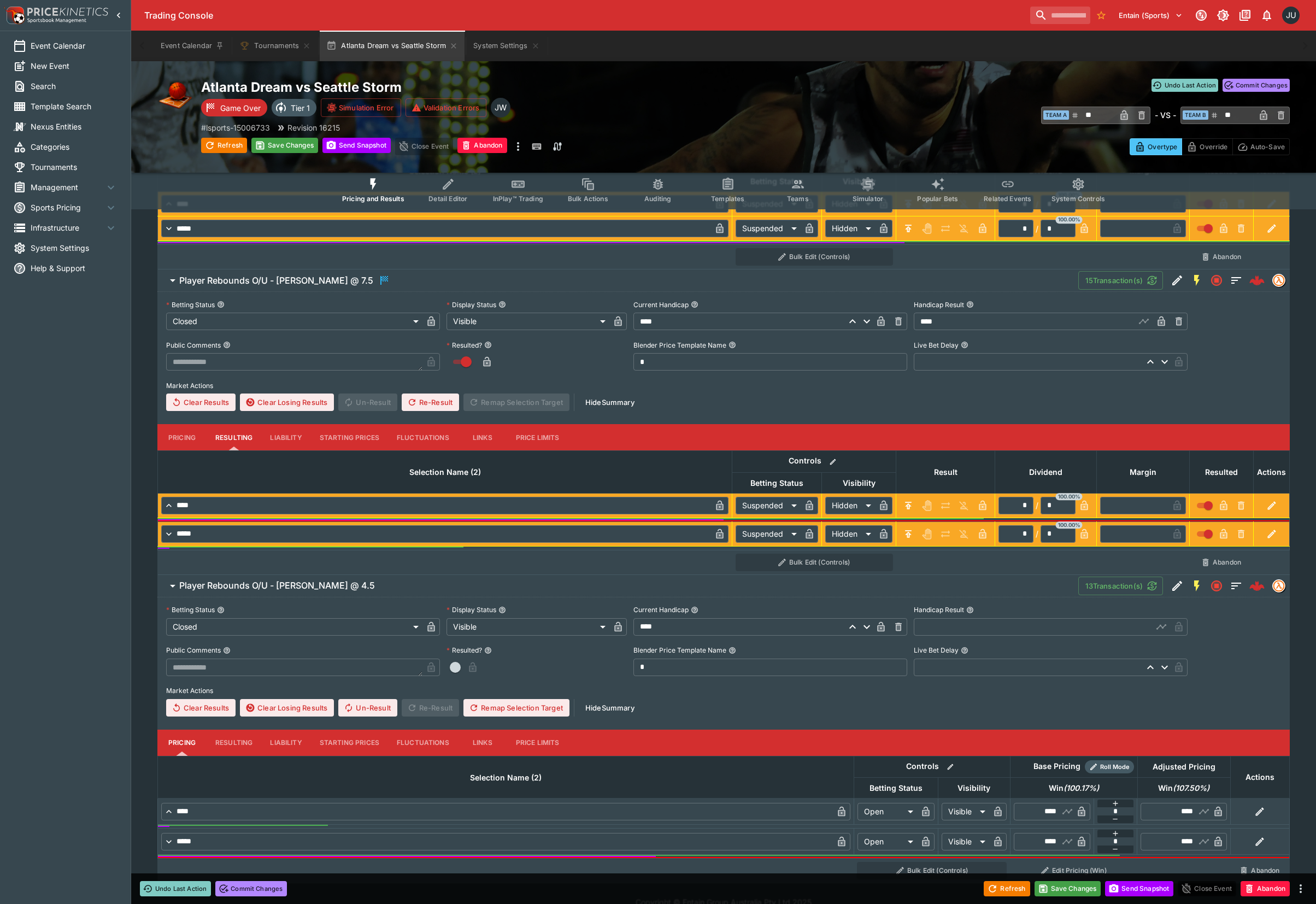
scroll to position [825, 0]
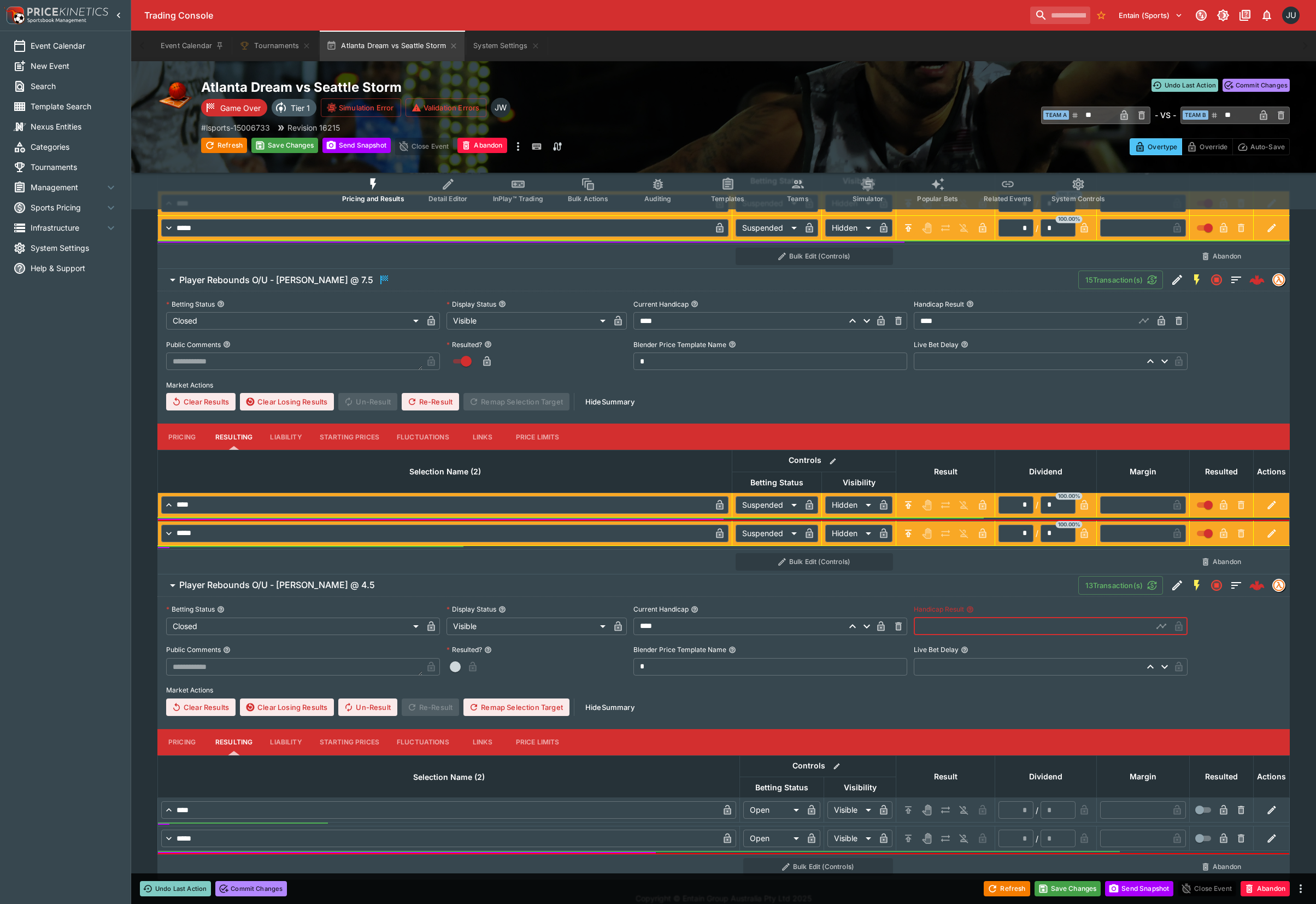
click at [959, 626] on input "text" at bounding box center [1033, 626] width 239 height 17
type input "****"
click at [903, 814] on icon "H/C" at bounding box center [908, 809] width 11 height 11
type input "*********"
type input "******"
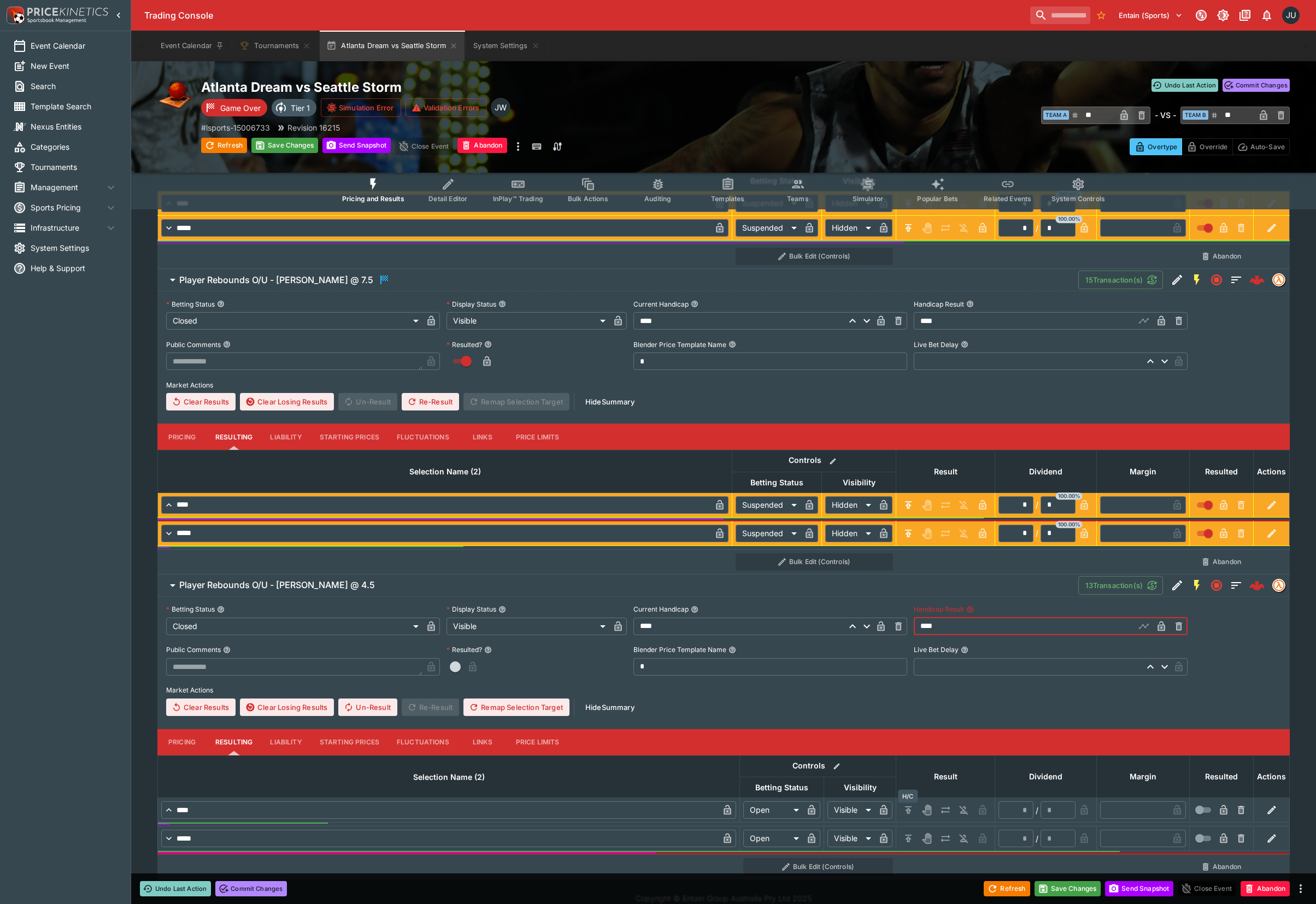
type input "*"
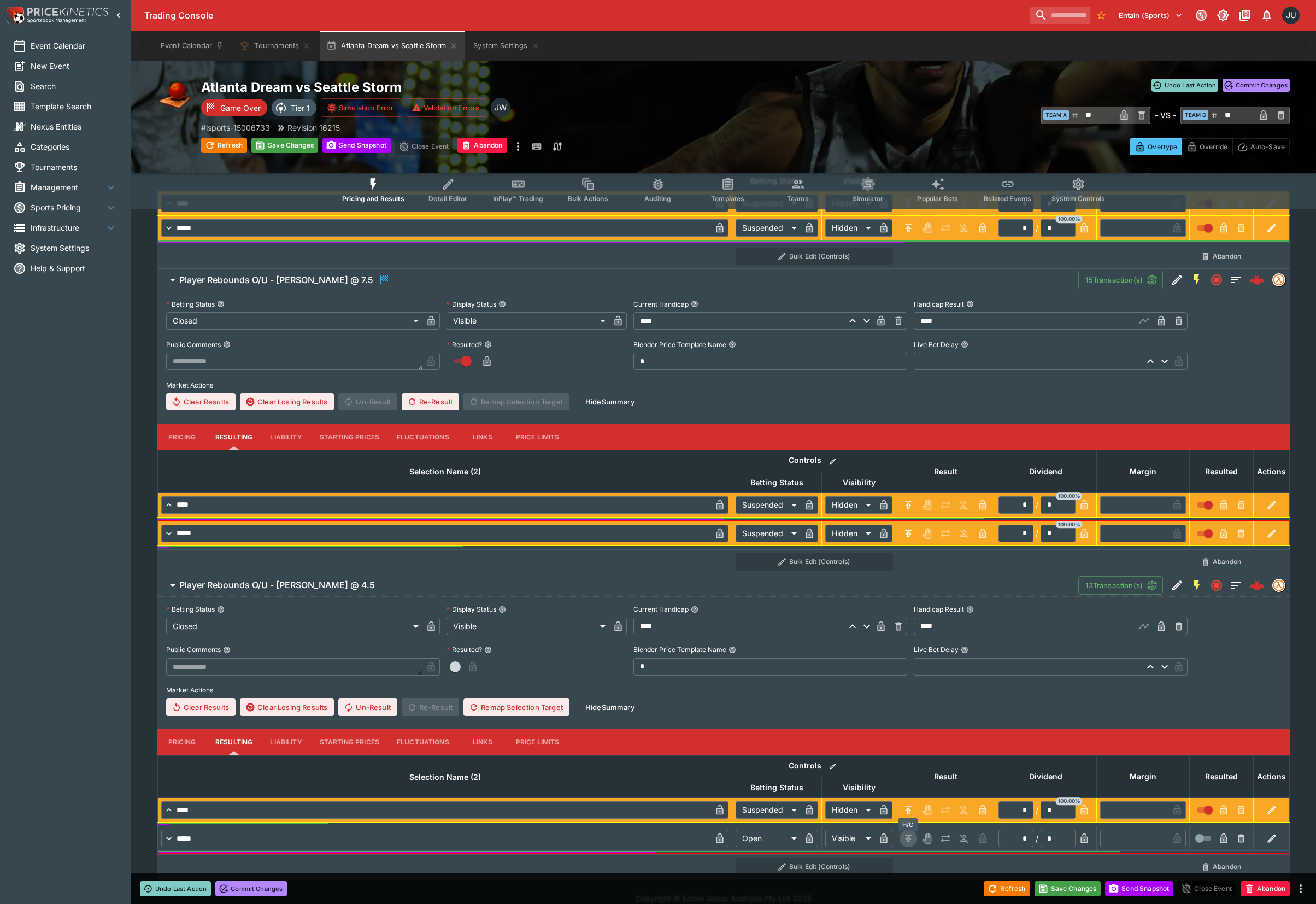
click at [907, 840] on icon "H/C" at bounding box center [908, 838] width 6 height 7
type input "*********"
type input "******"
type input "*"
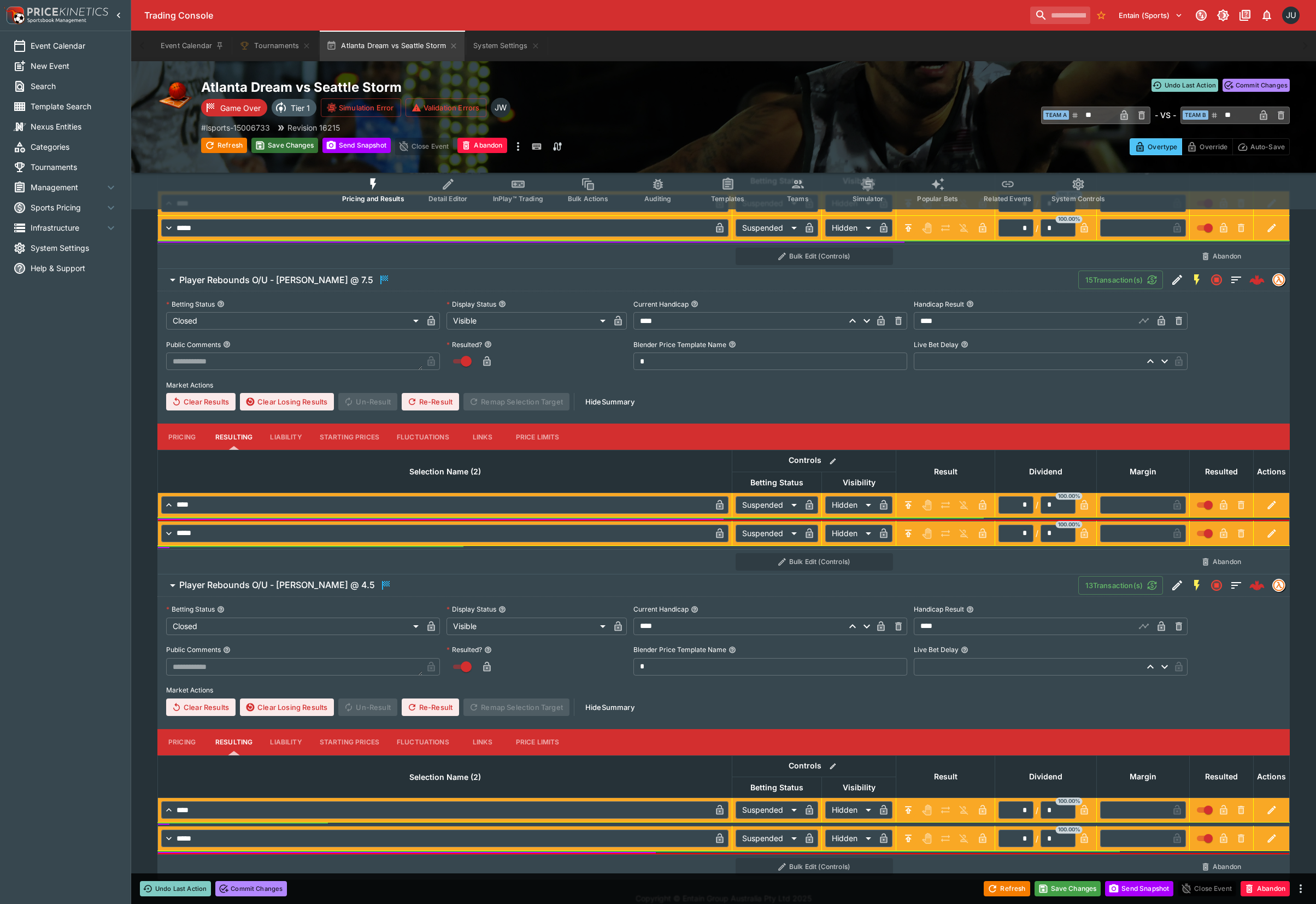
click at [291, 138] on button "Save Changes" at bounding box center [285, 146] width 67 height 15
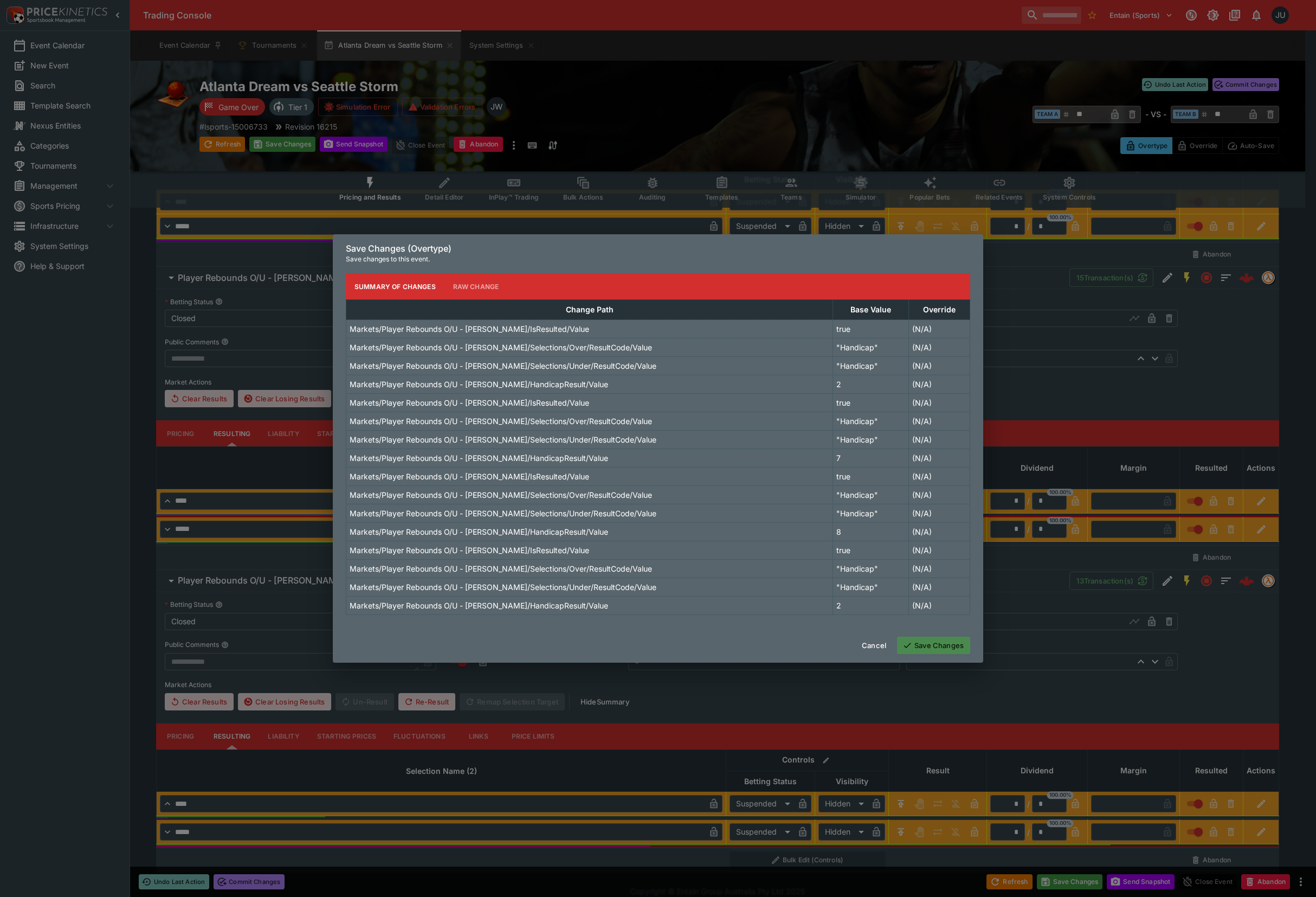
click at [937, 650] on button "Save Changes" at bounding box center [933, 645] width 73 height 17
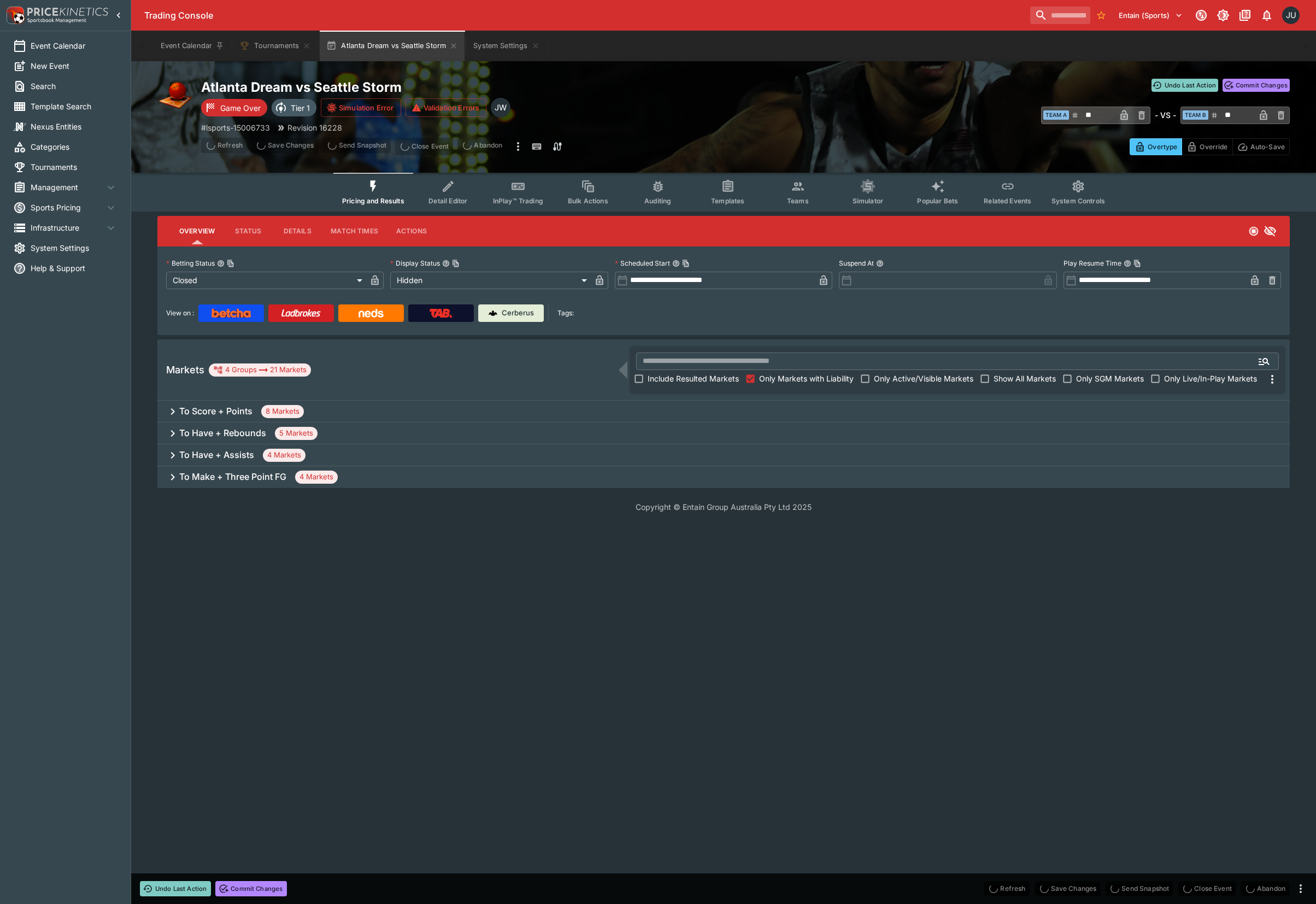
scroll to position [0, 0]
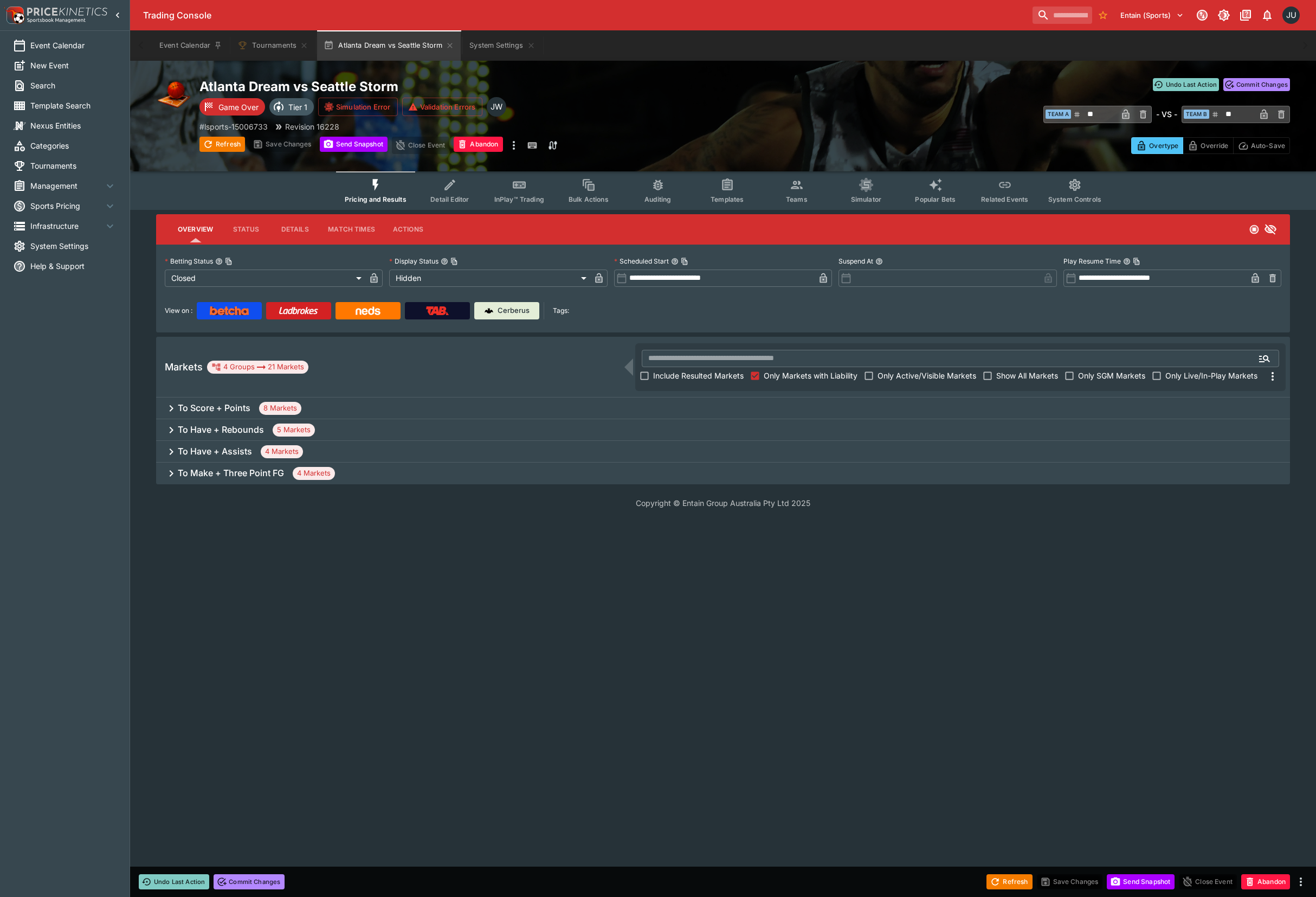
click at [204, 477] on h6 "To Make + Three Point FG" at bounding box center [231, 473] width 106 height 12
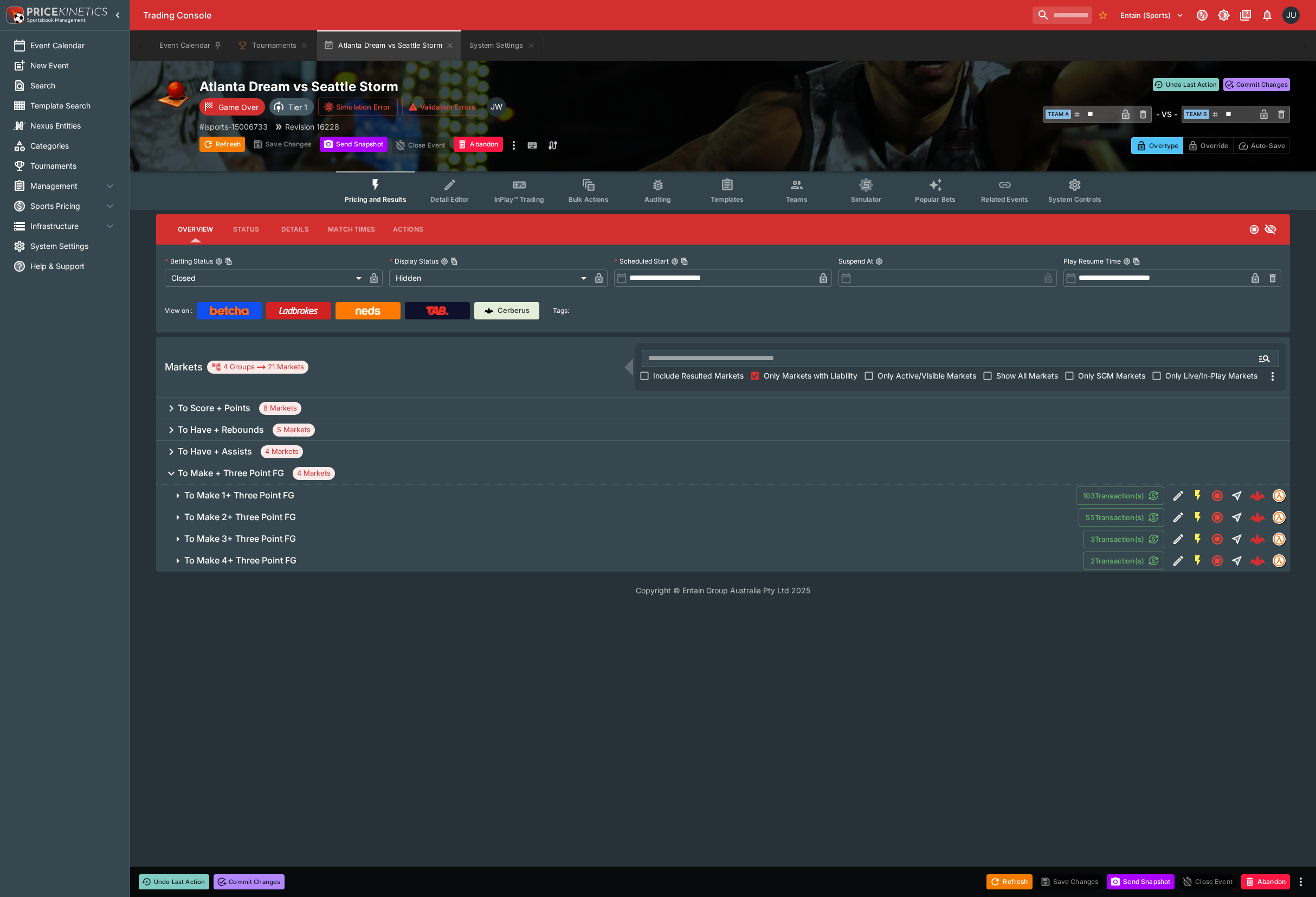
click at [243, 556] on h6 "To Make 4+ Three Point FG" at bounding box center [241, 560] width 112 height 12
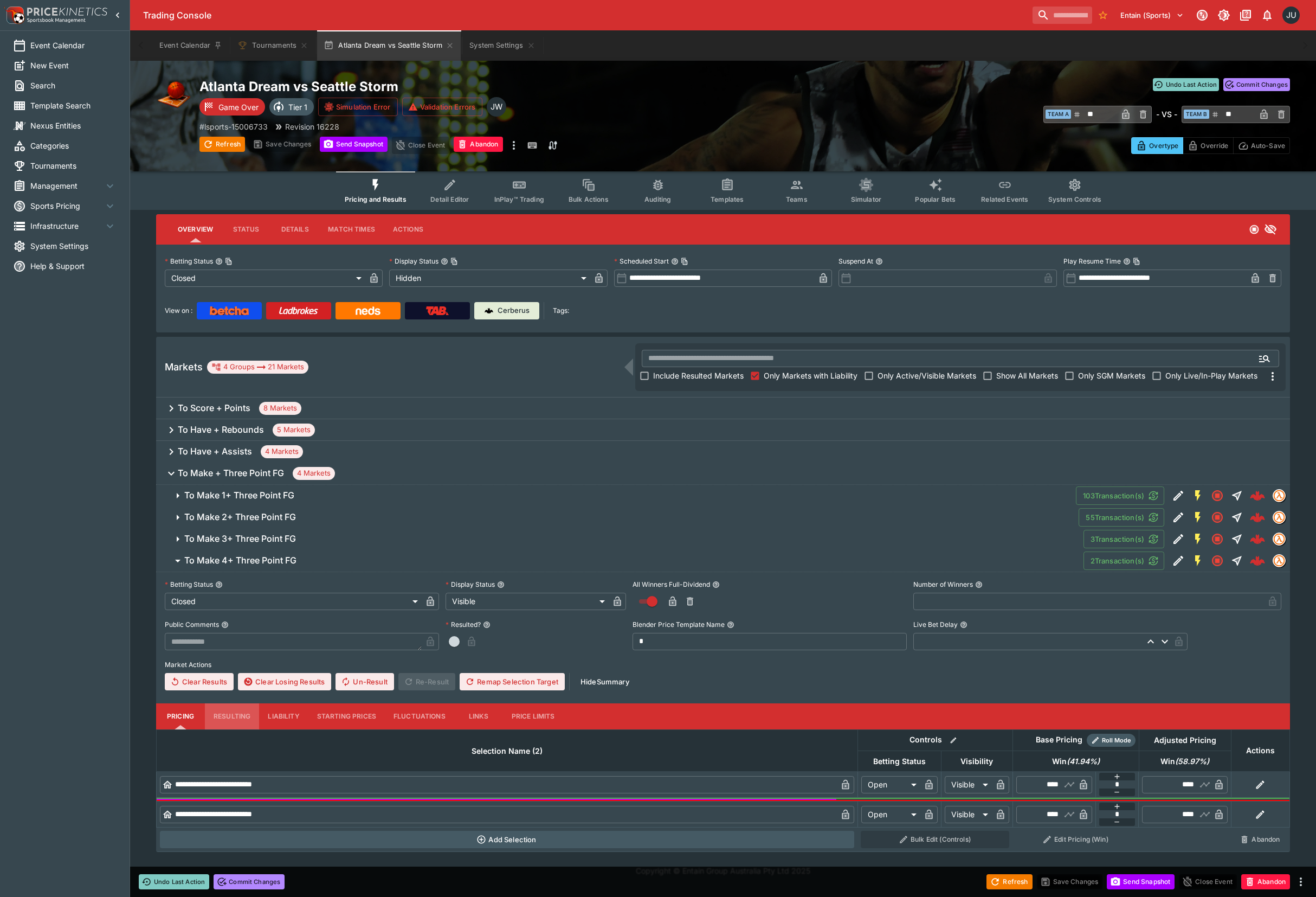
drag, startPoint x: 235, startPoint y: 717, endPoint x: 353, endPoint y: 714, distance: 118.0
click at [236, 717] on button "Resulting" at bounding box center [232, 716] width 54 height 26
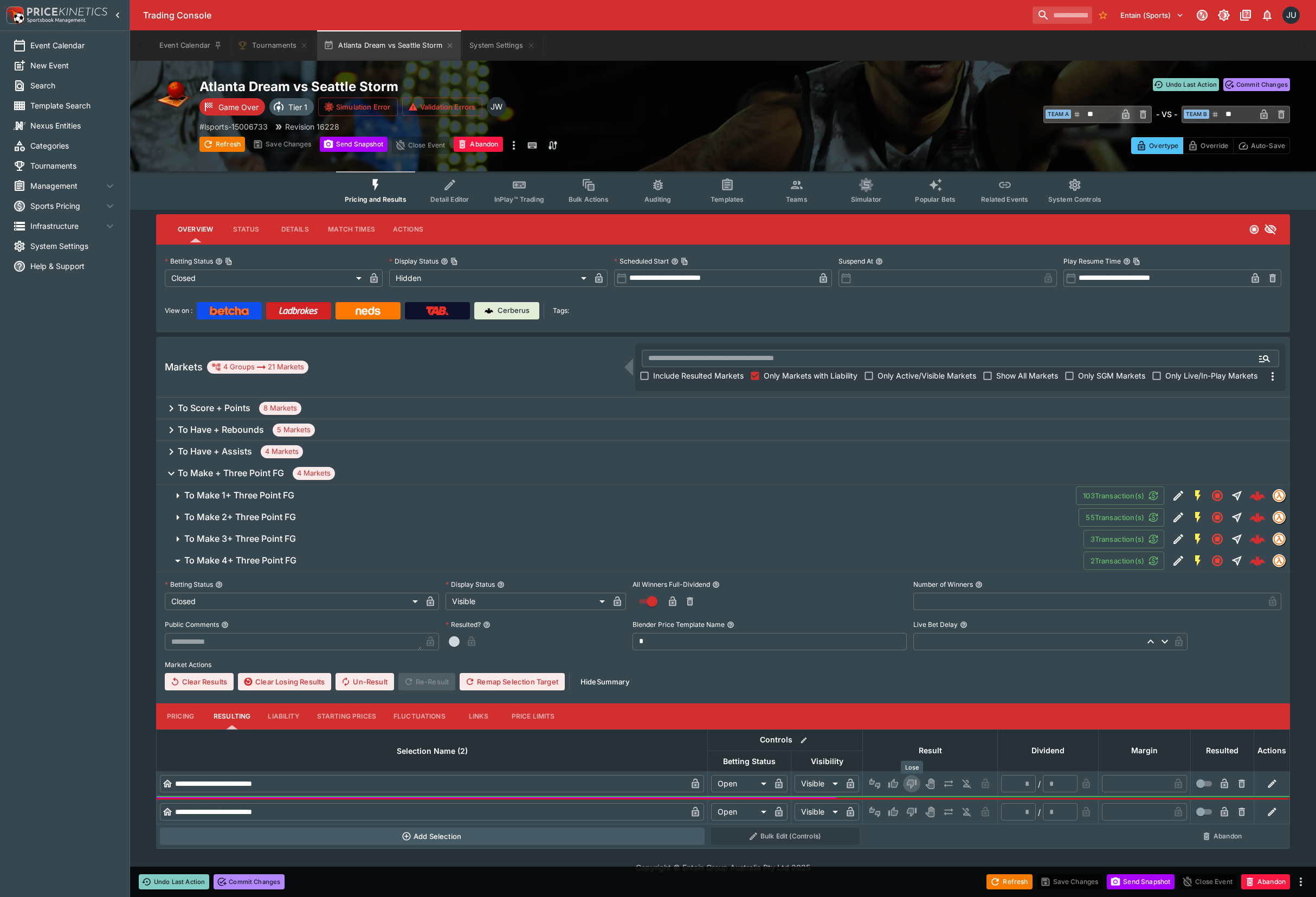
click at [912, 786] on icon "Lose" at bounding box center [910, 783] width 5 height 6
type input "*********"
type input "******"
type input "*"
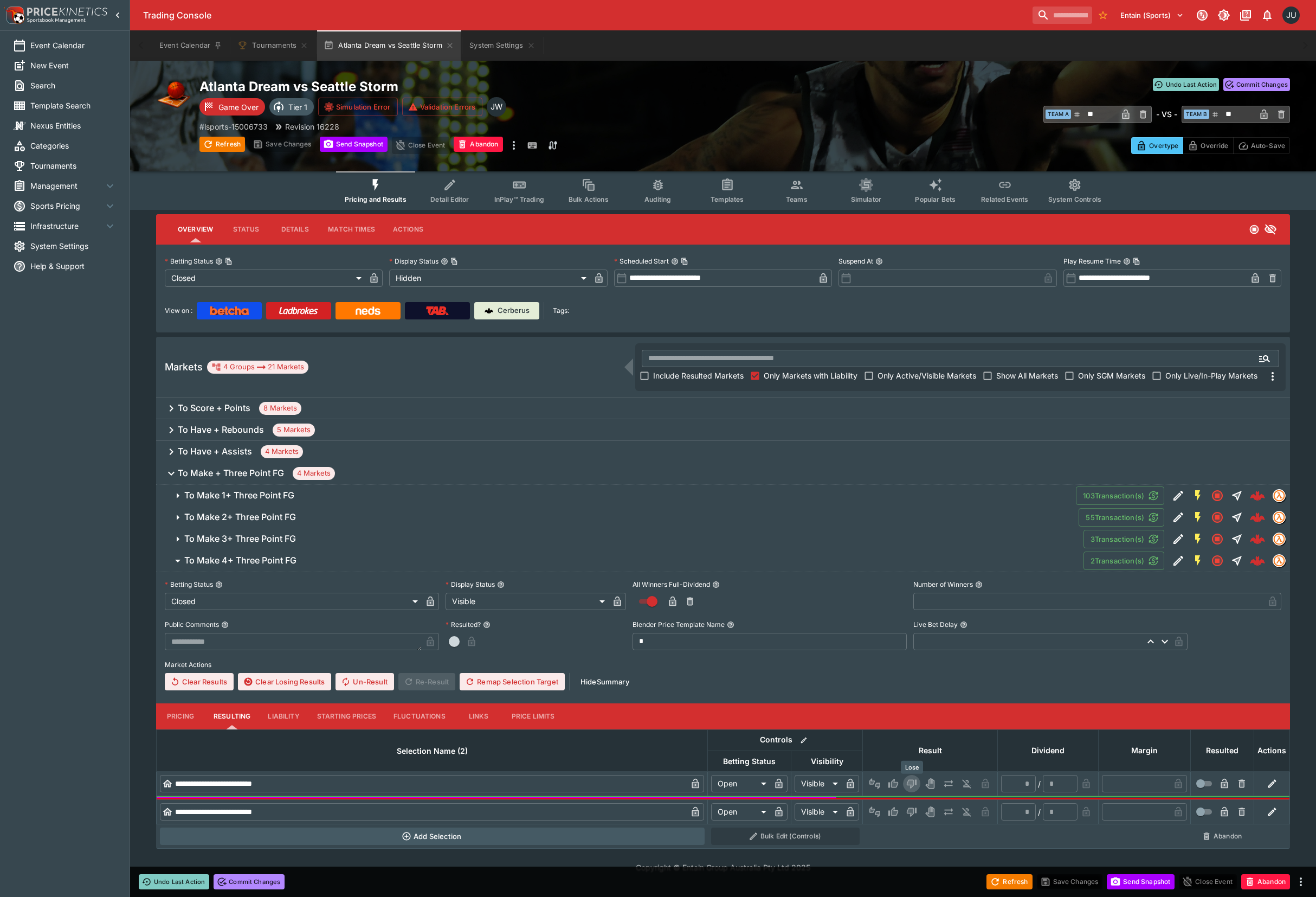
type input "*"
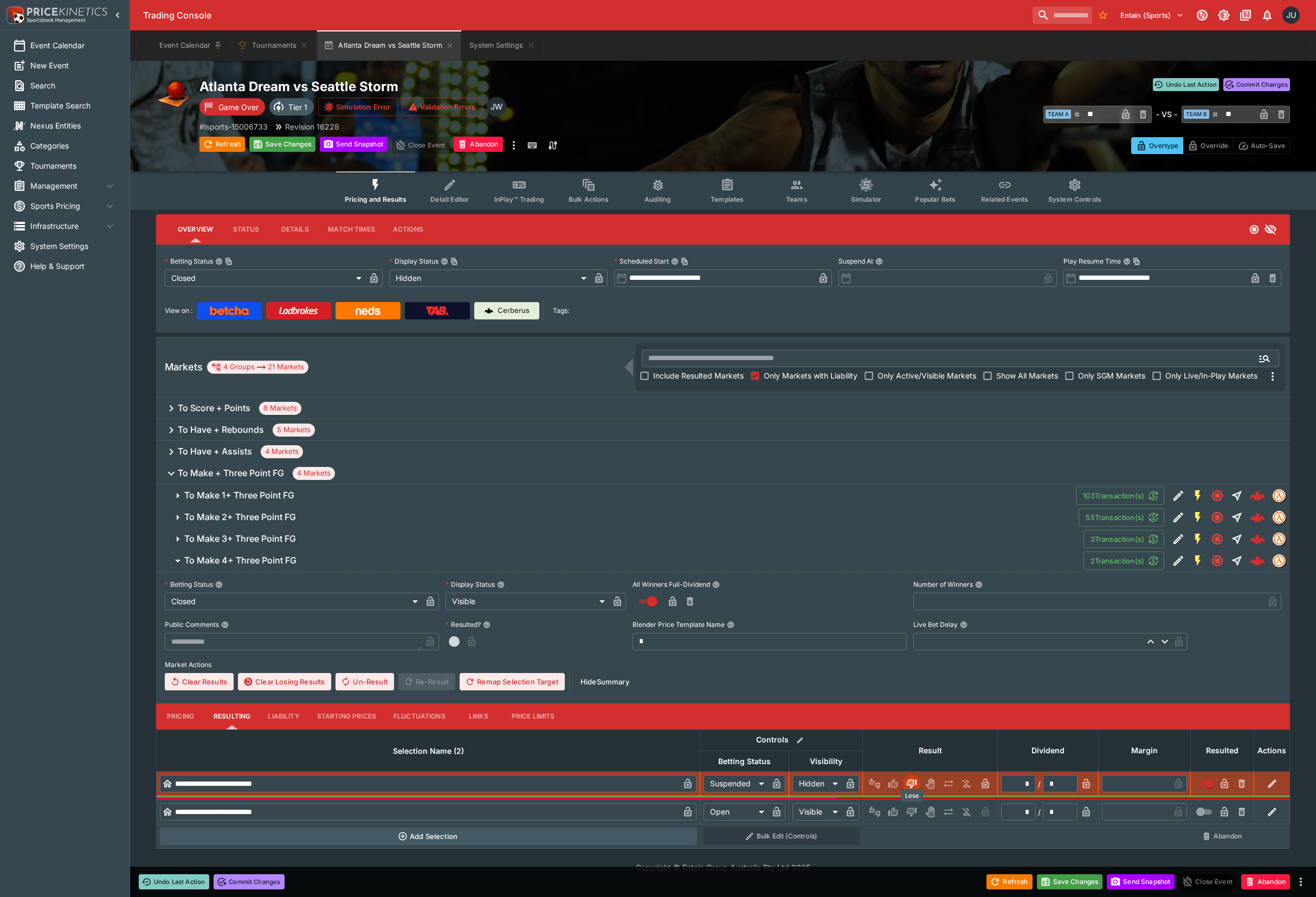
click at [912, 811] on icon "Lose" at bounding box center [910, 811] width 5 height 6
type input "*********"
type input "******"
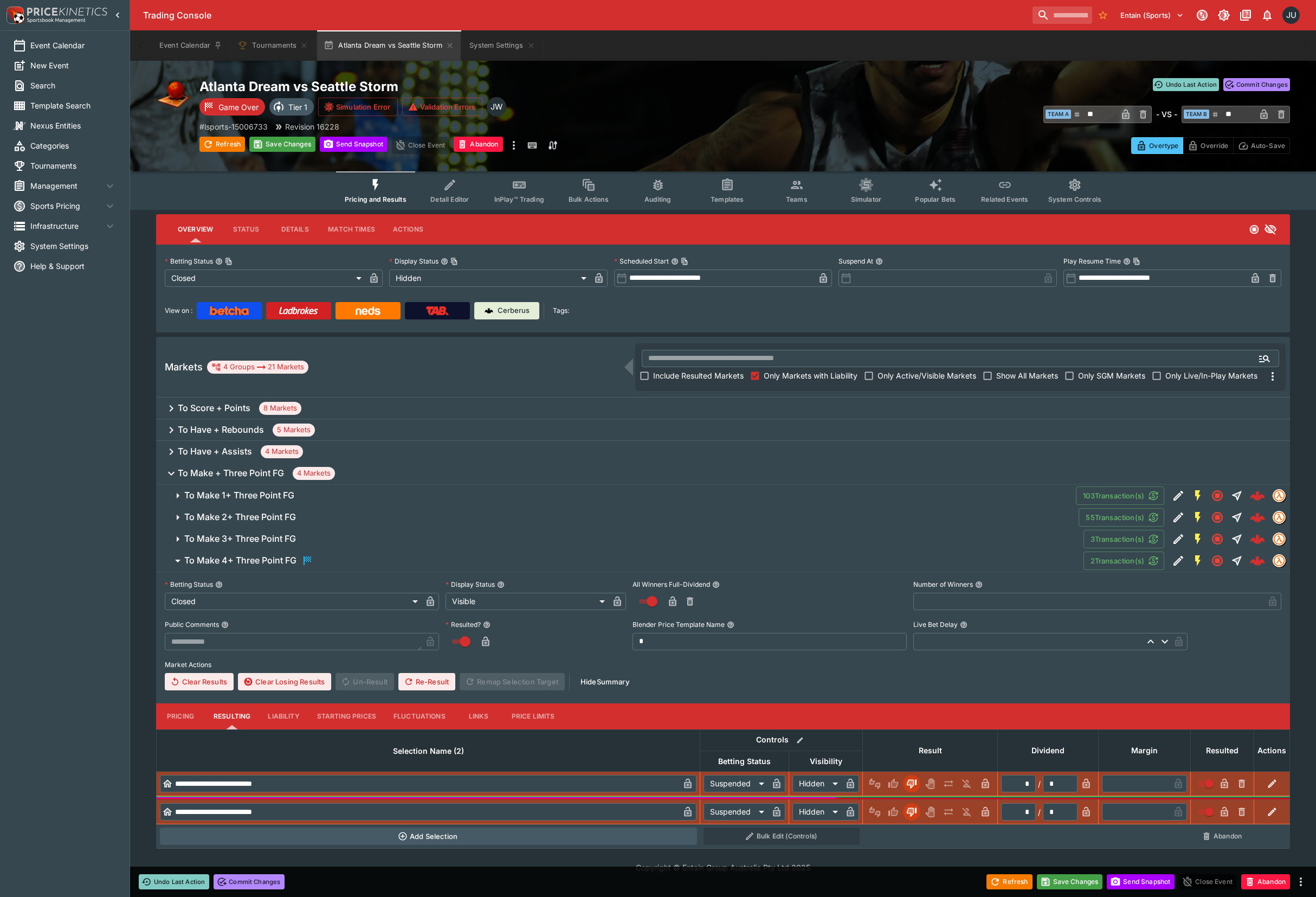
click at [385, 538] on span "To Make 3+ Three Point FG" at bounding box center [630, 539] width 891 height 12
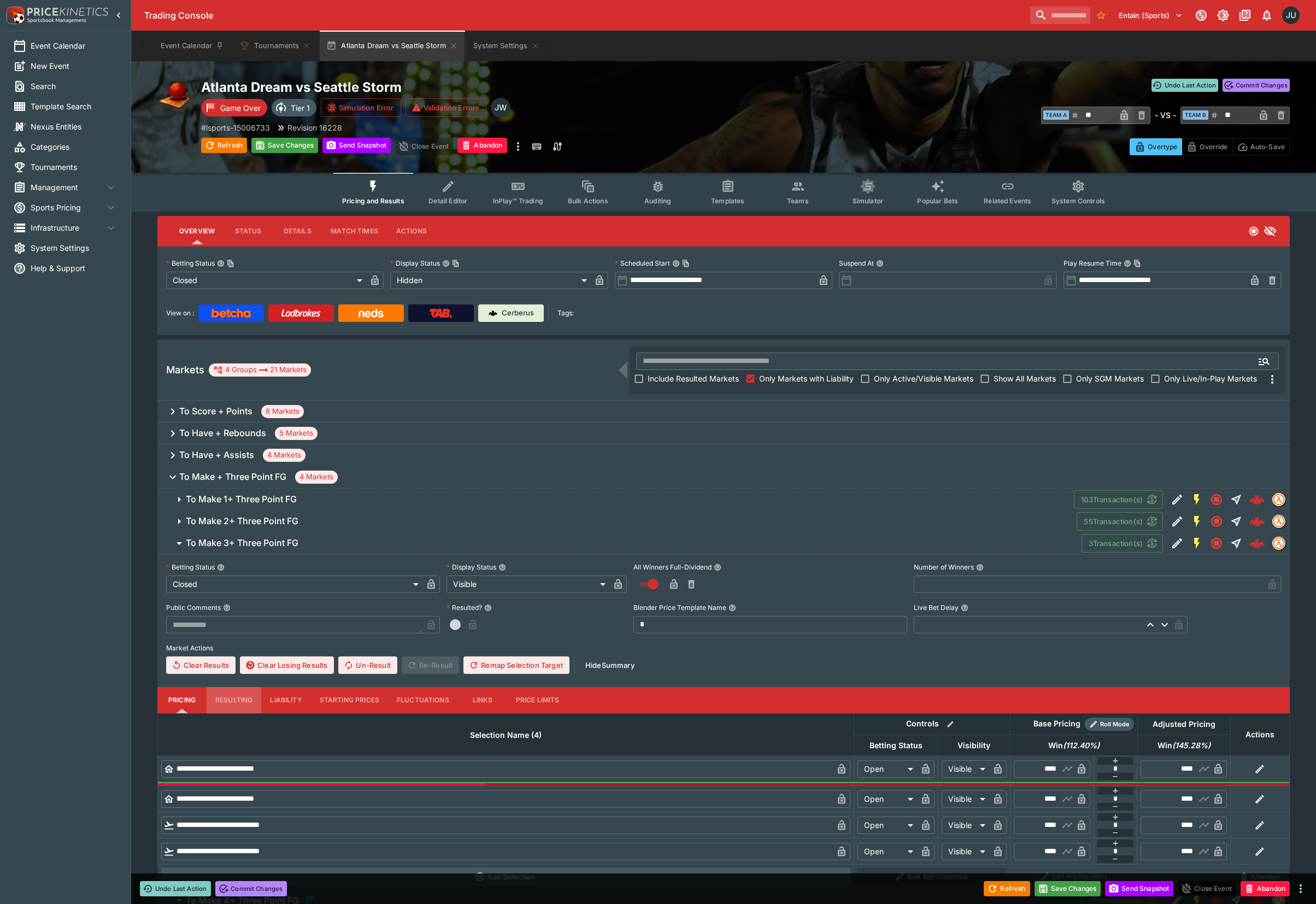
click at [236, 696] on button "Resulting" at bounding box center [234, 700] width 55 height 26
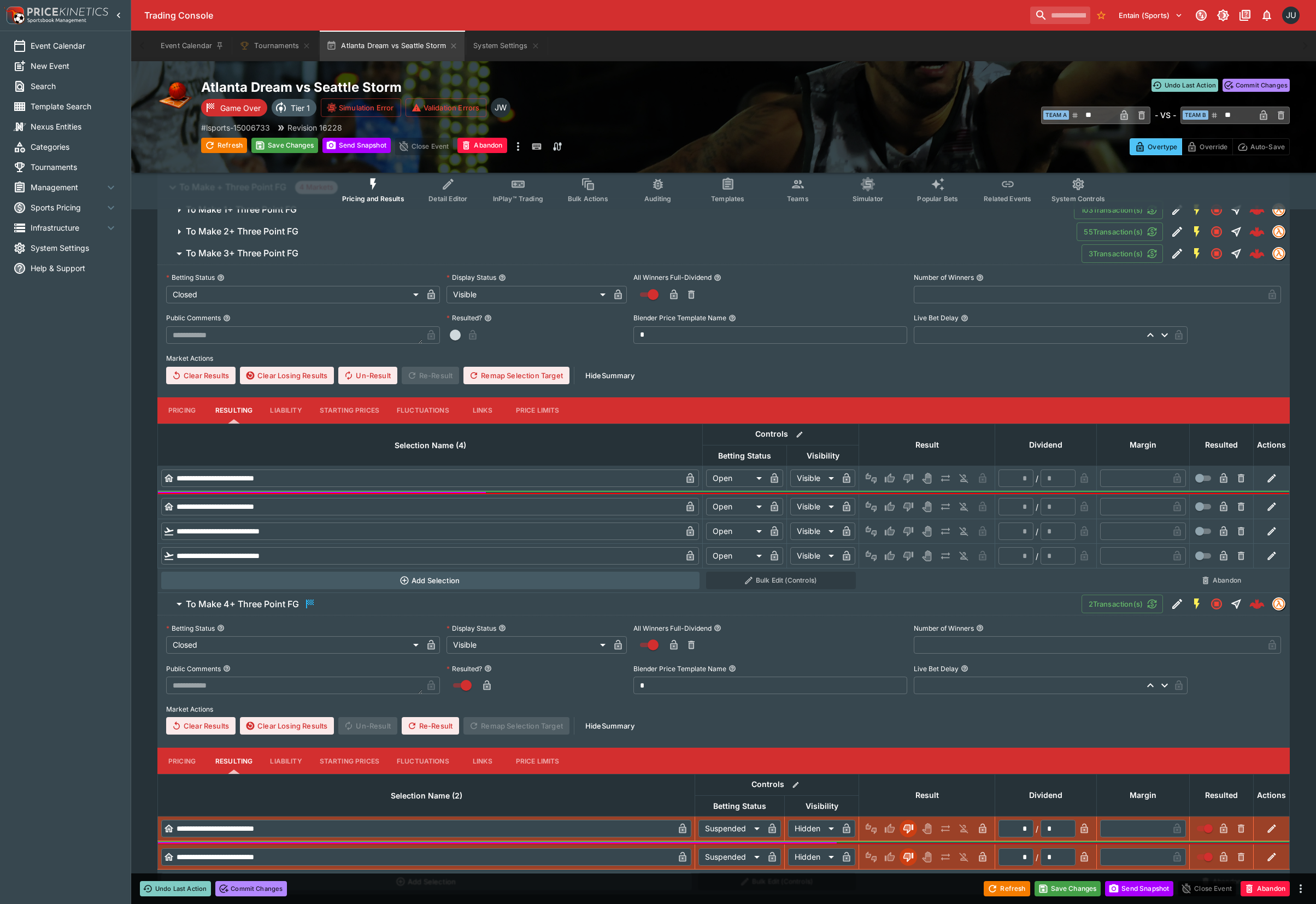
scroll to position [291, 0]
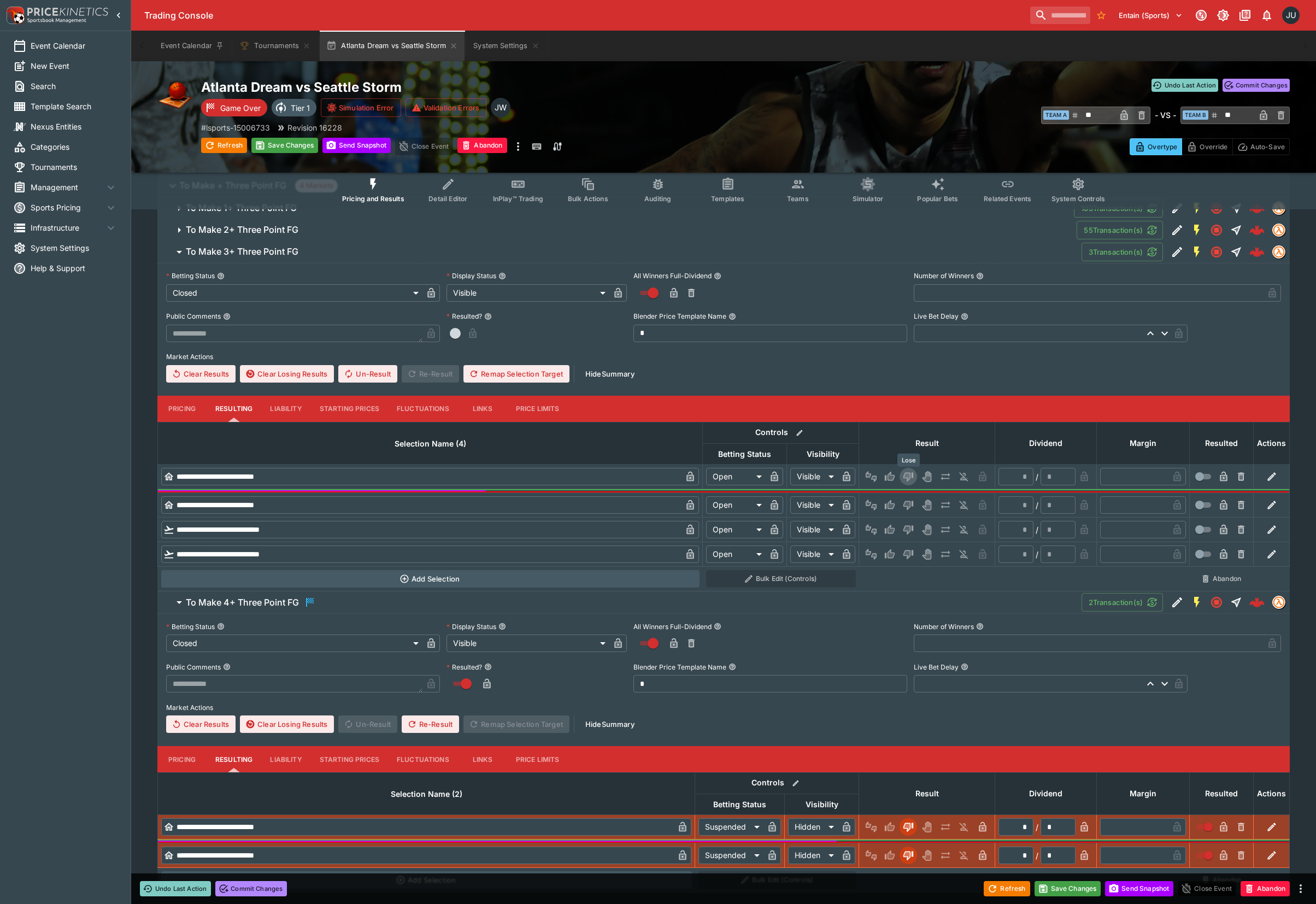
click at [907, 475] on icon "Lose" at bounding box center [907, 476] width 5 height 6
type input "*********"
type input "******"
type input "*"
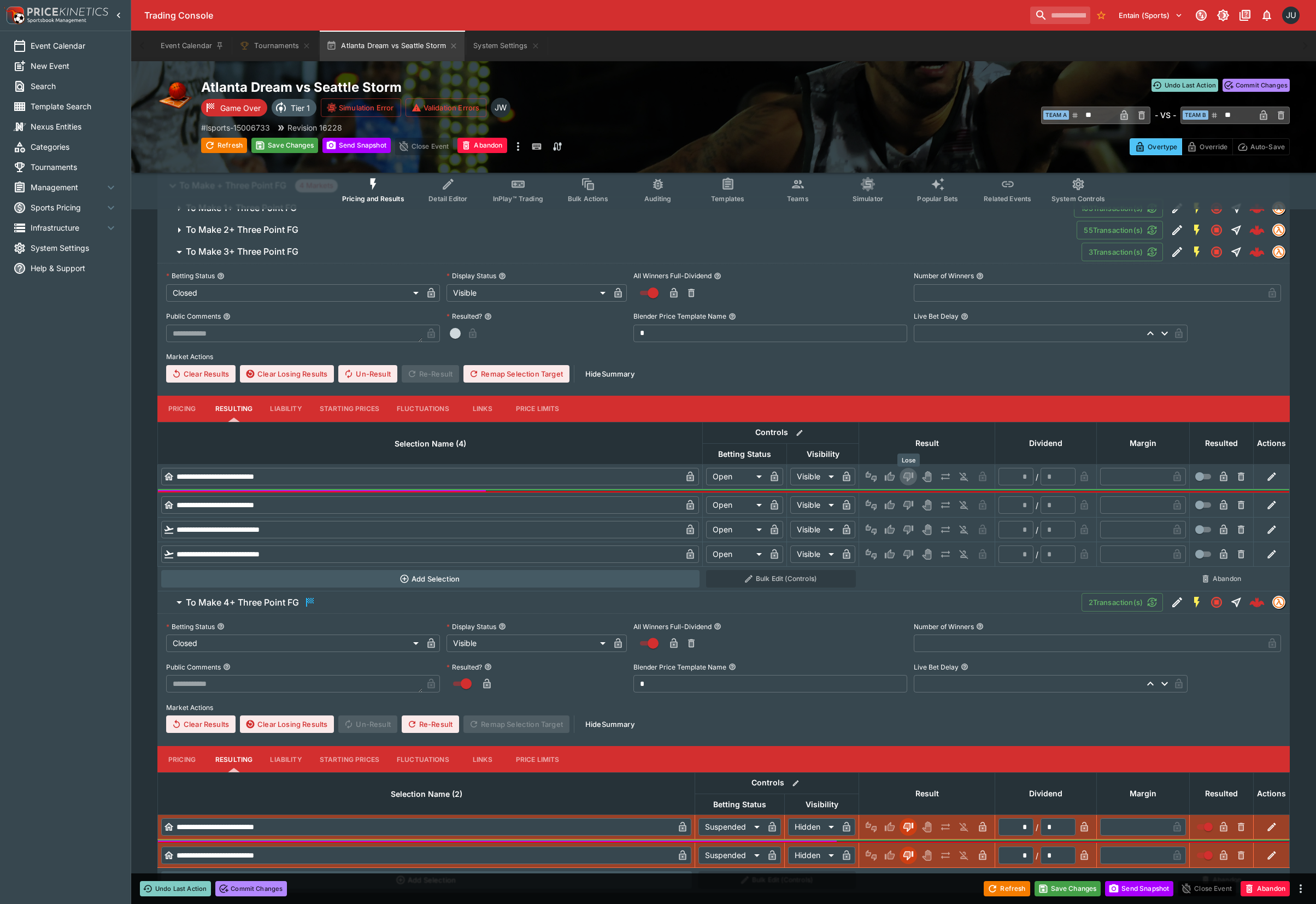
type input "*"
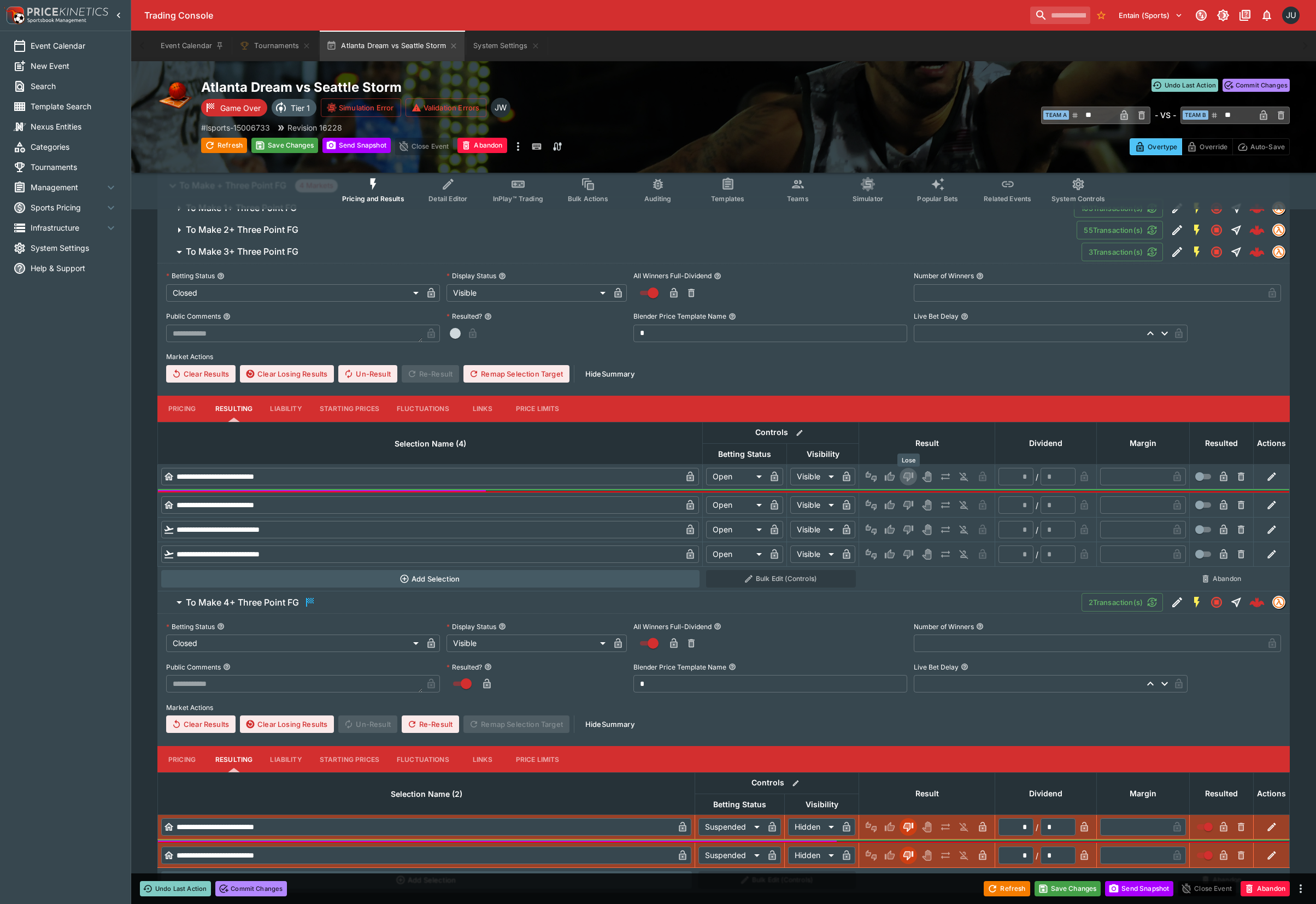
type input "*"
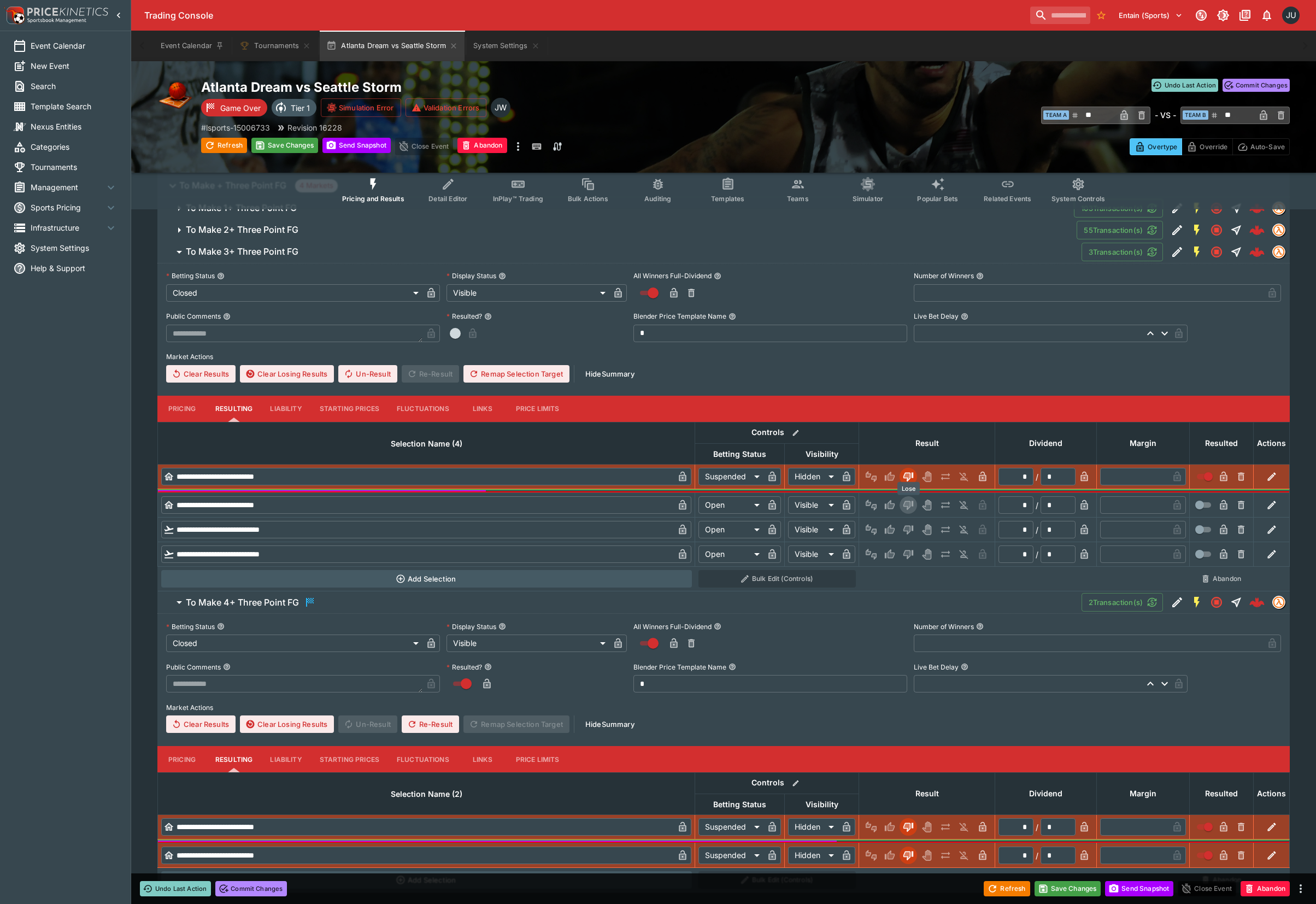
click at [904, 506] on icon "Lose" at bounding box center [908, 505] width 10 height 9
type input "*********"
type input "******"
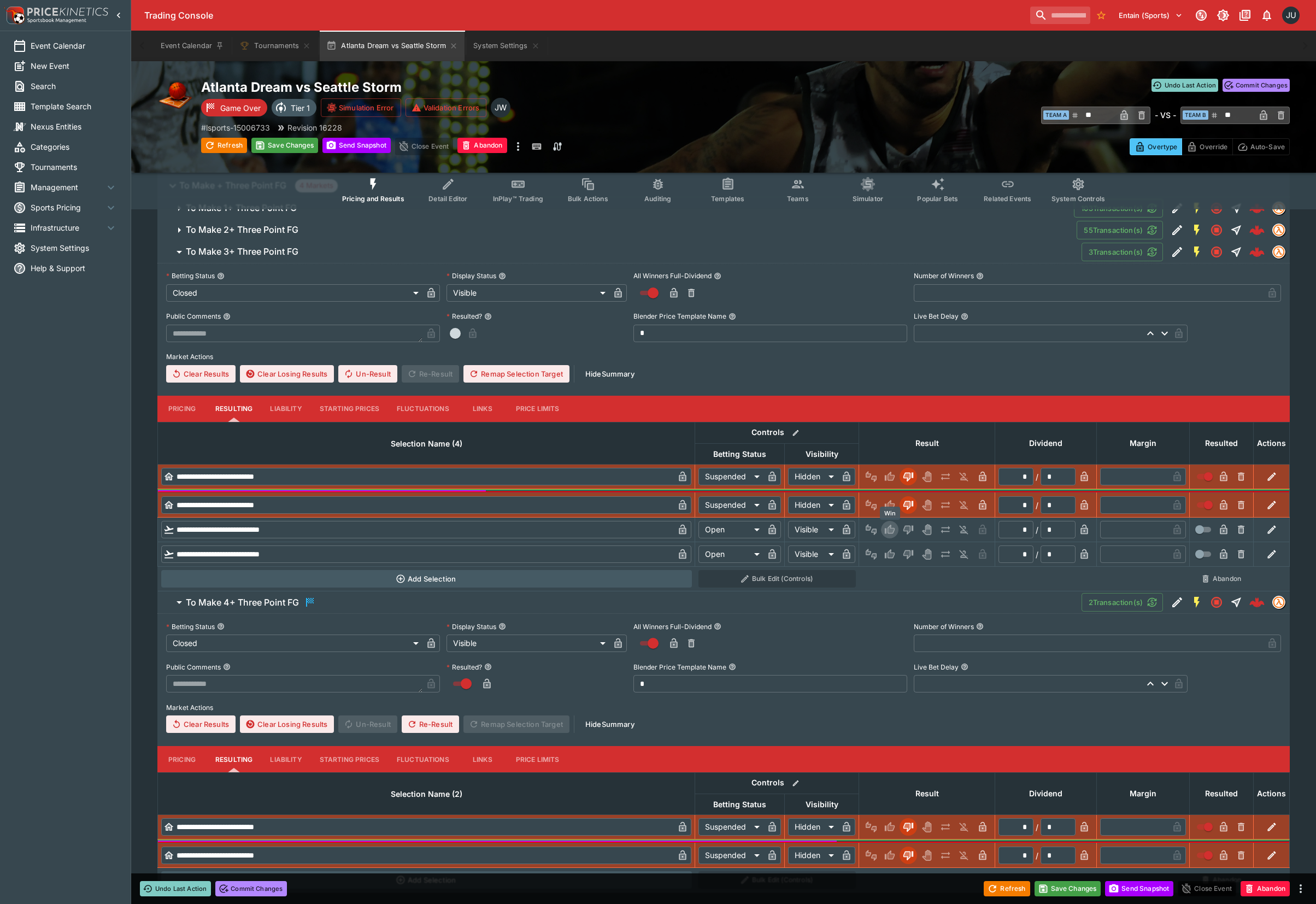
click at [893, 533] on icon "Win" at bounding box center [889, 529] width 11 height 11
type input "*********"
type input "******"
type input "*"
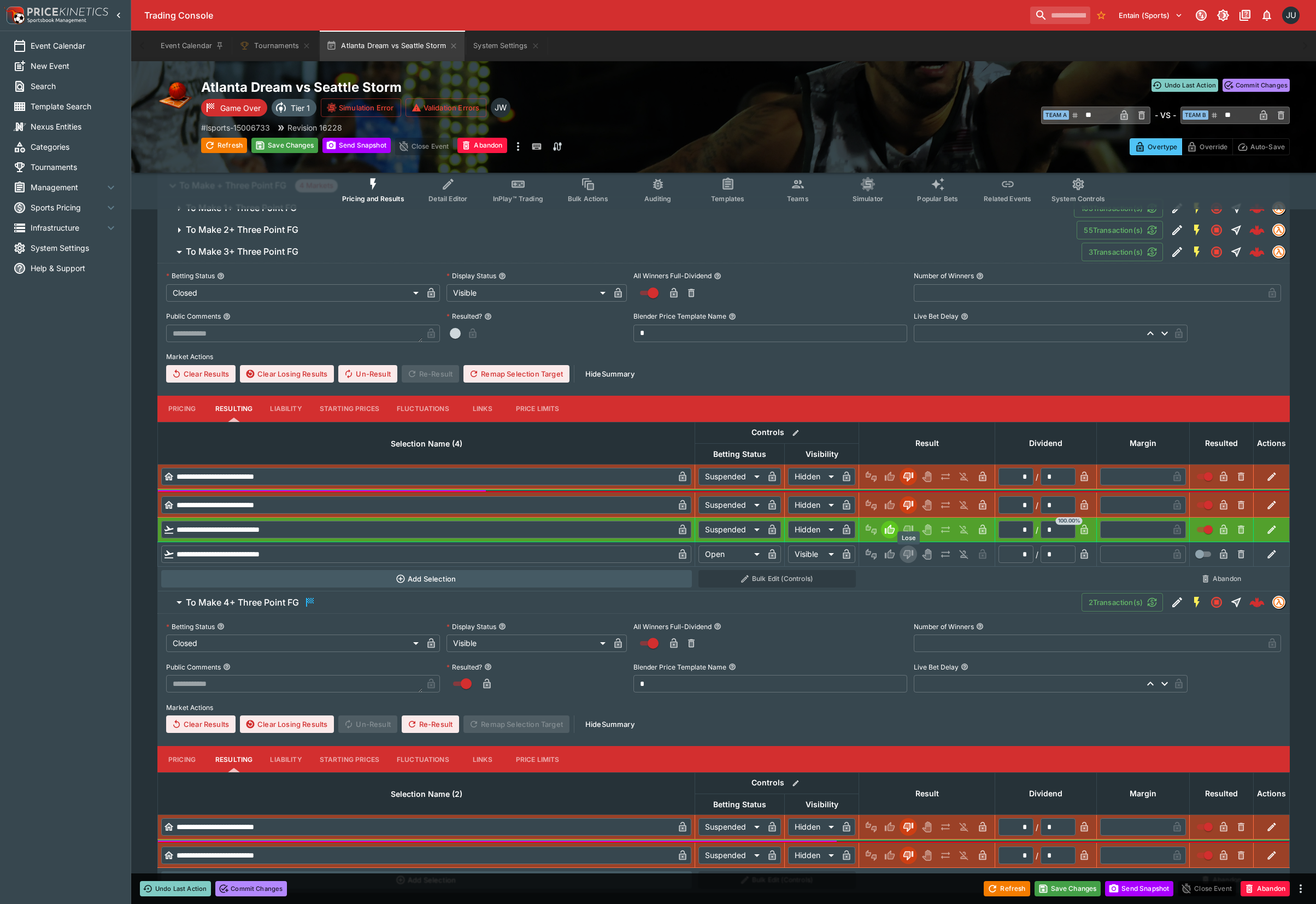
click at [910, 552] on icon "Lose" at bounding box center [908, 554] width 11 height 11
type input "*********"
type input "******"
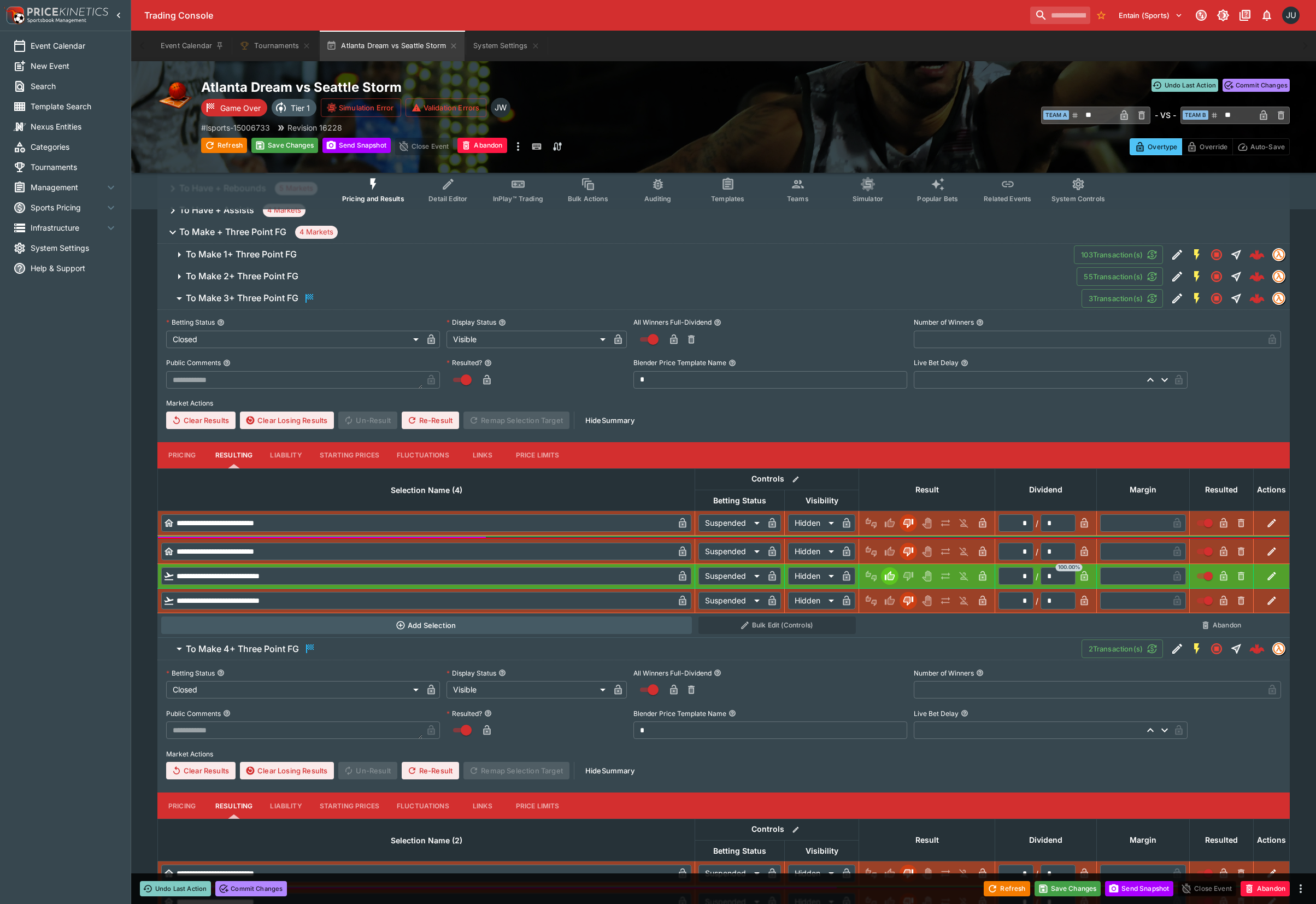
scroll to position [218, 0]
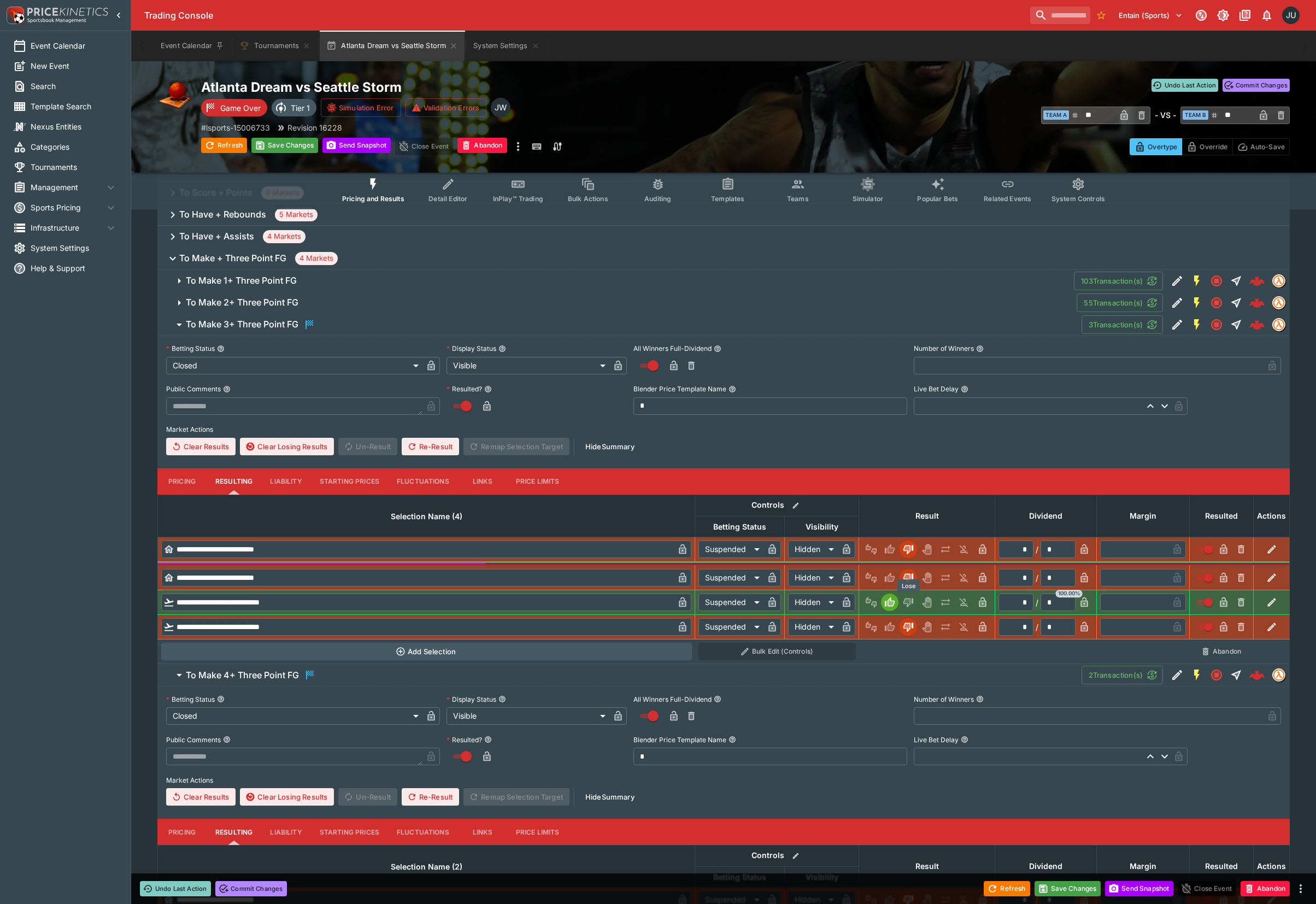
click at [910, 600] on icon "Lose" at bounding box center [908, 602] width 11 height 11
type input "*"
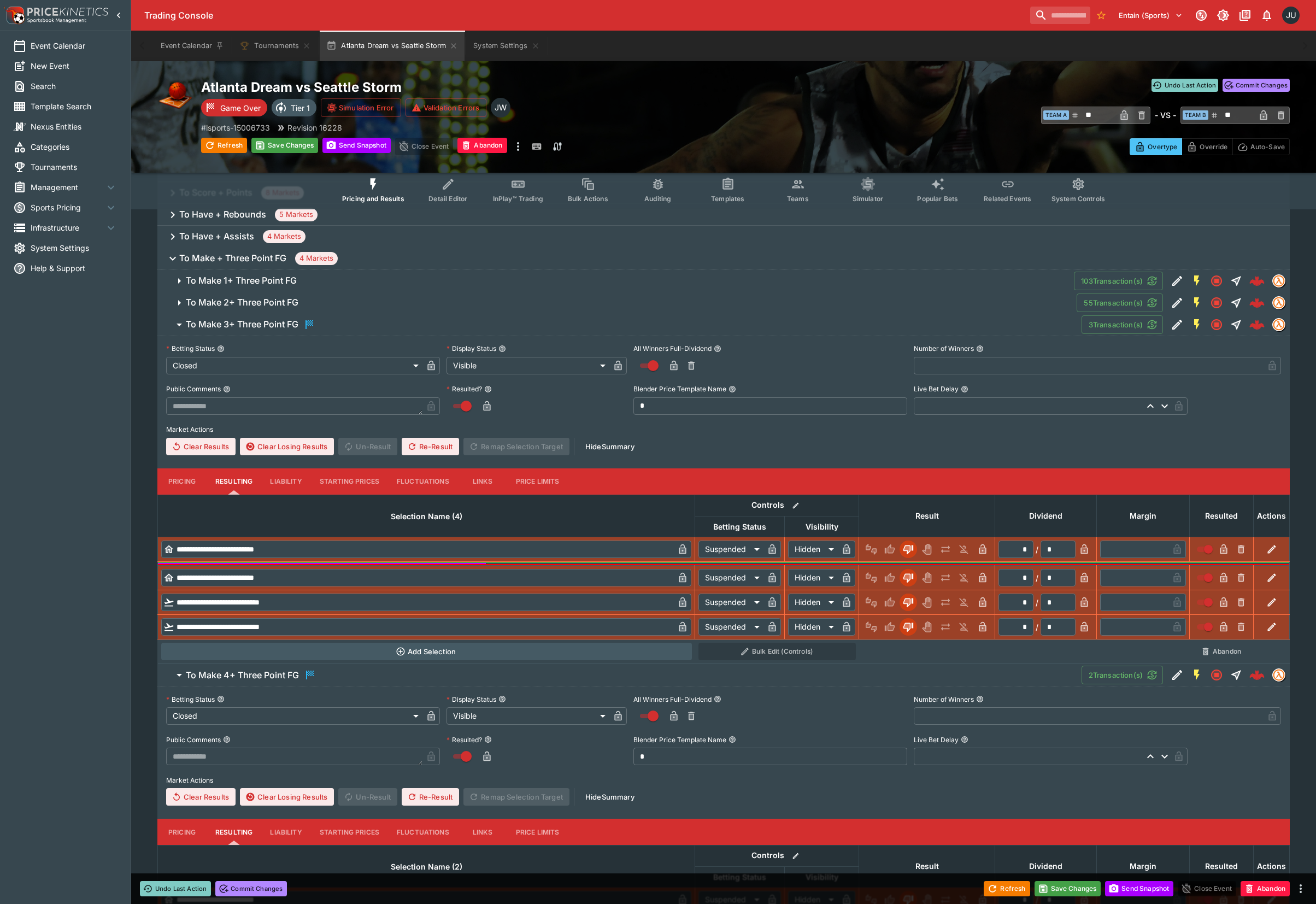
click at [341, 305] on span "To Make 2+ Three Point FG" at bounding box center [627, 303] width 882 height 12
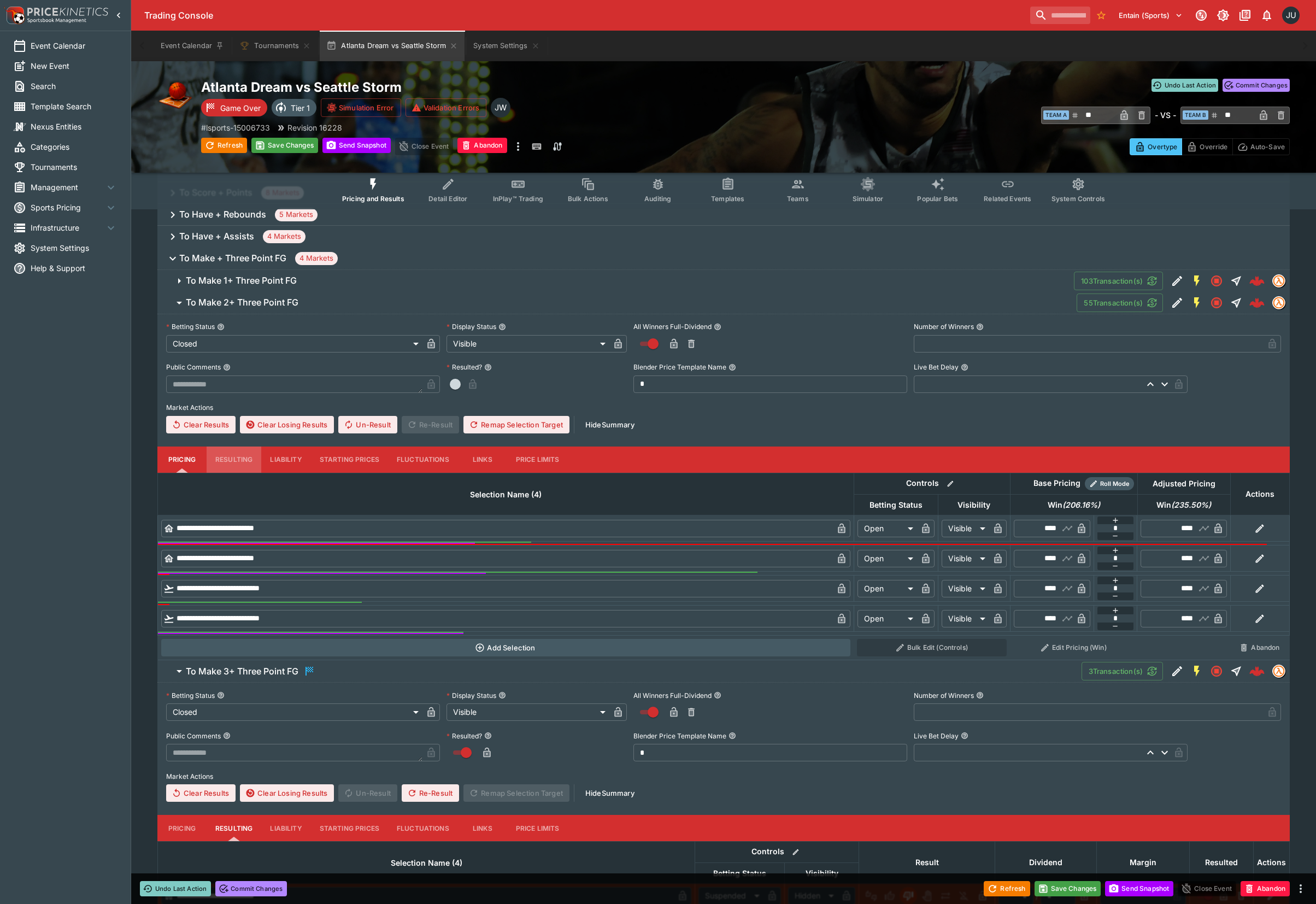
drag, startPoint x: 218, startPoint y: 451, endPoint x: 292, endPoint y: 471, distance: 76.7
click at [223, 453] on button "Resulting" at bounding box center [234, 459] width 55 height 26
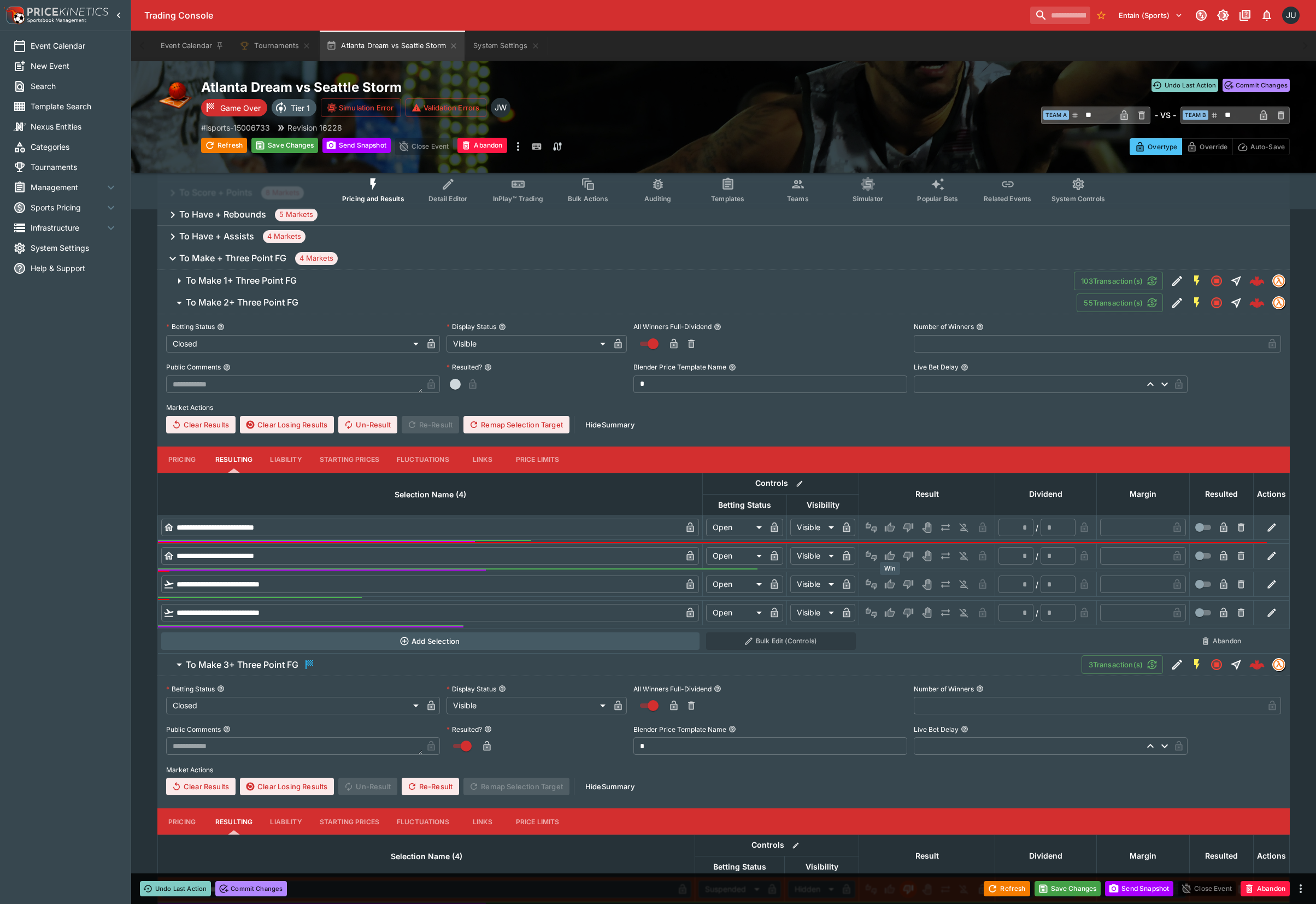
click at [887, 587] on icon "Win" at bounding box center [889, 584] width 11 height 11
type input "*"
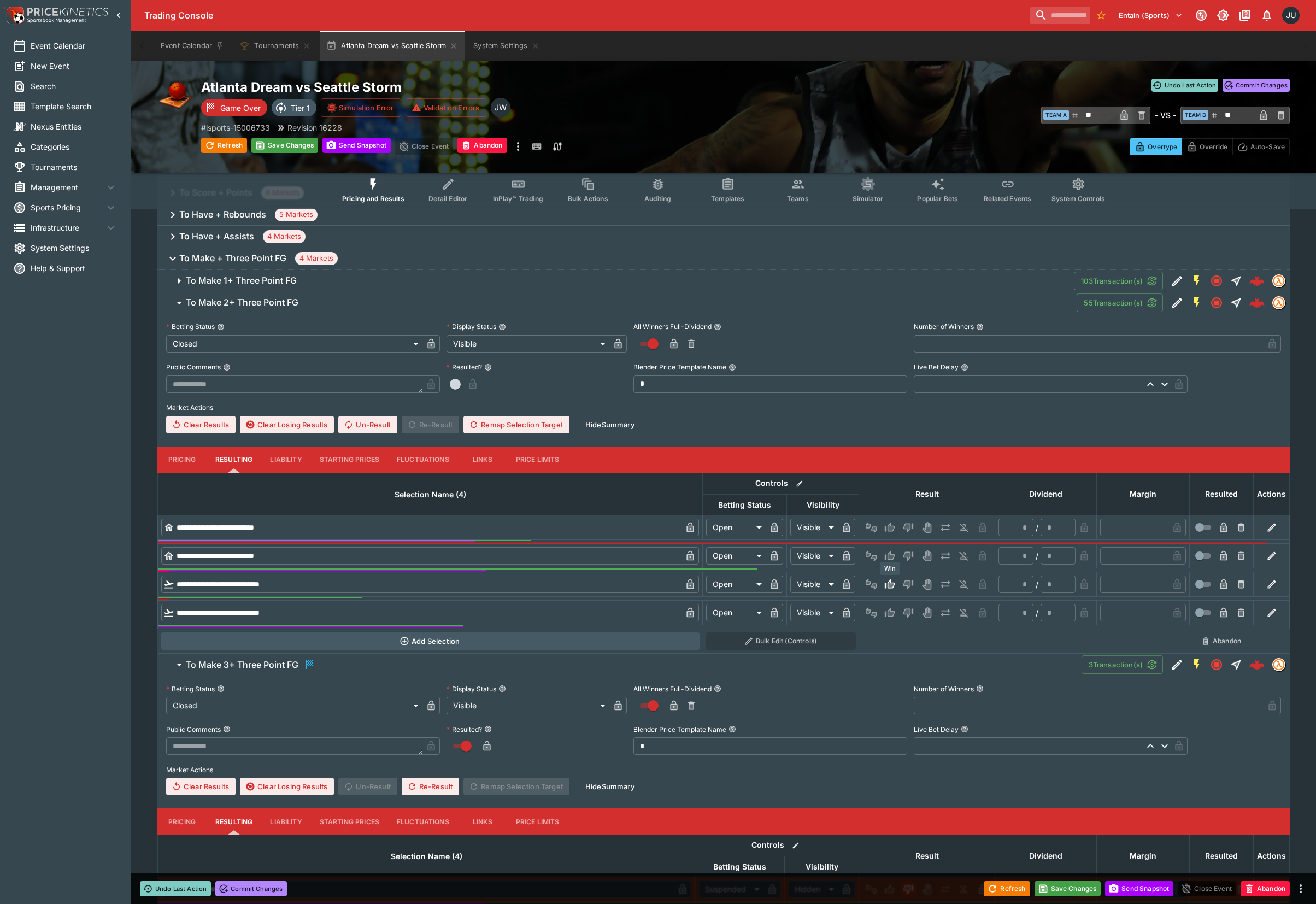
type input "*********"
type input "******"
type input "*"
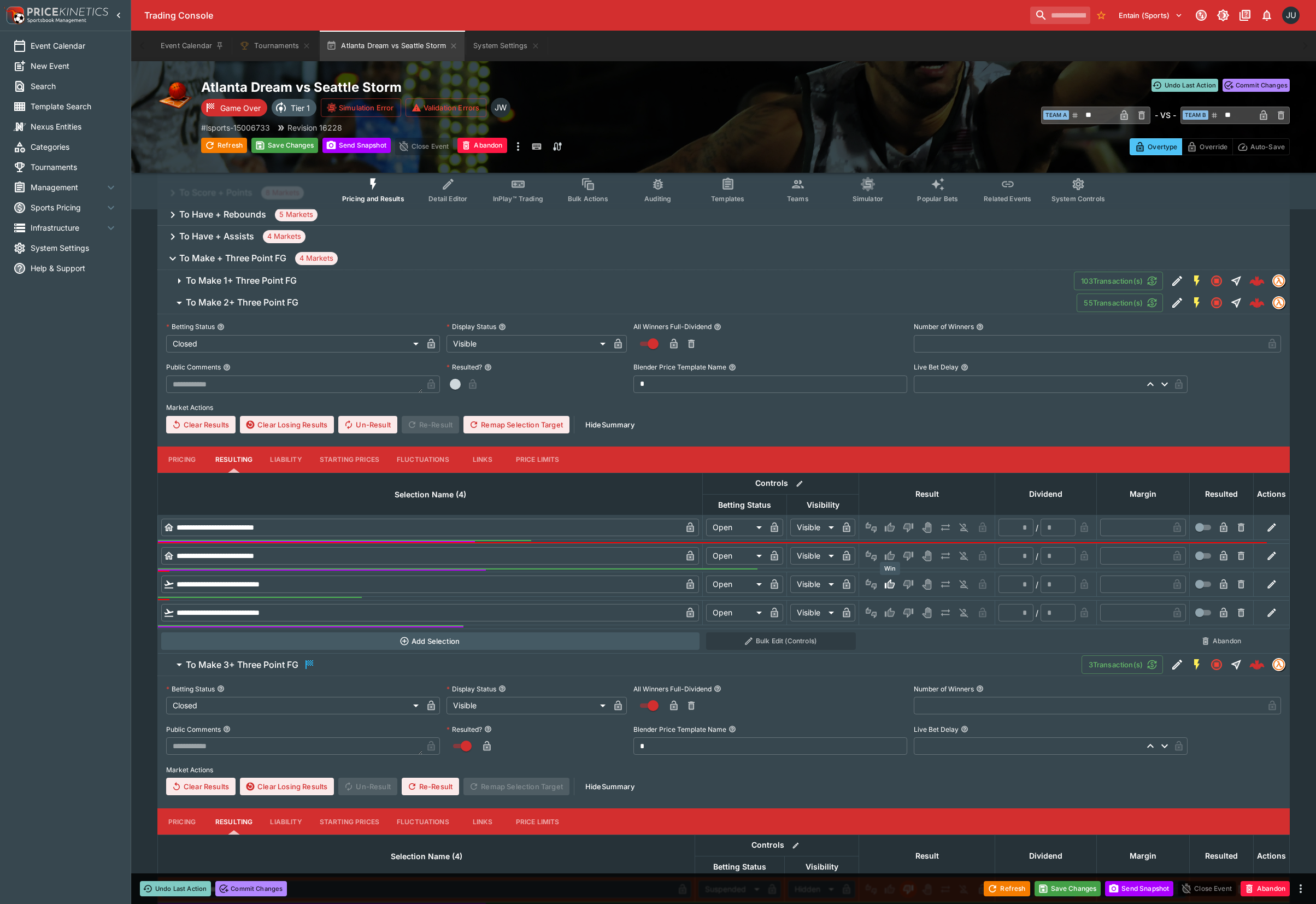
type input "*"
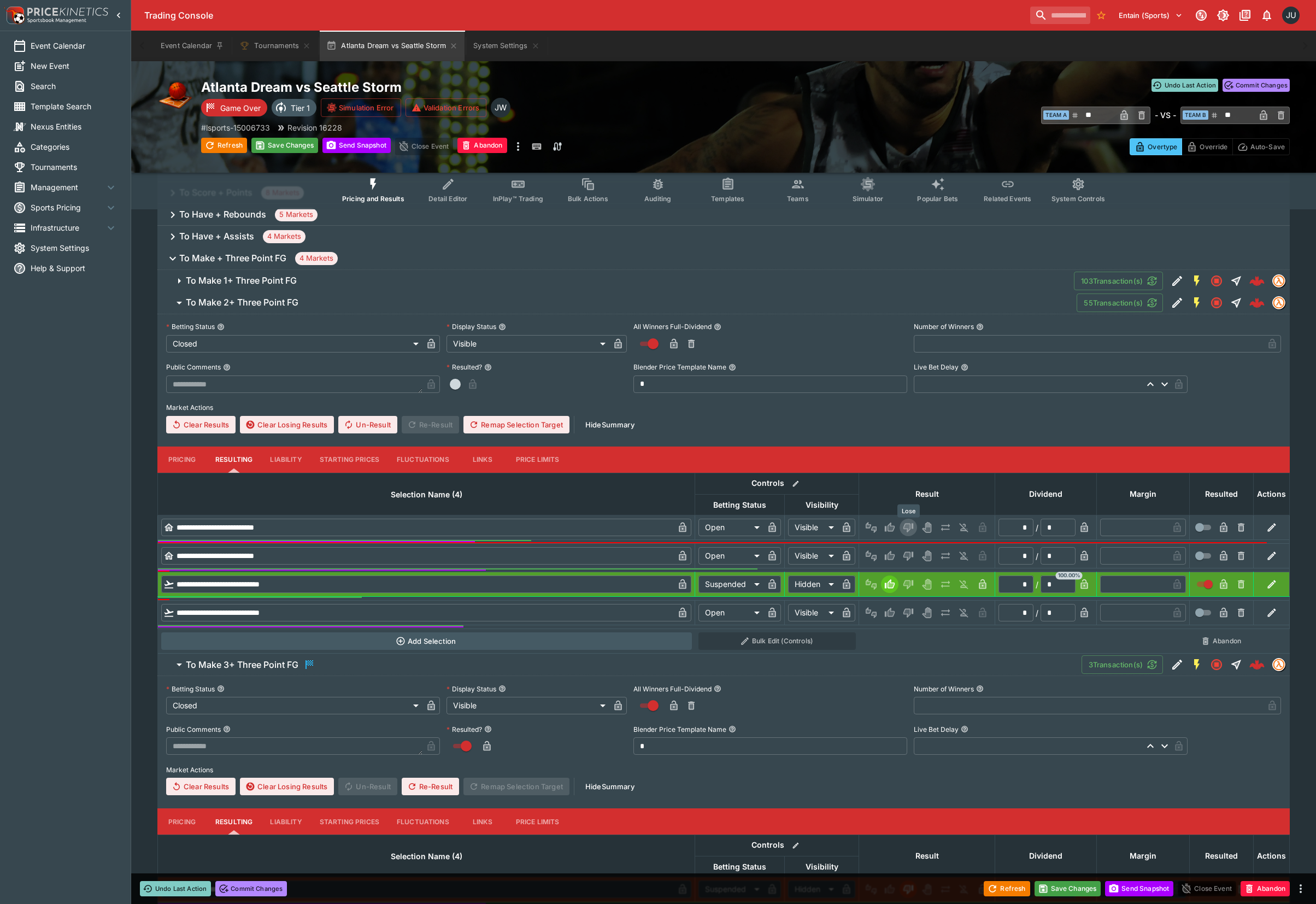
click at [908, 523] on icon "Lose" at bounding box center [908, 528] width 10 height 9
type input "*********"
type input "******"
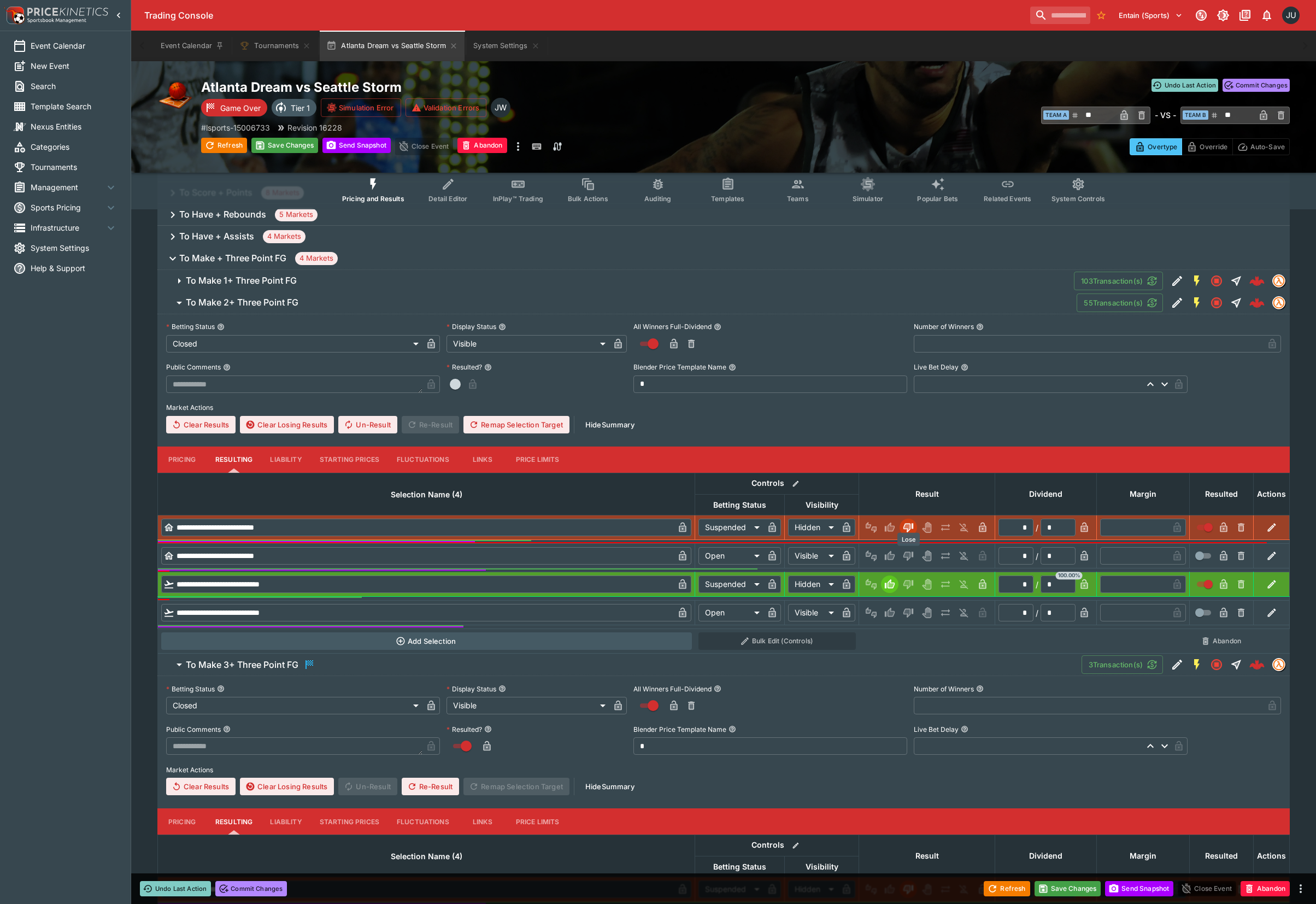
click at [906, 555] on icon "Lose" at bounding box center [907, 556] width 5 height 6
type input "*********"
type input "******"
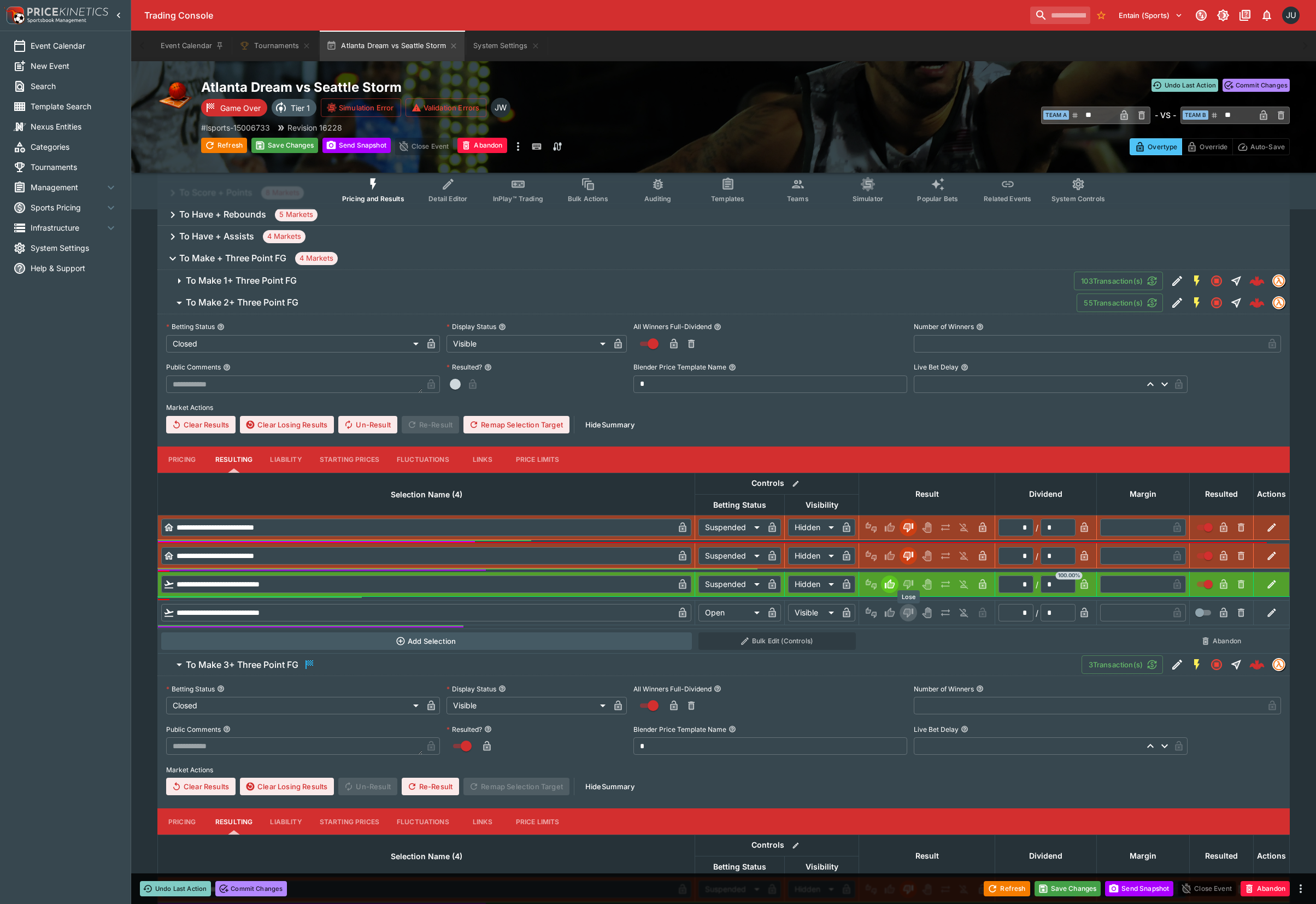
click at [908, 610] on icon "Lose" at bounding box center [907, 612] width 5 height 6
type input "*********"
type input "******"
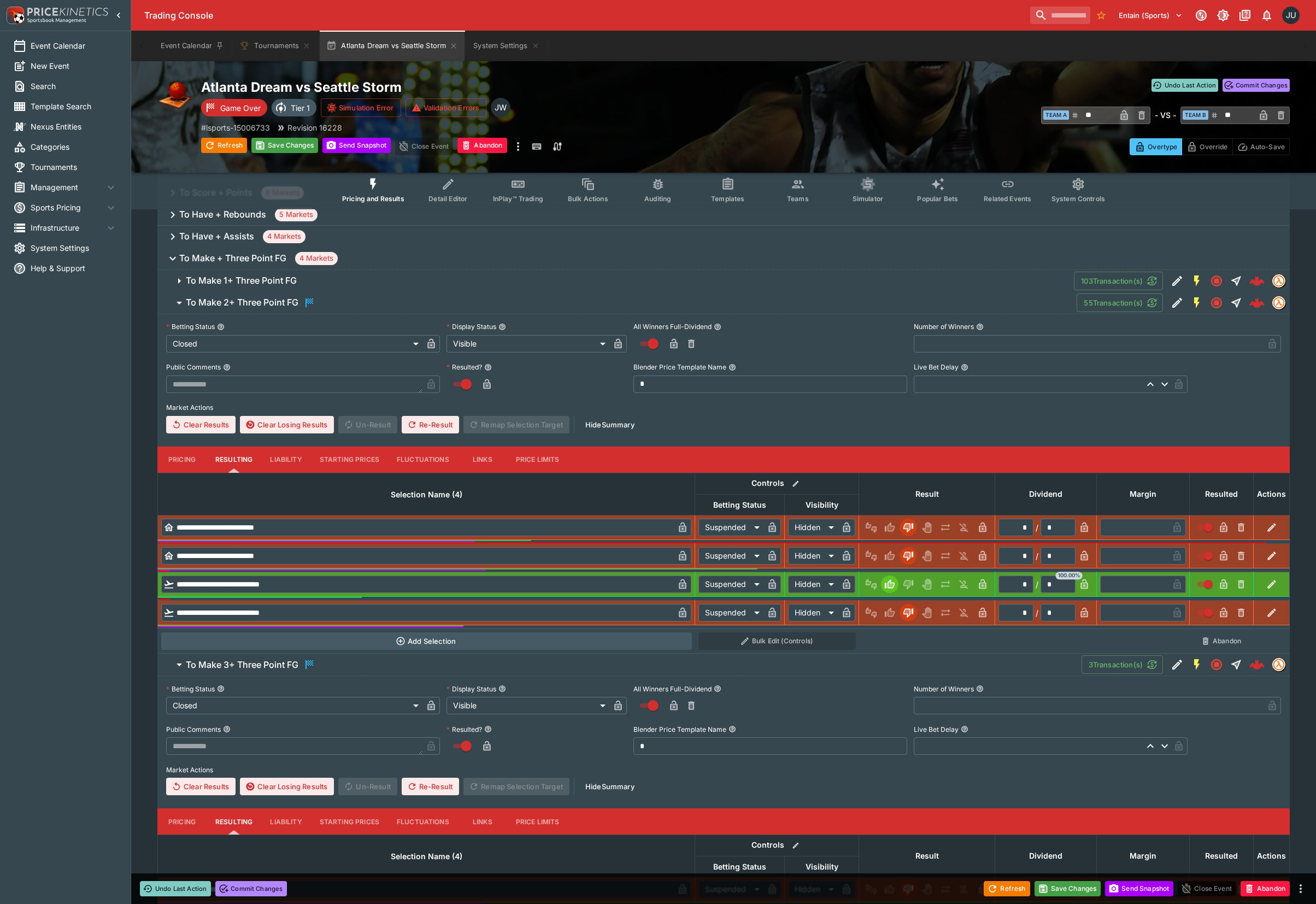
click at [311, 280] on span "To Make 1+ Three Point FG" at bounding box center [625, 281] width 879 height 12
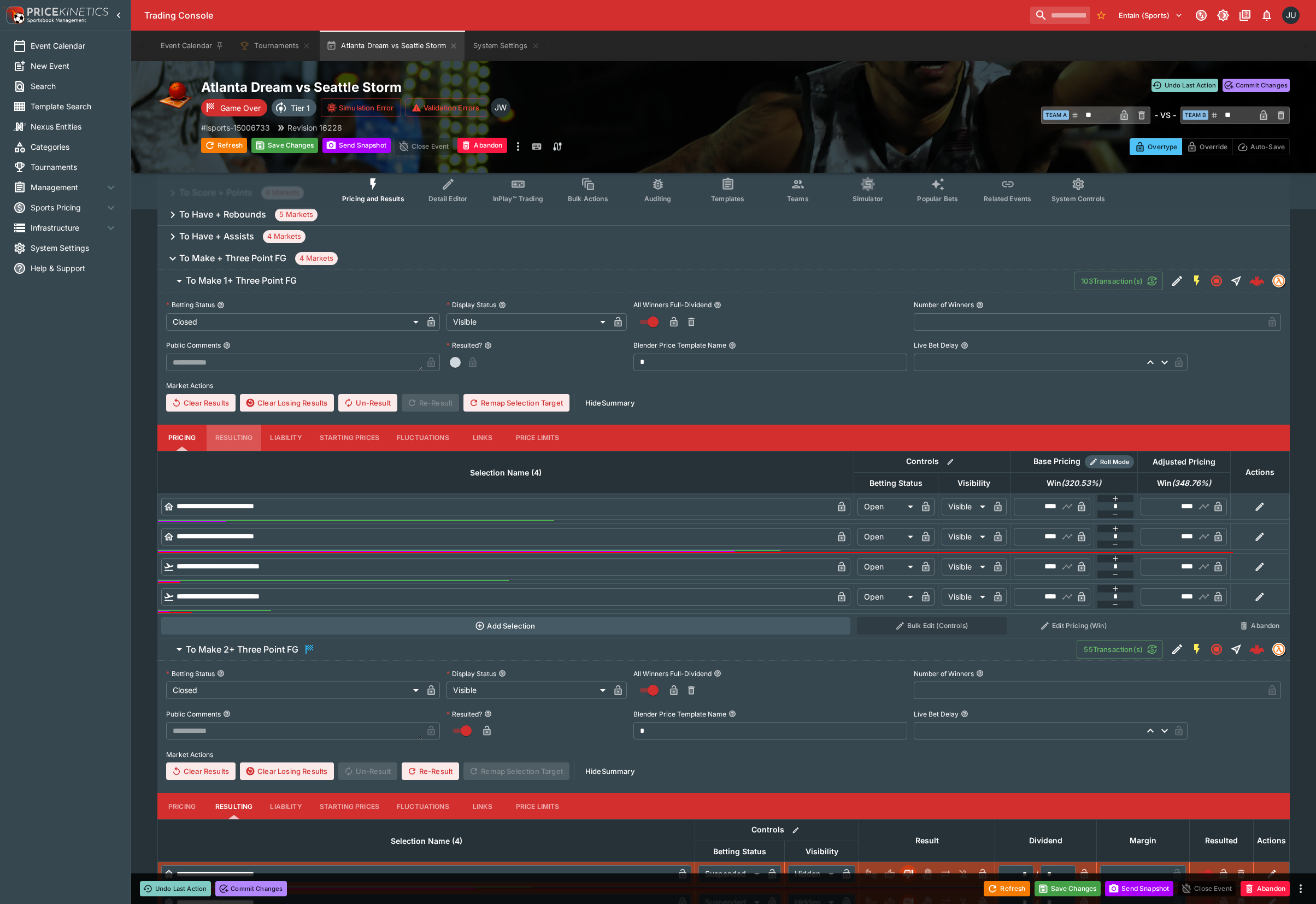
click at [237, 428] on button "Resulting" at bounding box center [234, 437] width 55 height 26
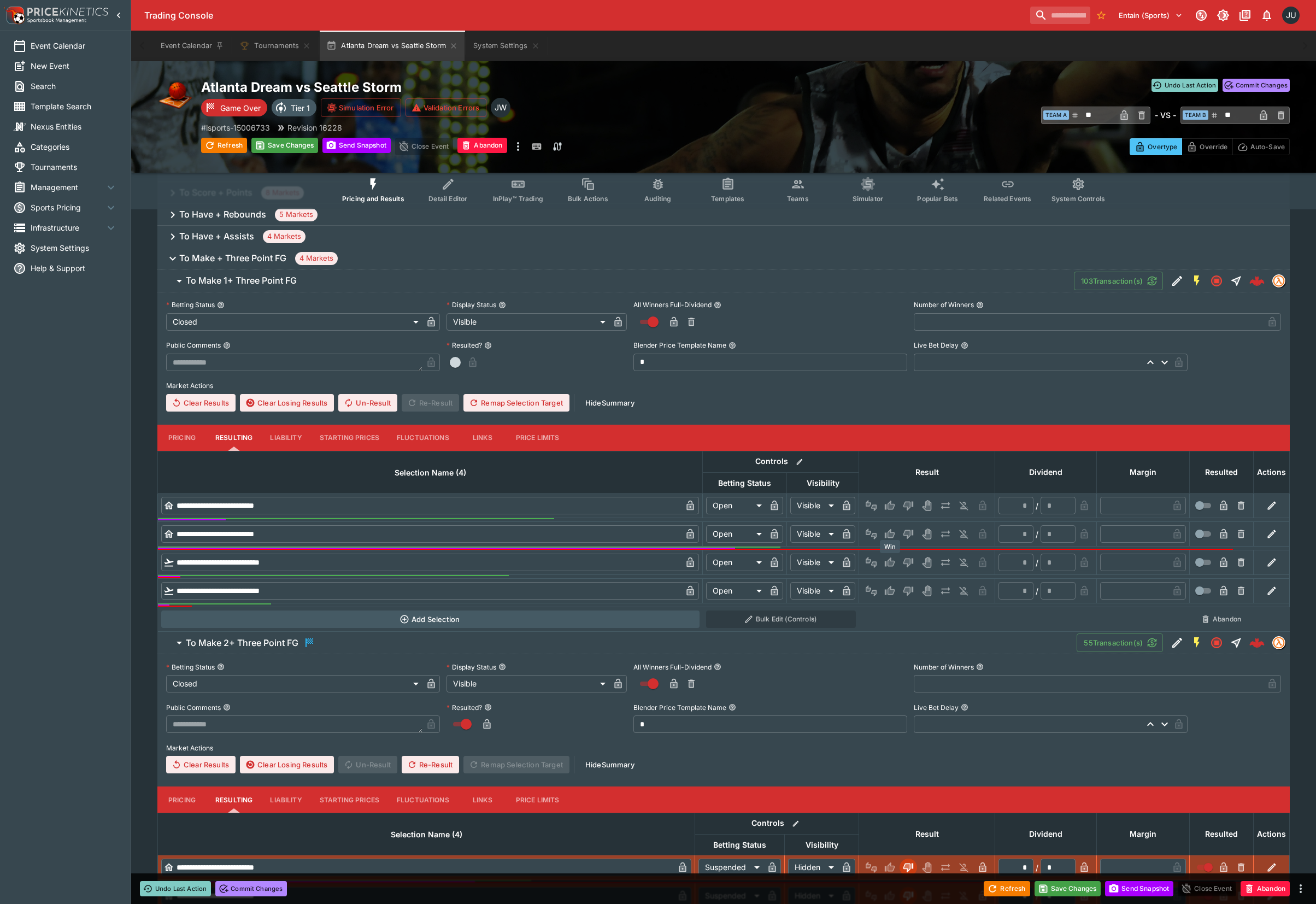
click at [890, 561] on icon "Win" at bounding box center [891, 562] width 5 height 6
type input "*"
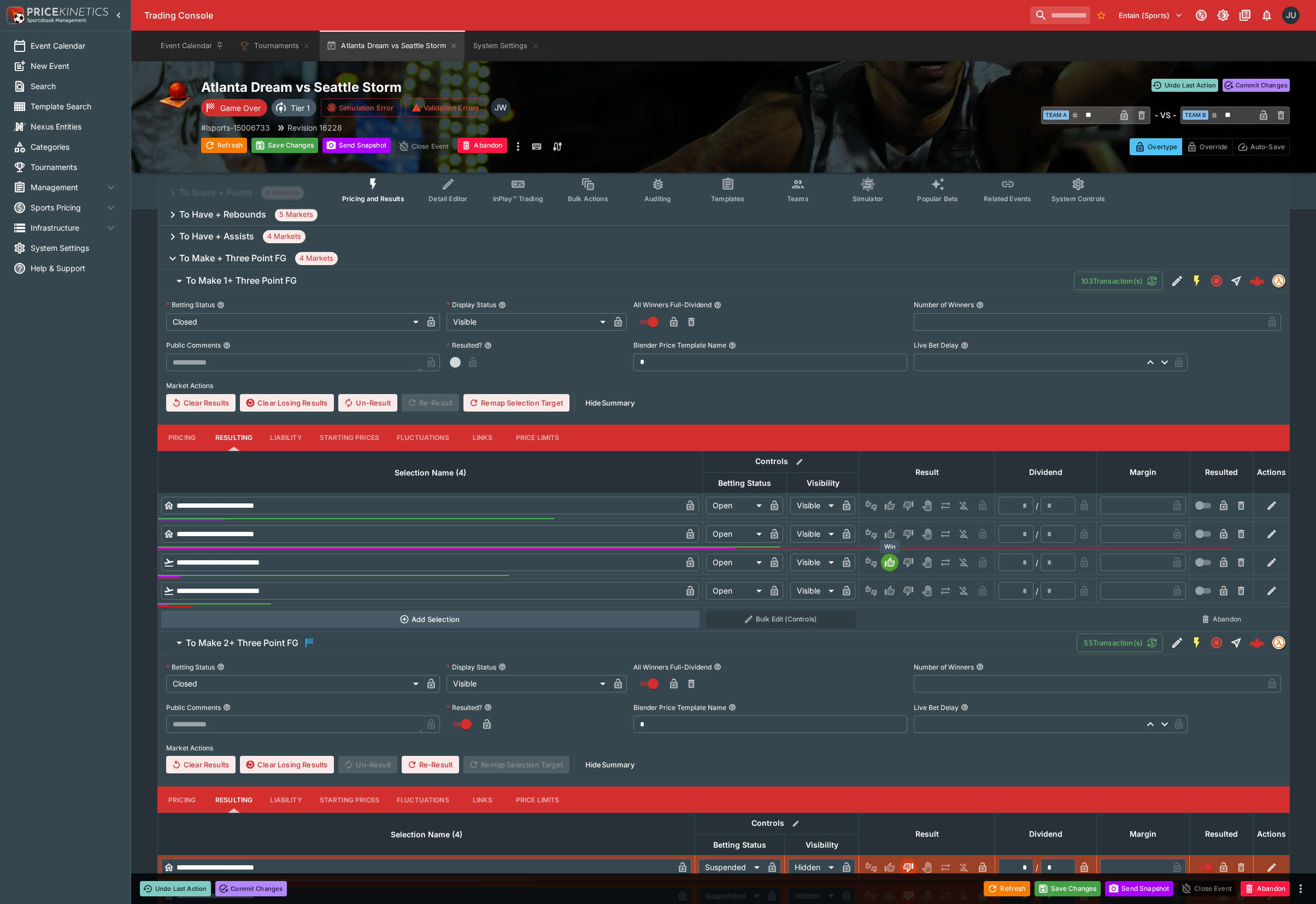
type input "*********"
type input "******"
type input "*"
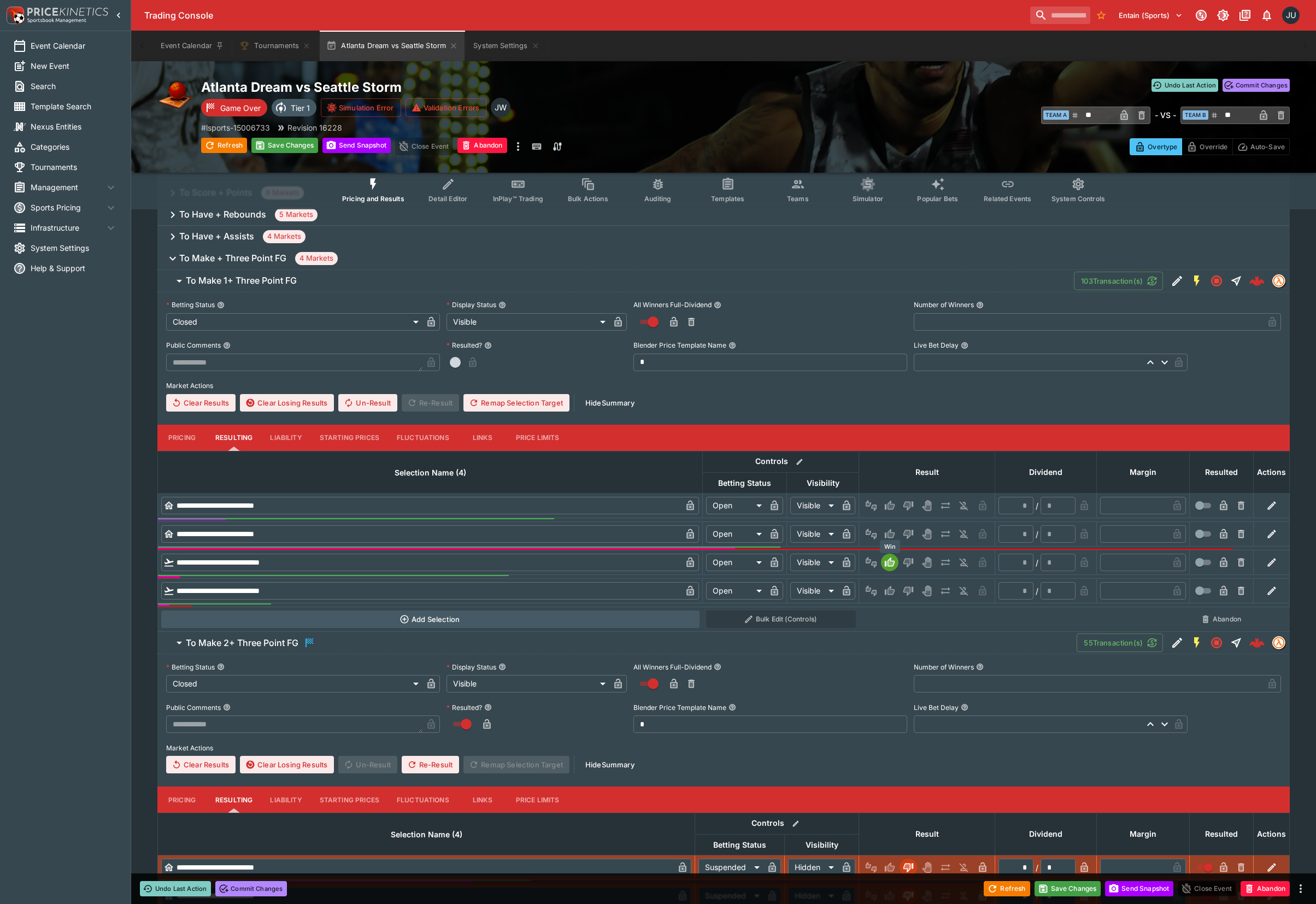
type input "*"
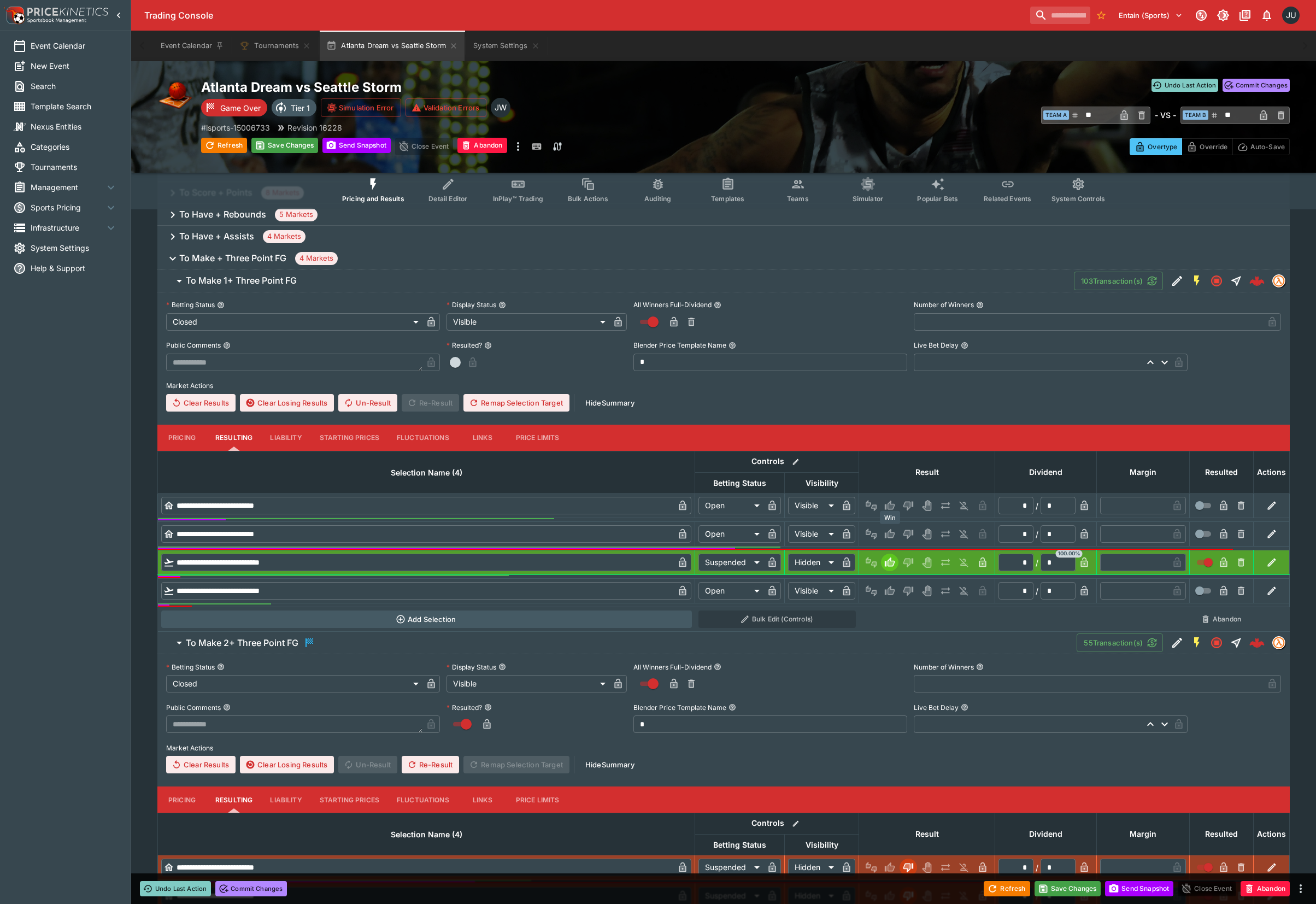
click at [888, 534] on icon "Win" at bounding box center [889, 533] width 10 height 9
type input "*********"
type input "******"
click at [905, 533] on icon "Lose" at bounding box center [908, 534] width 11 height 11
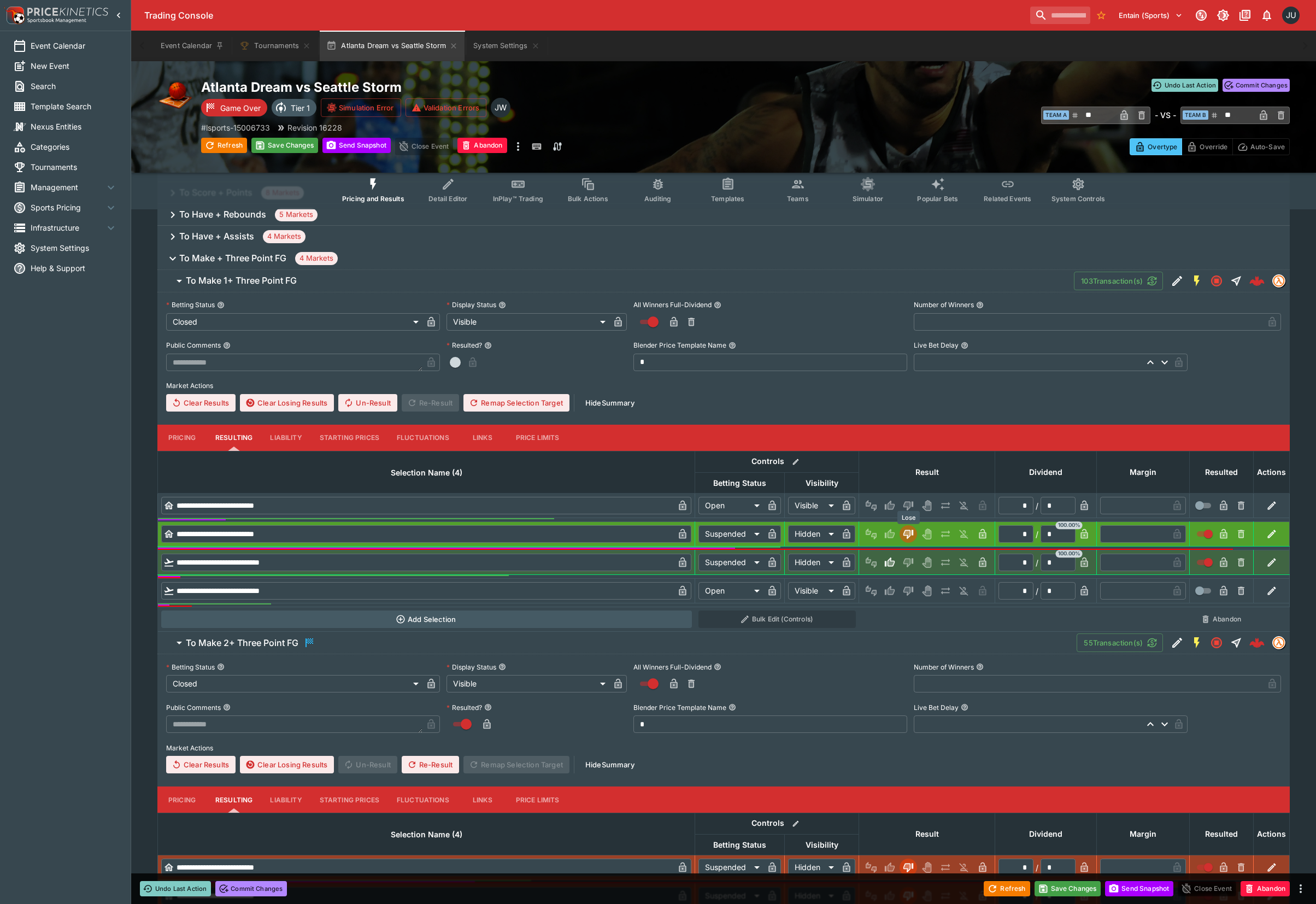
type input "*"
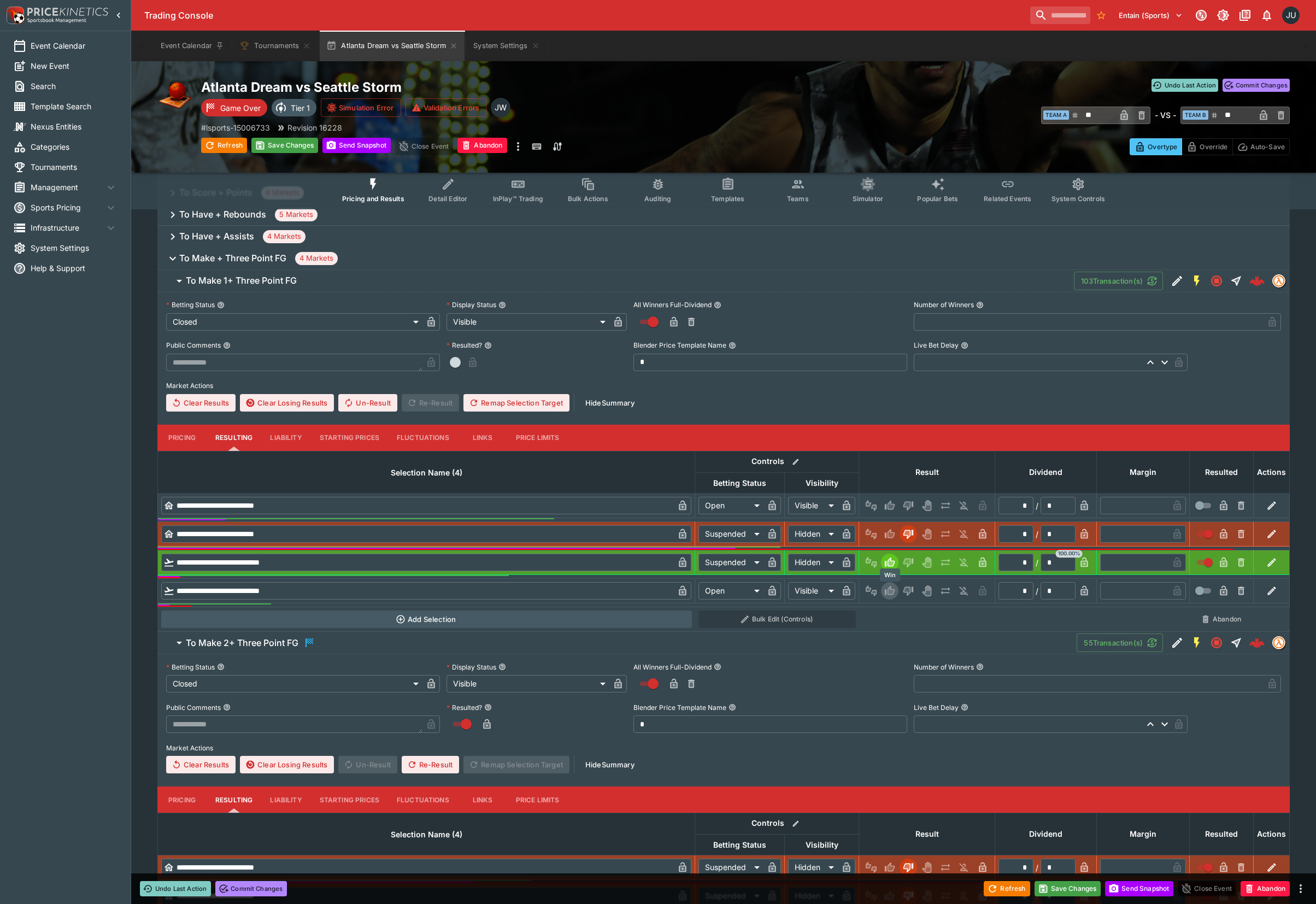
click at [888, 589] on icon "Win" at bounding box center [889, 590] width 10 height 9
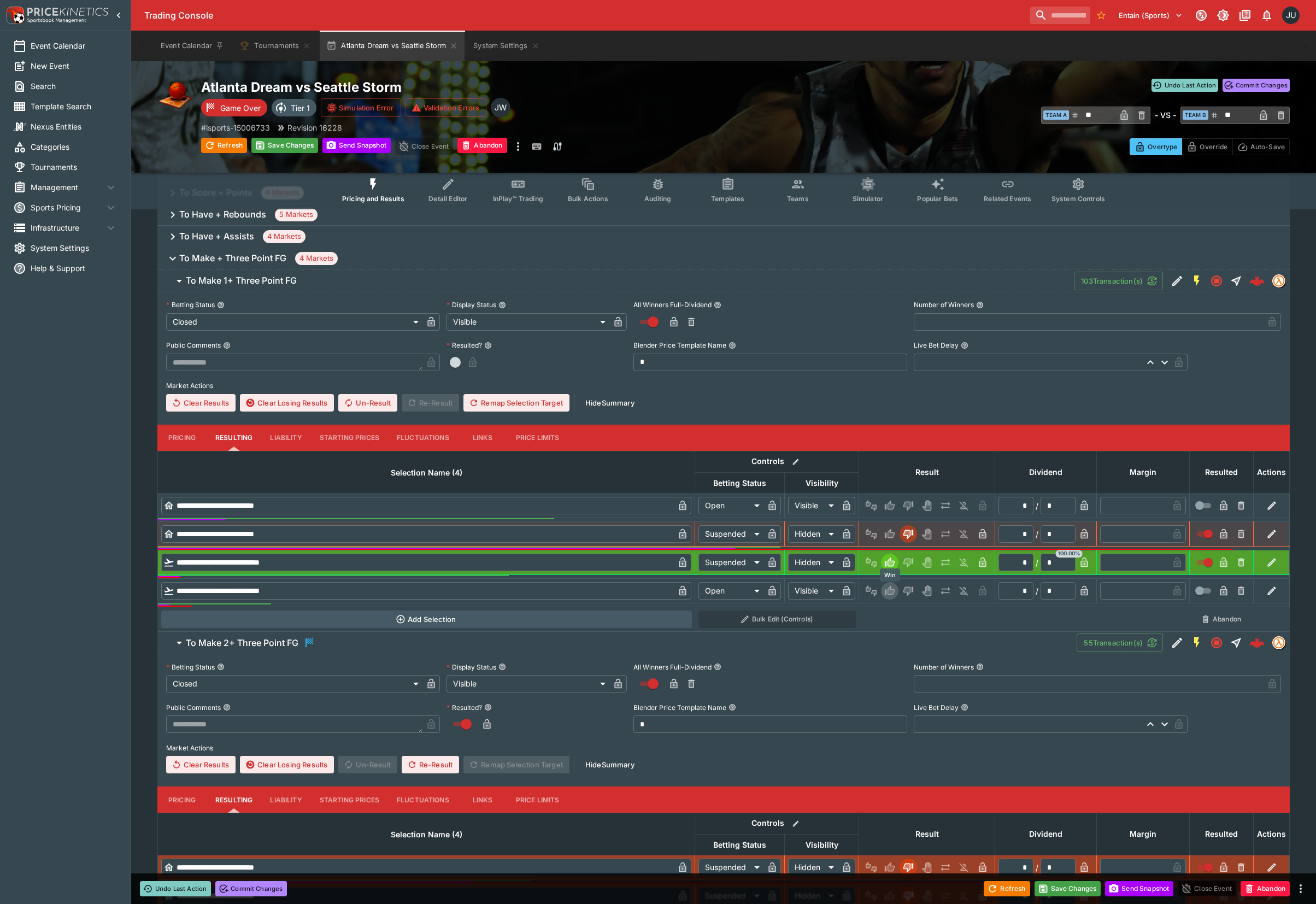
type input "*********"
type input "******"
type input "*"
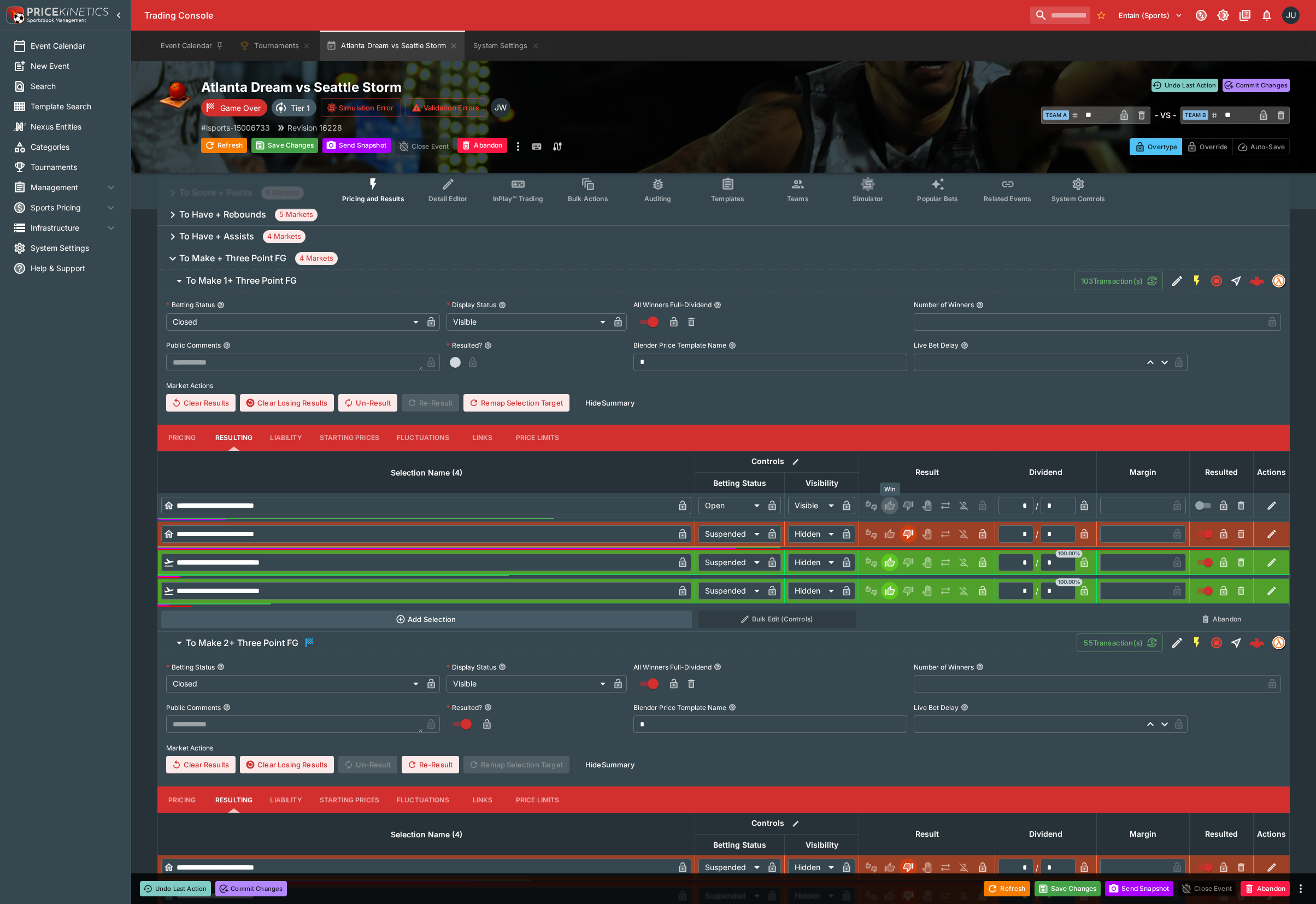
click at [890, 507] on icon "Win" at bounding box center [891, 505] width 5 height 6
type input "*********"
type input "******"
type input "*"
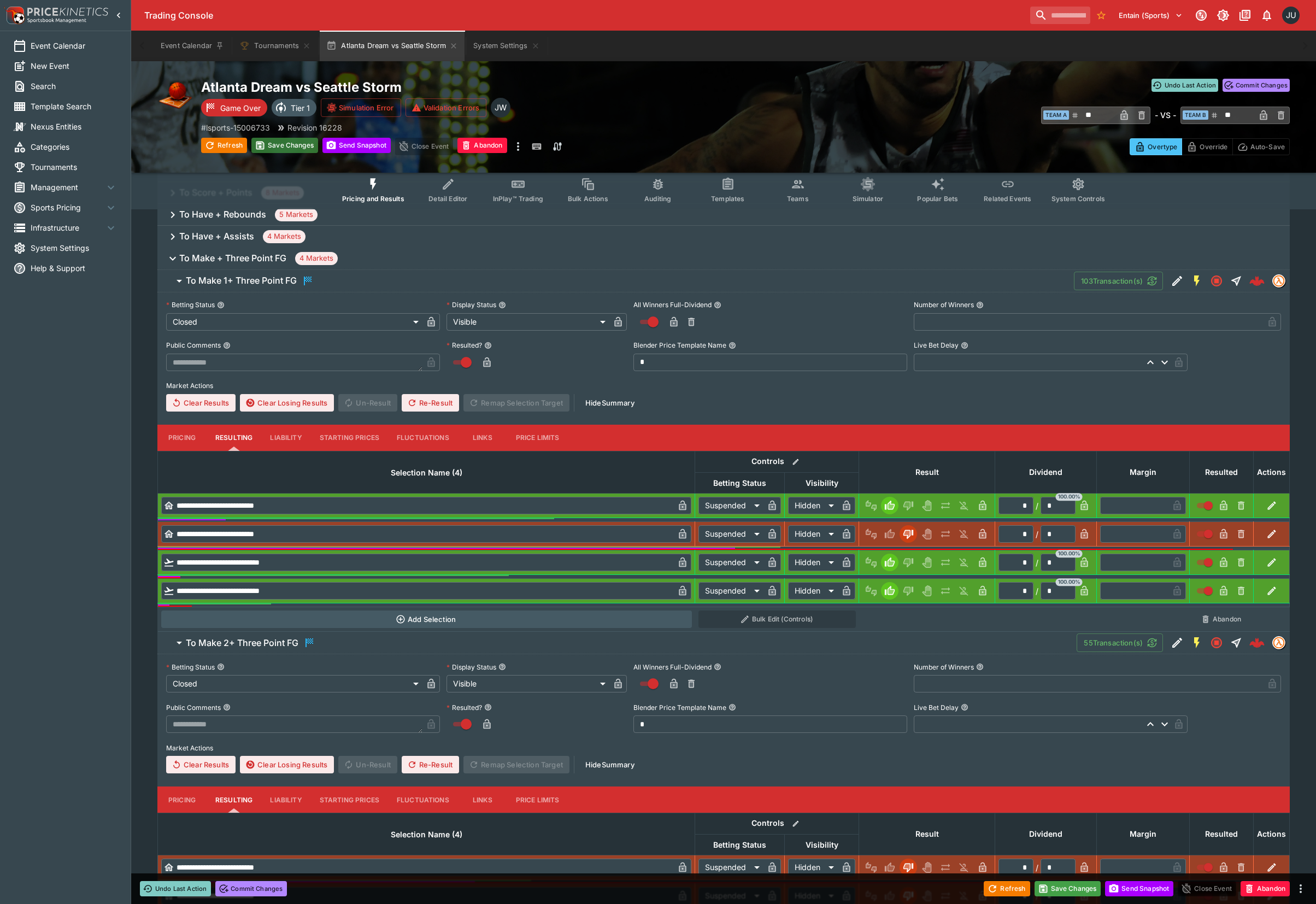
click at [292, 146] on button "Save Changes" at bounding box center [285, 146] width 67 height 15
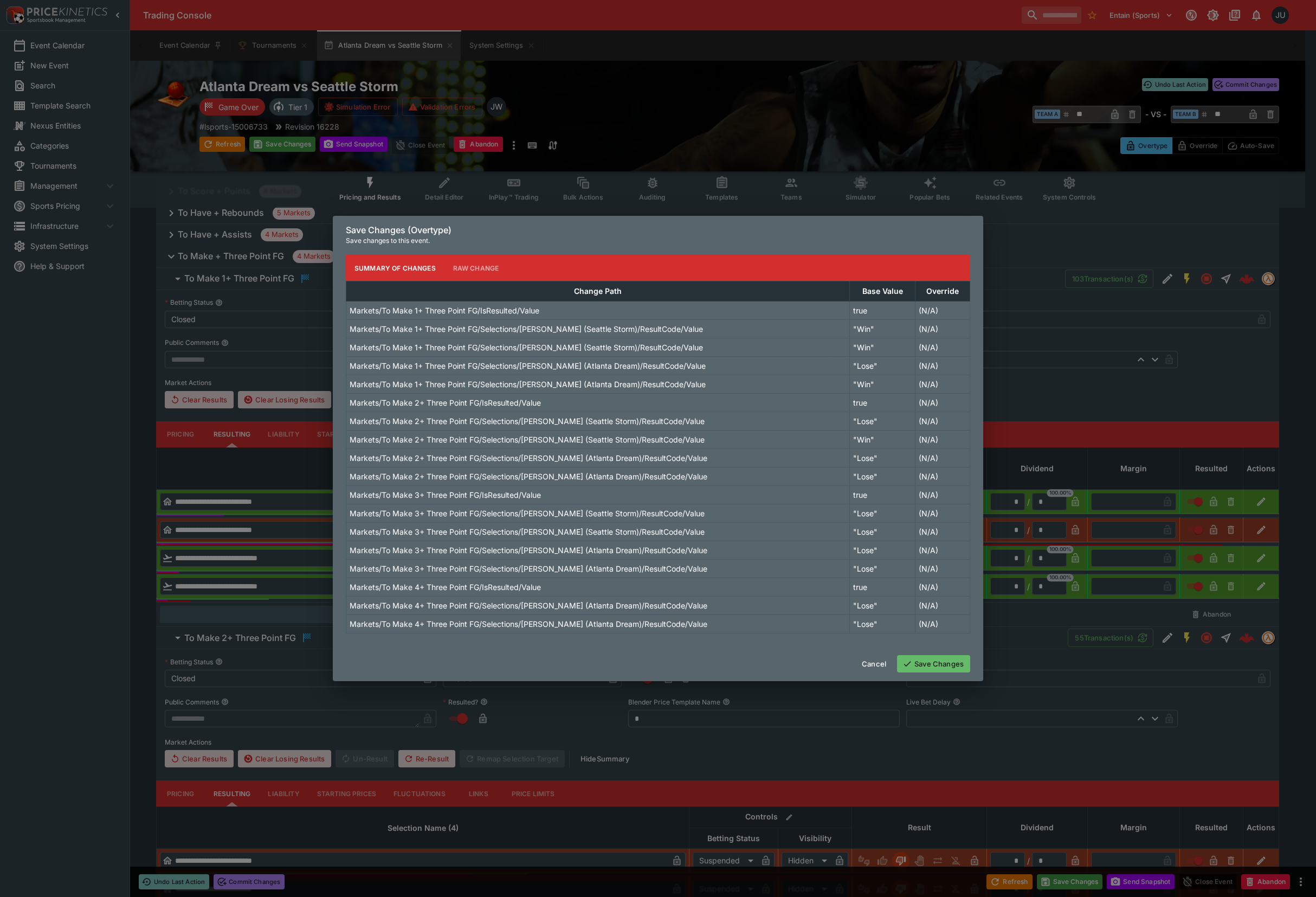
click at [954, 666] on button "Save Changes" at bounding box center [933, 663] width 73 height 17
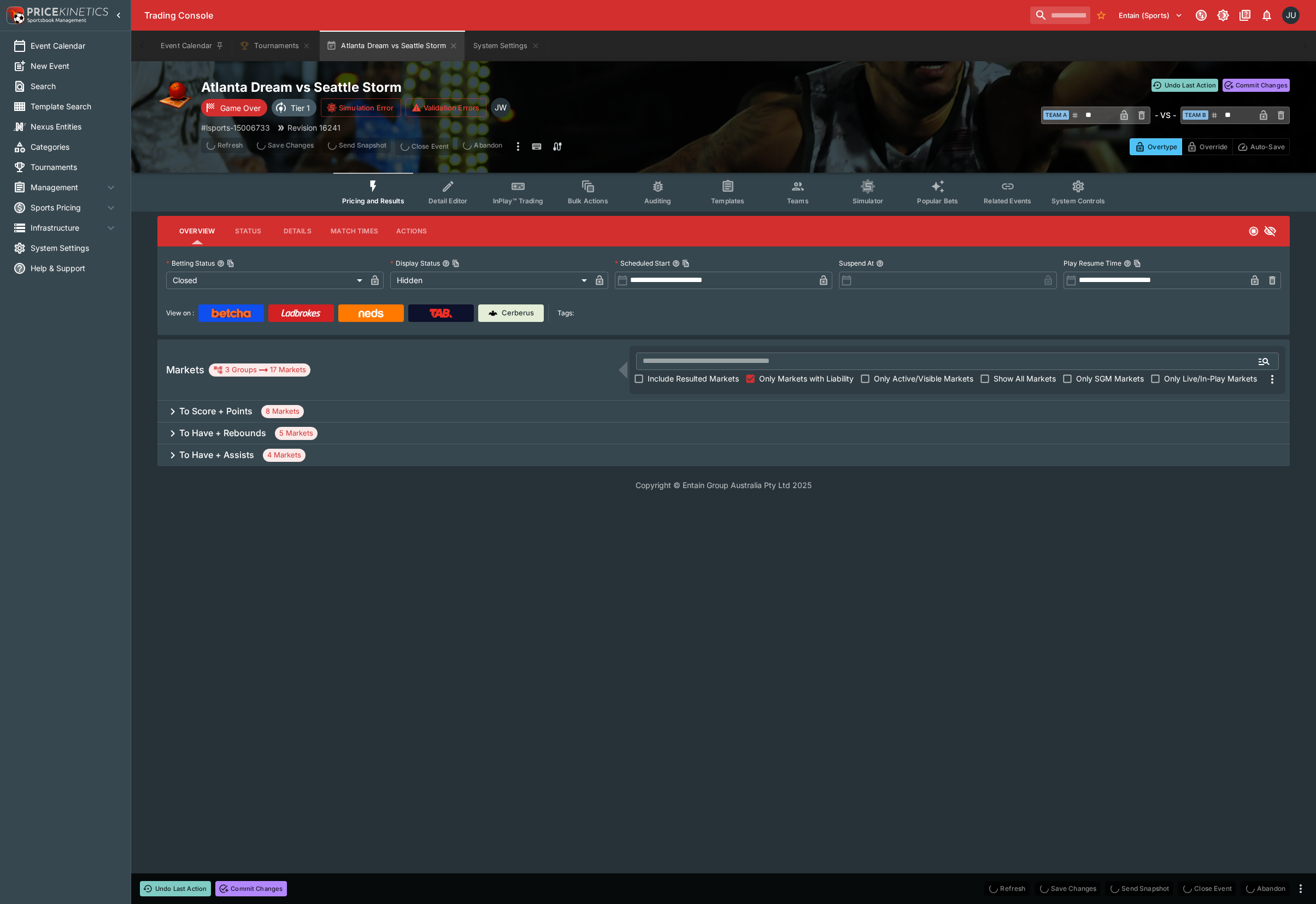
scroll to position [0, 0]
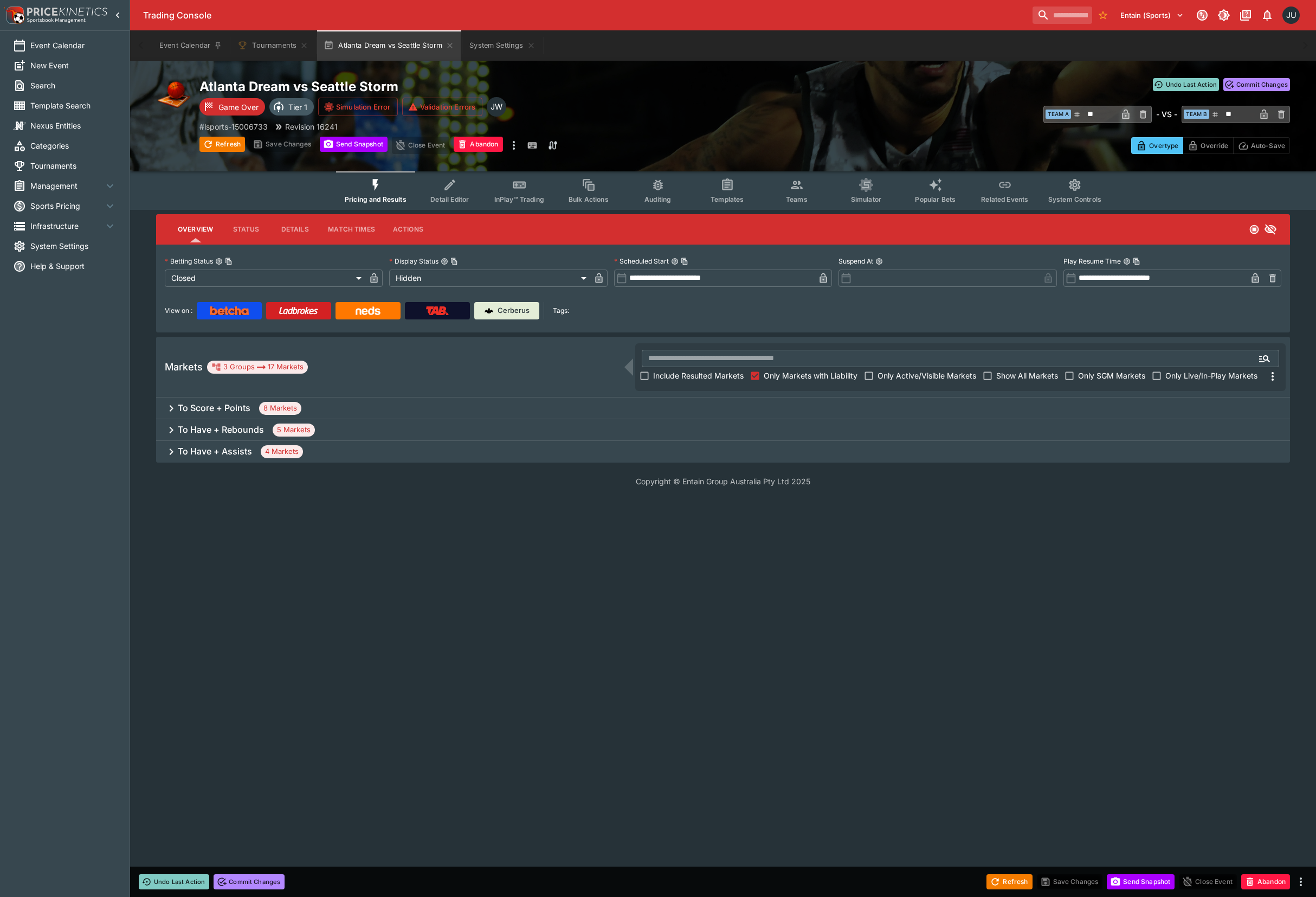
click at [215, 442] on div "To Have + Assists 4 Markets" at bounding box center [723, 452] width 1134 height 22
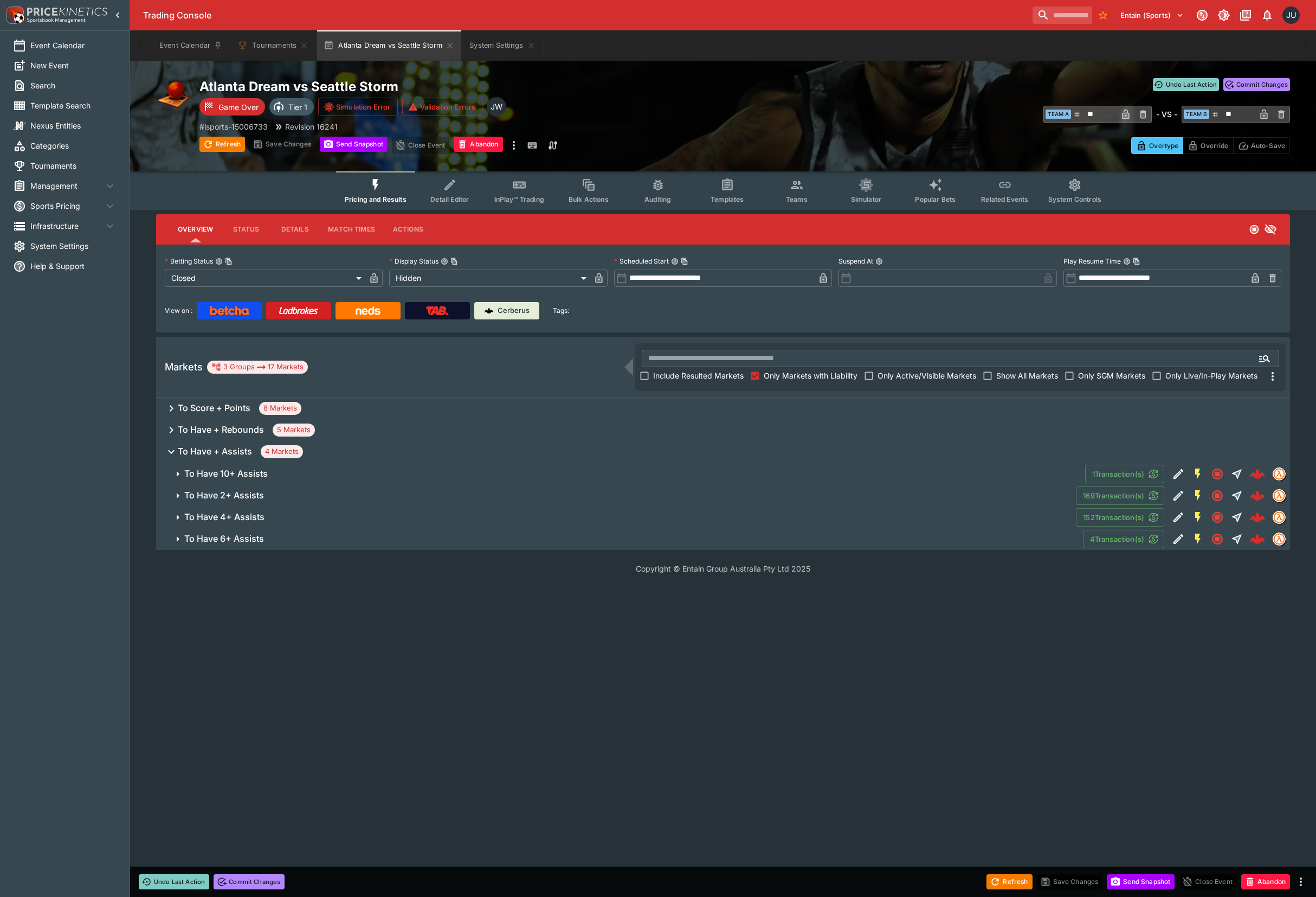
click at [252, 471] on h6 "To Have 10+ Assists" at bounding box center [226, 473] width 84 height 12
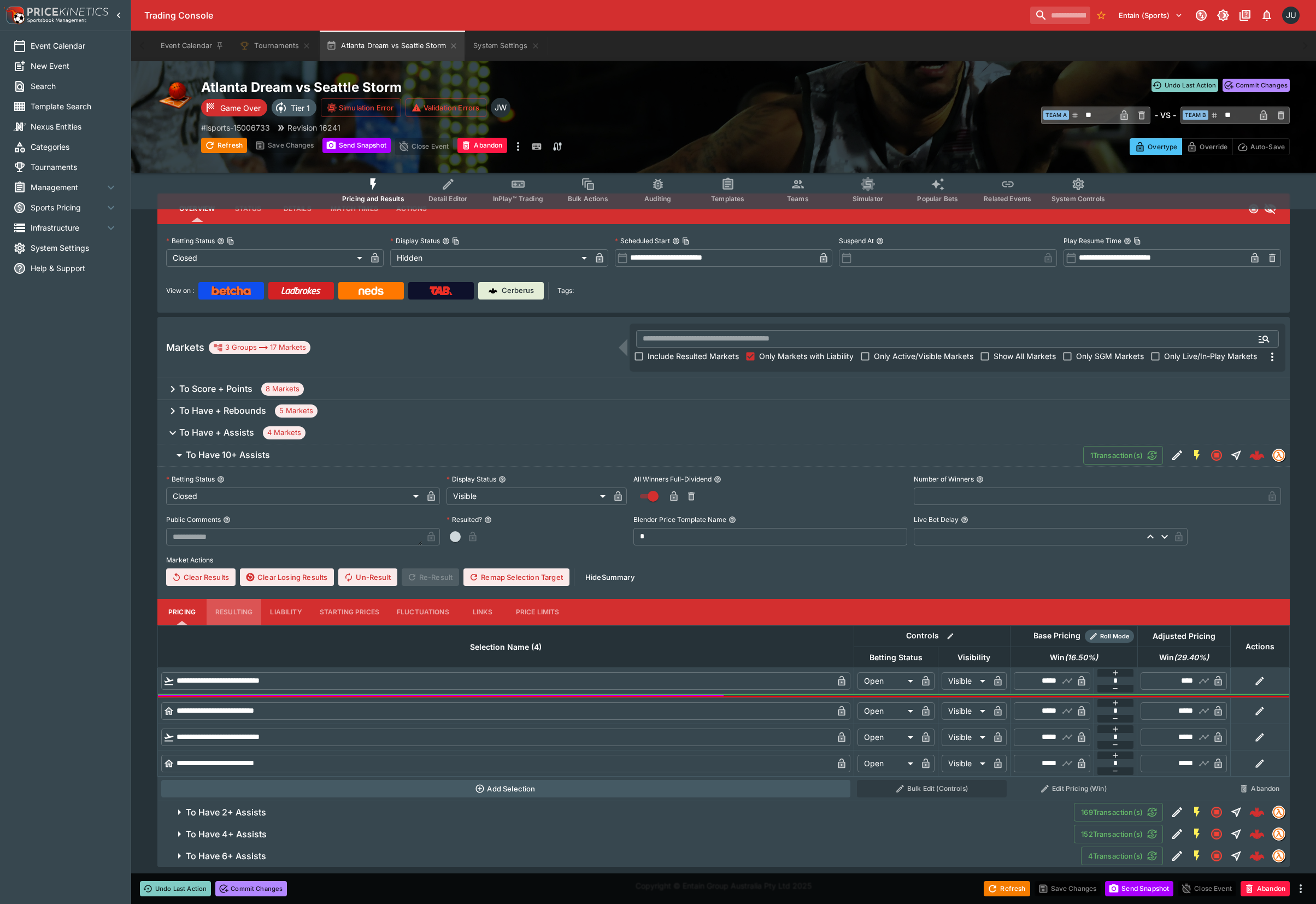
drag, startPoint x: 234, startPoint y: 616, endPoint x: 283, endPoint y: 605, distance: 50.2
click at [234, 616] on button "Resulting" at bounding box center [234, 612] width 55 height 26
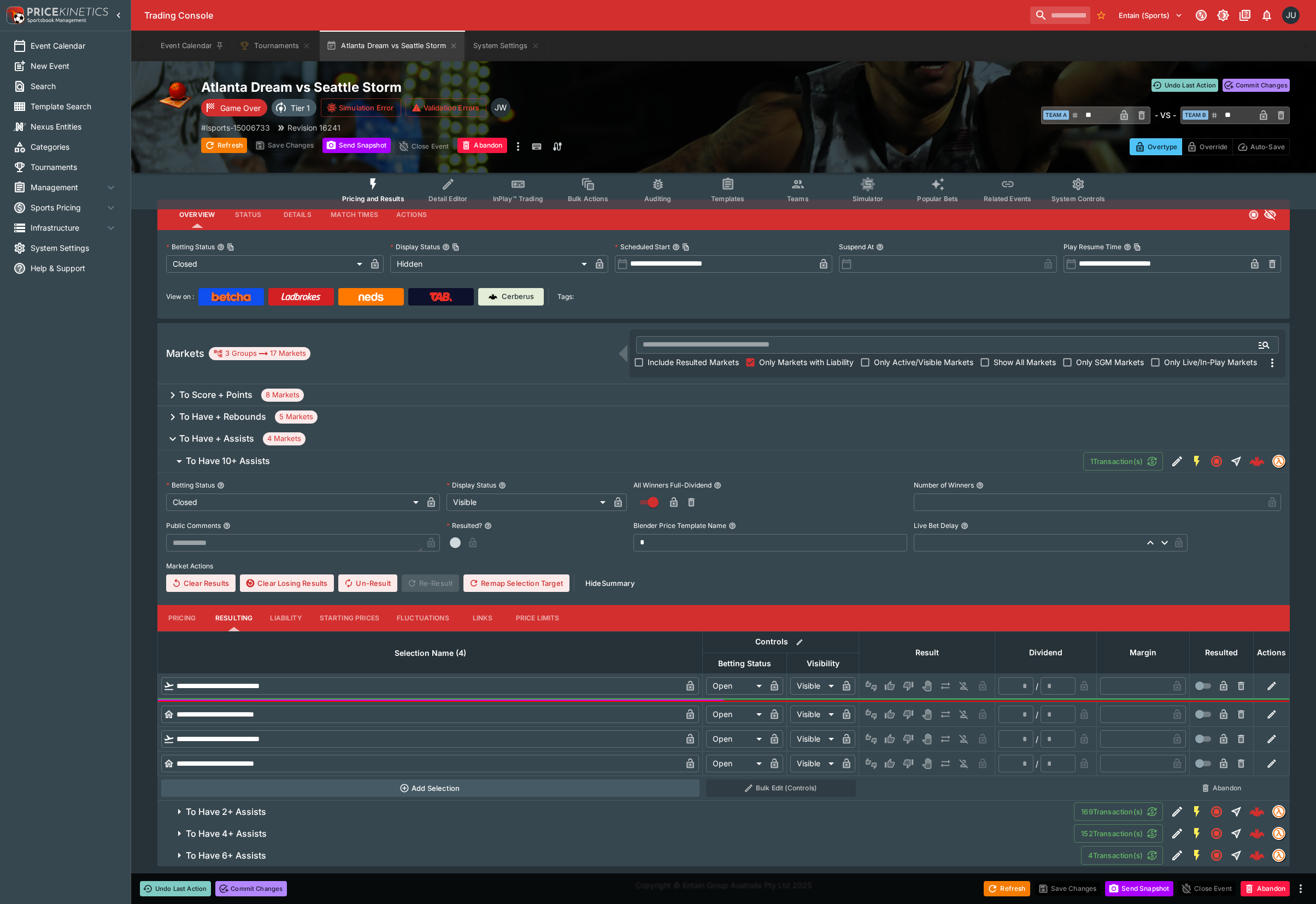
scroll to position [16, 0]
click at [890, 688] on icon "Win" at bounding box center [889, 685] width 10 height 9
type input "*********"
type input "******"
type input "*"
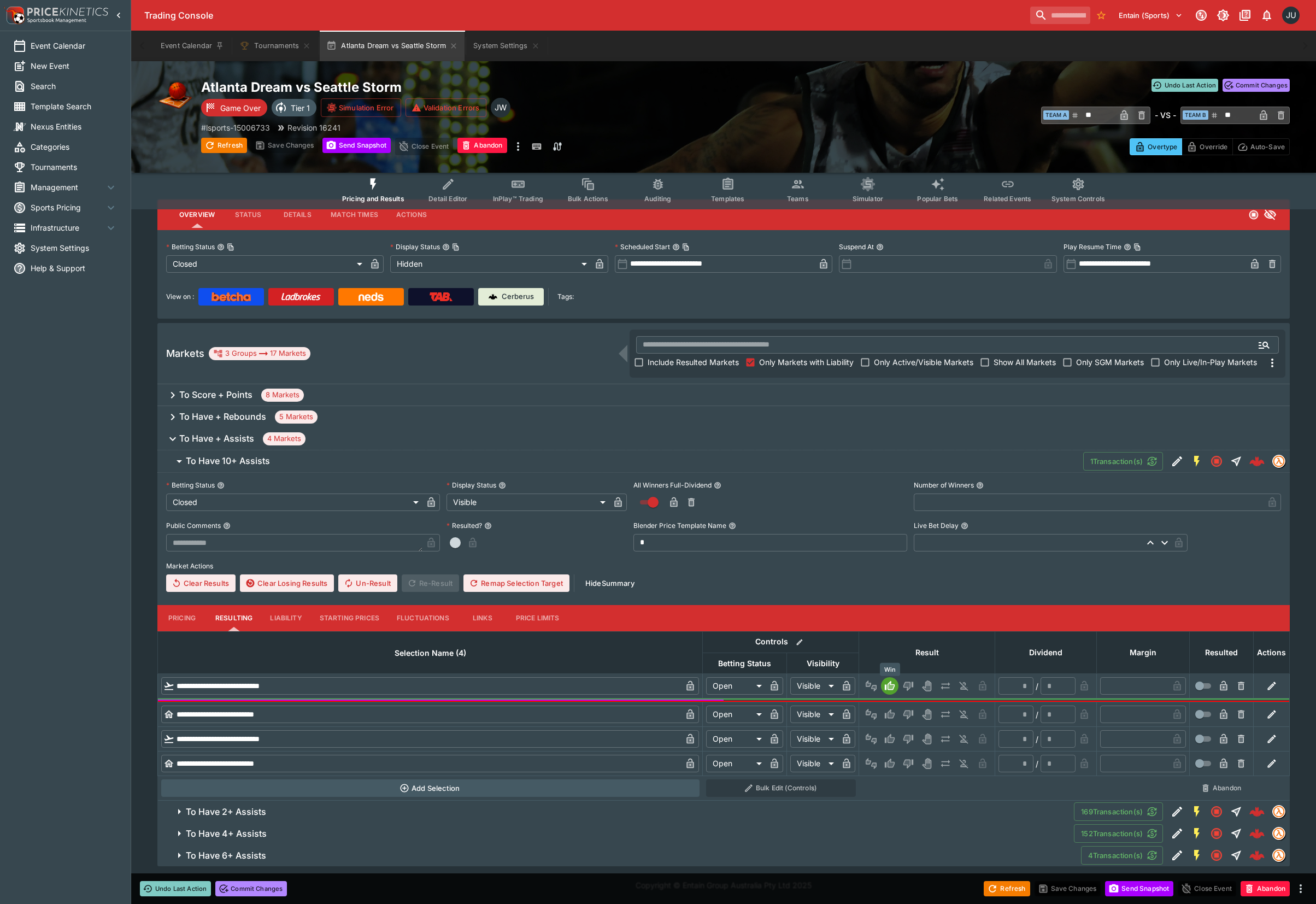
type input "*"
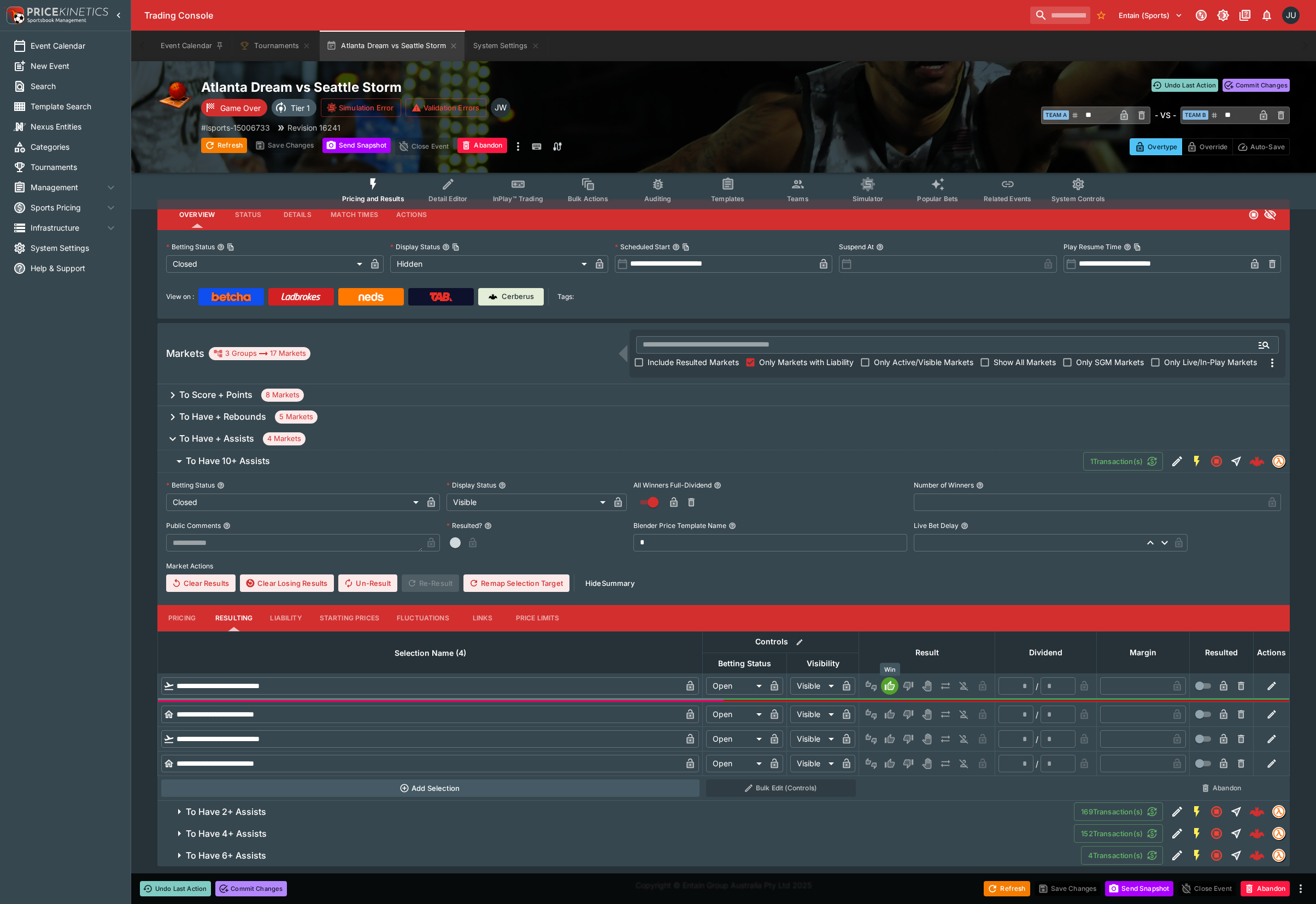
type input "*"
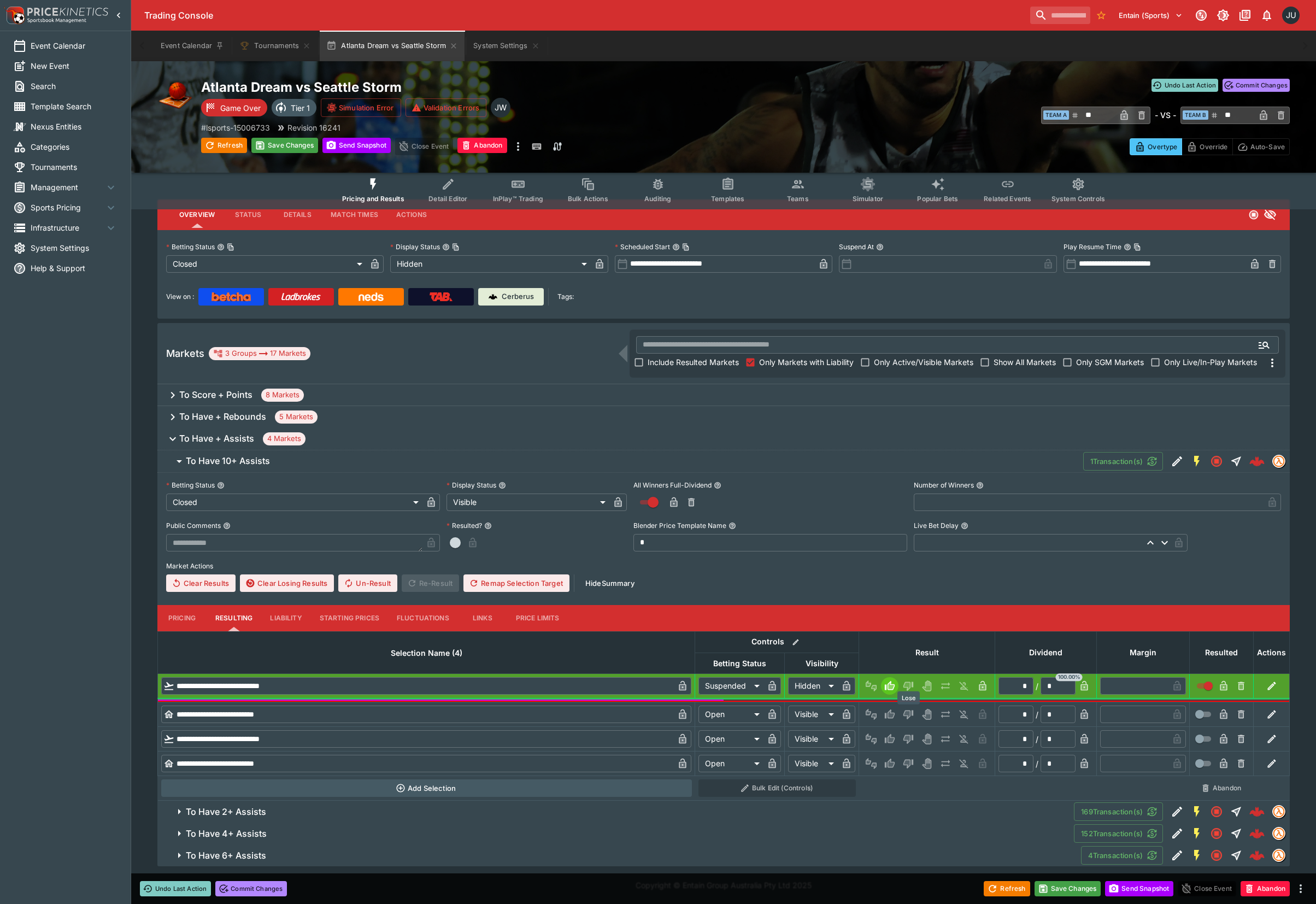
click at [905, 713] on icon "Lose" at bounding box center [907, 714] width 5 height 6
type input "*********"
type input "******"
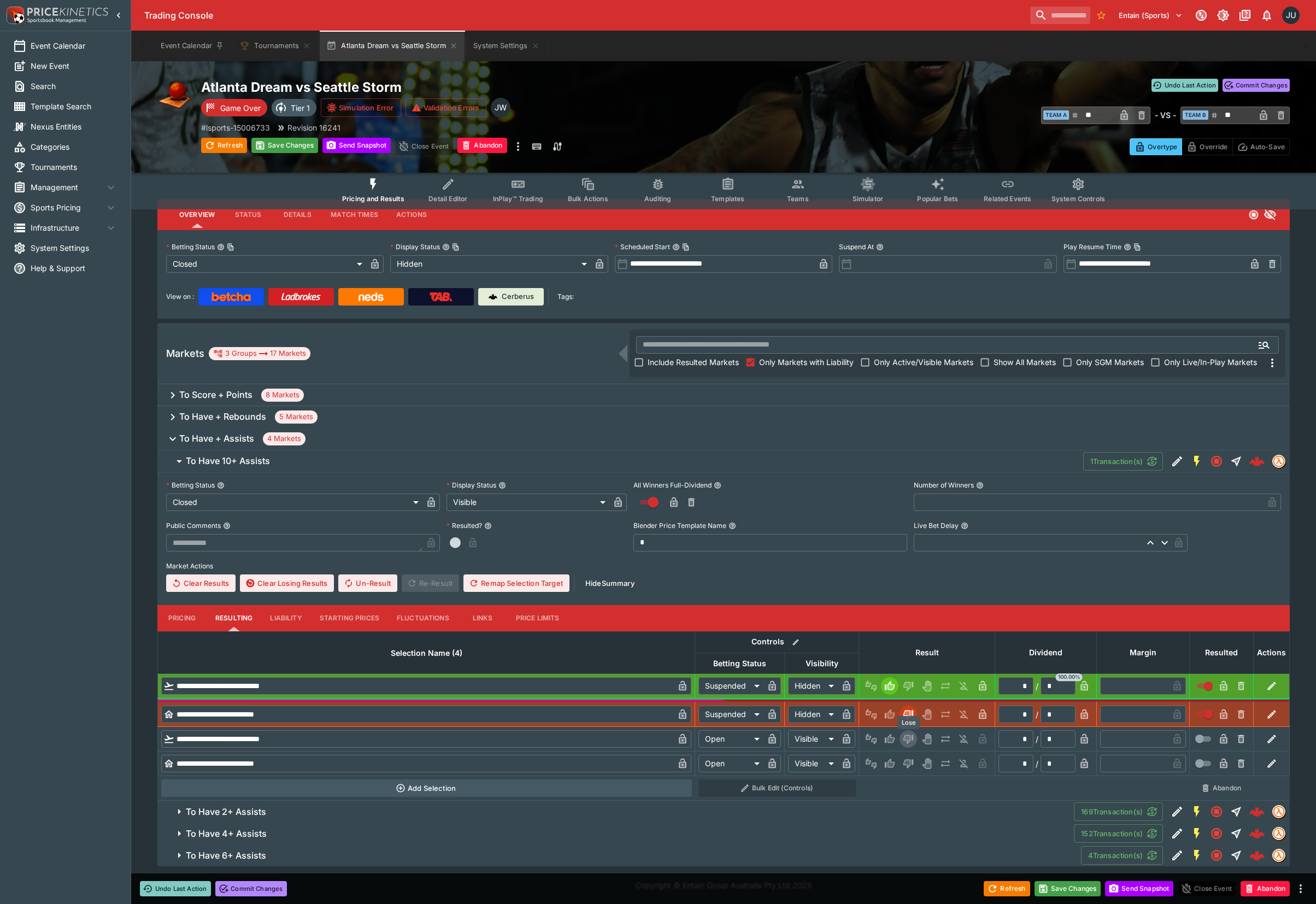
drag, startPoint x: 908, startPoint y: 739, endPoint x: 908, endPoint y: 758, distance: 19.0
click at [908, 742] on icon "Lose" at bounding box center [908, 739] width 11 height 11
type input "*********"
type input "******"
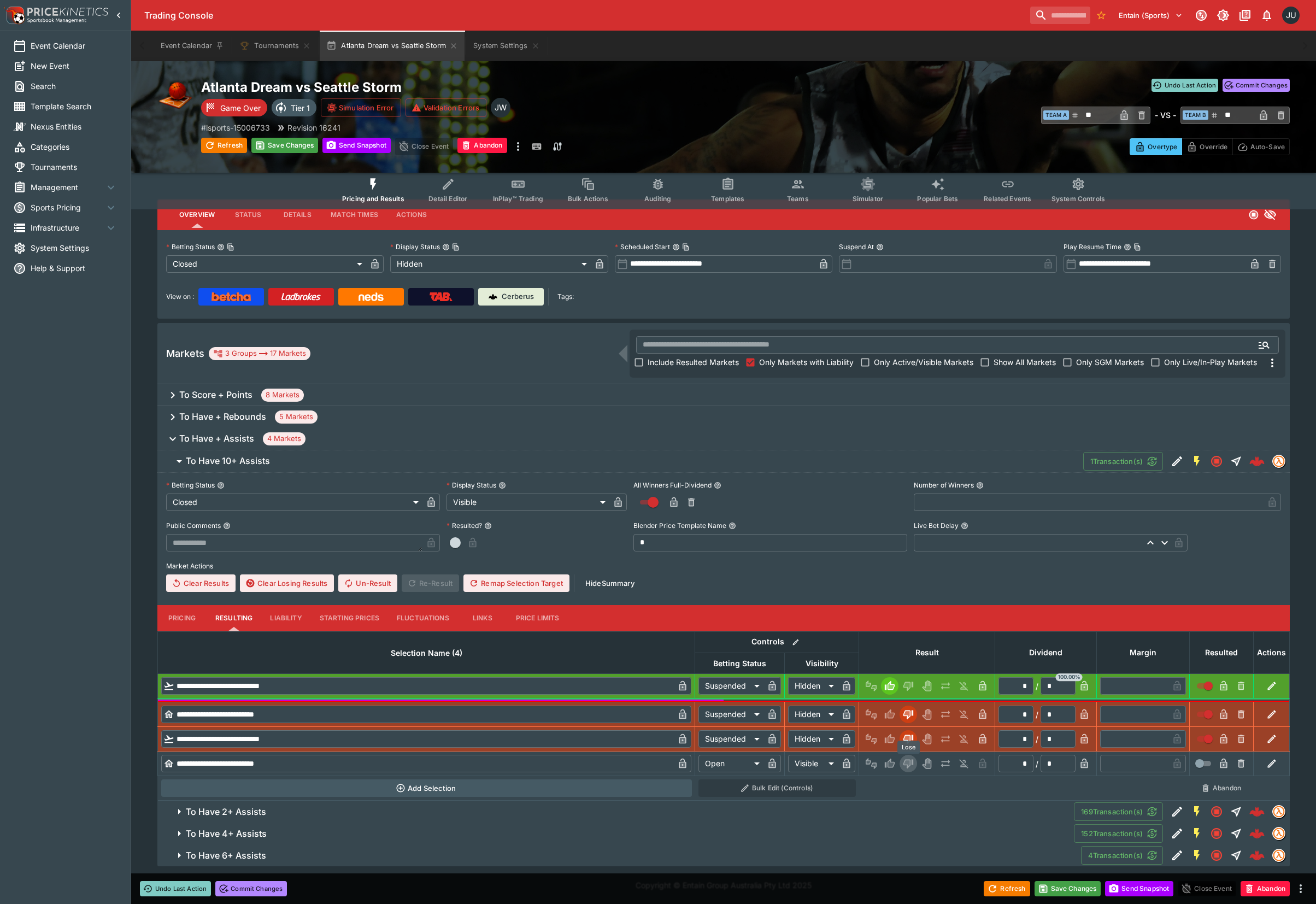
click at [908, 759] on icon "Lose" at bounding box center [908, 763] width 11 height 11
type input "*********"
type input "******"
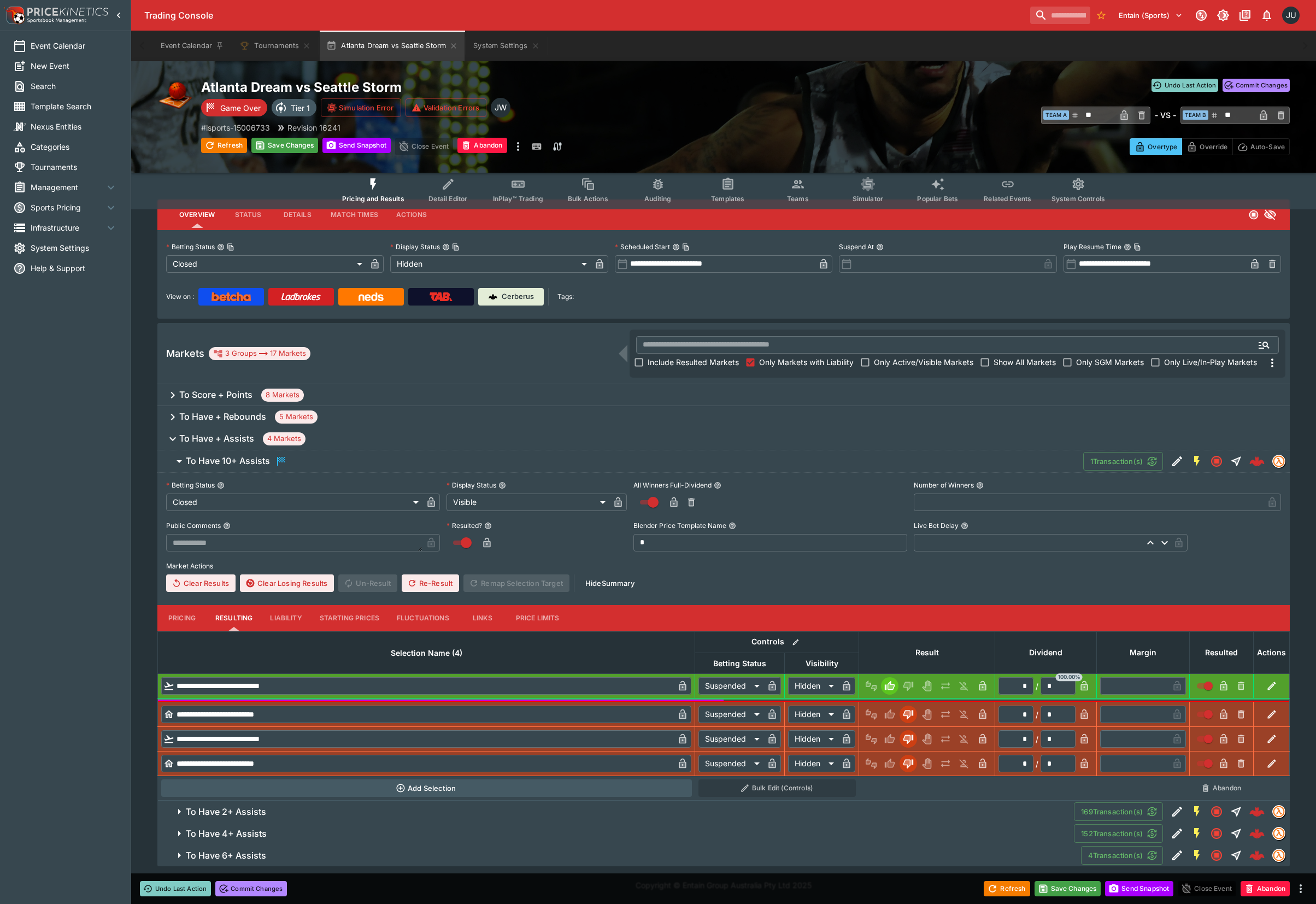
click at [301, 858] on span "To Have 6+ Assists" at bounding box center [629, 856] width 886 height 12
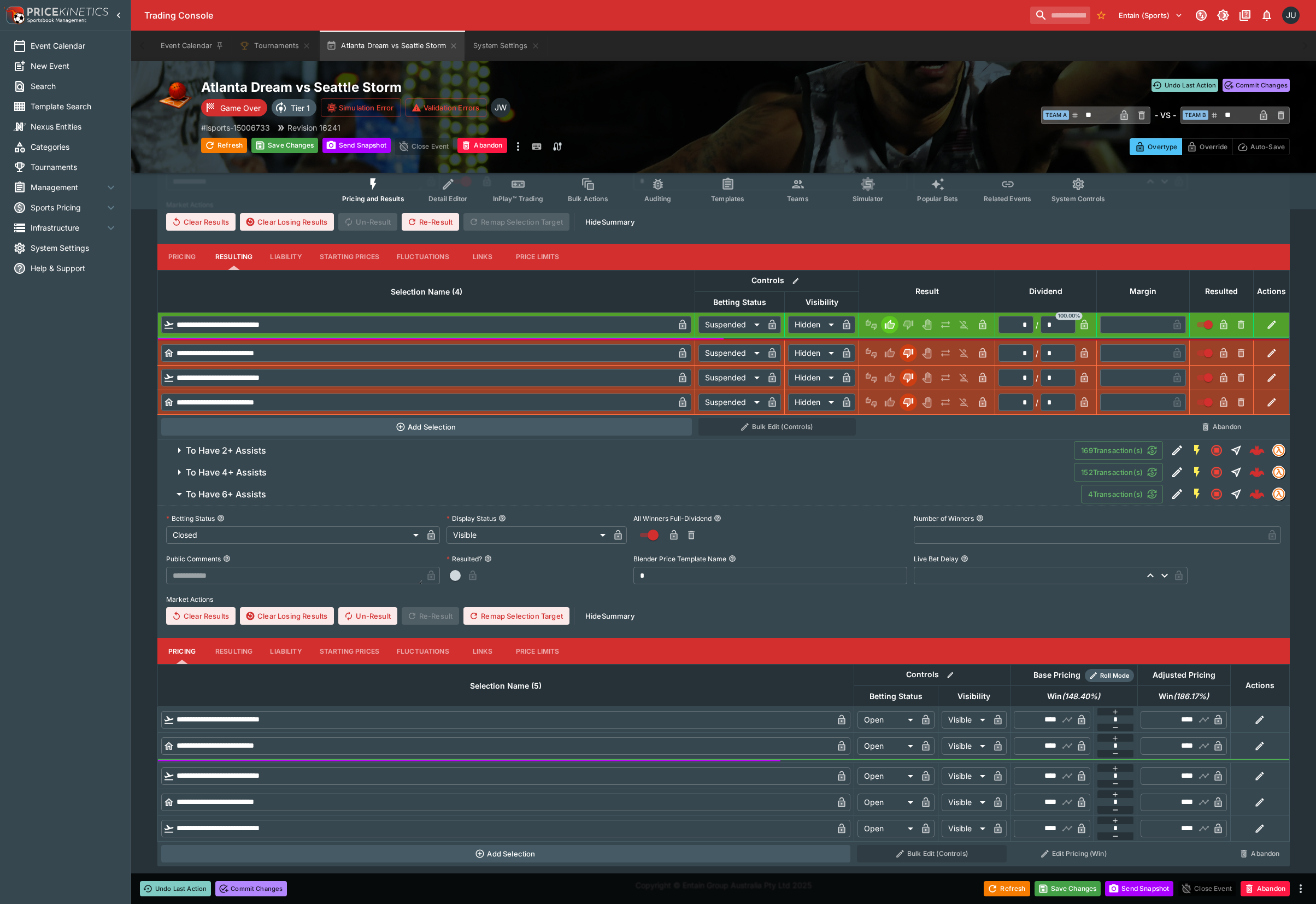
drag, startPoint x: 224, startPoint y: 648, endPoint x: 287, endPoint y: 660, distance: 64.1
click at [224, 270] on button "Resulting" at bounding box center [234, 256] width 55 height 26
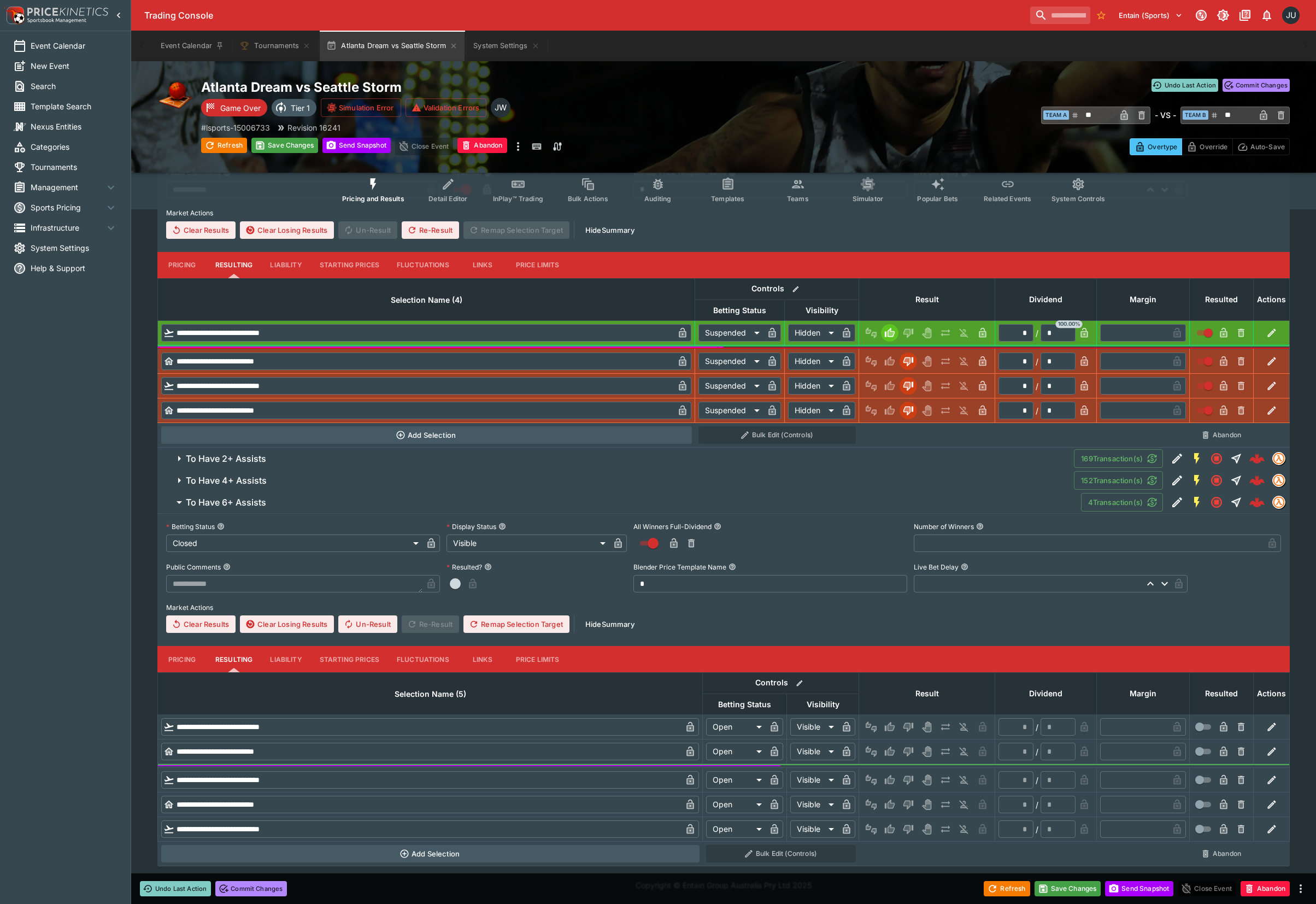
scroll to position [372, 0]
click at [894, 724] on icon "Win" at bounding box center [889, 726] width 10 height 9
type input "*********"
type input "******"
type input "*"
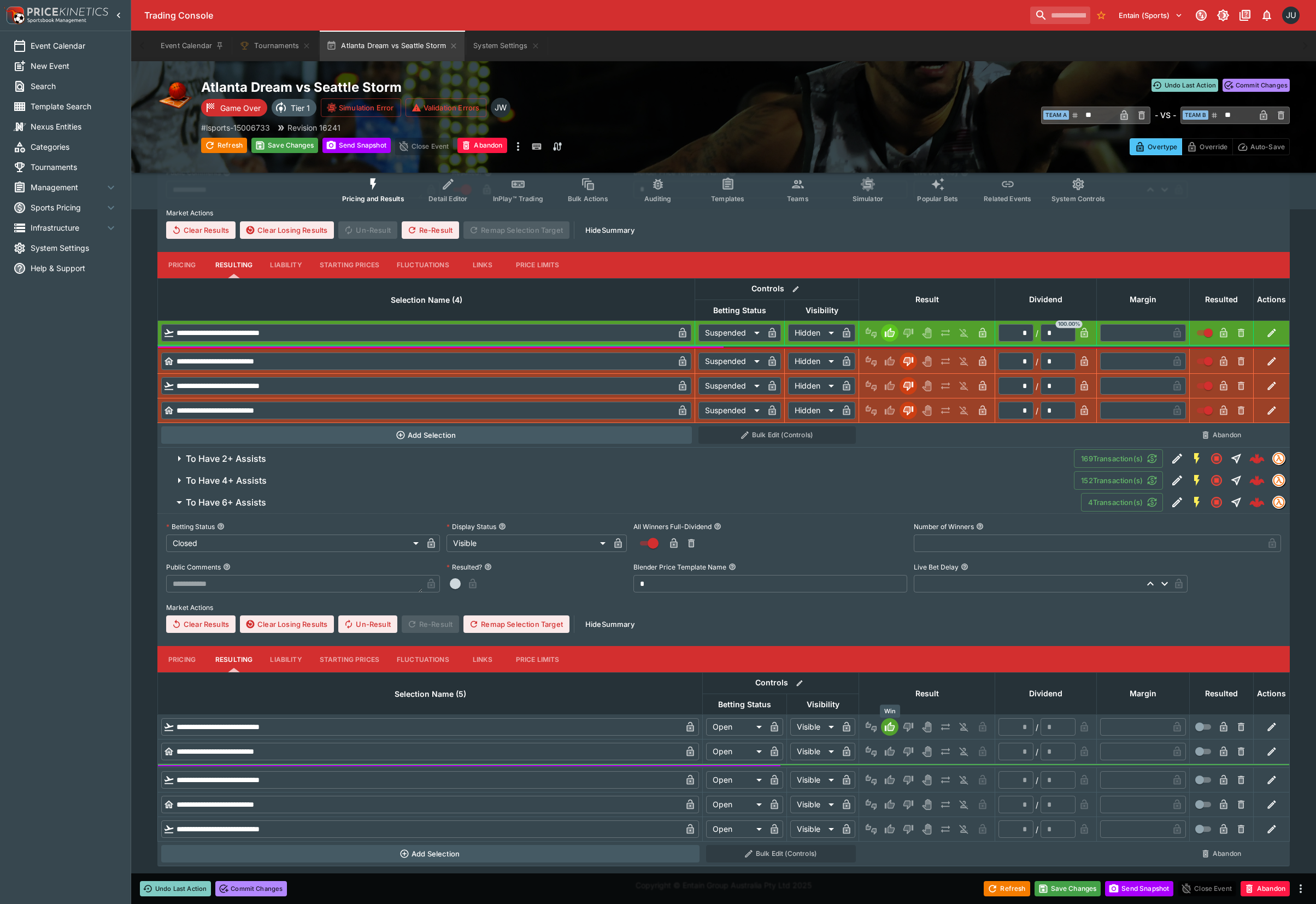
type input "*"
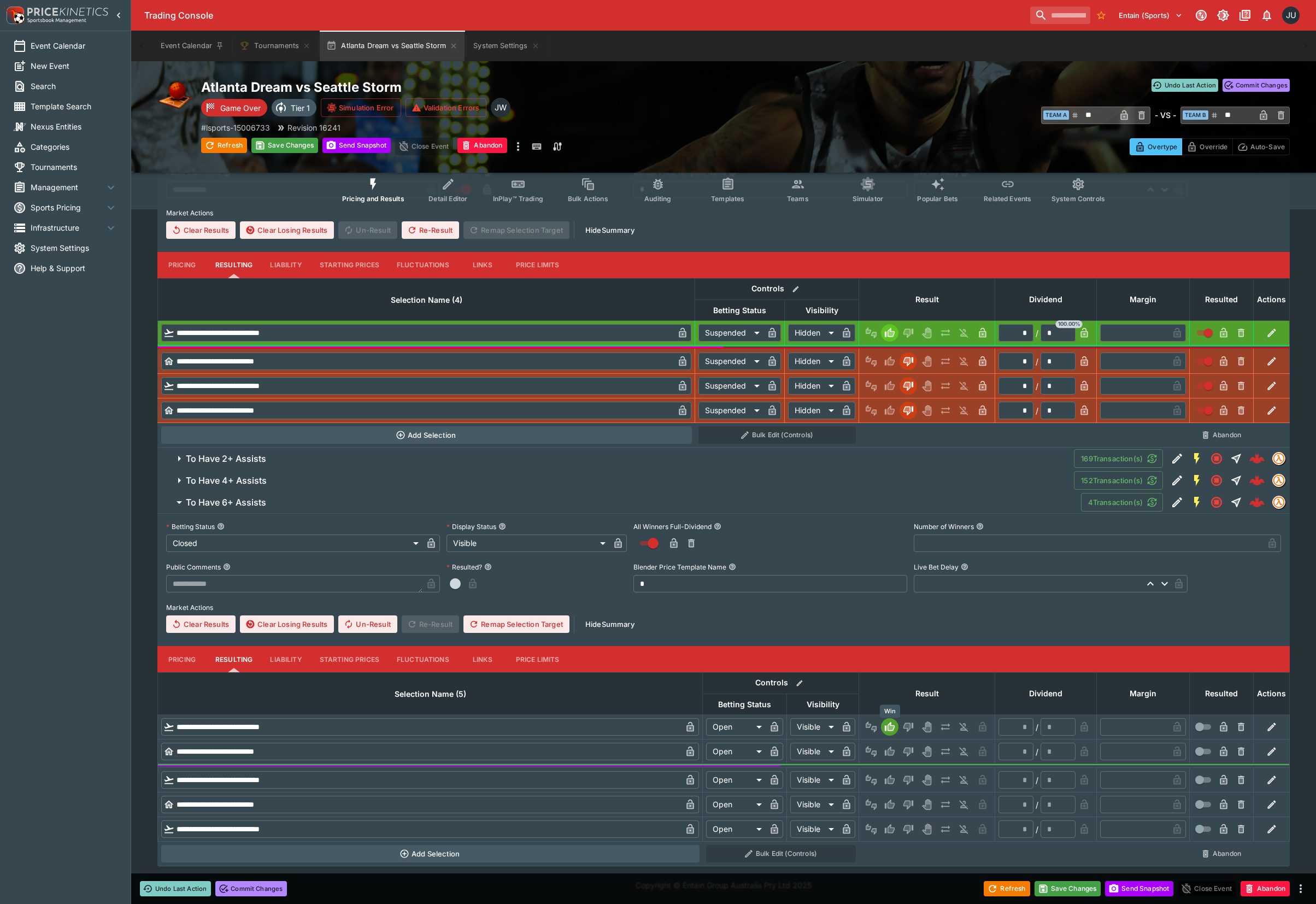
type input "*"
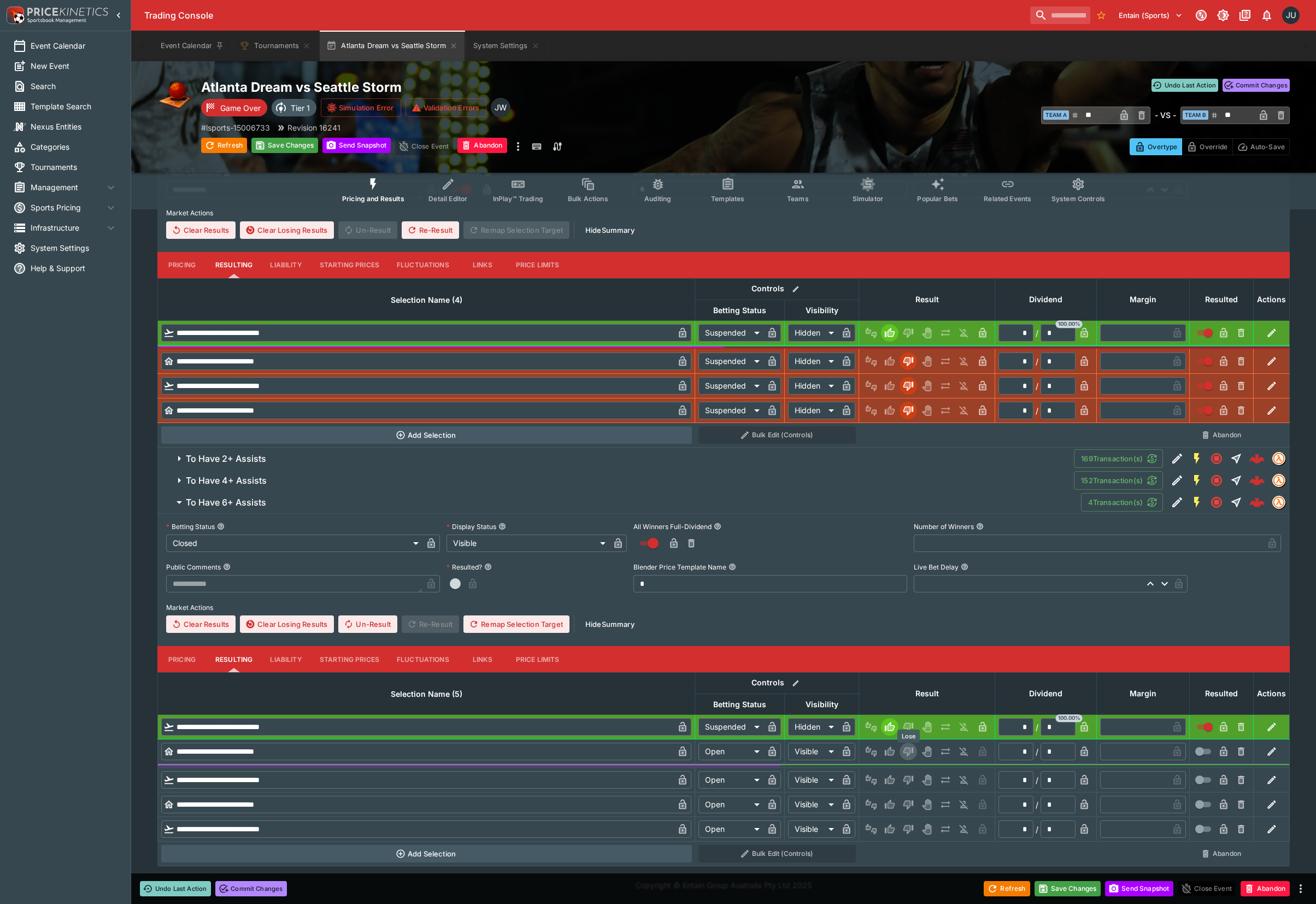
click at [912, 754] on icon "Lose" at bounding box center [908, 751] width 11 height 11
type input "*********"
type input "******"
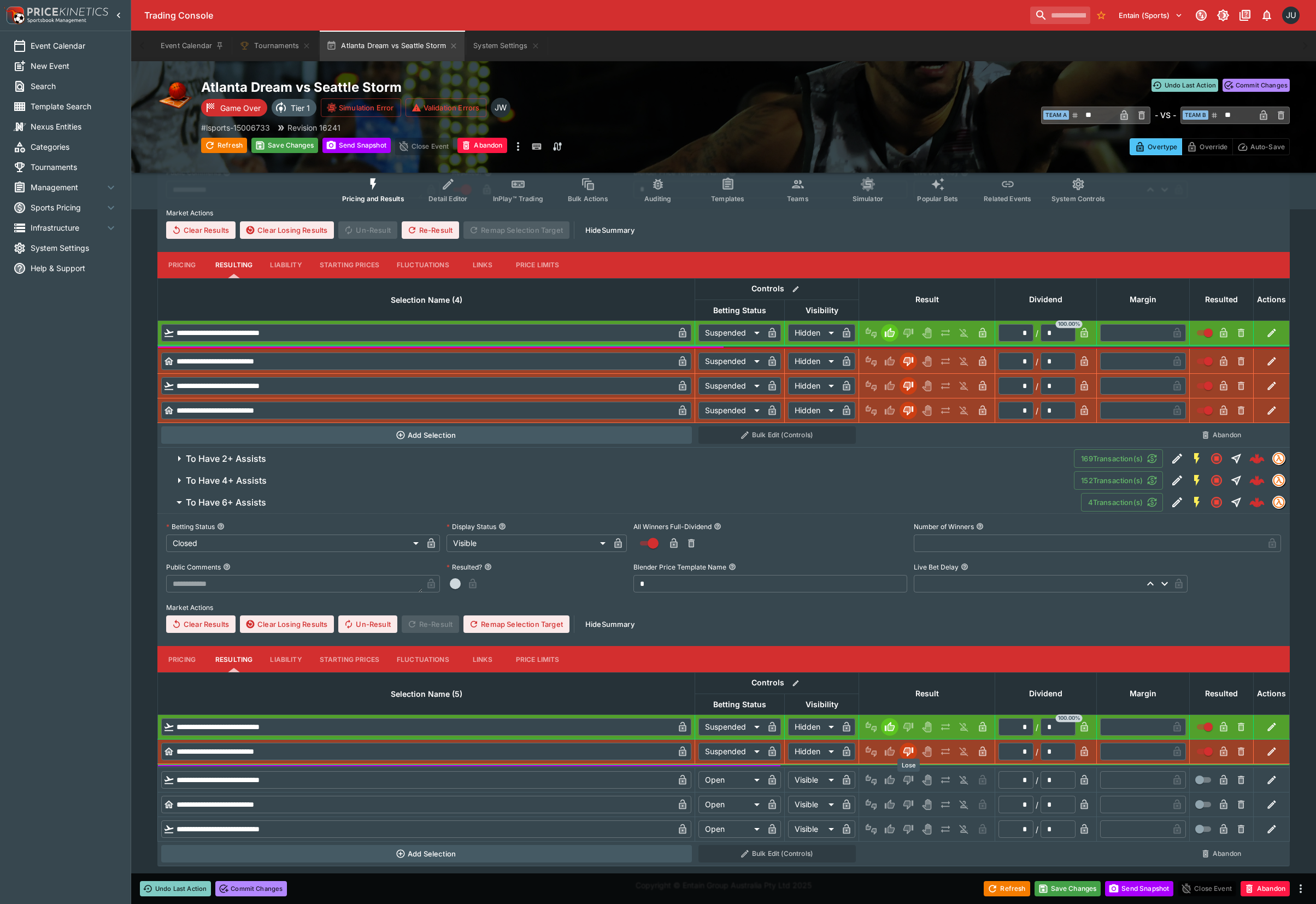
drag, startPoint x: 908, startPoint y: 774, endPoint x: 908, endPoint y: 786, distance: 12.0
click at [908, 776] on icon "Lose" at bounding box center [908, 780] width 11 height 11
type input "*********"
type input "******"
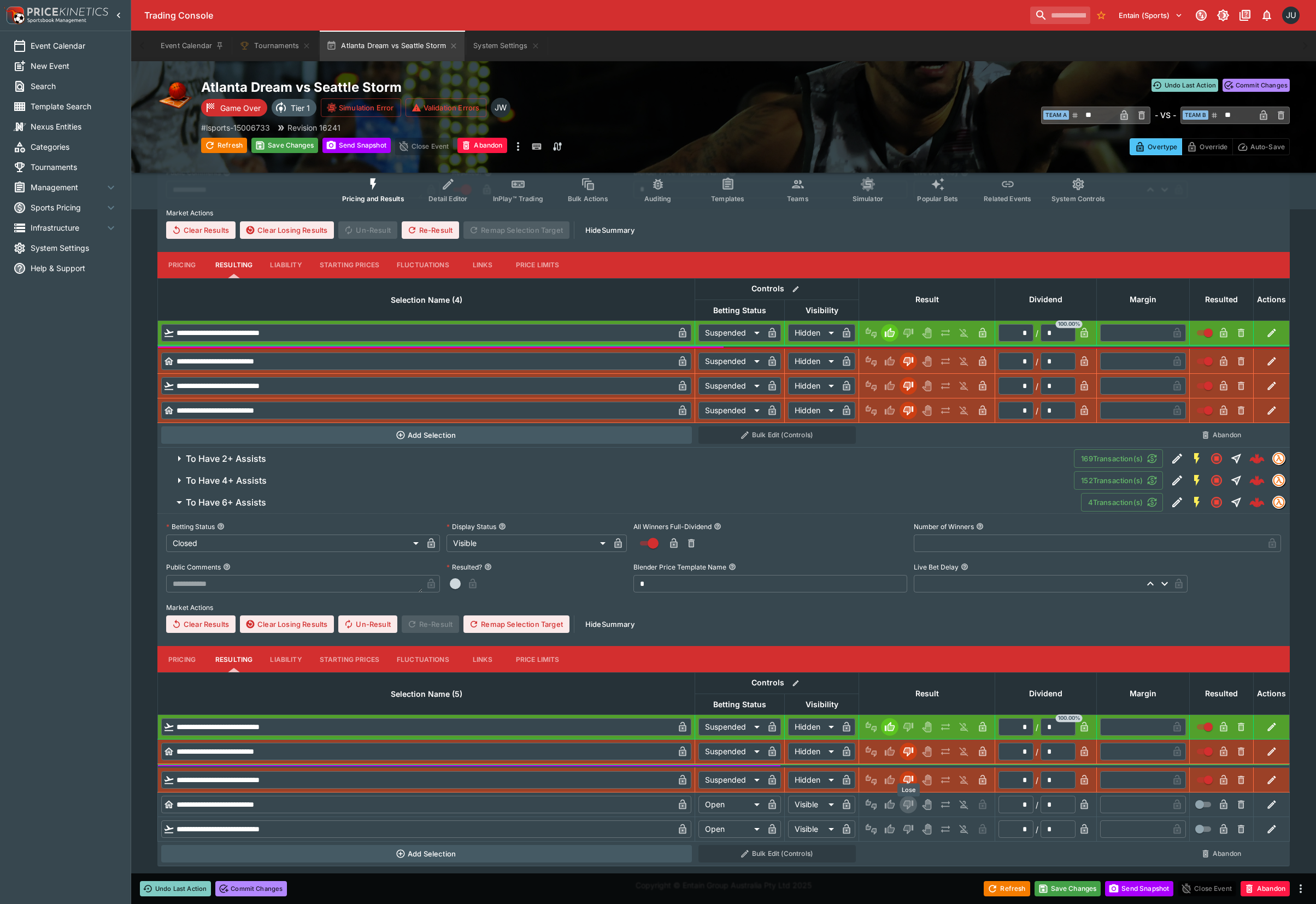
drag, startPoint x: 908, startPoint y: 803, endPoint x: 908, endPoint y: 827, distance: 24.0
click at [908, 809] on icon "Lose" at bounding box center [908, 804] width 11 height 11
type input "*********"
type input "******"
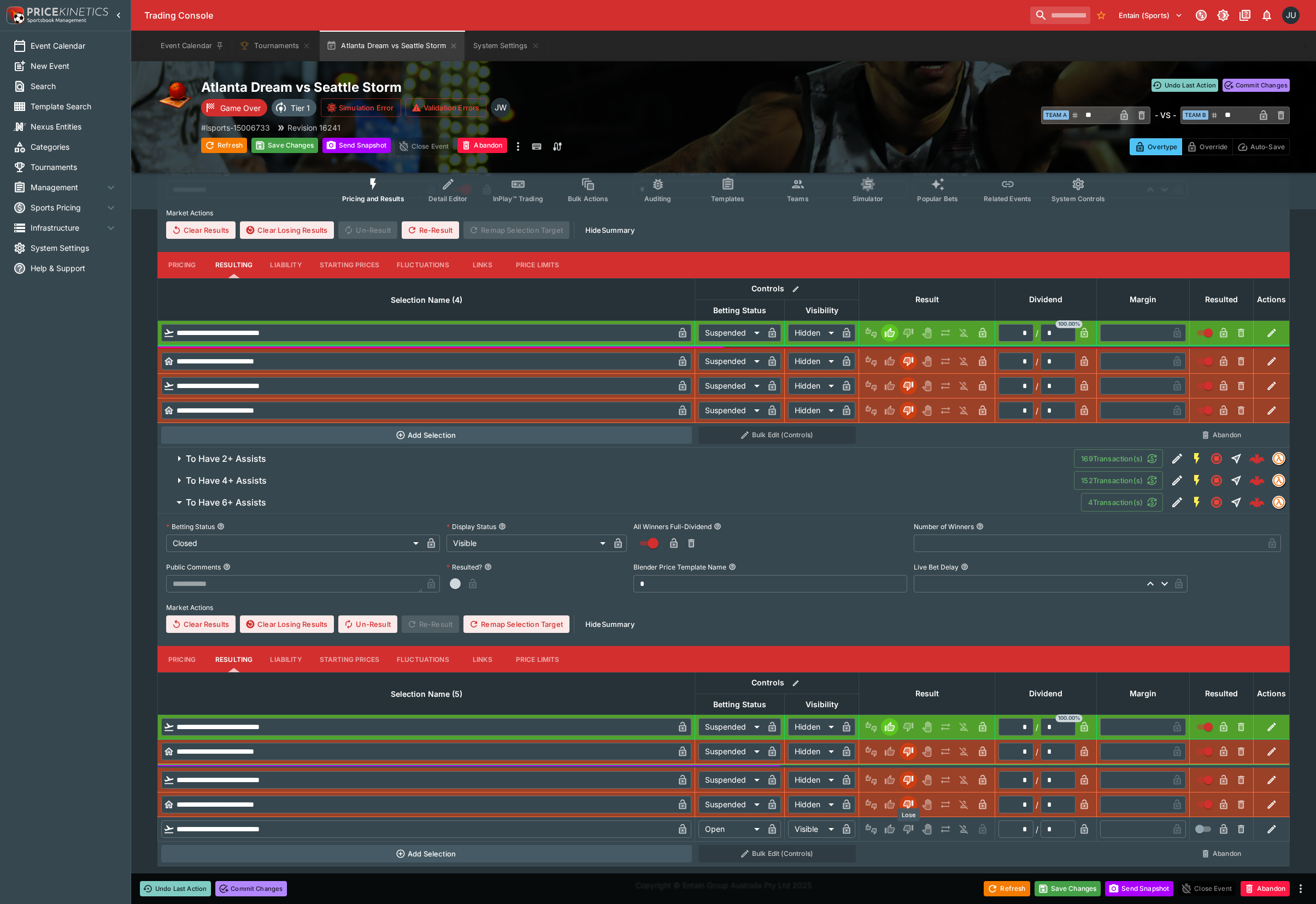
click at [908, 829] on icon "Lose" at bounding box center [907, 829] width 5 height 6
type input "*********"
type input "******"
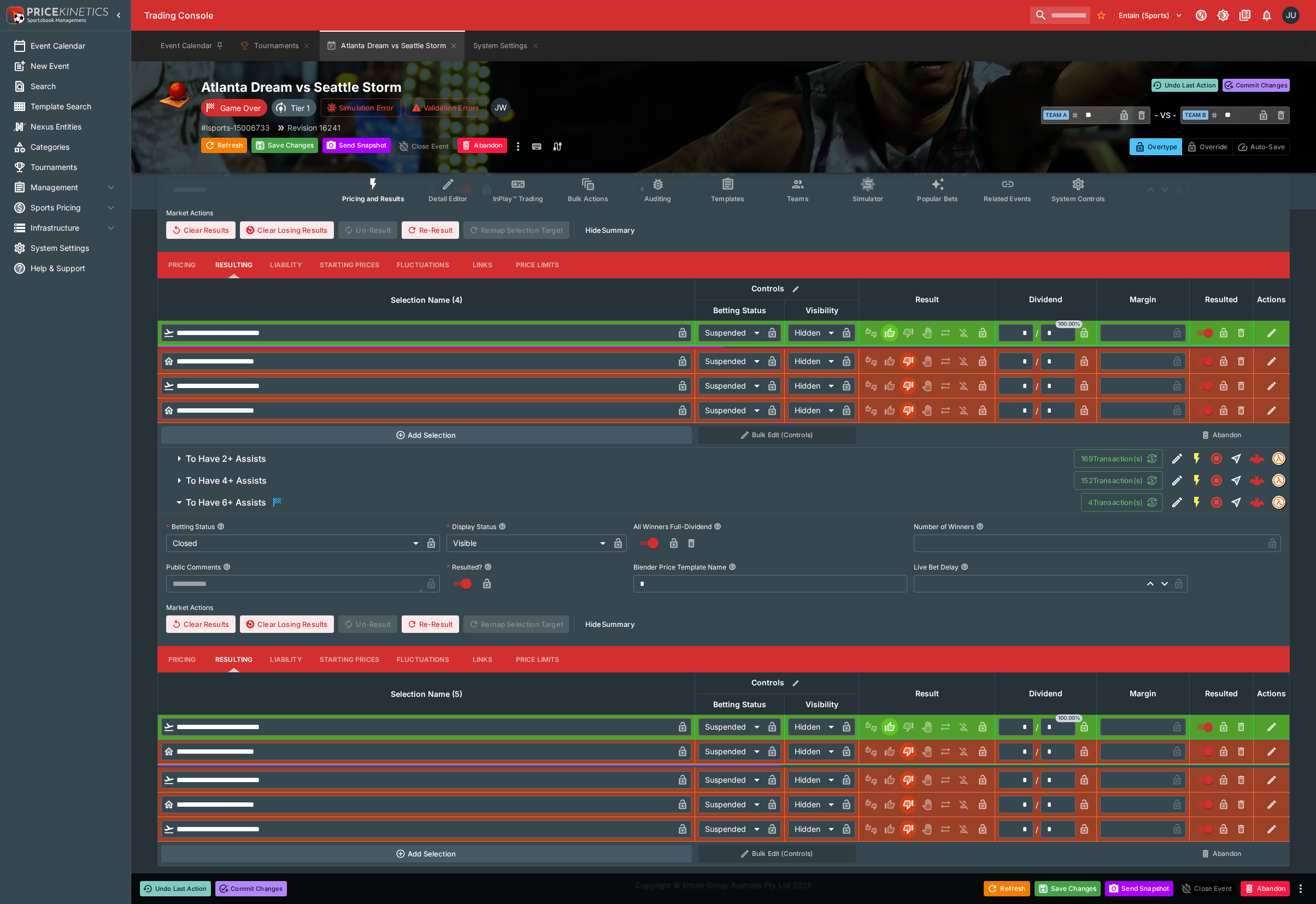
click at [257, 478] on h6 "To Have 4+ Assists" at bounding box center [227, 480] width 81 height 12
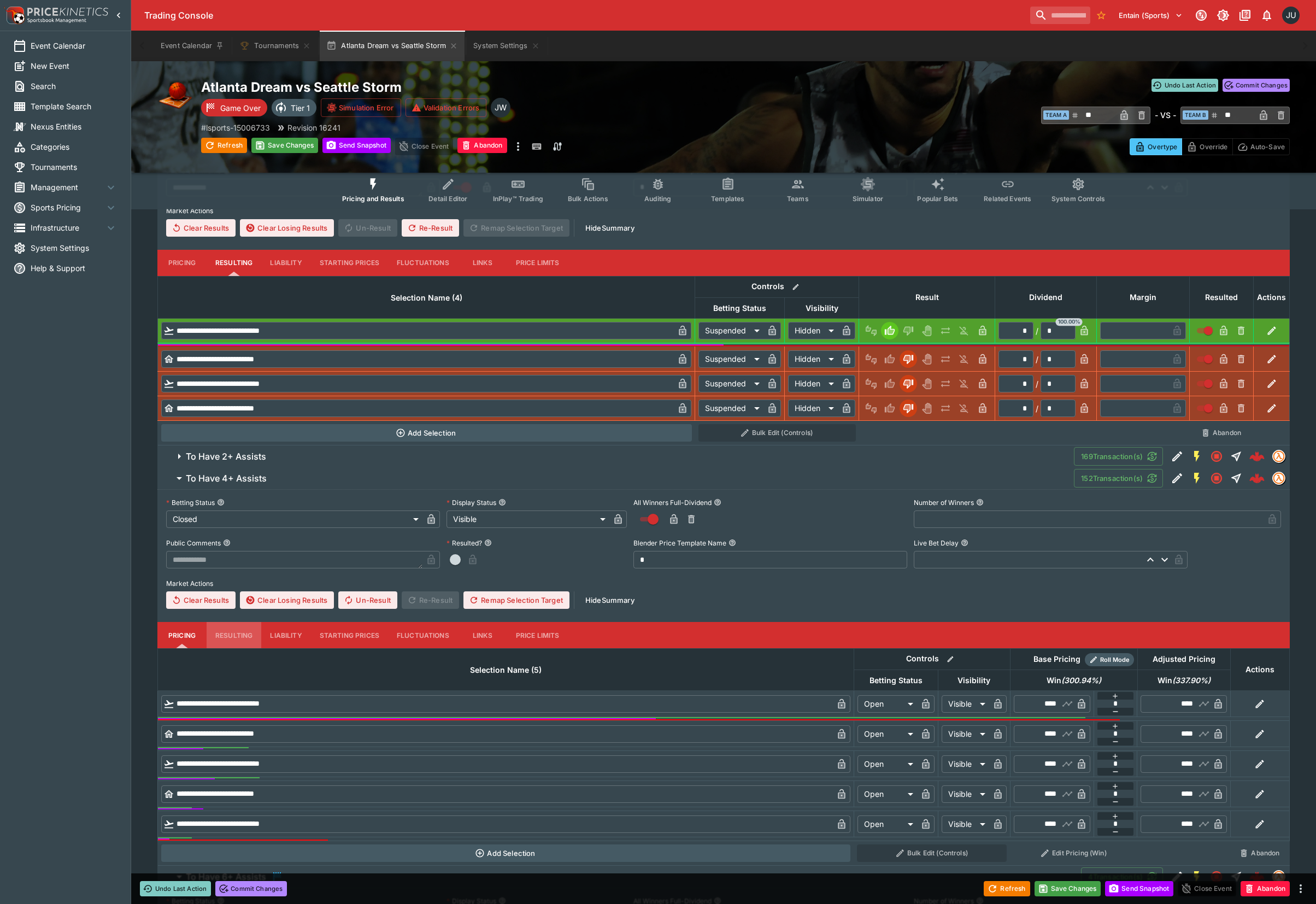
click at [228, 276] on button "Resulting" at bounding box center [234, 263] width 55 height 26
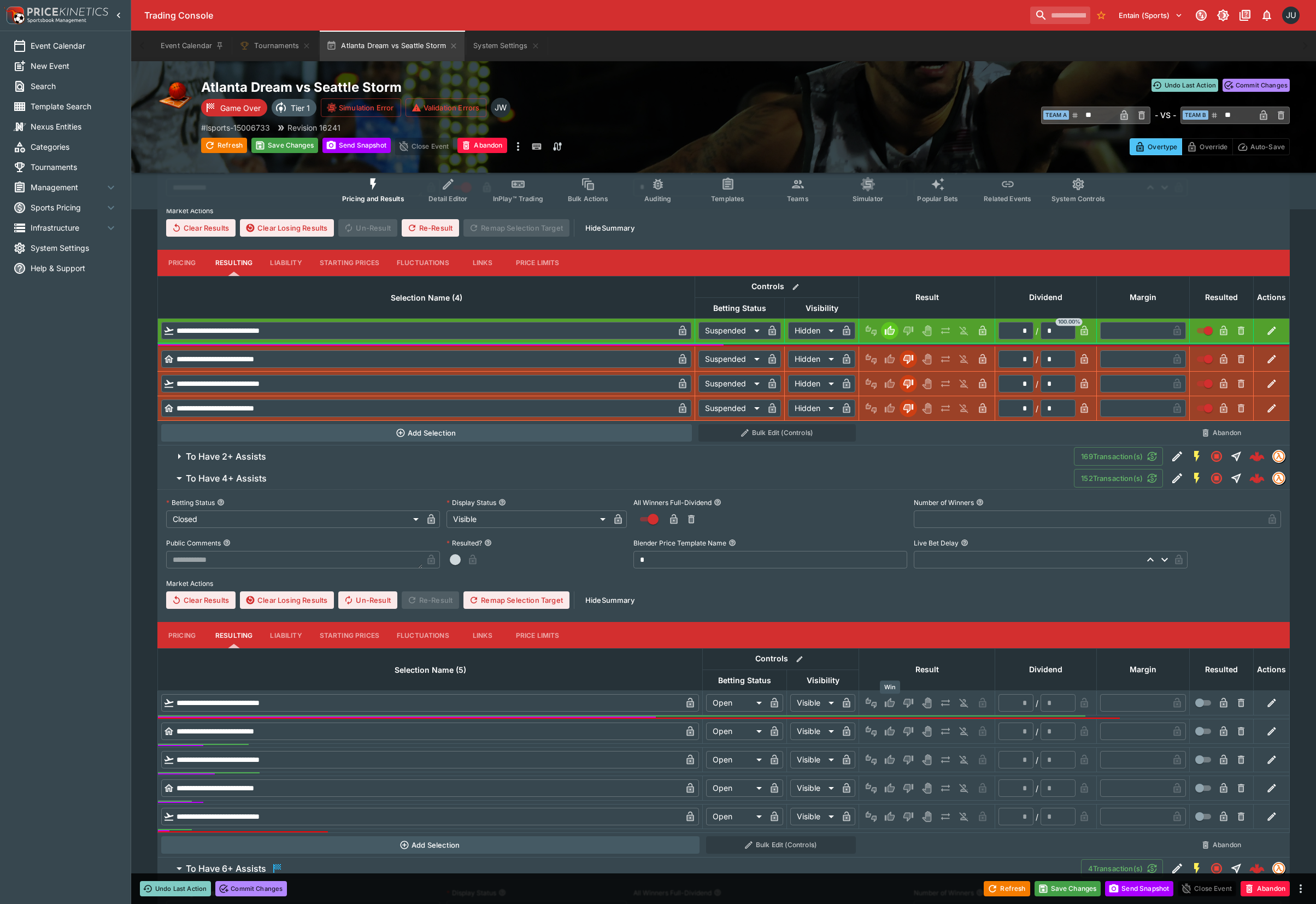
click at [890, 702] on icon "Win" at bounding box center [891, 702] width 5 height 6
type input "*********"
type input "******"
type input "*"
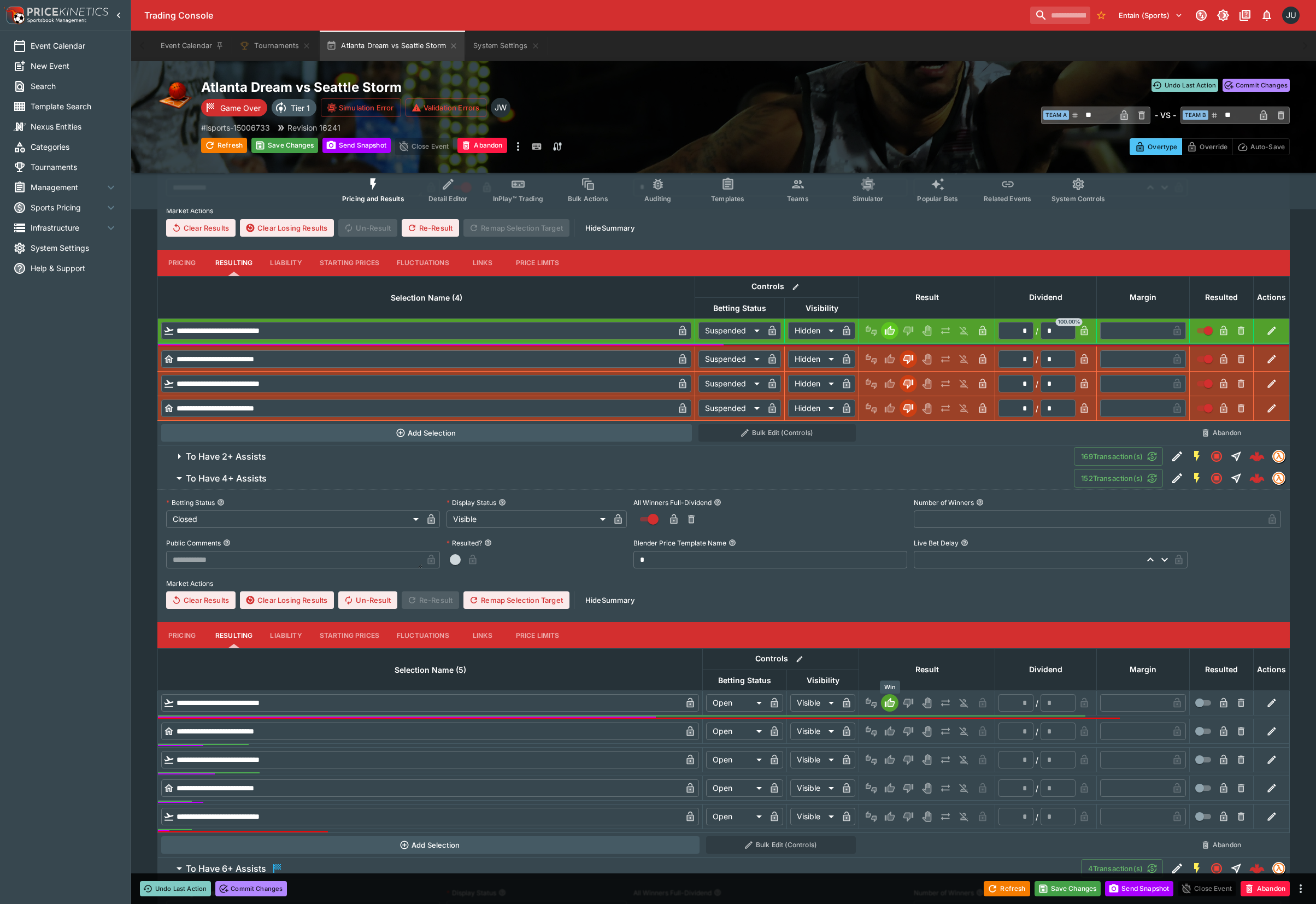
type input "*"
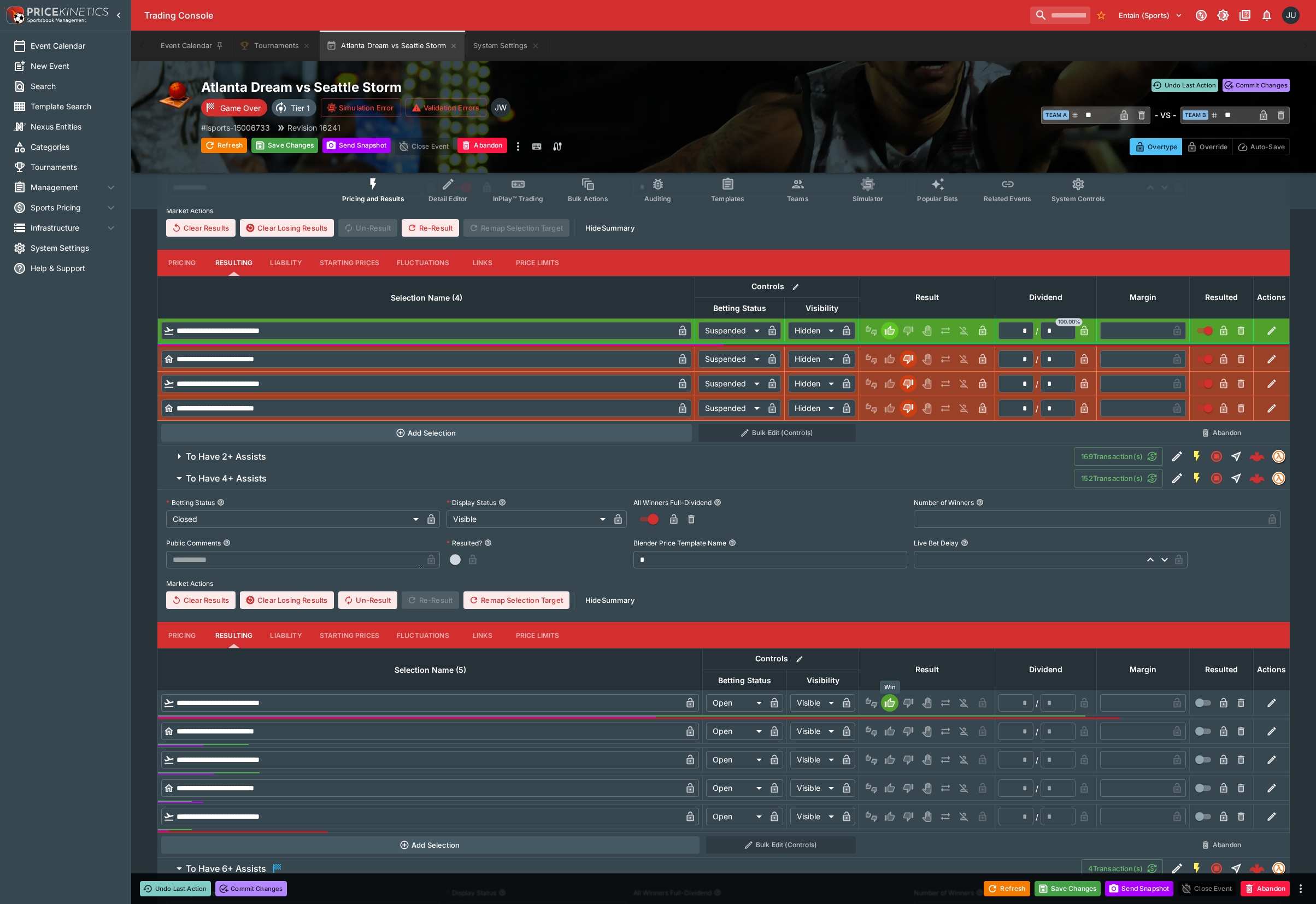
type input "*"
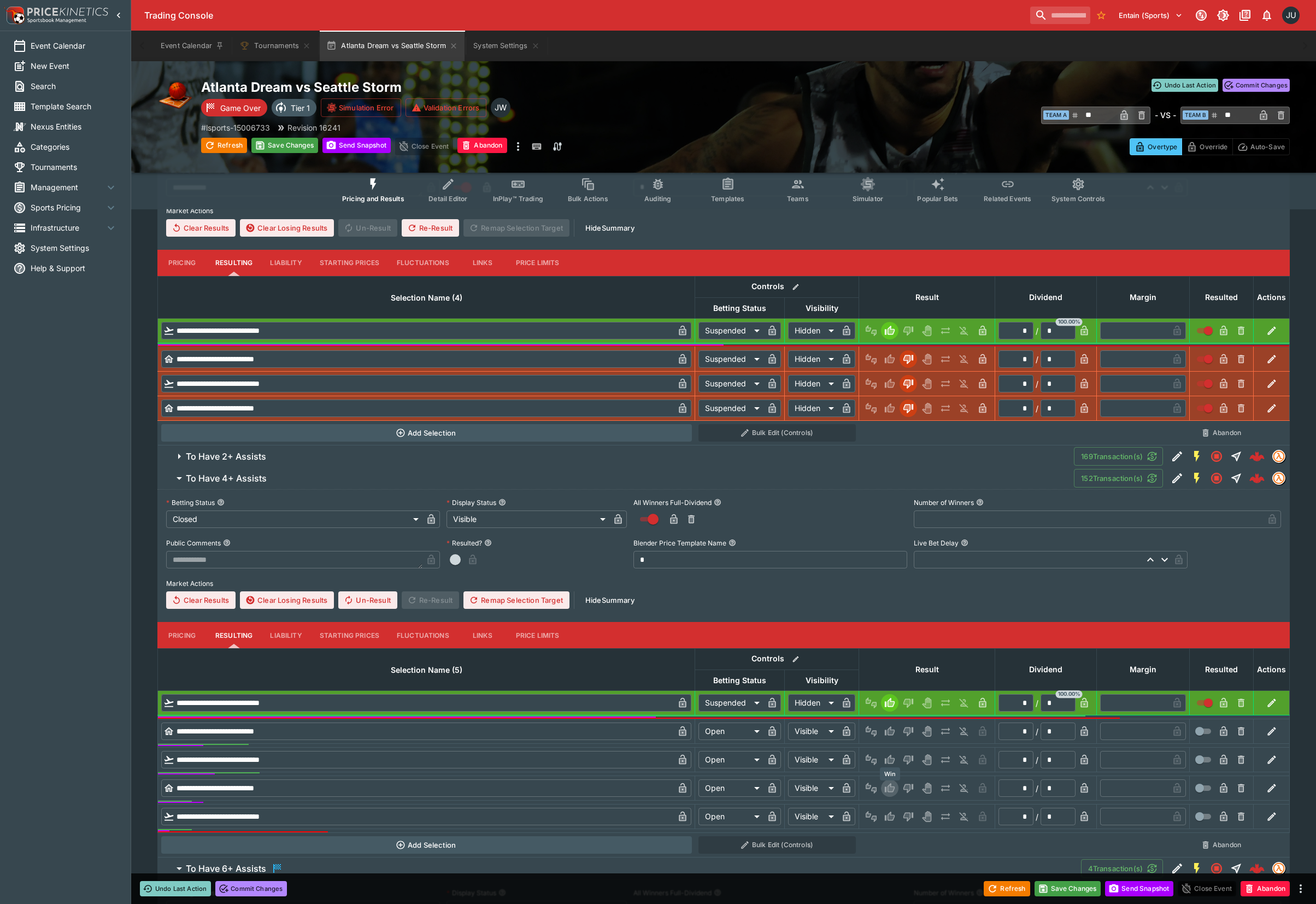
click at [892, 788] on icon "Win" at bounding box center [889, 787] width 10 height 9
type input "*********"
type input "******"
type input "*"
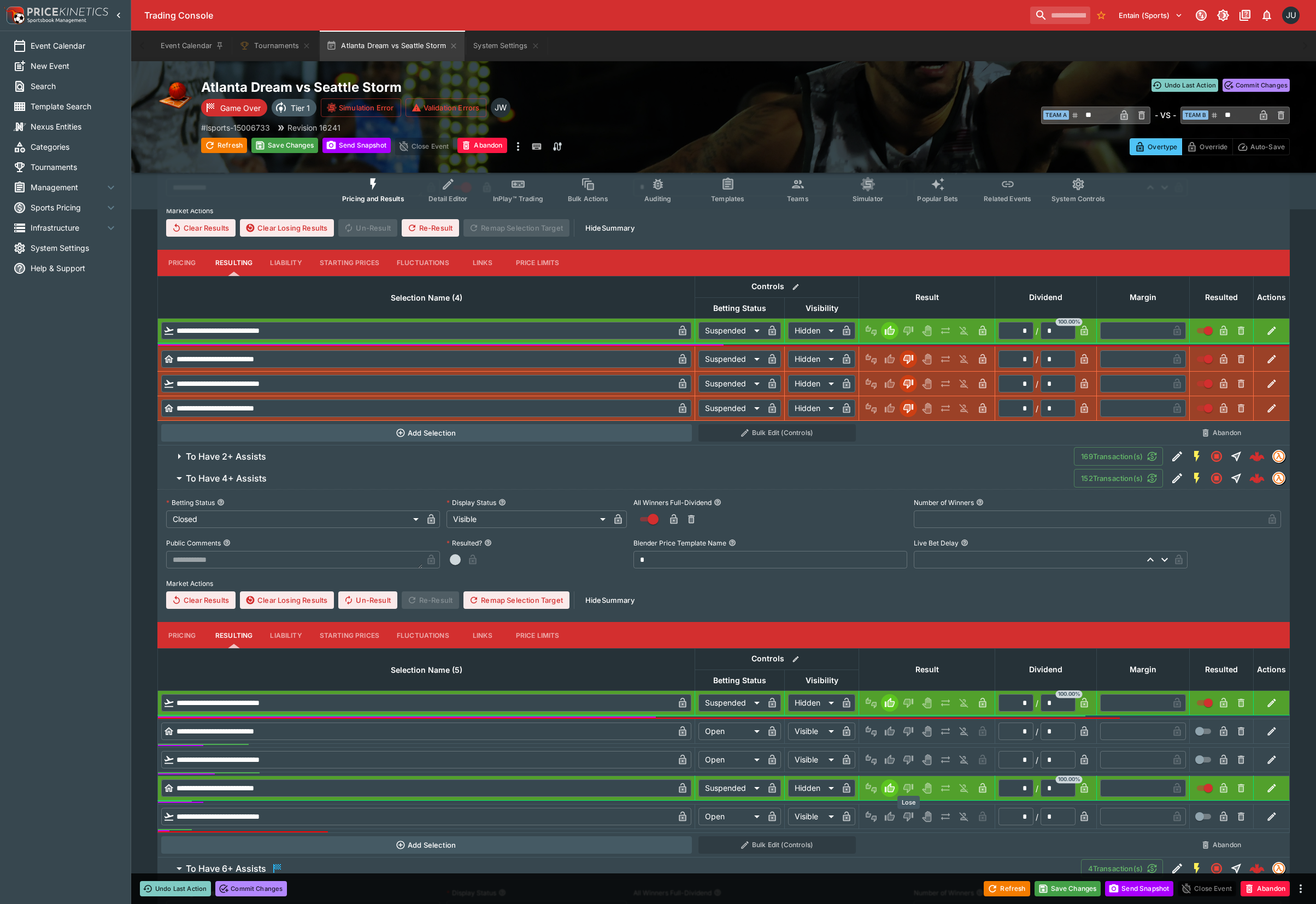
drag, startPoint x: 910, startPoint y: 815, endPoint x: 905, endPoint y: 795, distance: 20.6
click at [910, 814] on icon "Lose" at bounding box center [908, 816] width 11 height 11
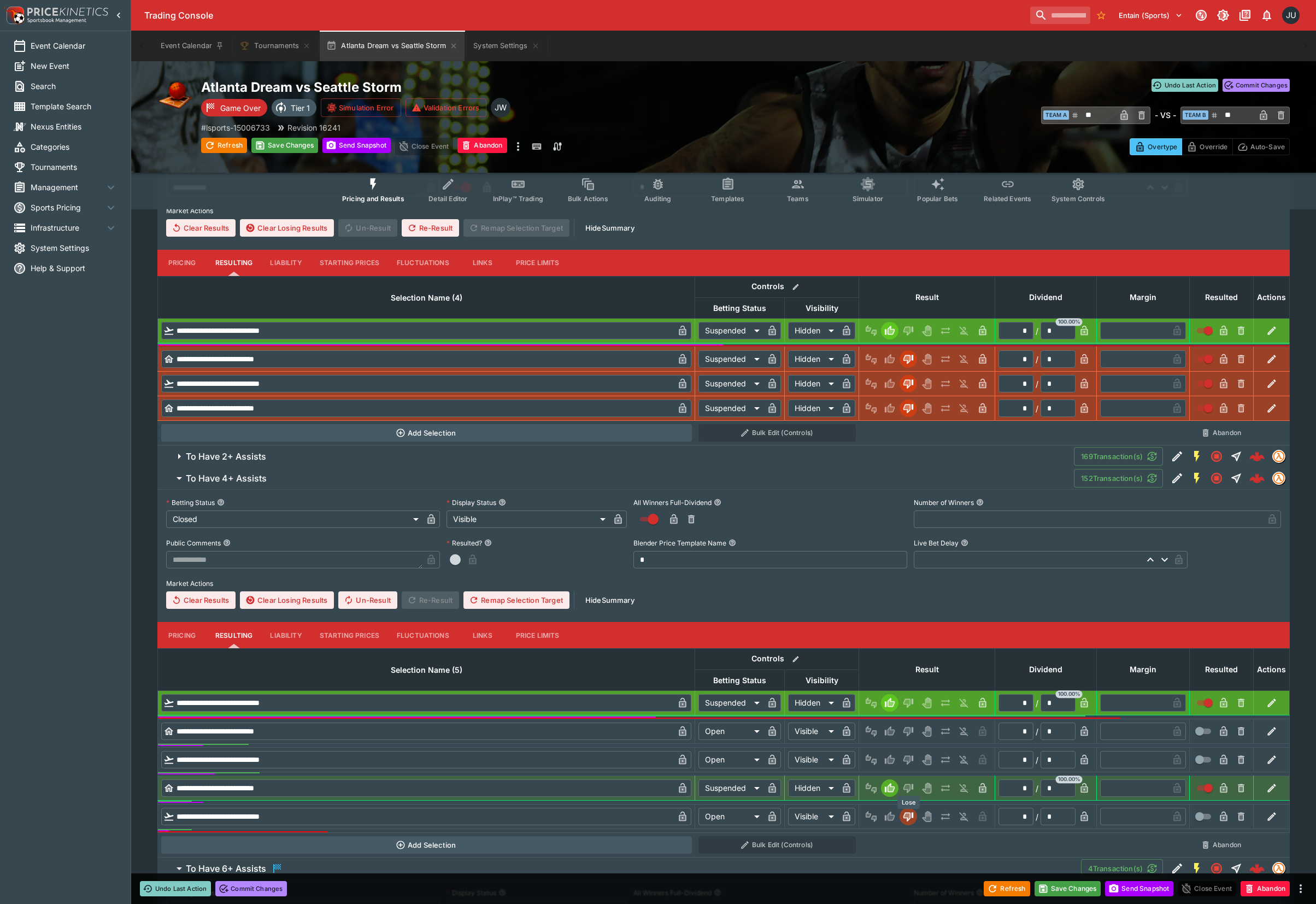
type input "*********"
type input "******"
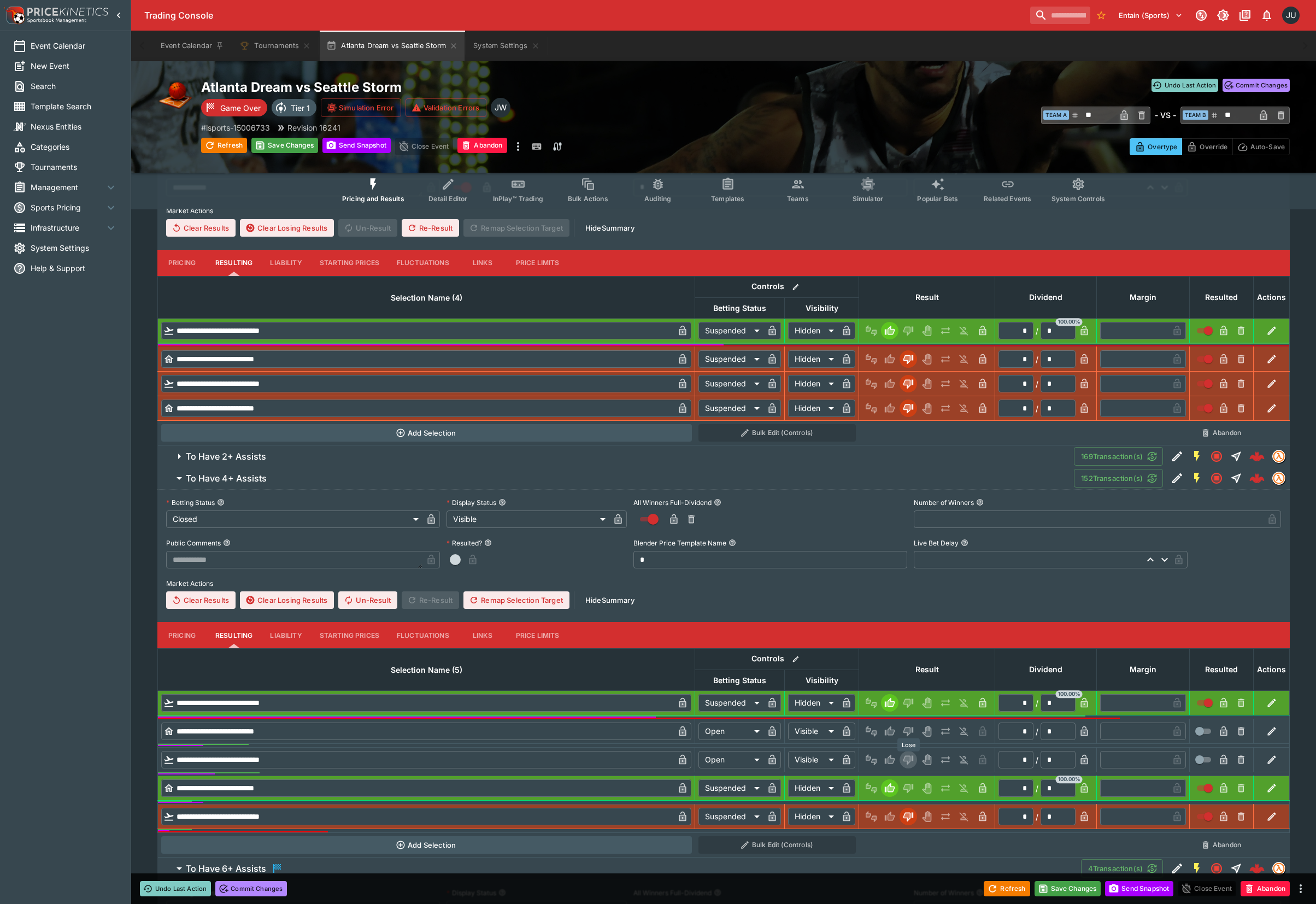
drag, startPoint x: 906, startPoint y: 764, endPoint x: 906, endPoint y: 740, distance: 24.0
click at [906, 761] on icon "Lose" at bounding box center [908, 759] width 11 height 11
type input "*********"
type input "******"
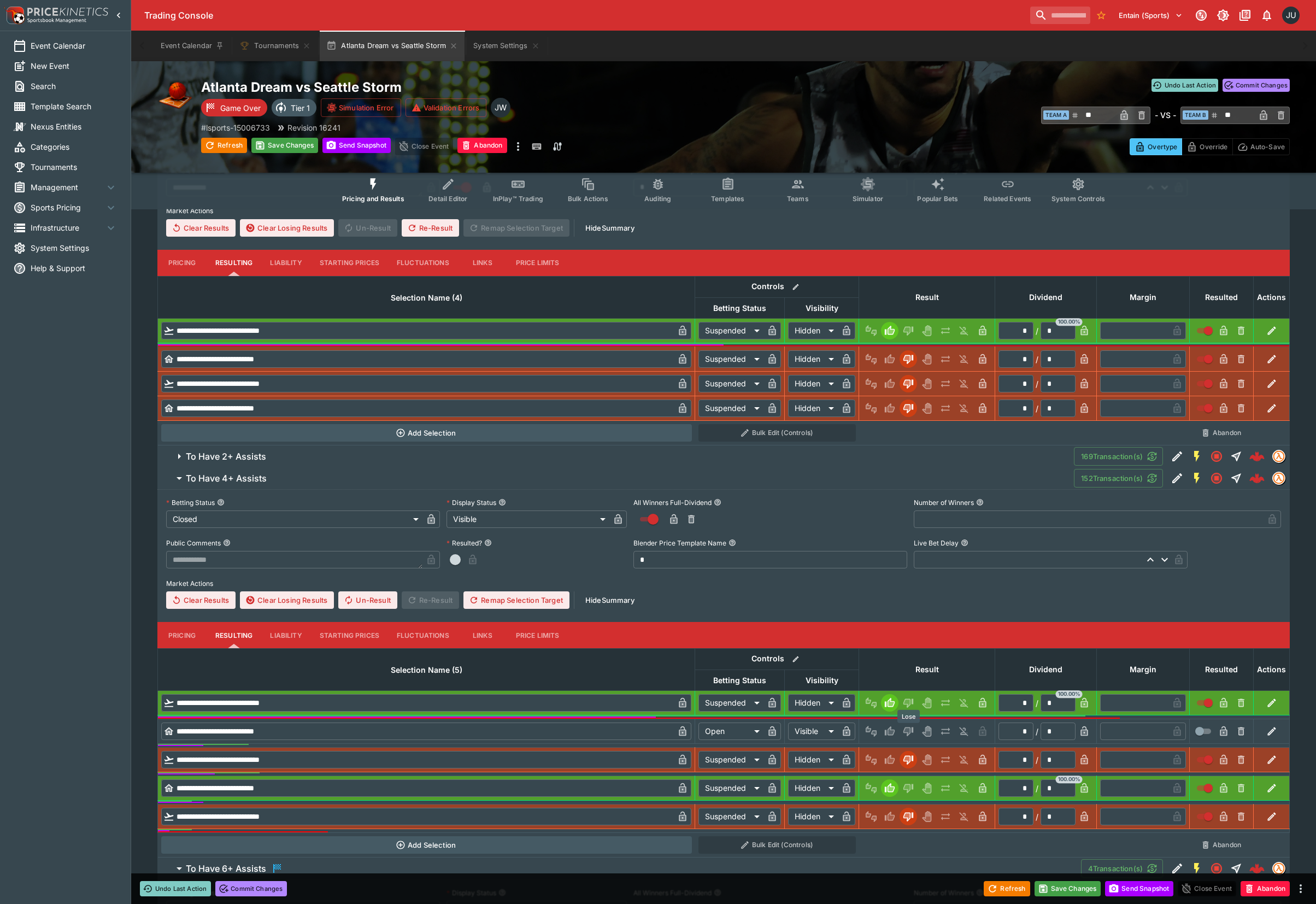
click at [908, 731] on icon "Lose" at bounding box center [907, 731] width 5 height 6
type input "*********"
type input "******"
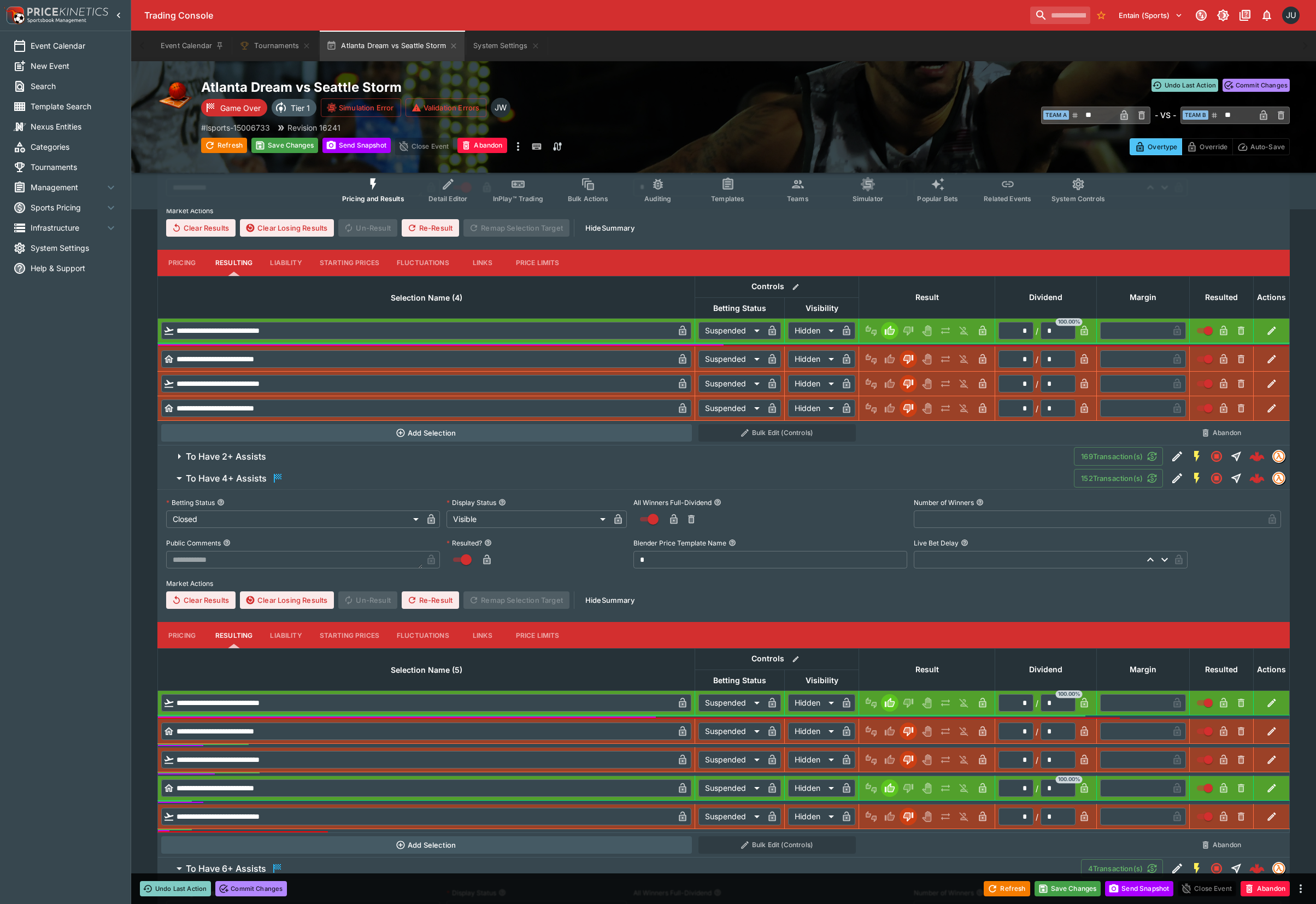
click at [285, 457] on span "To Have 2+ Assists" at bounding box center [625, 457] width 879 height 12
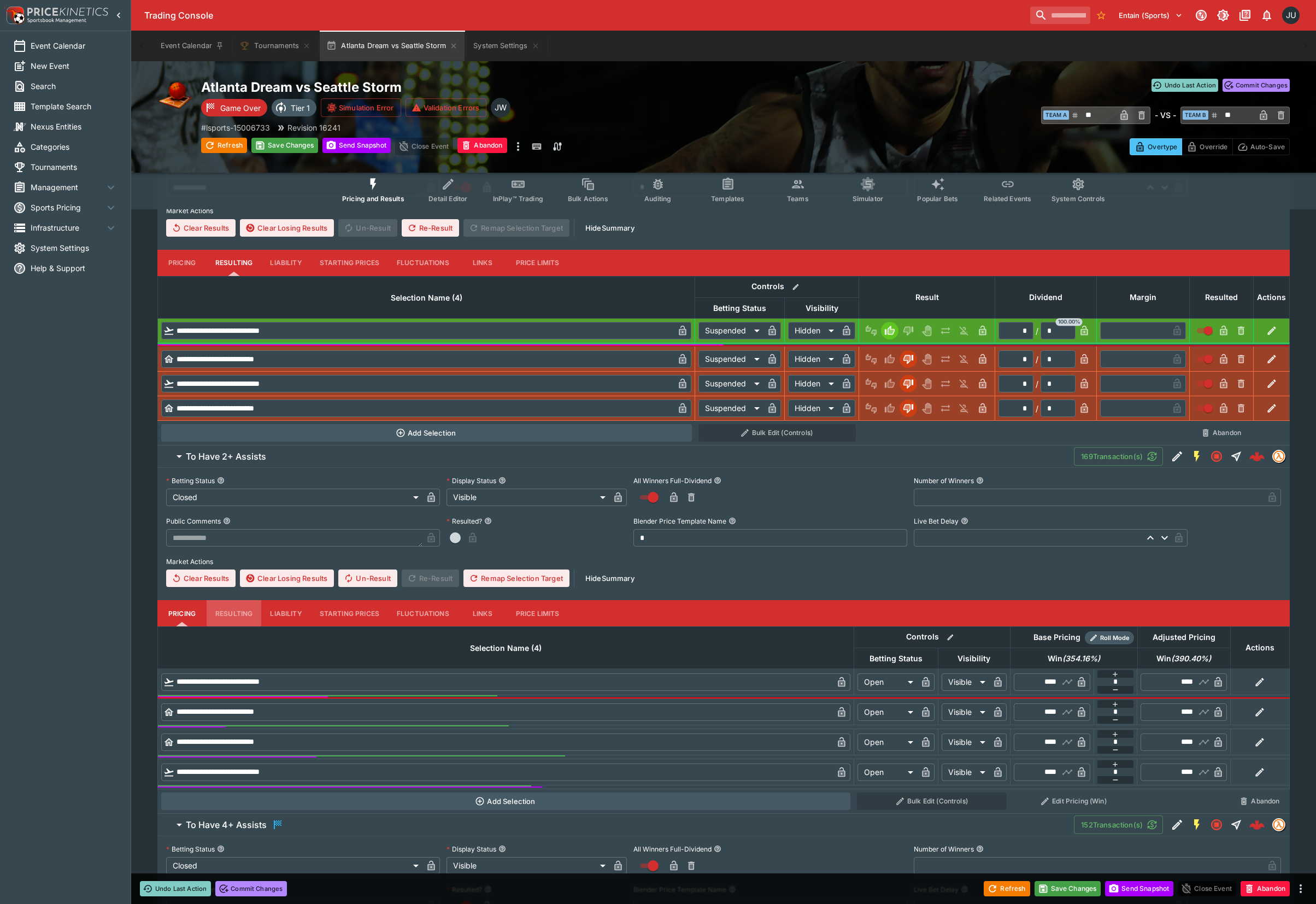
click at [238, 276] on button "Resulting" at bounding box center [234, 263] width 55 height 26
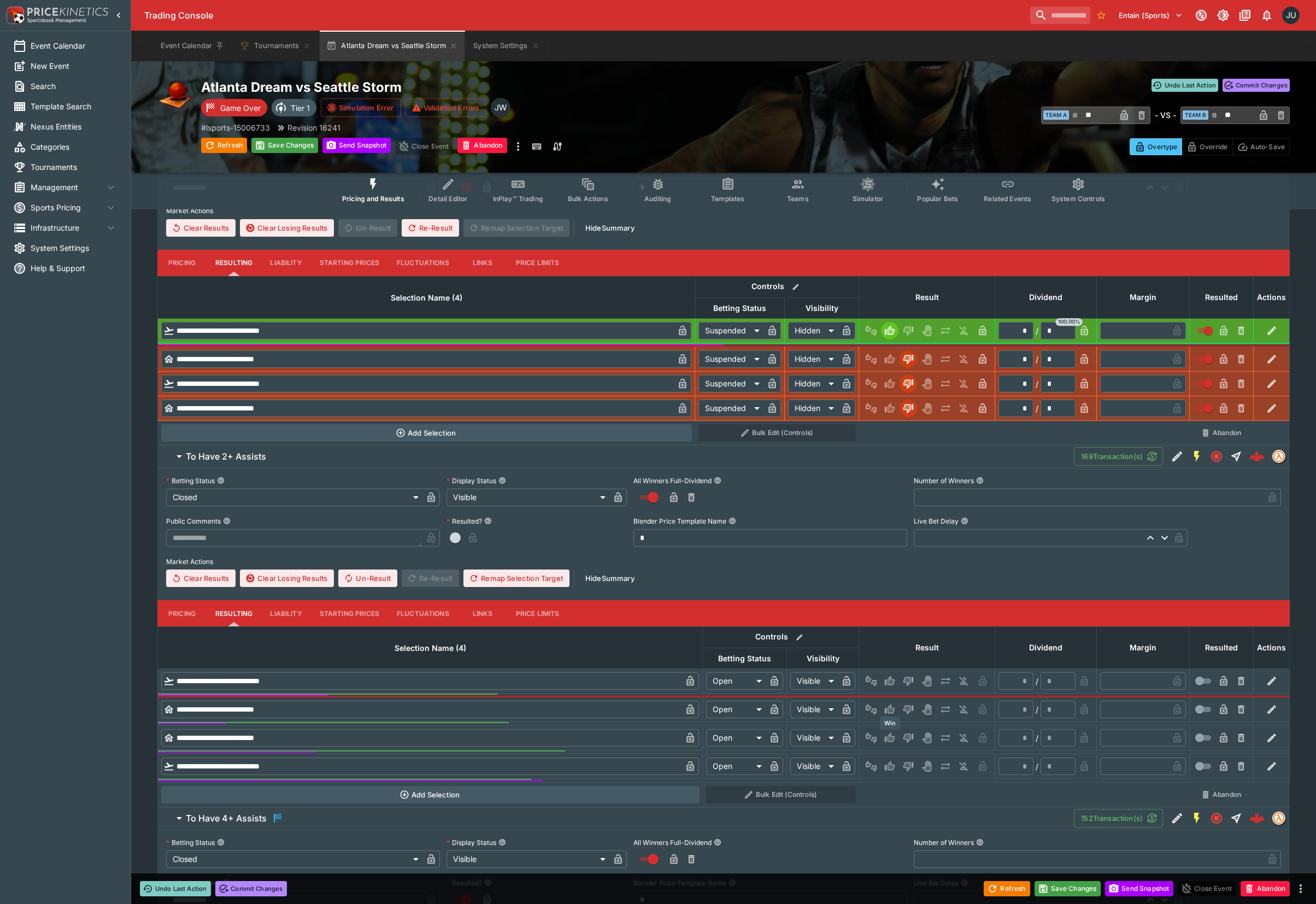
drag, startPoint x: 887, startPoint y: 744, endPoint x: 890, endPoint y: 733, distance: 11.4
click at [888, 743] on icon "Win" at bounding box center [889, 737] width 11 height 11
type input "*"
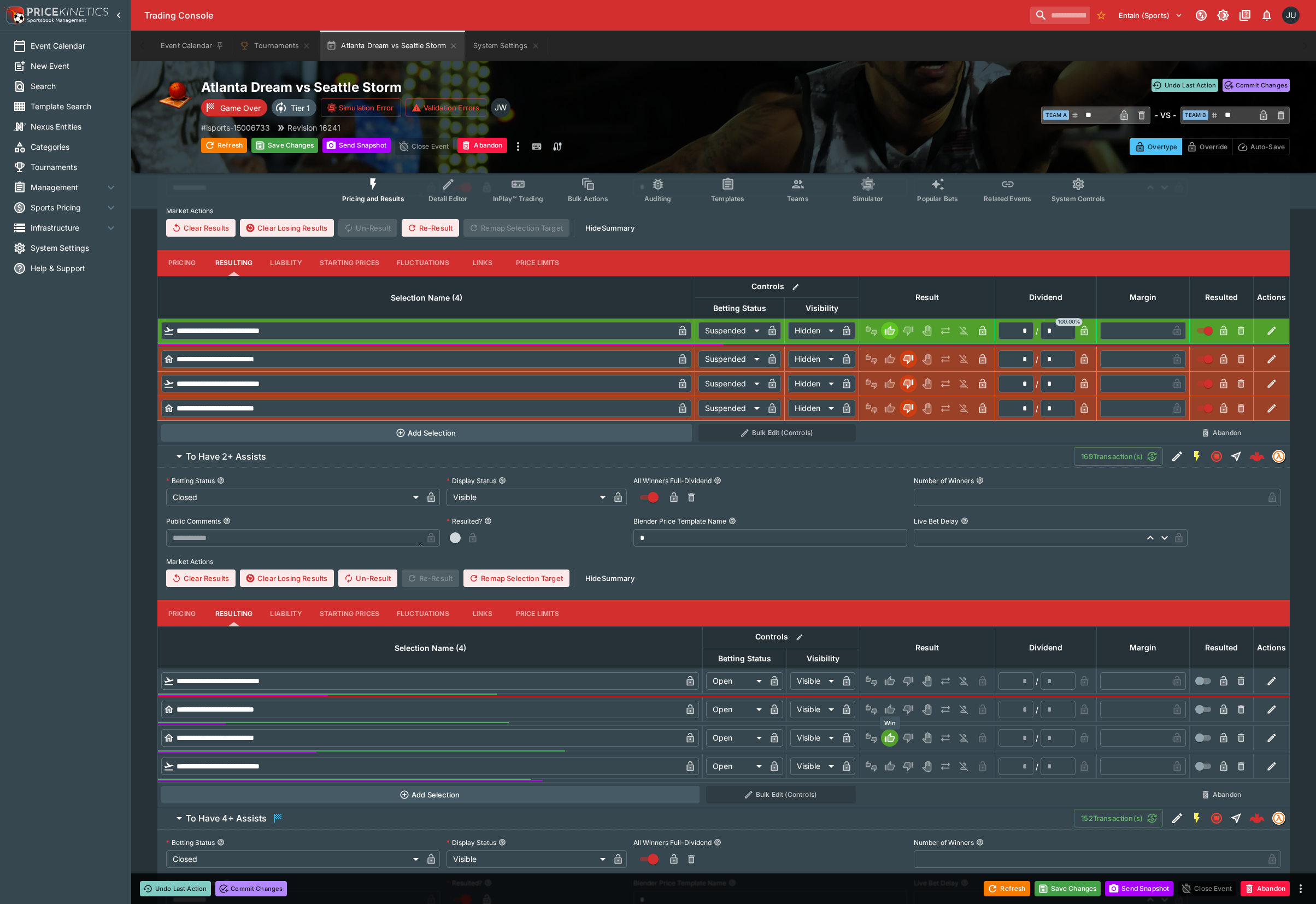
type input "*"
type input "*********"
type input "******"
type input "*"
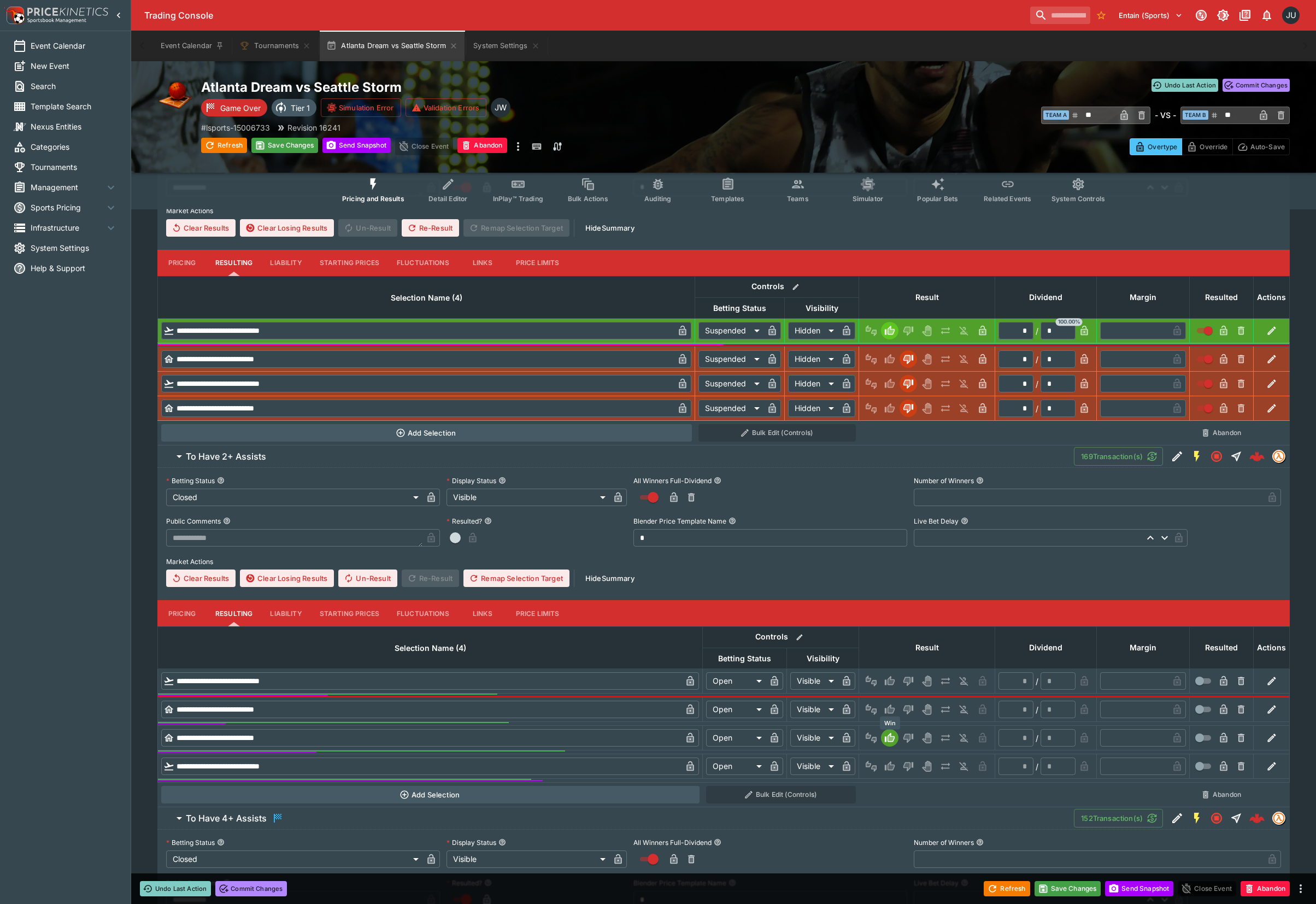
type input "*"
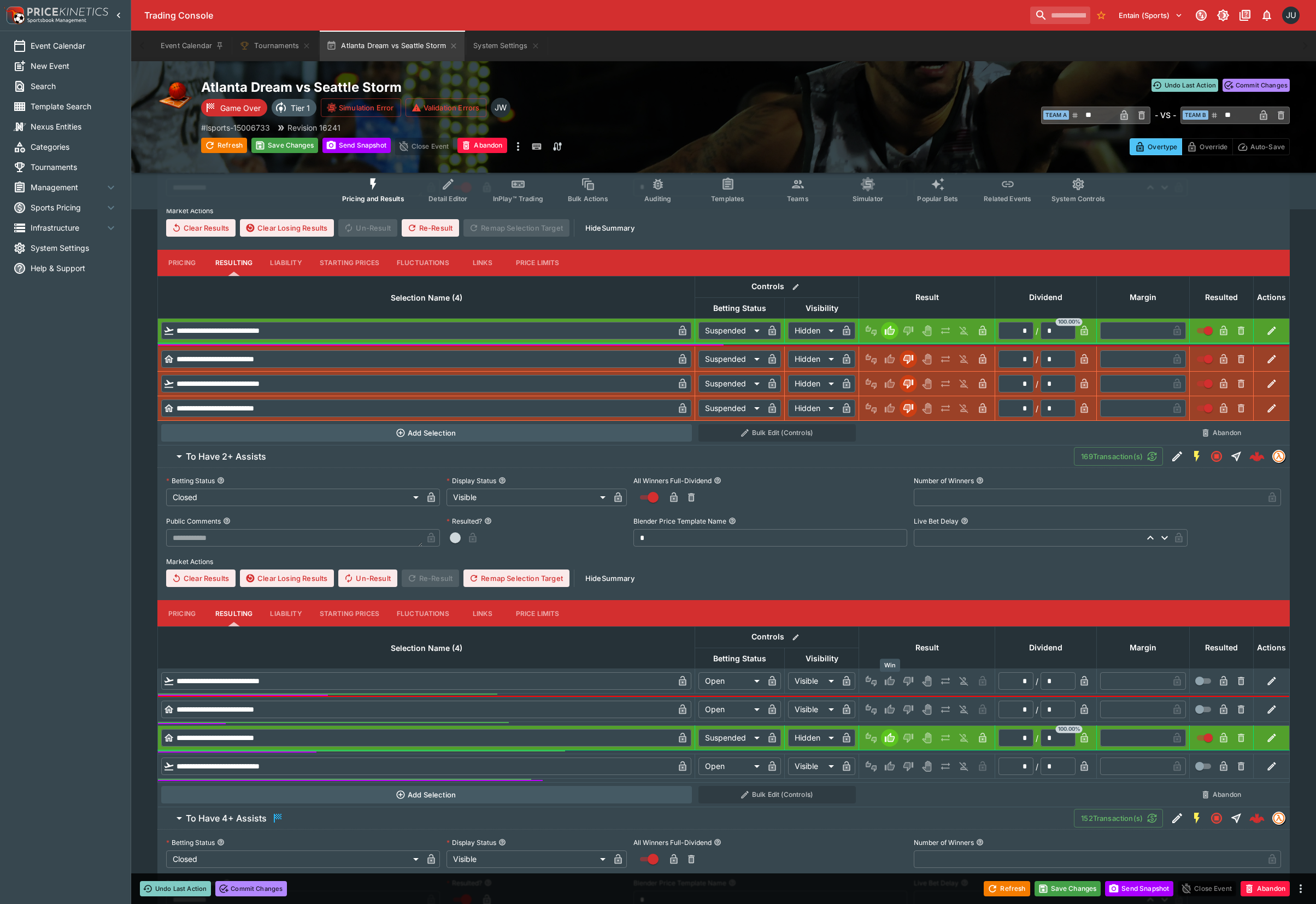
click at [892, 679] on icon "Win" at bounding box center [889, 681] width 11 height 11
type input "*********"
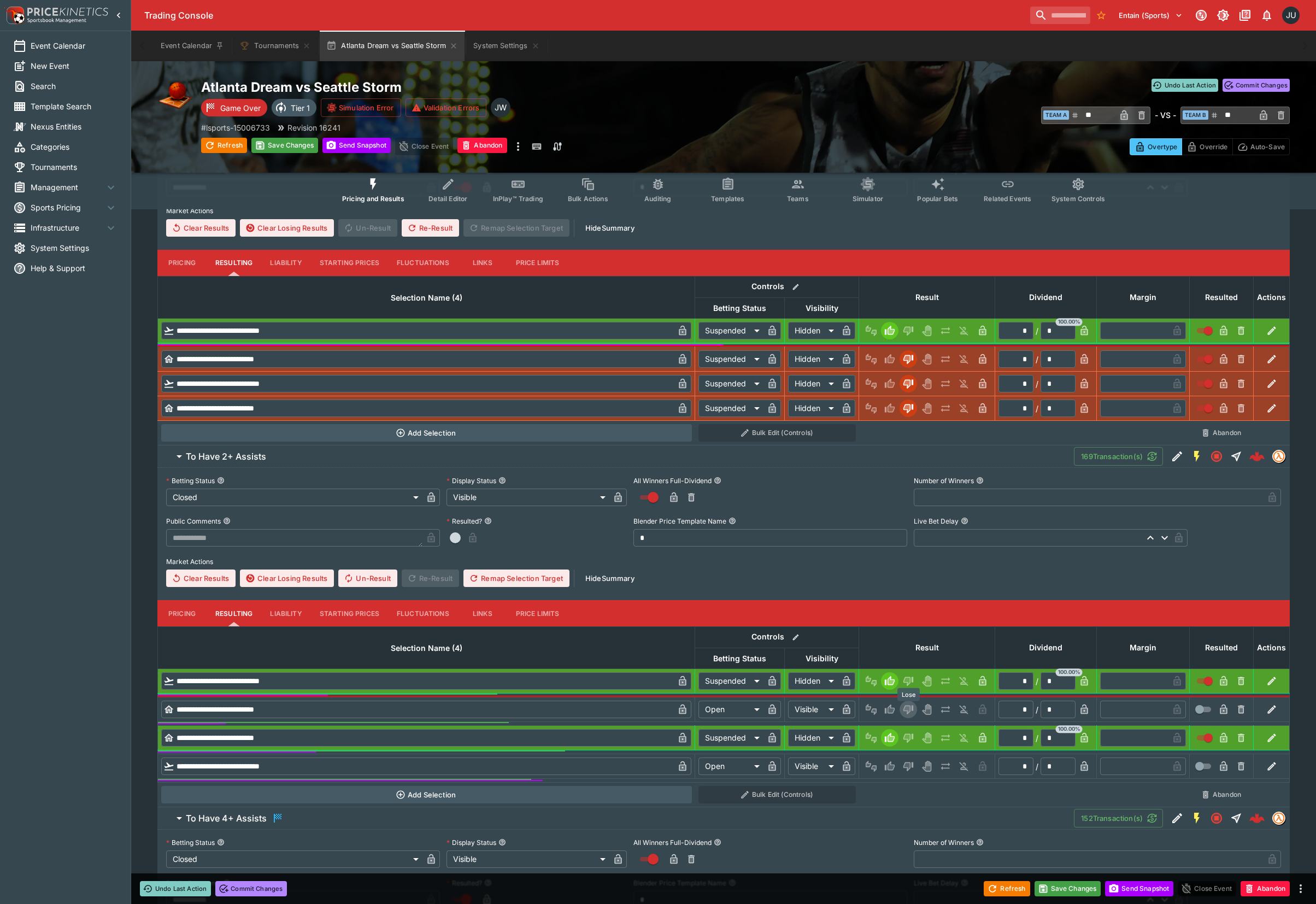
click at [905, 710] on icon "Lose" at bounding box center [907, 710] width 5 height 6
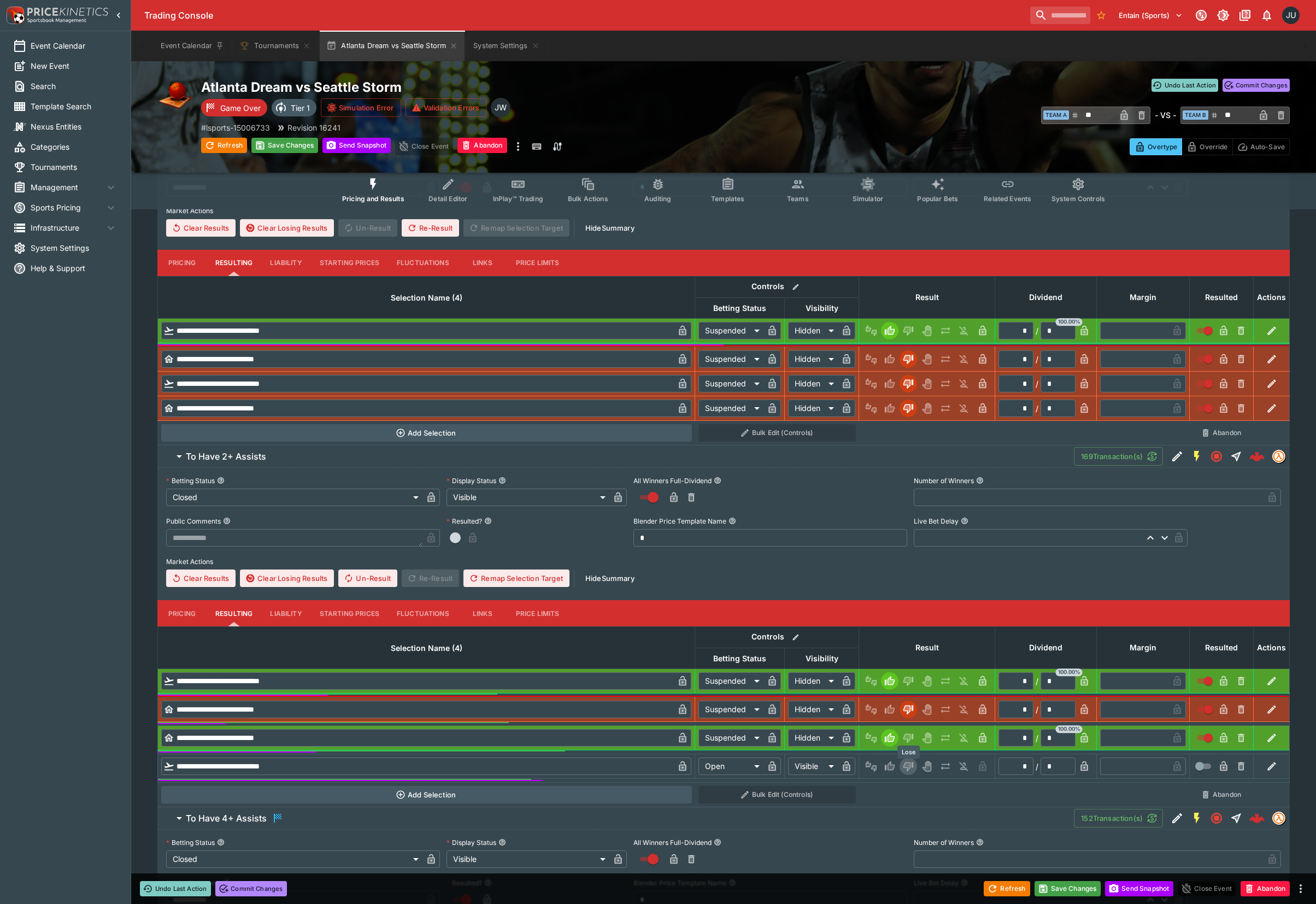
click at [912, 766] on icon "Lose" at bounding box center [908, 767] width 10 height 9
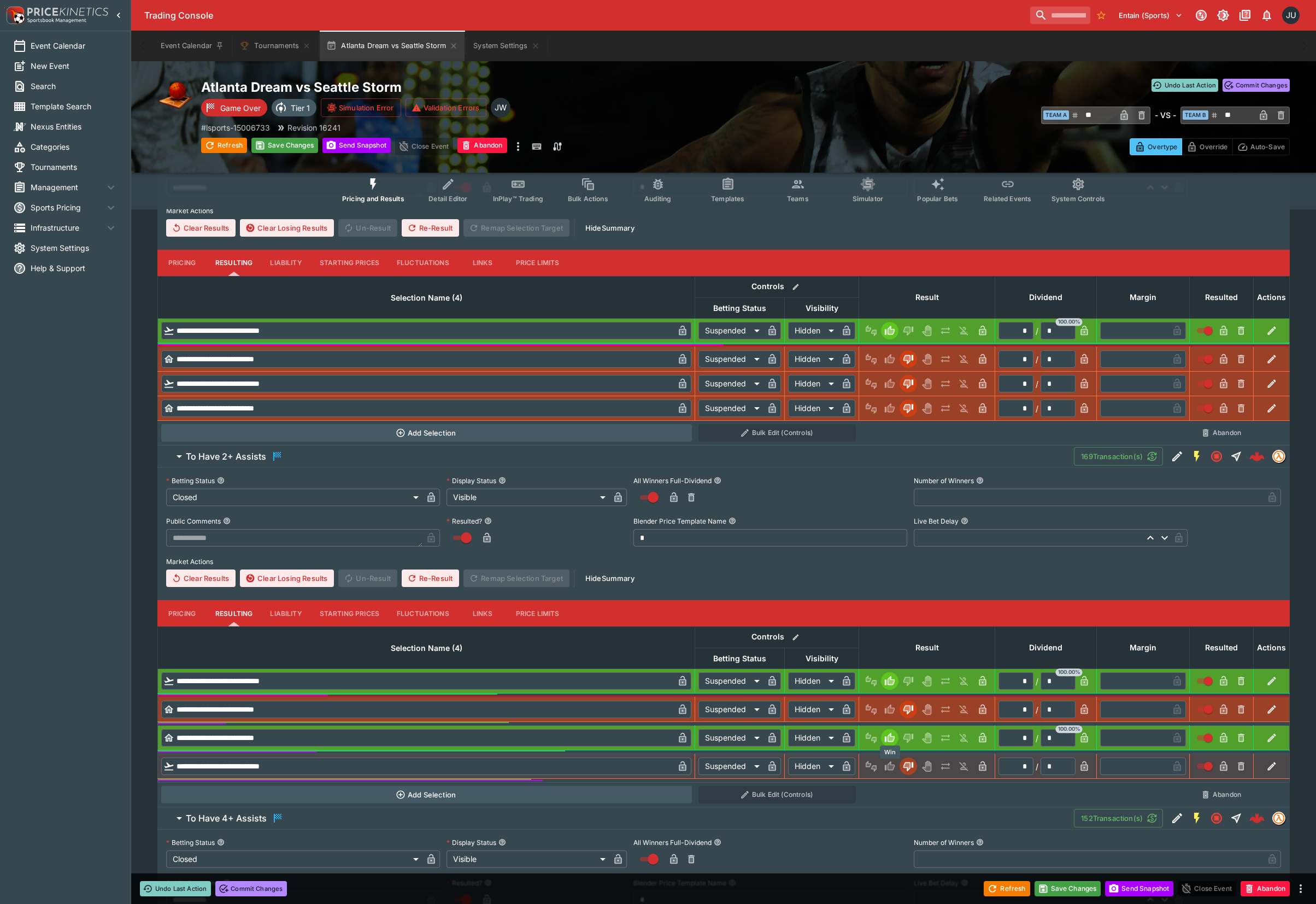
click at [890, 769] on icon "Win" at bounding box center [891, 766] width 5 height 6
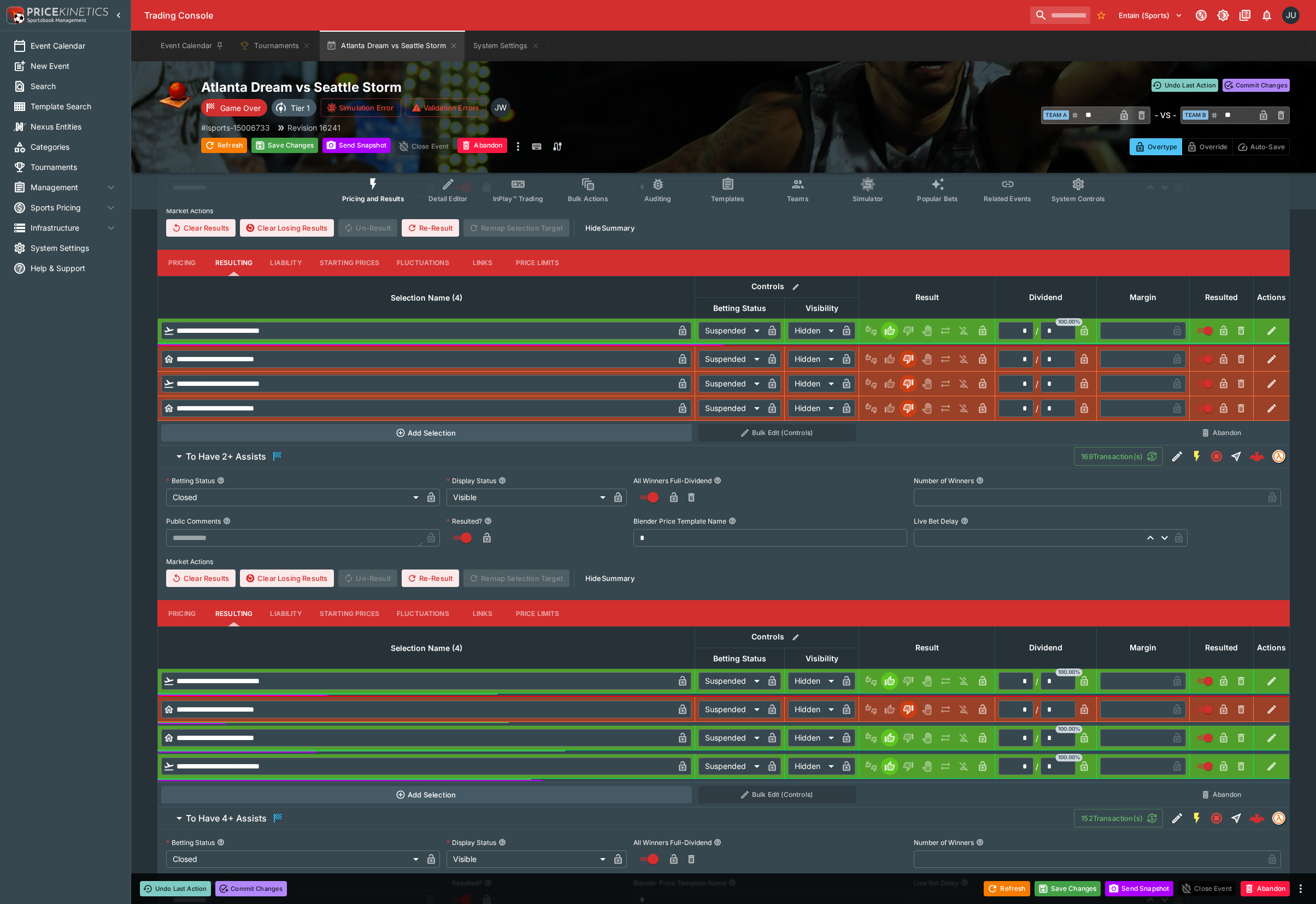
click at [282, 153] on div "Save Changes" at bounding box center [285, 146] width 67 height 17
click at [283, 149] on button "Save Changes" at bounding box center [285, 146] width 67 height 15
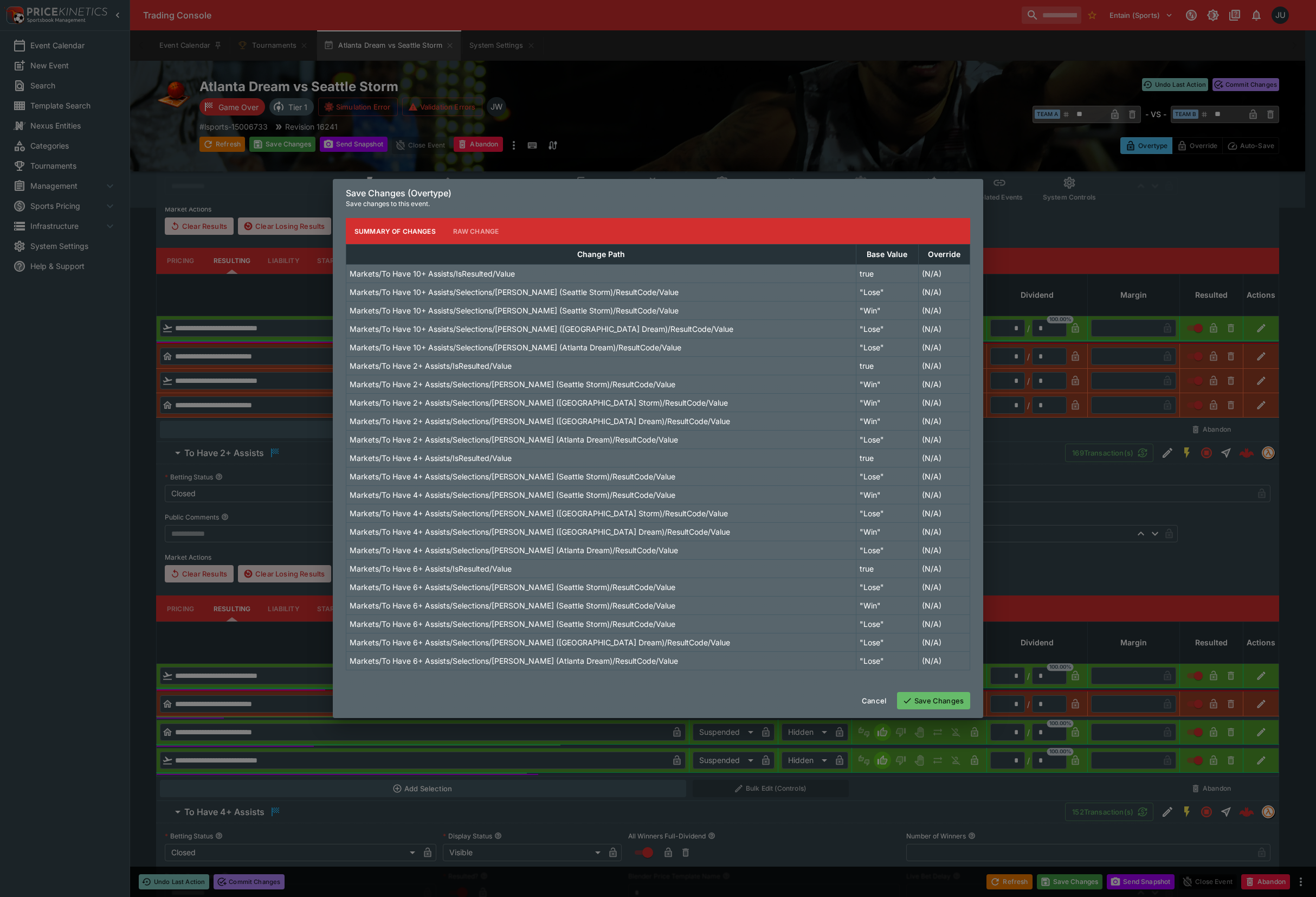
drag, startPoint x: 944, startPoint y: 679, endPoint x: 942, endPoint y: 694, distance: 15.1
click at [942, 694] on div "Save Changes (Overtype) Save changes to this event. Summary of Changes Raw Chan…" at bounding box center [658, 448] width 650 height 539
click at [942, 696] on button "Save Changes" at bounding box center [933, 700] width 73 height 17
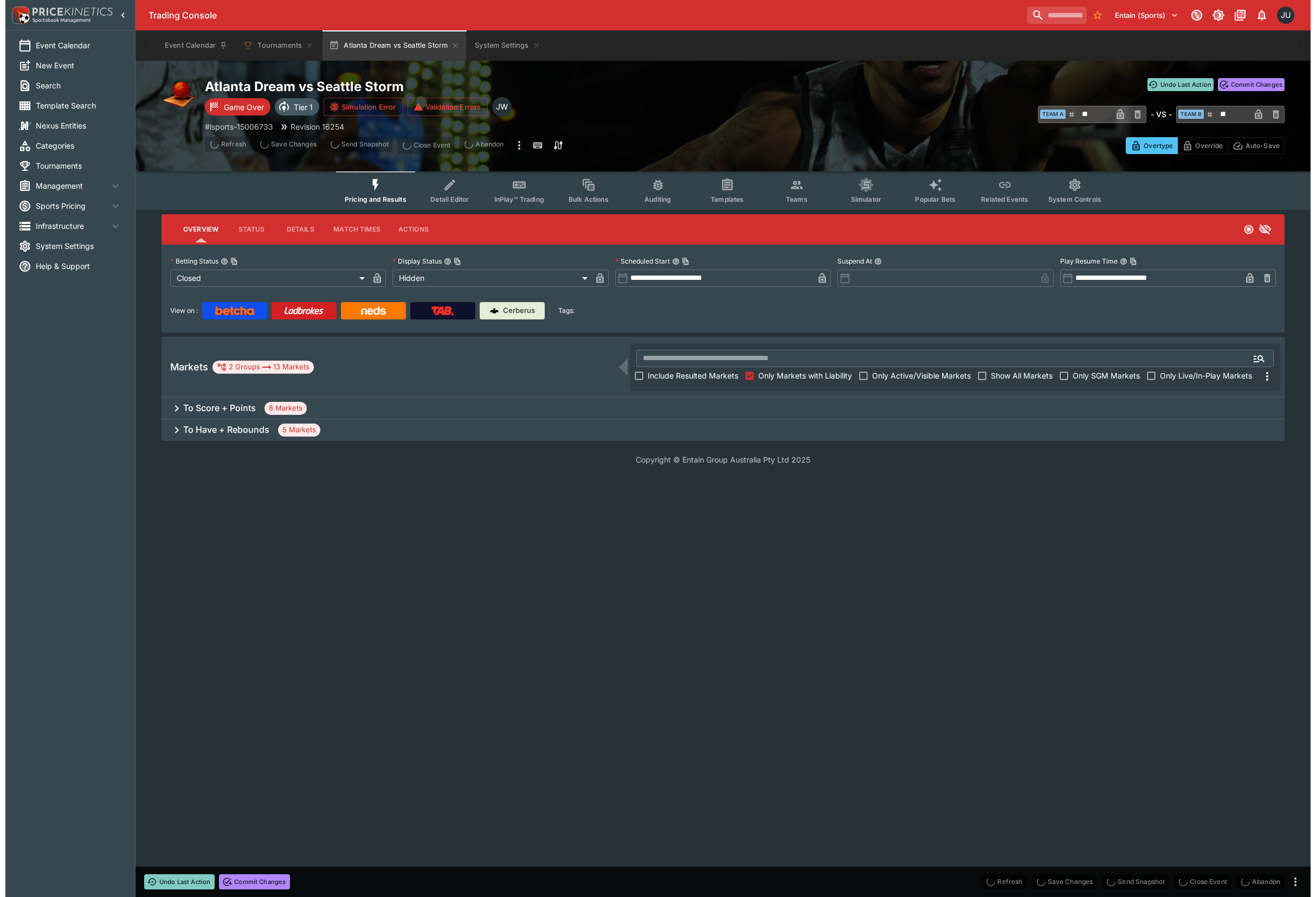
scroll to position [0, 0]
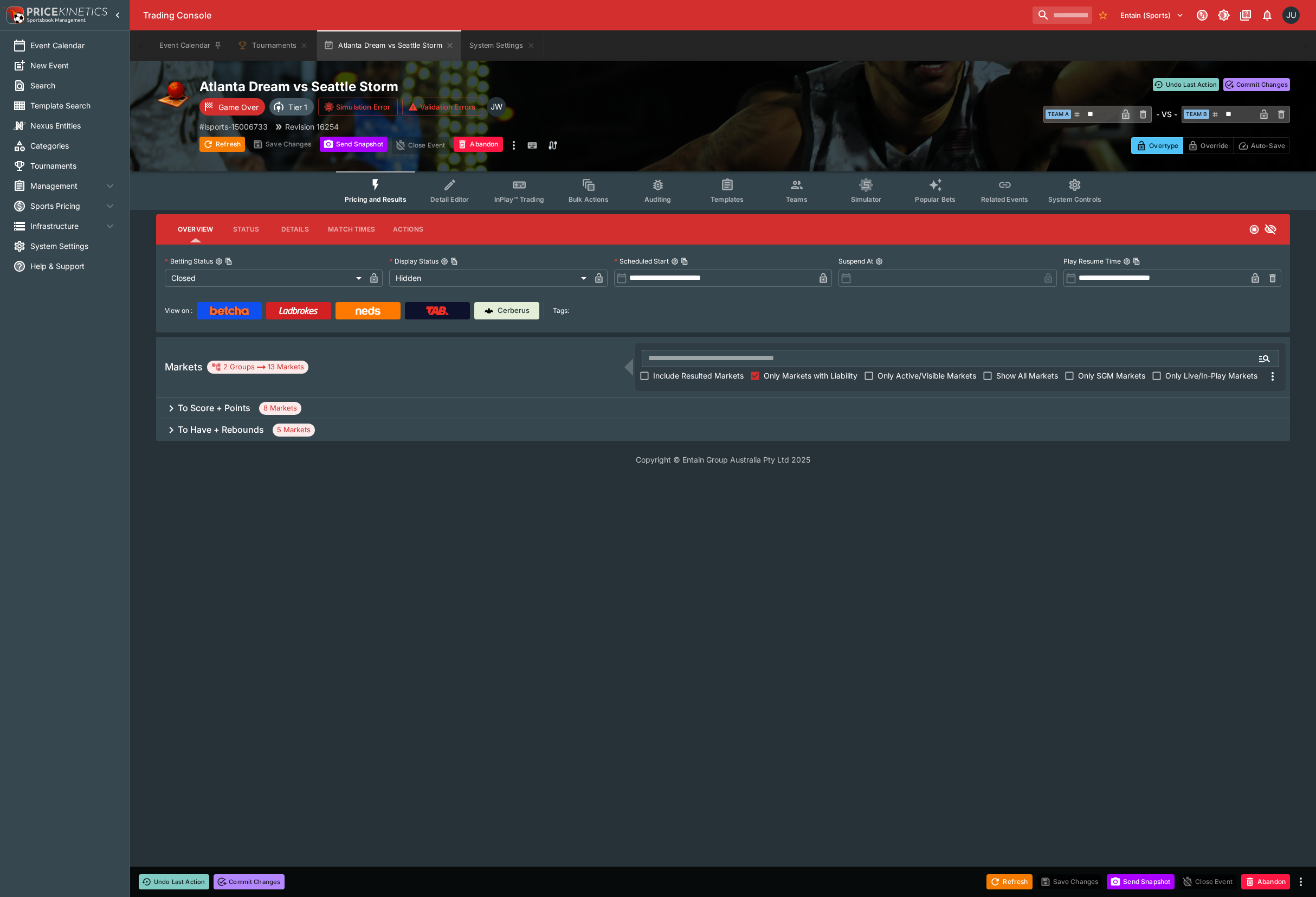
click at [318, 406] on div "To Score + Points 8 Markets" at bounding box center [723, 408] width 1134 height 22
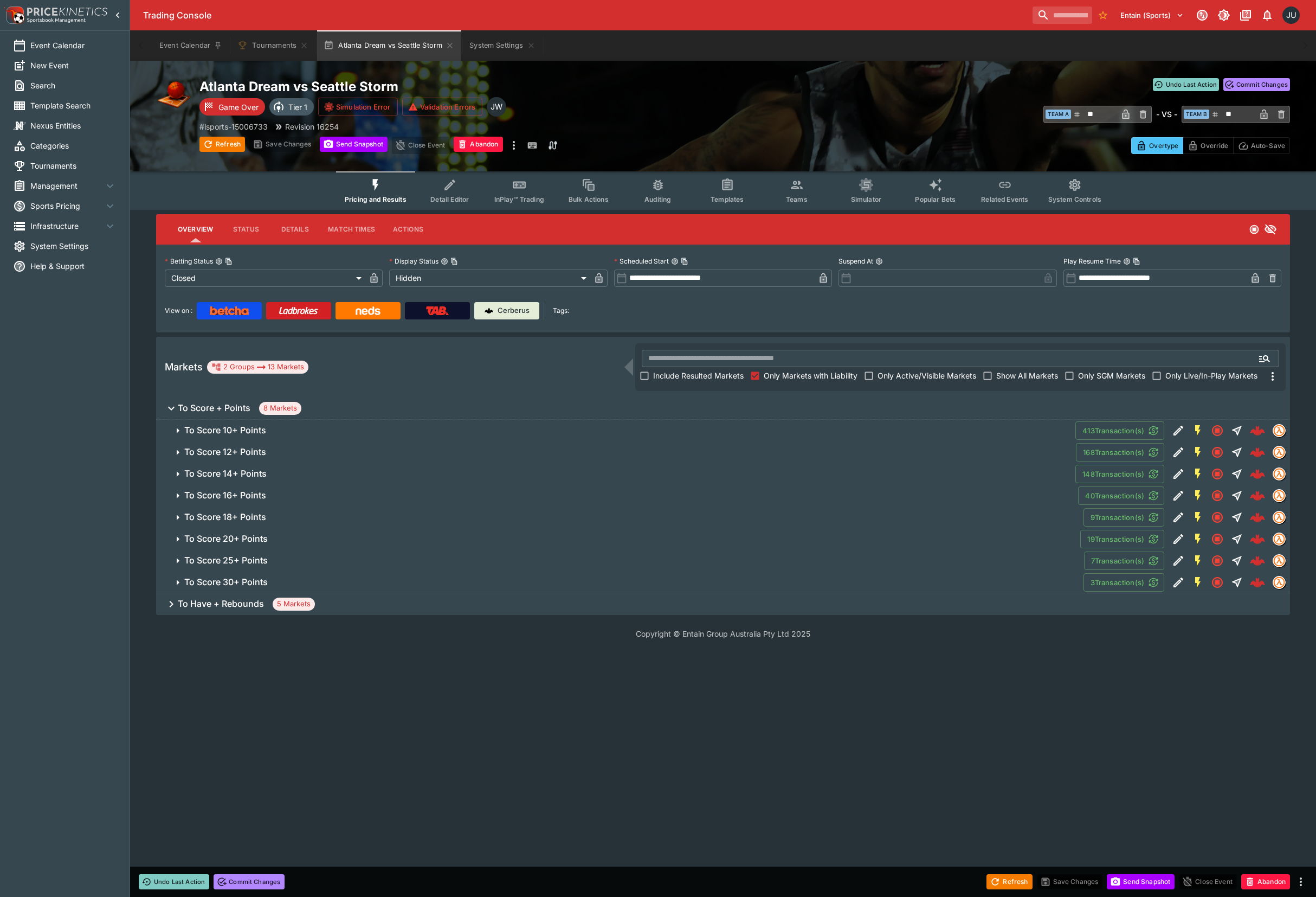
click at [288, 579] on span "To Score 30+ Points" at bounding box center [630, 582] width 891 height 12
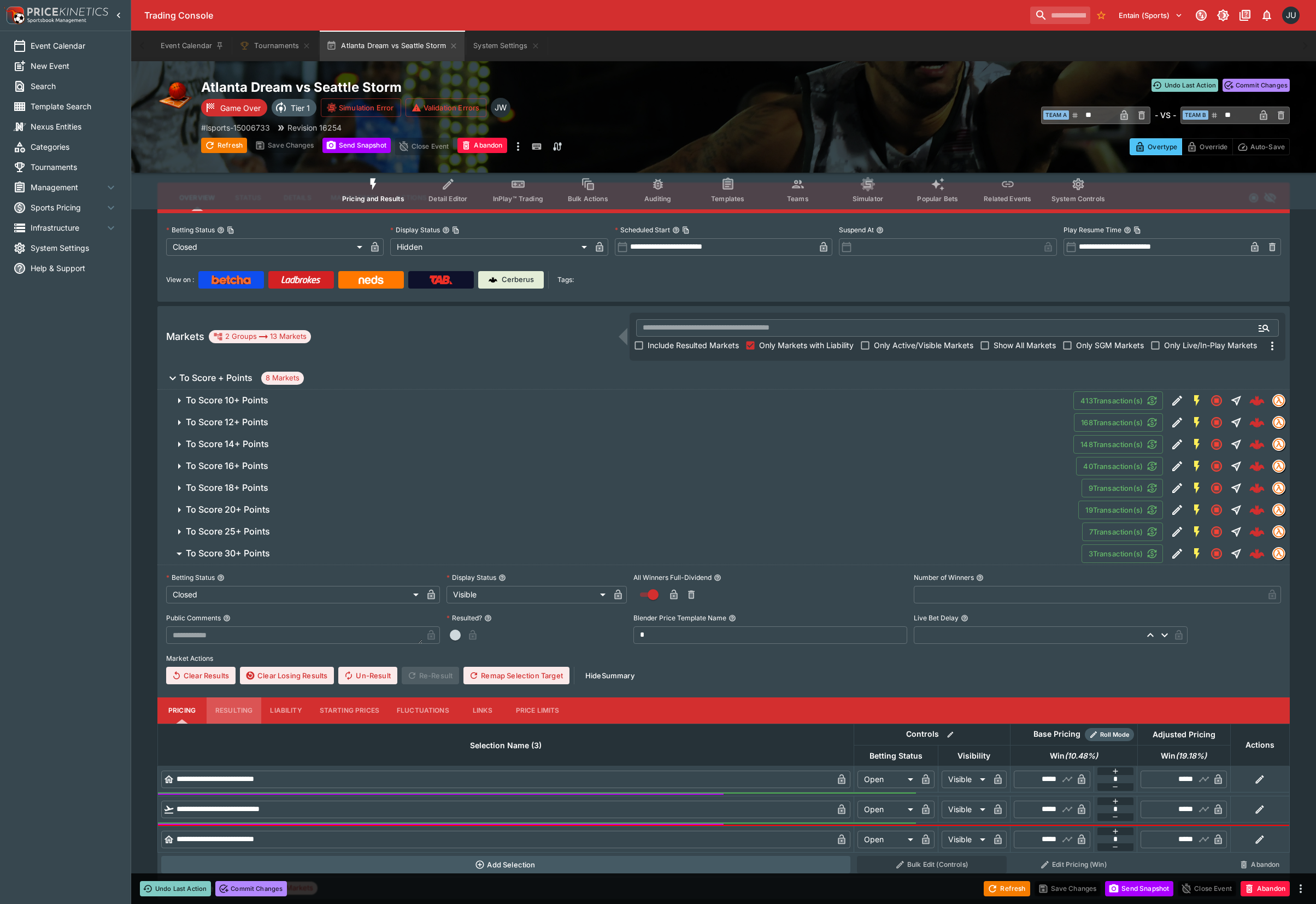
click at [230, 701] on button "Resulting" at bounding box center [234, 710] width 55 height 26
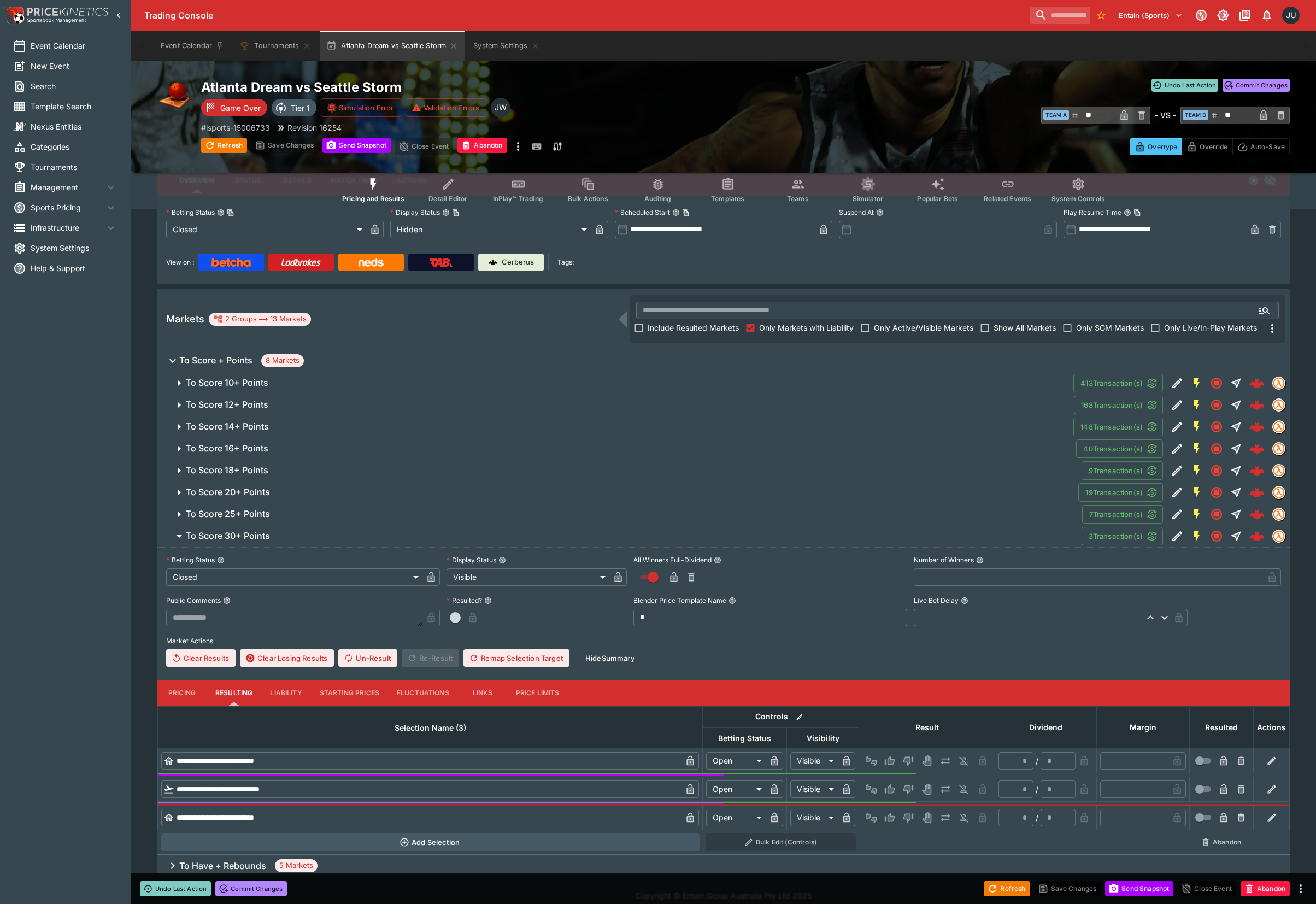
scroll to position [61, 0]
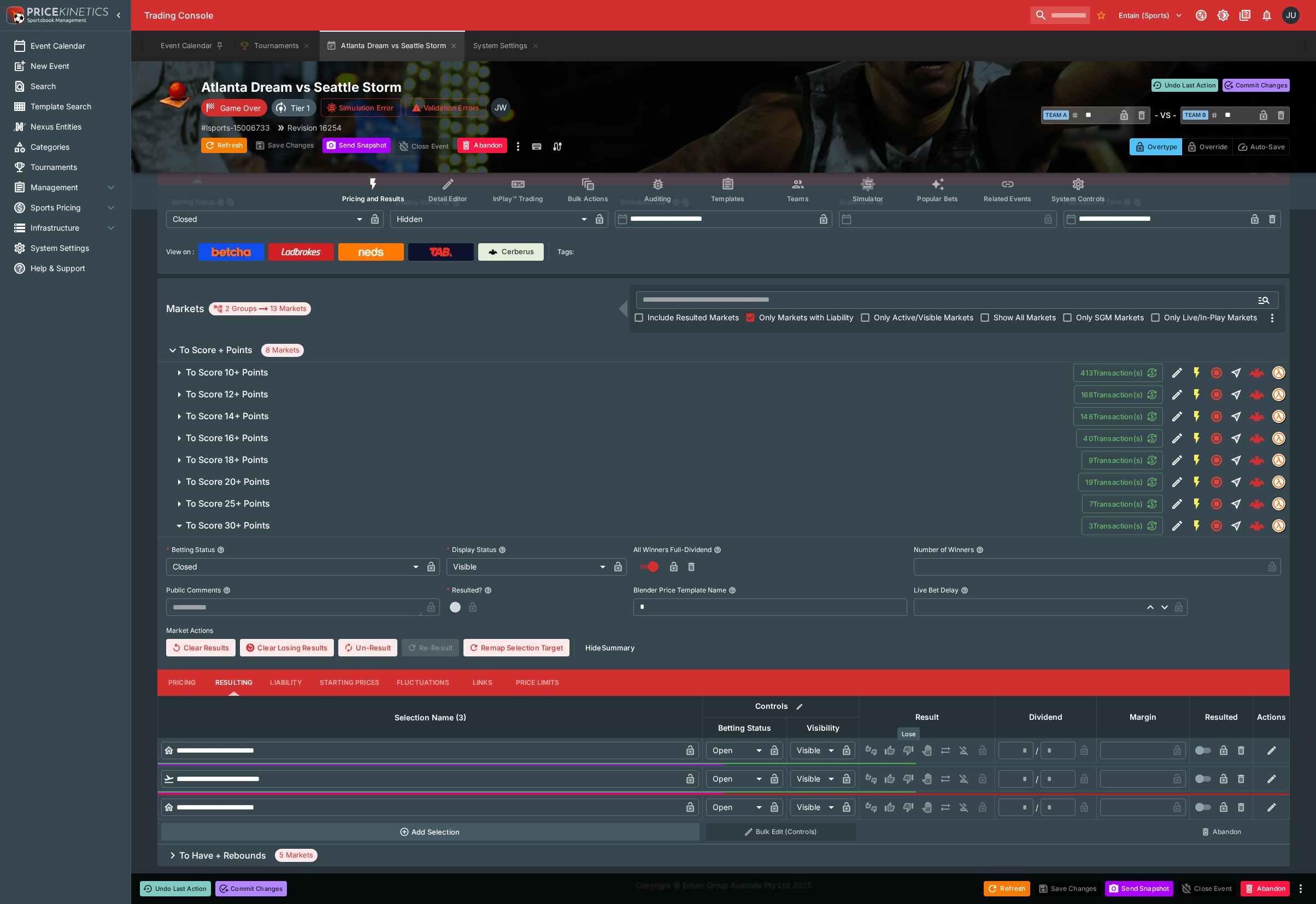
click at [912, 749] on icon "Lose" at bounding box center [908, 751] width 10 height 9
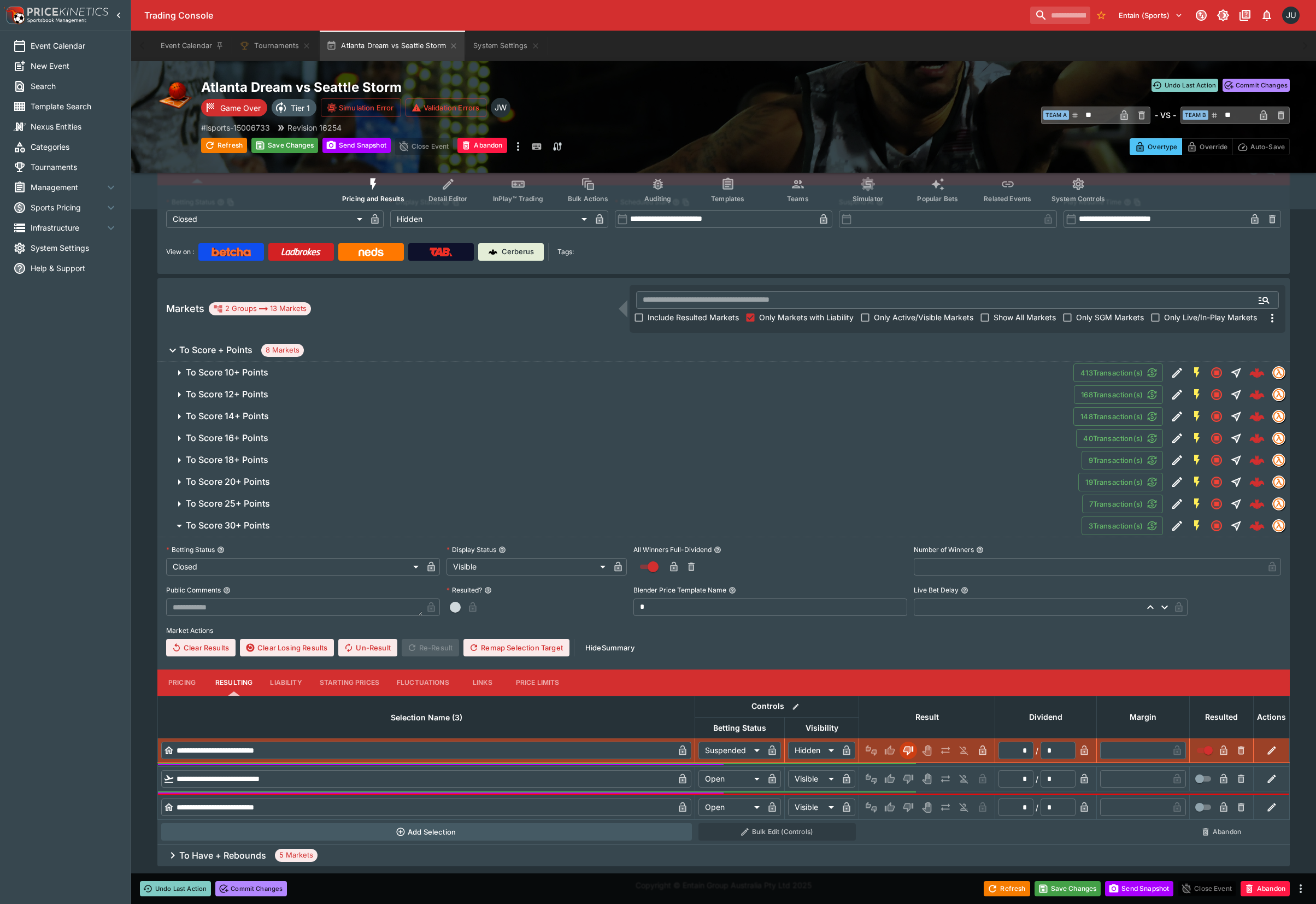
click at [908, 777] on icon "Lose" at bounding box center [908, 778] width 11 height 11
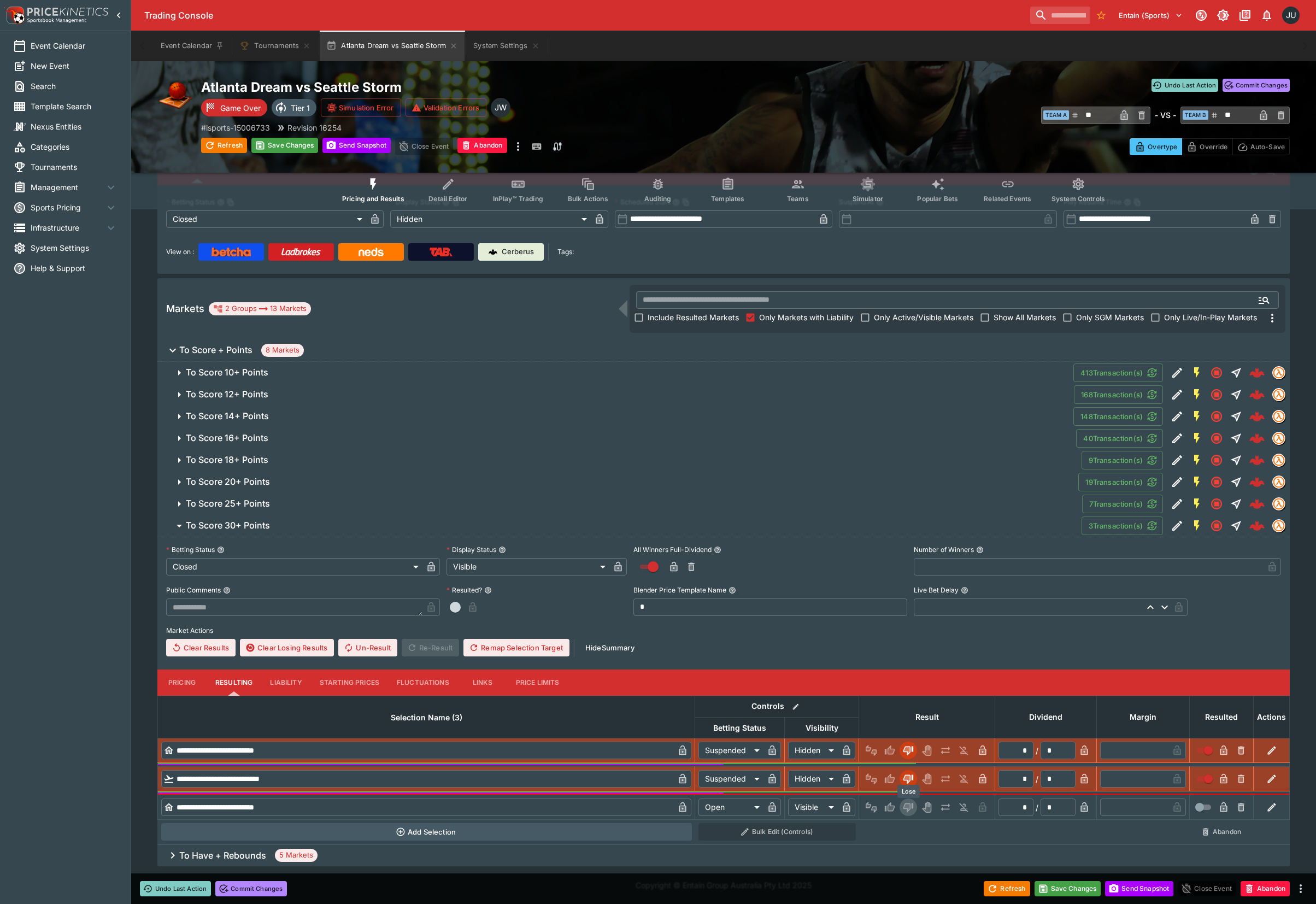
click at [908, 809] on icon "Lose" at bounding box center [908, 807] width 11 height 11
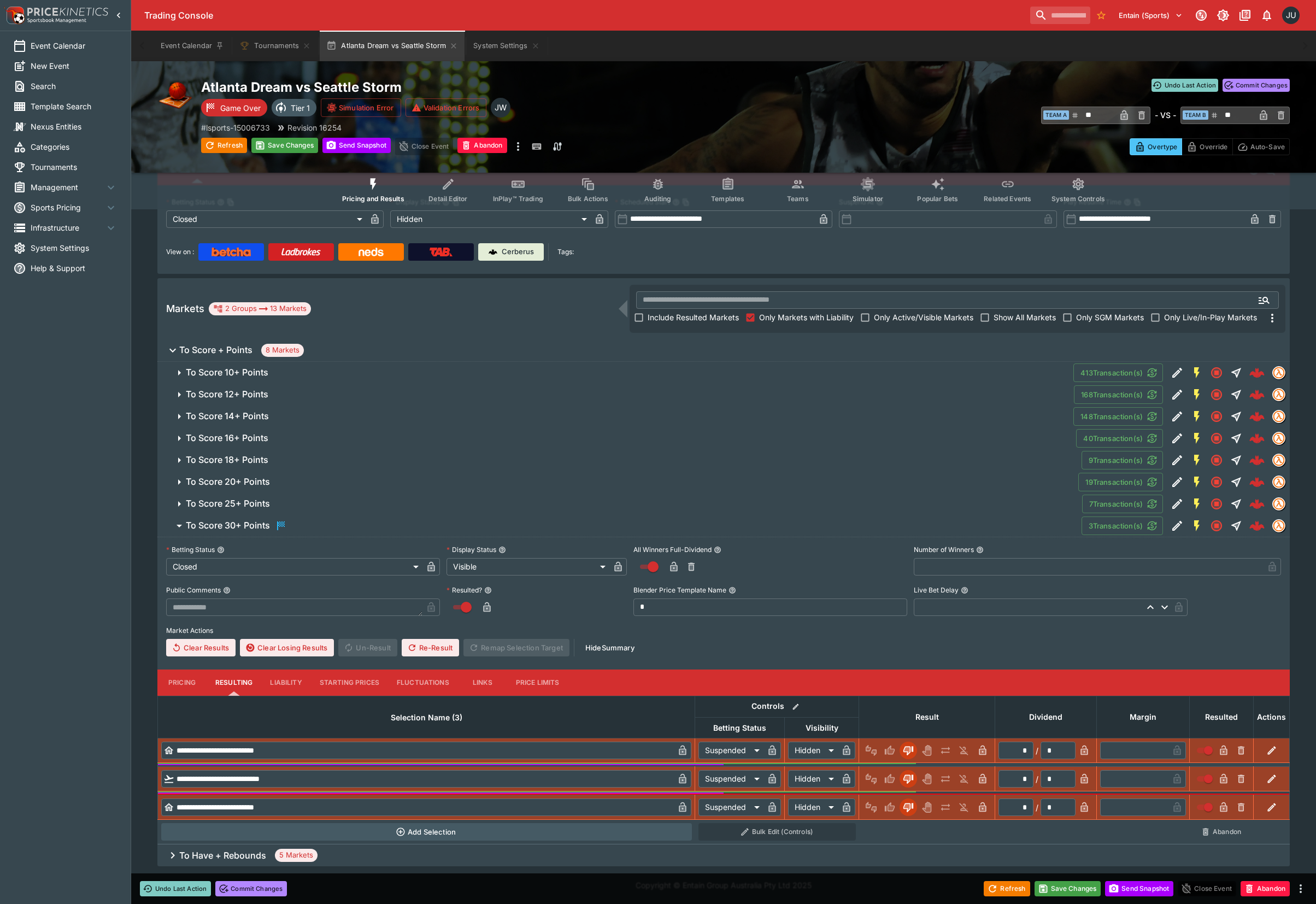
click at [287, 500] on span "To Score 25+ Points" at bounding box center [630, 504] width 887 height 12
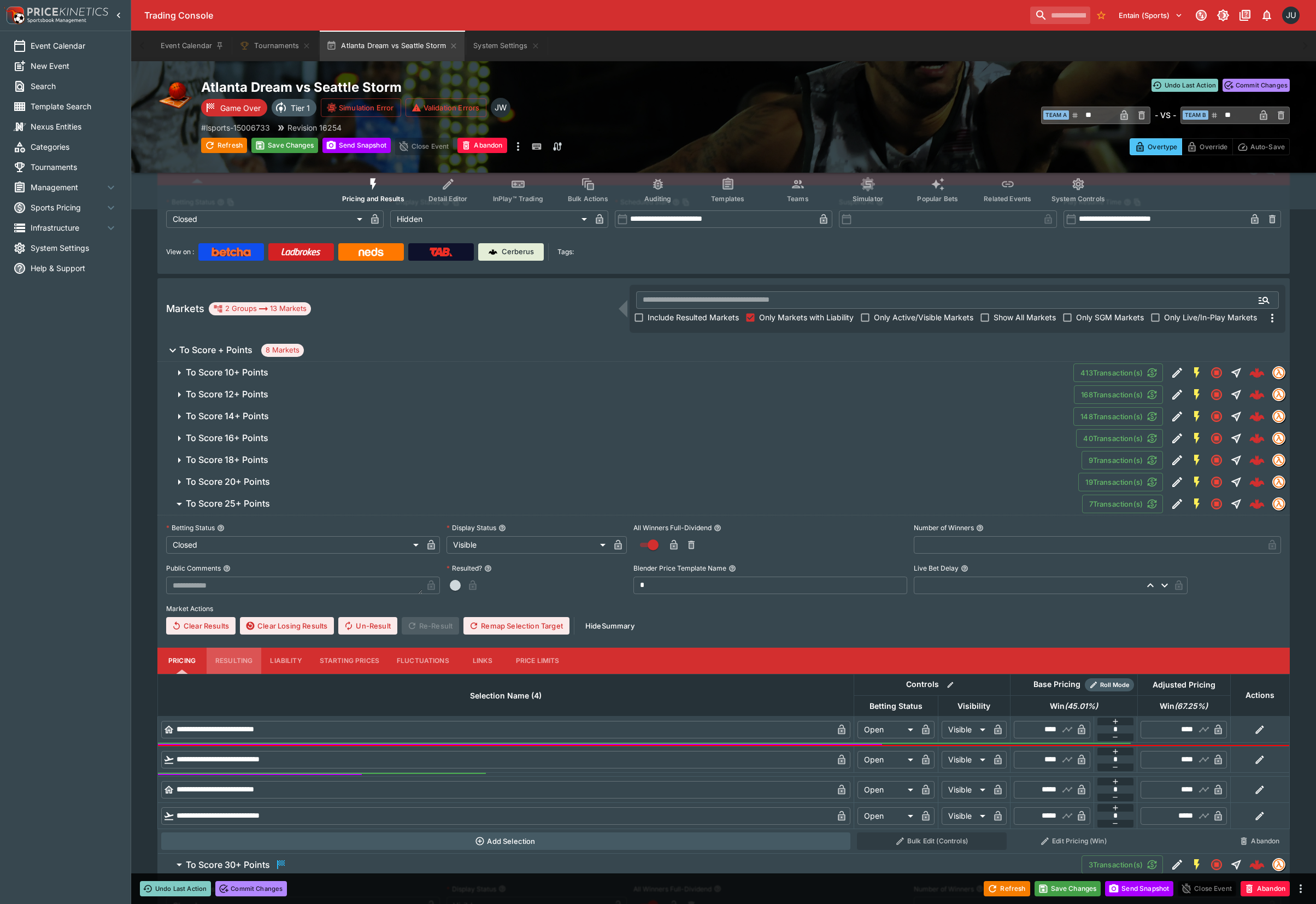
drag, startPoint x: 233, startPoint y: 661, endPoint x: 277, endPoint y: 669, distance: 44.7
click at [233, 663] on button "Resulting" at bounding box center [234, 661] width 55 height 26
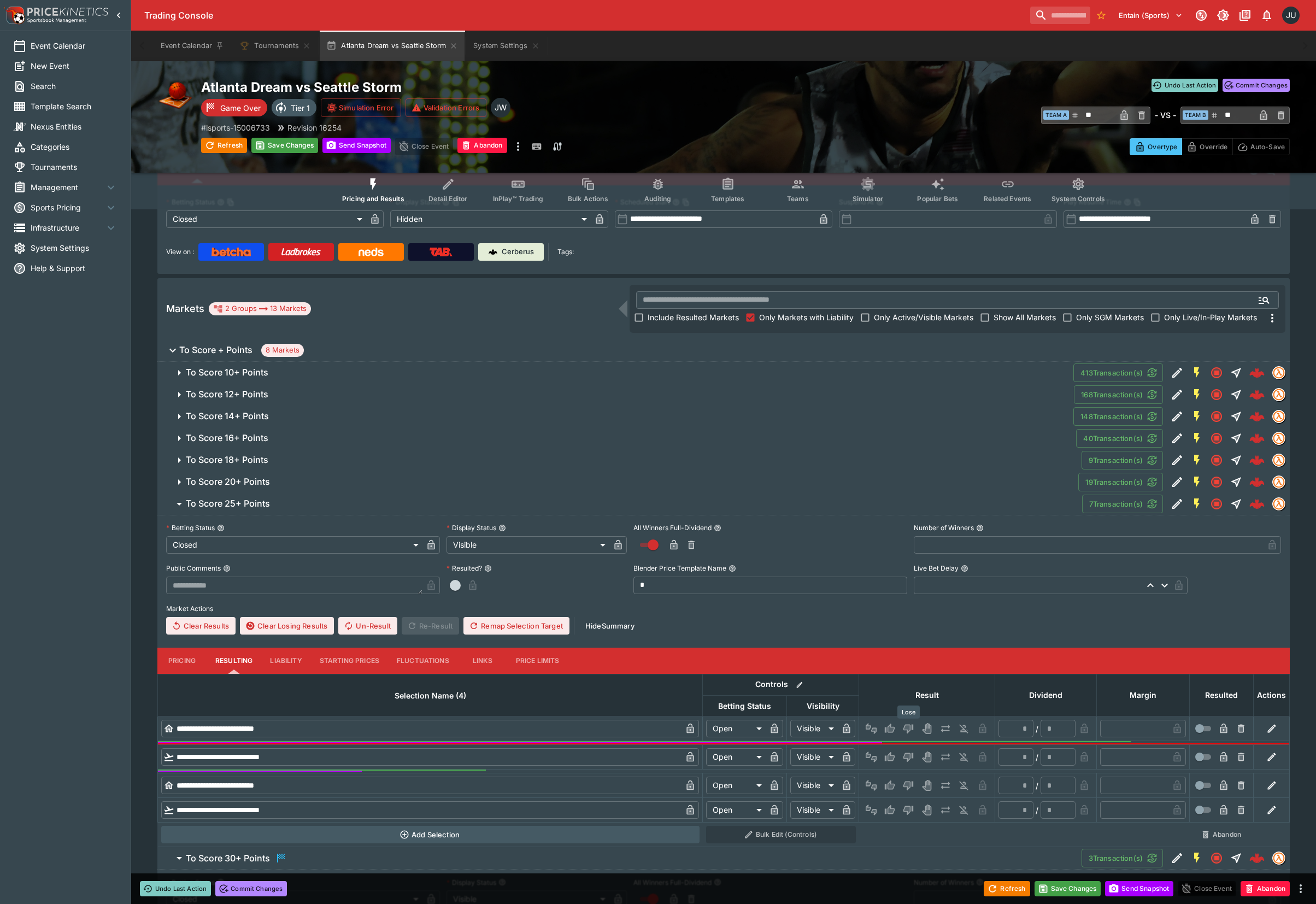
click at [901, 724] on button "Lose" at bounding box center [908, 728] width 17 height 17
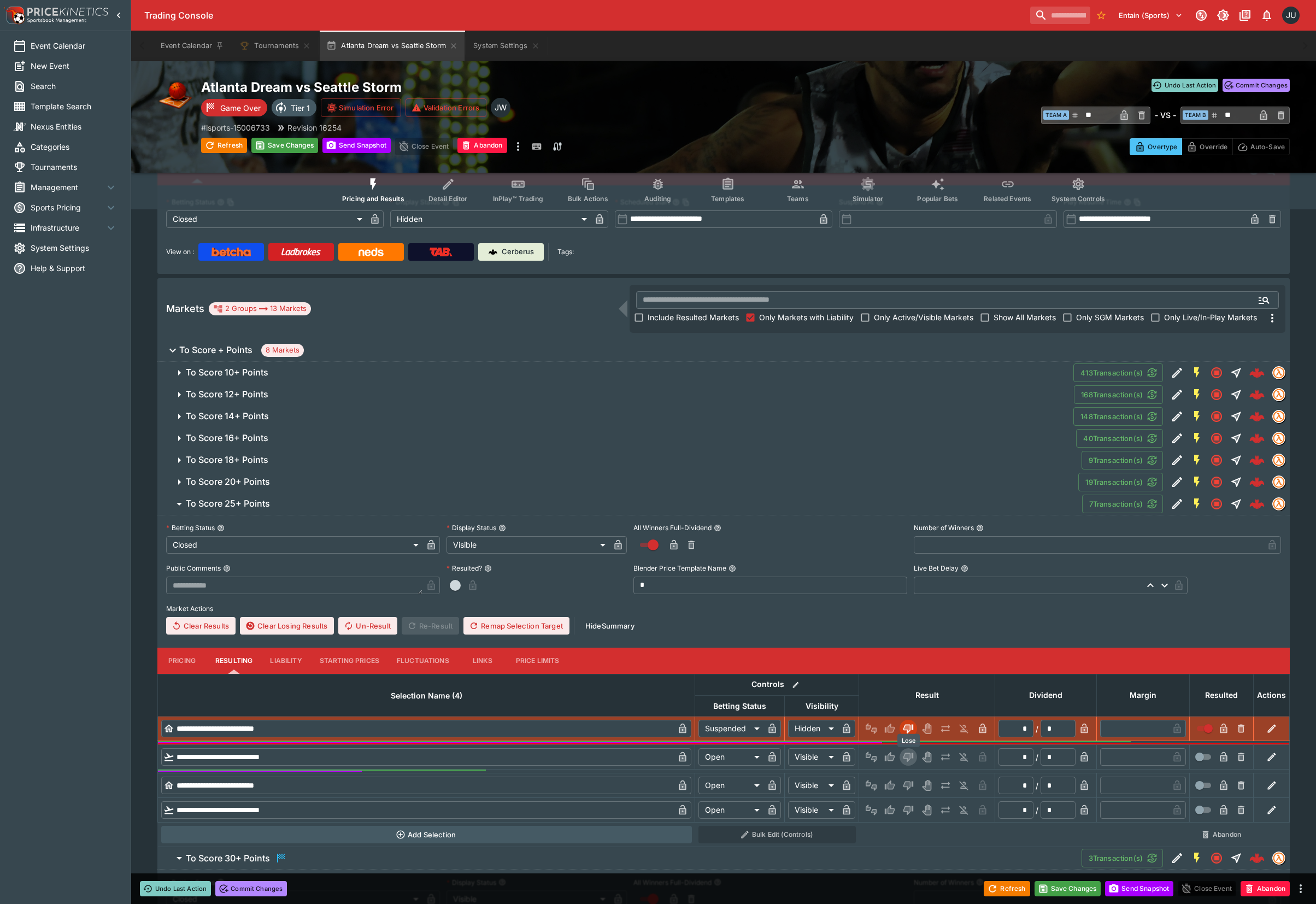
drag, startPoint x: 905, startPoint y: 753, endPoint x: 910, endPoint y: 768, distance: 15.8
click at [908, 757] on icon "Lose" at bounding box center [908, 757] width 11 height 11
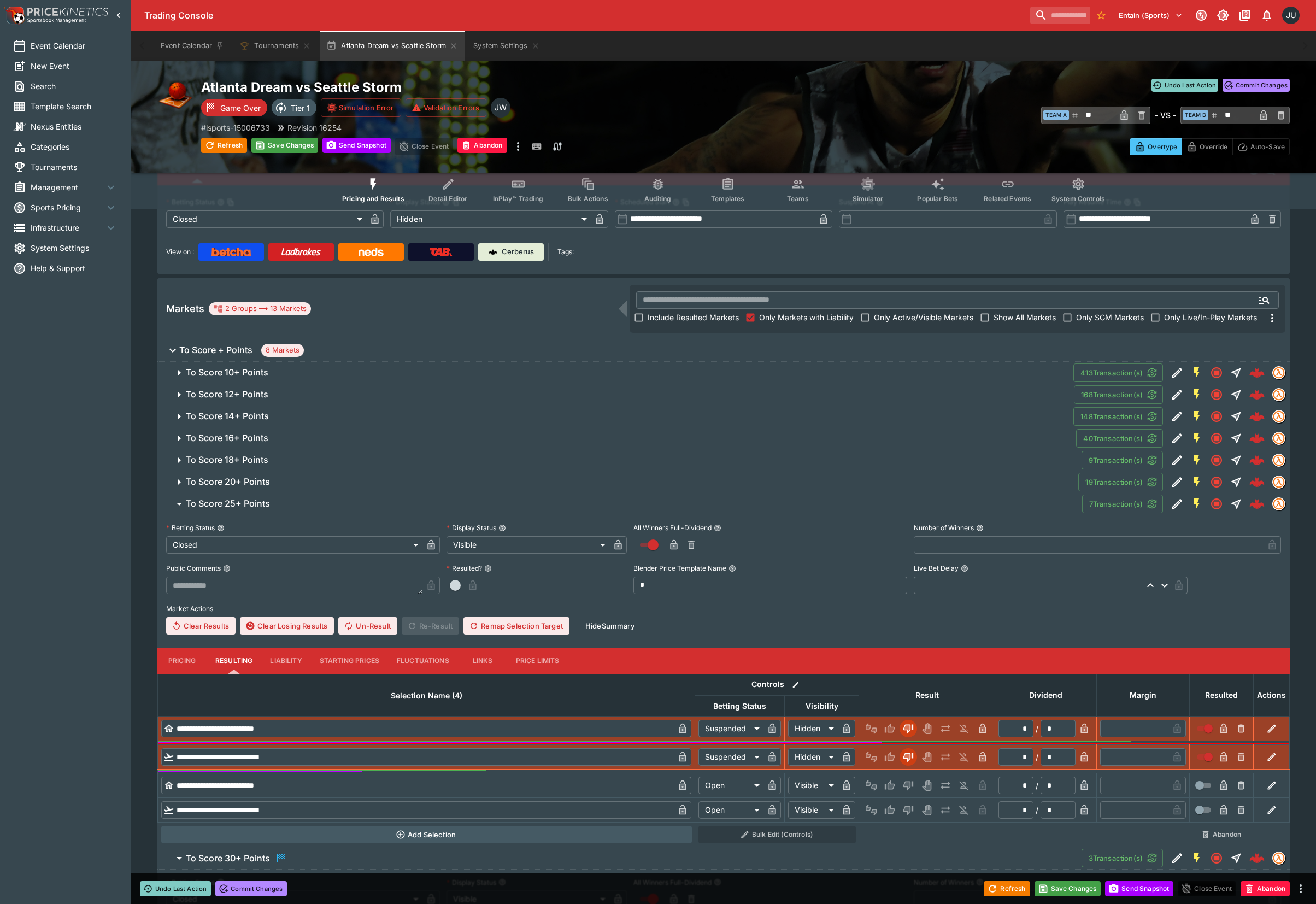
click at [912, 784] on icon "Lose" at bounding box center [908, 786] width 10 height 9
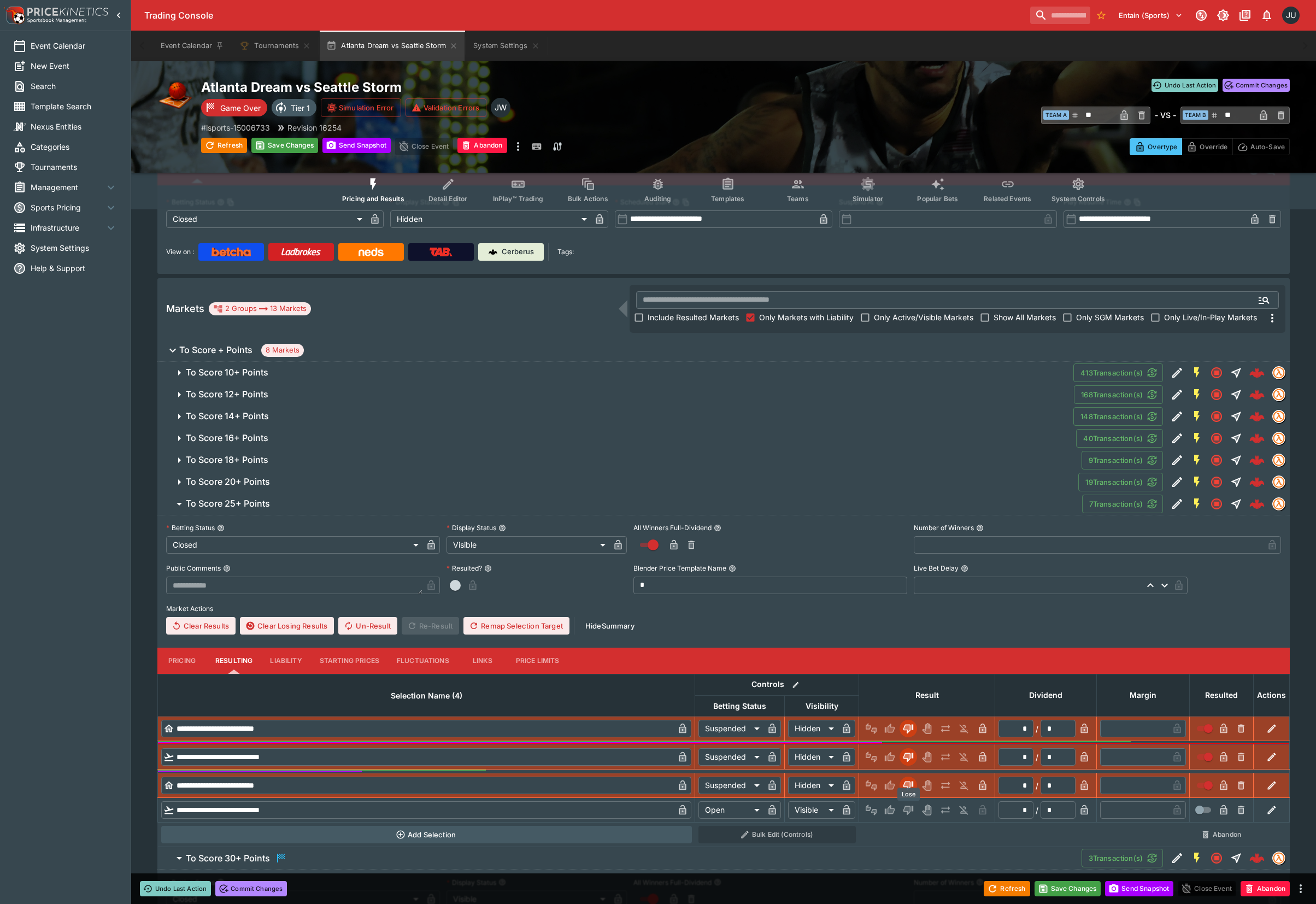
click at [909, 811] on icon "Lose" at bounding box center [907, 810] width 5 height 6
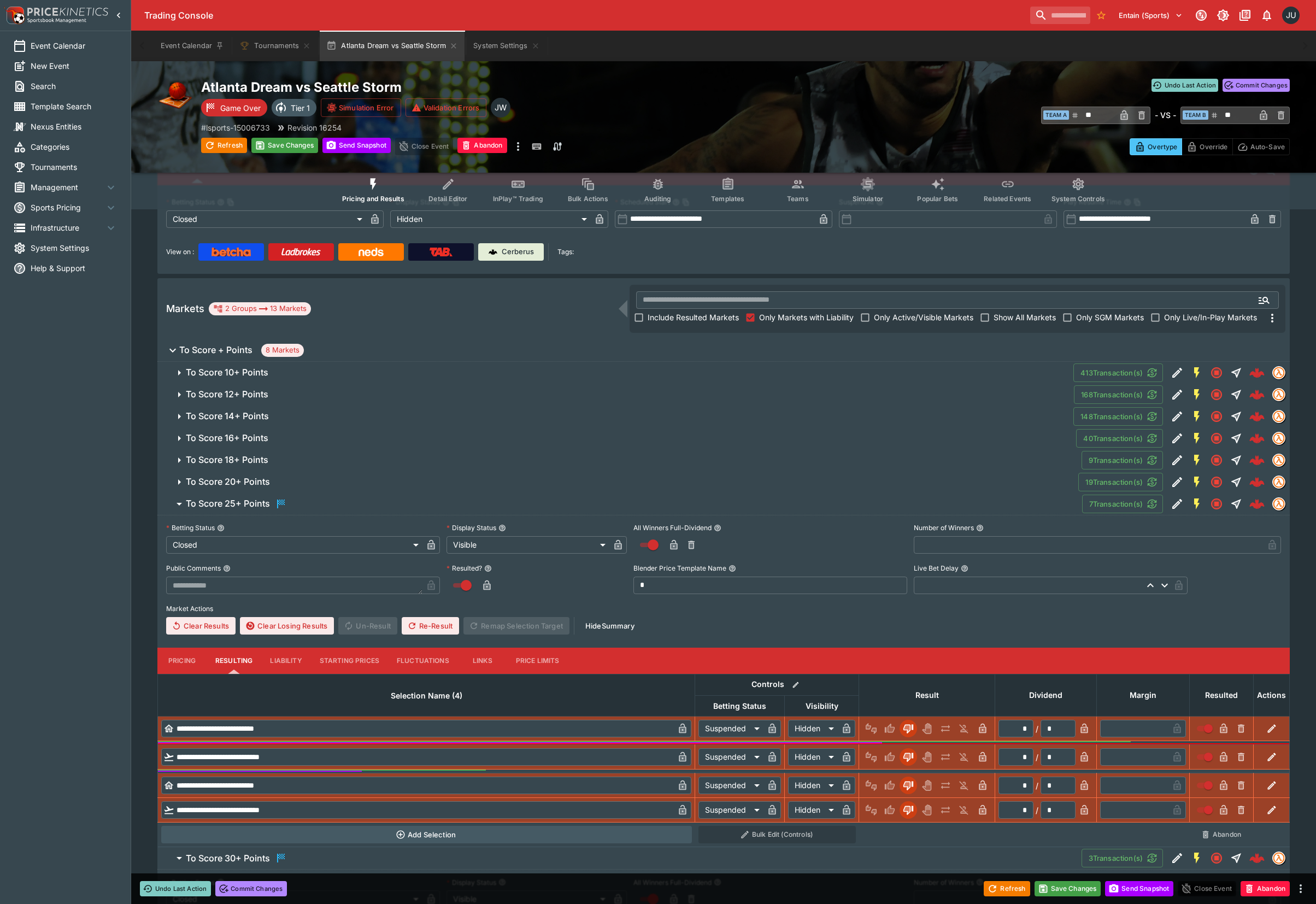
click at [279, 480] on span "To Score 20+ Points" at bounding box center [628, 482] width 883 height 12
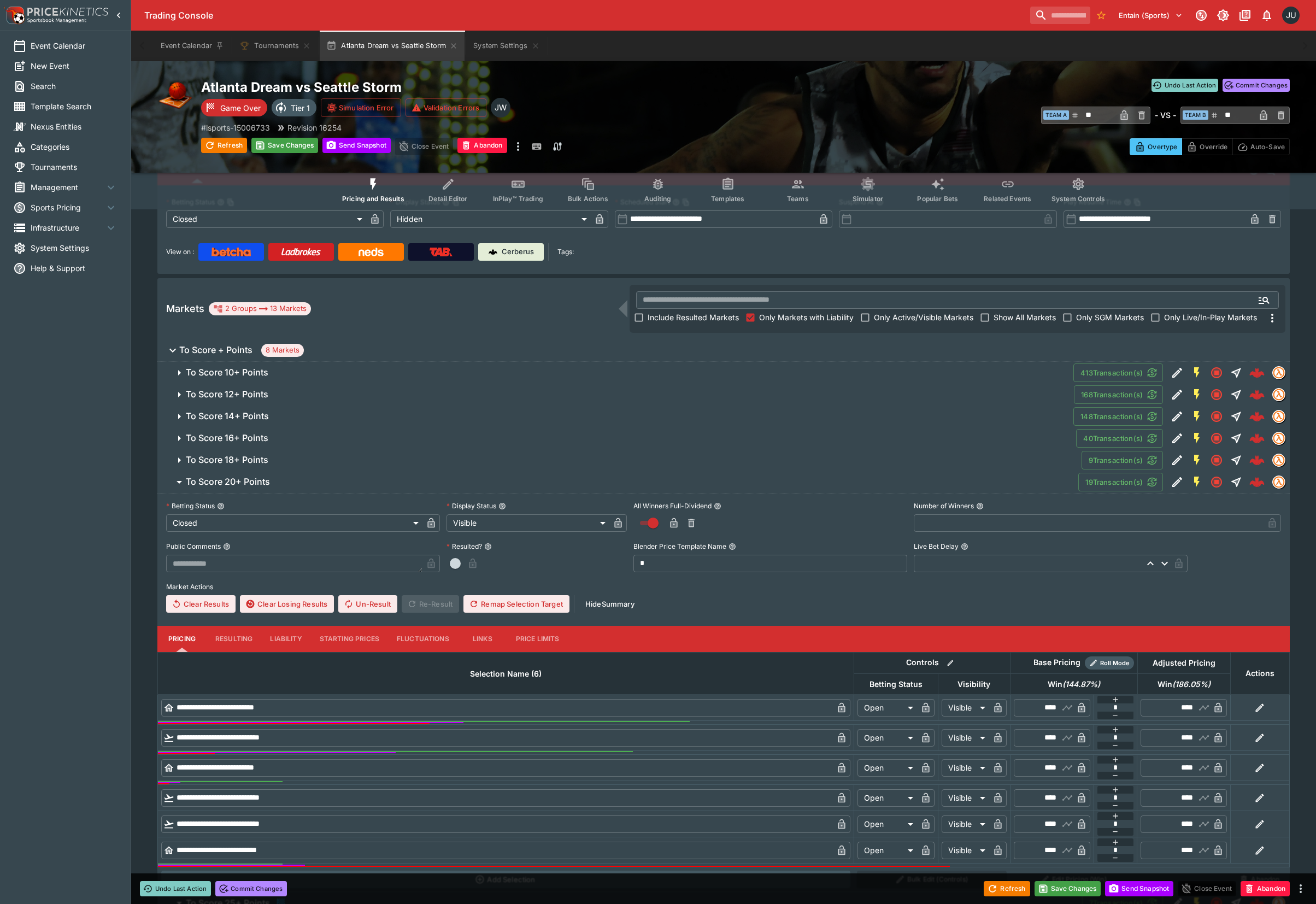
click at [232, 634] on button "Resulting" at bounding box center [234, 639] width 55 height 26
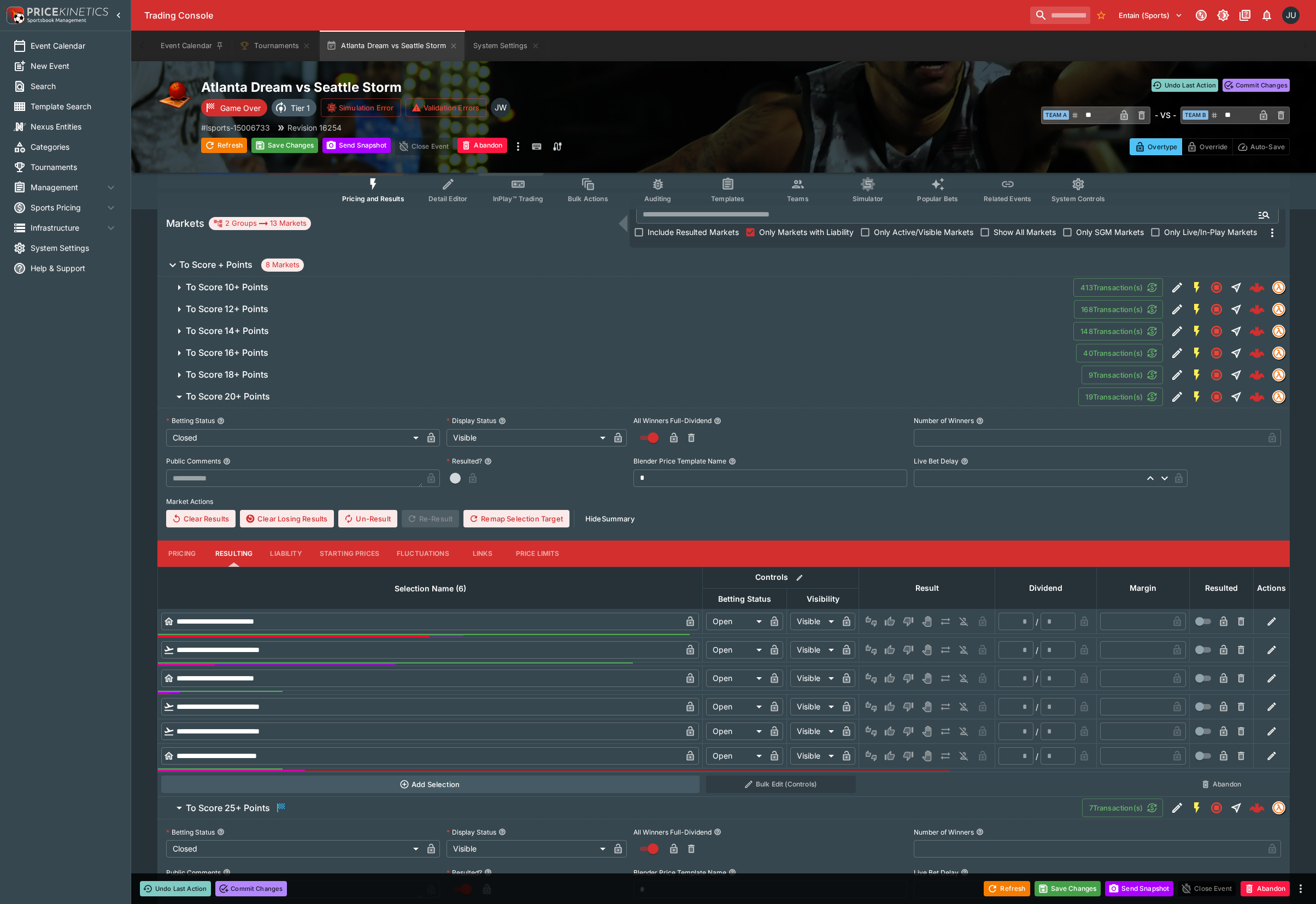
scroll to position [279, 0]
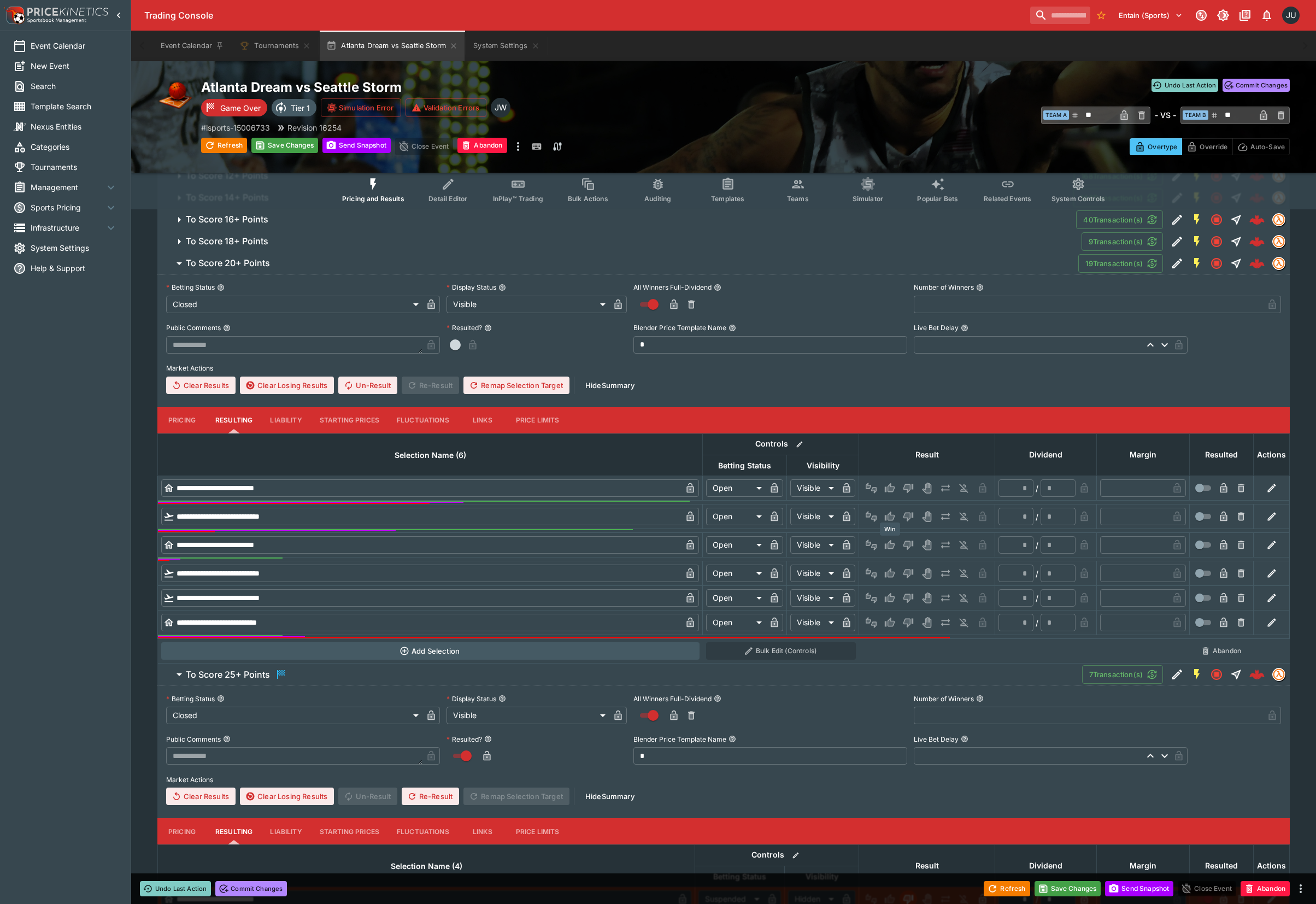
click at [885, 549] on icon "Win" at bounding box center [889, 545] width 11 height 11
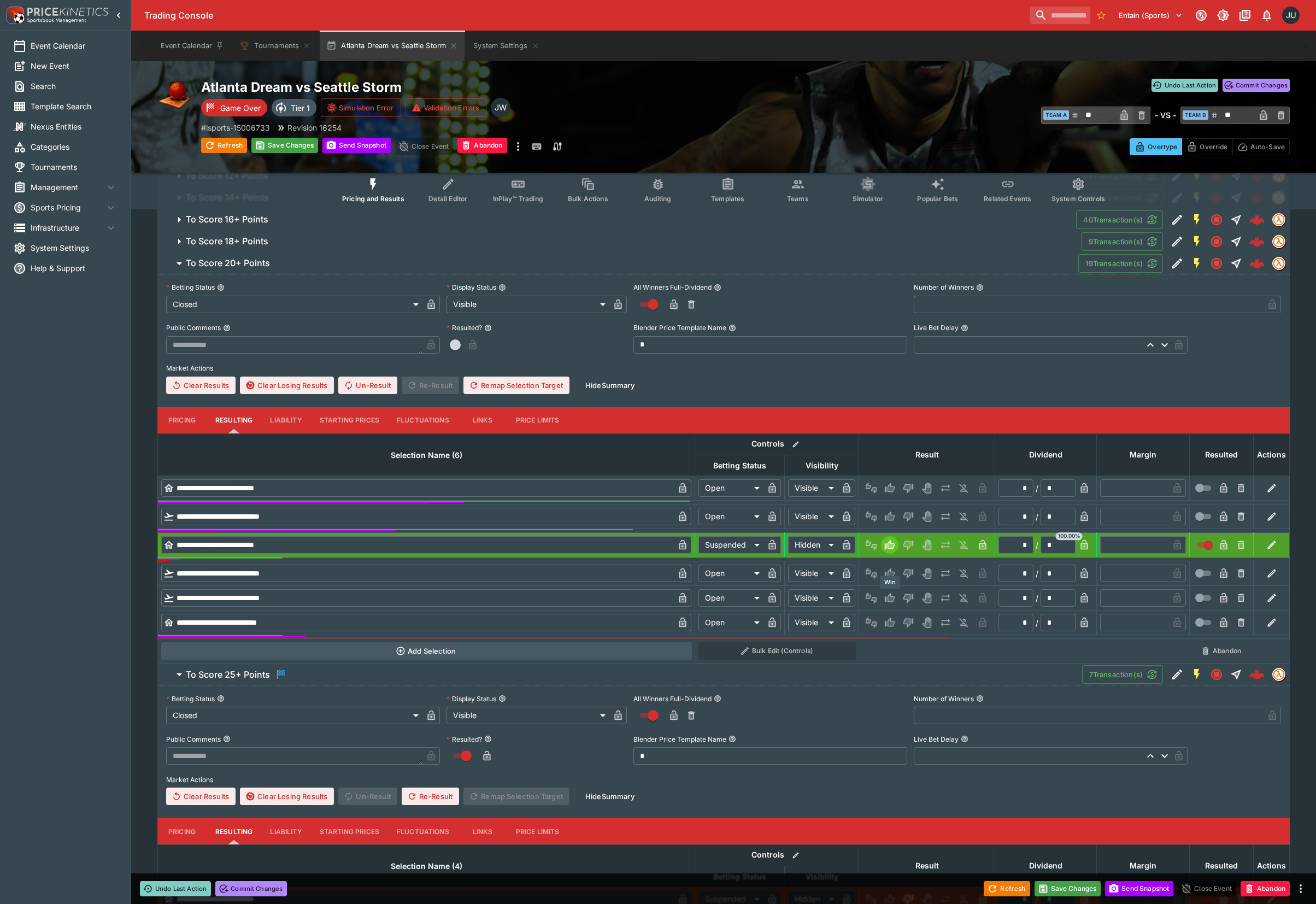
click at [888, 594] on icon "Win" at bounding box center [889, 598] width 11 height 11
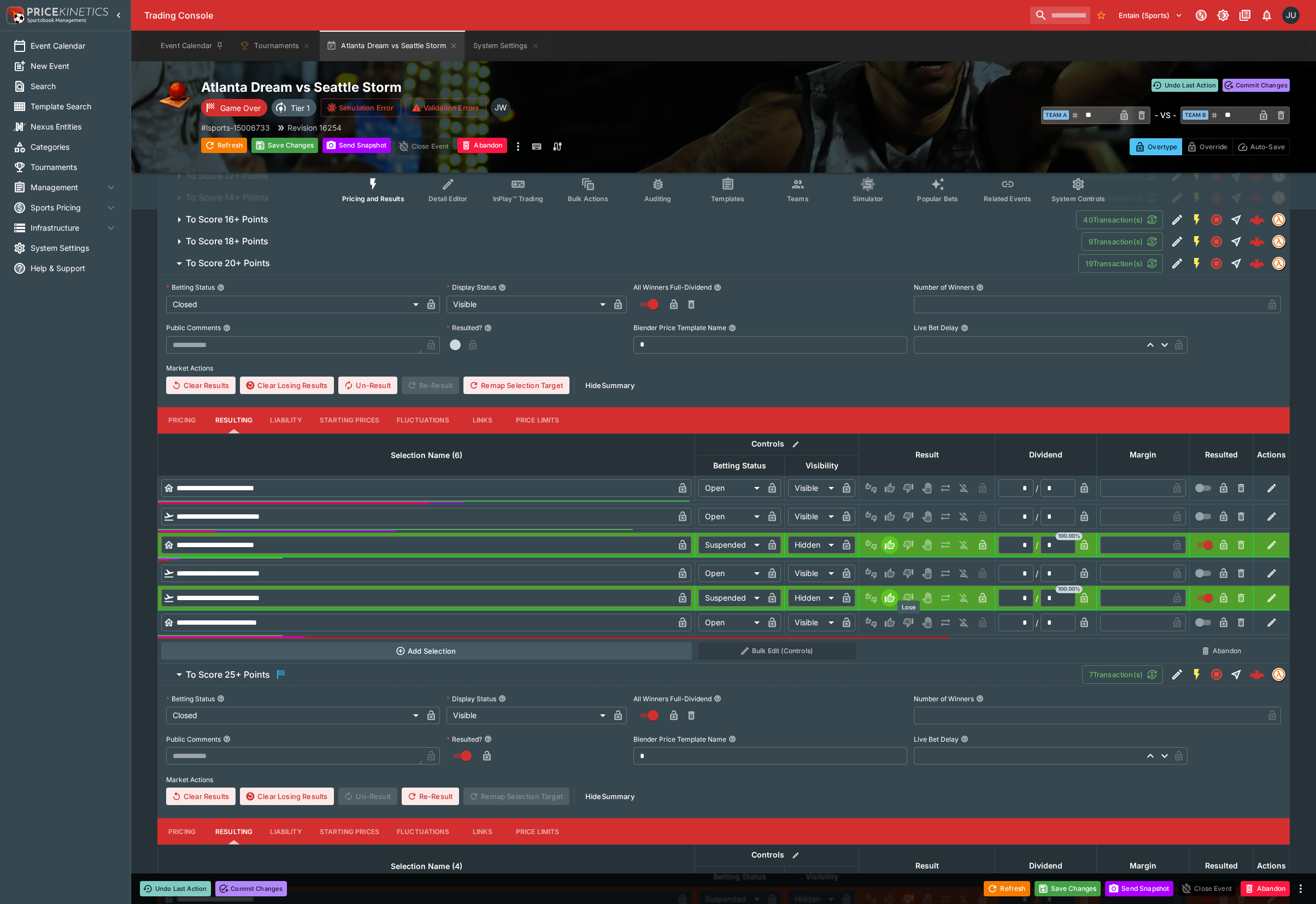
drag, startPoint x: 906, startPoint y: 621, endPoint x: 906, endPoint y: 612, distance: 9.0
click at [906, 619] on icon "Lose" at bounding box center [908, 622] width 11 height 11
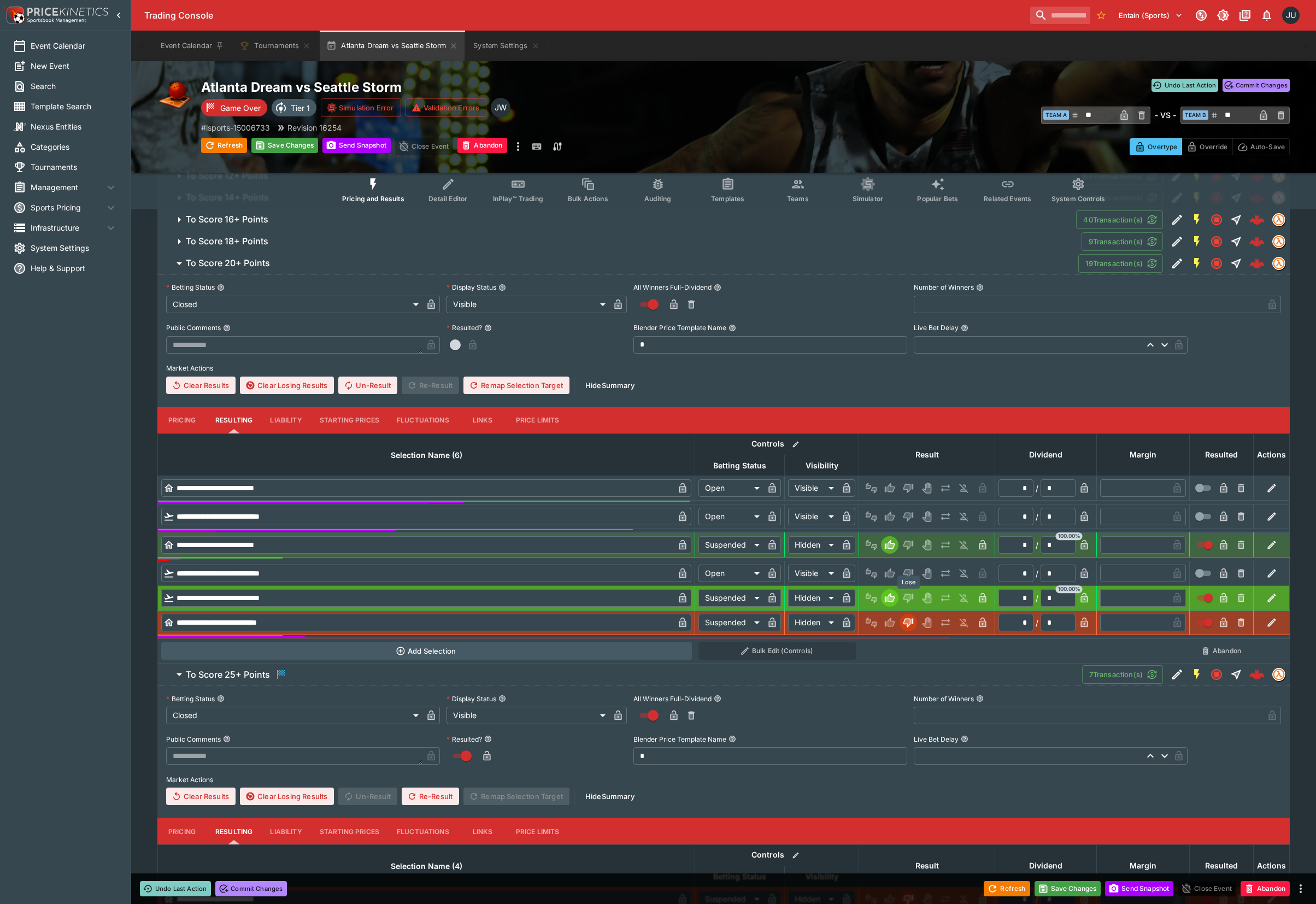
drag, startPoint x: 909, startPoint y: 576, endPoint x: 908, endPoint y: 543, distance: 33.0
click at [909, 575] on div "Lose" at bounding box center [908, 582] width 24 height 16
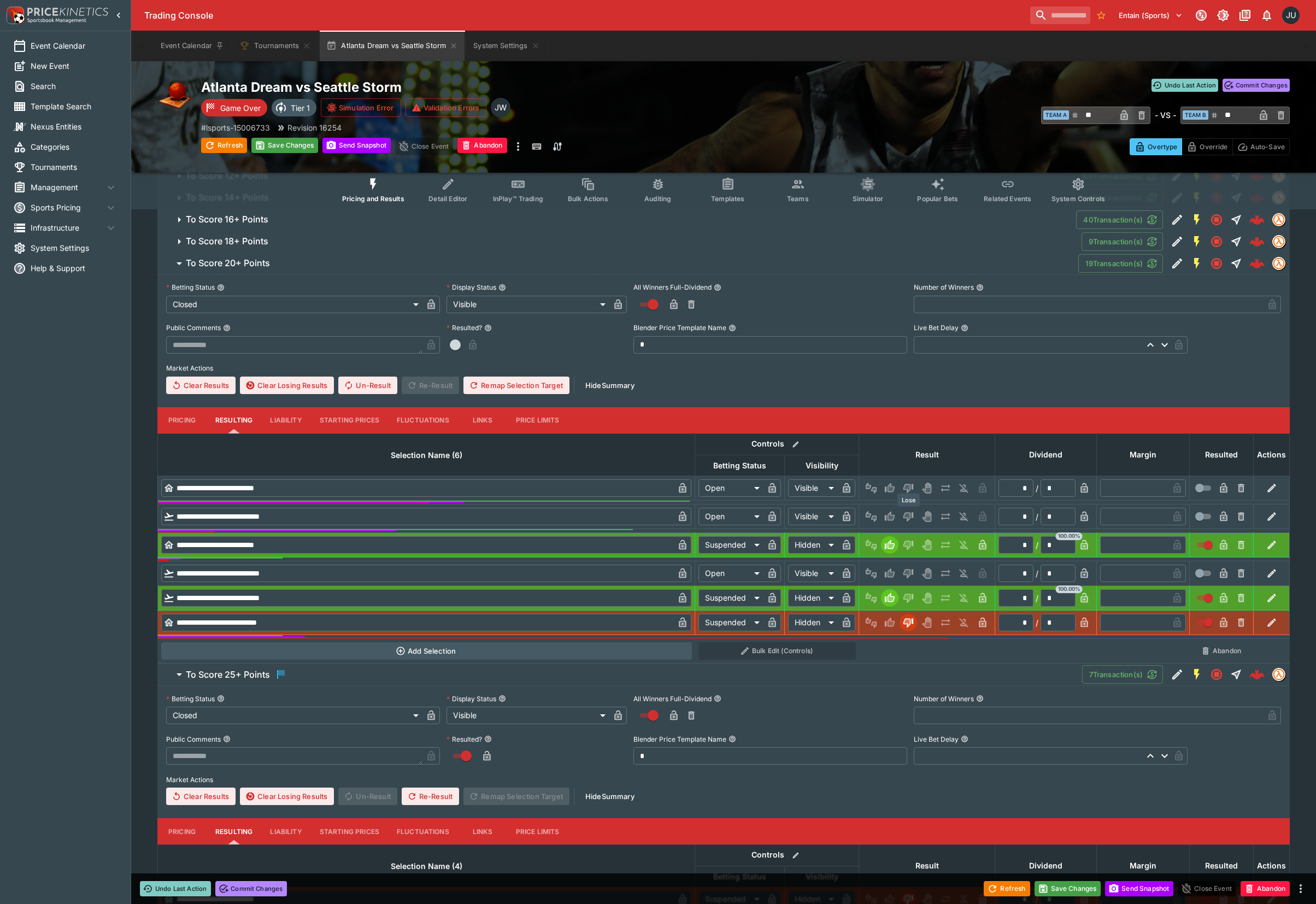
drag, startPoint x: 910, startPoint y: 513, endPoint x: 910, endPoint y: 505, distance: 8.0
click at [910, 512] on icon "Lose" at bounding box center [908, 516] width 11 height 11
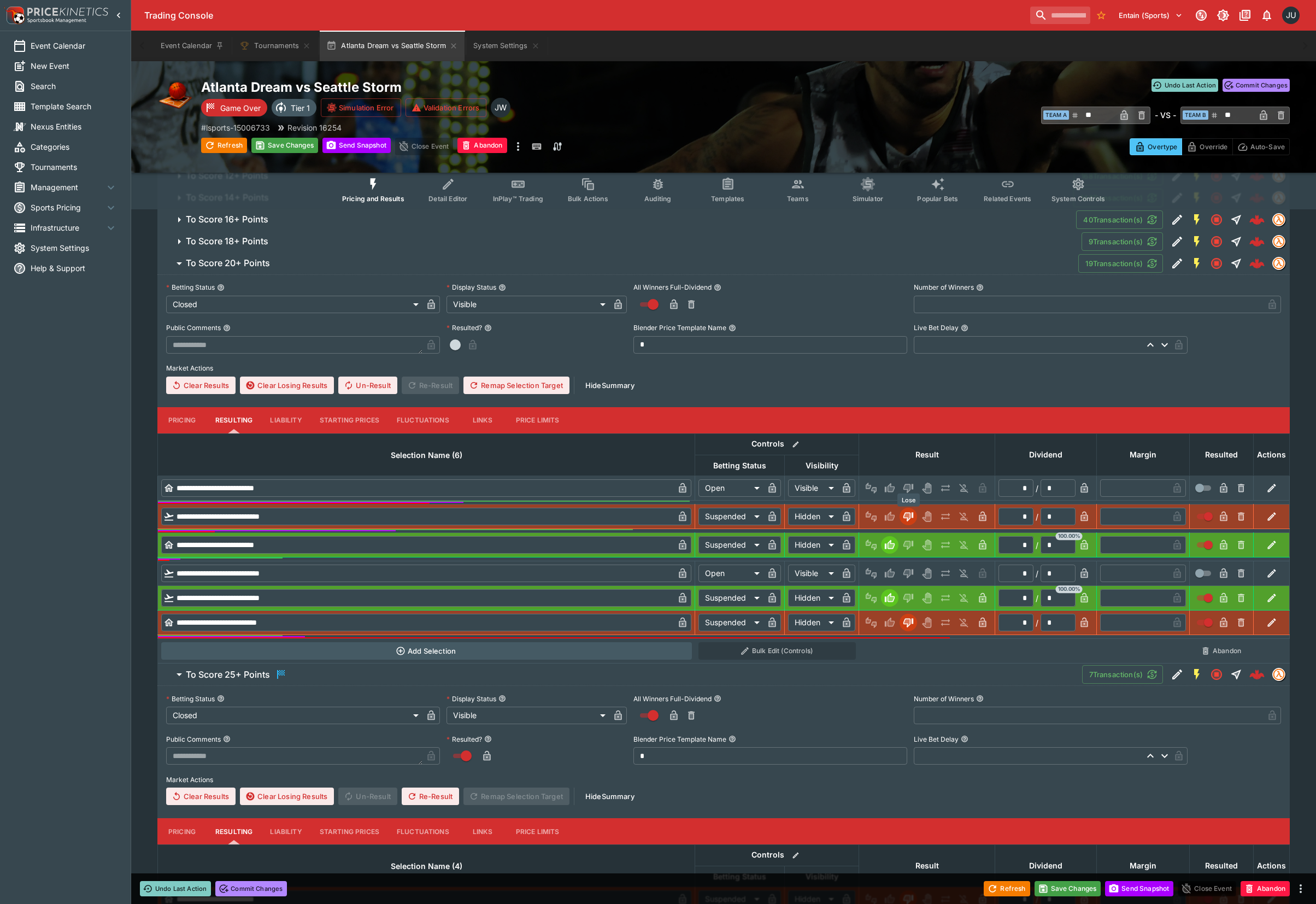
click at [910, 485] on icon "Lose" at bounding box center [908, 489] width 10 height 9
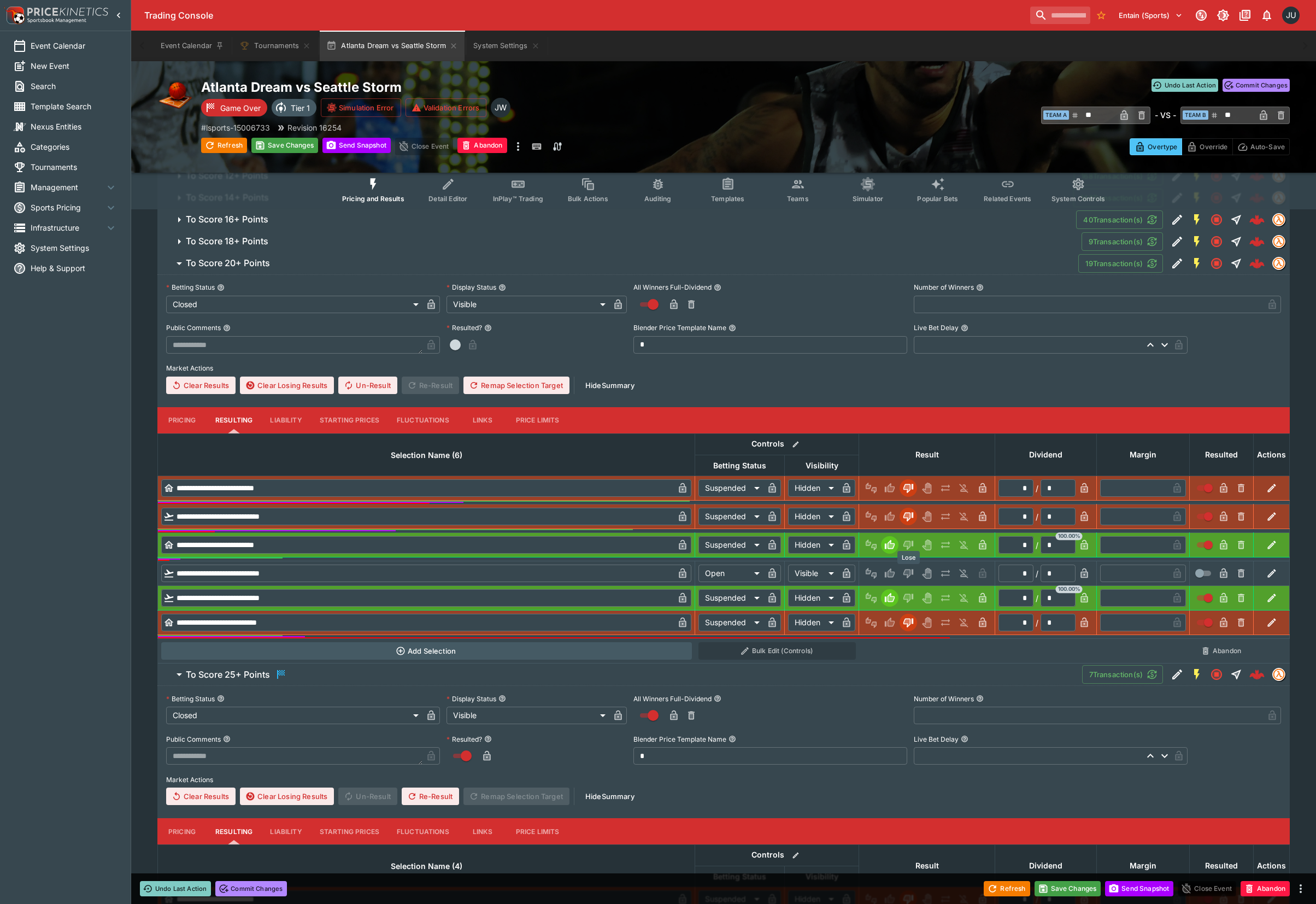
click at [909, 569] on icon "Lose" at bounding box center [908, 573] width 11 height 11
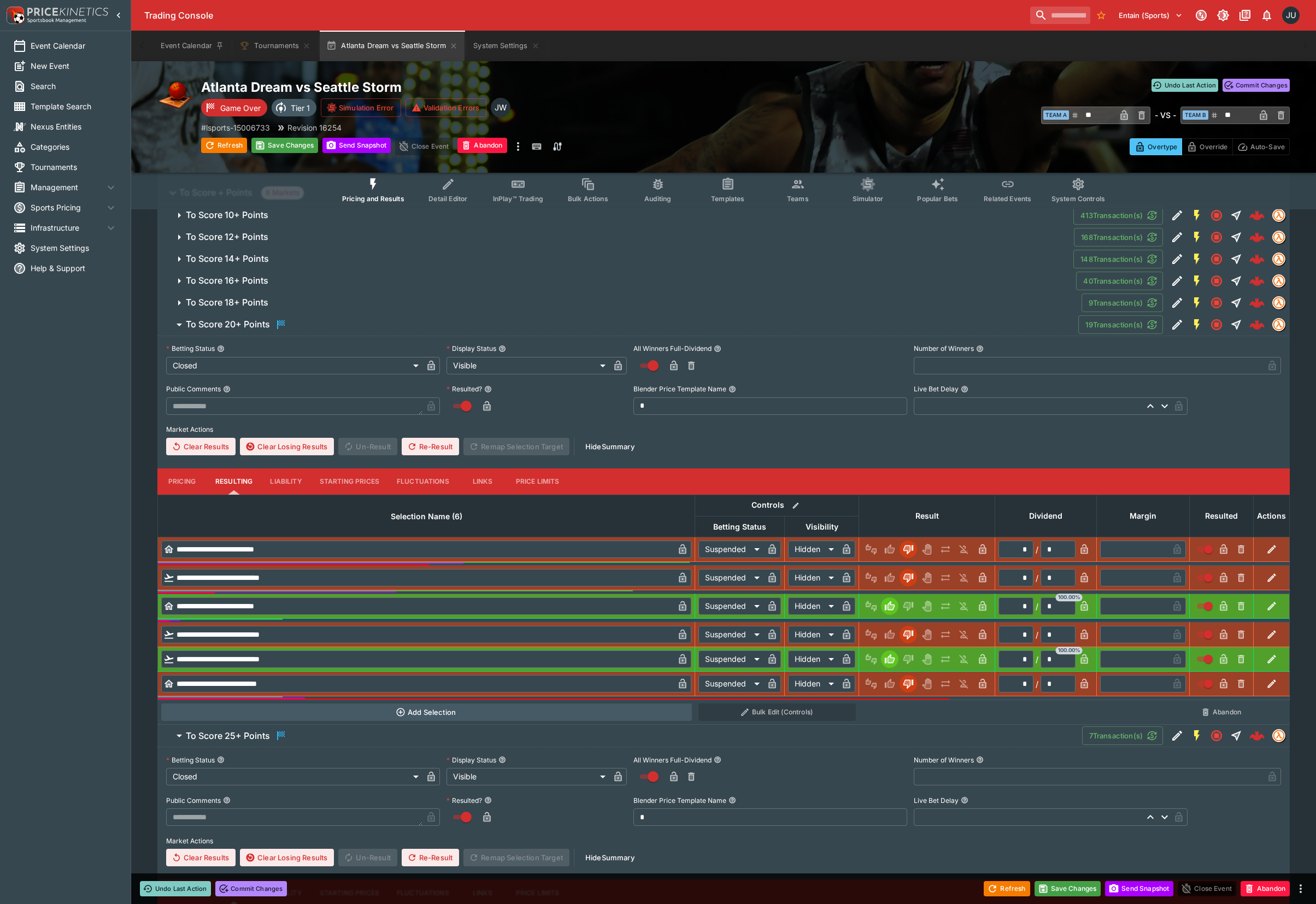
scroll to position [134, 0]
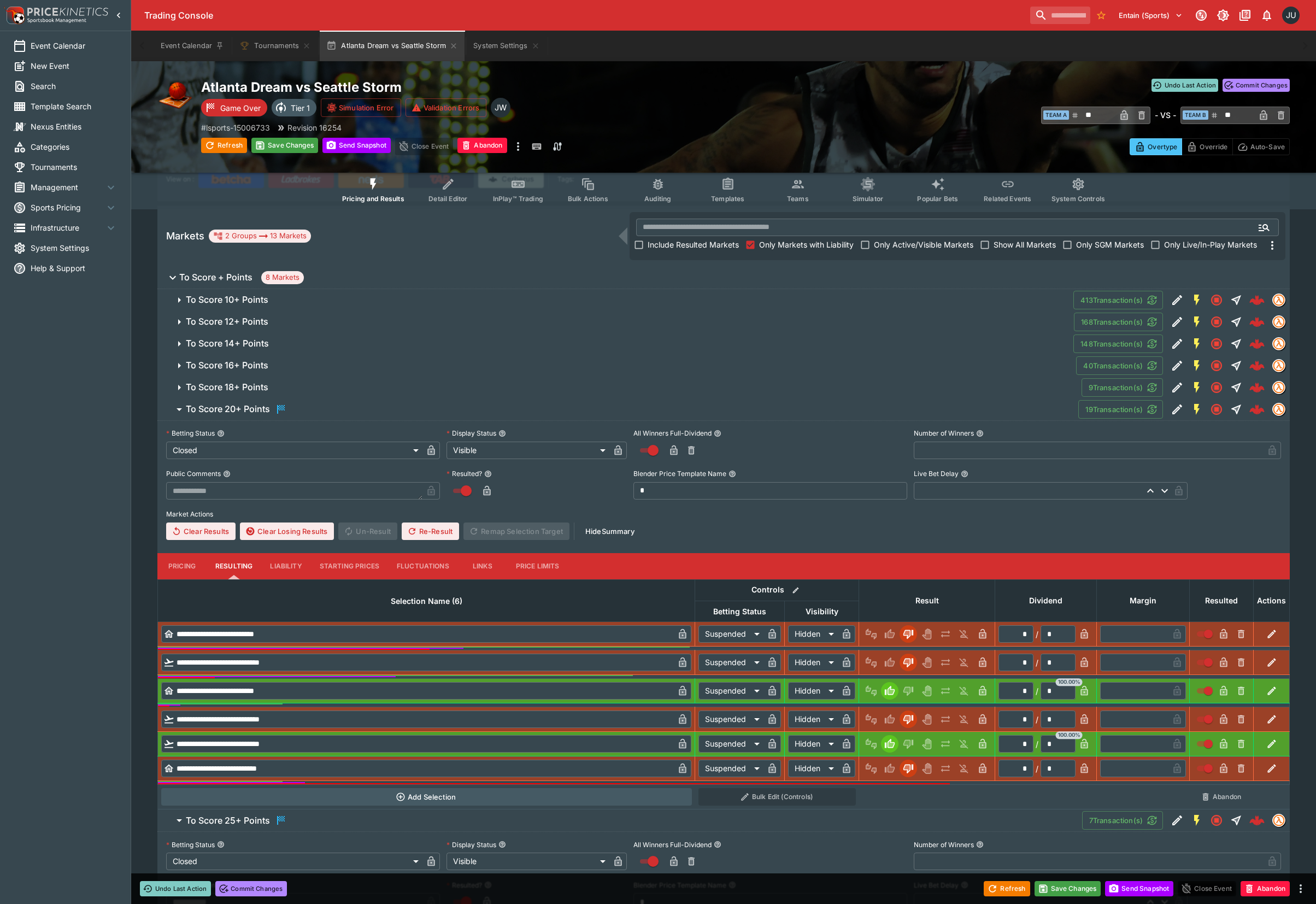
click at [538, 388] on span "To Score 18+ Points" at bounding box center [629, 387] width 887 height 12
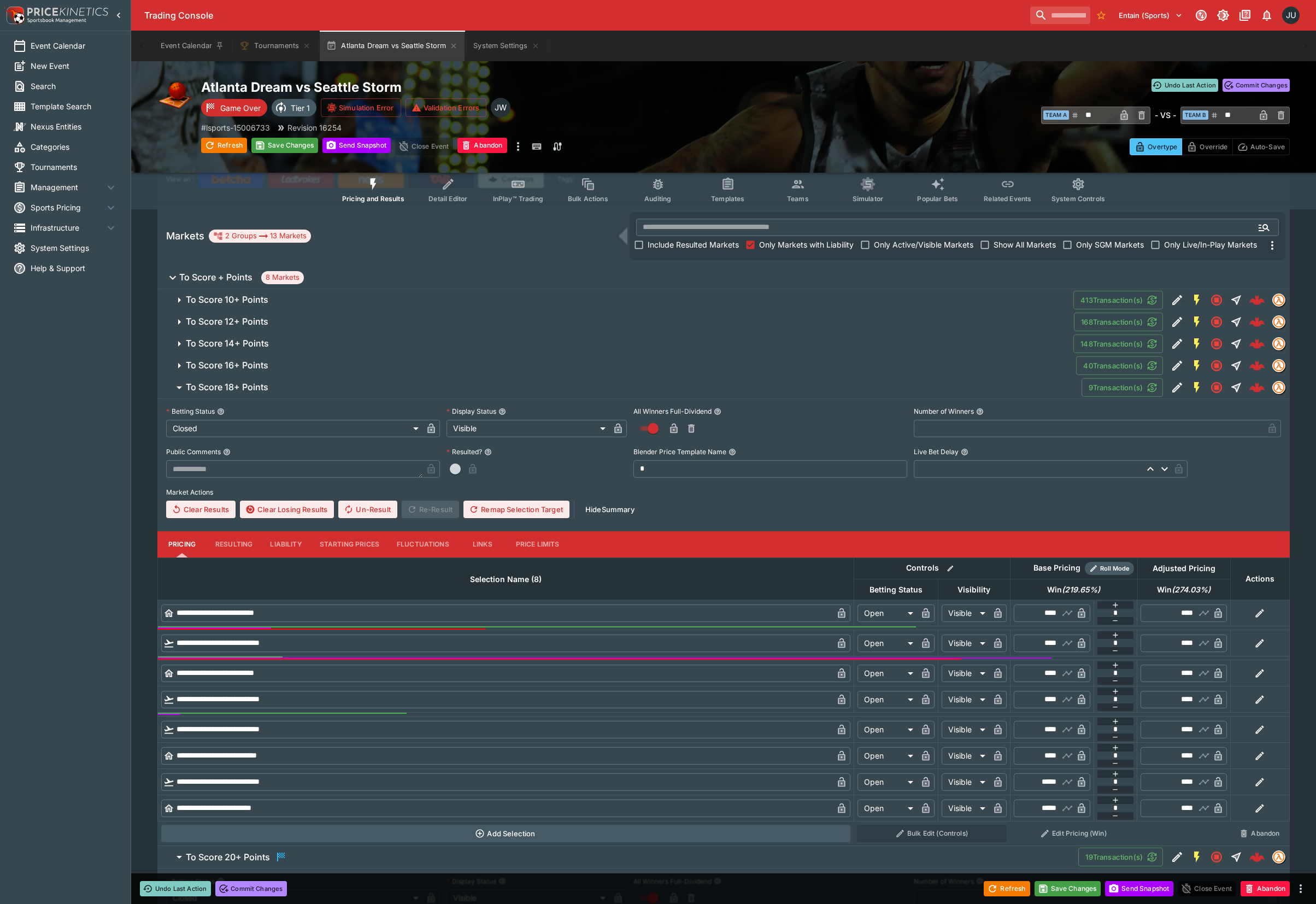
click at [232, 534] on button "Resulting" at bounding box center [234, 544] width 55 height 26
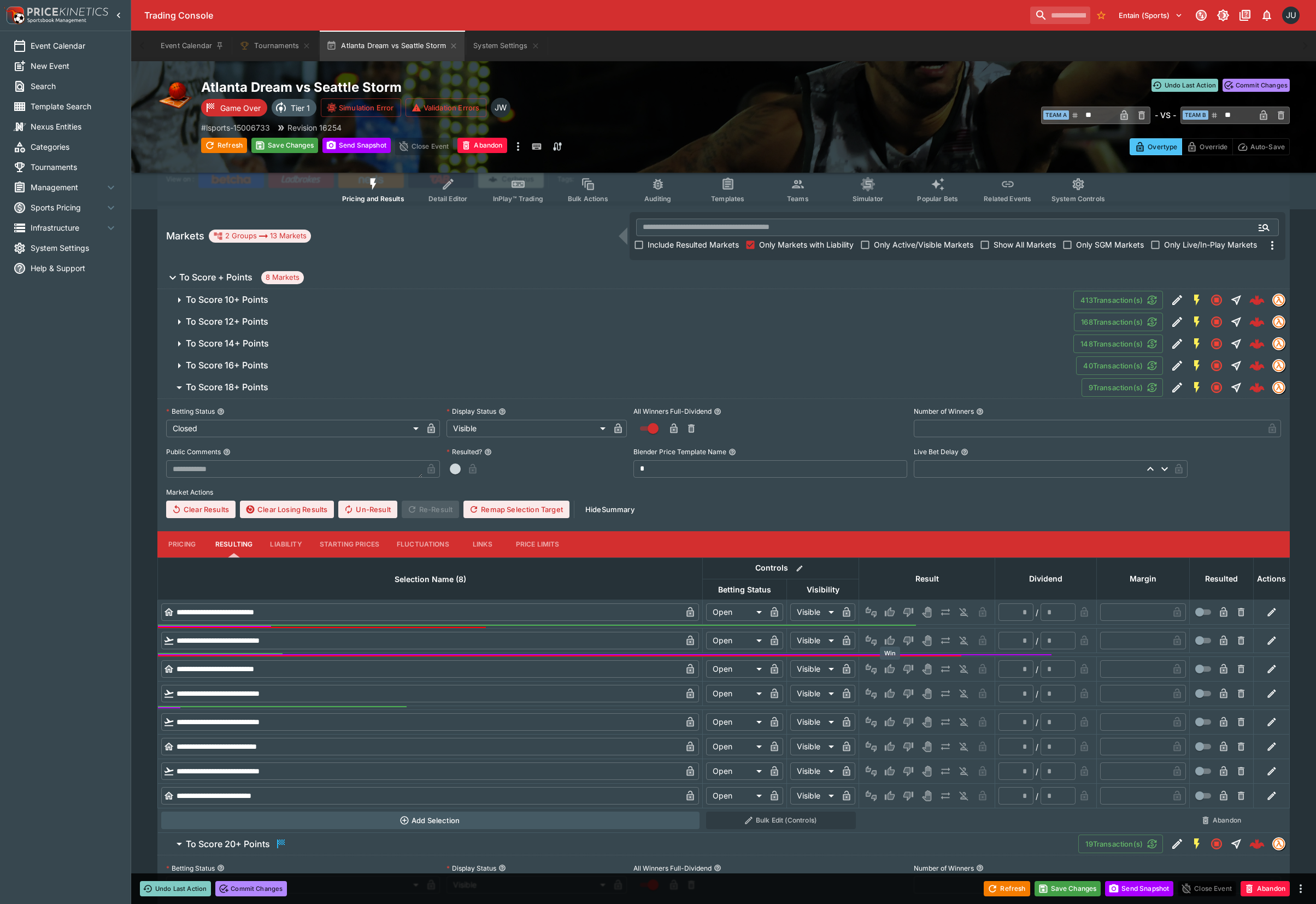
click at [883, 668] on button "Win" at bounding box center [889, 668] width 17 height 17
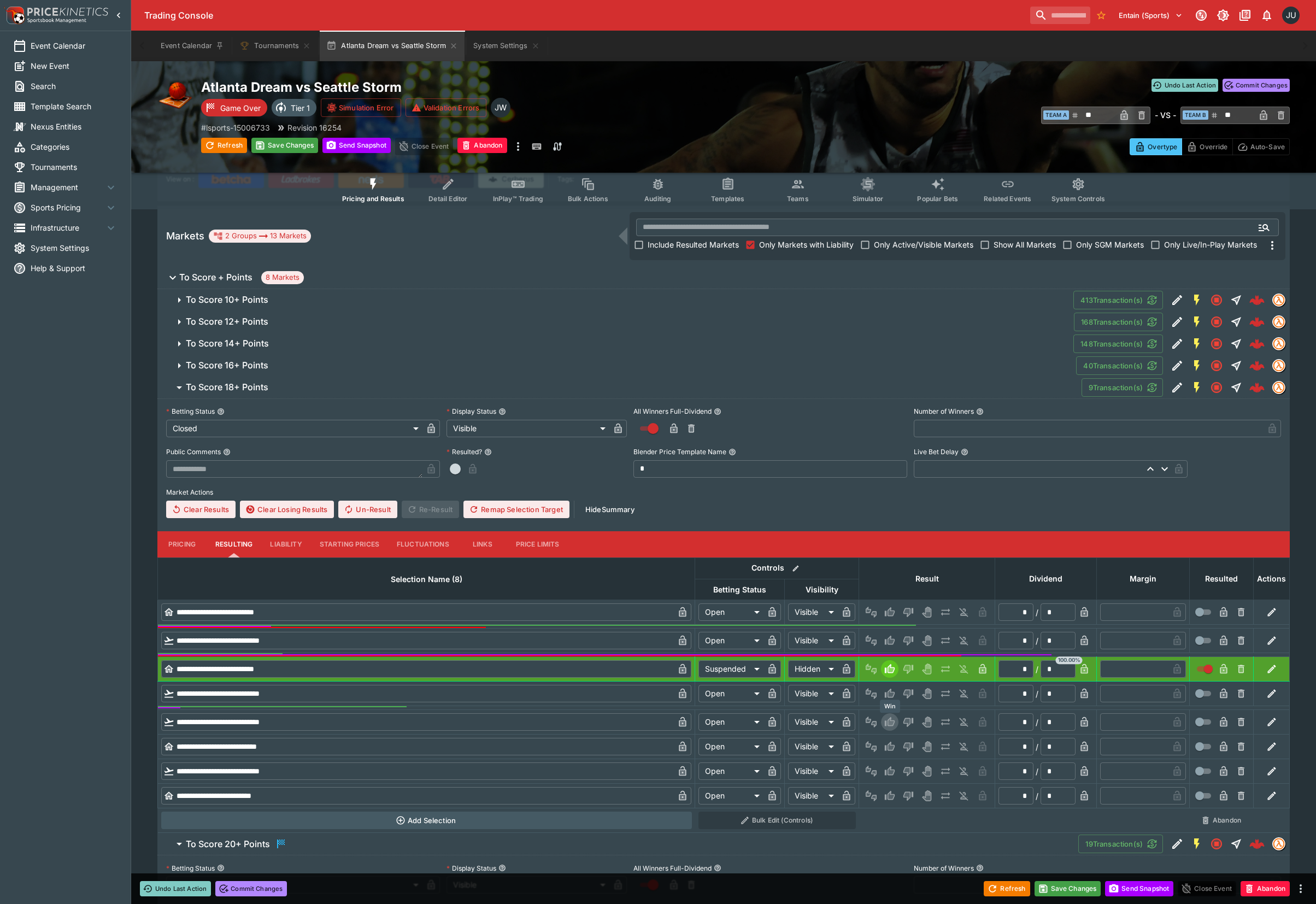
click at [888, 722] on icon "Win" at bounding box center [891, 722] width 5 height 6
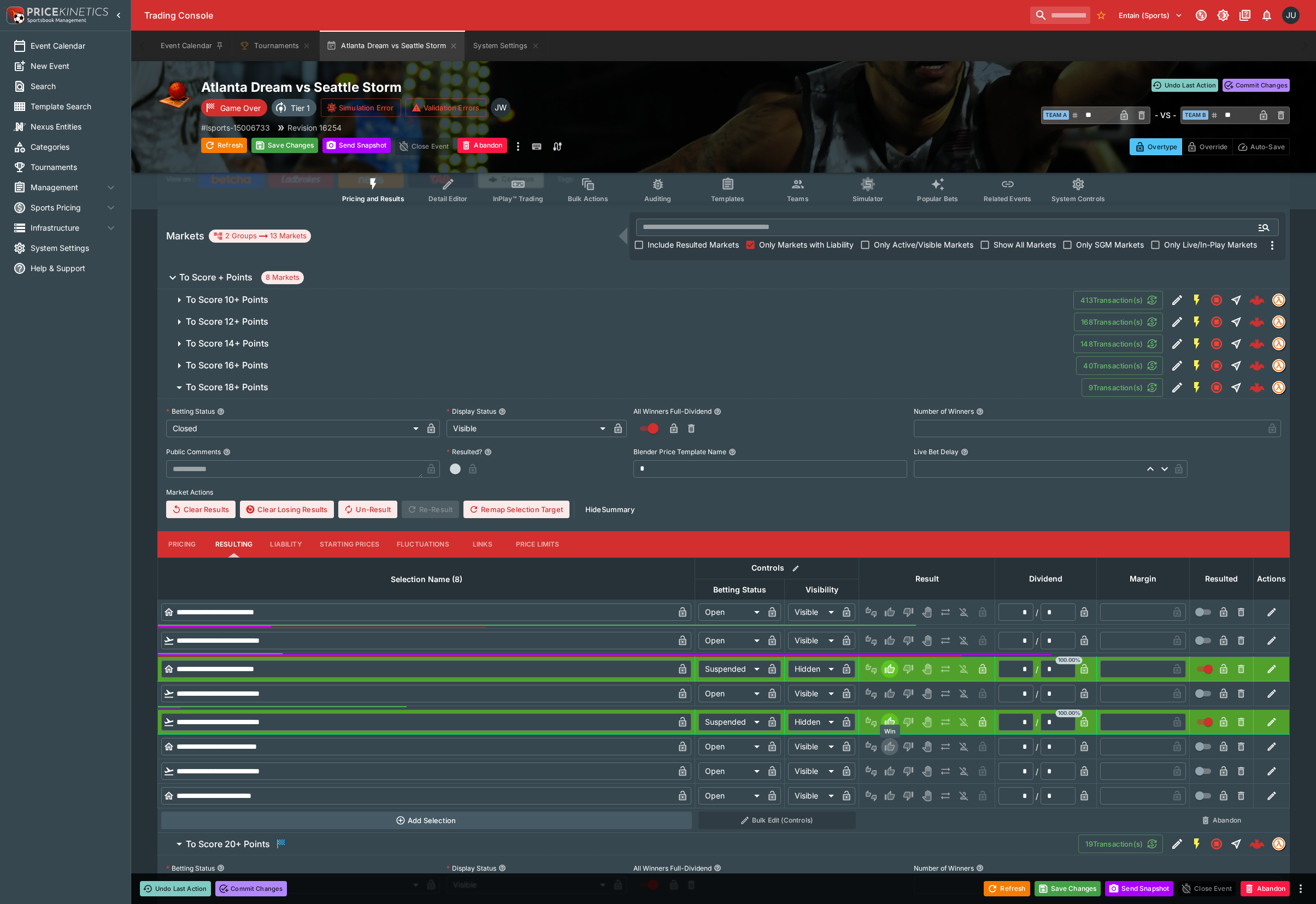
click at [888, 744] on icon "Win" at bounding box center [889, 746] width 11 height 11
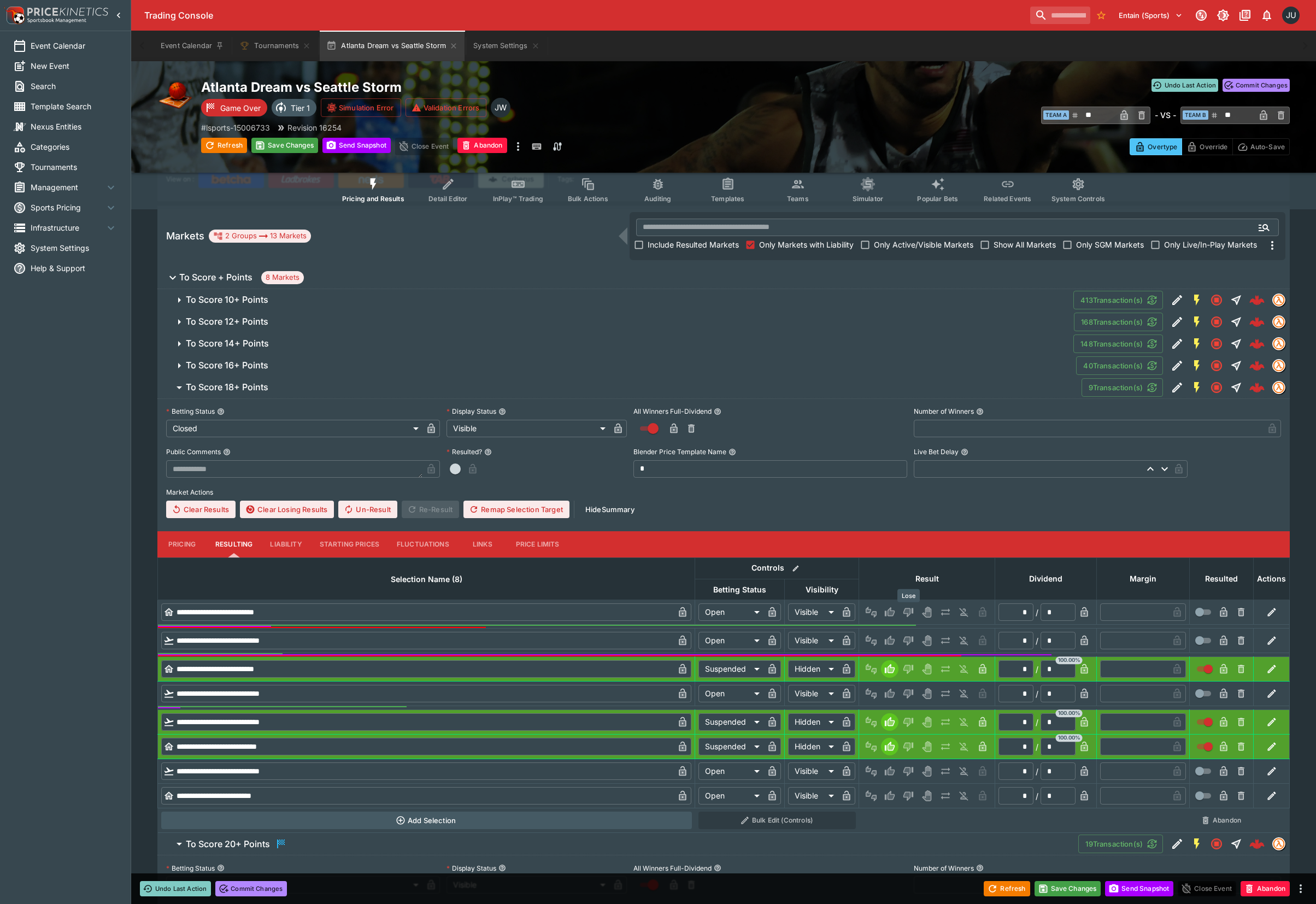
click at [905, 611] on icon "Lose" at bounding box center [907, 612] width 5 height 6
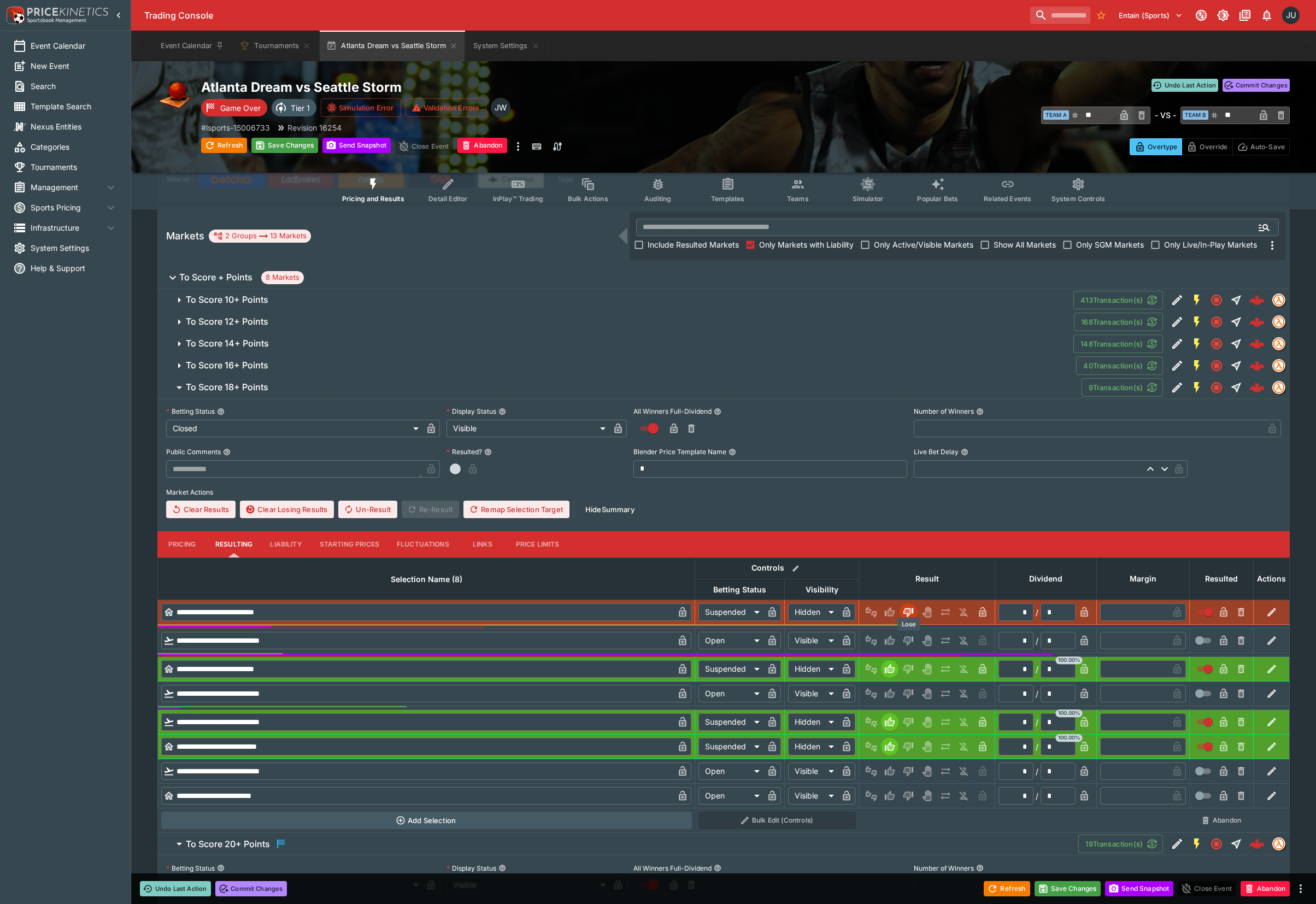
click at [908, 644] on icon "Lose" at bounding box center [908, 640] width 11 height 11
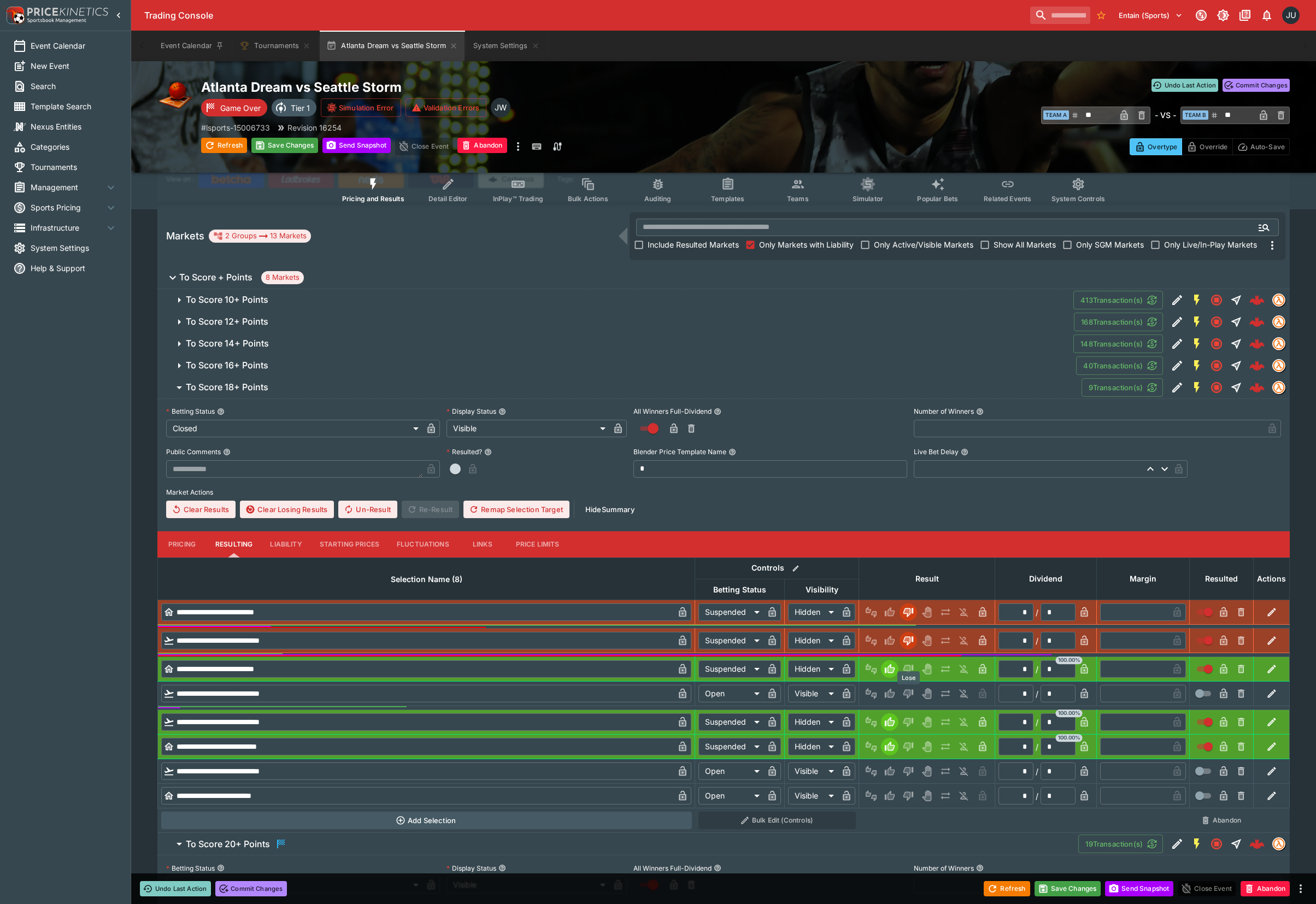
click at [910, 693] on icon "Lose" at bounding box center [908, 693] width 11 height 11
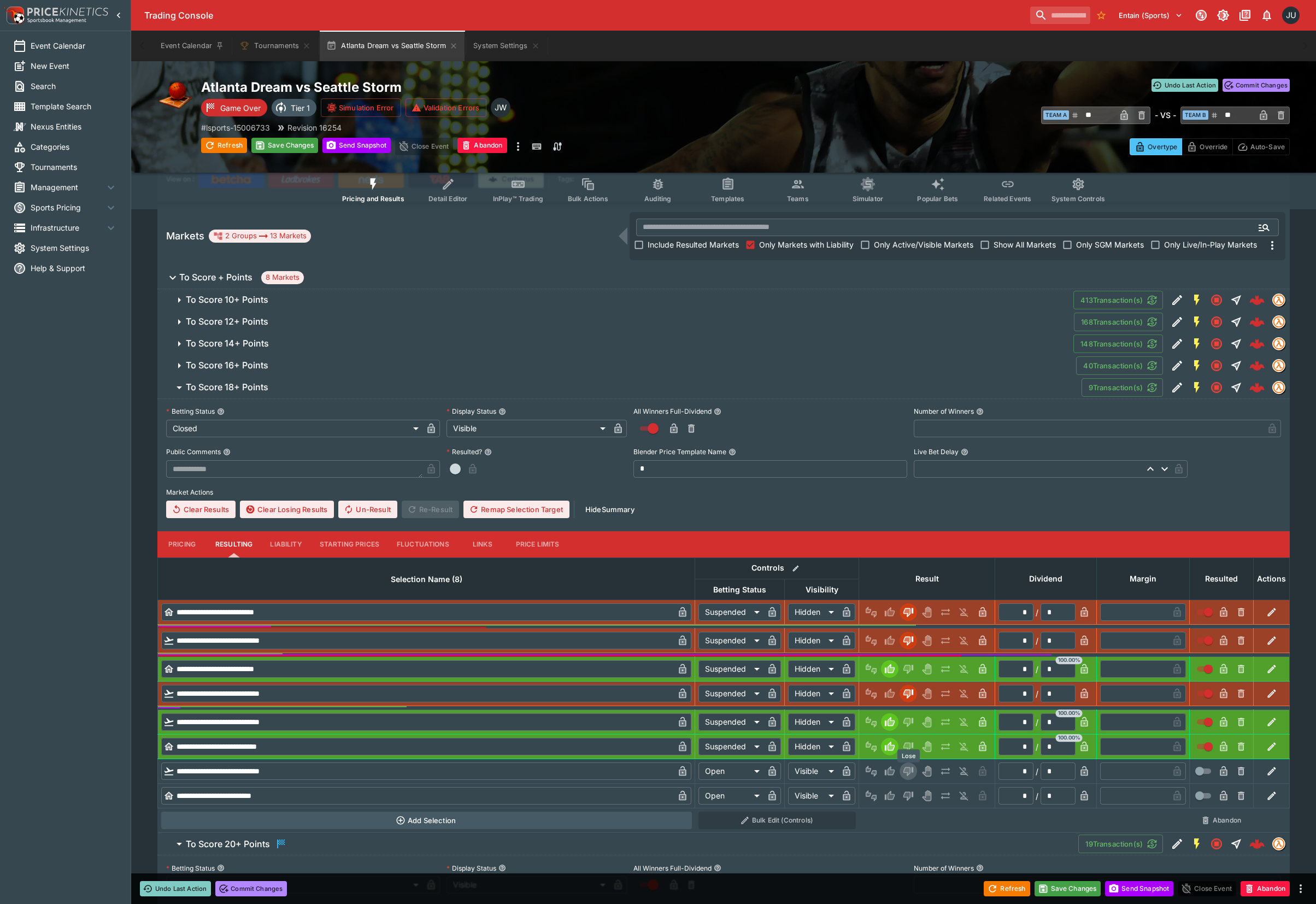
drag, startPoint x: 909, startPoint y: 767, endPoint x: 907, endPoint y: 795, distance: 28.1
click at [909, 768] on icon "Lose" at bounding box center [908, 771] width 11 height 11
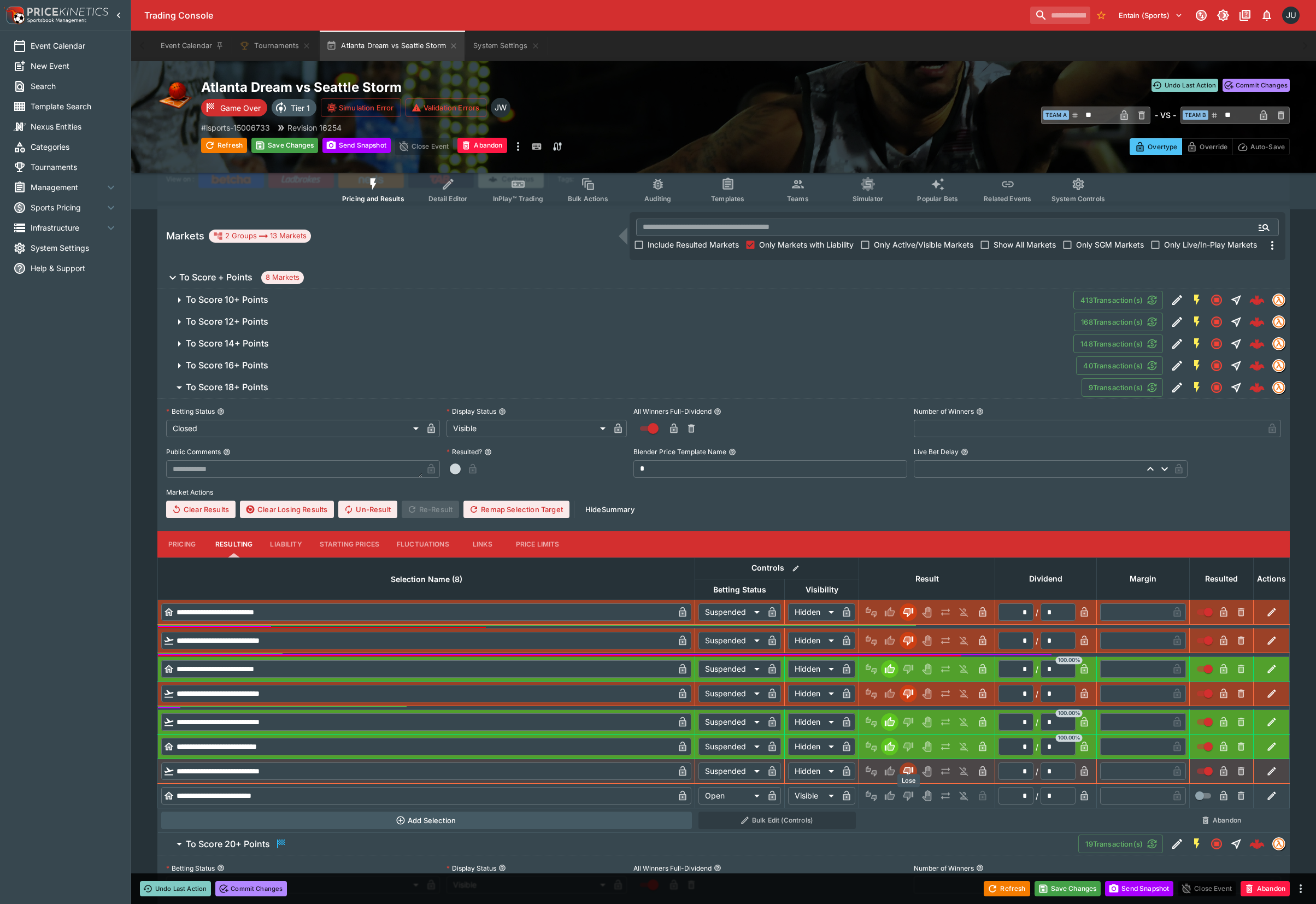
drag, startPoint x: 907, startPoint y: 795, endPoint x: 876, endPoint y: 781, distance: 34.0
click at [907, 796] on icon "Lose" at bounding box center [907, 796] width 5 height 6
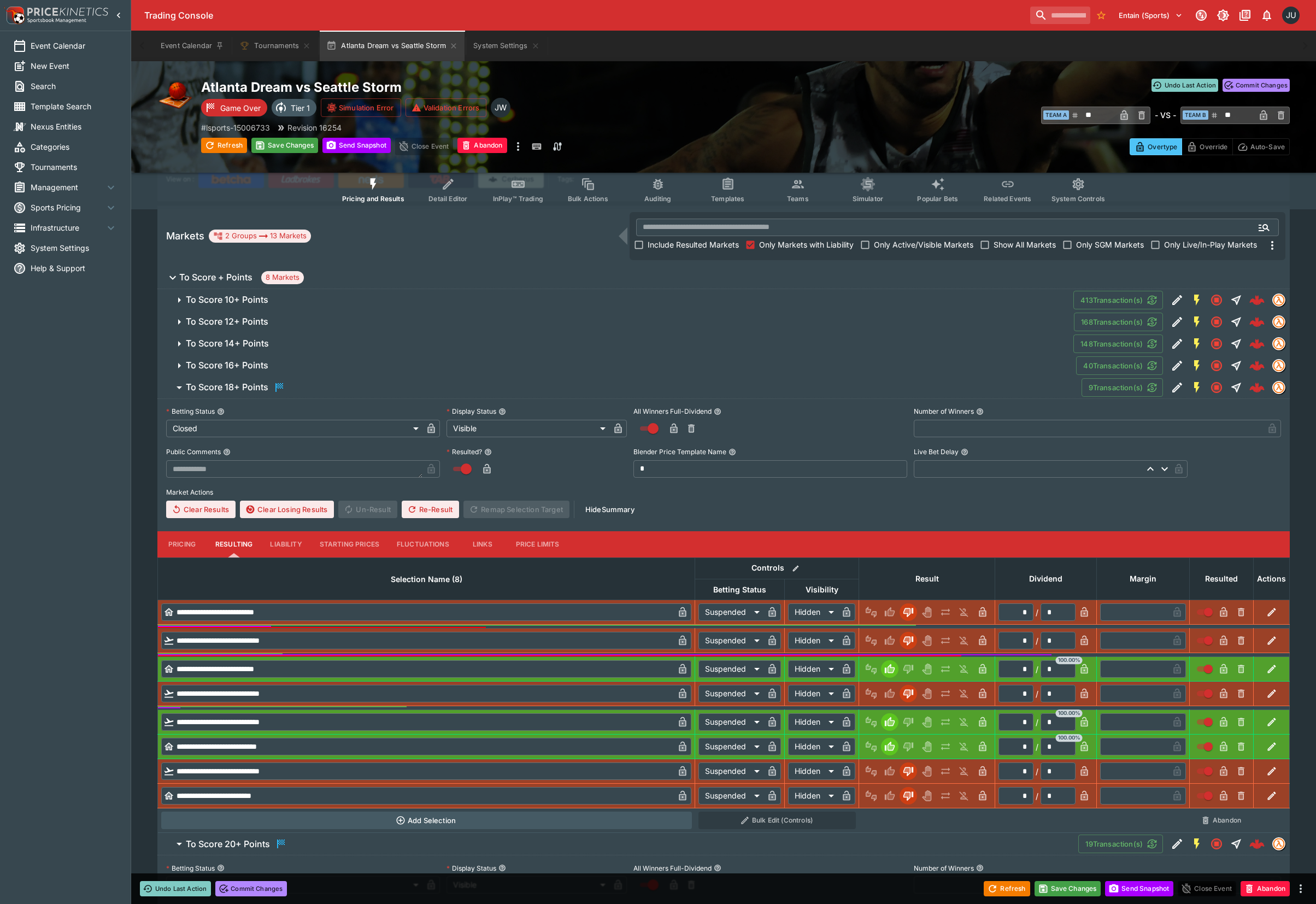
click at [274, 363] on span "To Score 16+ Points" at bounding box center [626, 365] width 881 height 12
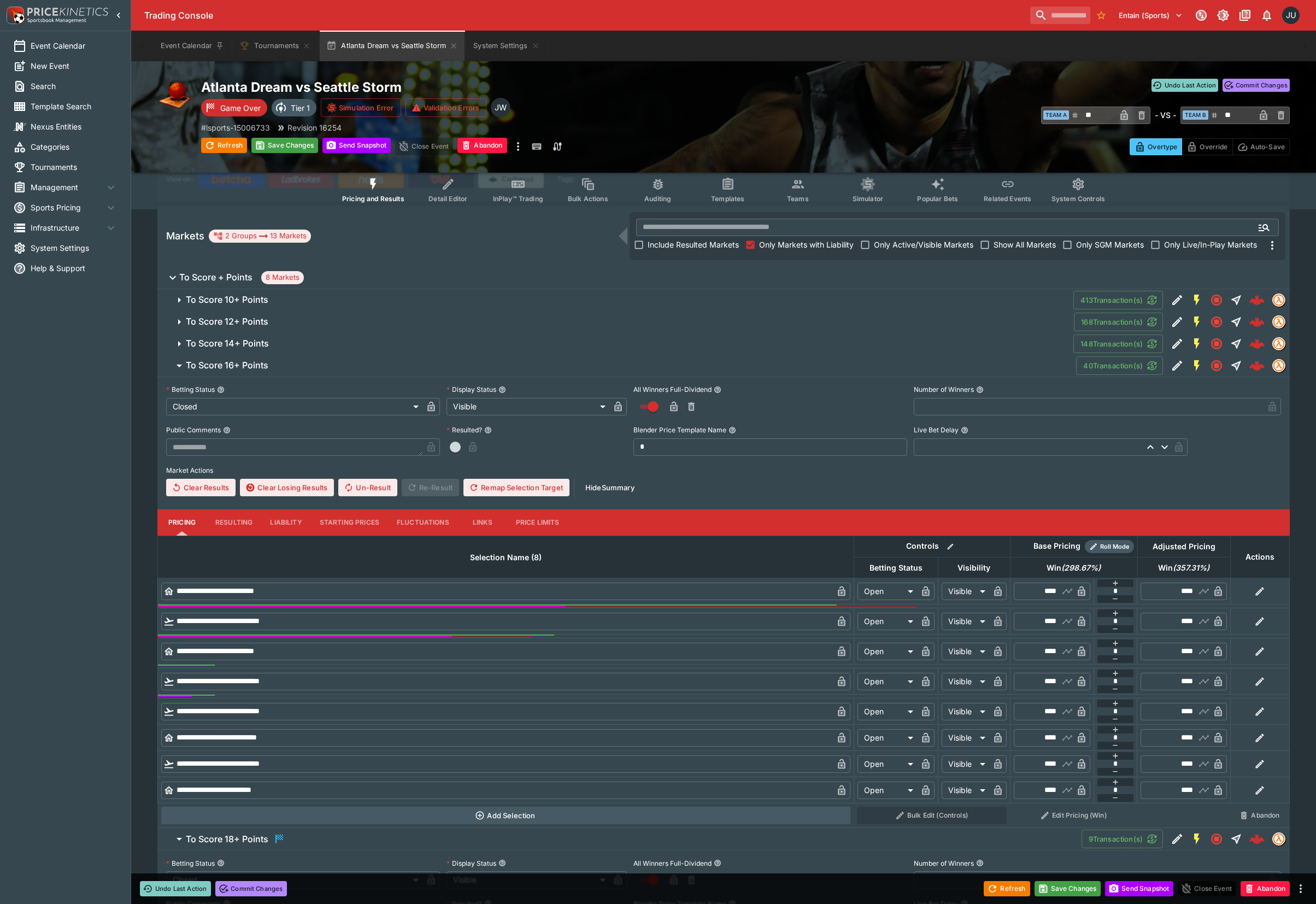
click at [232, 532] on button "Resulting" at bounding box center [234, 522] width 55 height 26
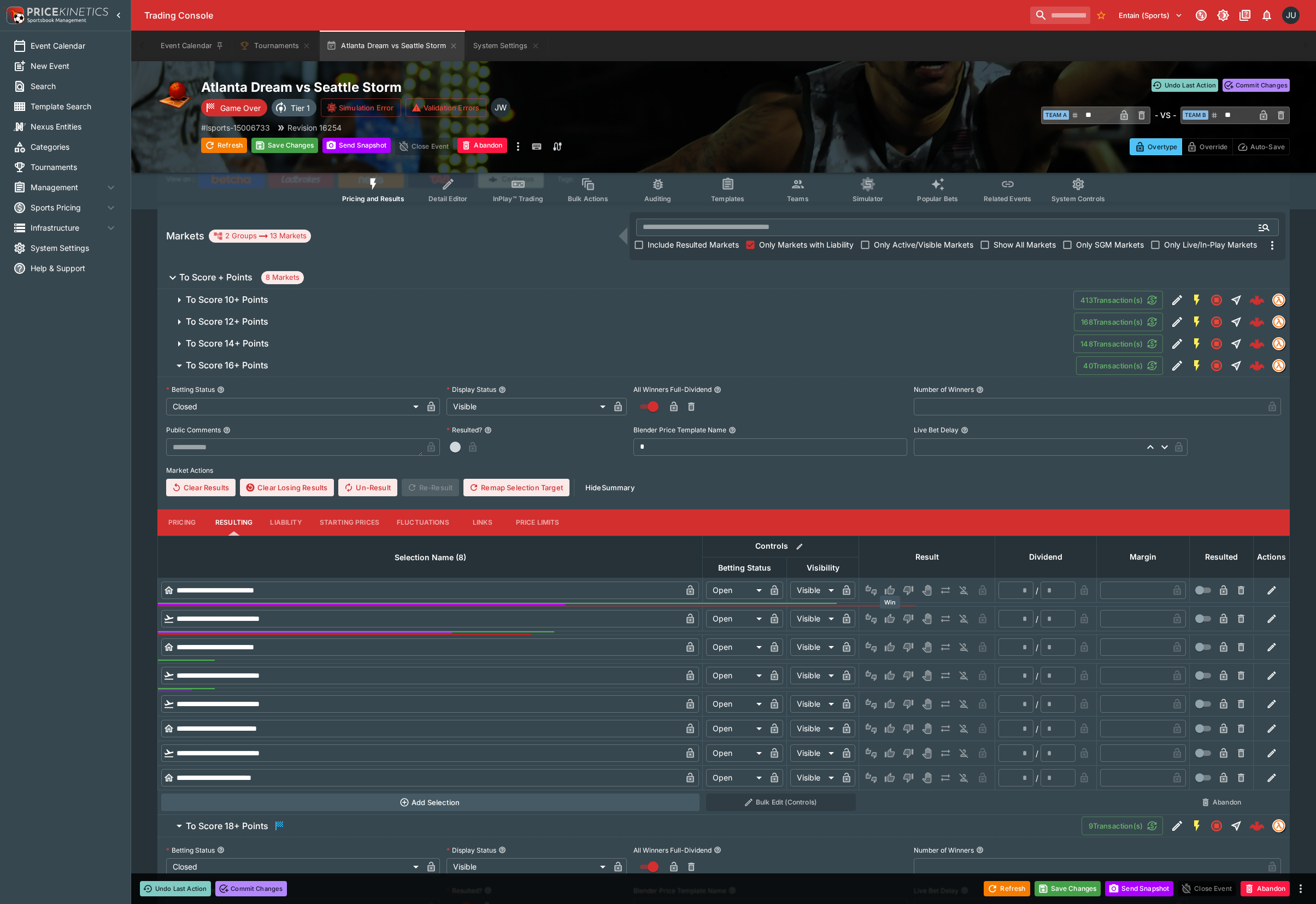
click at [892, 621] on icon "Win" at bounding box center [891, 619] width 5 height 6
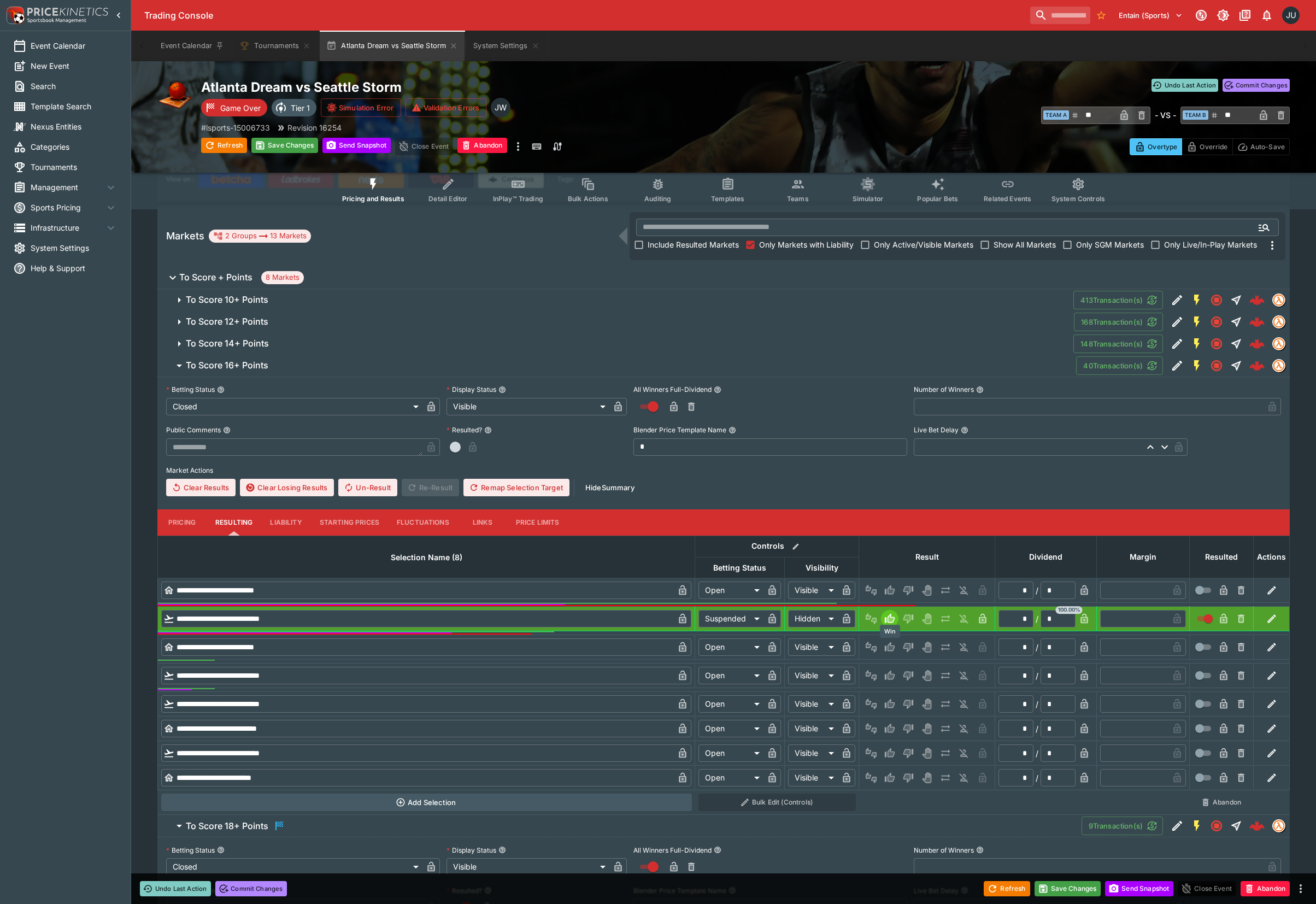
click at [893, 646] on icon "Win" at bounding box center [891, 647] width 5 height 6
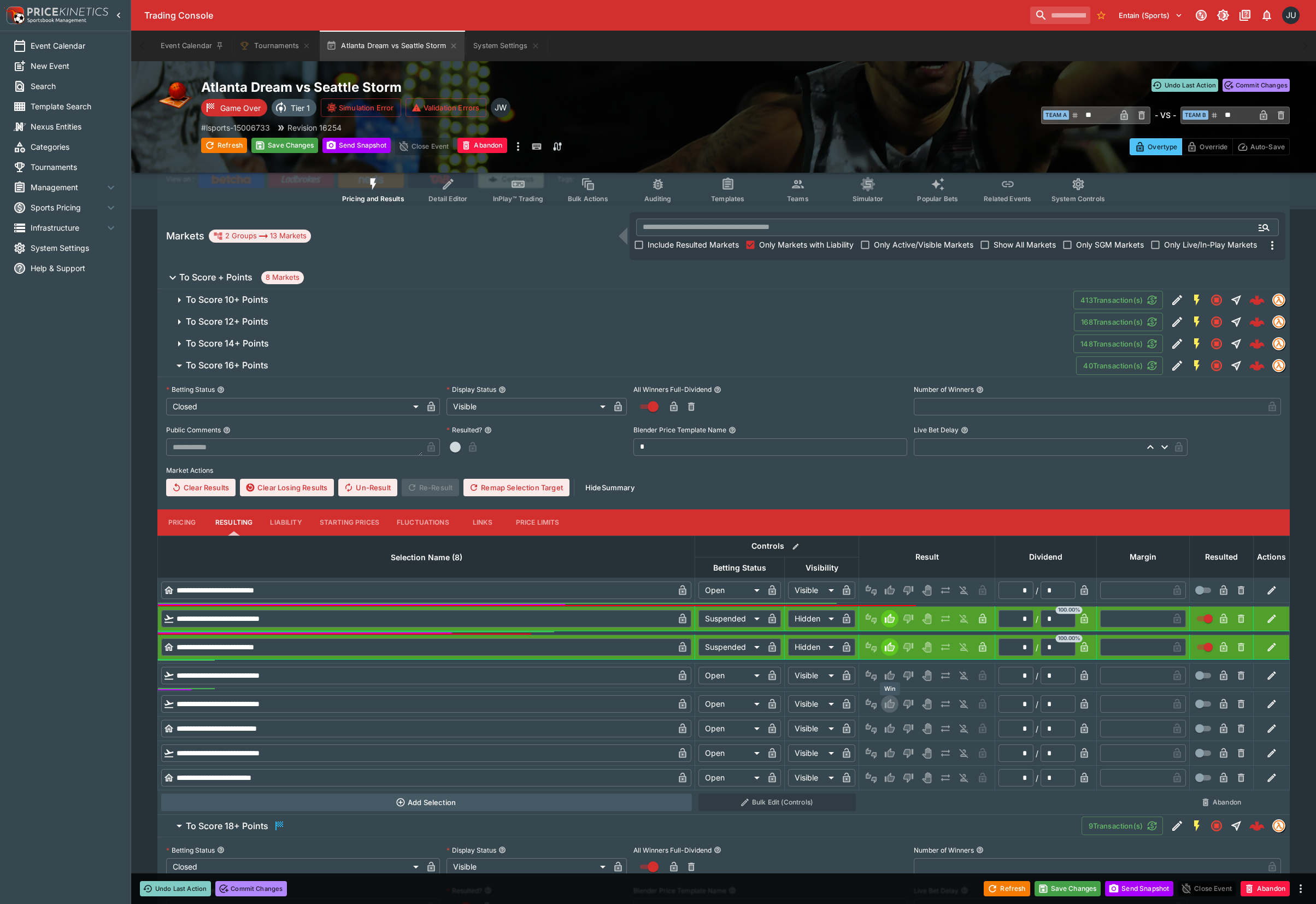
click at [888, 701] on icon "Win" at bounding box center [889, 704] width 11 height 11
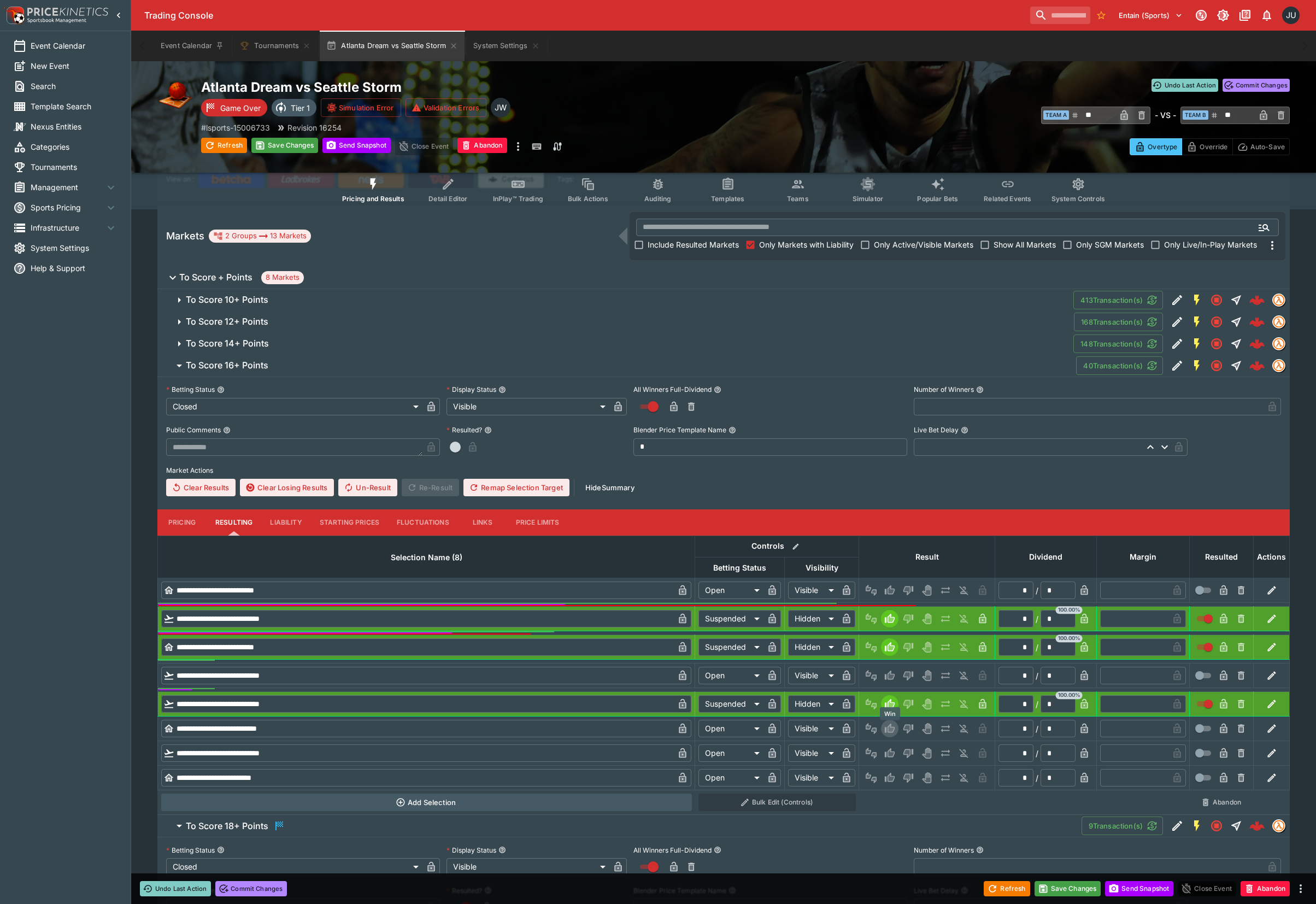
drag, startPoint x: 883, startPoint y: 726, endPoint x: 895, endPoint y: 742, distance: 20.0
click at [884, 726] on icon "Win" at bounding box center [889, 728] width 11 height 11
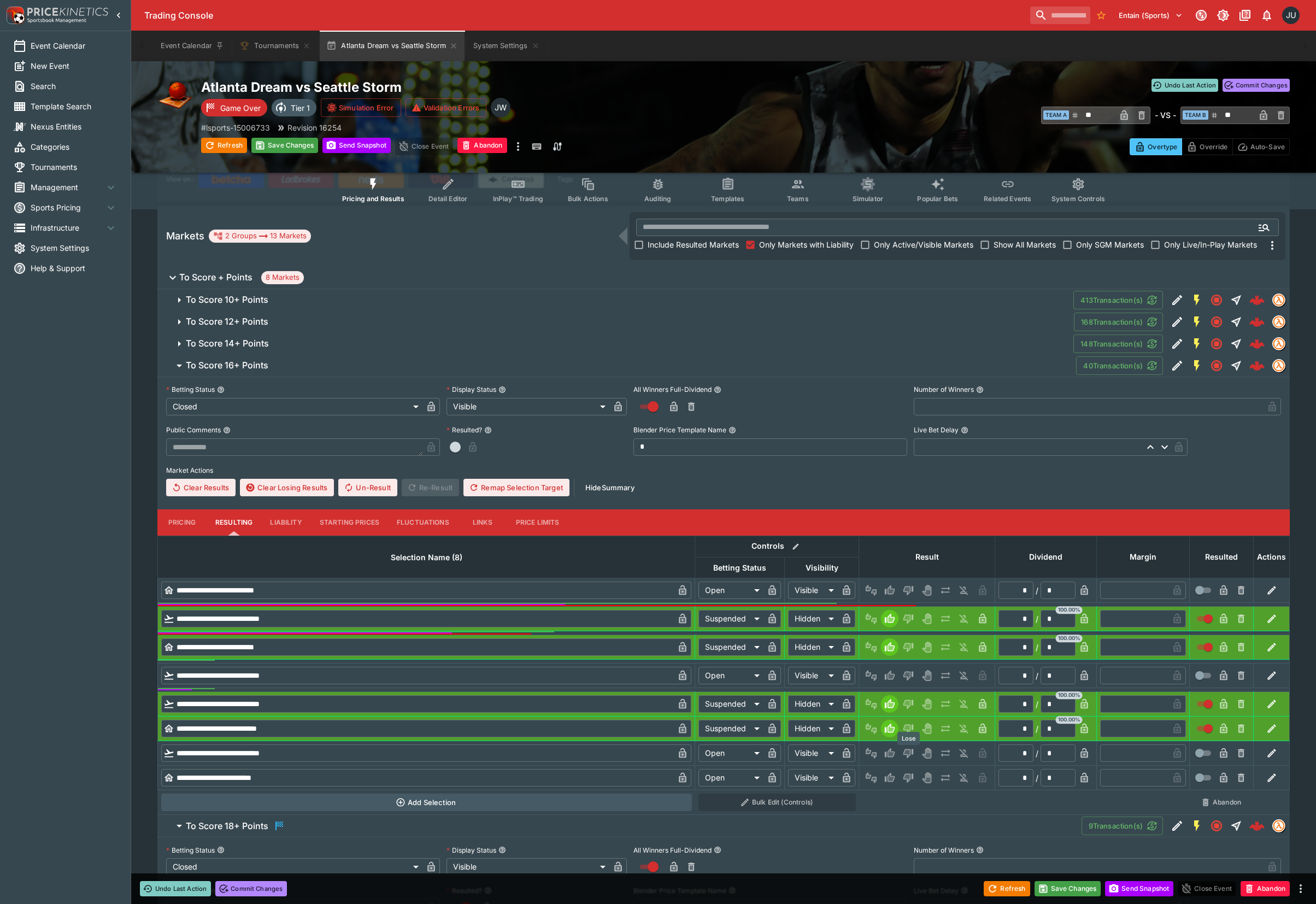
drag, startPoint x: 903, startPoint y: 757, endPoint x: 906, endPoint y: 767, distance: 10.4
click at [905, 757] on icon "Lose" at bounding box center [908, 753] width 11 height 11
click at [908, 777] on icon "Lose" at bounding box center [907, 778] width 5 height 6
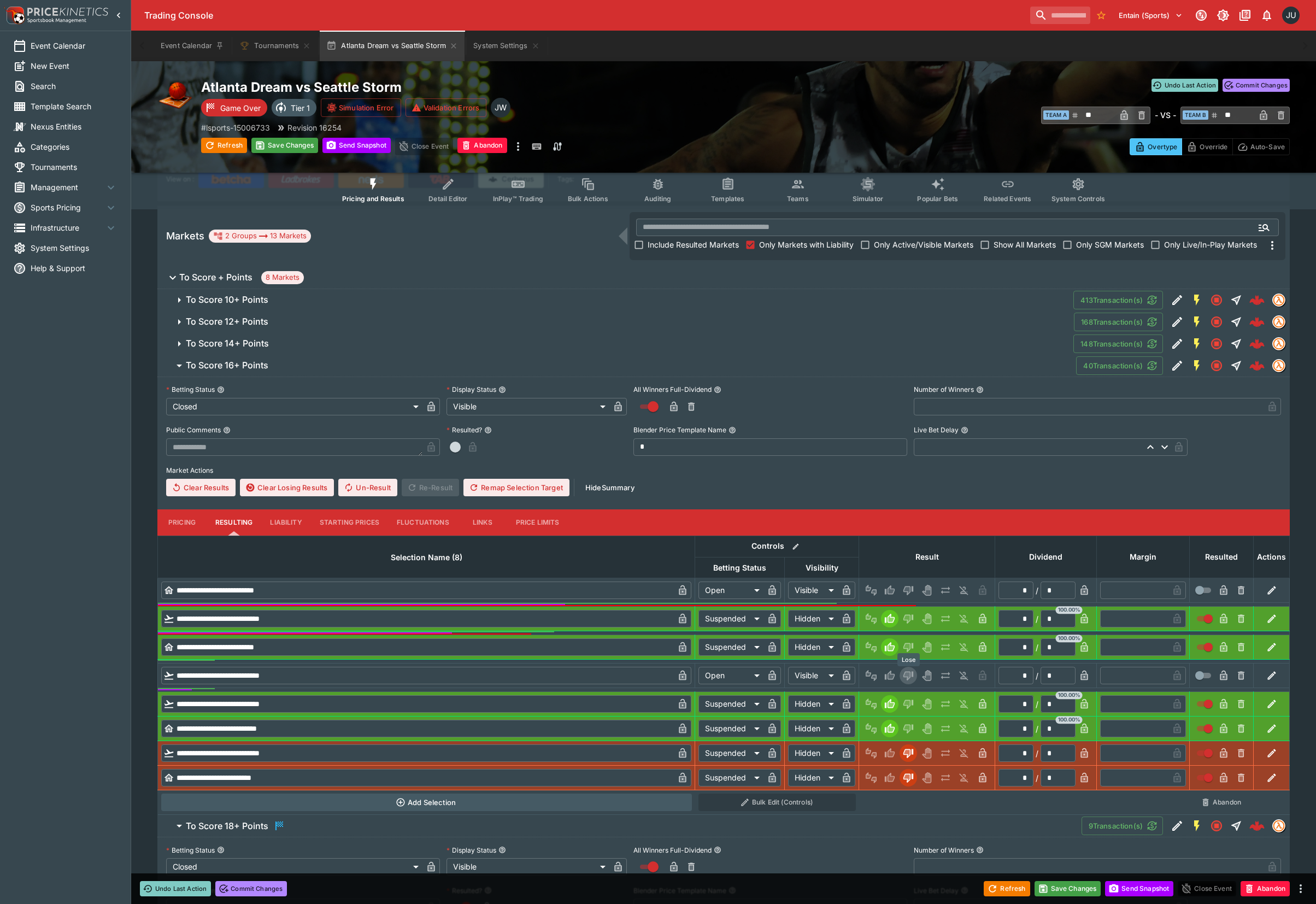
click at [909, 673] on icon "Lose" at bounding box center [907, 675] width 5 height 6
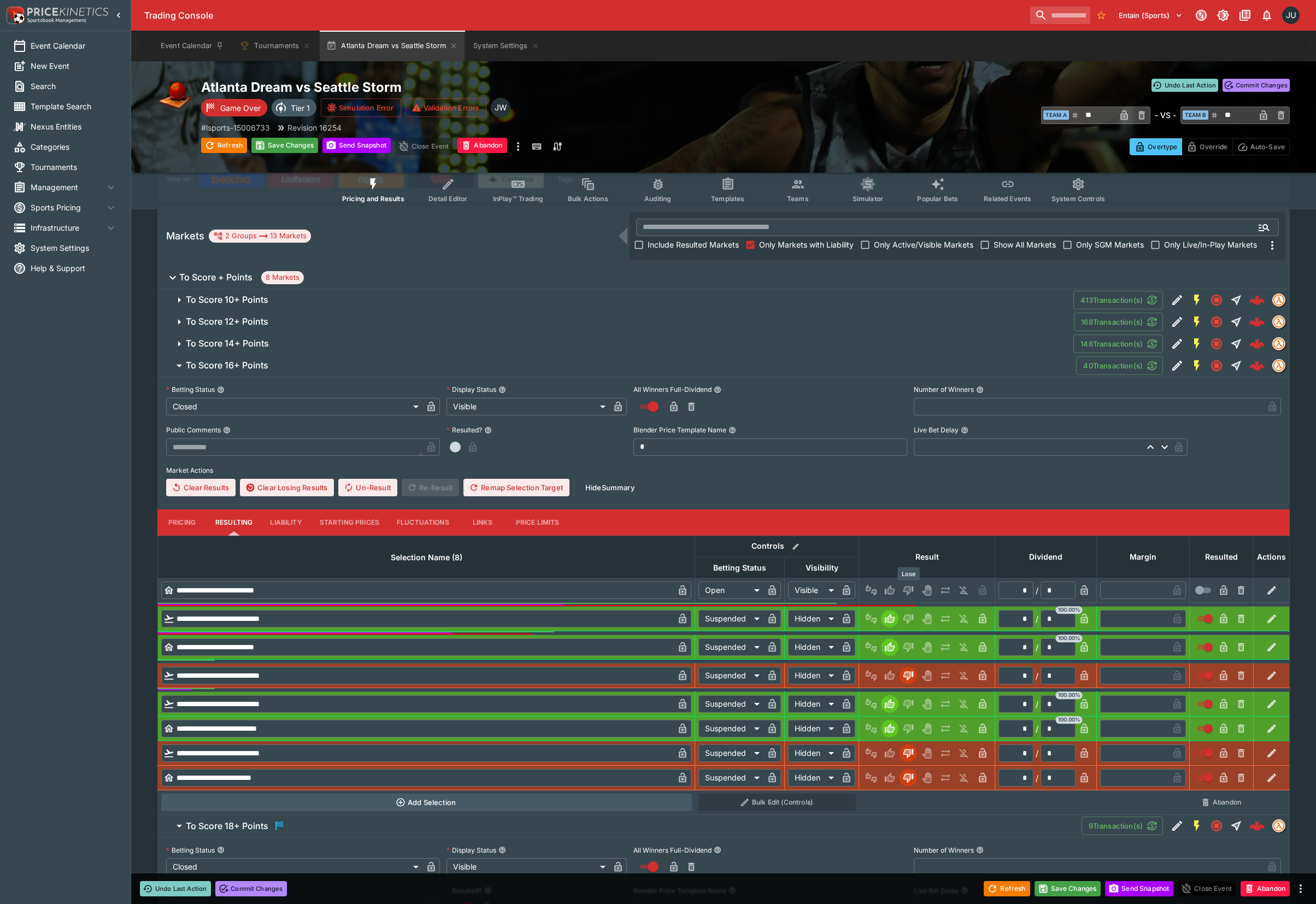
click at [903, 585] on icon "Lose" at bounding box center [908, 590] width 11 height 11
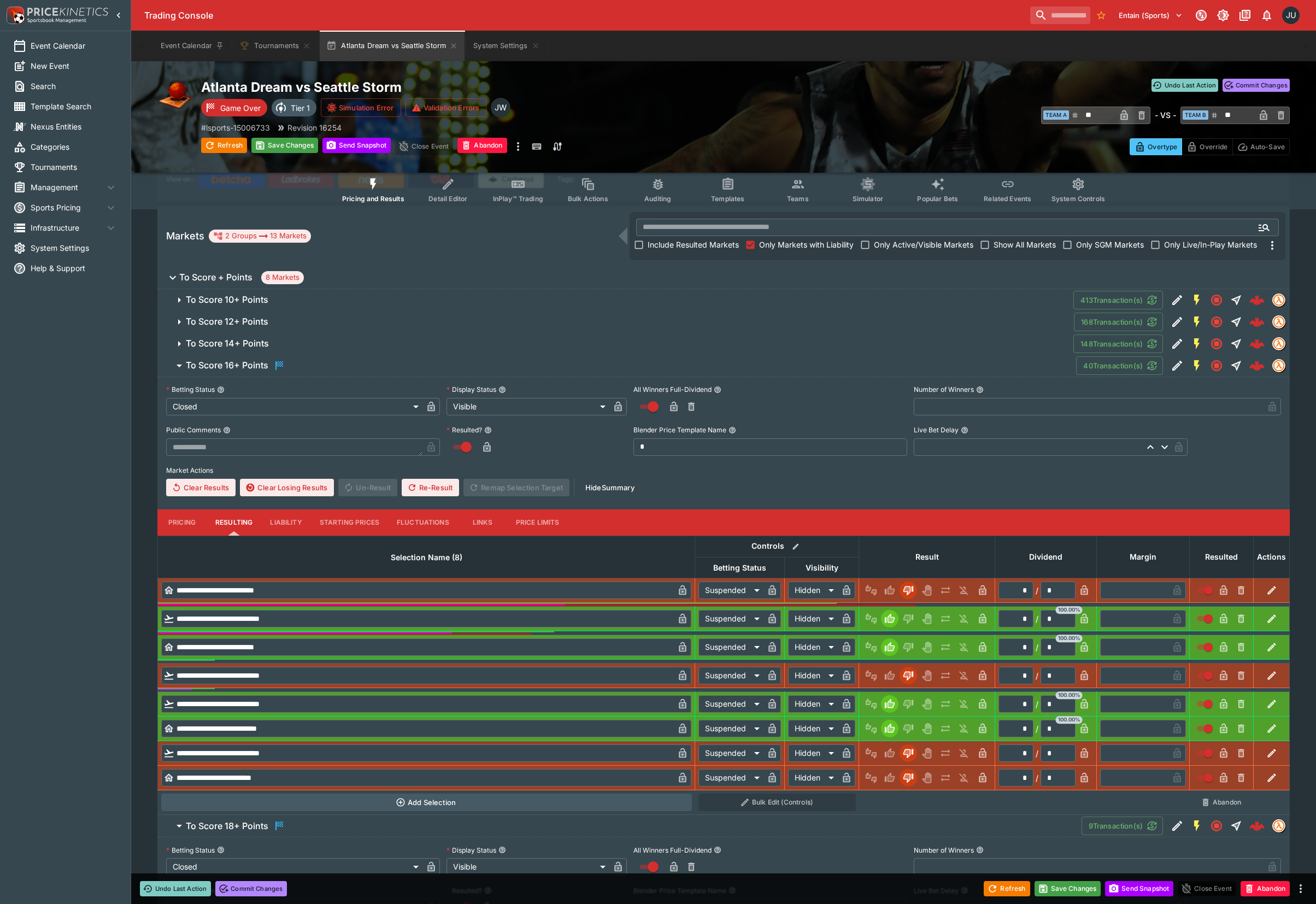
click at [243, 341] on h6 "To Score 14+ Points" at bounding box center [227, 343] width 83 height 12
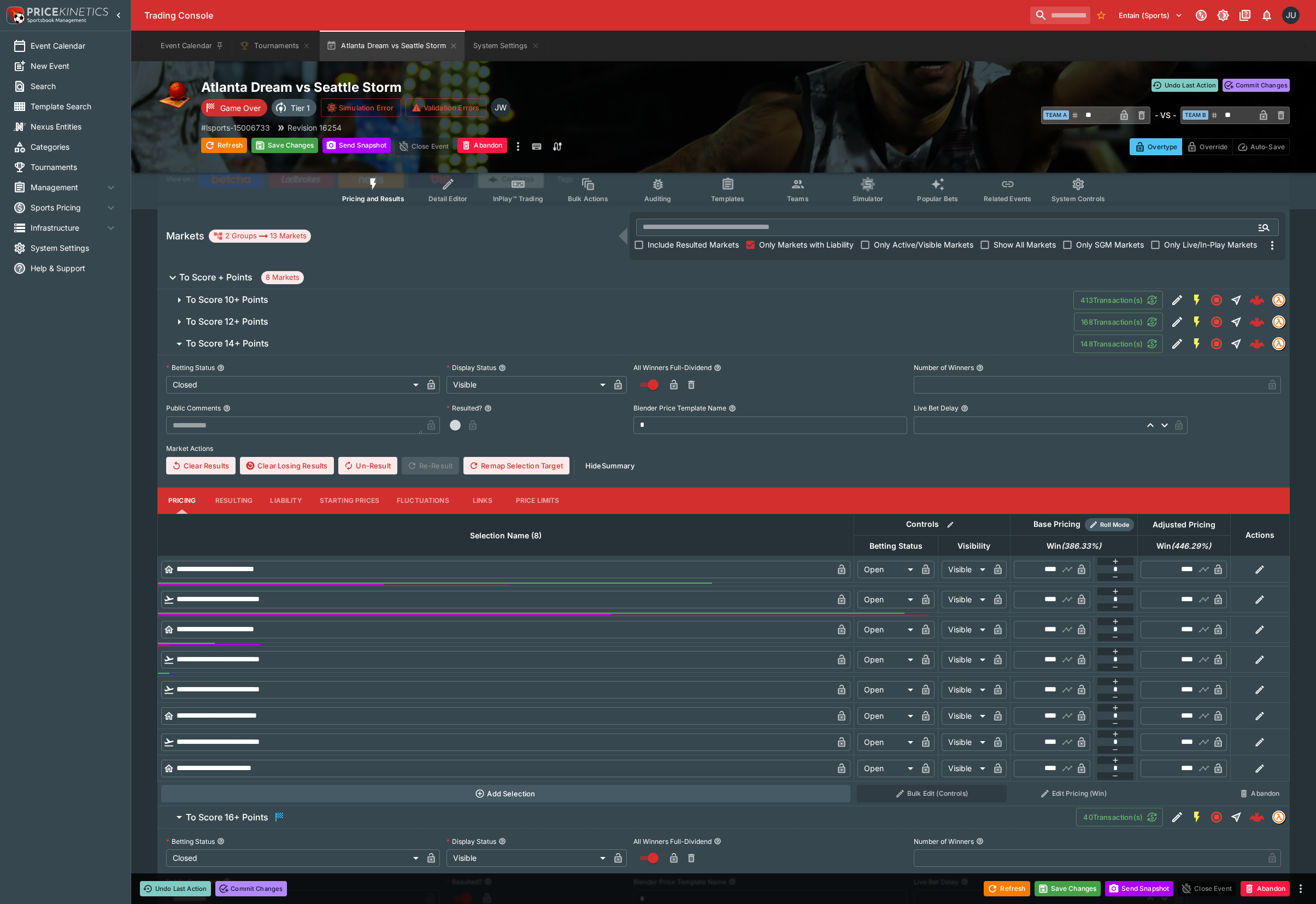
click at [233, 498] on button "Resulting" at bounding box center [234, 500] width 55 height 26
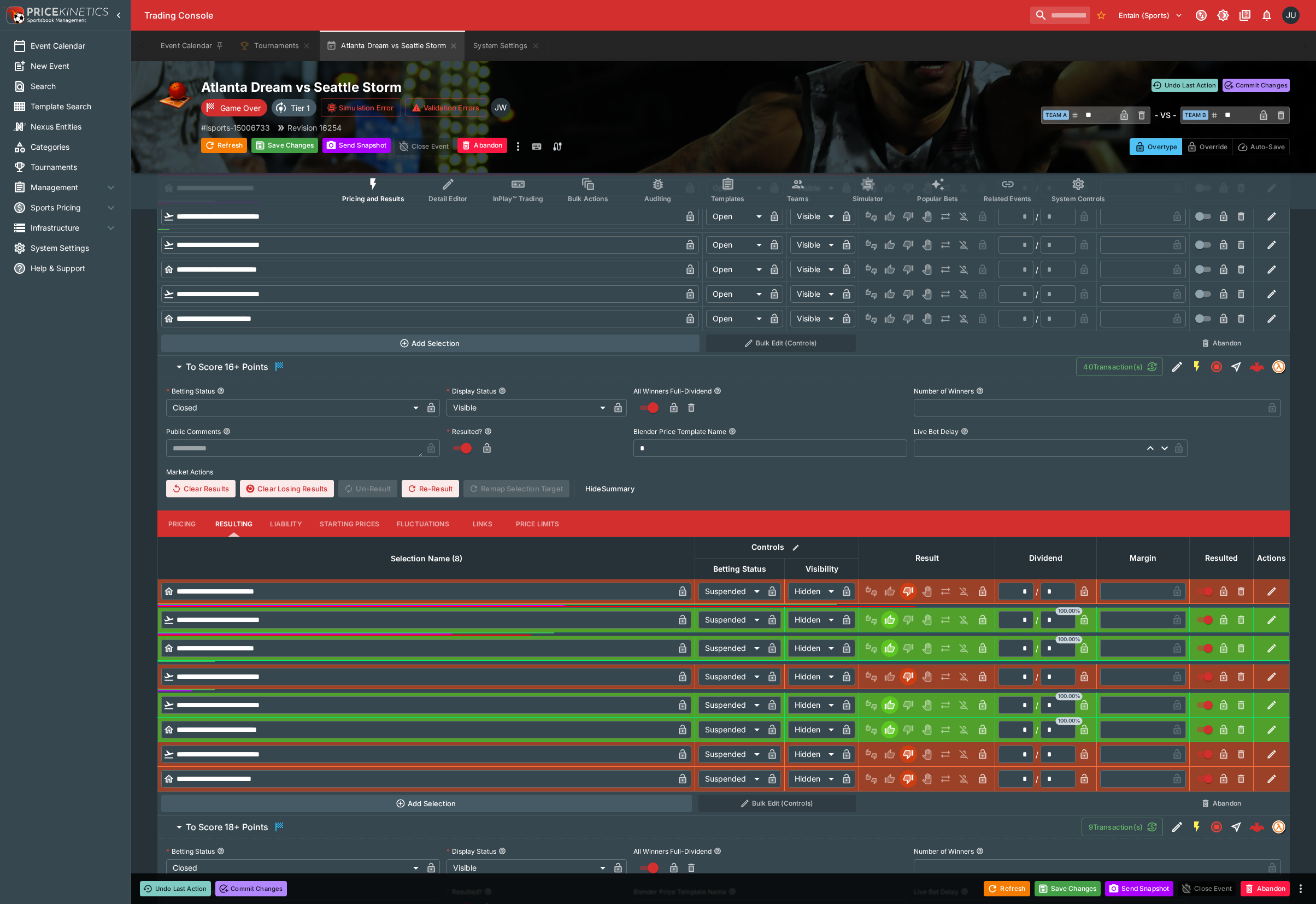
scroll to position [498, 0]
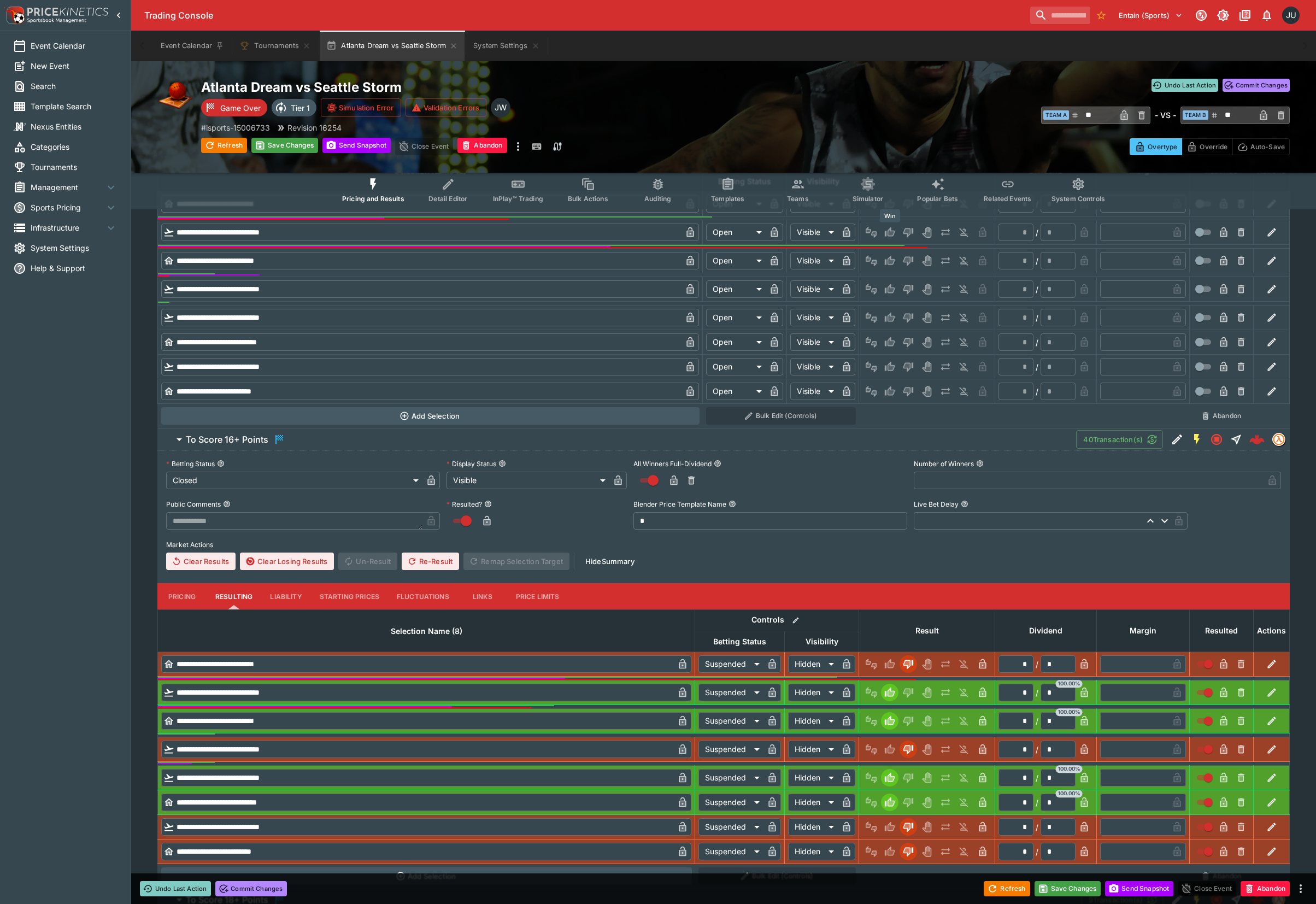
click at [892, 232] on icon "Win" at bounding box center [889, 232] width 11 height 11
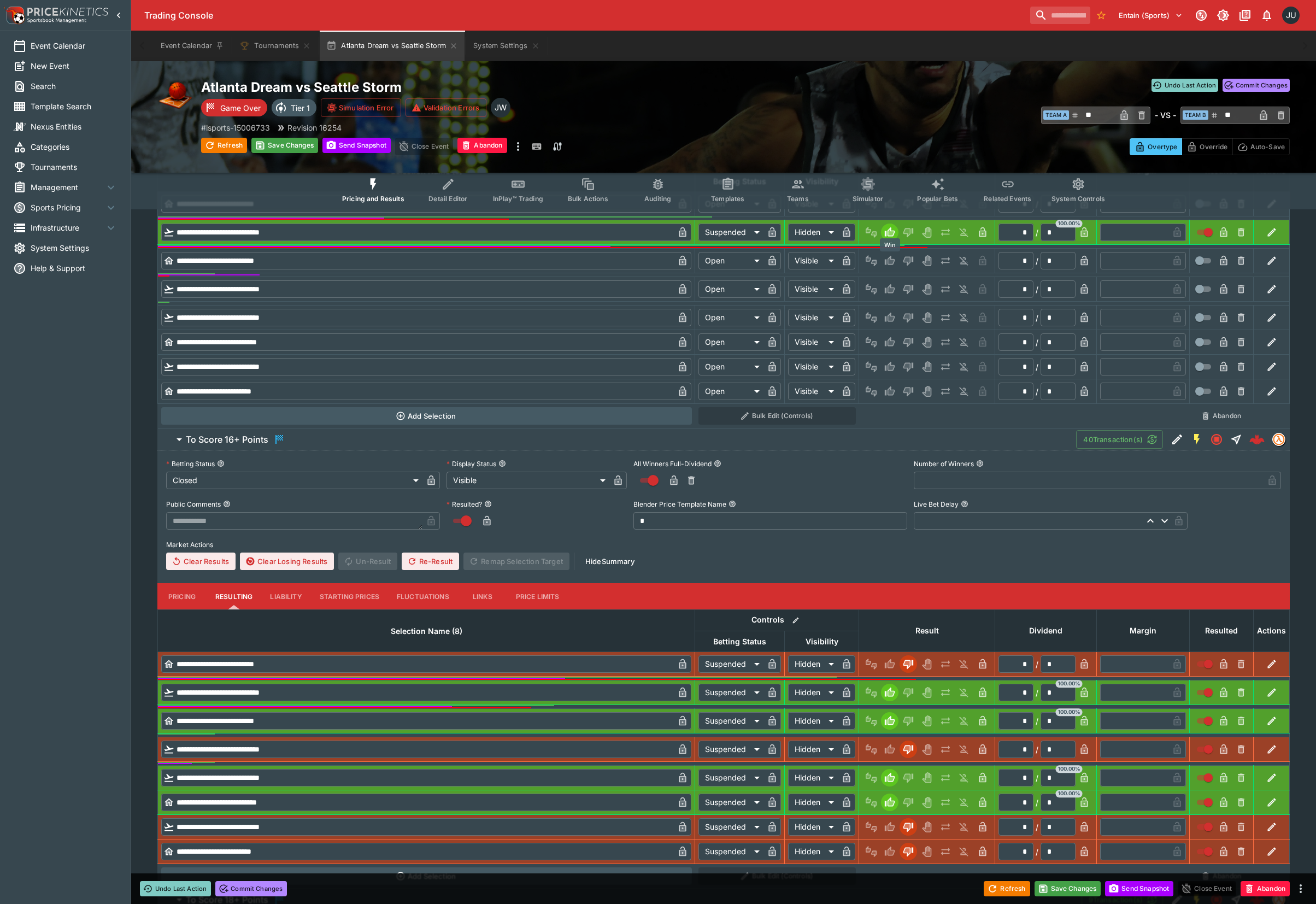
click at [892, 261] on icon "Win" at bounding box center [891, 261] width 5 height 6
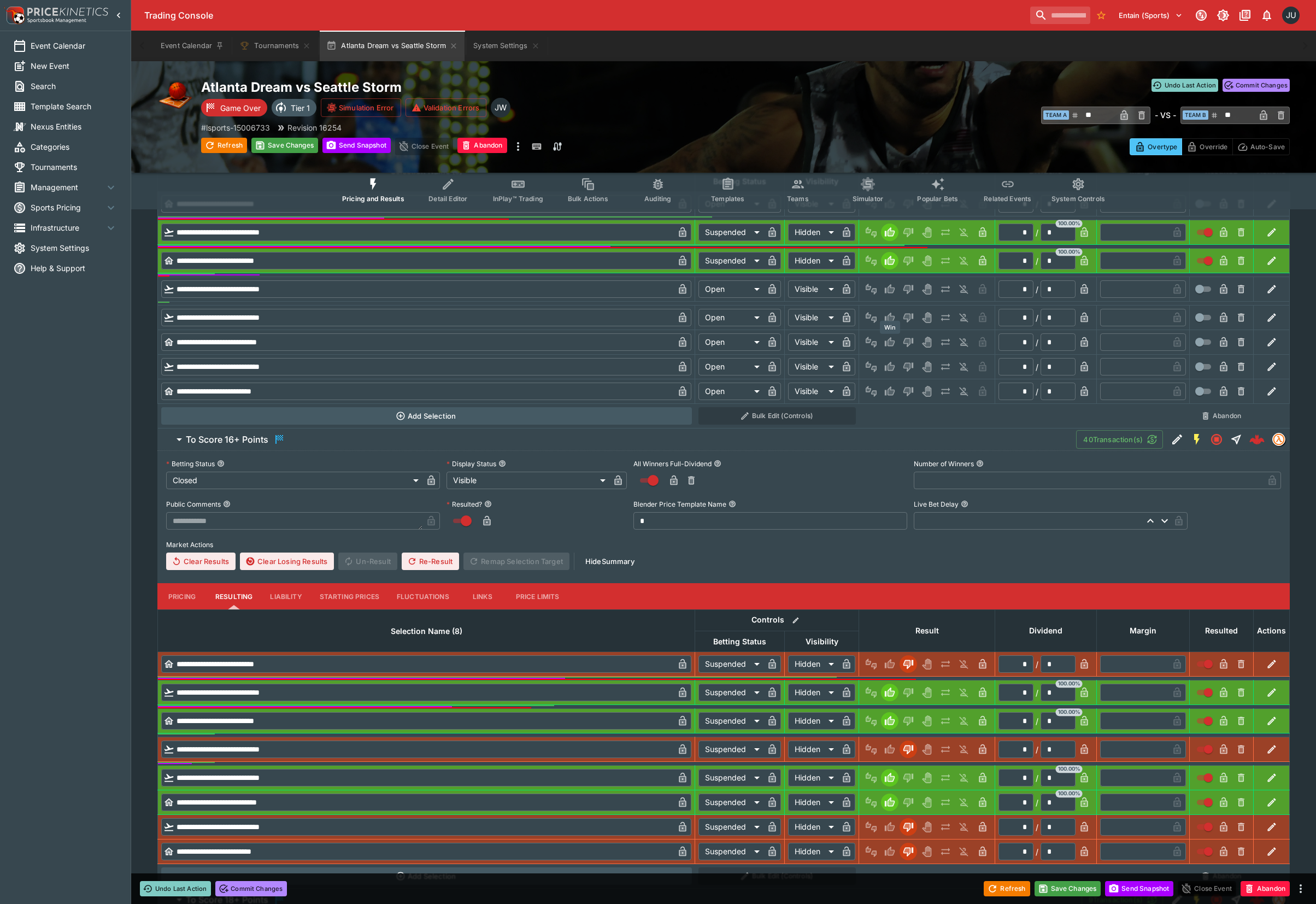
click at [888, 317] on icon "Win" at bounding box center [889, 317] width 10 height 9
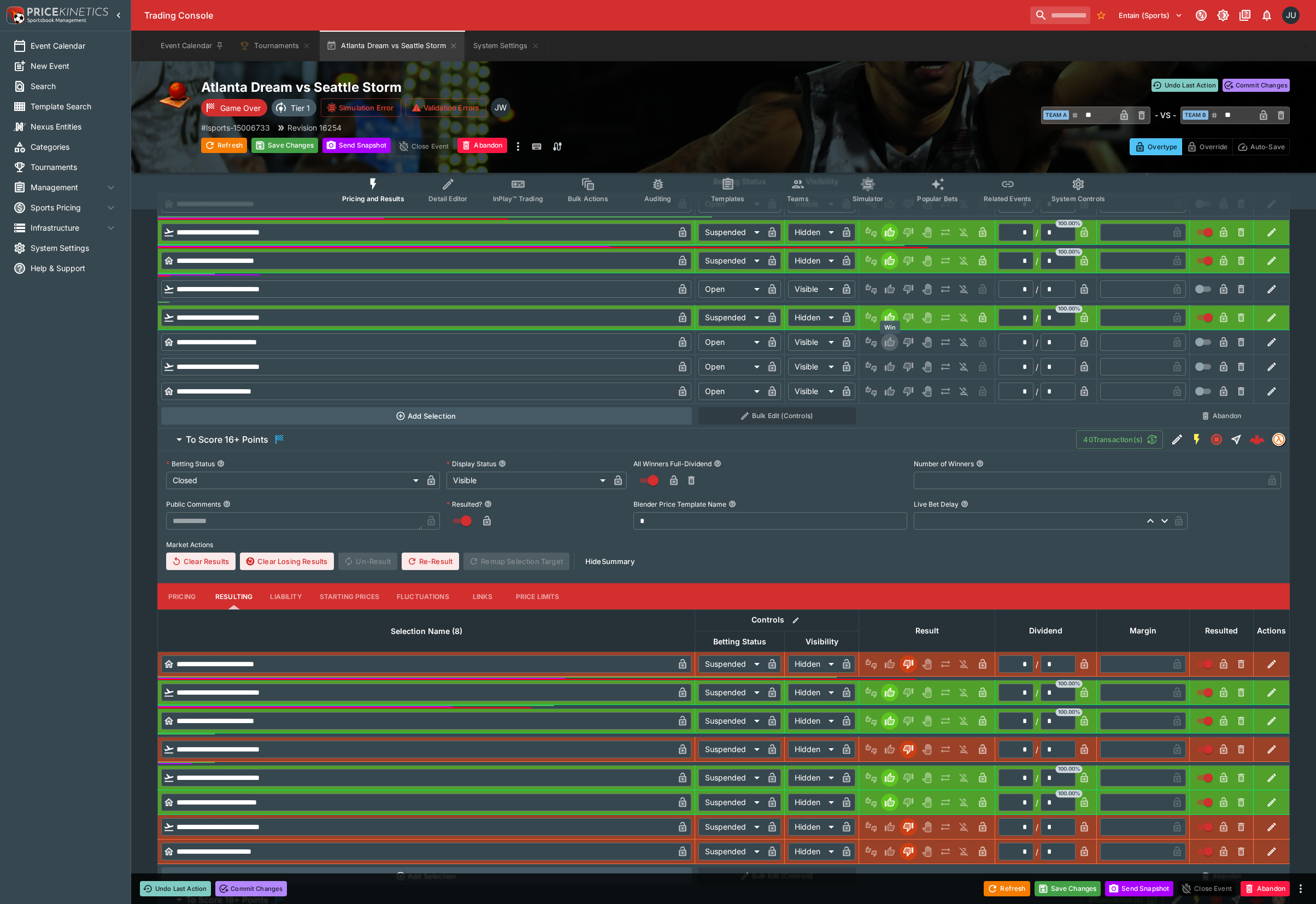
click at [892, 340] on icon "Win" at bounding box center [889, 342] width 11 height 11
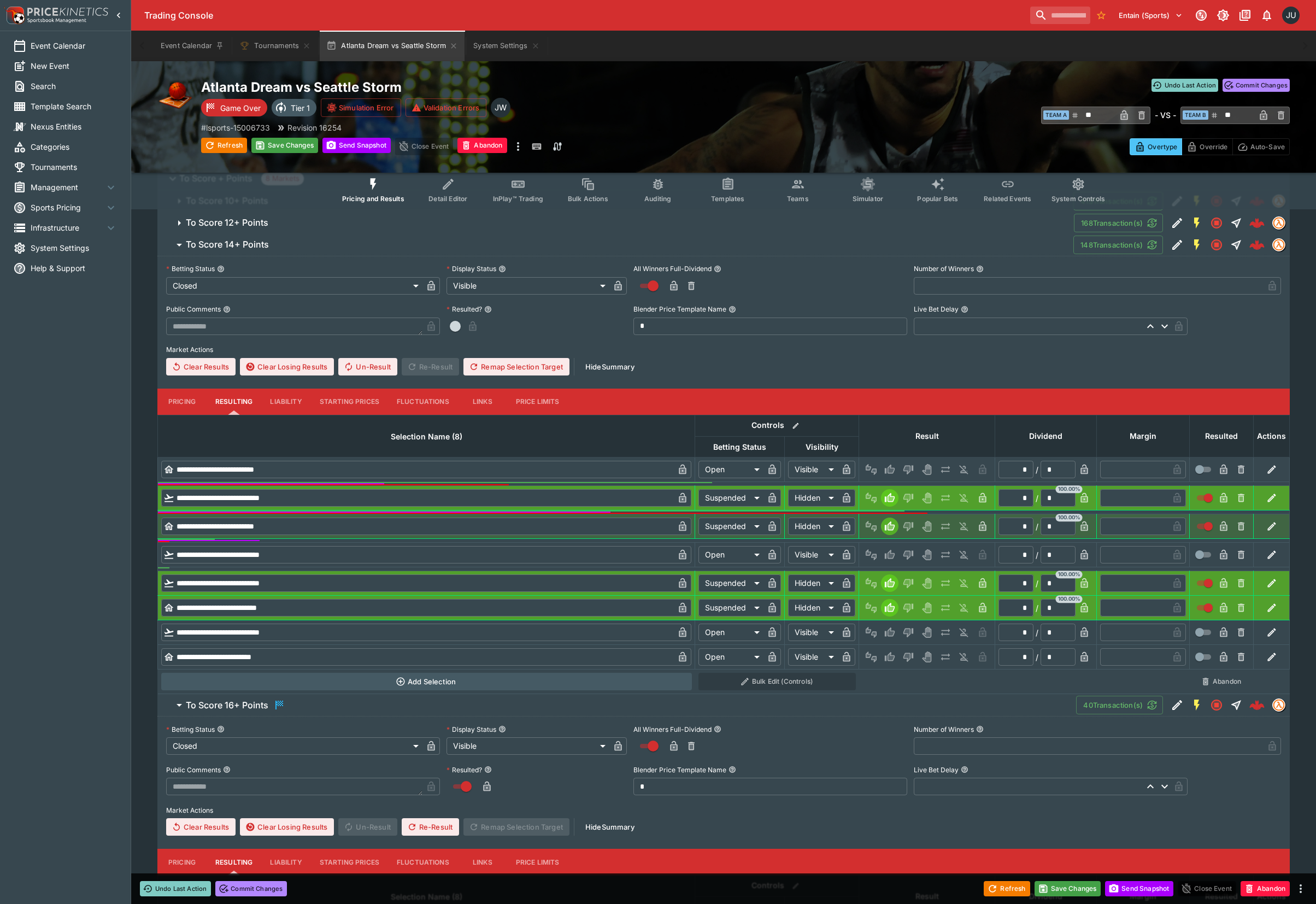
scroll to position [207, 0]
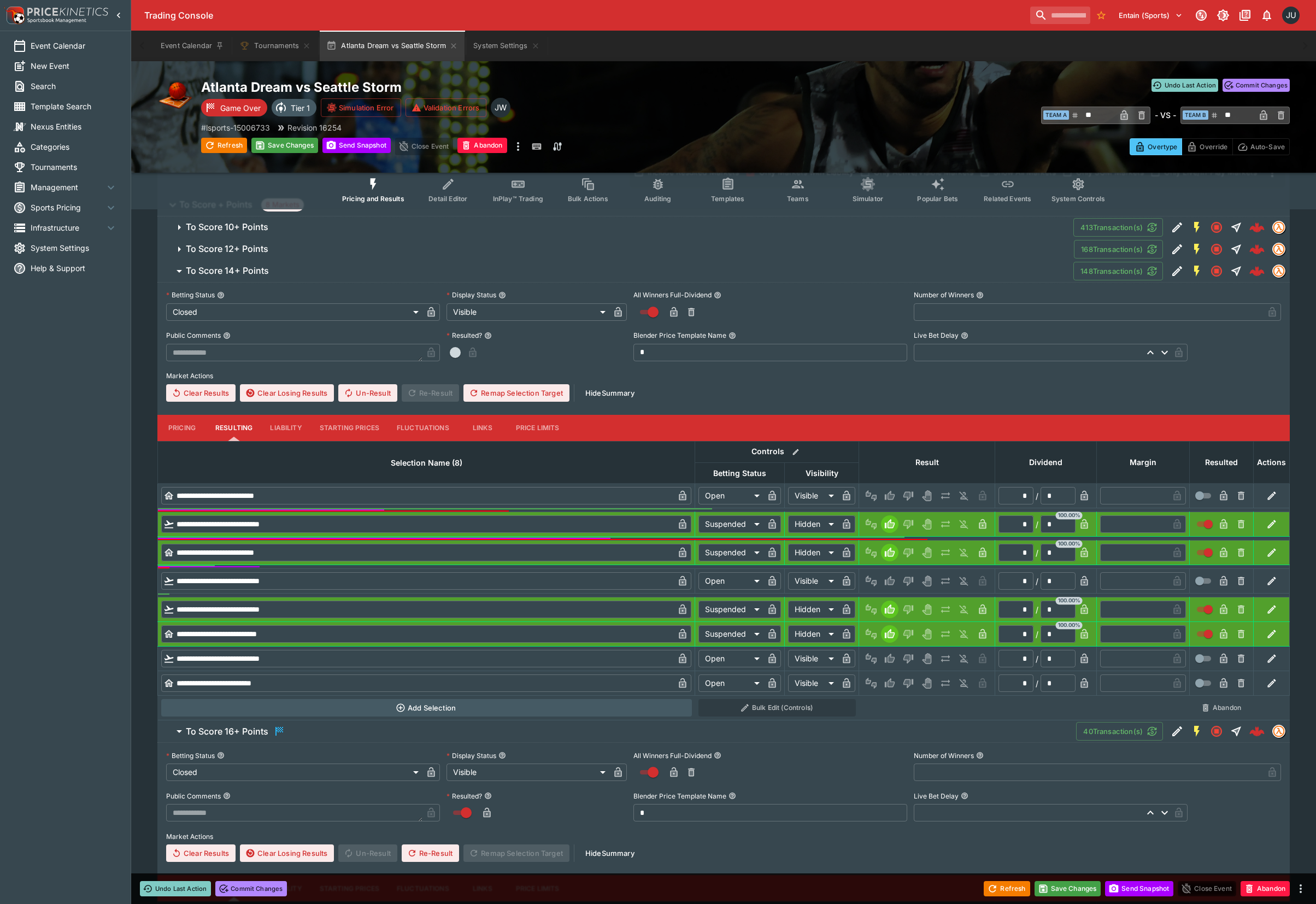
click at [909, 683] on icon "Lose" at bounding box center [908, 683] width 11 height 11
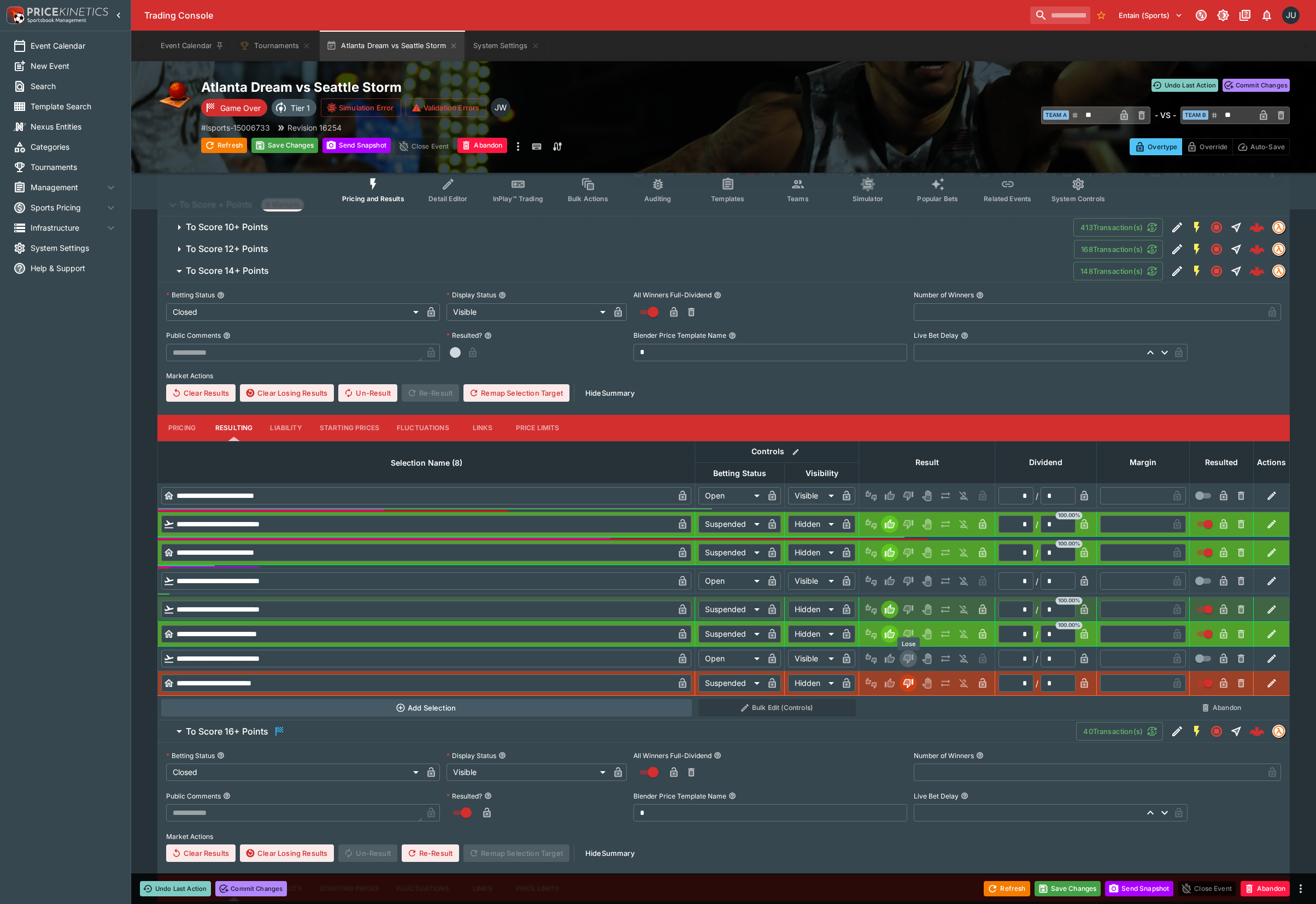
drag, startPoint x: 909, startPoint y: 656, endPoint x: 909, endPoint y: 610, distance: 46.0
click at [909, 655] on icon "Lose" at bounding box center [908, 658] width 11 height 11
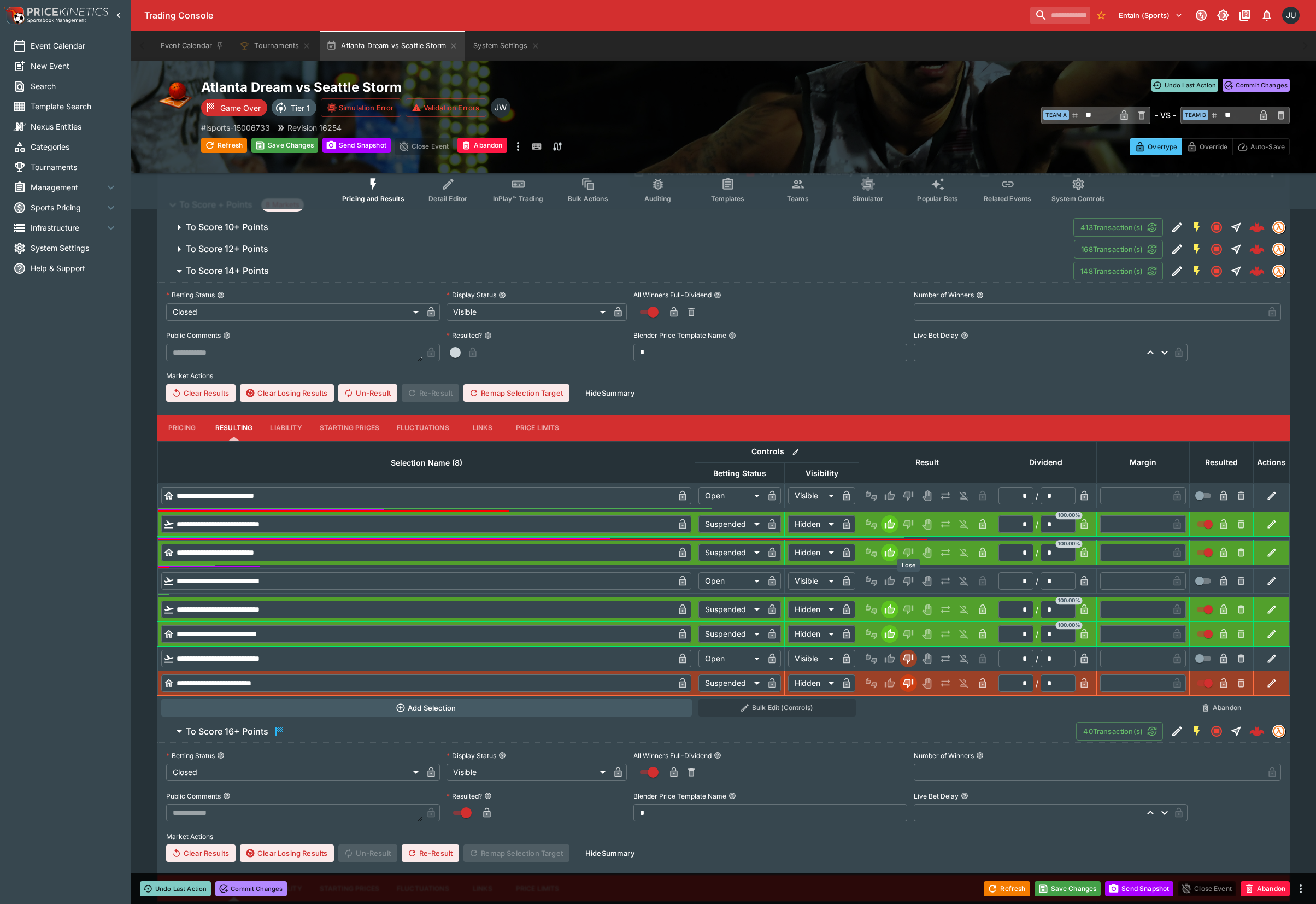
click at [909, 575] on button "Lose" at bounding box center [908, 581] width 17 height 17
click at [912, 487] on button "Lose" at bounding box center [908, 495] width 17 height 17
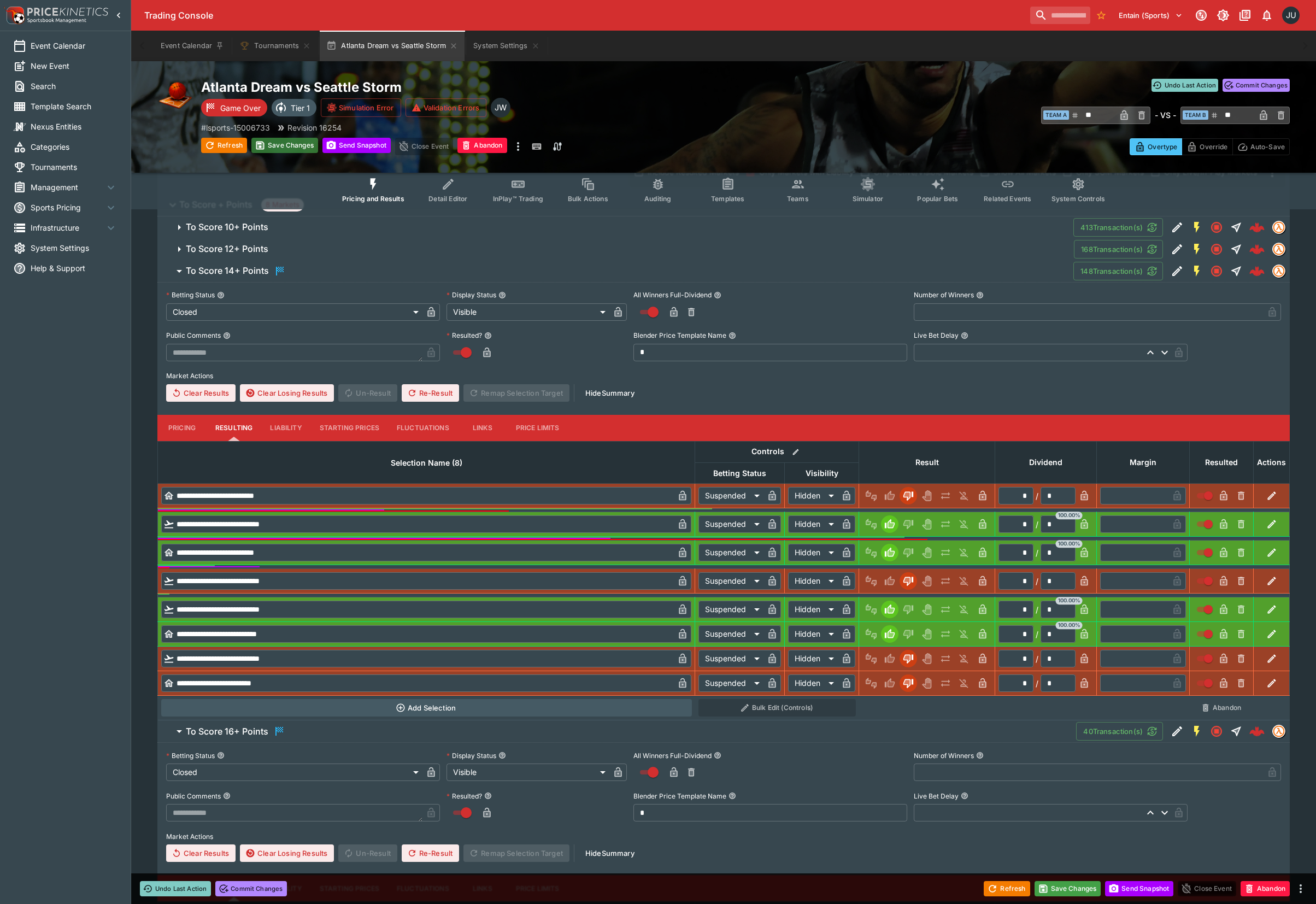
drag, startPoint x: 285, startPoint y: 127, endPoint x: 285, endPoint y: 140, distance: 13.0
click at [285, 129] on icon at bounding box center [281, 128] width 9 height 9
click at [285, 141] on button "Save Changes" at bounding box center [285, 146] width 67 height 15
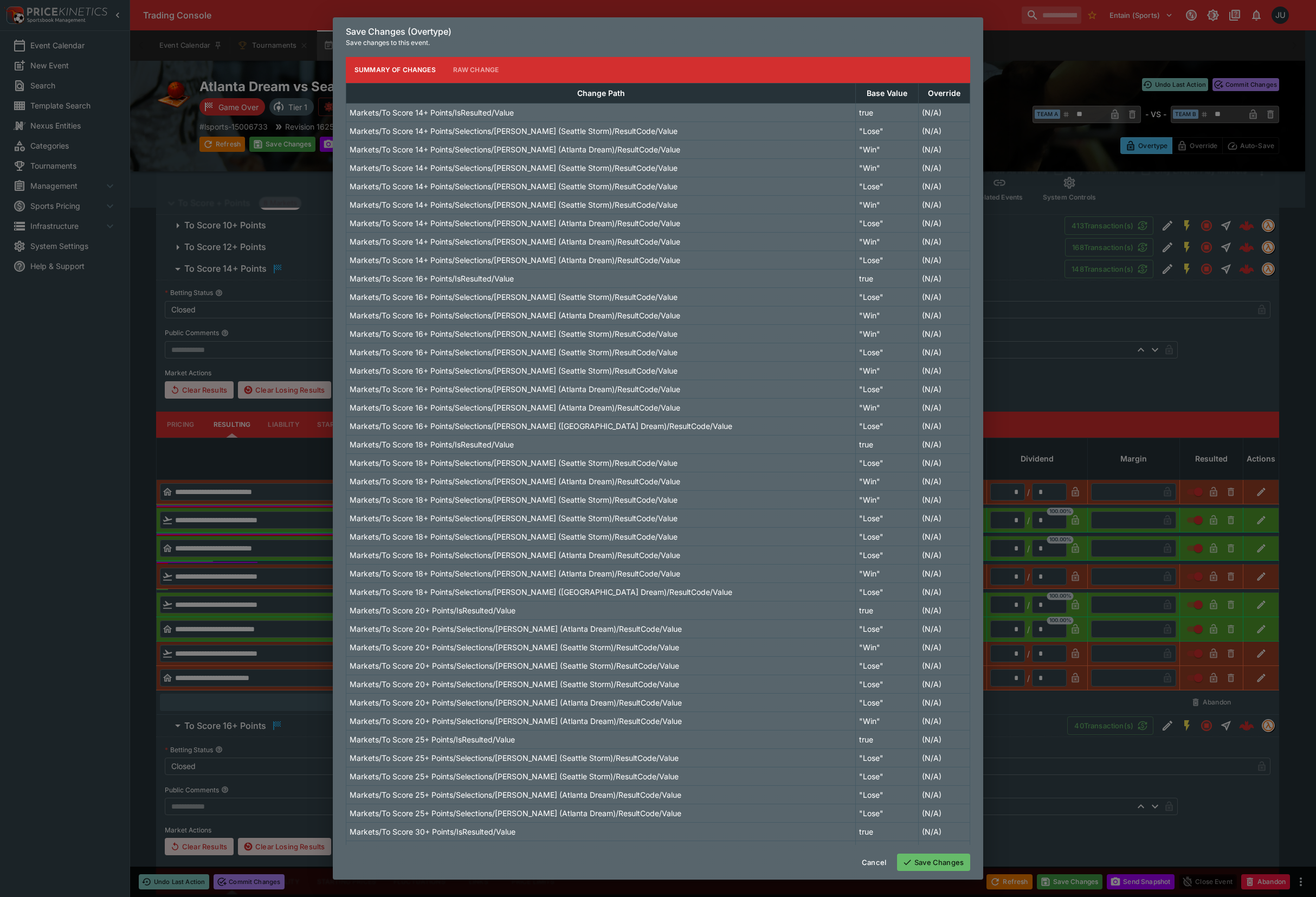
click at [940, 862] on button "Save Changes" at bounding box center [933, 862] width 73 height 17
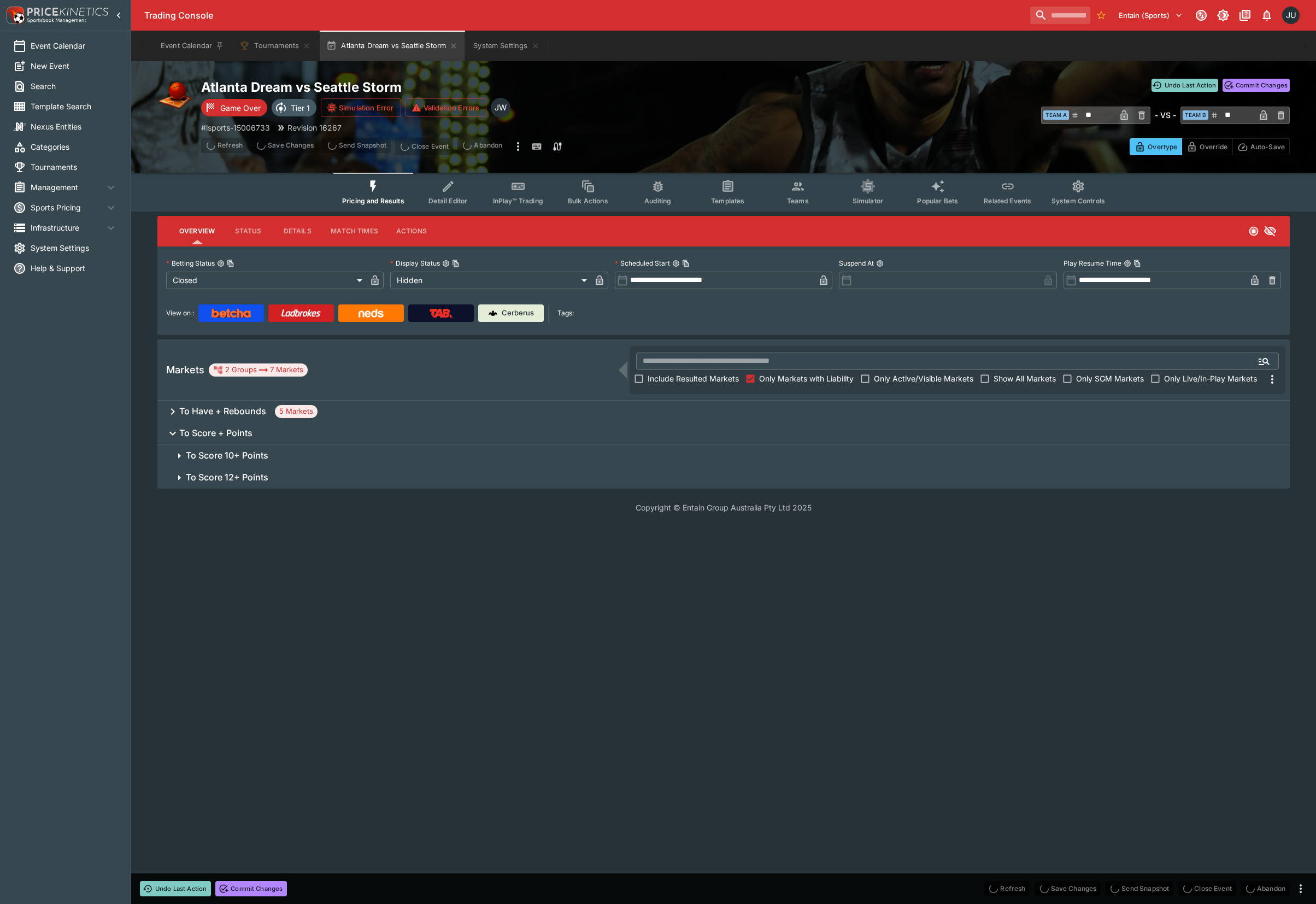
scroll to position [0, 0]
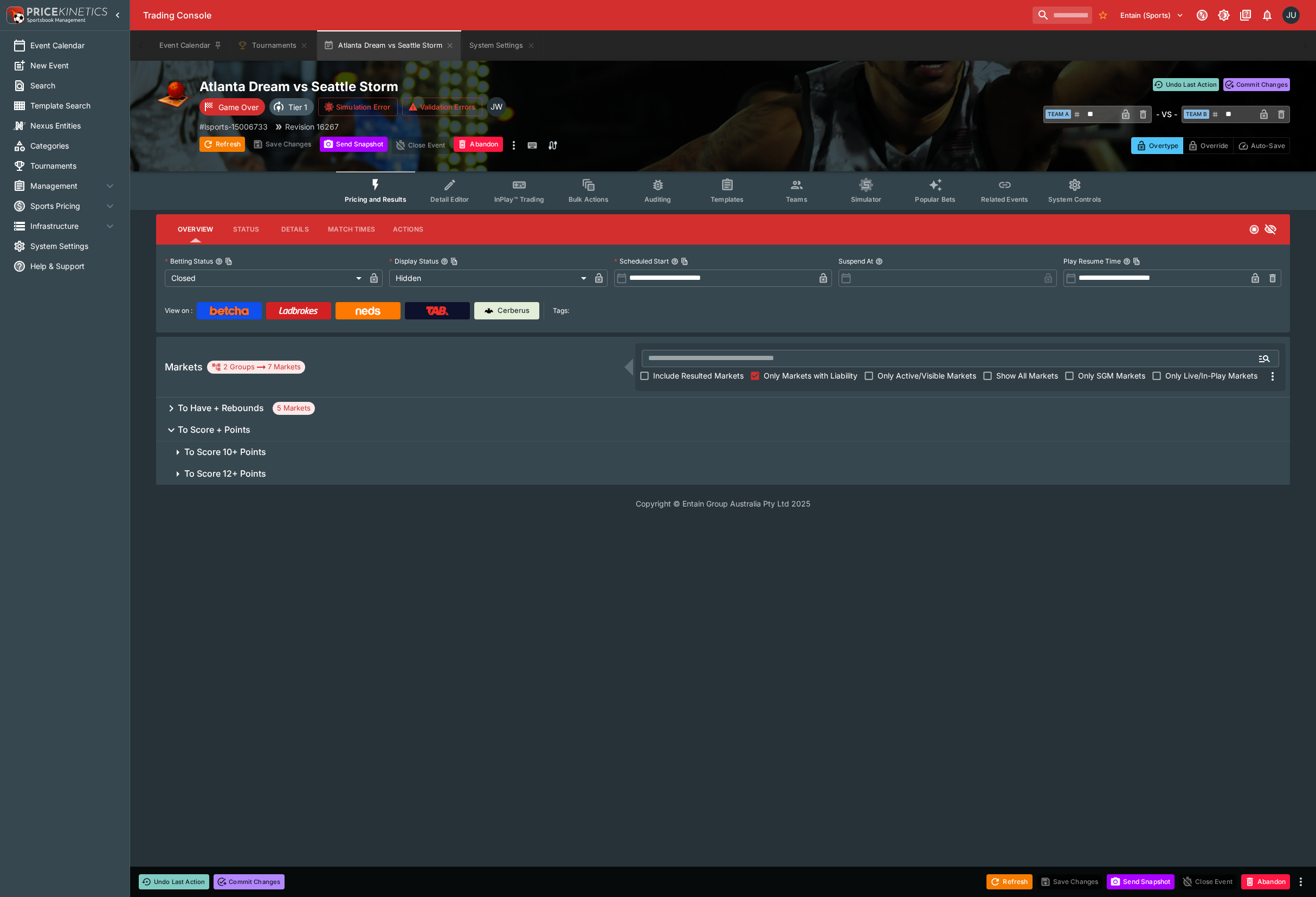
click at [276, 471] on span "To Score 12+ Points" at bounding box center [733, 473] width 1098 height 12
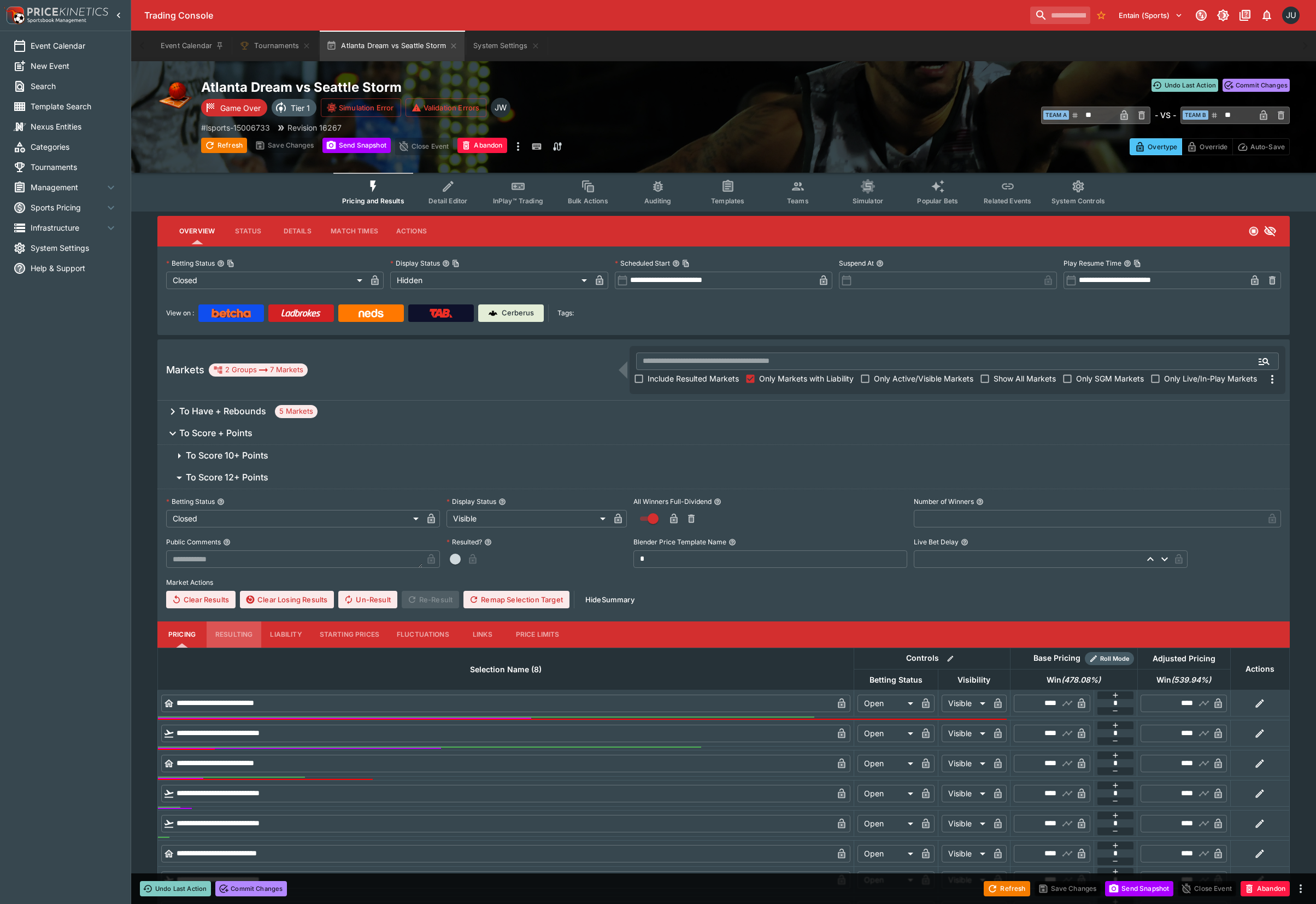
click at [243, 632] on button "Resulting" at bounding box center [234, 634] width 55 height 26
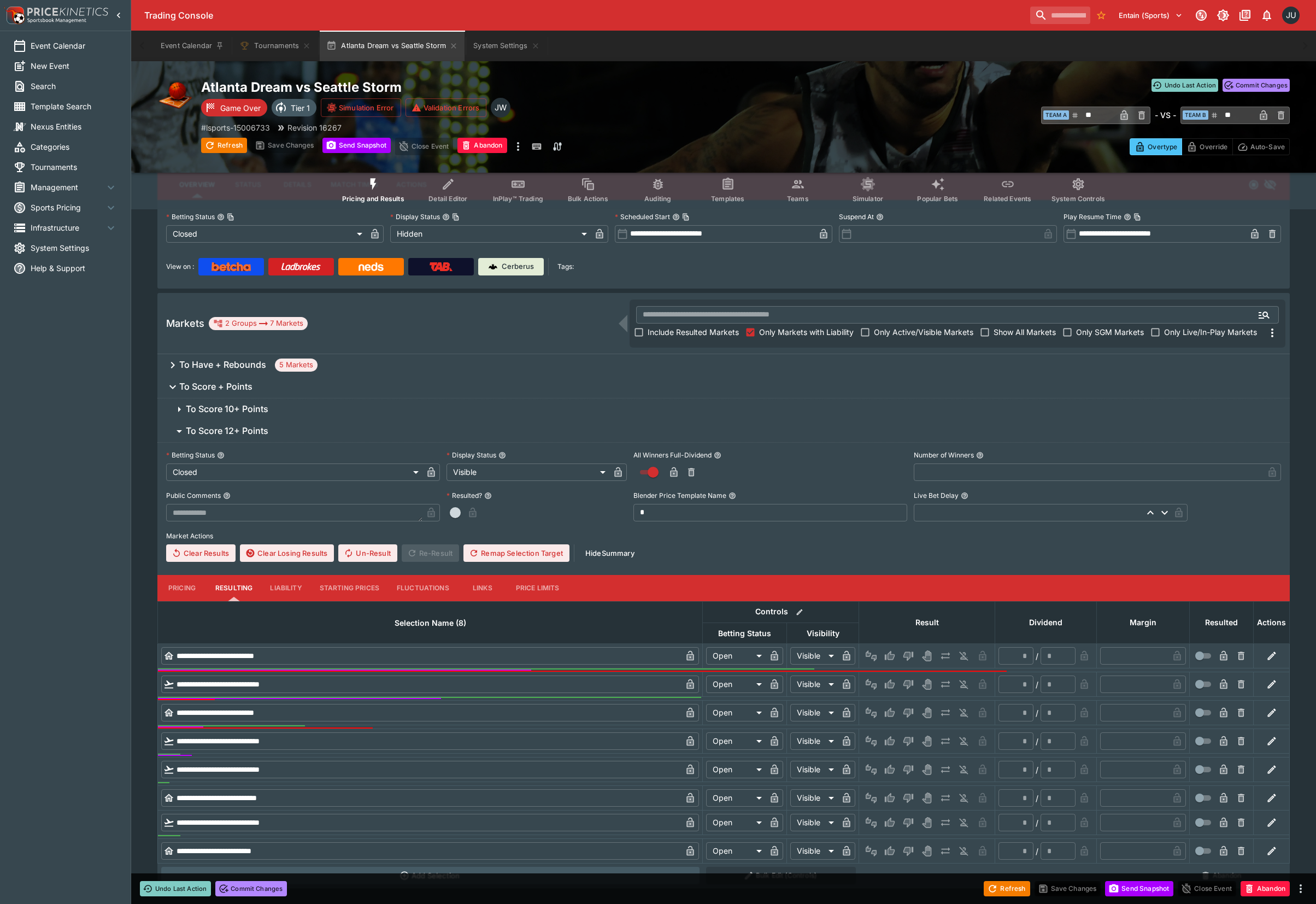
scroll to position [70, 0]
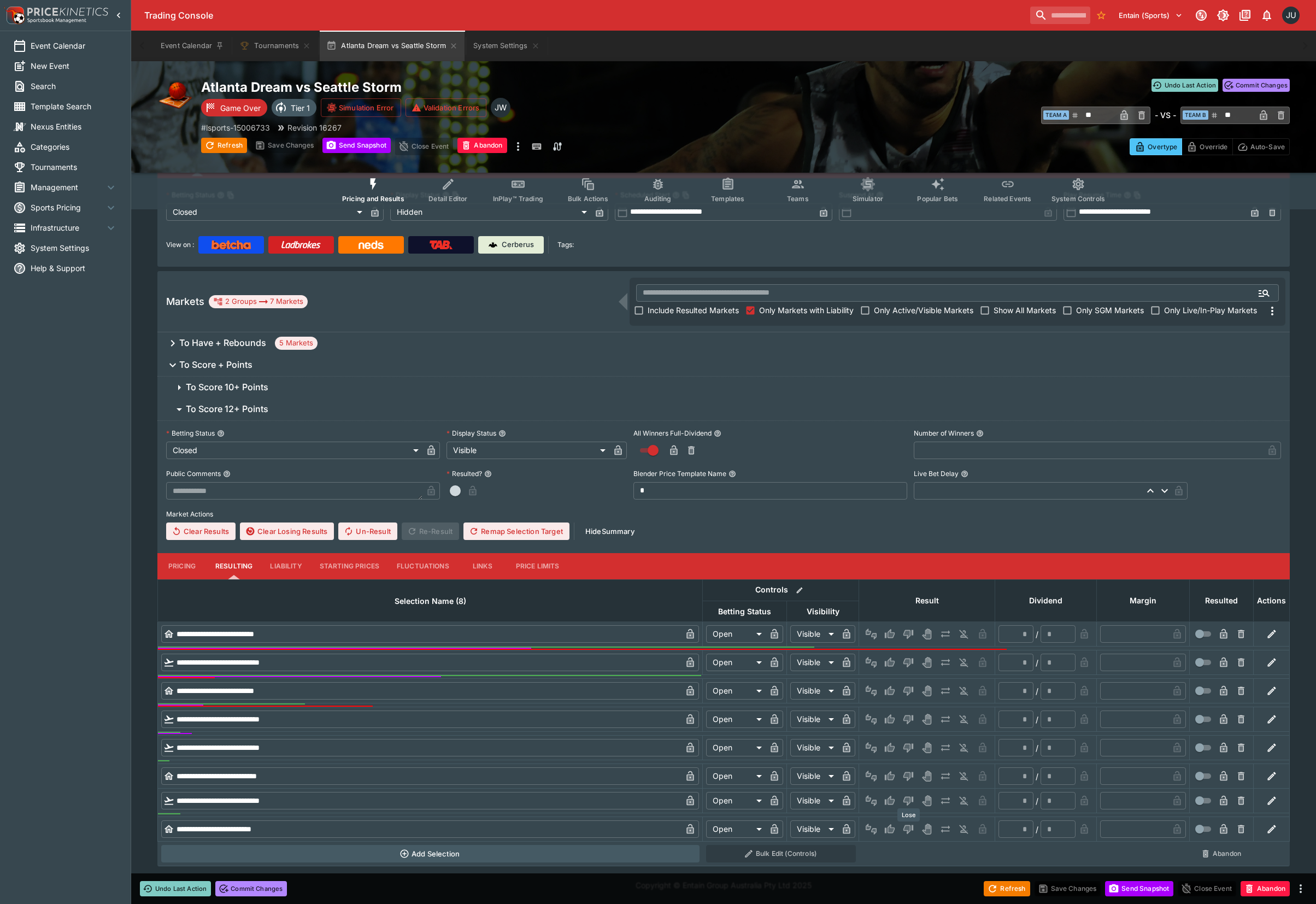
click at [910, 831] on icon "Lose" at bounding box center [908, 829] width 10 height 9
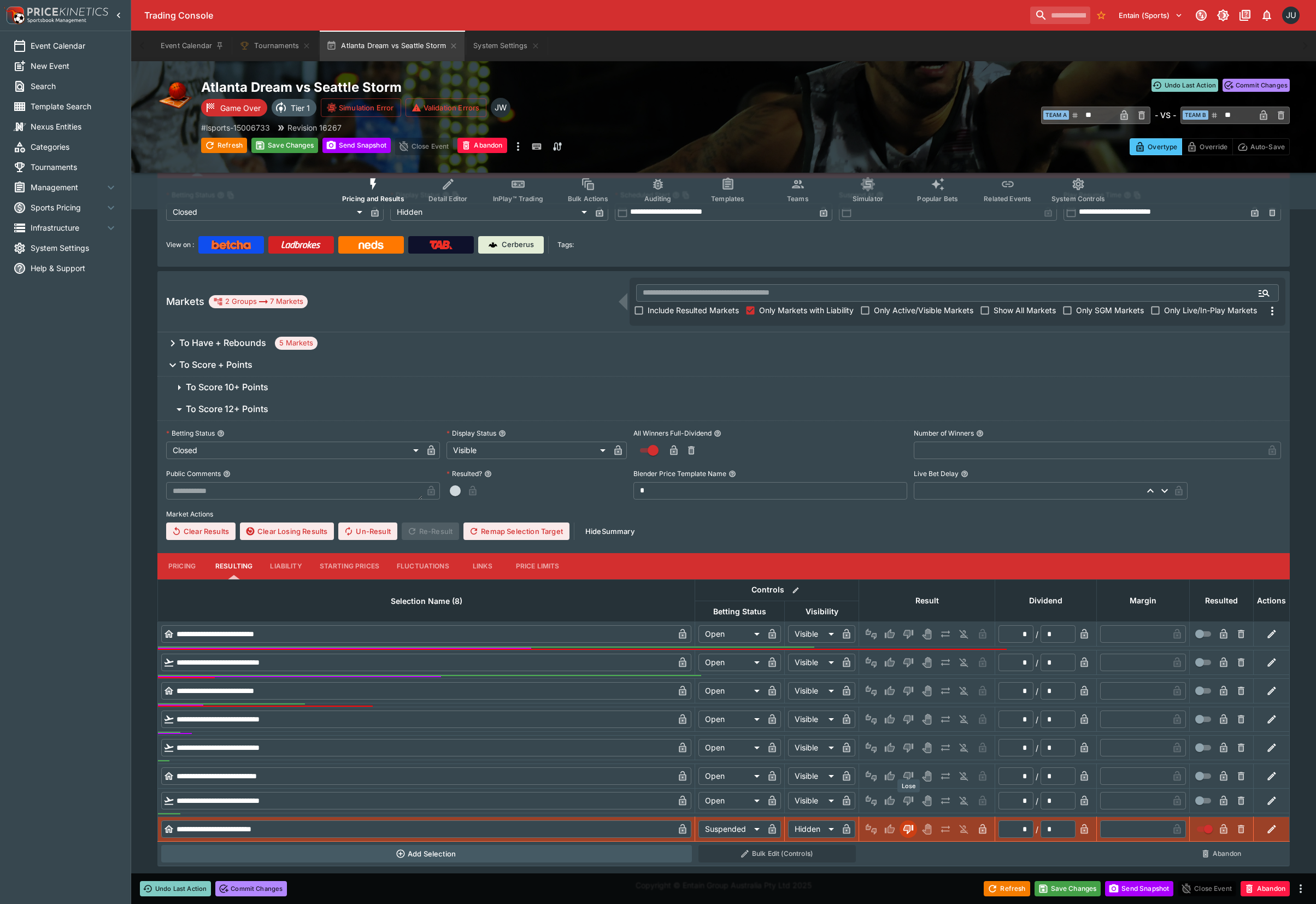
click at [912, 798] on icon "Lose" at bounding box center [908, 801] width 10 height 9
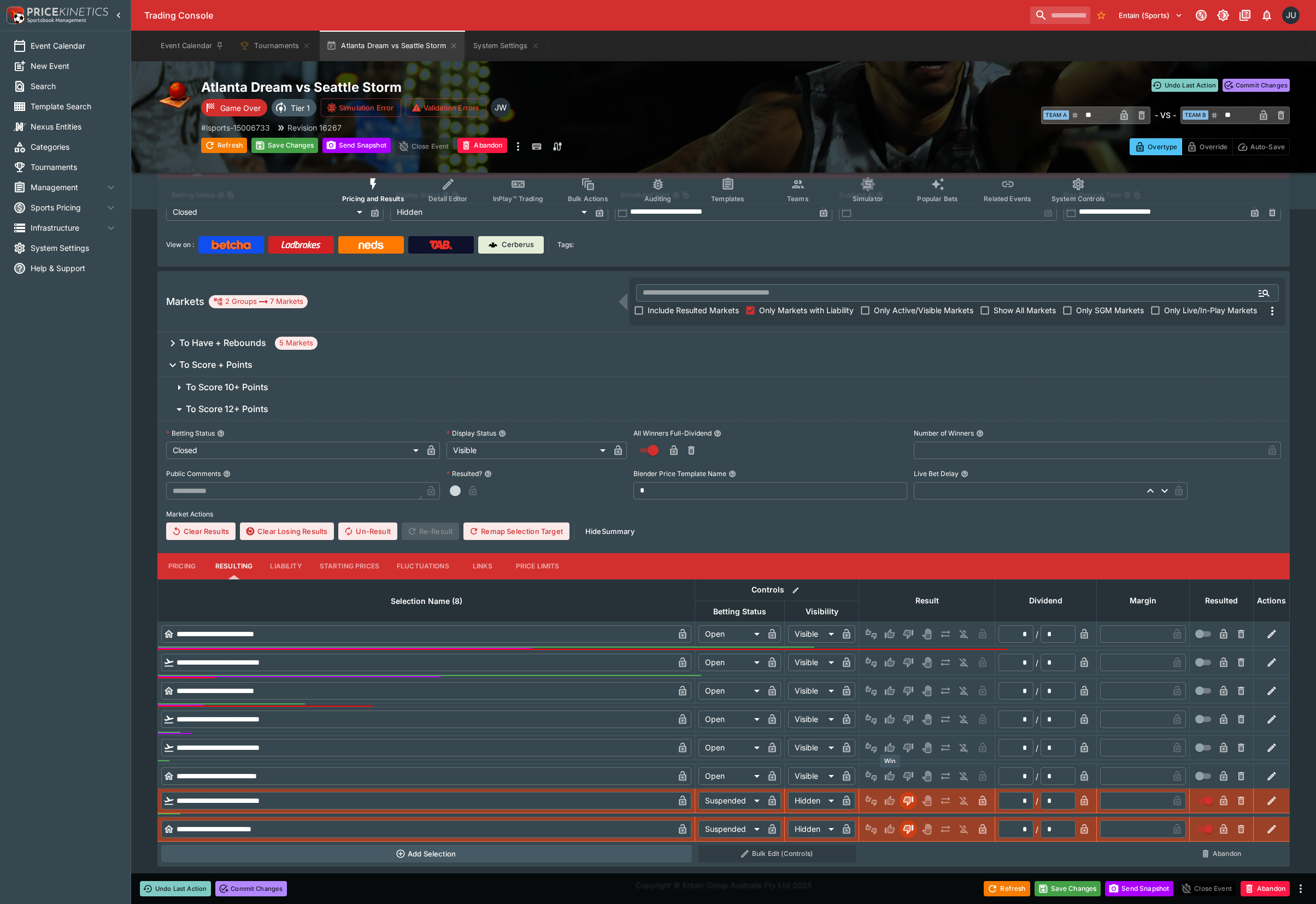
click at [888, 776] on icon "Win" at bounding box center [891, 776] width 5 height 6
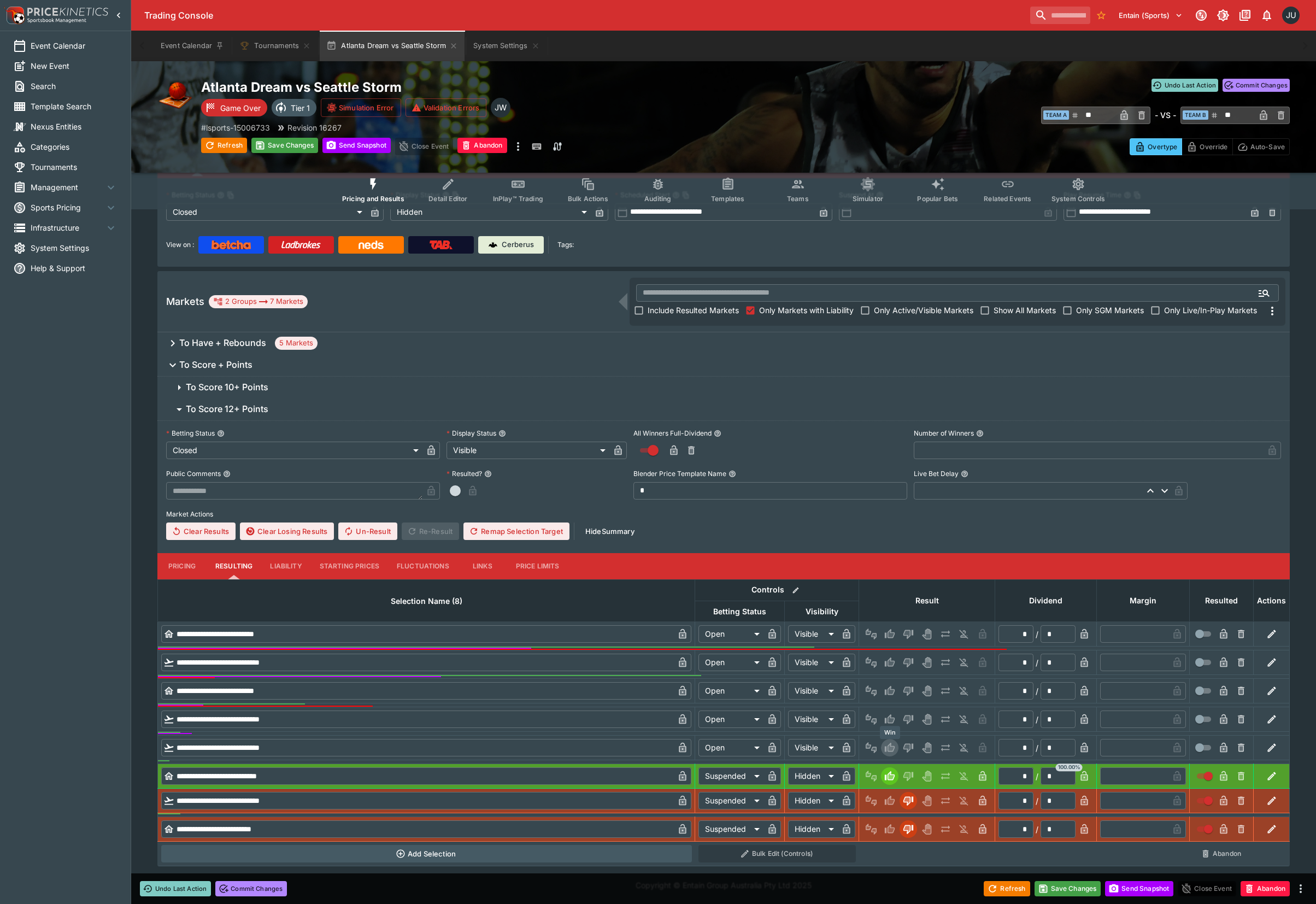
click at [890, 742] on icon "Win" at bounding box center [889, 747] width 11 height 11
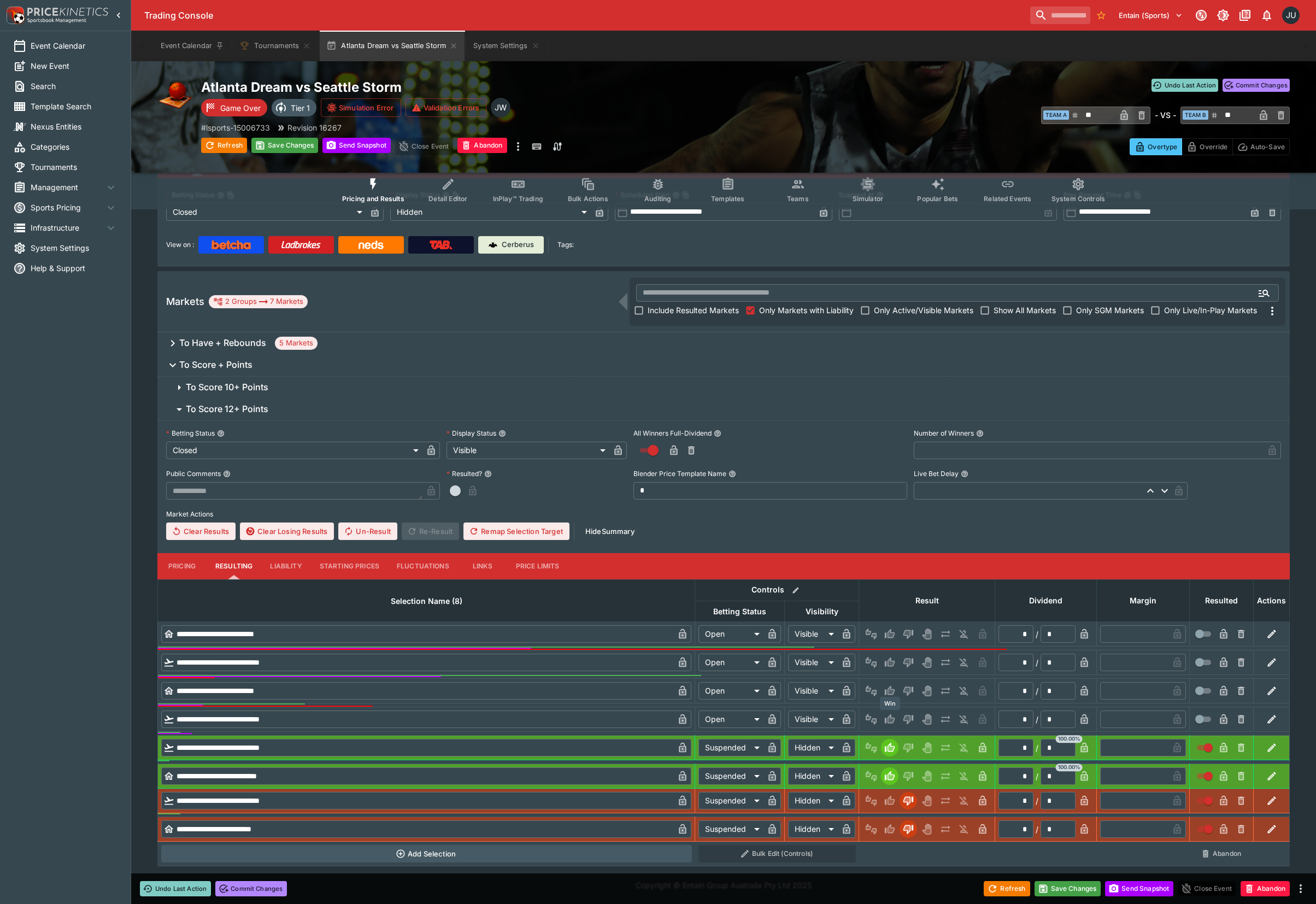
click at [892, 716] on icon "Win" at bounding box center [889, 719] width 11 height 11
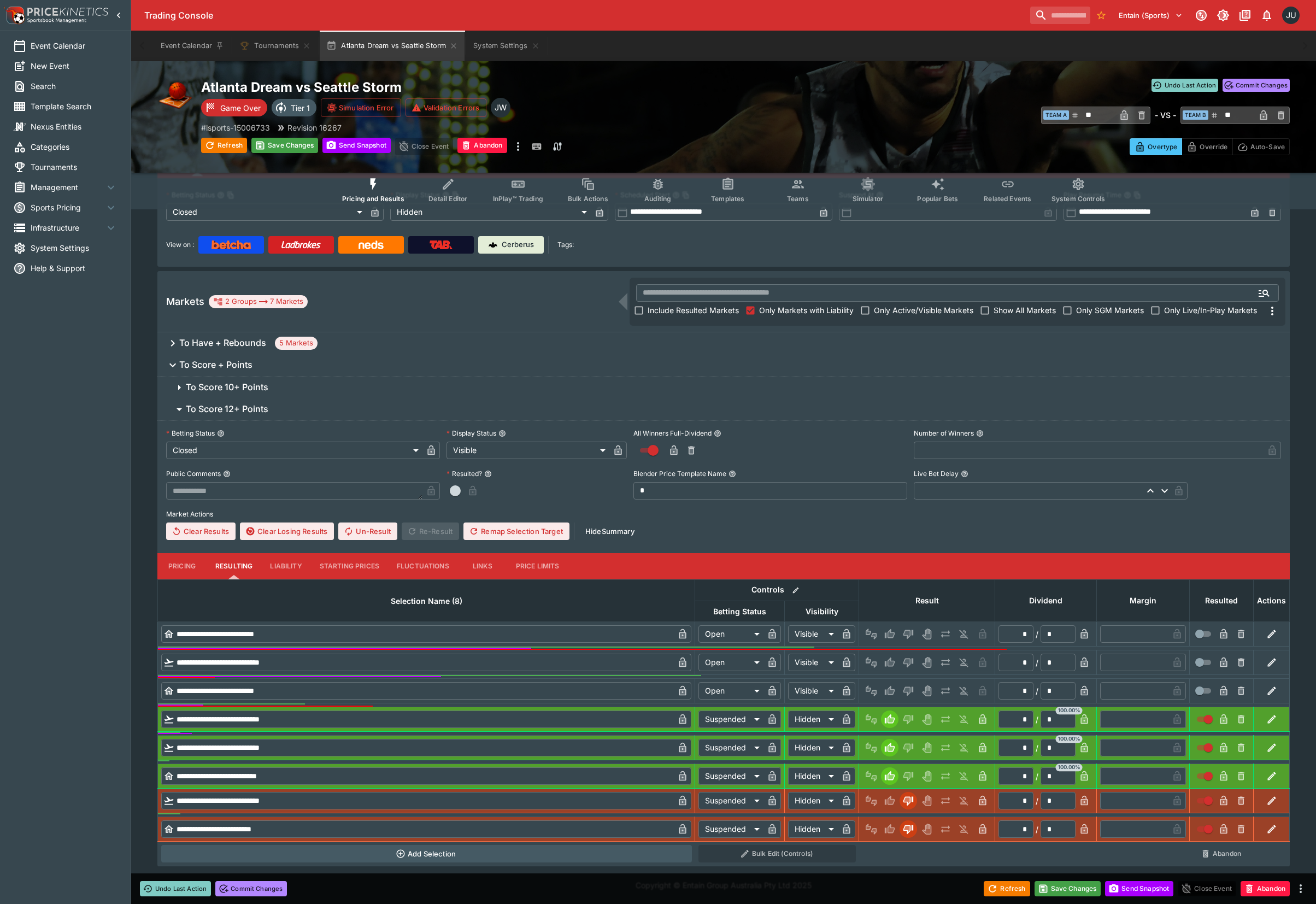
drag, startPoint x: 666, startPoint y: 385, endPoint x: 672, endPoint y: 388, distance: 6.7
click at [666, 384] on span "To Score 10+ Points" at bounding box center [733, 387] width 1095 height 12
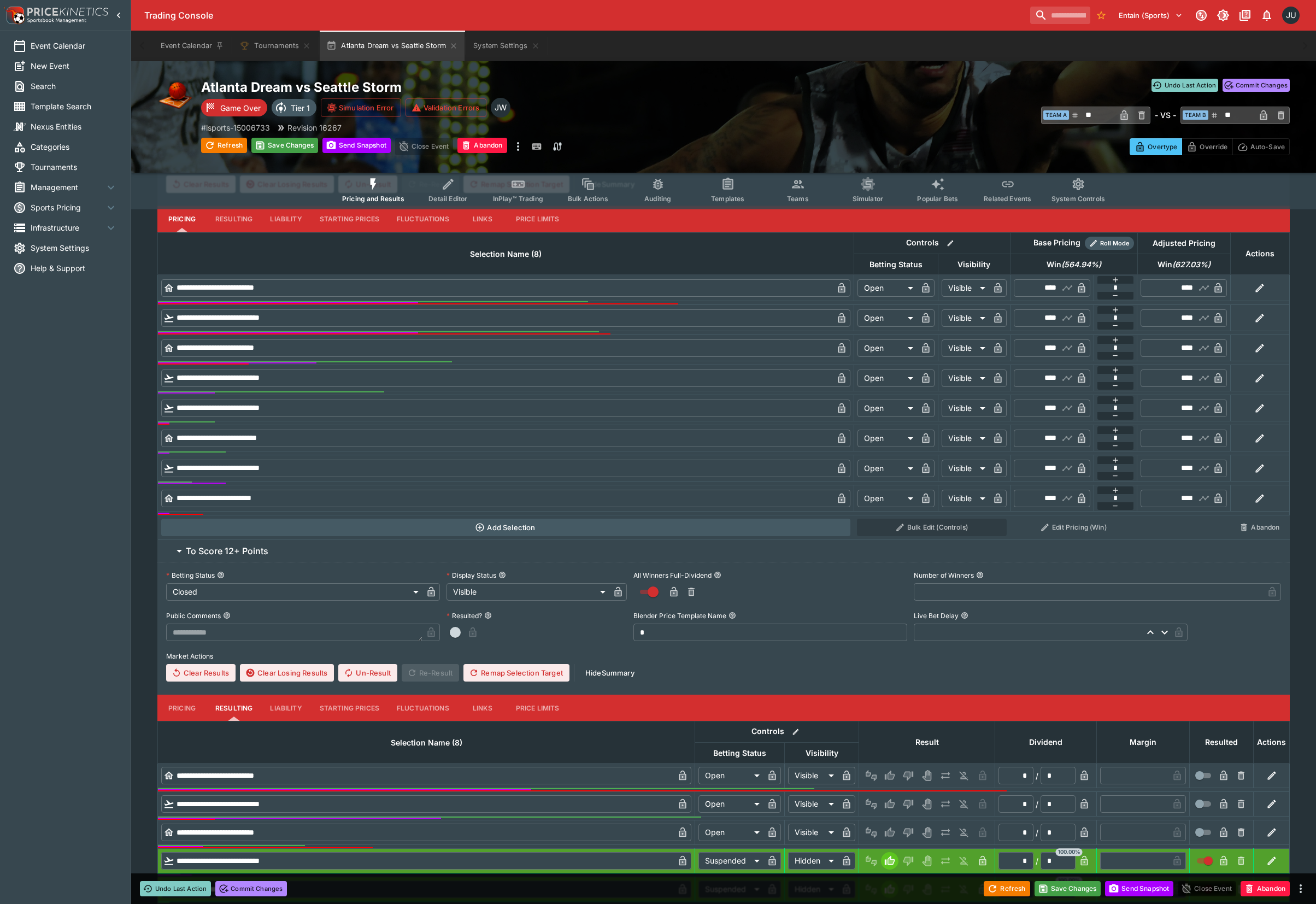
scroll to position [361, 0]
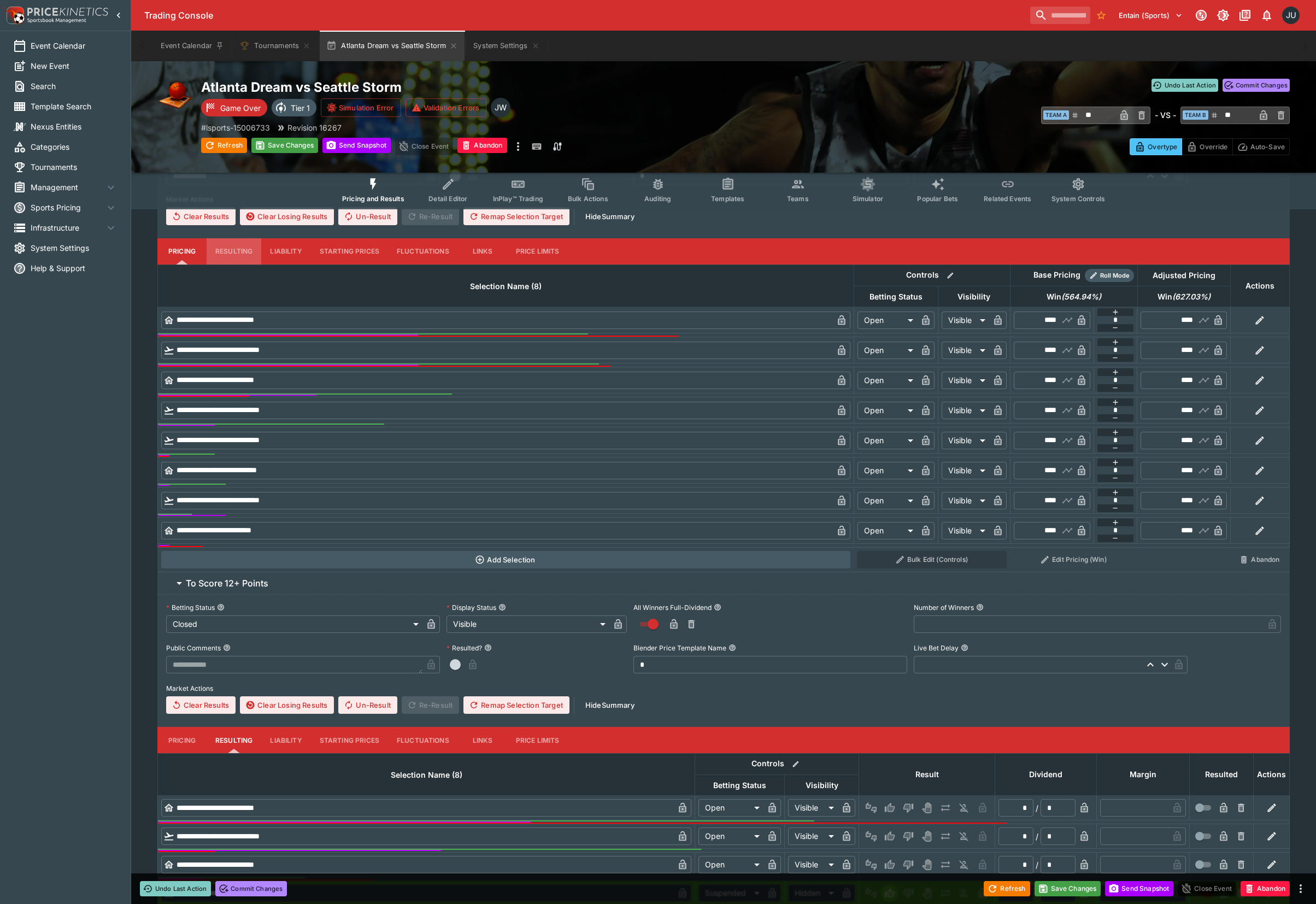
click at [241, 254] on button "Resulting" at bounding box center [234, 251] width 55 height 26
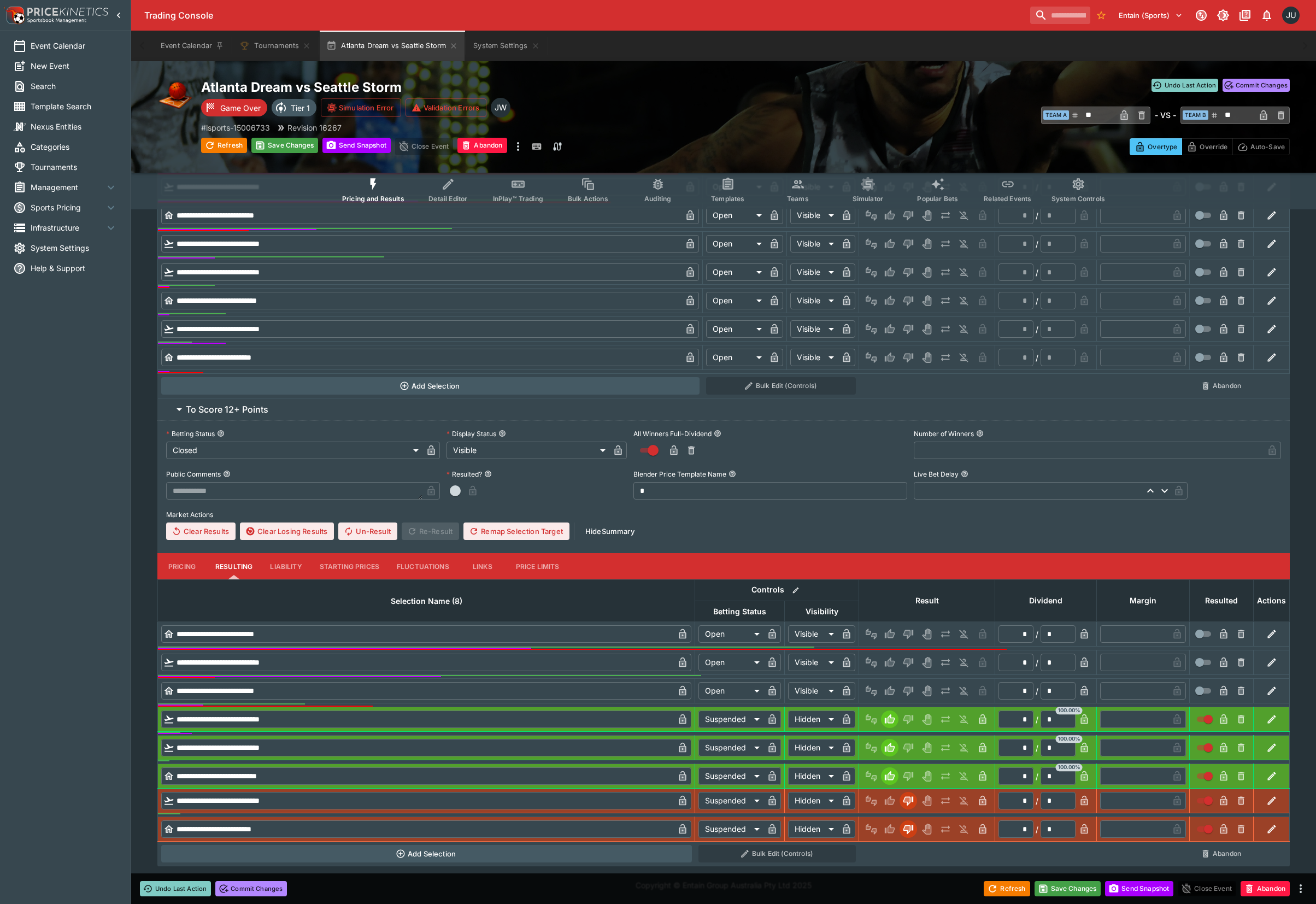
scroll to position [527, 0]
click at [887, 632] on icon "Win" at bounding box center [889, 634] width 10 height 9
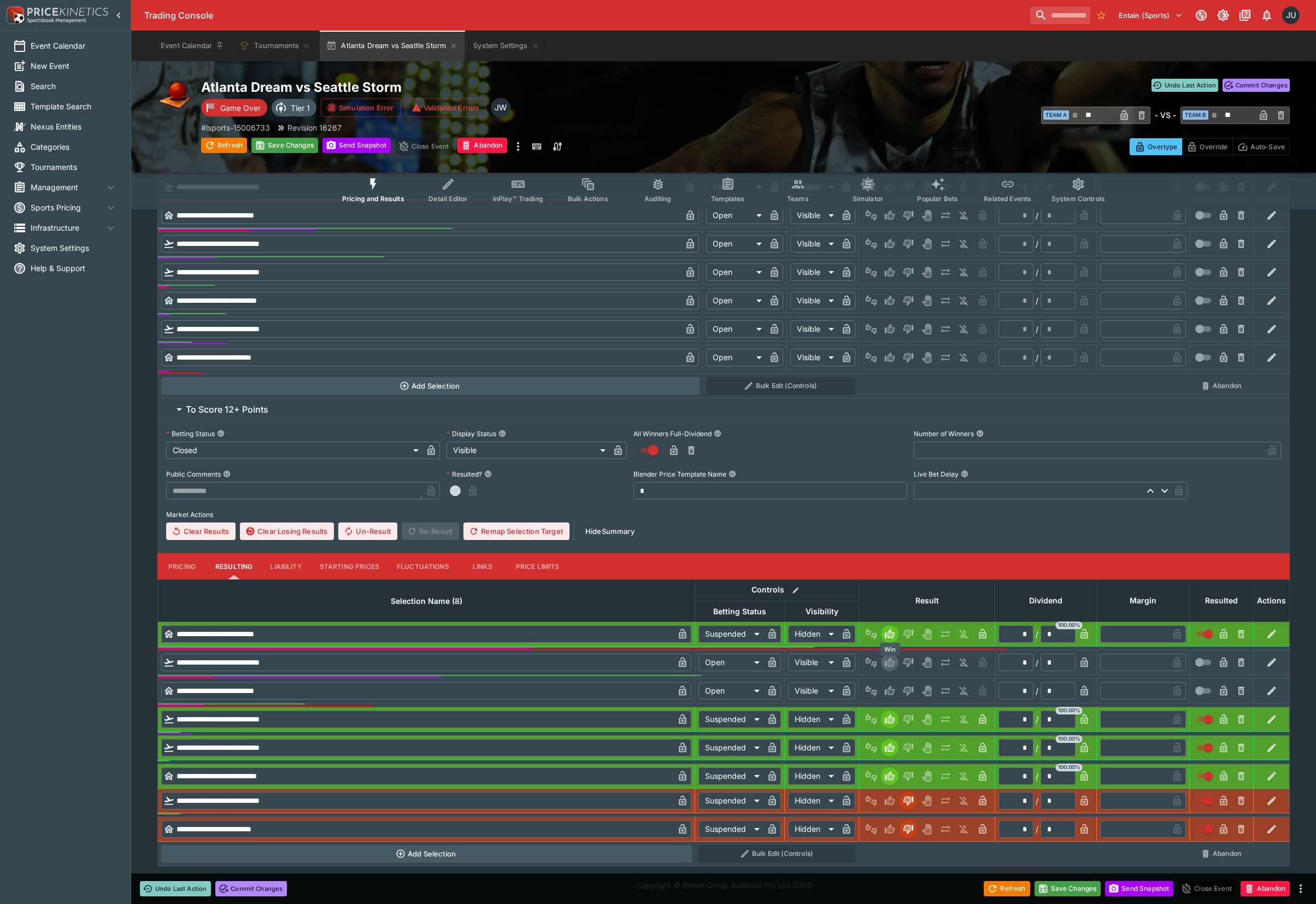
click at [892, 659] on icon "Win" at bounding box center [891, 662] width 5 height 6
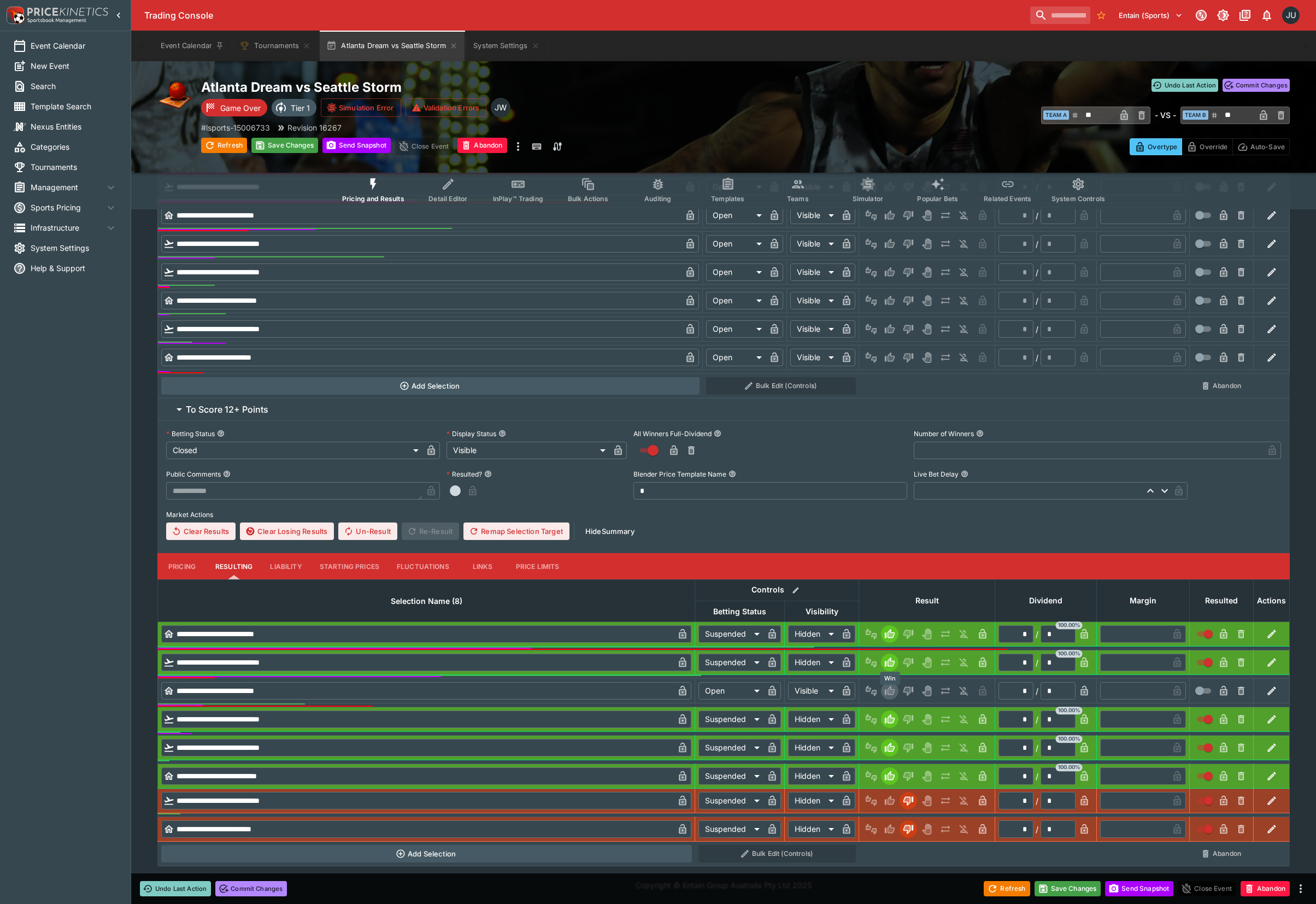
click at [890, 692] on icon "Win" at bounding box center [889, 690] width 10 height 9
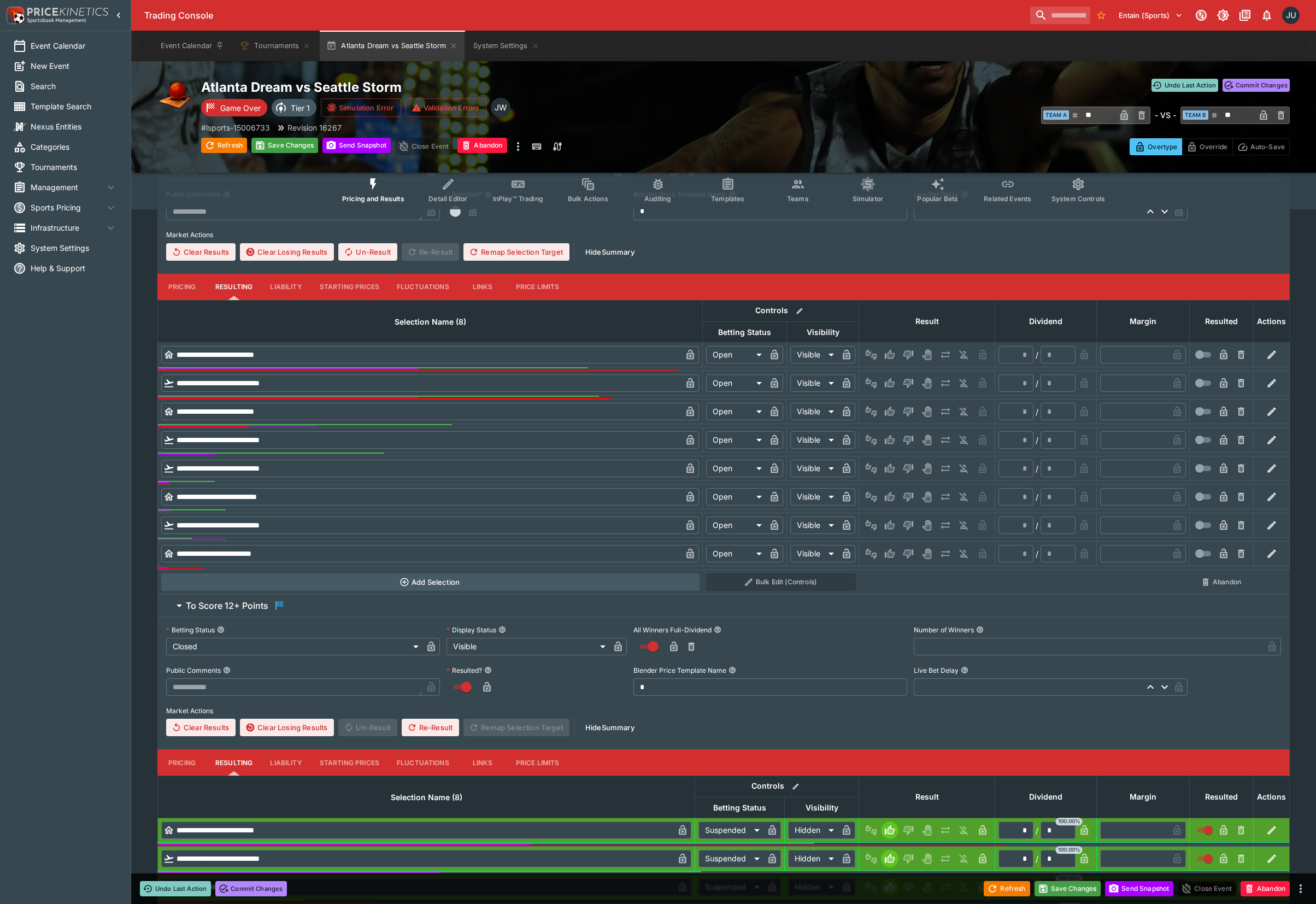
scroll to position [308, 0]
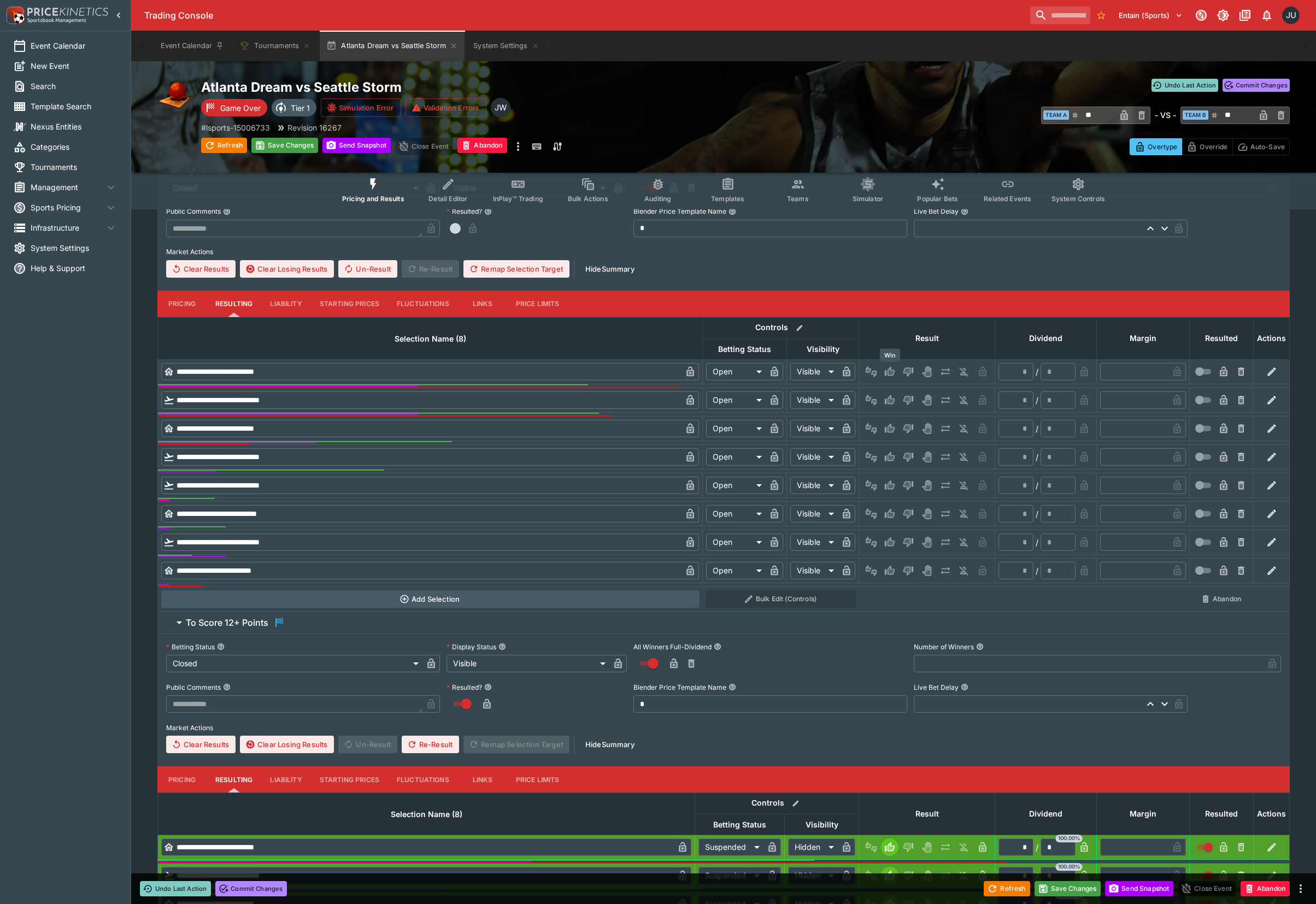
click at [890, 372] on icon "Win" at bounding box center [891, 372] width 5 height 6
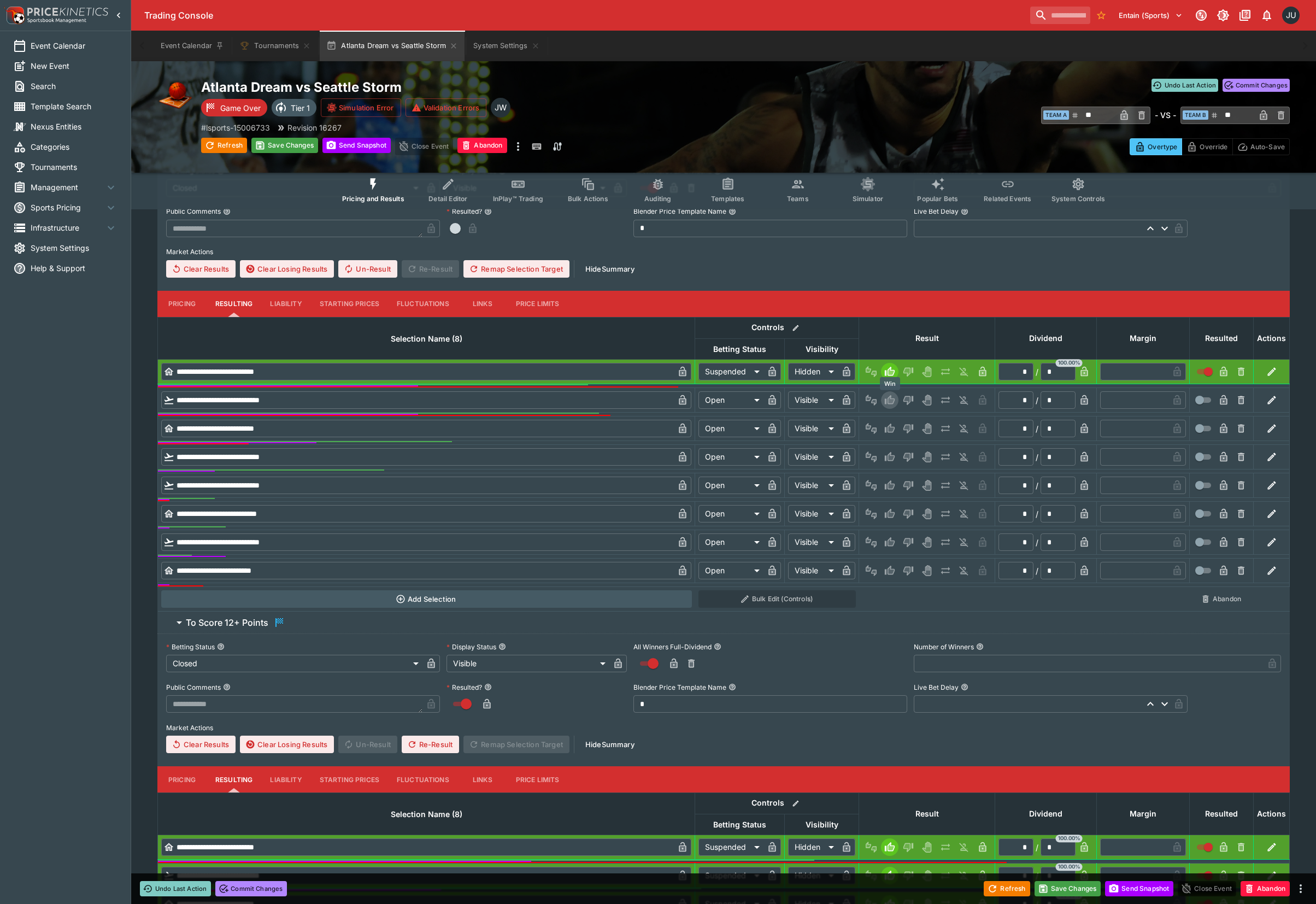
click at [892, 400] on icon "Win" at bounding box center [891, 400] width 5 height 6
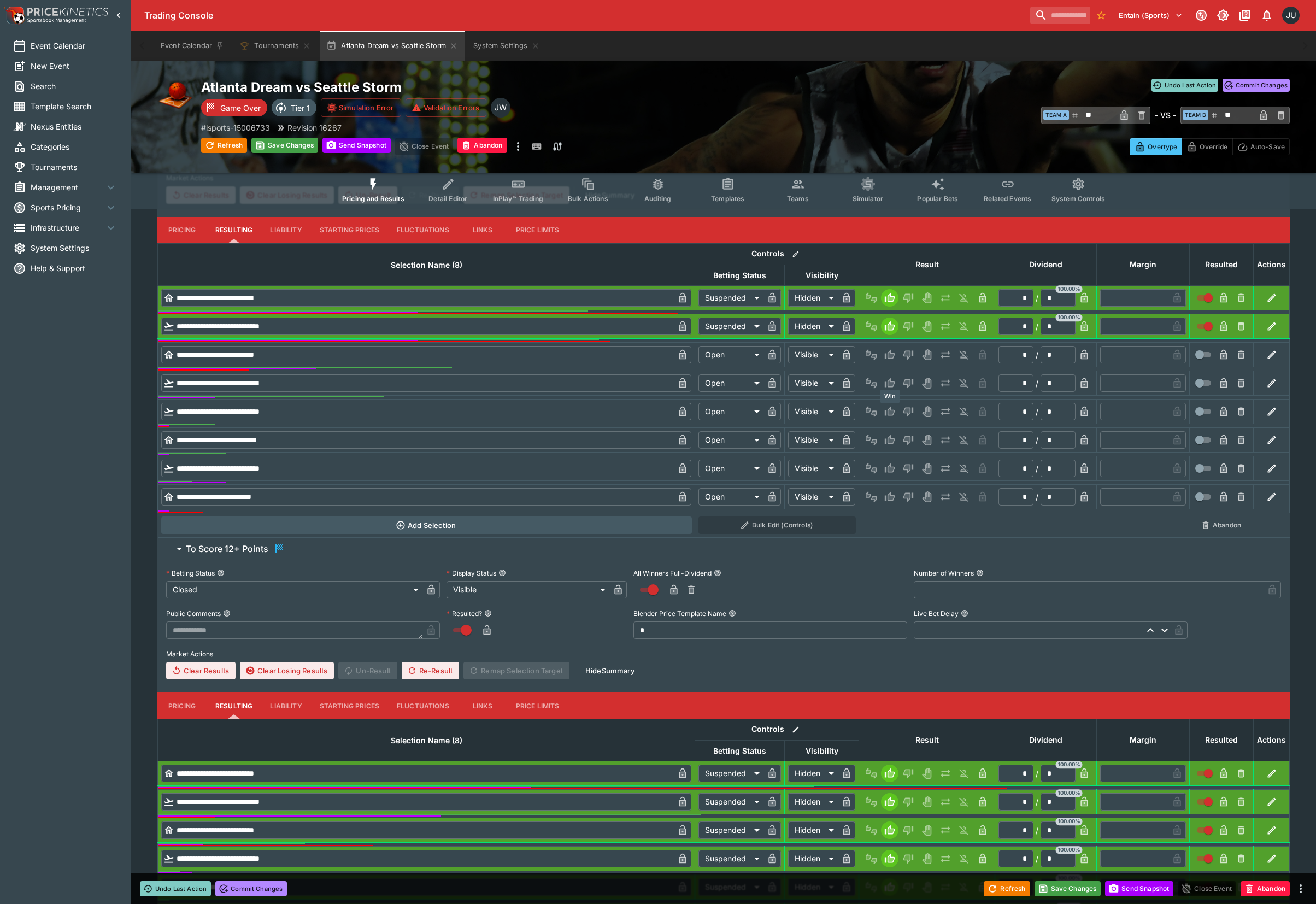
scroll to position [381, 0]
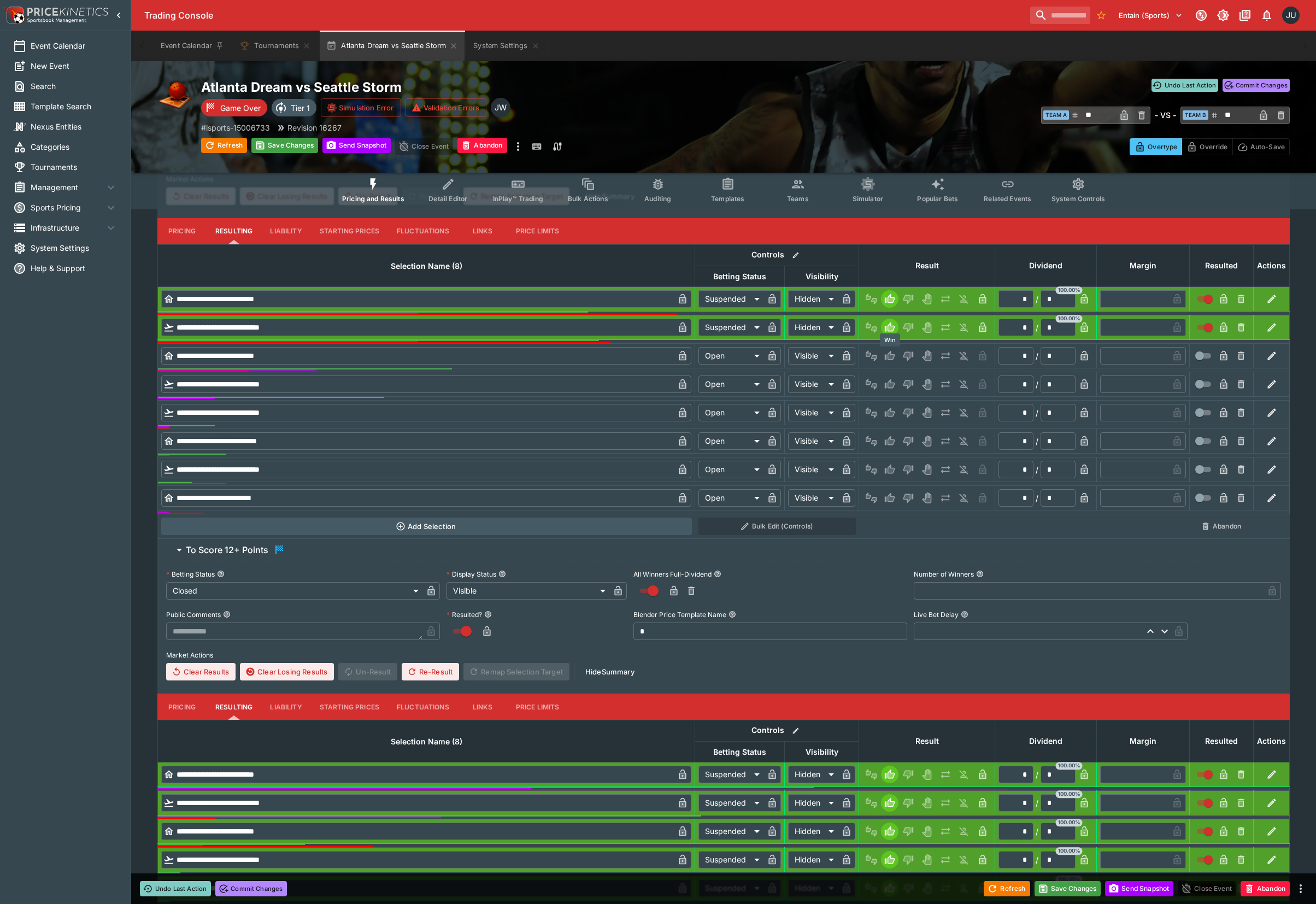
click at [890, 352] on icon "Win" at bounding box center [889, 355] width 10 height 9
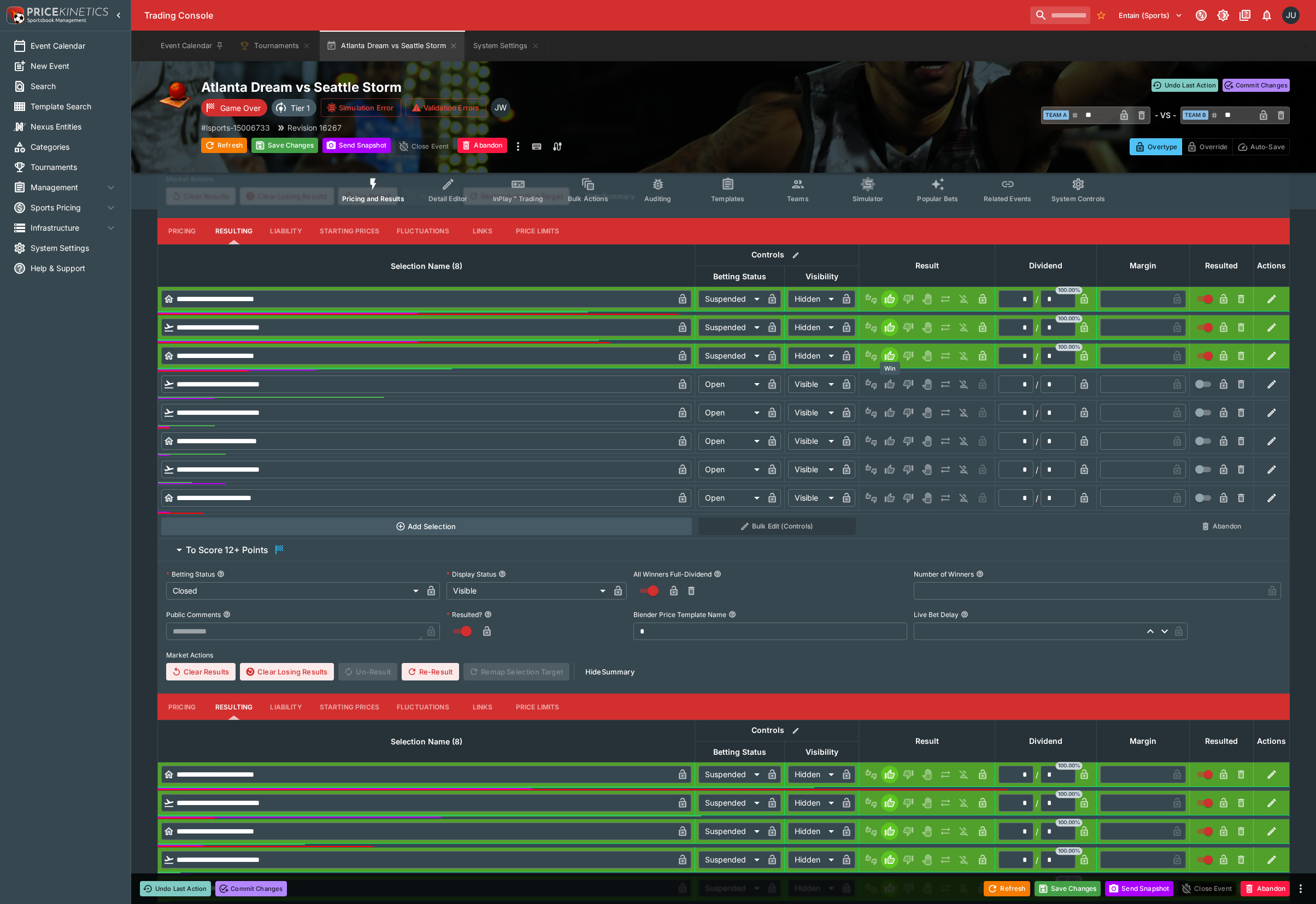
scroll to position [455, 0]
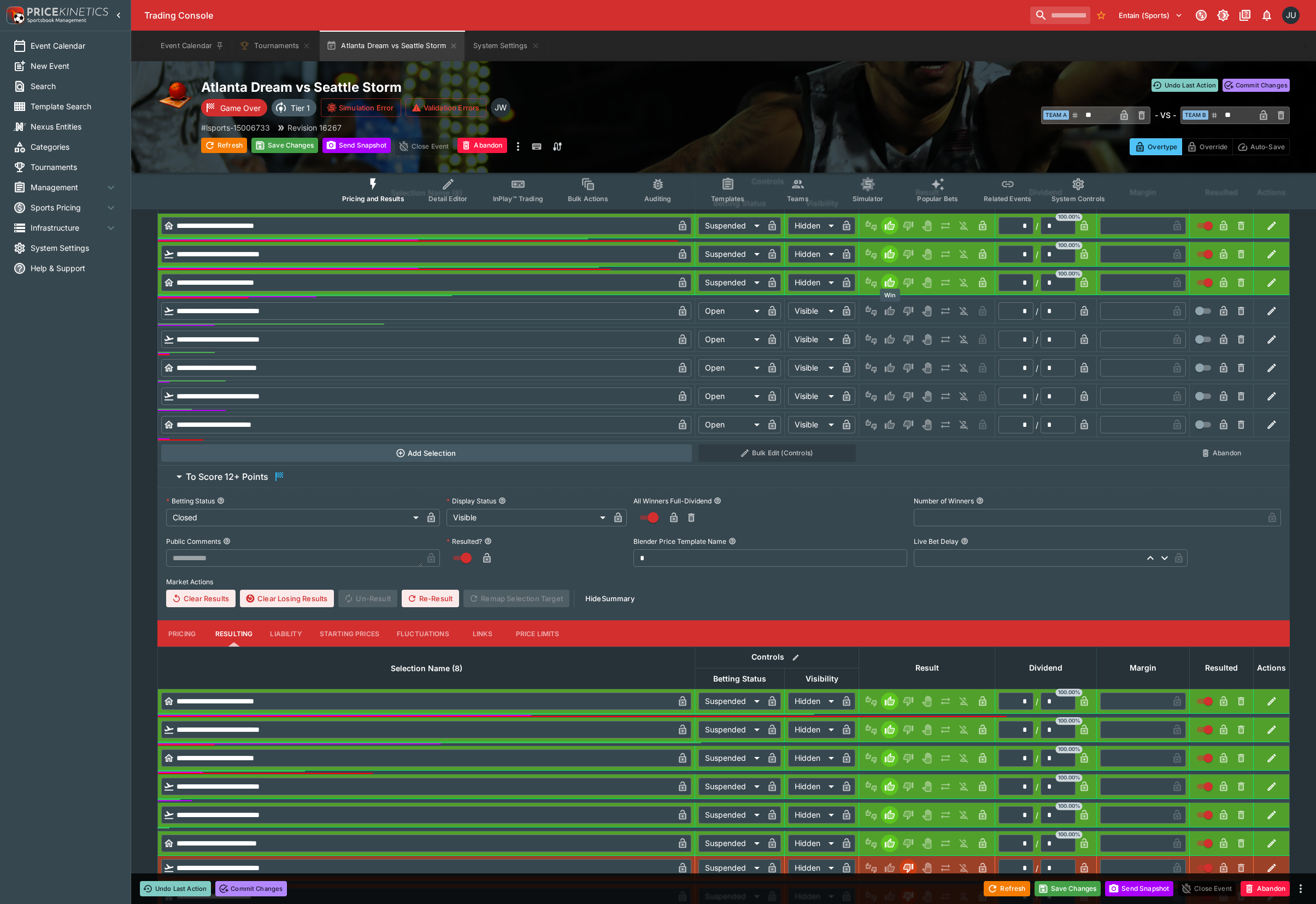
click at [888, 314] on icon "Win" at bounding box center [891, 311] width 5 height 6
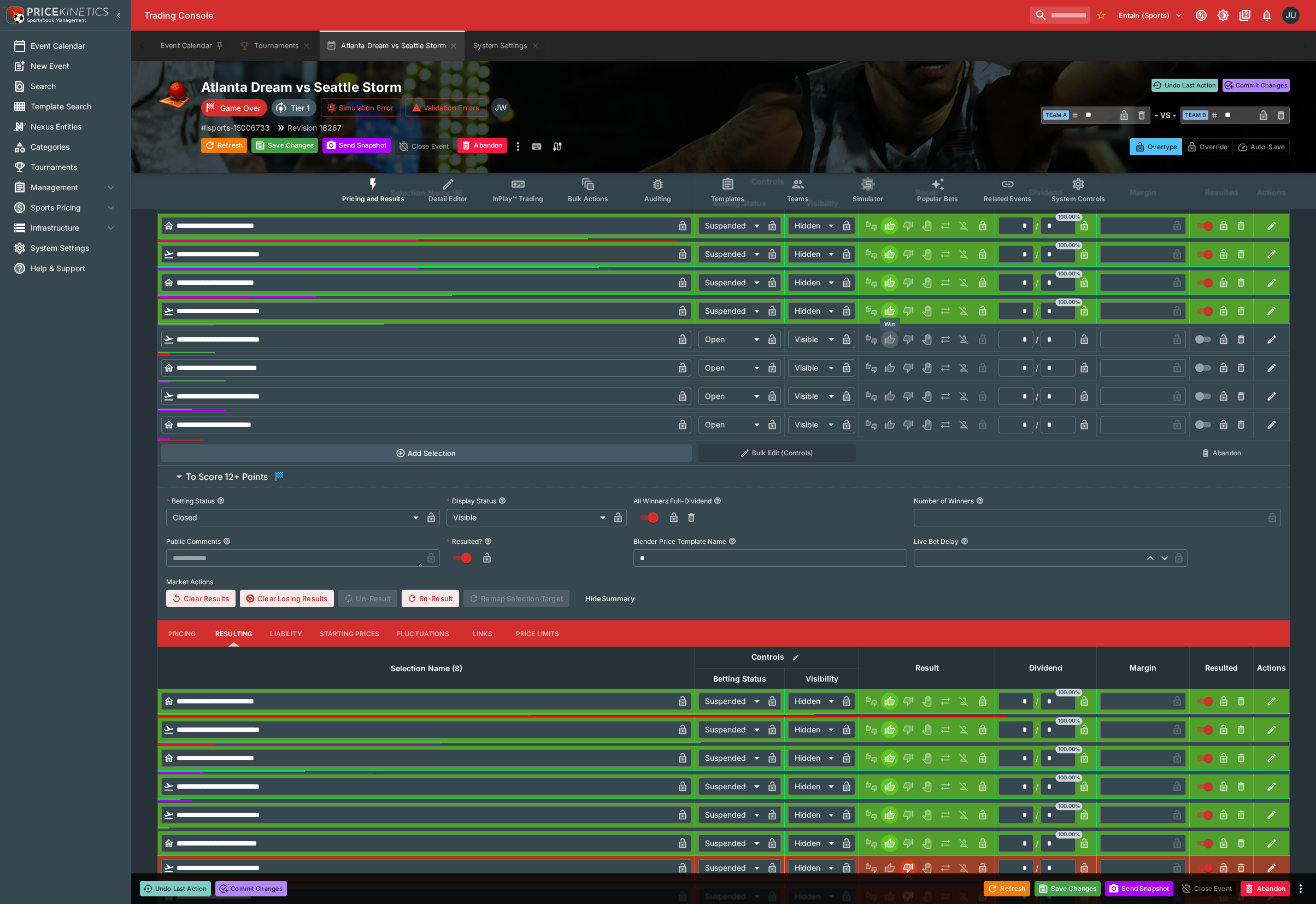
click at [888, 341] on icon "Win" at bounding box center [889, 339] width 10 height 9
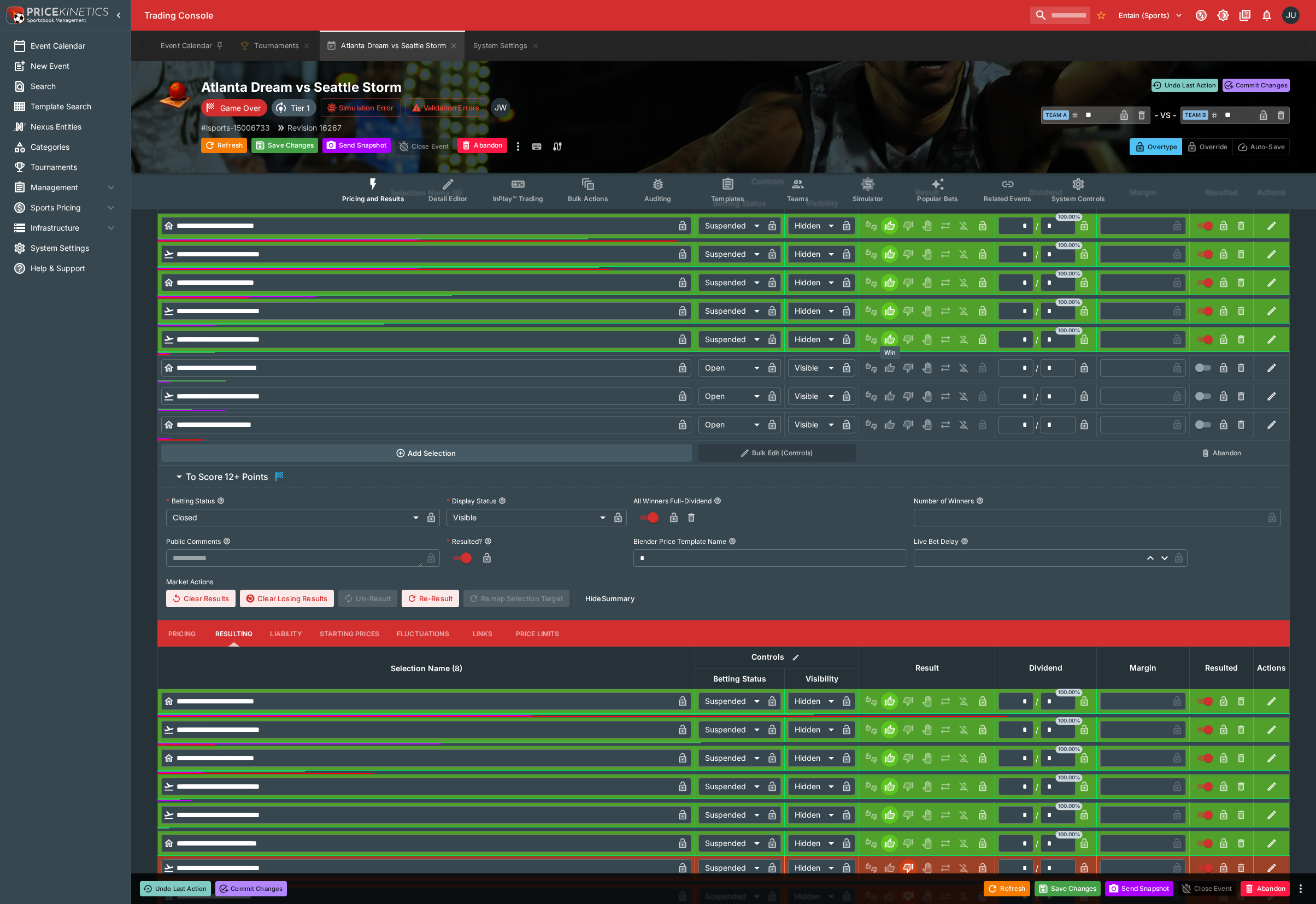
click at [890, 368] on icon "Win" at bounding box center [891, 368] width 5 height 6
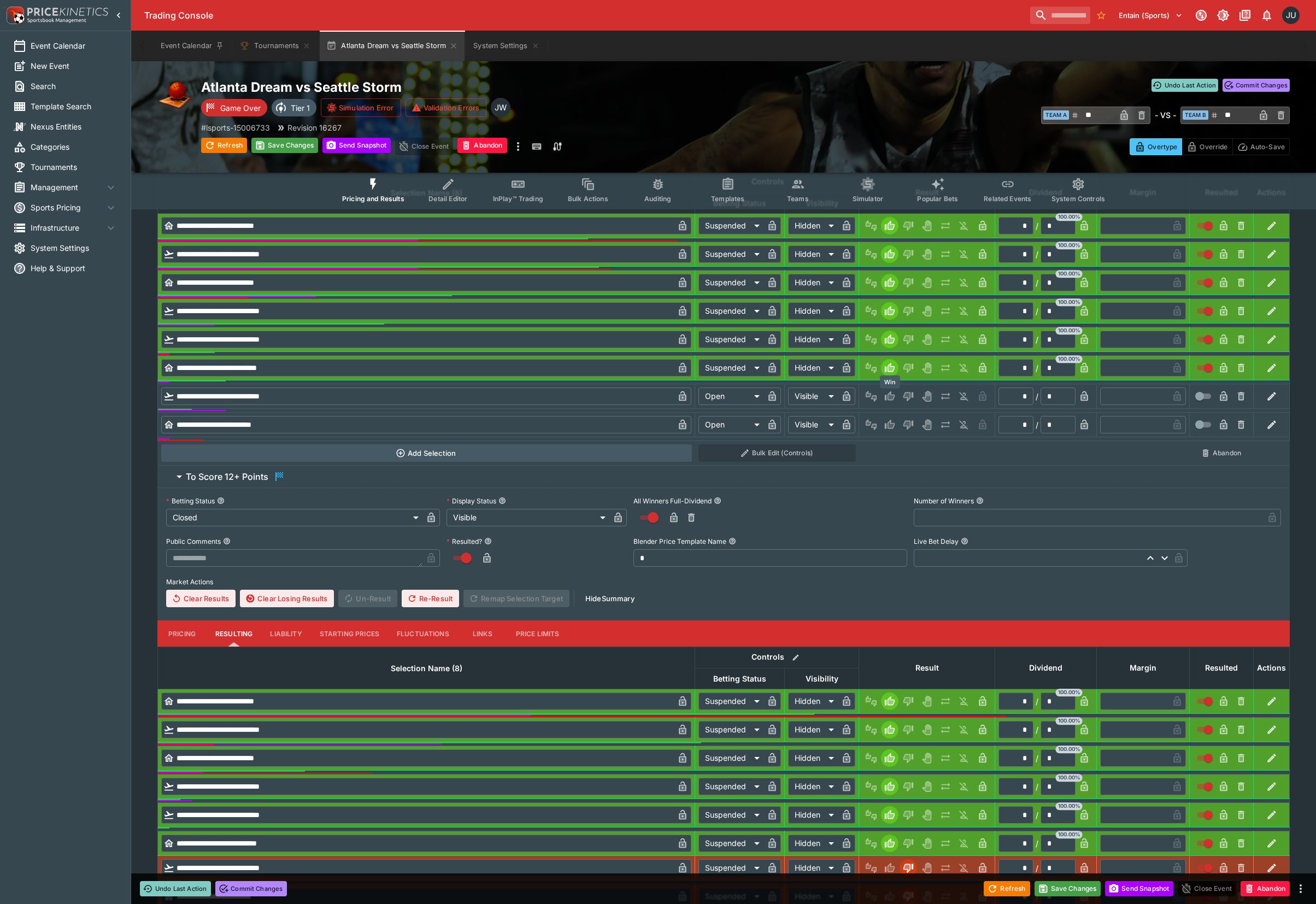
click at [892, 396] on icon "Win" at bounding box center [889, 396] width 10 height 9
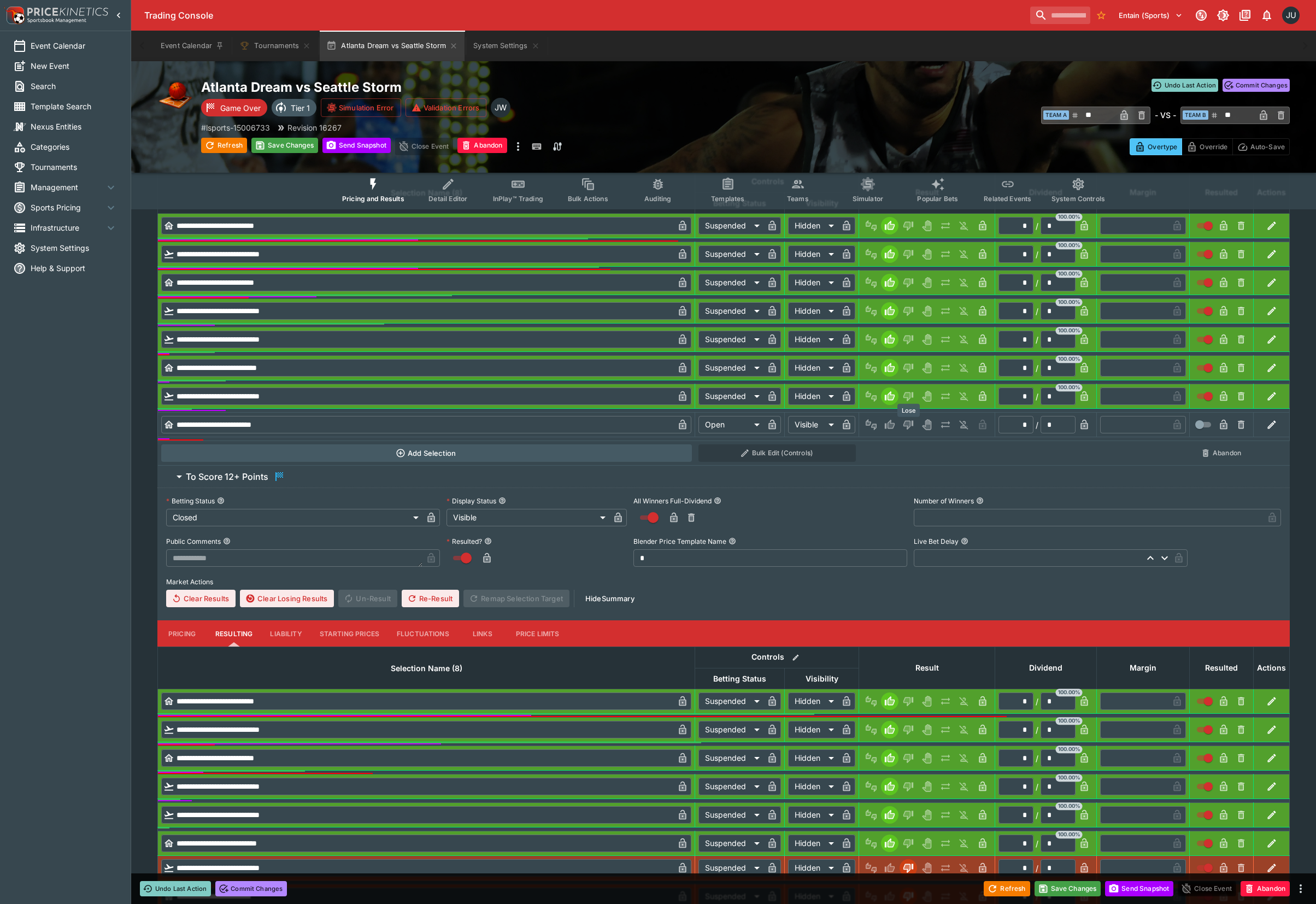
click at [907, 424] on icon "Lose" at bounding box center [907, 424] width 5 height 6
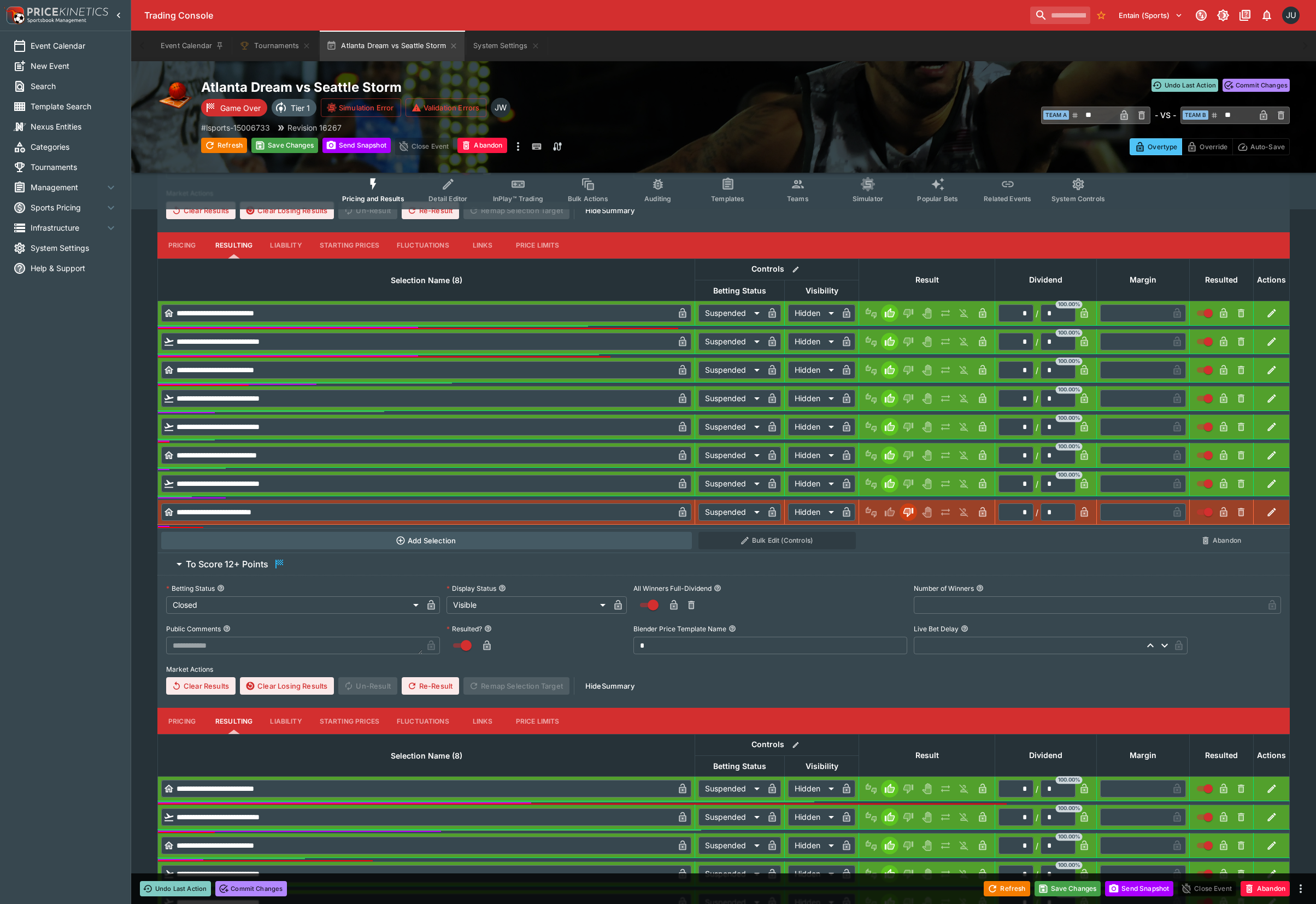
scroll to position [236, 0]
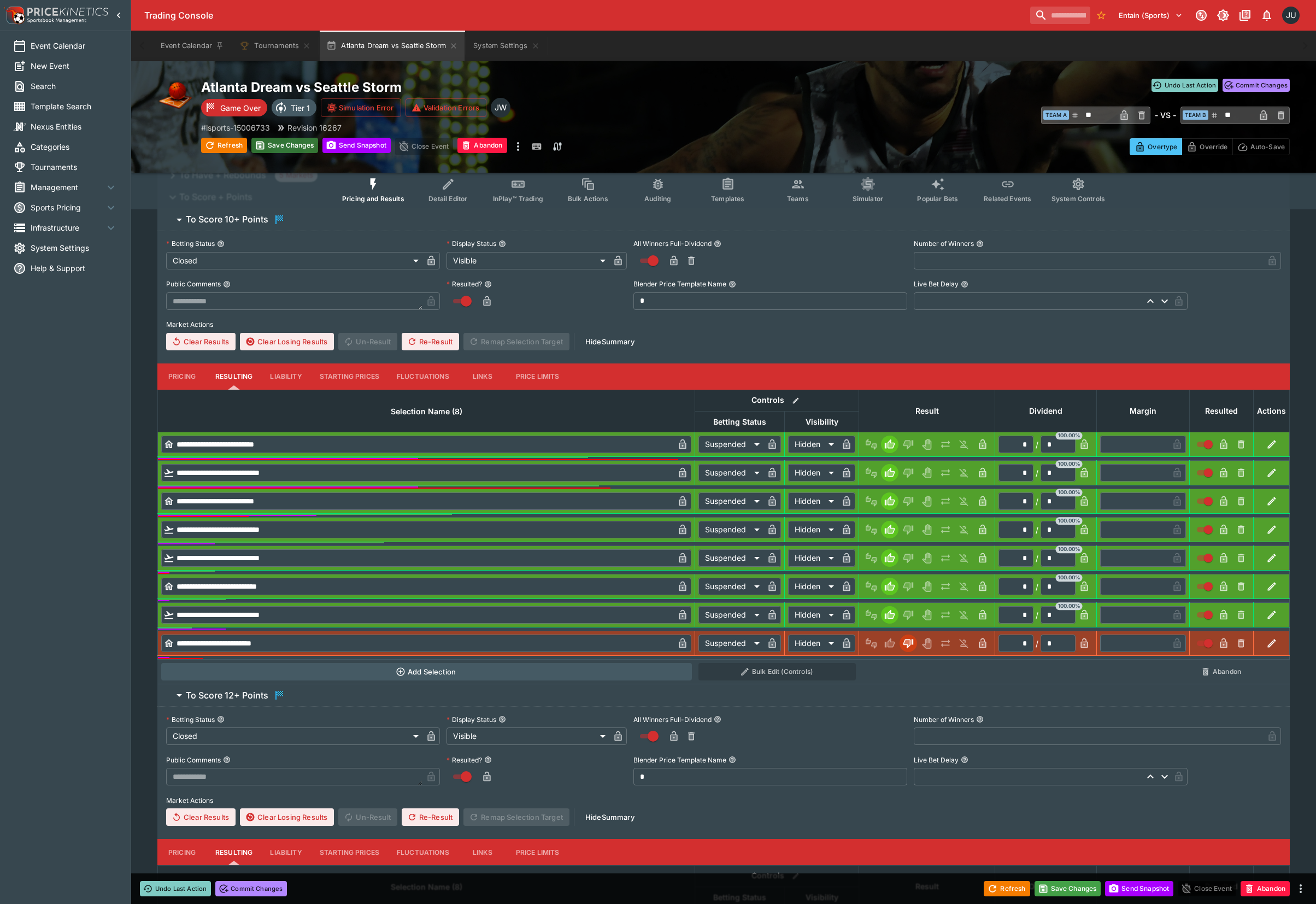
click at [294, 147] on button "Save Changes" at bounding box center [285, 146] width 67 height 15
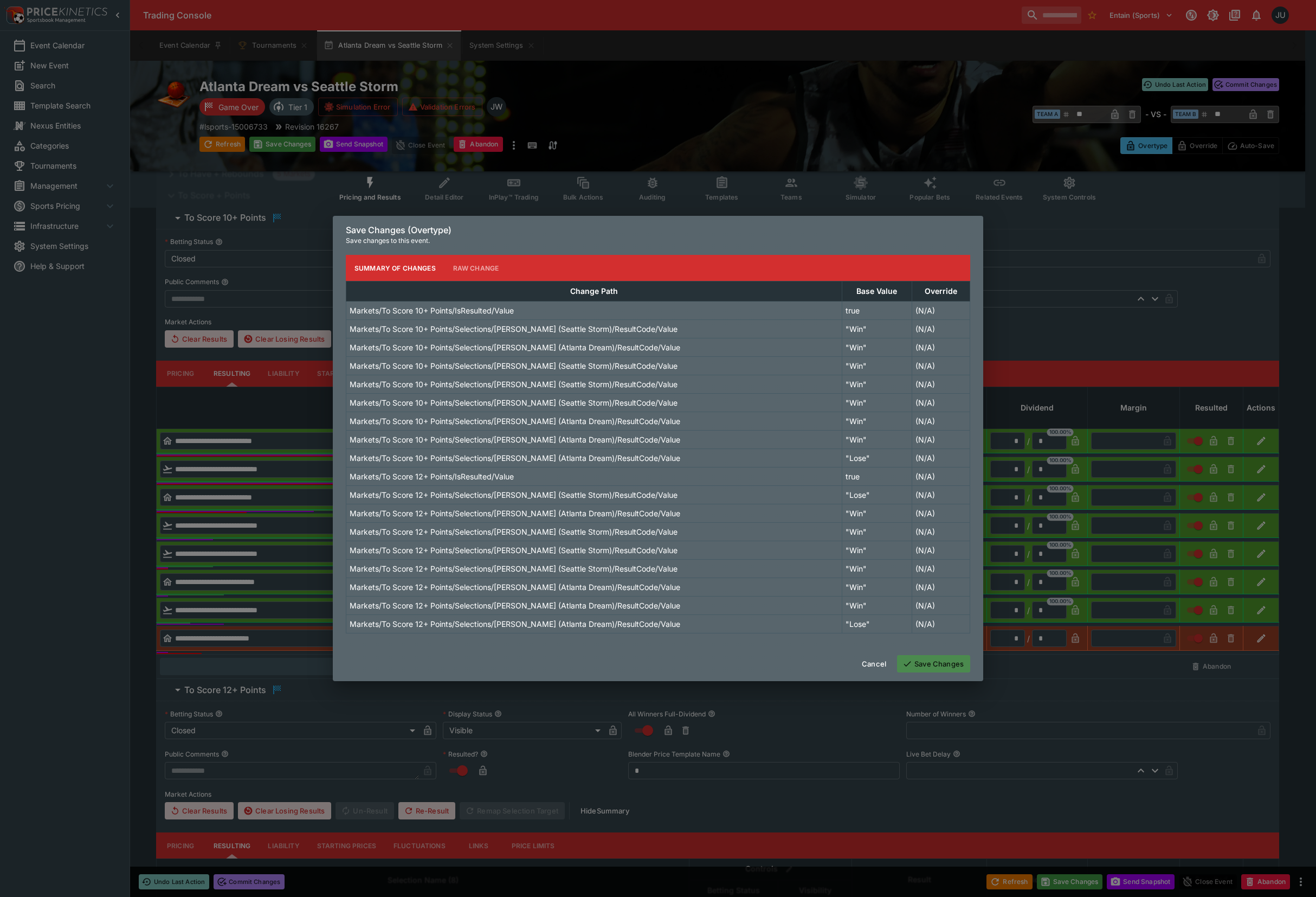
click at [952, 672] on button "Save Changes" at bounding box center [933, 663] width 73 height 17
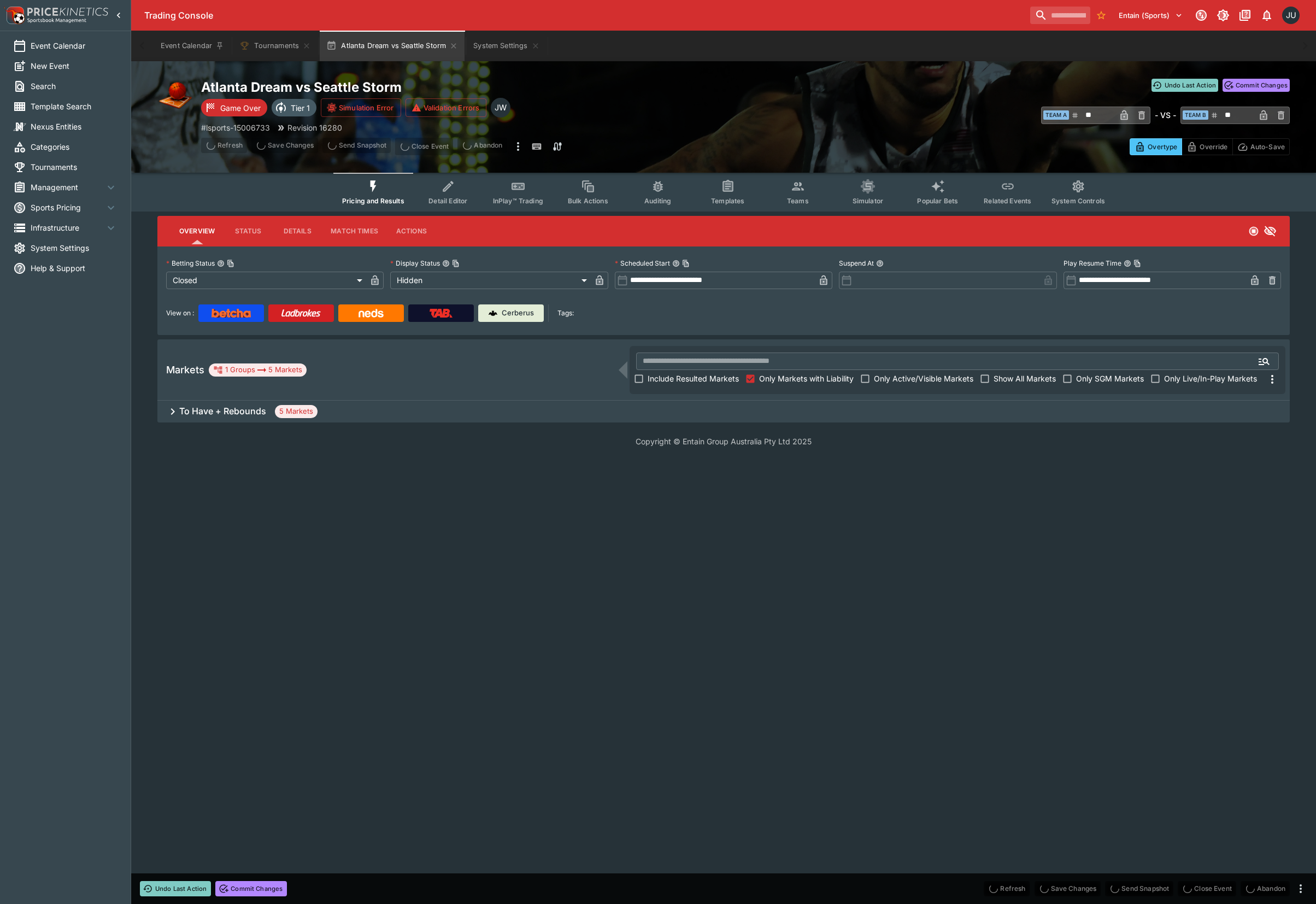
scroll to position [0, 0]
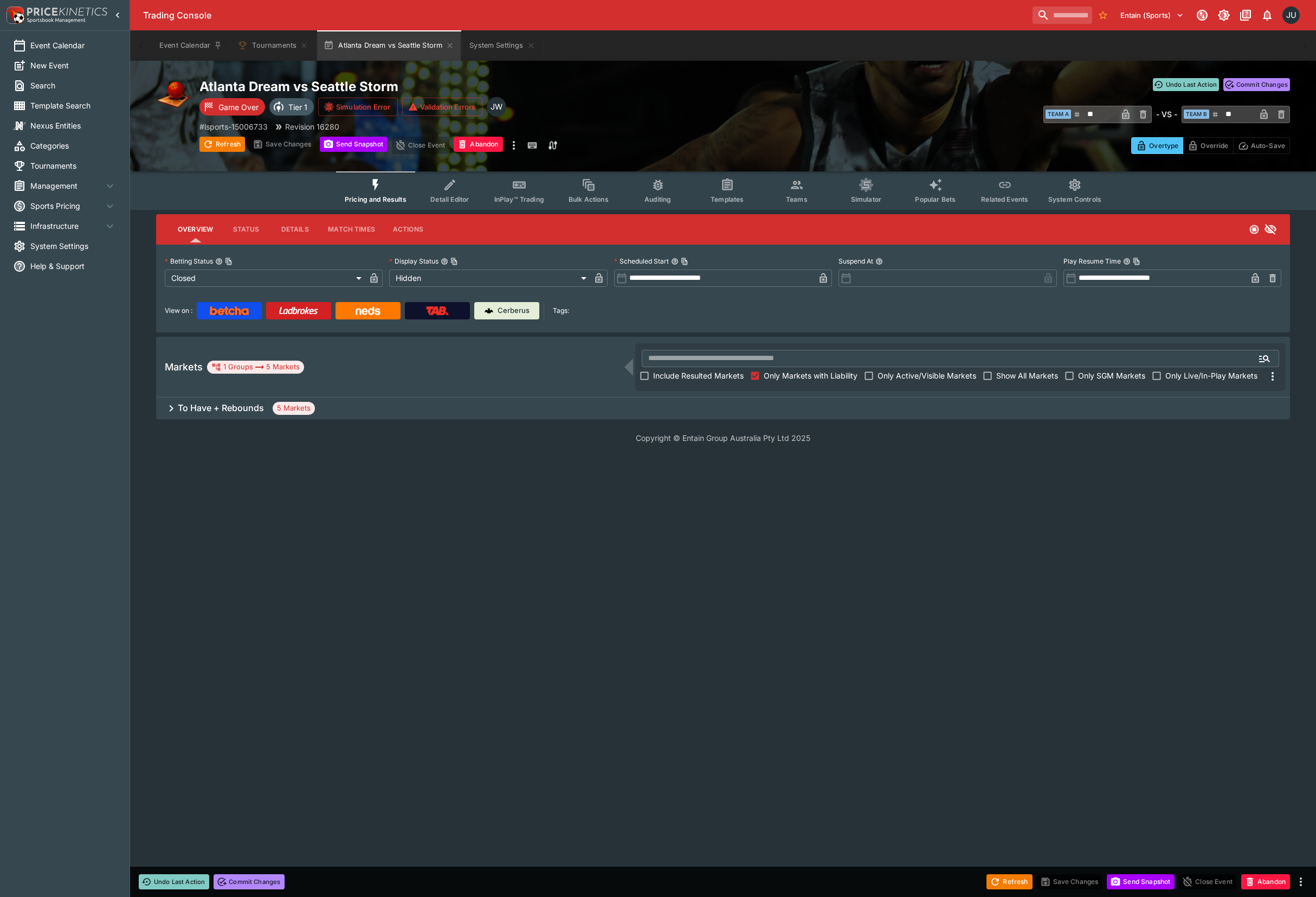
click at [383, 406] on div "To Have + Rebounds 5 Markets" at bounding box center [723, 408] width 1134 height 22
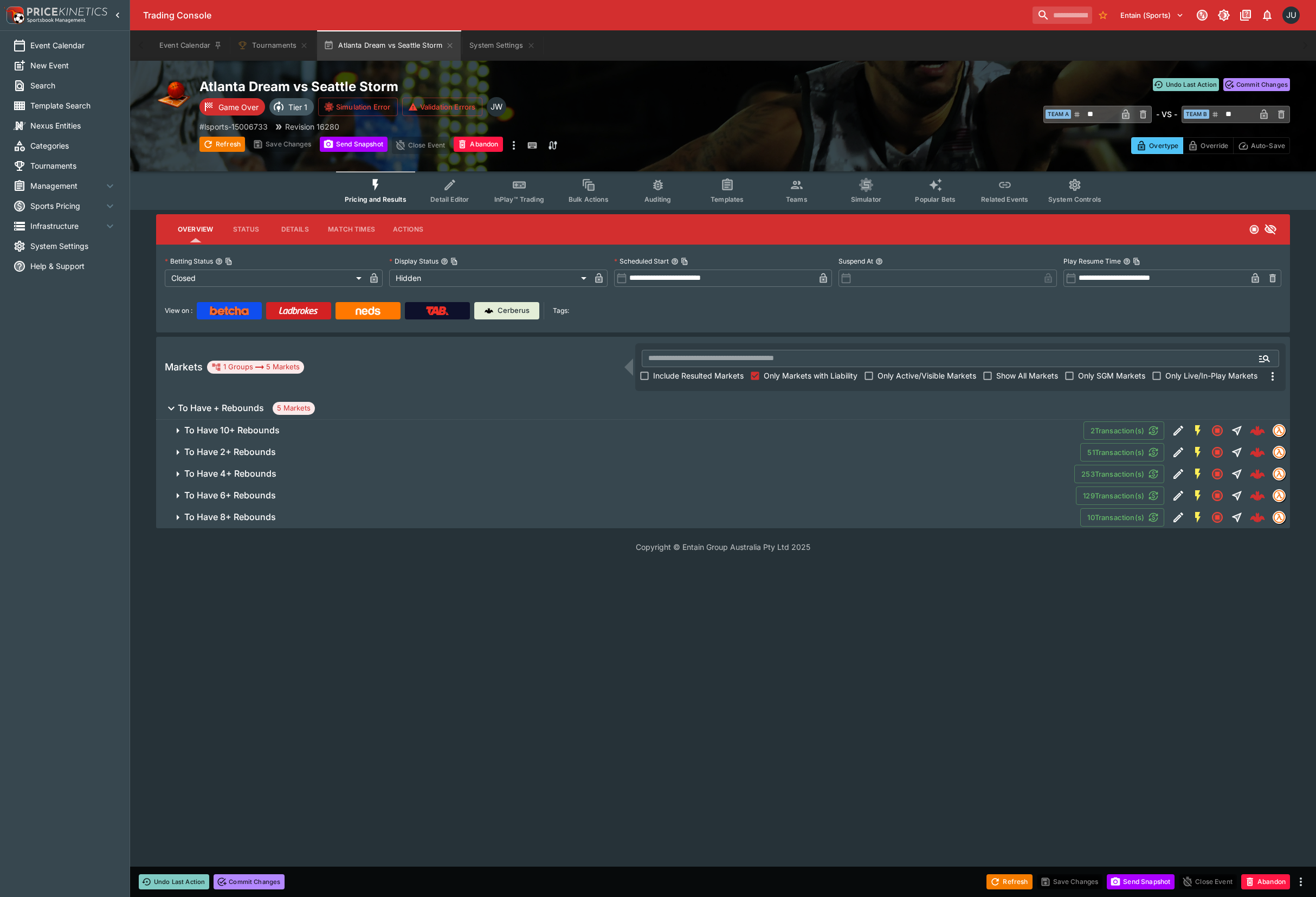
click at [308, 430] on span "To Have 10+ Rebounds" at bounding box center [630, 430] width 891 height 12
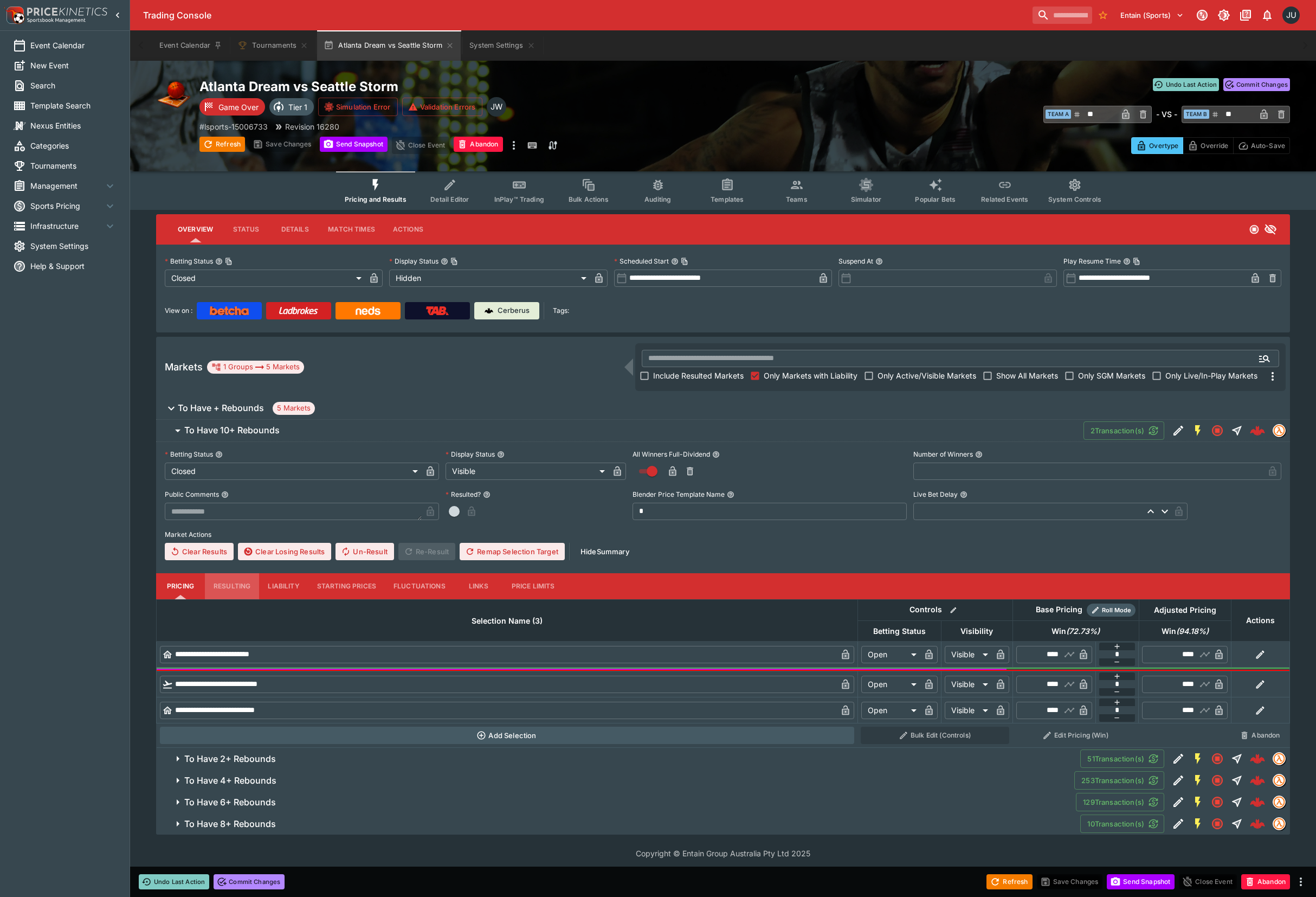
click at [236, 586] on button "Resulting" at bounding box center [232, 586] width 54 height 26
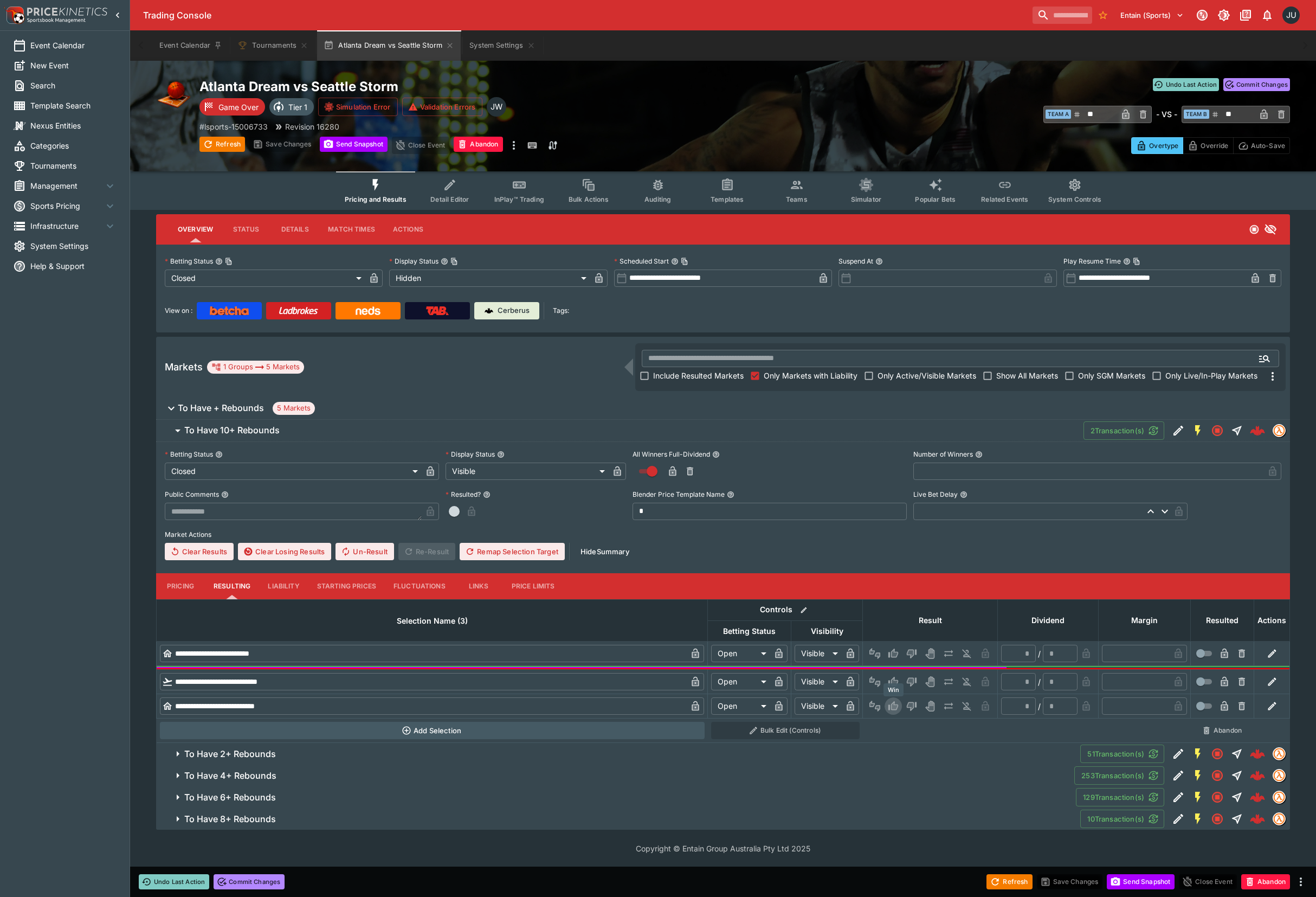
click at [898, 705] on icon "Win" at bounding box center [893, 705] width 10 height 9
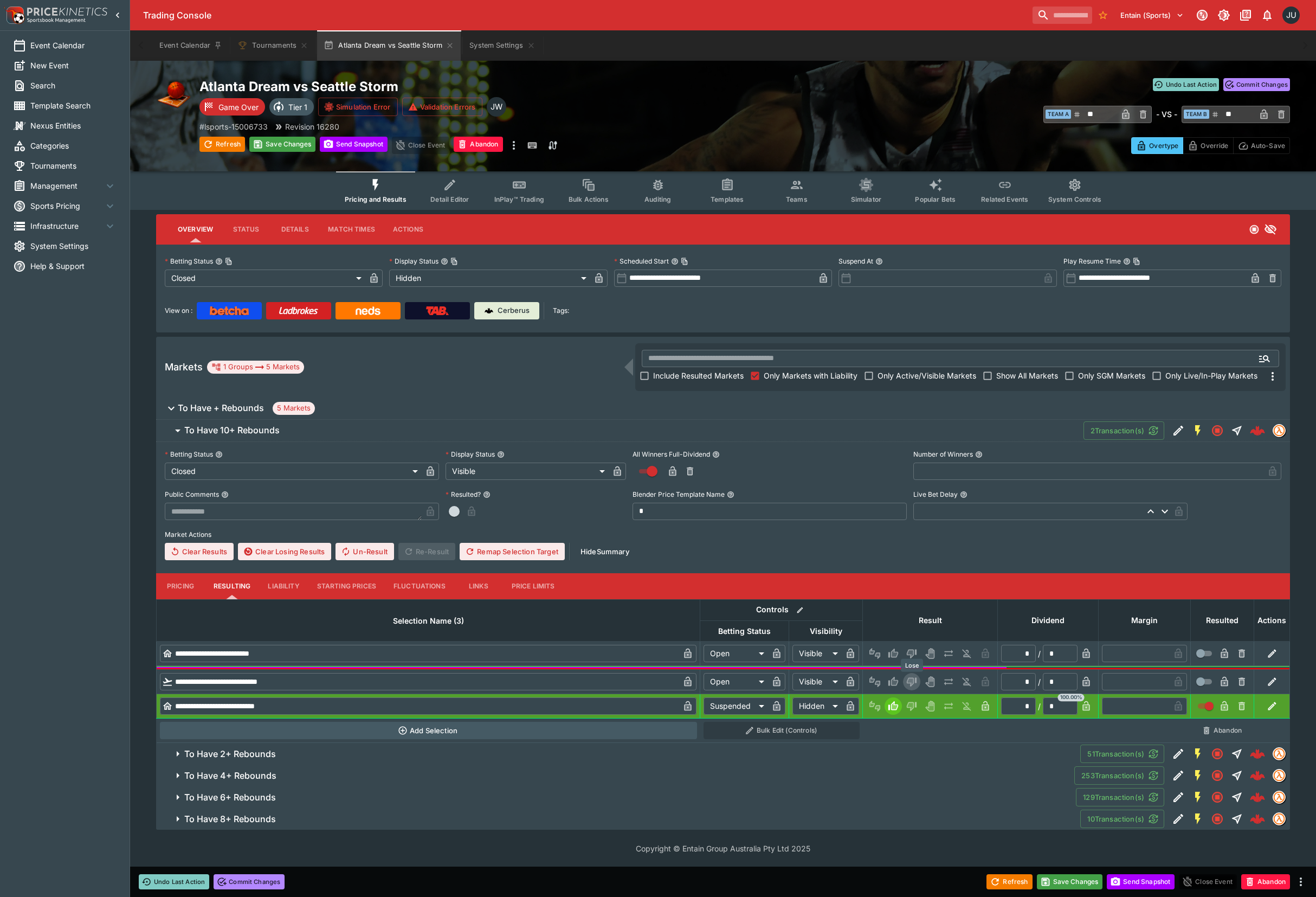
drag, startPoint x: 908, startPoint y: 677, endPoint x: 911, endPoint y: 658, distance: 19.2
click at [910, 677] on icon "Lose" at bounding box center [912, 681] width 11 height 11
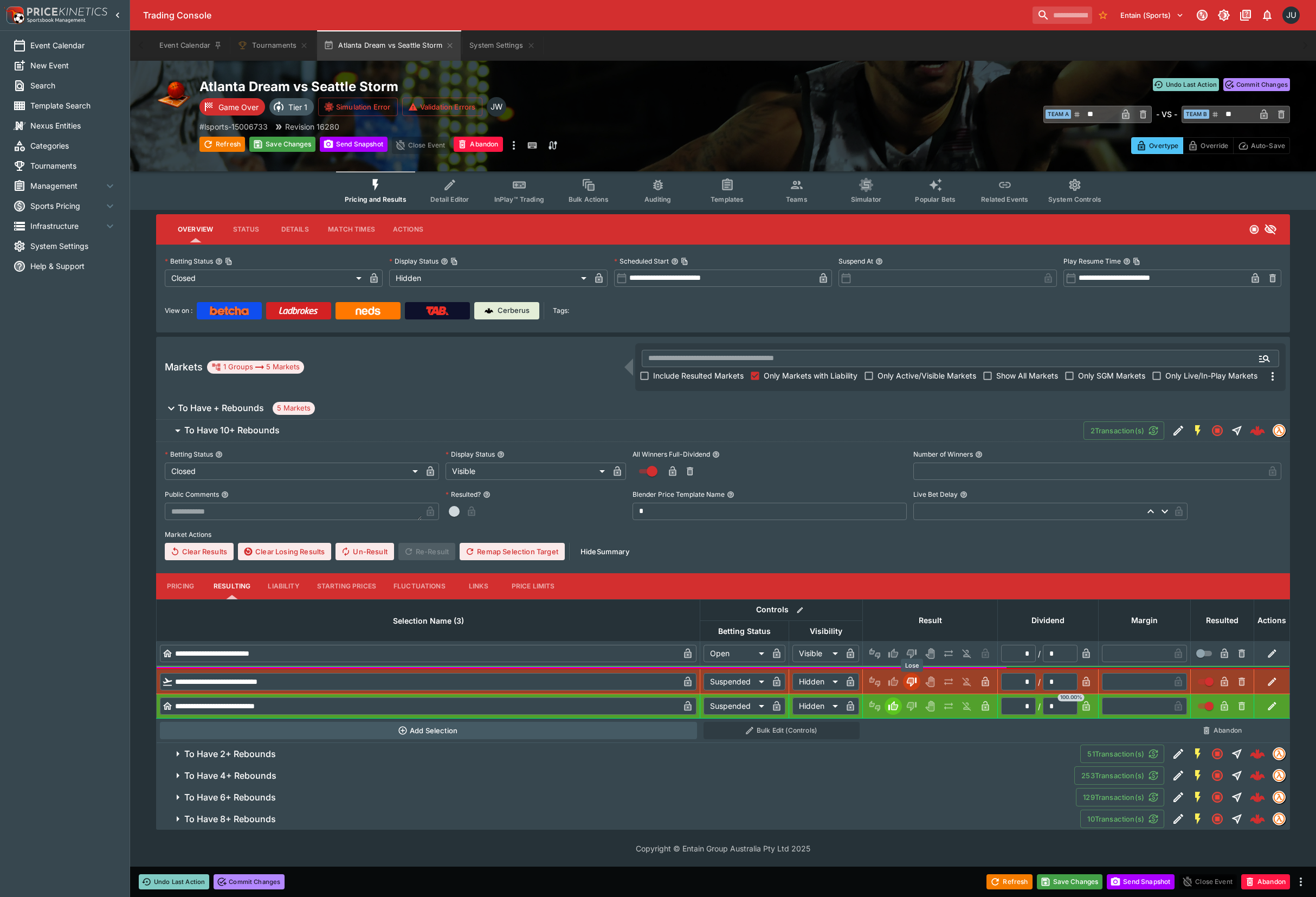
click at [911, 657] on body "**********" at bounding box center [658, 433] width 1316 height 867
click at [910, 652] on icon "Lose" at bounding box center [910, 654] width 5 height 6
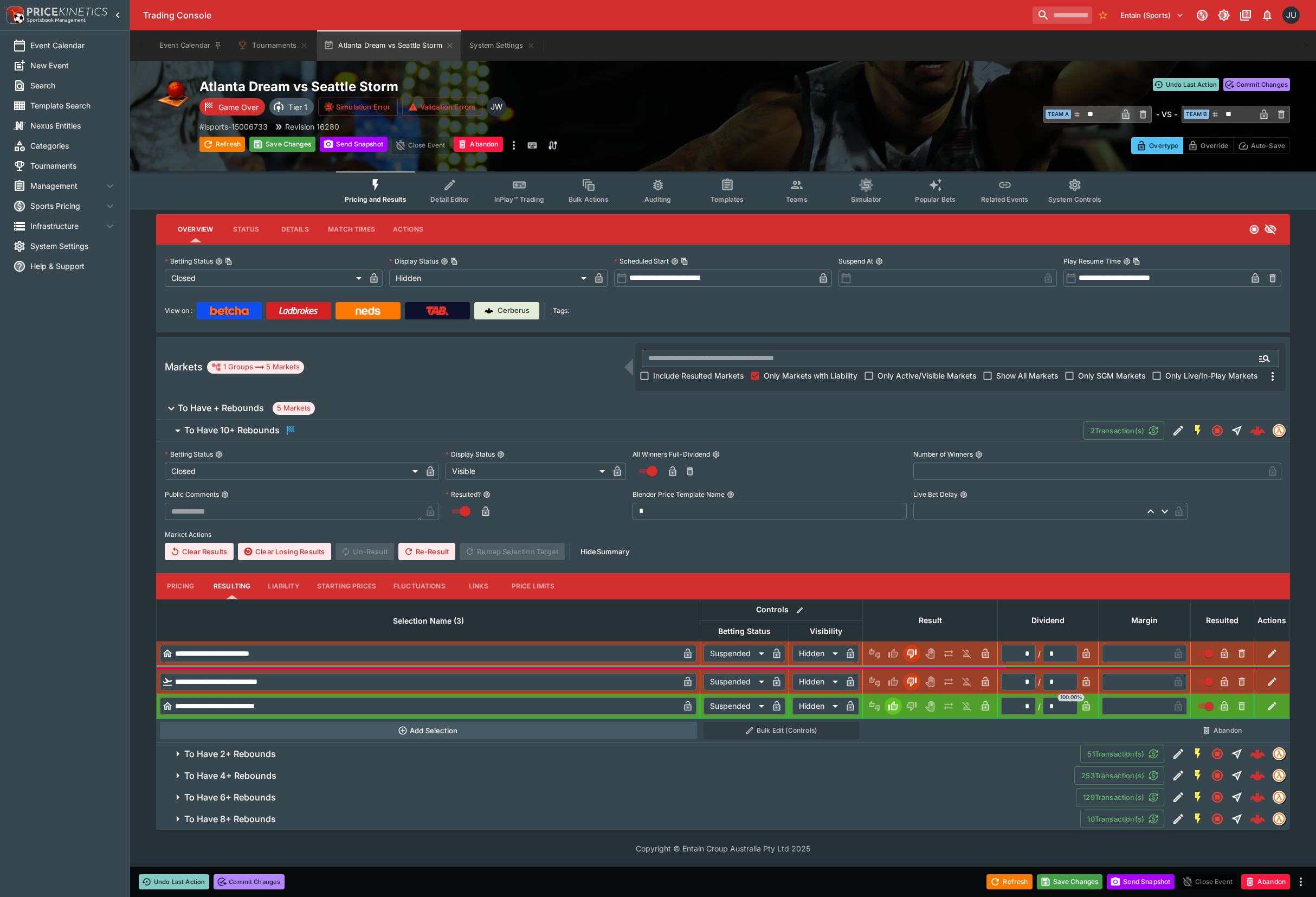
click at [432, 820] on span "To Have 8+ Rebounds" at bounding box center [628, 819] width 887 height 12
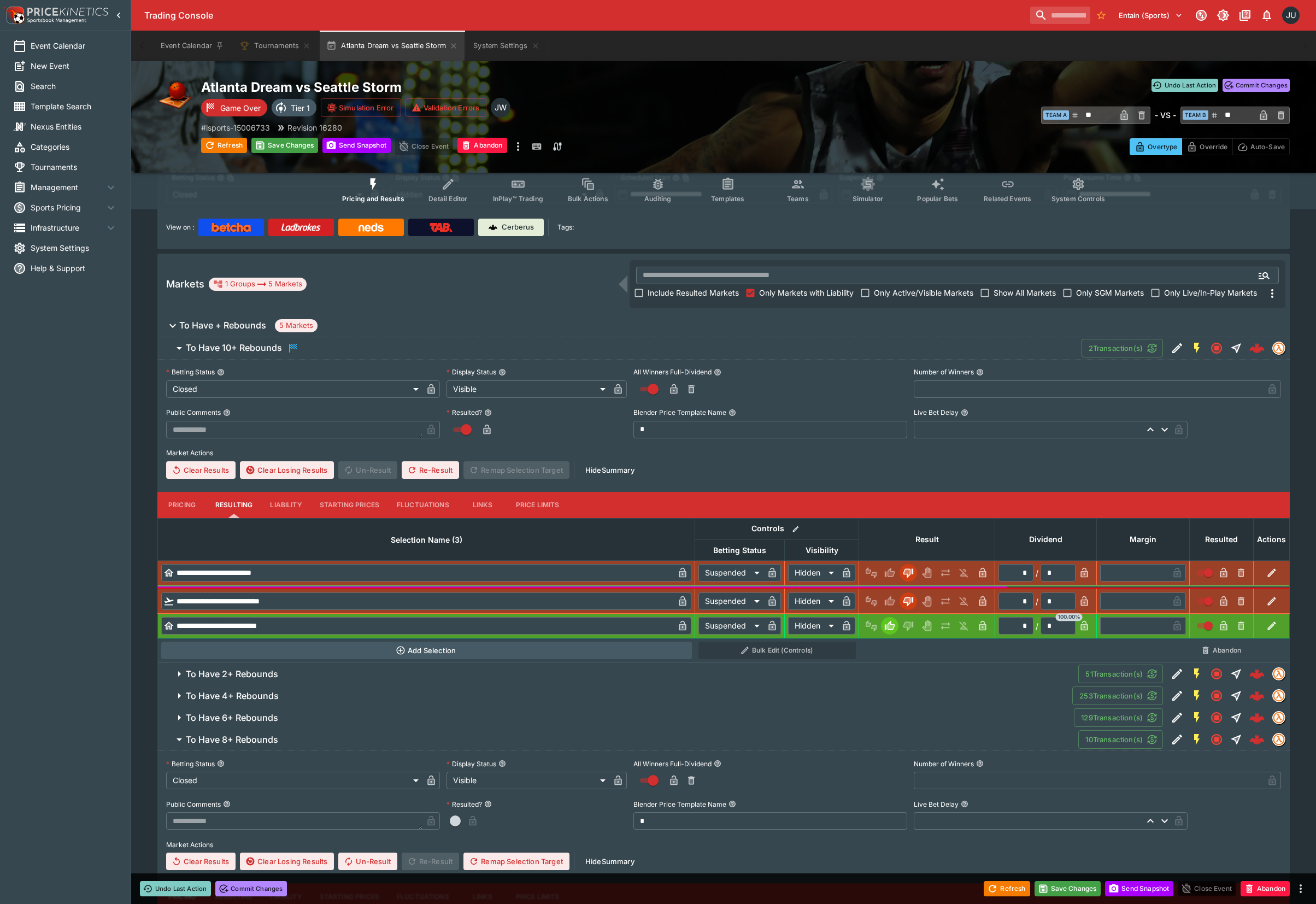
scroll to position [261, 0]
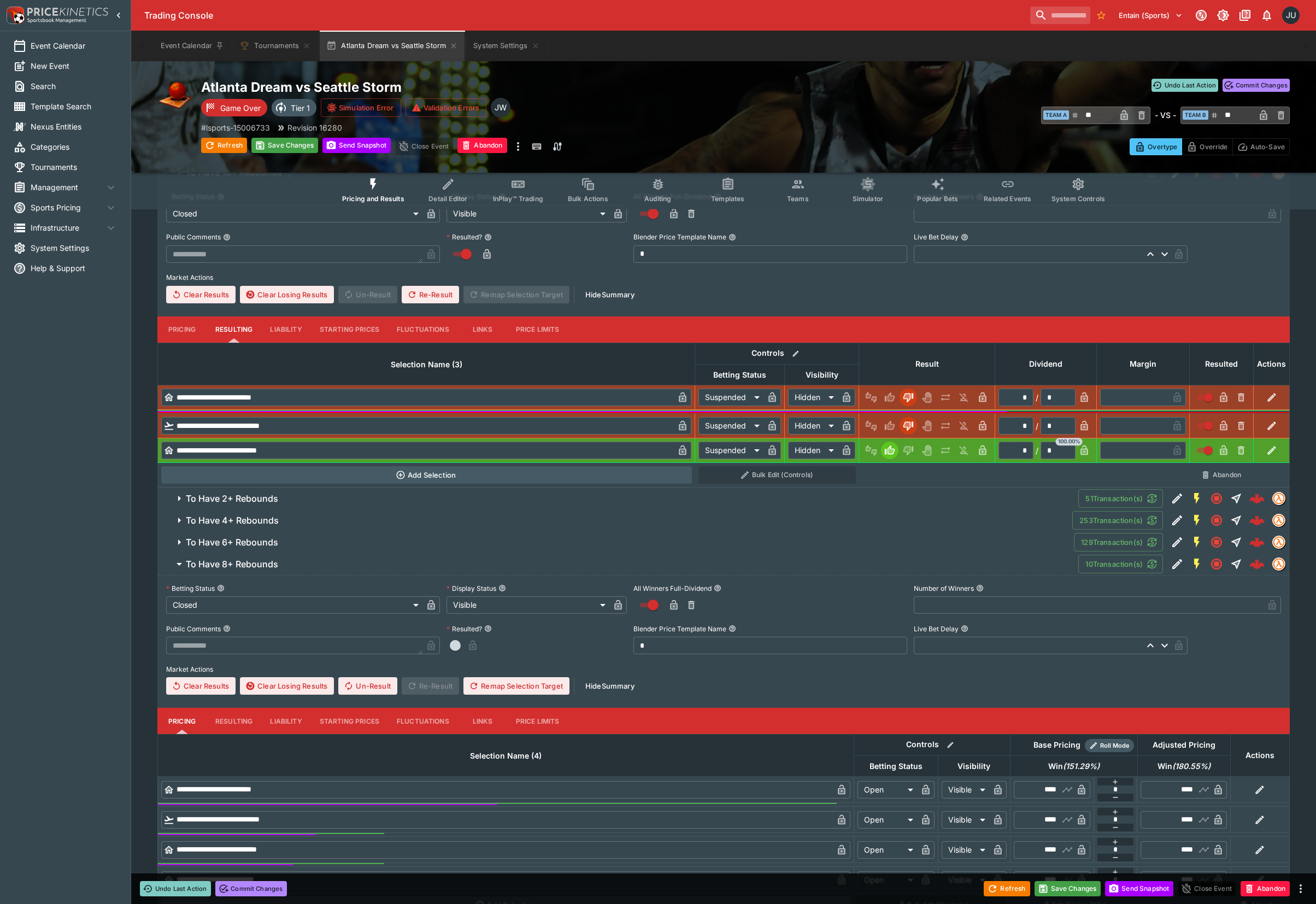
click at [245, 343] on button "Resulting" at bounding box center [234, 329] width 55 height 26
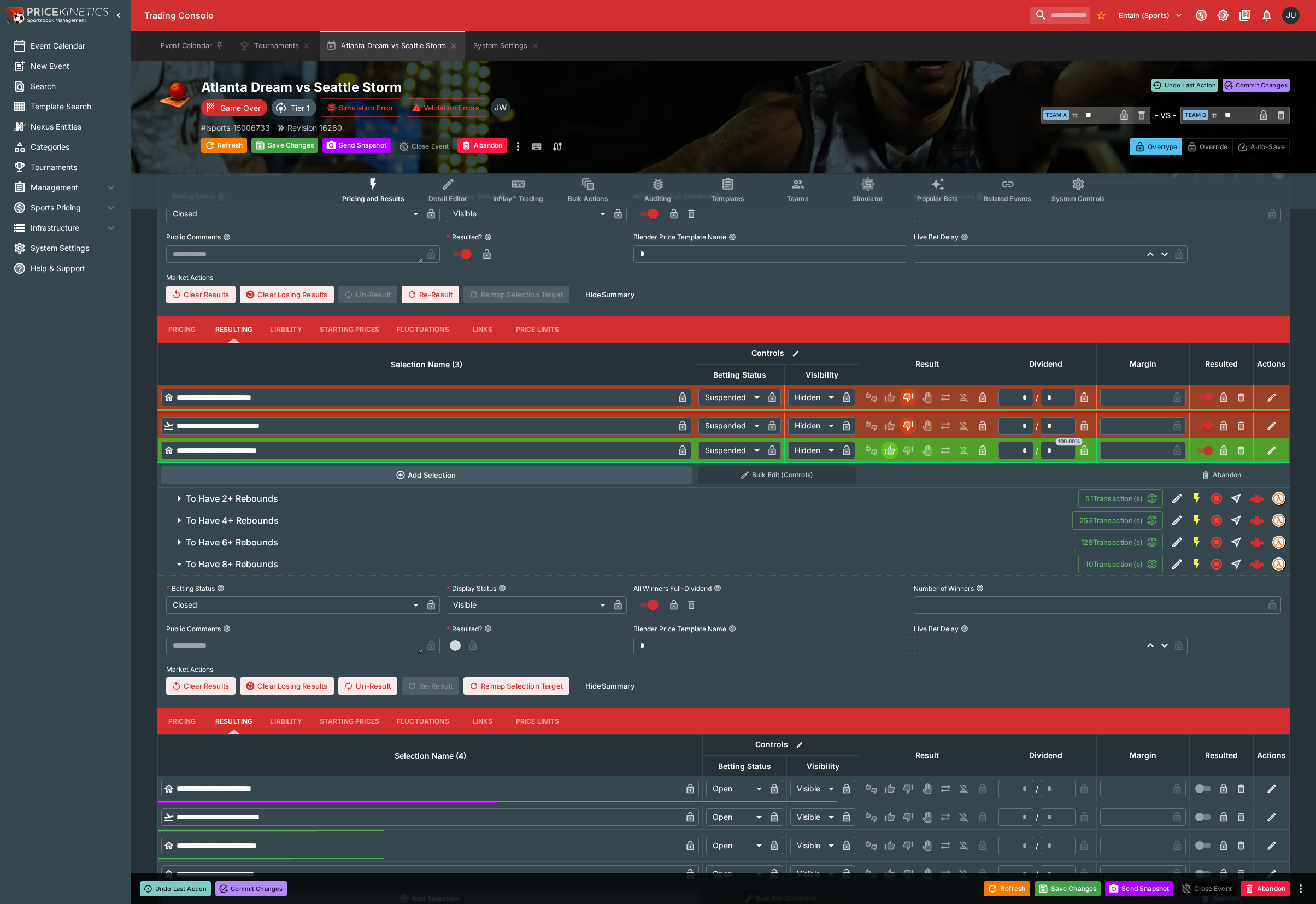
scroll to position [308, 0]
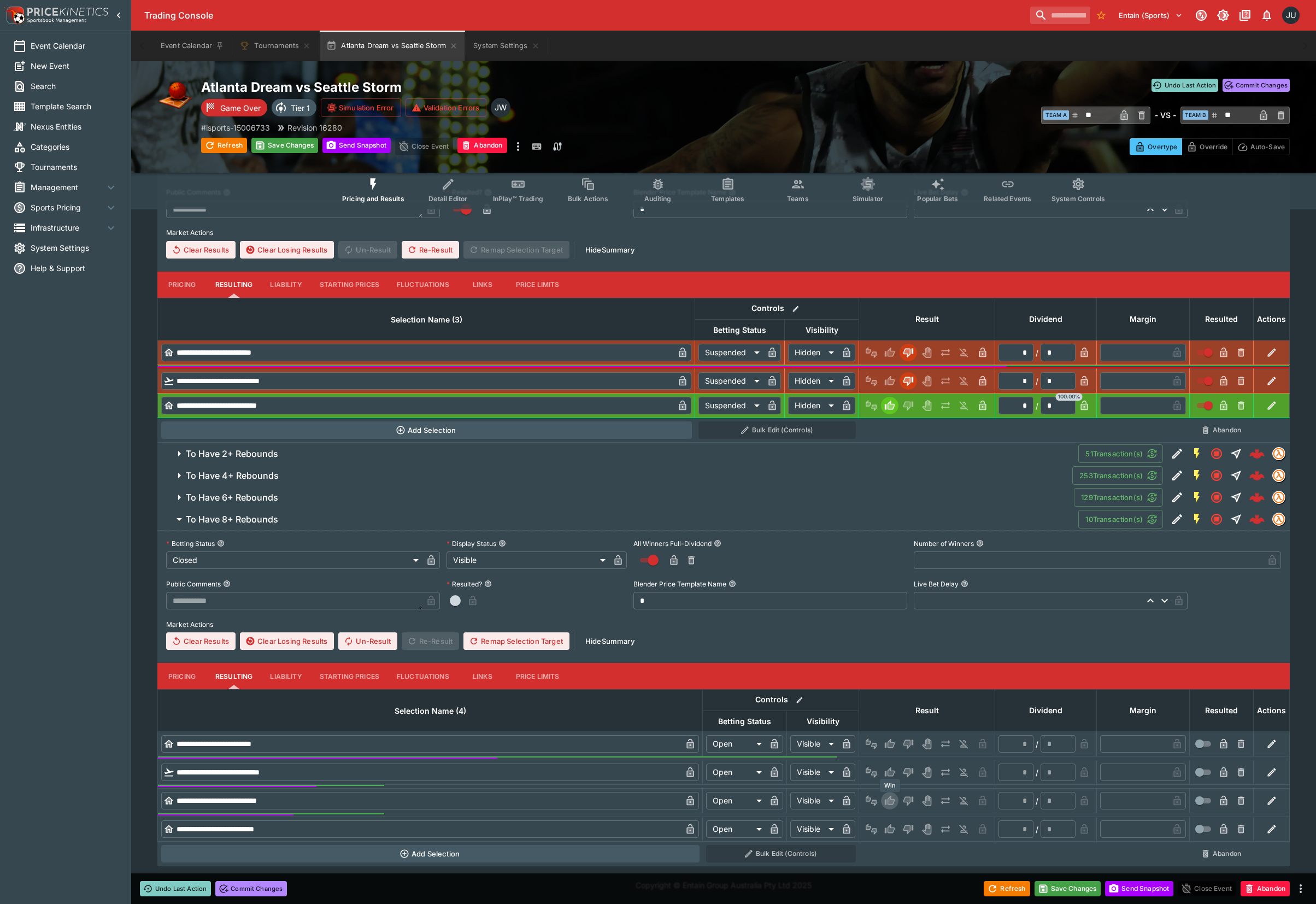
click at [894, 799] on icon "Win" at bounding box center [889, 800] width 10 height 9
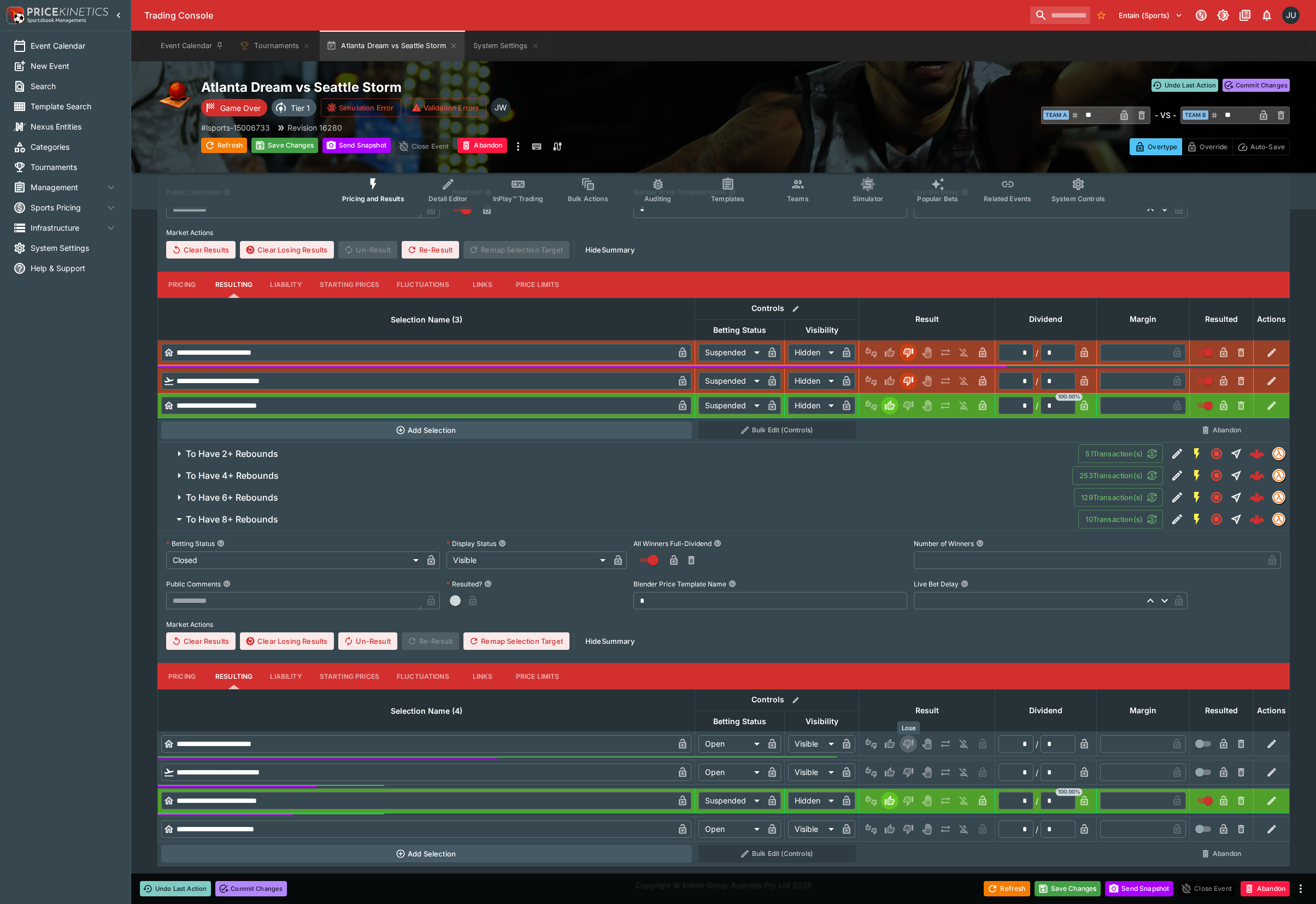
click at [910, 739] on icon "Lose" at bounding box center [908, 744] width 11 height 11
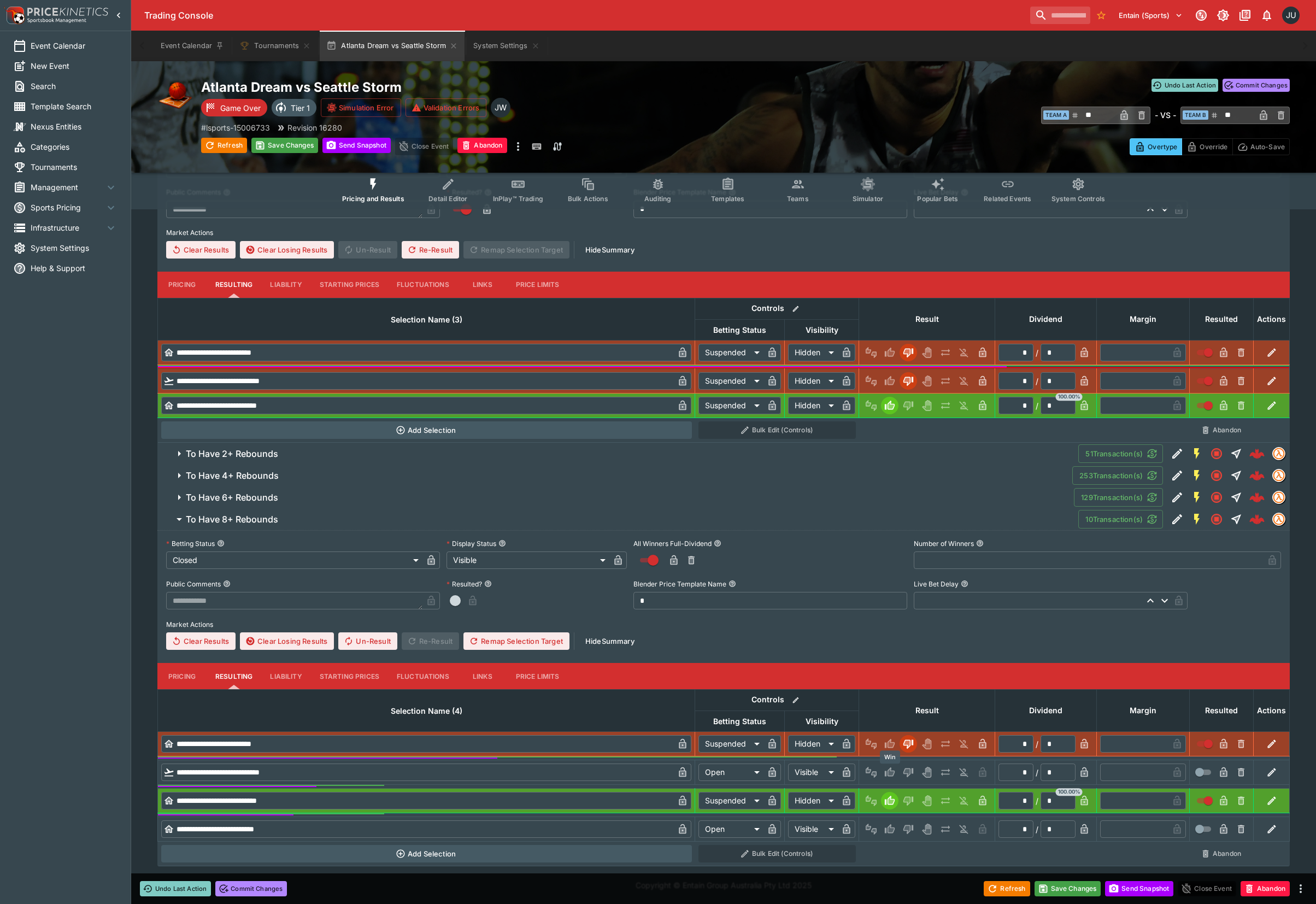
click at [888, 771] on icon "Win" at bounding box center [889, 771] width 10 height 9
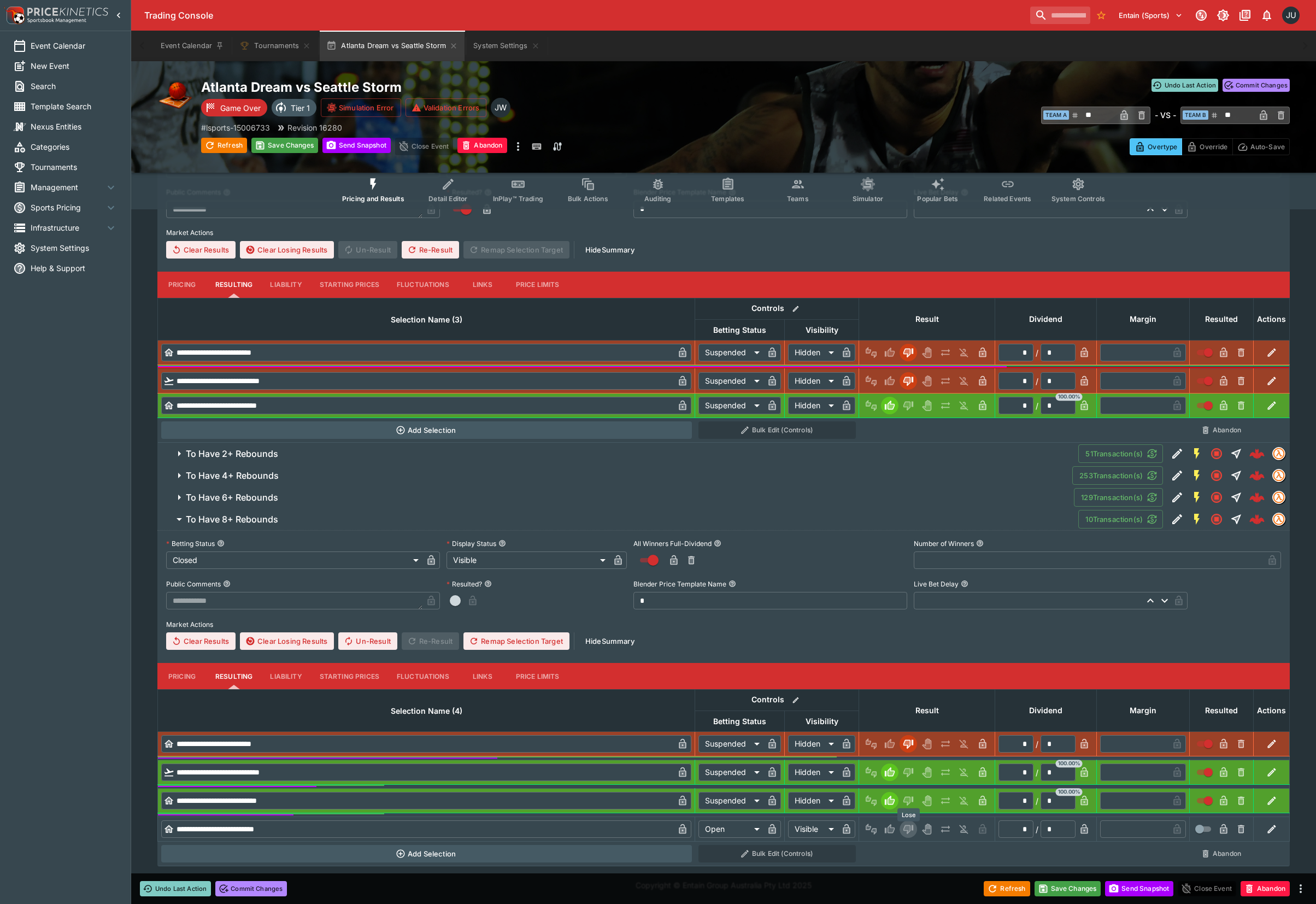
click at [908, 826] on icon "Lose" at bounding box center [907, 829] width 5 height 6
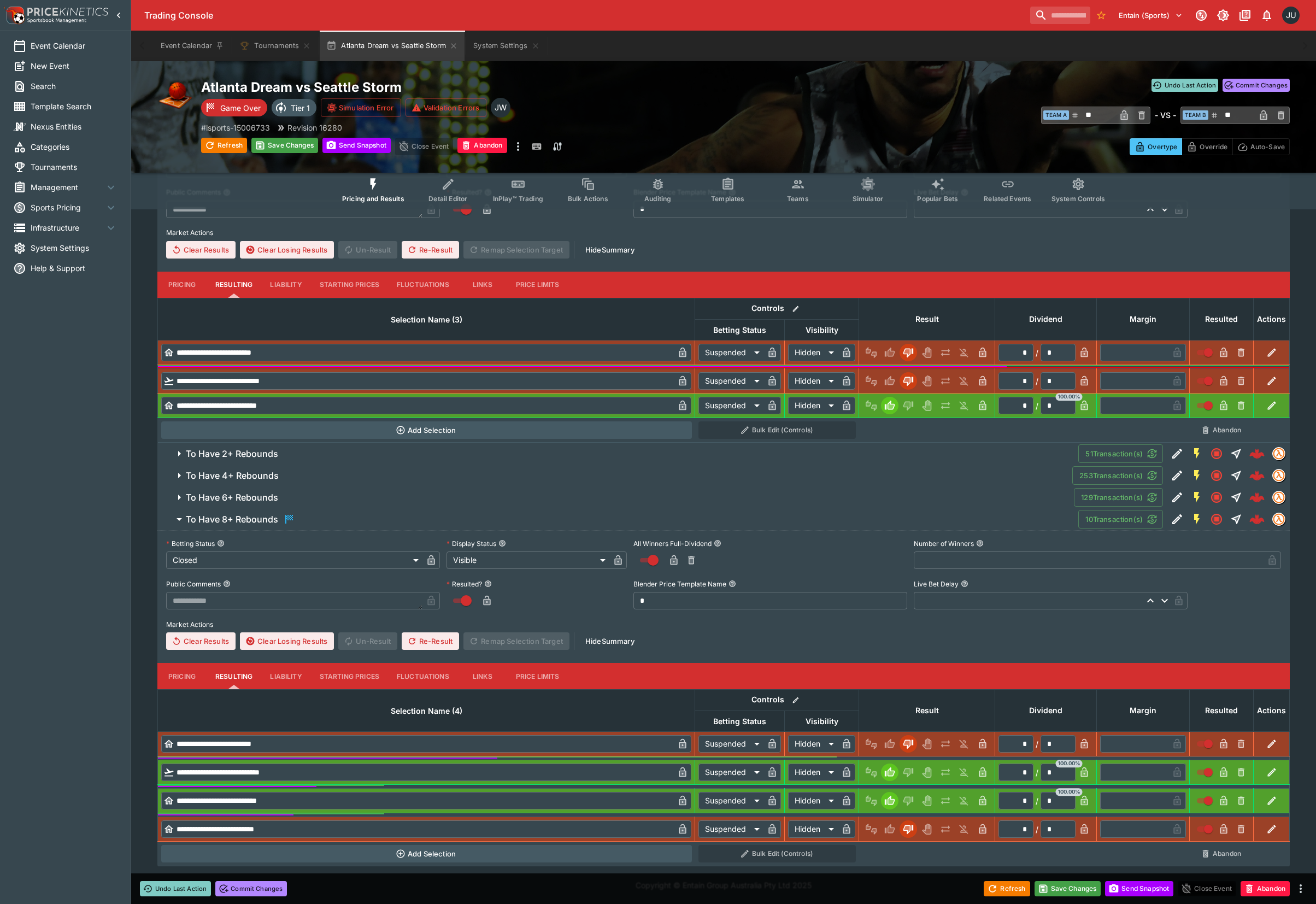
click at [373, 496] on span "To Have 6+ Rebounds" at bounding box center [625, 498] width 879 height 12
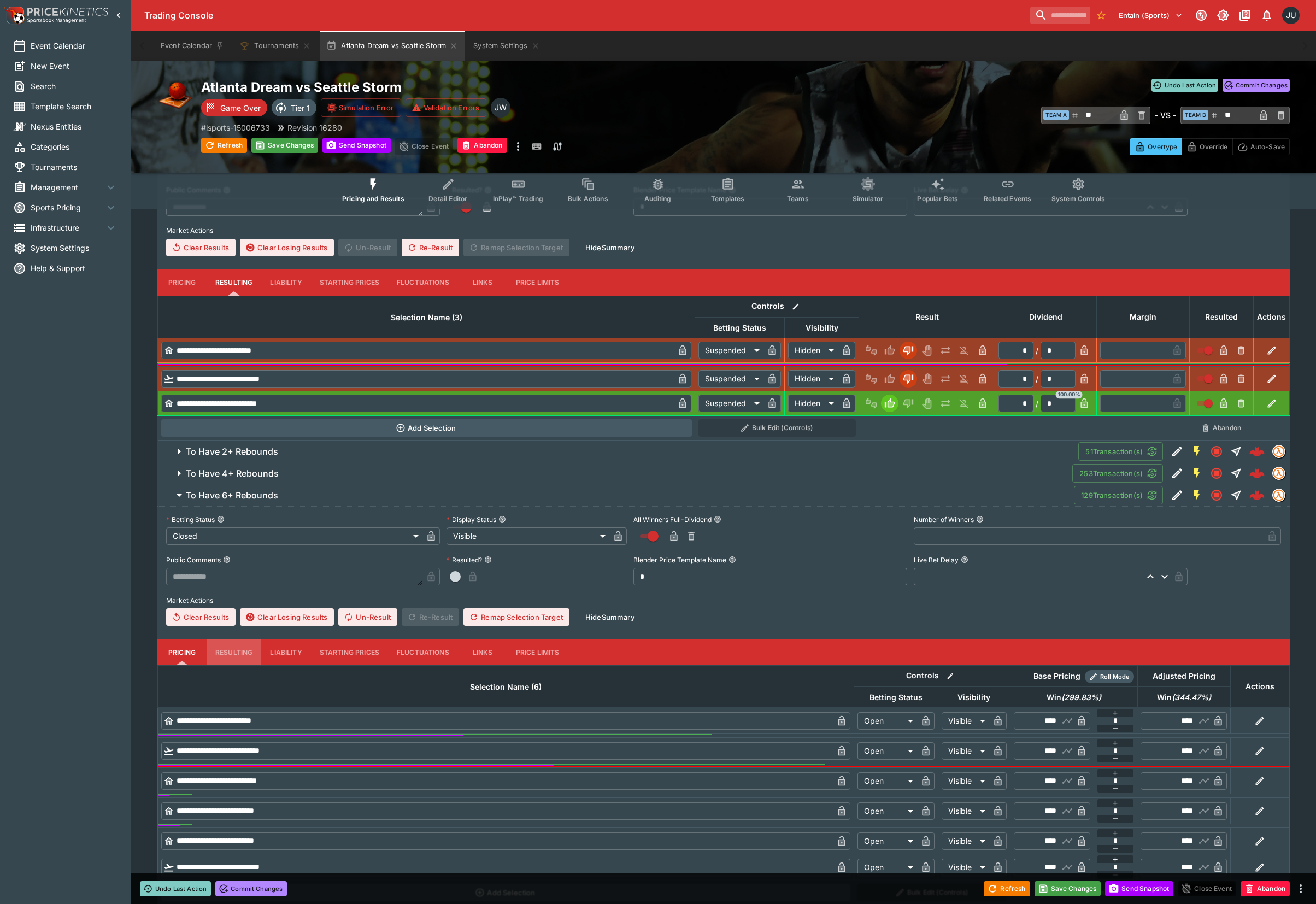
click at [241, 296] on button "Resulting" at bounding box center [234, 282] width 55 height 26
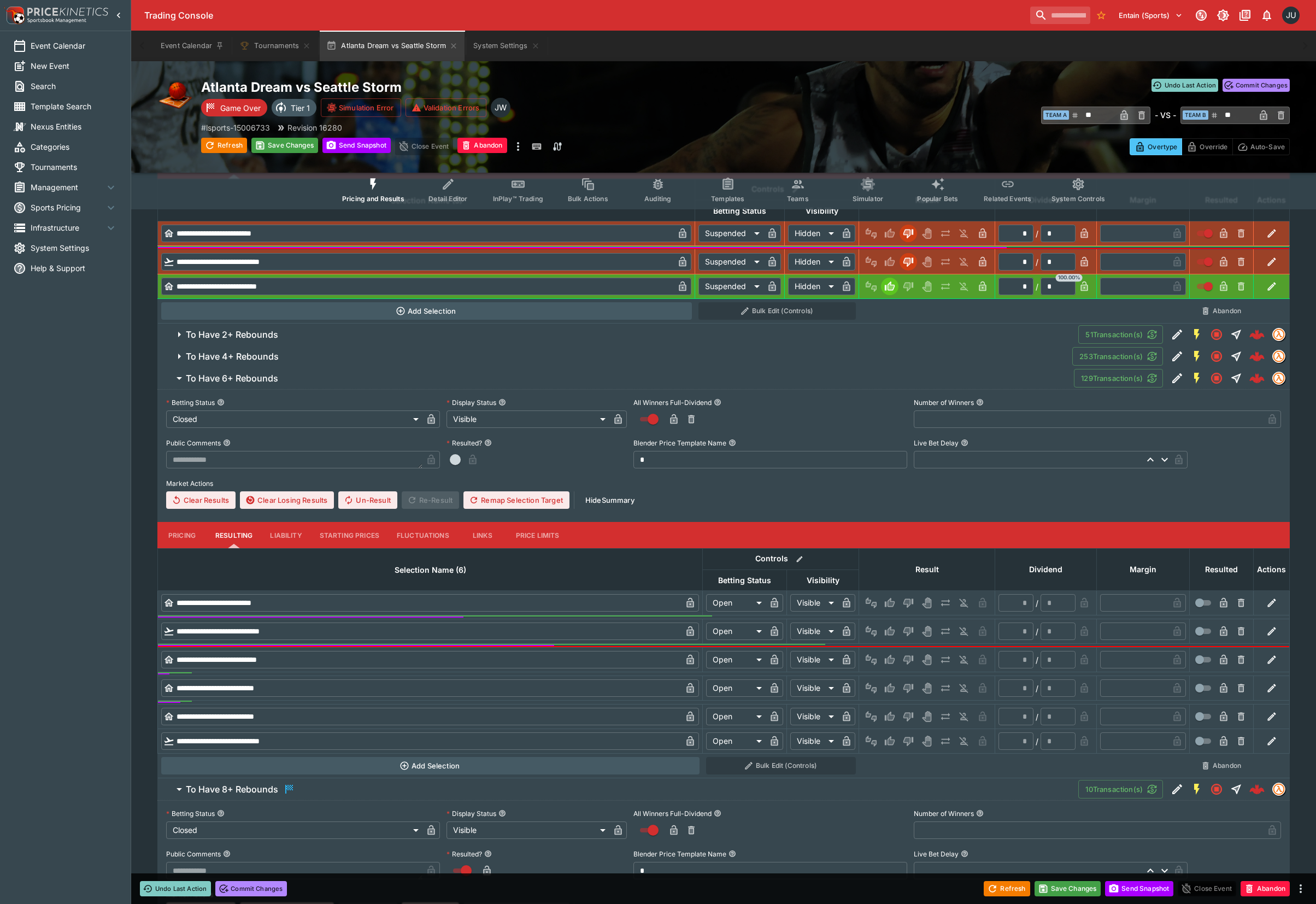
scroll to position [599, 0]
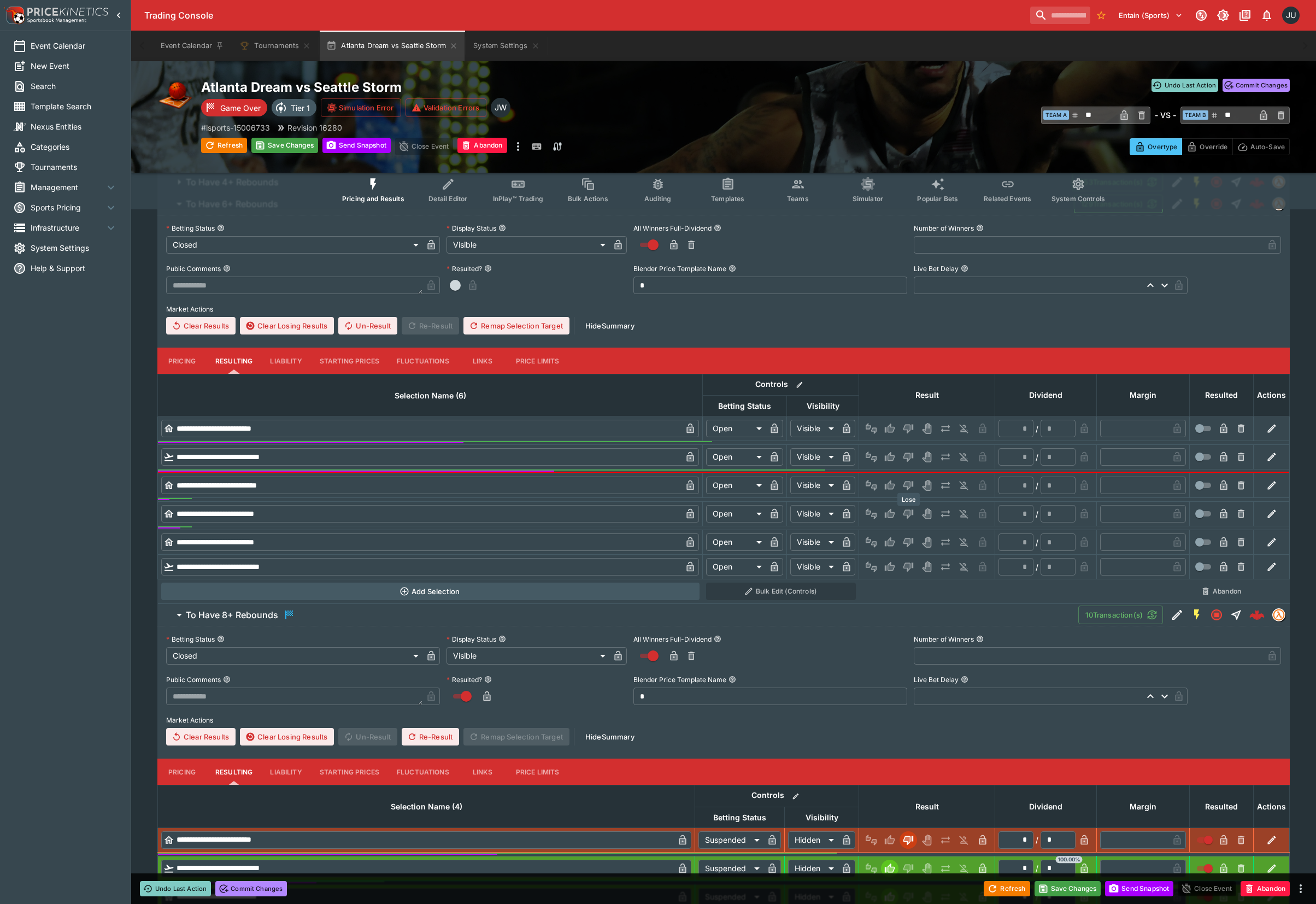
click at [905, 511] on icon "Lose" at bounding box center [908, 513] width 11 height 11
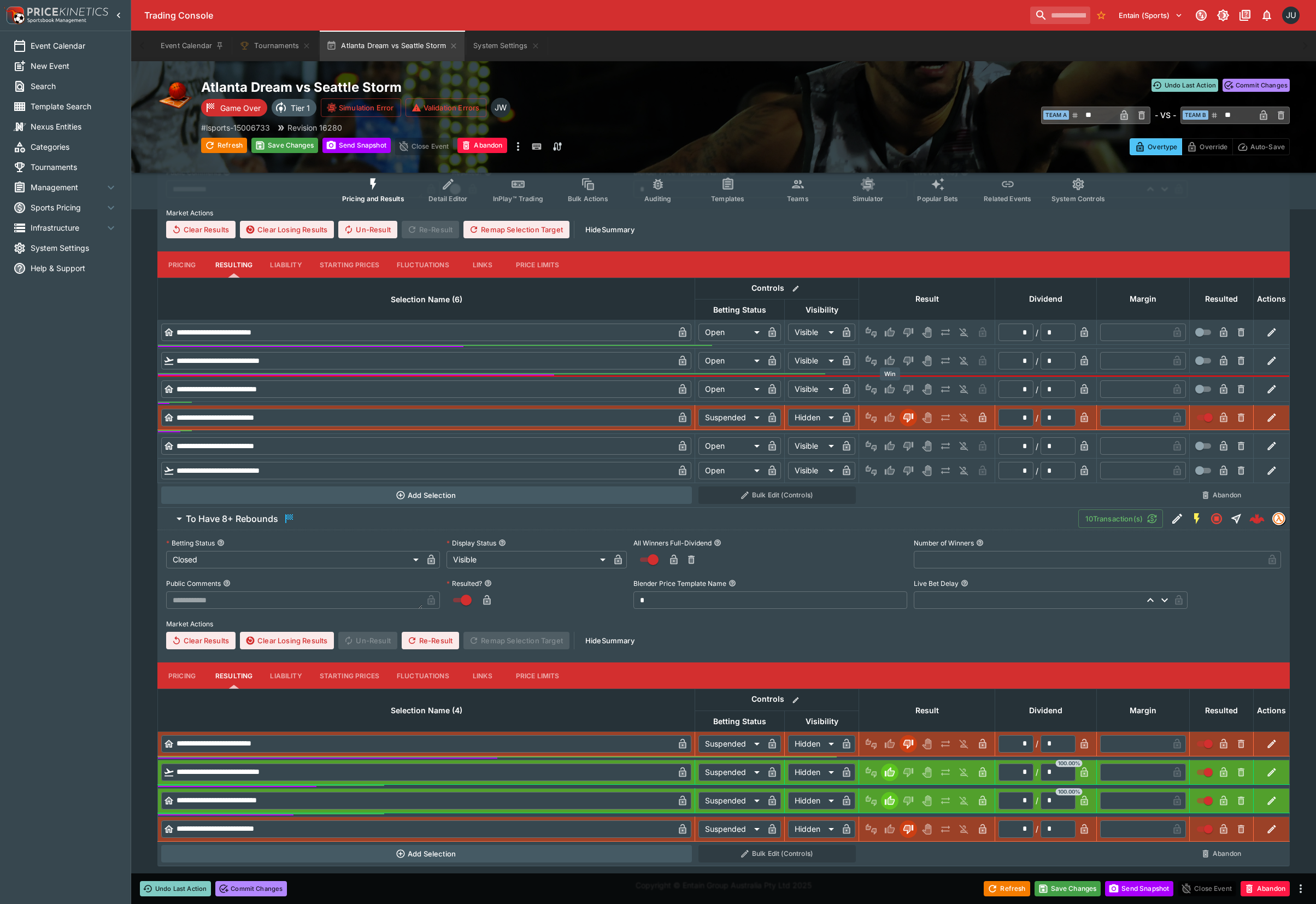
scroll to position [626, 0]
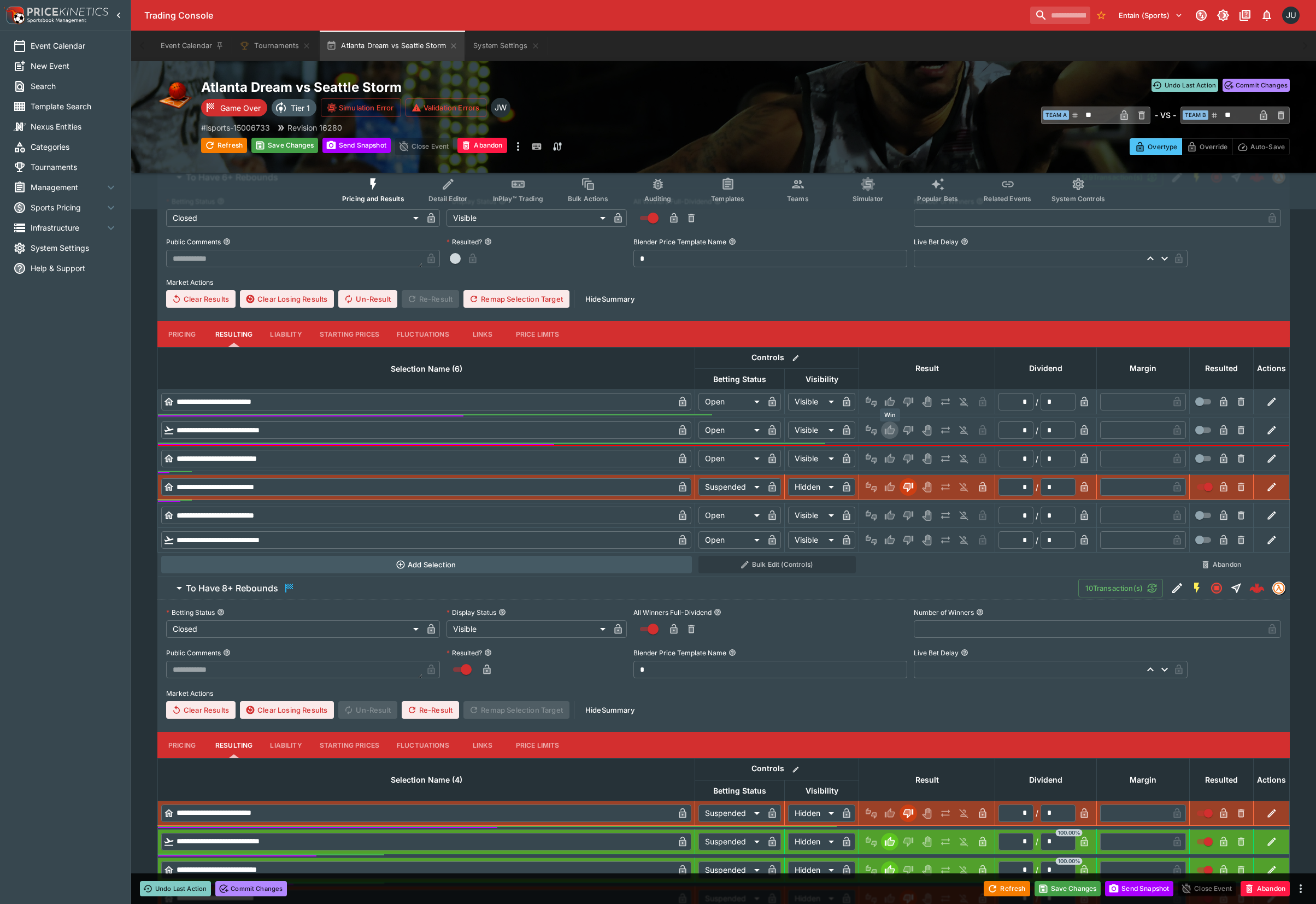
drag, startPoint x: 892, startPoint y: 424, endPoint x: 892, endPoint y: 442, distance: 18.0
click at [892, 425] on icon "Win" at bounding box center [889, 429] width 11 height 11
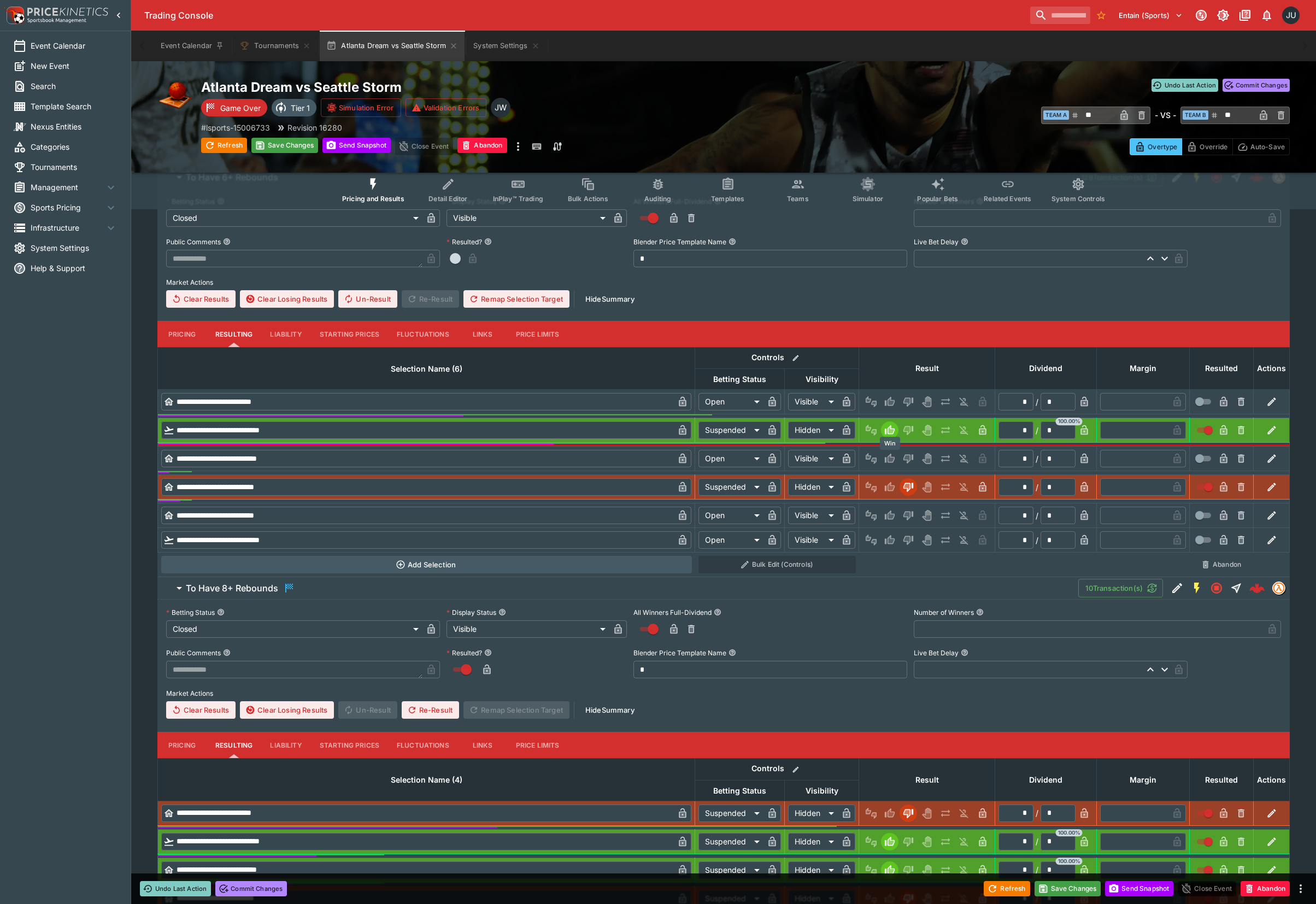
click at [890, 456] on icon "Win" at bounding box center [889, 458] width 10 height 9
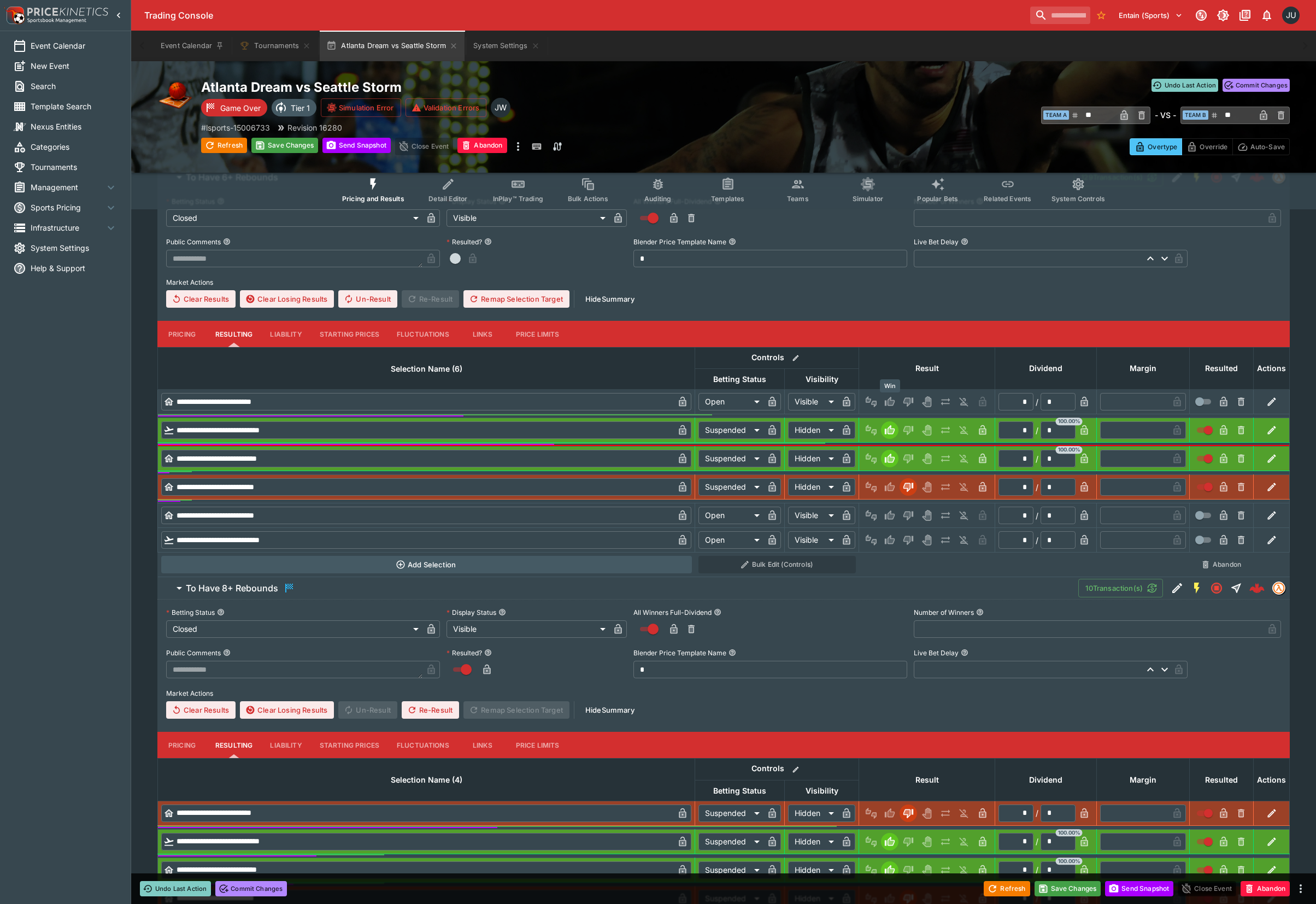
click at [890, 403] on icon "Win" at bounding box center [891, 402] width 5 height 6
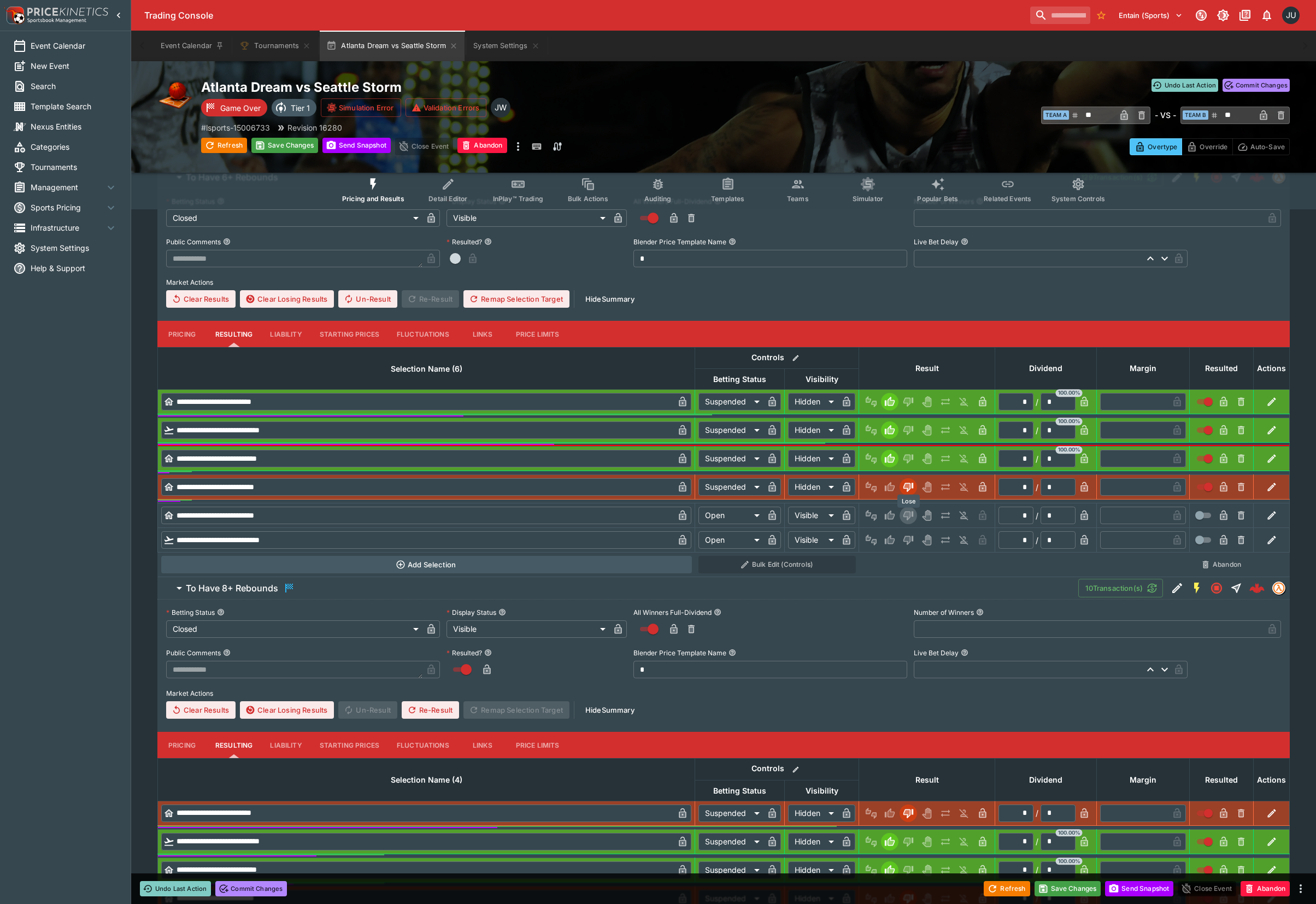
click at [899, 514] on button "Lose" at bounding box center [908, 515] width 17 height 17
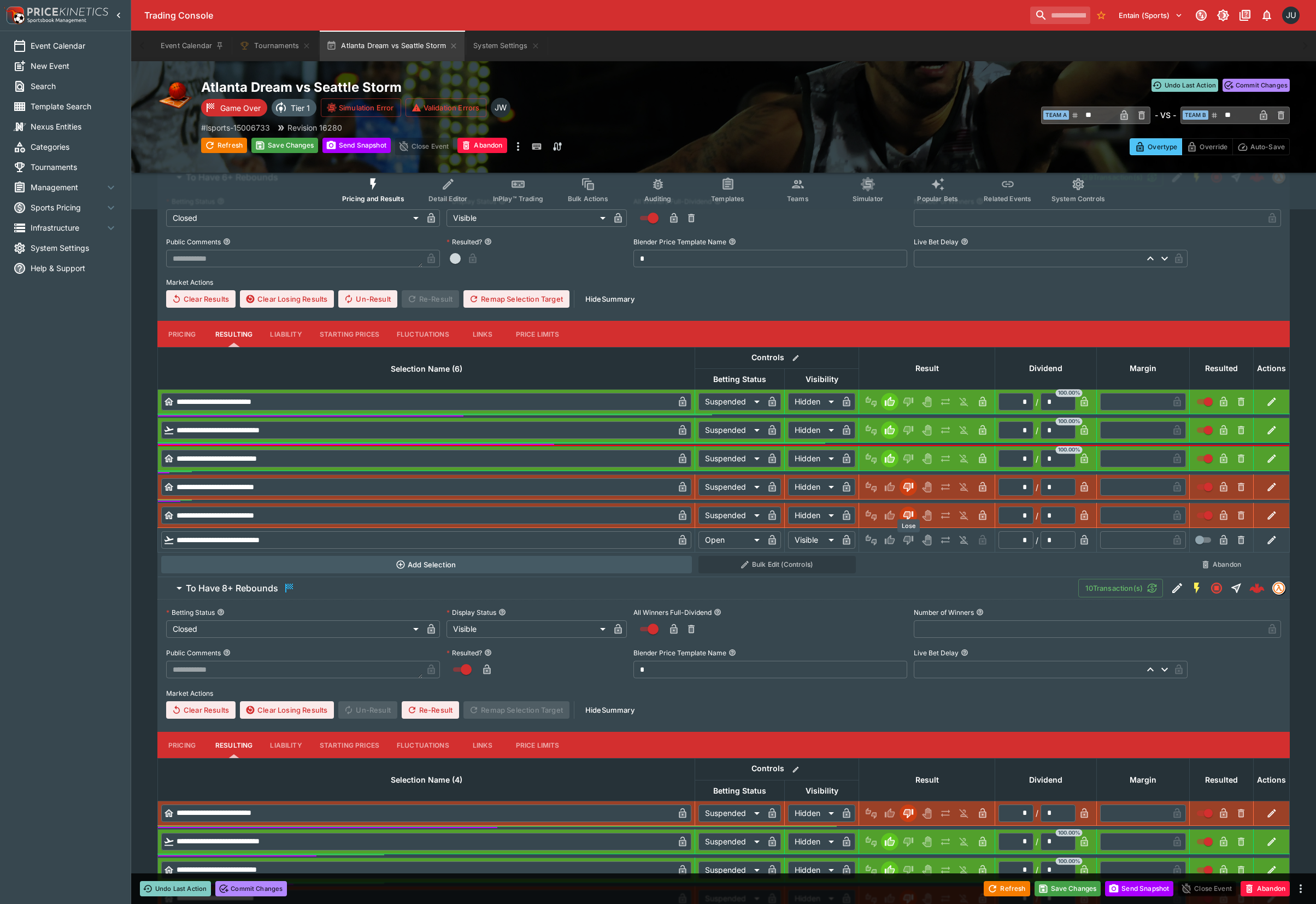
click at [908, 543] on icon "Lose" at bounding box center [907, 540] width 5 height 6
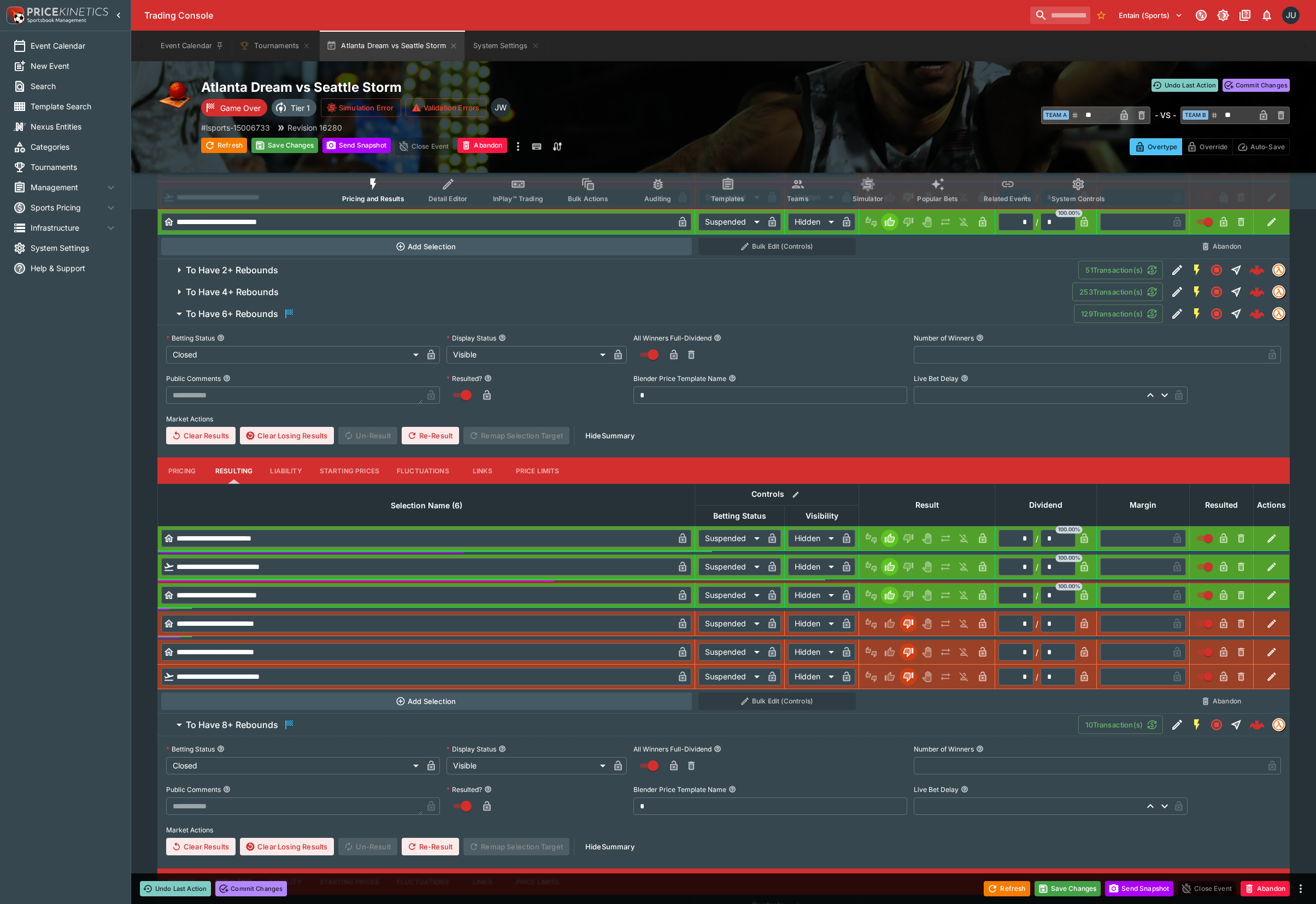
scroll to position [481, 0]
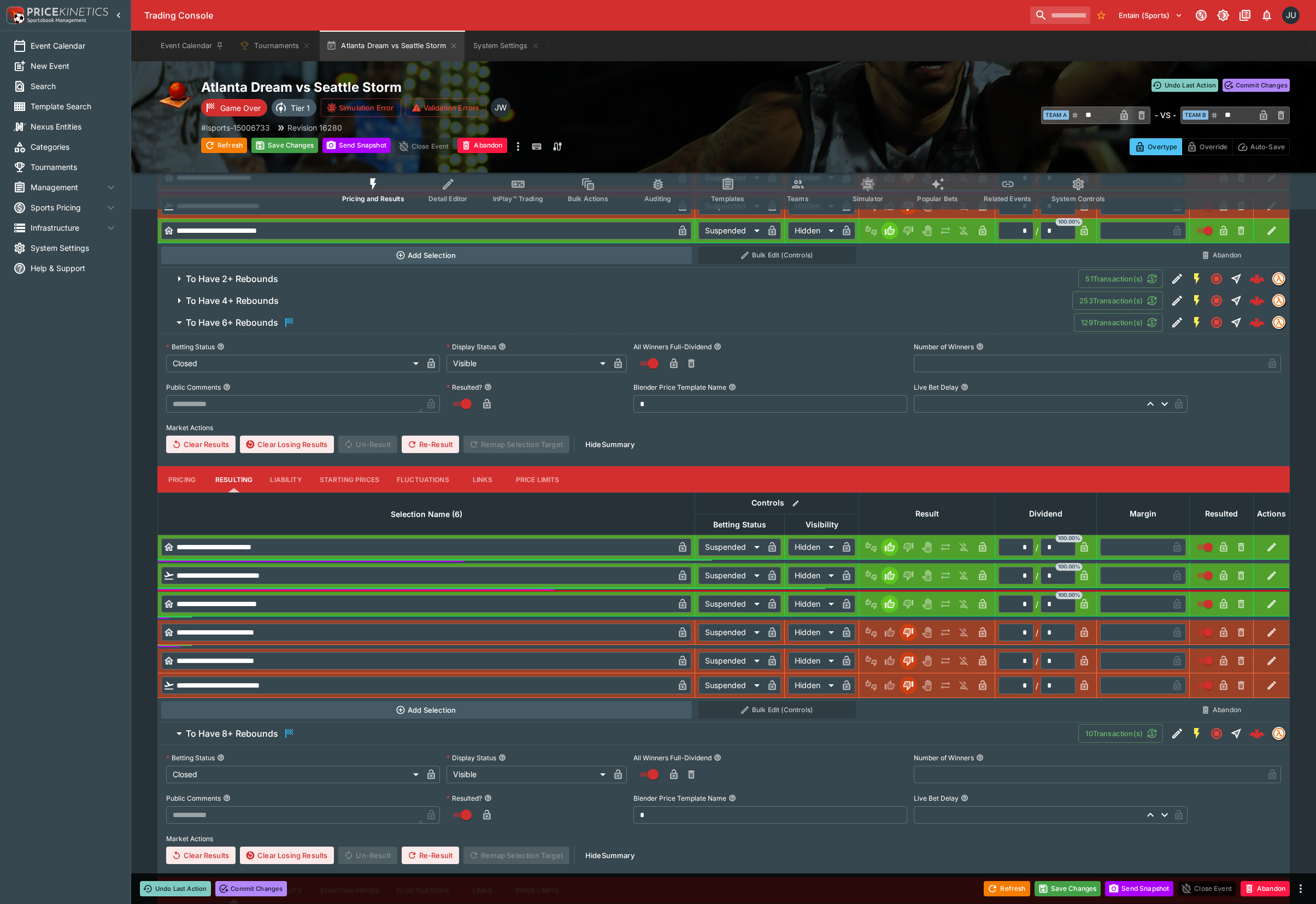
click at [265, 301] on h6 "To Have 4+ Rebounds" at bounding box center [232, 301] width 93 height 12
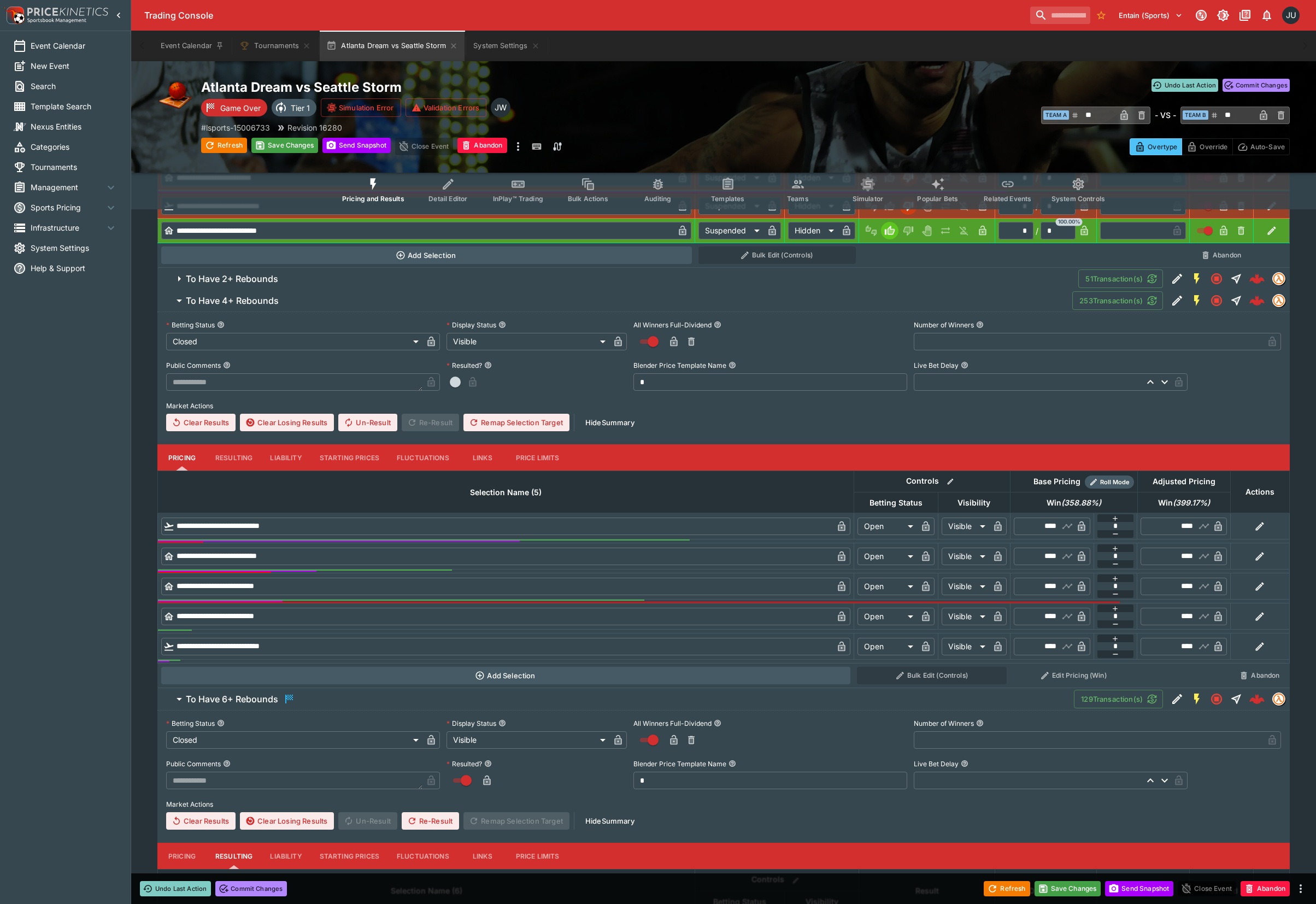
click at [229, 123] on button "Resulting" at bounding box center [234, 109] width 55 height 26
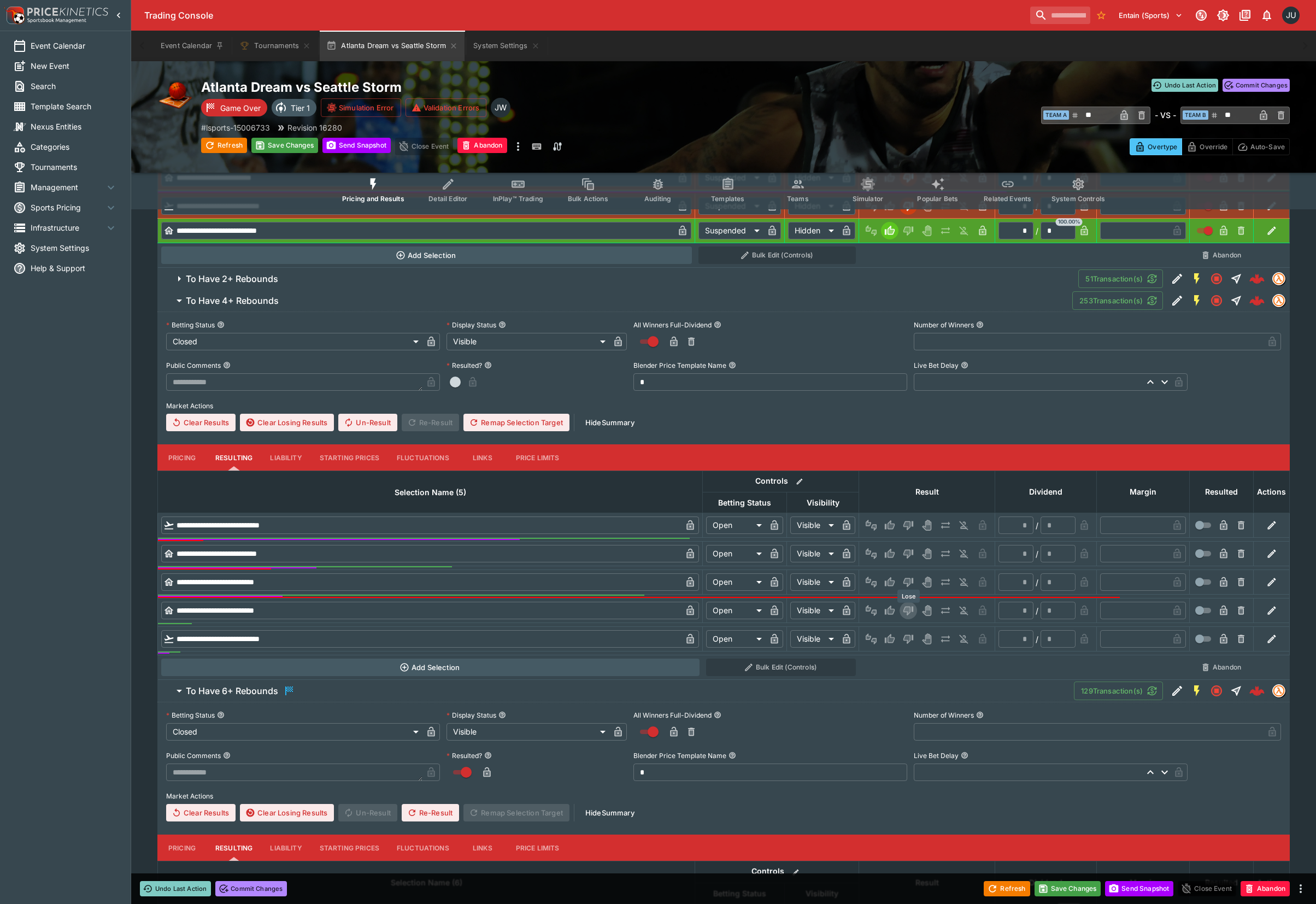
click at [901, 617] on button "Lose" at bounding box center [908, 610] width 17 height 17
click at [906, 638] on icon "Lose" at bounding box center [907, 639] width 5 height 6
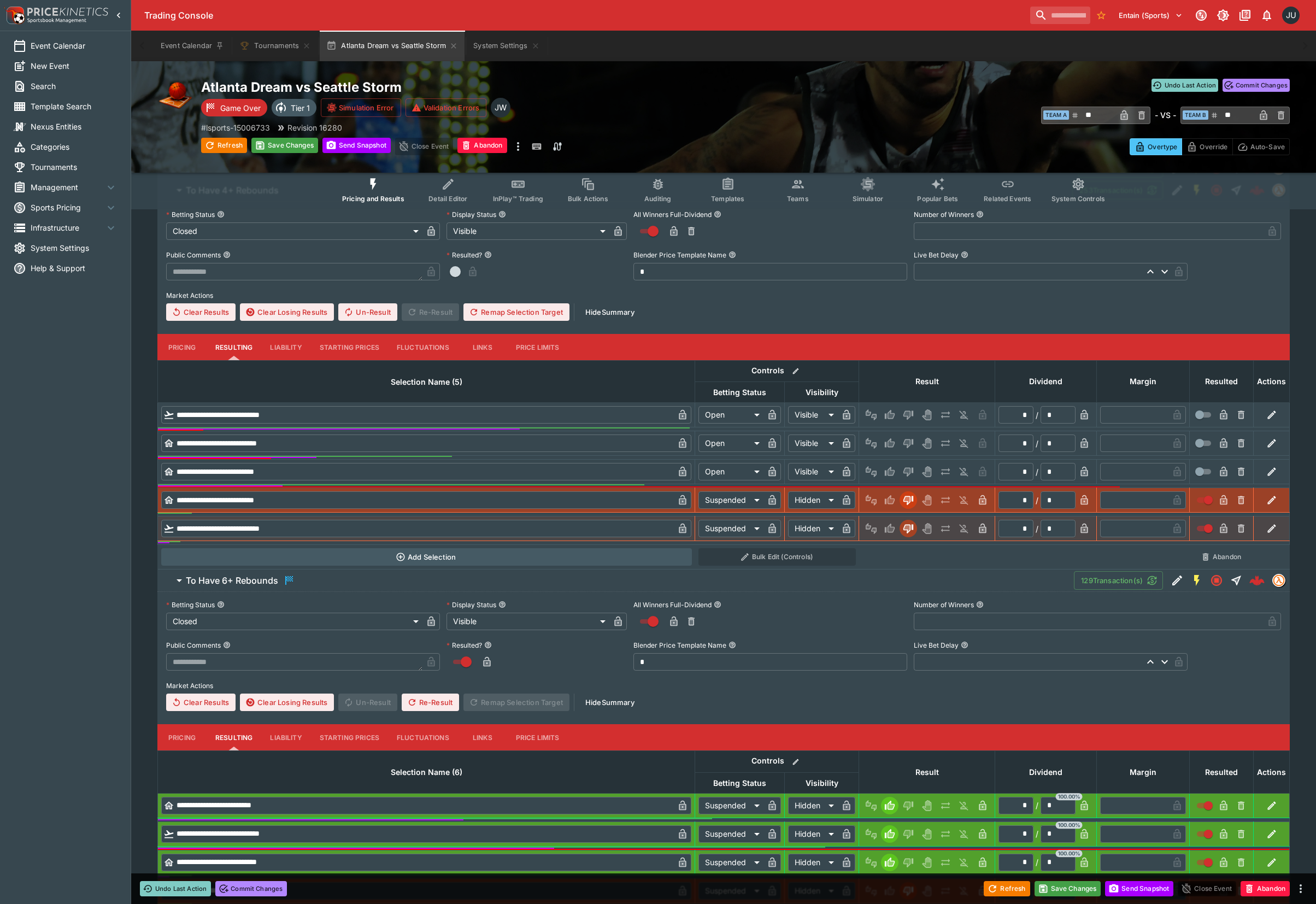
scroll to position [554, 0]
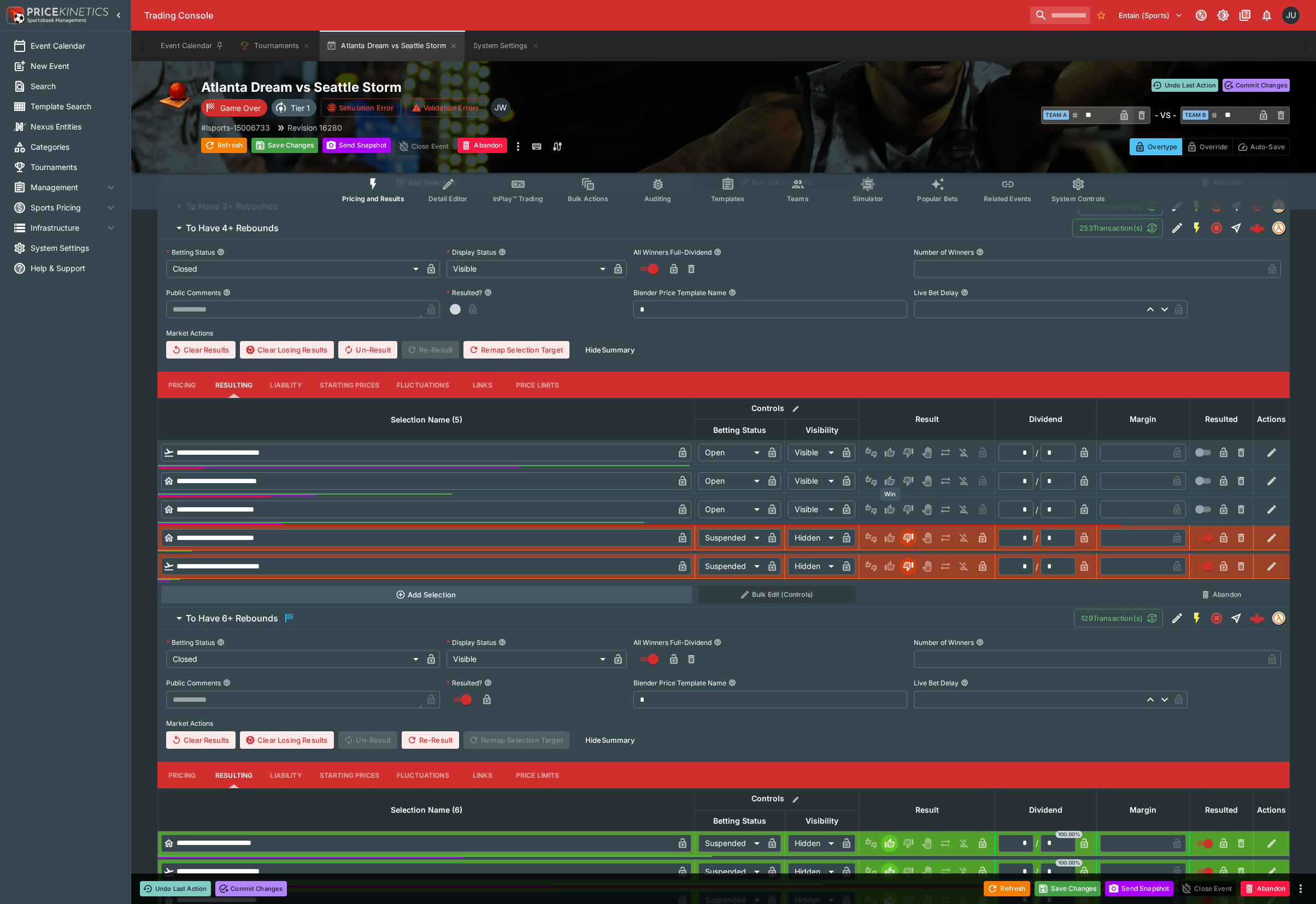
drag, startPoint x: 893, startPoint y: 506, endPoint x: 888, endPoint y: 482, distance: 24.5
click at [892, 506] on icon "Win" at bounding box center [889, 509] width 11 height 11
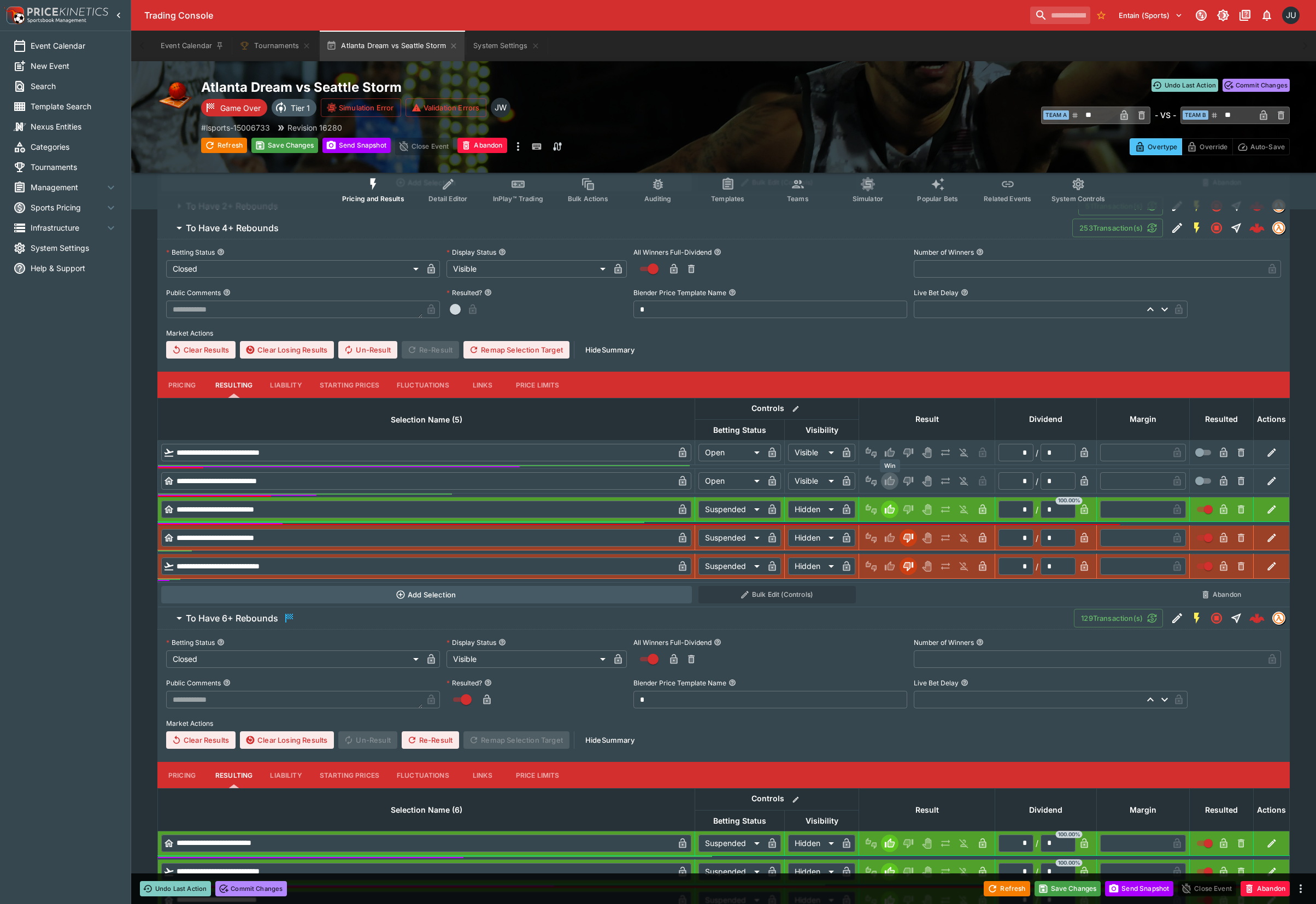
click at [888, 478] on icon "Win" at bounding box center [889, 480] width 11 height 11
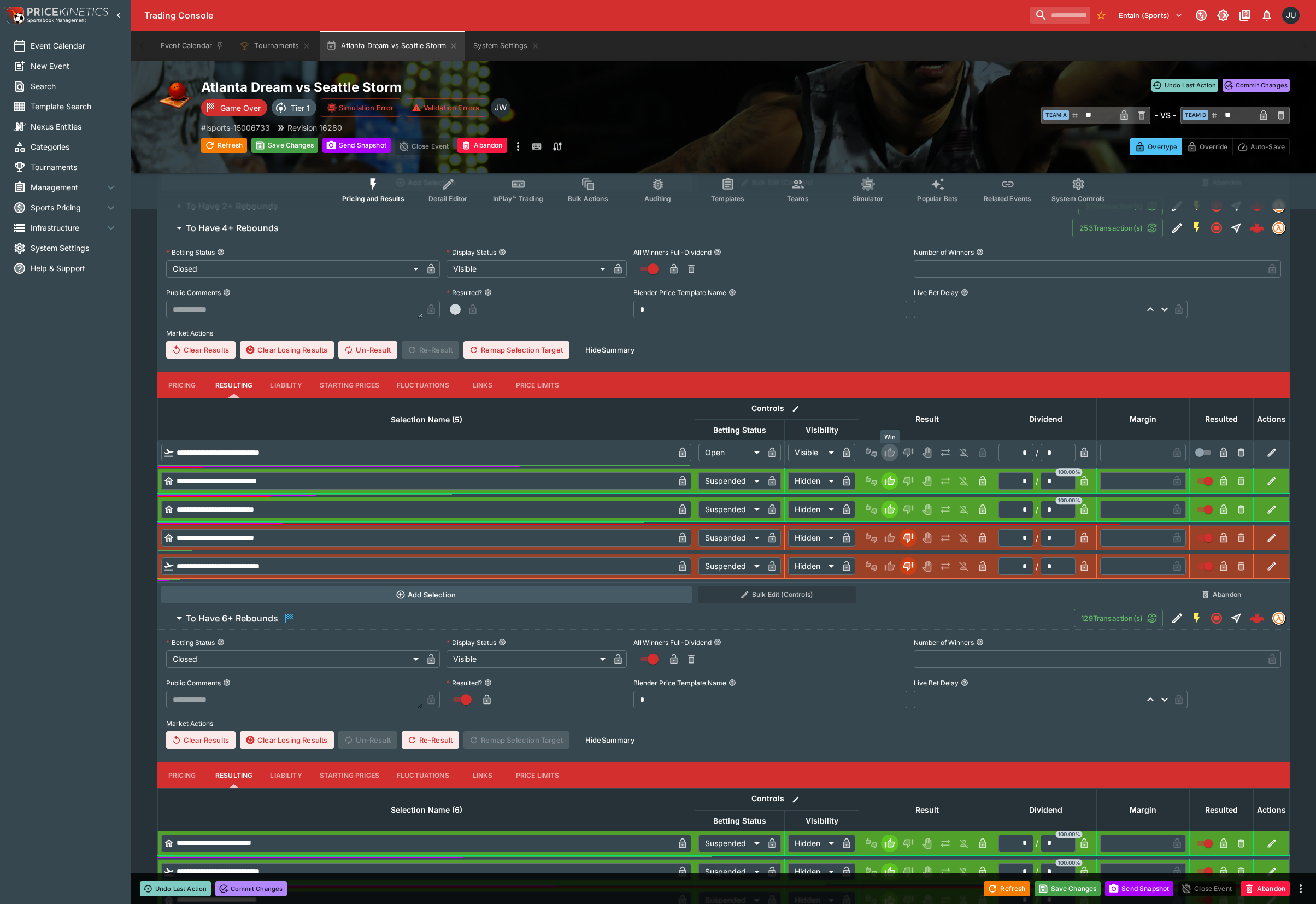
click at [888, 451] on icon "Win" at bounding box center [889, 452] width 10 height 9
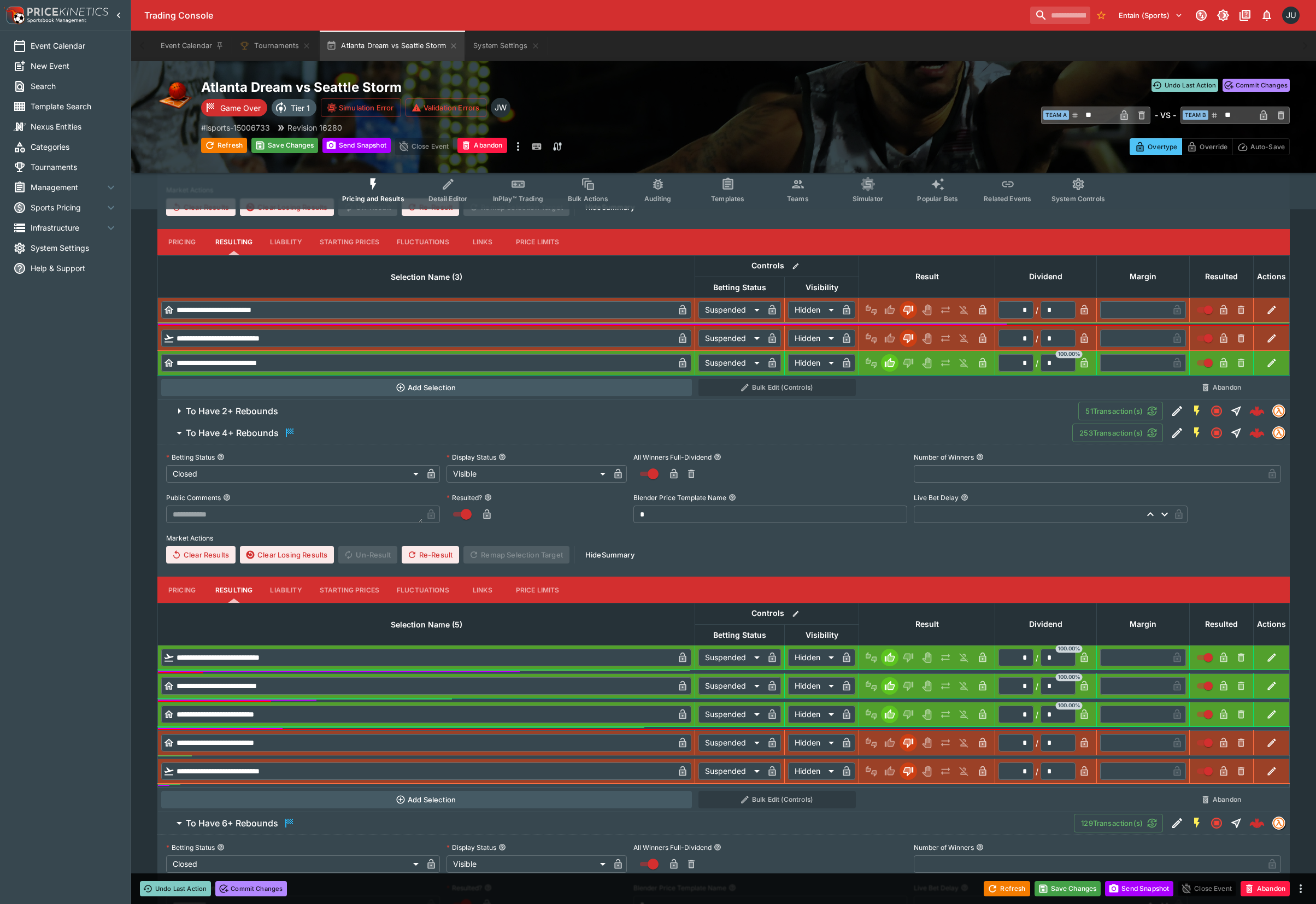
scroll to position [335, 0]
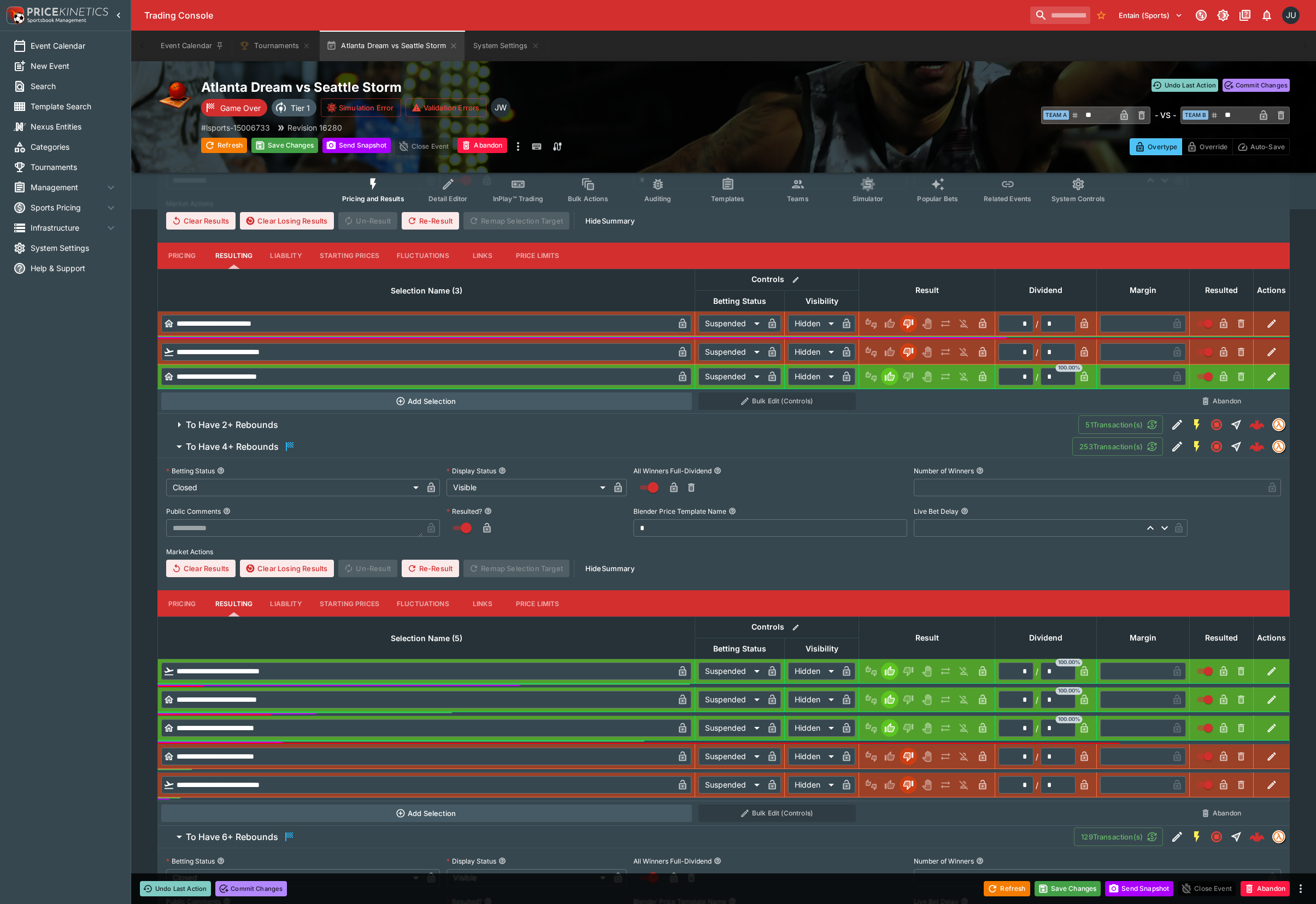
click at [277, 427] on h6 "To Have 2+ Rebounds" at bounding box center [232, 425] width 92 height 12
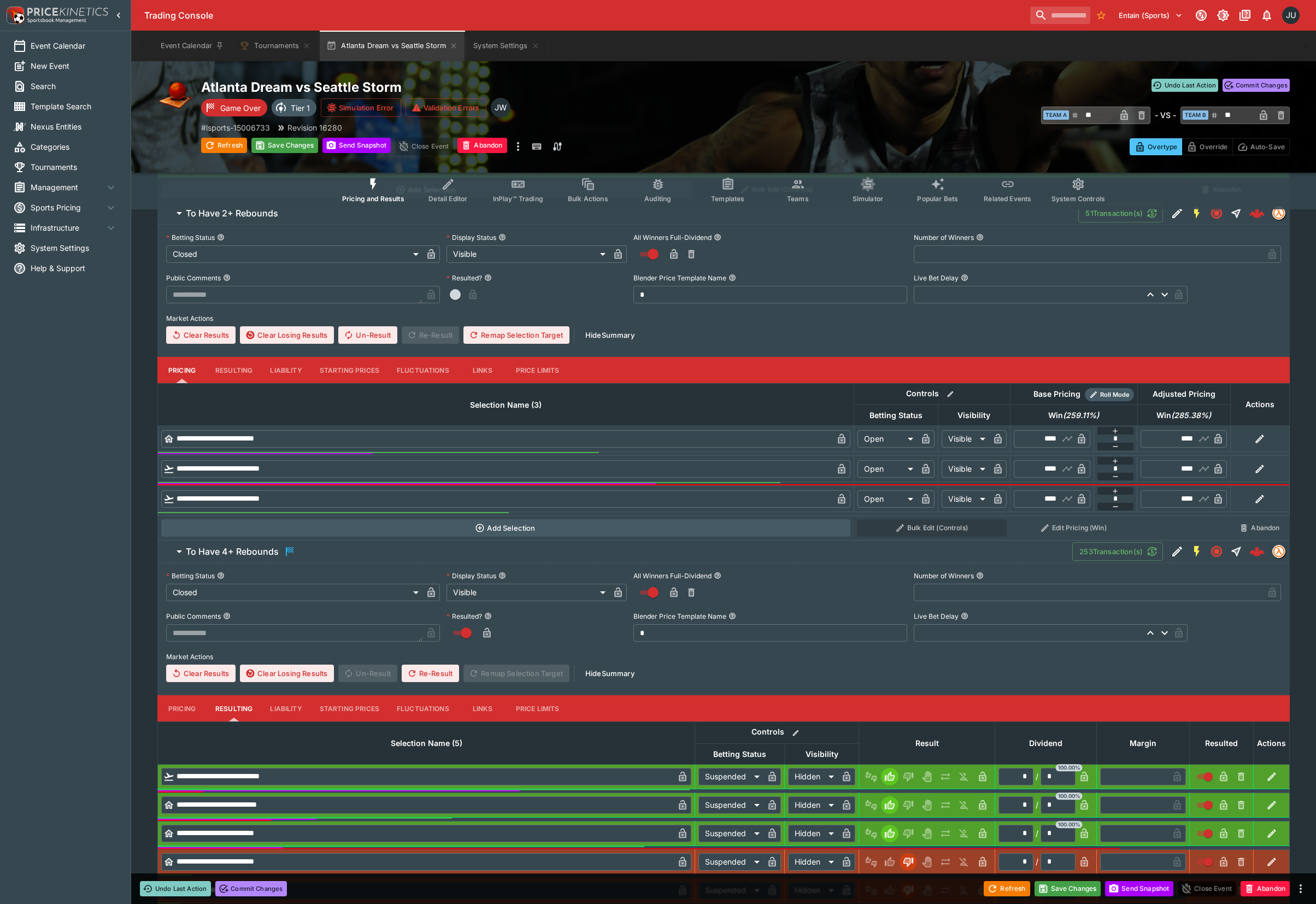
scroll to position [554, 0]
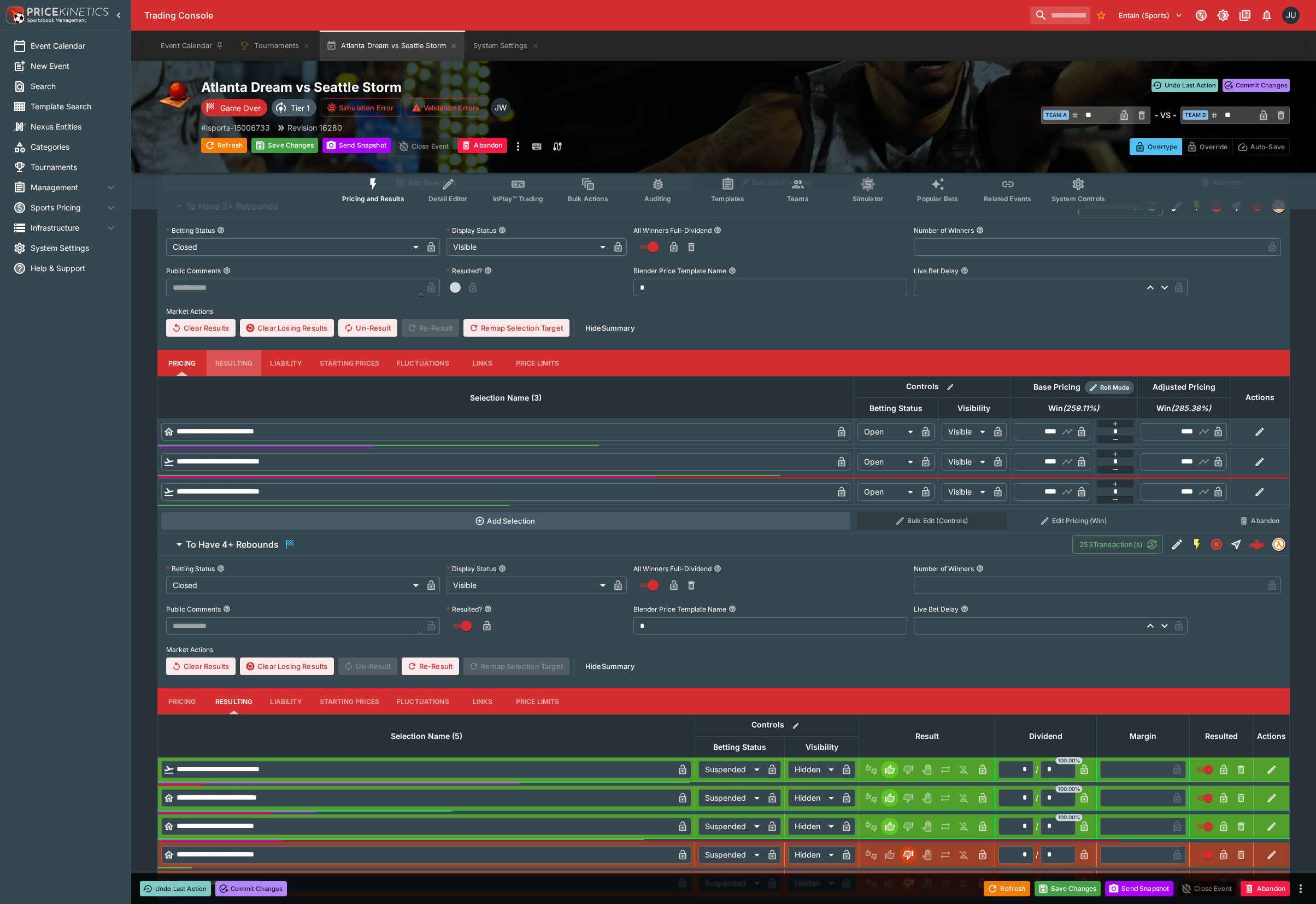
click at [236, 50] on button "Resulting" at bounding box center [234, 37] width 55 height 26
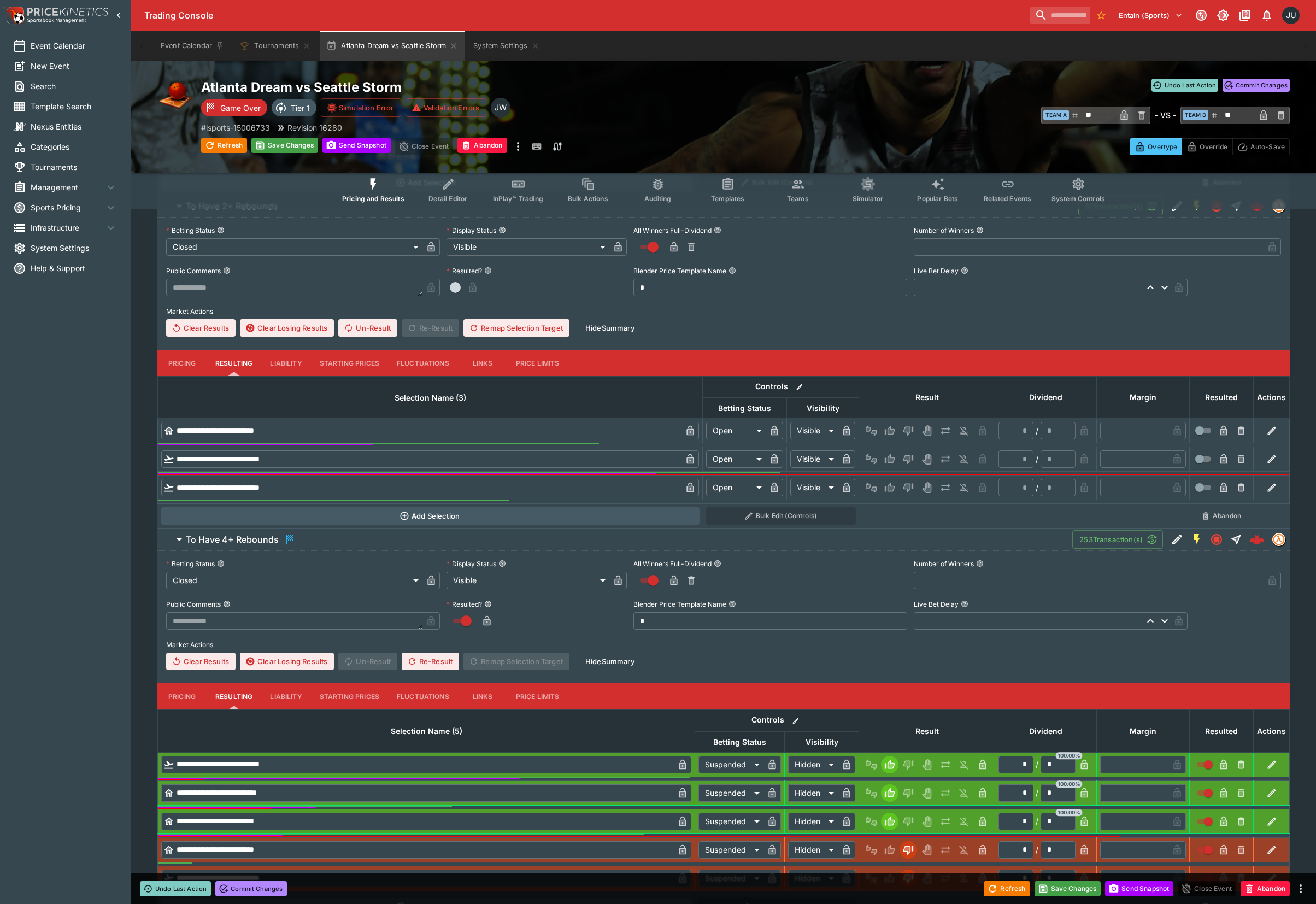
click at [888, 451] on button "Win" at bounding box center [889, 458] width 17 height 17
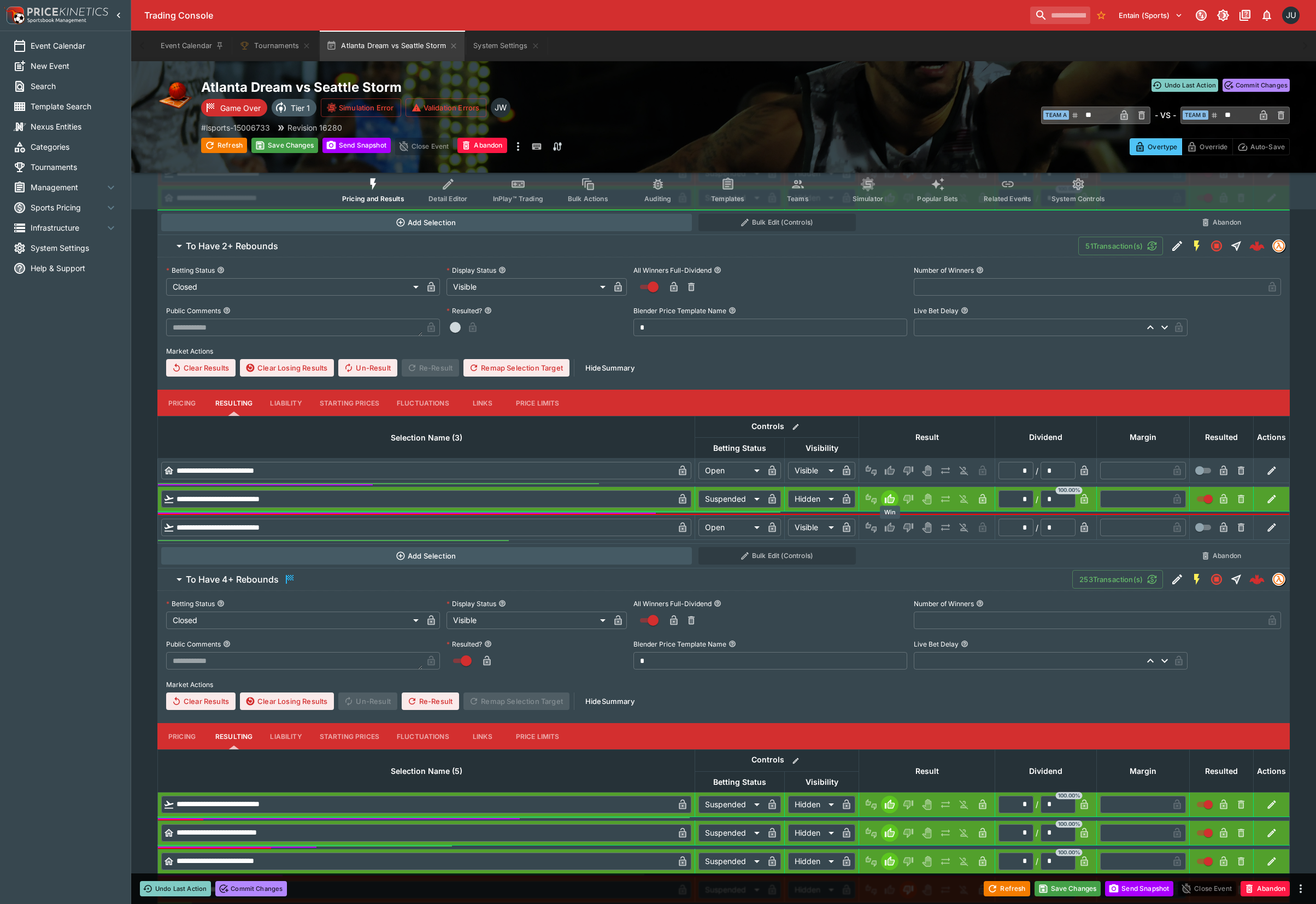
scroll to position [481, 0]
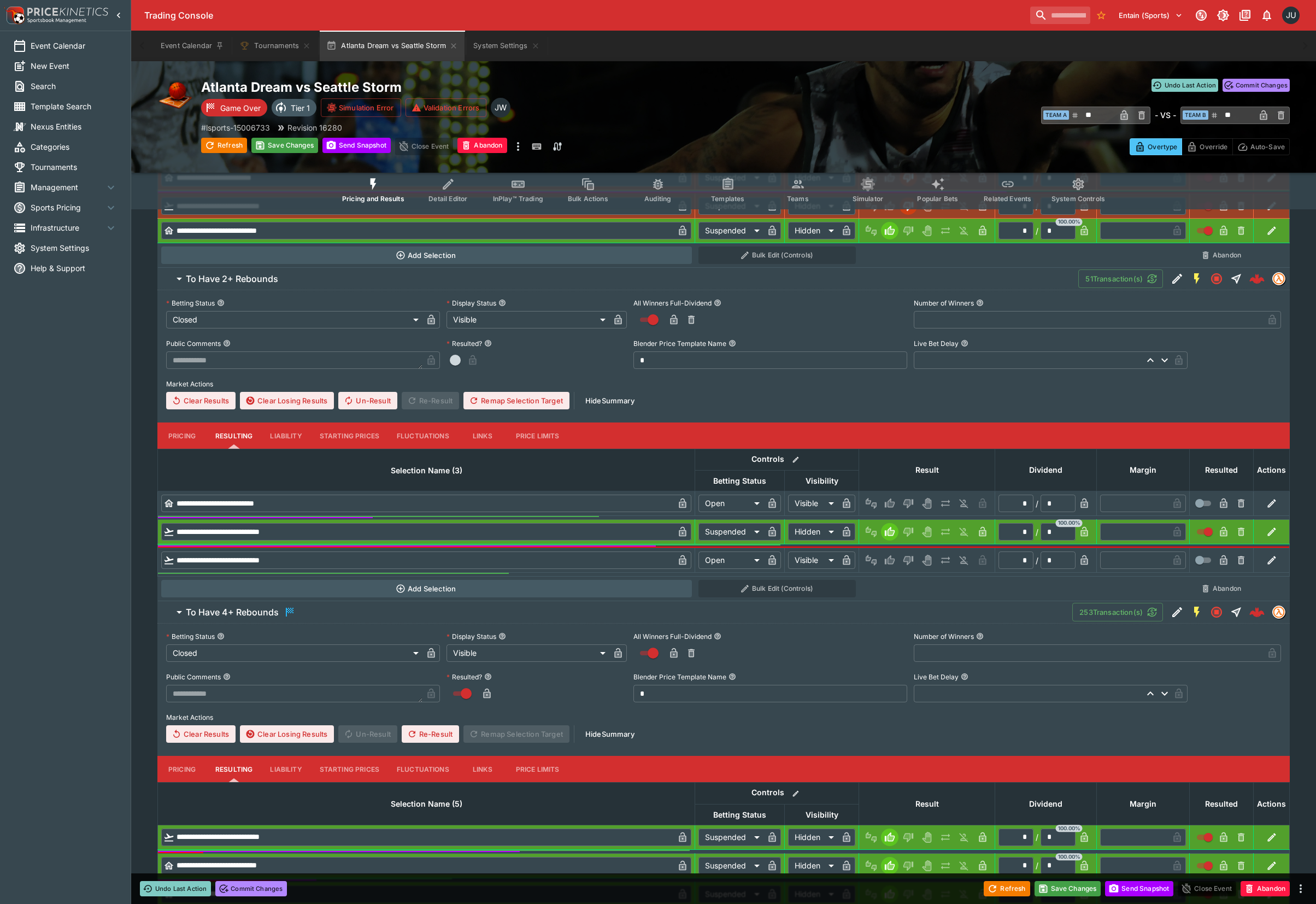
click at [908, 558] on icon "Lose" at bounding box center [907, 561] width 5 height 6
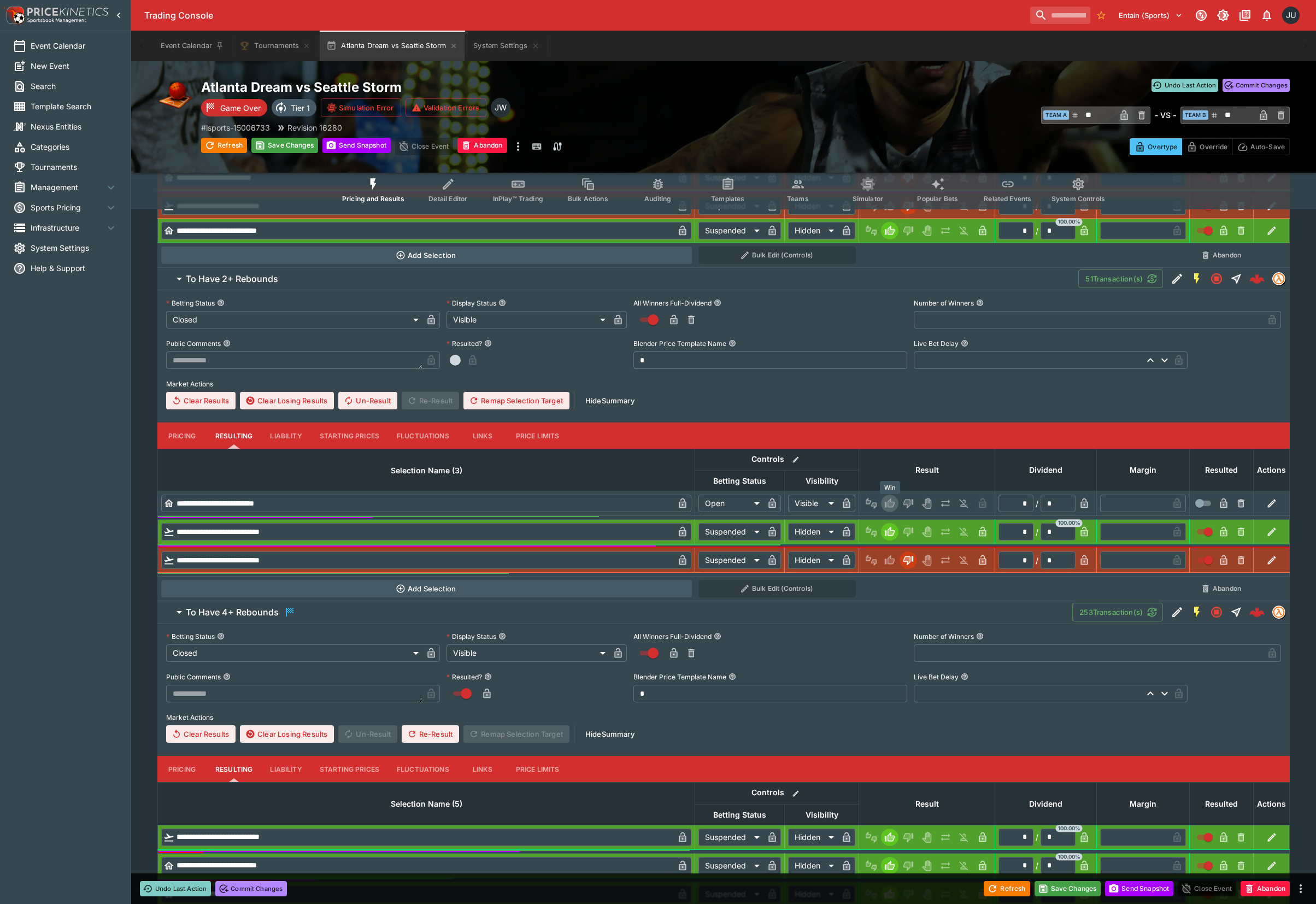
click at [888, 497] on button "Win" at bounding box center [889, 503] width 17 height 17
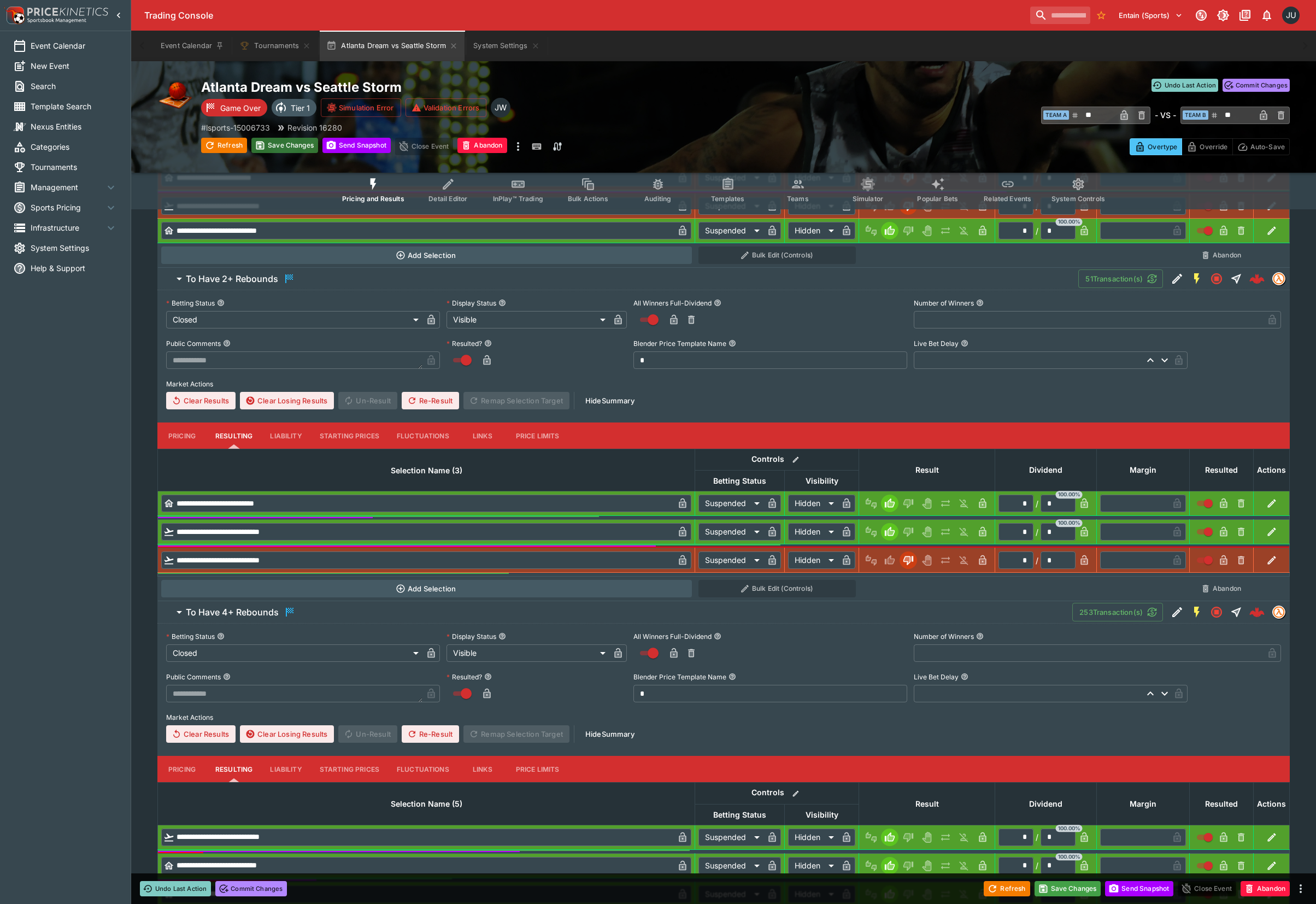
click at [279, 140] on button "Save Changes" at bounding box center [285, 146] width 67 height 15
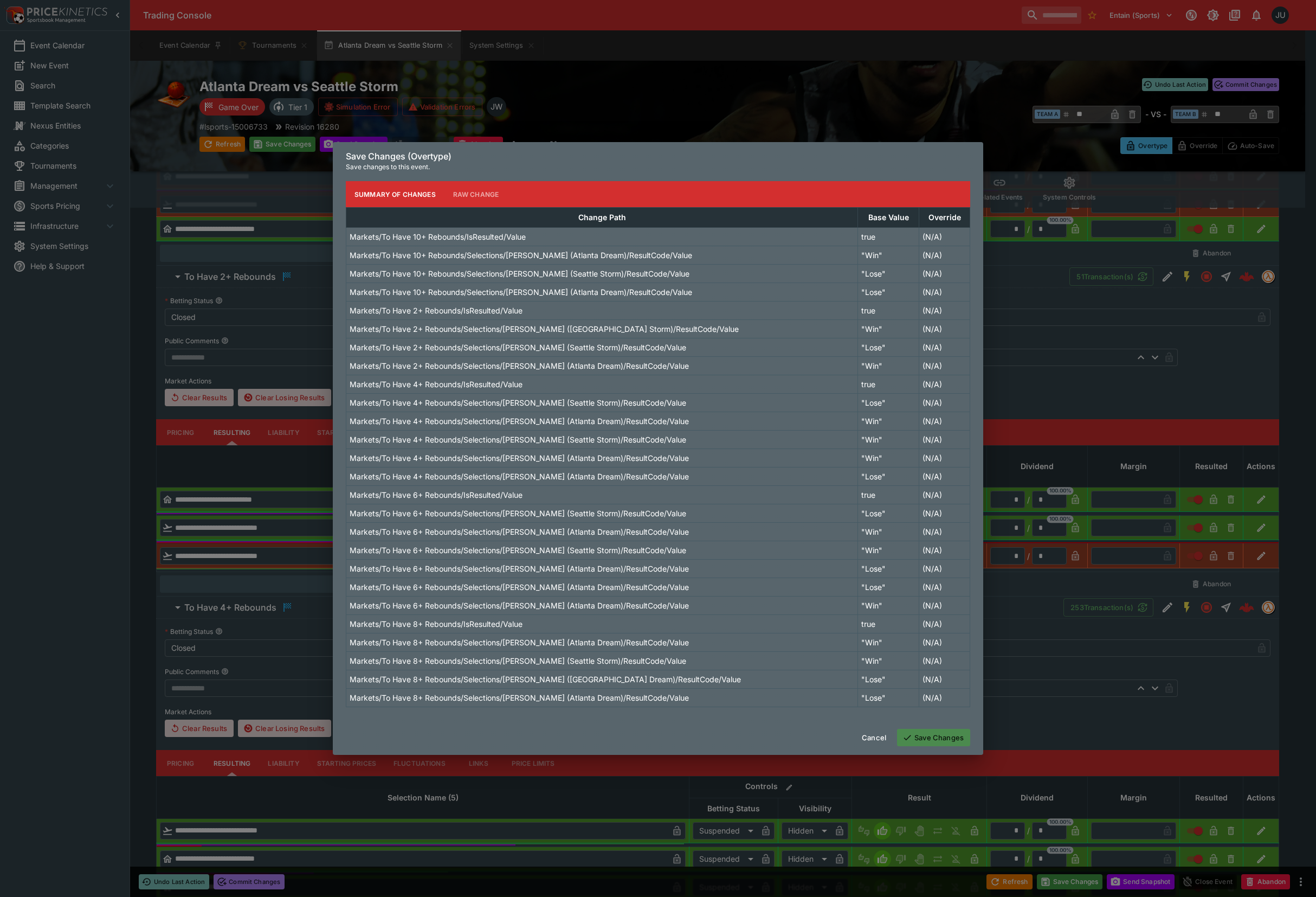
click at [942, 735] on button "Save Changes" at bounding box center [933, 737] width 73 height 17
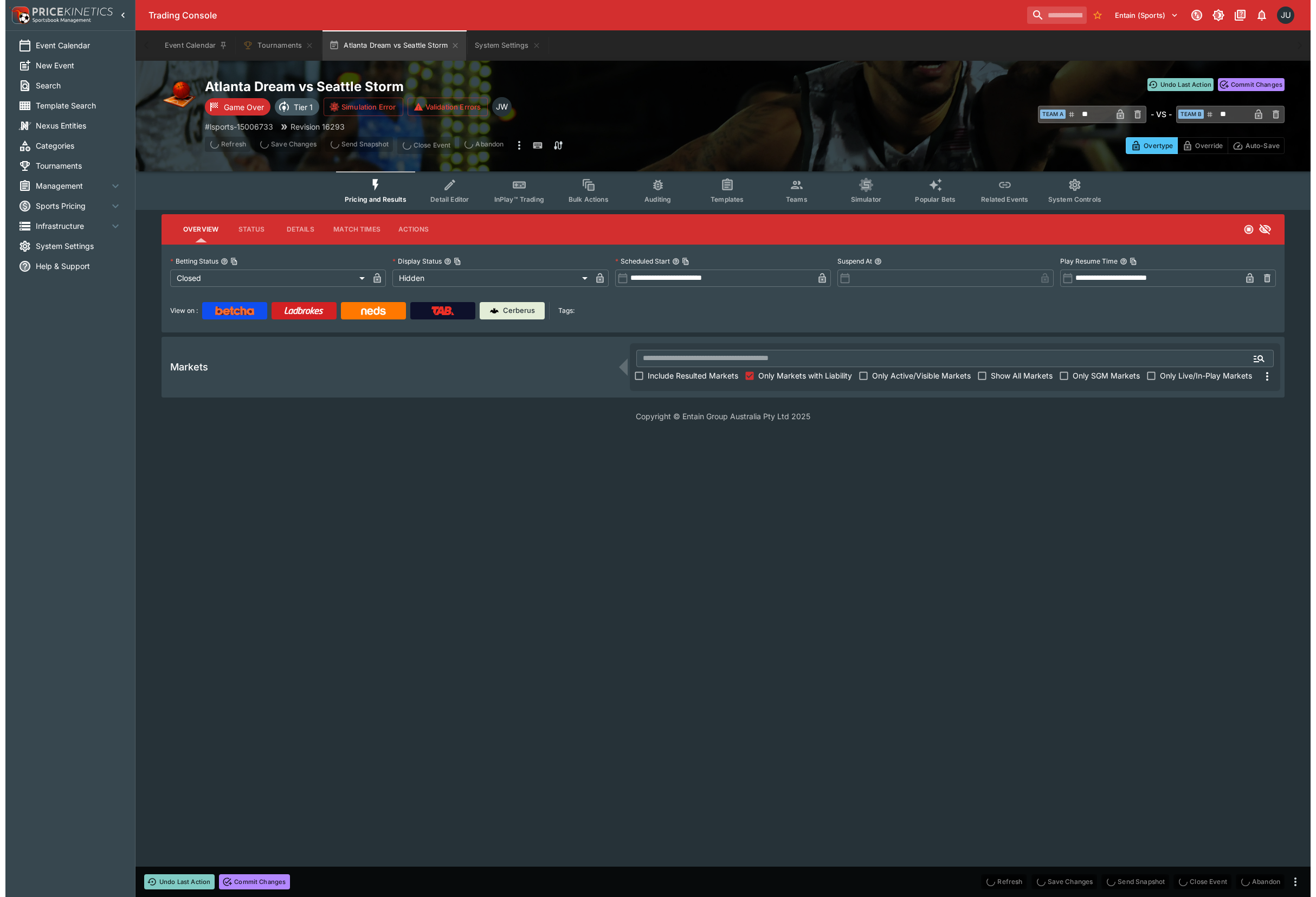
scroll to position [0, 0]
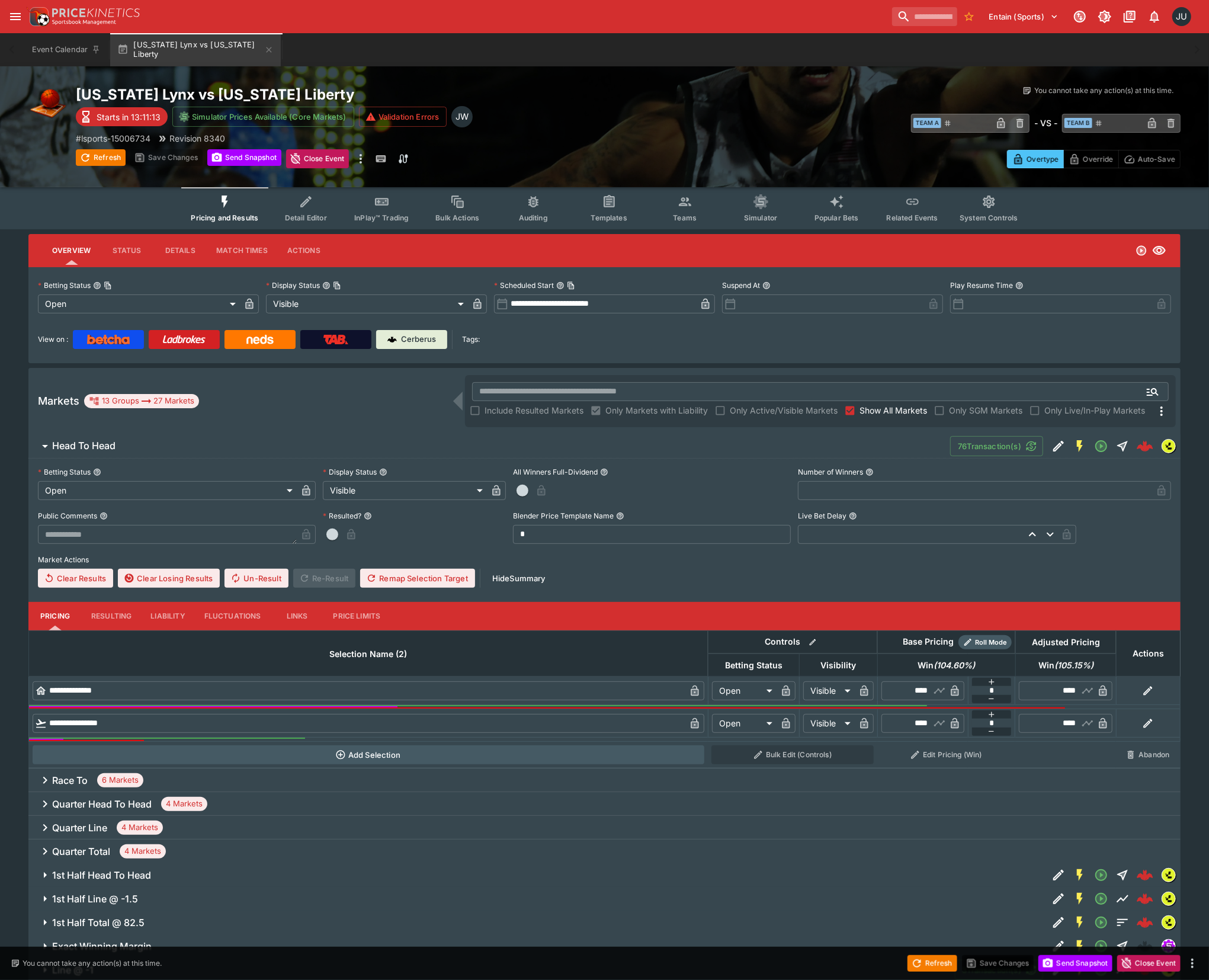
type input "****"
